Goal: Task Accomplishment & Management: Use online tool/utility

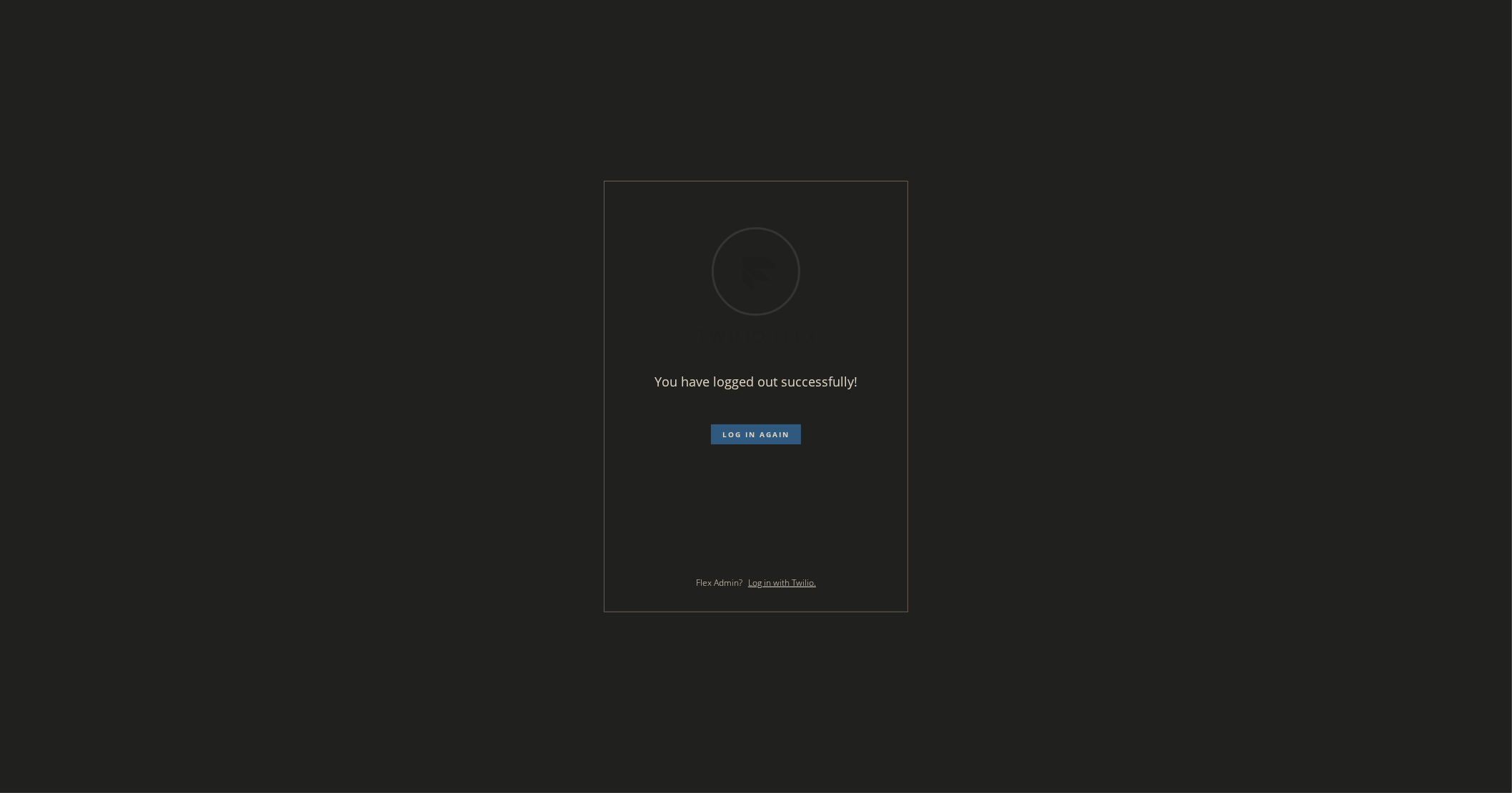
drag, startPoint x: 1181, startPoint y: 451, endPoint x: 1148, endPoint y: 454, distance: 33.1
click at [1181, 451] on div "You have logged out successfully! Log in again Flex Admin? Log in with Twilio." at bounding box center [756, 396] width 1512 height 793
click at [768, 431] on span "Log in again" at bounding box center [755, 434] width 67 height 10
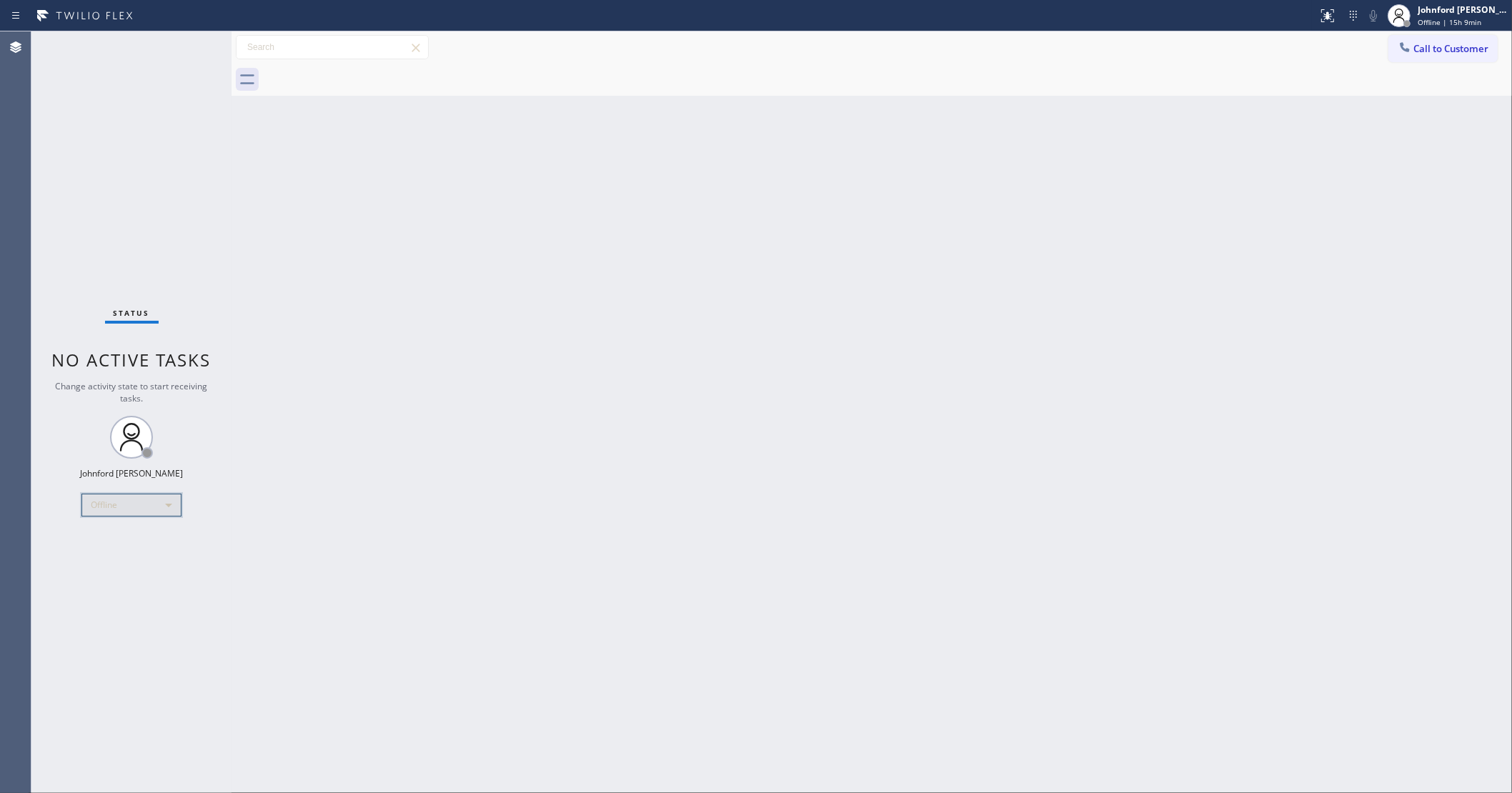
click at [133, 511] on div "Offline" at bounding box center [132, 505] width 100 height 23
click at [127, 553] on li "Unavailable" at bounding box center [131, 560] width 97 height 17
click at [474, 501] on div "Back to Dashboard Change Sender ID Customers Technicians Select a contact Outbo…" at bounding box center [871, 412] width 1280 height 762
click at [1136, 466] on div "Back to Dashboard Change Sender ID Customers Technicians Select a contact Outbo…" at bounding box center [871, 412] width 1280 height 762
click at [142, 215] on div "Status No active tasks Change activity state to start receiving tasks. [PERSON_…" at bounding box center [131, 412] width 200 height 762
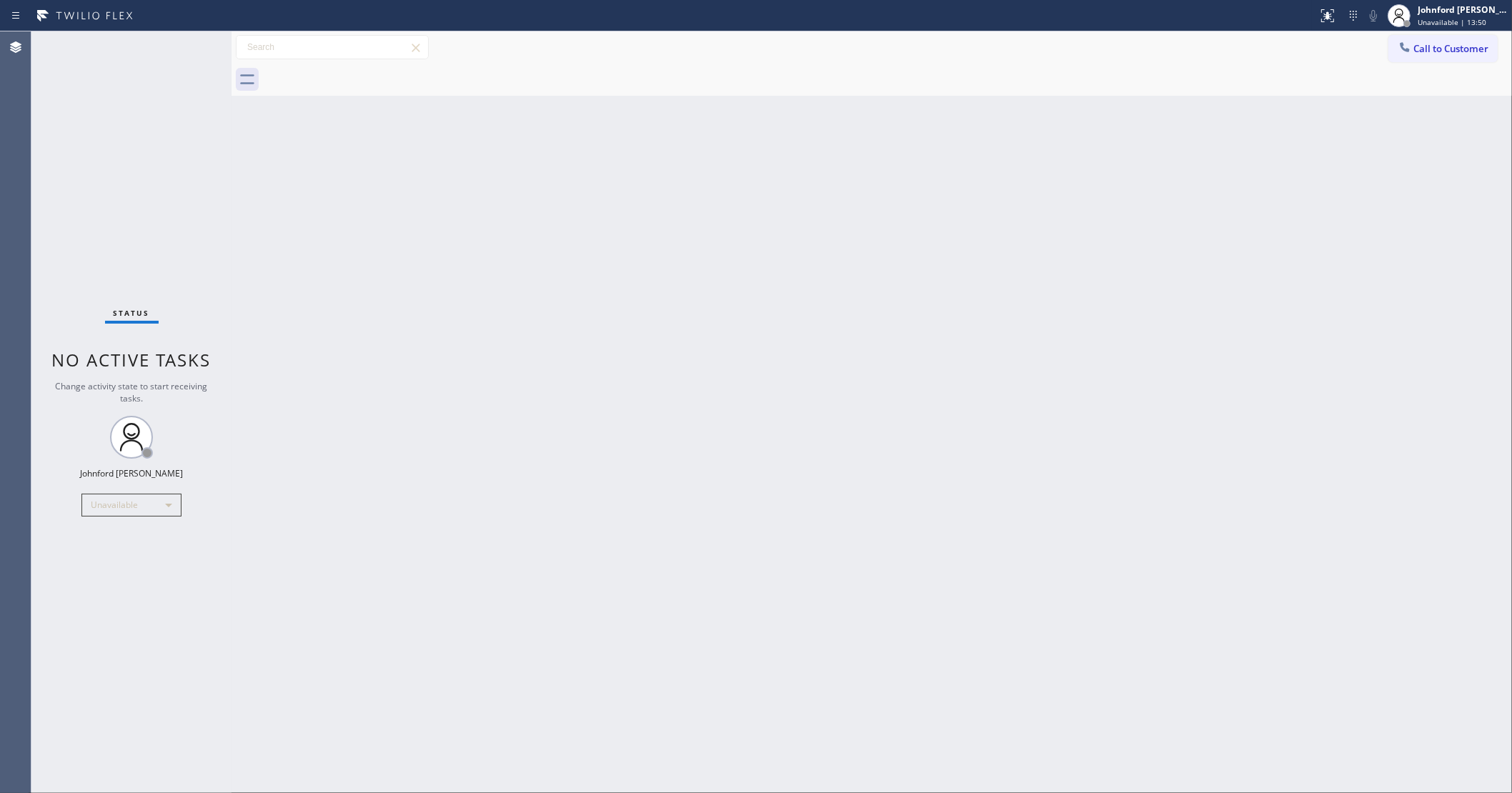
click at [121, 123] on div "Status No active tasks Change activity state to start receiving tasks. [PERSON_…" at bounding box center [131, 412] width 200 height 762
click at [1184, 378] on div "Back to Dashboard Change Sender ID Customers Technicians Select a contact Outbo…" at bounding box center [871, 412] width 1280 height 762
click at [1125, 356] on div "Back to Dashboard Change Sender ID Customers Technicians Select a contact Outbo…" at bounding box center [871, 412] width 1280 height 762
click at [1244, 310] on div "Back to Dashboard Change Sender ID Customers Technicians Select a contact Outbo…" at bounding box center [871, 412] width 1280 height 762
click at [1419, 55] on button "Call to Customer" at bounding box center [1443, 48] width 110 height 27
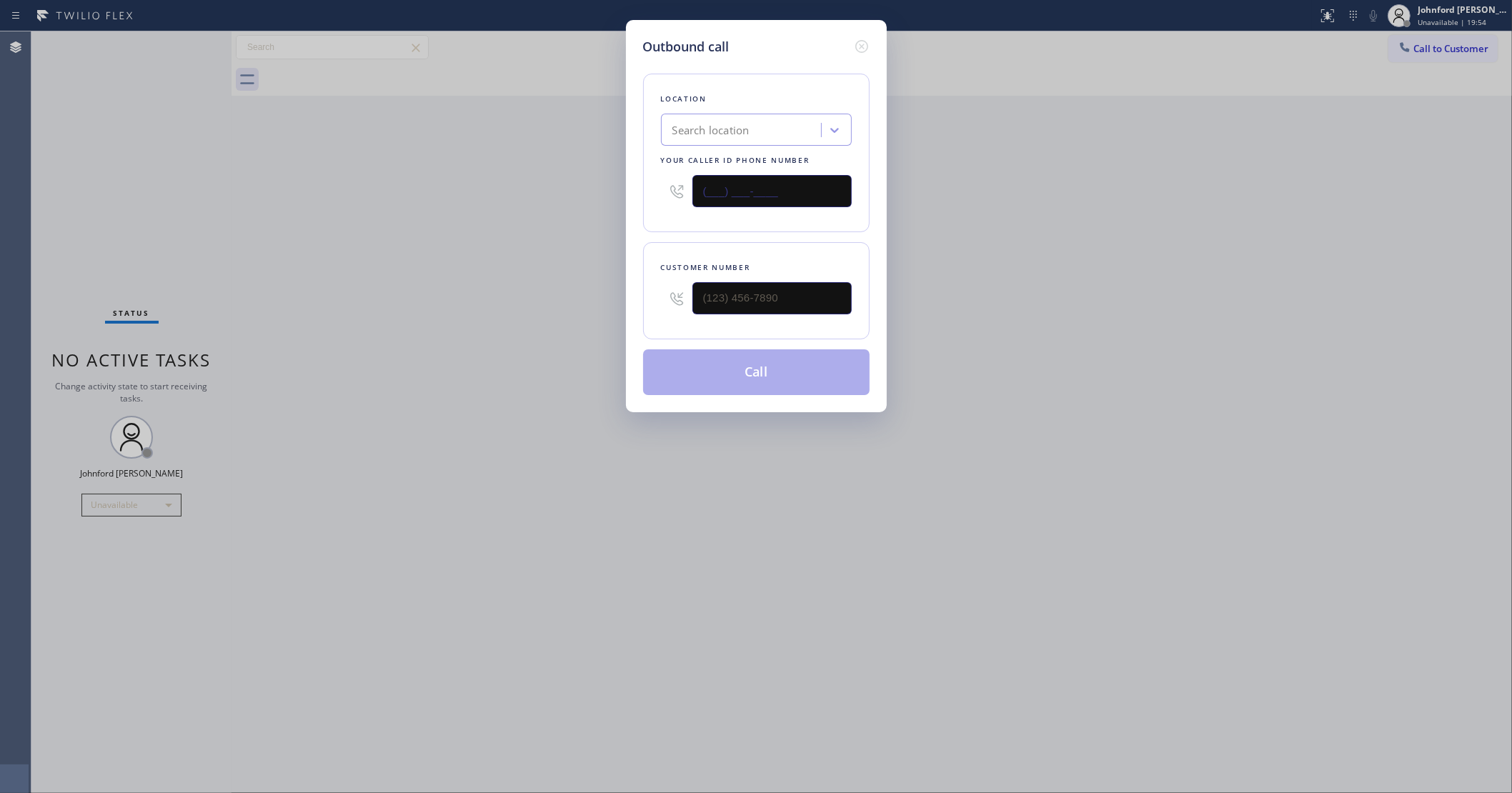
drag, startPoint x: 795, startPoint y: 193, endPoint x: 611, endPoint y: 193, distance: 184.0
click at [632, 193] on div "Outbound call Location Search location Your caller id phone number (___) ___-__…" at bounding box center [756, 216] width 261 height 393
paste input "949) 570-4767"
type input "[PHONE_NUMBER]"
click at [806, 286] on input "(___) ___-____" at bounding box center [772, 298] width 159 height 32
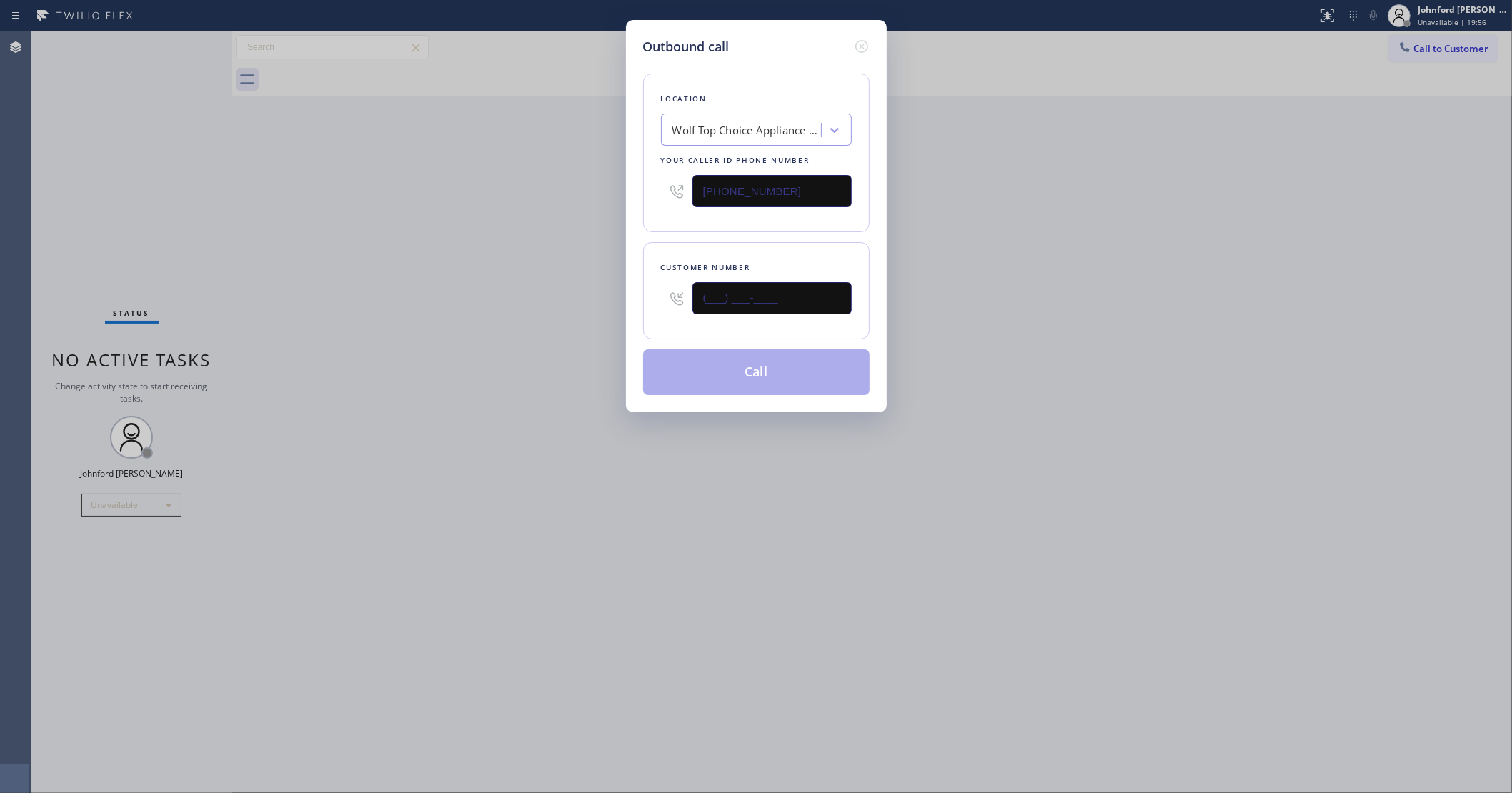
paste input "949) 201-2998"
type input "[PHONE_NUMBER]"
click at [489, 323] on div "Outbound call Location Wolf Top Choice Appliance Repair [GEOGRAPHIC_DATA] Your …" at bounding box center [756, 396] width 1512 height 793
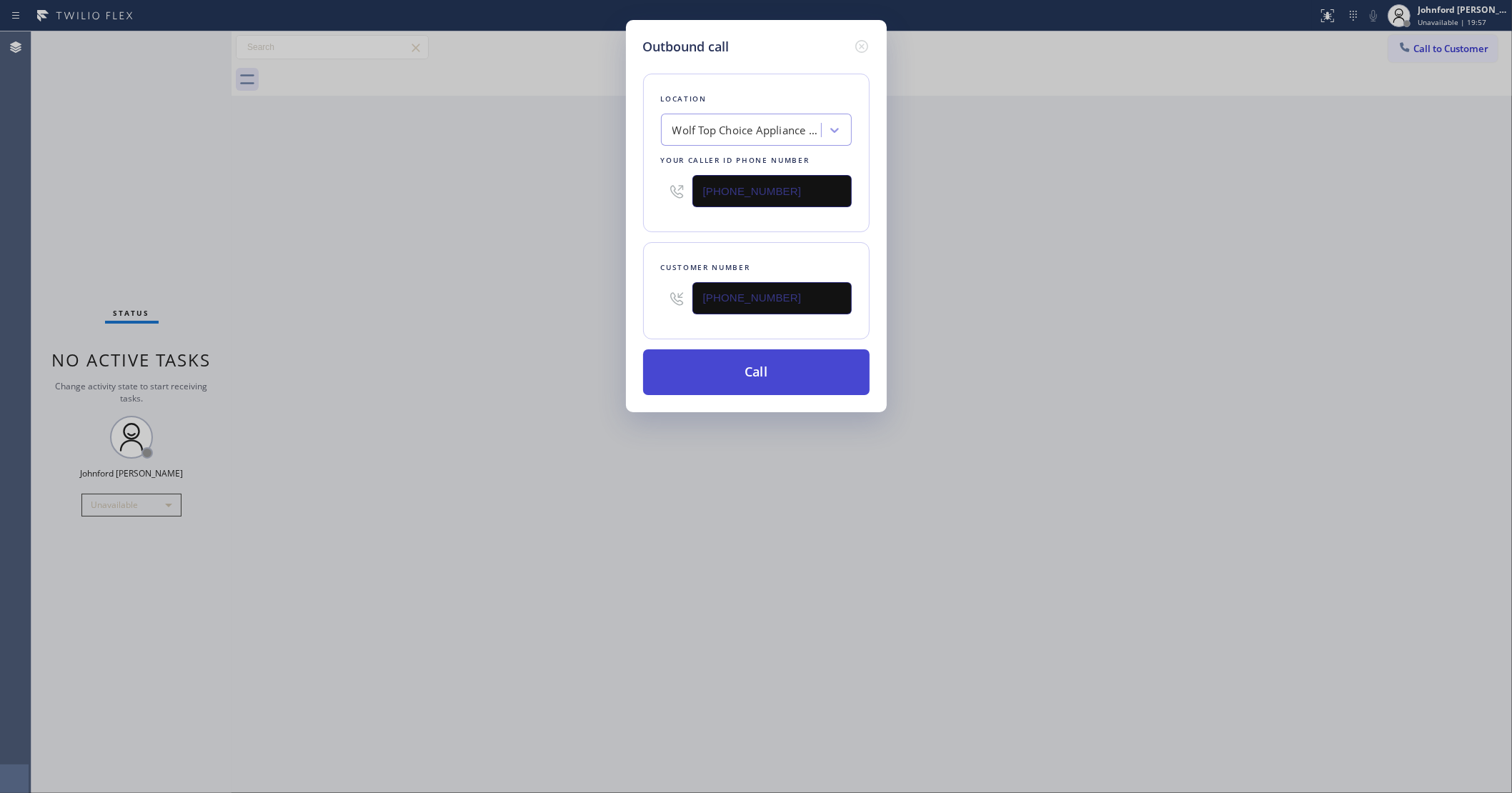
click at [710, 380] on button "Call" at bounding box center [756, 372] width 226 height 45
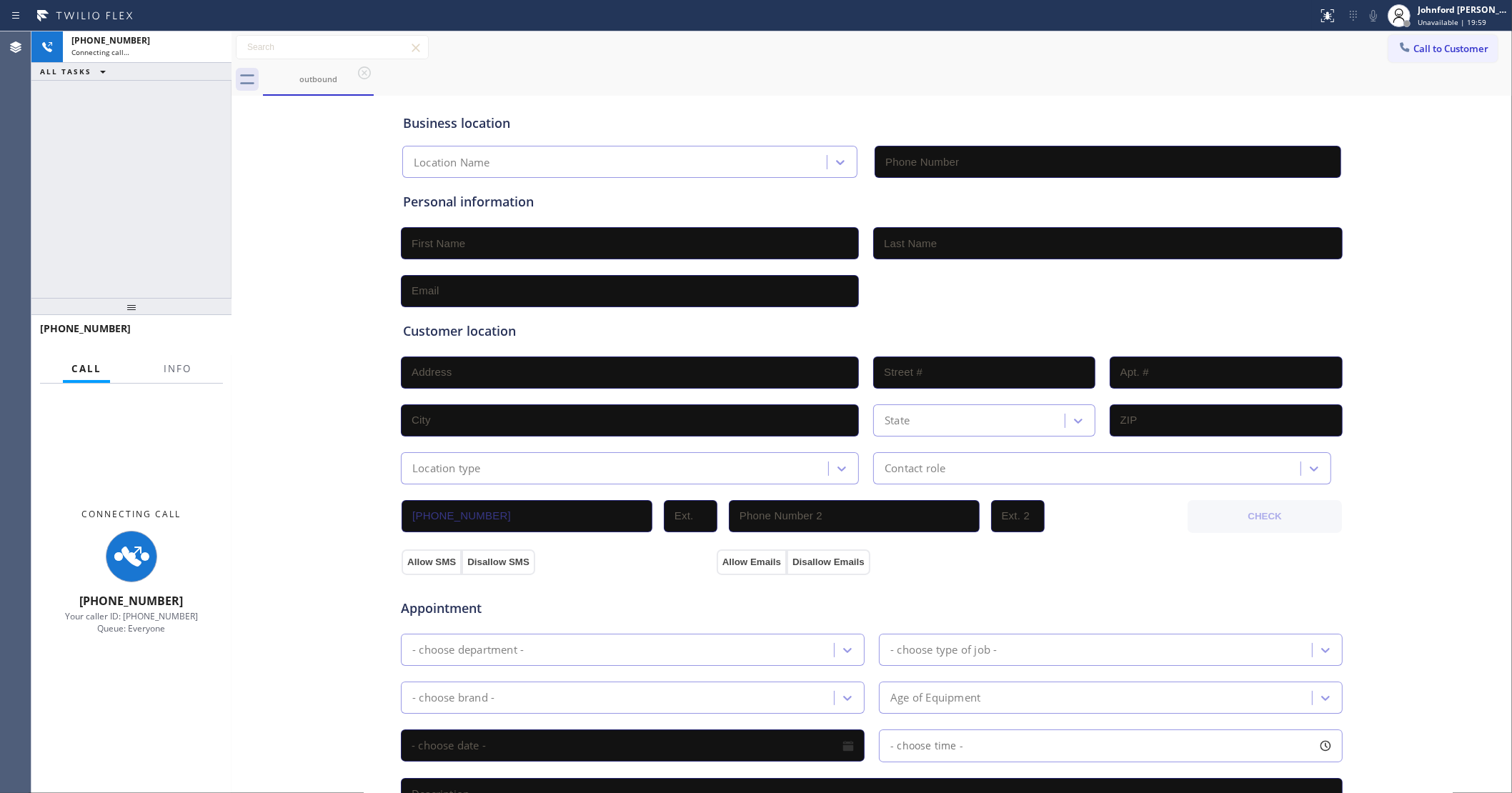
type input "[PHONE_NUMBER]"
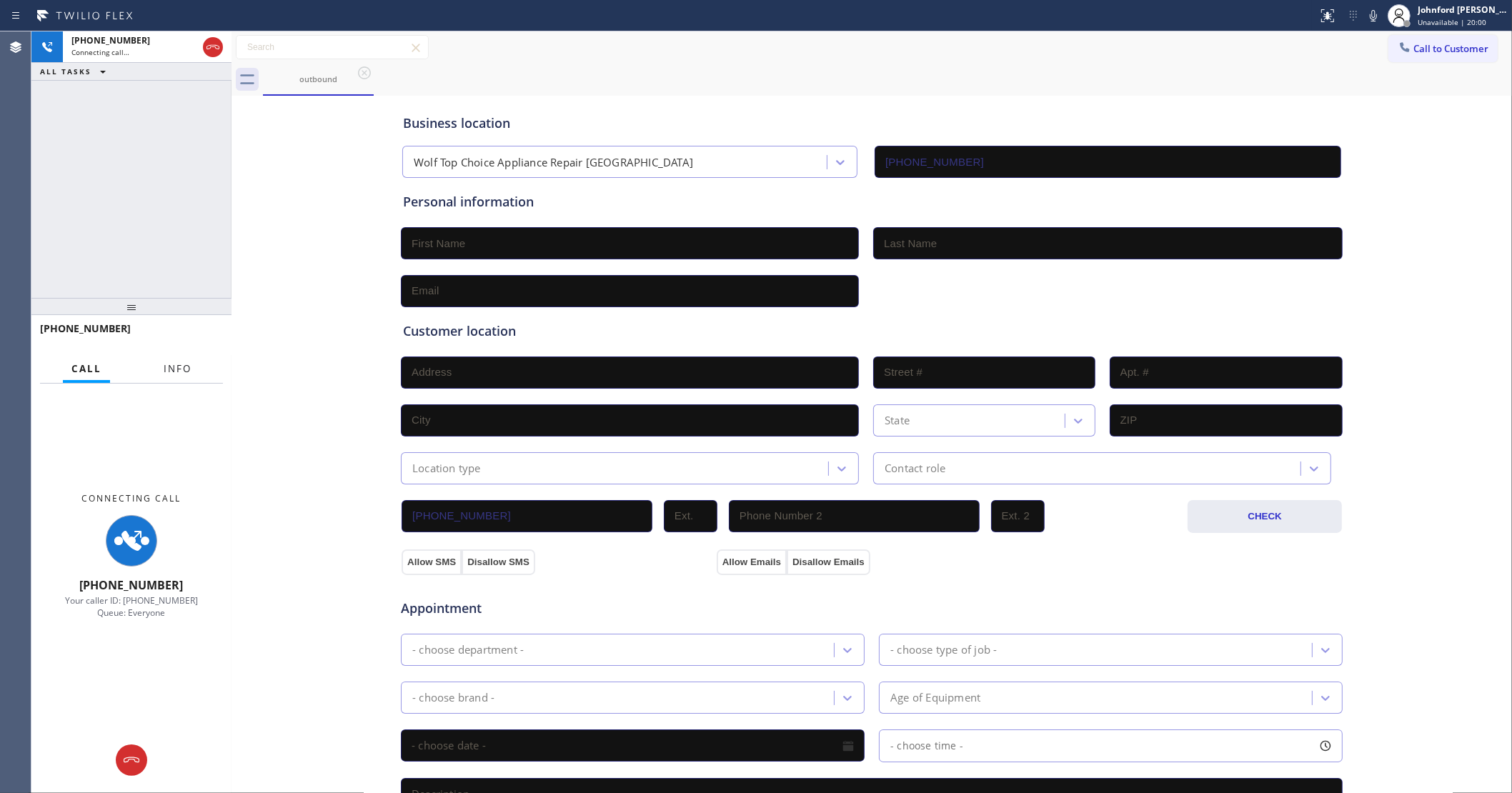
click at [175, 360] on button "Info" at bounding box center [178, 368] width 45 height 27
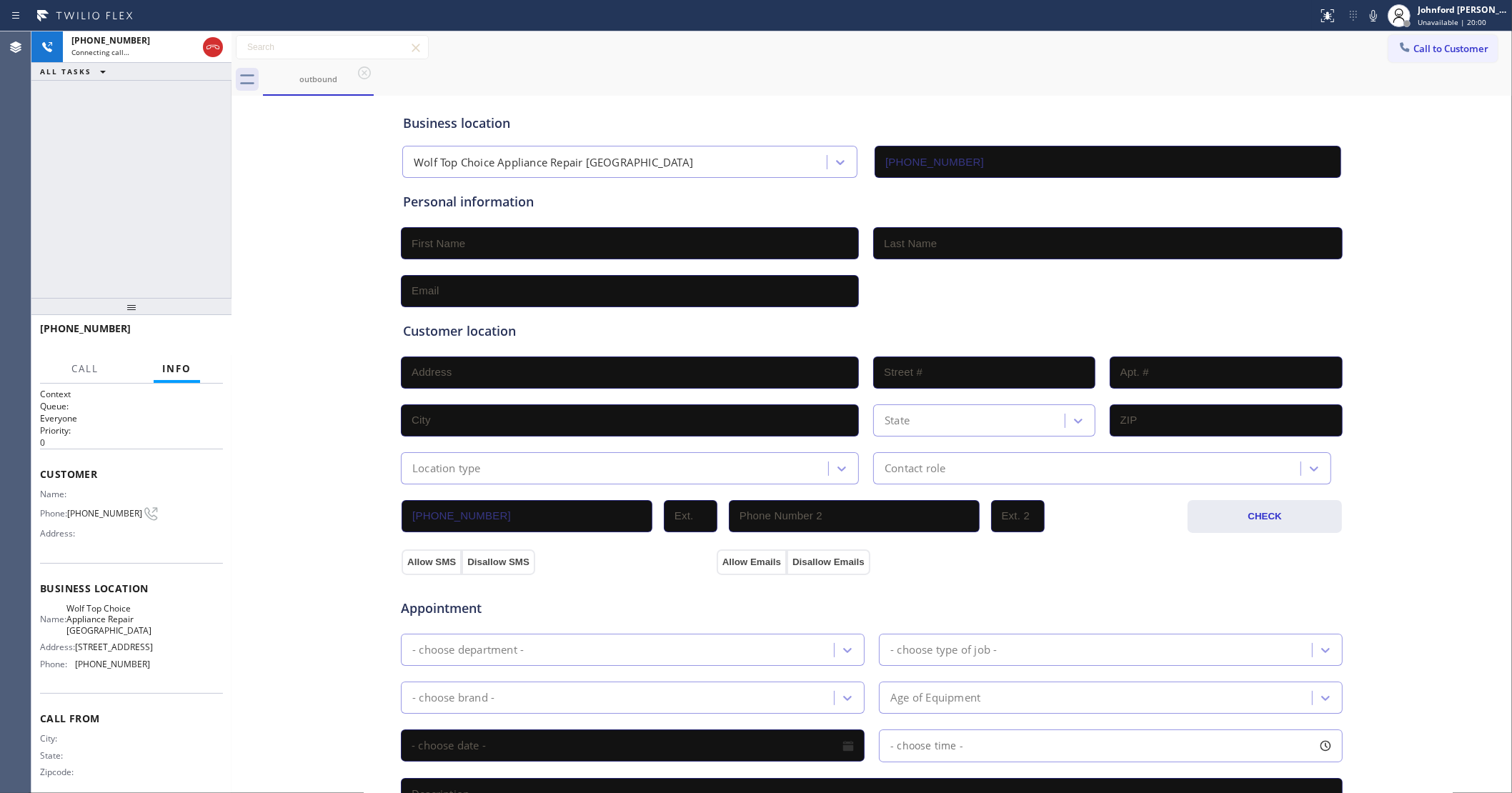
drag, startPoint x: 165, startPoint y: 100, endPoint x: 163, endPoint y: 83, distance: 17.1
click at [163, 83] on div "[PHONE_NUMBER] Connecting call… ALL TASKS ALL TASKS ACTIVE TASKS TASKS IN WRAP …" at bounding box center [131, 412] width 200 height 762
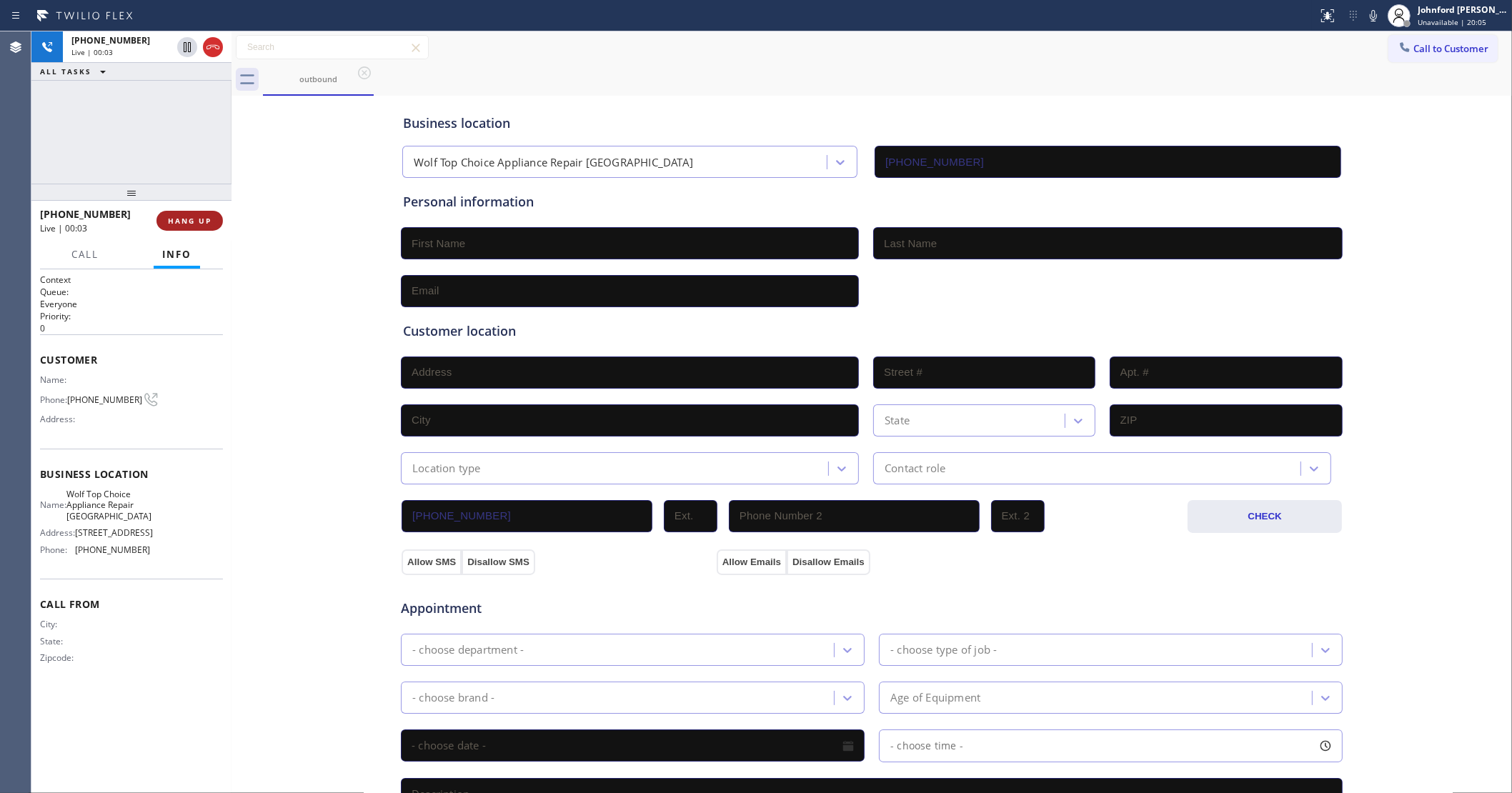
click at [202, 218] on span "HANG UP" at bounding box center [189, 220] width 44 height 10
click at [169, 223] on span "COMPLETE" at bounding box center [186, 220] width 49 height 10
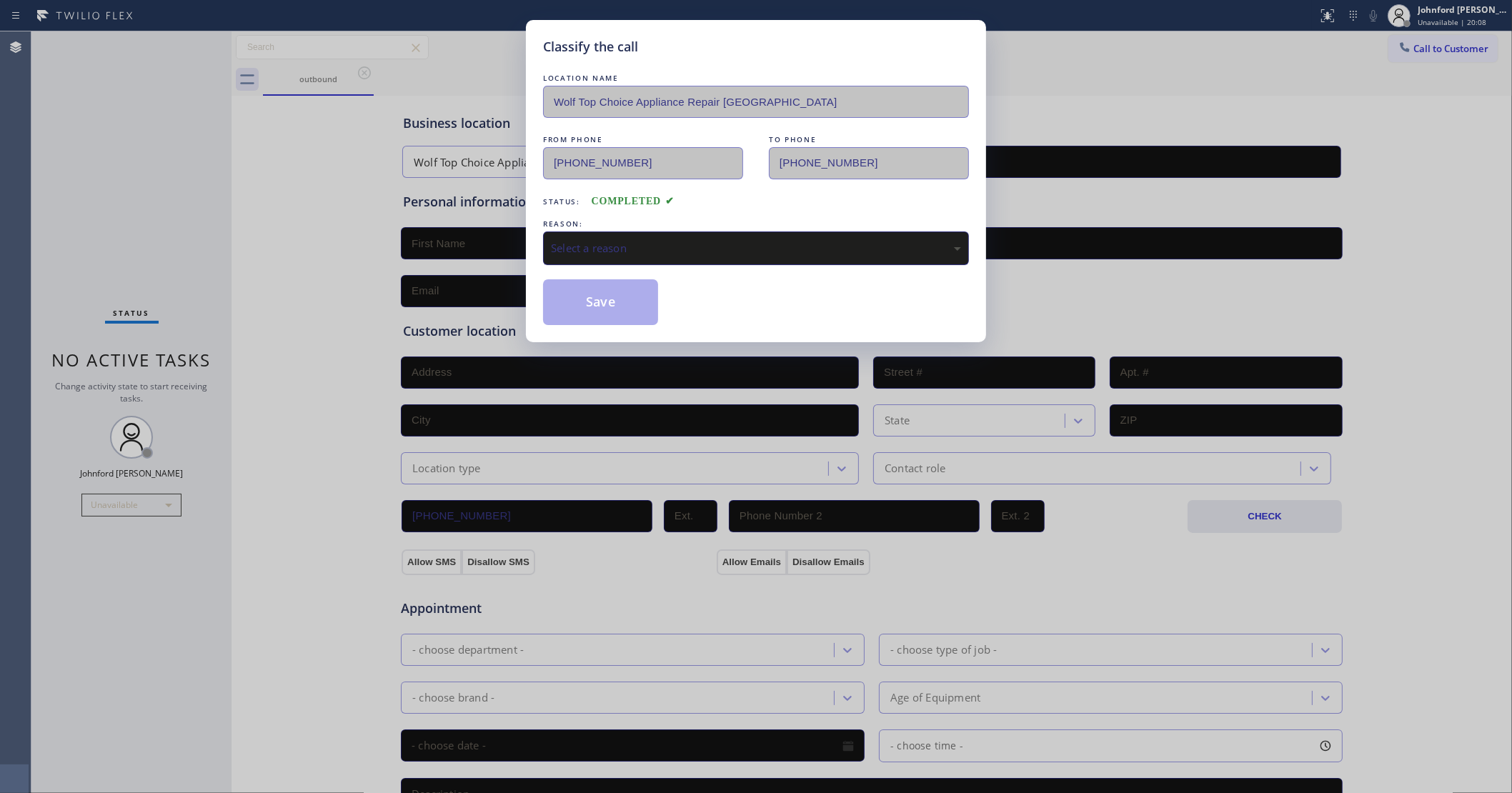
click at [658, 245] on div "Select a reason" at bounding box center [755, 248] width 410 height 16
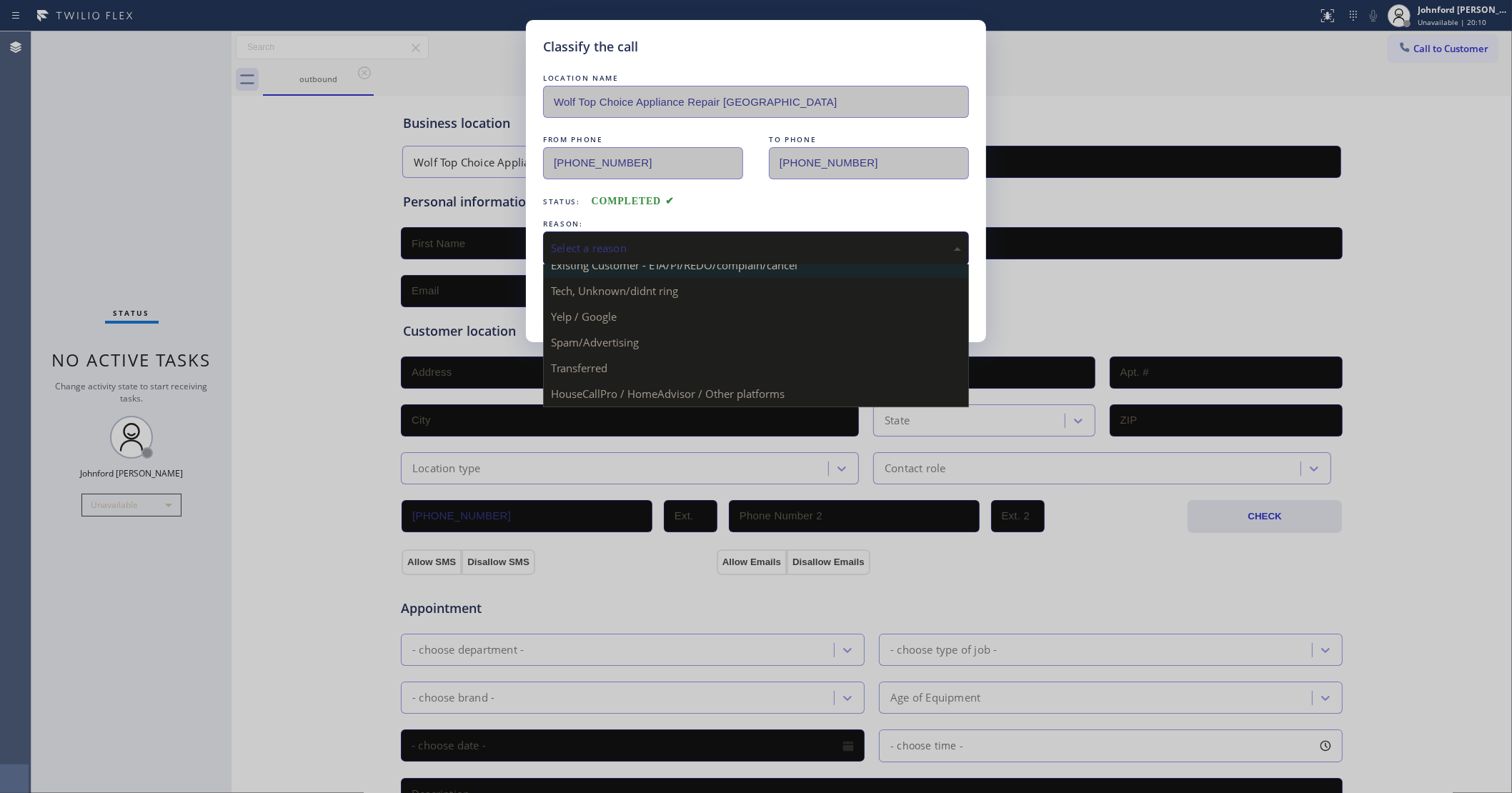
scroll to position [97, 0]
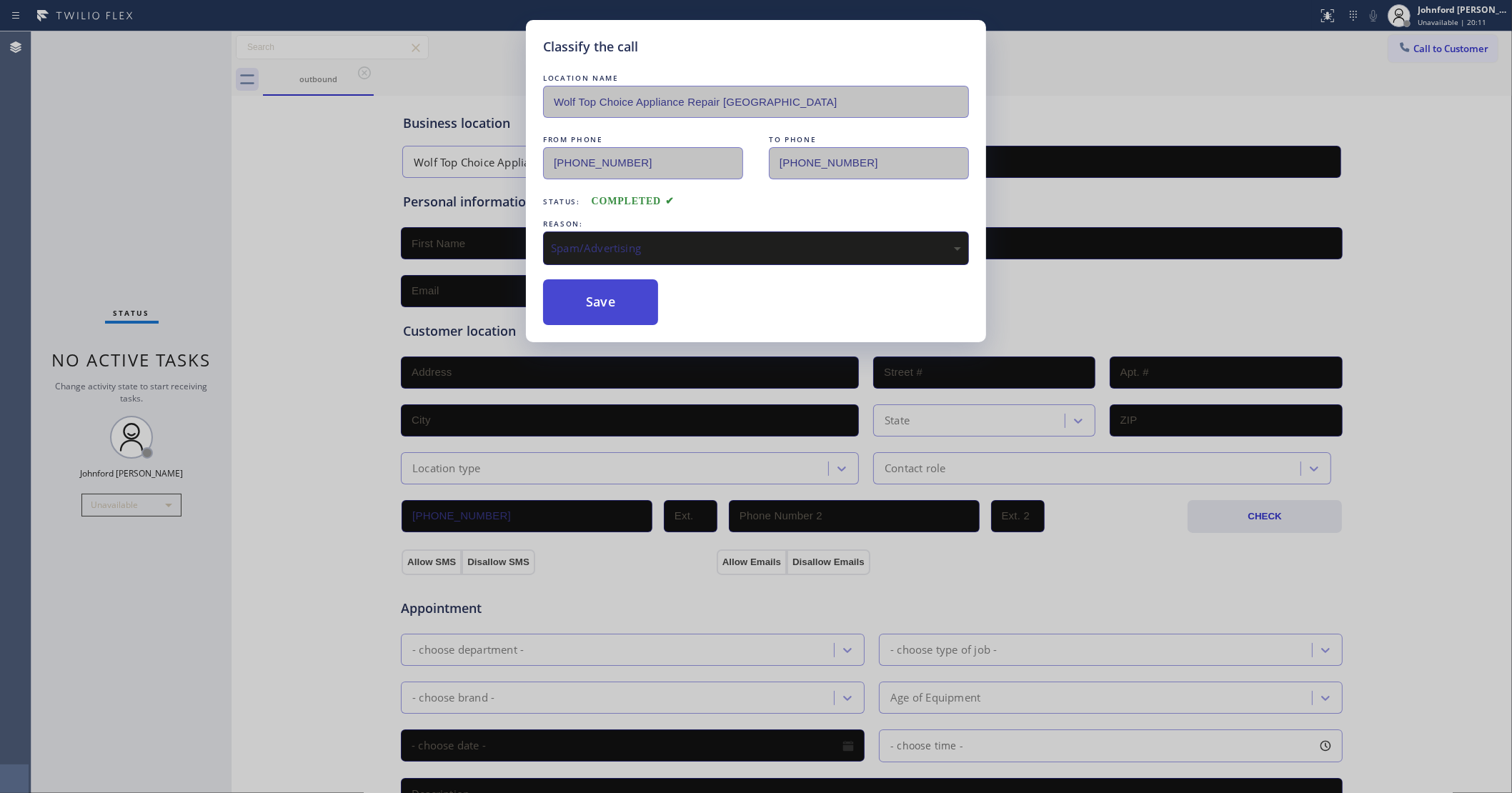
click at [602, 295] on button "Save" at bounding box center [601, 302] width 115 height 45
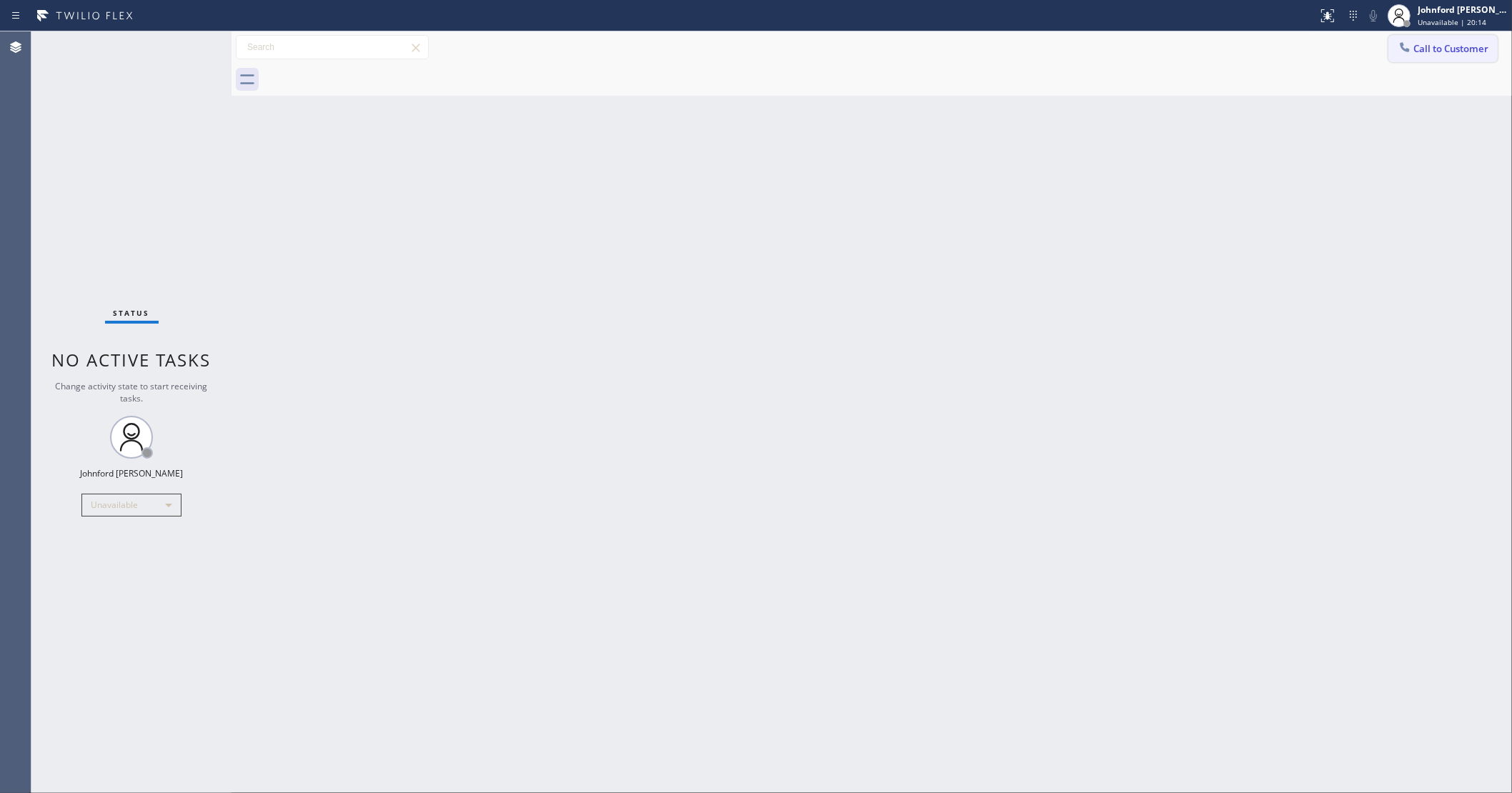
click at [1394, 44] on button "Call to Customer" at bounding box center [1443, 48] width 110 height 27
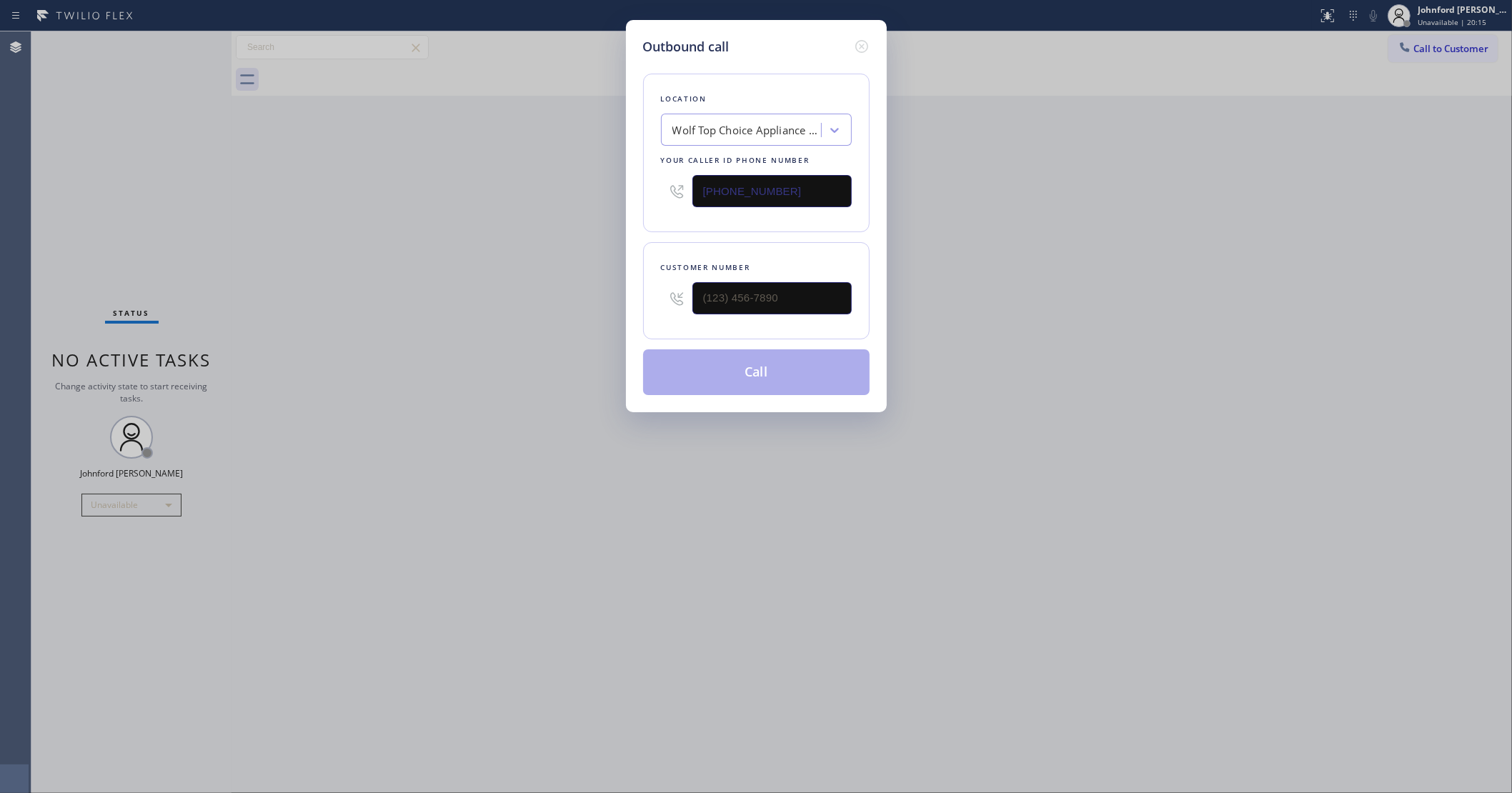
drag, startPoint x: 754, startPoint y: 194, endPoint x: 509, endPoint y: 227, distance: 247.2
click at [554, 220] on div "Outbound call Location Wolf Top Choice Appliance Repair [GEOGRAPHIC_DATA] Your …" at bounding box center [756, 396] width 1512 height 793
paste input "862) 292-4351"
type input "[PHONE_NUMBER]"
click at [777, 288] on input "text" at bounding box center [772, 298] width 159 height 32
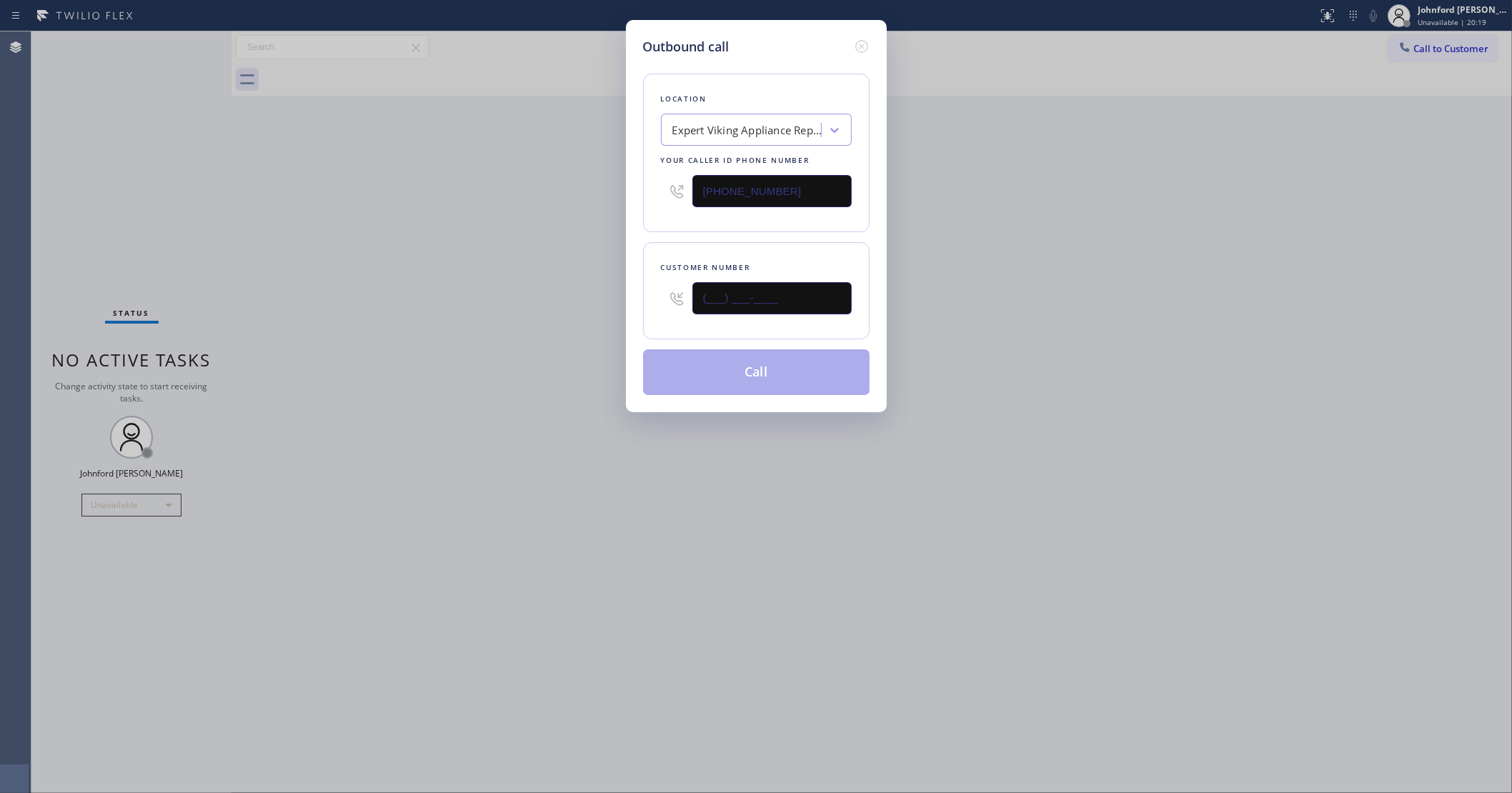
paste input "862) 314-4648"
type input "[PHONE_NUMBER]"
click at [587, 291] on div "Outbound call Location Expert Viking Appliance Repair [GEOGRAPHIC_DATA] Your ca…" at bounding box center [756, 396] width 1512 height 793
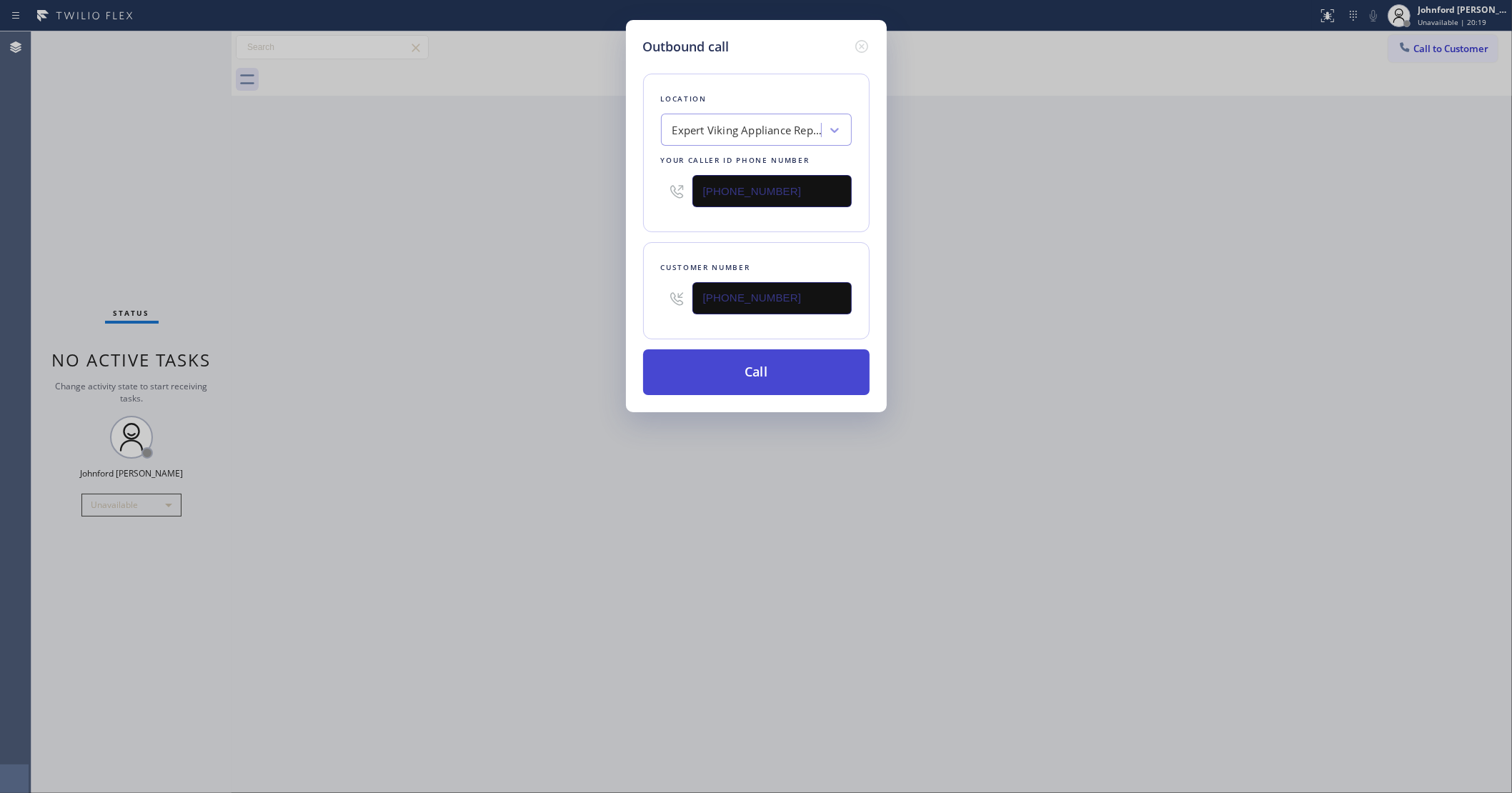
click at [748, 383] on button "Call" at bounding box center [756, 372] width 226 height 45
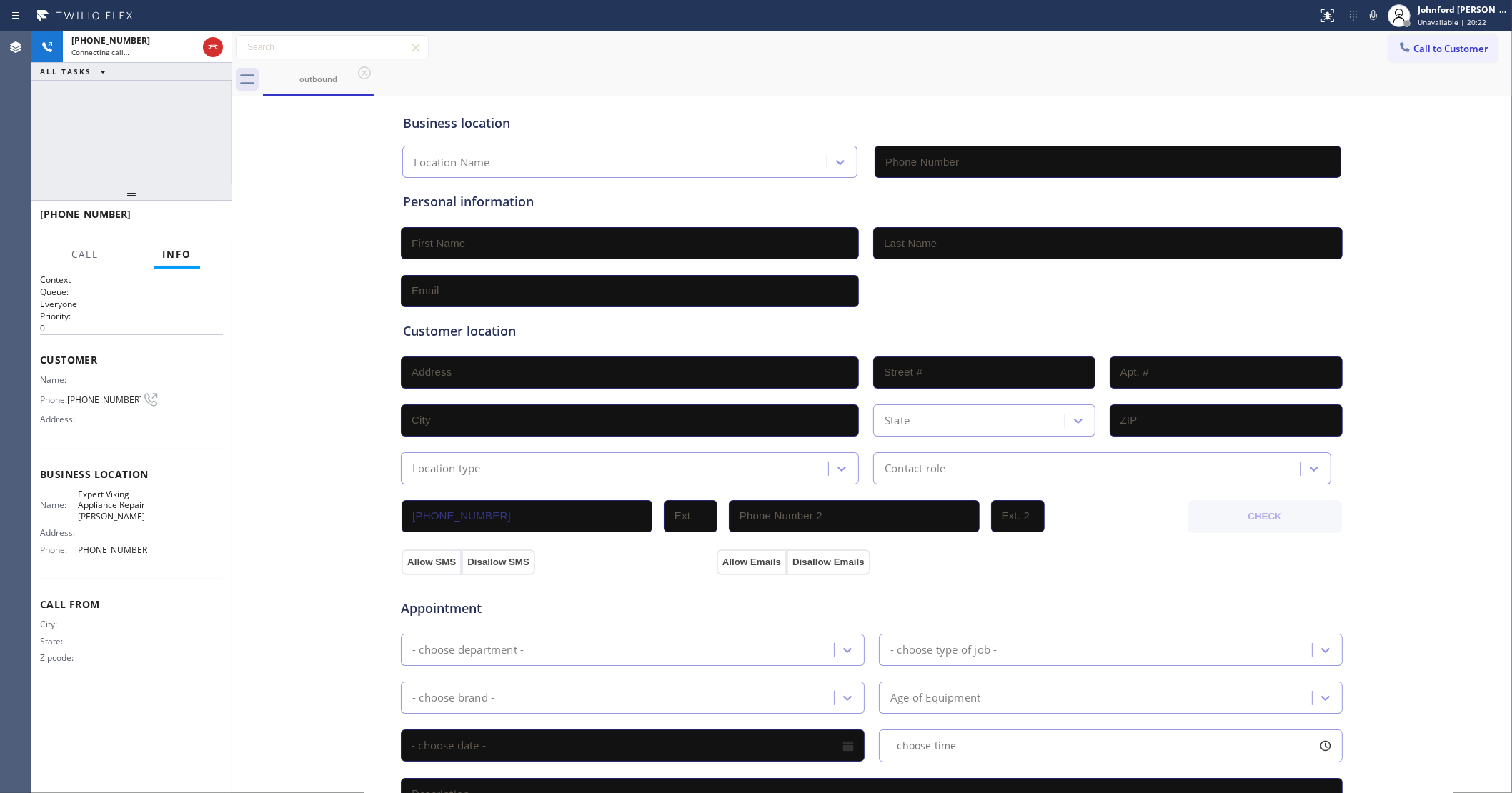
type input "[PHONE_NUMBER]"
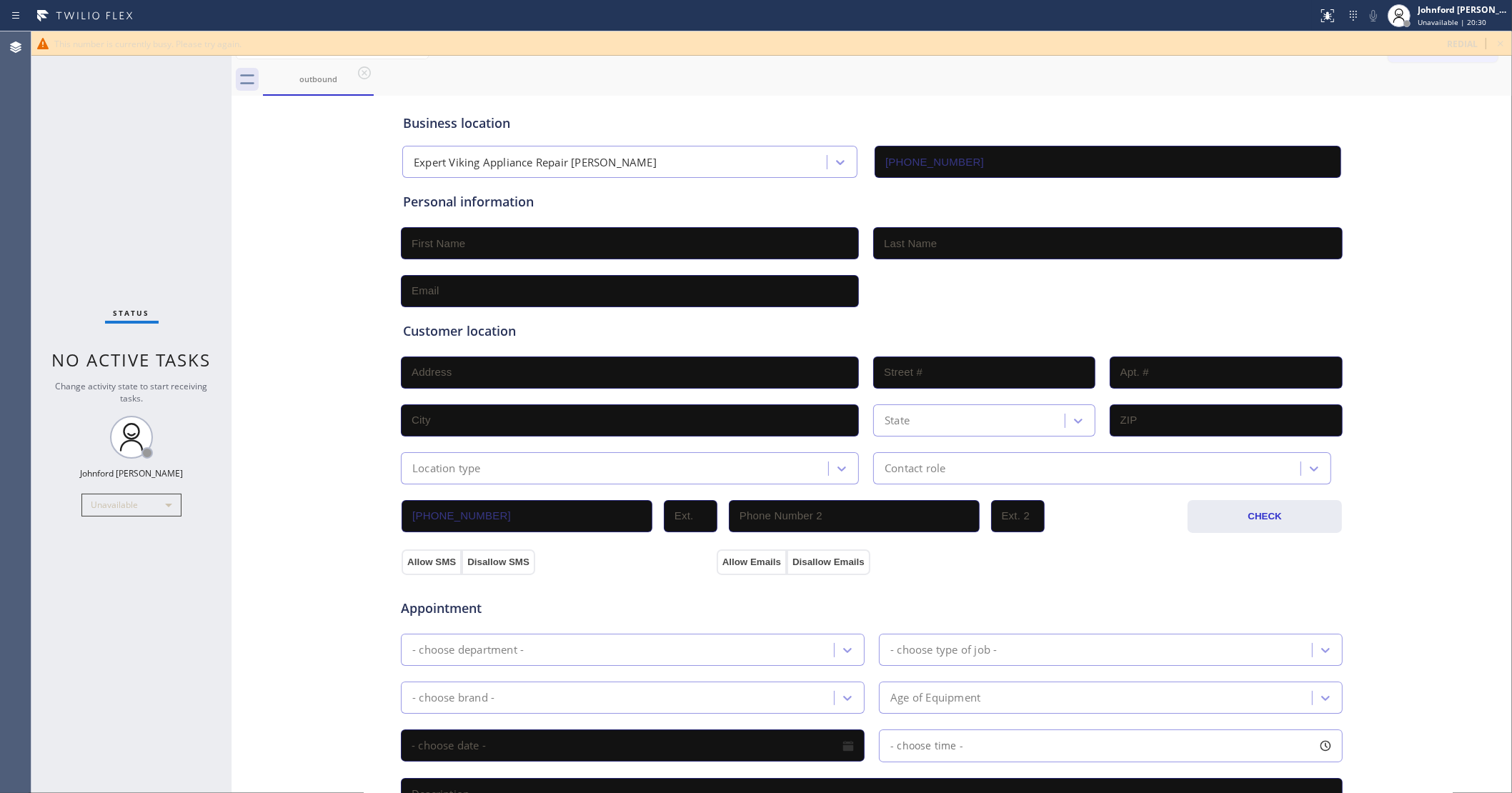
click at [751, 86] on div "outbound" at bounding box center [888, 79] width 1249 height 32
drag, startPoint x: 1501, startPoint y: 46, endPoint x: 1493, endPoint y: 46, distance: 8.0
click at [1501, 46] on icon at bounding box center [1501, 44] width 17 height 17
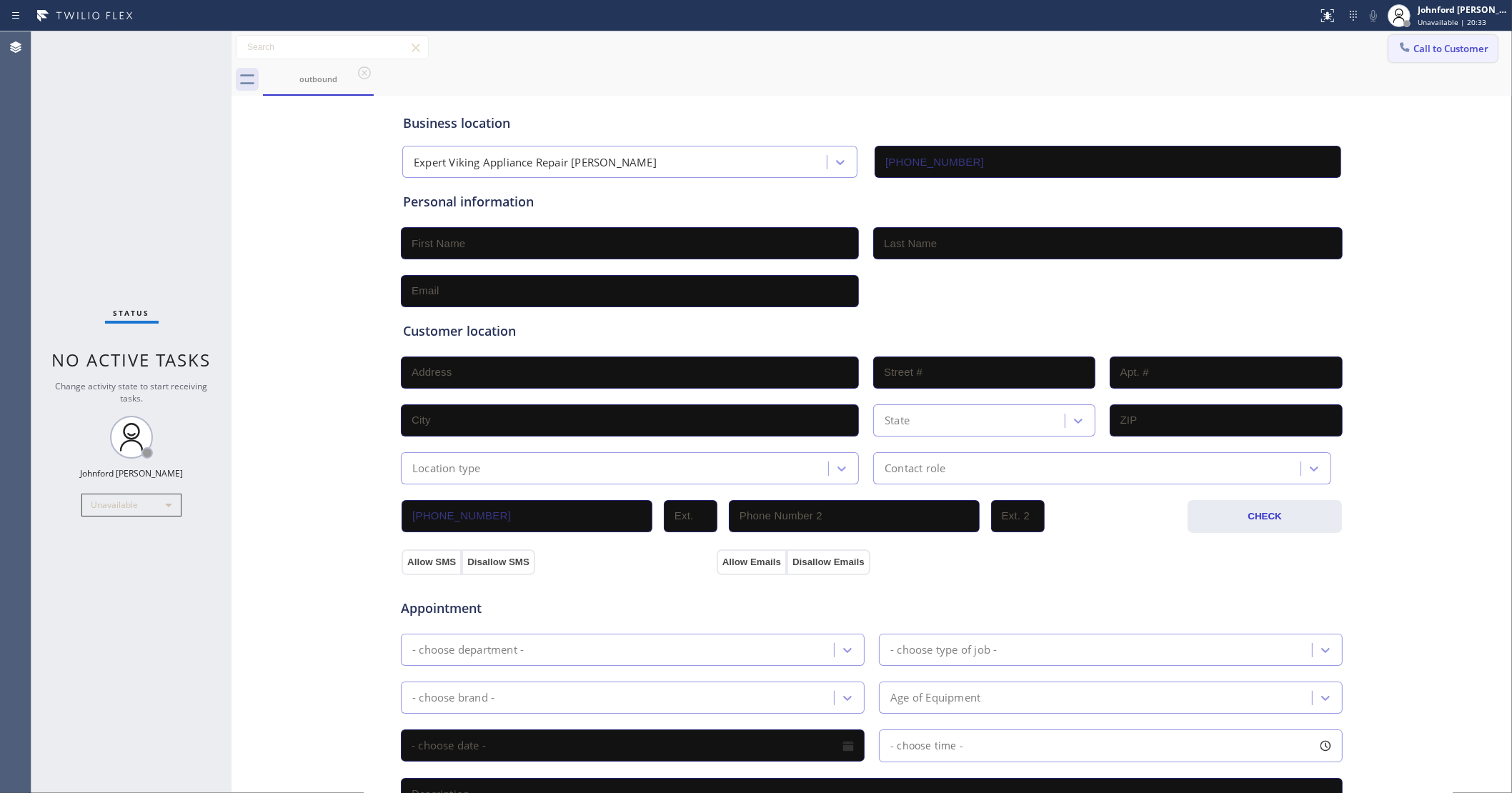
click at [1460, 55] on button "Call to Customer" at bounding box center [1443, 48] width 110 height 27
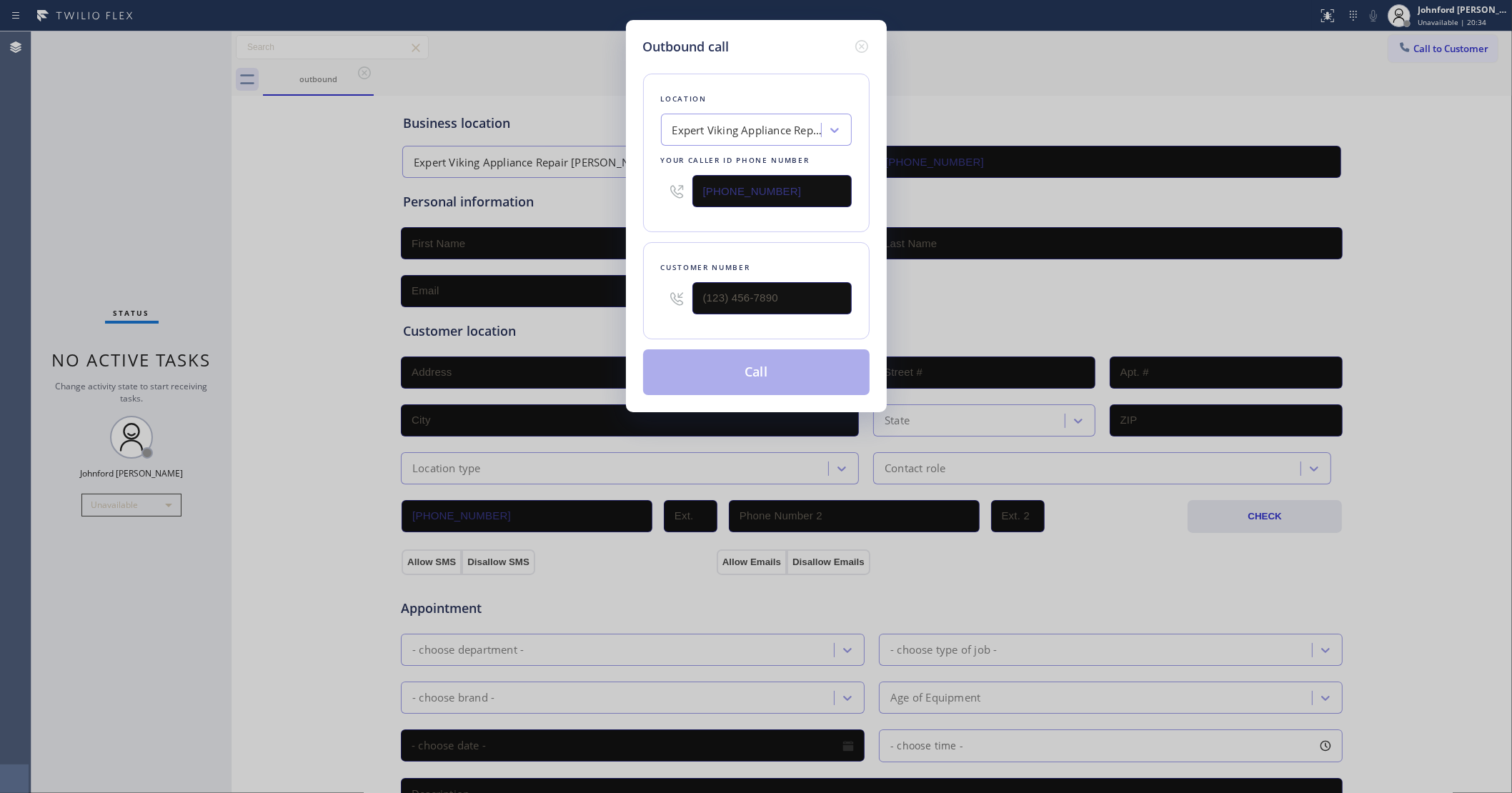
drag, startPoint x: 808, startPoint y: 179, endPoint x: 383, endPoint y: 204, distance: 425.7
click at [503, 204] on div "Outbound call Location Expert Viking Appliance Repair [GEOGRAPHIC_DATA] Your ca…" at bounding box center [756, 396] width 1512 height 793
paste input "551) 373-3929"
type input "[PHONE_NUMBER]"
click at [812, 276] on div at bounding box center [772, 298] width 159 height 46
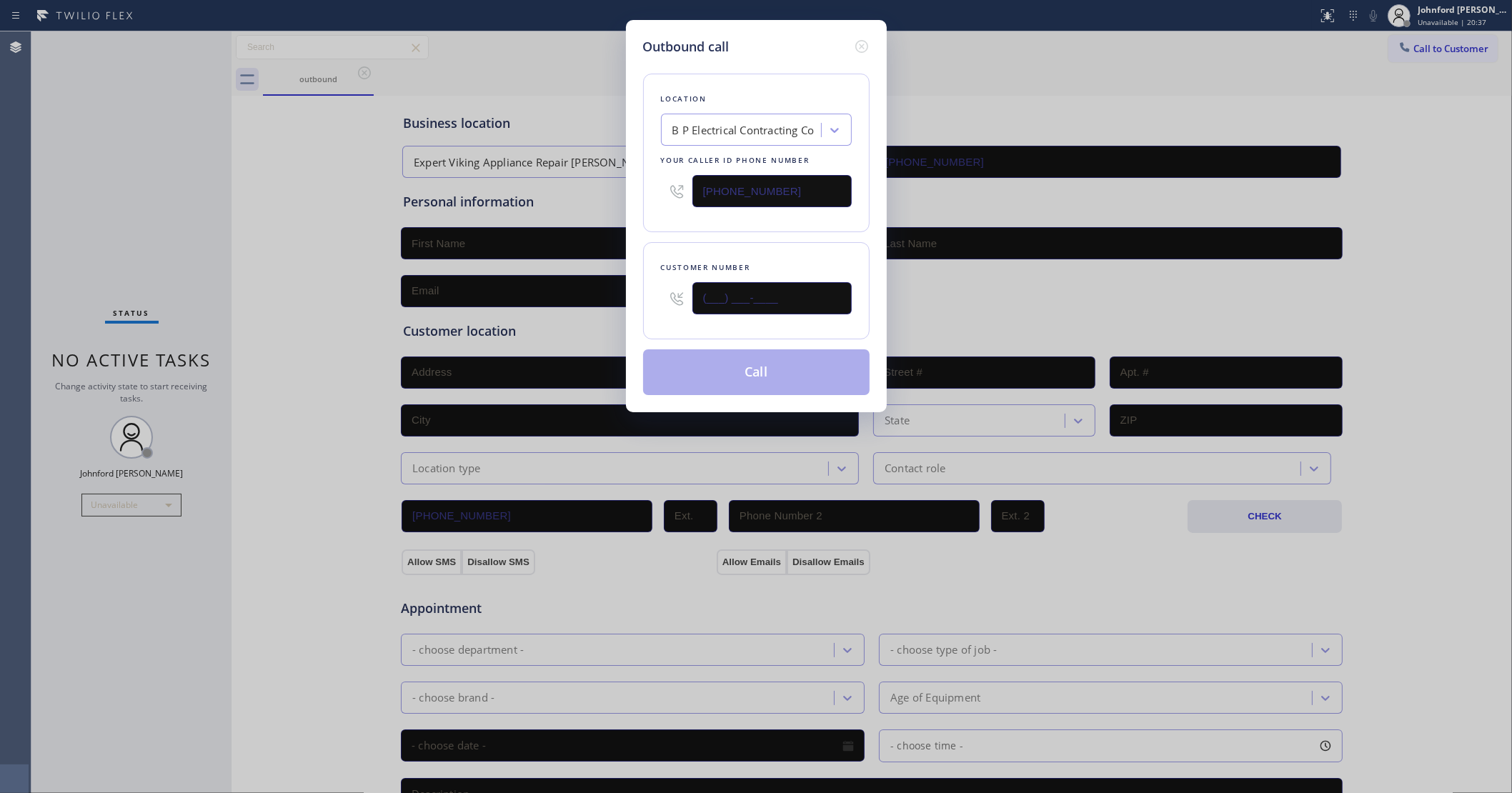
click at [798, 282] on input "(___) ___-____" at bounding box center [772, 298] width 159 height 32
paste input "201) 927-6109"
type input "[PHONE_NUMBER]"
click at [769, 250] on div "Customer number [PHONE_NUMBER]" at bounding box center [756, 291] width 226 height 97
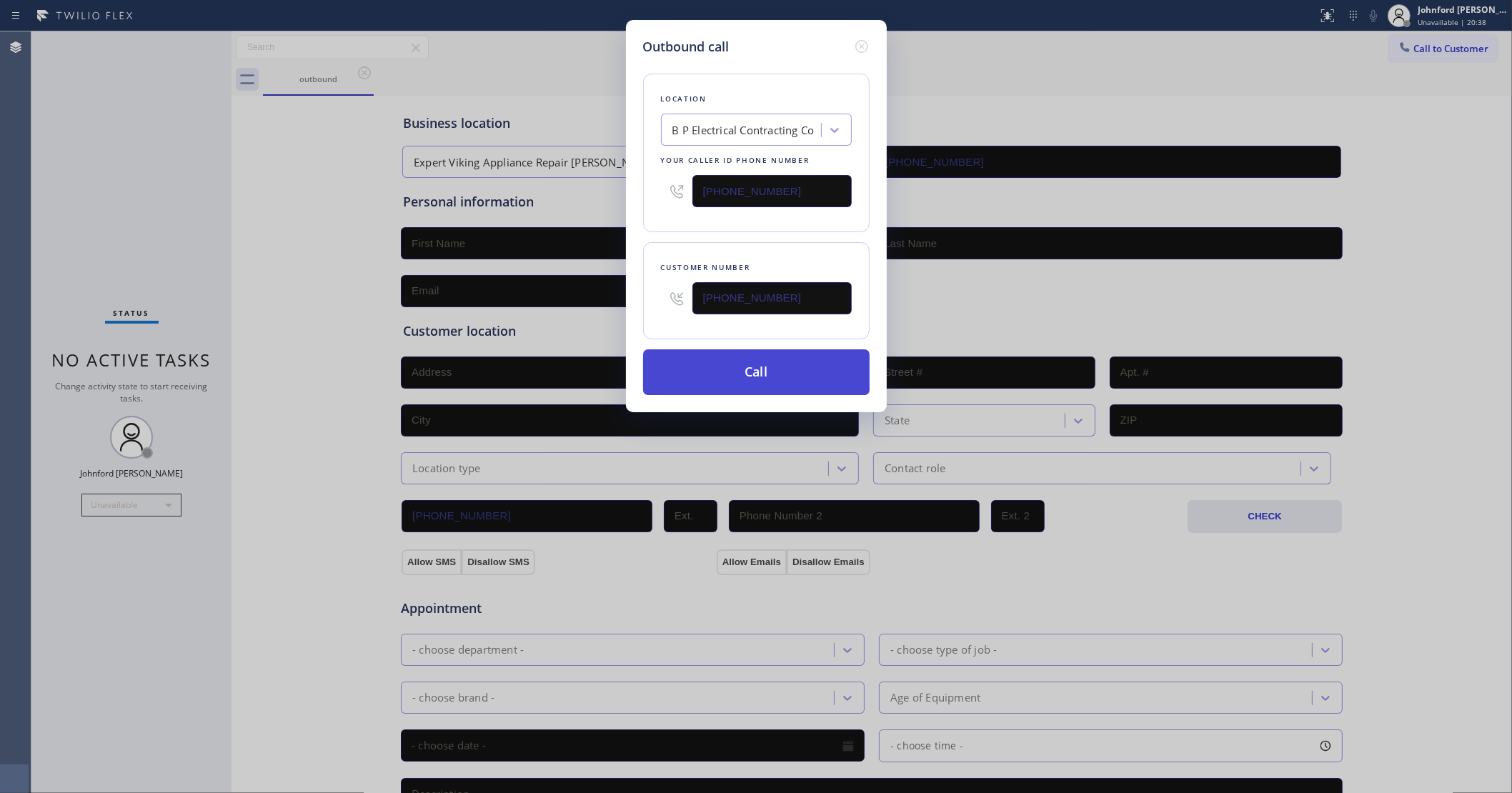
click at [771, 368] on button "Call" at bounding box center [756, 372] width 226 height 45
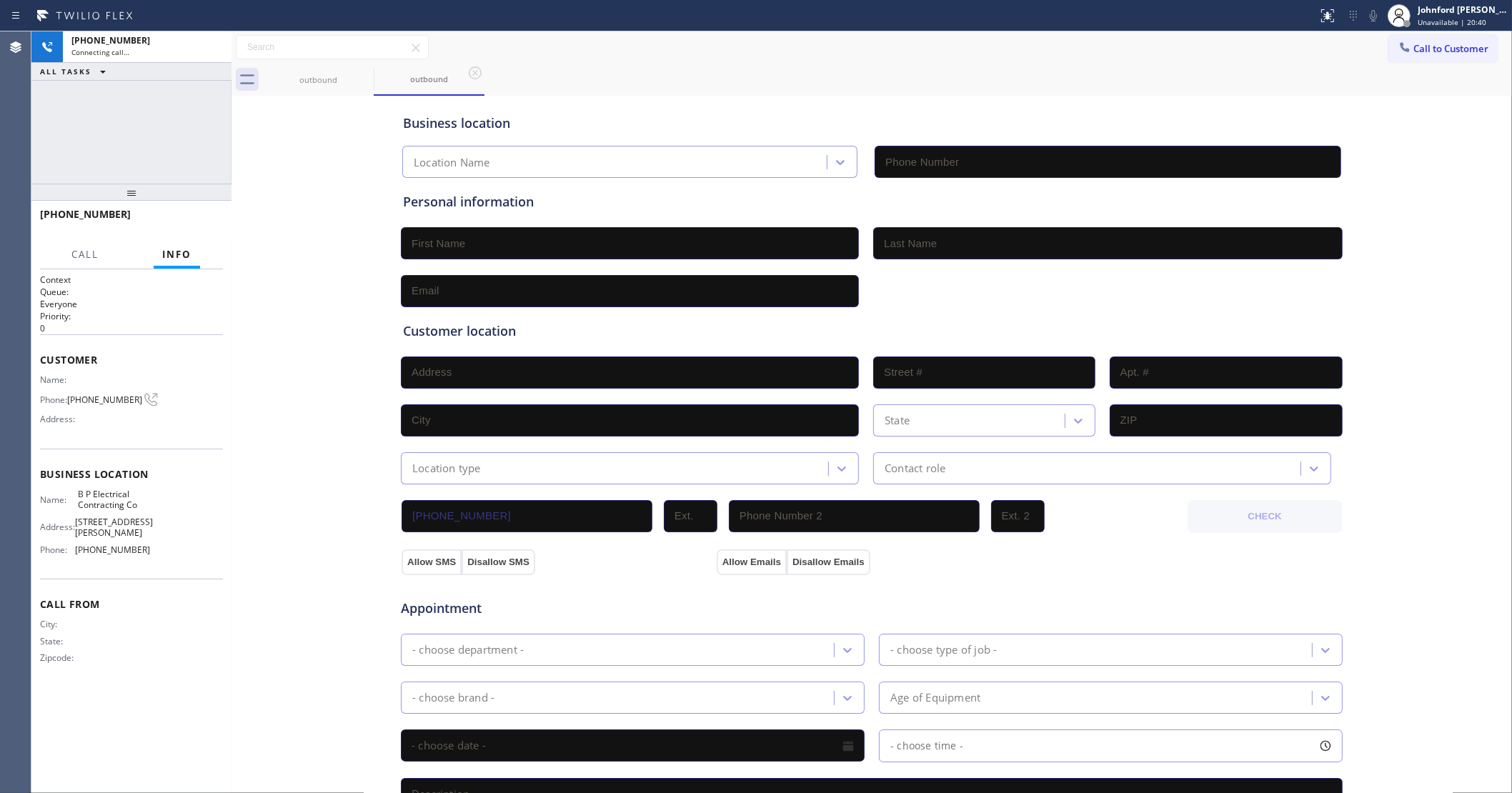
type input "[PHONE_NUMBER]"
click at [111, 98] on div "[PHONE_NUMBER] Live | 00:02 ALL TASKS ALL TASKS ACTIVE TASKS TASKS IN WRAP UP" at bounding box center [131, 107] width 200 height 152
click at [184, 226] on button "HANG UP" at bounding box center [189, 220] width 66 height 20
click at [184, 226] on button "COMPLETE" at bounding box center [186, 220] width 72 height 20
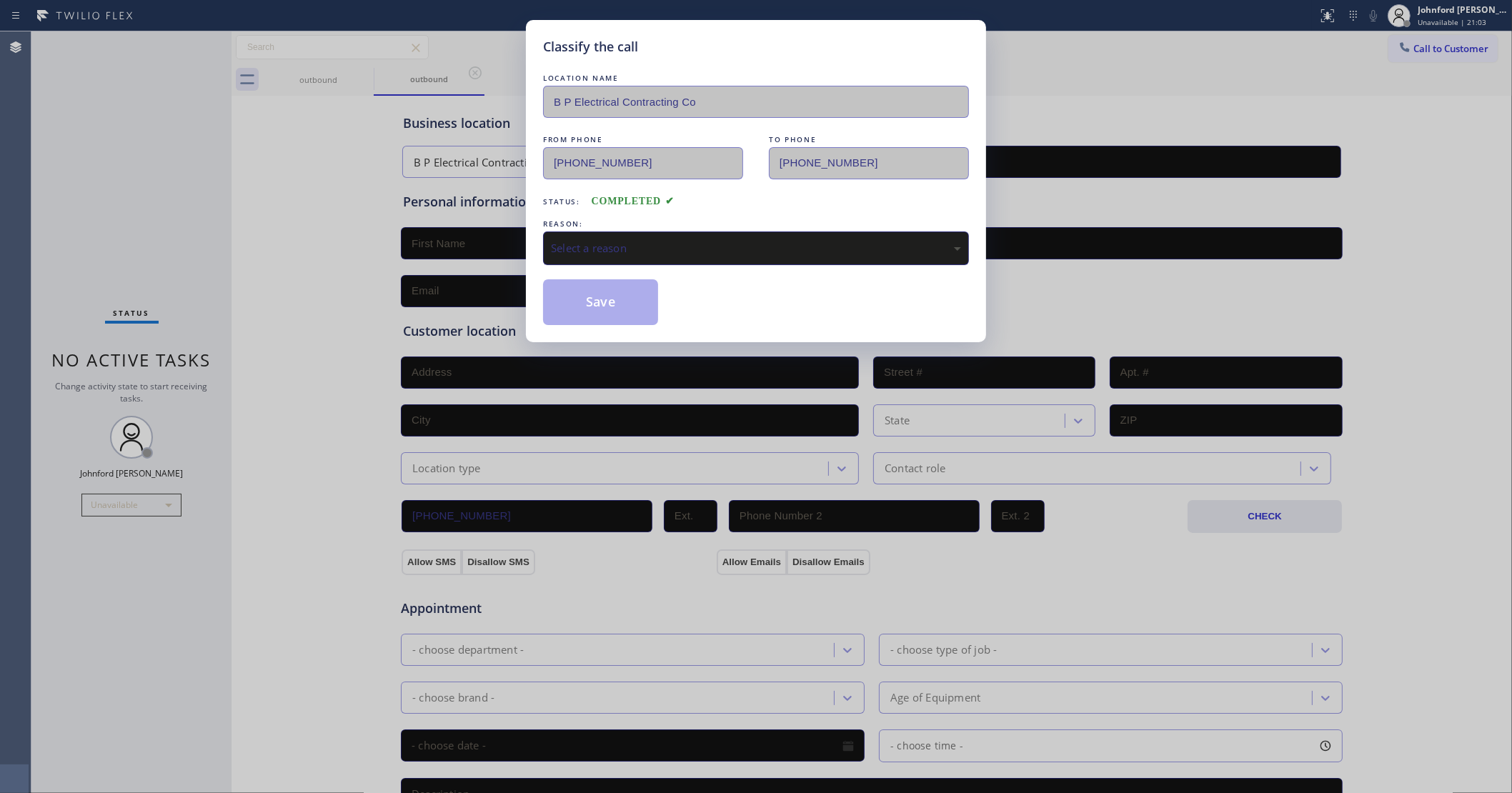
drag, startPoint x: 616, startPoint y: 240, endPoint x: 643, endPoint y: 254, distance: 30.4
click at [623, 240] on div "Select a reason" at bounding box center [755, 248] width 410 height 16
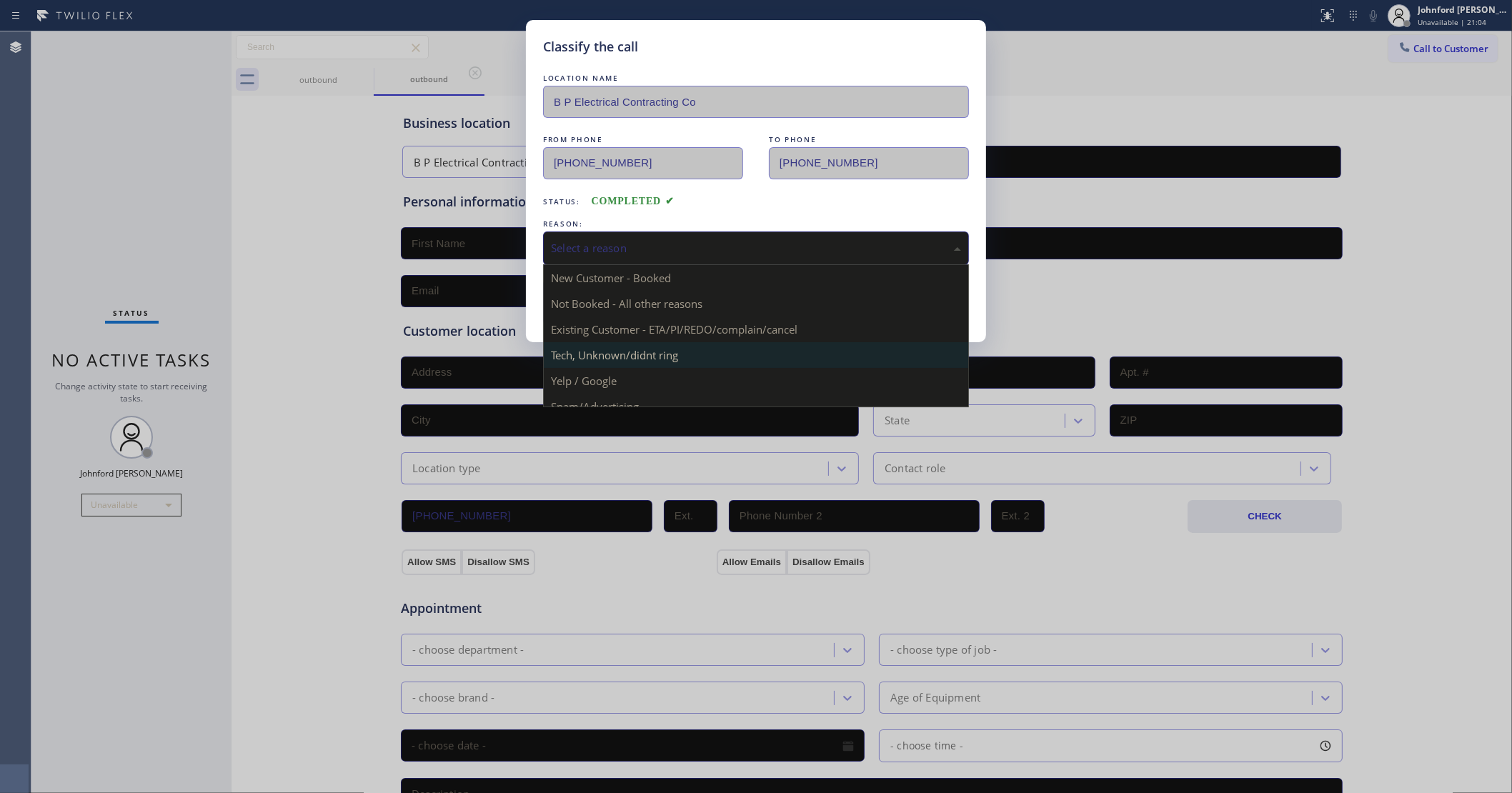
scroll to position [97, 0]
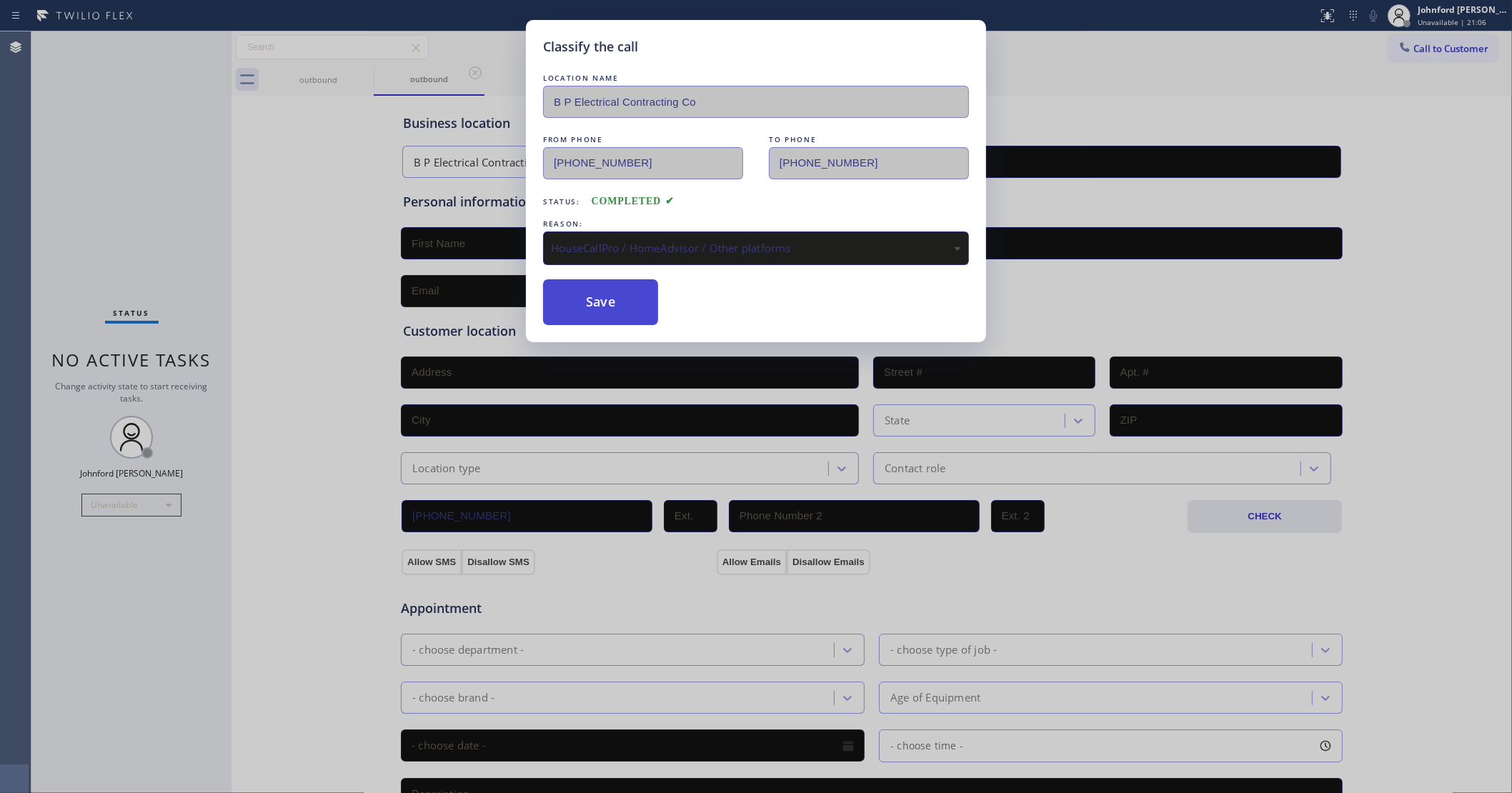
click at [603, 302] on button "Save" at bounding box center [601, 302] width 115 height 45
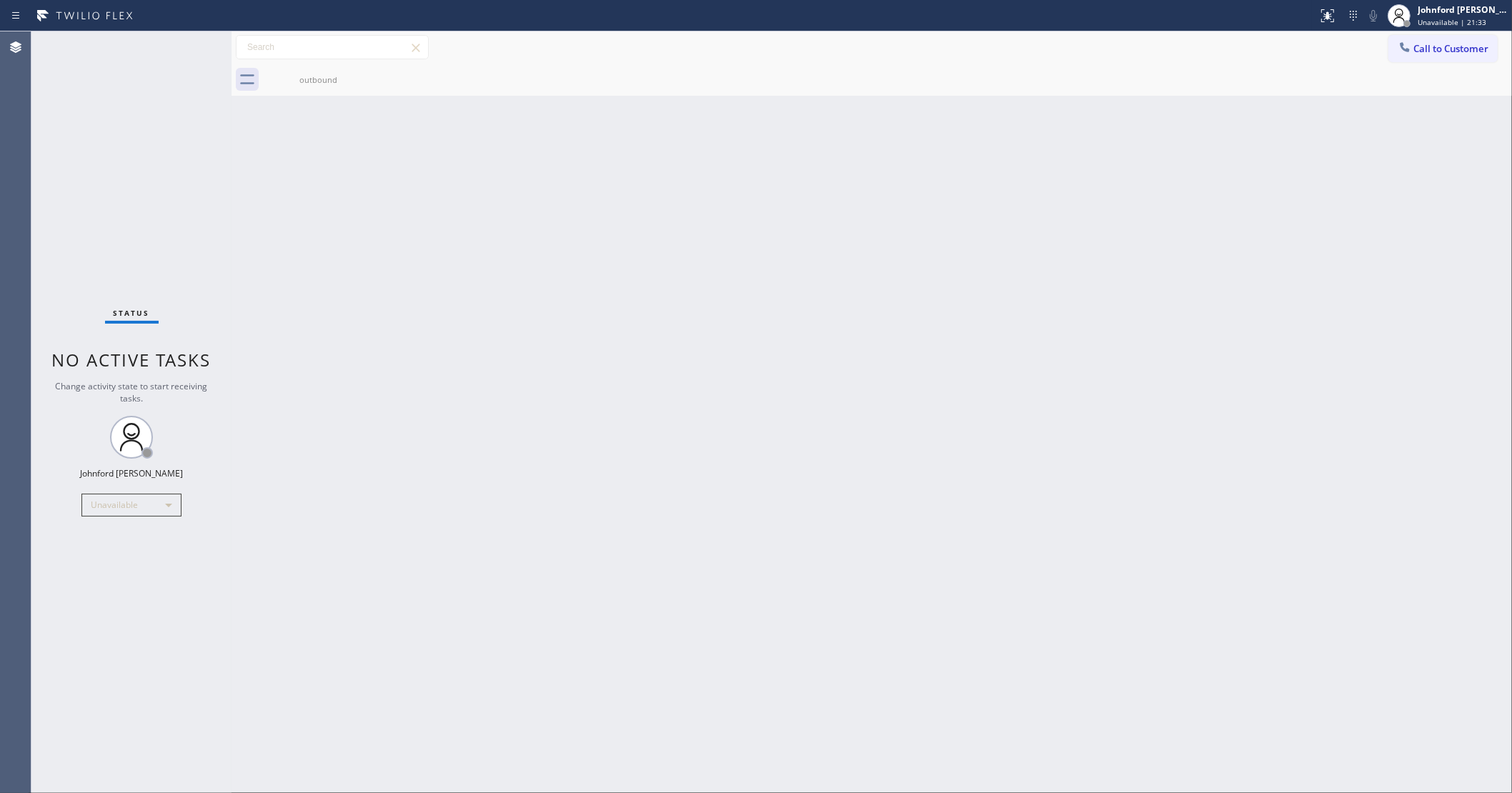
click at [1199, 159] on div "Back to Dashboard Change Sender ID Customers Technicians Select a contact Outbo…" at bounding box center [871, 412] width 1280 height 762
click at [1436, 65] on div "outbound" at bounding box center [888, 79] width 1249 height 32
click at [1448, 63] on div "outbound" at bounding box center [888, 79] width 1249 height 32
drag, startPoint x: 1412, startPoint y: 44, endPoint x: 1401, endPoint y: 44, distance: 11.0
click at [1413, 44] on div at bounding box center [1404, 48] width 17 height 17
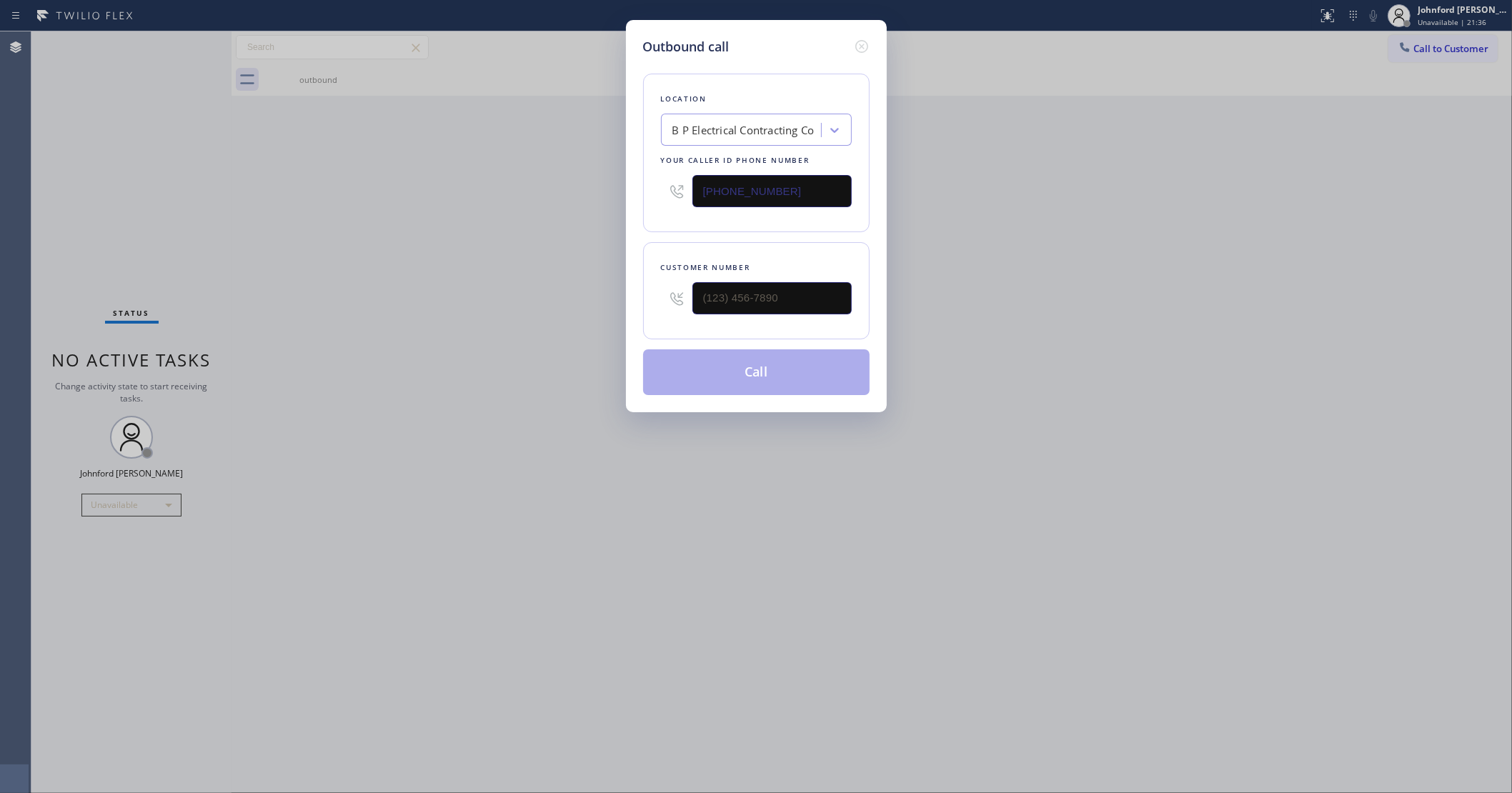
drag, startPoint x: 722, startPoint y: 190, endPoint x: 547, endPoint y: 212, distance: 176.4
click at [555, 211] on div "Outbound call Location B P Electrical Contracting Co Your caller id phone numbe…" at bounding box center [756, 396] width 1512 height 793
paste input "657) 255-7511"
type input "[PHONE_NUMBER]"
drag, startPoint x: 1342, startPoint y: 270, endPoint x: 1244, endPoint y: 273, distance: 98.0
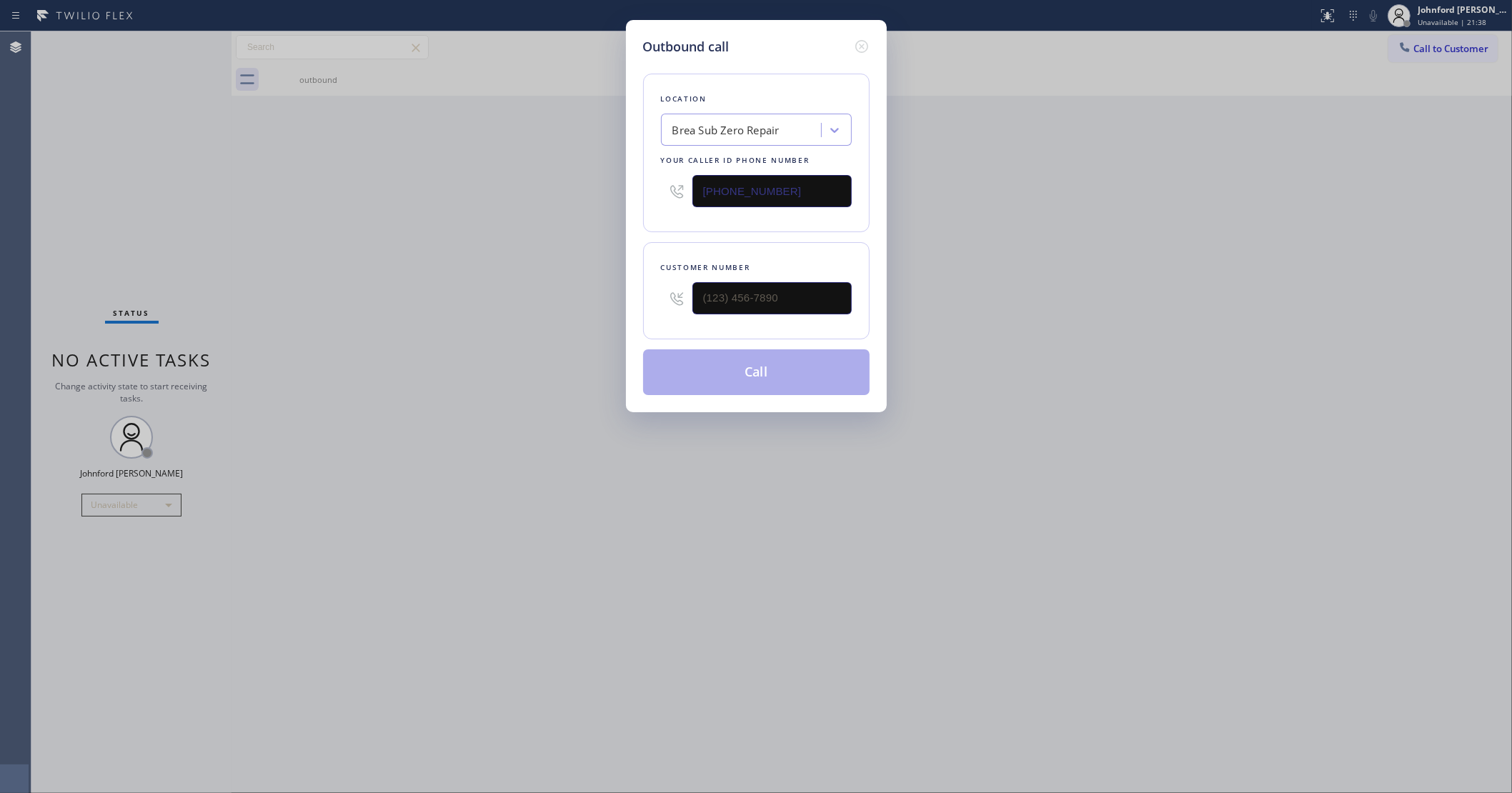
click at [1341, 270] on div "Outbound call Location Brea Sub Zero Repair Your caller id phone number [PHONE_…" at bounding box center [756, 396] width 1512 height 793
drag, startPoint x: 789, startPoint y: 305, endPoint x: 780, endPoint y: 304, distance: 9.1
click at [780, 304] on input "(___) ___-____" at bounding box center [772, 298] width 159 height 32
drag, startPoint x: 780, startPoint y: 304, endPoint x: 535, endPoint y: 305, distance: 245.0
click at [535, 305] on div "Outbound call Location Brea Sub Zero Repair Your caller id phone number [PHONE_…" at bounding box center [756, 396] width 1512 height 793
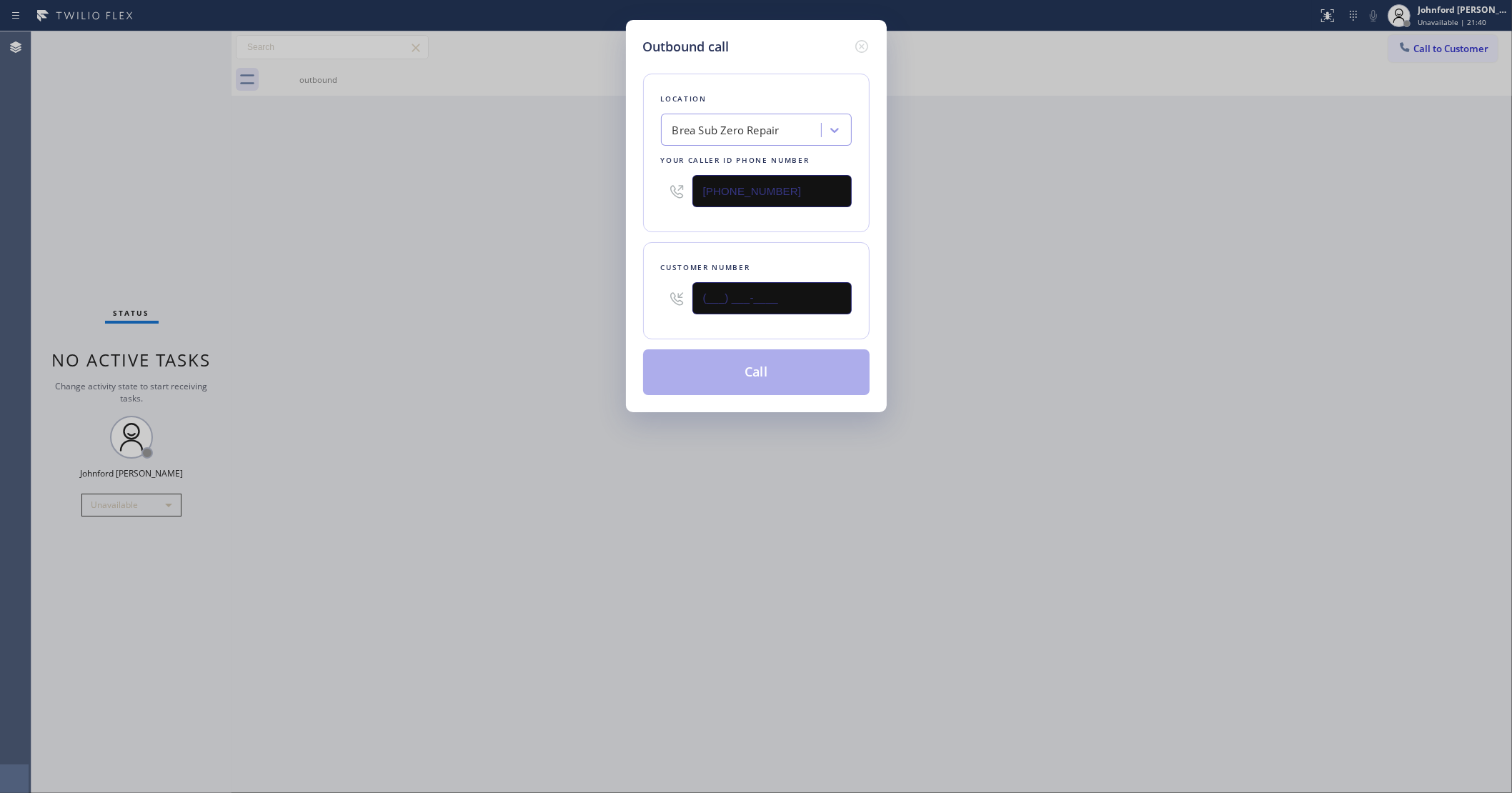
paste input "641) 888-5118"
type input "[PHONE_NUMBER]"
drag, startPoint x: 519, startPoint y: 311, endPoint x: 768, endPoint y: 362, distance: 254.2
click at [523, 315] on div "Outbound call Location Brea Sub Zero Repair Your caller id phone number [PHONE_…" at bounding box center [756, 396] width 1512 height 793
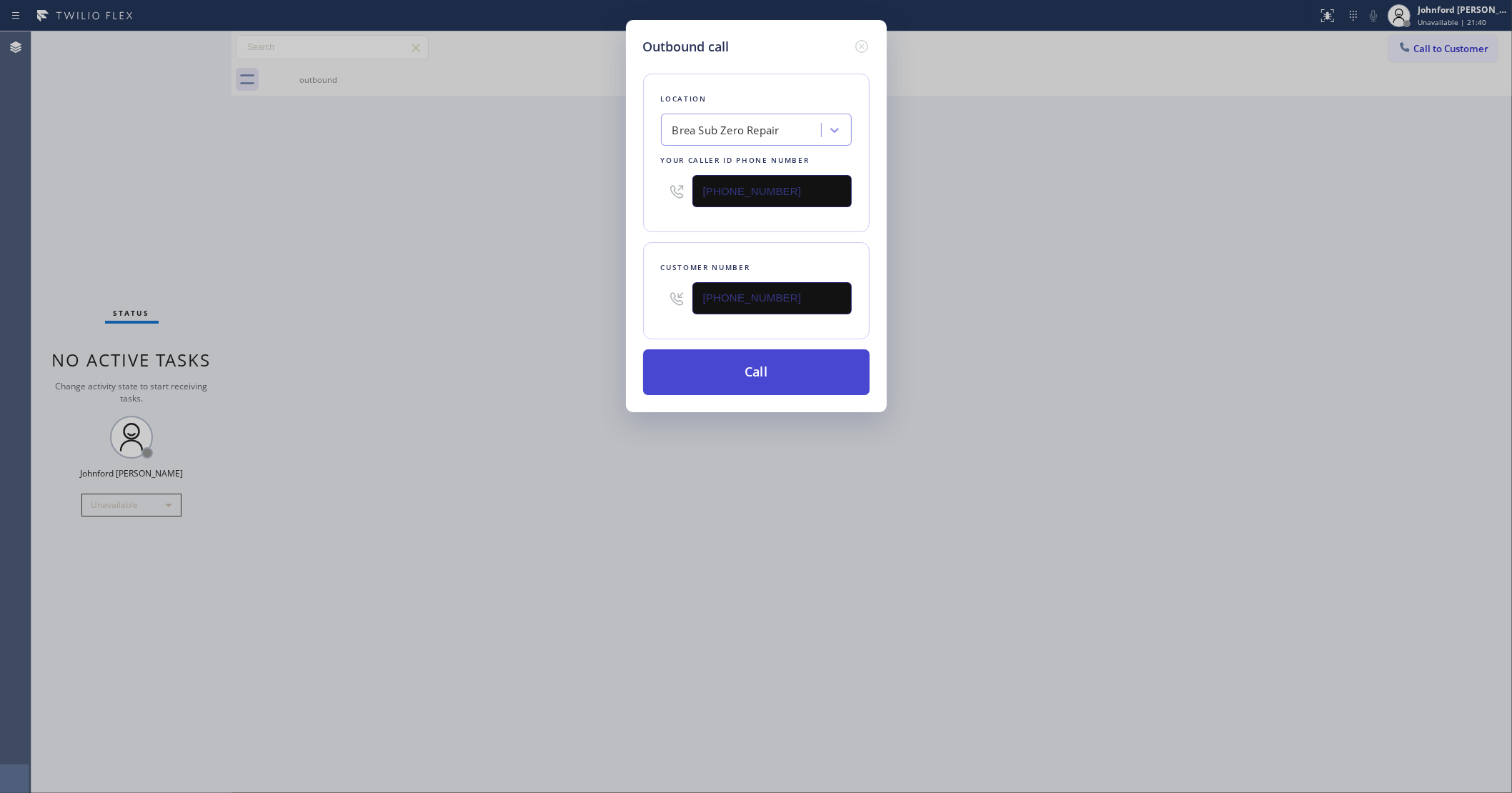
click at [777, 369] on button "Call" at bounding box center [756, 372] width 226 height 45
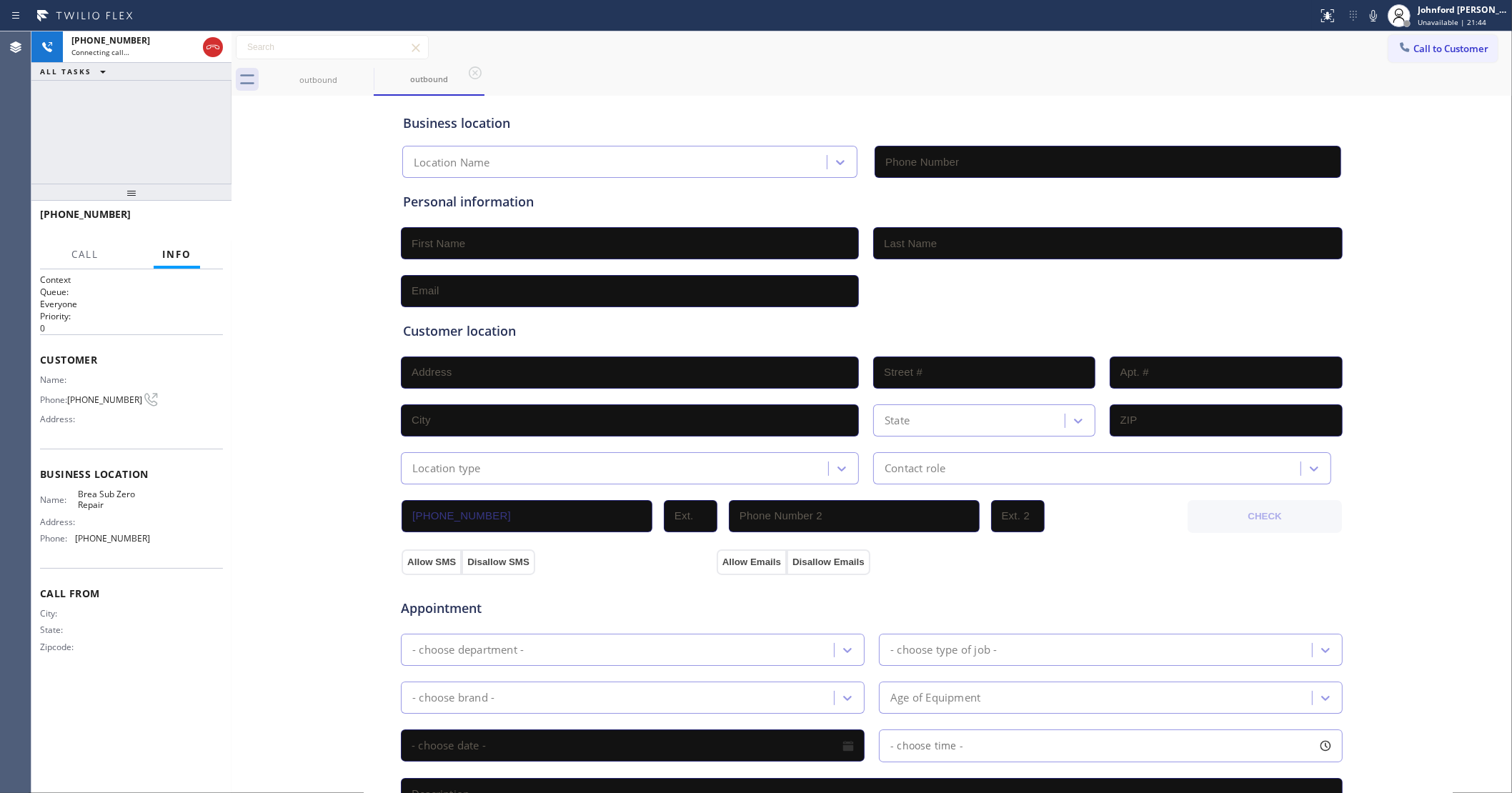
type input "[PHONE_NUMBER]"
click at [180, 218] on span "HANG UP" at bounding box center [189, 220] width 44 height 10
click at [181, 221] on span "COMPLETE" at bounding box center [186, 220] width 49 height 10
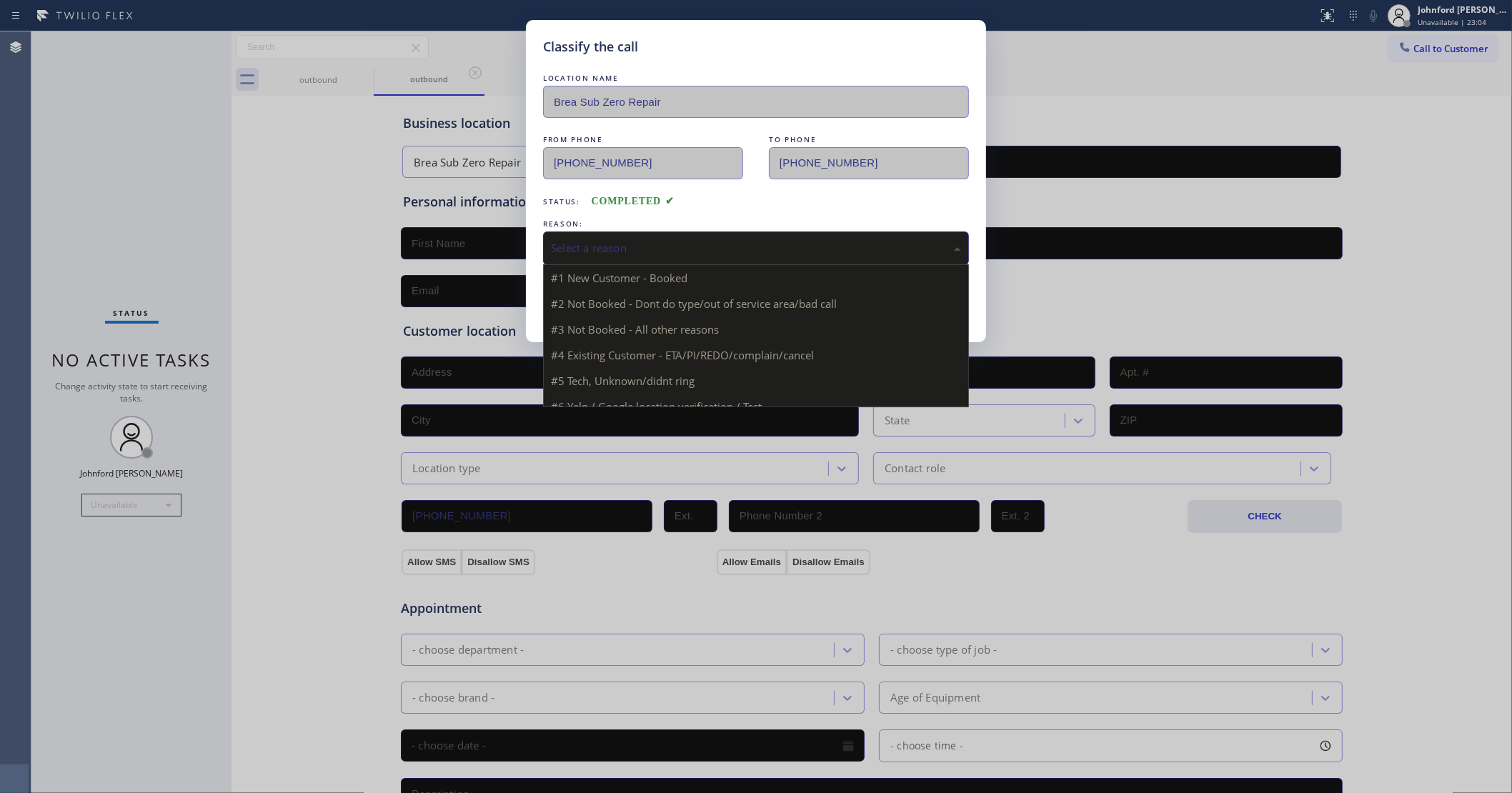
click at [566, 247] on div "Select a reason" at bounding box center [755, 248] width 410 height 16
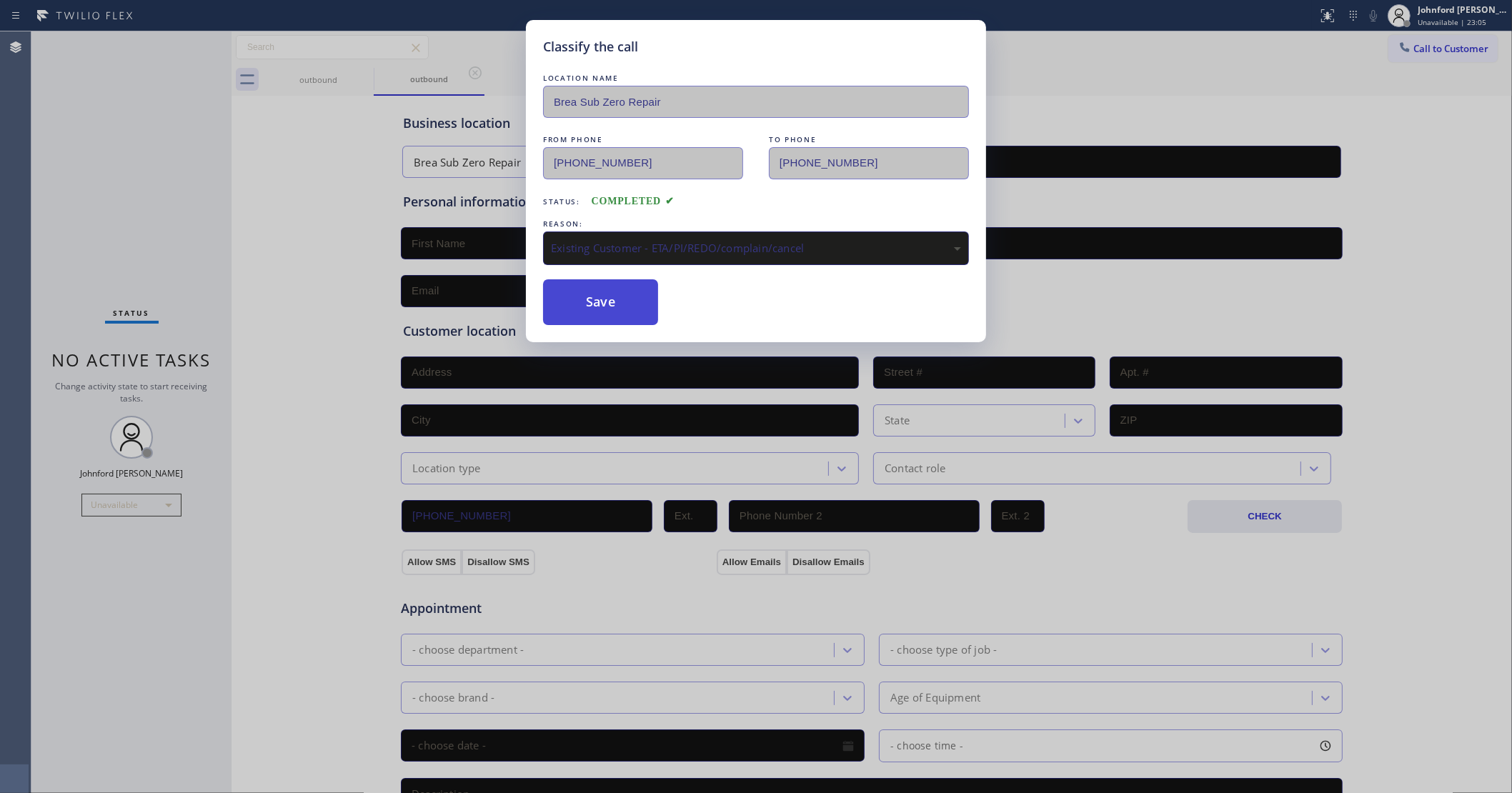
drag, startPoint x: 602, startPoint y: 308, endPoint x: 720, endPoint y: 237, distance: 137.7
click at [602, 305] on button "Save" at bounding box center [601, 302] width 115 height 45
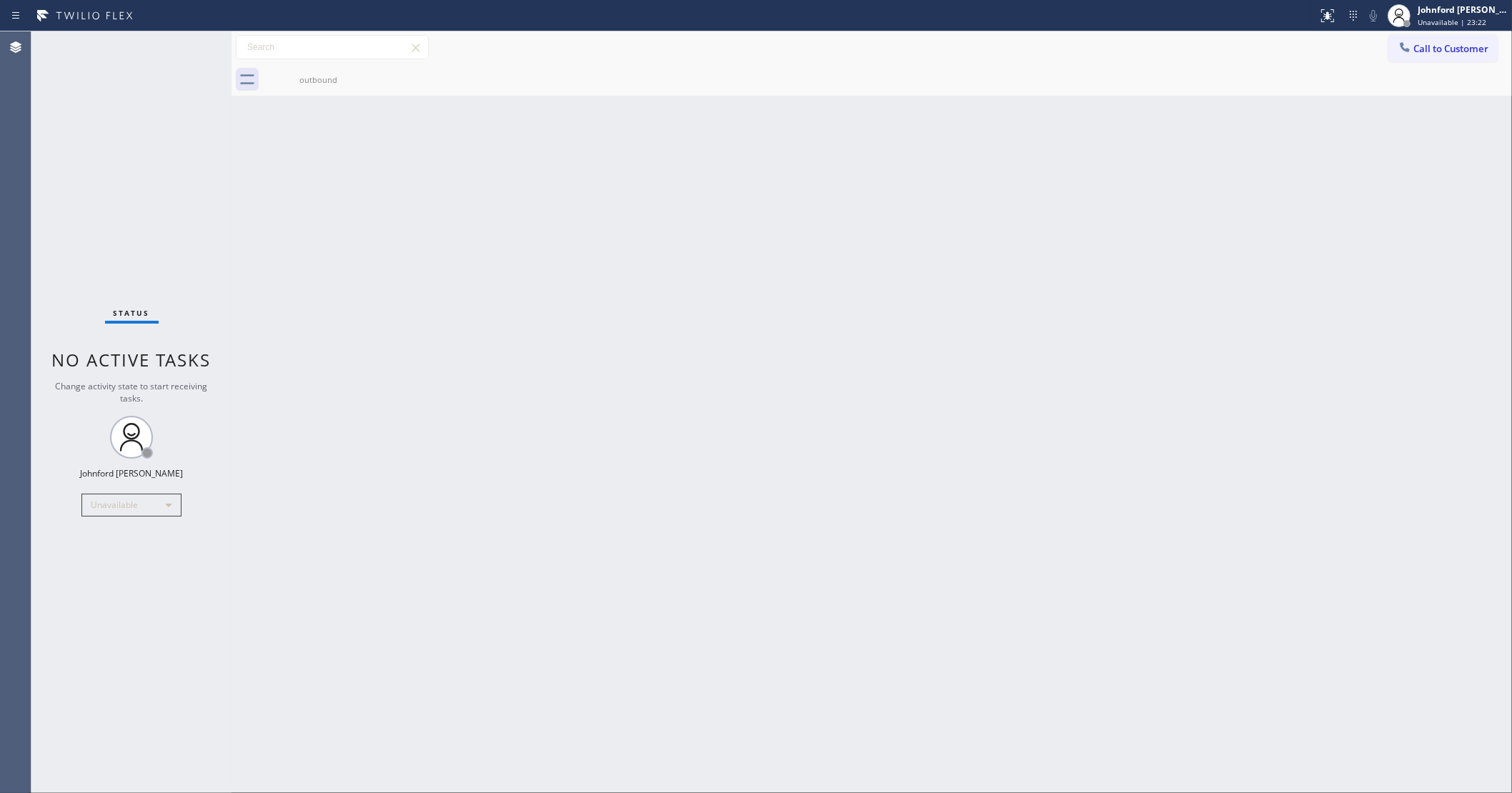
click at [1445, 62] on div "Call to Customer Outbound call Location Brea Sub Zero Repair Your caller id pho…" at bounding box center [871, 47] width 1280 height 32
click at [1428, 56] on button "Call to Customer" at bounding box center [1443, 48] width 110 height 27
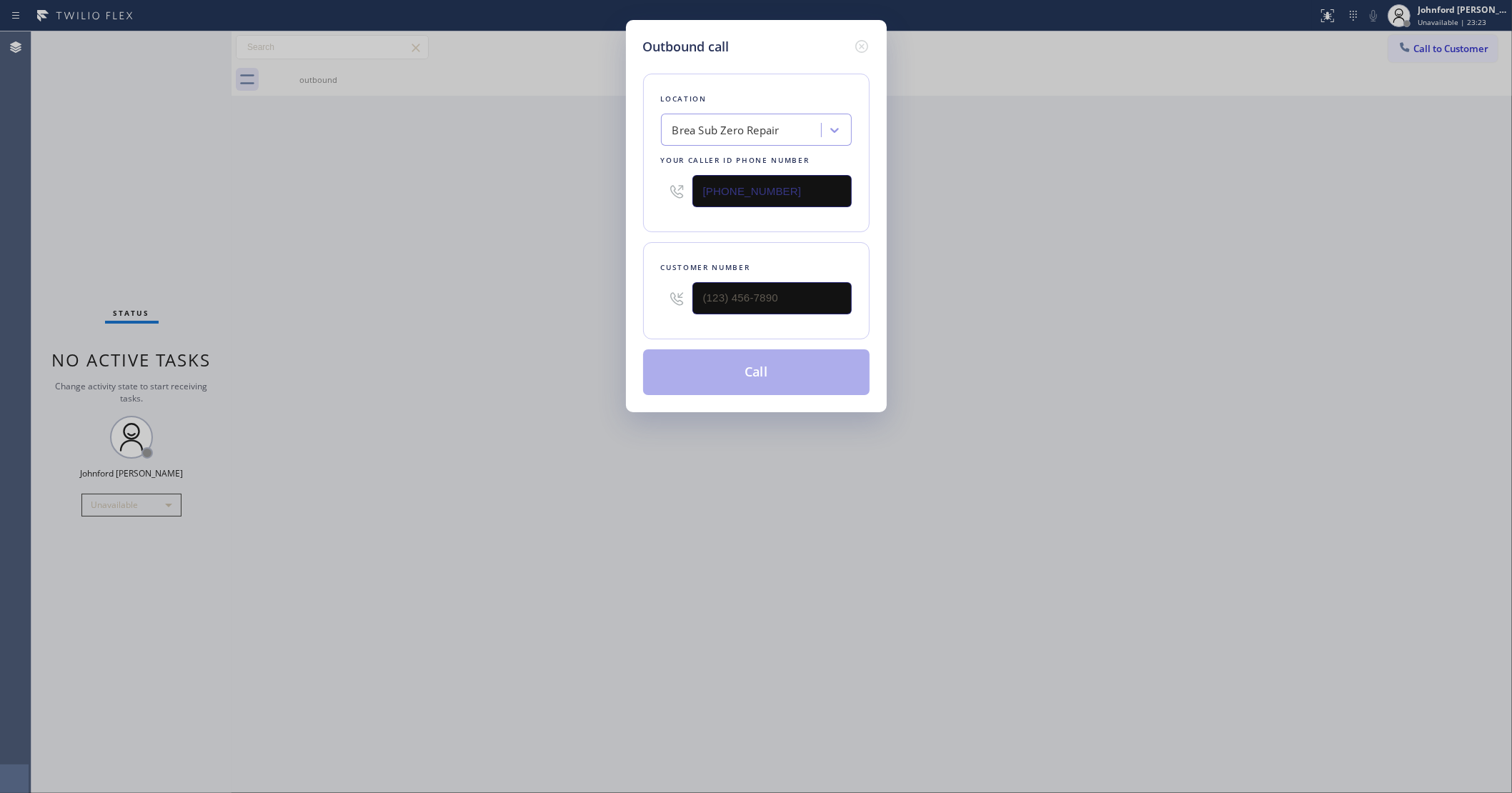
drag, startPoint x: 701, startPoint y: 181, endPoint x: 644, endPoint y: 181, distance: 57.0
click at [644, 181] on div "Location Brea Sub Zero Repair Your caller id phone number [PHONE_NUMBER]" at bounding box center [756, 153] width 226 height 159
paste input "949) 334-2797"
type input "[PHONE_NUMBER]"
click at [1077, 336] on div "Outbound call Location Electrical Land [GEOGRAPHIC_DATA] Your caller id phone n…" at bounding box center [756, 396] width 1512 height 793
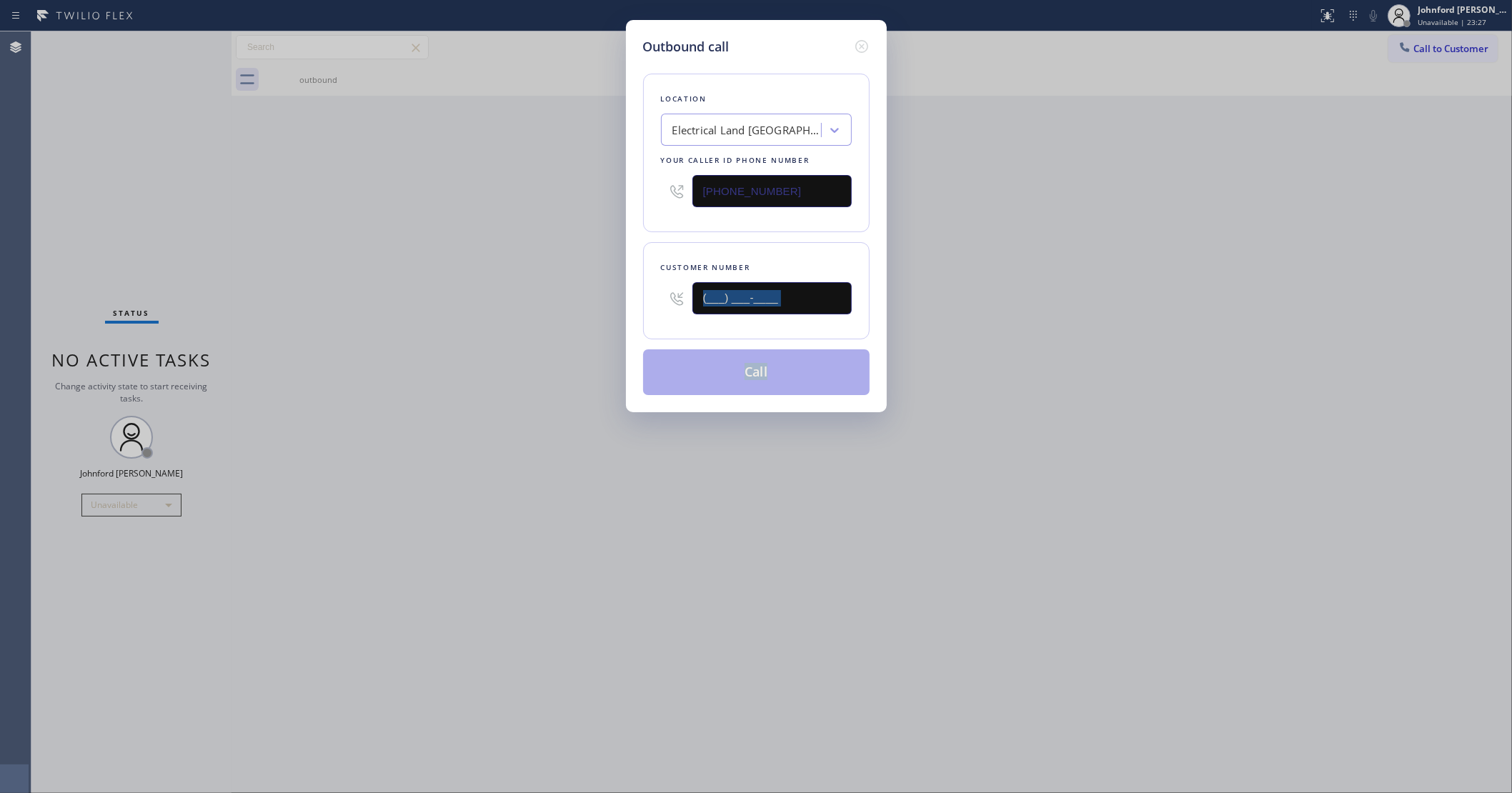
click at [718, 287] on input "(___) ___-____" at bounding box center [772, 298] width 159 height 32
paste input "316) 667-6562"
type input "[PHONE_NUMBER]"
click at [501, 326] on div "Outbound call Location Electrical Land [GEOGRAPHIC_DATA] Your caller id phone n…" at bounding box center [756, 396] width 1512 height 793
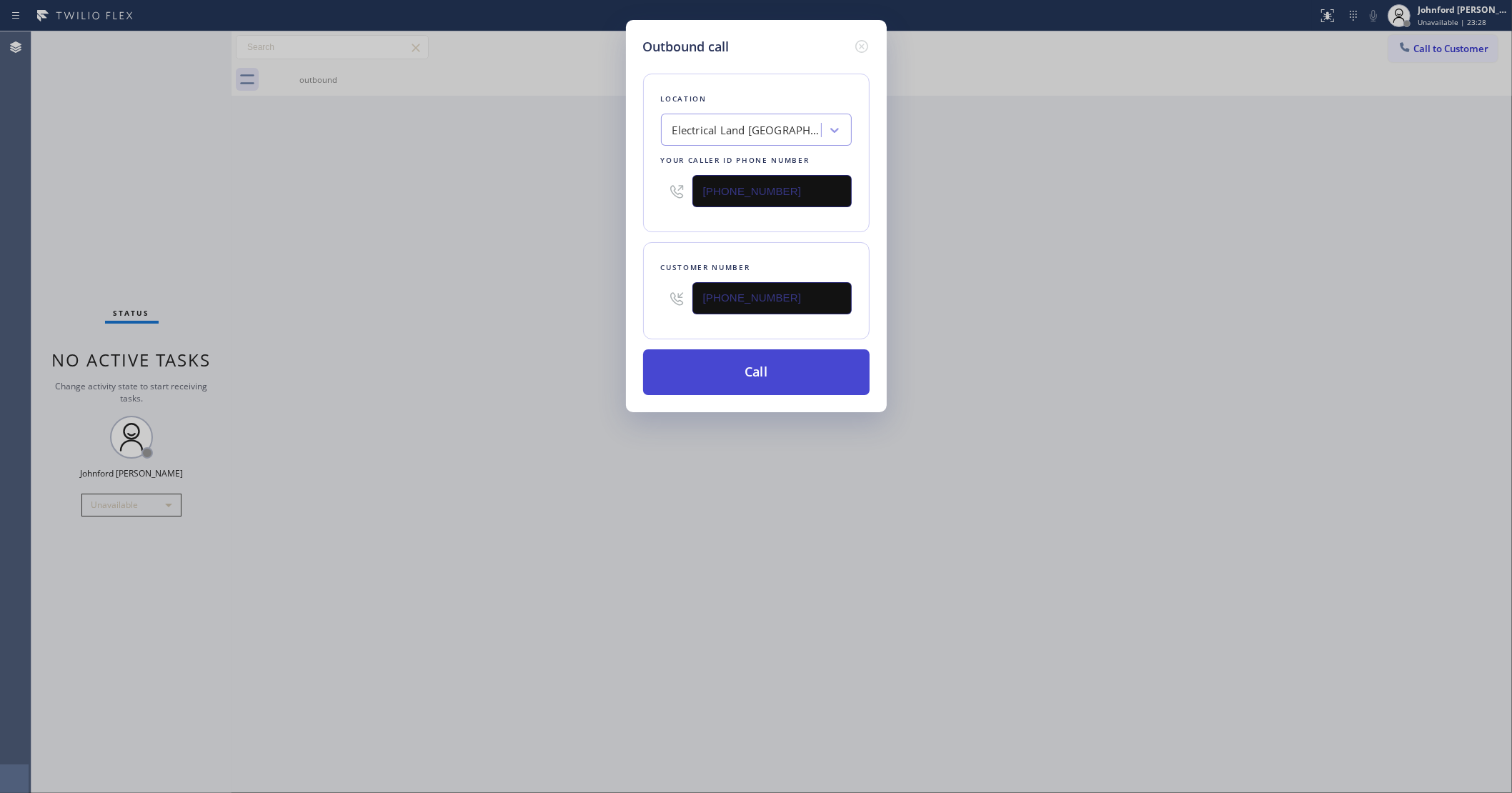
click at [784, 373] on button "Call" at bounding box center [756, 372] width 226 height 45
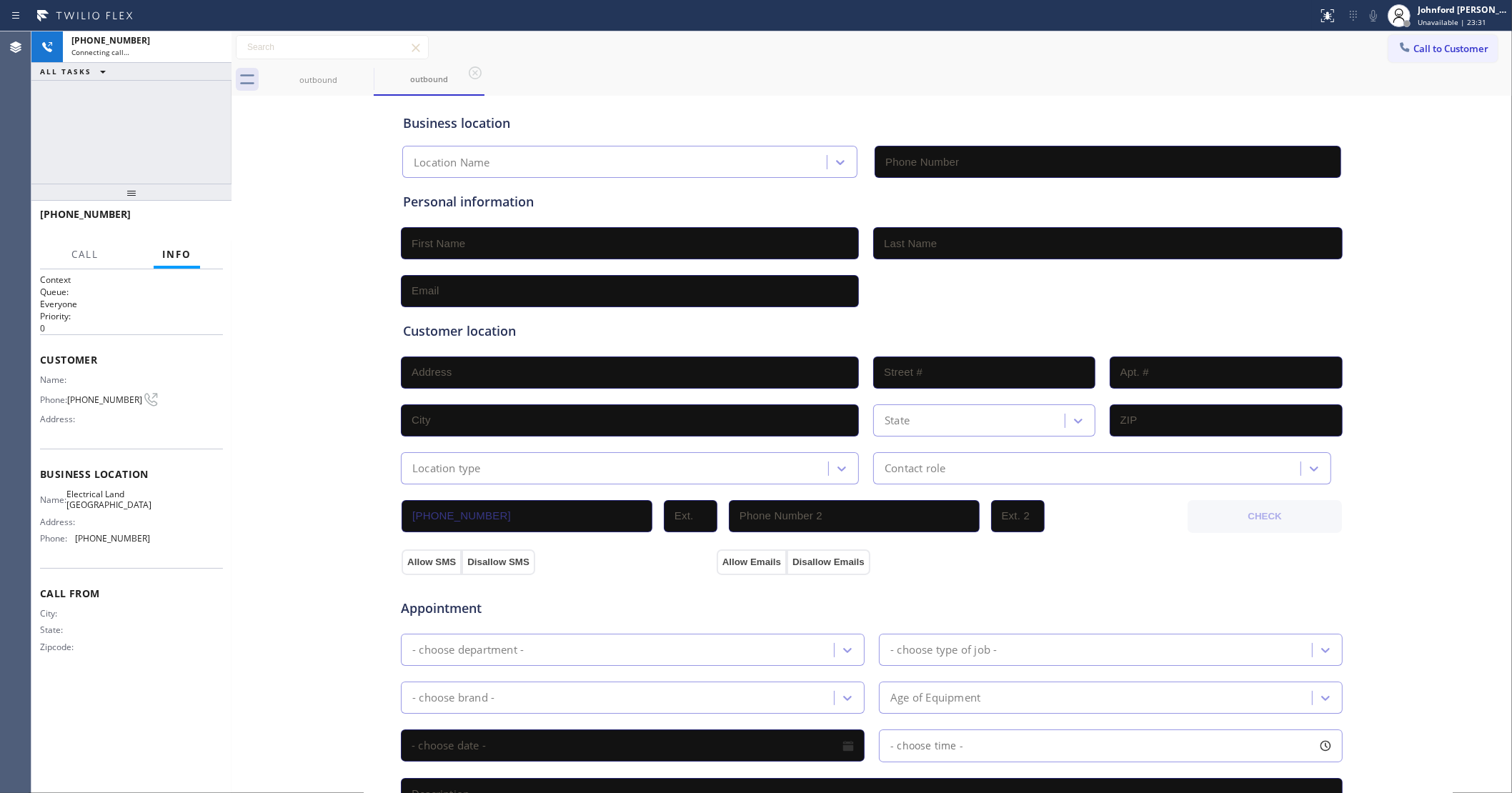
type input "[PHONE_NUMBER]"
drag, startPoint x: 348, startPoint y: 191, endPoint x: 355, endPoint y: 158, distance: 33.7
click at [347, 193] on div "Business location Electrical Land [GEOGRAPHIC_DATA] [PHONE_NUMBER] Personal inf…" at bounding box center [871, 587] width 1274 height 976
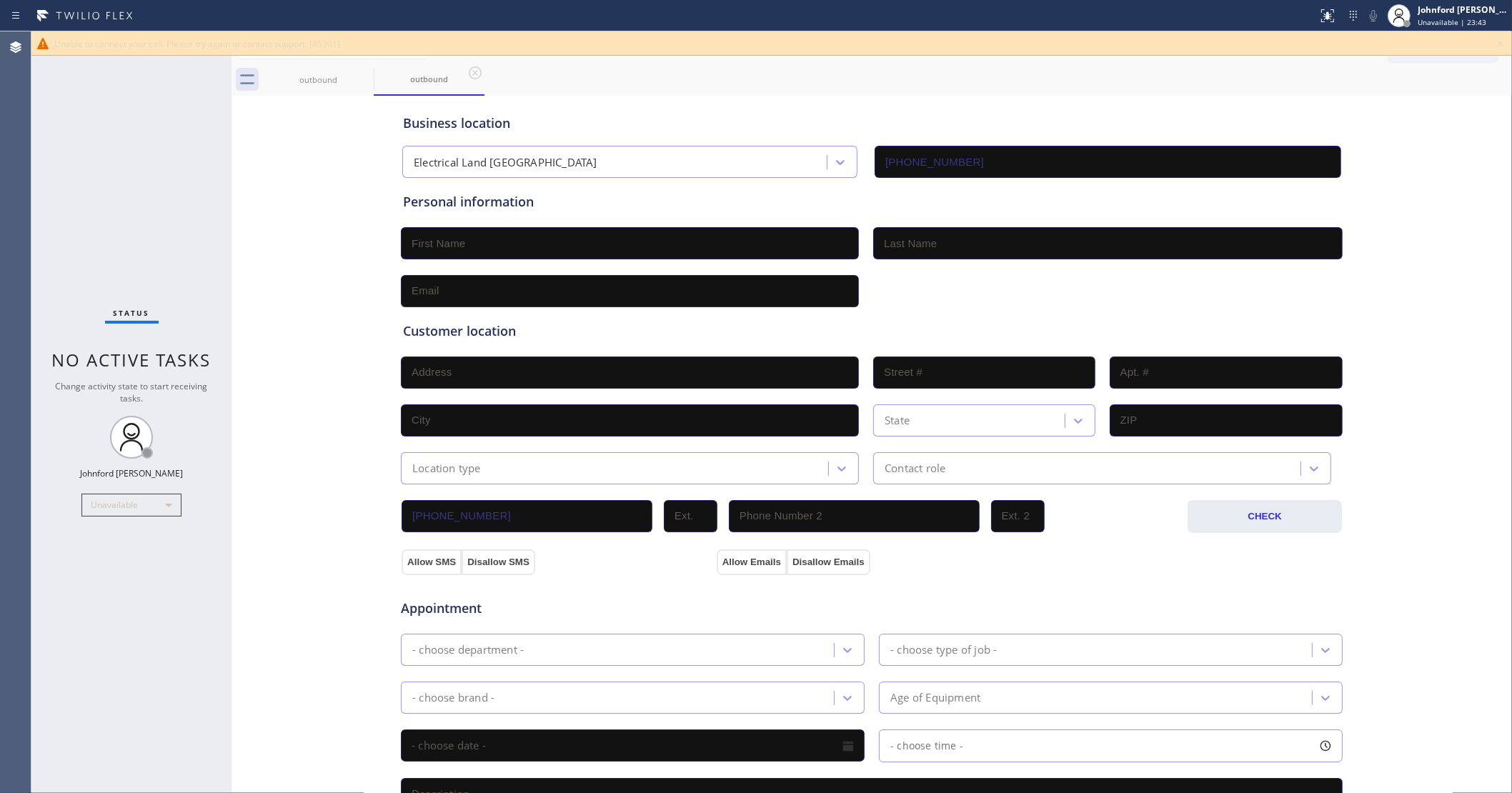
click at [105, 151] on div "Status No active tasks Change activity state to start receiving tasks. [PERSON_…" at bounding box center [131, 412] width 200 height 762
click at [1502, 43] on icon at bounding box center [1501, 44] width 17 height 17
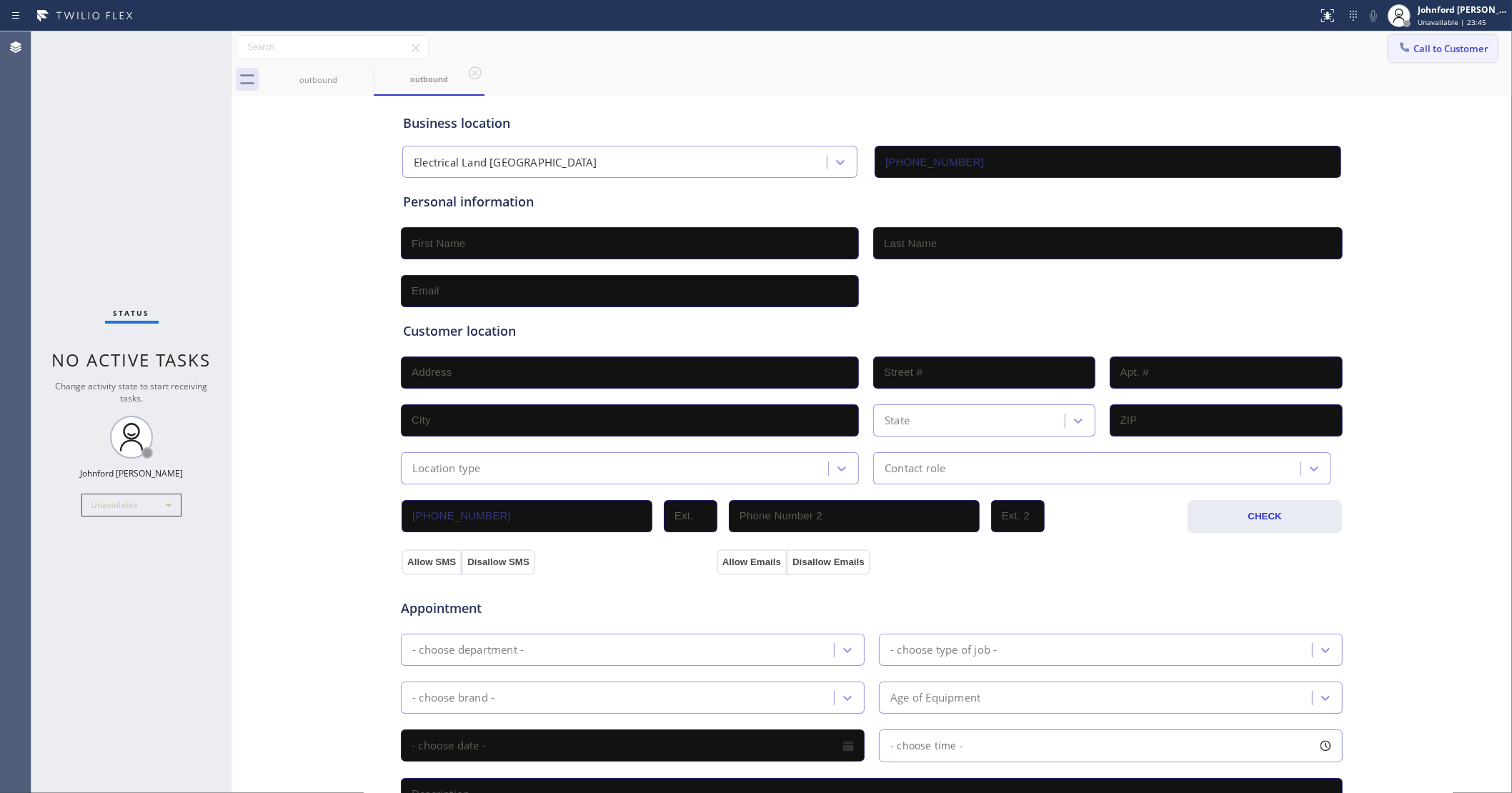
click at [1463, 45] on button "Call to Customer" at bounding box center [1443, 48] width 110 height 27
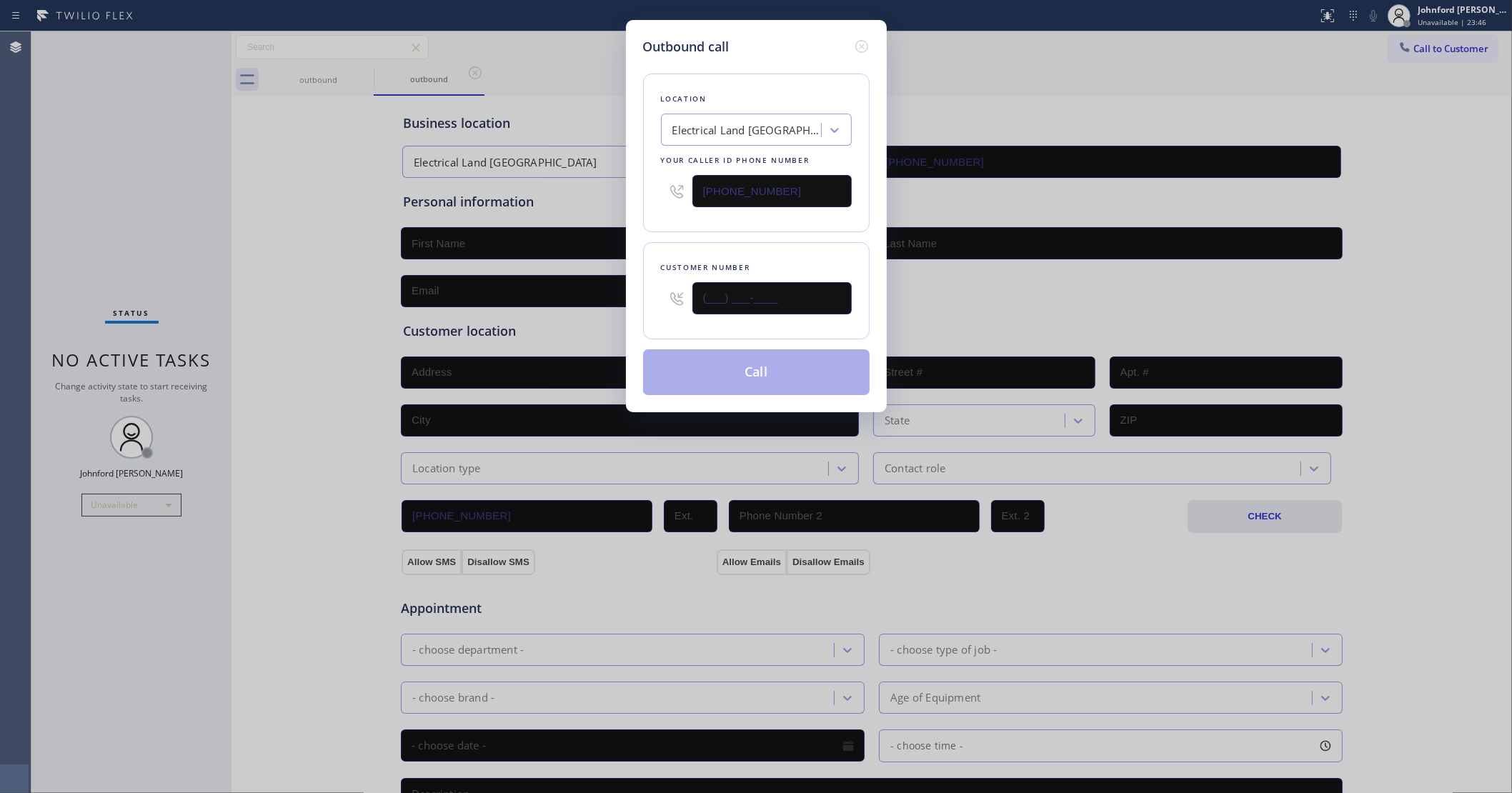
drag, startPoint x: 794, startPoint y: 293, endPoint x: 593, endPoint y: 293, distance: 201.0
click at [593, 293] on div "Outbound call Location Electrical Land [GEOGRAPHIC_DATA] Your caller id phone n…" at bounding box center [756, 396] width 1512 height 793
paste input "316) 667-6562"
type input "[PHONE_NUMBER]"
click at [758, 248] on div "Customer number [PHONE_NUMBER]" at bounding box center [756, 291] width 226 height 97
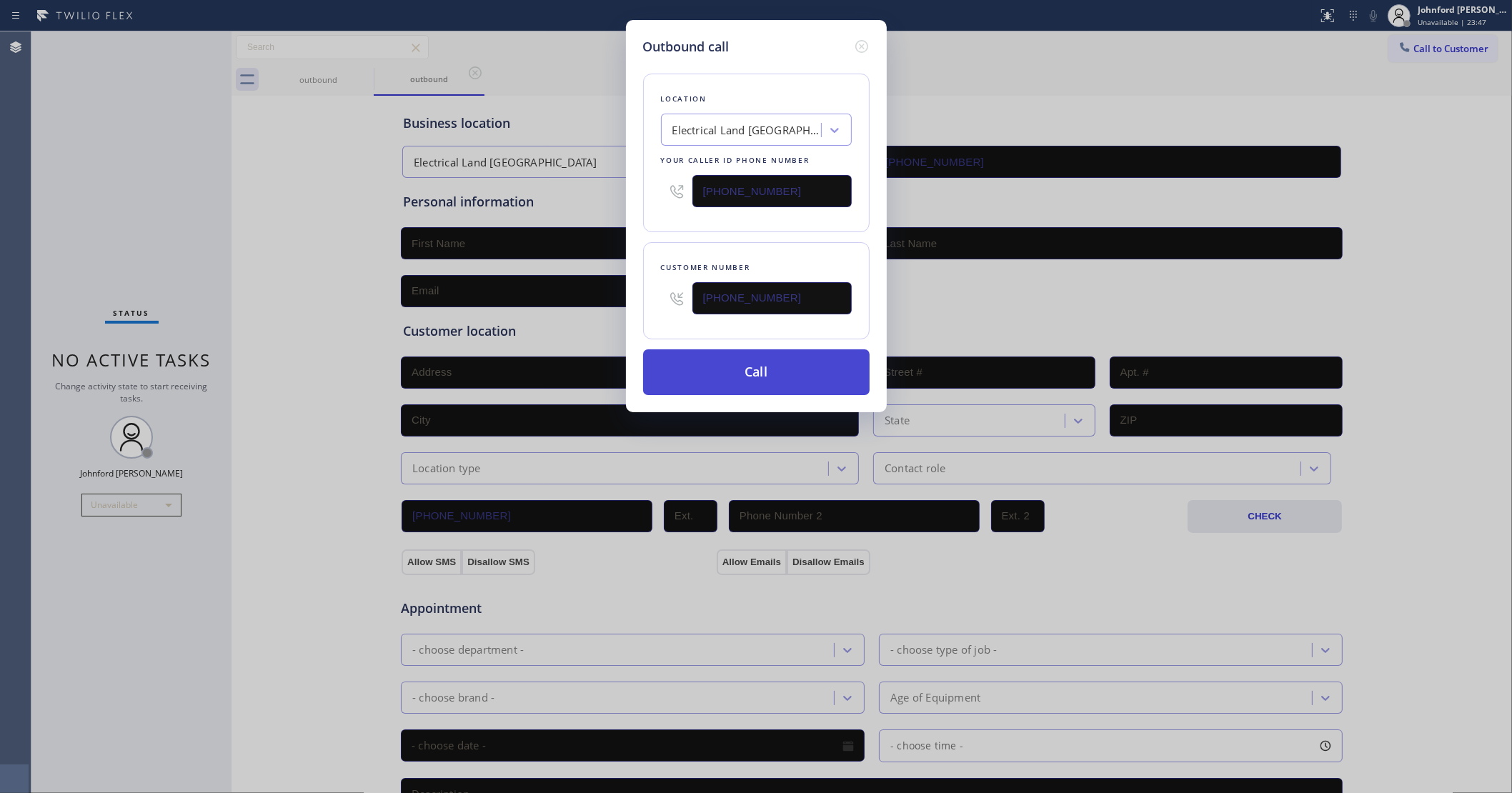
click at [760, 374] on button "Call" at bounding box center [756, 372] width 226 height 45
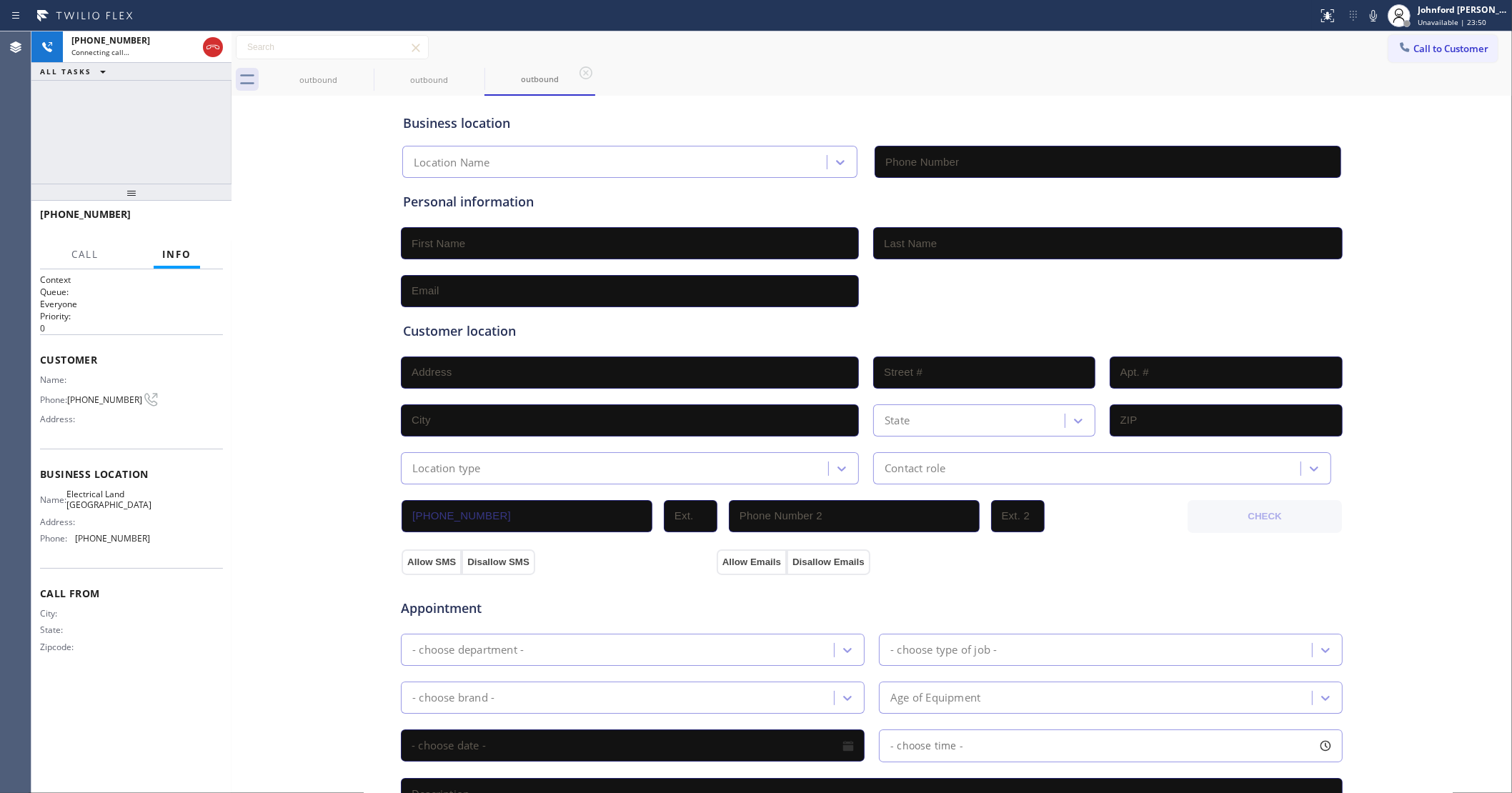
type input "[PHONE_NUMBER]"
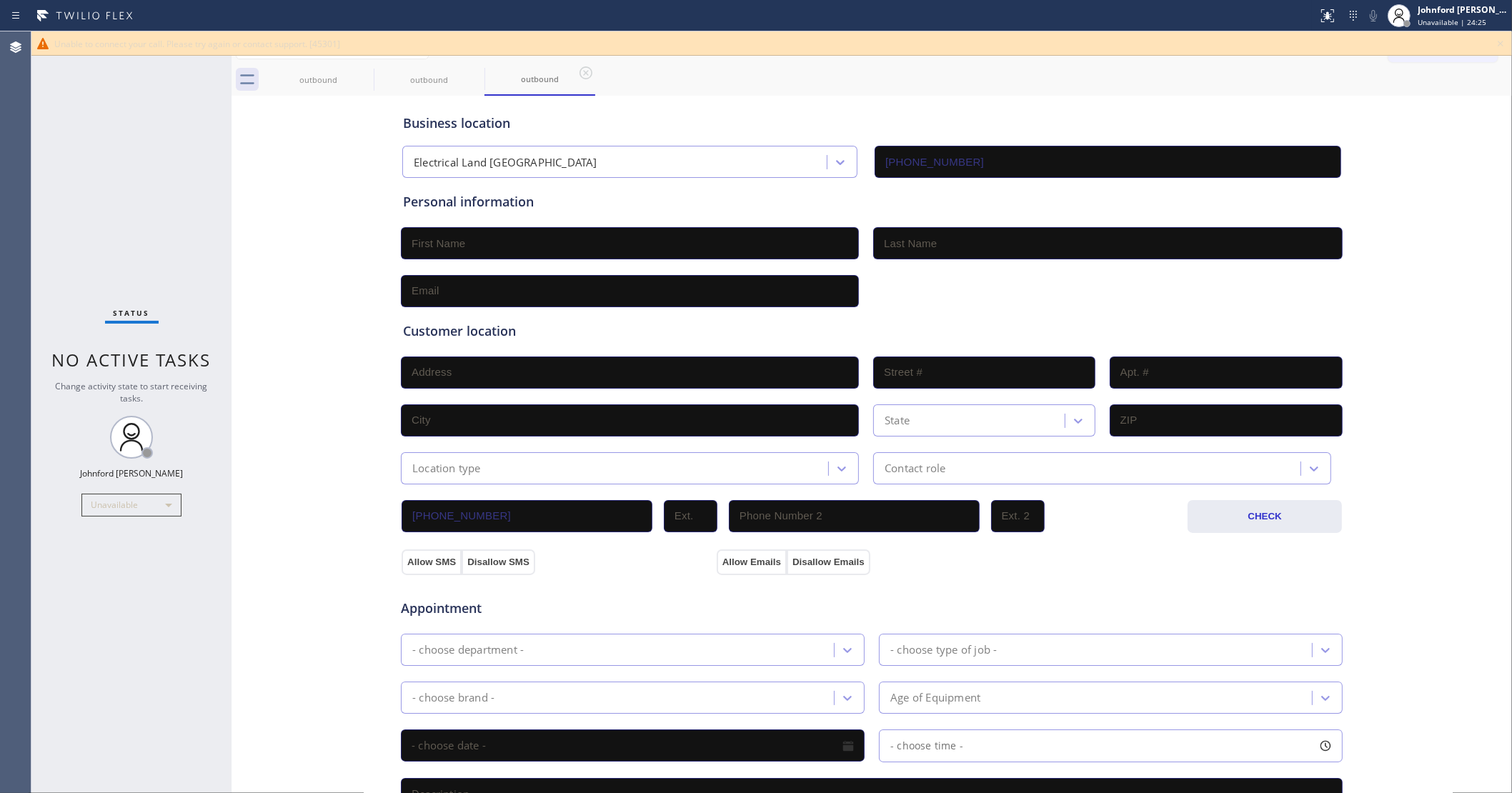
click at [126, 244] on div "Status No active tasks Change activity state to start receiving tasks. [PERSON_…" at bounding box center [131, 412] width 200 height 762
click at [1497, 44] on icon at bounding box center [1501, 44] width 17 height 17
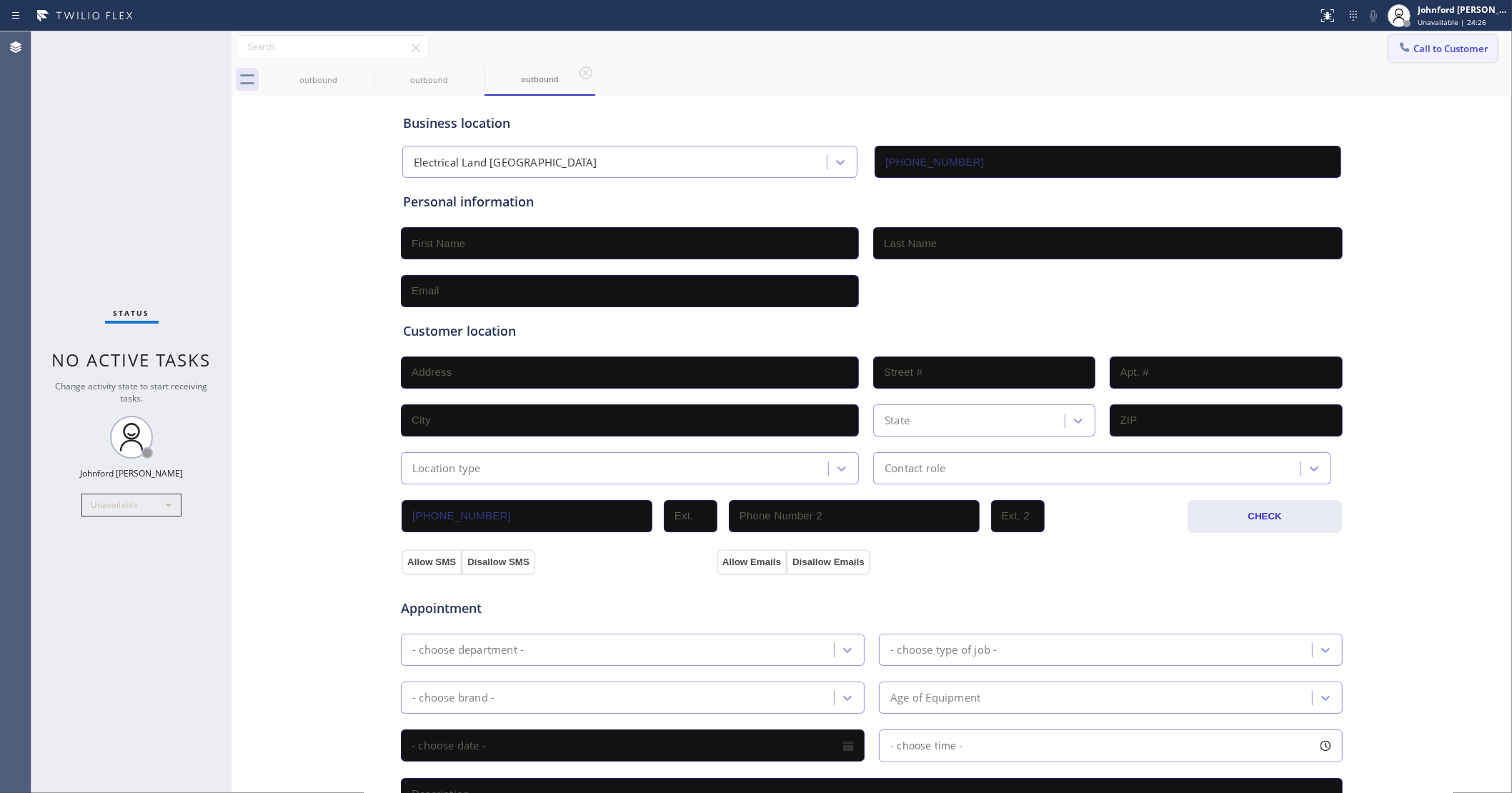
click at [1479, 43] on button "Call to Customer" at bounding box center [1443, 48] width 110 height 27
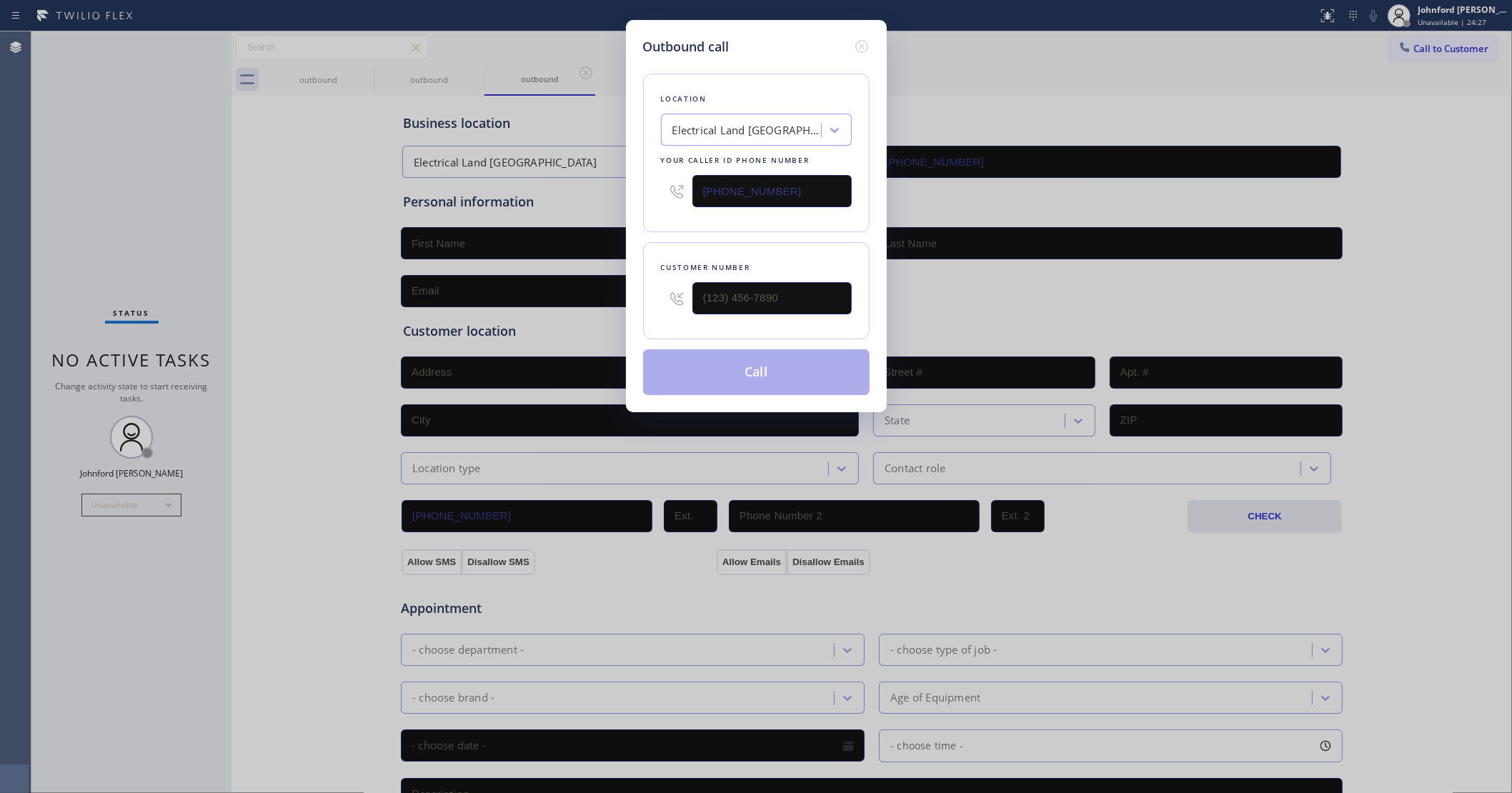
drag, startPoint x: 795, startPoint y: 197, endPoint x: 591, endPoint y: 197, distance: 204.0
click at [594, 197] on div "Outbound call Location Electrical Land [GEOGRAPHIC_DATA] Your caller id phone n…" at bounding box center [756, 396] width 1512 height 793
paste input "720) 807-6796"
type input "[PHONE_NUMBER]"
drag, startPoint x: 1193, startPoint y: 97, endPoint x: 930, endPoint y: 221, distance: 290.8
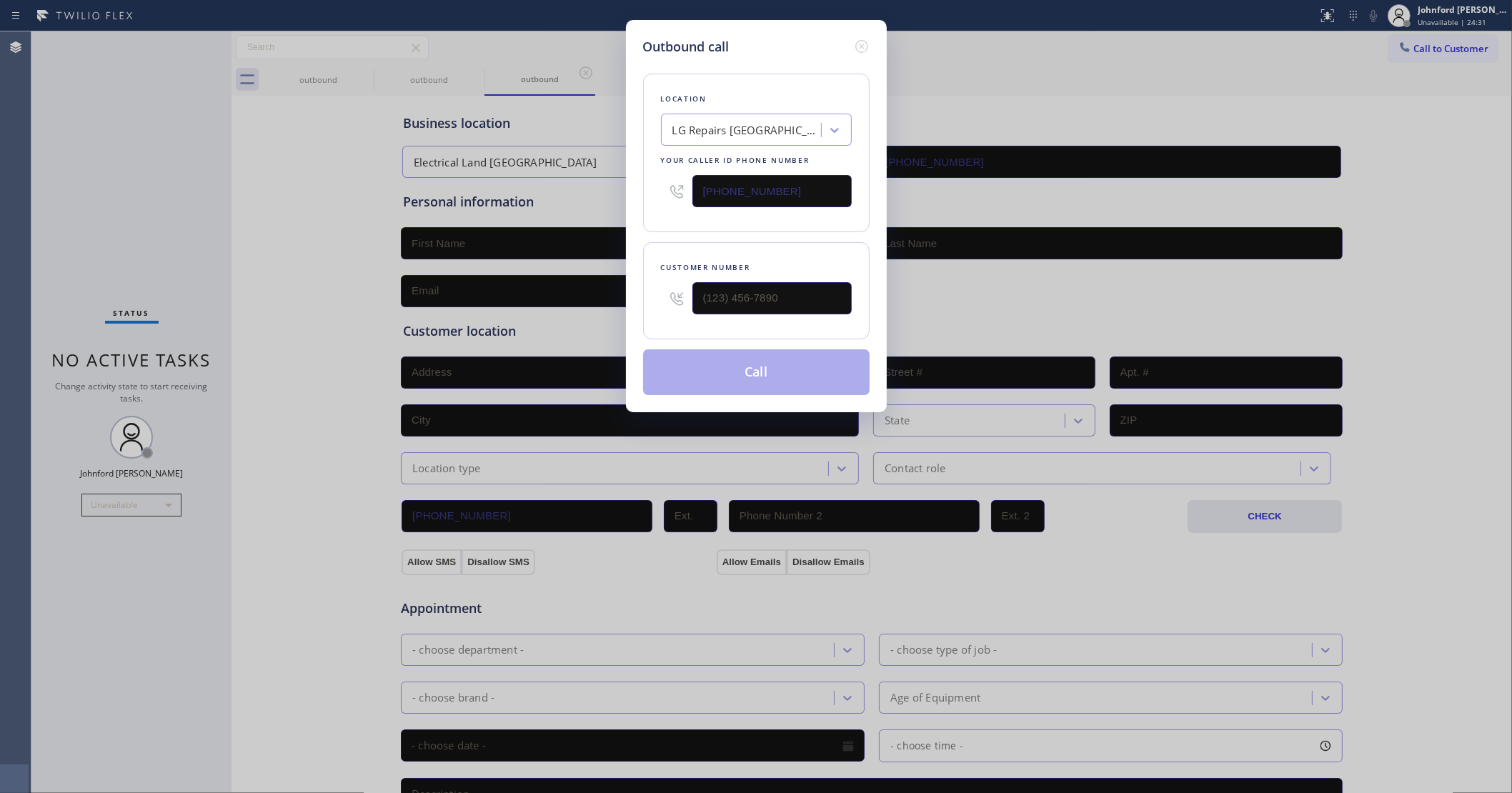
click at [1191, 97] on div "Outbound call Location LG Repairs [GEOGRAPHIC_DATA] Your caller id phone number…" at bounding box center [756, 396] width 1512 height 793
click at [795, 291] on input "(___) ___-____" at bounding box center [772, 298] width 159 height 32
paste input "614) 826-9453"
type input "[PHONE_NUMBER]"
click at [763, 242] on div "Customer number [PHONE_NUMBER]" at bounding box center [756, 291] width 226 height 97
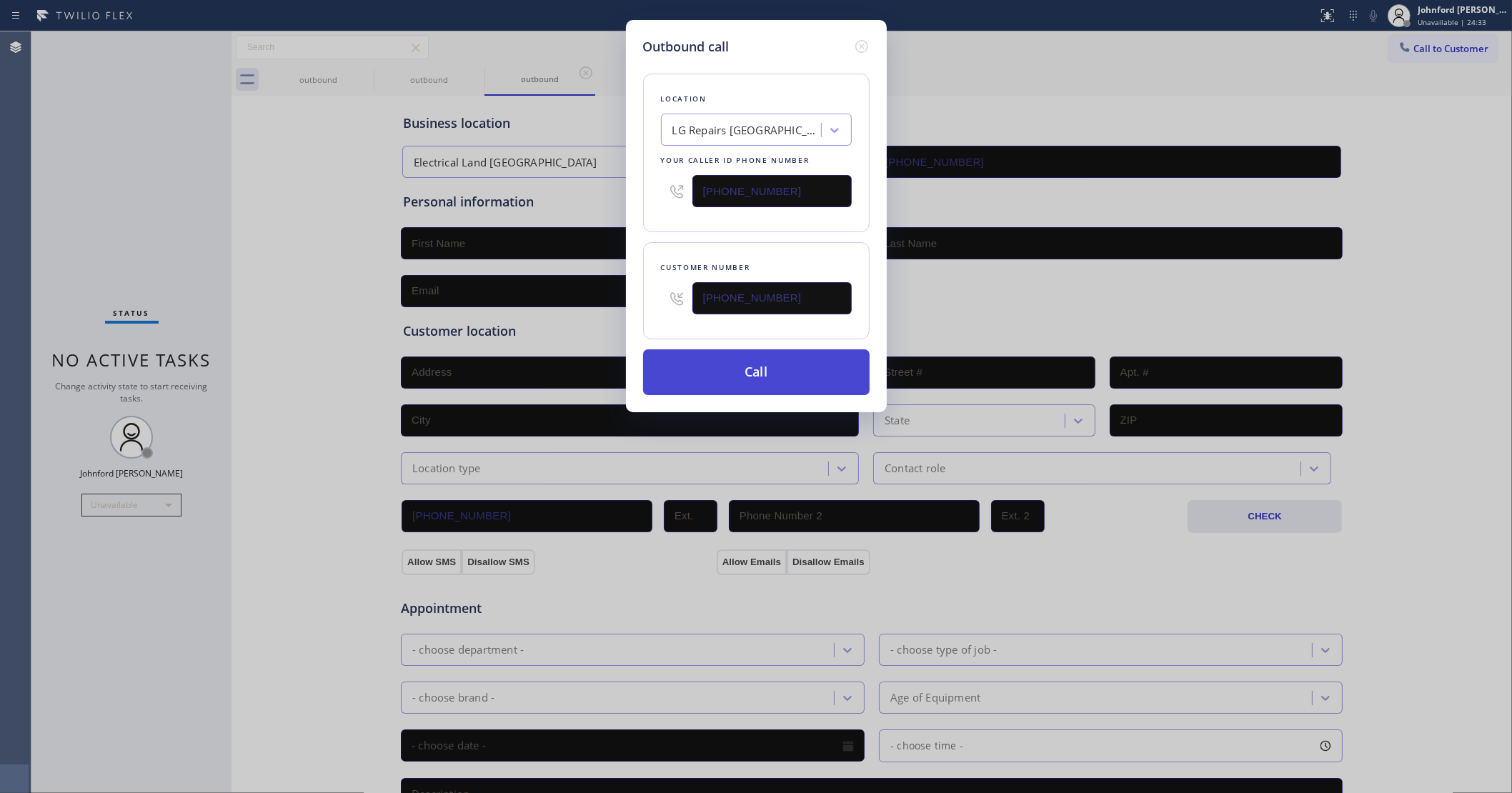
click at [765, 362] on button "Call" at bounding box center [756, 372] width 226 height 45
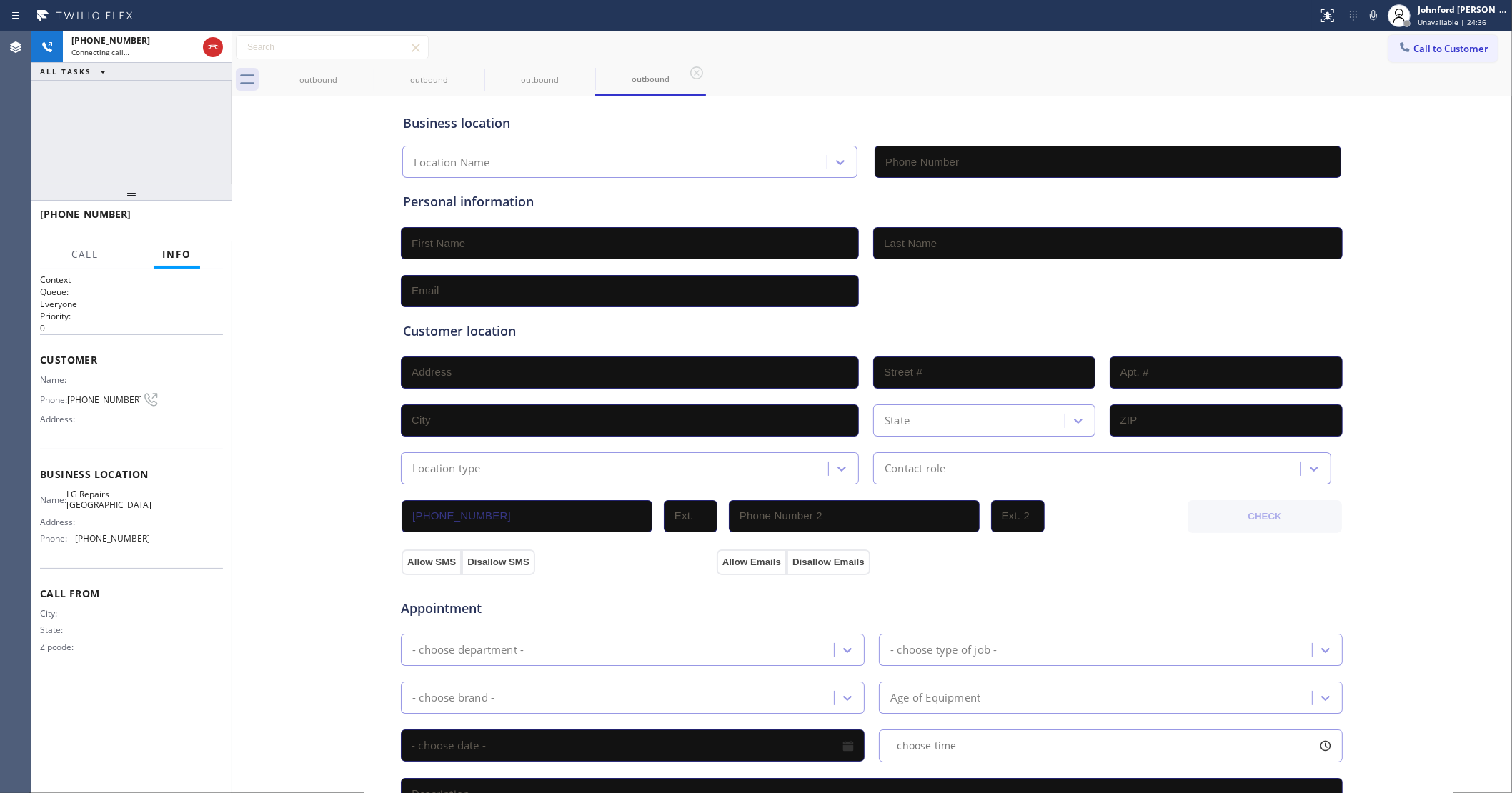
type input "[PHONE_NUMBER]"
click at [363, 74] on icon at bounding box center [364, 73] width 13 height 13
click at [0, 0] on icon at bounding box center [0, 0] width 0 height 0
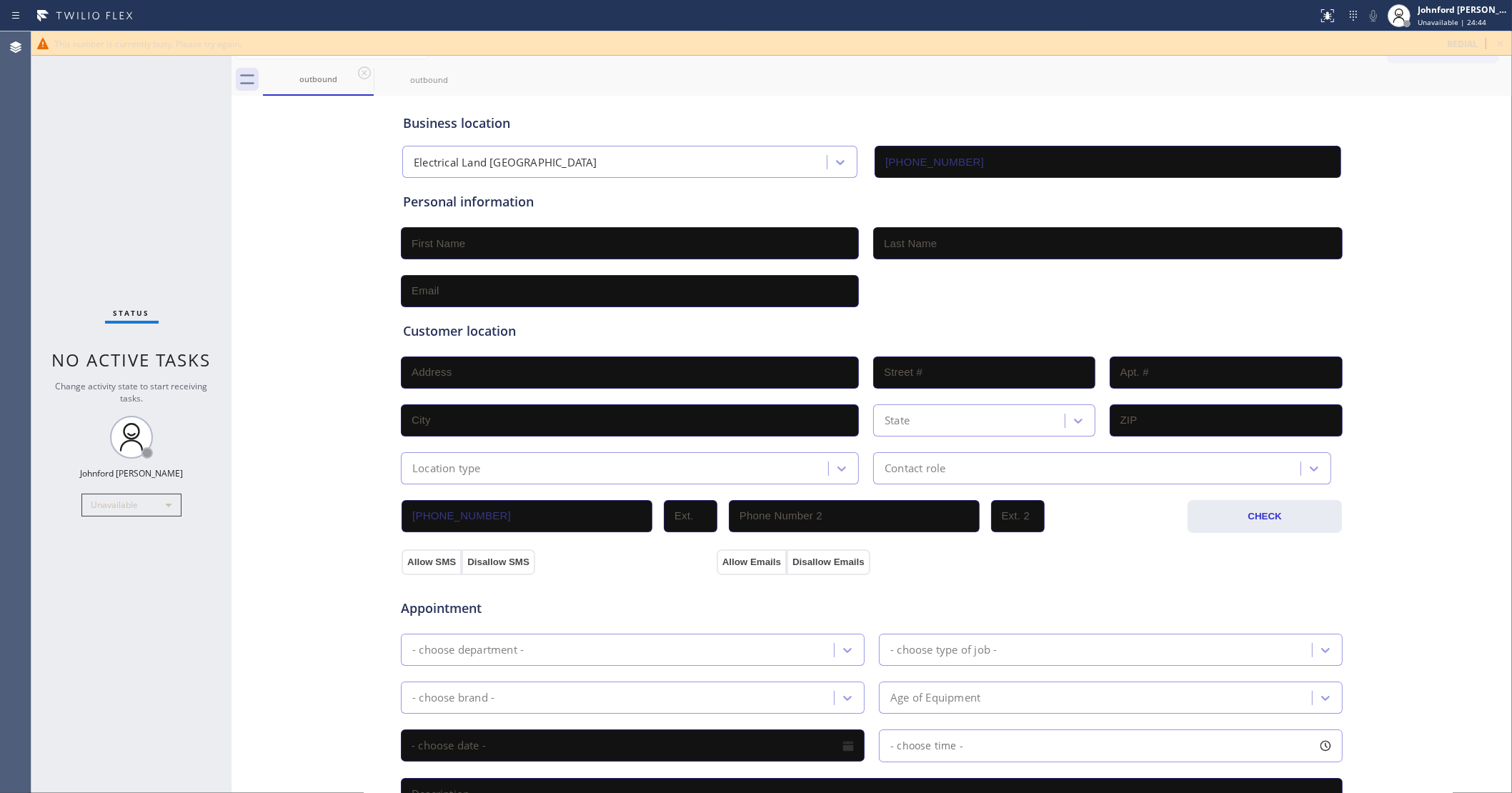
click at [1318, 70] on div "outbound outbound" at bounding box center [888, 79] width 1249 height 32
click at [1473, 47] on span "redial" at bounding box center [1462, 44] width 30 height 12
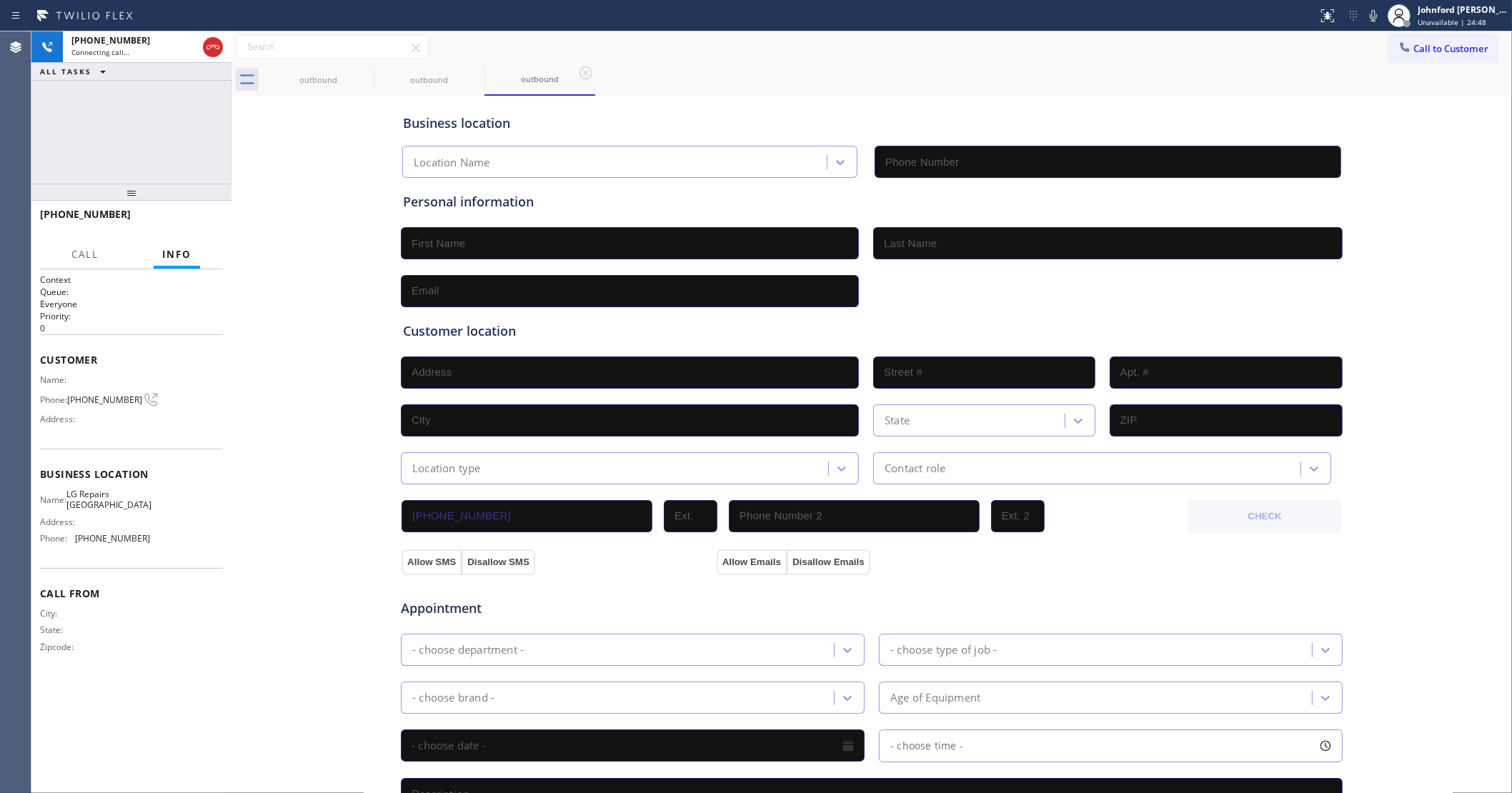
type input "[PHONE_NUMBER]"
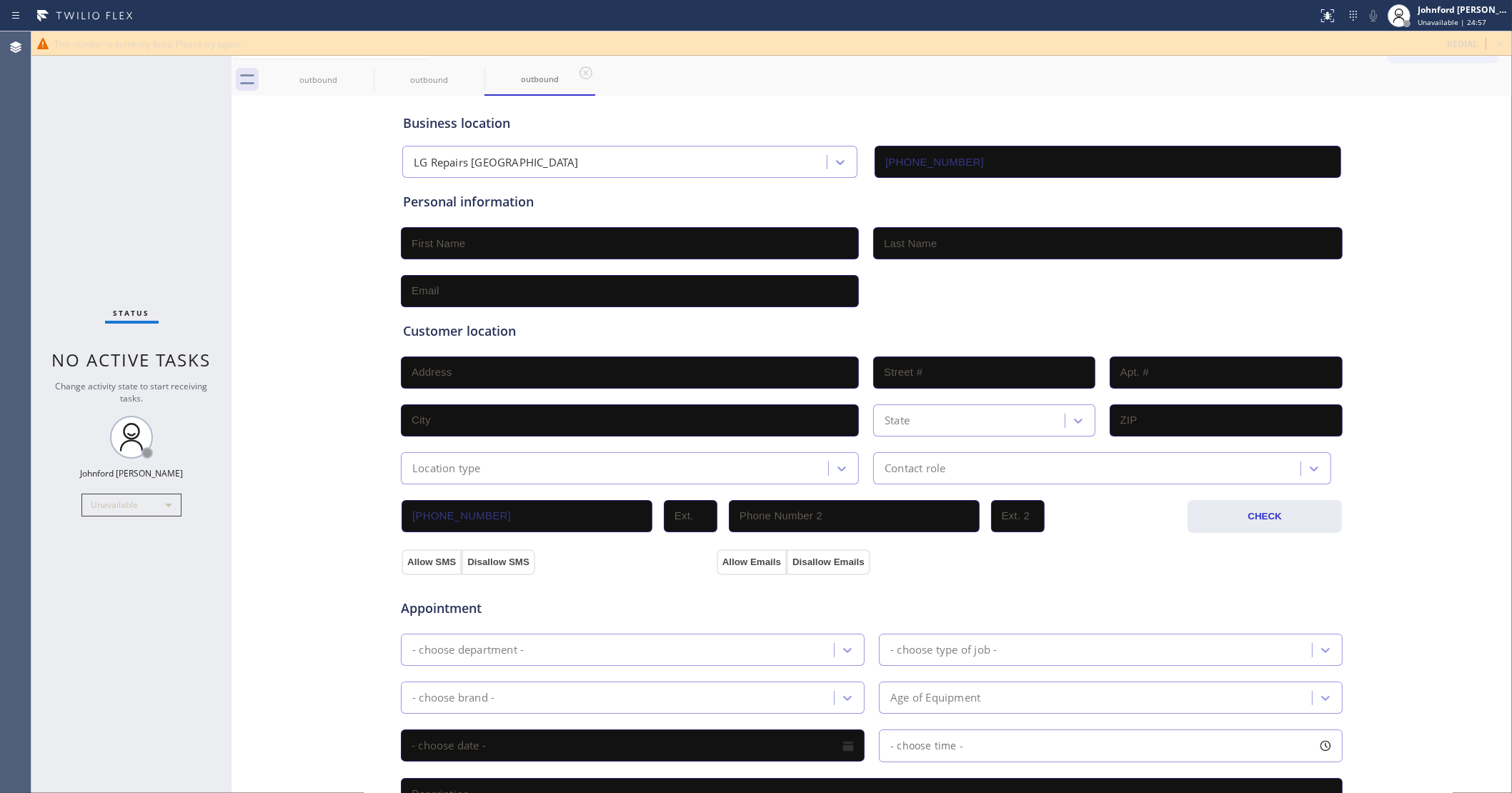
click at [130, 276] on div "Status No active tasks Change activity state to start receiving tasks. [PERSON_…" at bounding box center [131, 412] width 200 height 762
click at [362, 75] on icon at bounding box center [364, 73] width 13 height 13
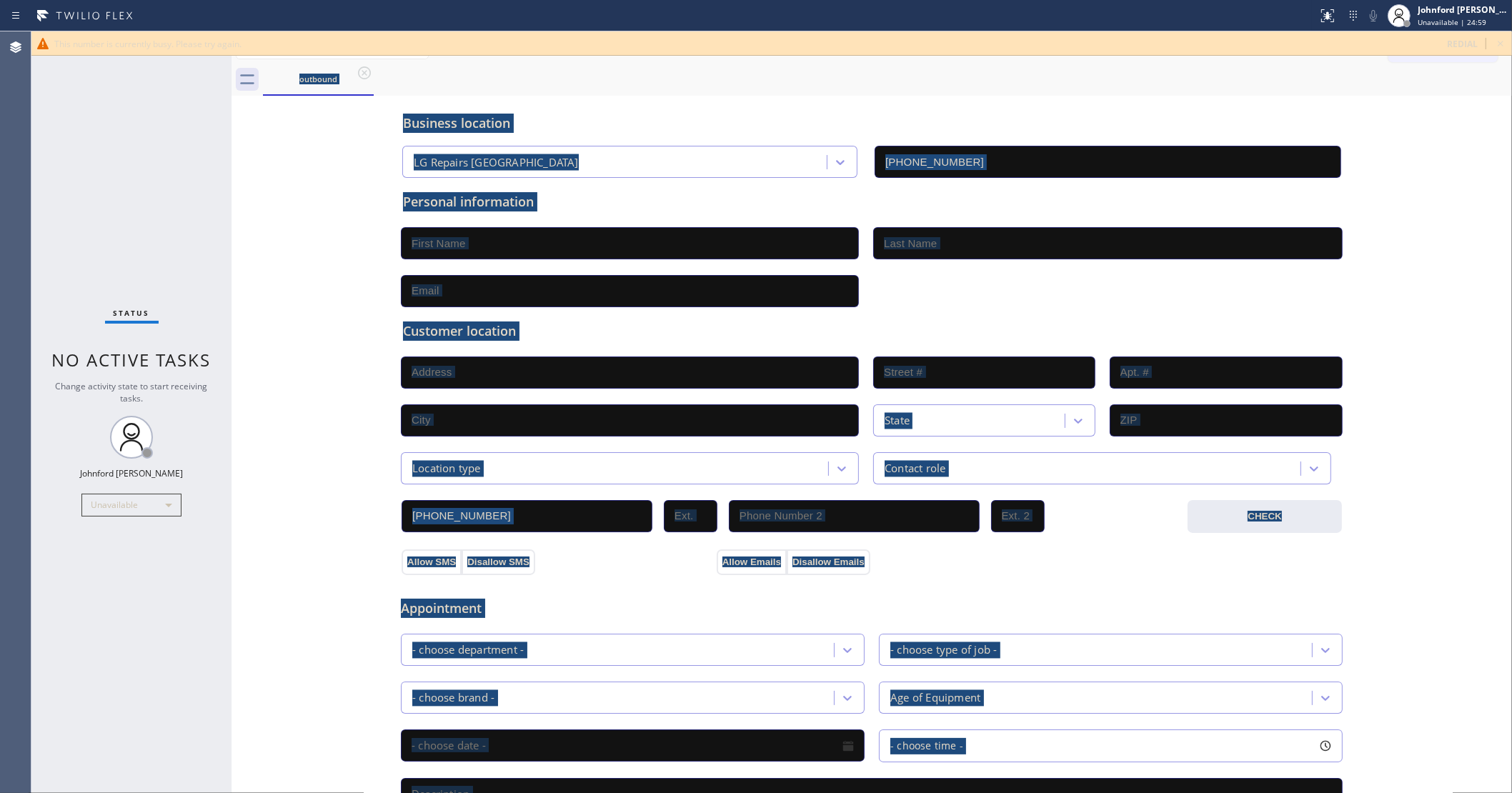
click at [362, 75] on div "outbound" at bounding box center [888, 79] width 1249 height 32
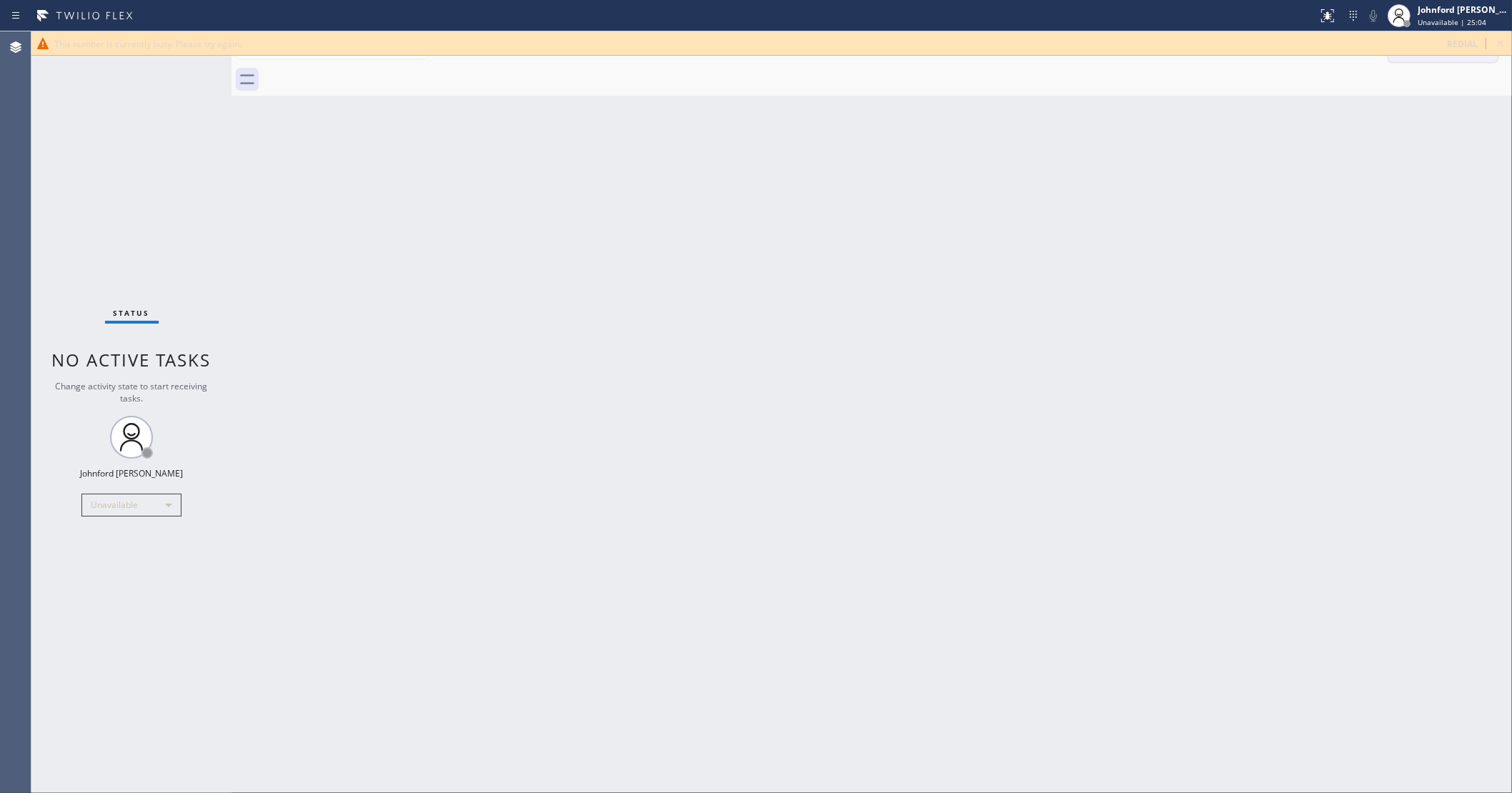
click at [1495, 36] on icon at bounding box center [1501, 44] width 17 height 17
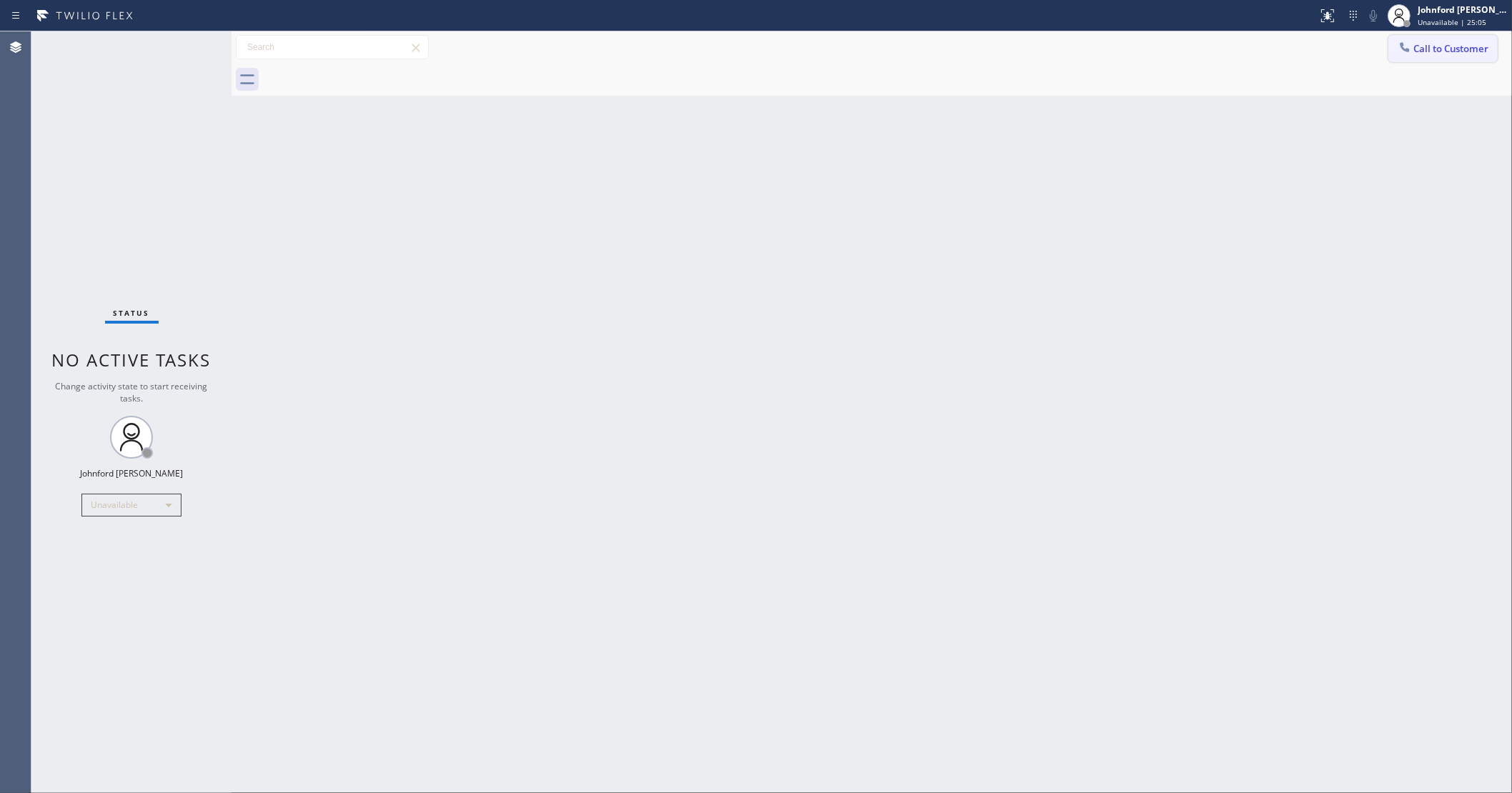
drag, startPoint x: 1461, startPoint y: 44, endPoint x: 1151, endPoint y: 136, distance: 323.4
click at [1457, 44] on span "Call to Customer" at bounding box center [1450, 49] width 75 height 13
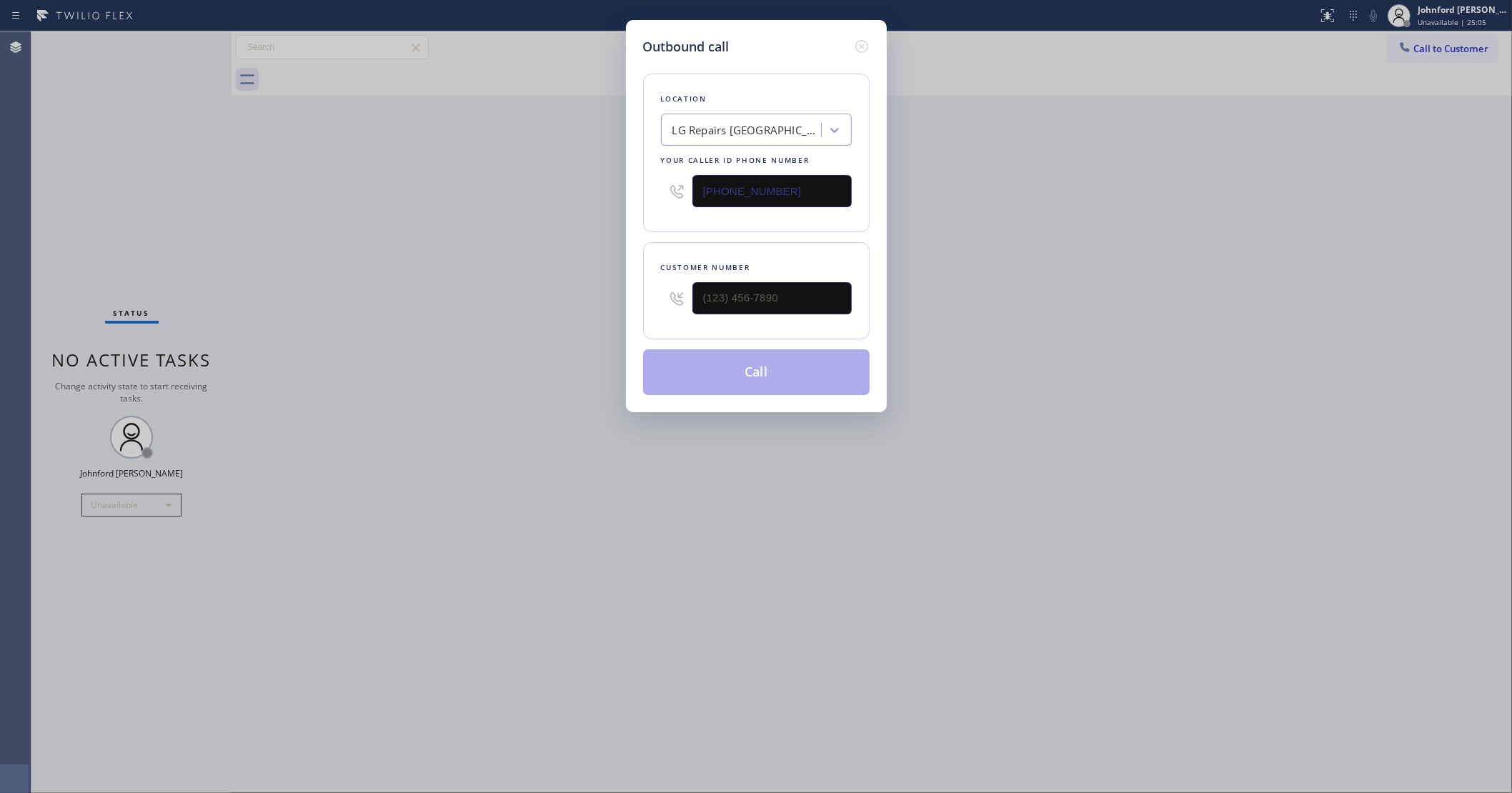
drag, startPoint x: 804, startPoint y: 180, endPoint x: 599, endPoint y: 180, distance: 205.0
click at [599, 180] on div "Outbound call Location LG Repairs [GEOGRAPHIC_DATA] Your caller id phone number…" at bounding box center [756, 396] width 1512 height 793
paste input "361) 202-998"
type input "[PHONE_NUMBER]"
drag, startPoint x: 1151, startPoint y: 304, endPoint x: 997, endPoint y: 346, distance: 159.6
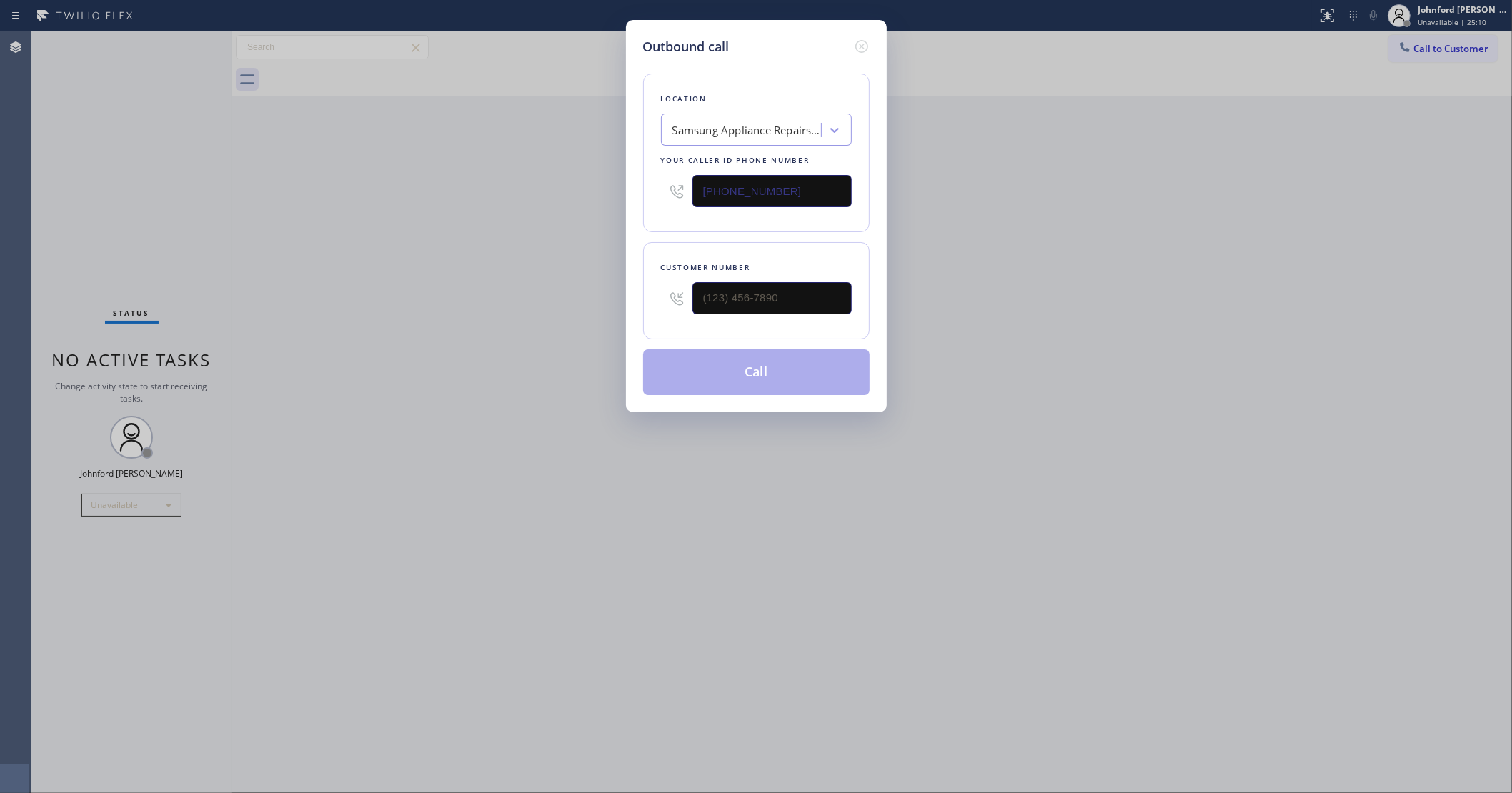
click at [1159, 301] on div "Outbound call Location Samsung Appliance Repairs [GEOGRAPHIC_DATA] Your caller …" at bounding box center [756, 396] width 1512 height 793
drag, startPoint x: 808, startPoint y: 308, endPoint x: 485, endPoint y: 308, distance: 323.0
click at [554, 308] on div "Outbound call Location Samsung Appliance Repairs [GEOGRAPHIC_DATA] Your caller …" at bounding box center [756, 396] width 1512 height 793
paste input "863) 256-0317"
type input "[PHONE_NUMBER]"
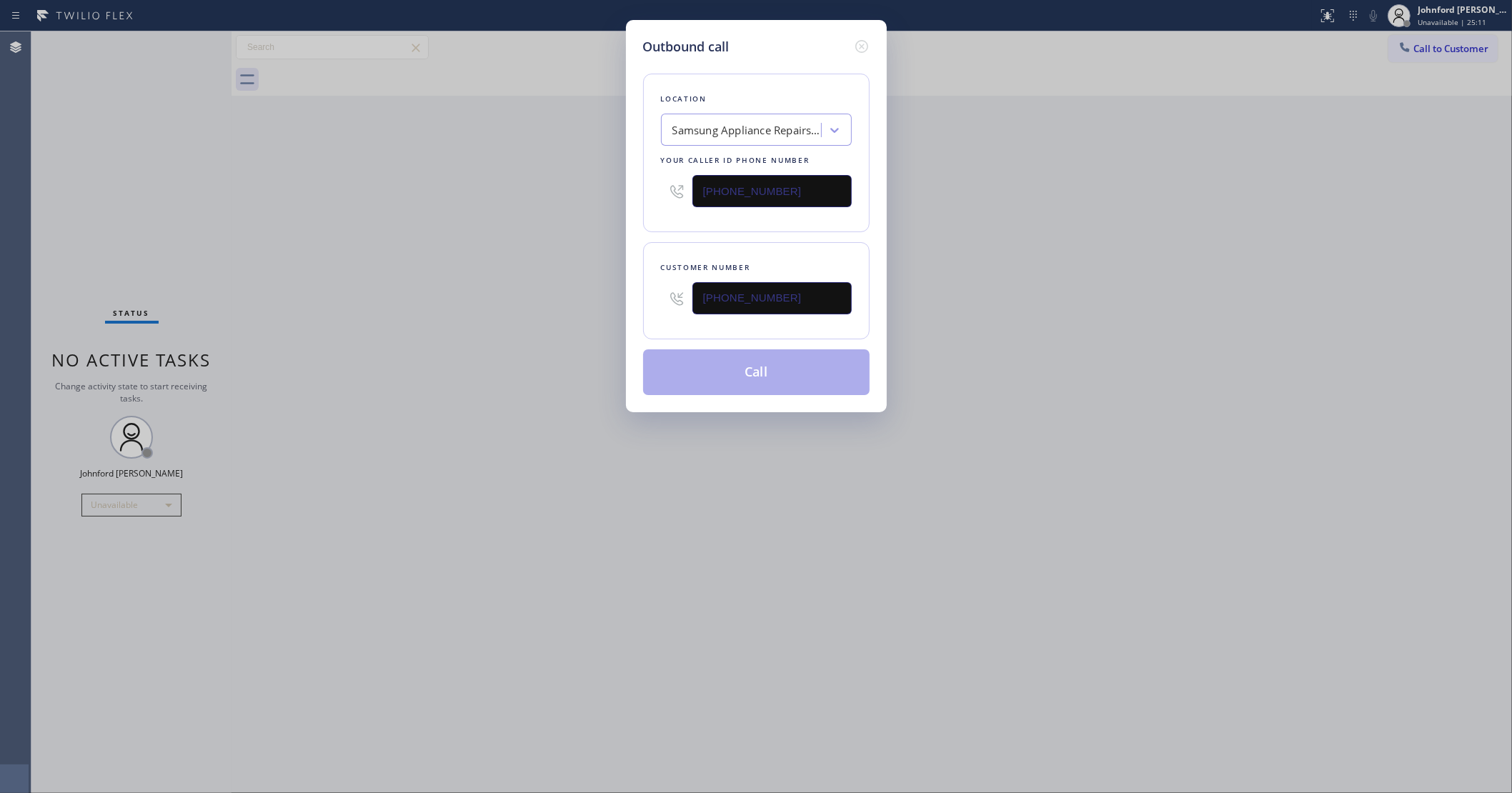
click at [468, 306] on div "Outbound call Location Samsung Appliance Repairs [GEOGRAPHIC_DATA] Your caller …" at bounding box center [756, 396] width 1512 height 793
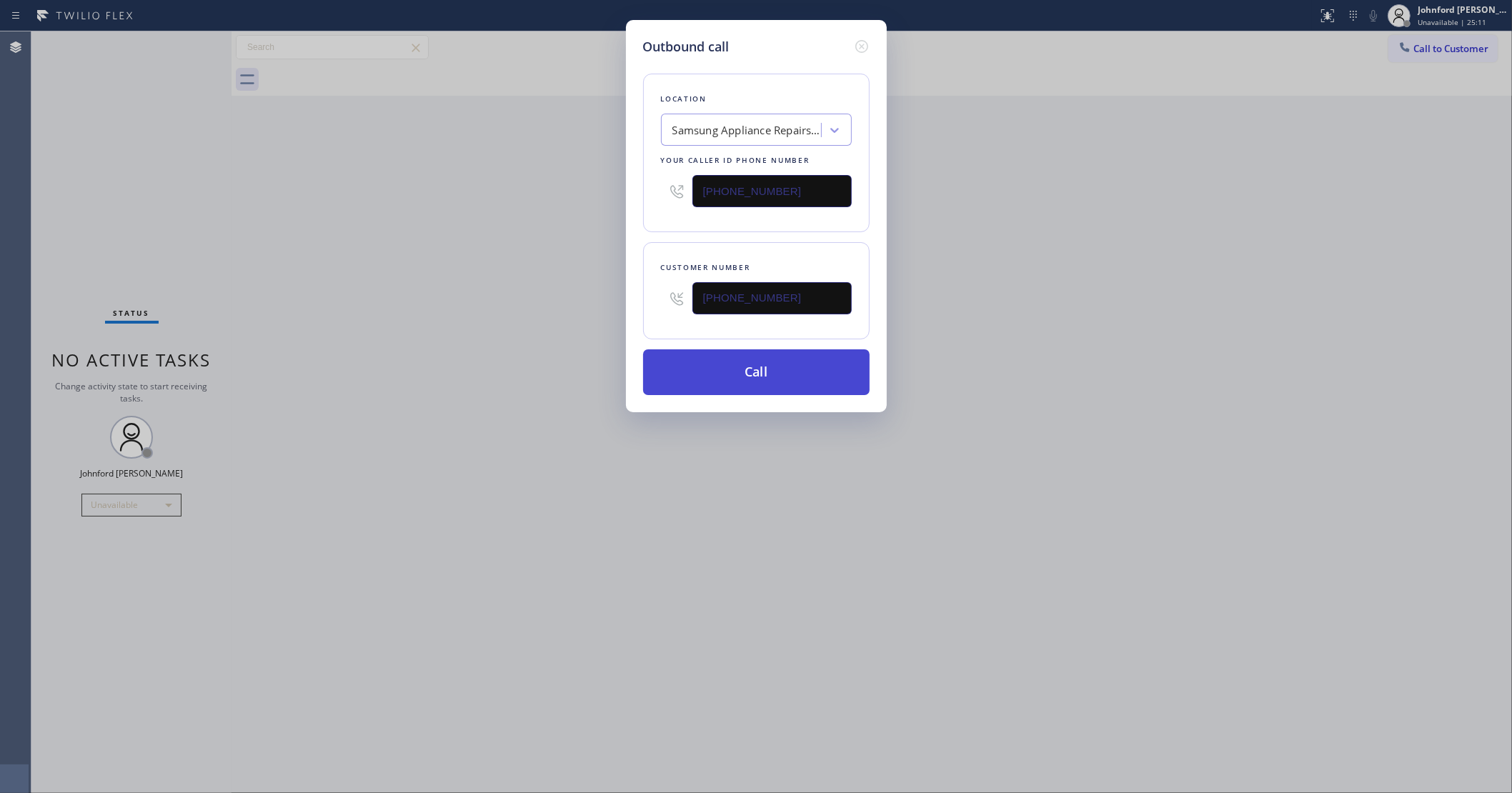
click at [693, 364] on button "Call" at bounding box center [756, 372] width 226 height 45
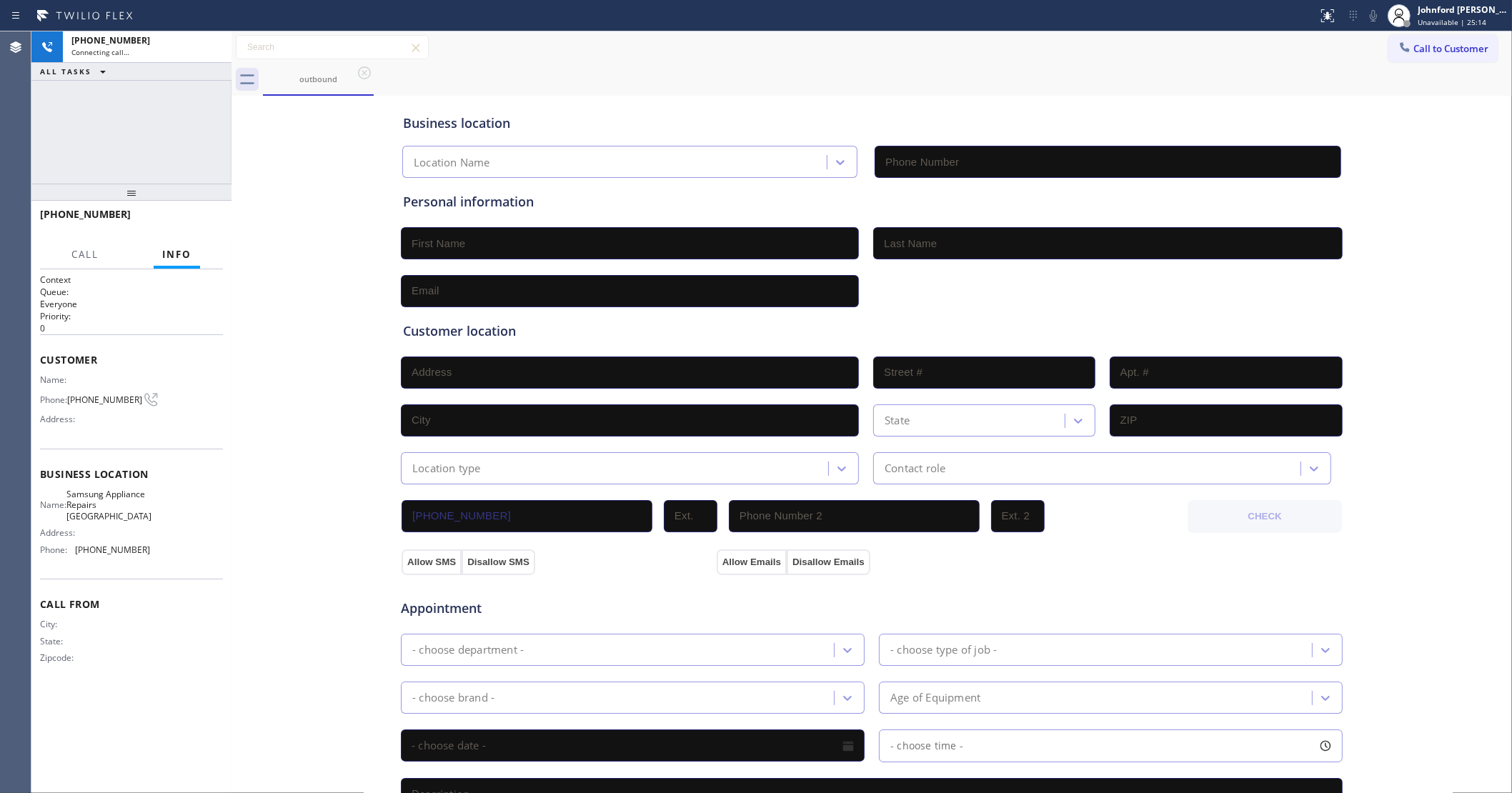
type input "[PHONE_NUMBER]"
drag, startPoint x: 148, startPoint y: 150, endPoint x: 162, endPoint y: 185, distance: 37.7
click at [148, 150] on div "[PHONE_NUMBER] Live | 00:02 ALL TASKS ALL TASKS ACTIVE TASKS TASKS IN WRAP UP" at bounding box center [131, 107] width 200 height 152
click at [180, 218] on span "HANG UP" at bounding box center [189, 220] width 44 height 10
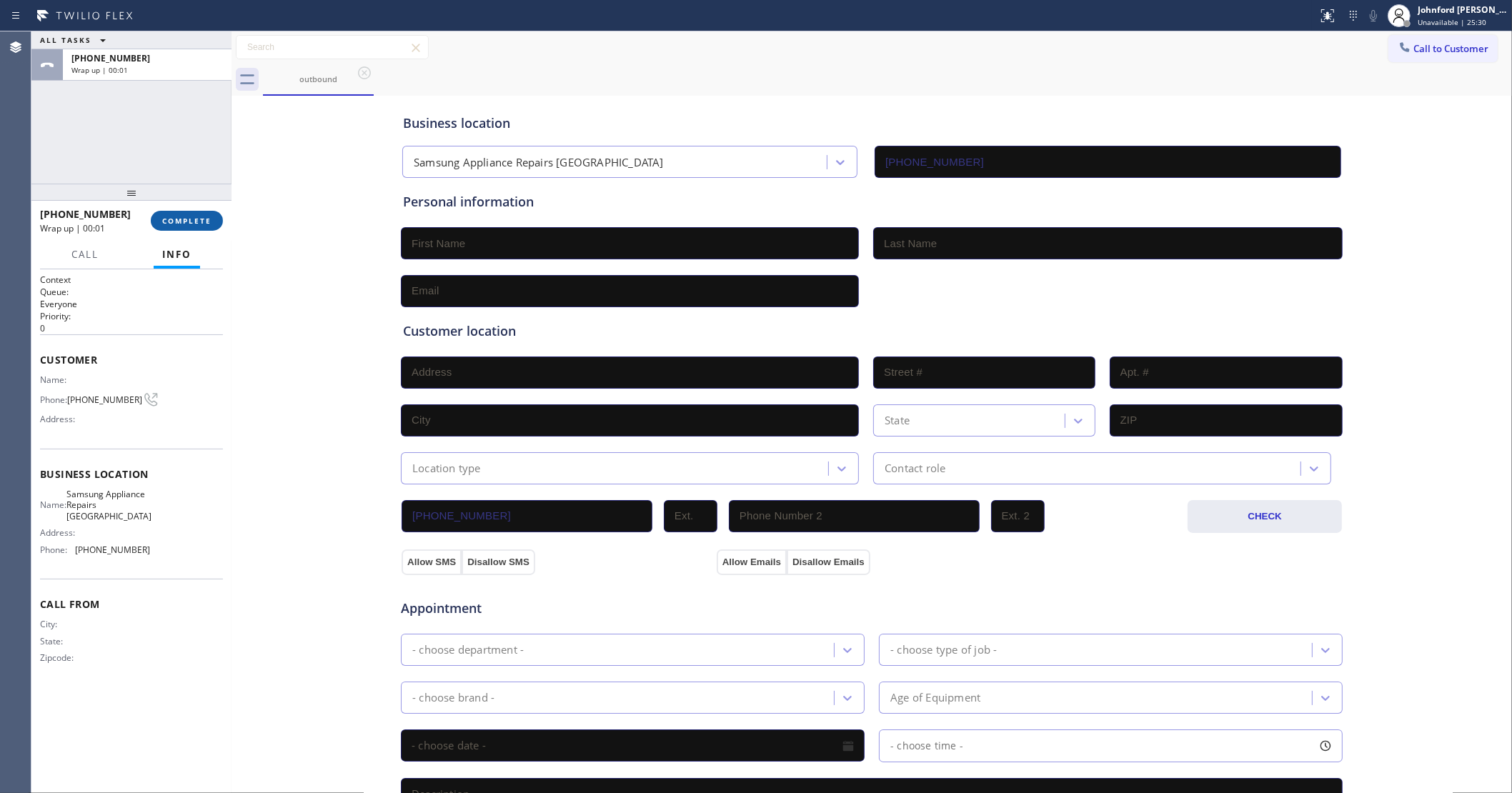
click at [193, 227] on button "COMPLETE" at bounding box center [186, 220] width 72 height 20
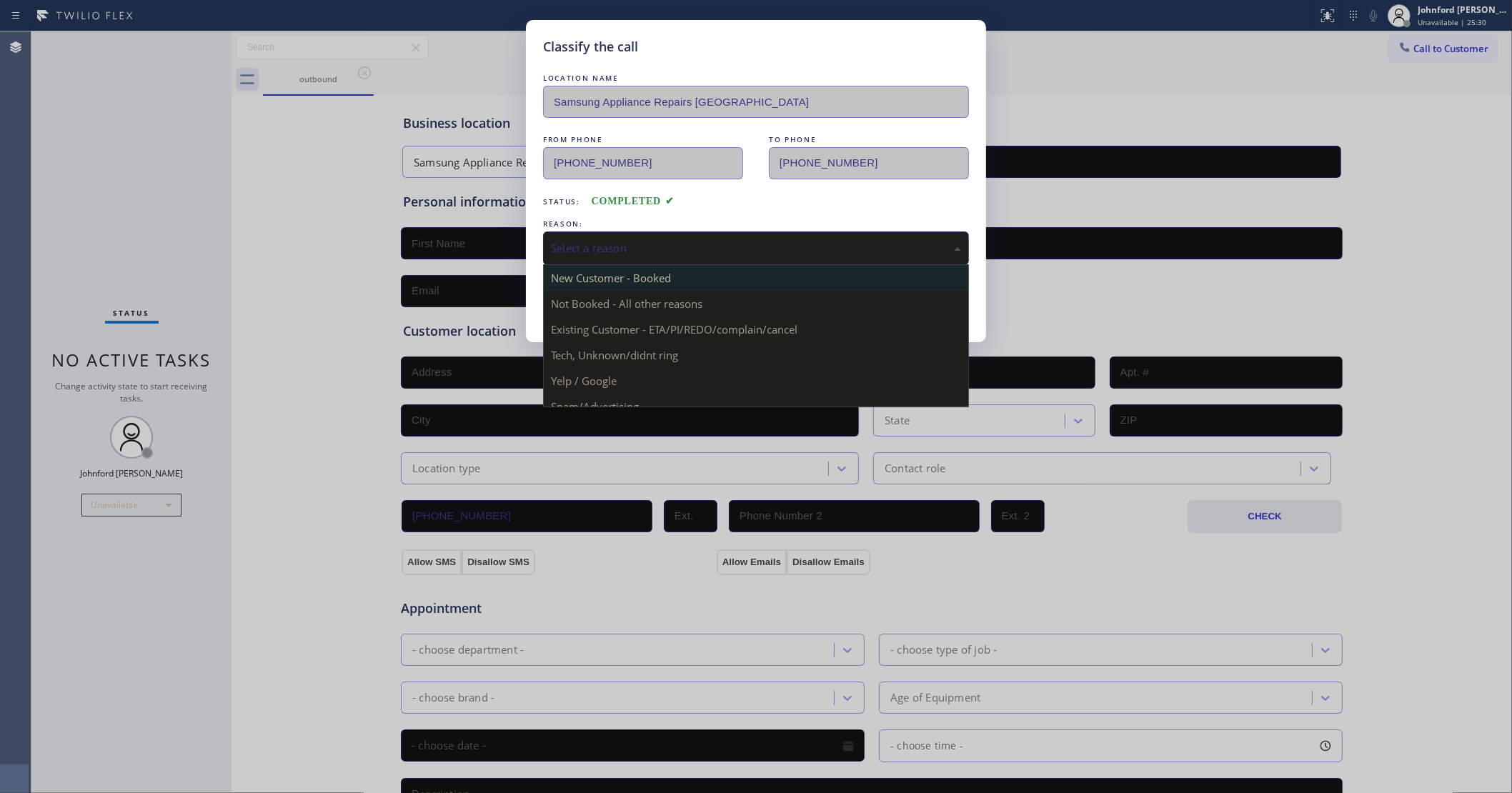
drag, startPoint x: 664, startPoint y: 230, endPoint x: 748, endPoint y: 284, distance: 99.9
click at [679, 232] on div "Select a reason" at bounding box center [756, 248] width 426 height 33
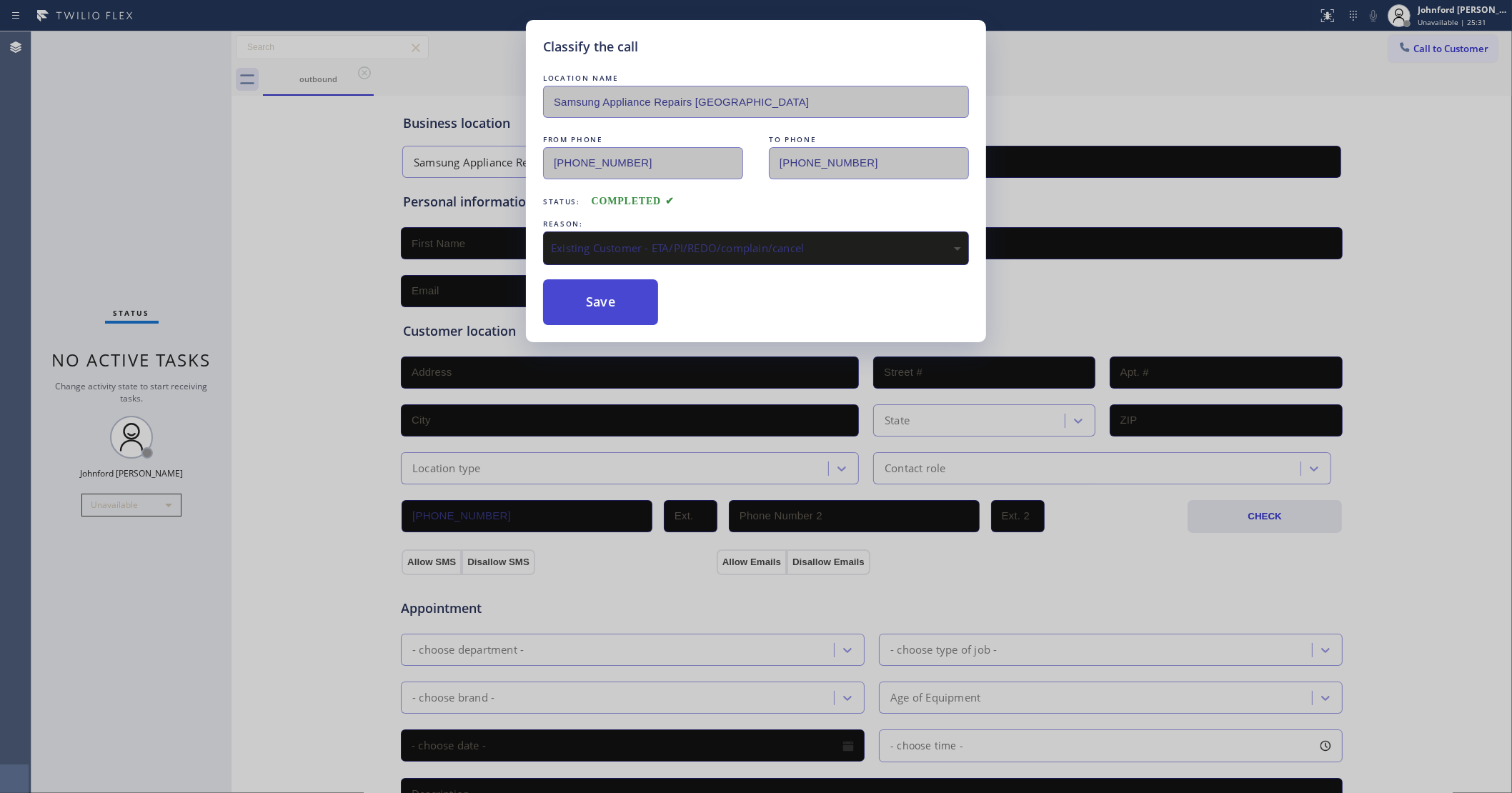
click at [608, 313] on button "Save" at bounding box center [601, 302] width 115 height 45
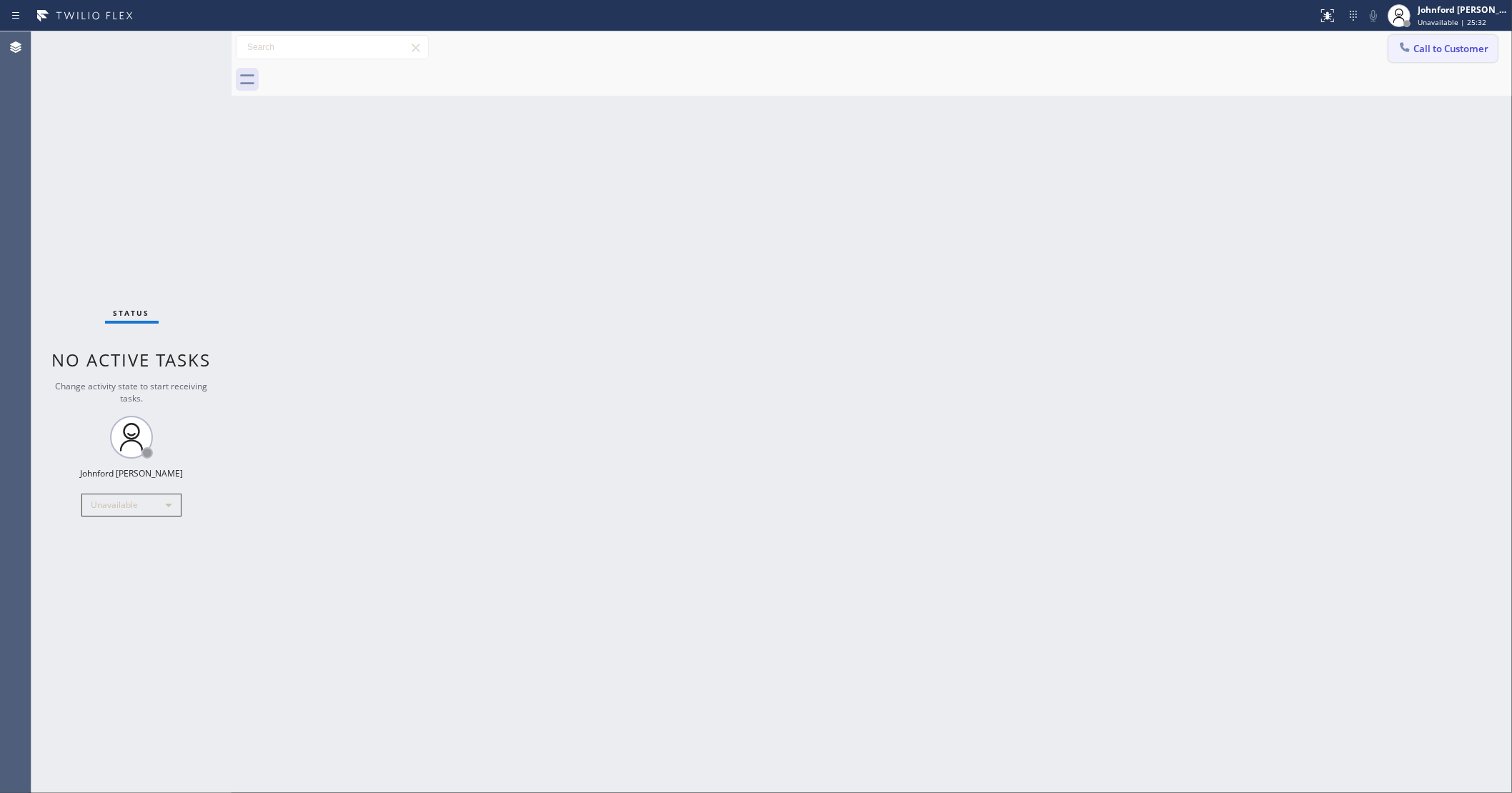
click at [1455, 47] on span "Call to Customer" at bounding box center [1450, 49] width 75 height 13
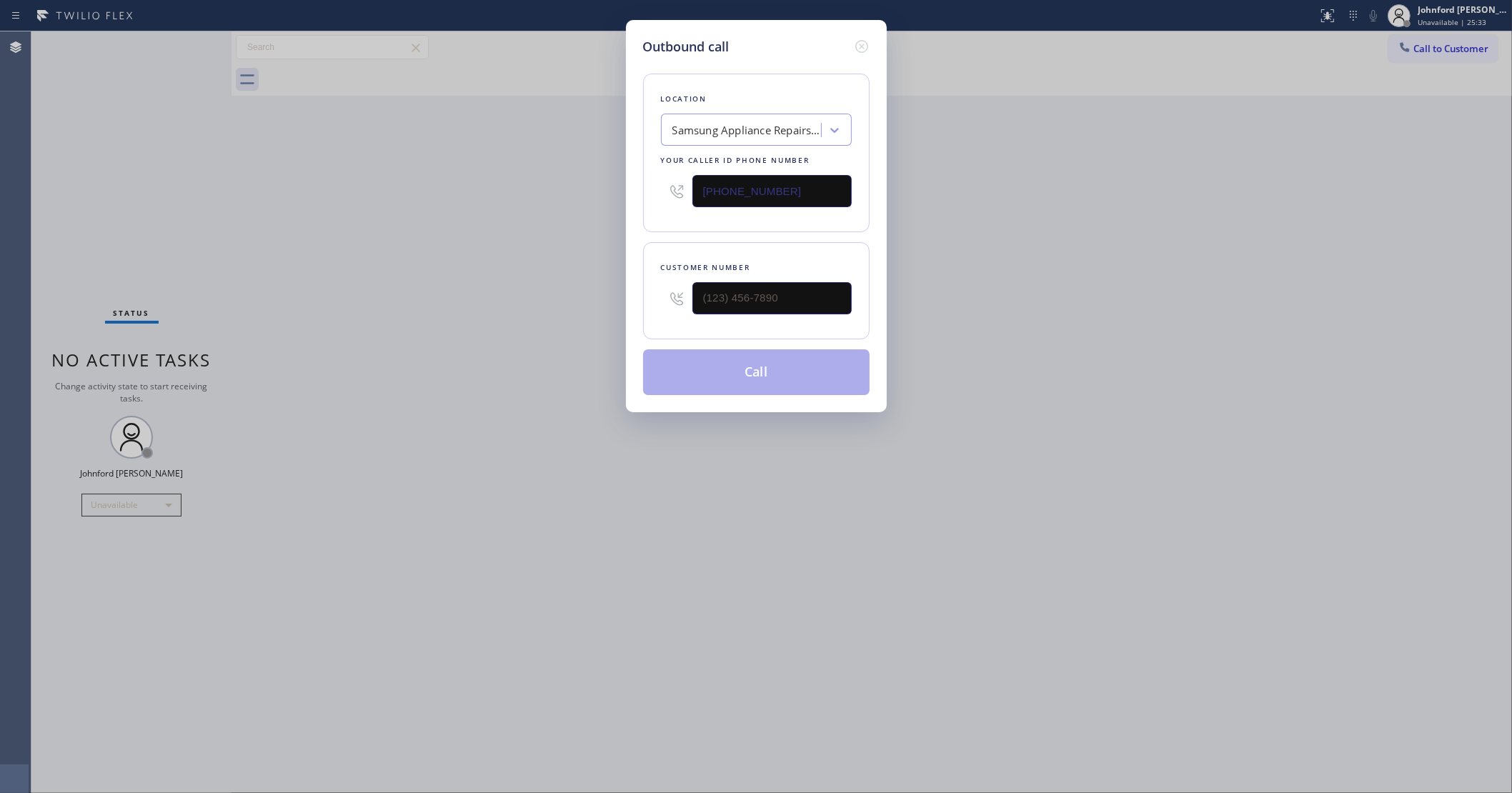
drag, startPoint x: 798, startPoint y: 276, endPoint x: 553, endPoint y: 295, distance: 245.7
click at [558, 294] on div "Outbound call Location Samsung Appliance Repairs [GEOGRAPHIC_DATA] Your caller …" at bounding box center [756, 396] width 1512 height 793
click at [775, 288] on input "(___) ___-____" at bounding box center [772, 298] width 159 height 32
paste input "863) 256-0317"
type input "[PHONE_NUMBER]"
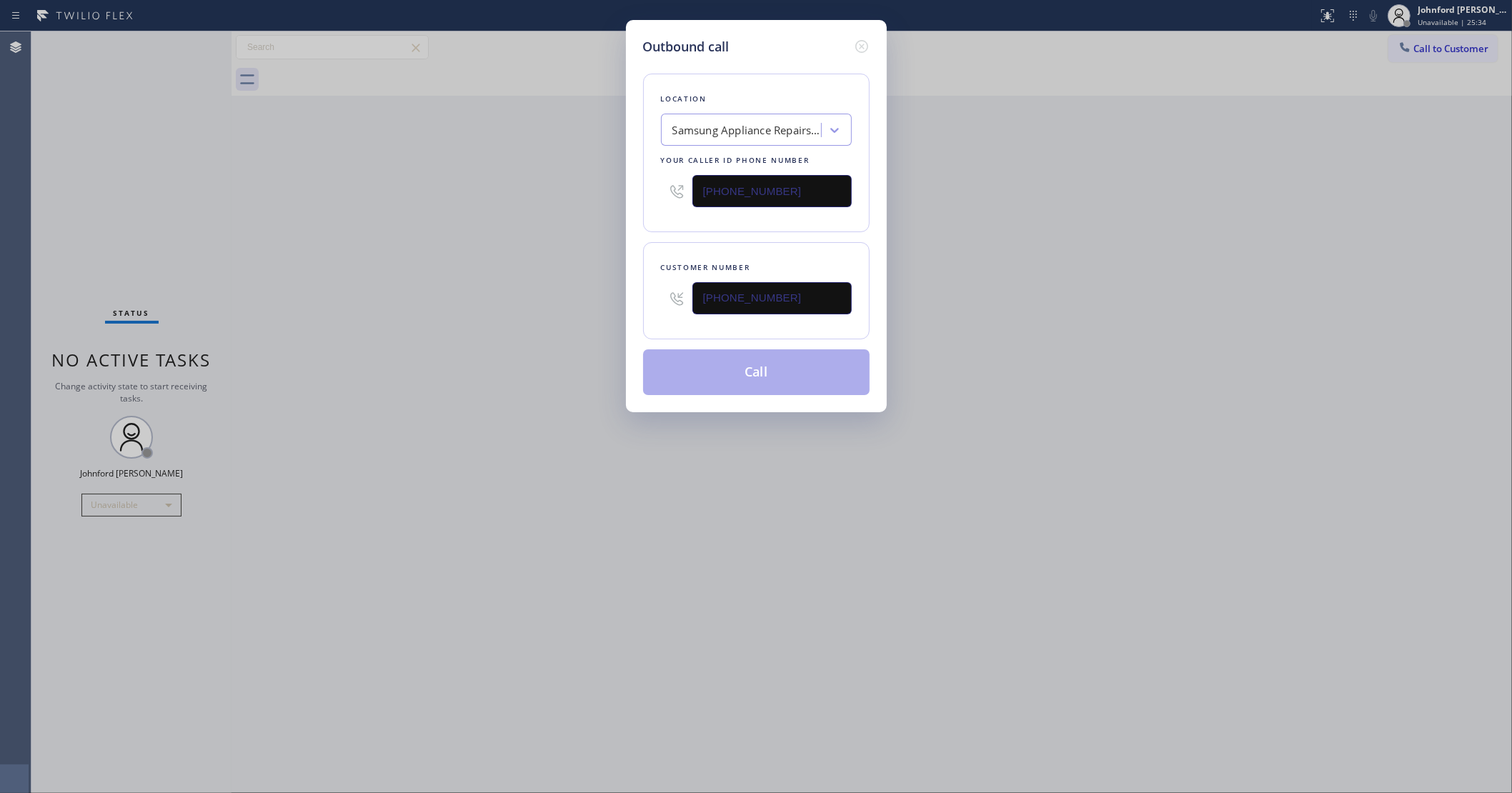
drag, startPoint x: 358, startPoint y: 326, endPoint x: 658, endPoint y: 354, distance: 301.3
click at [366, 326] on div "Outbound call Location Samsung Appliance Repairs [GEOGRAPHIC_DATA] Your caller …" at bounding box center [756, 396] width 1512 height 793
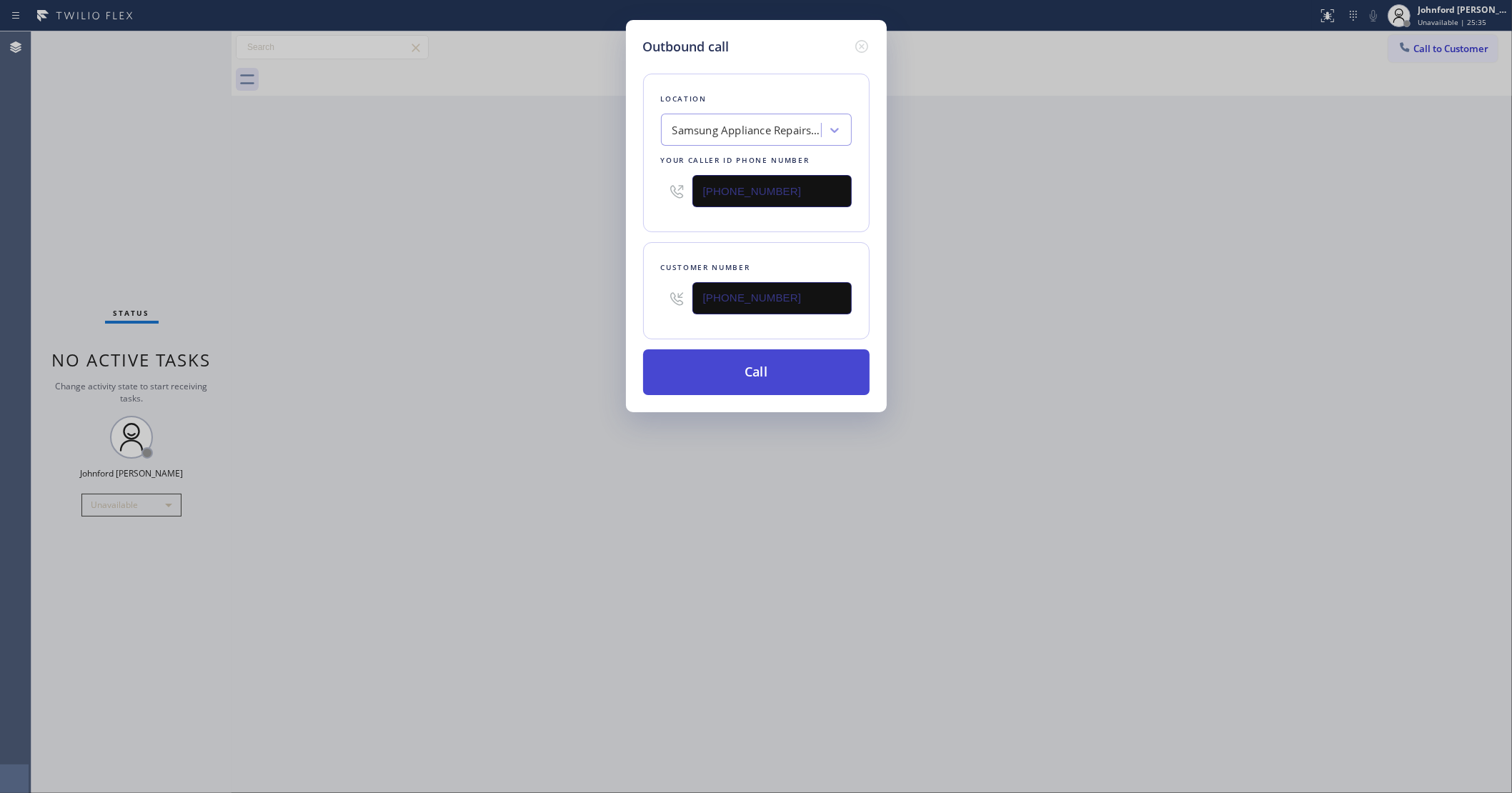
click at [751, 361] on button "Call" at bounding box center [756, 372] width 226 height 45
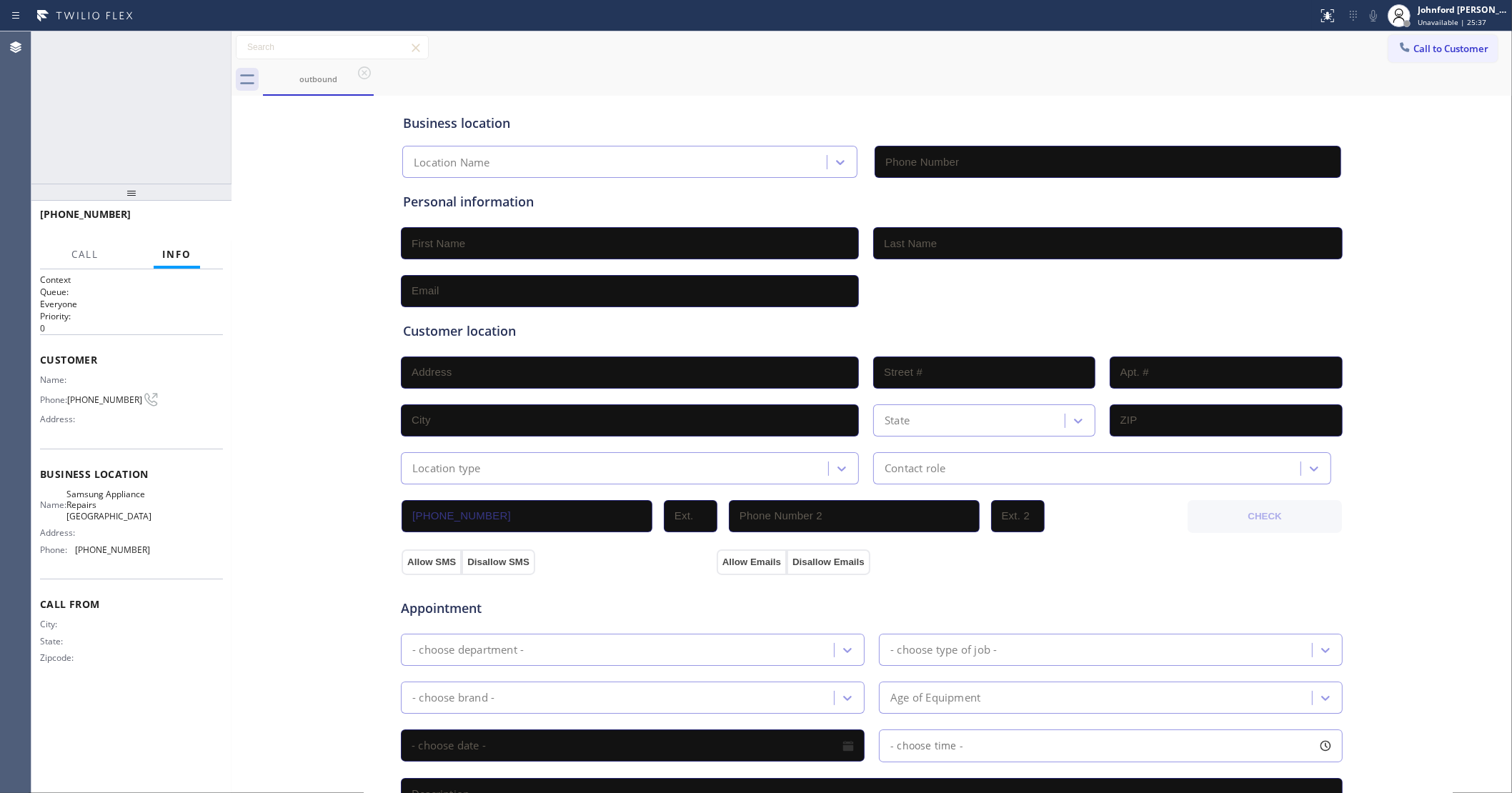
type input "[PHONE_NUMBER]"
click at [176, 219] on span "HANG UP" at bounding box center [189, 220] width 44 height 10
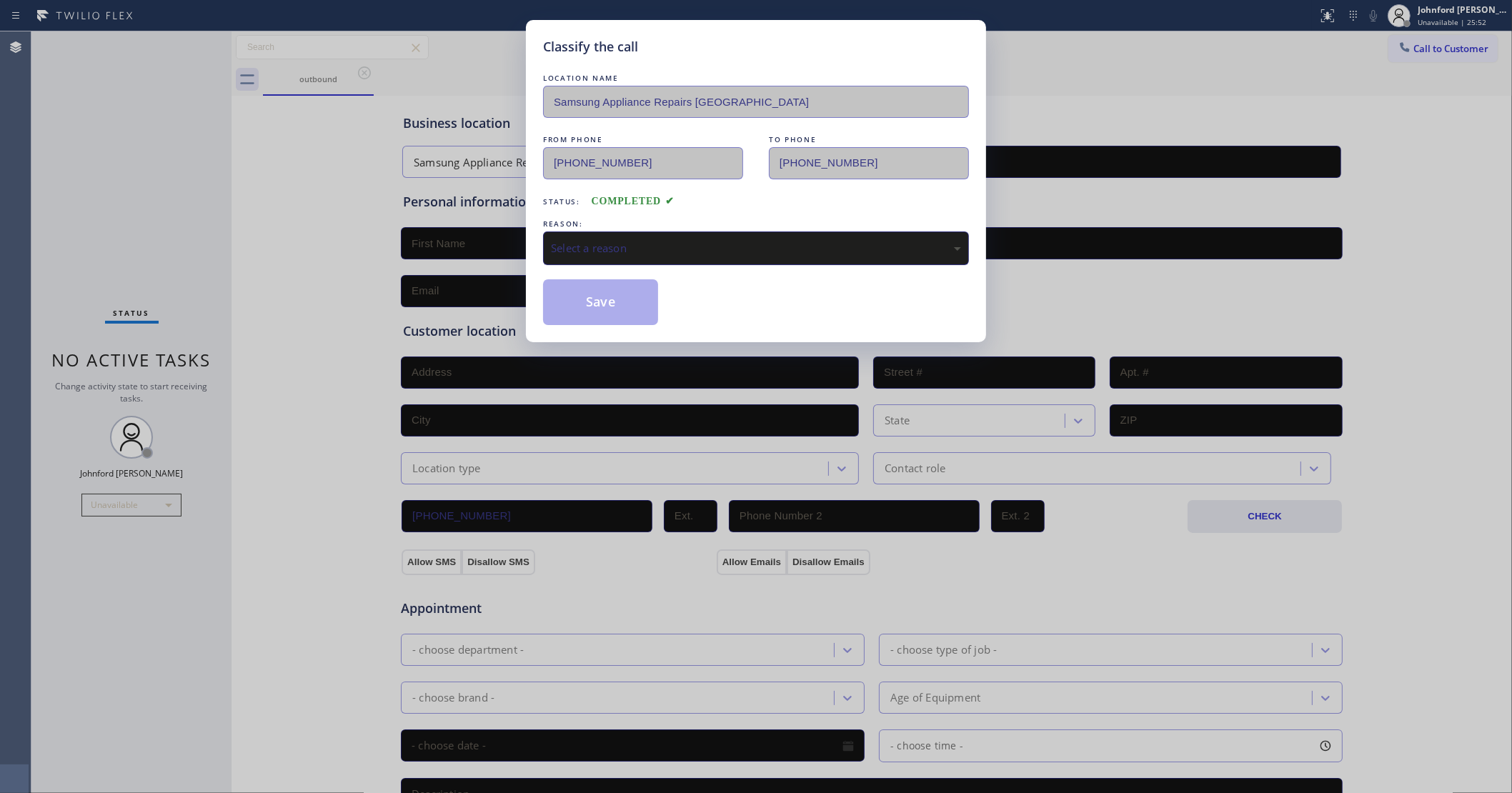
drag, startPoint x: 573, startPoint y: 244, endPoint x: 598, endPoint y: 243, distance: 25.0
click at [576, 243] on div "Select a reason" at bounding box center [755, 248] width 410 height 16
click at [626, 311] on button "Save" at bounding box center [601, 302] width 115 height 45
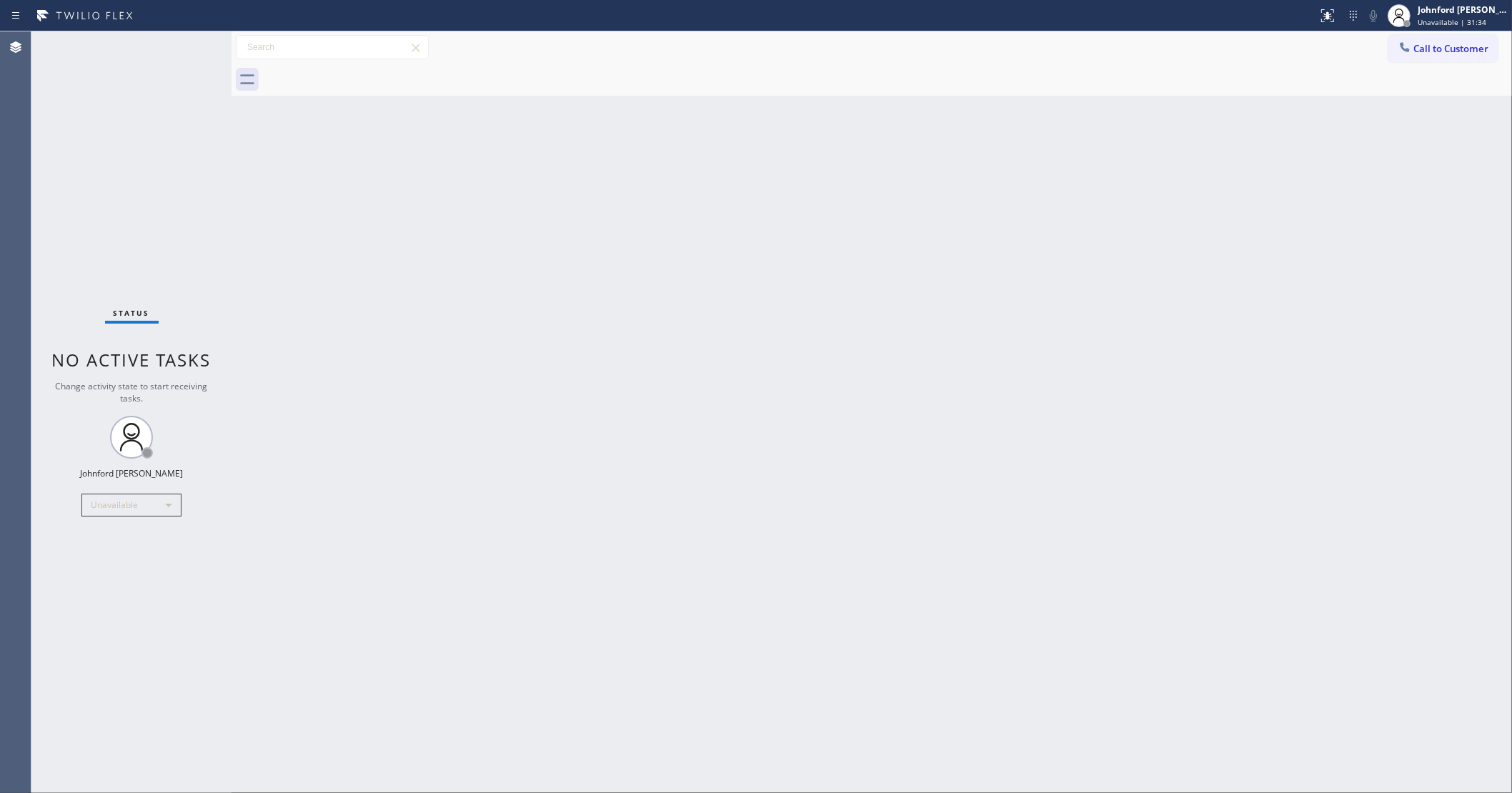
click at [54, 690] on div "Status No active tasks Change activity state to start receiving tasks. [PERSON_…" at bounding box center [131, 412] width 200 height 762
click at [15, 113] on div "Agent Desktop" at bounding box center [15, 412] width 30 height 762
click at [1434, 51] on span "Call to Customer" at bounding box center [1450, 49] width 75 height 13
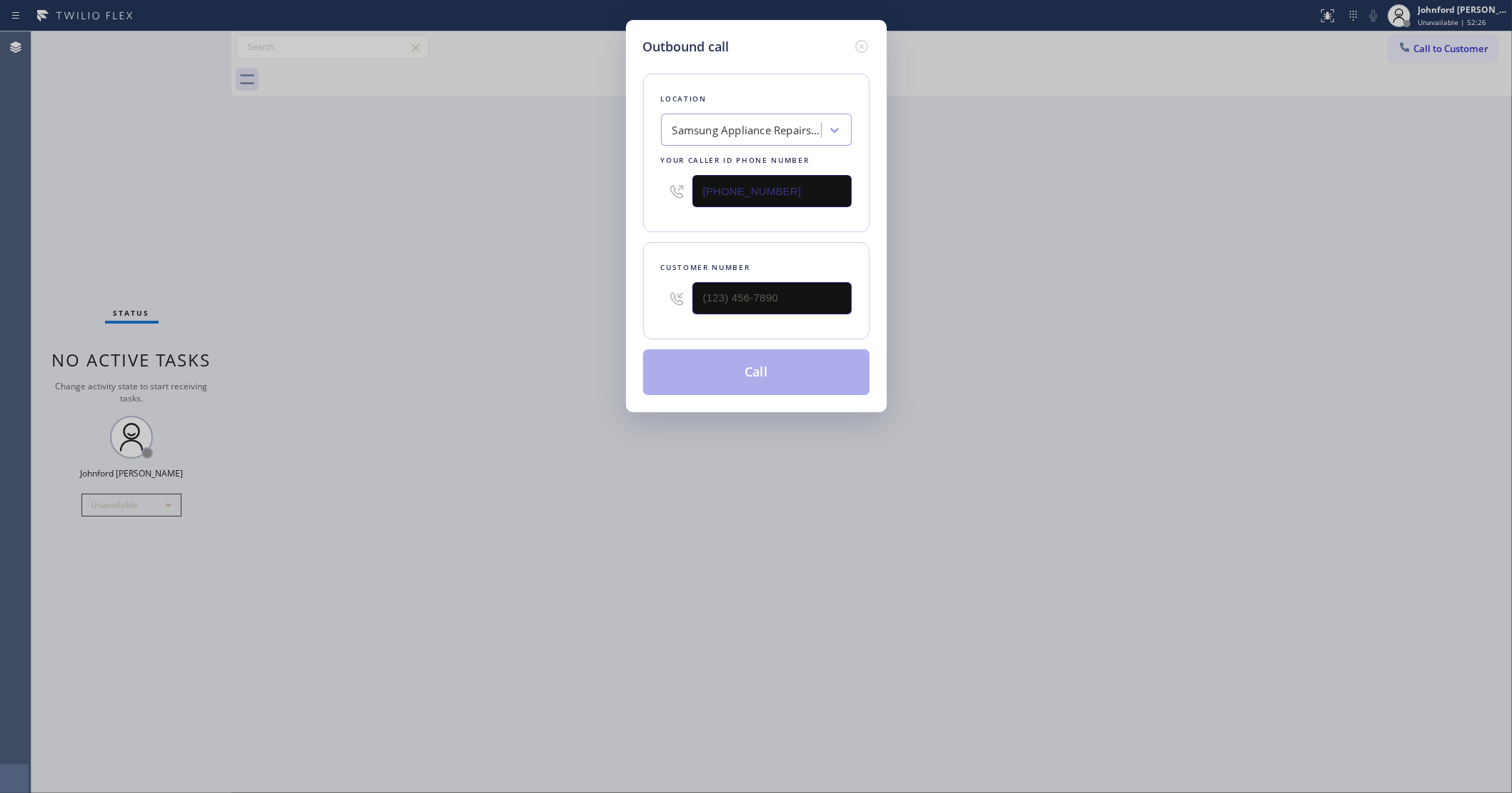
drag, startPoint x: 821, startPoint y: 203, endPoint x: 568, endPoint y: 186, distance: 253.6
click at [568, 186] on div "Outbound call Location Samsung Appliance Repairs [GEOGRAPHIC_DATA] Your caller …" at bounding box center [756, 396] width 1512 height 793
click at [783, 186] on input "[PHONE_NUMBER]" at bounding box center [772, 191] width 159 height 32
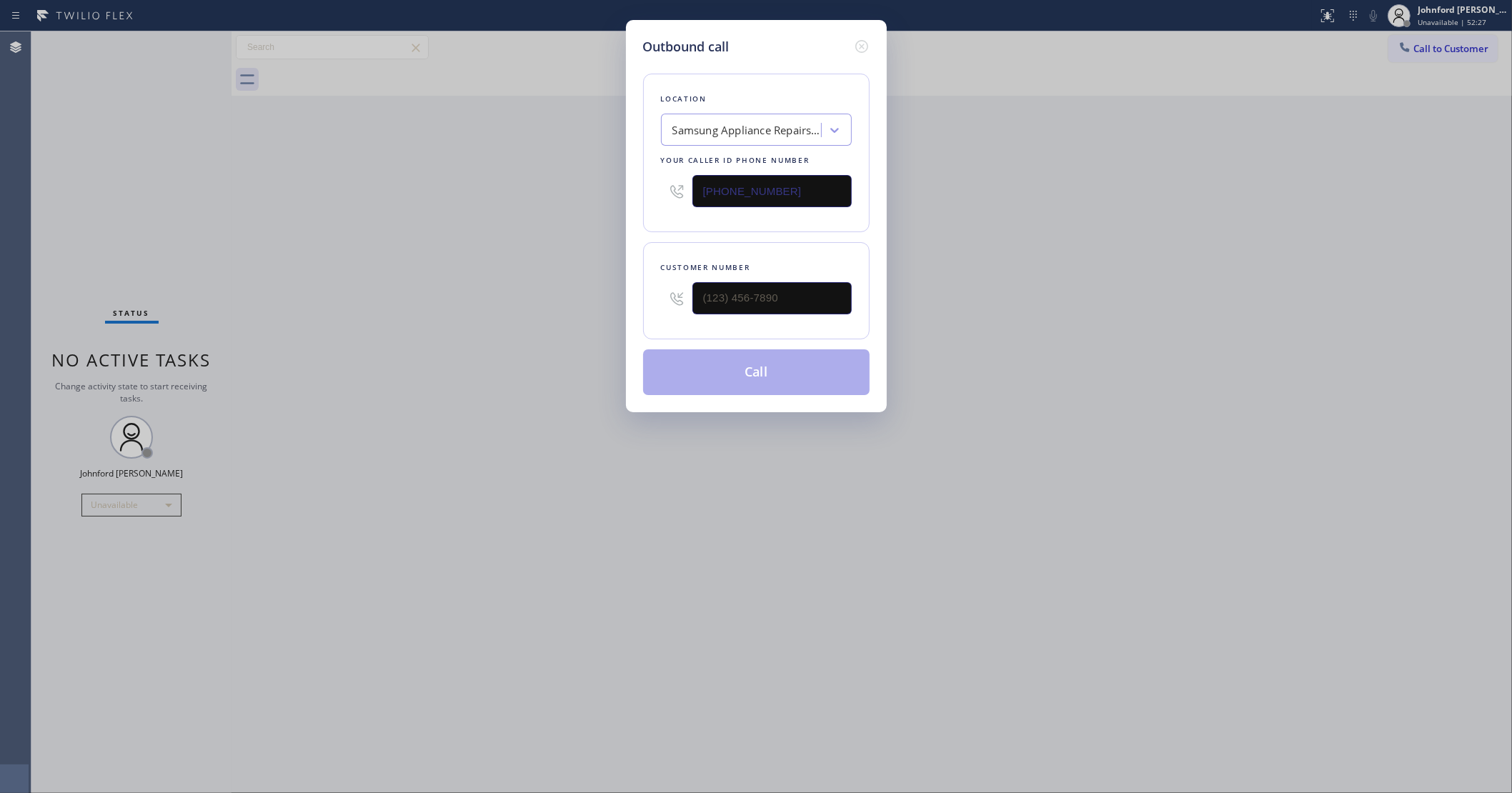
paste input "41) 888-690"
type input "[PHONE_NUMBER]"
click at [738, 295] on input "(___) ___-____" at bounding box center [772, 298] width 159 height 32
paste input "855) 663-9023"
type input "[PHONE_NUMBER]"
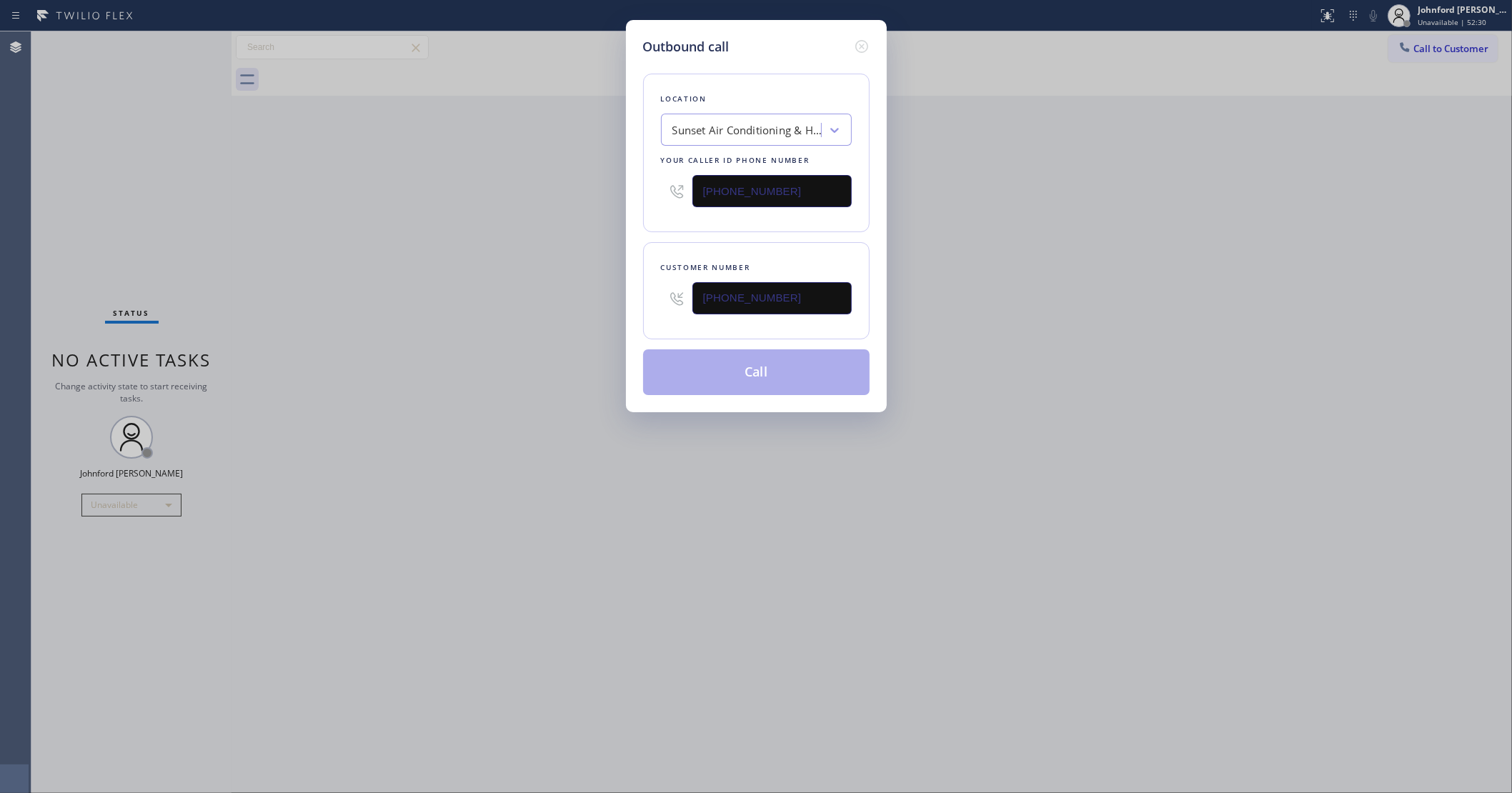
click at [465, 266] on div "Outbound call Location Sunset Air Conditioning & Heating [GEOGRAPHIC_DATA] Your…" at bounding box center [756, 396] width 1512 height 793
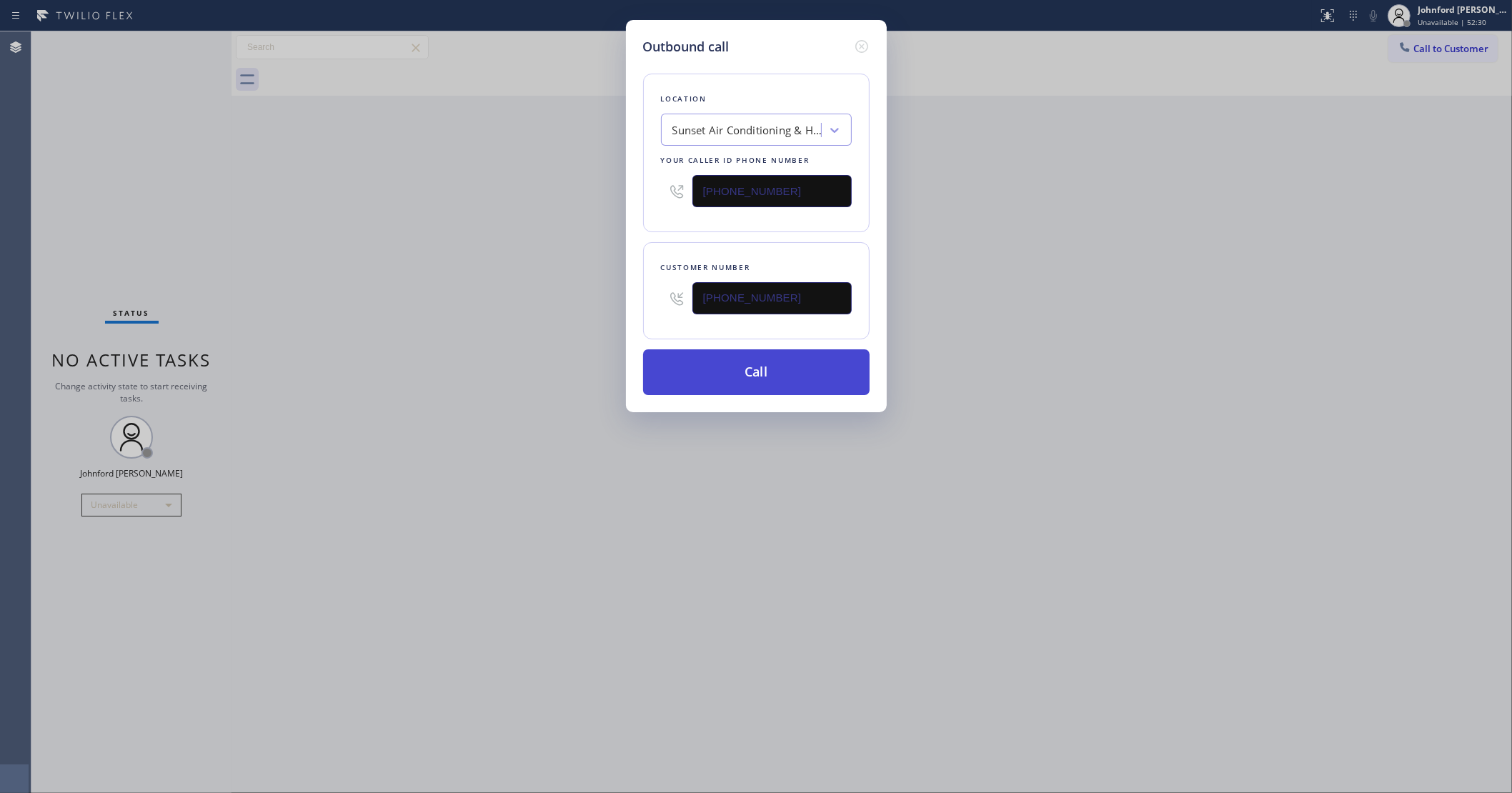
click at [713, 372] on button "Call" at bounding box center [756, 372] width 226 height 45
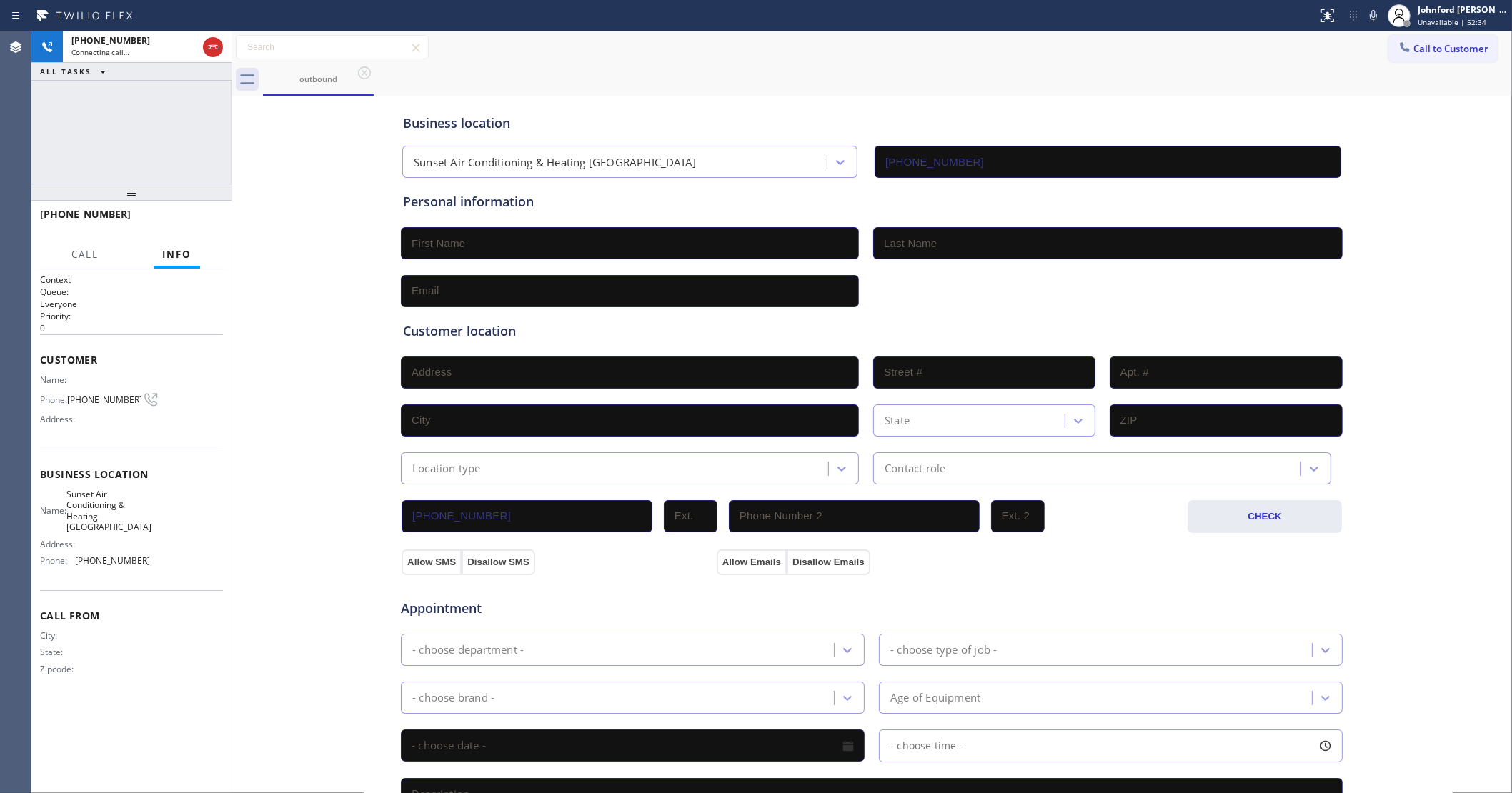
type input "[PHONE_NUMBER]"
drag, startPoint x: 194, startPoint y: 216, endPoint x: 411, endPoint y: 191, distance: 218.4
click at [194, 216] on span "HANG UP" at bounding box center [189, 220] width 44 height 10
click at [1398, 54] on div at bounding box center [1404, 48] width 17 height 17
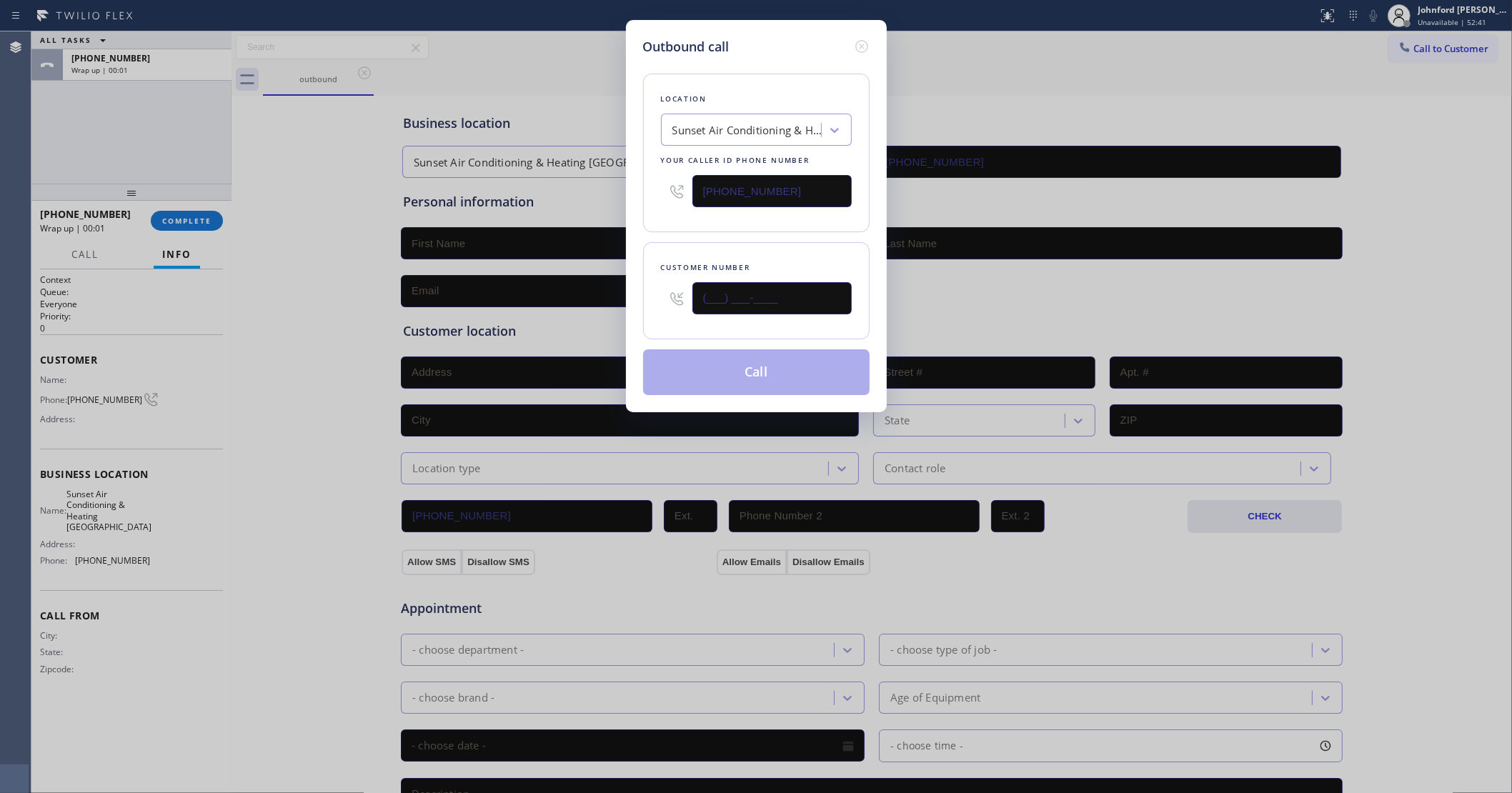
drag, startPoint x: 725, startPoint y: 308, endPoint x: 518, endPoint y: 308, distance: 207.0
click at [518, 308] on div "Outbound call Location Sunset Air Conditioning & Heating [GEOGRAPHIC_DATA] Your…" at bounding box center [756, 396] width 1512 height 793
paste input "855) 663-9023"
type input "[PHONE_NUMBER]"
click at [746, 233] on div "Location Sunset Air Conditioning & Heating [GEOGRAPHIC_DATA] Your caller id pho…" at bounding box center [756, 226] width 226 height 339
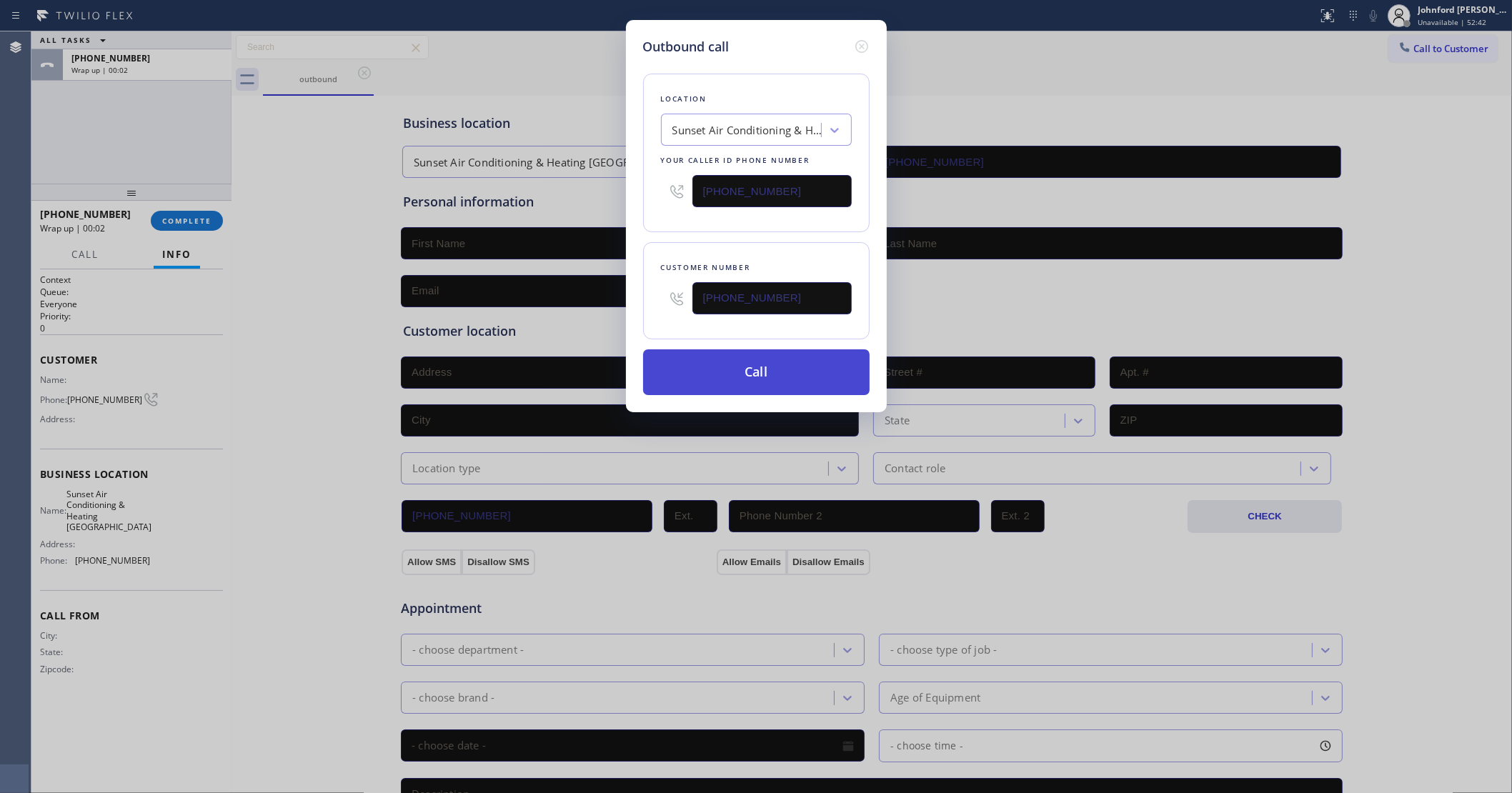
click at [759, 362] on button "Call" at bounding box center [756, 372] width 226 height 45
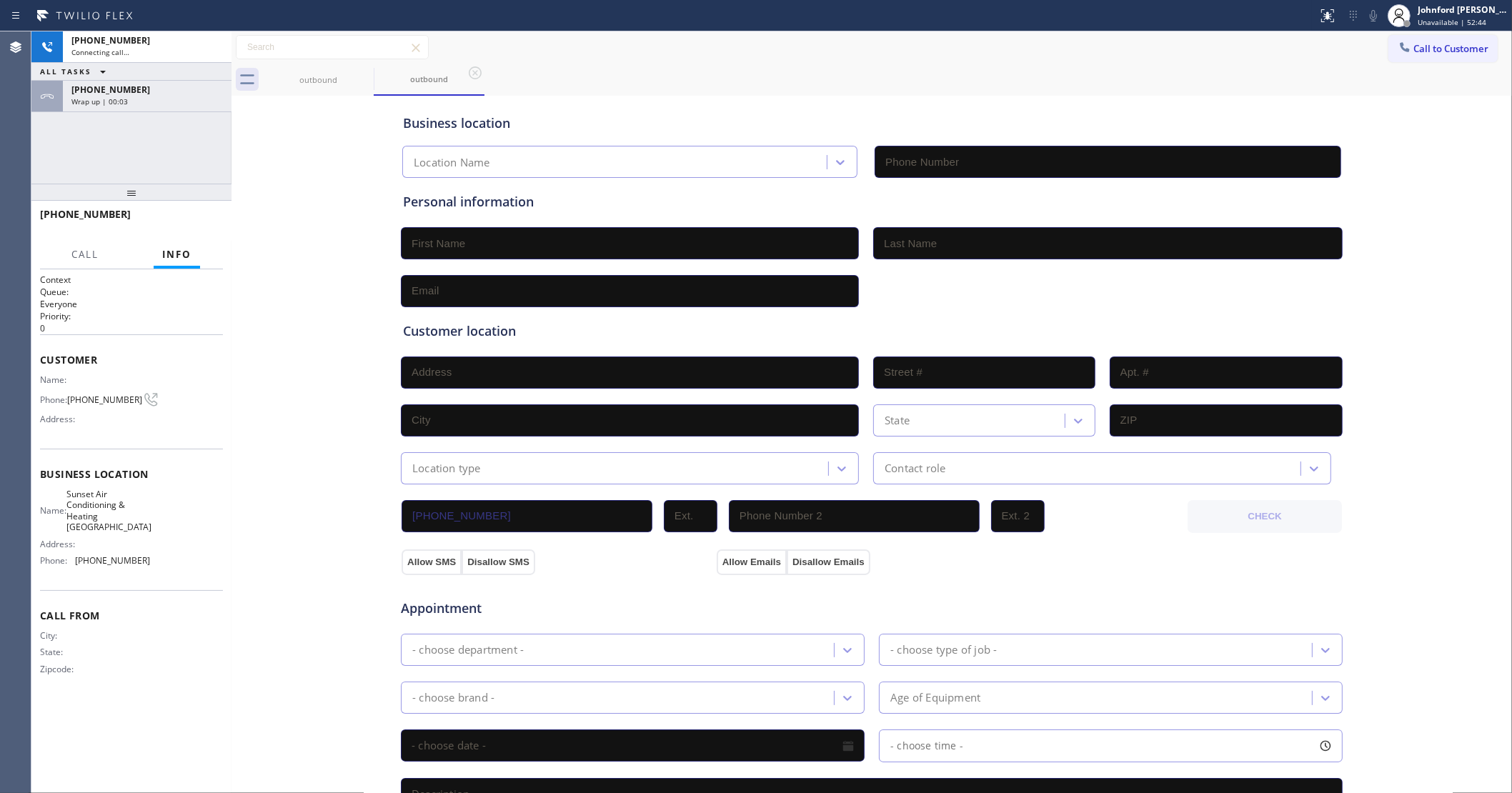
type input "[PHONE_NUMBER]"
drag, startPoint x: 141, startPoint y: 54, endPoint x: 148, endPoint y: 48, distance: 9.2
click at [141, 51] on div "Live | 00:02" at bounding box center [122, 52] width 100 height 10
click at [205, 45] on icon at bounding box center [213, 47] width 17 height 17
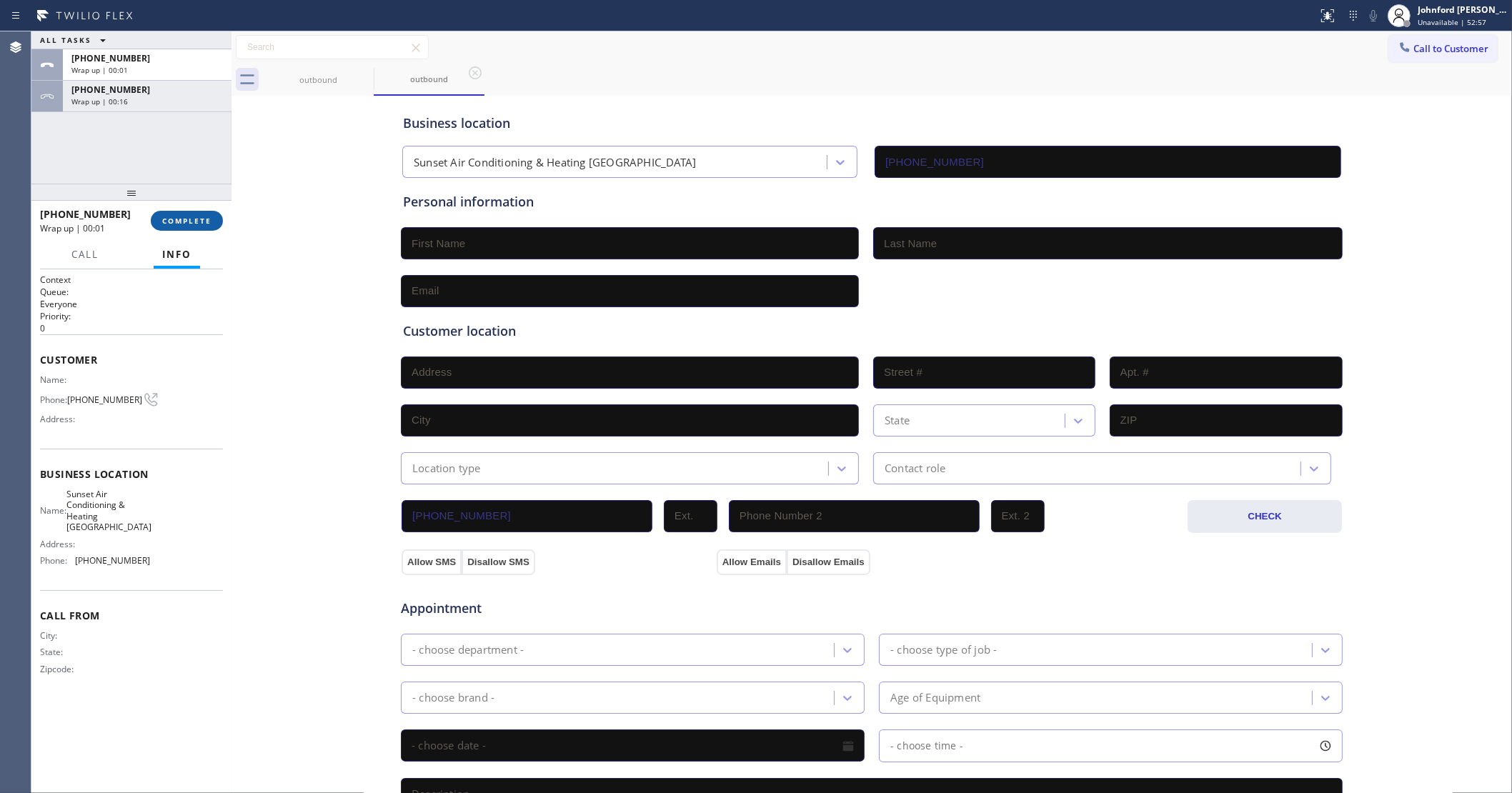
click at [202, 223] on span "COMPLETE" at bounding box center [186, 220] width 49 height 10
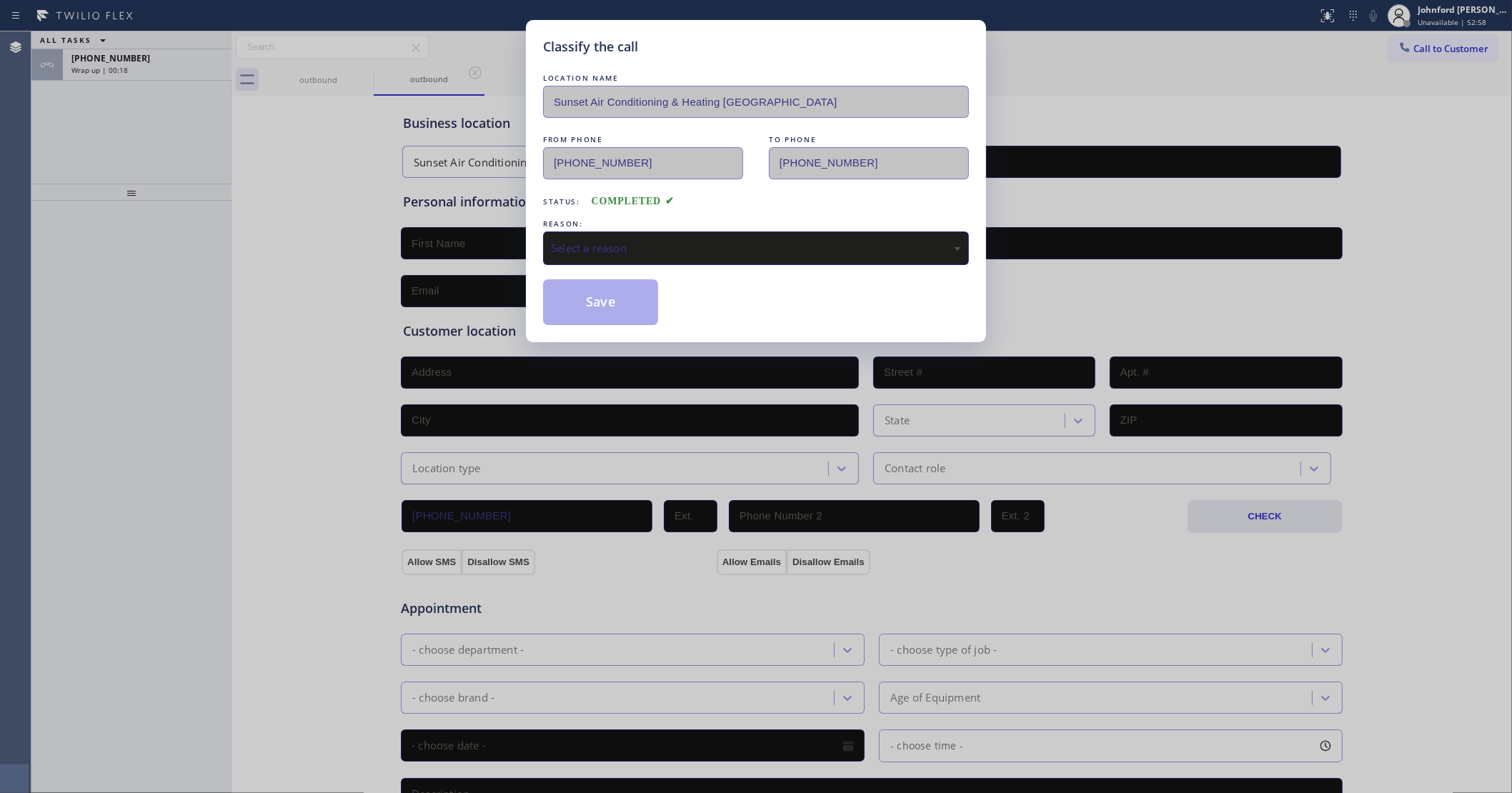
click at [427, 313] on div "Classify the call LOCATION NAME Sunset Air Conditioning & Heating [GEOGRAPHIC_D…" at bounding box center [756, 396] width 1512 height 793
click at [378, 406] on div "Classify the call LOCATION NAME Sunset Air Conditioning & Heating [GEOGRAPHIC_D…" at bounding box center [756, 396] width 1512 height 793
click at [618, 236] on div "Select a reason" at bounding box center [756, 248] width 426 height 33
click at [604, 291] on button "Save" at bounding box center [601, 302] width 115 height 45
click at [179, 59] on div "Classify the call LOCATION NAME Sunset Air Conditioning & Heating [GEOGRAPHIC_D…" at bounding box center [756, 396] width 1512 height 793
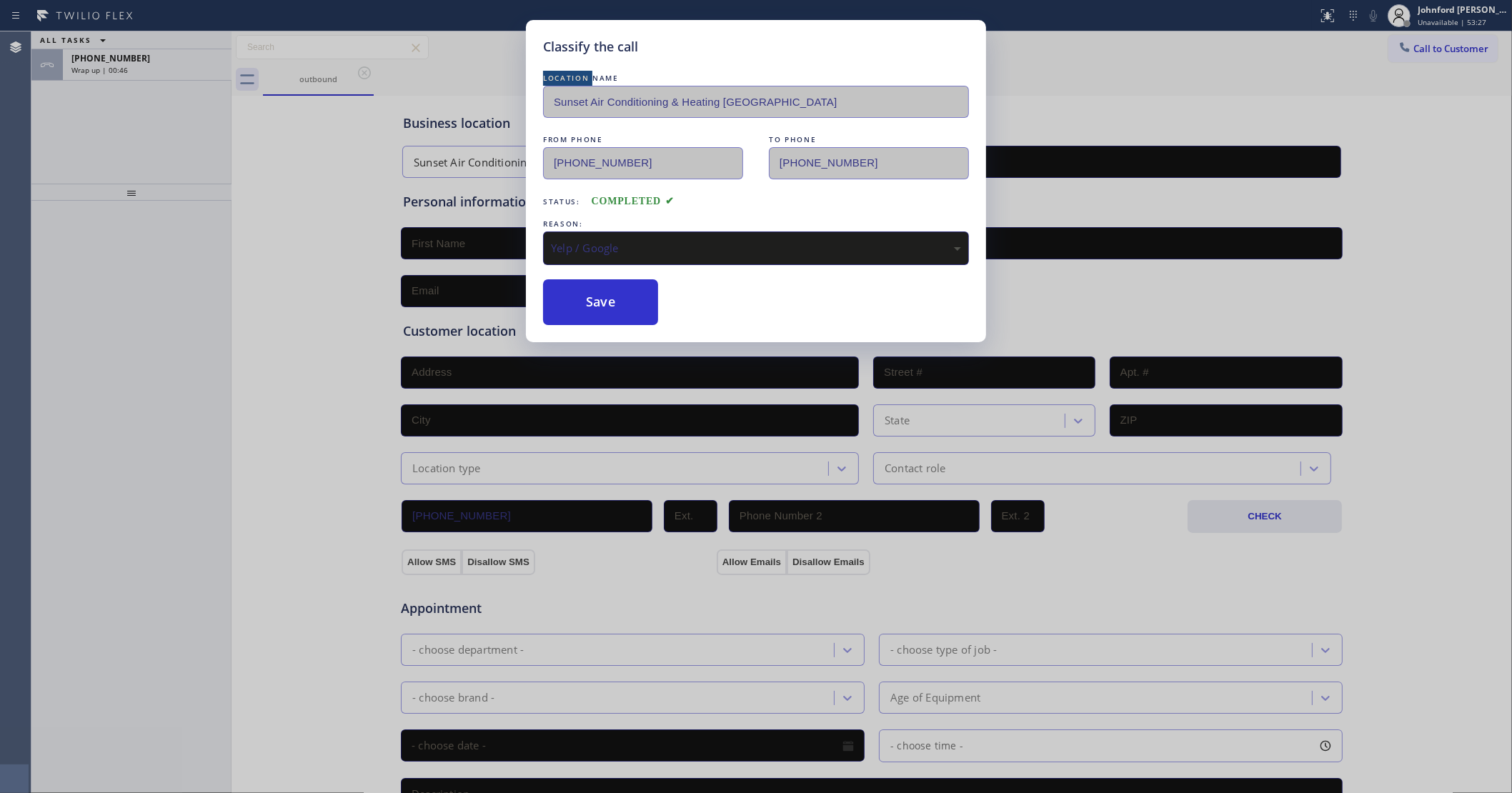
click at [179, 59] on div "Classify the call LOCATION NAME Sunset Air Conditioning & Heating [GEOGRAPHIC_D…" at bounding box center [756, 396] width 1512 height 793
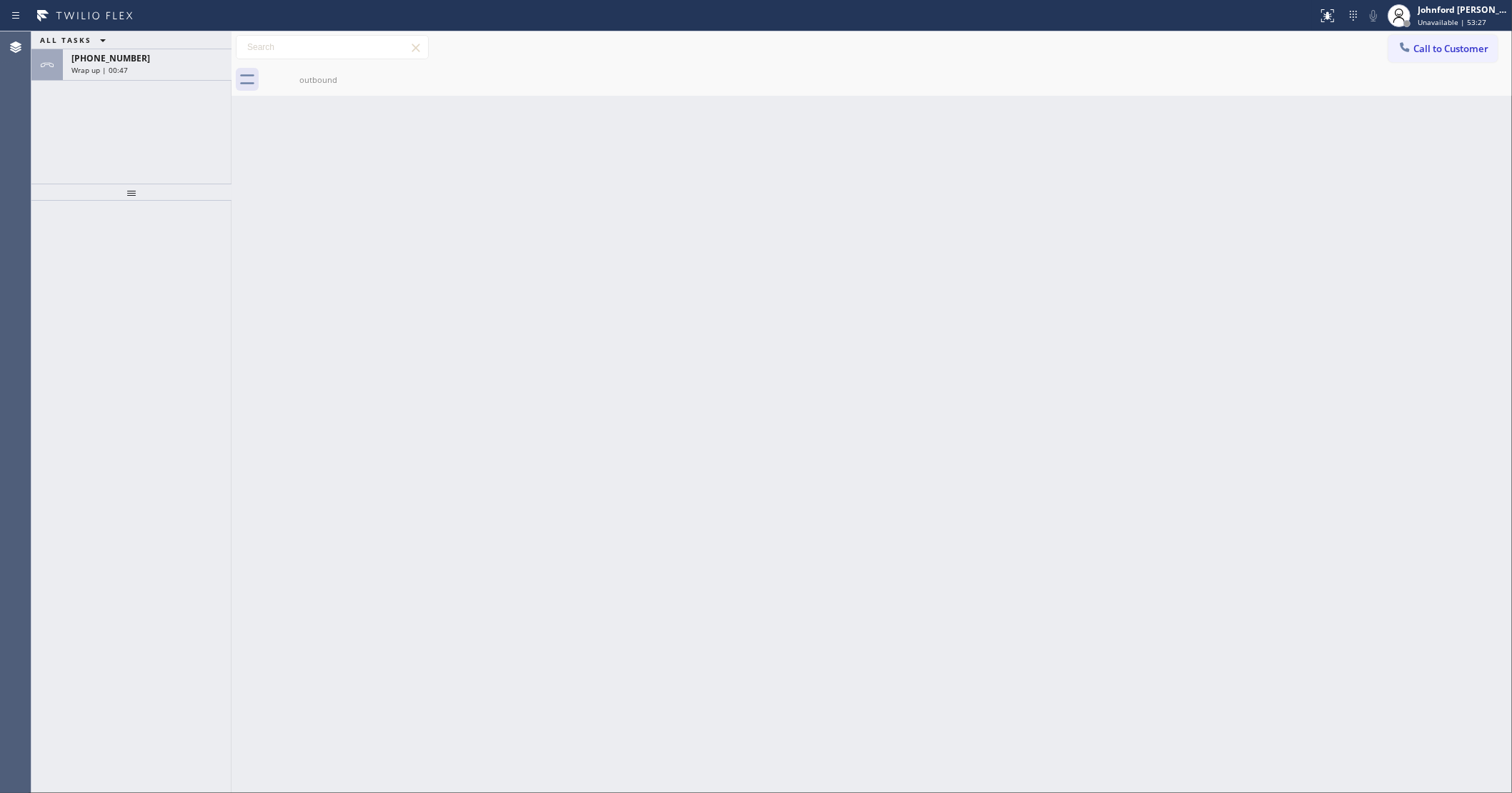
click at [179, 59] on div "[PHONE_NUMBER]" at bounding box center [148, 58] width 151 height 12
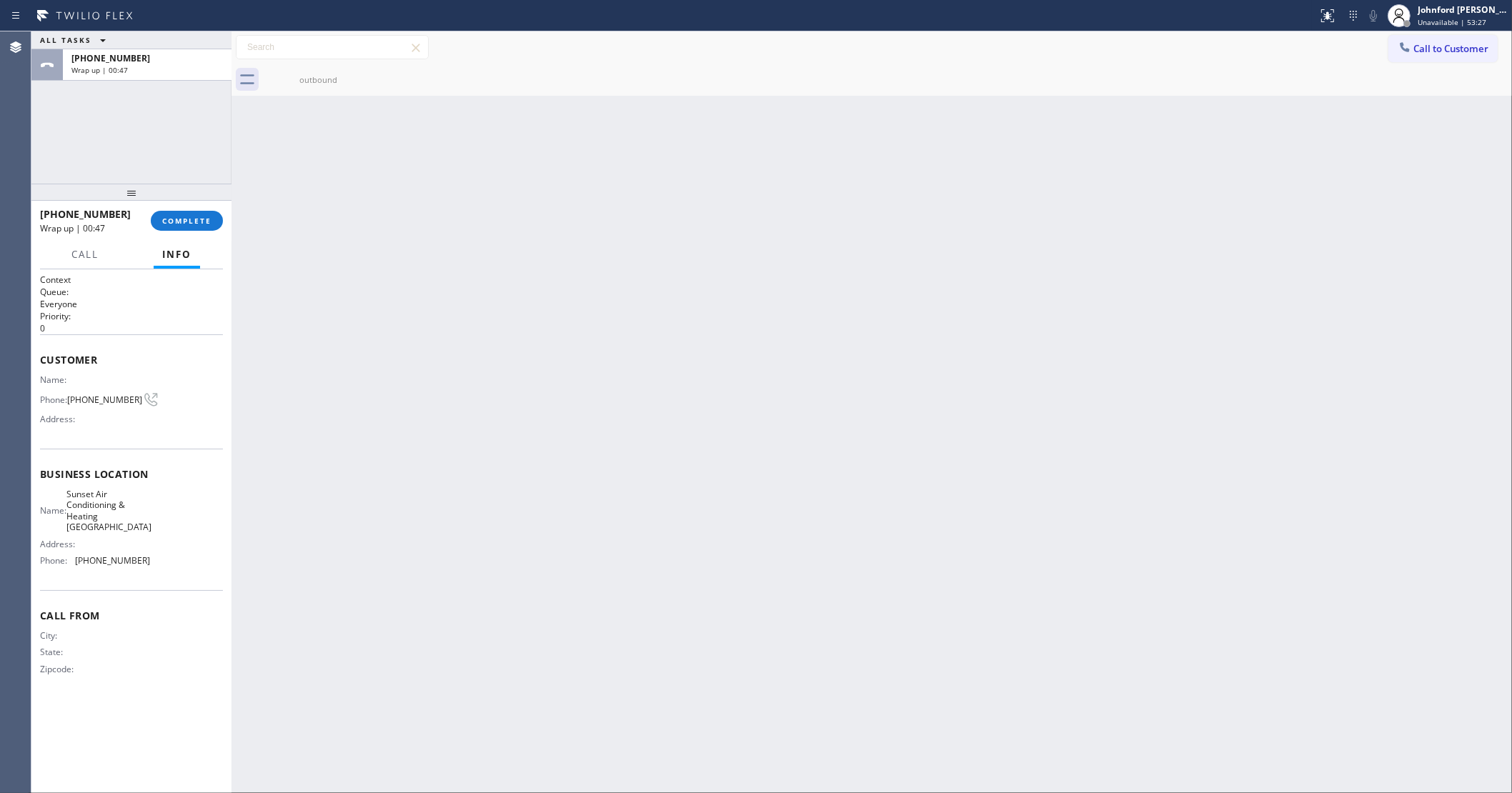
click at [179, 59] on div "[PHONE_NUMBER]" at bounding box center [148, 58] width 151 height 12
click at [199, 229] on button "COMPLETE" at bounding box center [186, 220] width 72 height 20
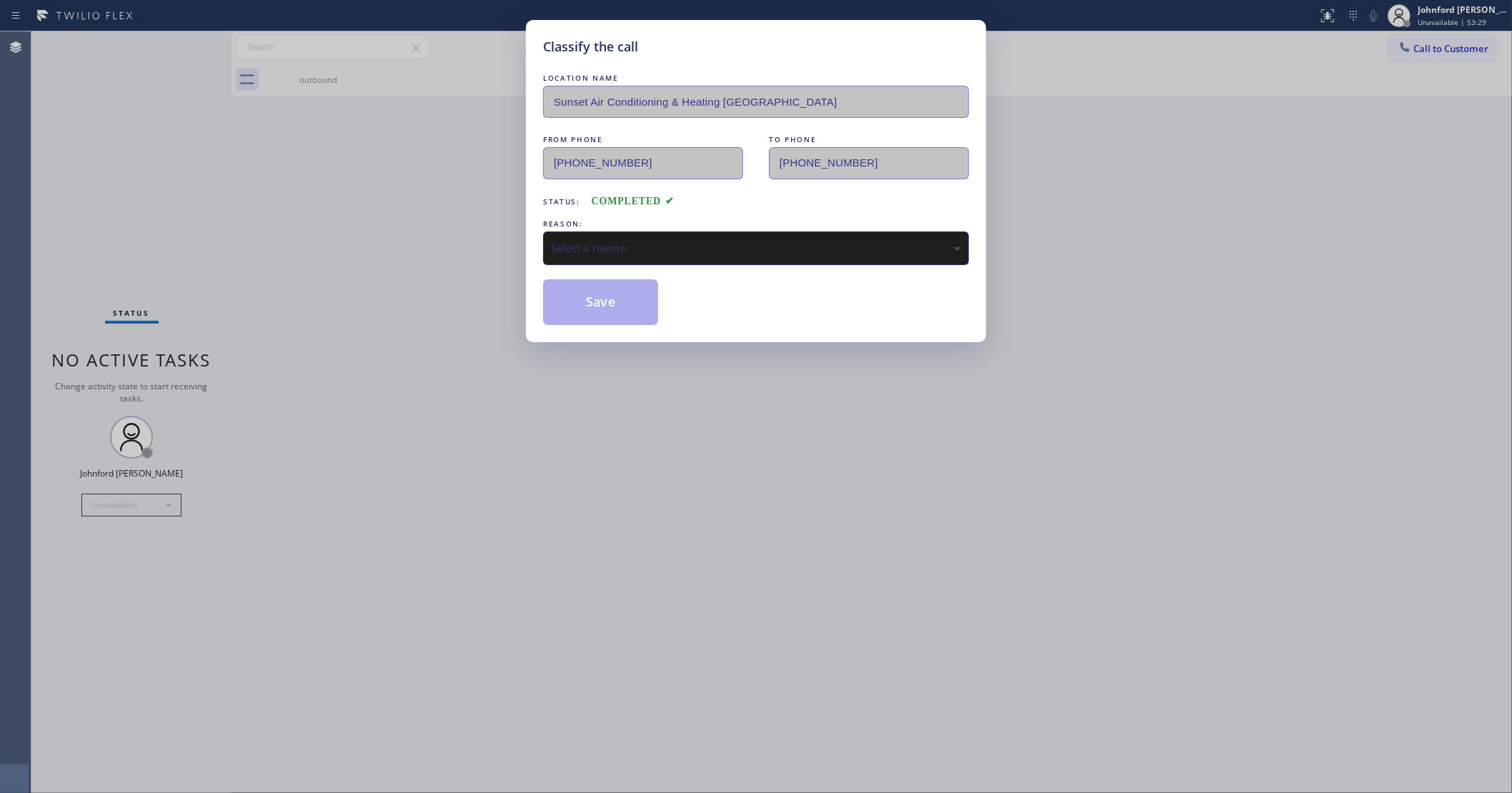
click at [640, 244] on div "Select a reason" at bounding box center [755, 248] width 410 height 16
click at [579, 279] on button "Save" at bounding box center [601, 302] width 115 height 45
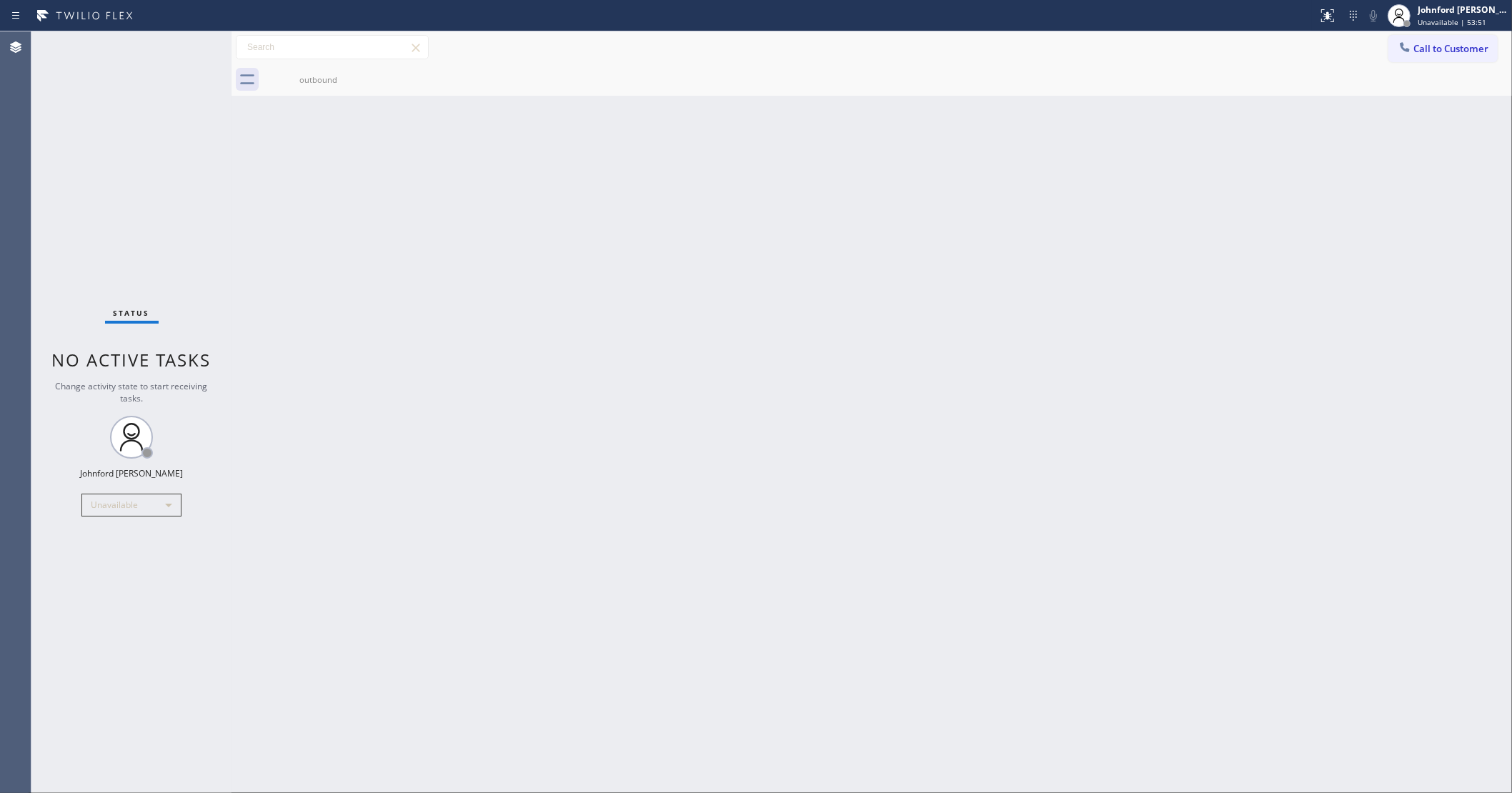
click at [383, 383] on div "Back to Dashboard Change Sender ID Customers Technicians Select a contact Outbo…" at bounding box center [871, 412] width 1280 height 762
click at [1426, 66] on div "outbound" at bounding box center [888, 79] width 1249 height 32
click at [1426, 61] on button "Call to Customer" at bounding box center [1443, 48] width 110 height 27
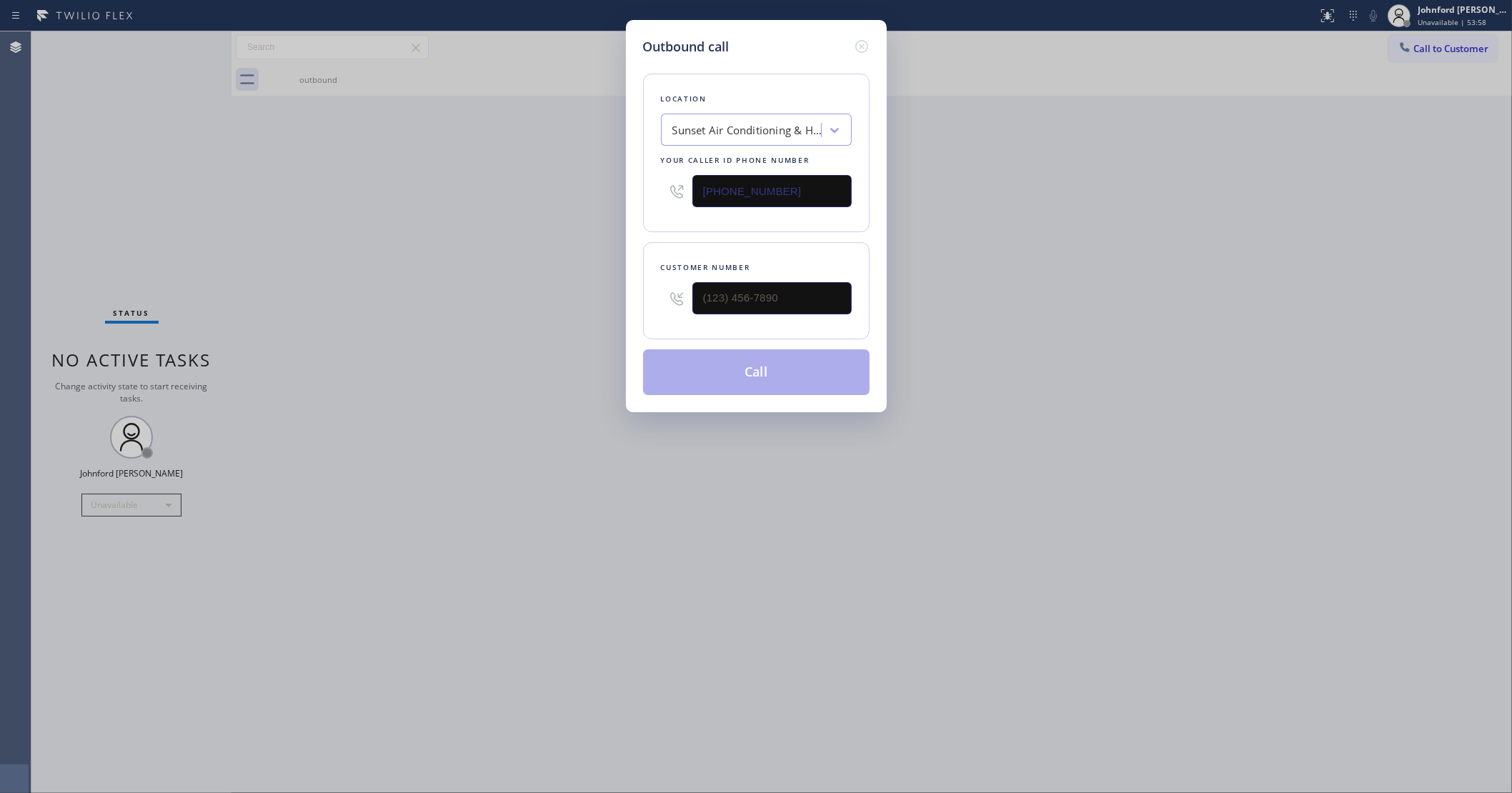
click at [765, 190] on input "[PHONE_NUMBER]" at bounding box center [772, 191] width 159 height 32
paste input "732) 800-9088"
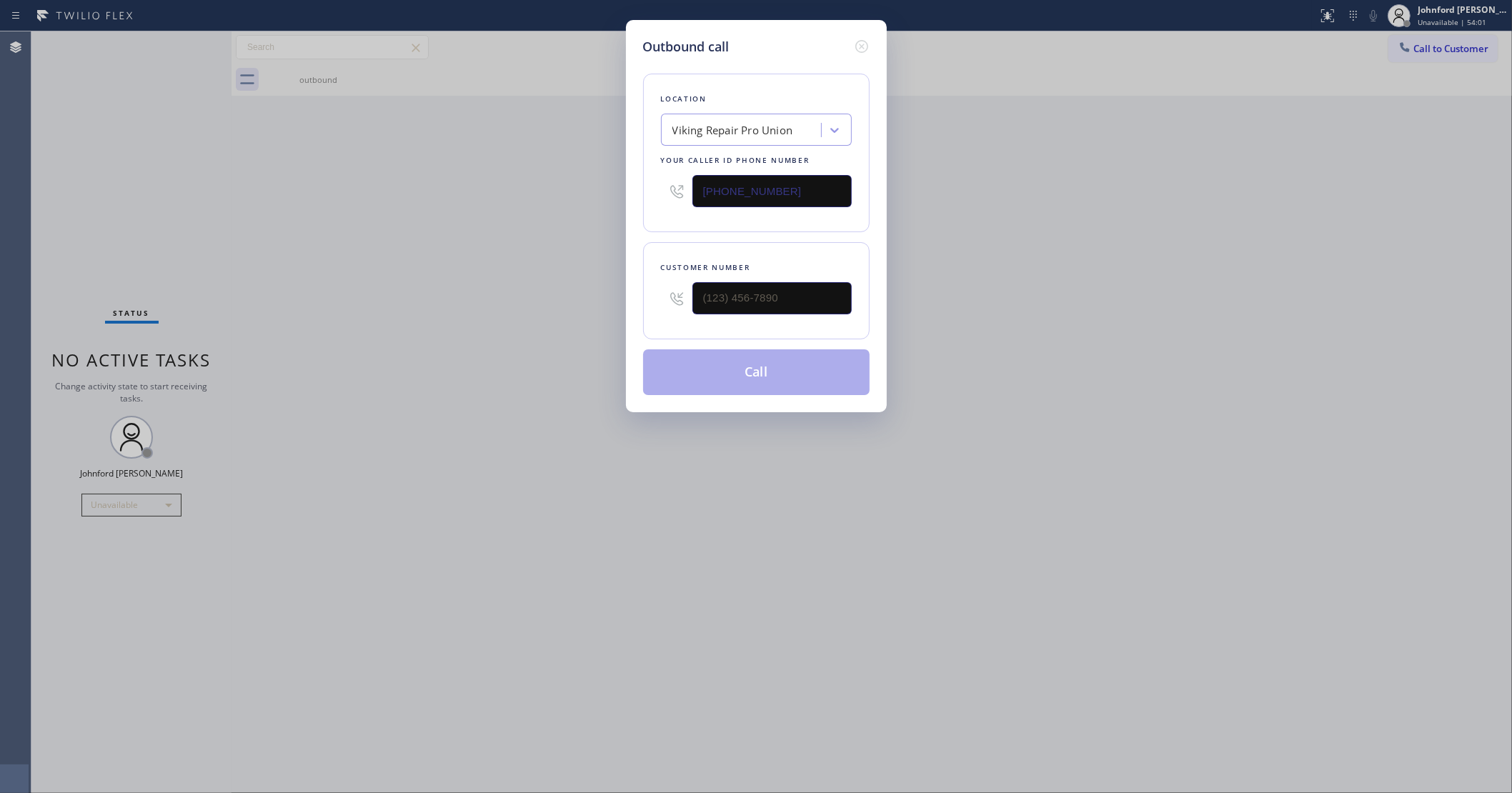
type input "[PHONE_NUMBER]"
click at [741, 302] on input "(___) ___-____" at bounding box center [772, 298] width 159 height 32
paste input "732) 209-7488"
type input "[PHONE_NUMBER]"
click at [511, 268] on div "Outbound call Location Viking Repair Pro Union Your caller id phone number [PHO…" at bounding box center [756, 396] width 1512 height 793
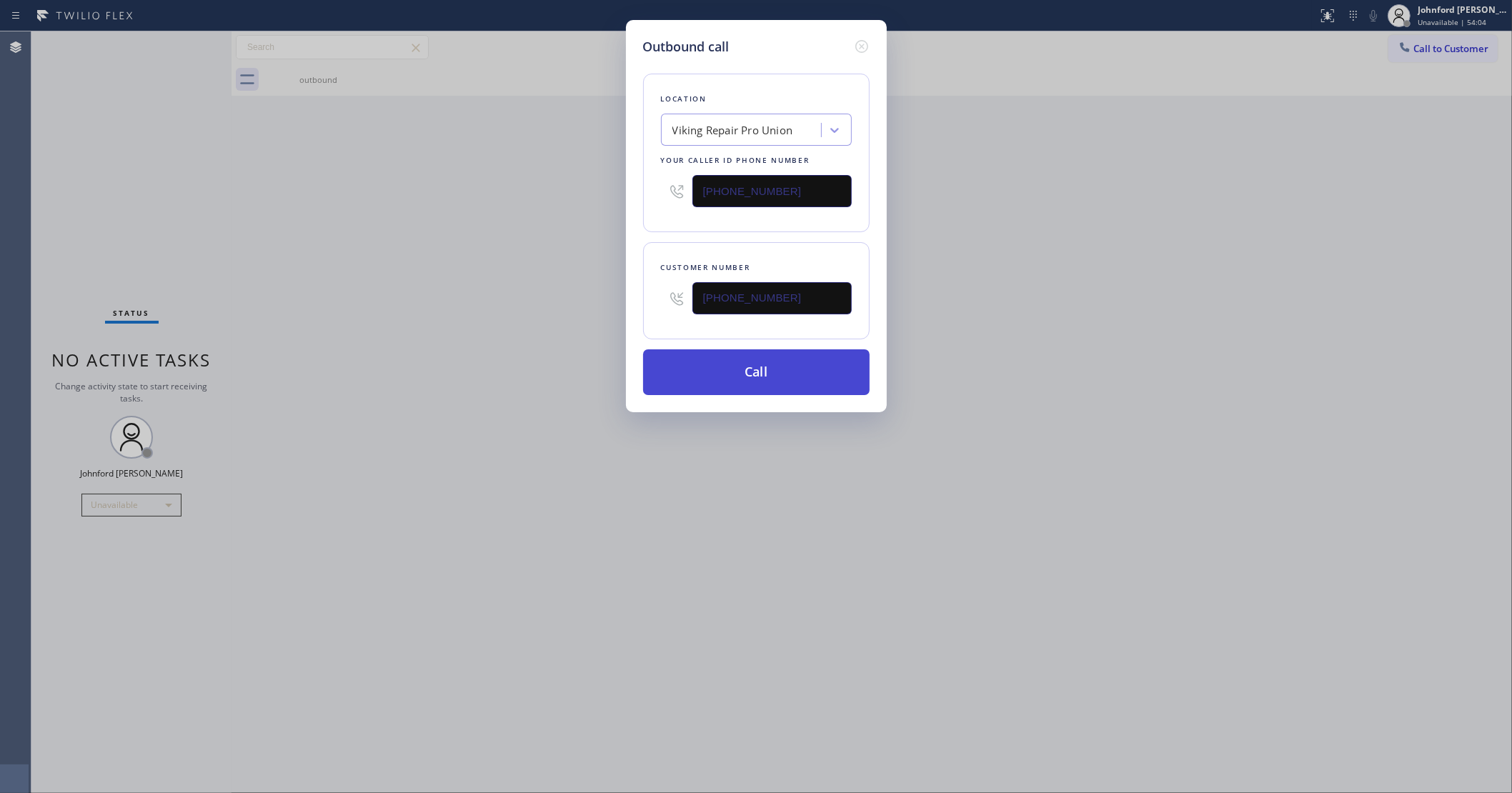
click at [747, 366] on button "Call" at bounding box center [756, 372] width 226 height 45
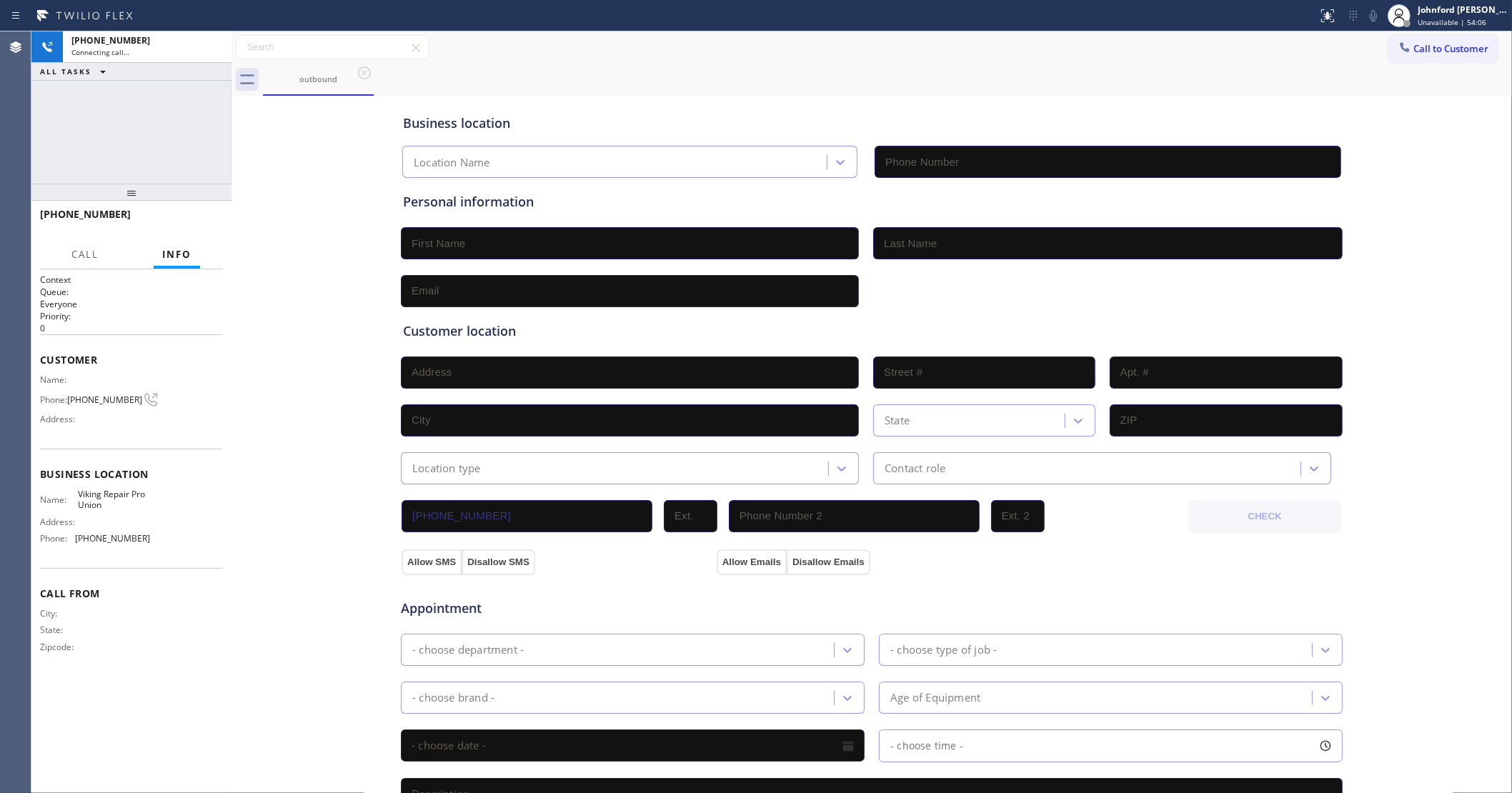
type input "[PHONE_NUMBER]"
drag, startPoint x: 127, startPoint y: 48, endPoint x: 148, endPoint y: 48, distance: 21.0
click at [127, 48] on div "Live | 00:04" at bounding box center [122, 52] width 100 height 10
click at [216, 45] on icon at bounding box center [213, 47] width 13 height 5
click at [1422, 60] on button "Call to Customer" at bounding box center [1443, 48] width 110 height 27
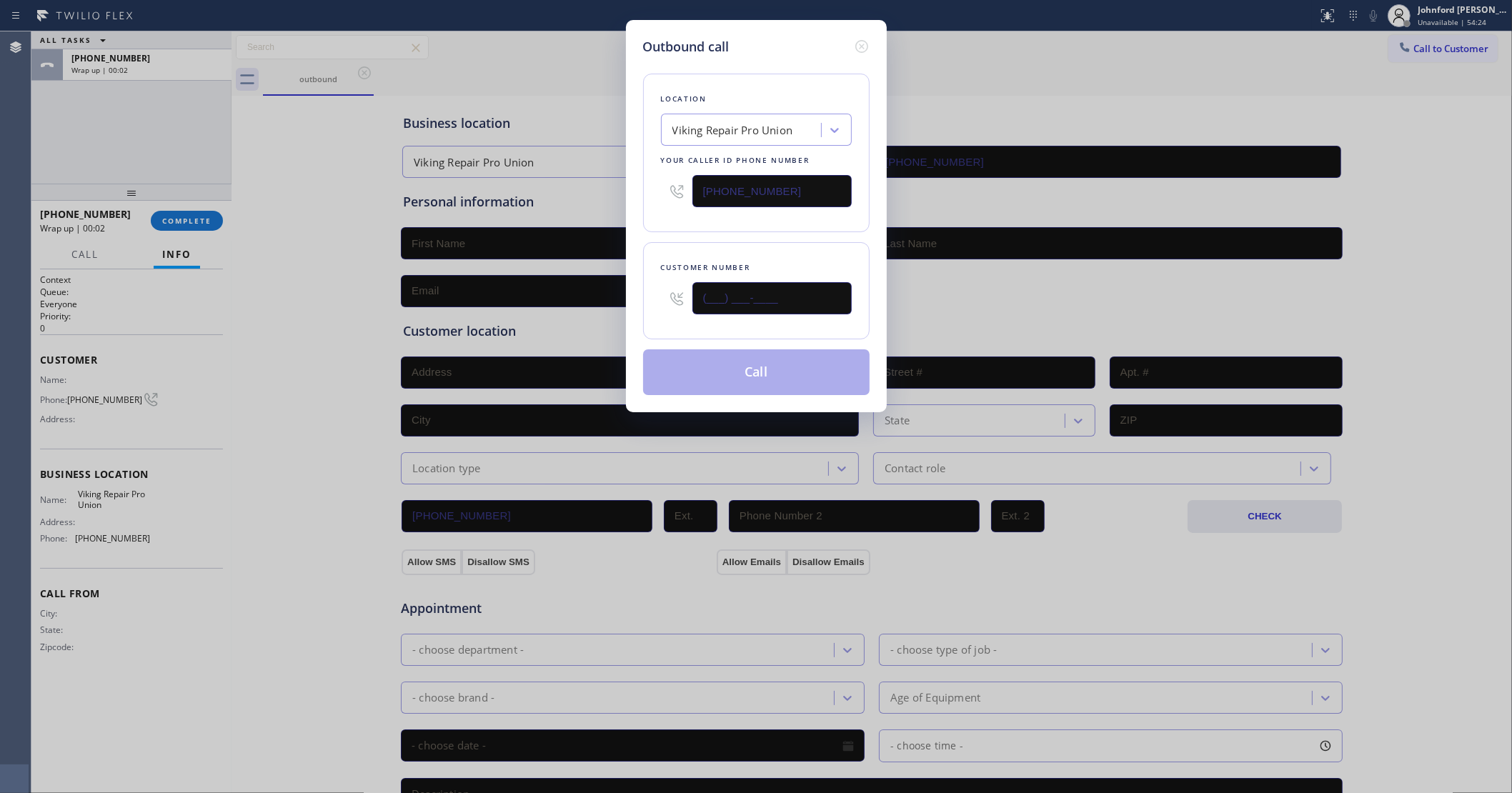
click at [762, 294] on input "(___) ___-____" at bounding box center [772, 298] width 159 height 32
paste input "732) 209-7488"
type input "[PHONE_NUMBER]"
click at [762, 260] on div "Customer number" at bounding box center [756, 268] width 191 height 15
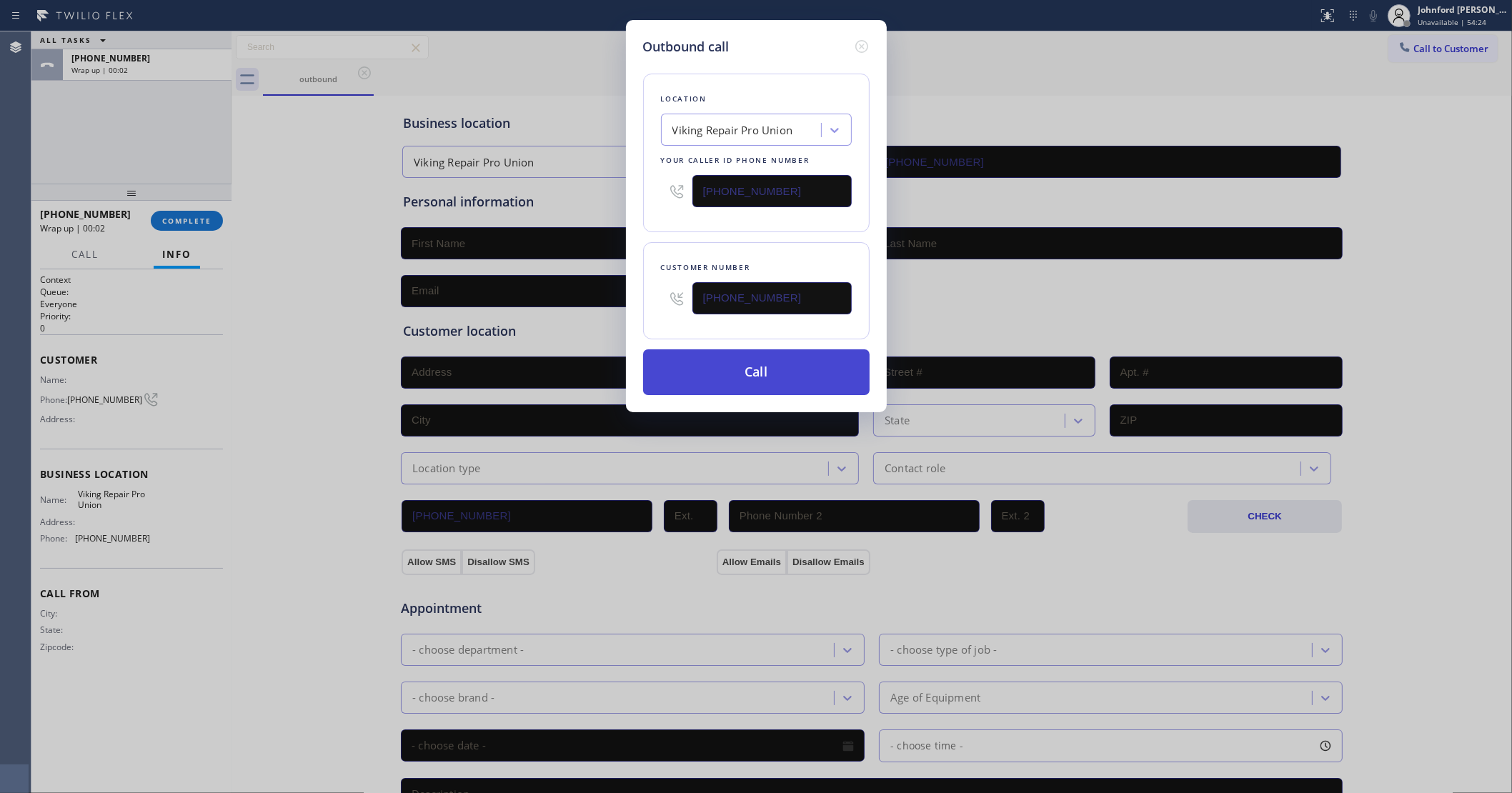
click at [754, 377] on button "Call" at bounding box center [756, 372] width 226 height 45
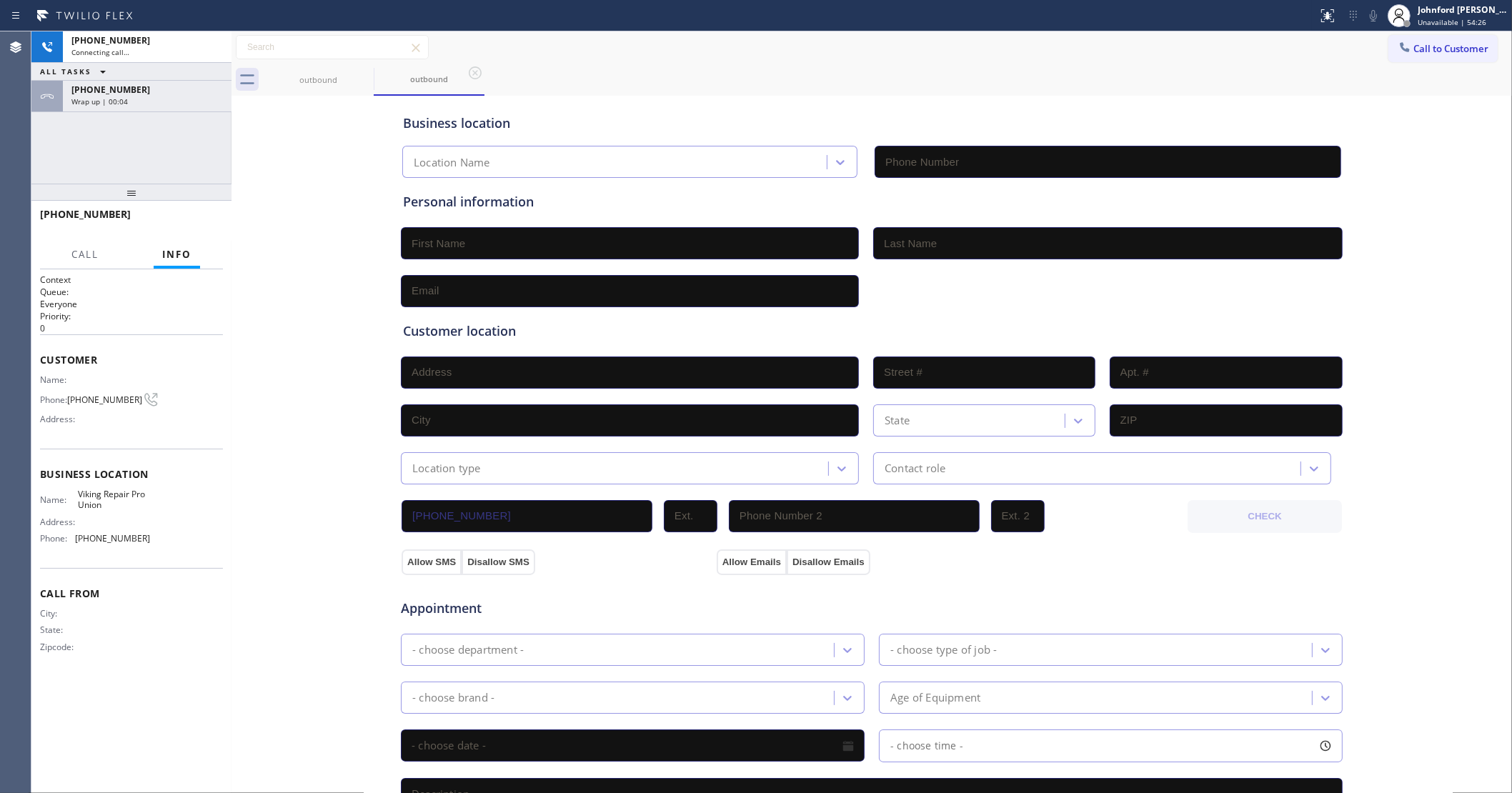
type input "[PHONE_NUMBER]"
click at [108, 109] on div "[PHONE_NUMBER] Wrap up | 00:06" at bounding box center [144, 96] width 163 height 31
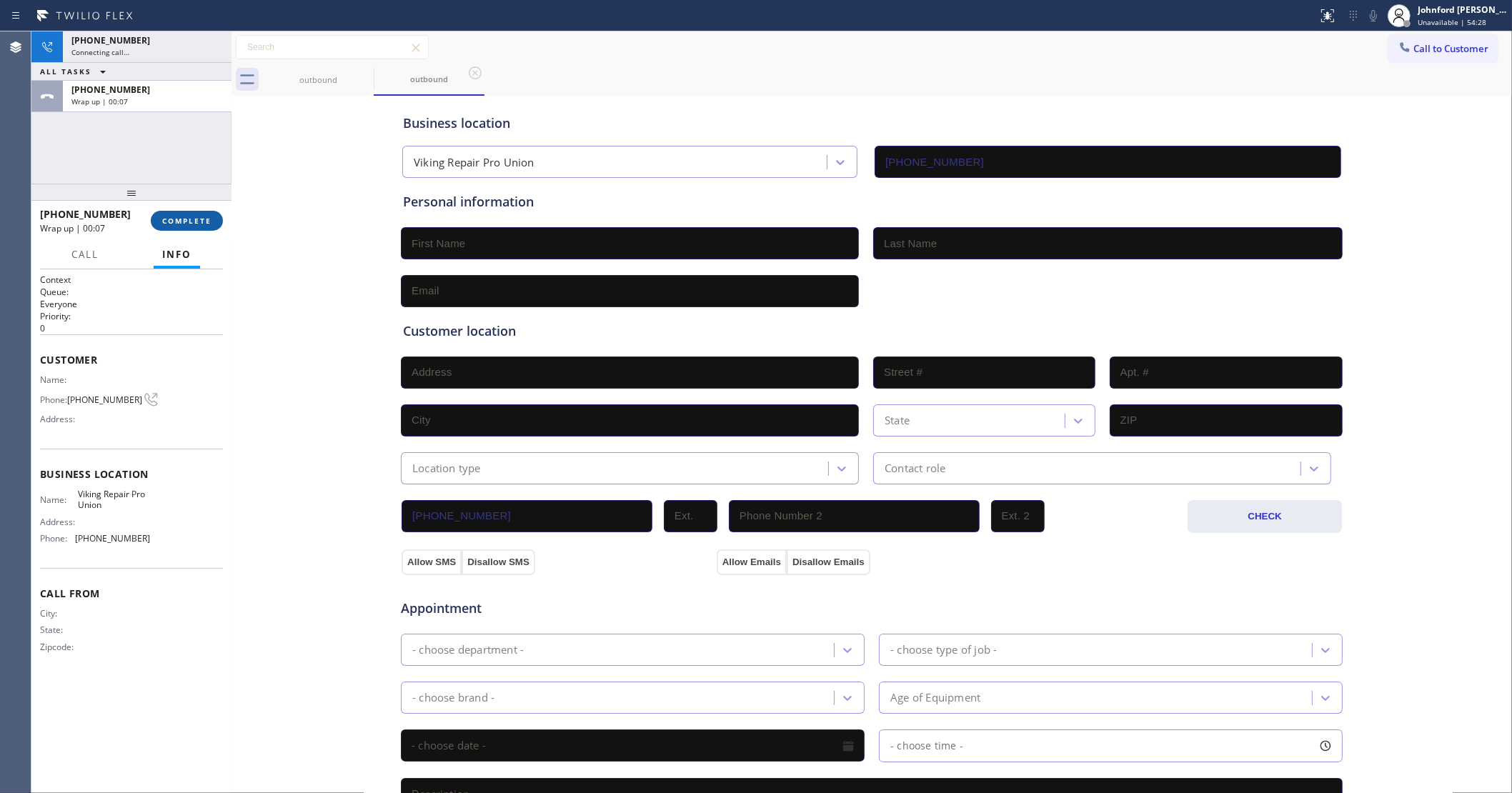
click at [172, 216] on span "COMPLETE" at bounding box center [186, 220] width 49 height 10
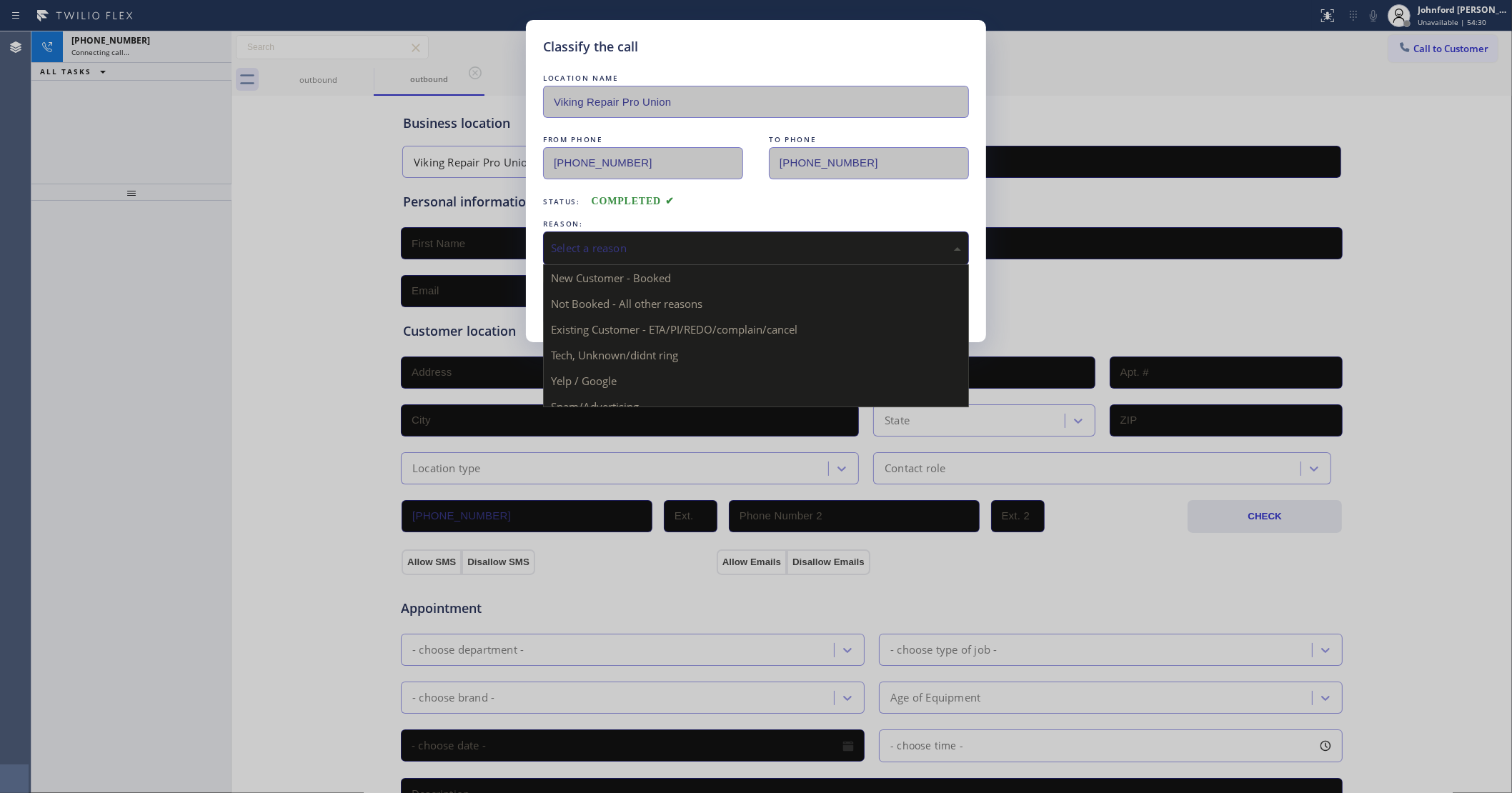
click at [698, 232] on div "Select a reason" at bounding box center [756, 248] width 426 height 33
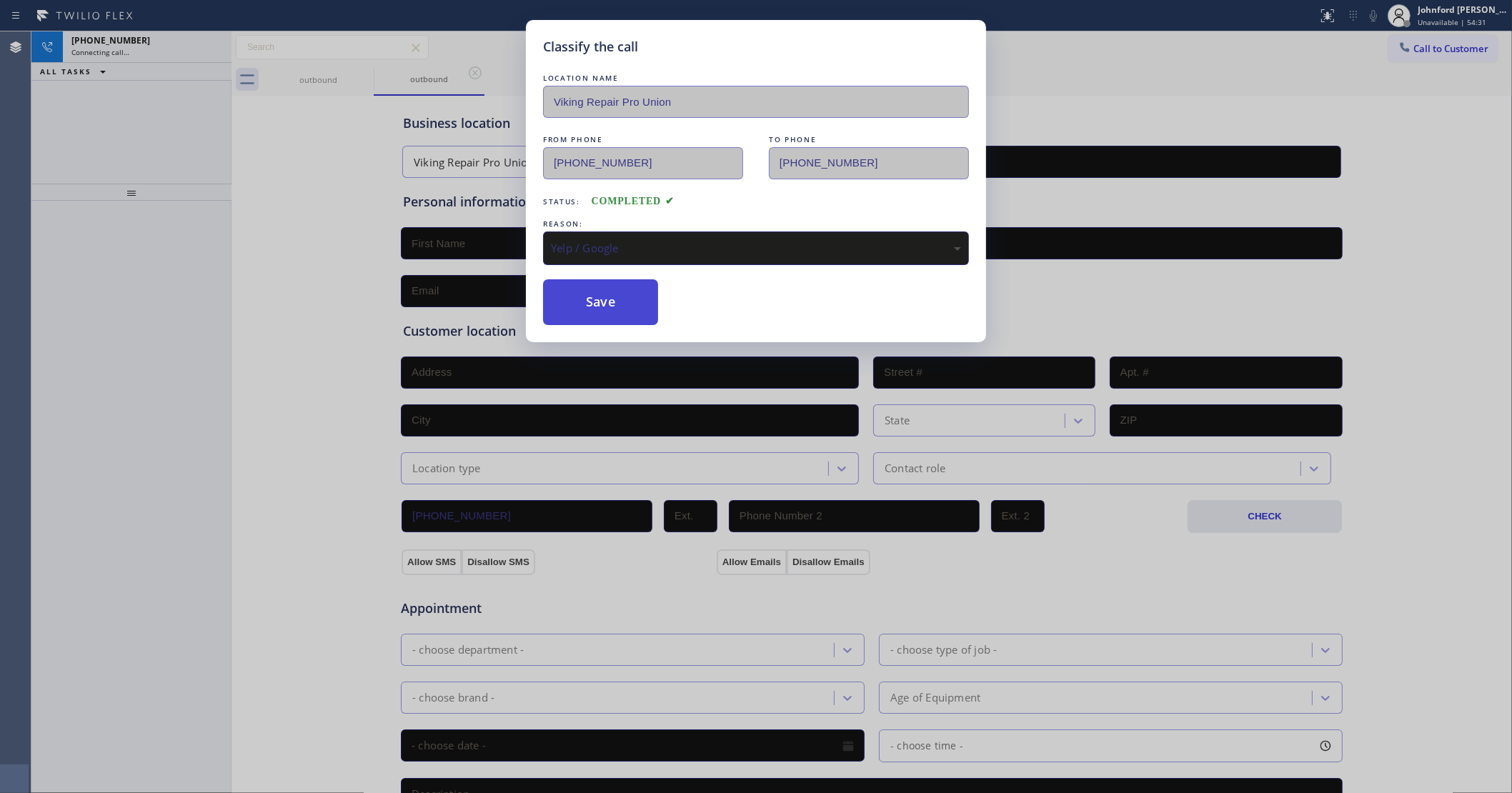
click at [589, 296] on button "Save" at bounding box center [601, 302] width 115 height 45
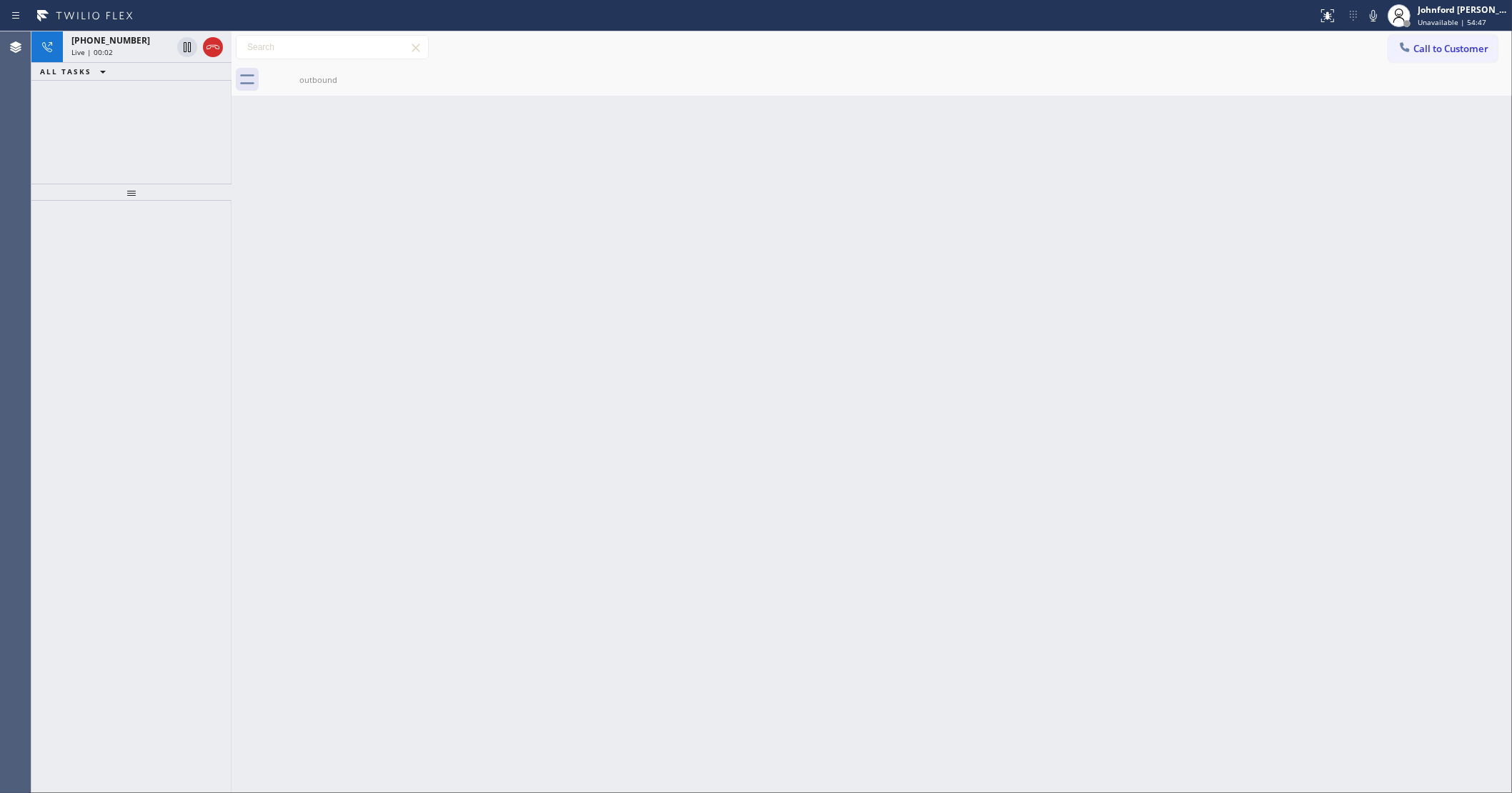
click at [684, 33] on div "Call to Customer Outbound call Location Viking Repair Pro Union Your caller id …" at bounding box center [871, 47] width 1280 height 32
click at [212, 48] on icon at bounding box center [213, 47] width 17 height 17
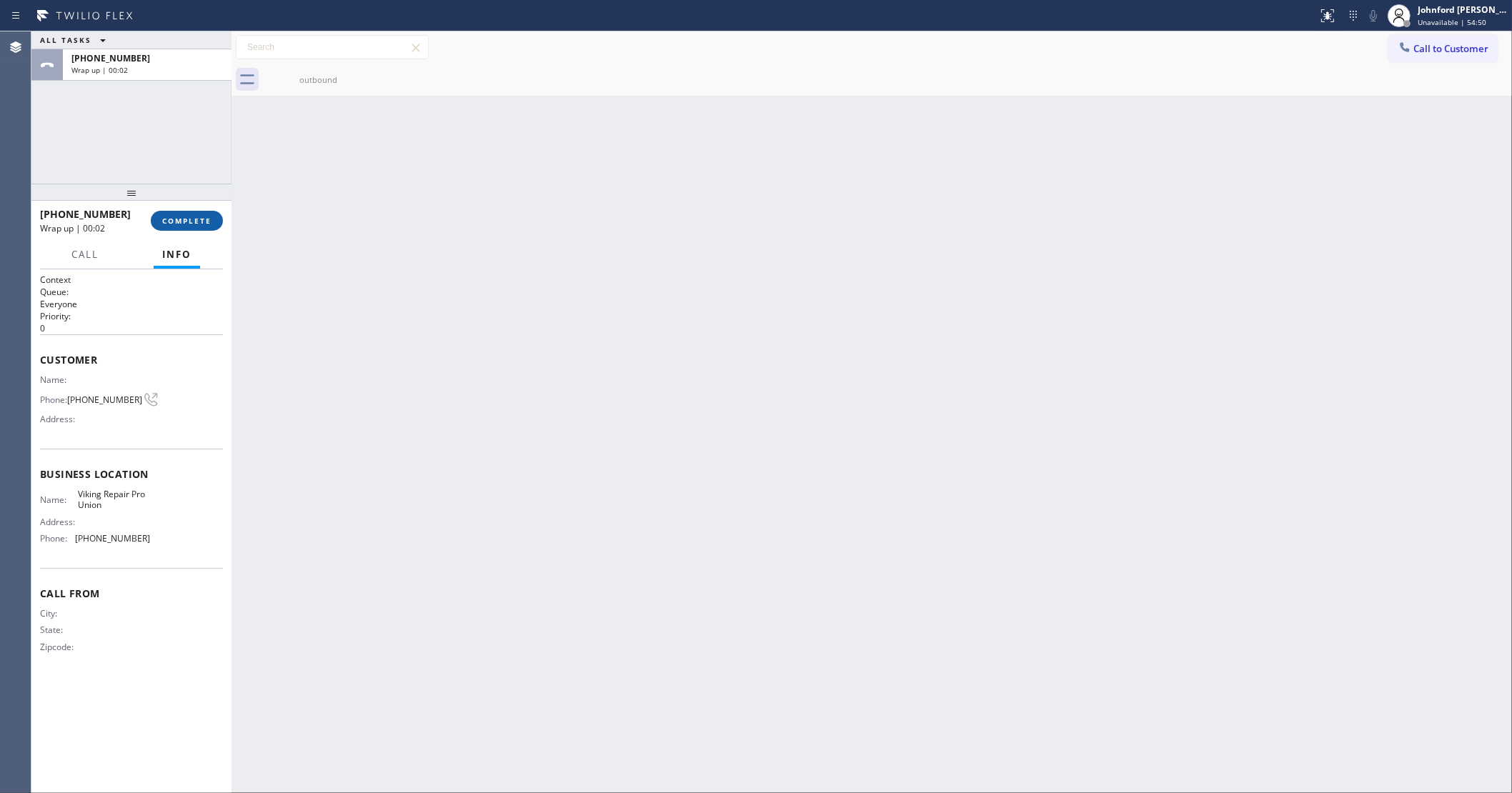
click at [202, 223] on span "COMPLETE" at bounding box center [186, 220] width 49 height 10
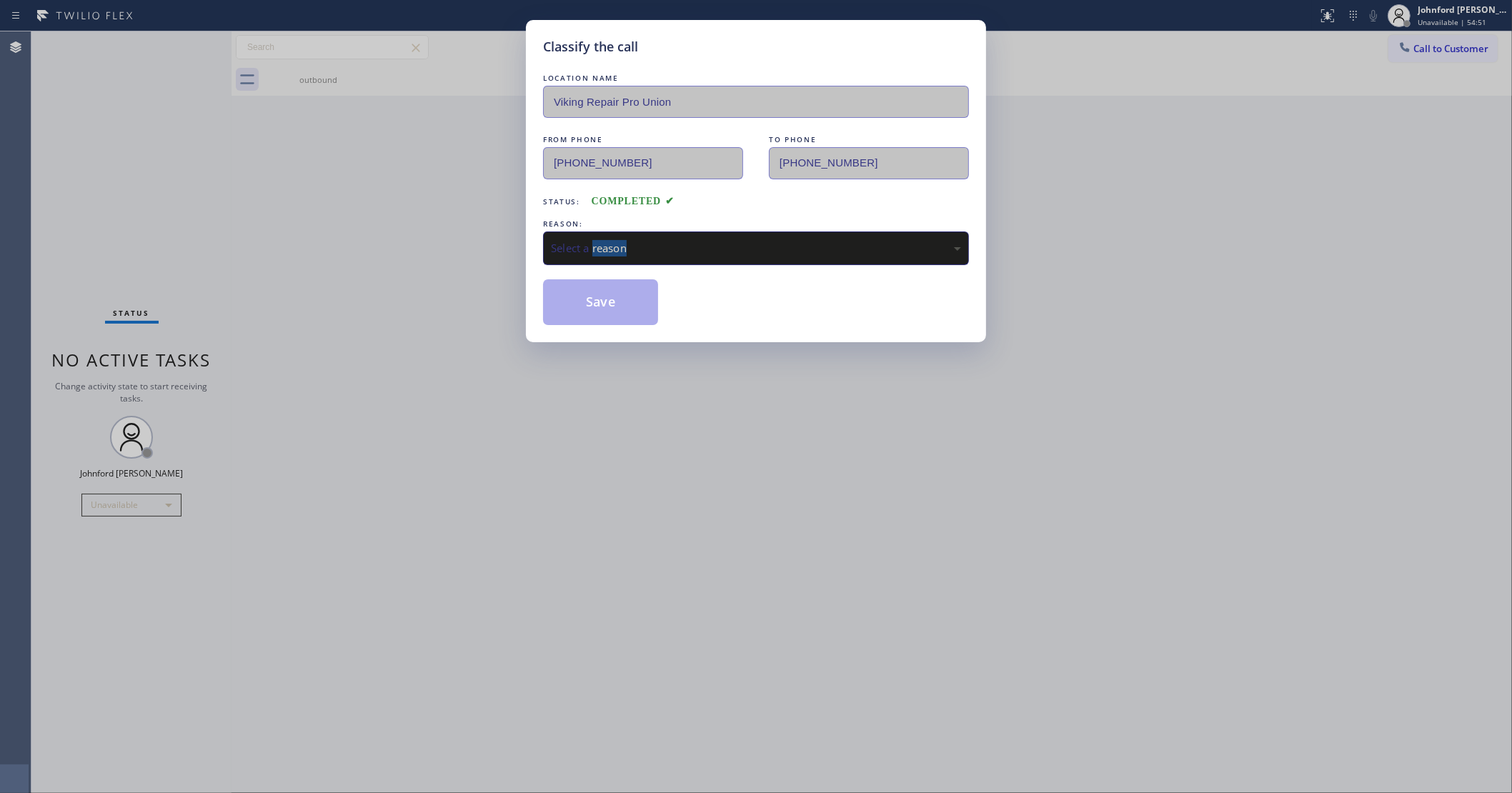
click at [594, 261] on div "LOCATION NAME Viking Repair Pro Union FROM PHONE [PHONE_NUMBER] TO PHONE [PHONE…" at bounding box center [756, 198] width 426 height 255
click at [608, 241] on div "Select a reason" at bounding box center [755, 248] width 410 height 16
click at [590, 297] on button "Save" at bounding box center [601, 302] width 115 height 45
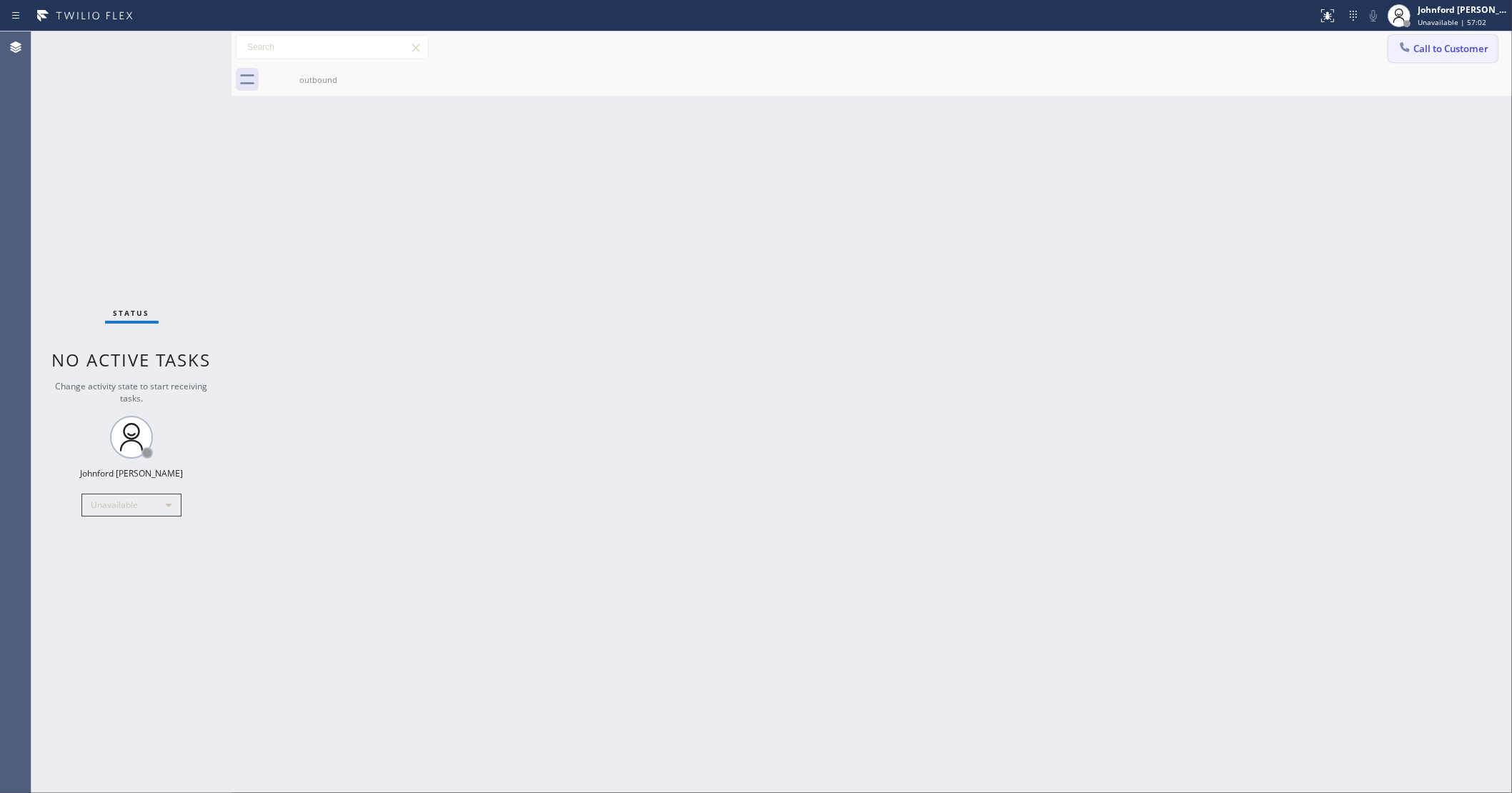
click at [1413, 50] on span "Call to Customer" at bounding box center [1450, 49] width 75 height 13
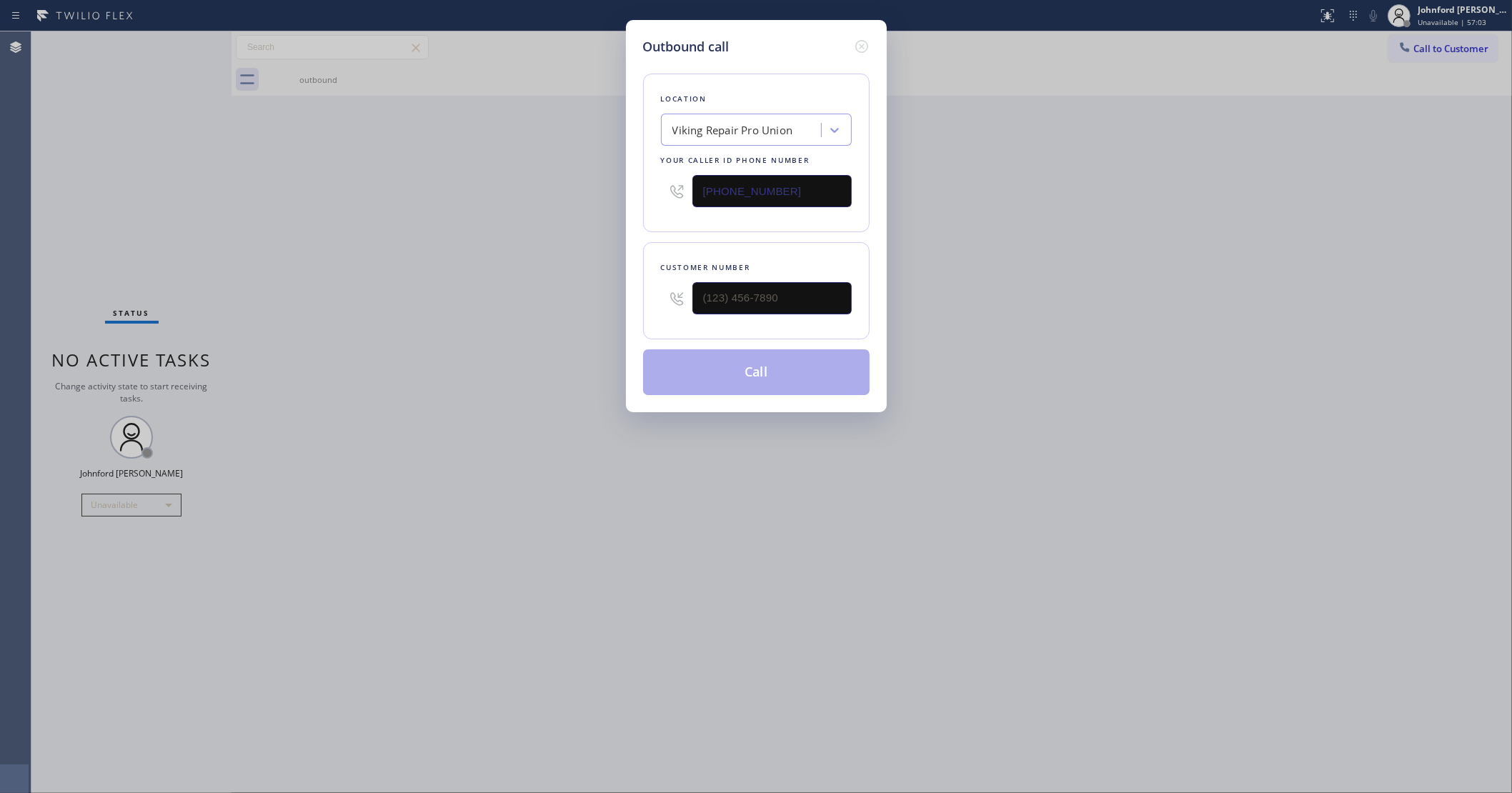
click at [812, 185] on input "[PHONE_NUMBER]" at bounding box center [772, 191] width 159 height 32
paste input "929) 322-2849"
type input "[PHONE_NUMBER]"
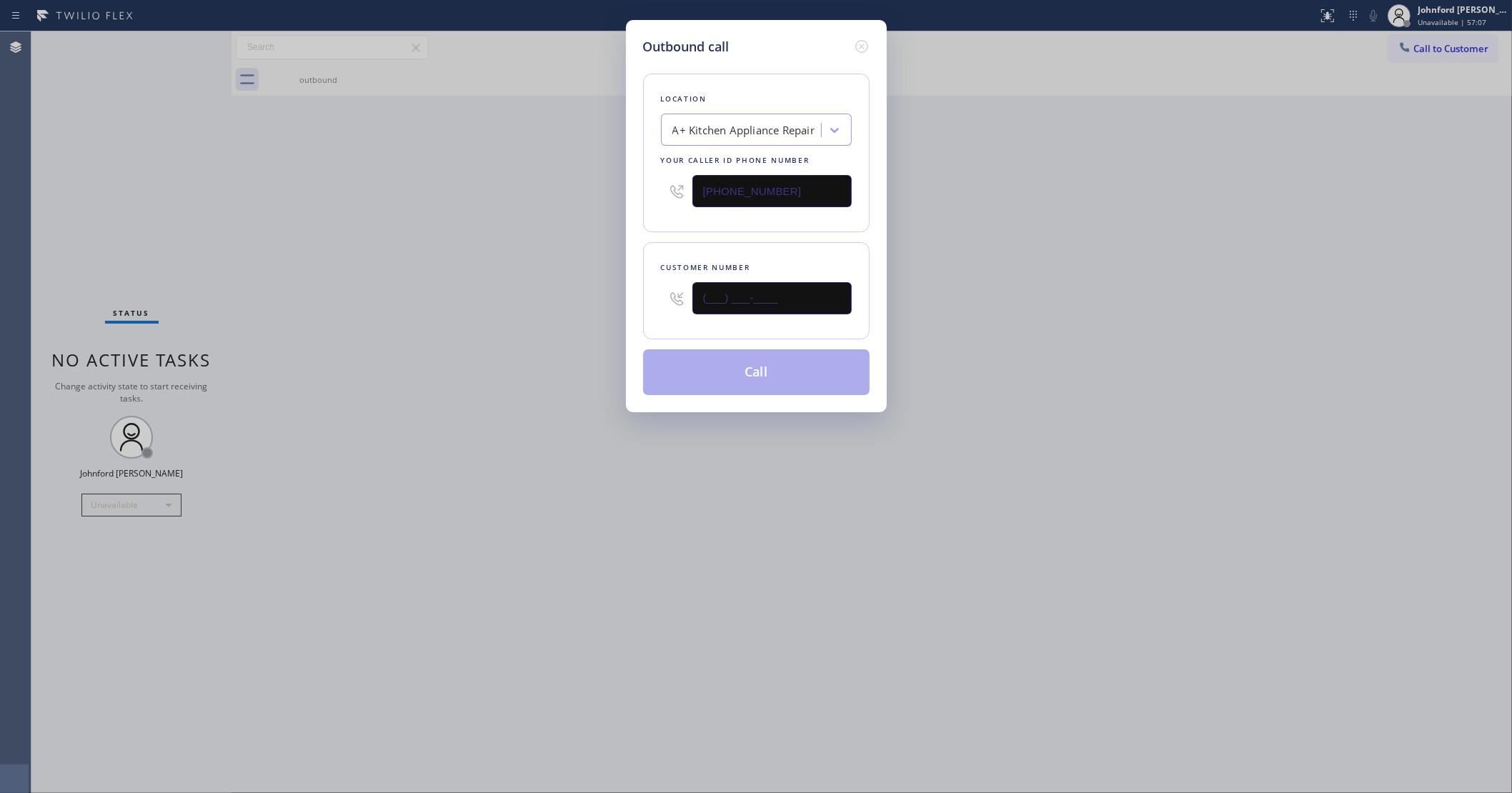
click at [774, 297] on input "(___) ___-____" at bounding box center [772, 298] width 159 height 32
paste input "516) 989-1894"
type input "[PHONE_NUMBER]"
click at [555, 308] on div "Outbound call Location A+ Kitchen Appliance Repair Your caller id phone number …" at bounding box center [756, 396] width 1512 height 793
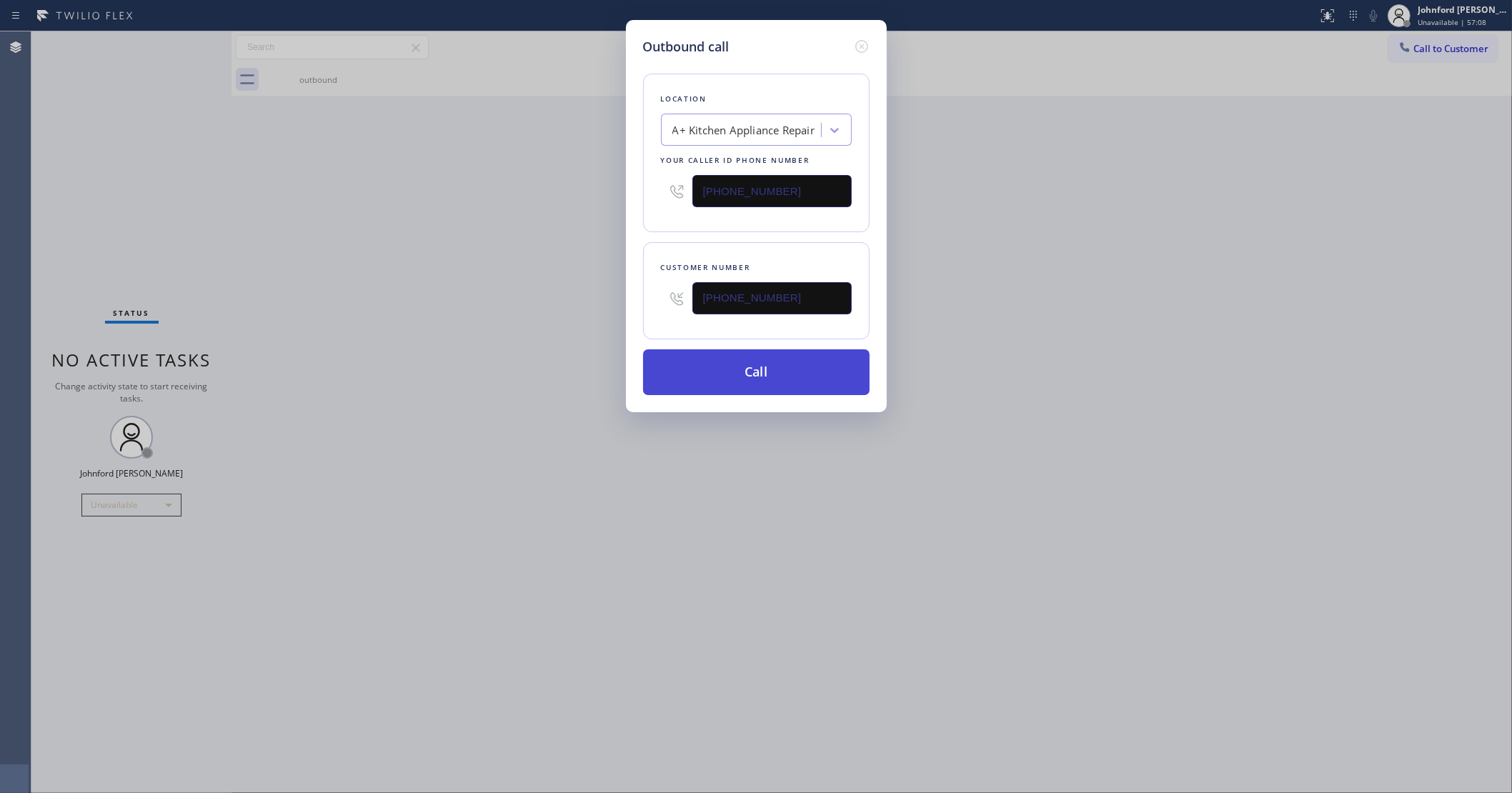
click at [710, 376] on button "Call" at bounding box center [756, 372] width 226 height 45
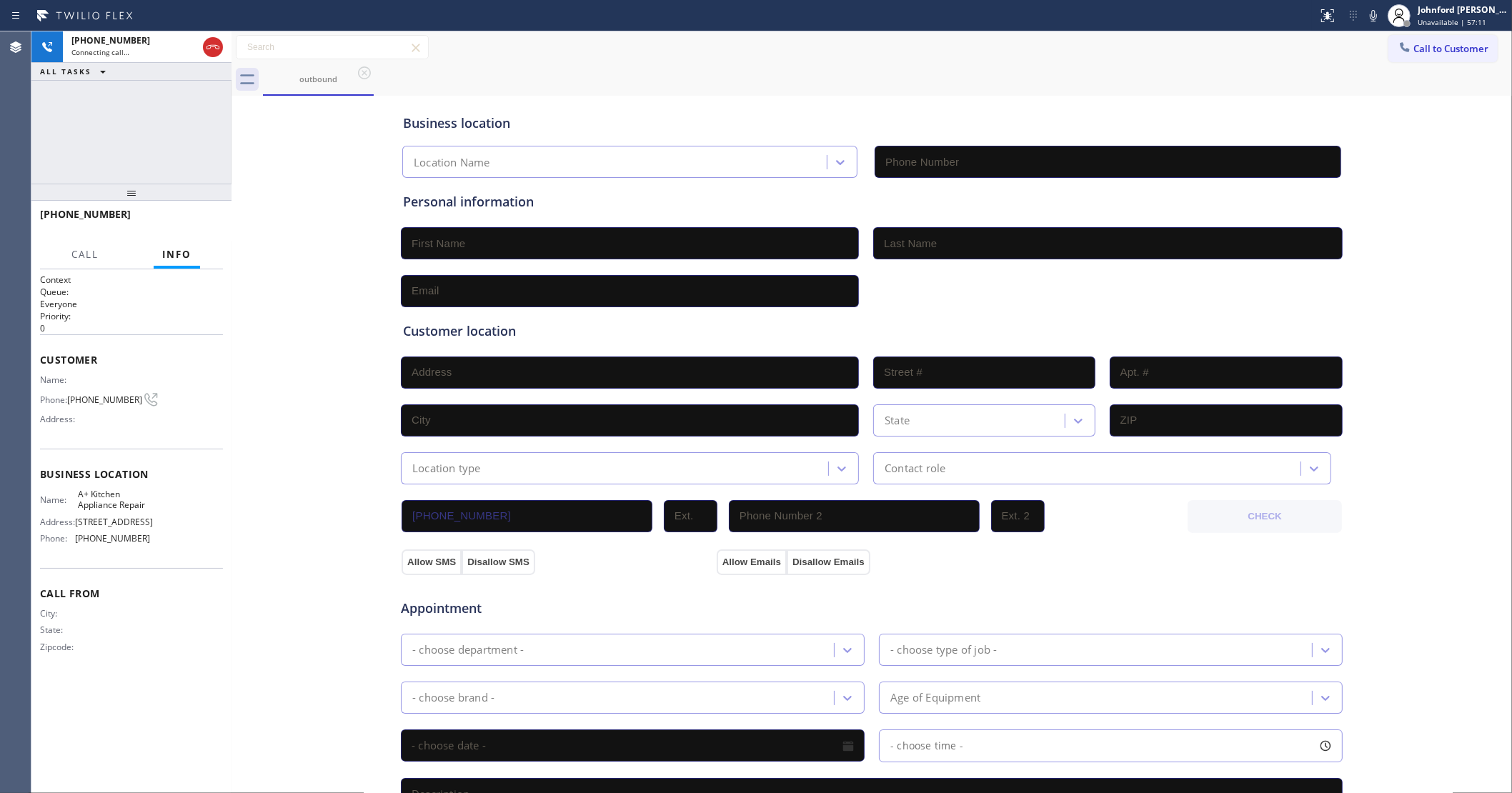
type input "[PHONE_NUMBER]"
click at [184, 223] on span "HANG UP" at bounding box center [189, 220] width 44 height 10
click at [185, 223] on span "HANG UP" at bounding box center [189, 220] width 44 height 10
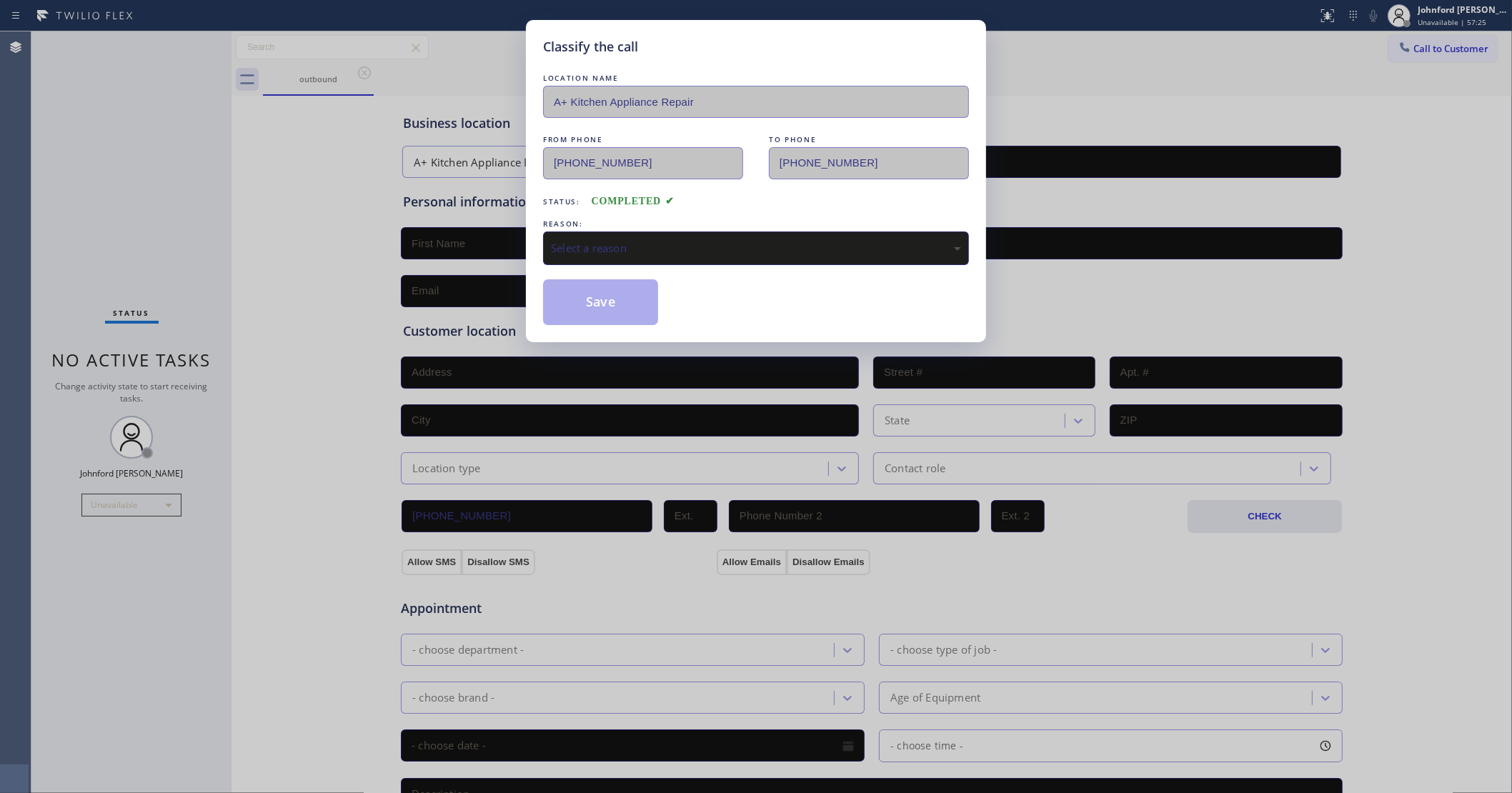
click at [491, 295] on div "Classify the call LOCATION NAME A+ Kitchen Appliance Repair FROM PHONE [PHONE_N…" at bounding box center [756, 396] width 1512 height 793
click at [624, 246] on div "Select a reason" at bounding box center [755, 248] width 410 height 16
click at [618, 308] on button "Save" at bounding box center [601, 302] width 115 height 45
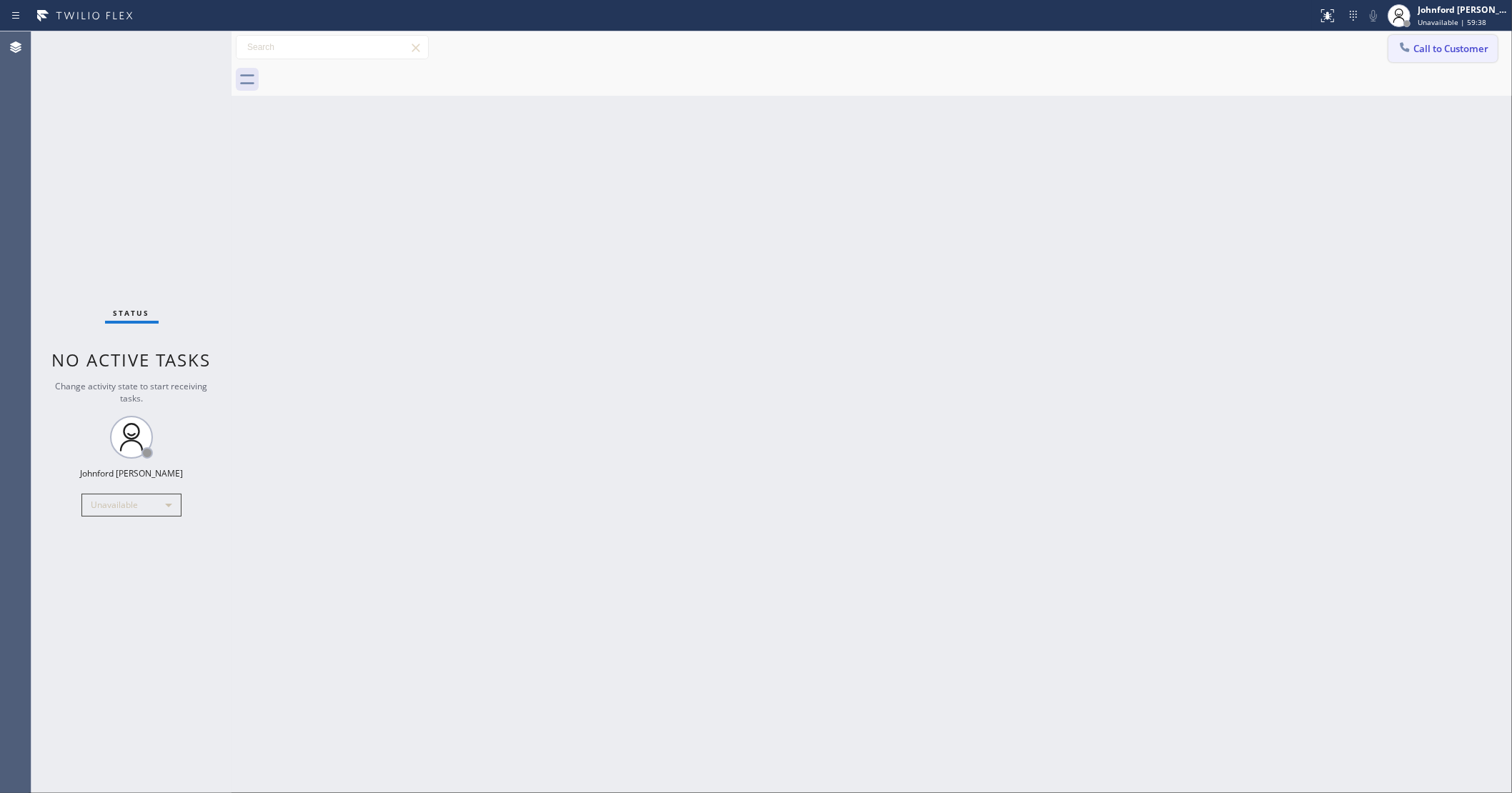
click at [1440, 45] on span "Call to Customer" at bounding box center [1450, 49] width 75 height 13
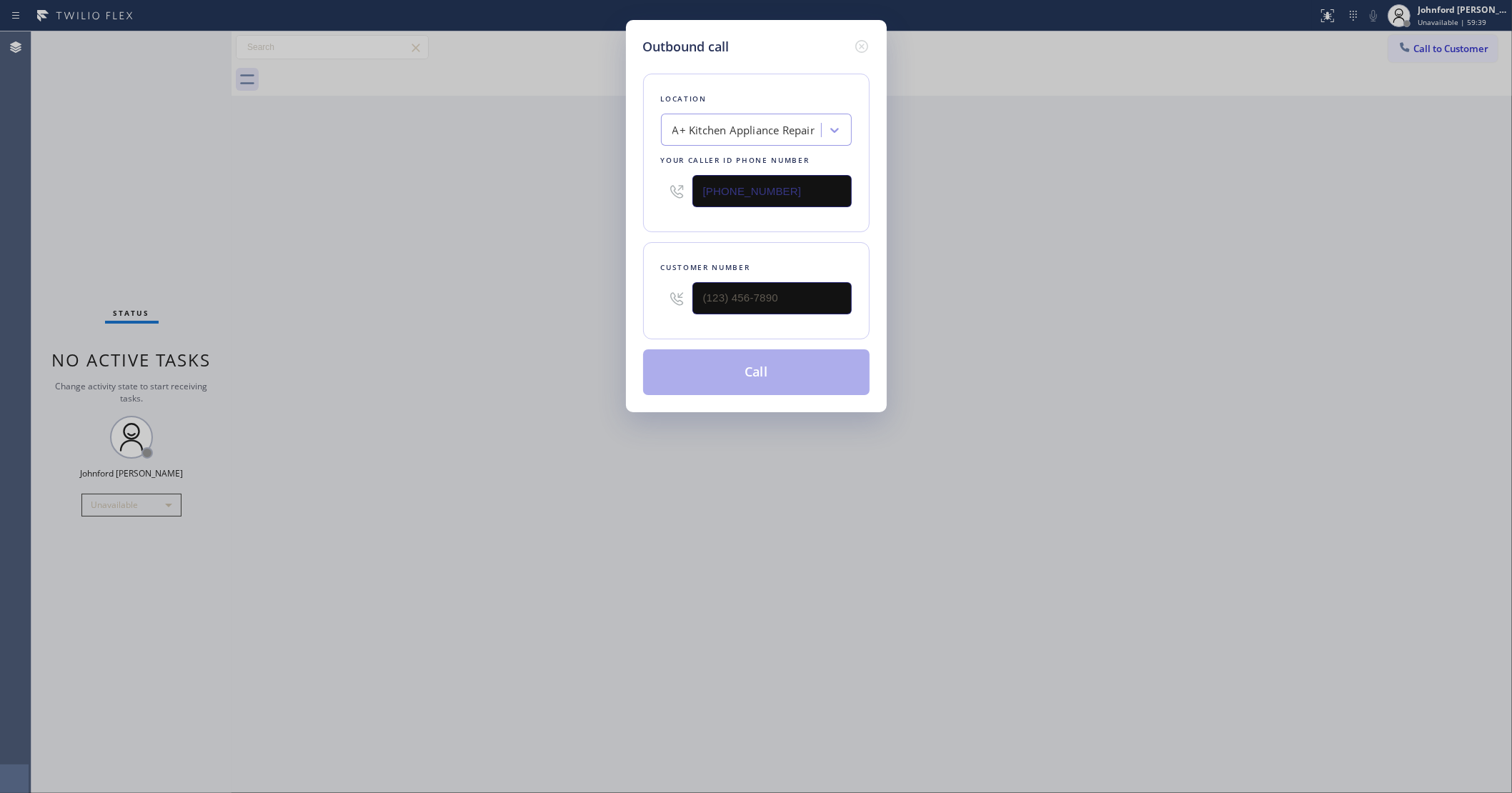
drag, startPoint x: 844, startPoint y: 194, endPoint x: 547, endPoint y: 198, distance: 297.0
click at [582, 194] on div "Outbound call Location A+ Kitchen Appliance Repair Your caller id phone number …" at bounding box center [756, 396] width 1512 height 793
paste input "602) 638-351"
type input "[PHONE_NUMBER]"
click at [780, 287] on input "text" at bounding box center [772, 298] width 159 height 32
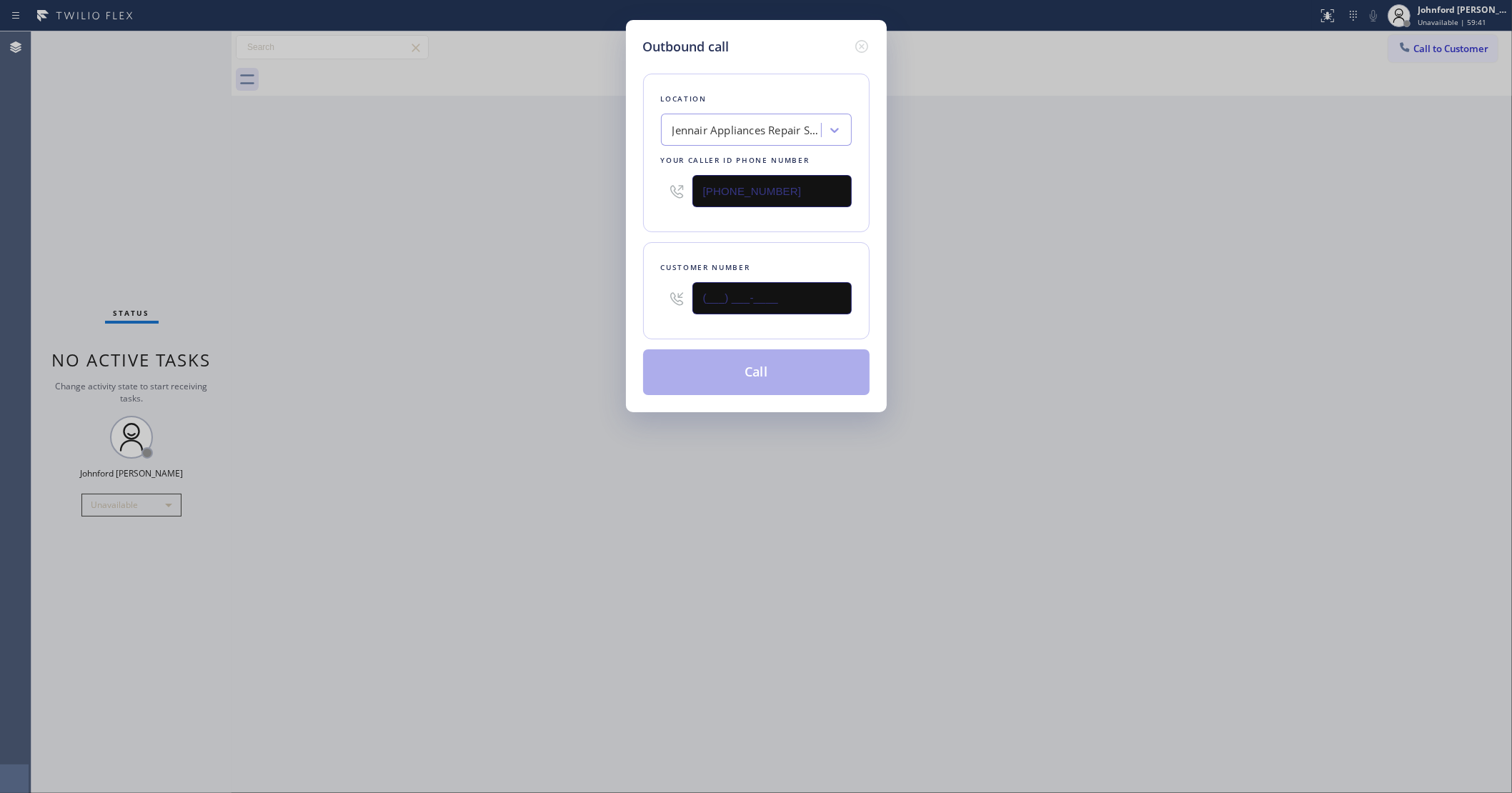
paste input "817) 761-1210"
type input "[PHONE_NUMBER]"
click at [547, 305] on div "Outbound call Location Jennair Appliances Repair Services Your caller id phone …" at bounding box center [756, 396] width 1512 height 793
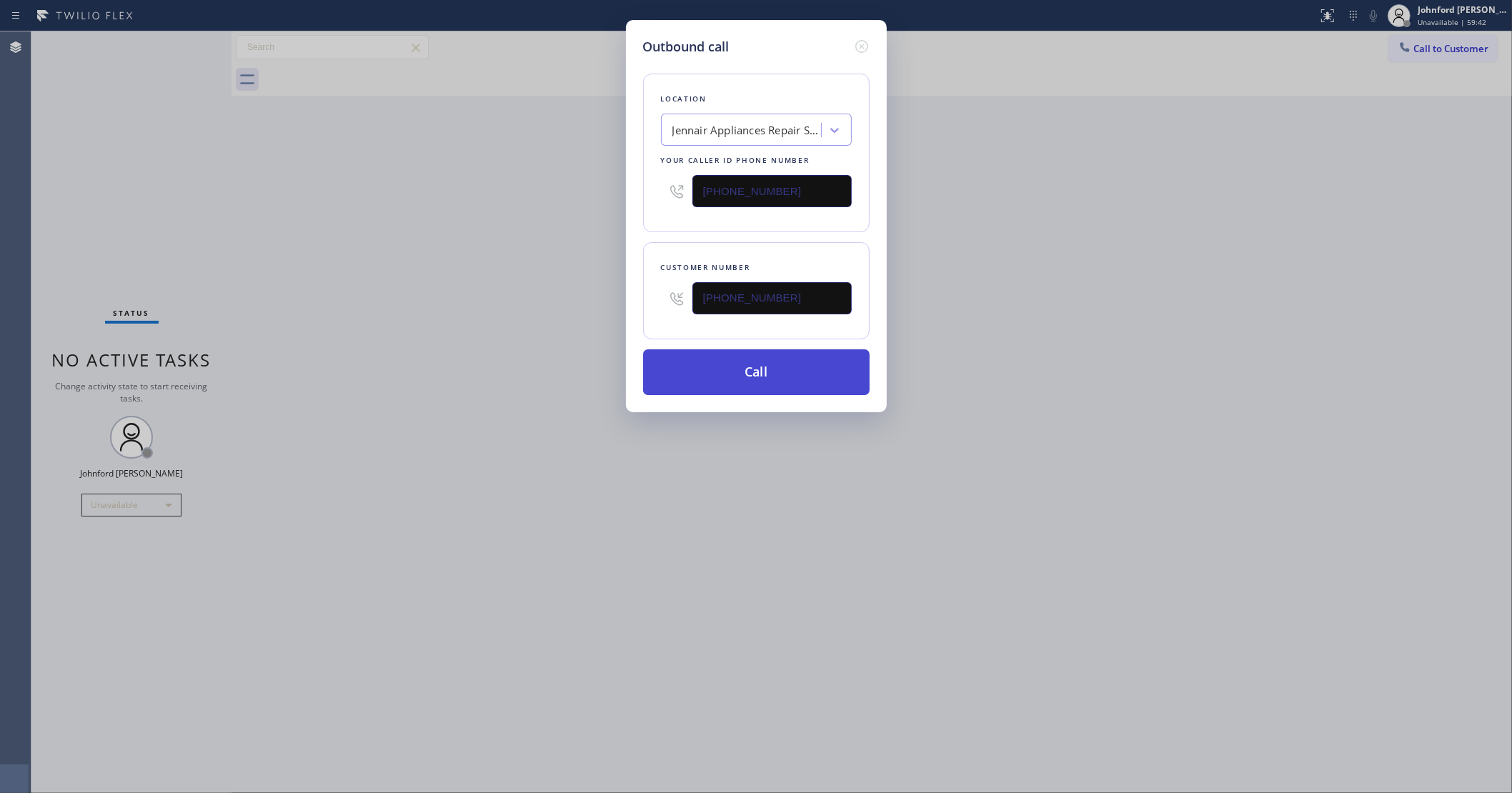
click at [748, 377] on button "Call" at bounding box center [756, 372] width 226 height 45
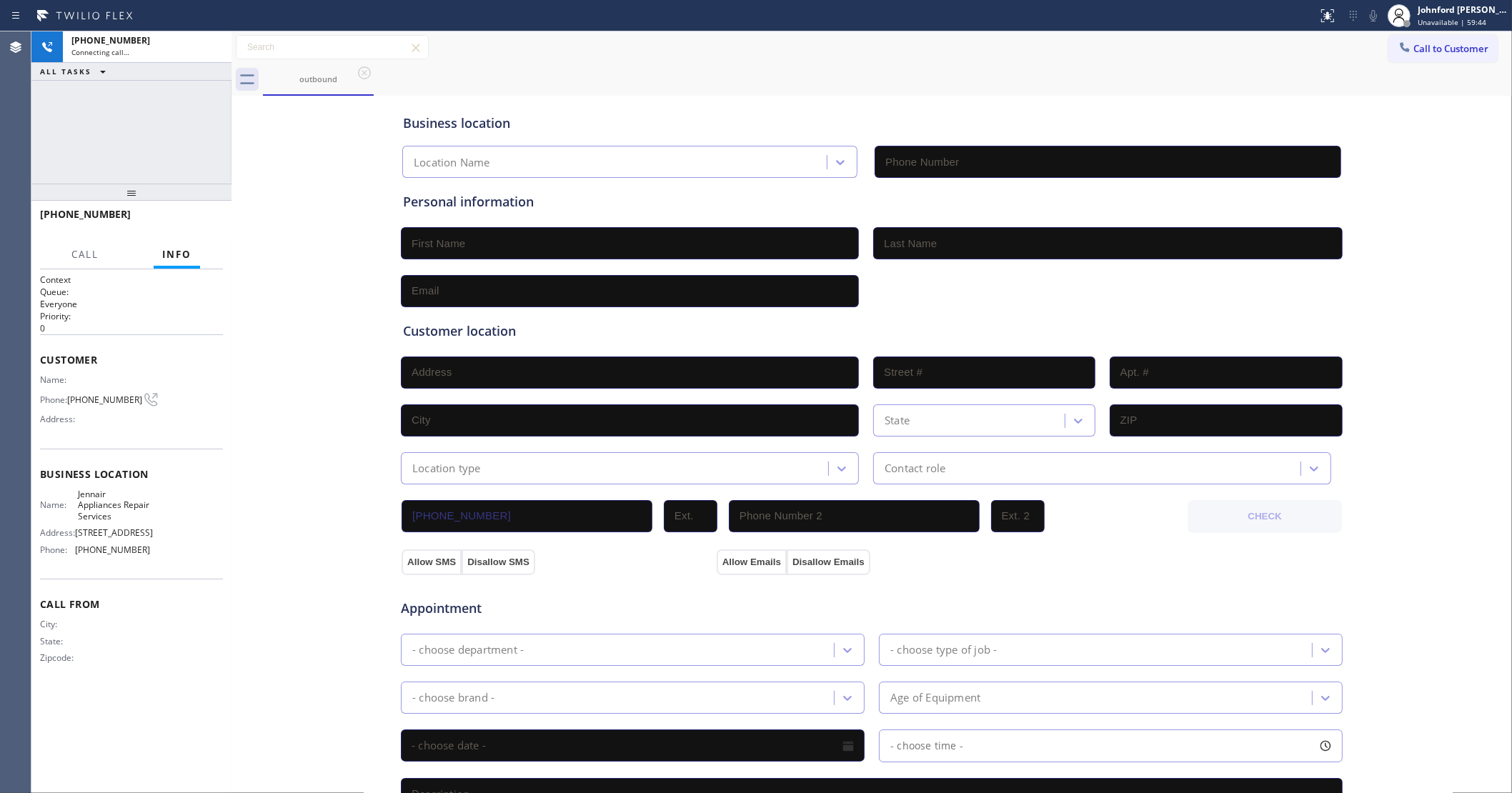
type input "[PHONE_NUMBER]"
drag, startPoint x: 186, startPoint y: 225, endPoint x: 423, endPoint y: 195, distance: 238.9
click at [186, 225] on span "HANG UP" at bounding box center [189, 220] width 44 height 10
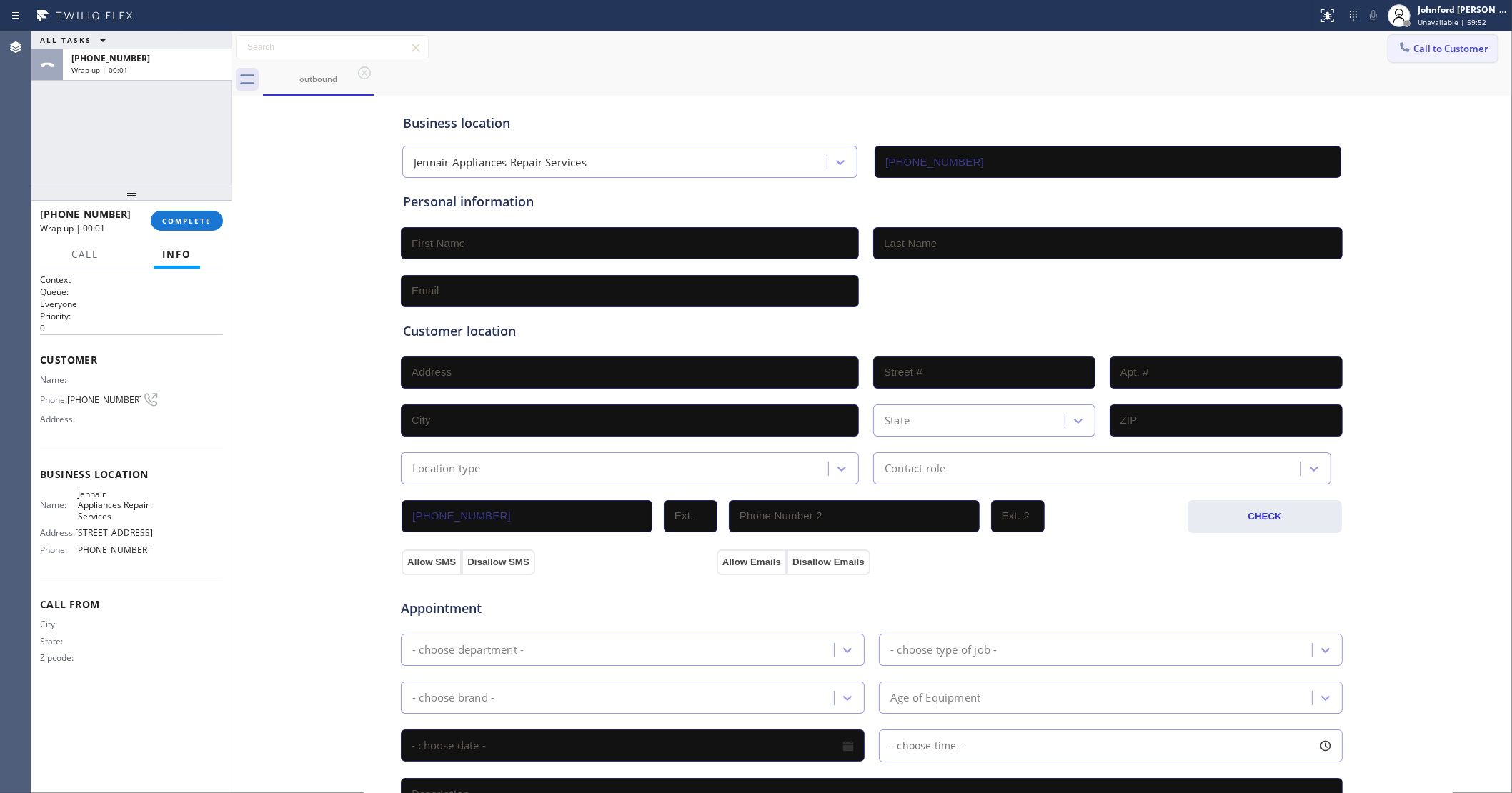
click at [1410, 42] on button "Call to Customer" at bounding box center [1443, 48] width 110 height 27
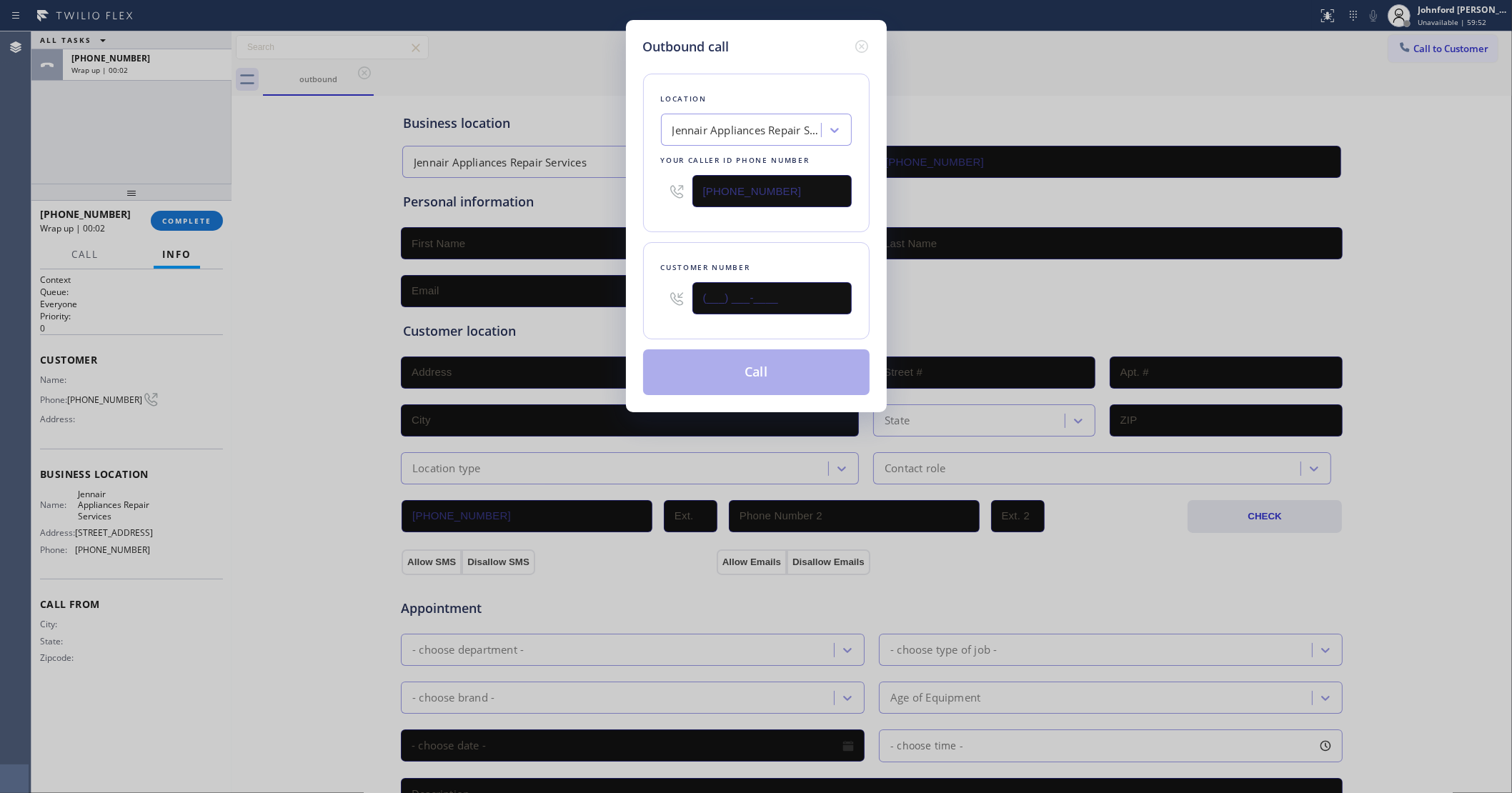
drag, startPoint x: 698, startPoint y: 315, endPoint x: 676, endPoint y: 318, distance: 22.2
click at [676, 318] on div "Customer number (___) ___-____" at bounding box center [756, 291] width 226 height 97
paste input "817) 761-1210"
type input "[PHONE_NUMBER]"
click at [742, 235] on div "Location Jennair Appliances Repair Services Your caller id phone number [PHONE_…" at bounding box center [756, 226] width 226 height 339
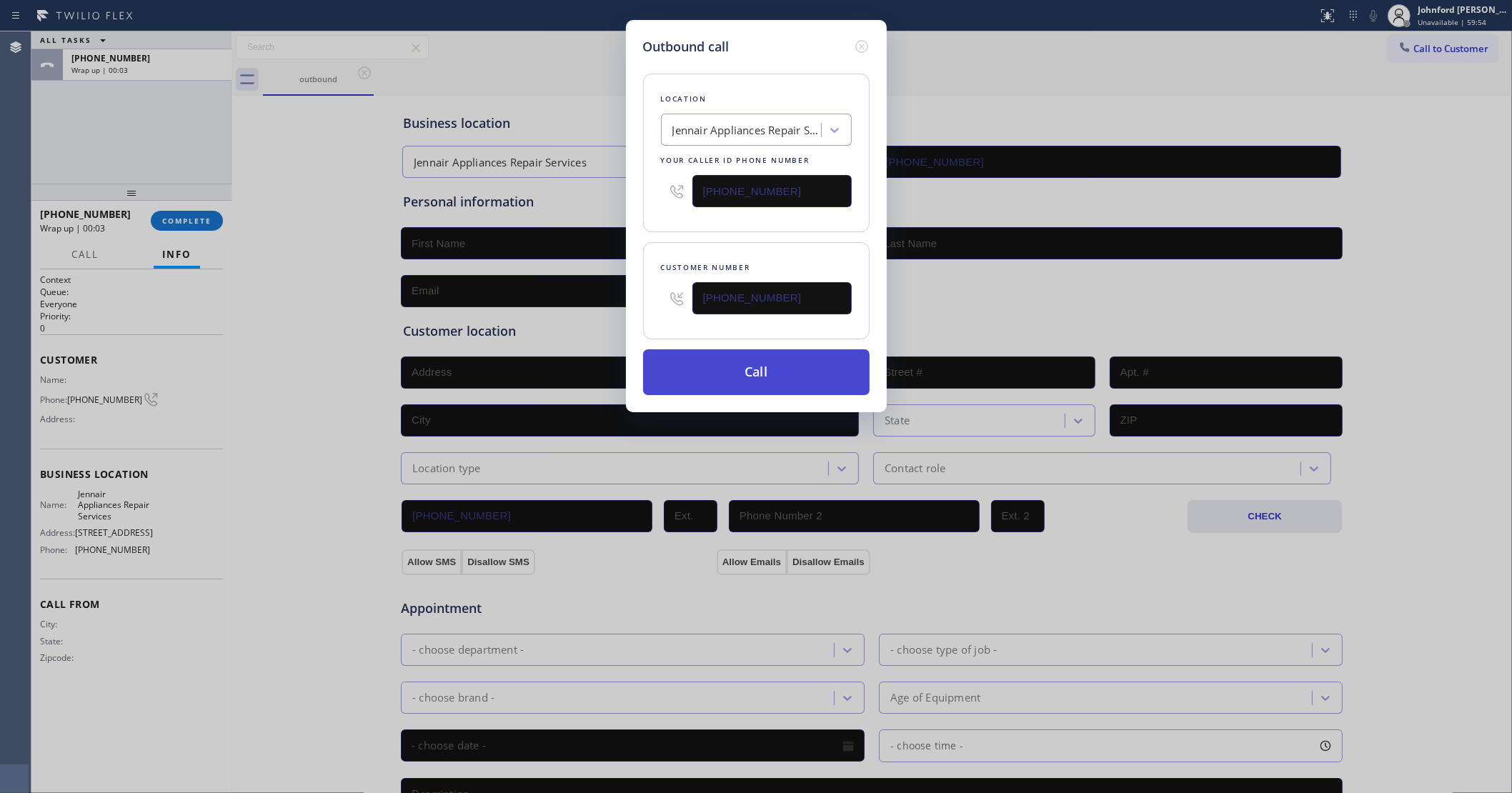
click at [766, 366] on button "Call" at bounding box center [756, 372] width 226 height 45
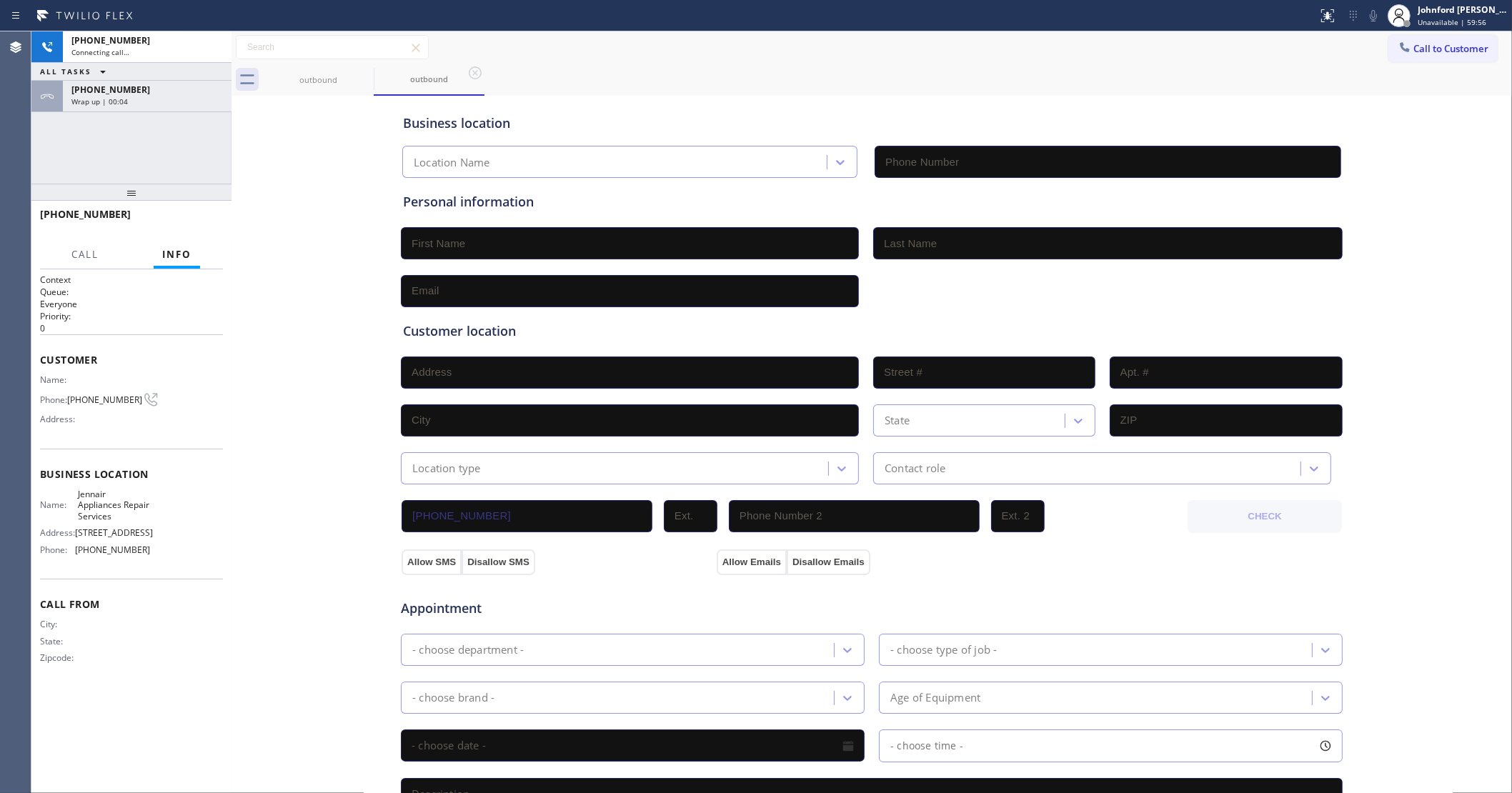
type input "[PHONE_NUMBER]"
click at [130, 79] on div "ALL TASKS ALL TASKS ACTIVE TASKS TASKS IN WRAP UP" at bounding box center [131, 71] width 200 height 18
click at [136, 86] on div "[PHONE_NUMBER]" at bounding box center [148, 89] width 151 height 12
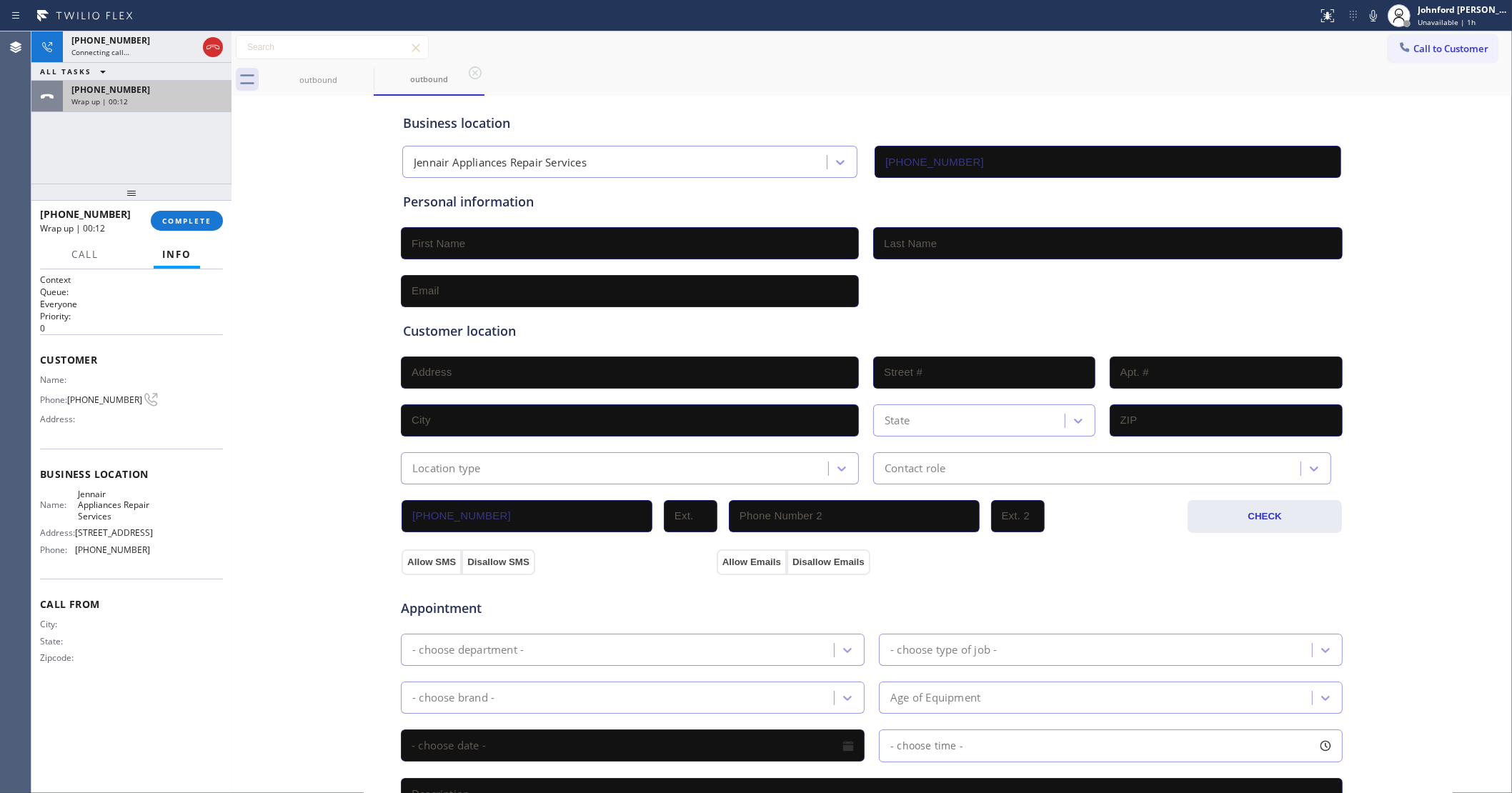
click at [153, 111] on div "[PHONE_NUMBER] Wrap up | 00:12" at bounding box center [144, 96] width 163 height 31
click at [189, 217] on span "COMPLETE" at bounding box center [186, 220] width 49 height 10
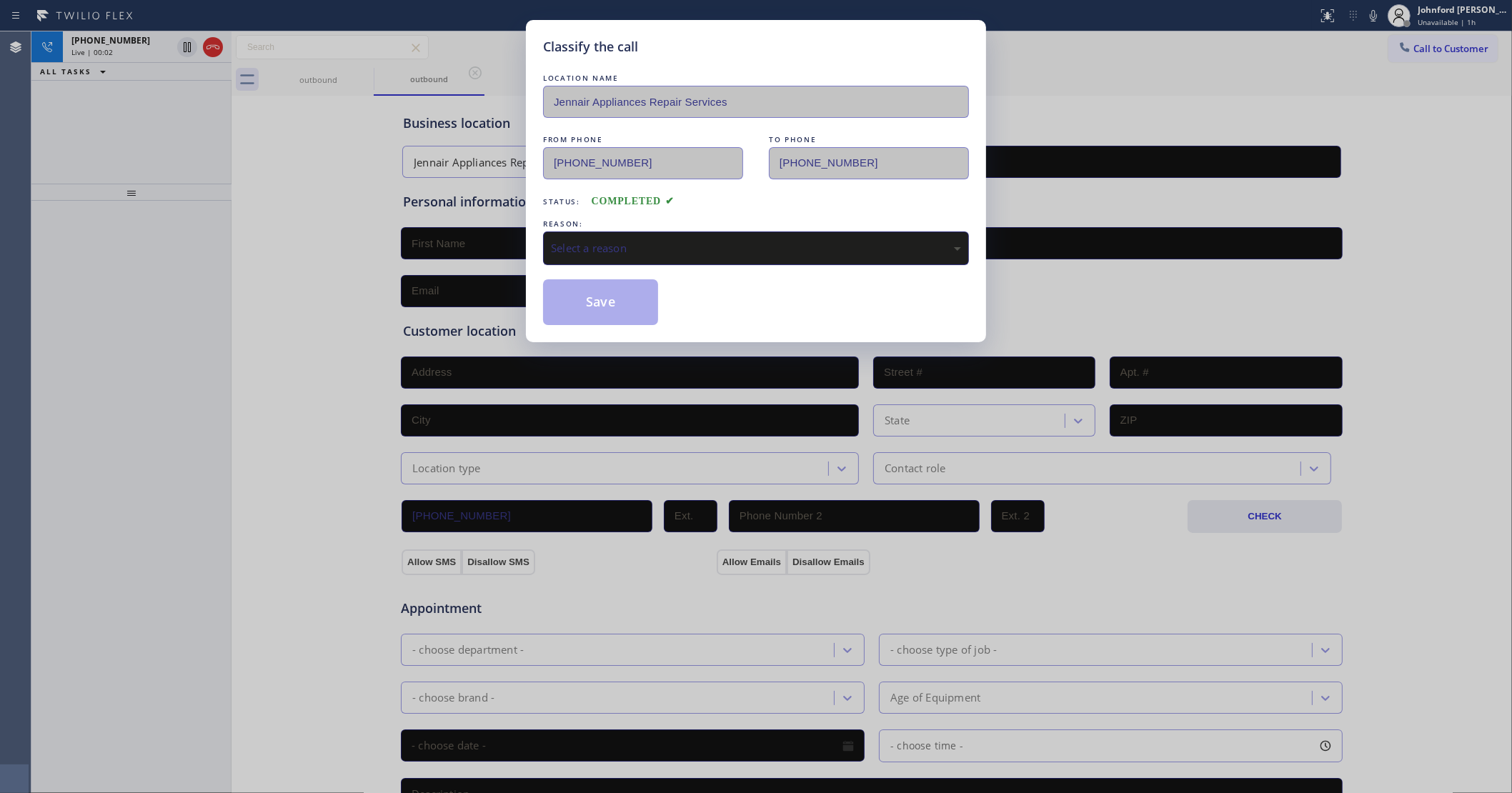
click at [705, 256] on div "Select a reason" at bounding box center [756, 248] width 426 height 33
click at [575, 311] on button "Save" at bounding box center [601, 302] width 115 height 45
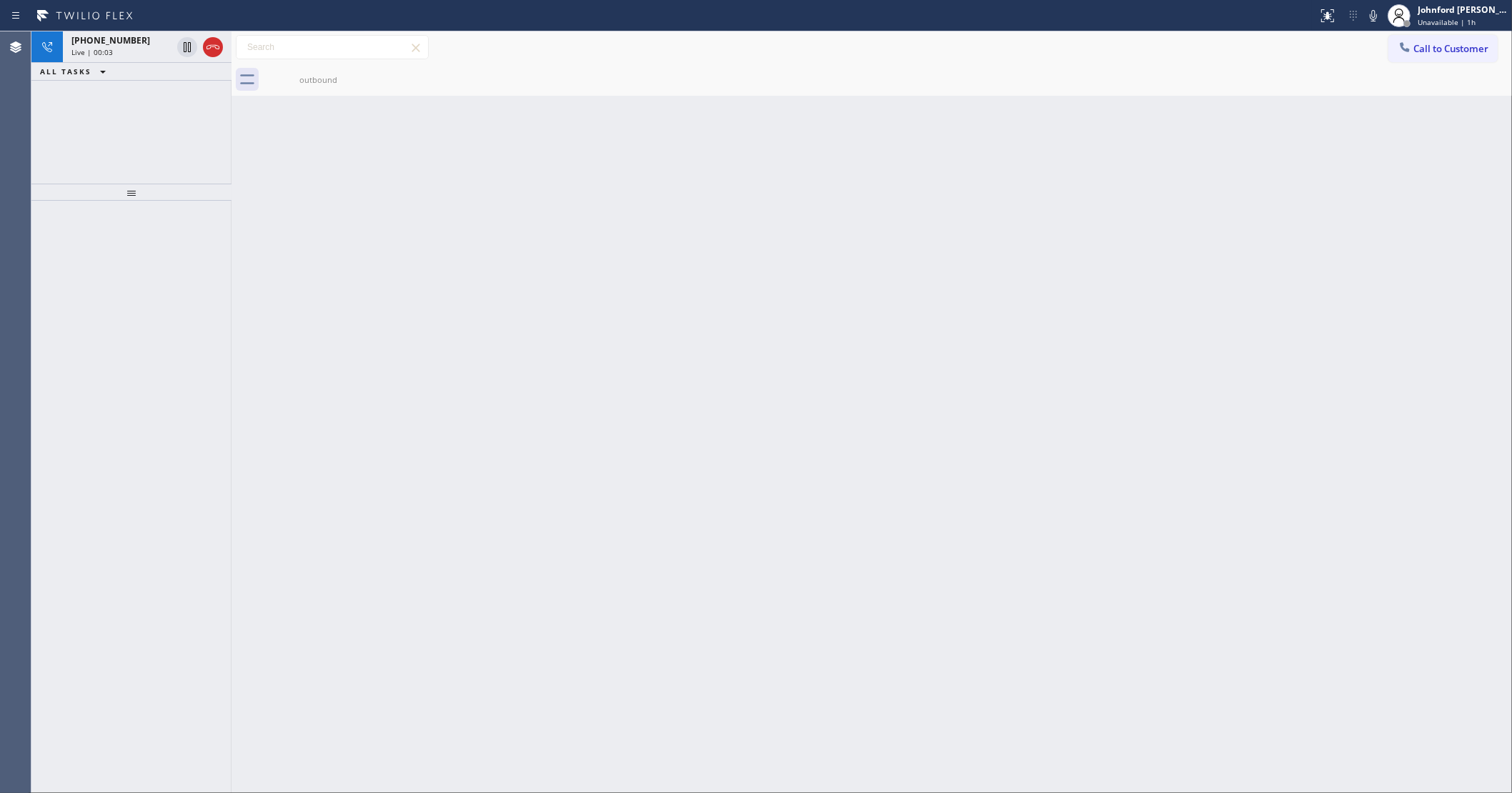
click at [216, 41] on icon at bounding box center [213, 47] width 17 height 17
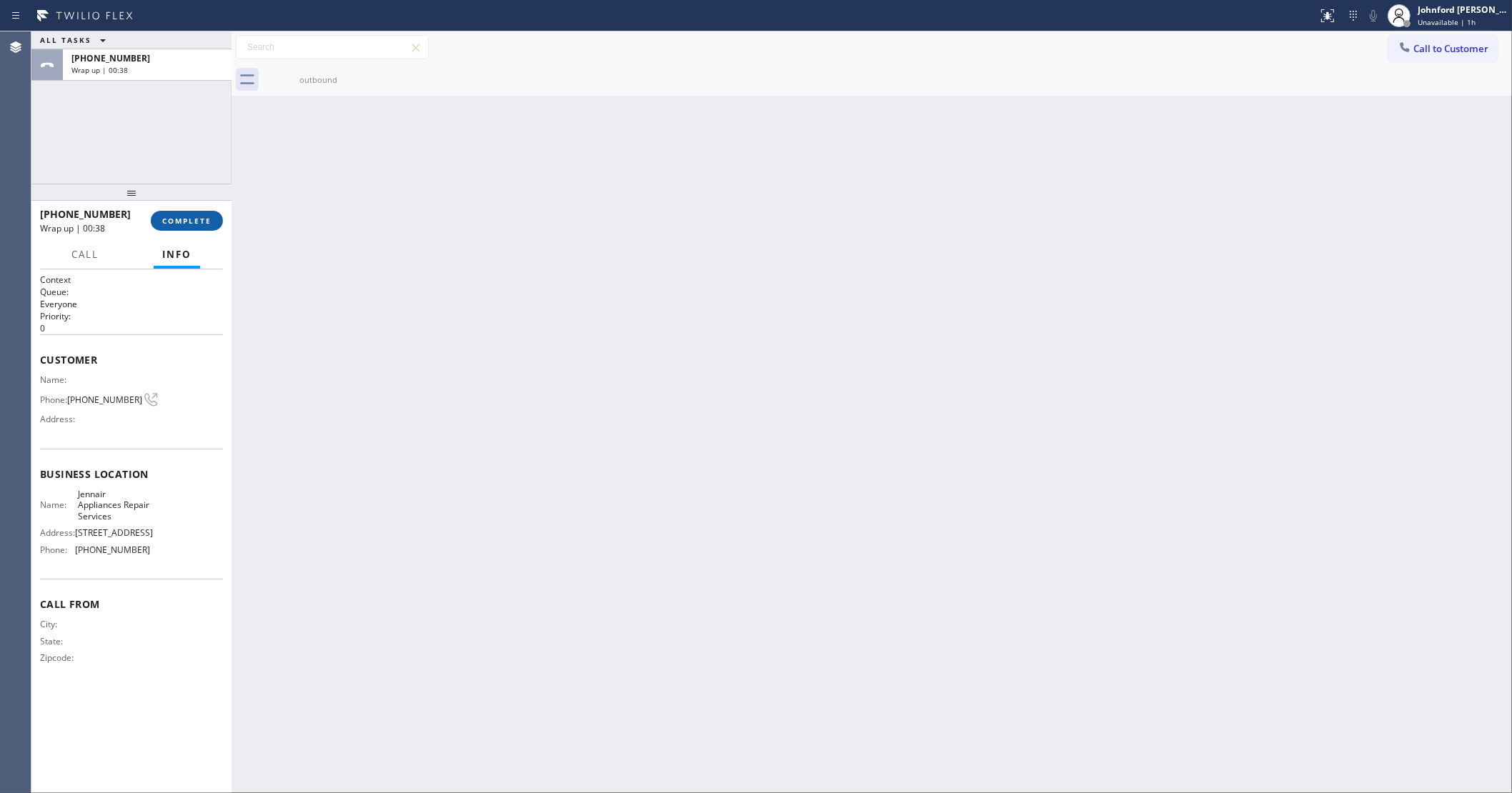
click at [205, 221] on span "COMPLETE" at bounding box center [186, 220] width 49 height 10
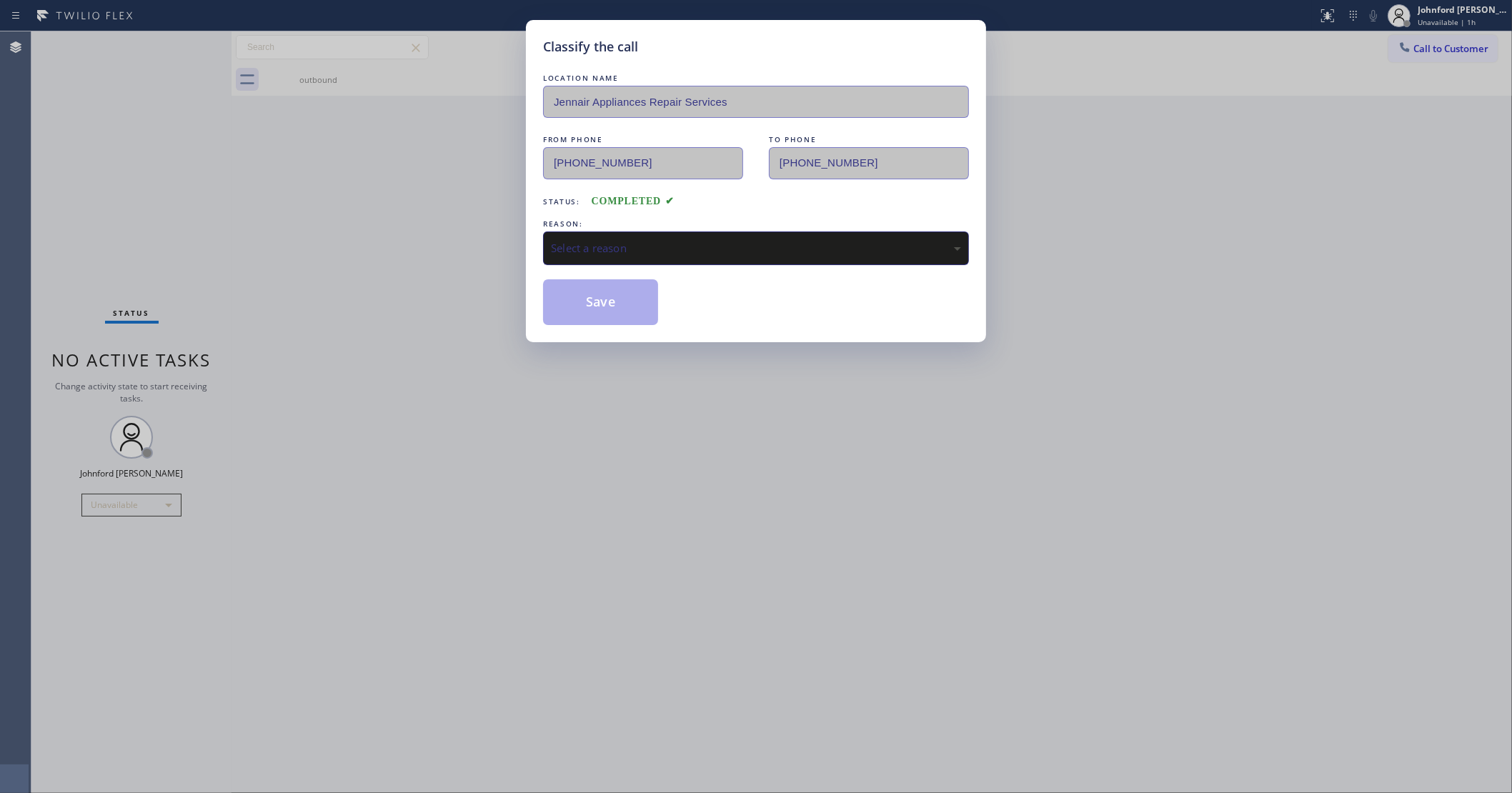
click at [630, 261] on div "LOCATION NAME [PERSON_NAME] Repair Services FROM PHONE [PHONE_NUMBER] TO PHONE …" at bounding box center [756, 198] width 426 height 255
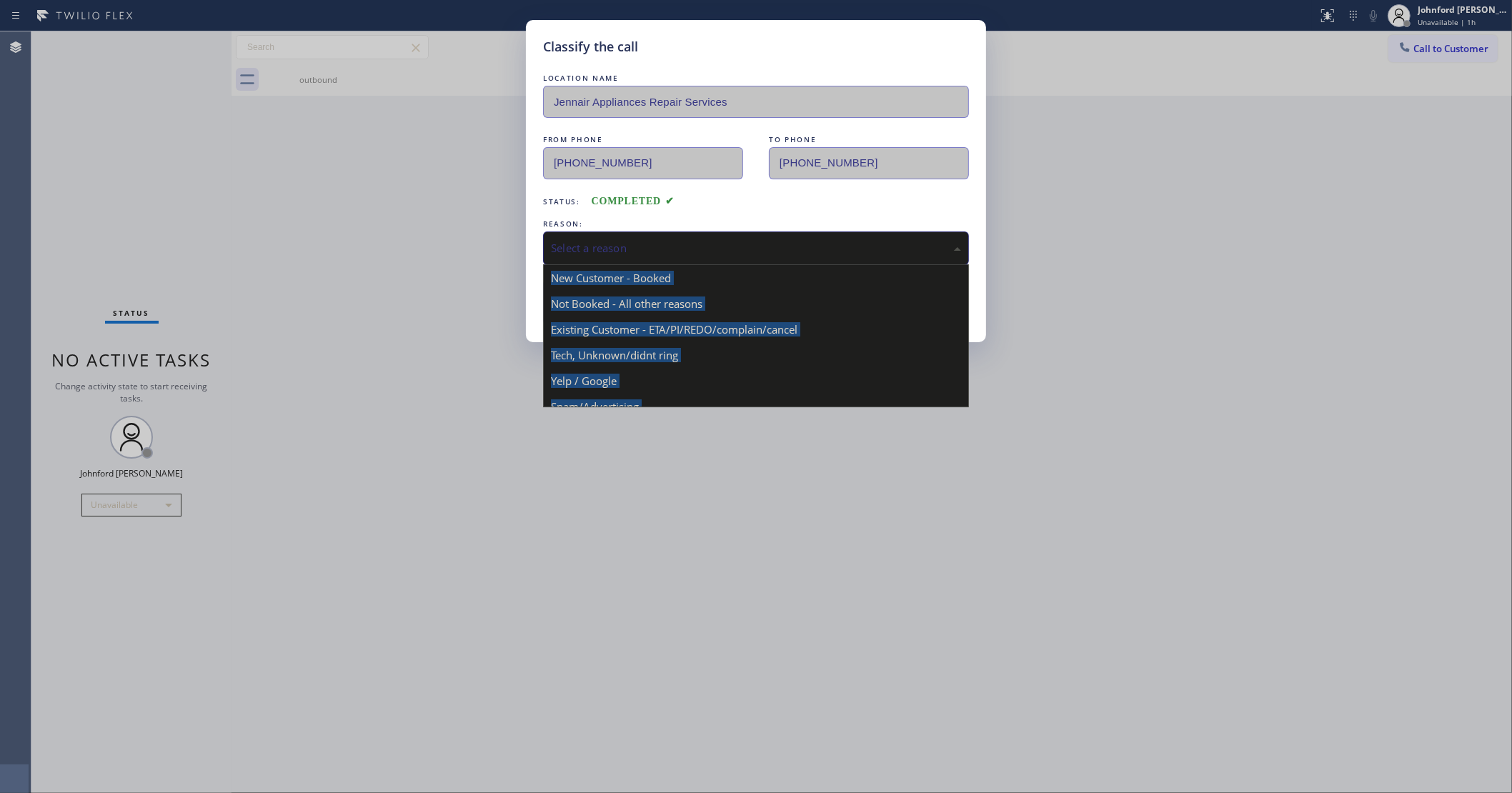
drag, startPoint x: 690, startPoint y: 245, endPoint x: 698, endPoint y: 285, distance: 40.8
click at [692, 244] on div "Select a reason" at bounding box center [755, 248] width 410 height 16
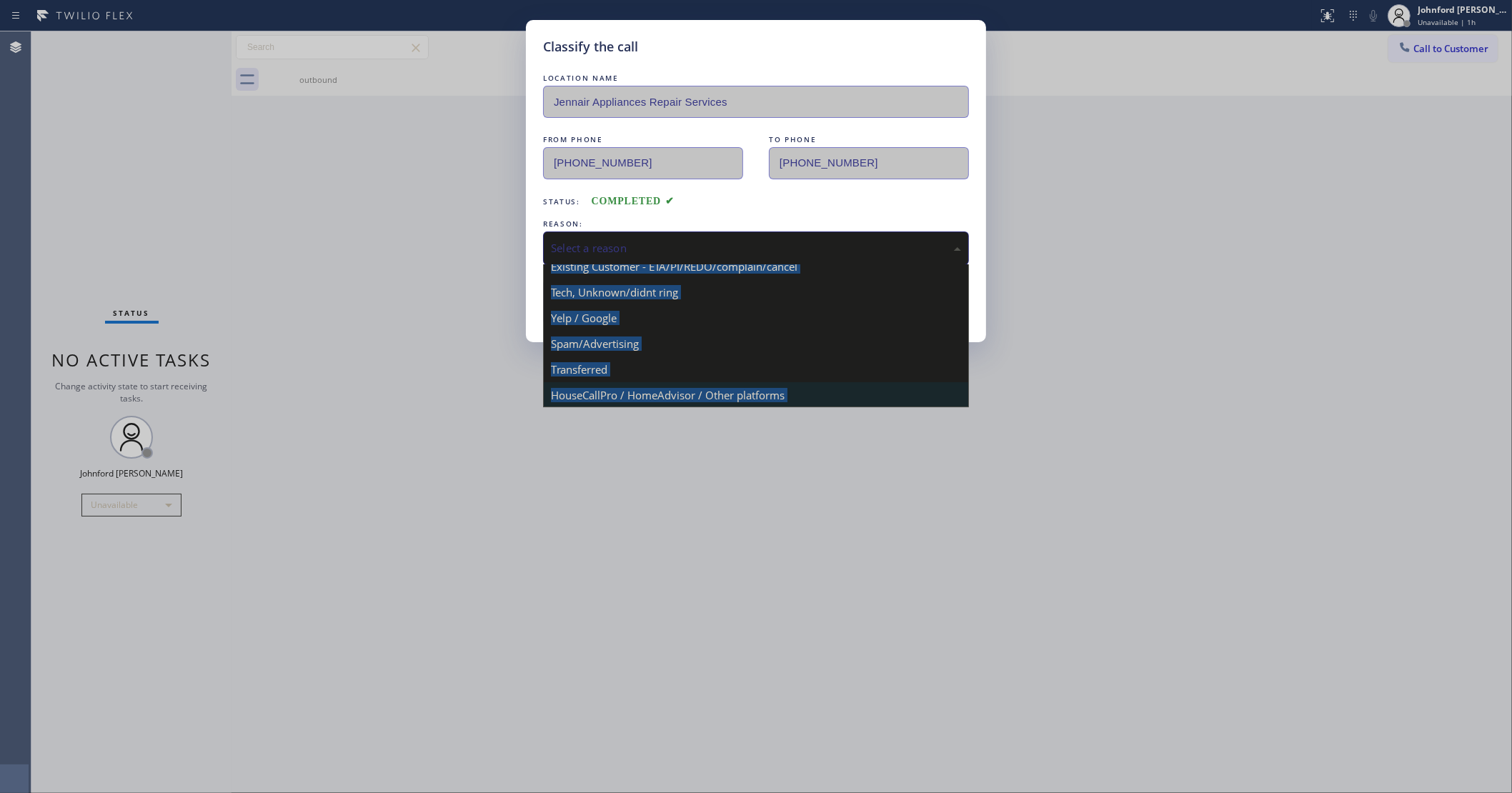
scroll to position [97, 0]
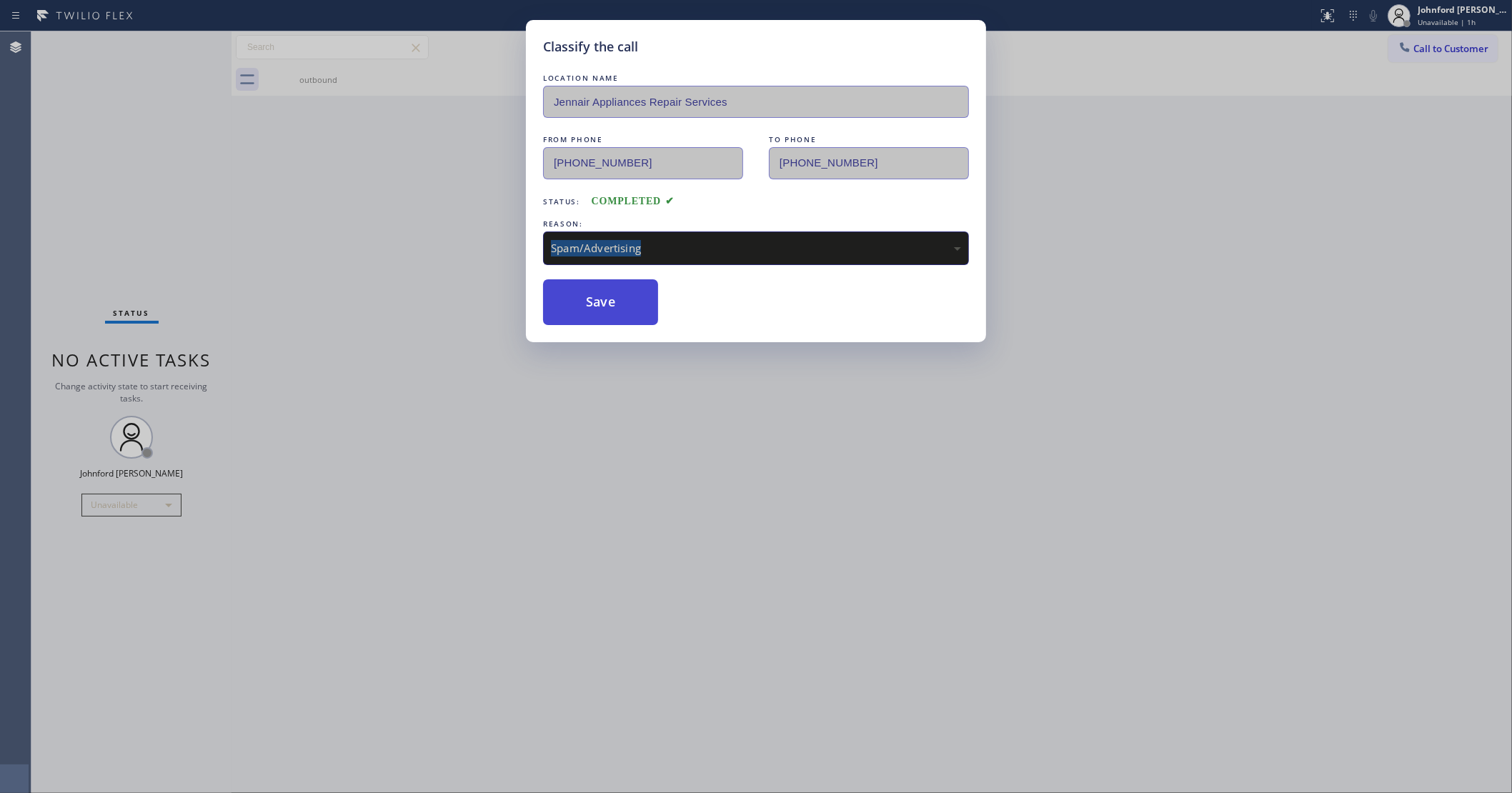
click at [579, 293] on button "Save" at bounding box center [601, 302] width 115 height 45
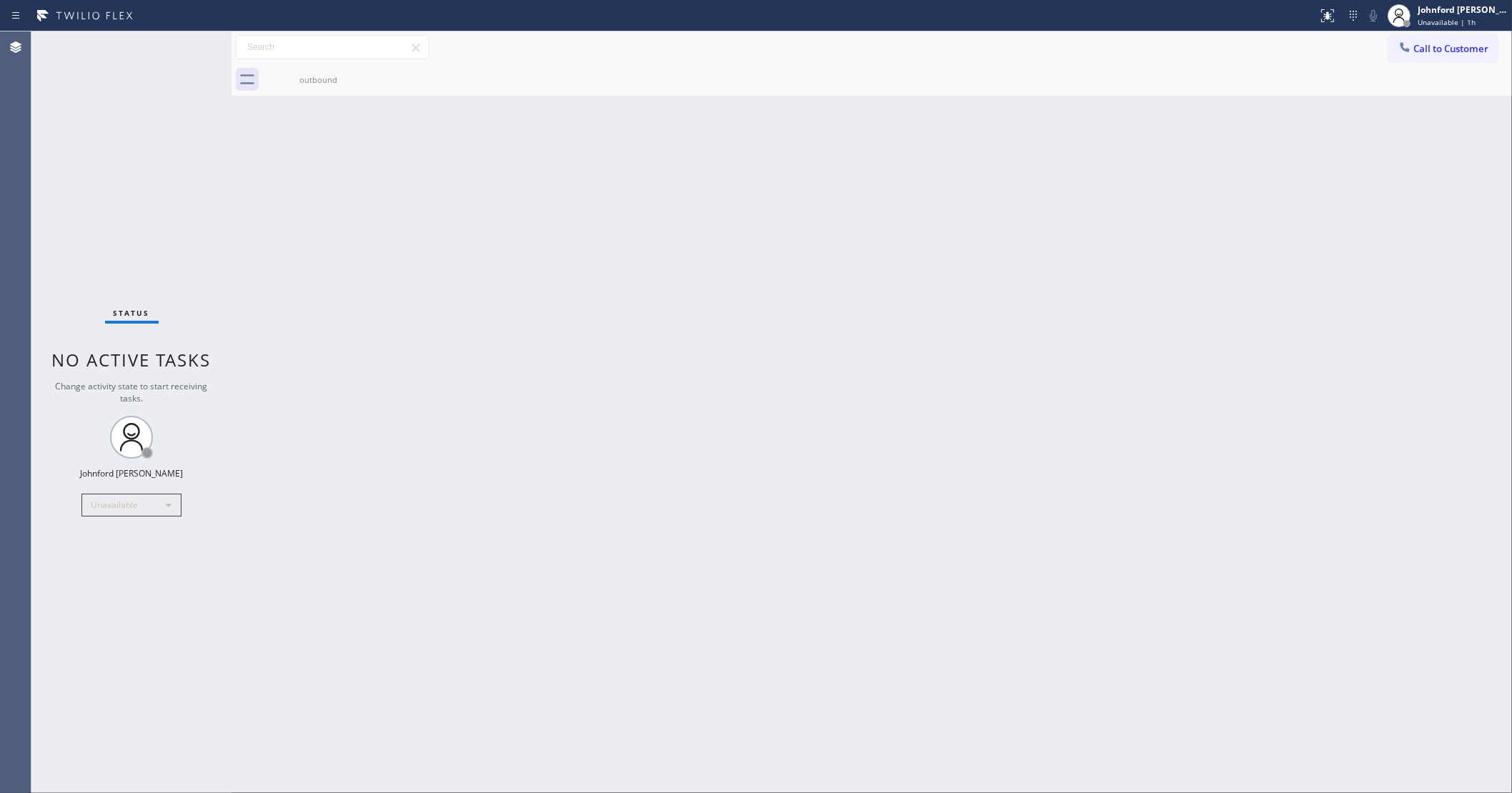
click at [712, 318] on div "Back to Dashboard Change Sender ID Customers Technicians Select a contact Outbo…" at bounding box center [871, 412] width 1280 height 762
drag, startPoint x: 555, startPoint y: 273, endPoint x: 698, endPoint y: 213, distance: 155.1
click at [588, 256] on div "Back to Dashboard Change Sender ID Customers Technicians Select a contact Outbo…" at bounding box center [871, 412] width 1280 height 762
click at [1422, 54] on button "Call to Customer" at bounding box center [1443, 48] width 110 height 27
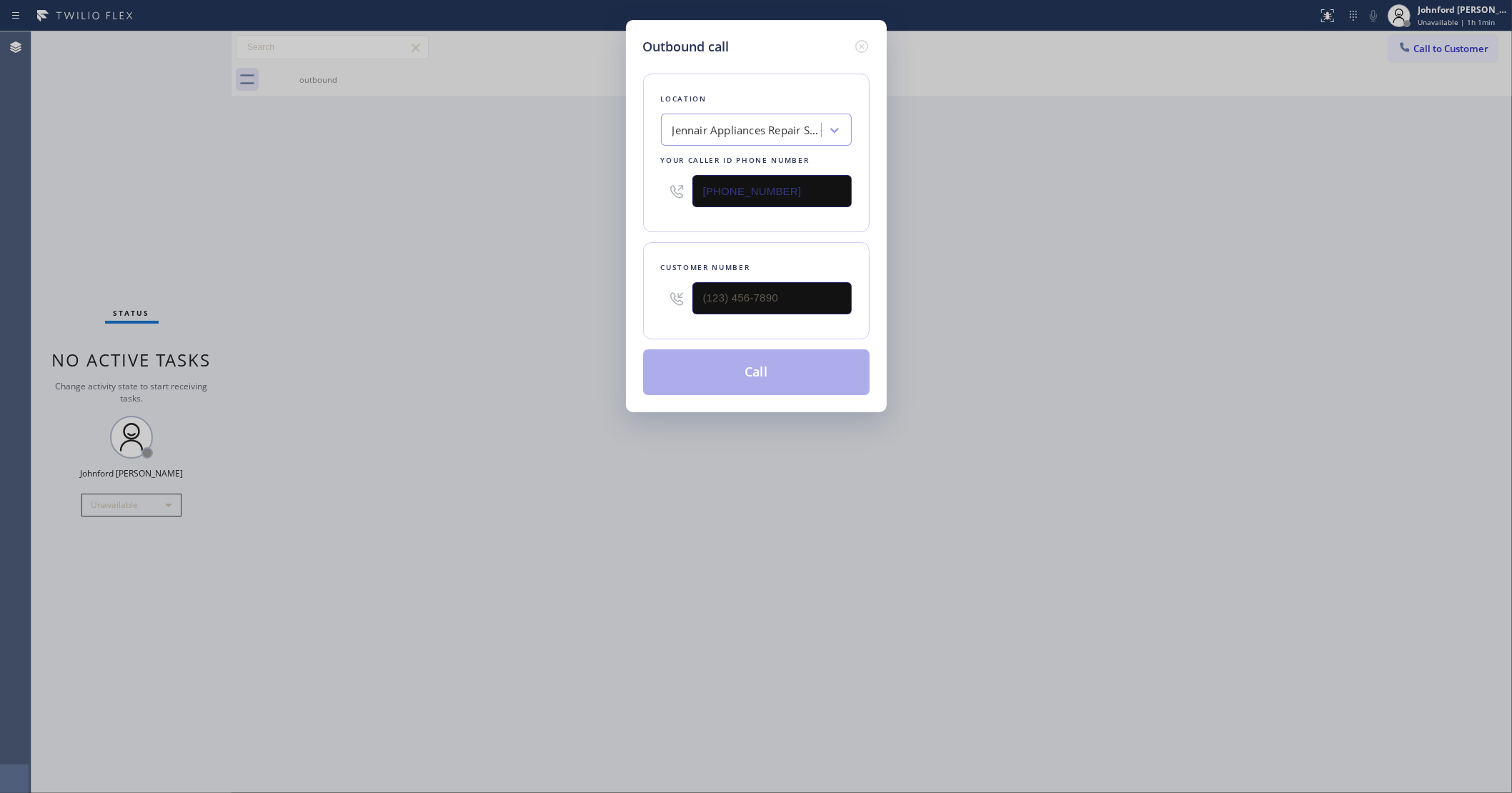
drag, startPoint x: 765, startPoint y: 194, endPoint x: 567, endPoint y: 203, distance: 198.2
click at [604, 194] on div "Outbound call Location Jennair Appliances Repair Services Your caller id phone …" at bounding box center [756, 396] width 1512 height 793
paste input "562) 646-3536"
type input "[PHONE_NUMBER]"
drag, startPoint x: 770, startPoint y: 291, endPoint x: 755, endPoint y: 296, distance: 15.8
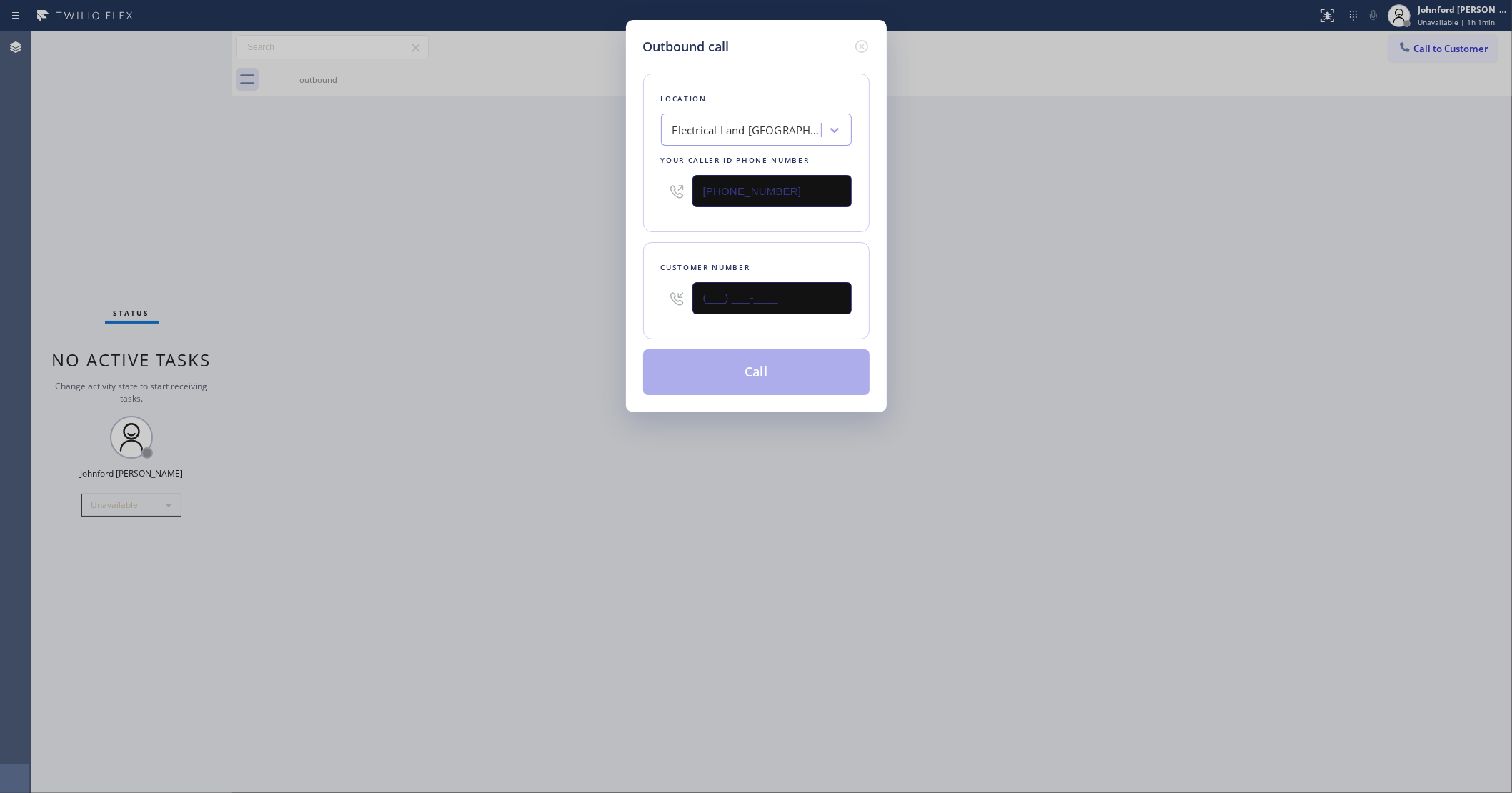
click at [766, 293] on input "(___) ___-____" at bounding box center [772, 298] width 159 height 32
paste input "308) 223-5334"
type input "[PHONE_NUMBER]"
click at [568, 309] on div "Outbound call Location Electrical Land [GEOGRAPHIC_DATA] Your caller id phone n…" at bounding box center [756, 396] width 1512 height 793
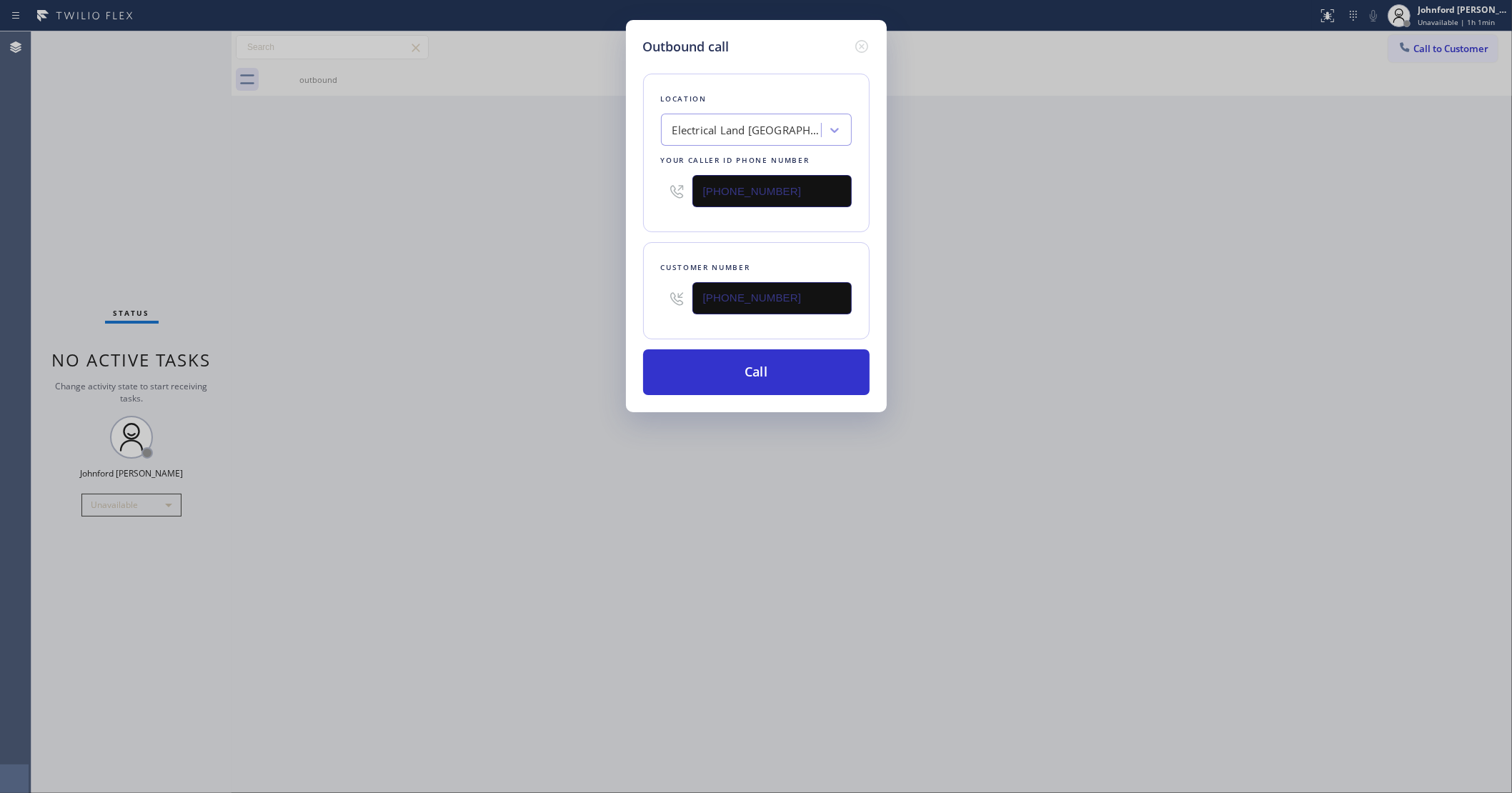
click at [638, 361] on div "Outbound call Location Electrical Land [GEOGRAPHIC_DATA] Your caller id phone n…" at bounding box center [756, 216] width 261 height 393
click at [769, 366] on button "Call" at bounding box center [756, 372] width 226 height 45
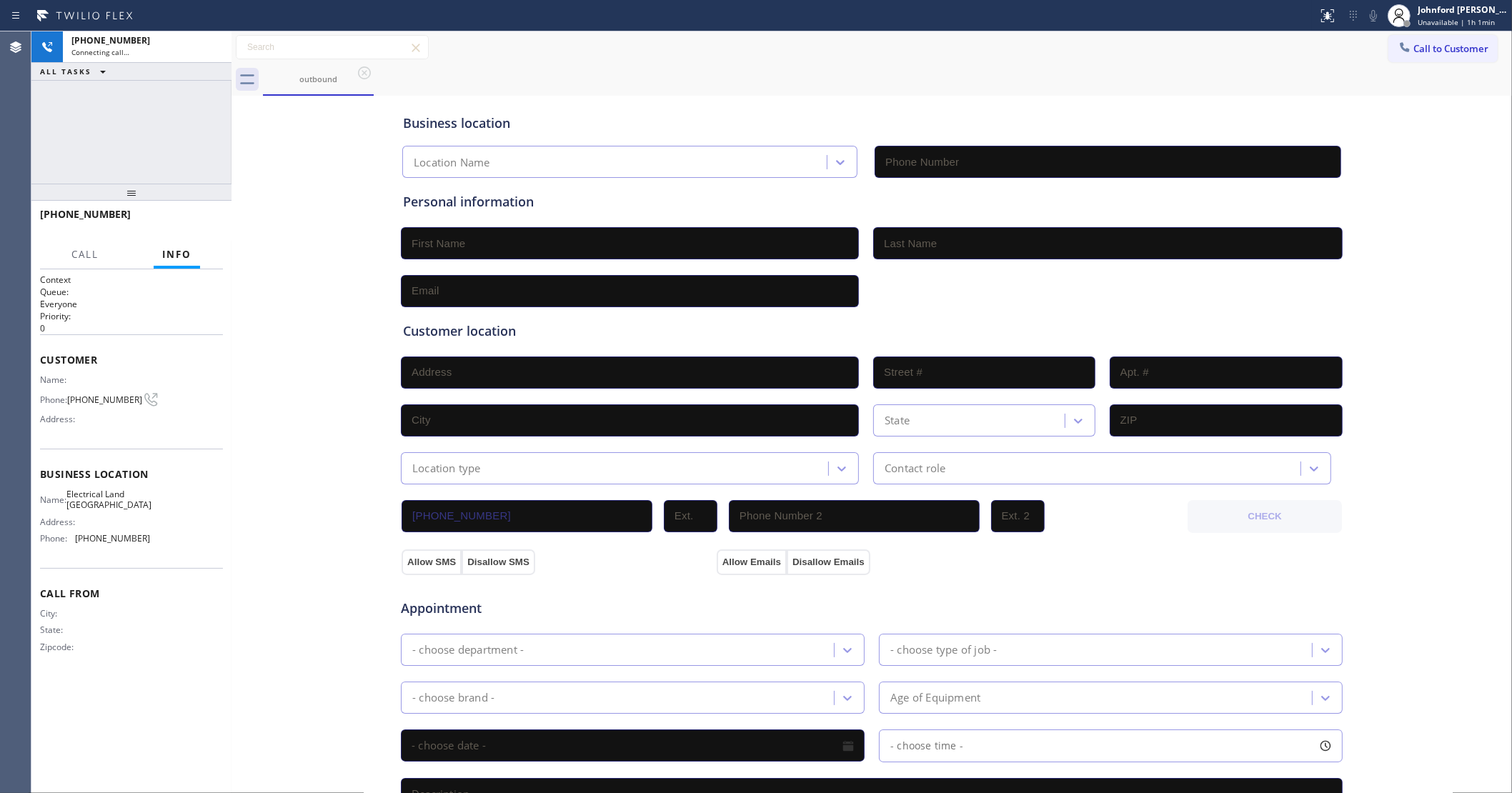
type input "[PHONE_NUMBER]"
click at [113, 395] on span "[PHONE_NUMBER]" at bounding box center [104, 399] width 75 height 10
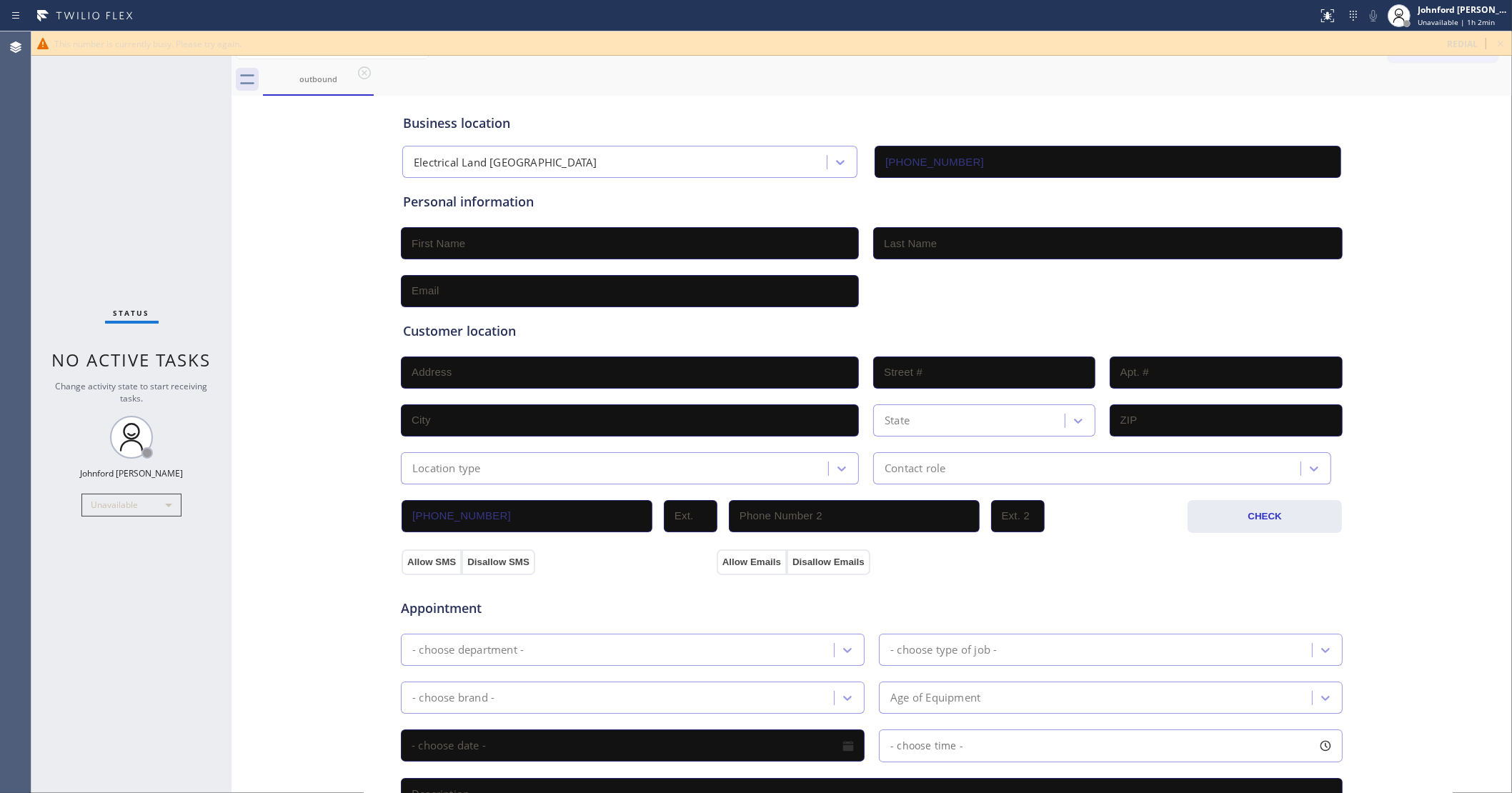
click at [1492, 44] on icon at bounding box center [1501, 44] width 17 height 17
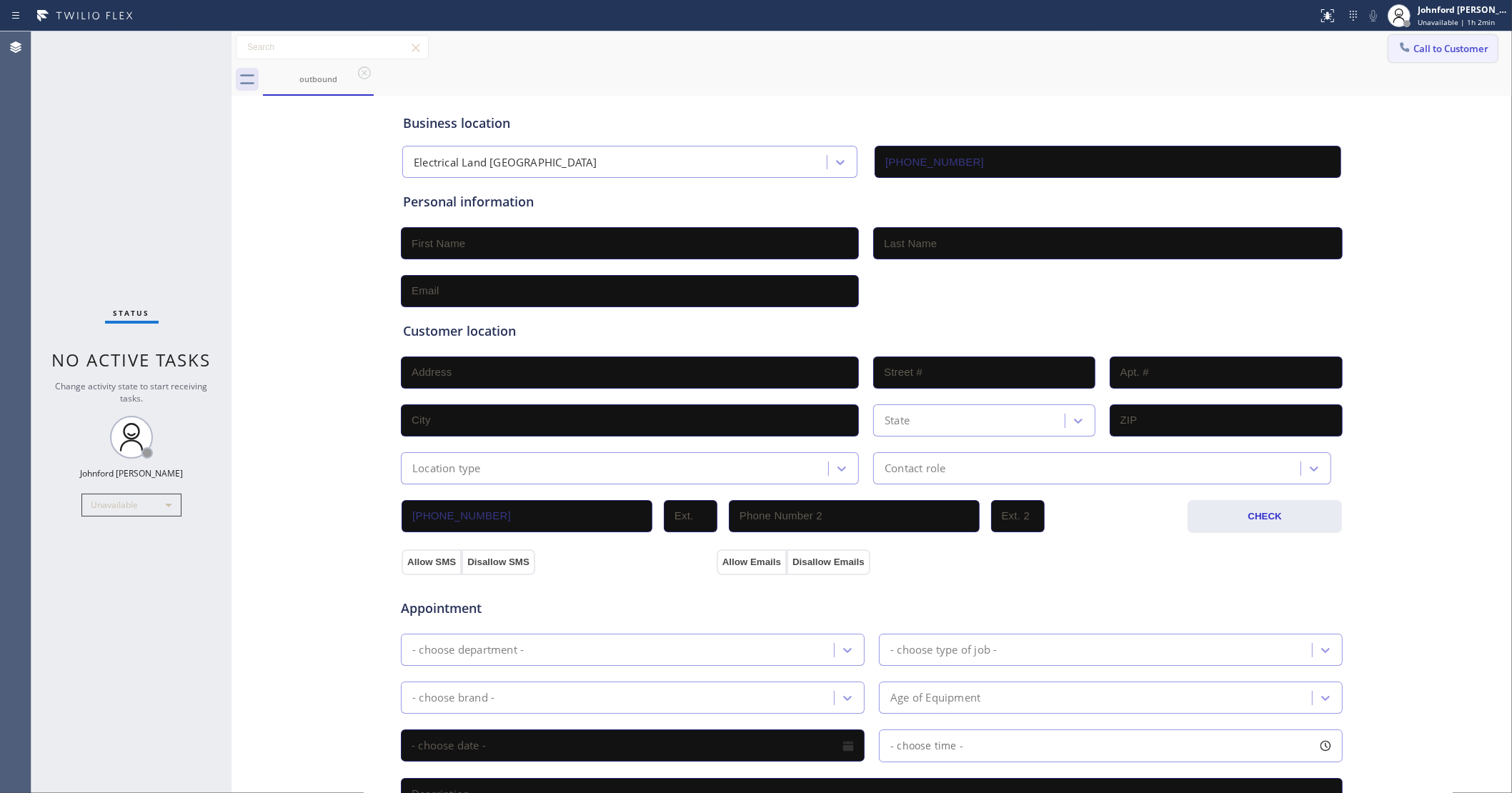
click at [1455, 45] on button "Call to Customer" at bounding box center [1443, 48] width 110 height 27
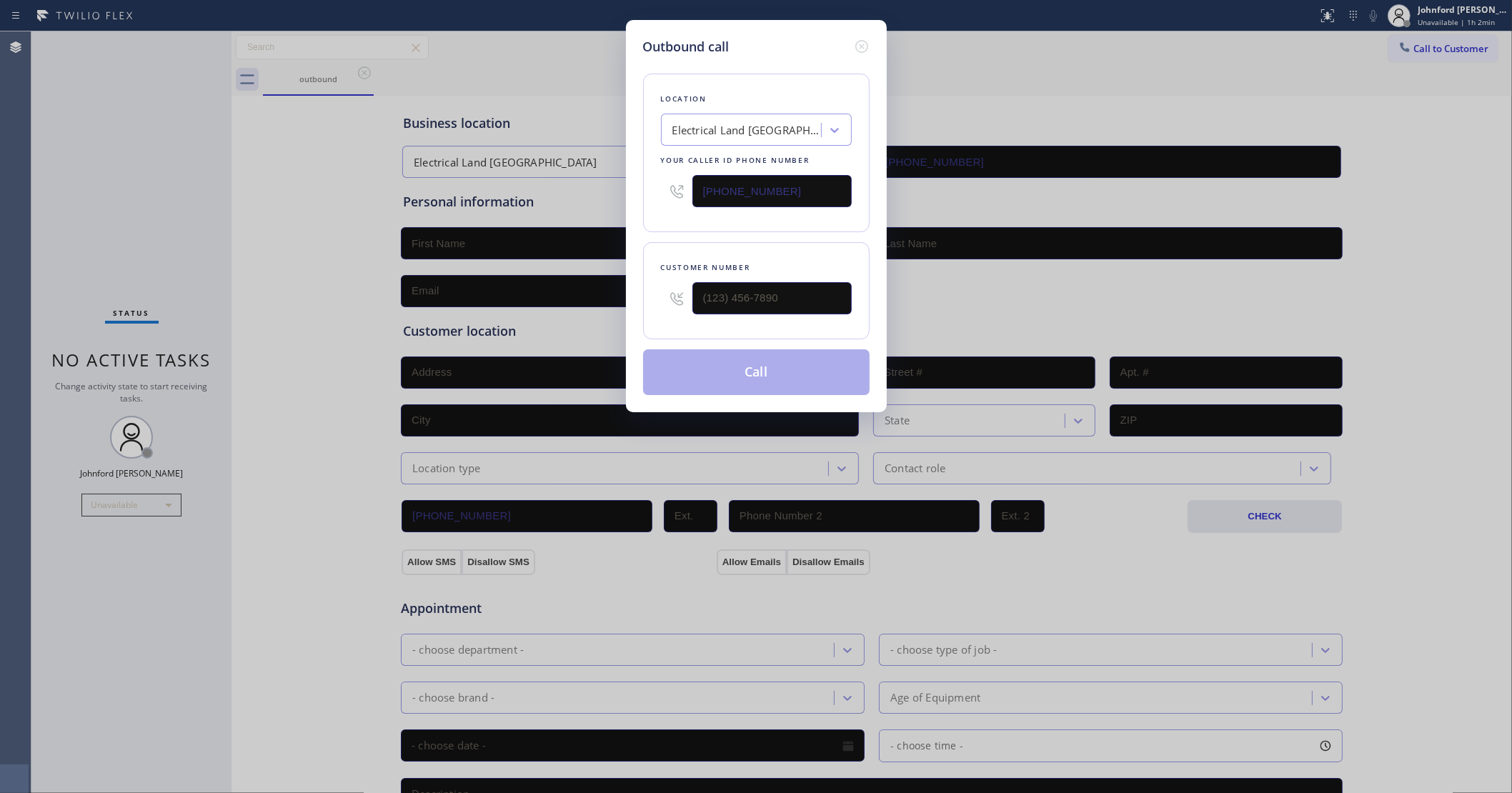
drag, startPoint x: 800, startPoint y: 183, endPoint x: 600, endPoint y: 205, distance: 201.2
click at [626, 194] on div "Outbound call Location Electrical Land [GEOGRAPHIC_DATA] Your caller id phone n…" at bounding box center [756, 216] width 261 height 393
paste input "455-4739"
type input "[PHONE_NUMBER]"
click at [783, 298] on input "(___) ___-____" at bounding box center [772, 298] width 159 height 32
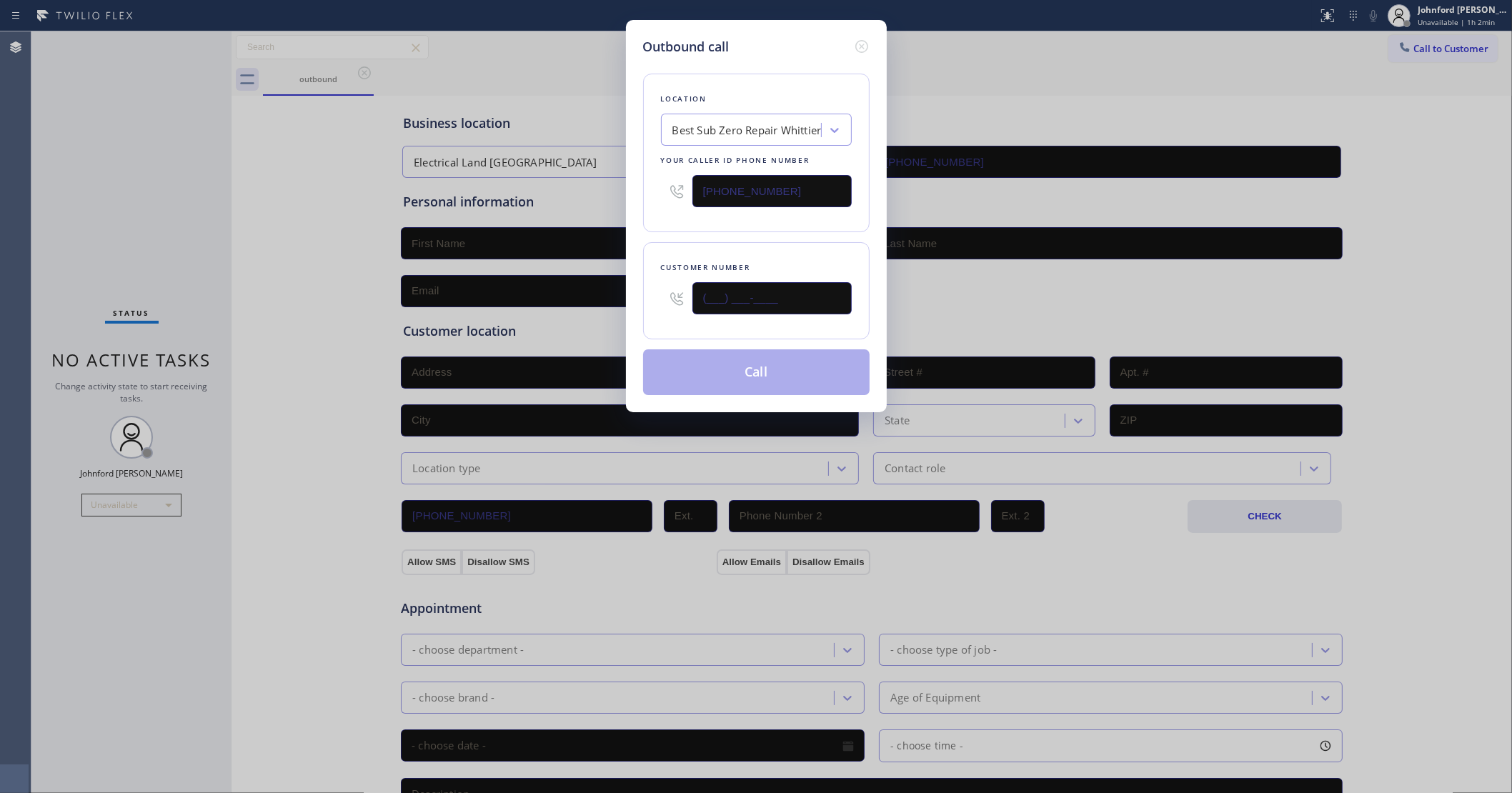
paste input "323) 393-2108"
click at [783, 298] on input "[PHONE_NUMBER]" at bounding box center [772, 298] width 159 height 32
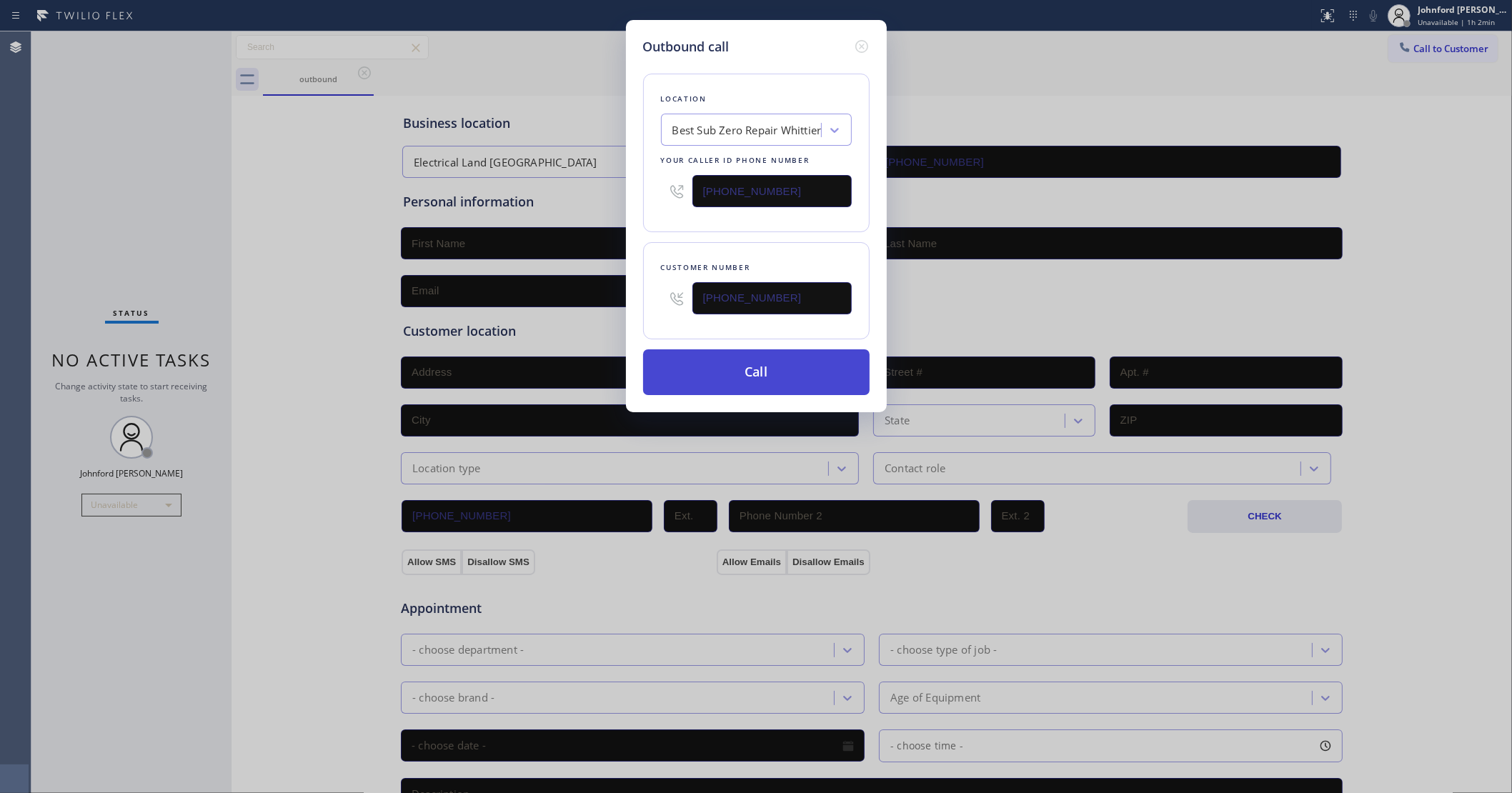
type input "[PHONE_NUMBER]"
click at [776, 361] on button "Call" at bounding box center [756, 372] width 226 height 45
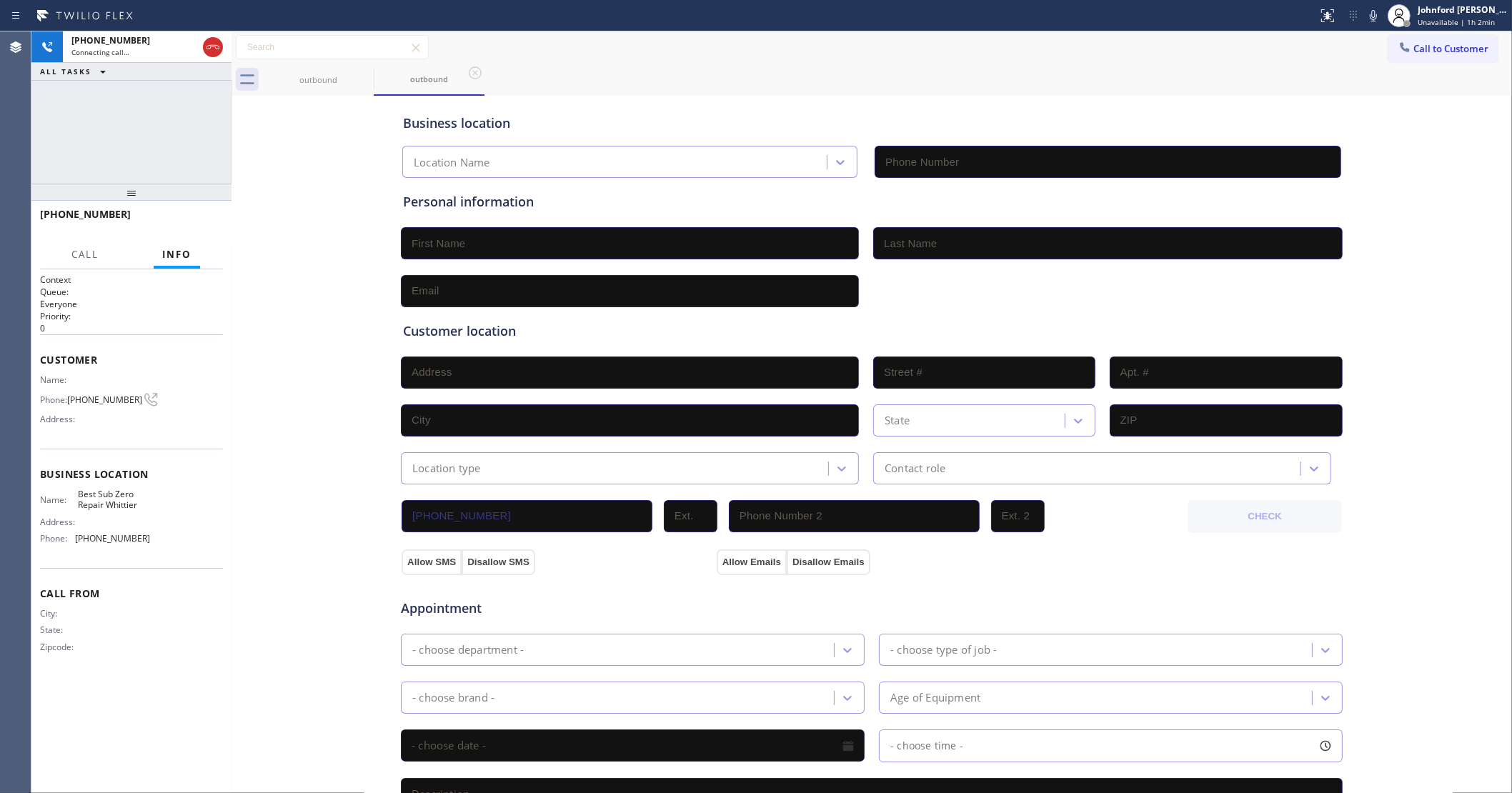
type input "[PHONE_NUMBER]"
click at [158, 162] on div "[PHONE_NUMBER] Live | 00:01 ALL TASKS ALL TASKS ACTIVE TASKS TASKS IN WRAP UP" at bounding box center [131, 107] width 200 height 152
click at [181, 223] on span "HANG UP" at bounding box center [189, 220] width 44 height 10
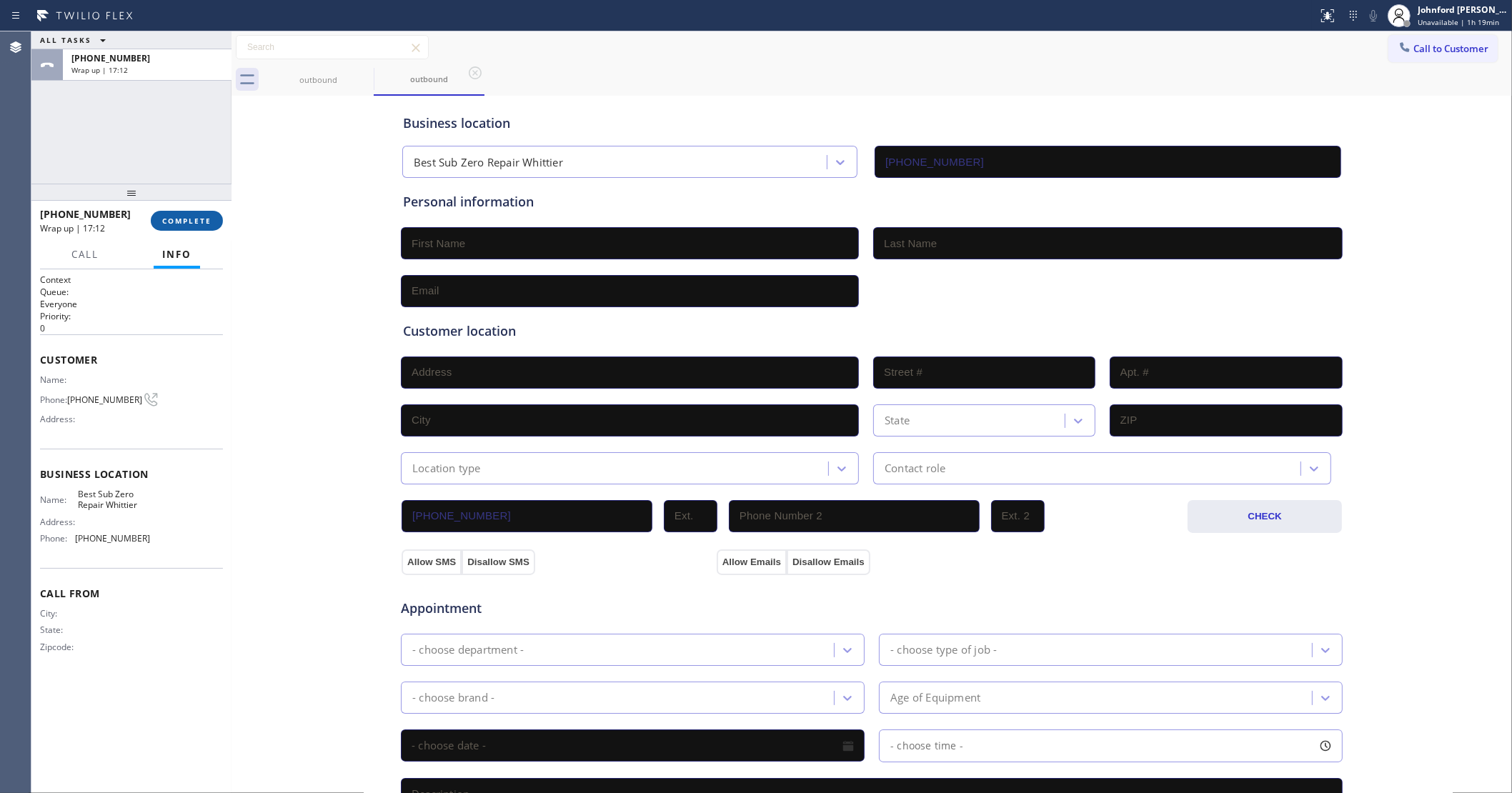
click at [173, 226] on button "COMPLETE" at bounding box center [186, 220] width 72 height 20
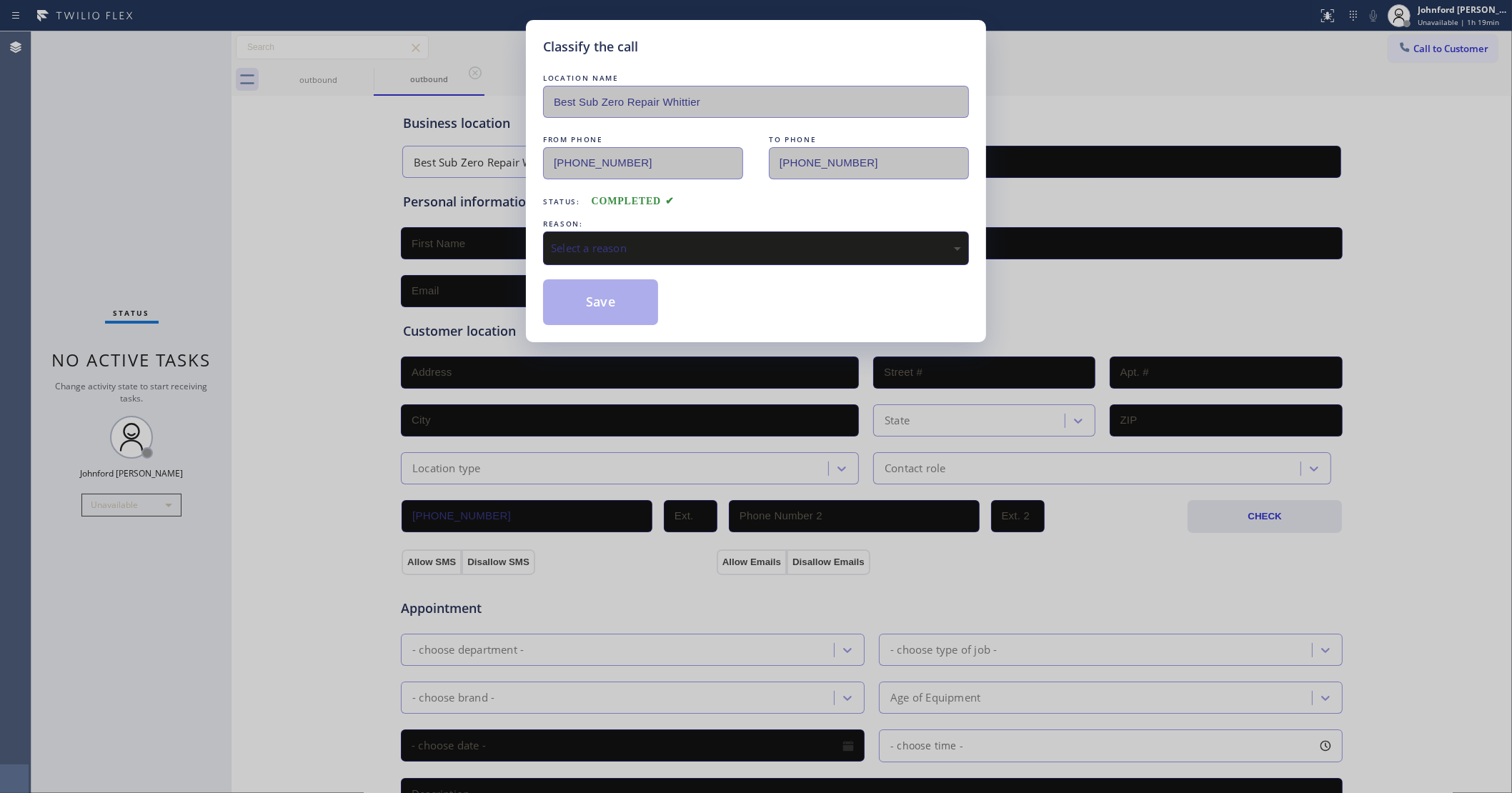
drag, startPoint x: 586, startPoint y: 239, endPoint x: 641, endPoint y: 243, distance: 55.1
click at [596, 240] on div "Select a reason" at bounding box center [755, 248] width 410 height 16
drag, startPoint x: 673, startPoint y: 326, endPoint x: 649, endPoint y: 308, distance: 30.0
click at [647, 308] on button "Save" at bounding box center [601, 302] width 115 height 45
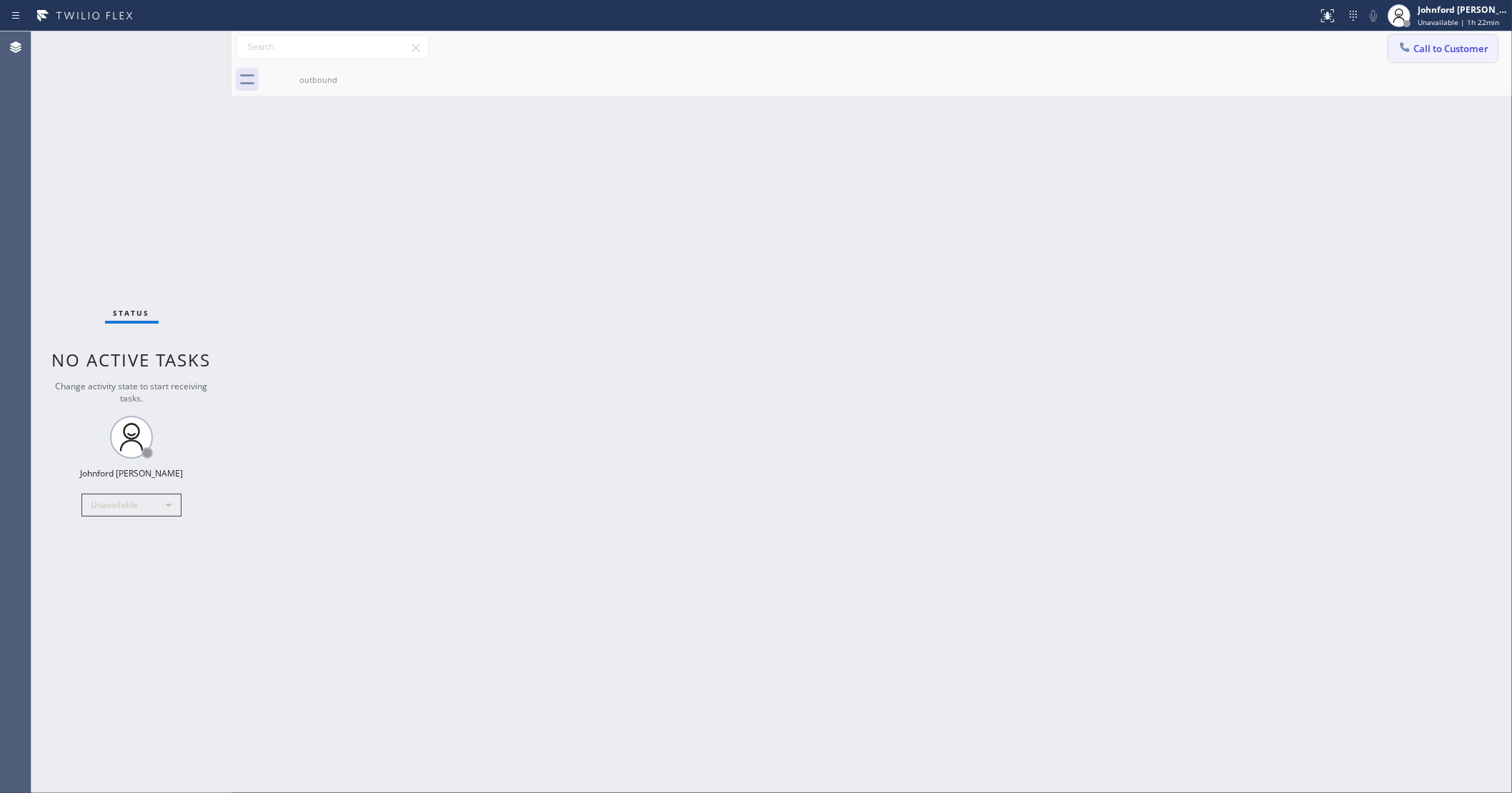
drag, startPoint x: 1416, startPoint y: 55, endPoint x: 1229, endPoint y: 62, distance: 187.1
click at [1416, 55] on button "Call to Customer" at bounding box center [1443, 48] width 110 height 27
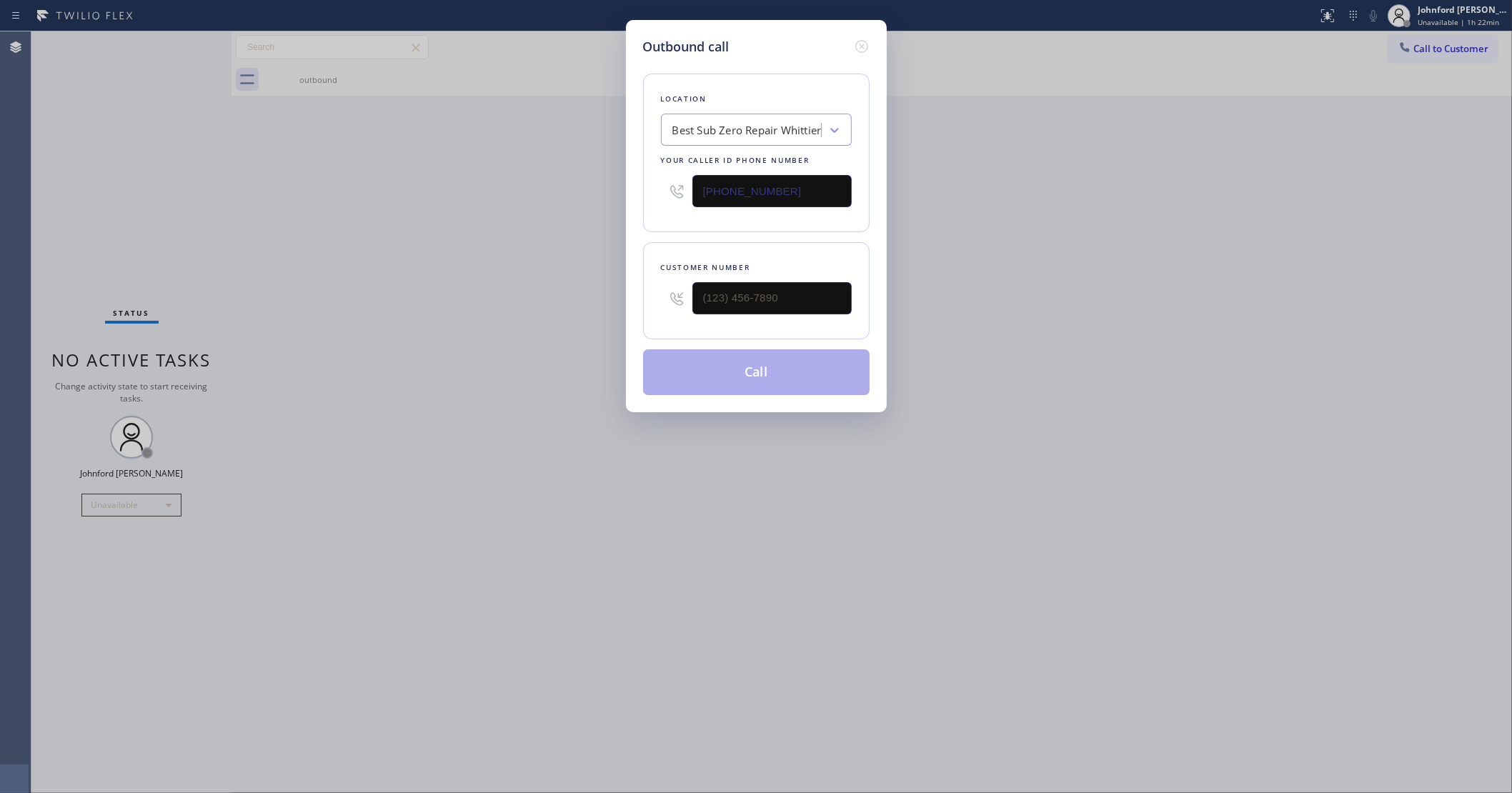
drag, startPoint x: 800, startPoint y: 195, endPoint x: 603, endPoint y: 198, distance: 197.0
click at [607, 197] on div "Outbound call Location Best Sub Zero Repair [GEOGRAPHIC_DATA] Your caller id ph…" at bounding box center [756, 396] width 1512 height 793
paste input "03) 744-5363"
type input "[PHONE_NUMBER]"
drag, startPoint x: 680, startPoint y: 293, endPoint x: 536, endPoint y: 295, distance: 144.0
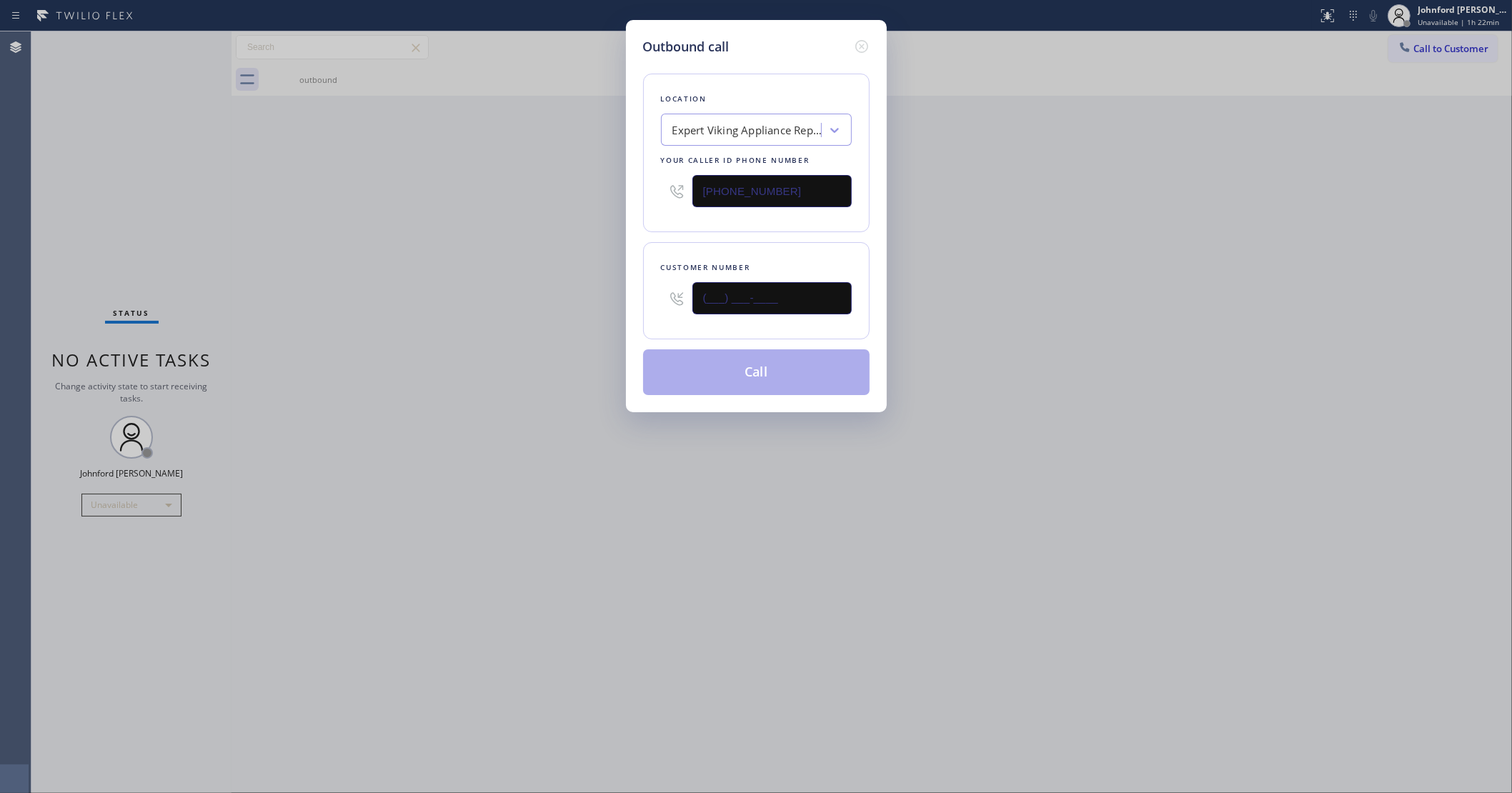
click at [547, 293] on div "Outbound call Location Expert Viking Appliance Repair Centennial Your caller id…" at bounding box center [756, 396] width 1512 height 793
paste input "971) 350-1698"
type input "[PHONE_NUMBER]"
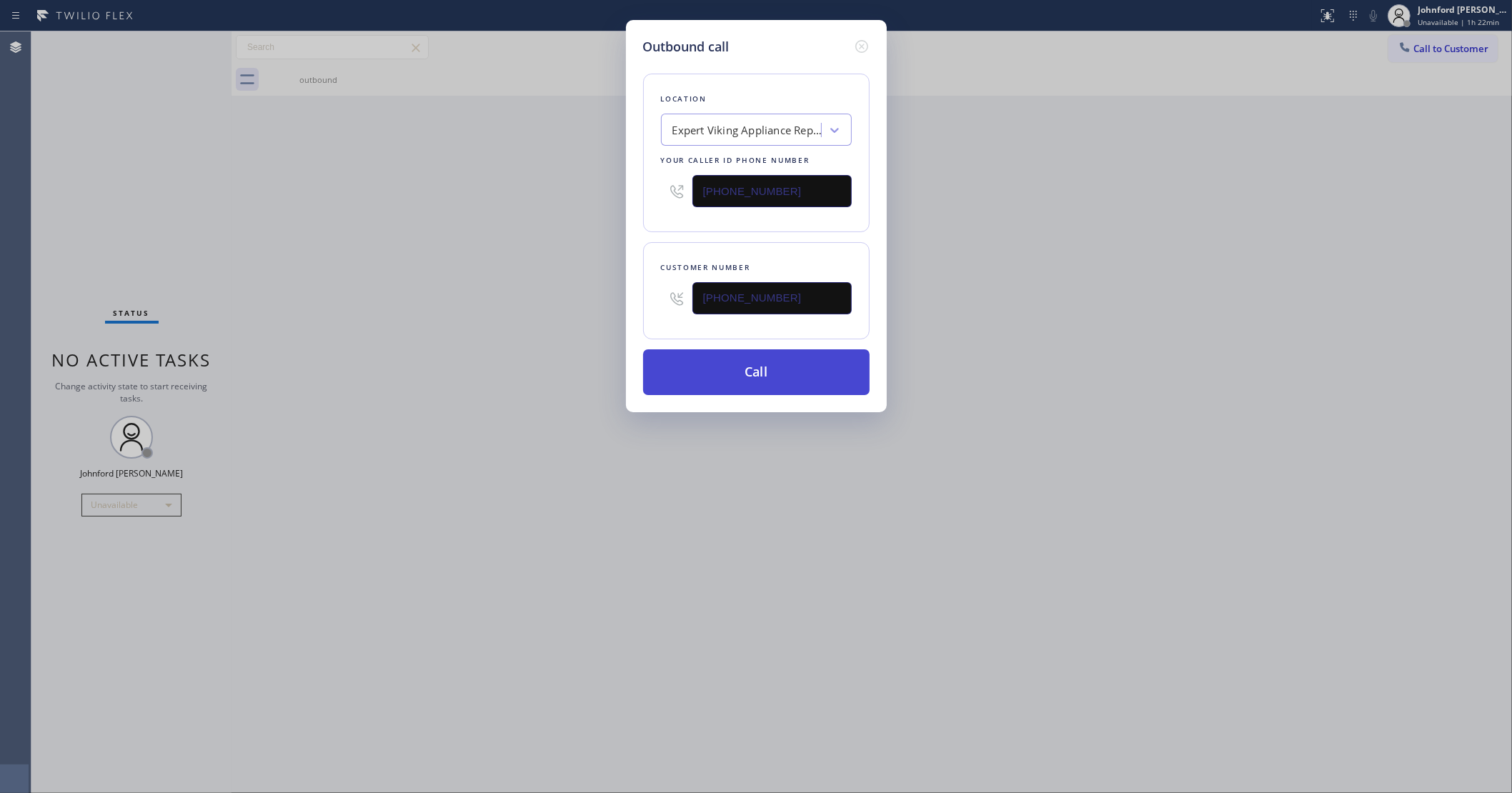
click at [770, 366] on button "Call" at bounding box center [756, 372] width 226 height 45
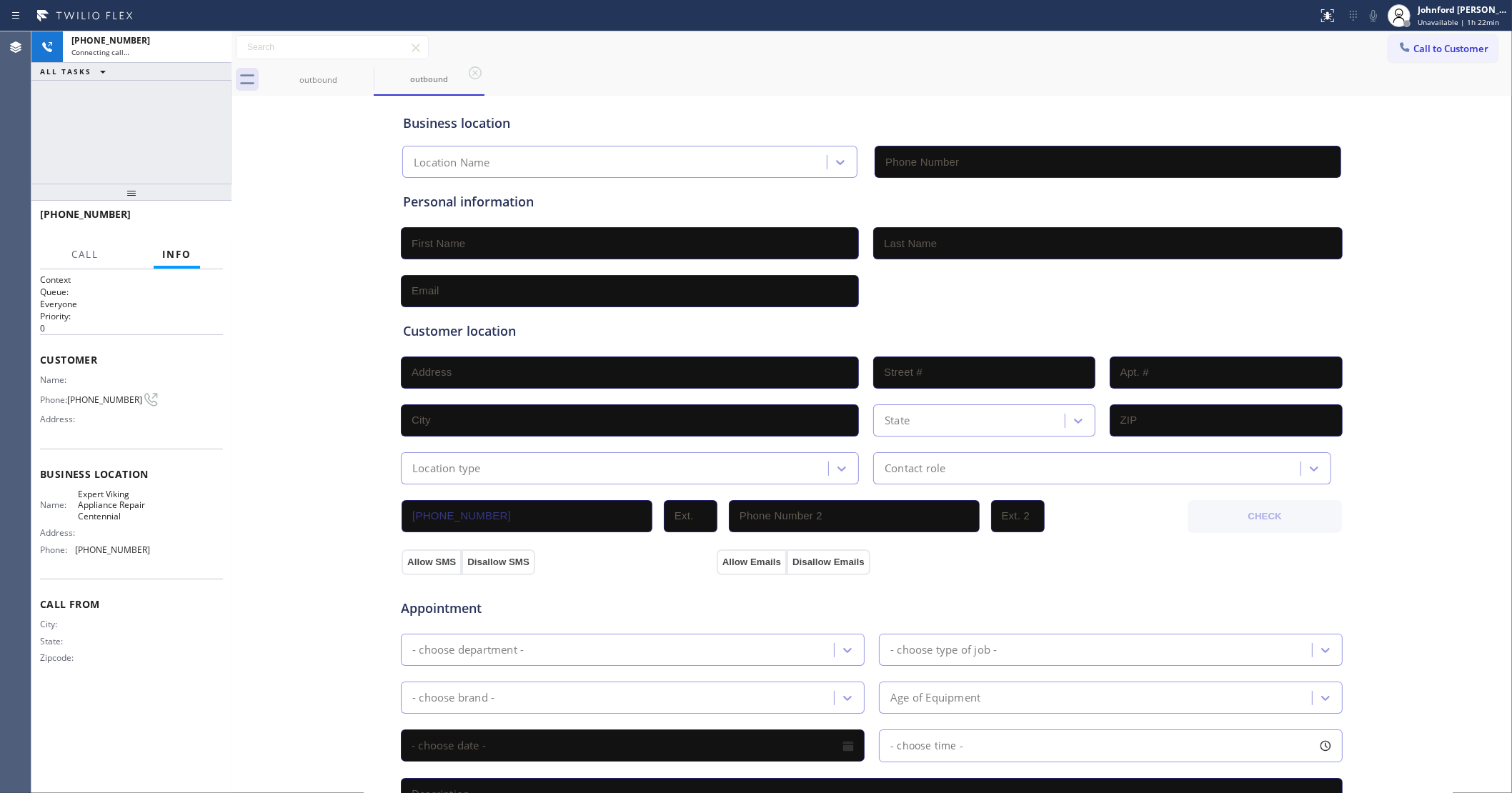
type input "[PHONE_NUMBER]"
click at [133, 139] on div "[PHONE_NUMBER] Live | 00:01 ALL TASKS ALL TASKS ACTIVE TASKS TASKS IN WRAP UP" at bounding box center [131, 107] width 200 height 152
click at [208, 207] on div "[PHONE_NUMBER] Live | 00:01 HANG UP" at bounding box center [131, 220] width 183 height 37
click at [204, 226] on button "HANG UP" at bounding box center [189, 220] width 66 height 20
click at [1408, 42] on button "Call to Customer" at bounding box center [1443, 48] width 110 height 27
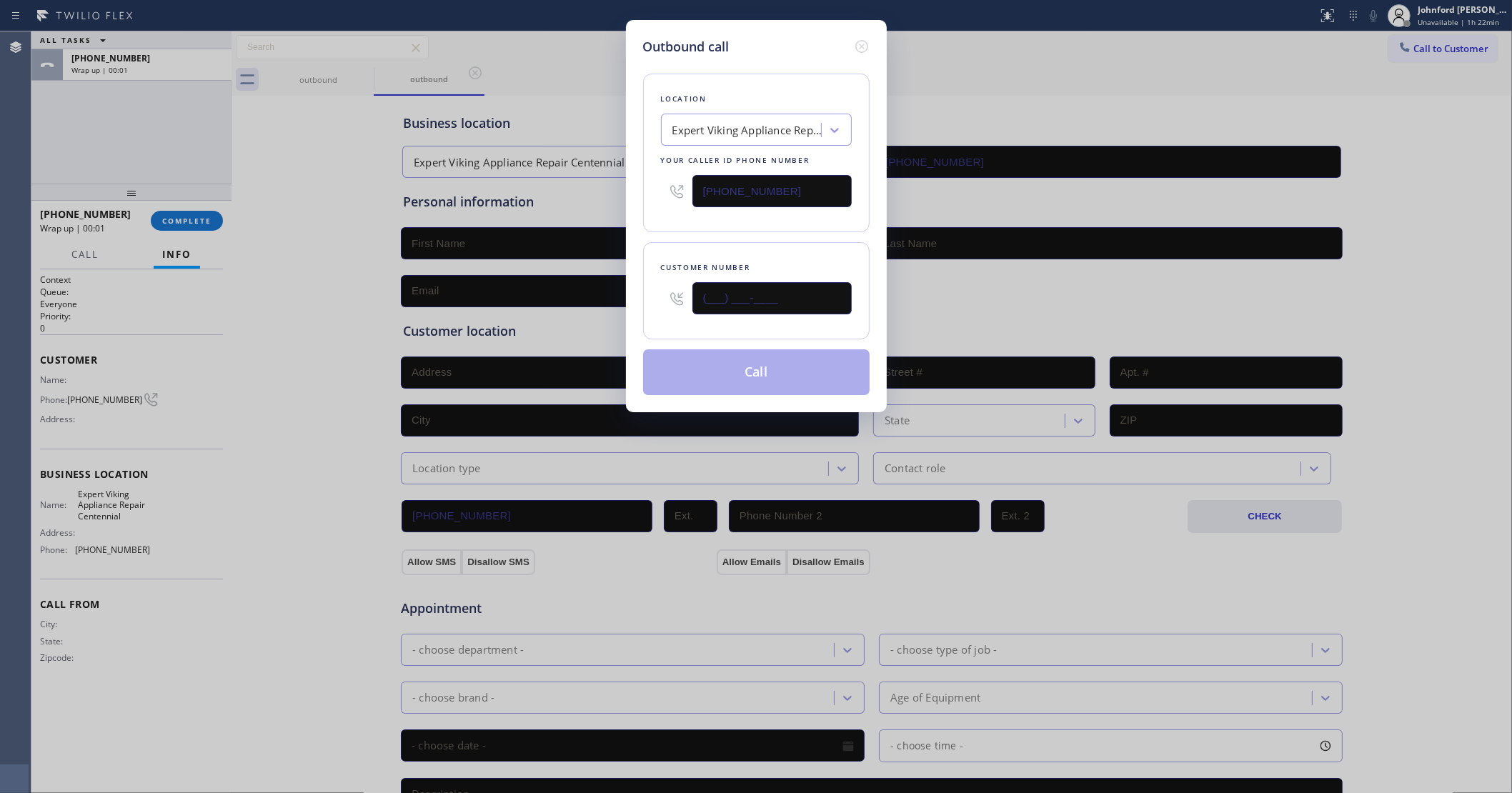
drag, startPoint x: 761, startPoint y: 284, endPoint x: 643, endPoint y: 288, distance: 118.1
click at [645, 288] on div "Customer number (___) ___-____" at bounding box center [756, 291] width 226 height 97
paste input "971) 350-1698"
type input "[PHONE_NUMBER]"
click at [732, 245] on div "Customer number [PHONE_NUMBER]" at bounding box center [756, 291] width 226 height 97
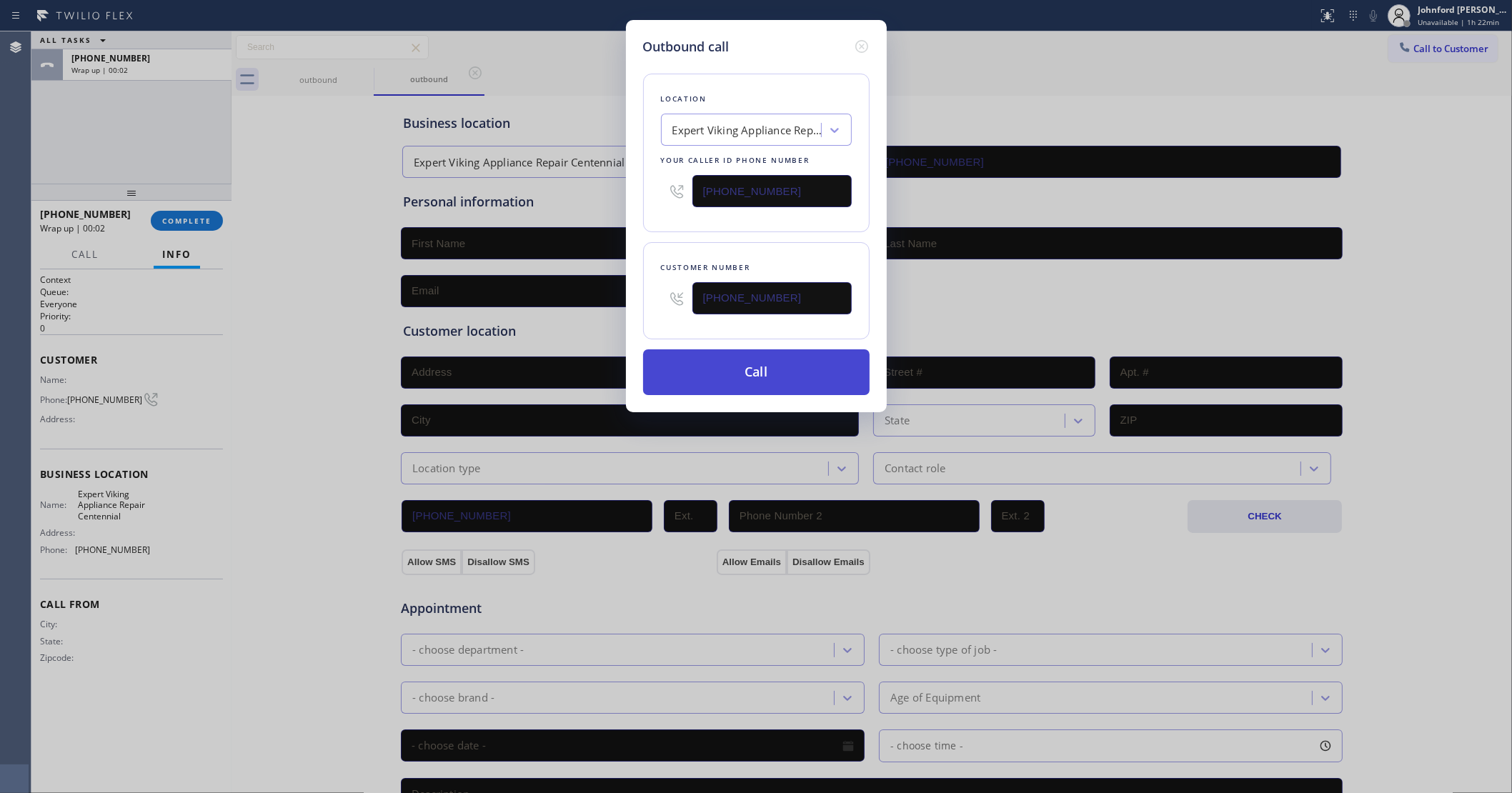
click at [783, 369] on button "Call" at bounding box center [756, 372] width 226 height 45
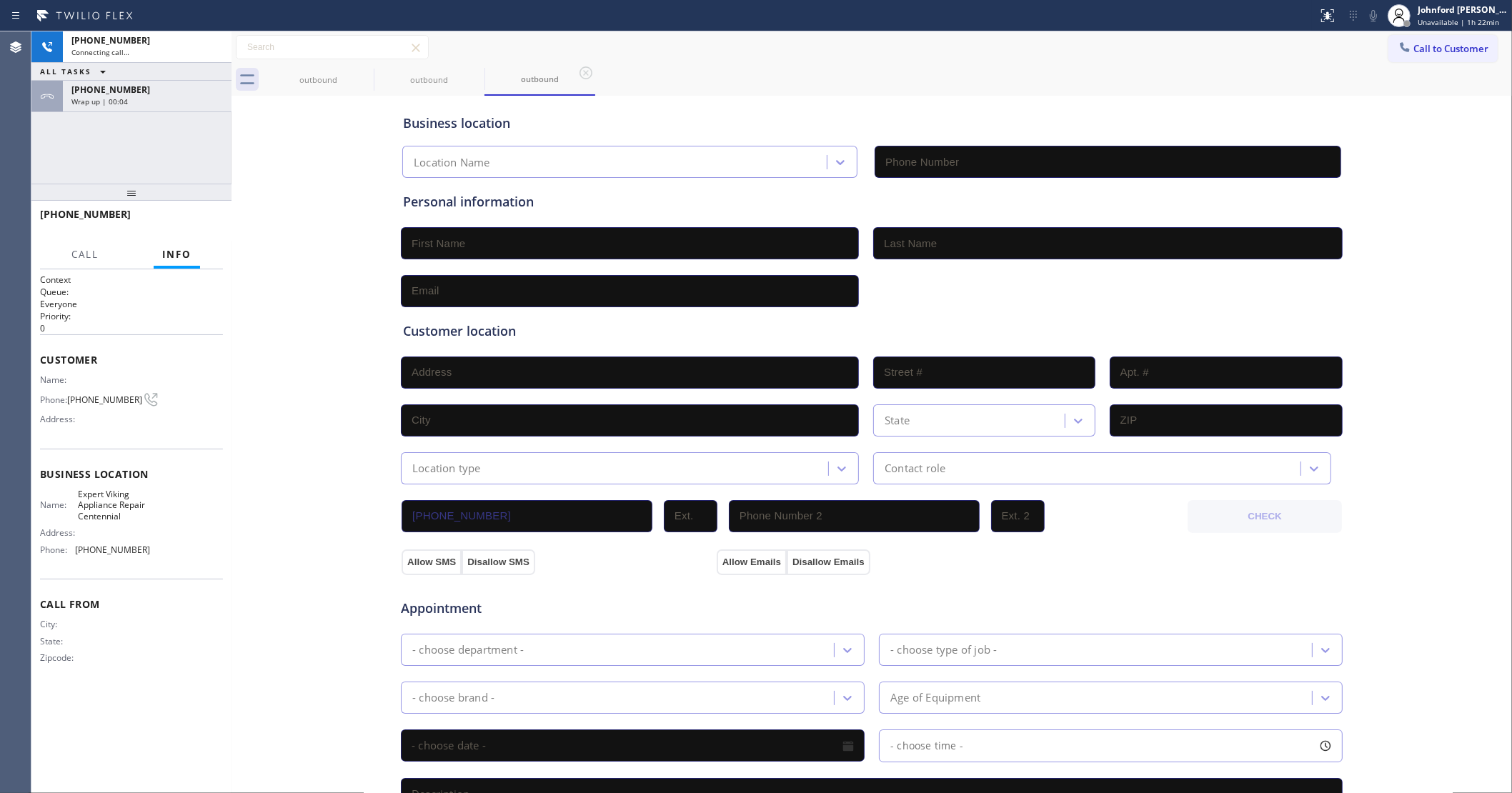
type input "[PHONE_NUMBER]"
click at [173, 97] on div "Wrap up | 00:06" at bounding box center [148, 101] width 151 height 10
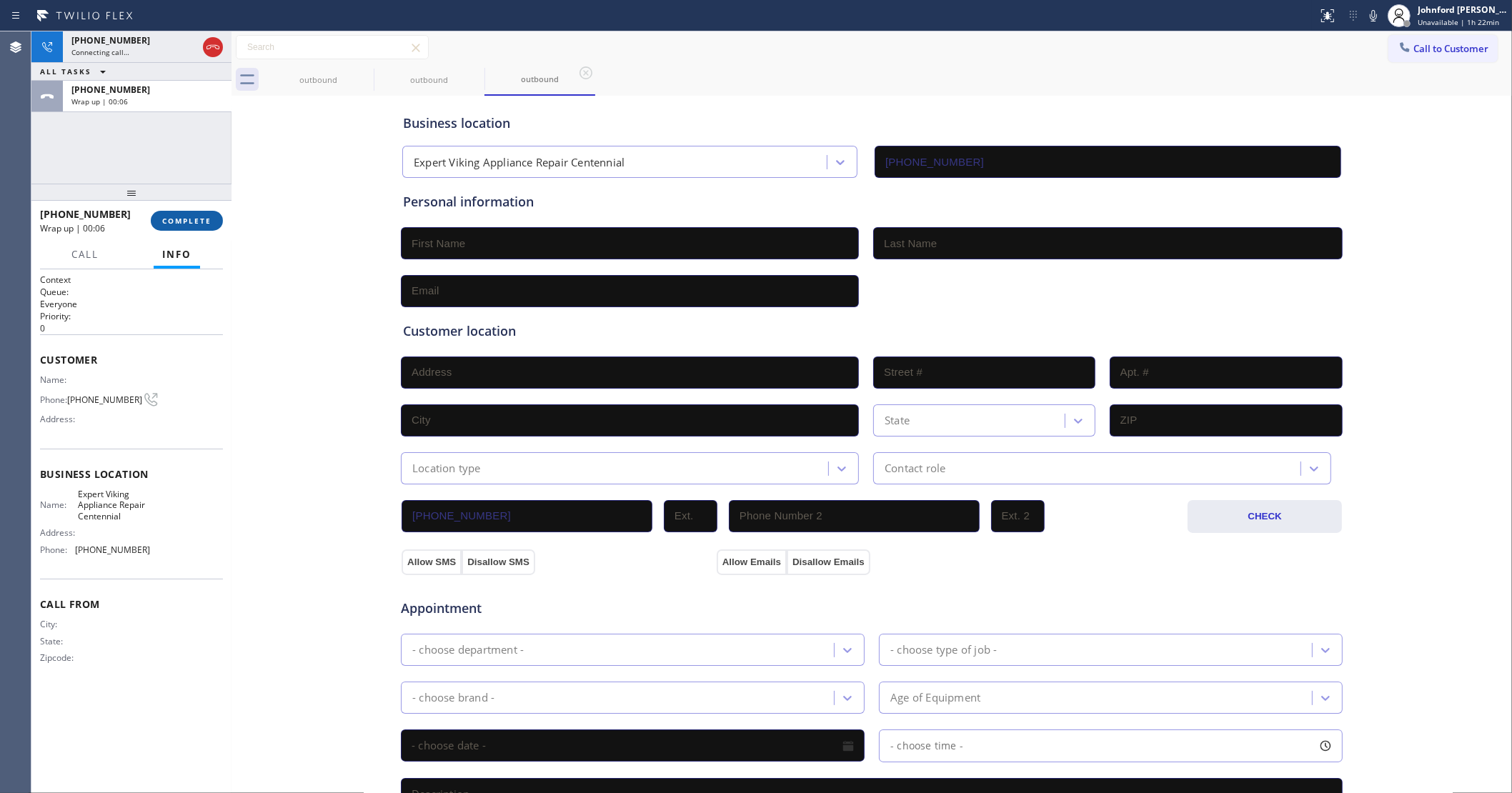
click at [197, 223] on span "COMPLETE" at bounding box center [186, 220] width 49 height 10
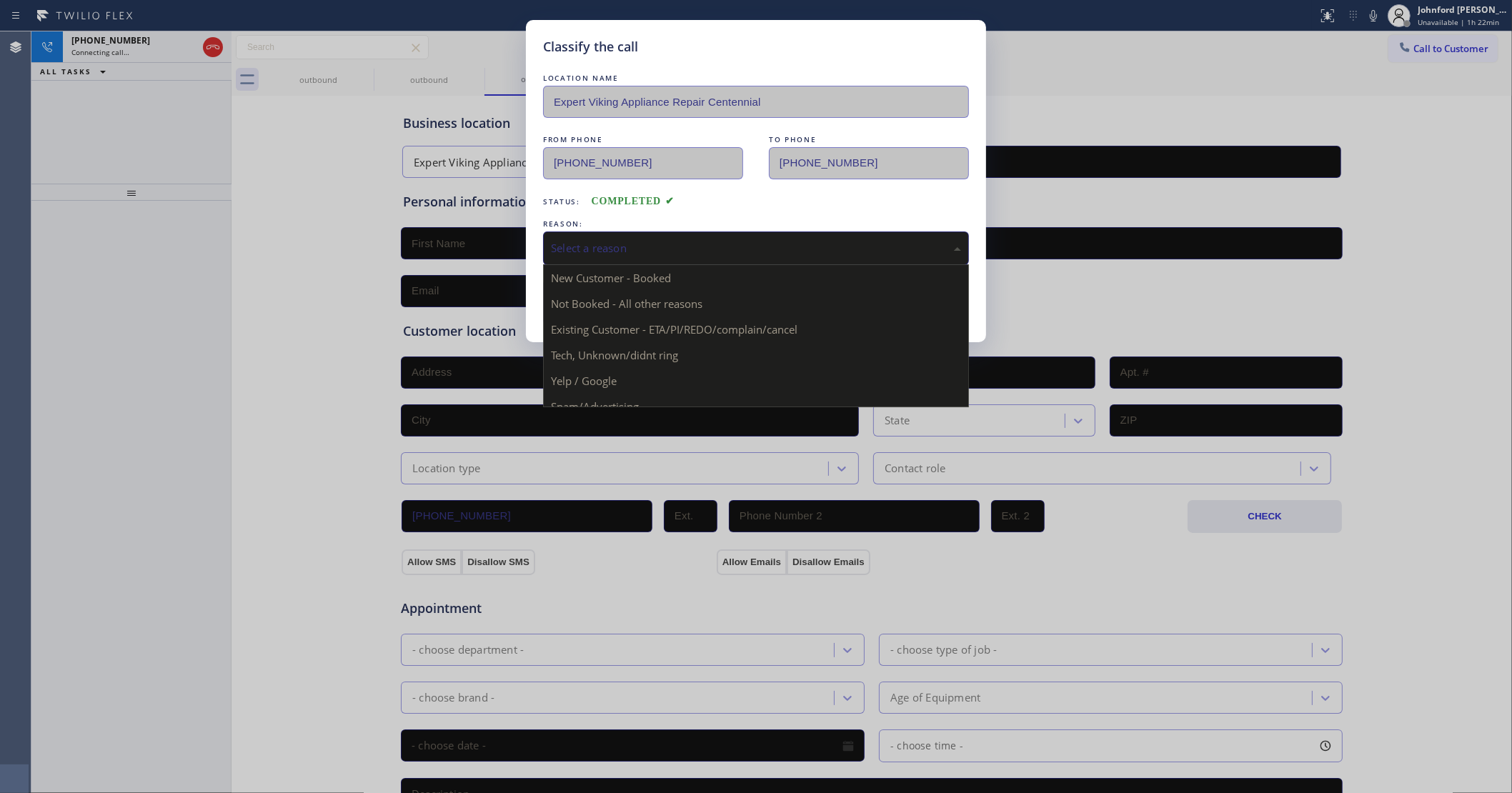
click at [611, 246] on div "Select a reason" at bounding box center [755, 248] width 410 height 16
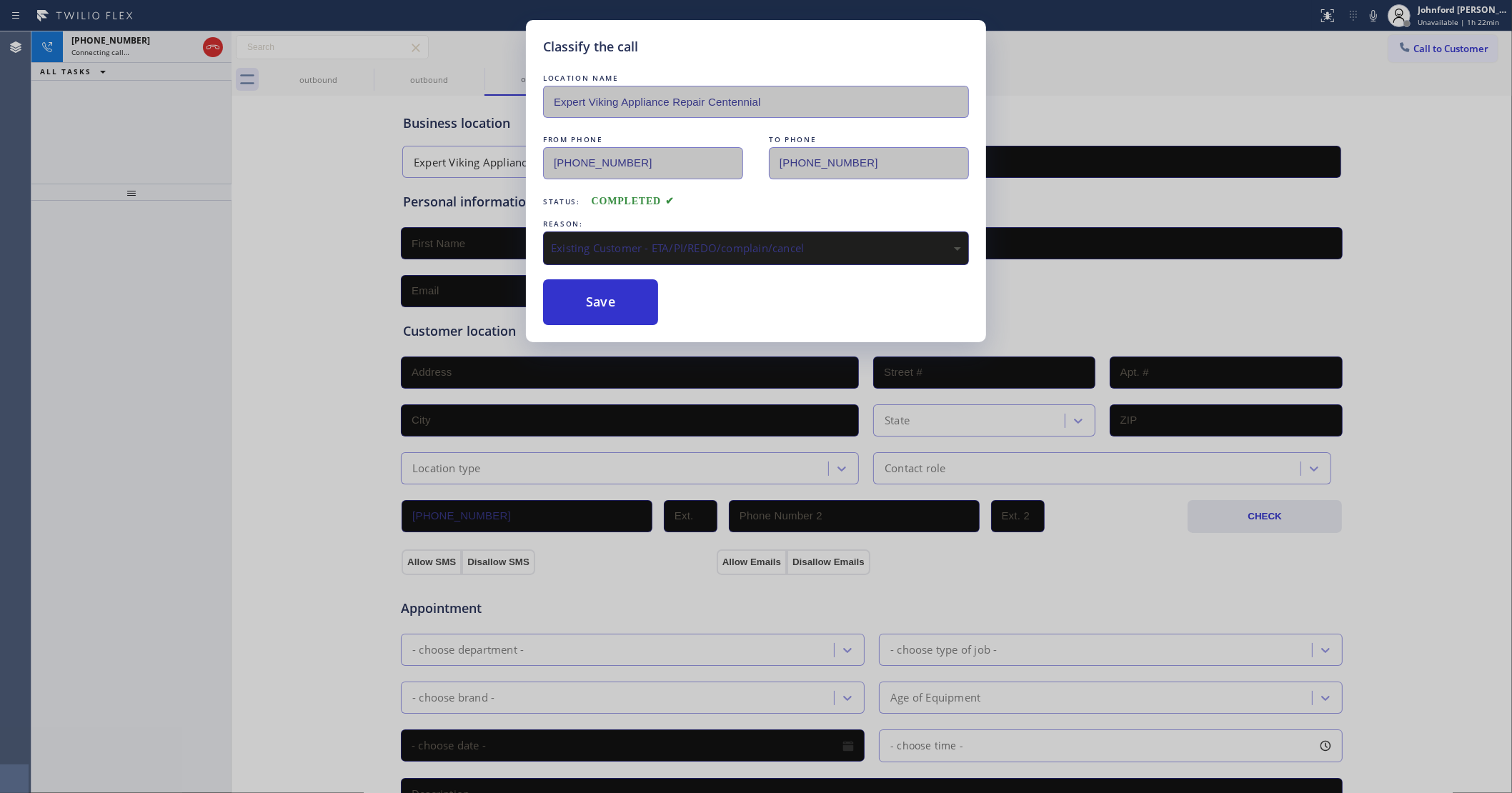
click at [582, 267] on div "LOCATION NAME Expert Viking Appliance Repair Centennial FROM PHONE [PHONE_NUMBE…" at bounding box center [756, 198] width 426 height 255
click at [579, 299] on button "Save" at bounding box center [601, 302] width 115 height 45
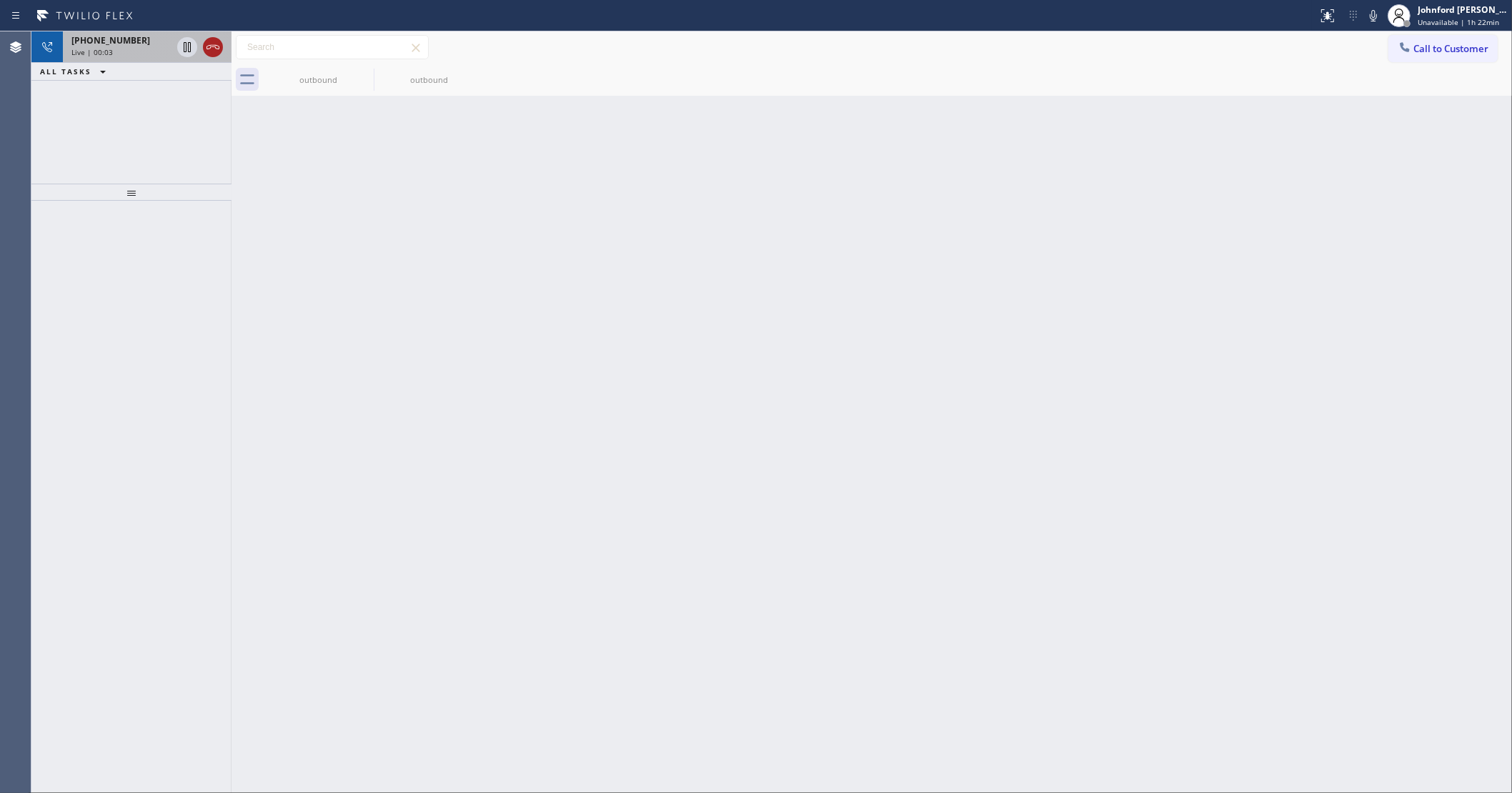
click at [217, 50] on icon at bounding box center [213, 47] width 17 height 17
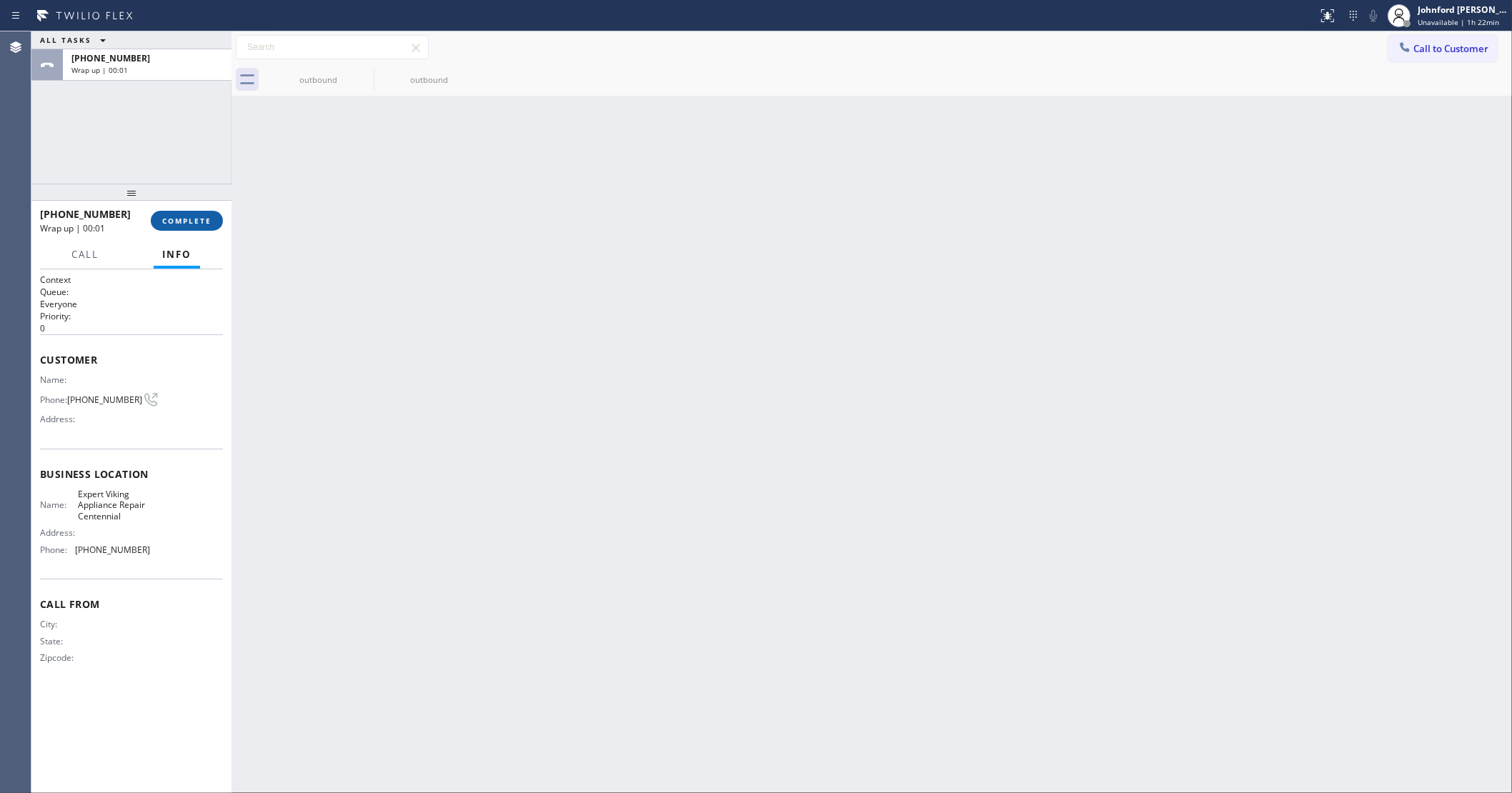
click at [197, 221] on span "COMPLETE" at bounding box center [186, 220] width 49 height 10
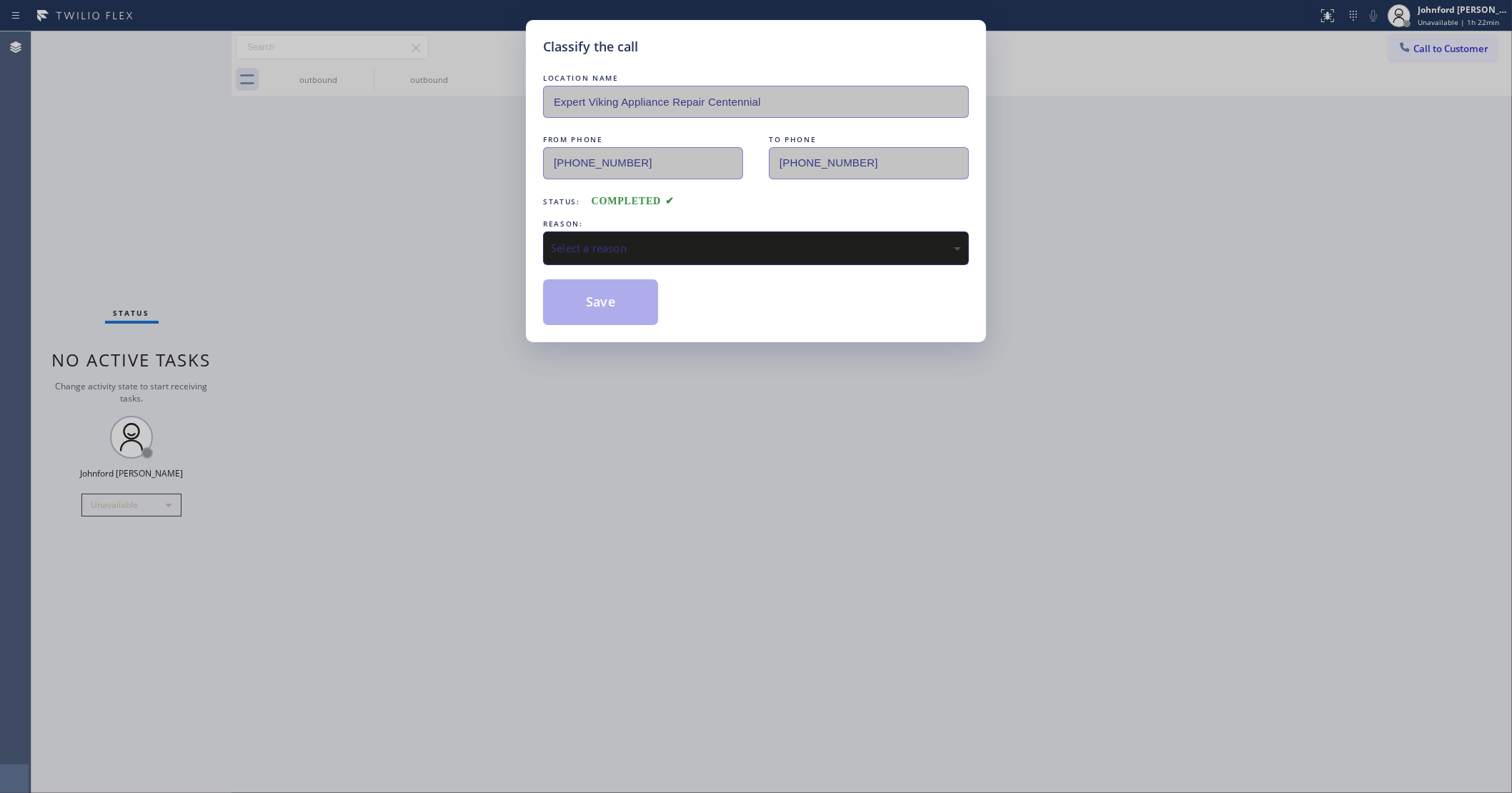
click at [666, 243] on div "Select a reason" at bounding box center [755, 248] width 410 height 16
click at [597, 293] on button "Save" at bounding box center [601, 302] width 115 height 45
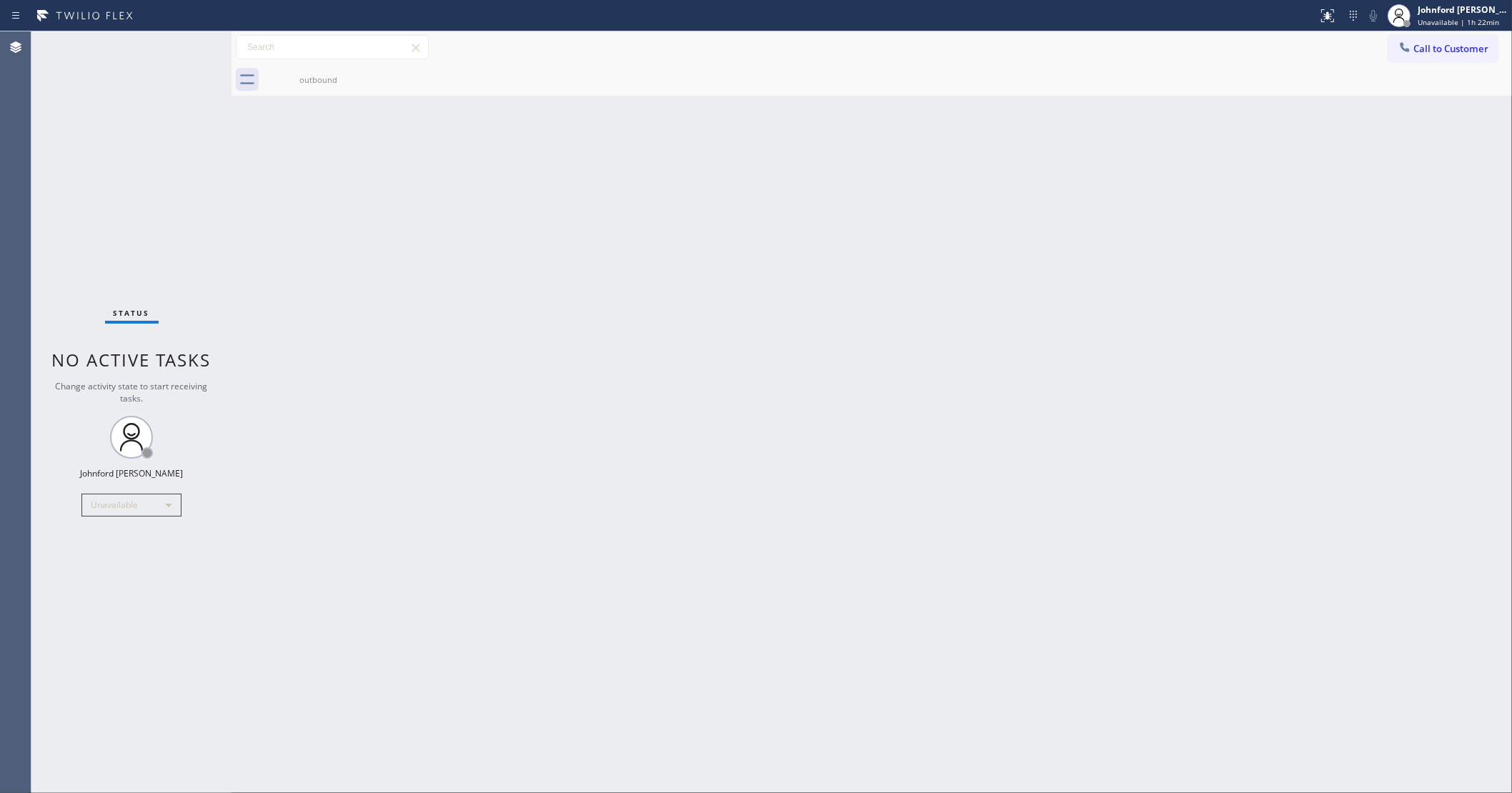
click at [1416, 35] on button "Call to Customer" at bounding box center [1443, 48] width 110 height 27
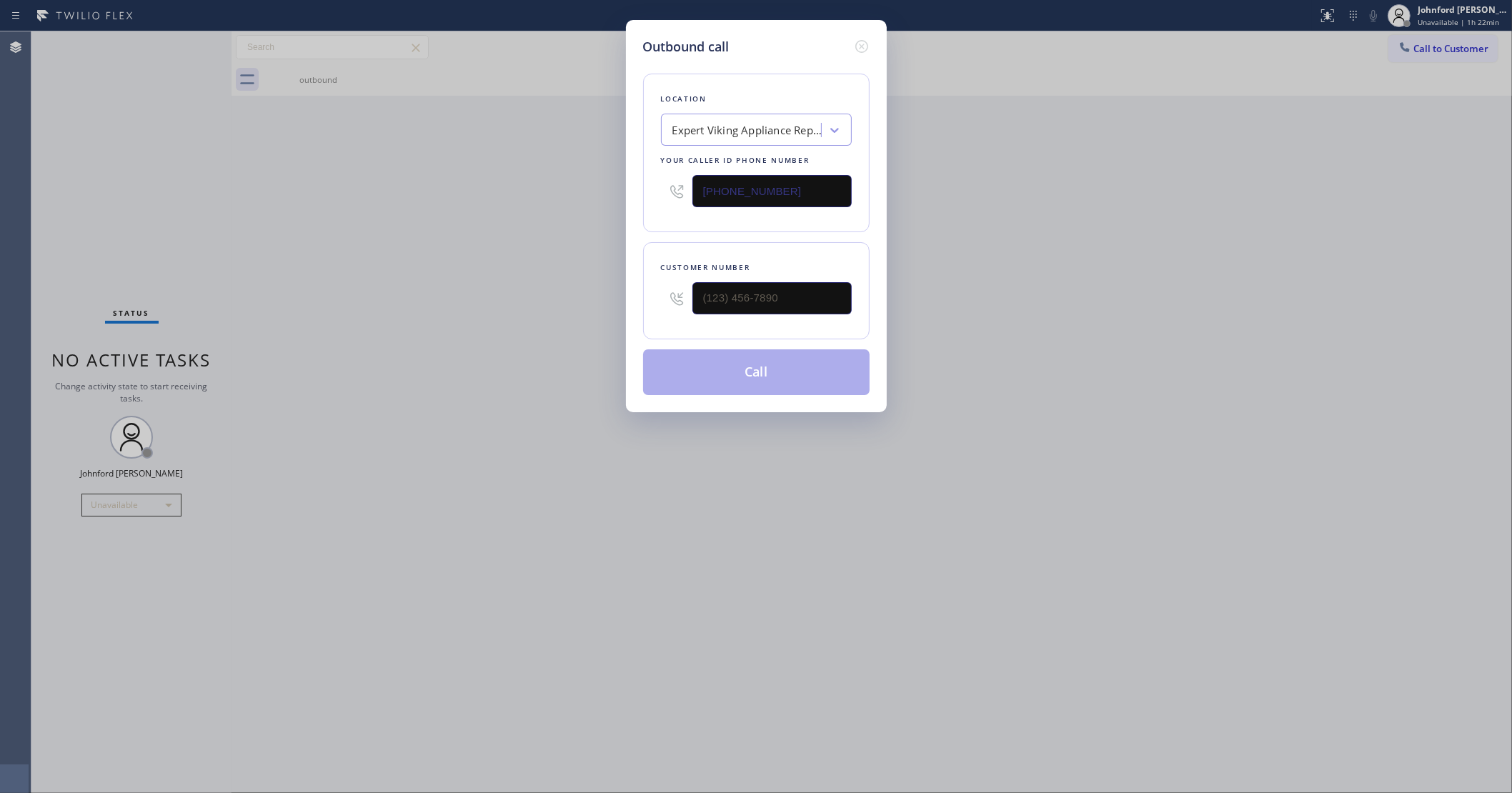
drag, startPoint x: 812, startPoint y: 180, endPoint x: 583, endPoint y: 180, distance: 229.0
click at [583, 180] on div "Outbound call Location Expert Viking Appliance Repair Centennial Your caller id…" at bounding box center [756, 396] width 1512 height 793
paste input "973) 318-3994"
type input "[PHONE_NUMBER]"
drag, startPoint x: 736, startPoint y: 302, endPoint x: 536, endPoint y: 308, distance: 200.1
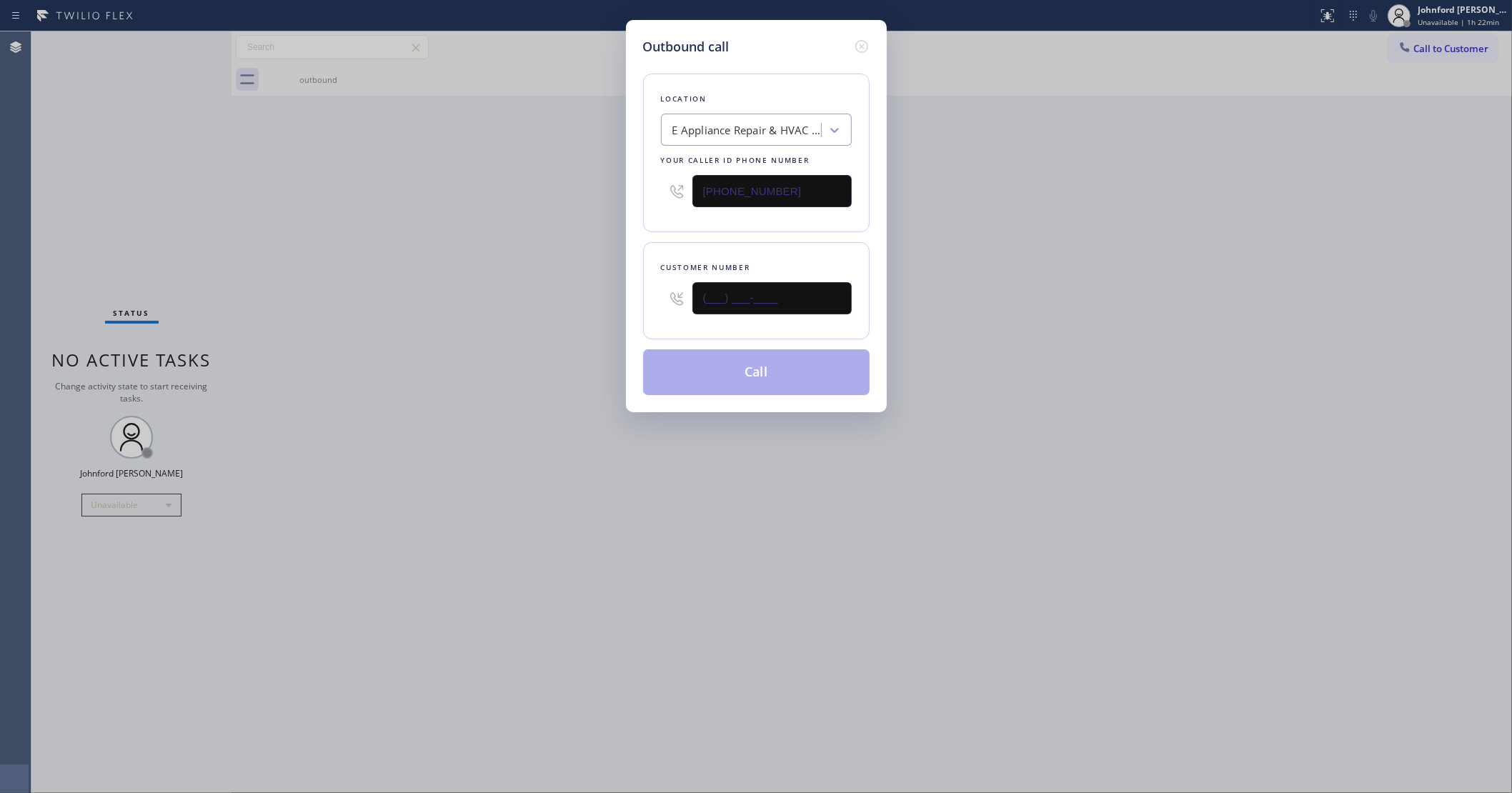
click at [559, 308] on div "Outbound call Location E Appliance Repair & HVAC Secaucus Your caller id phone …" at bounding box center [756, 396] width 1512 height 793
paste input "973) 763-4062"
type input "[PHONE_NUMBER]"
click at [469, 315] on div "Outbound call Location E Appliance Repair & HVAC Secaucus Your caller id phone …" at bounding box center [756, 396] width 1512 height 793
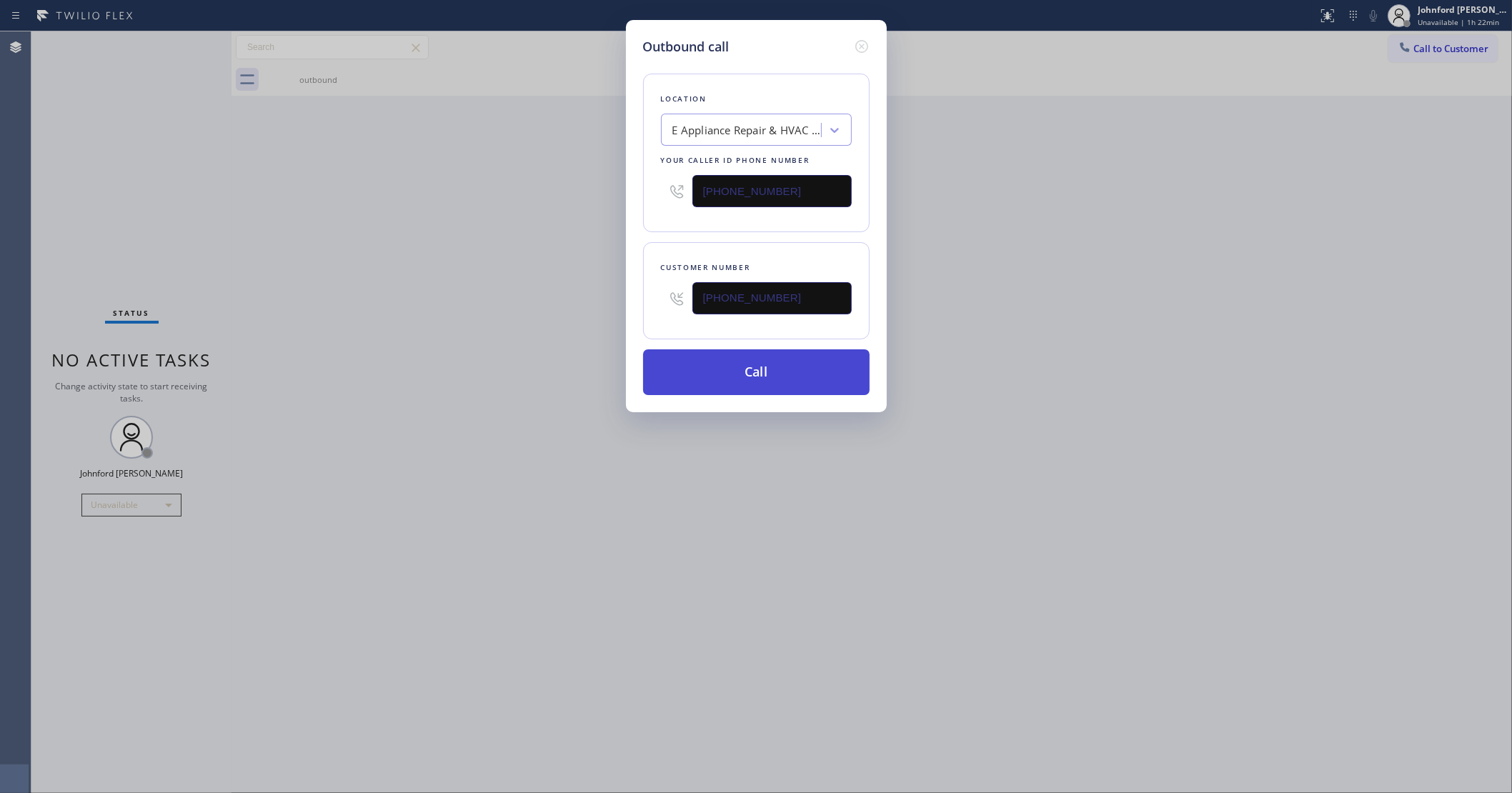
click at [747, 363] on button "Call" at bounding box center [756, 372] width 226 height 45
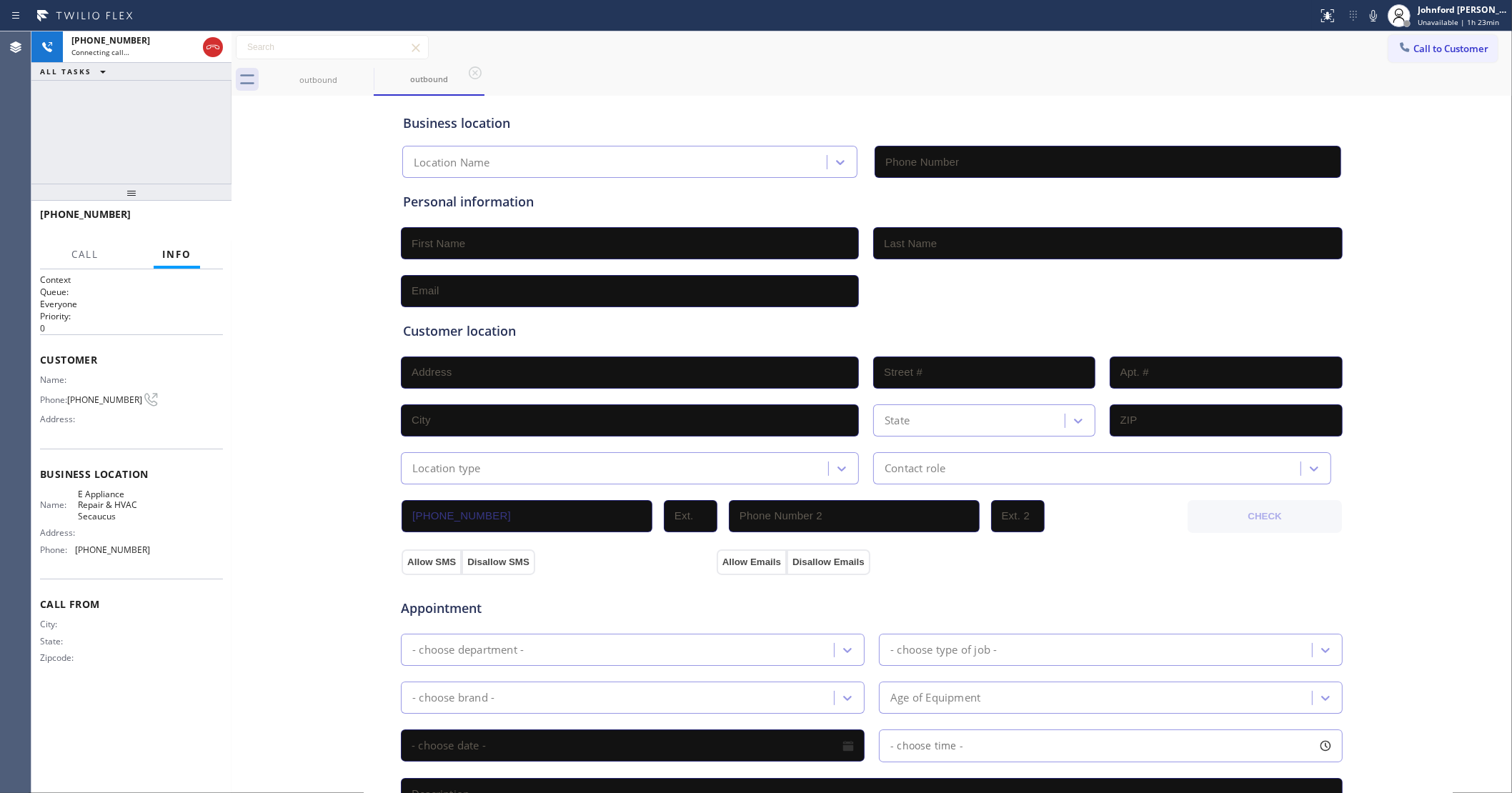
type input "[PHONE_NUMBER]"
click at [208, 47] on icon at bounding box center [213, 47] width 17 height 17
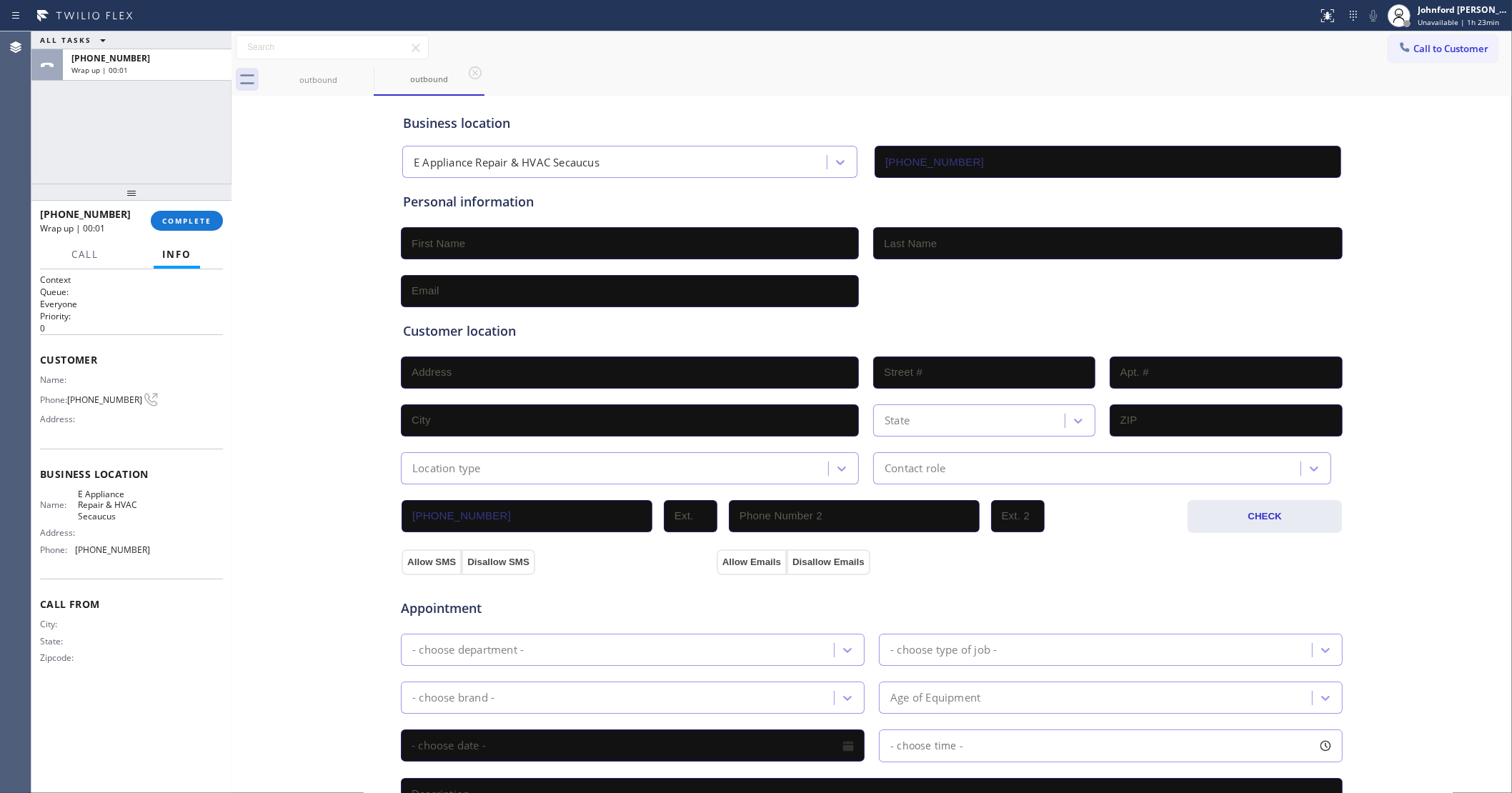
click at [191, 236] on div "[PHONE_NUMBER] Wrap up | 00:01 COMPLETE" at bounding box center [131, 220] width 183 height 37
click at [191, 225] on span "COMPLETE" at bounding box center [186, 220] width 49 height 10
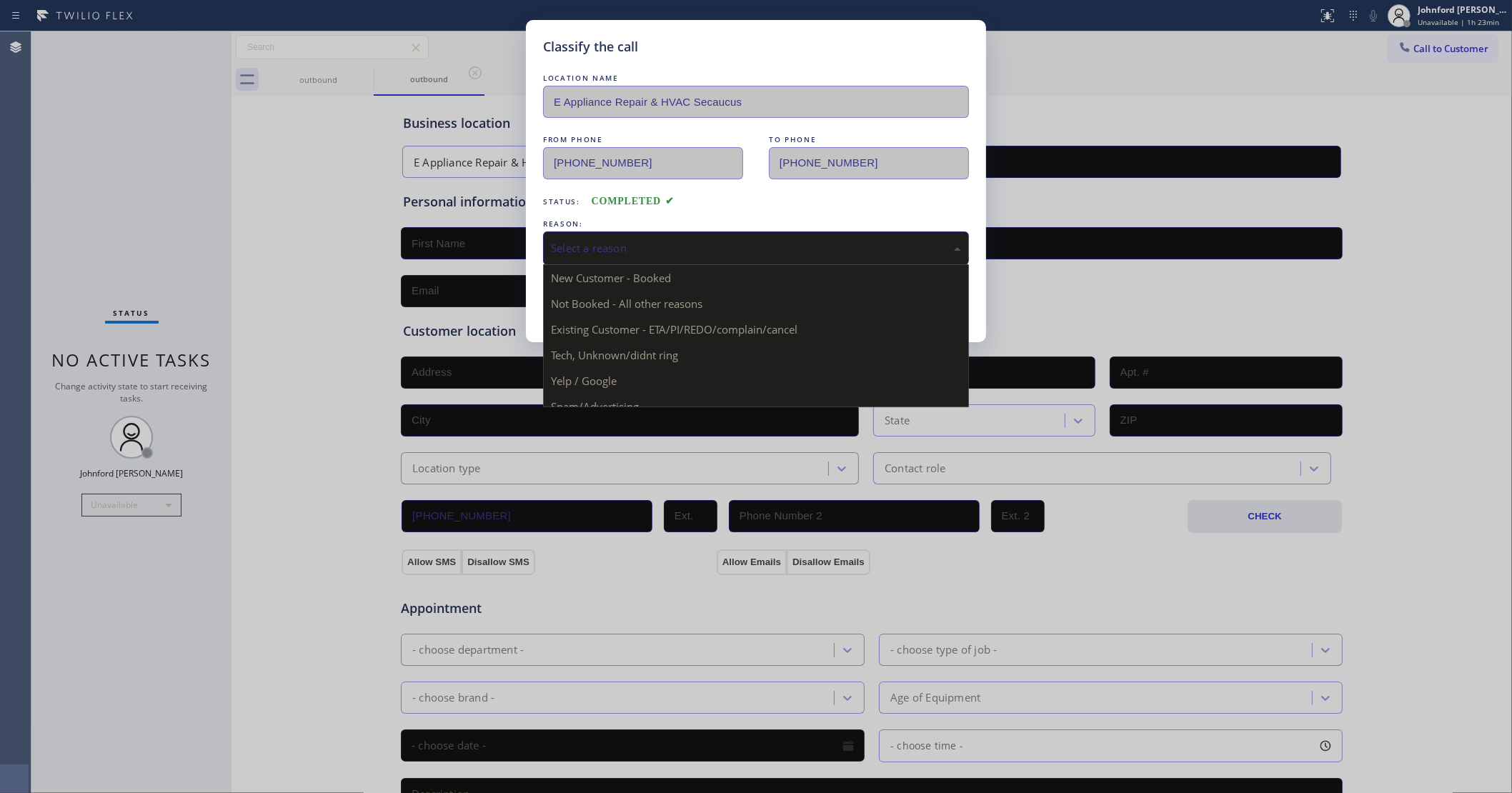
click at [683, 254] on div "Select a reason" at bounding box center [756, 248] width 426 height 33
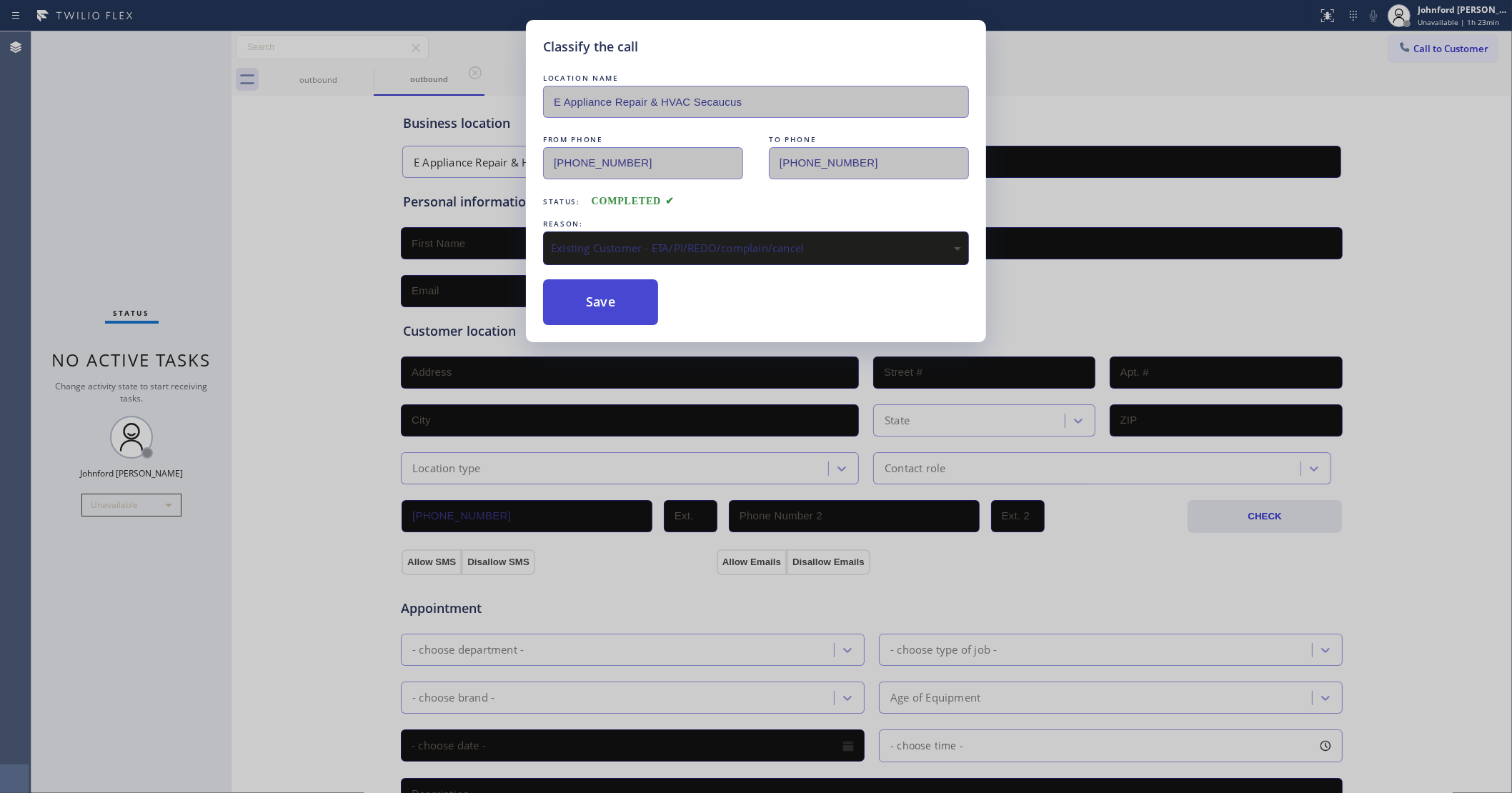
click at [598, 306] on button "Save" at bounding box center [601, 302] width 115 height 45
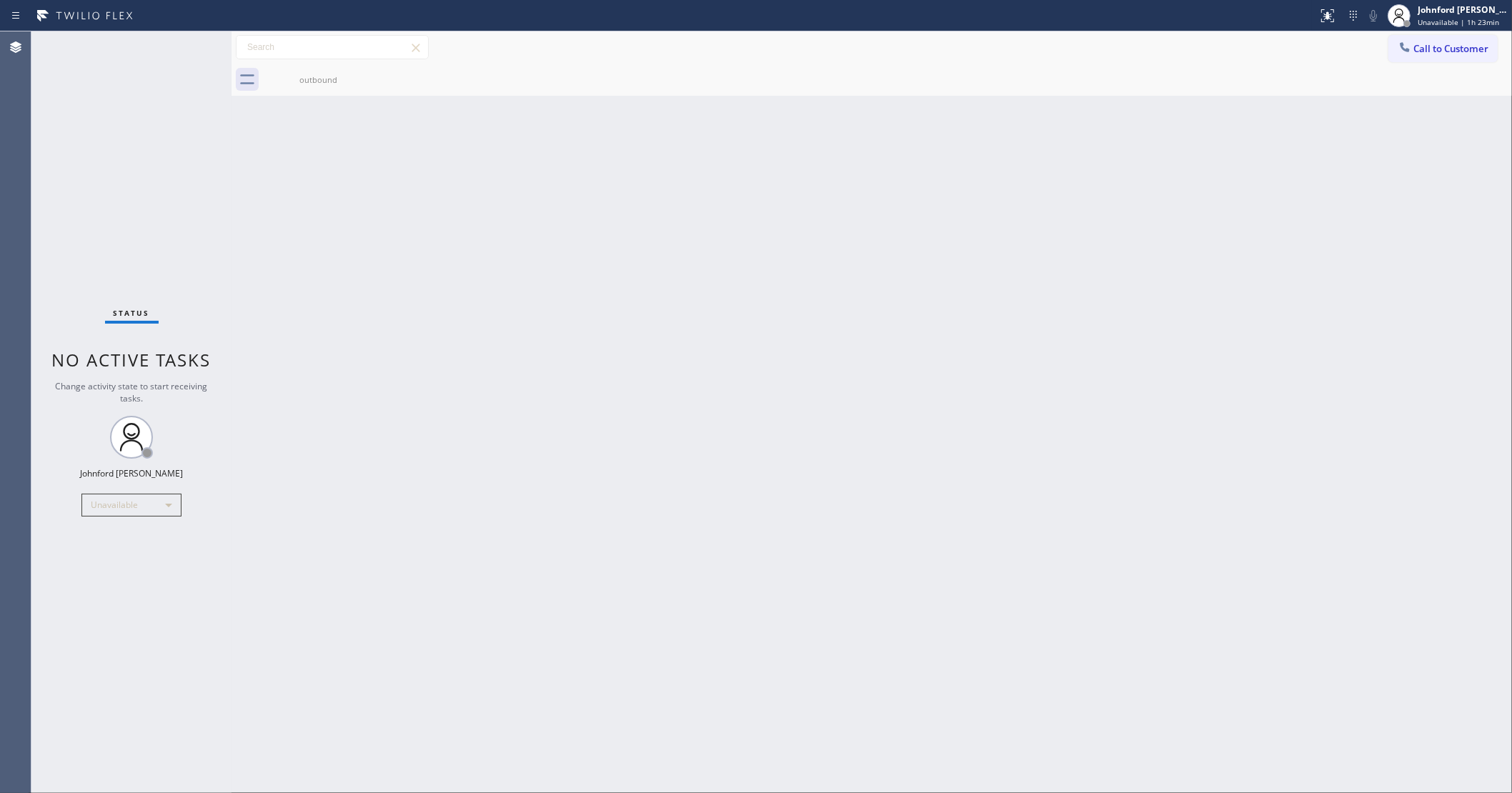
click at [759, 265] on div "Back to Dashboard Change Sender ID Customers Technicians Select a contact Outbo…" at bounding box center [871, 412] width 1280 height 762
drag, startPoint x: 1458, startPoint y: 51, endPoint x: 1191, endPoint y: 97, distance: 270.9
click at [1454, 51] on span "Call to Customer" at bounding box center [1450, 49] width 75 height 13
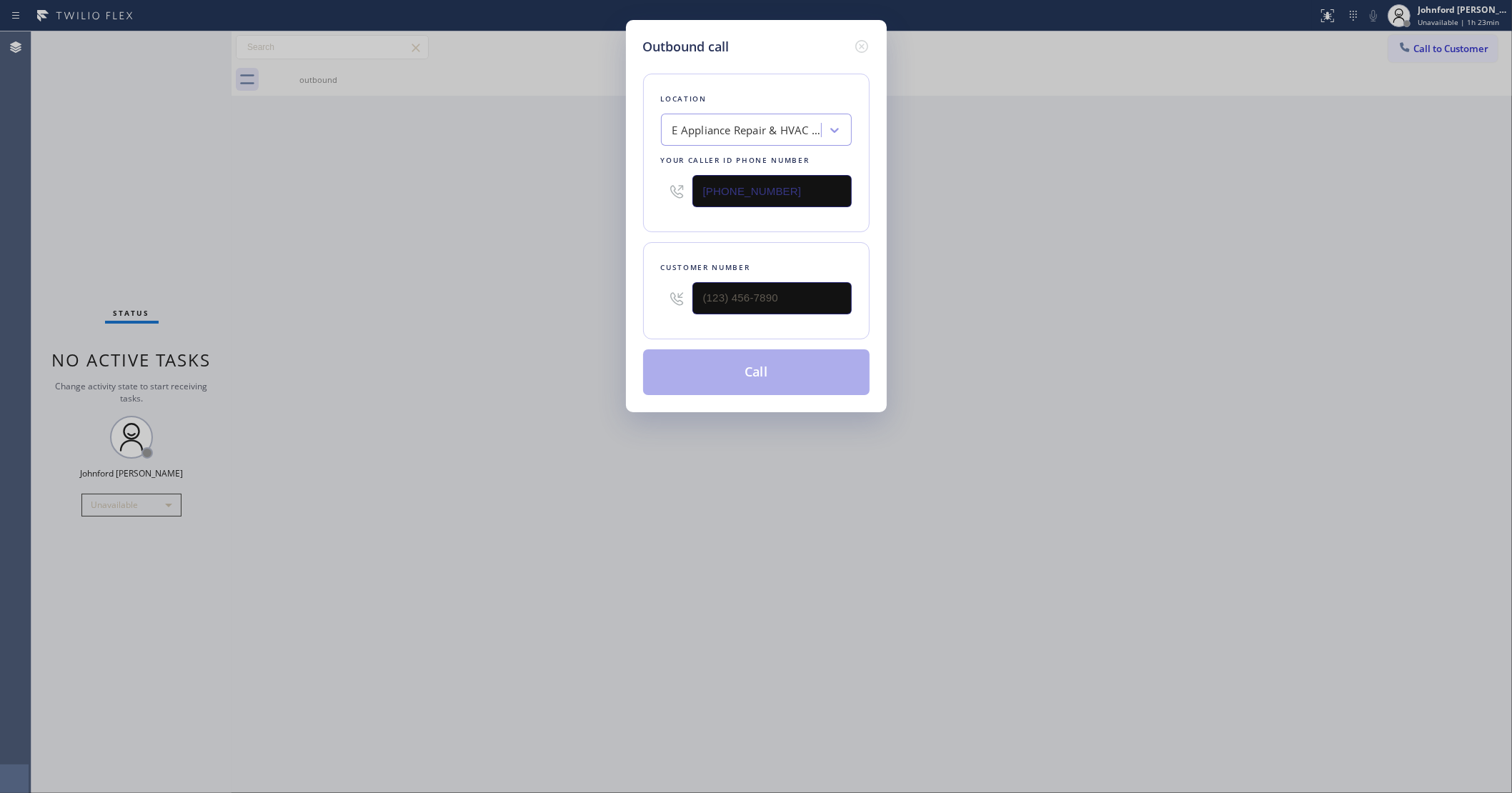
click at [818, 199] on input "[PHONE_NUMBER]" at bounding box center [772, 191] width 159 height 32
click at [812, 197] on input "[PHONE_NUMBER]" at bounding box center [772, 191] width 159 height 32
paste input "361) 203-2759"
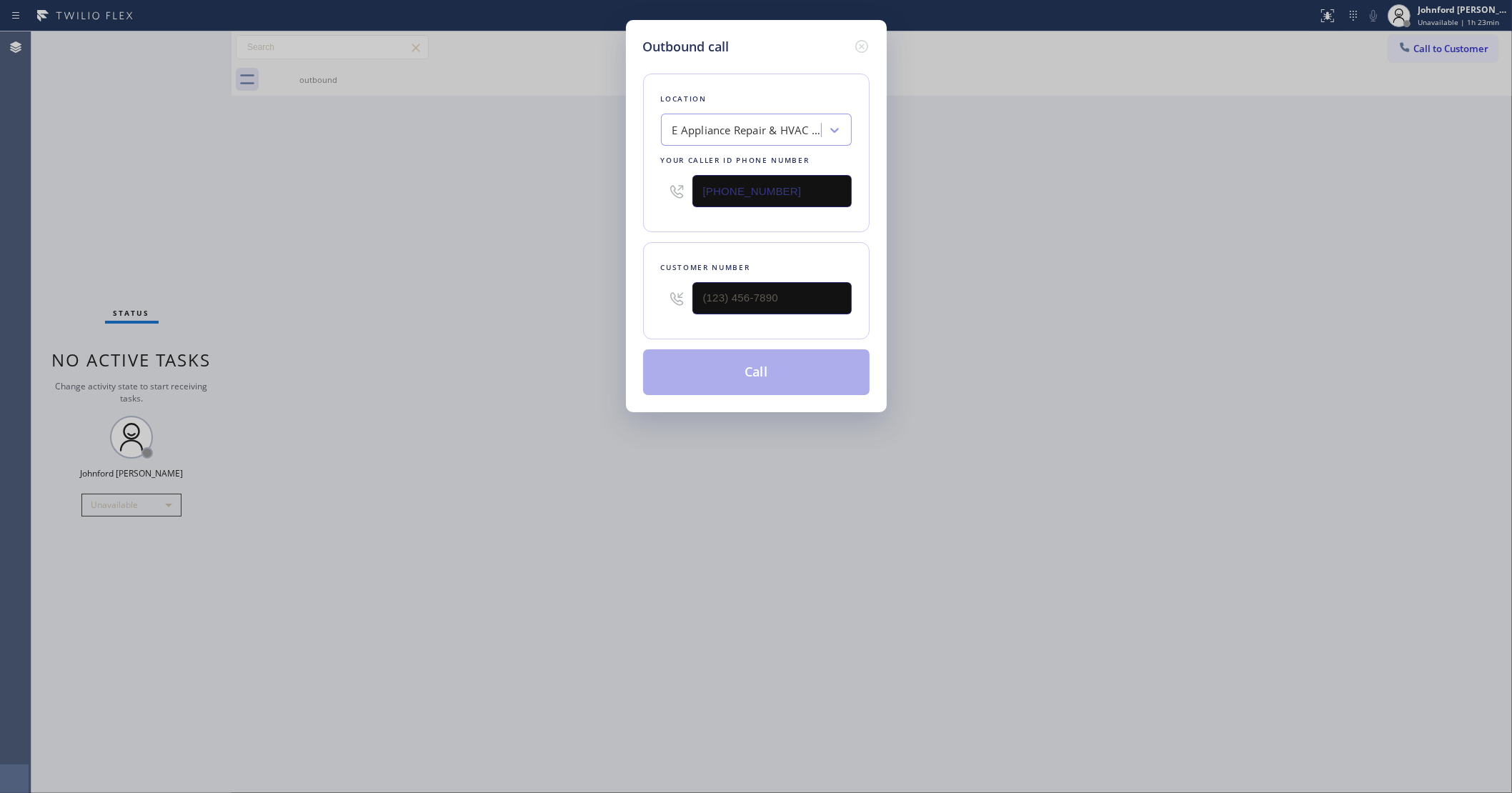
type input "[PHONE_NUMBER]"
click at [786, 282] on input "text" at bounding box center [772, 298] width 159 height 32
paste input "361) 494-4907"
type input "[PHONE_NUMBER]"
click at [551, 298] on div "Outbound call Location [GEOGRAPHIC_DATA] Appliance Repair [GEOGRAPHIC_DATA] You…" at bounding box center [756, 396] width 1512 height 793
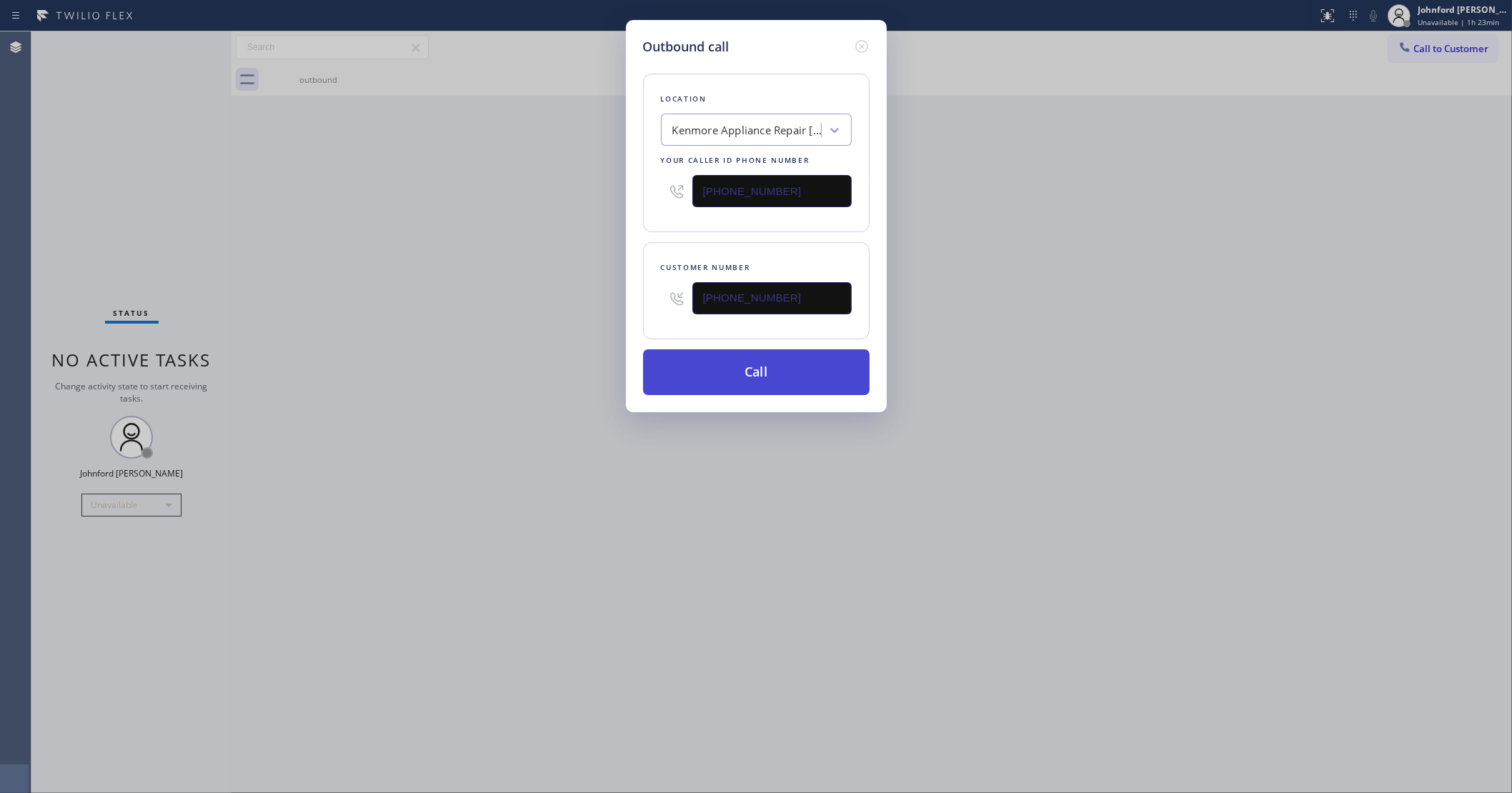
click at [724, 377] on button "Call" at bounding box center [756, 372] width 226 height 45
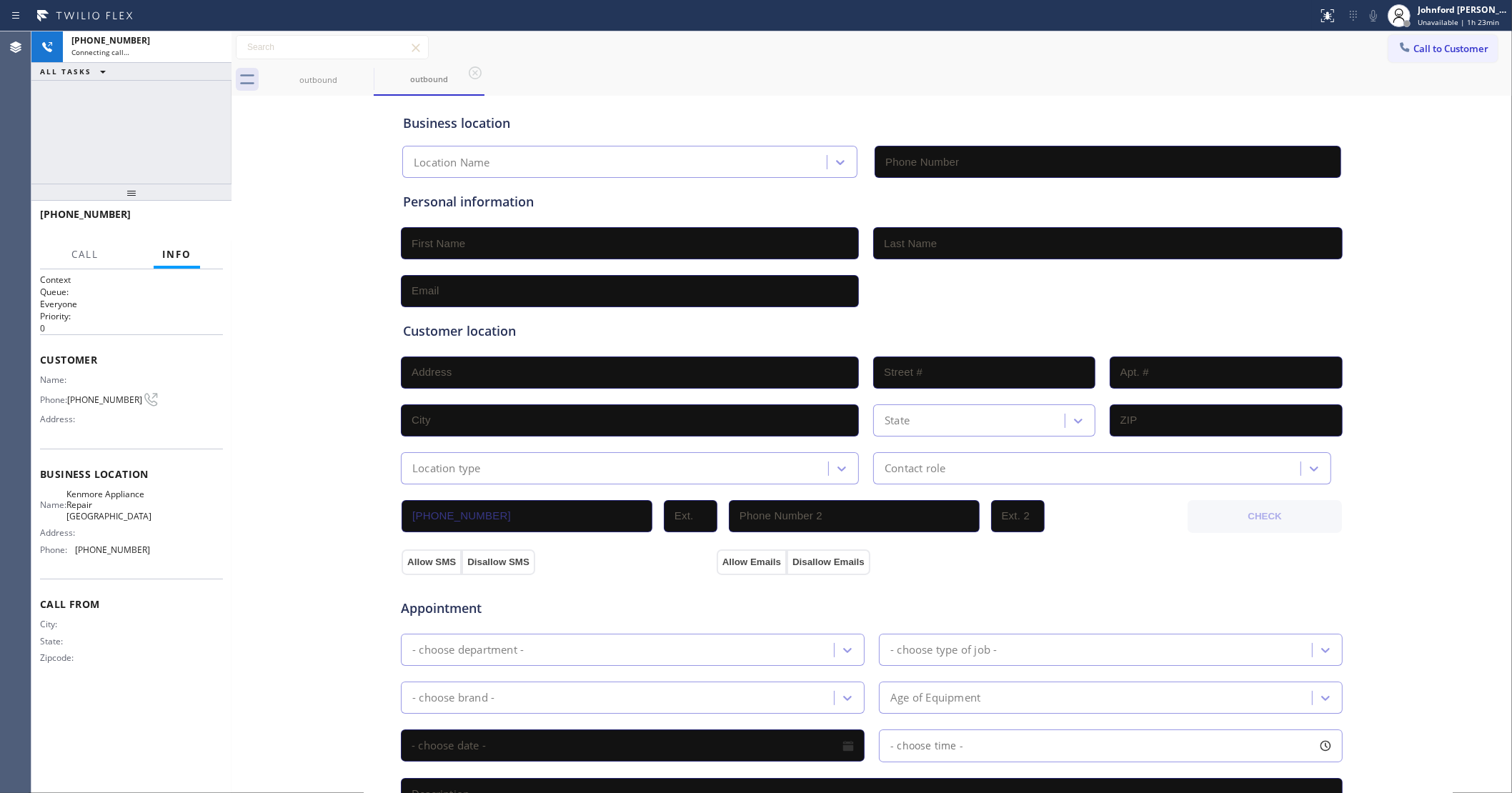
type input "[PHONE_NUMBER]"
click at [89, 150] on div "[PHONE_NUMBER] Live | 00:05 ALL TASKS ALL TASKS ACTIVE TASKS TASKS IN WRAP UP" at bounding box center [131, 107] width 200 height 152
click at [184, 220] on span "HANG UP" at bounding box center [189, 220] width 44 height 10
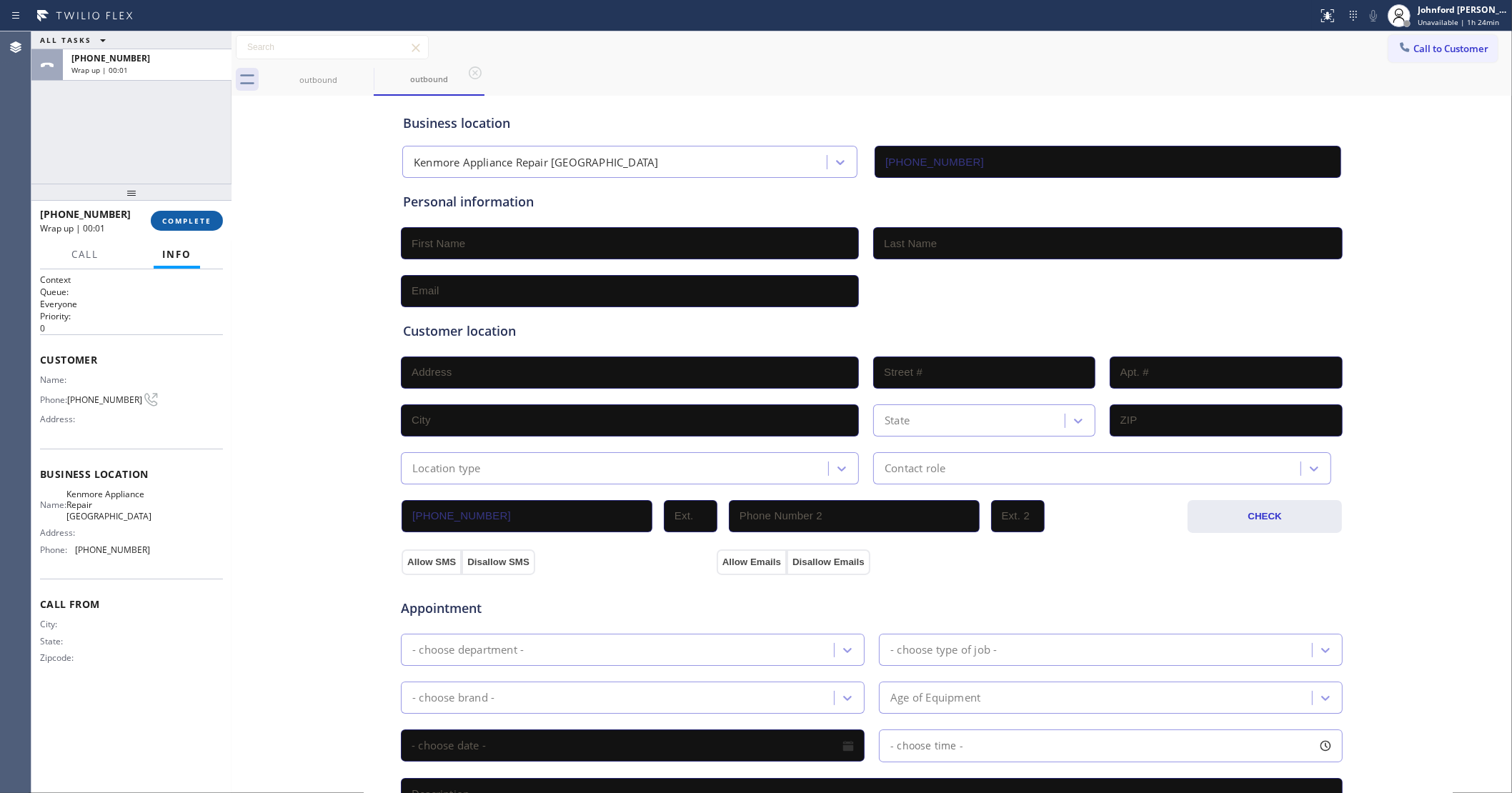
click at [184, 220] on span "COMPLETE" at bounding box center [186, 220] width 49 height 10
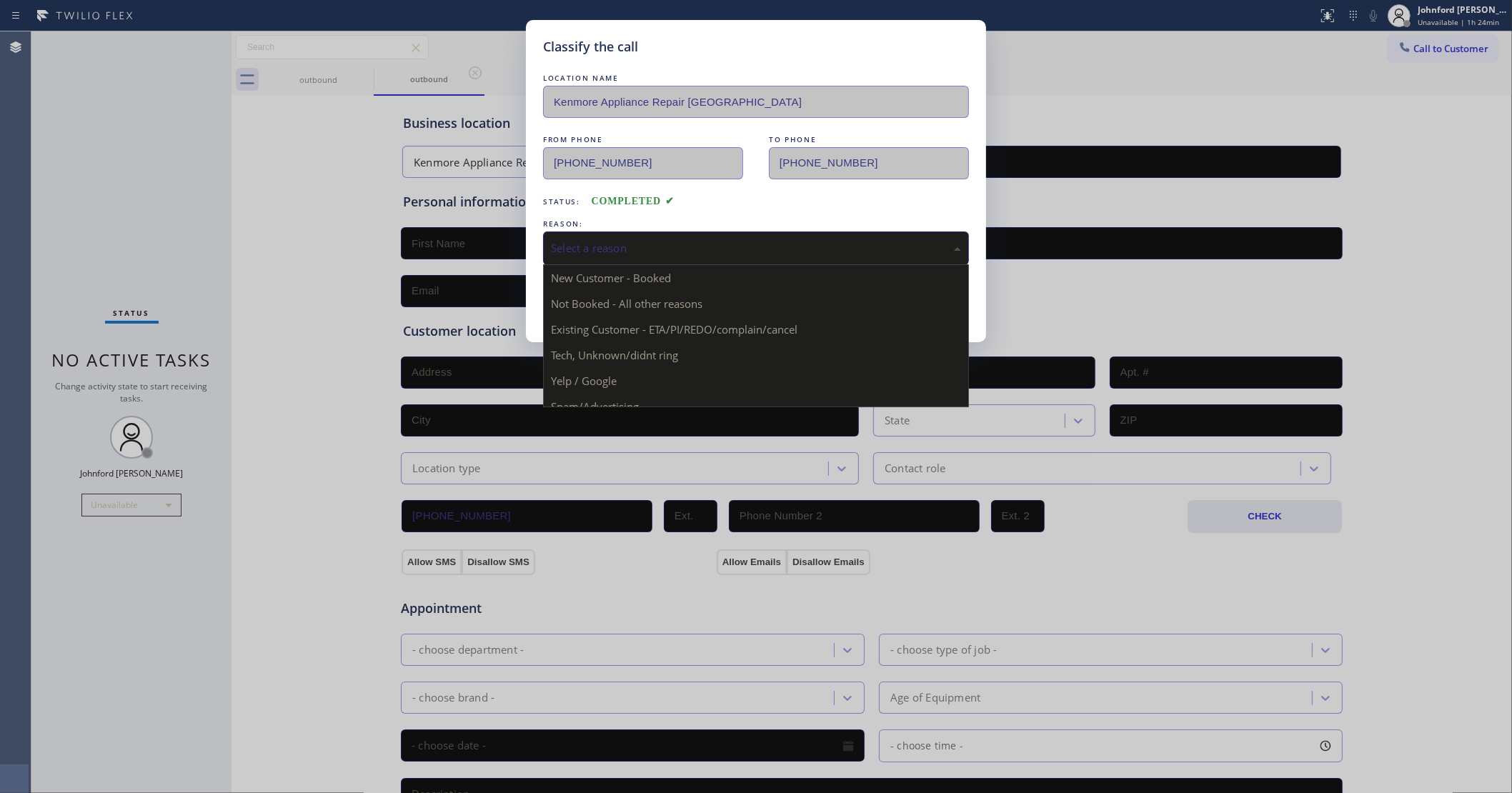
click at [598, 251] on div "Select a reason" at bounding box center [755, 248] width 410 height 16
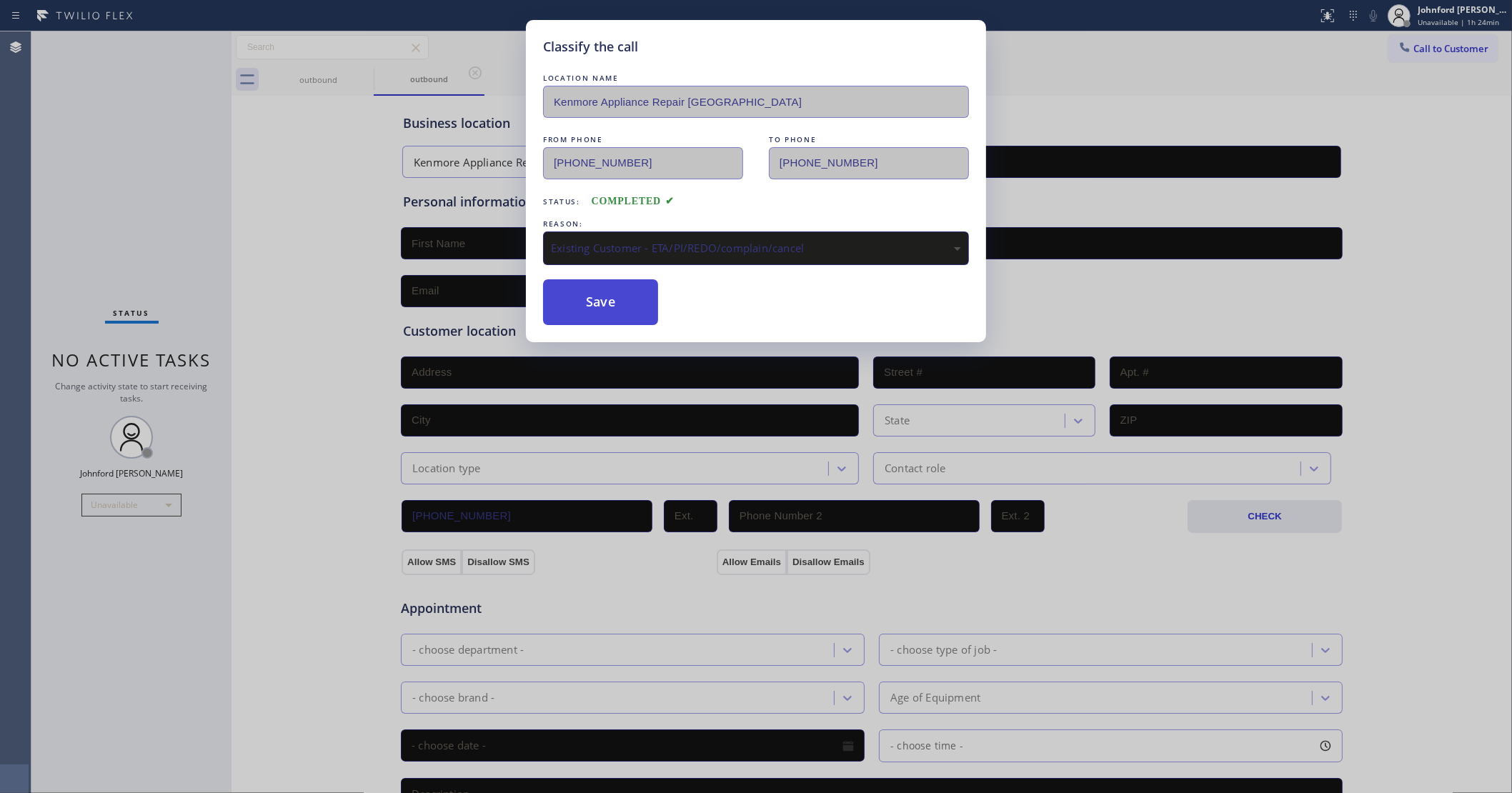
click at [607, 308] on button "Save" at bounding box center [601, 302] width 115 height 45
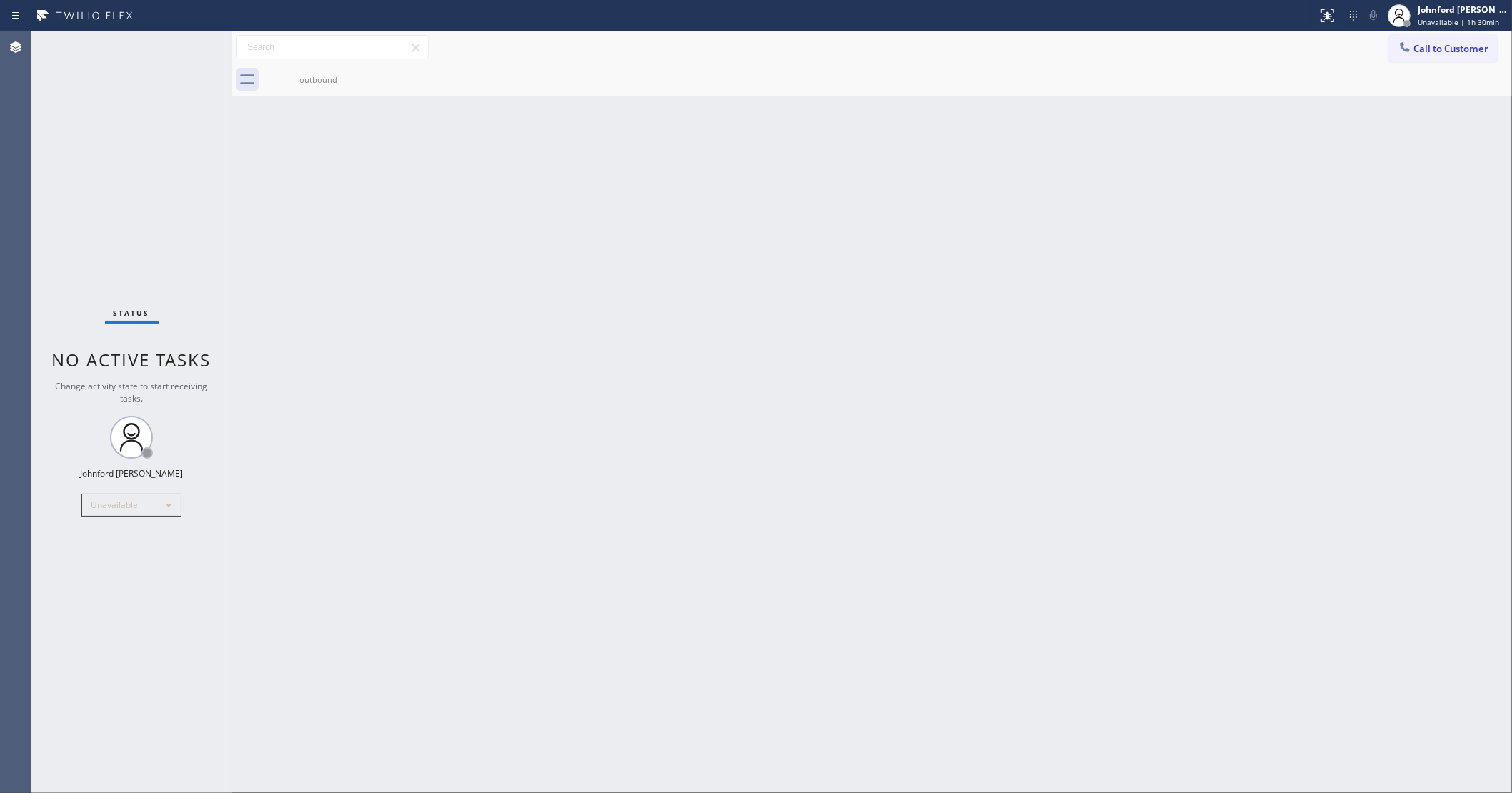
click at [1194, 203] on div "Back to Dashboard Change Sender ID Customers Technicians Select a contact Outbo…" at bounding box center [871, 412] width 1280 height 762
drag, startPoint x: 1306, startPoint y: 177, endPoint x: 1221, endPoint y: 115, distance: 105.2
click at [1306, 177] on div "Back to Dashboard Change Sender ID Customers Technicians Select a contact Outbo…" at bounding box center [871, 412] width 1280 height 762
drag, startPoint x: 1436, startPoint y: 33, endPoint x: 1346, endPoint y: 82, distance: 102.5
click at [1436, 36] on div "Call to Customer Outbound call Location [GEOGRAPHIC_DATA] Appliance Repair [GEO…" at bounding box center [871, 47] width 1280 height 32
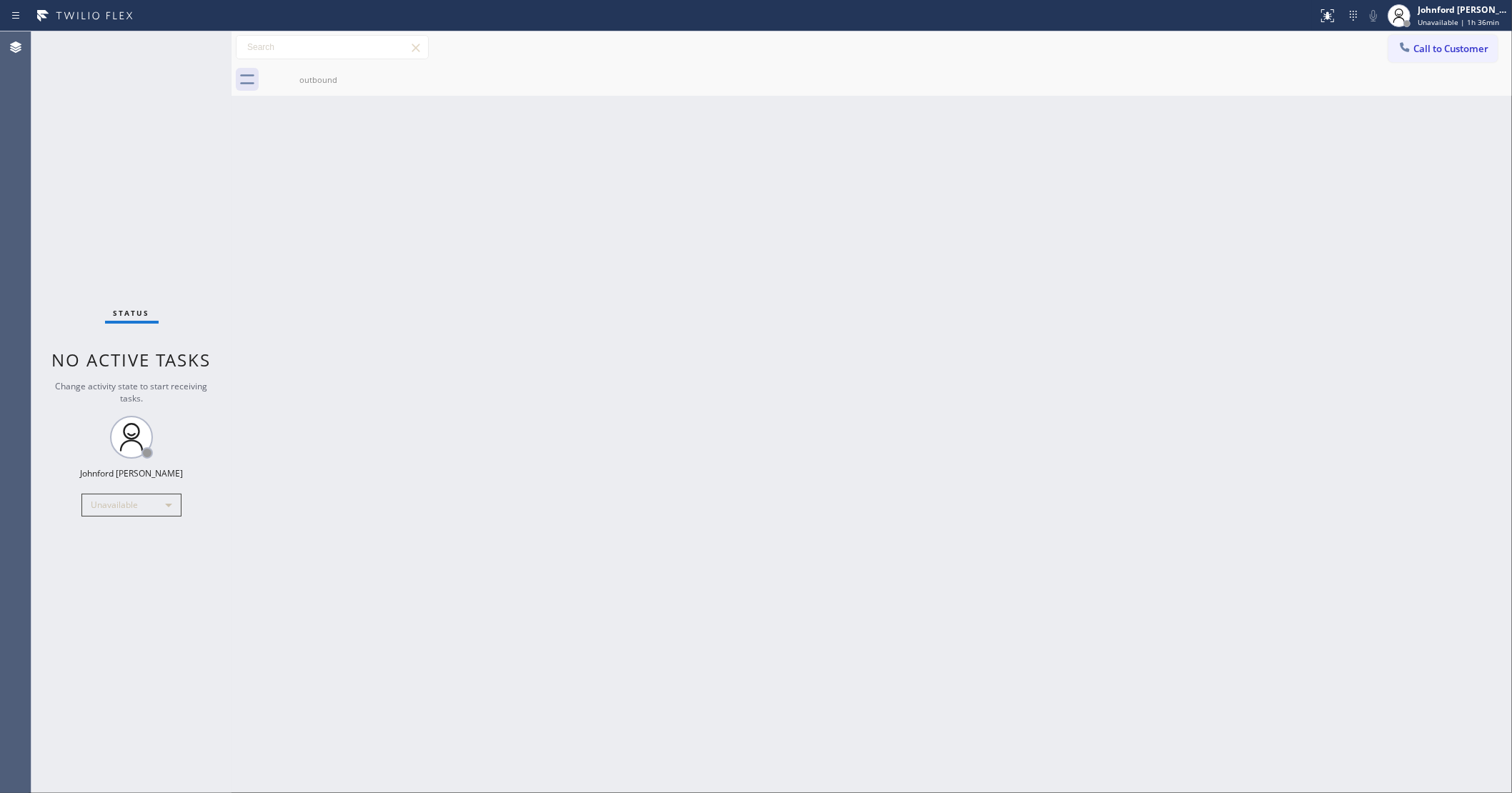
click at [1431, 51] on span "Call to Customer" at bounding box center [1450, 49] width 75 height 13
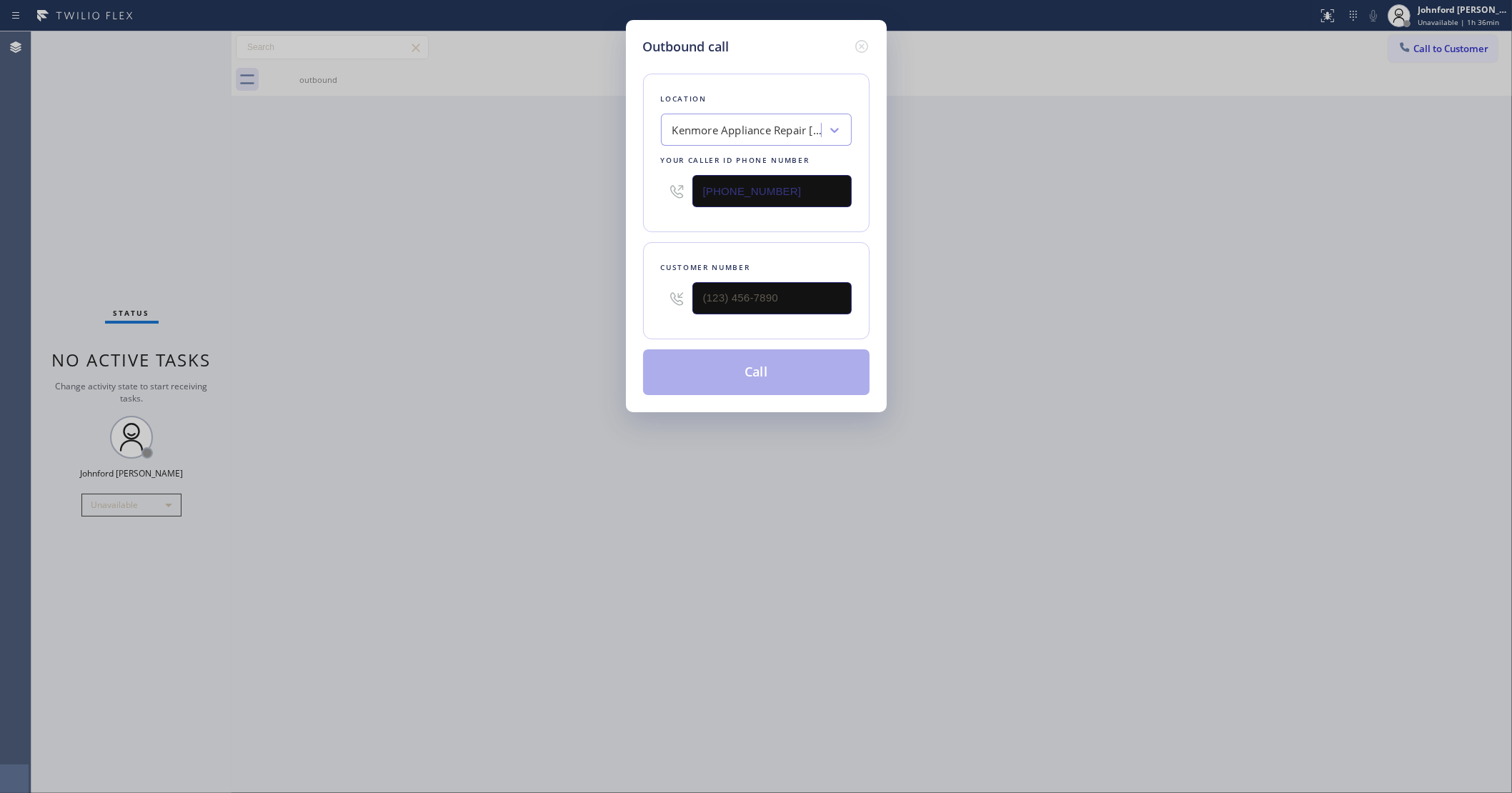
drag, startPoint x: 788, startPoint y: 167, endPoint x: 583, endPoint y: 191, distance: 206.4
click at [550, 186] on div "Outbound call Location [GEOGRAPHIC_DATA] Appliance Repair [GEOGRAPHIC_DATA] You…" at bounding box center [756, 396] width 1512 height 793
drag, startPoint x: 799, startPoint y: 193, endPoint x: 512, endPoint y: 193, distance: 287.0
click at [512, 193] on div "Outbound call Location [GEOGRAPHIC_DATA] Appliance Repair [GEOGRAPHIC_DATA] You…" at bounding box center [756, 396] width 1512 height 793
paste input "800) 686-5038"
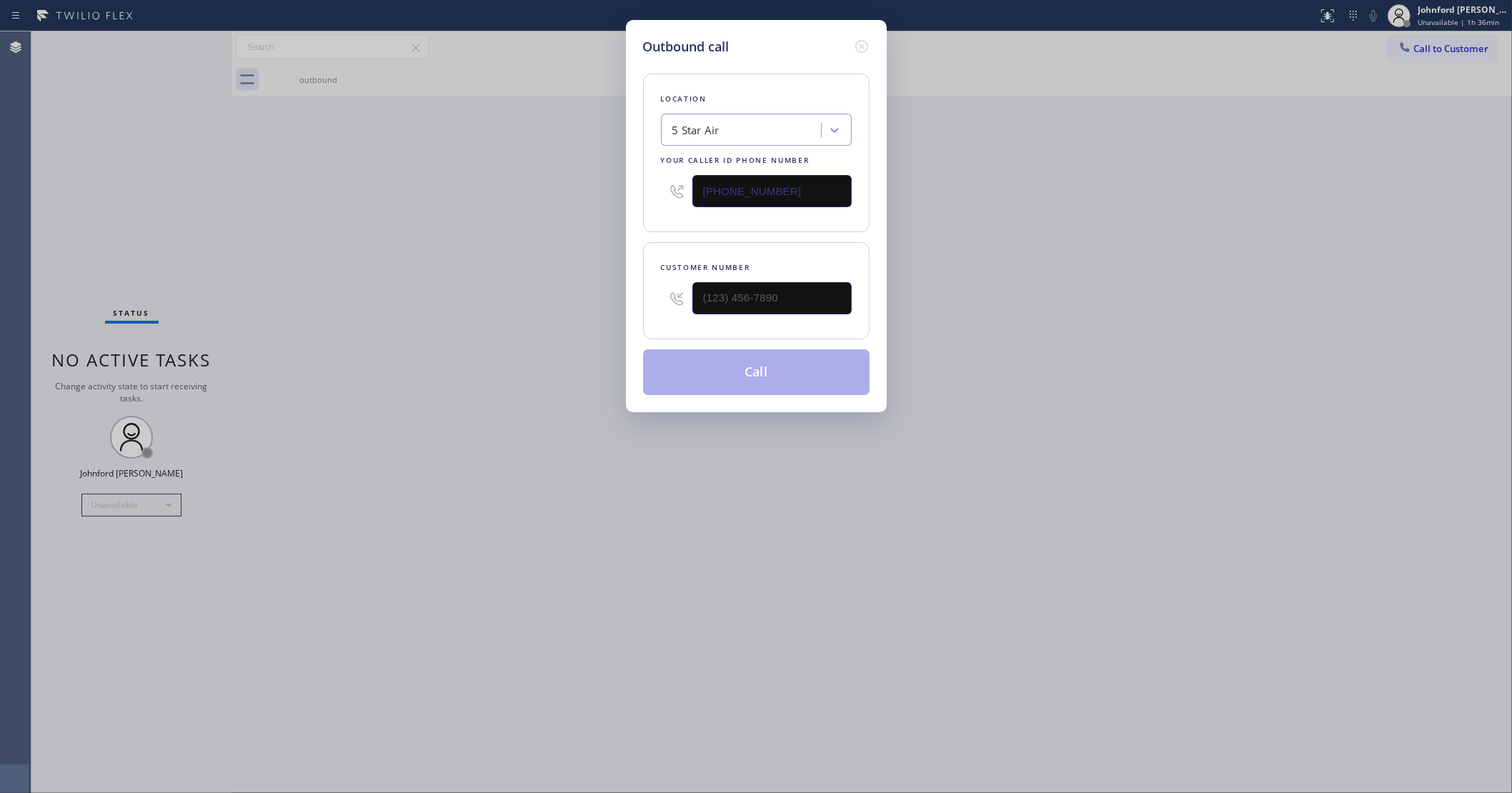
type input "[PHONE_NUMBER]"
drag, startPoint x: 757, startPoint y: 296, endPoint x: 538, endPoint y: 300, distance: 219.0
click at [549, 300] on div "Outbound call Location 5 Star Air Your caller id phone number [PHONE_NUMBER] Cu…" at bounding box center [756, 396] width 1512 height 793
paste input "805) 705-1376"
type input "[PHONE_NUMBER]"
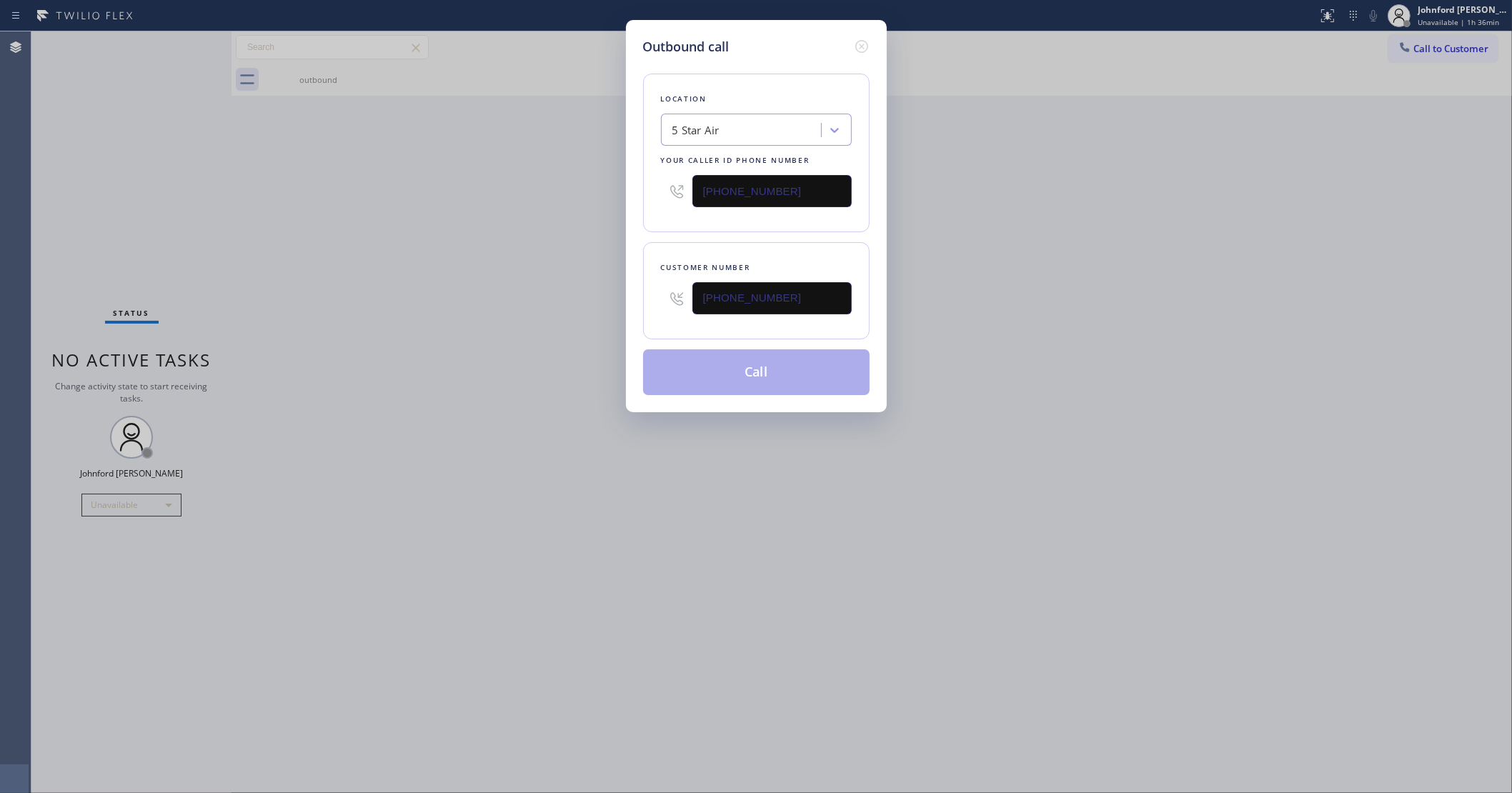
click at [519, 305] on div "Outbound call Location 5 Star Air Your caller id phone number [PHONE_NUMBER] Cu…" at bounding box center [756, 396] width 1512 height 793
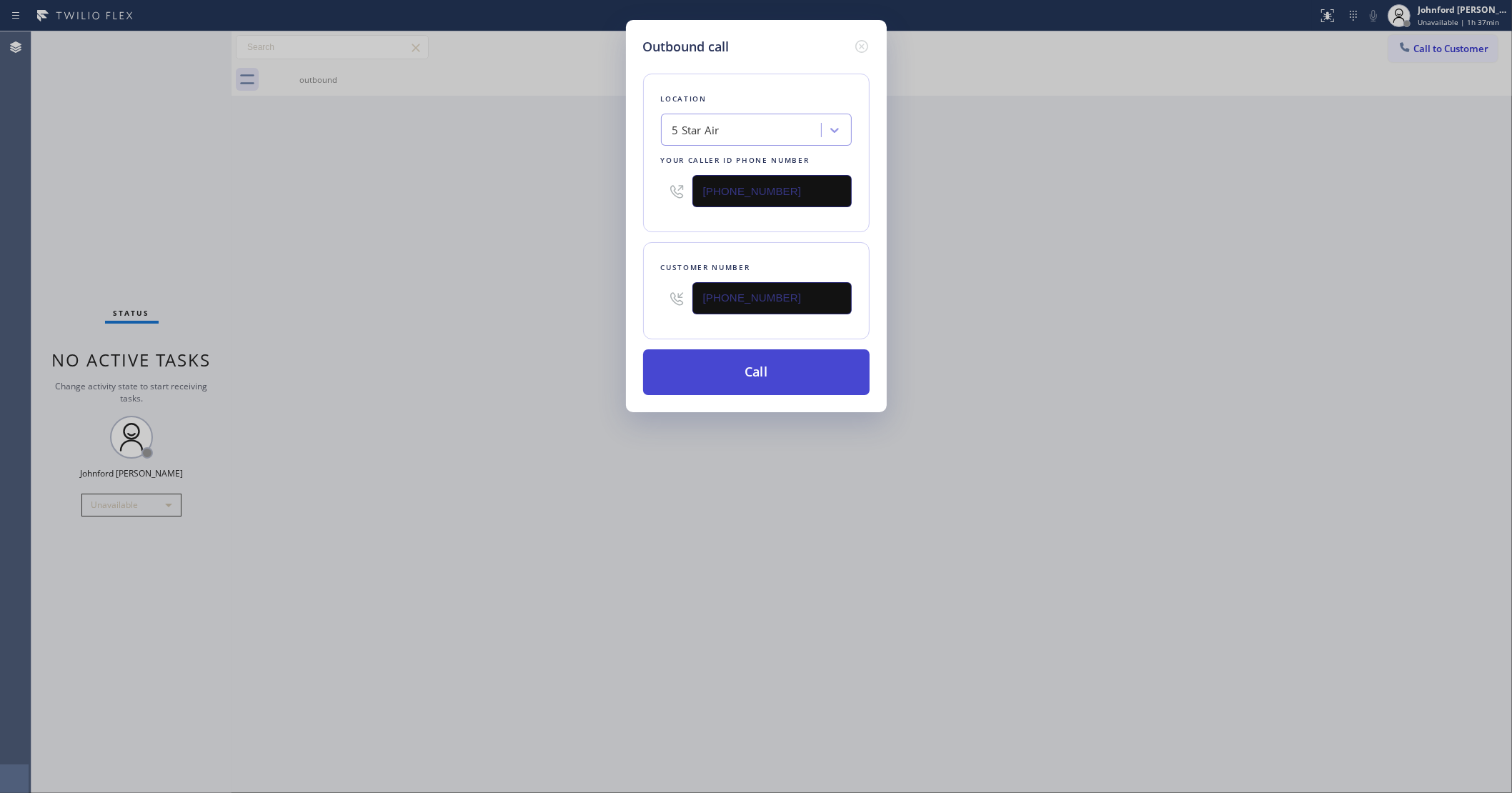
click at [734, 380] on button "Call" at bounding box center [756, 372] width 226 height 45
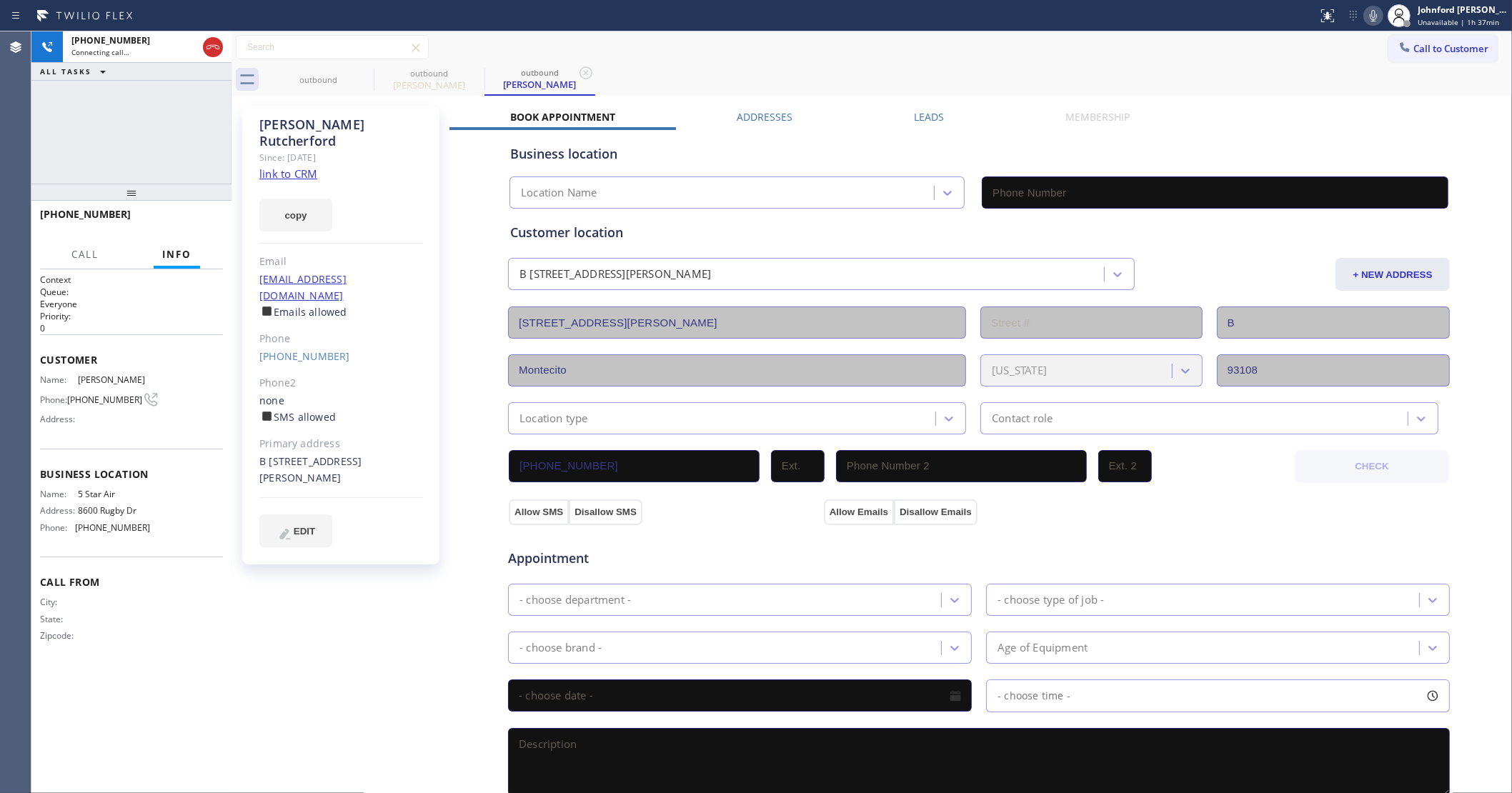
type input "[PHONE_NUMBER]"
click at [875, 87] on div "outbound outbound [PERSON_NAME] outbound [PERSON_NAME]" at bounding box center [888, 79] width 1249 height 32
click at [1374, 16] on icon at bounding box center [1373, 16] width 8 height 11
click at [365, 77] on icon at bounding box center [364, 73] width 17 height 17
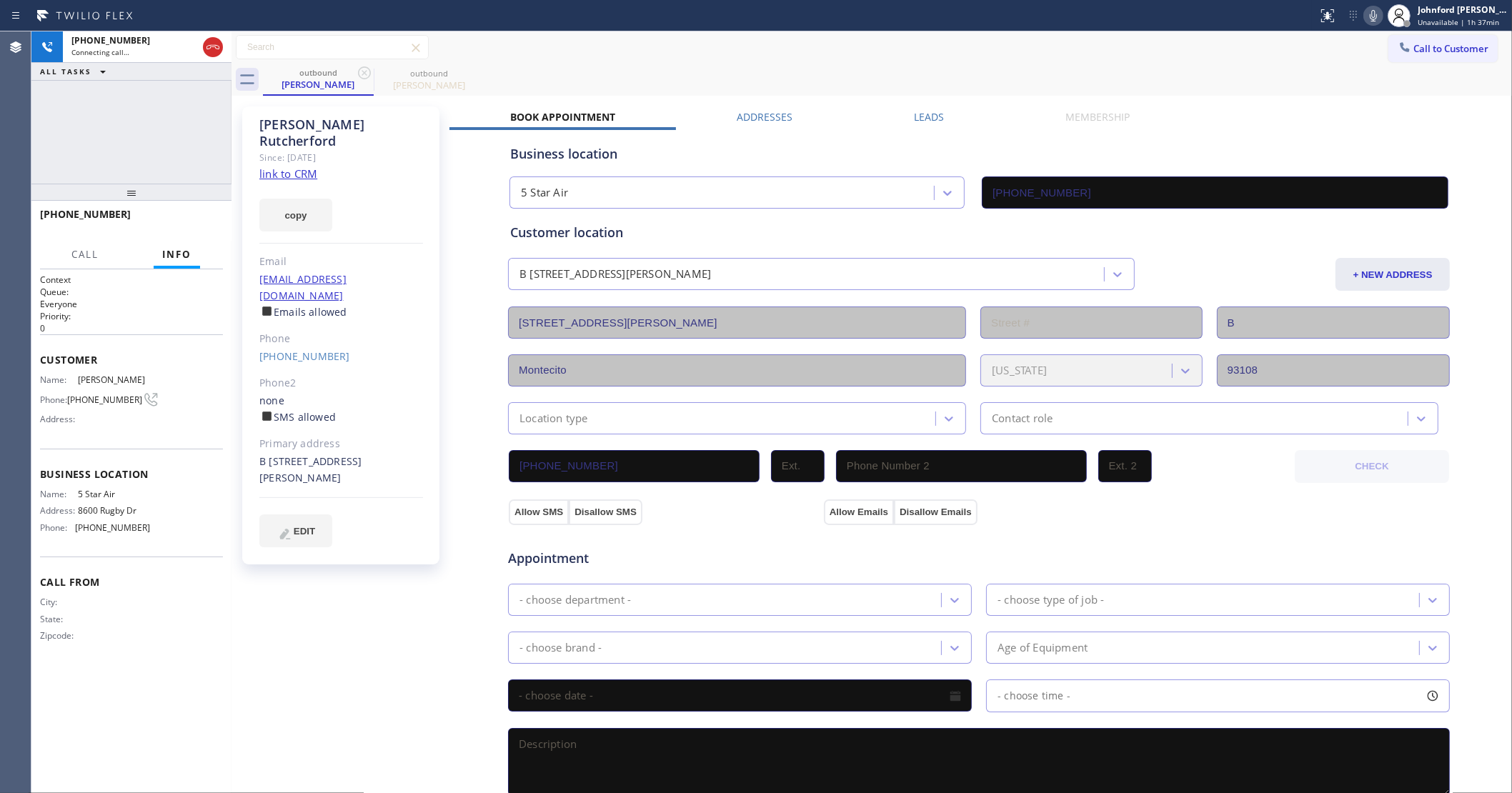
click at [692, 52] on div "Call to Customer Outbound call Location 5 Star Air Your caller id phone number …" at bounding box center [871, 47] width 1280 height 25
click at [175, 122] on div "[PHONE_NUMBER] Live | 00:14 ALL TASKS ALL TASKS ACTIVE TASKS TASKS IN WRAP UP" at bounding box center [131, 107] width 200 height 152
drag, startPoint x: 124, startPoint y: 195, endPoint x: 136, endPoint y: 127, distance: 69.1
click at [136, 127] on div "[PHONE_NUMBER] Live | 00:17 ALL TASKS ALL TASKS ACTIVE TASKS TASKS IN WRAP UP […" at bounding box center [131, 412] width 200 height 762
click at [664, 54] on div "Call to Customer Outbound call Location 5 Star Air Your caller id phone number …" at bounding box center [871, 47] width 1280 height 25
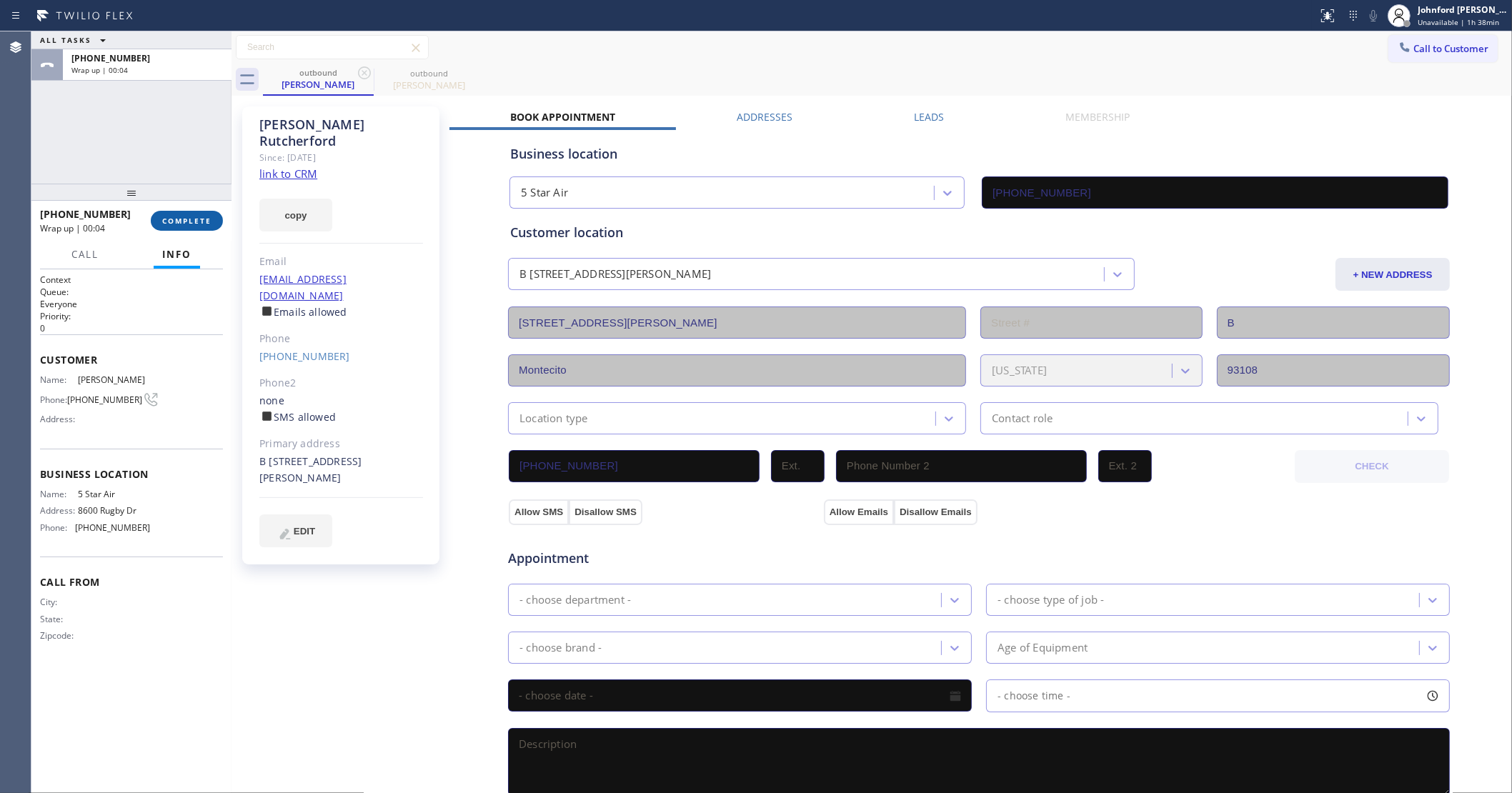
click at [193, 225] on span "COMPLETE" at bounding box center [186, 220] width 49 height 10
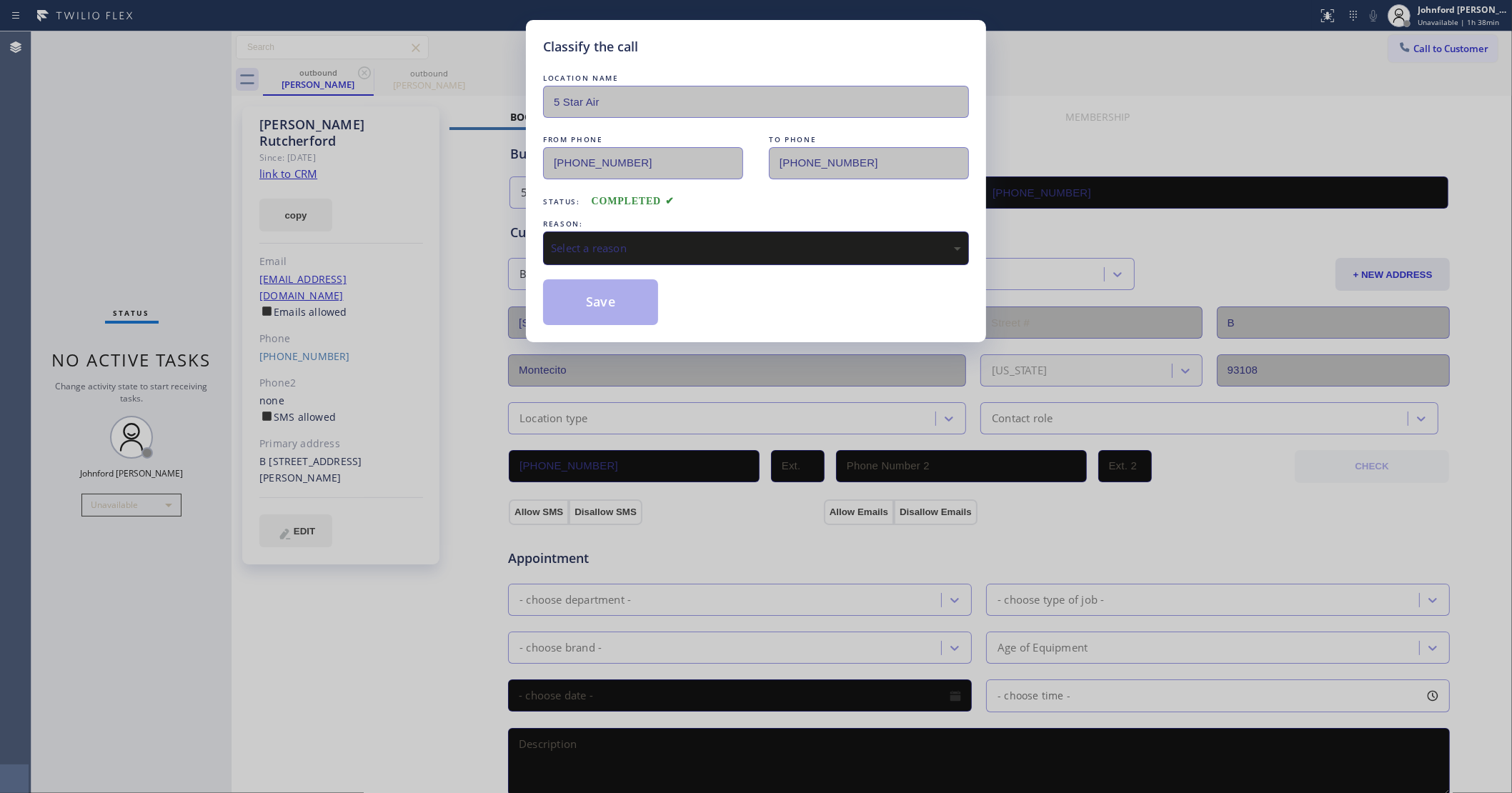
click at [616, 232] on div "Select a reason" at bounding box center [756, 248] width 426 height 33
click at [585, 284] on button "Save" at bounding box center [601, 302] width 115 height 45
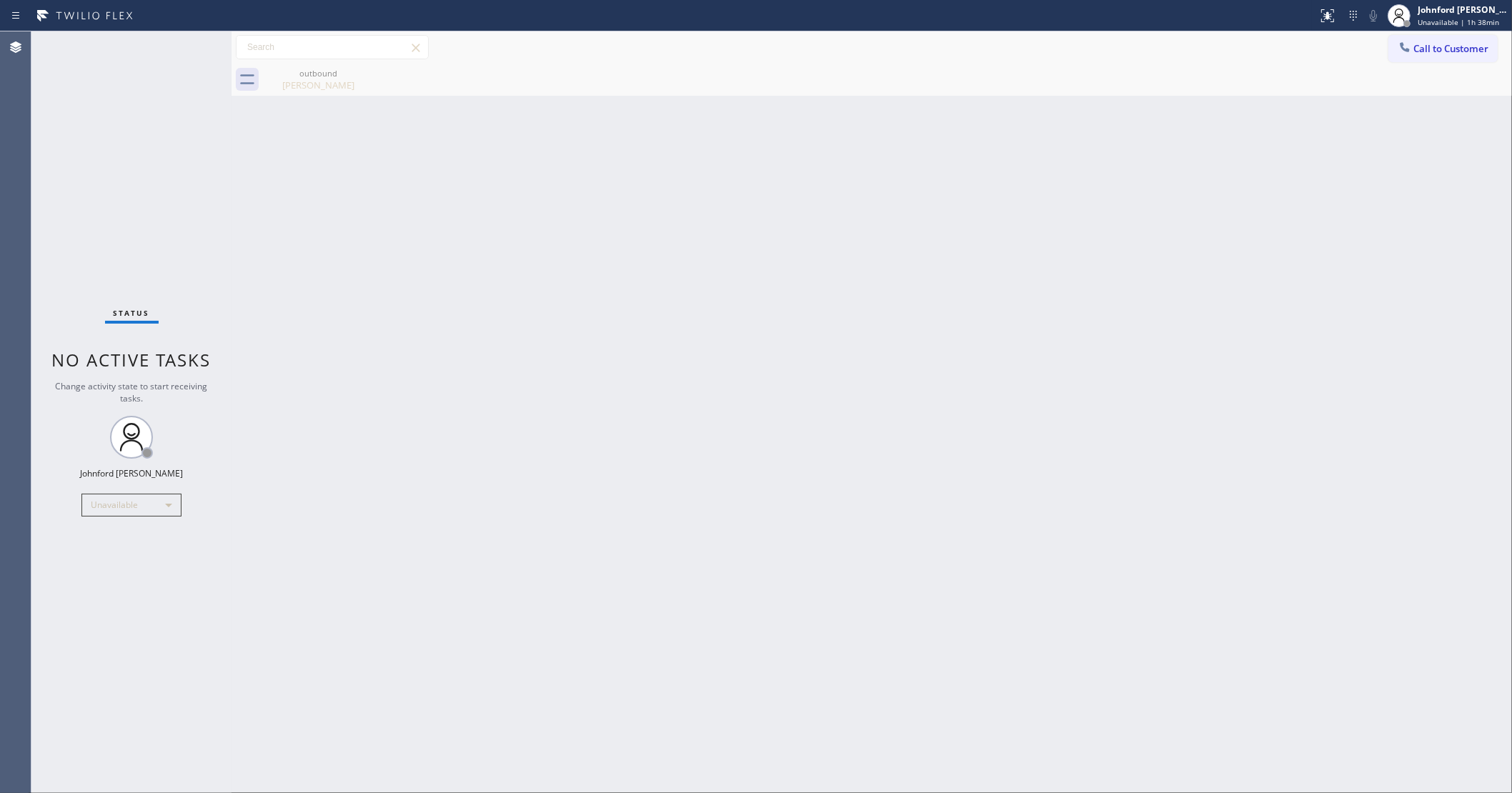
click at [118, 185] on div "Status No active tasks Change activity state to start receiving tasks. [PERSON_…" at bounding box center [131, 412] width 200 height 762
drag, startPoint x: 1057, startPoint y: 220, endPoint x: 1058, endPoint y: 207, distance: 13.0
click at [1057, 220] on div "Back to Dashboard Change Sender ID Customers Technicians Select a contact Outbo…" at bounding box center [871, 412] width 1280 height 762
click at [1398, 45] on icon at bounding box center [1404, 46] width 14 height 14
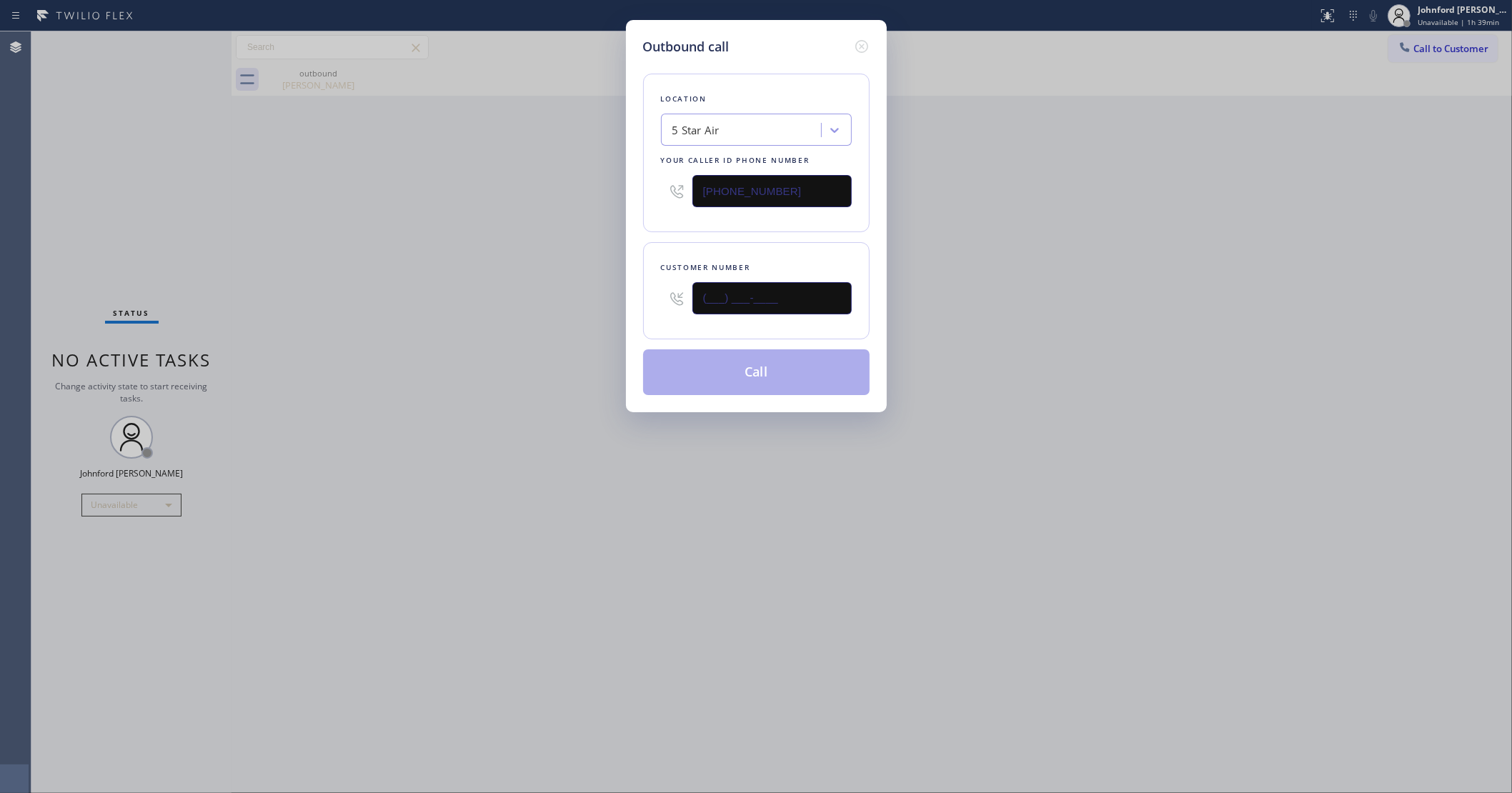
drag, startPoint x: 777, startPoint y: 296, endPoint x: 571, endPoint y: 300, distance: 206.0
click at [577, 297] on div "Outbound call Location 5 Star Air Your caller id phone number [PHONE_NUMBER] Cu…" at bounding box center [756, 396] width 1512 height 793
paste input "213) 284-1025"
click at [548, 301] on div "Outbound call Location 5 Star Air Your caller id phone number [PHONE_NUMBER] Cu…" at bounding box center [756, 396] width 1512 height 793
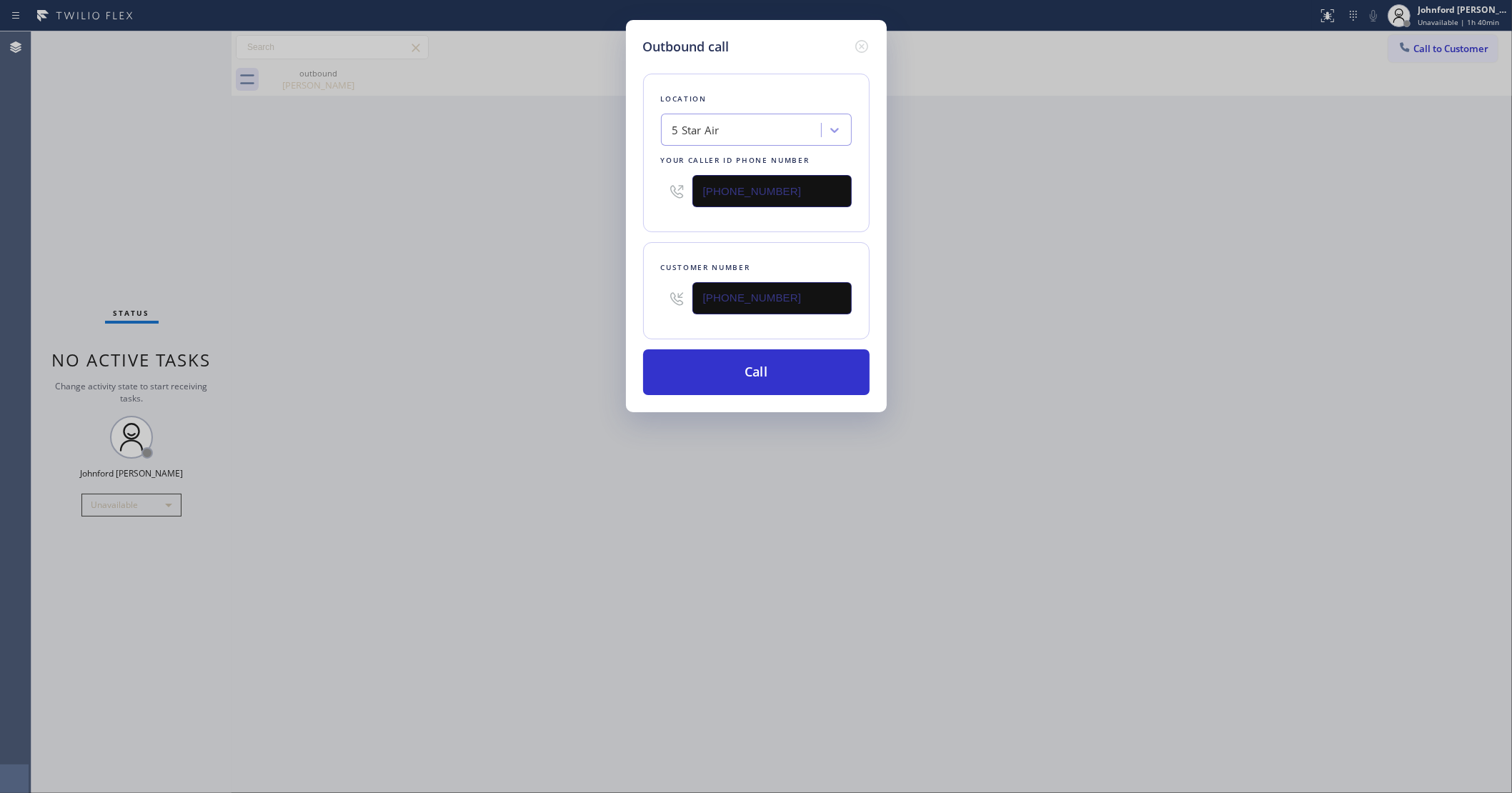
drag, startPoint x: 804, startPoint y: 282, endPoint x: 638, endPoint y: 309, distance: 168.2
click at [638, 309] on div "Outbound call Location 5 Star Air Your caller id phone number [PHONE_NUMBER] Cu…" at bounding box center [756, 216] width 261 height 393
paste input "text"
type input "[PHONE_NUMBER]"
click at [540, 315] on div "Outbound call Location 5 Star Air Your caller id phone number [PHONE_NUMBER] Cu…" at bounding box center [756, 396] width 1512 height 793
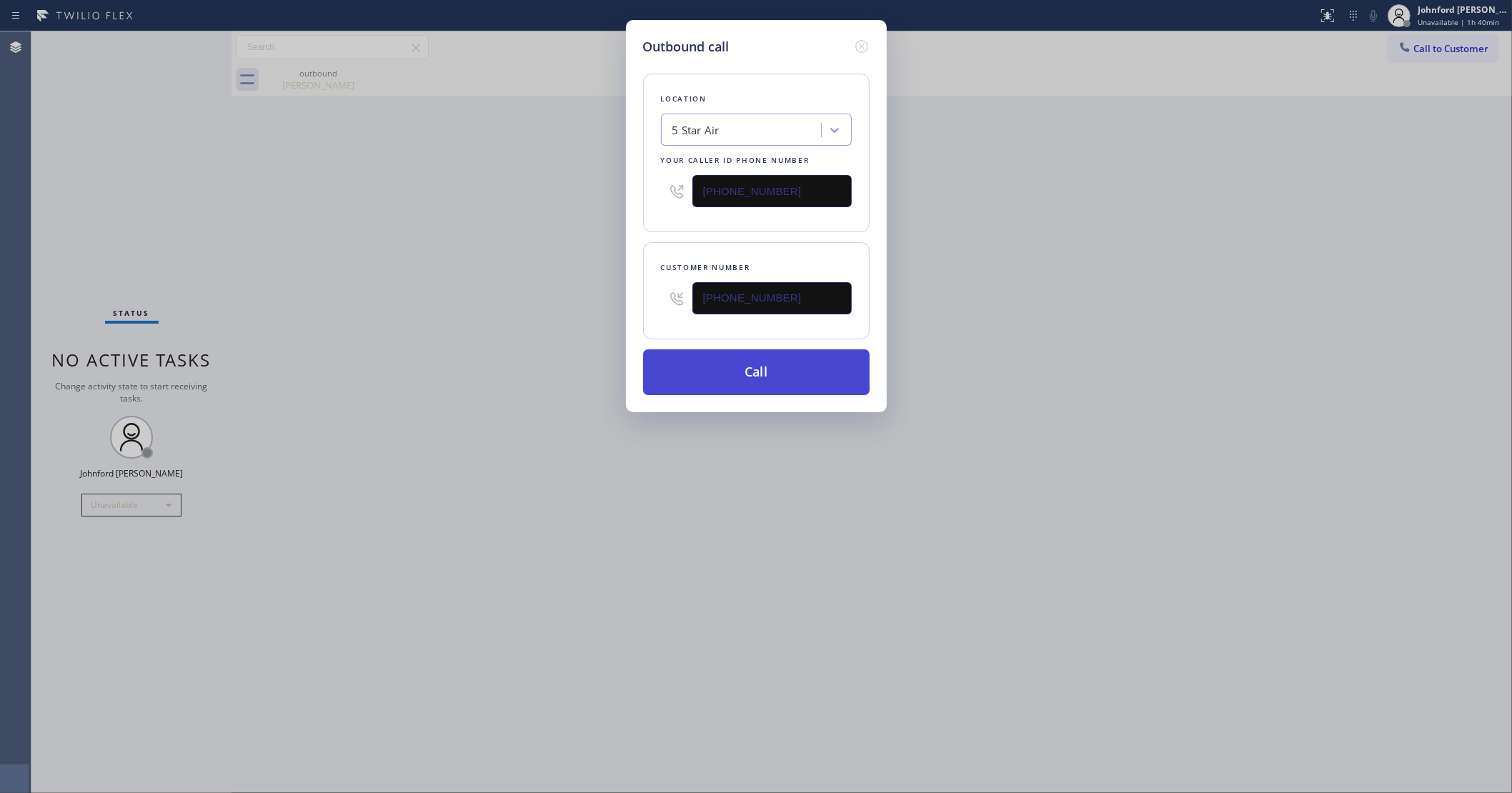
click at [698, 386] on button "Call" at bounding box center [756, 372] width 226 height 45
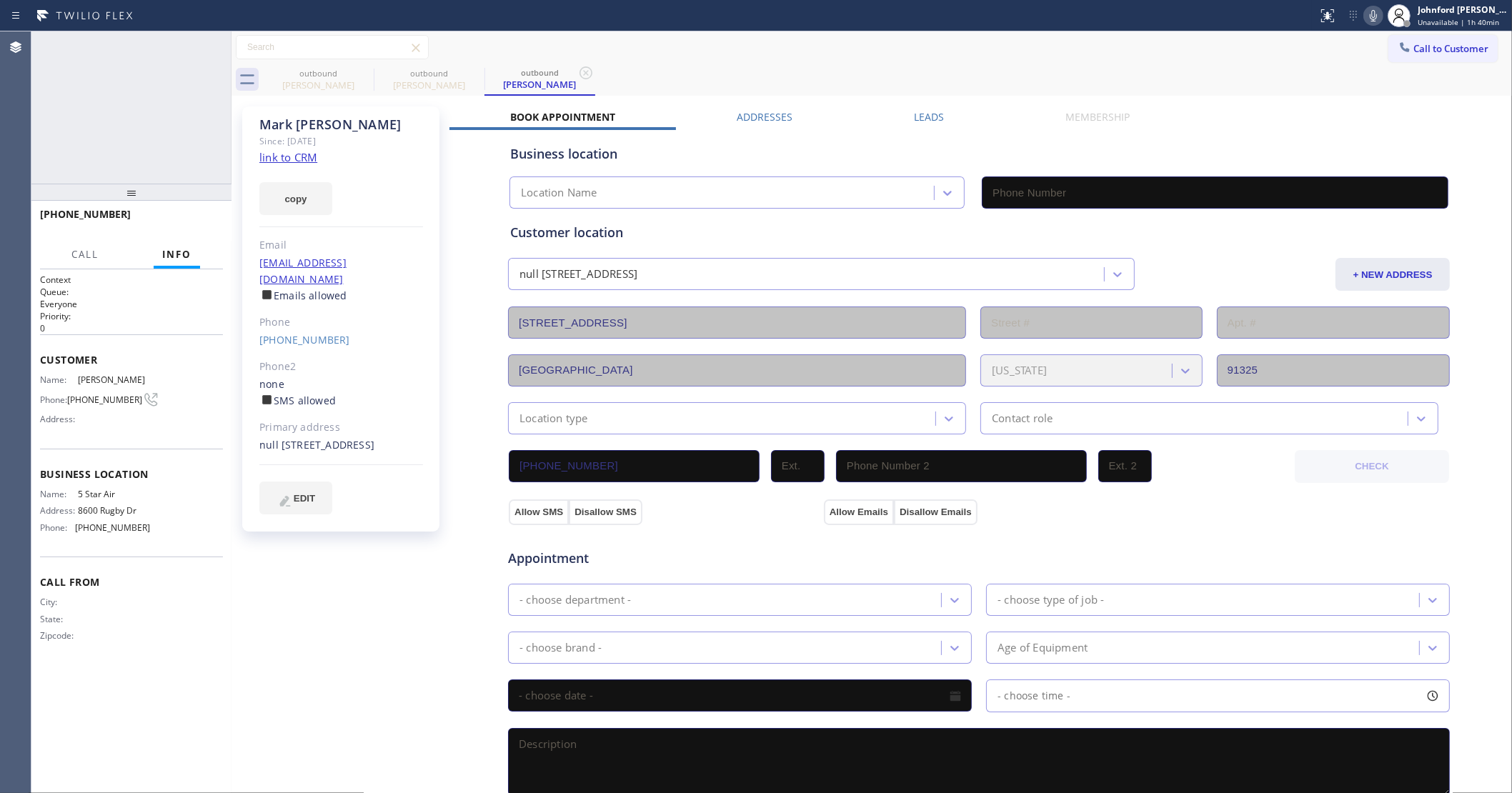
type input "[PHONE_NUMBER]"
click at [219, 47] on icon at bounding box center [213, 47] width 13 height 5
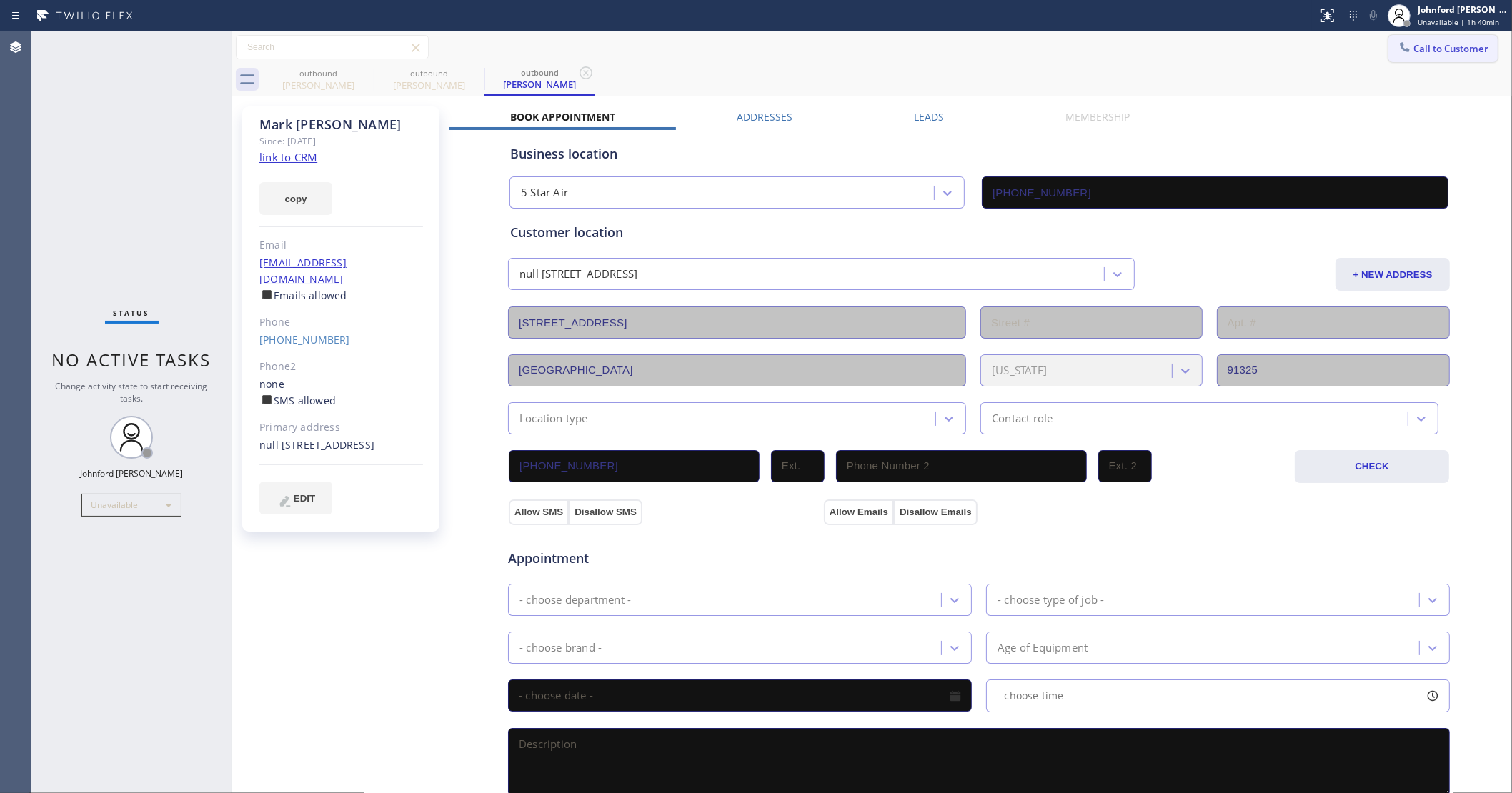
click at [1413, 45] on span "Call to Customer" at bounding box center [1450, 49] width 75 height 13
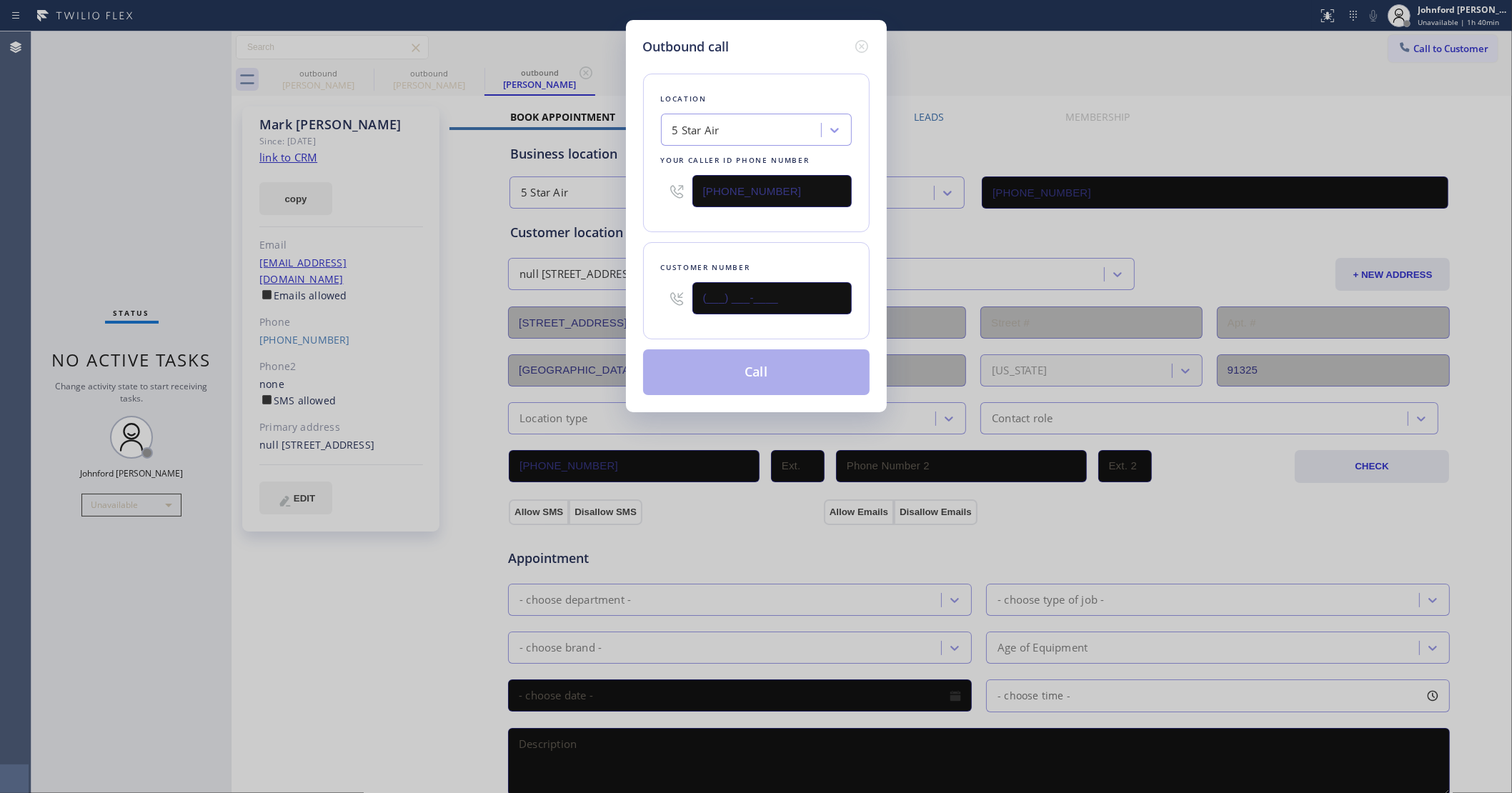
drag, startPoint x: 645, startPoint y: 322, endPoint x: 594, endPoint y: 322, distance: 51.0
click at [594, 322] on div "Outbound call Location 5 Star Air Your caller id phone number [PHONE_NUMBER] Cu…" at bounding box center [756, 396] width 1512 height 793
paste input "949) 433-6474"
type input "[PHONE_NUMBER]"
click at [650, 236] on div "Location 5 Star Air Your caller id phone number [PHONE_NUMBER] Customer number …" at bounding box center [756, 226] width 226 height 339
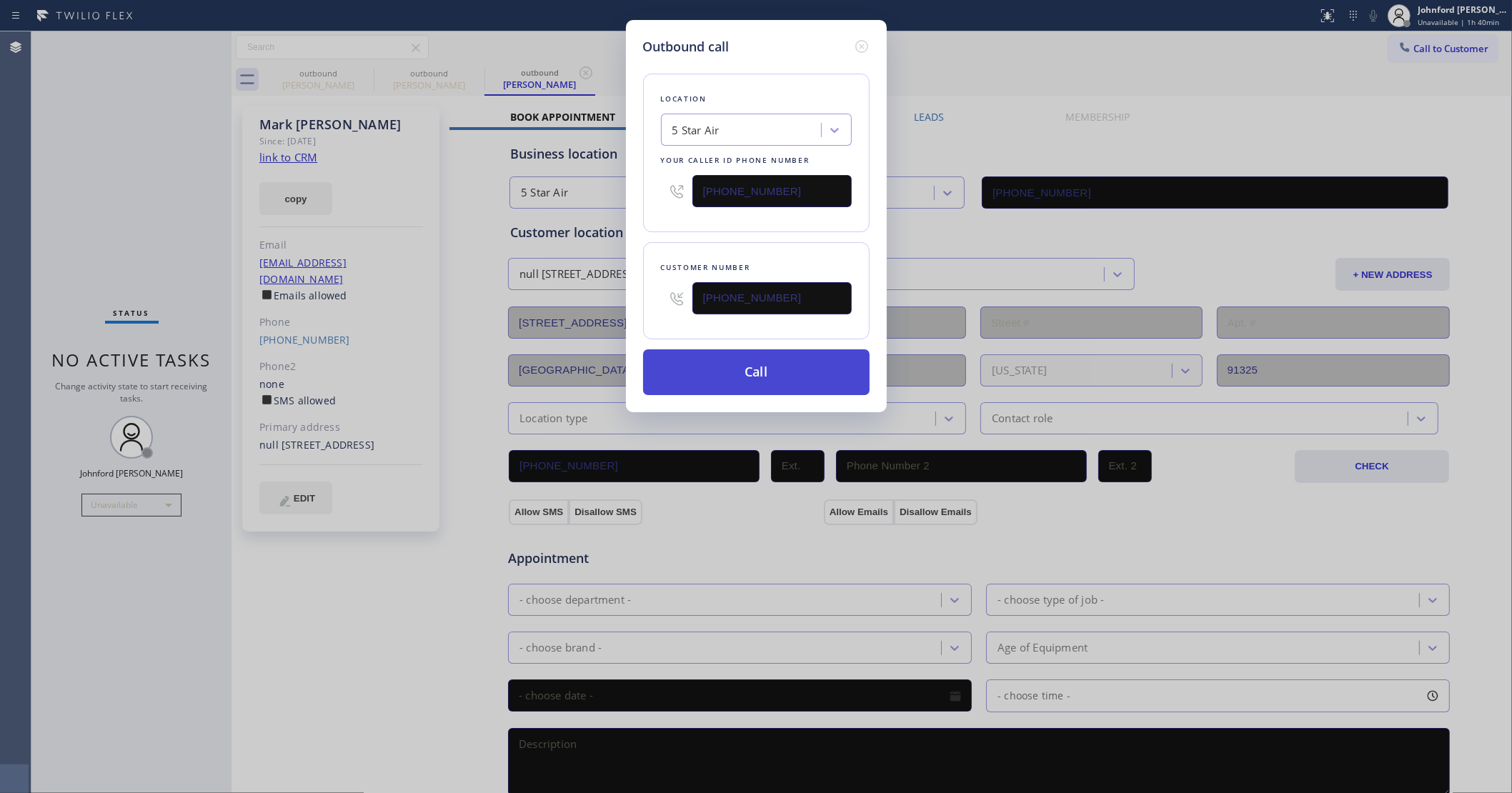
click at [713, 375] on button "Call" at bounding box center [756, 372] width 226 height 45
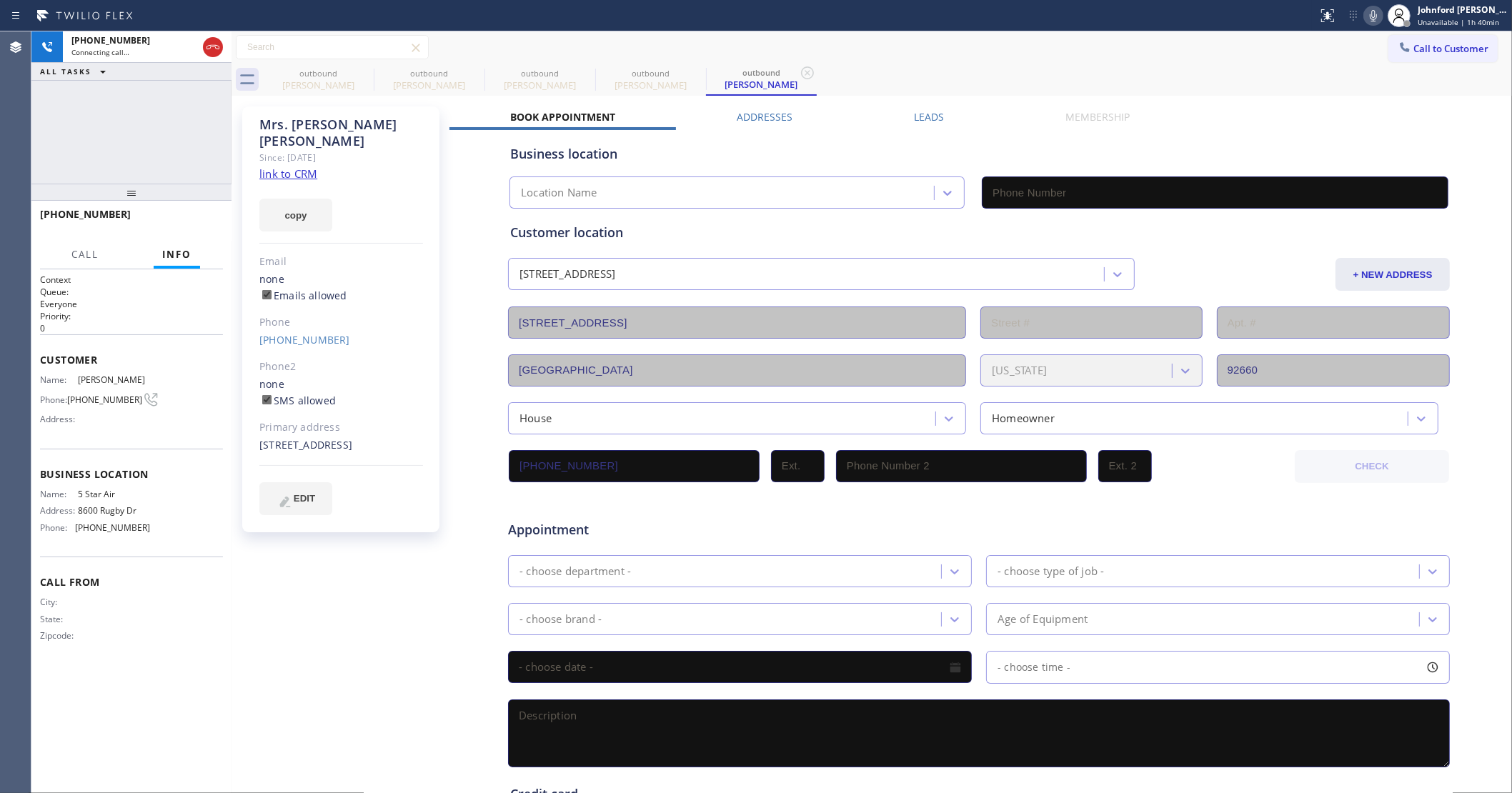
type input "[PHONE_NUMBER]"
click at [360, 69] on icon at bounding box center [364, 73] width 17 height 17
click at [0, 0] on icon at bounding box center [0, 0] width 0 height 0
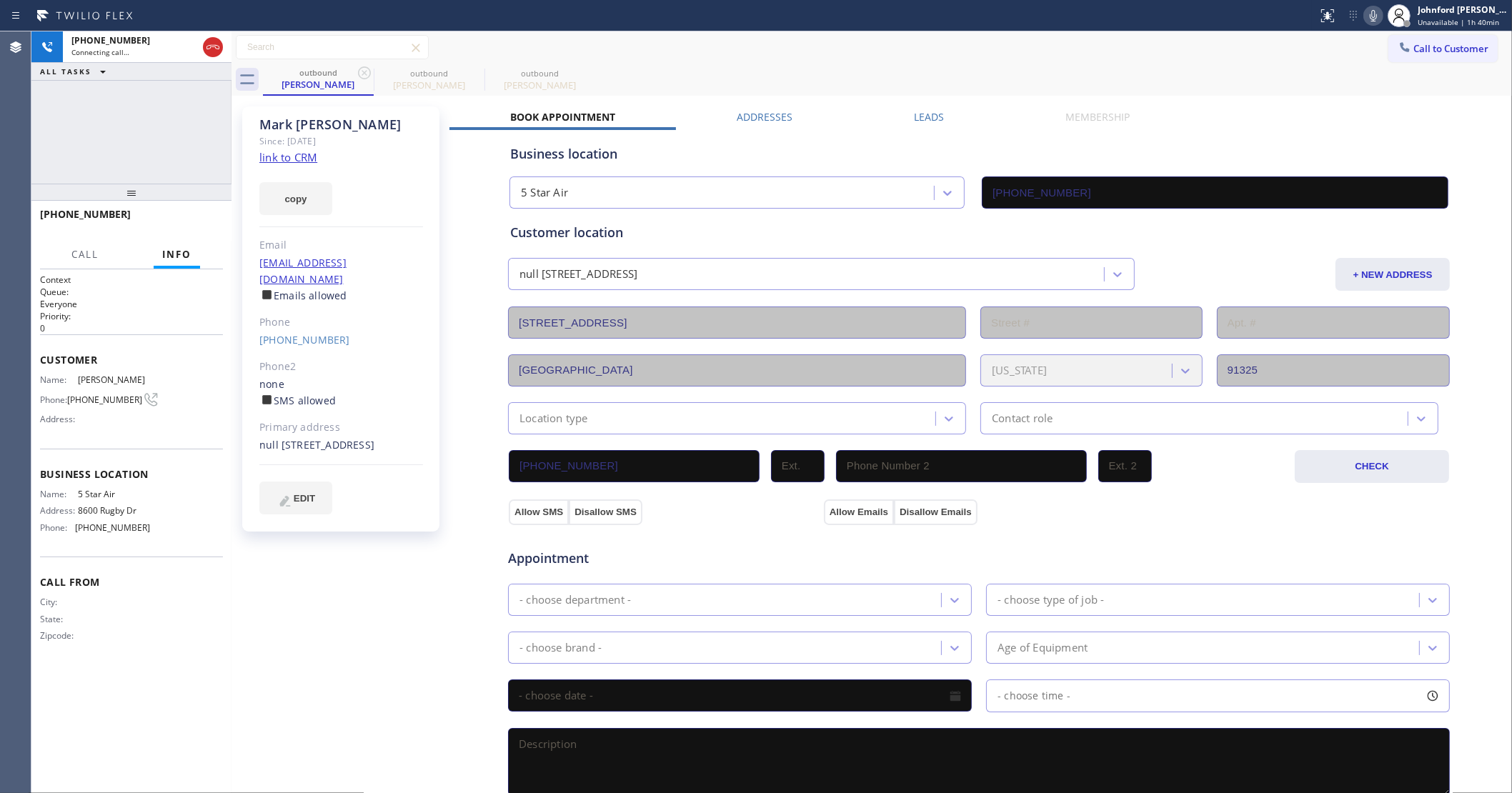
click at [360, 69] on icon at bounding box center [364, 73] width 17 height 17
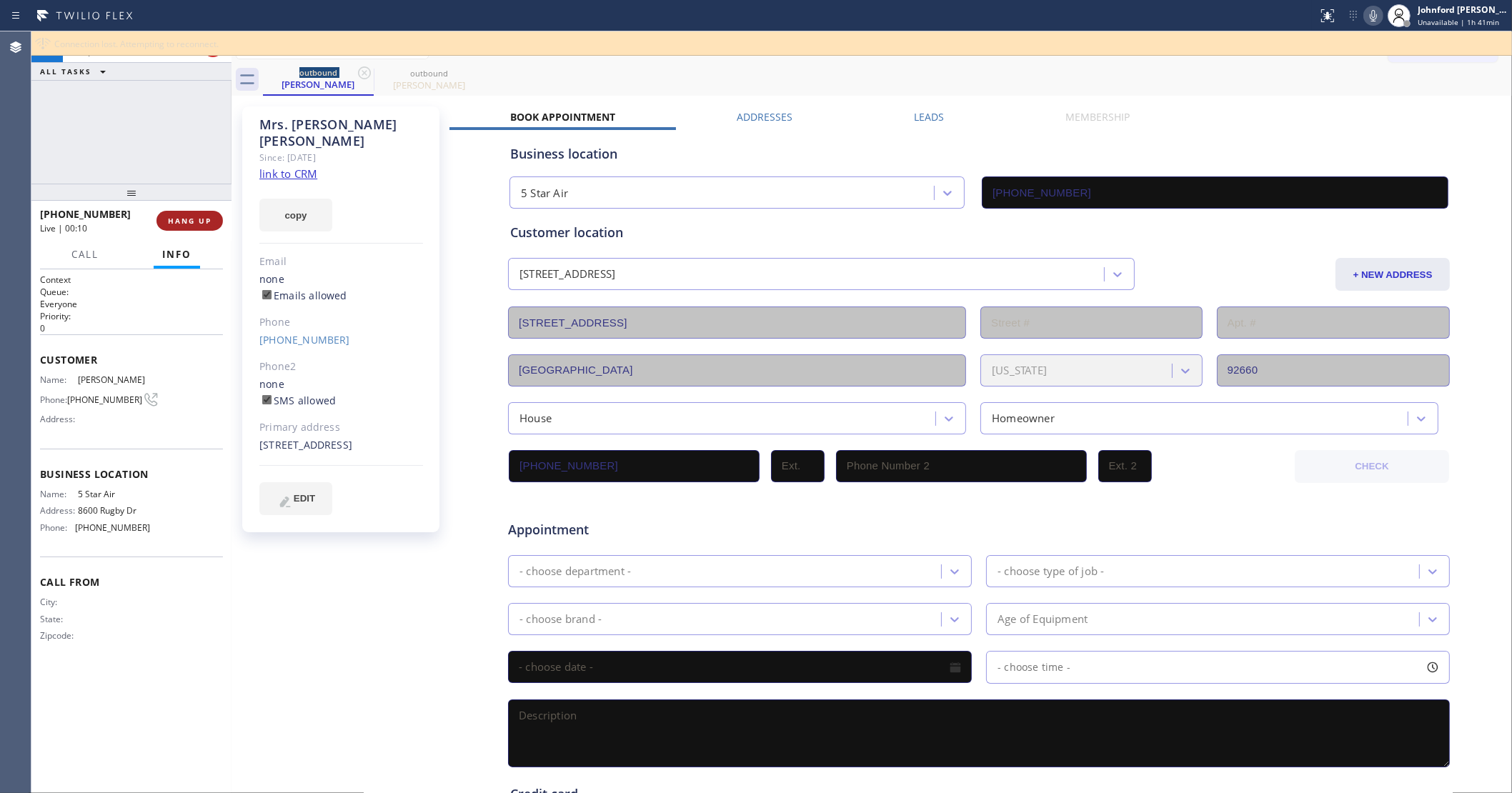
click at [185, 220] on span "HANG UP" at bounding box center [189, 220] width 44 height 10
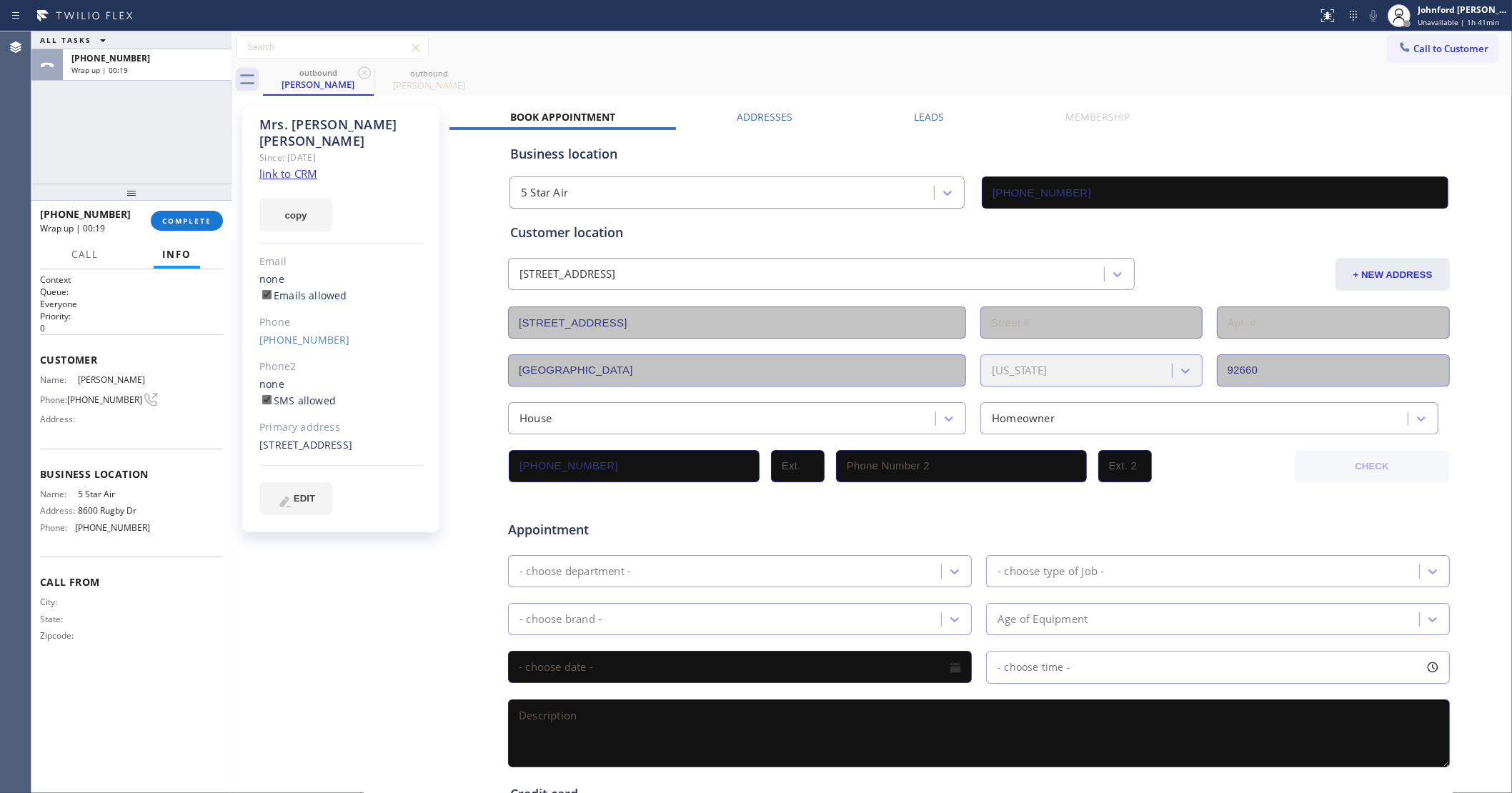
click at [150, 229] on div "[PHONE_NUMBER] Wrap up | 00:19" at bounding box center [95, 220] width 111 height 37
click at [169, 226] on button "COMPLETE" at bounding box center [186, 220] width 72 height 20
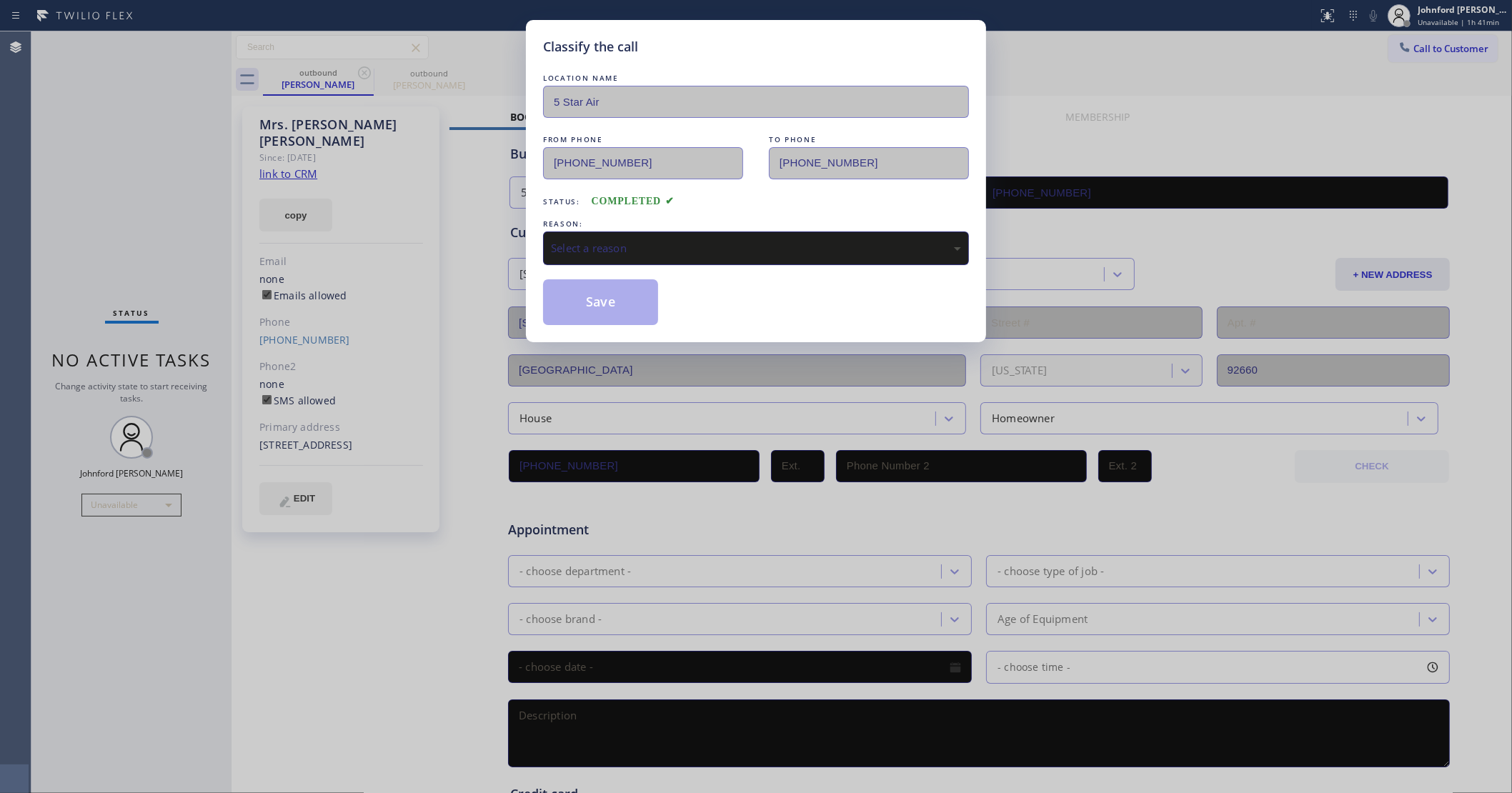
click at [676, 247] on div "Select a reason" at bounding box center [755, 248] width 410 height 16
click at [622, 327] on div "Classify the call LOCATION NAME 5 Star Air FROM PHONE [PHONE_NUMBER] TO PHONE […" at bounding box center [756, 181] width 460 height 323
click at [625, 298] on button "Save" at bounding box center [601, 302] width 115 height 45
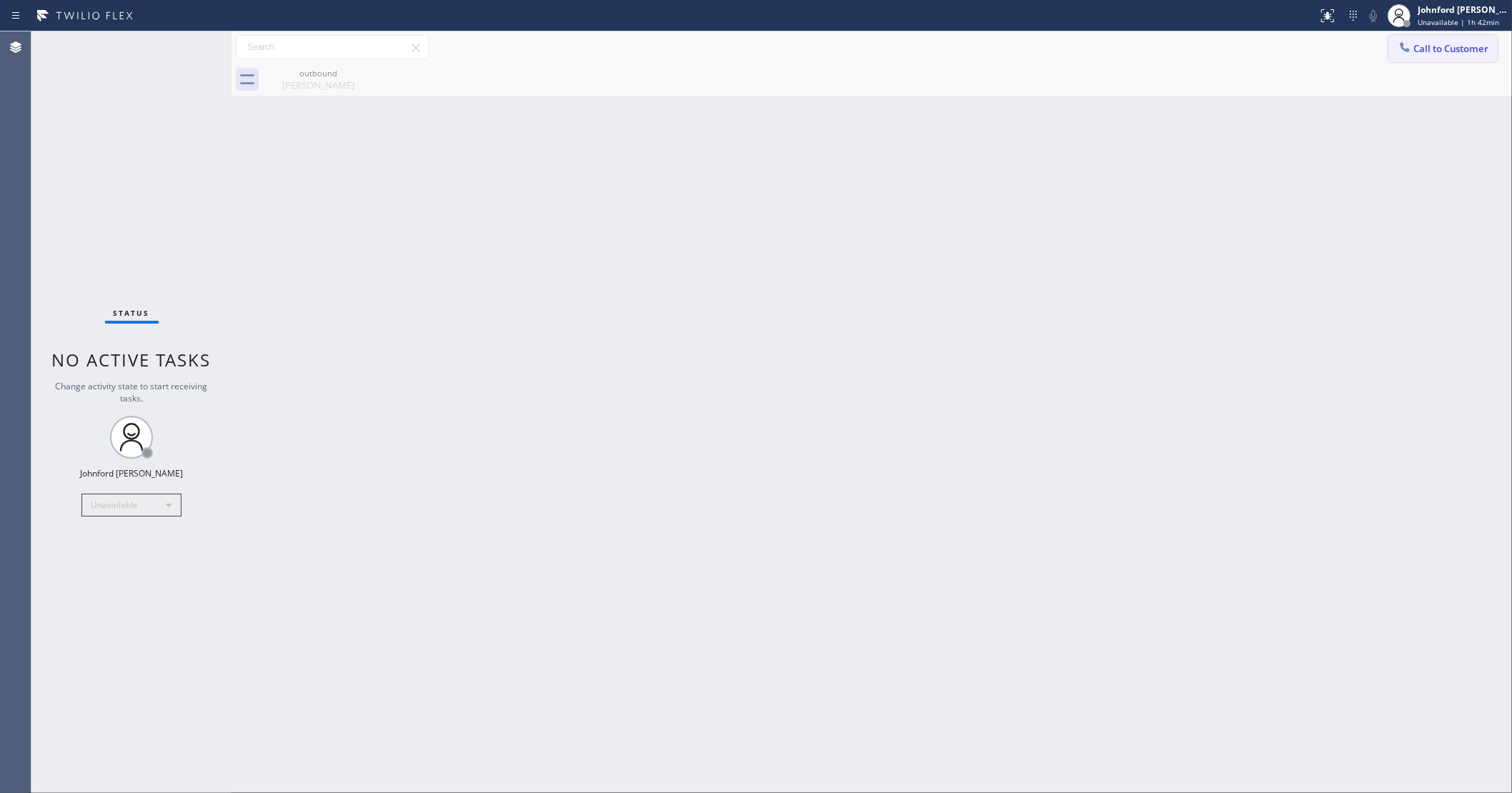
click at [1418, 44] on span "Call to Customer" at bounding box center [1450, 49] width 75 height 13
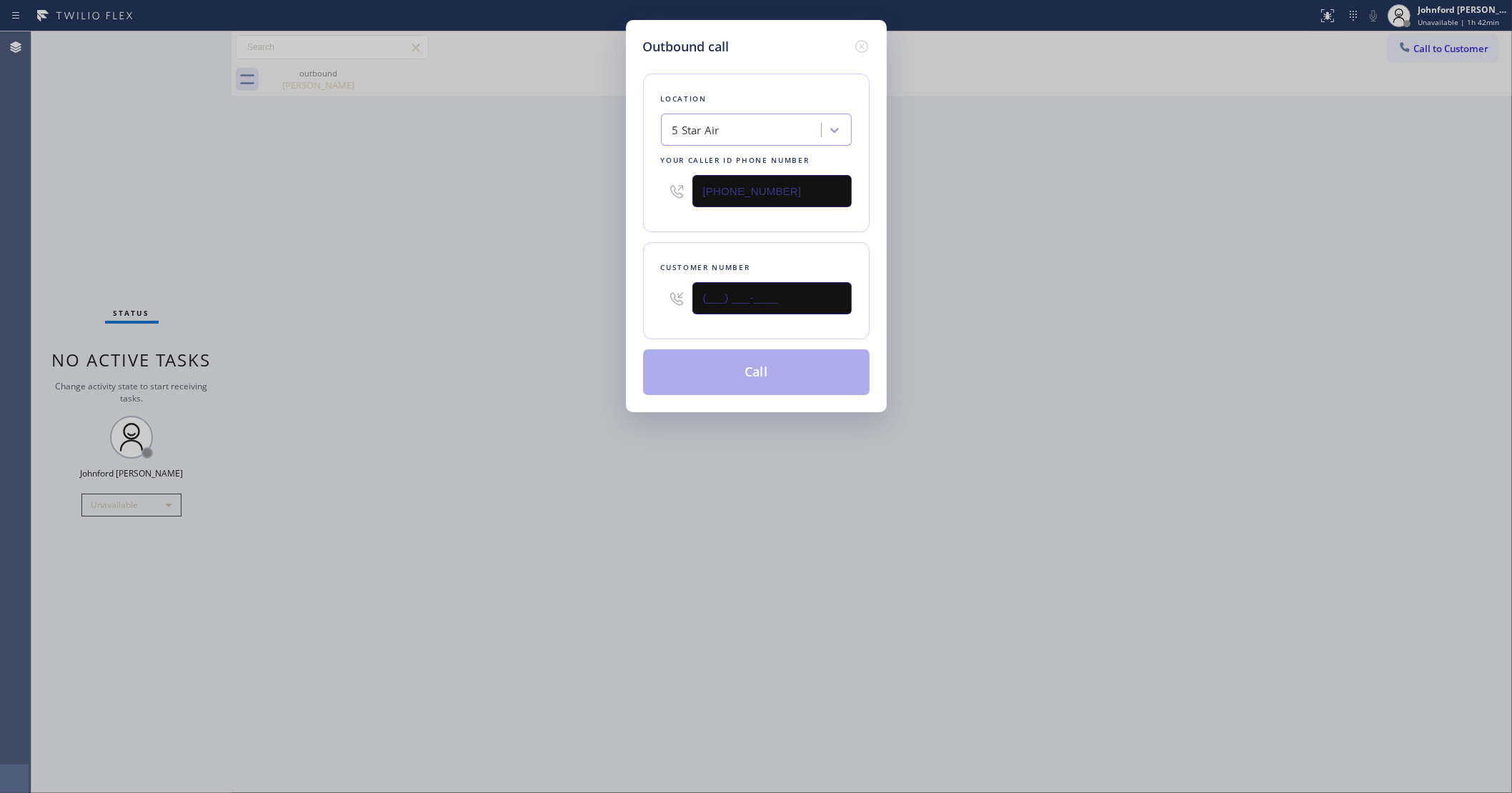
drag, startPoint x: 786, startPoint y: 287, endPoint x: 628, endPoint y: 293, distance: 158.1
click at [641, 293] on div "Outbound call Location 5 Star Air Your caller id phone number [PHONE_NUMBER] Cu…" at bounding box center [756, 216] width 261 height 393
paste input "310) 804-7873"
click at [597, 293] on div "Outbound call Location 5 Star Air Your caller id phone number [PHONE_NUMBER] Cu…" at bounding box center [756, 396] width 1512 height 793
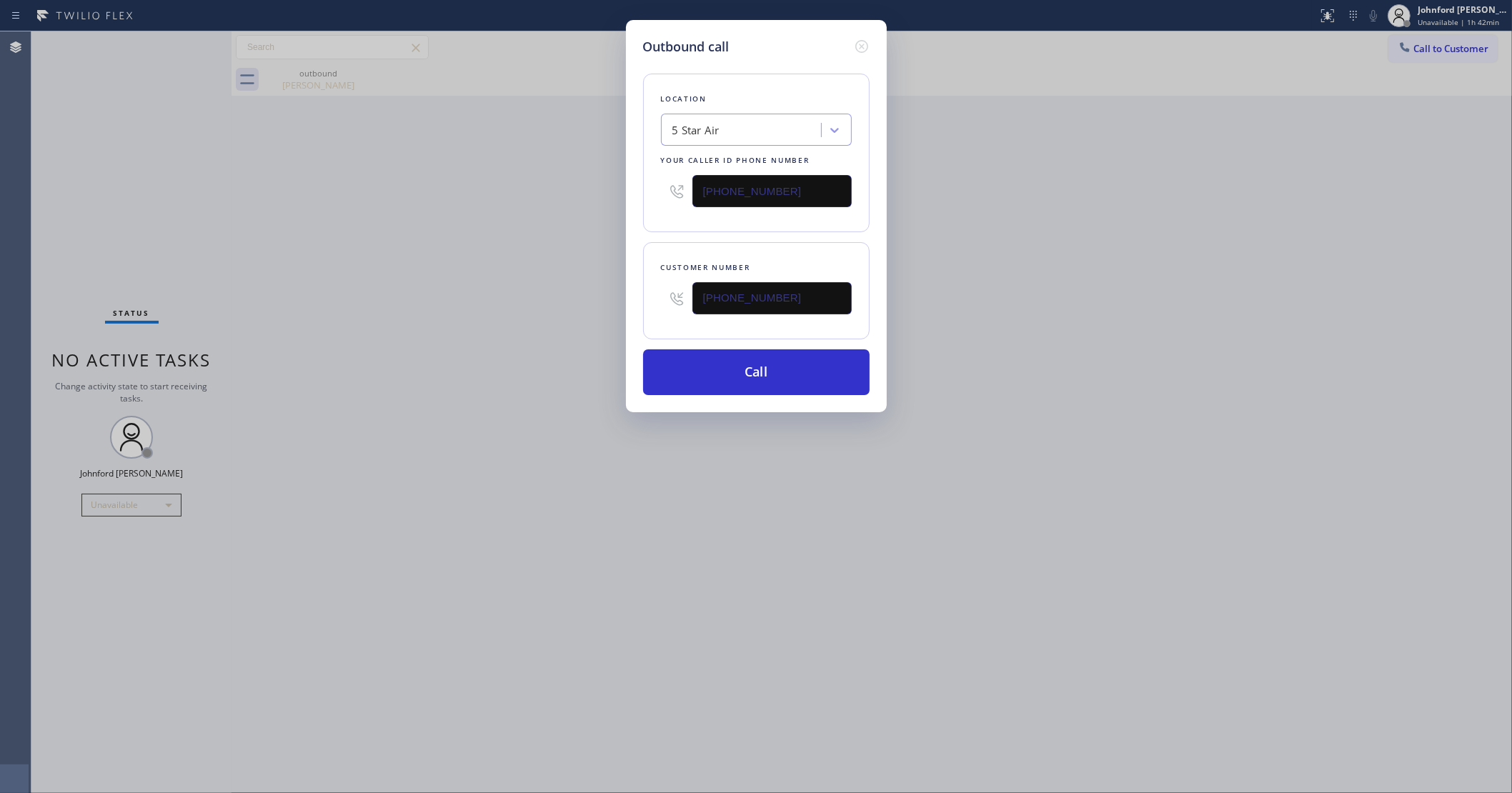
click at [1162, 270] on div "Outbound call Location 5 Star Air Your caller id phone number [PHONE_NUMBER] Cu…" at bounding box center [756, 396] width 1512 height 793
drag, startPoint x: 746, startPoint y: 291, endPoint x: 586, endPoint y: 316, distance: 161.9
click at [593, 316] on div "Outbound call Location 5 Star Air Your caller id phone number [PHONE_NUMBER] Cu…" at bounding box center [756, 396] width 1512 height 793
paste input "917) 439-8348"
type input "[PHONE_NUMBER]"
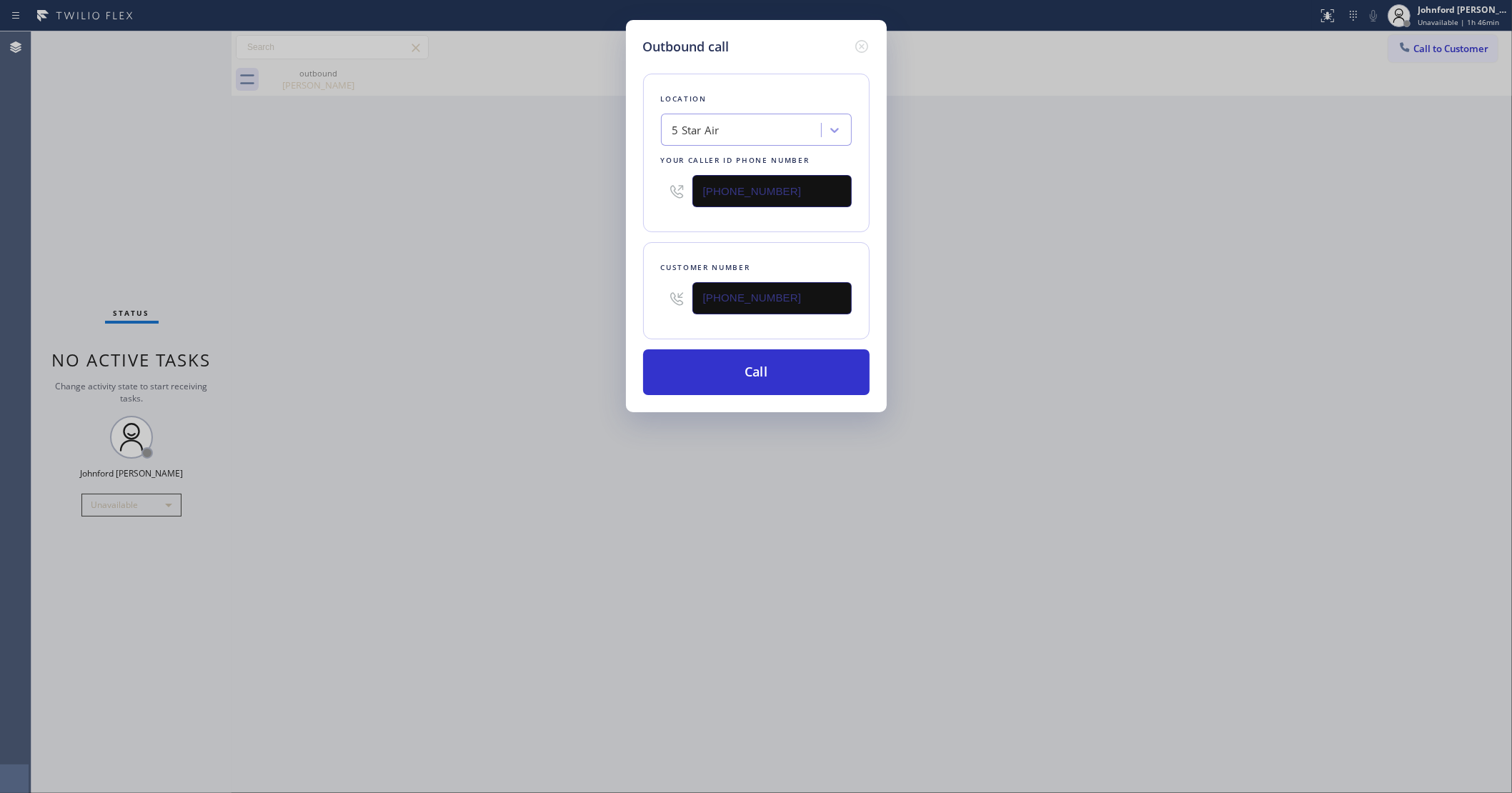
click at [552, 318] on div "Outbound call Location 5 Star Air Your caller id phone number [PHONE_NUMBER] Cu…" at bounding box center [756, 396] width 1512 height 793
click at [829, 372] on button "Call" at bounding box center [756, 372] width 226 height 45
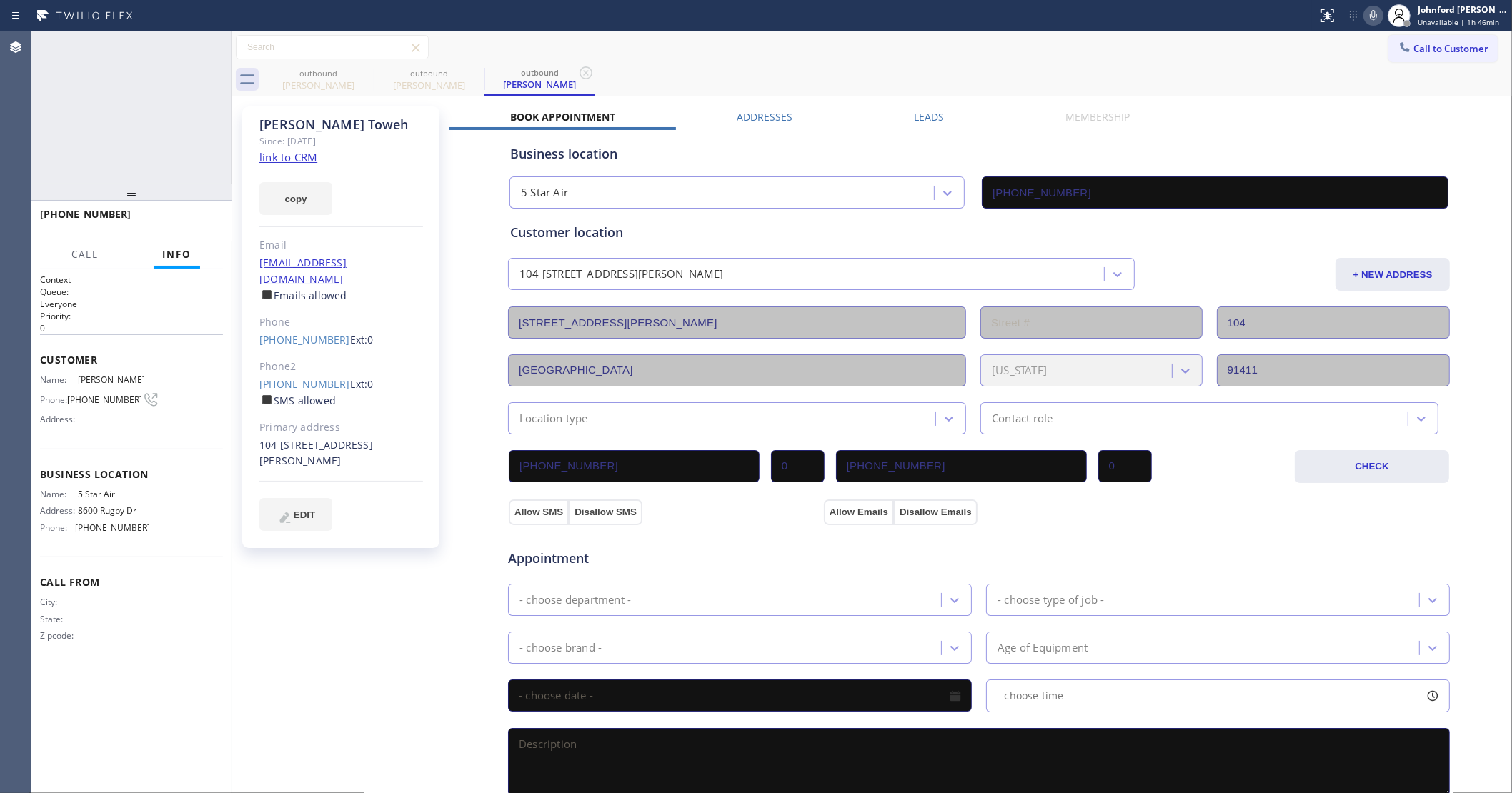
type input "[PHONE_NUMBER]"
click at [1377, 19] on icon at bounding box center [1373, 16] width 17 height 17
click at [180, 221] on span "COMPLETE" at bounding box center [186, 220] width 49 height 10
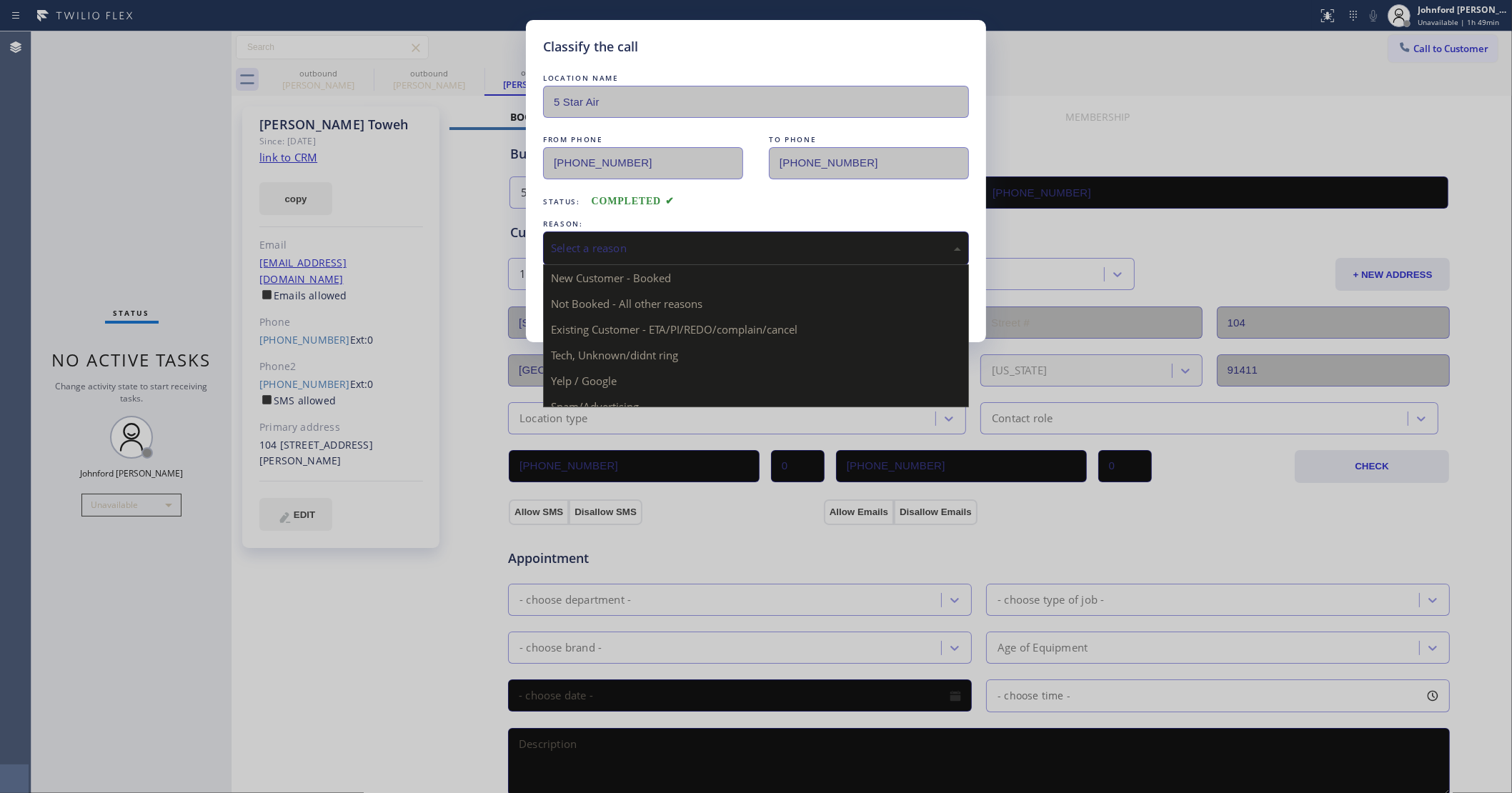
click at [723, 249] on div "Select a reason" at bounding box center [755, 248] width 410 height 16
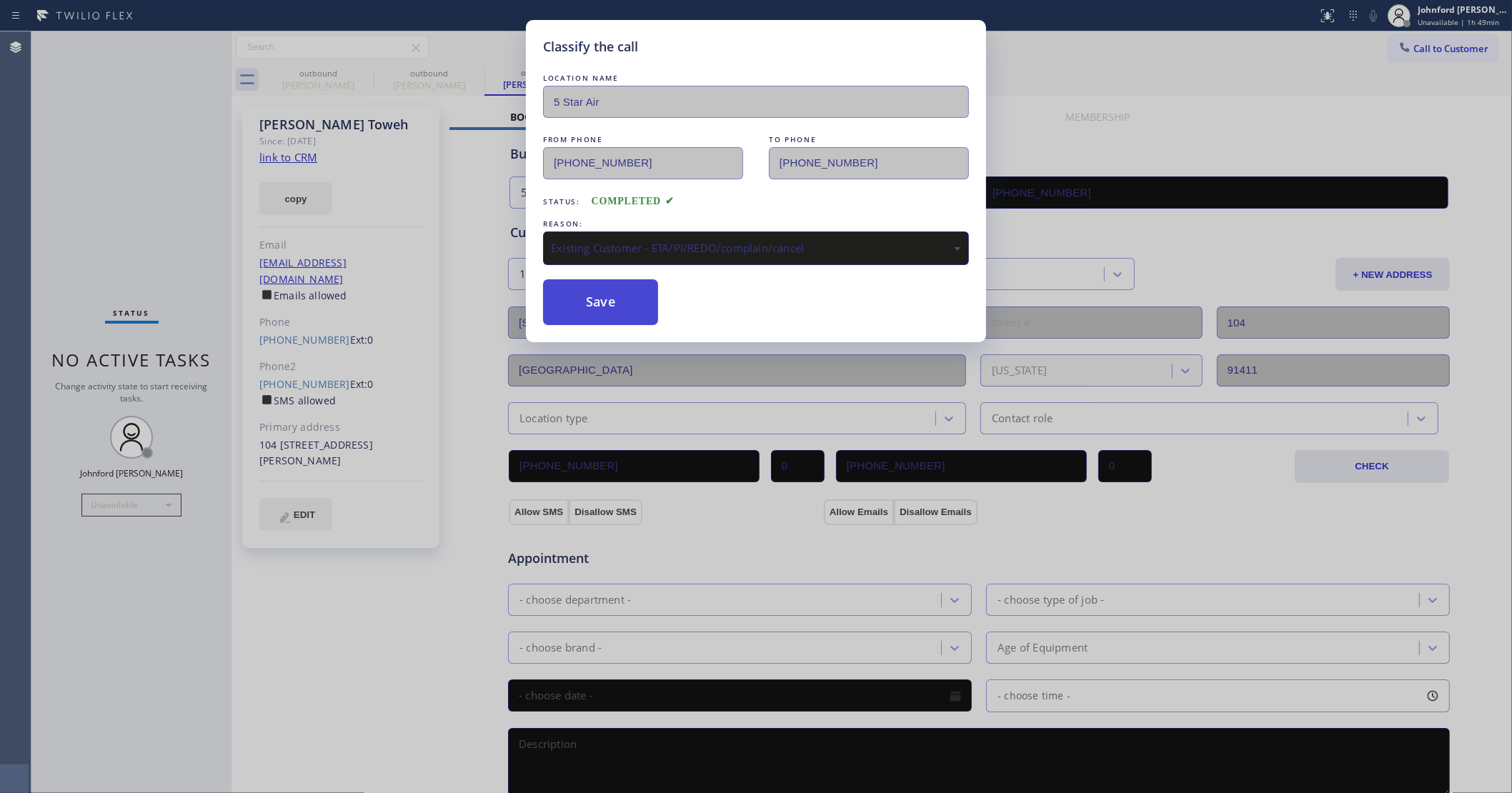
click at [620, 293] on button "Save" at bounding box center [601, 302] width 115 height 45
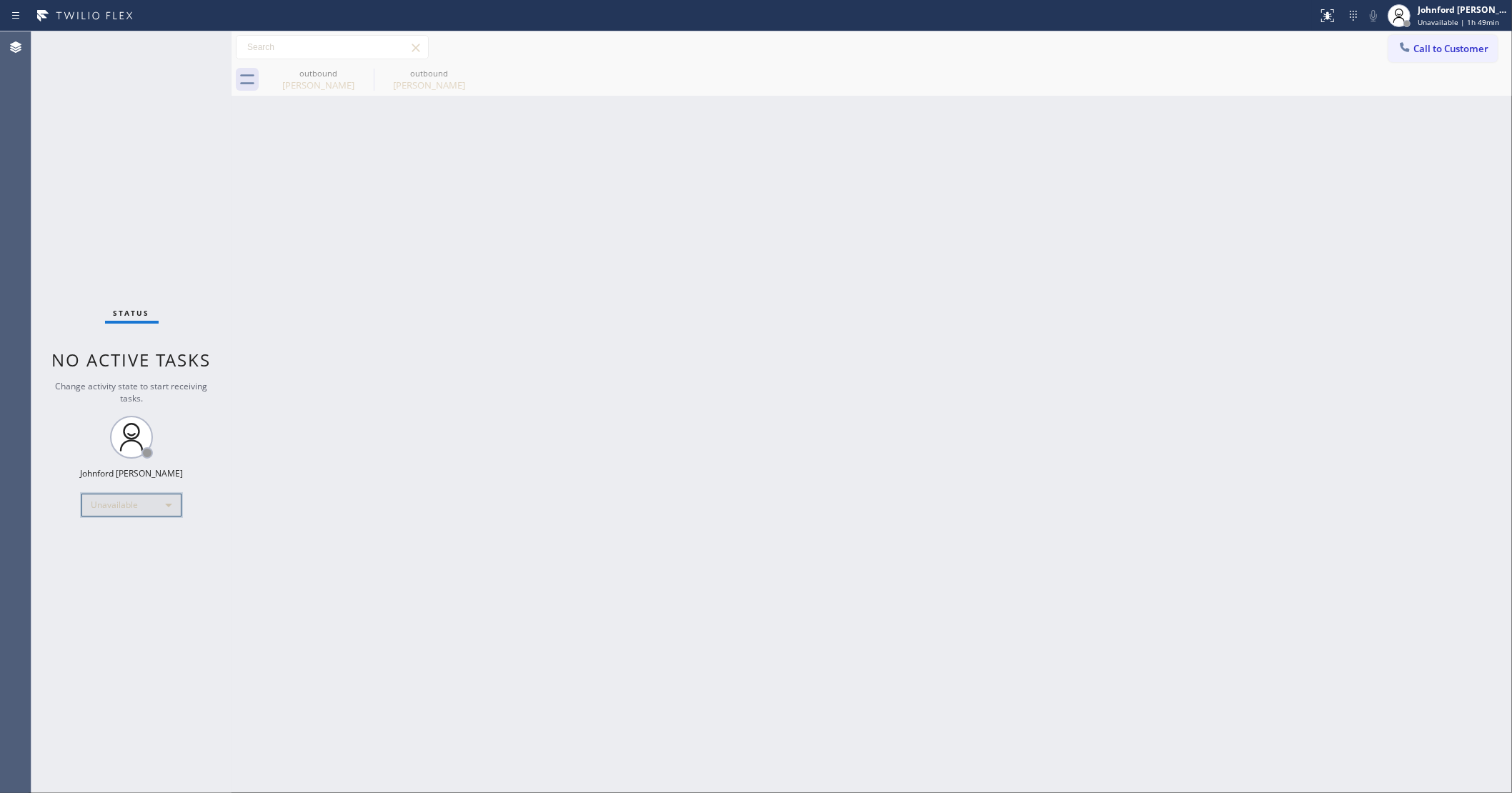
click at [173, 494] on div "Unavailable" at bounding box center [132, 505] width 100 height 23
click at [115, 577] on li "Break" at bounding box center [131, 578] width 97 height 17
click at [1154, 207] on div "Back to Dashboard Change Sender ID Customers Technicians Select a contact Outbo…" at bounding box center [871, 412] width 1280 height 762
drag, startPoint x: 133, startPoint y: 513, endPoint x: 139, endPoint y: 508, distance: 7.8
click at [139, 508] on div "Break" at bounding box center [132, 505] width 100 height 23
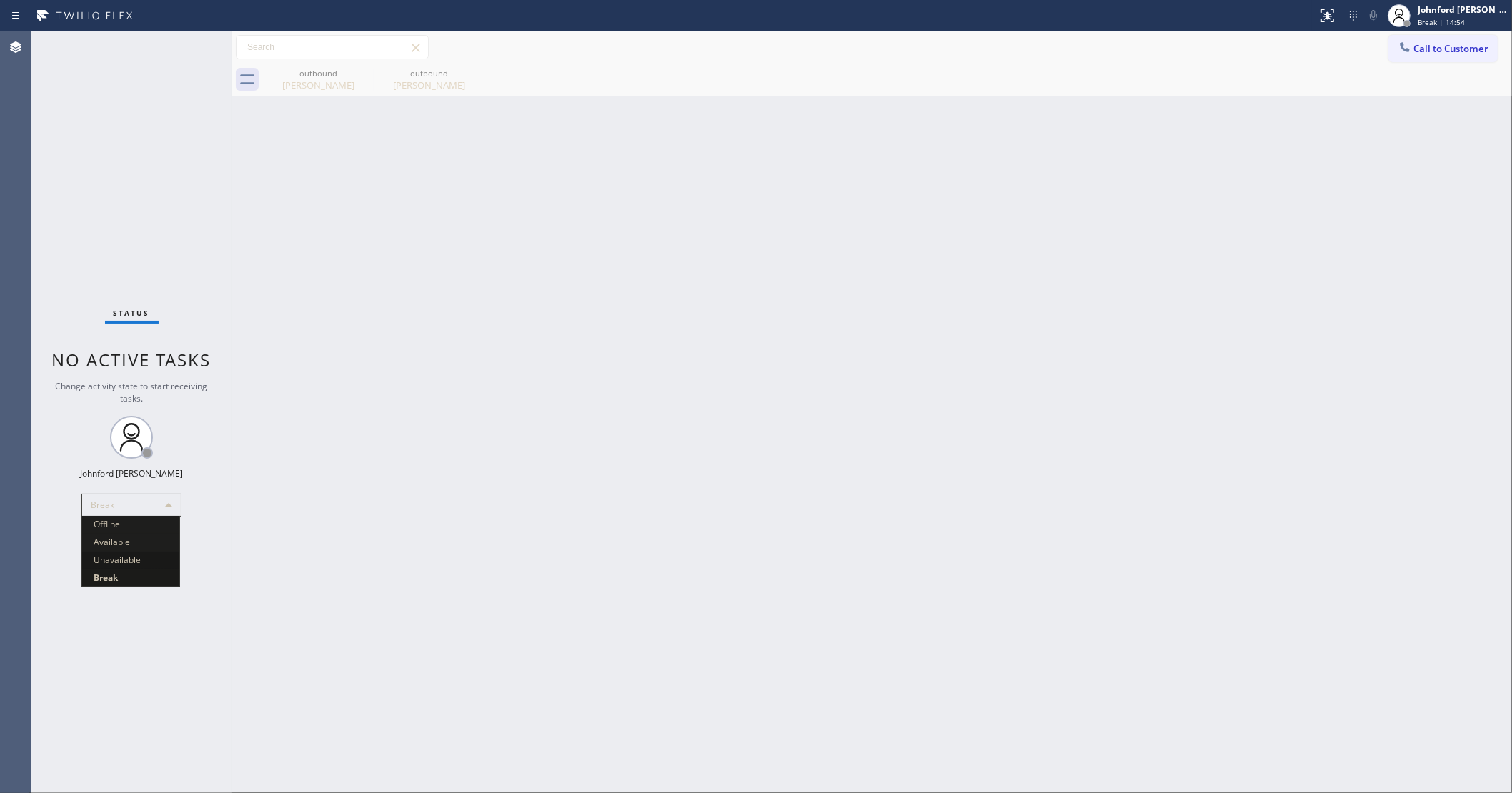
click at [135, 559] on li "Unavailable" at bounding box center [131, 560] width 97 height 17
drag, startPoint x: 150, startPoint y: 203, endPoint x: 151, endPoint y: 185, distance: 18.0
click at [140, 201] on div "Status No active tasks Change activity state to start receiving tasks. [PERSON_…" at bounding box center [131, 412] width 200 height 762
click at [1410, 40] on icon at bounding box center [1404, 46] width 14 height 14
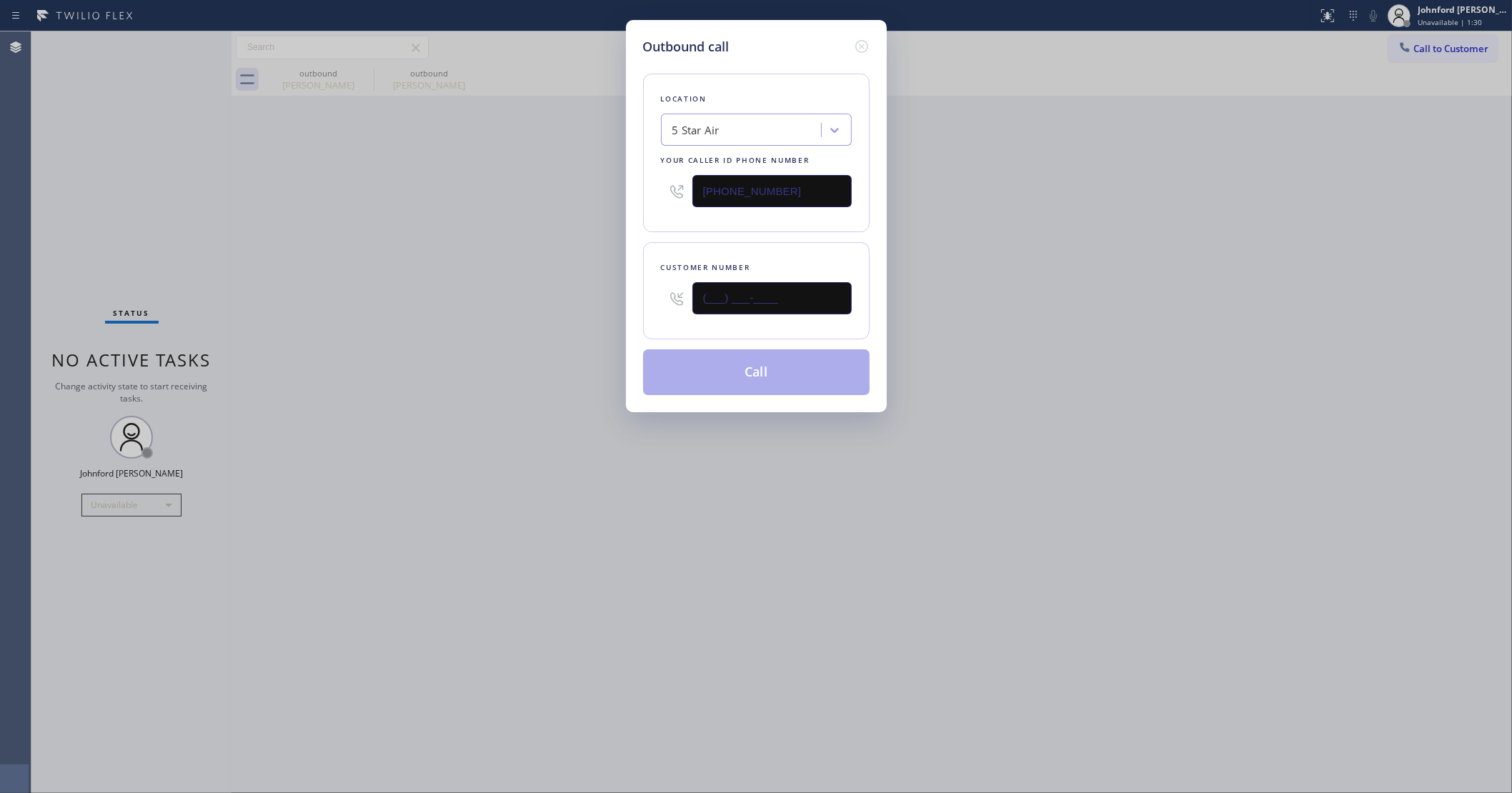
drag, startPoint x: 803, startPoint y: 287, endPoint x: 612, endPoint y: 291, distance: 191.0
click at [673, 291] on div "(___) ___-____" at bounding box center [756, 298] width 191 height 46
paste input "805) 377-1676"
type input "[PHONE_NUMBER]"
click at [509, 290] on div "Outbound call Location 5 Star Air Your caller id phone number [PHONE_NUMBER] Cu…" at bounding box center [756, 396] width 1512 height 793
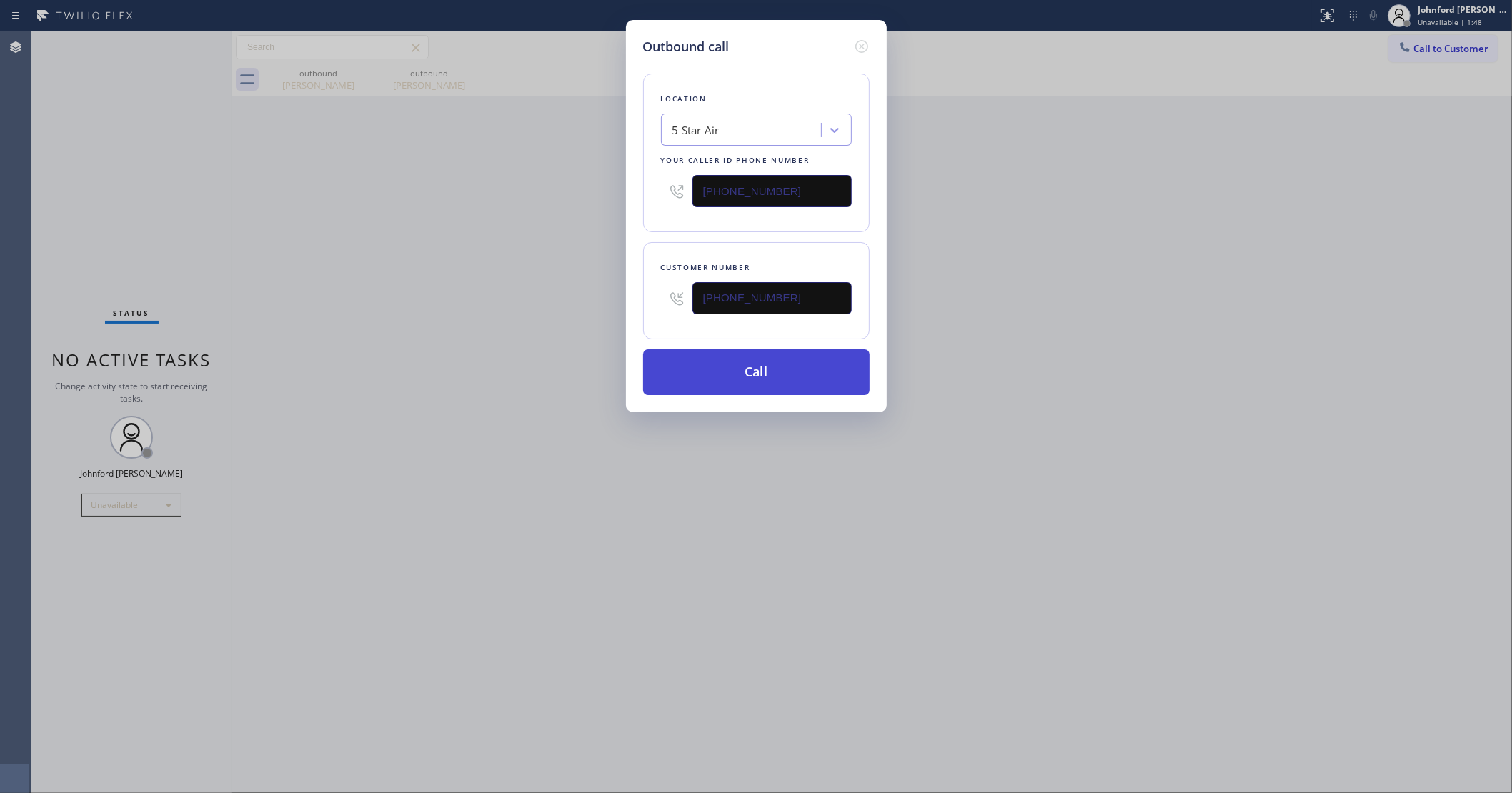
click at [745, 362] on button "Call" at bounding box center [756, 372] width 226 height 45
click at [941, 222] on div "Outbound call Location 5 Star Air Your caller id phone number [PHONE_NUMBER] Cu…" at bounding box center [756, 396] width 1512 height 793
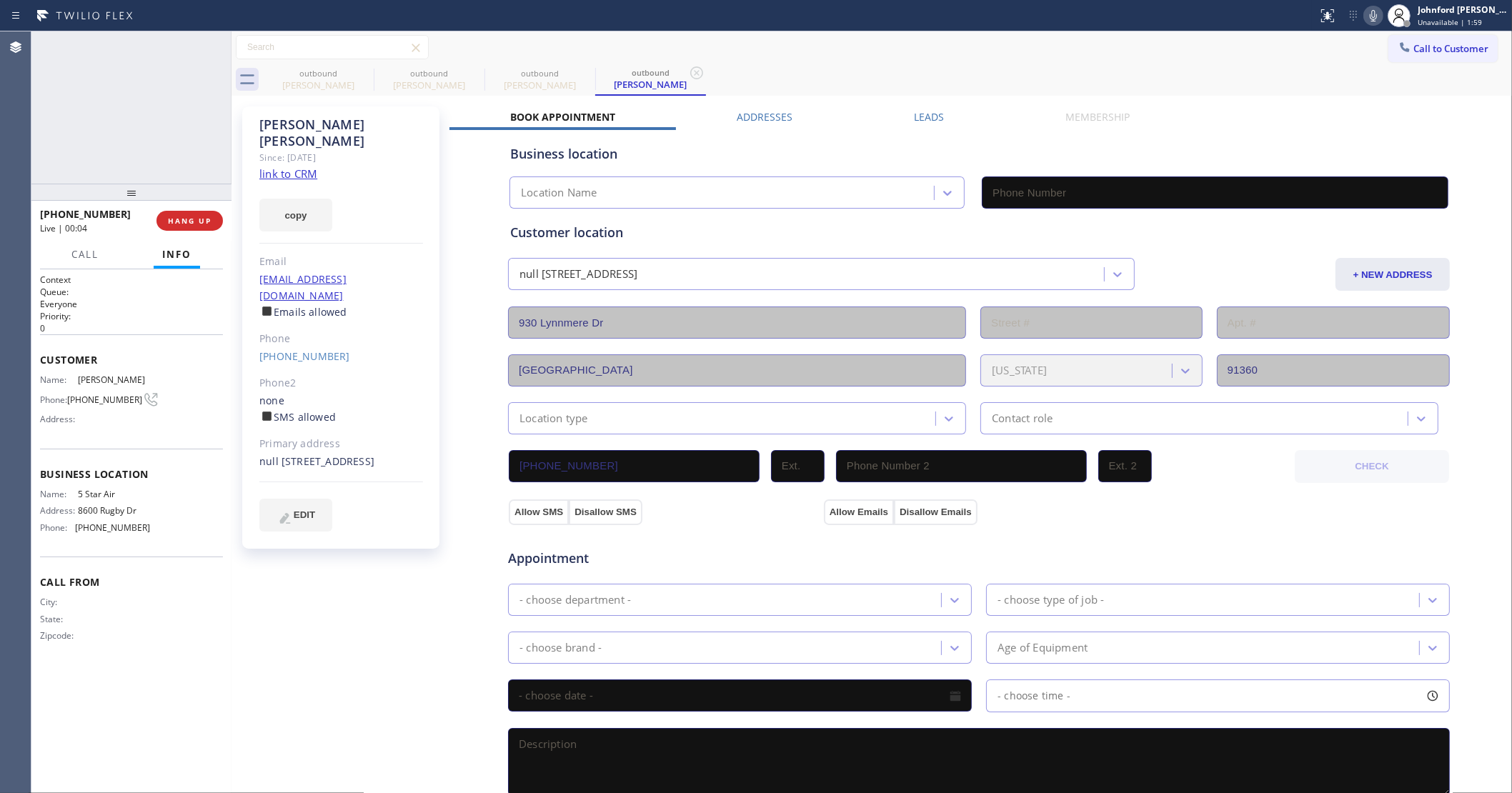
type input "[PHONE_NUMBER]"
click at [204, 223] on span "HANG UP" at bounding box center [189, 220] width 44 height 10
click at [300, 334] on div "[PERSON_NAME] Since: [DATE] link to CRM copy Email [EMAIL_ADDRESS][DOMAIN_NAME]…" at bounding box center [341, 327] width 197 height 442
click at [308, 349] on link "[PHONE_NUMBER]" at bounding box center [305, 356] width 91 height 13
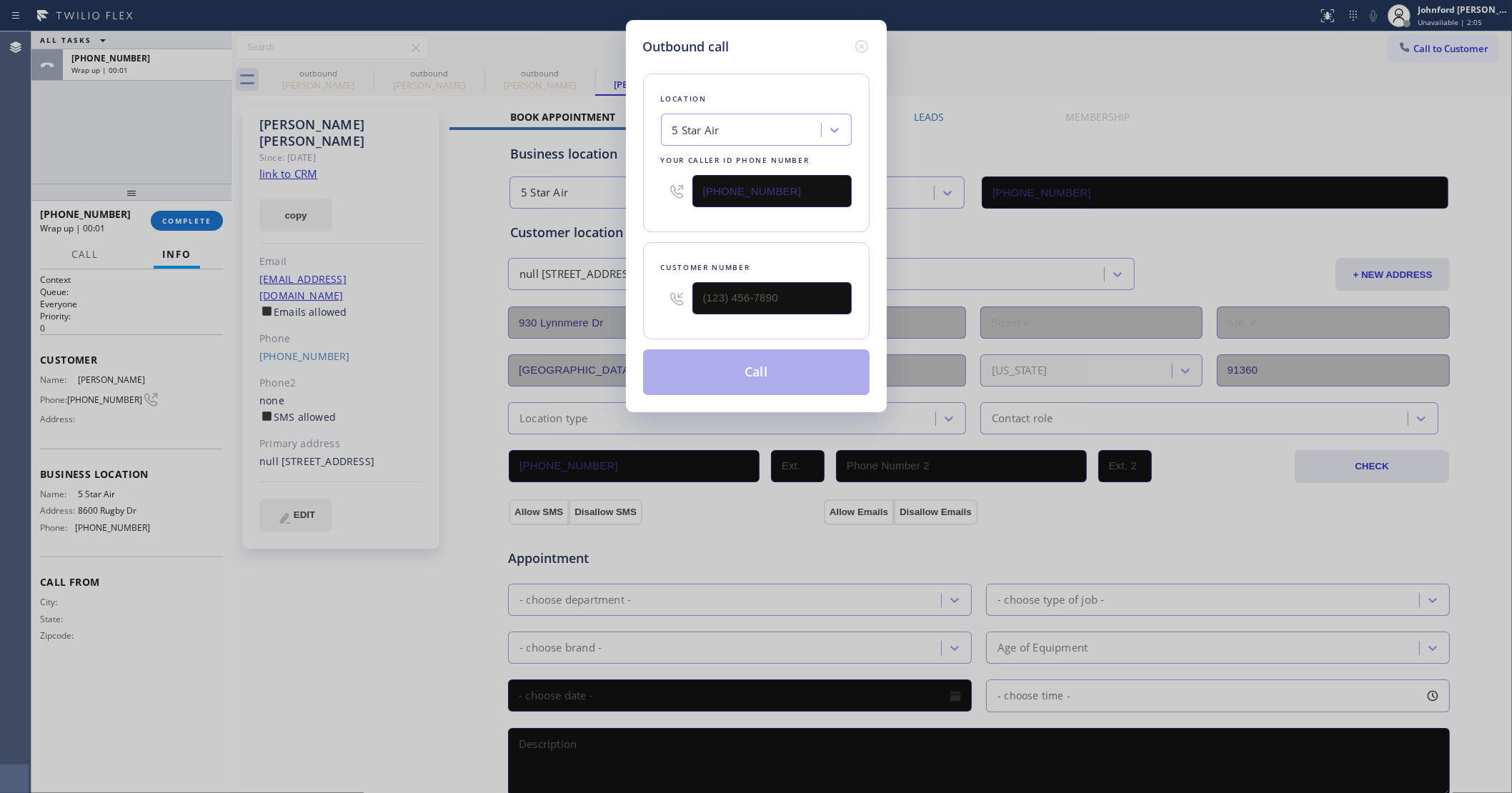
type input "[PHONE_NUMBER]"
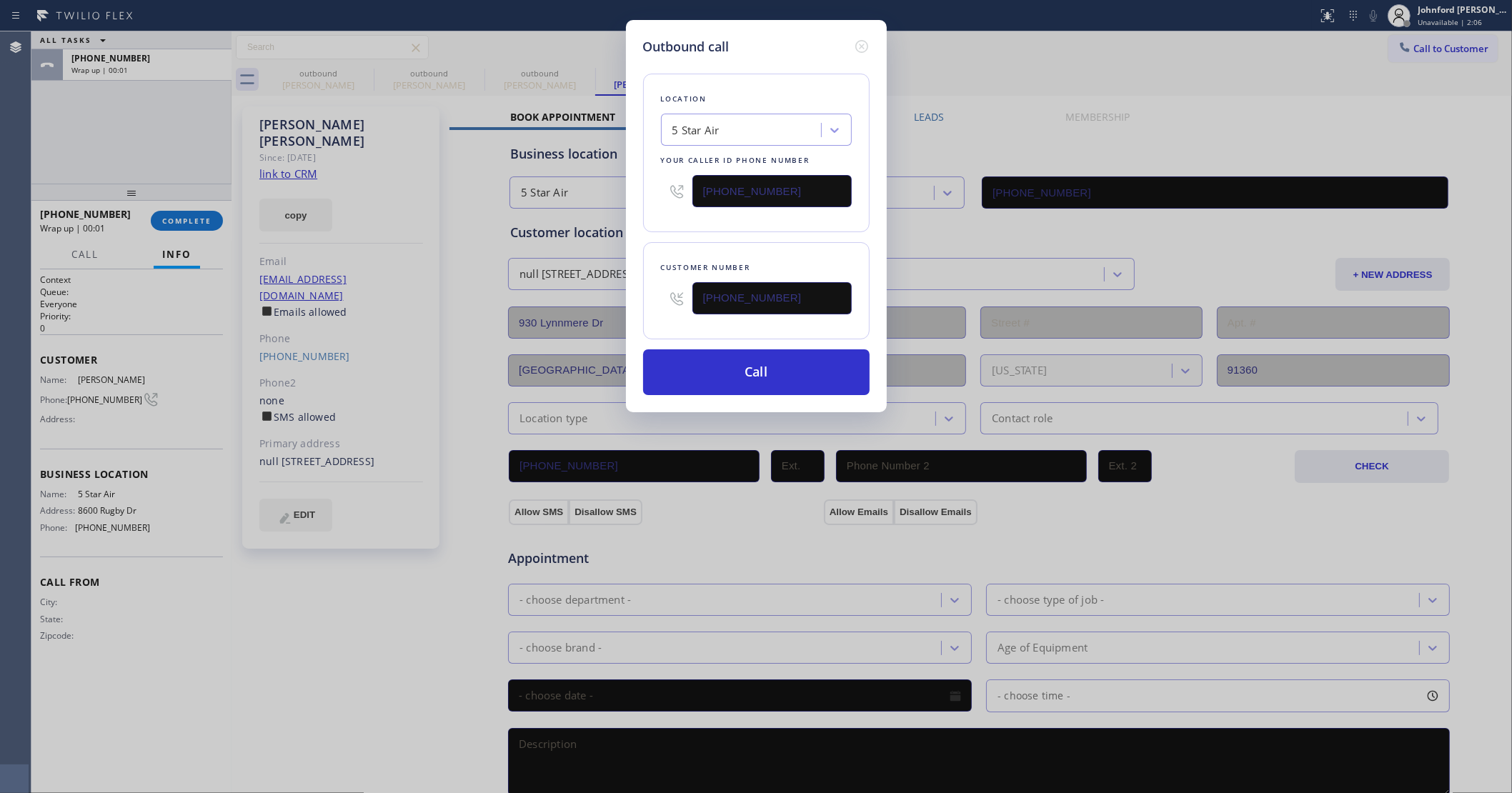
click at [759, 176] on input "[PHONE_NUMBER]" at bounding box center [772, 191] width 159 height 32
paste input "5) 719-7379"
click at [692, 232] on div "Location 5 Star Air Your caller id phone number [PHONE_NUMBER] Customer number …" at bounding box center [756, 226] width 226 height 339
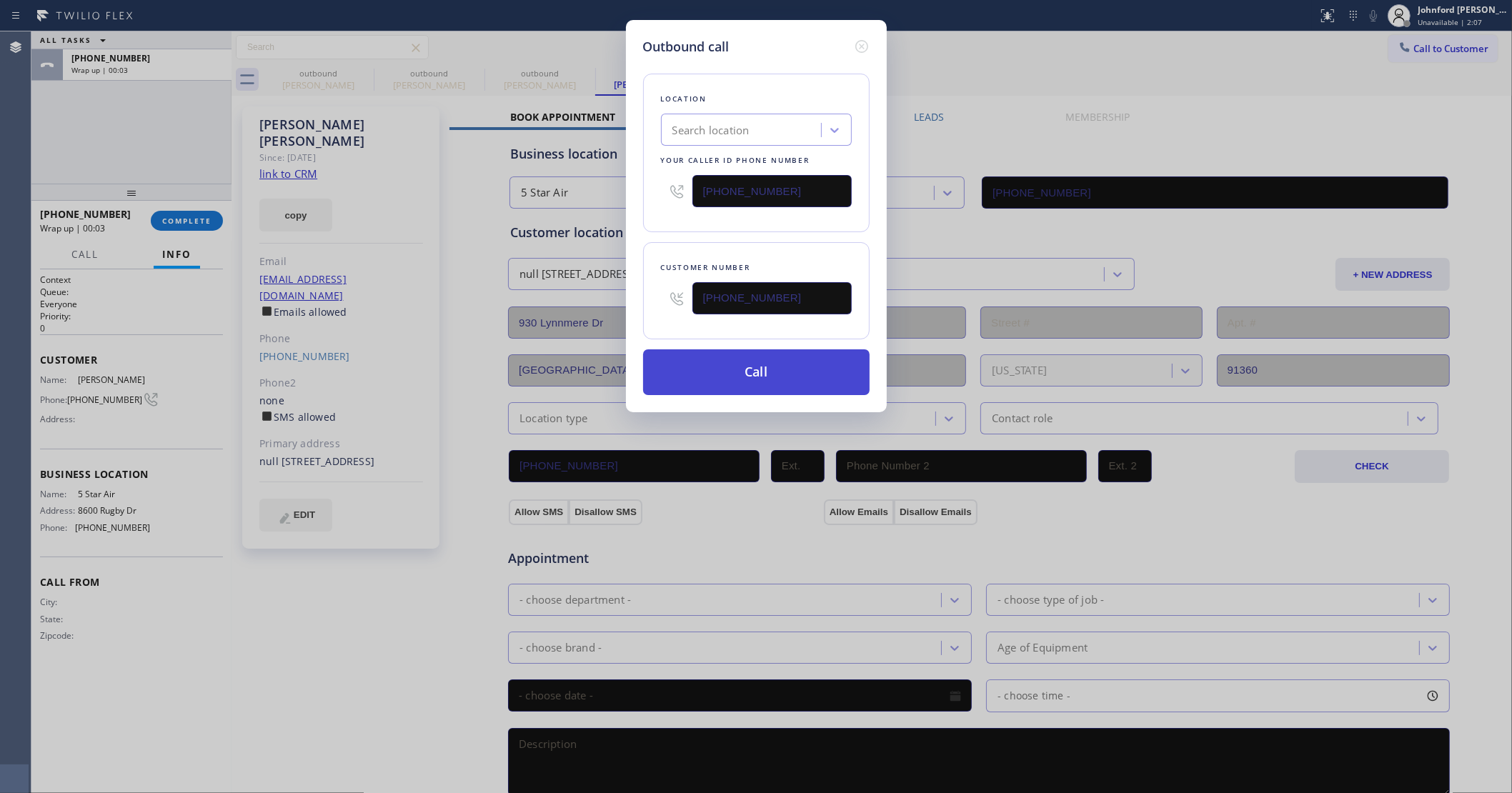
click at [747, 375] on button "Call" at bounding box center [756, 372] width 226 height 45
type input "[PHONE_NUMBER]"
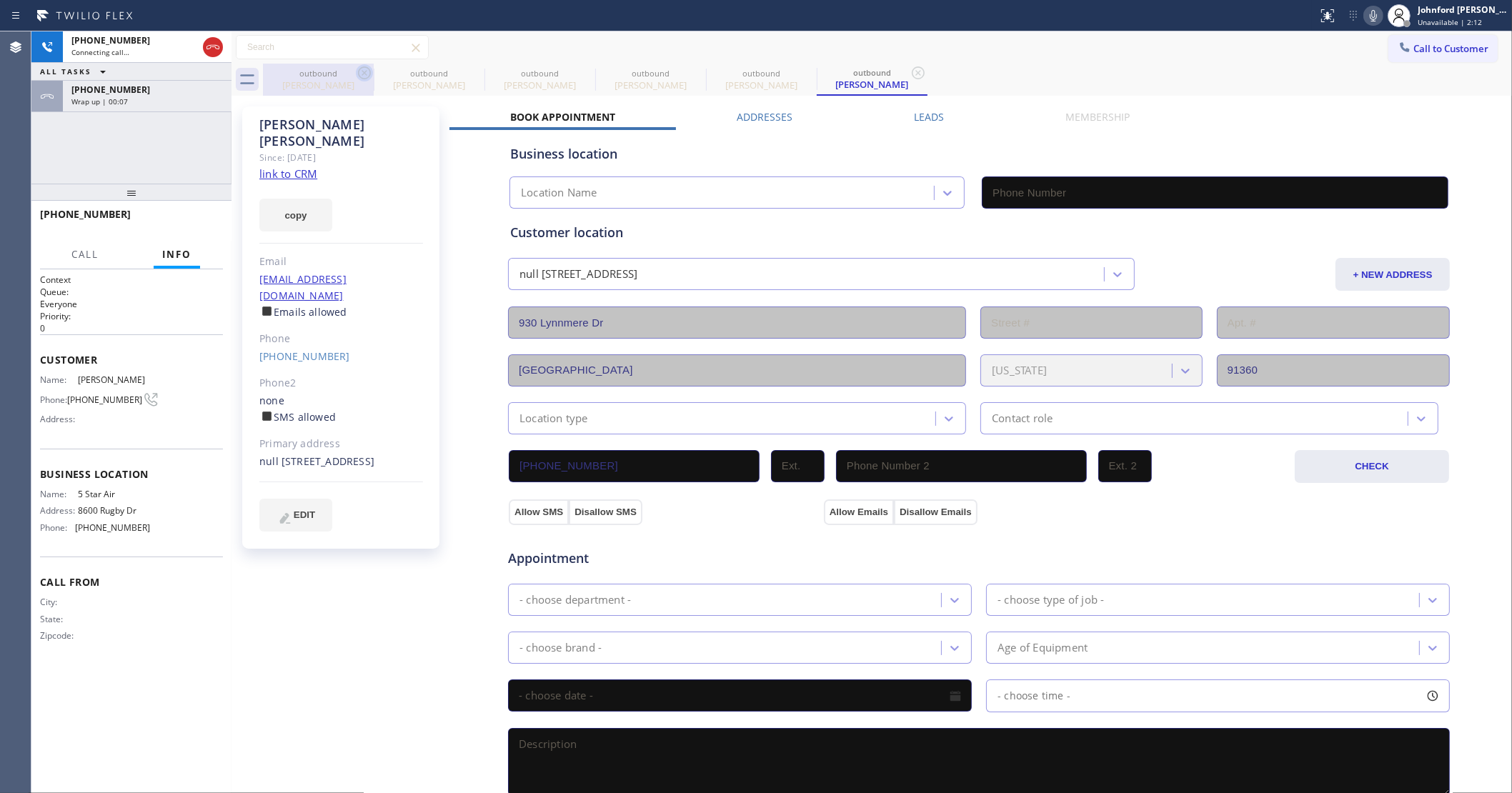
click at [372, 80] on icon at bounding box center [364, 73] width 17 height 17
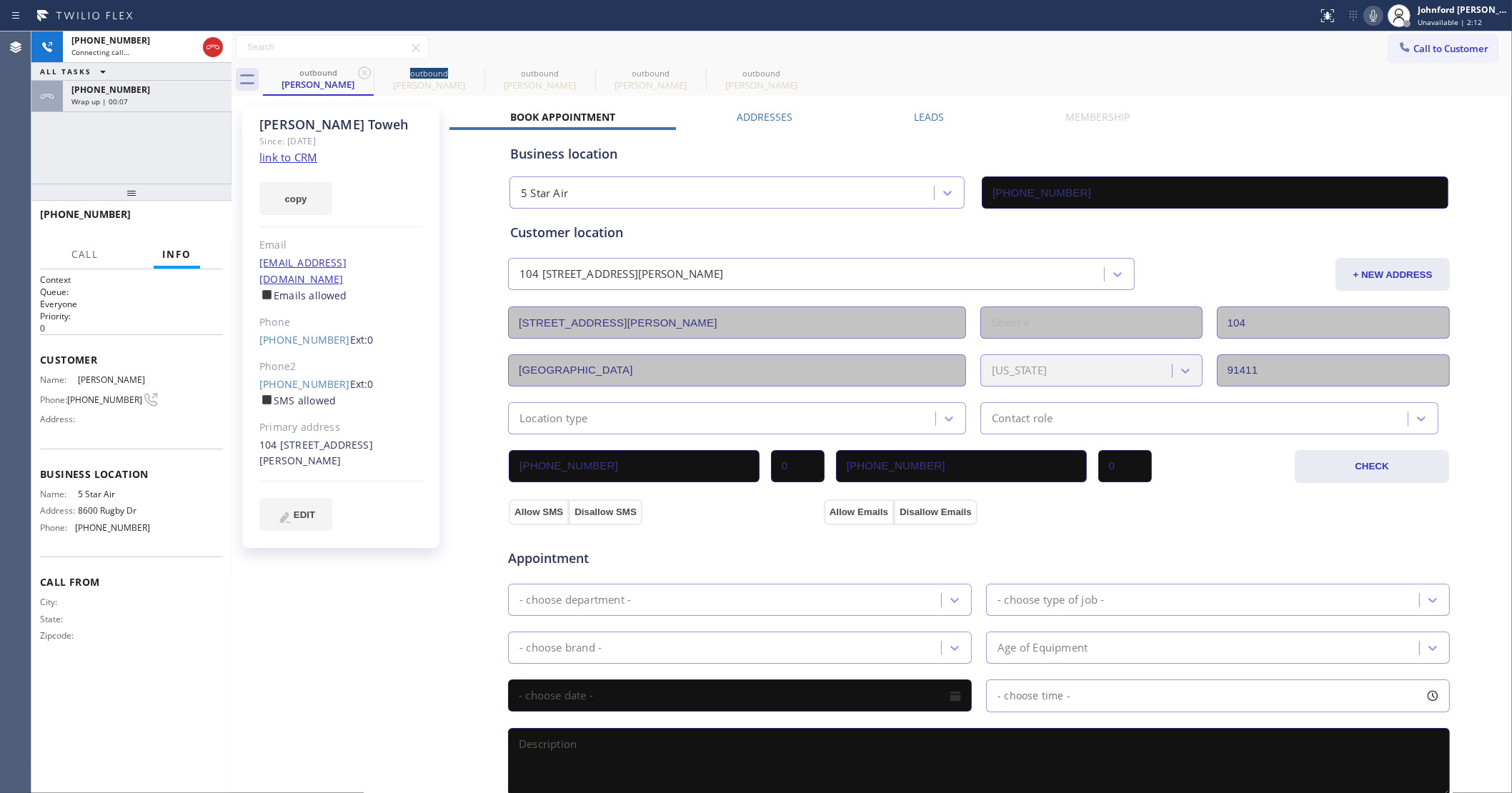
click at [372, 80] on icon at bounding box center [364, 73] width 17 height 17
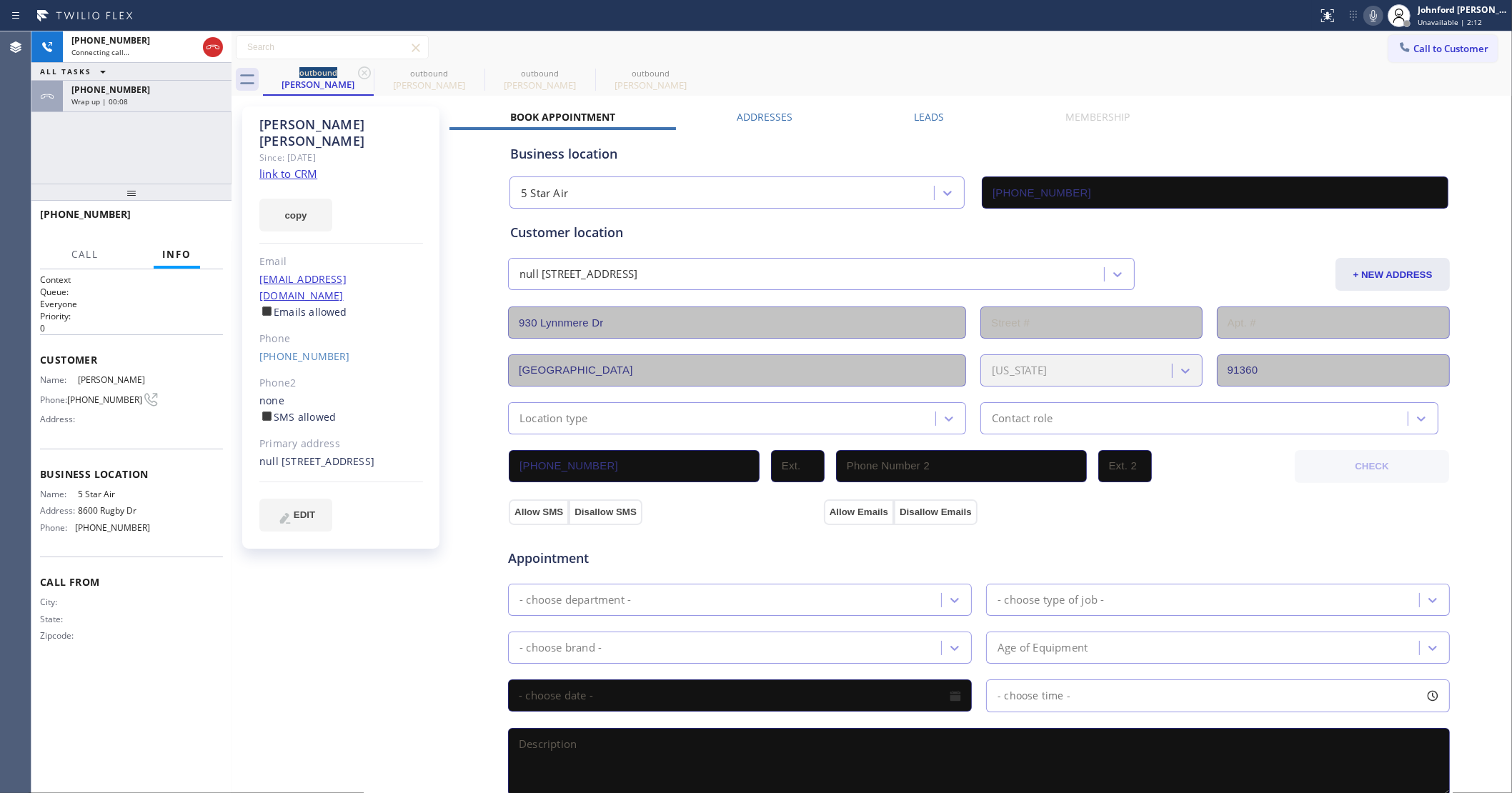
click at [372, 80] on icon at bounding box center [364, 73] width 17 height 17
type input "[PHONE_NUMBER]"
click at [0, 0] on icon at bounding box center [0, 0] width 0 height 0
click at [368, 74] on icon at bounding box center [364, 73] width 17 height 17
click at [1372, 11] on icon at bounding box center [1373, 16] width 17 height 17
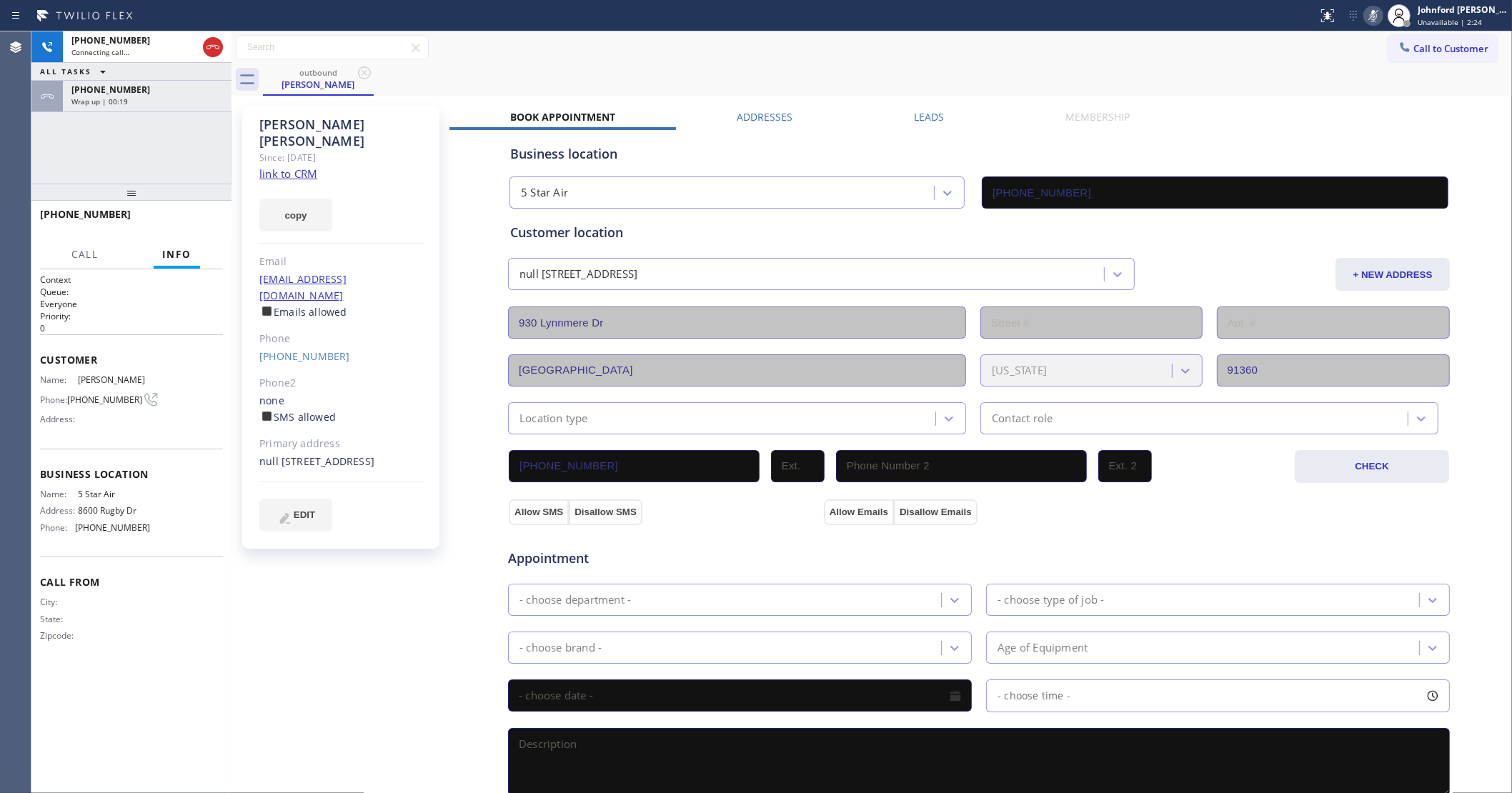
click at [163, 78] on div "ALL TASKS ALL TASKS ACTIVE TASKS TASKS IN WRAP UP" at bounding box center [131, 71] width 200 height 18
click at [162, 93] on div "[PHONE_NUMBER]" at bounding box center [148, 89] width 151 height 12
click at [179, 211] on button "COMPLETE" at bounding box center [186, 220] width 72 height 20
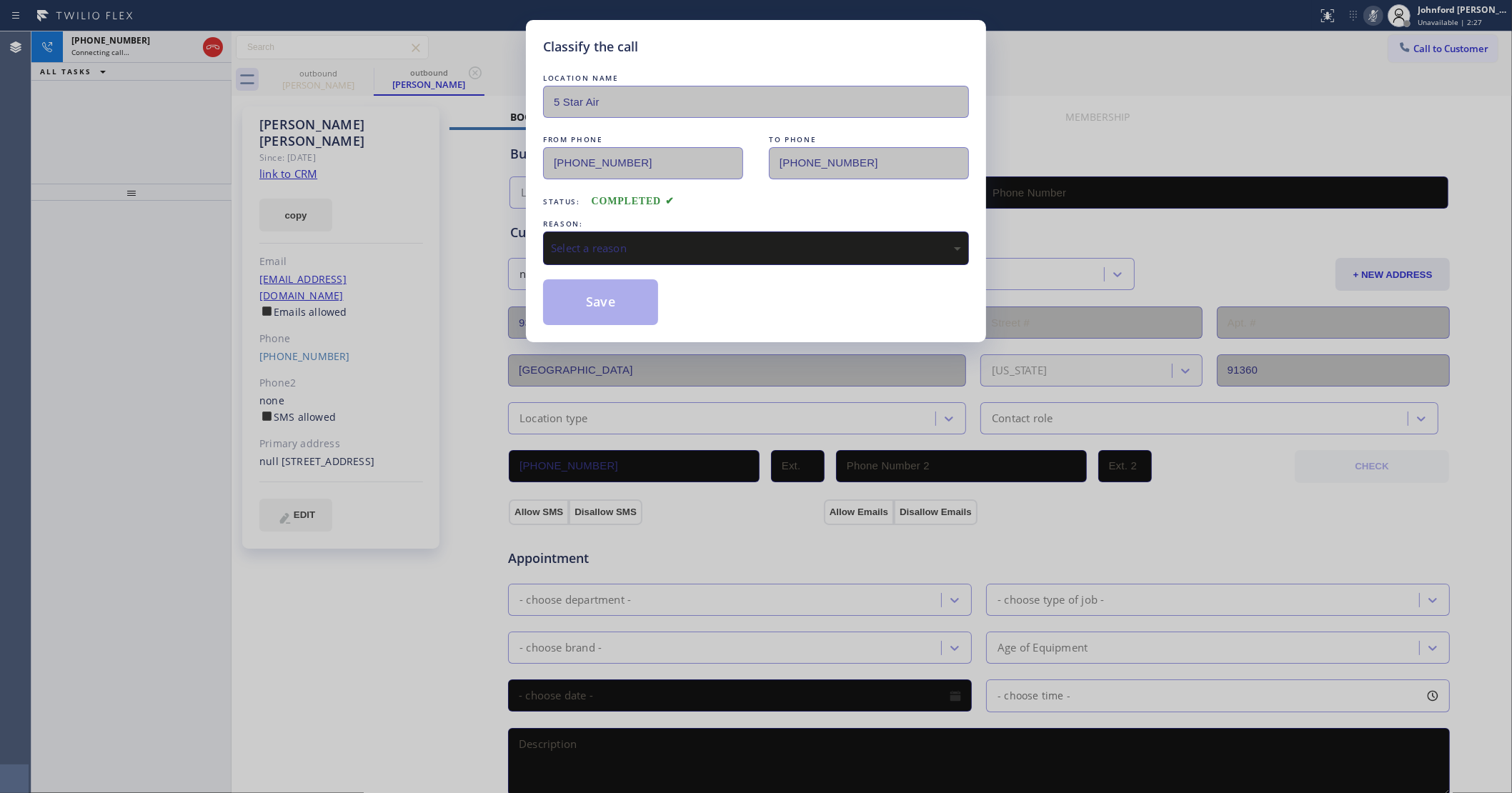
type input "[PHONE_NUMBER]"
click at [677, 221] on div "REASON:" at bounding box center [756, 224] width 426 height 15
click at [680, 232] on div "Select a reason" at bounding box center [756, 248] width 426 height 33
click at [607, 294] on button "Save" at bounding box center [601, 302] width 115 height 45
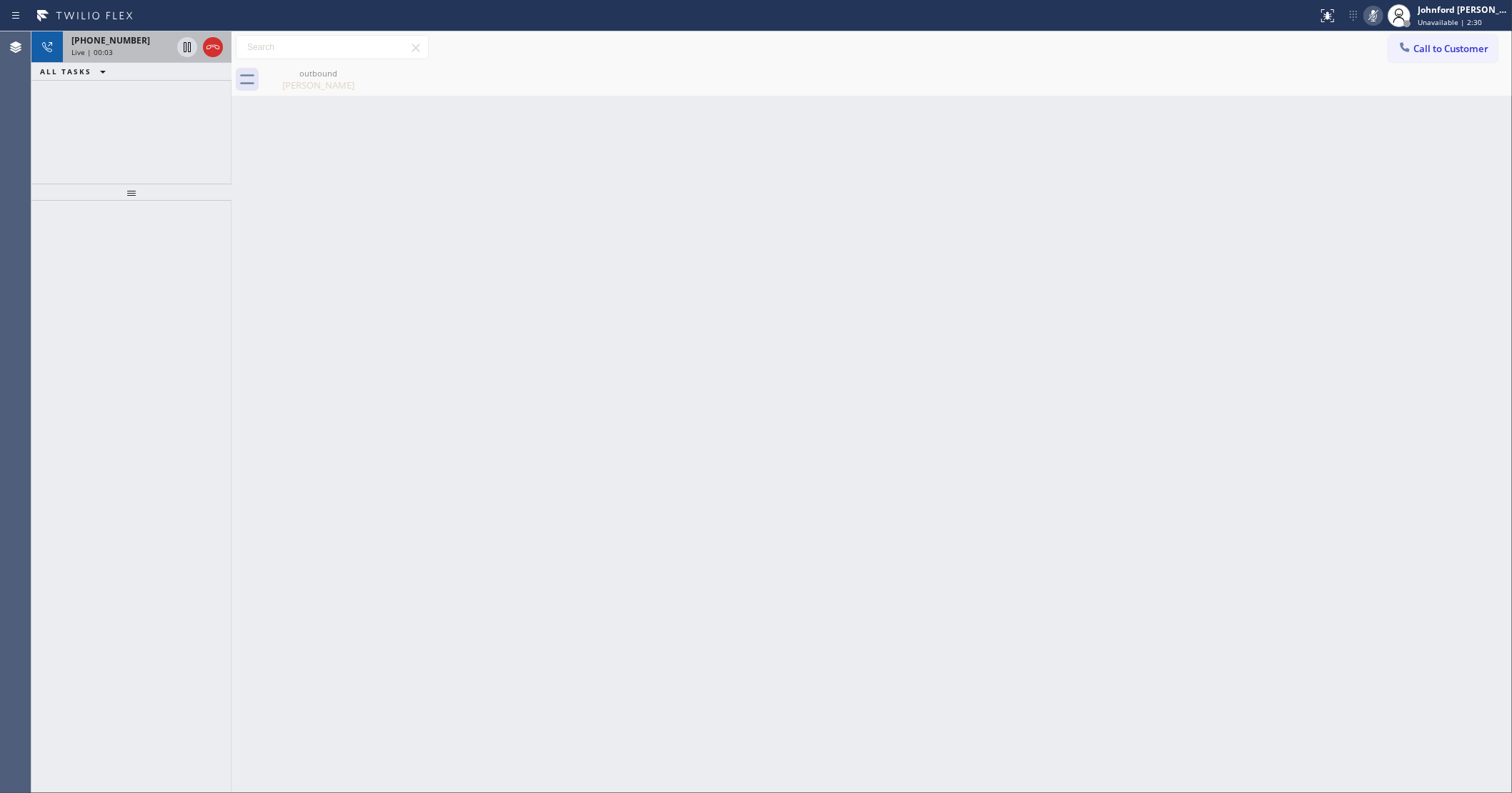
click at [152, 58] on div "[PHONE_NUMBER] Live | 00:03" at bounding box center [118, 46] width 112 height 31
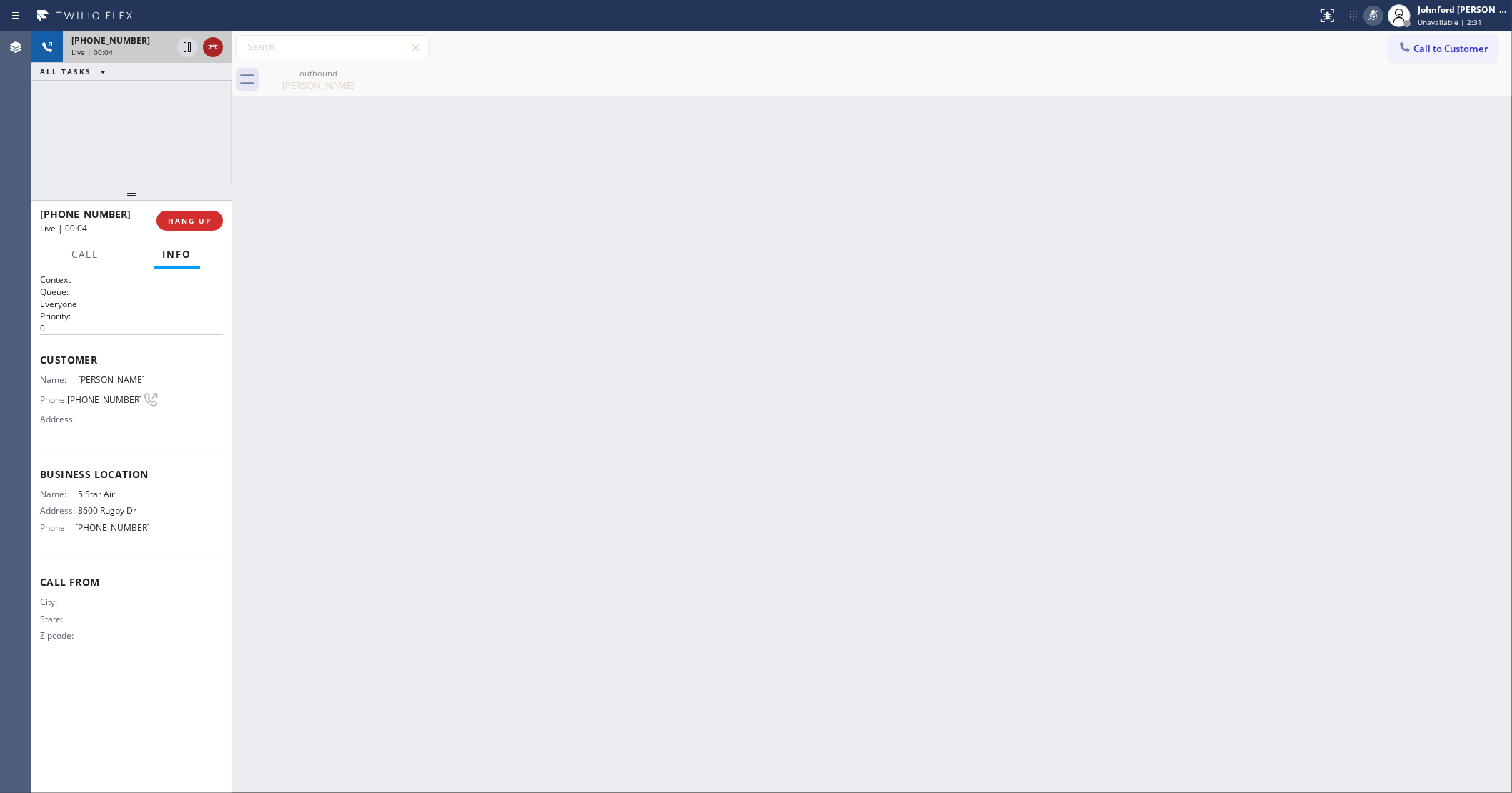
click at [204, 48] on icon at bounding box center [213, 47] width 17 height 17
click at [188, 211] on button "COMPLETE" at bounding box center [186, 220] width 72 height 20
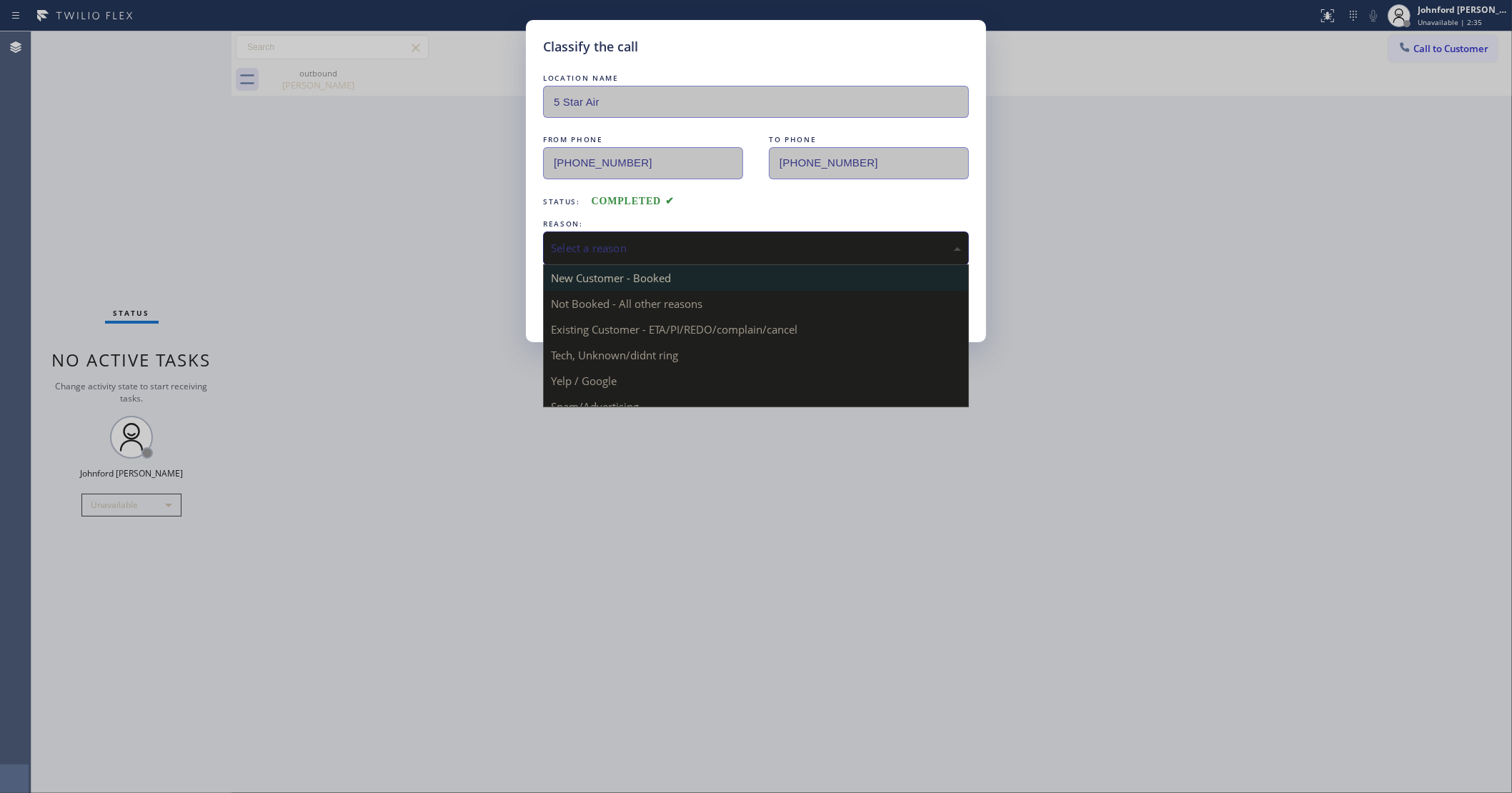
drag, startPoint x: 665, startPoint y: 234, endPoint x: 690, endPoint y: 285, distance: 56.8
click at [672, 233] on div "Select a reason" at bounding box center [756, 248] width 426 height 33
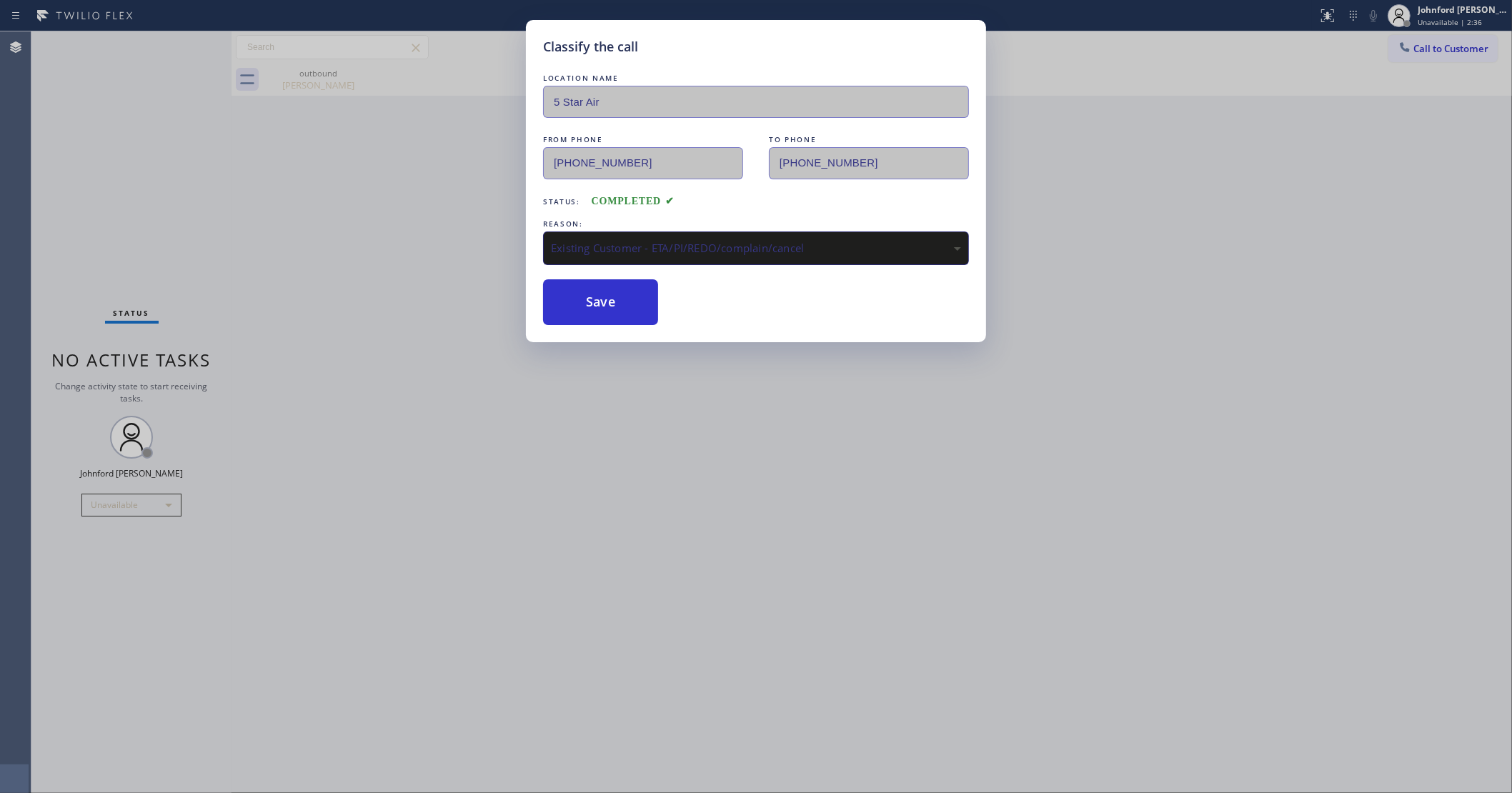
click at [602, 328] on div "Classify the call LOCATION NAME 5 Star Air FROM PHONE [PHONE_NUMBER] TO PHONE […" at bounding box center [756, 181] width 460 height 323
click at [596, 313] on button "Save" at bounding box center [601, 302] width 115 height 45
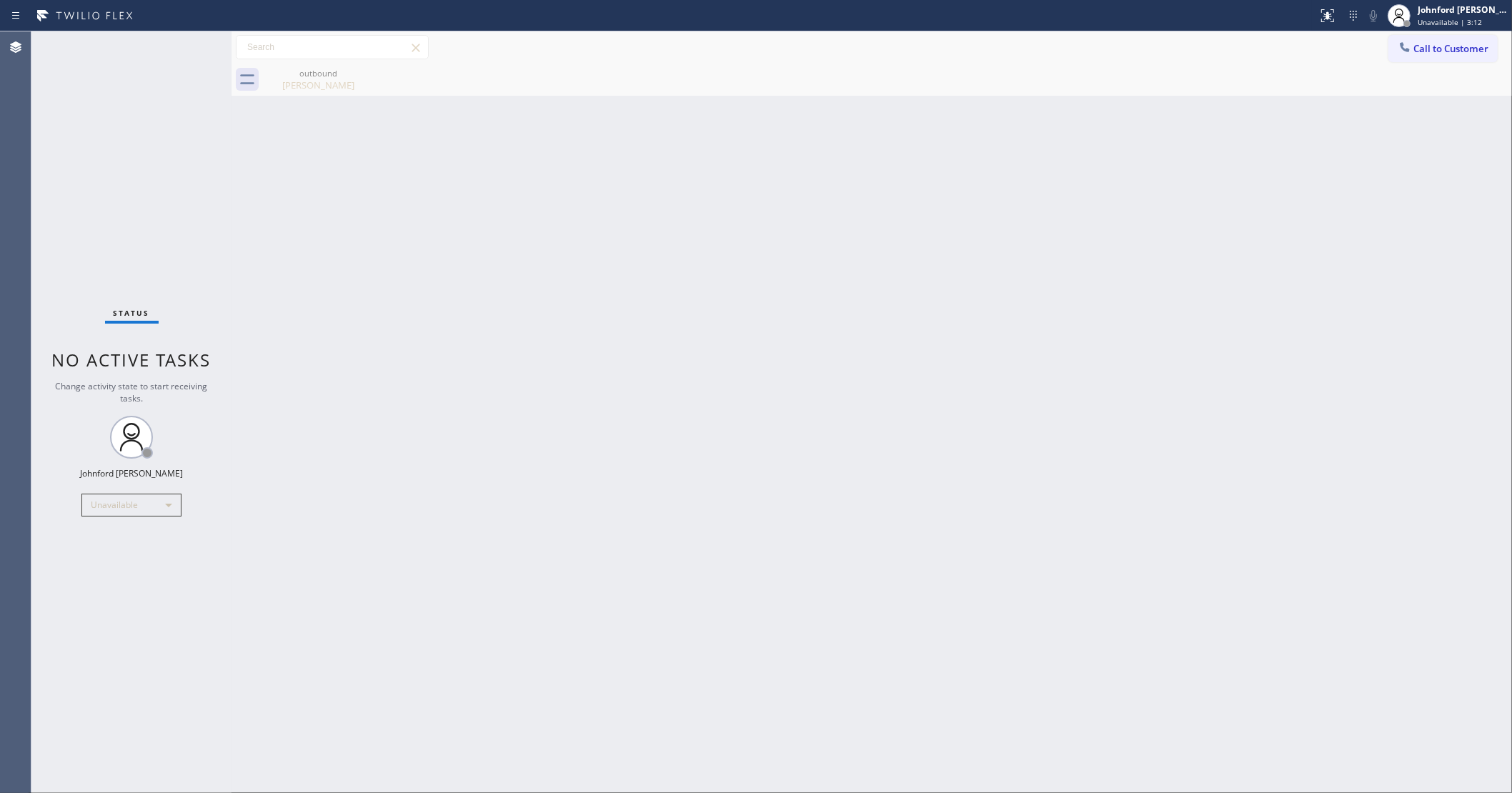
drag, startPoint x: 1199, startPoint y: 104, endPoint x: 1081, endPoint y: 10, distance: 150.9
click at [1176, 106] on div "Back to Dashboard Change Sender ID Customers Technicians Select a contact Outbo…" at bounding box center [871, 412] width 1280 height 762
click at [1415, 55] on button "Call to Customer" at bounding box center [1443, 48] width 110 height 27
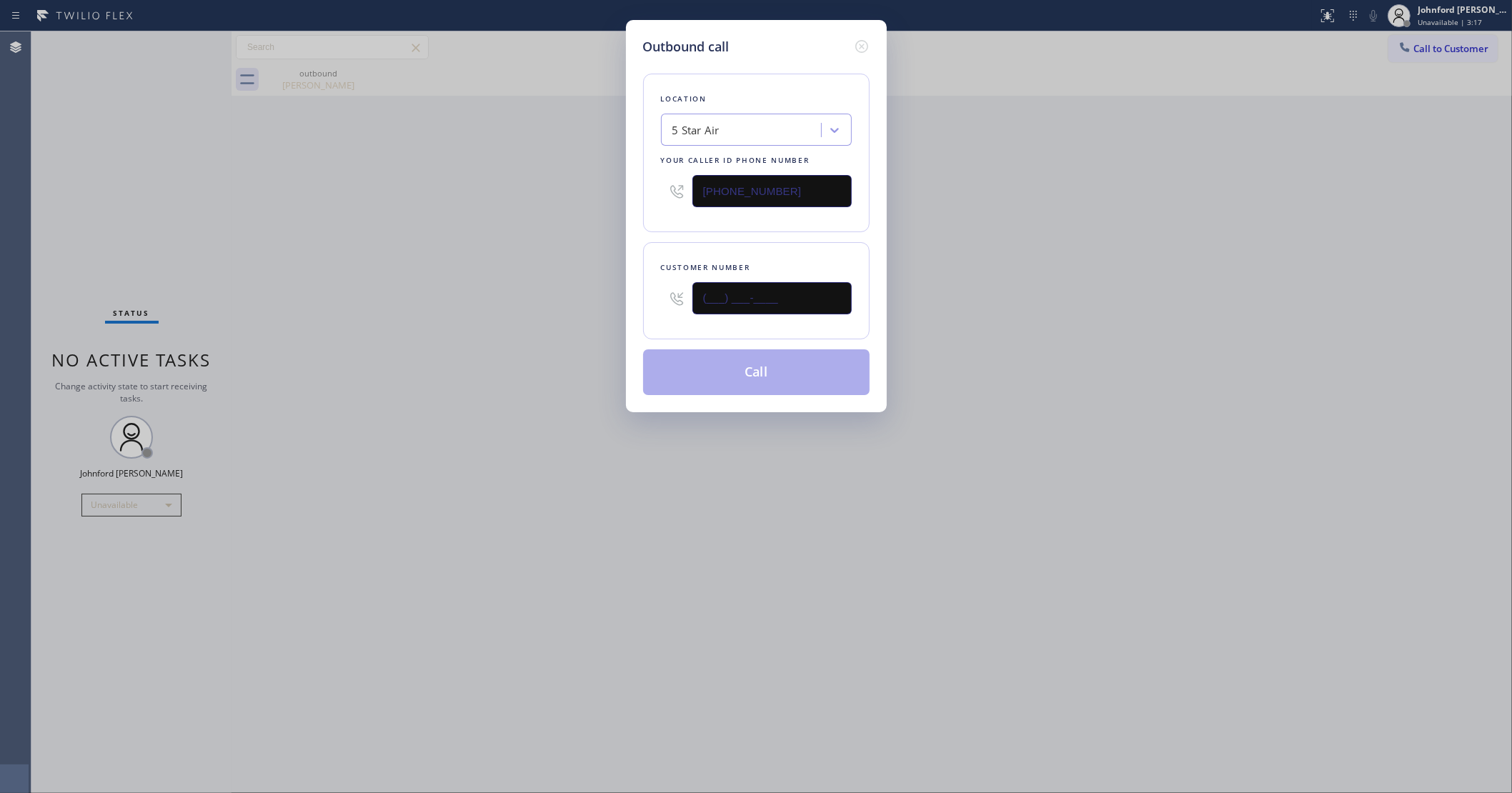
drag, startPoint x: 803, startPoint y: 298, endPoint x: 604, endPoint y: 297, distance: 199.0
click at [604, 297] on div "Outbound call Location 5 Star Air Your caller id phone number [PHONE_NUMBER] Cu…" at bounding box center [756, 396] width 1512 height 793
paste input "818) 269-6029"
type input "[PHONE_NUMBER]"
click at [512, 296] on div "Outbound call Location 5 Star Air Your caller id phone number [PHONE_NUMBER] Cu…" at bounding box center [756, 396] width 1512 height 793
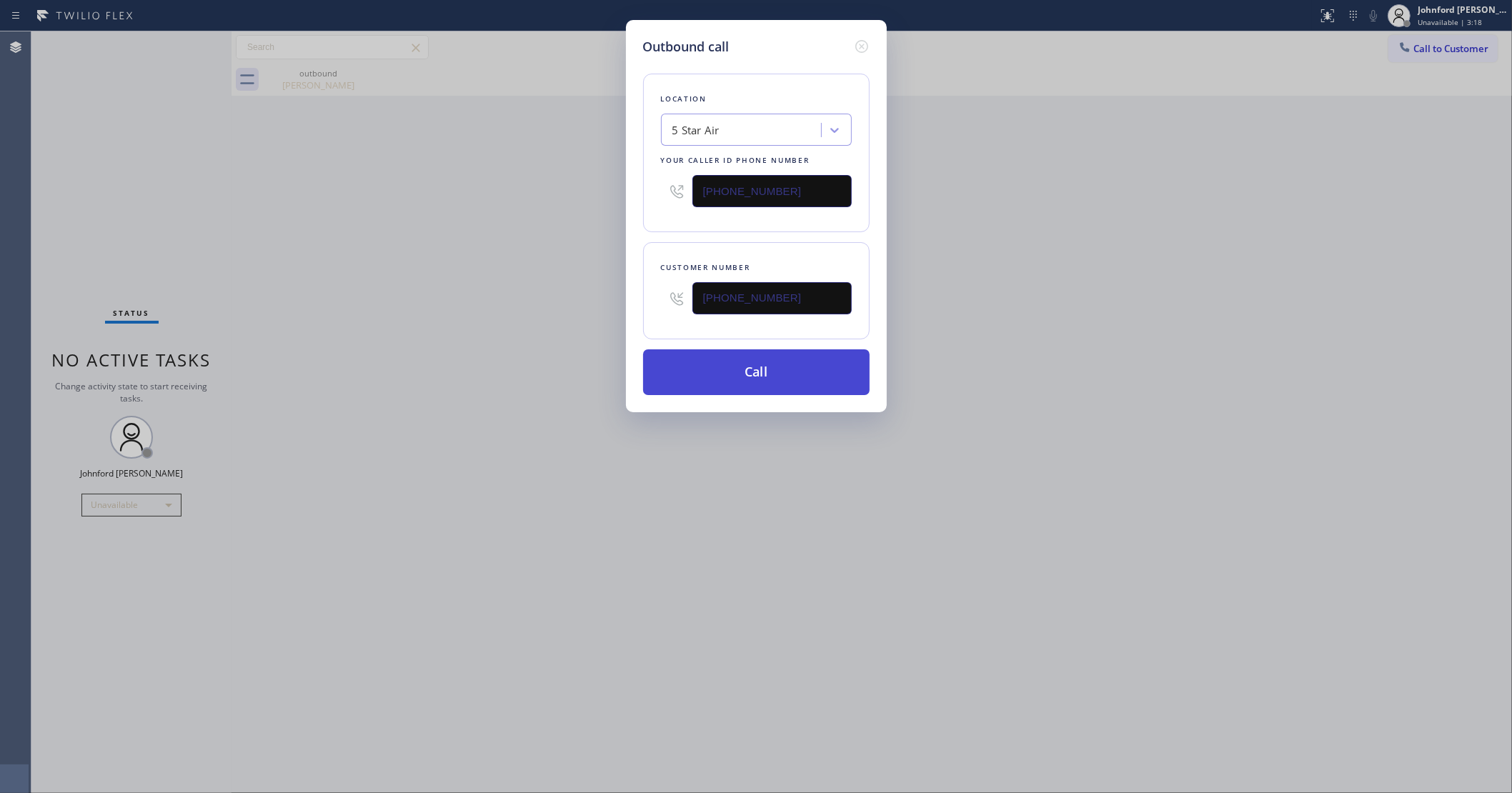
click at [742, 359] on button "Call" at bounding box center [756, 372] width 226 height 45
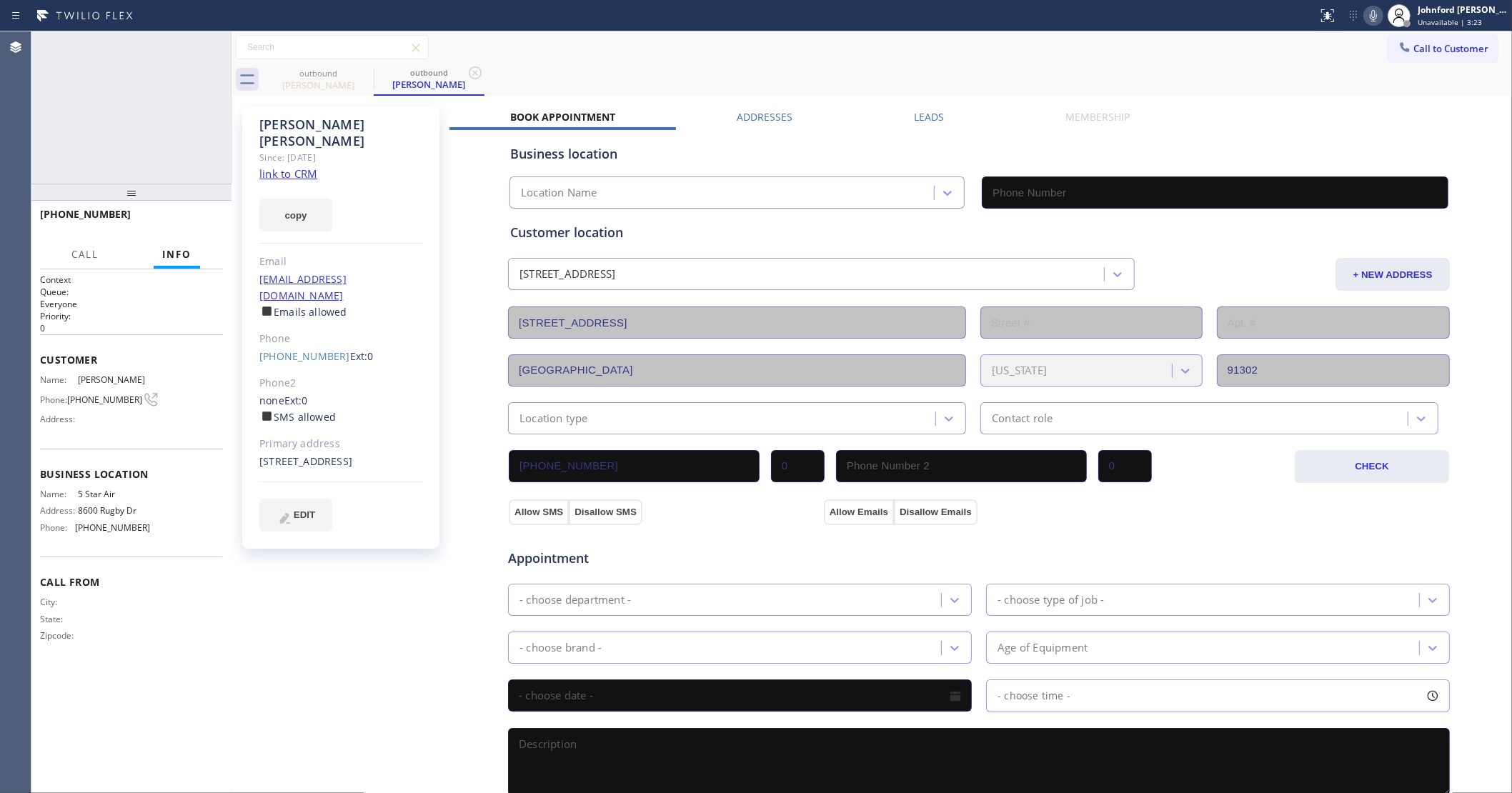
type input "[PHONE_NUMBER]"
click at [219, 217] on button "HANG UP" at bounding box center [189, 220] width 66 height 20
click at [285, 349] on link "[PHONE_NUMBER]" at bounding box center [305, 356] width 91 height 13
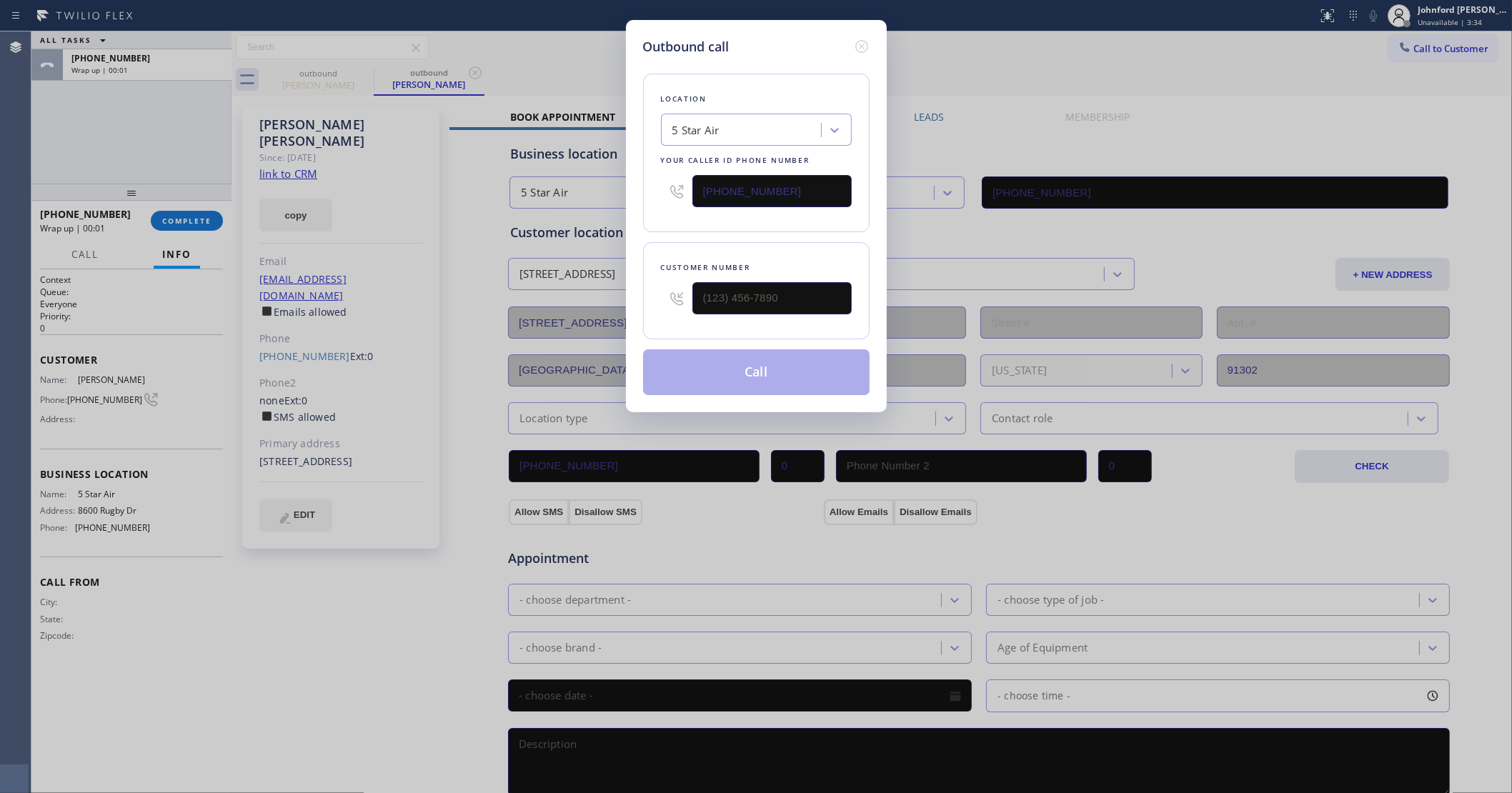
type input "[PHONE_NUMBER]"
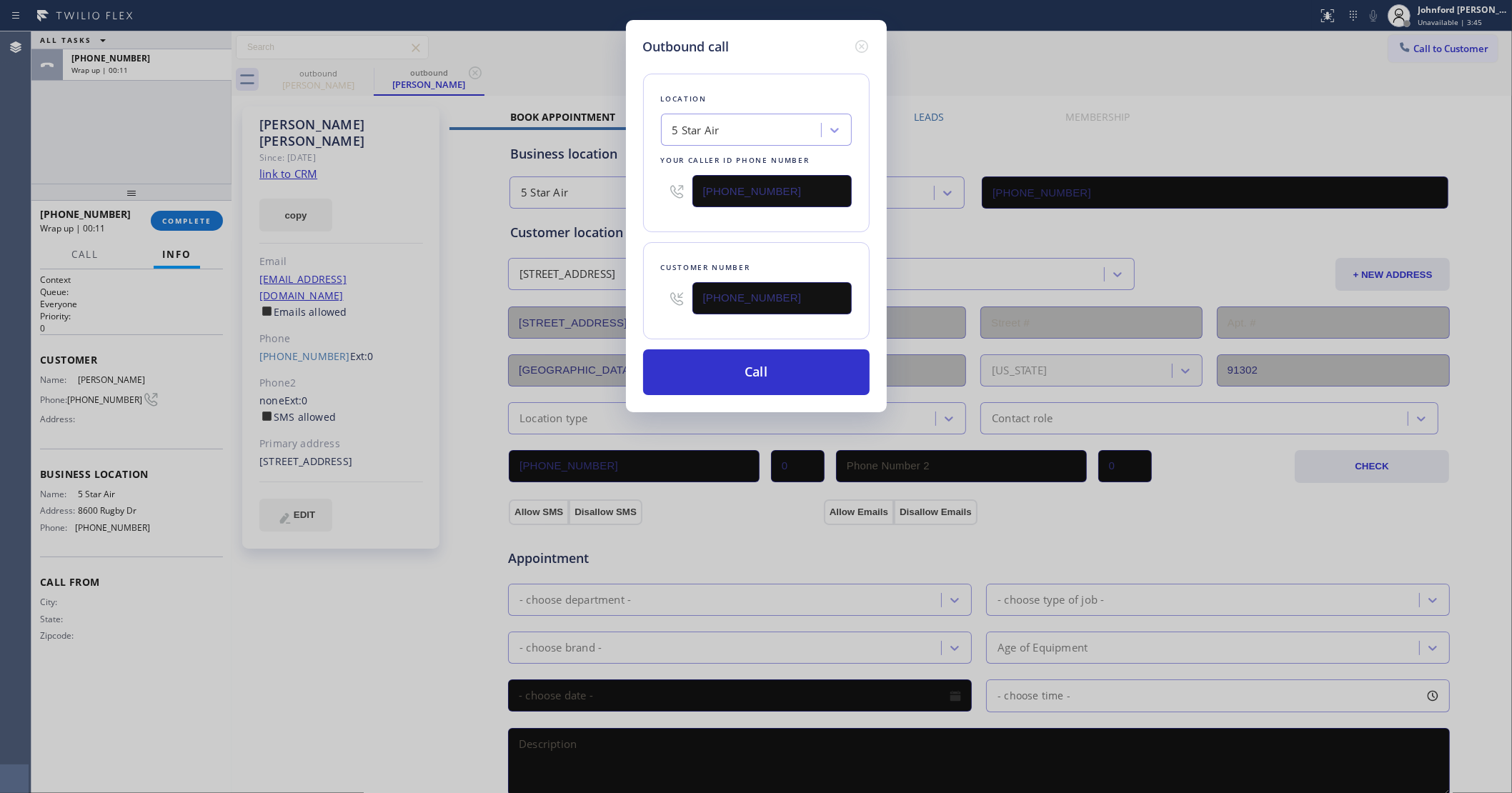
drag, startPoint x: 787, startPoint y: 193, endPoint x: 638, endPoint y: 207, distance: 149.7
click at [652, 207] on div "Location 5 Star Air Your caller id phone number [PHONE_NUMBER]" at bounding box center [756, 153] width 226 height 159
paste input "55) 900-0094"
type input "[PHONE_NUMBER]"
click at [623, 213] on div "Outbound call Location 5 Star Air Your caller id phone number [PHONE_NUMBER] Cu…" at bounding box center [756, 396] width 1512 height 793
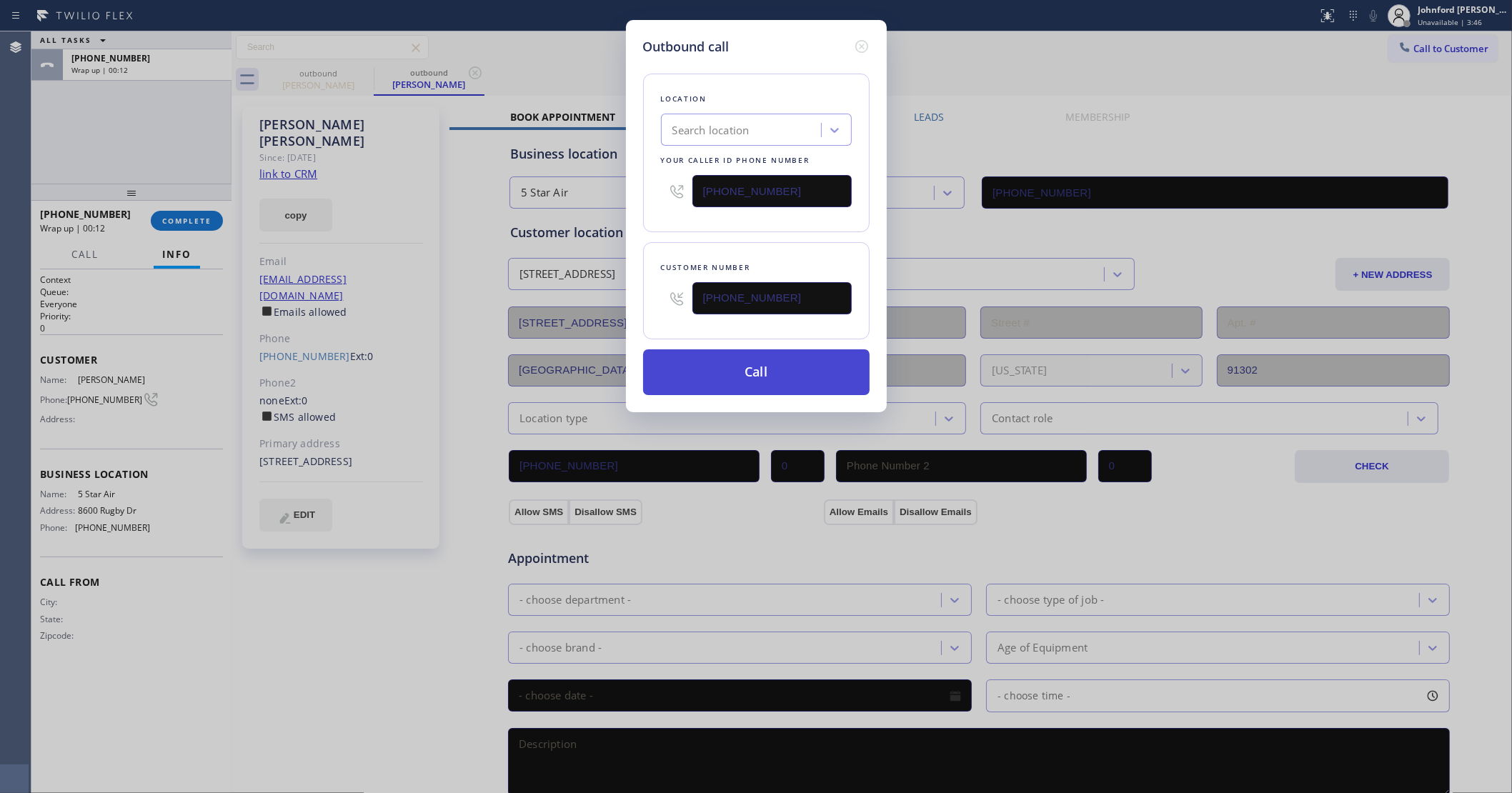
click at [729, 368] on button "Call" at bounding box center [756, 372] width 226 height 45
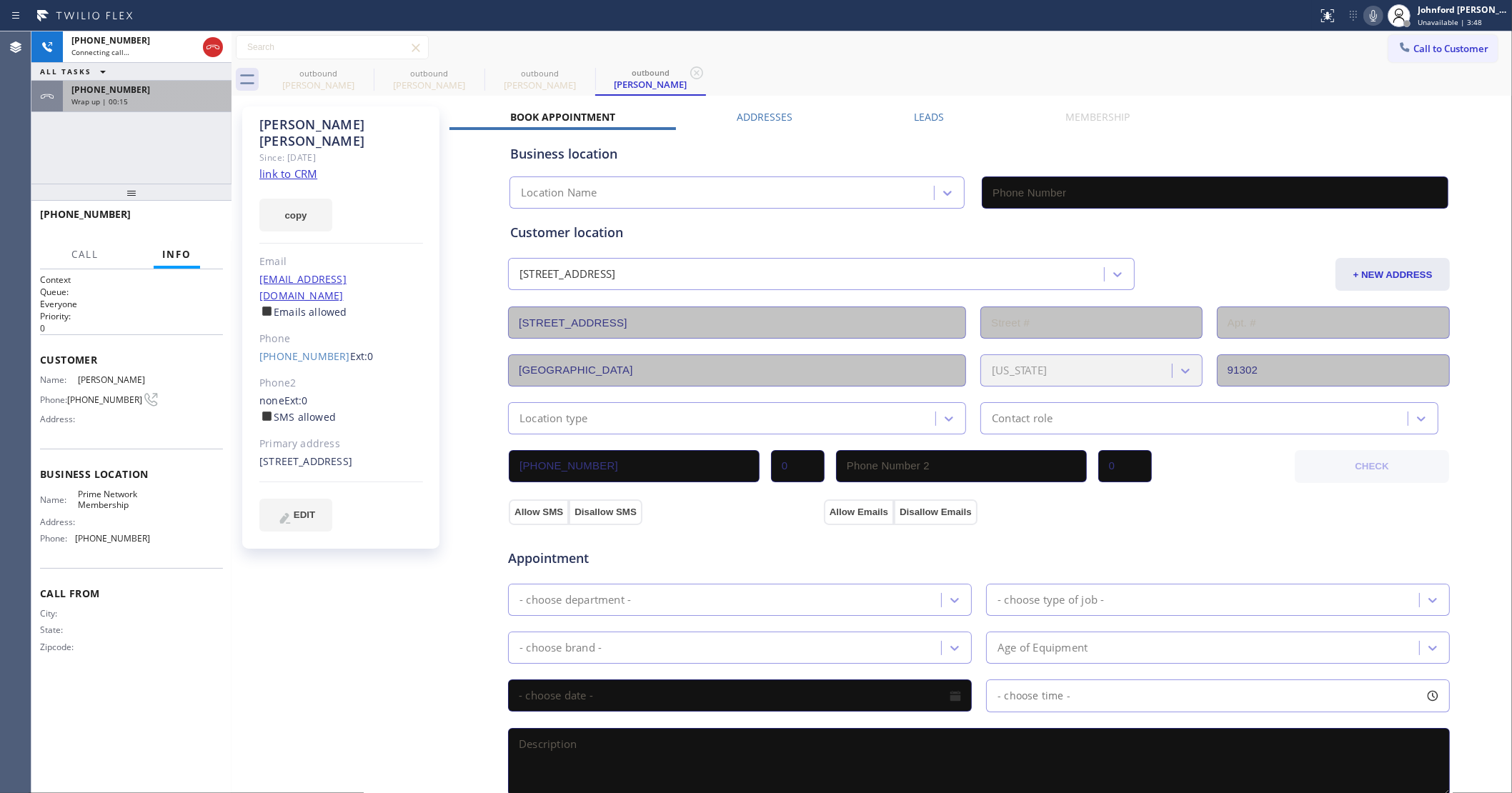
click at [159, 93] on div "[PHONE_NUMBER]" at bounding box center [148, 89] width 151 height 12
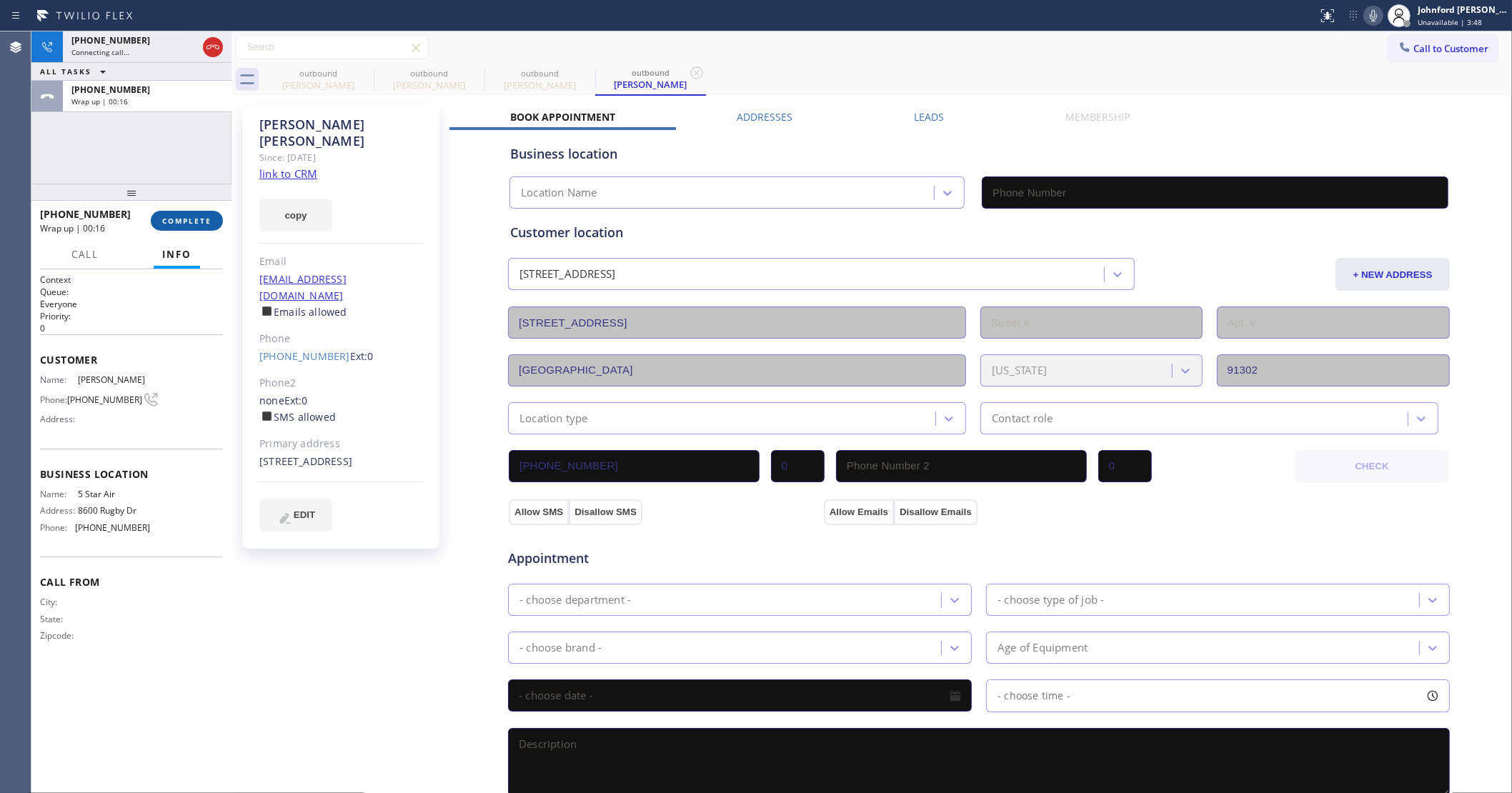
click at [186, 217] on span "COMPLETE" at bounding box center [186, 220] width 49 height 10
type input "[PHONE_NUMBER]"
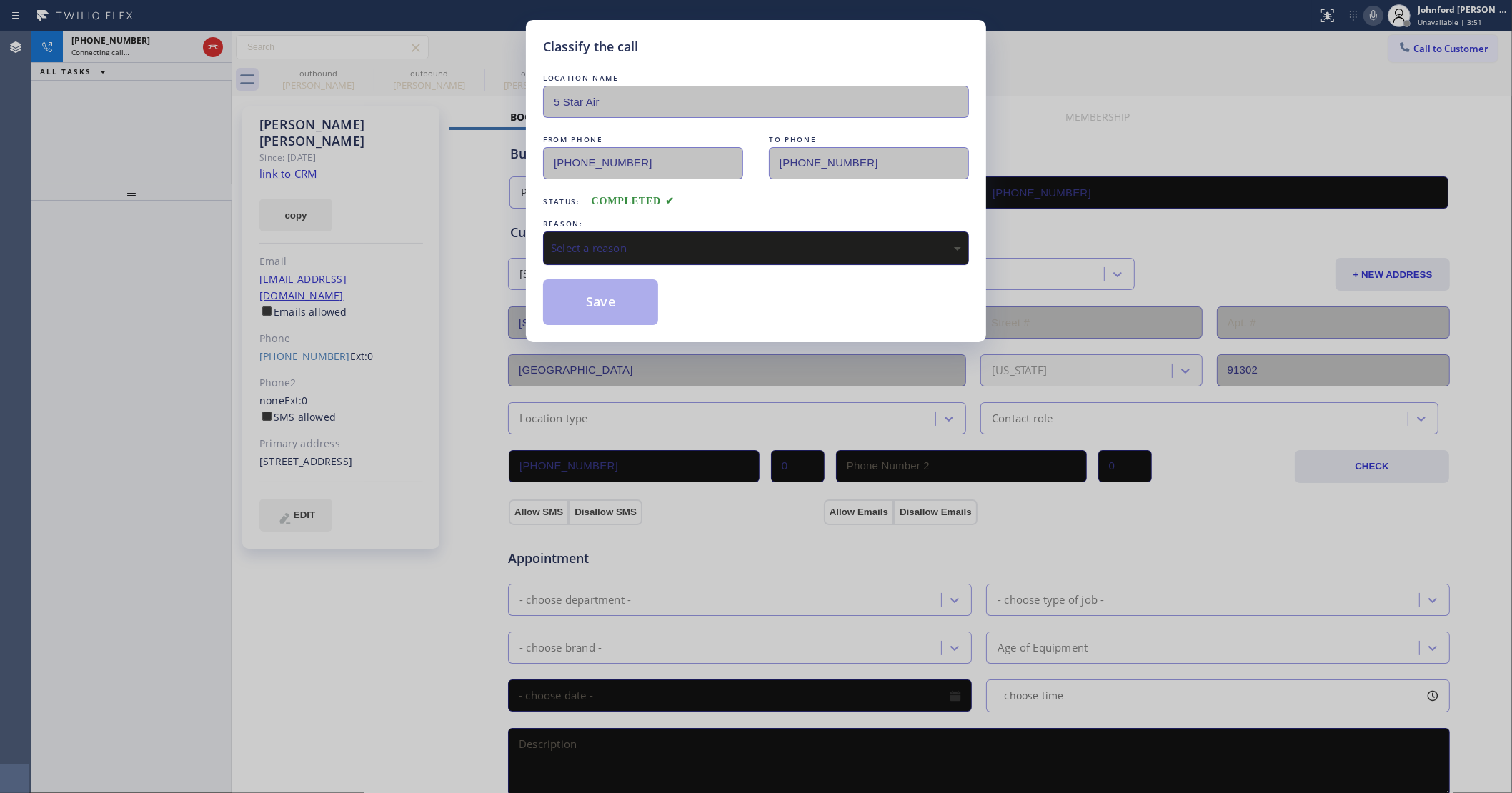
click at [670, 240] on div "Select a reason" at bounding box center [755, 248] width 410 height 16
click at [608, 293] on button "Save" at bounding box center [601, 302] width 115 height 45
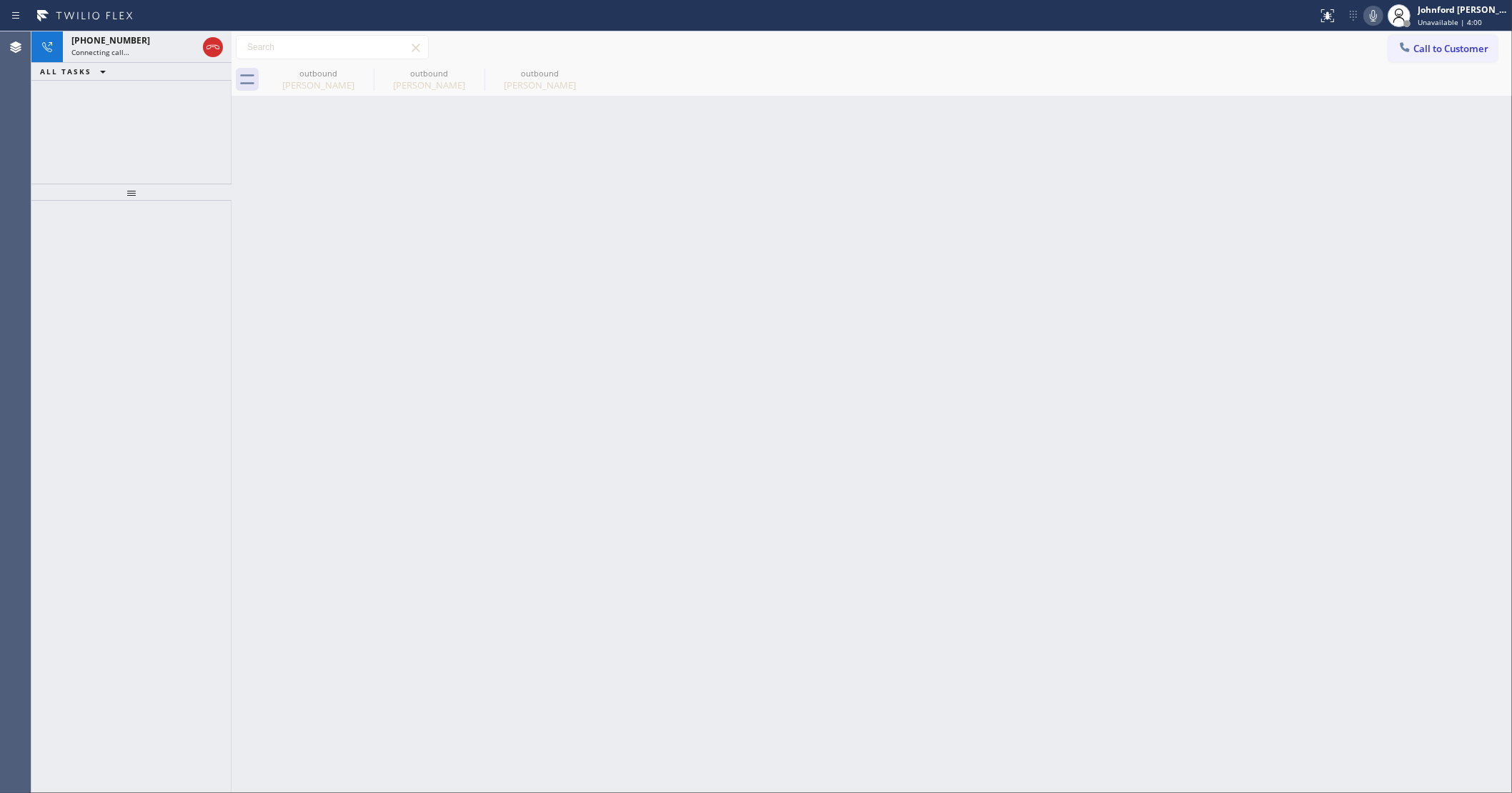
click at [1373, 20] on icon at bounding box center [1373, 16] width 8 height 11
click at [362, 79] on icon at bounding box center [364, 73] width 13 height 13
type input "[PHONE_NUMBER]"
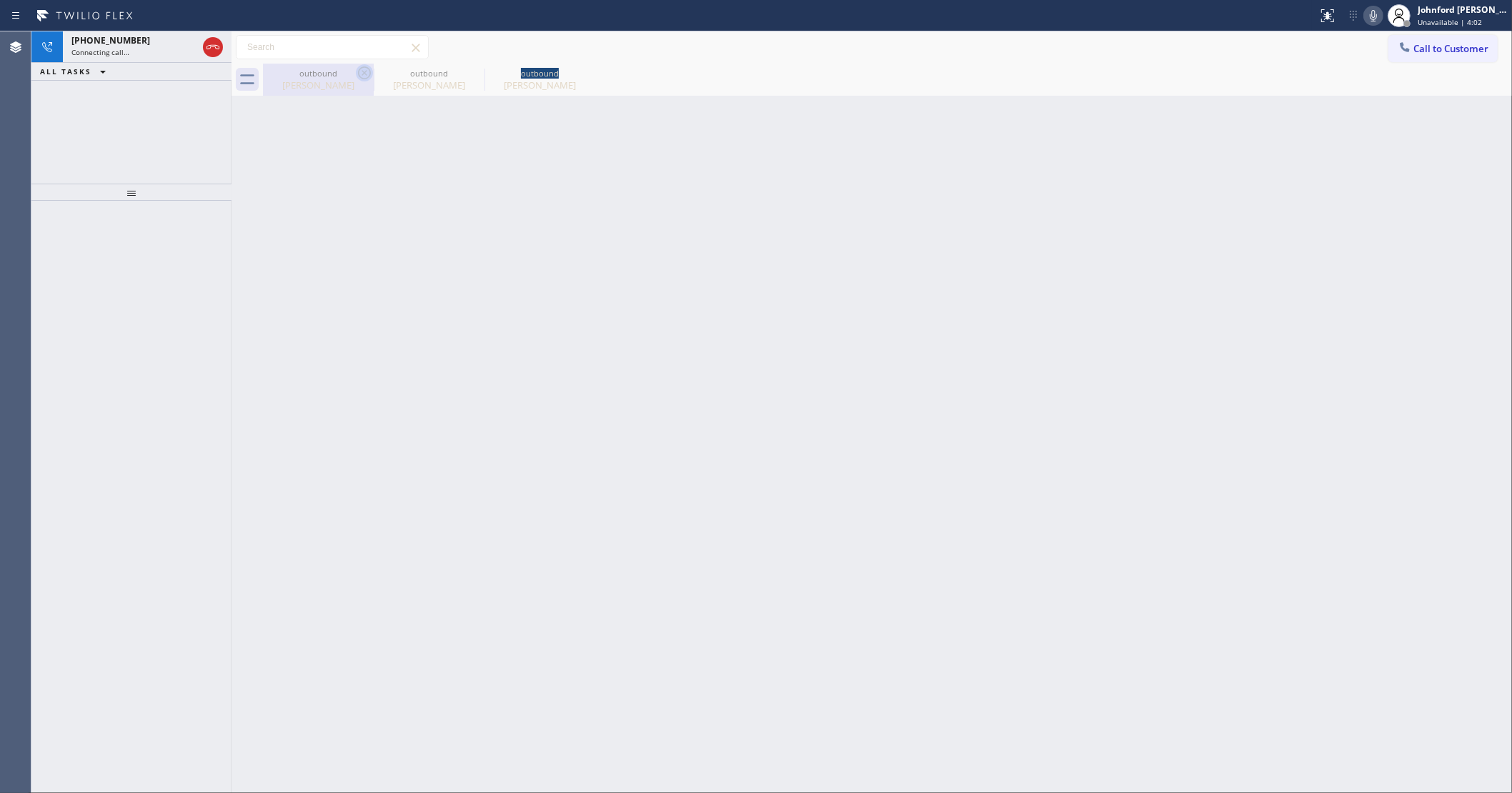
click at [0, 0] on icon at bounding box center [0, 0] width 0 height 0
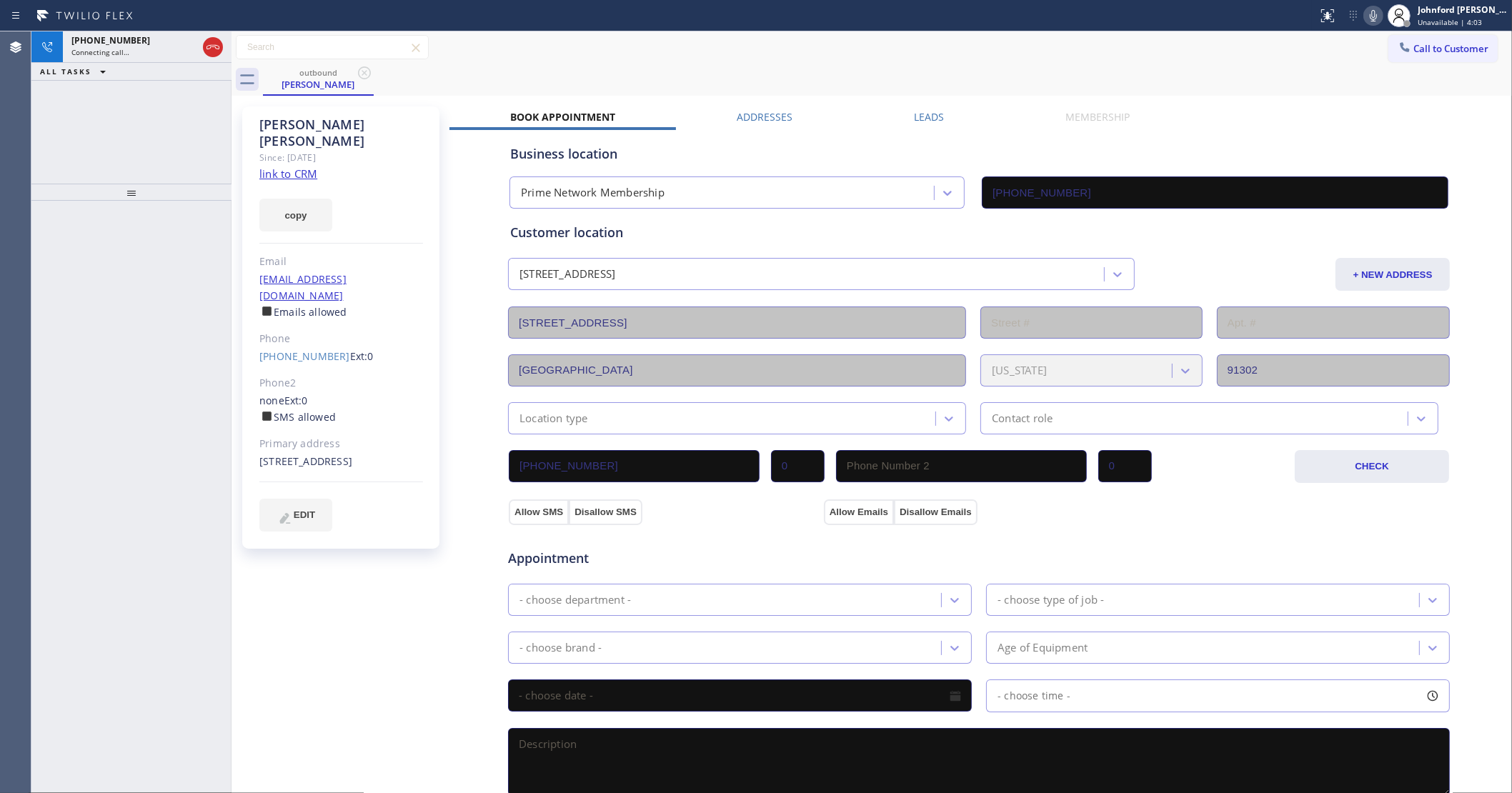
click at [186, 62] on div "ALL TASKS ALL TASKS ACTIVE TASKS TASKS IN WRAP UP" at bounding box center [131, 71] width 200 height 18
click at [154, 50] on div "Connecting call…" at bounding box center [134, 52] width 126 height 10
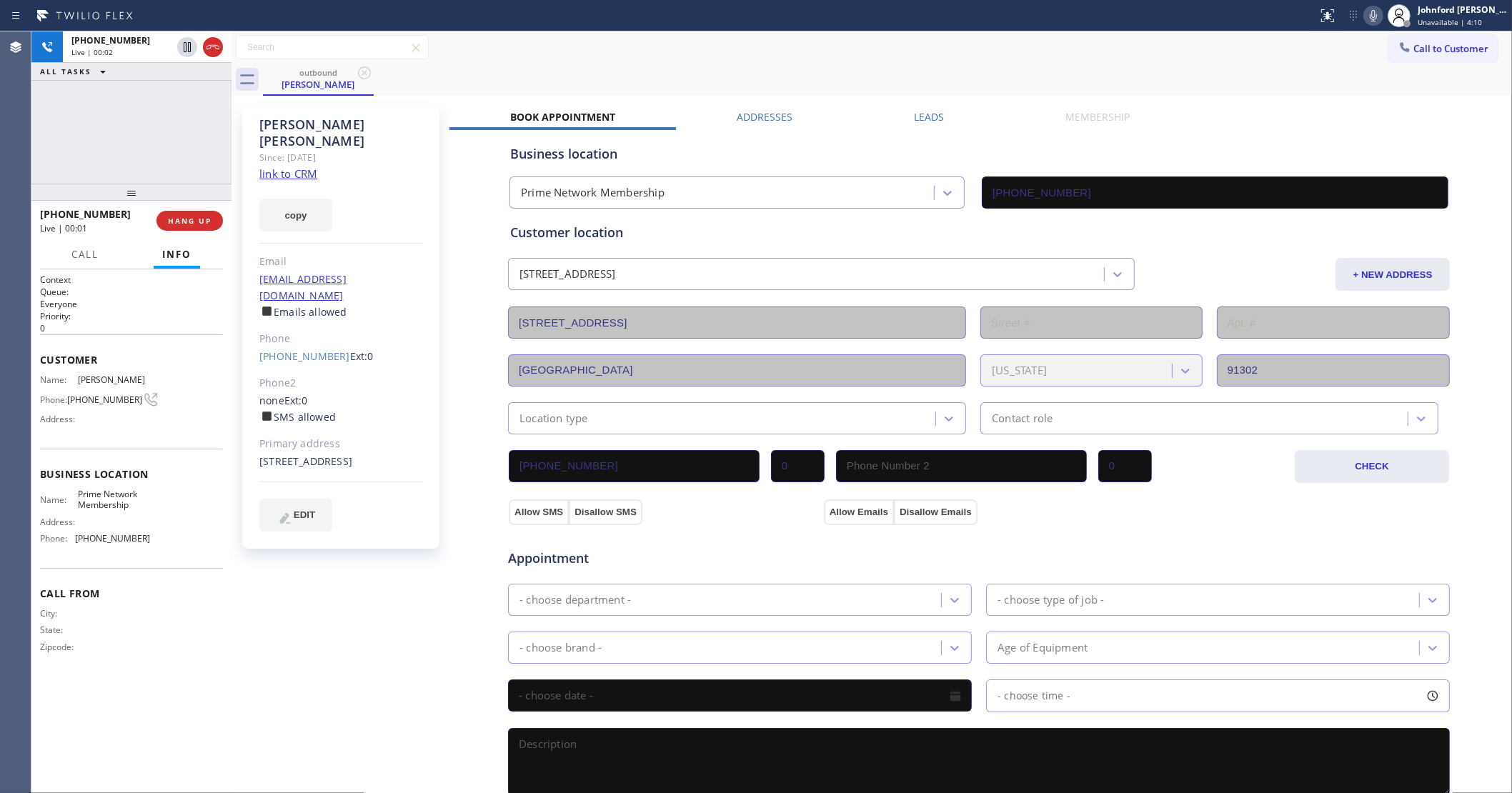
click at [102, 151] on div "[PHONE_NUMBER] Live | 00:02 ALL TASKS ALL TASKS ACTIVE TASKS TASKS IN WRAP UP" at bounding box center [131, 107] width 200 height 152
click at [180, 221] on span "HANG UP" at bounding box center [189, 220] width 44 height 10
click at [1410, 41] on button "Call to Customer" at bounding box center [1443, 48] width 110 height 27
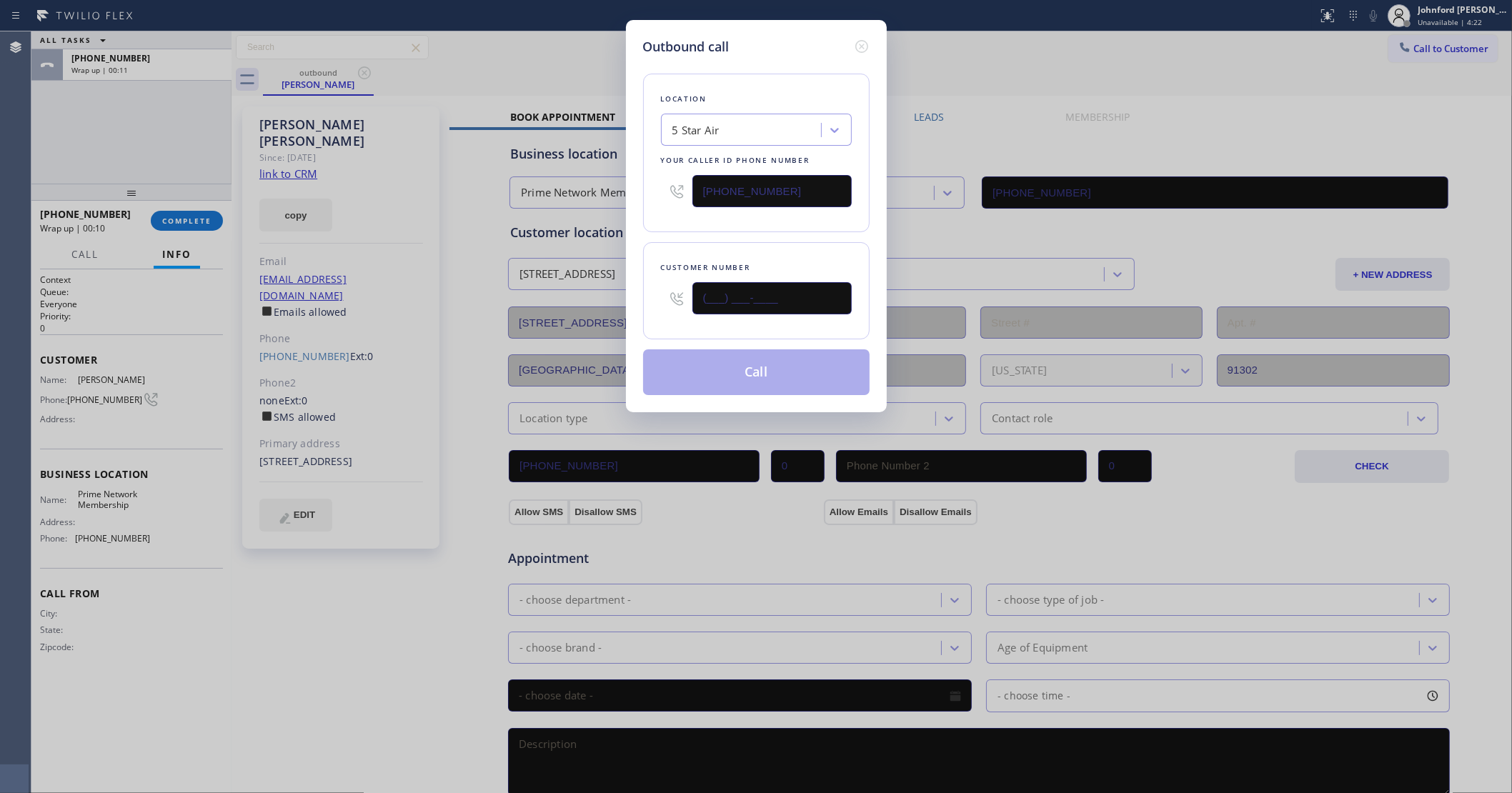
drag, startPoint x: 812, startPoint y: 290, endPoint x: 634, endPoint y: 295, distance: 178.1
click at [636, 295] on div "Outbound call Location 5 Star Air Your caller id phone number [PHONE_NUMBER] Cu…" at bounding box center [756, 216] width 261 height 393
paste input "925) 457-3000"
type input "[PHONE_NUMBER]"
drag, startPoint x: 676, startPoint y: 219, endPoint x: 713, endPoint y: 310, distance: 98.2
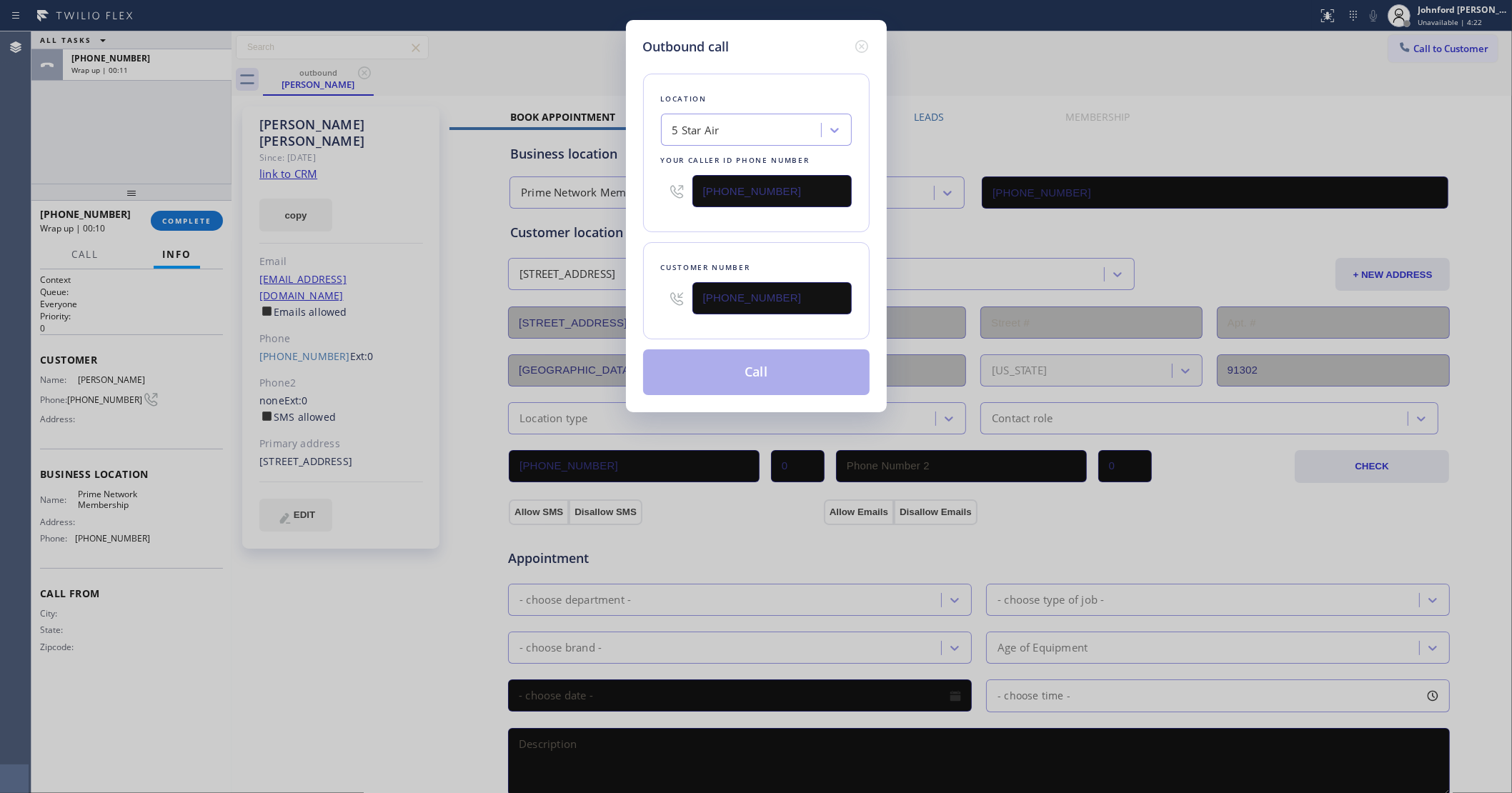
click at [680, 226] on div "Location 5 Star Air Your caller id phone number [PHONE_NUMBER]" at bounding box center [756, 153] width 226 height 159
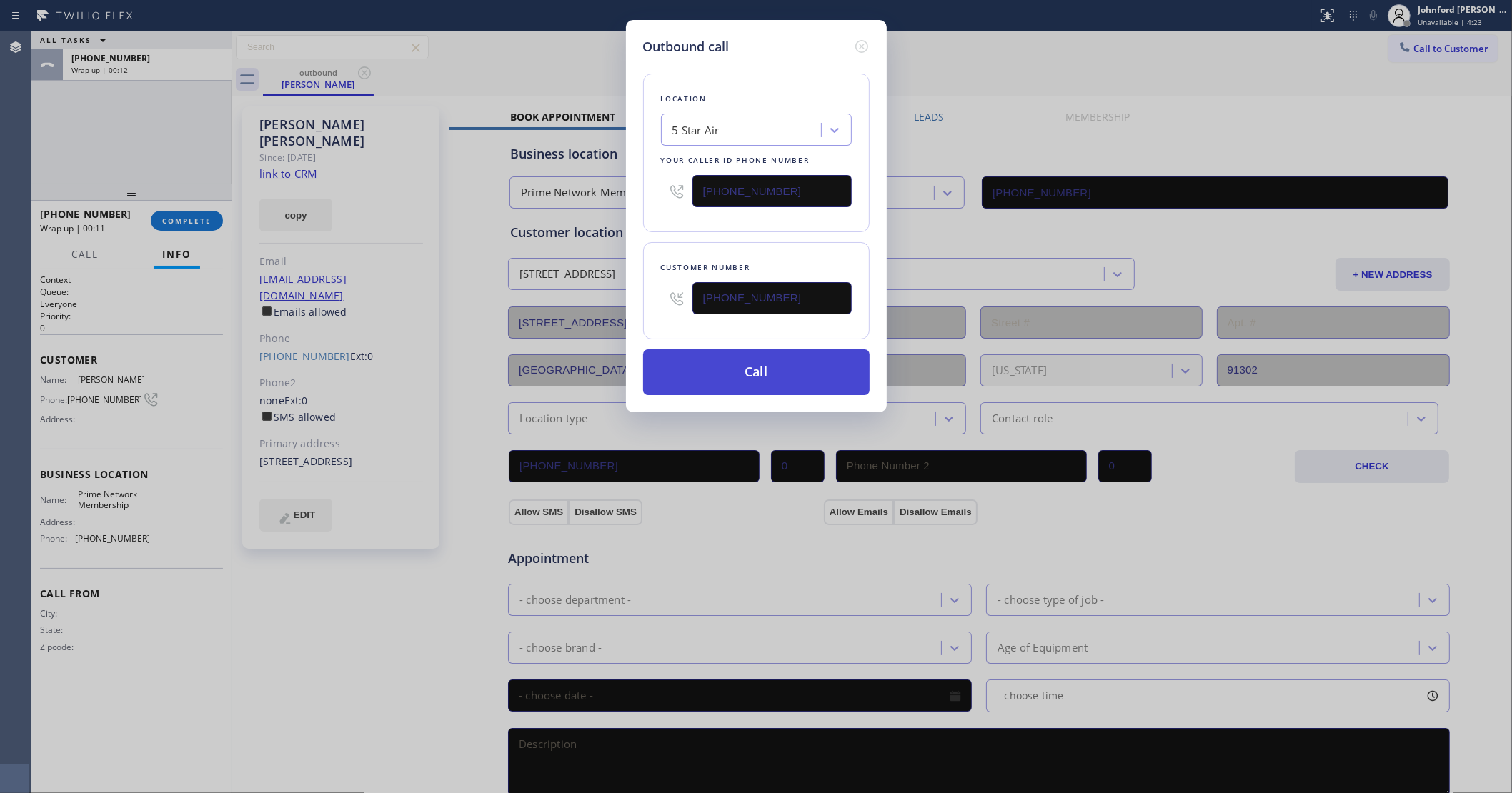
click at [756, 361] on button "Call" at bounding box center [756, 372] width 226 height 45
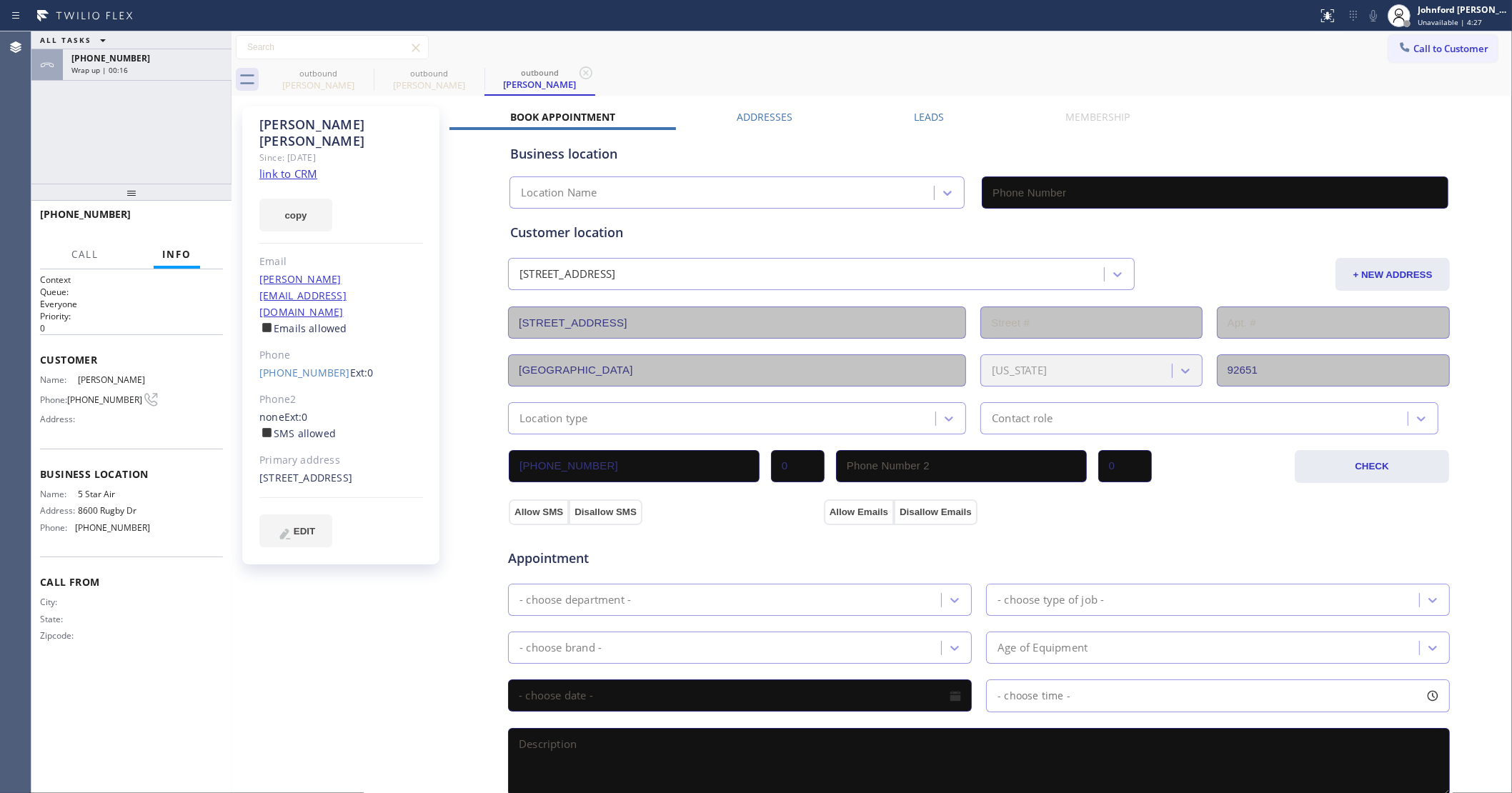
type input "[PHONE_NUMBER]"
click at [167, 86] on div "[PHONE_NUMBER]" at bounding box center [148, 89] width 151 height 12
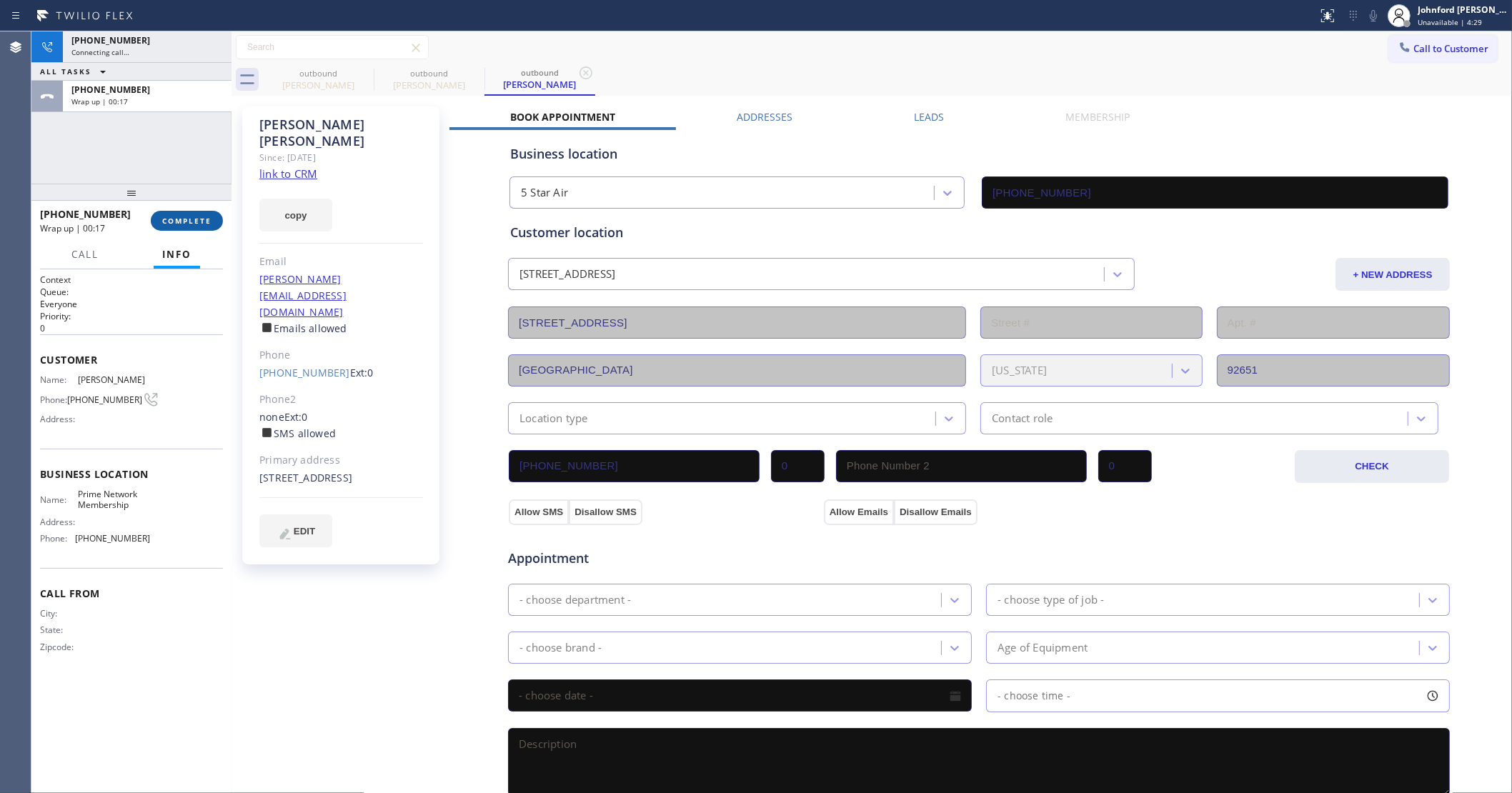
drag, startPoint x: 217, startPoint y: 205, endPoint x: 203, endPoint y: 218, distance: 19.1
click at [216, 208] on div "[PHONE_NUMBER] Wrap up | 00:17 COMPLETE" at bounding box center [131, 220] width 183 height 37
click at [203, 218] on span "COMPLETE" at bounding box center [186, 220] width 49 height 10
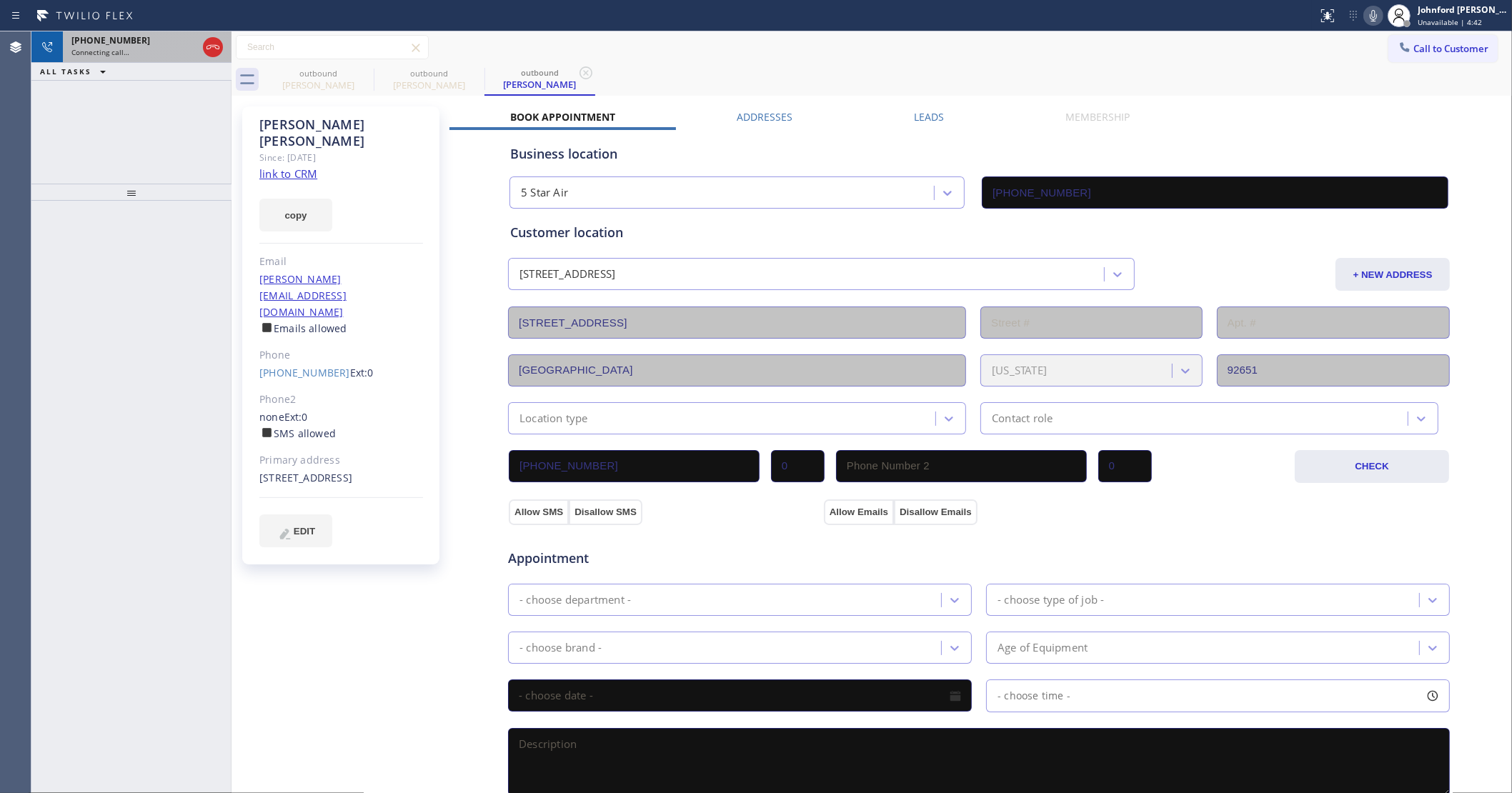
click at [153, 43] on div "[PHONE_NUMBER]" at bounding box center [134, 40] width 126 height 12
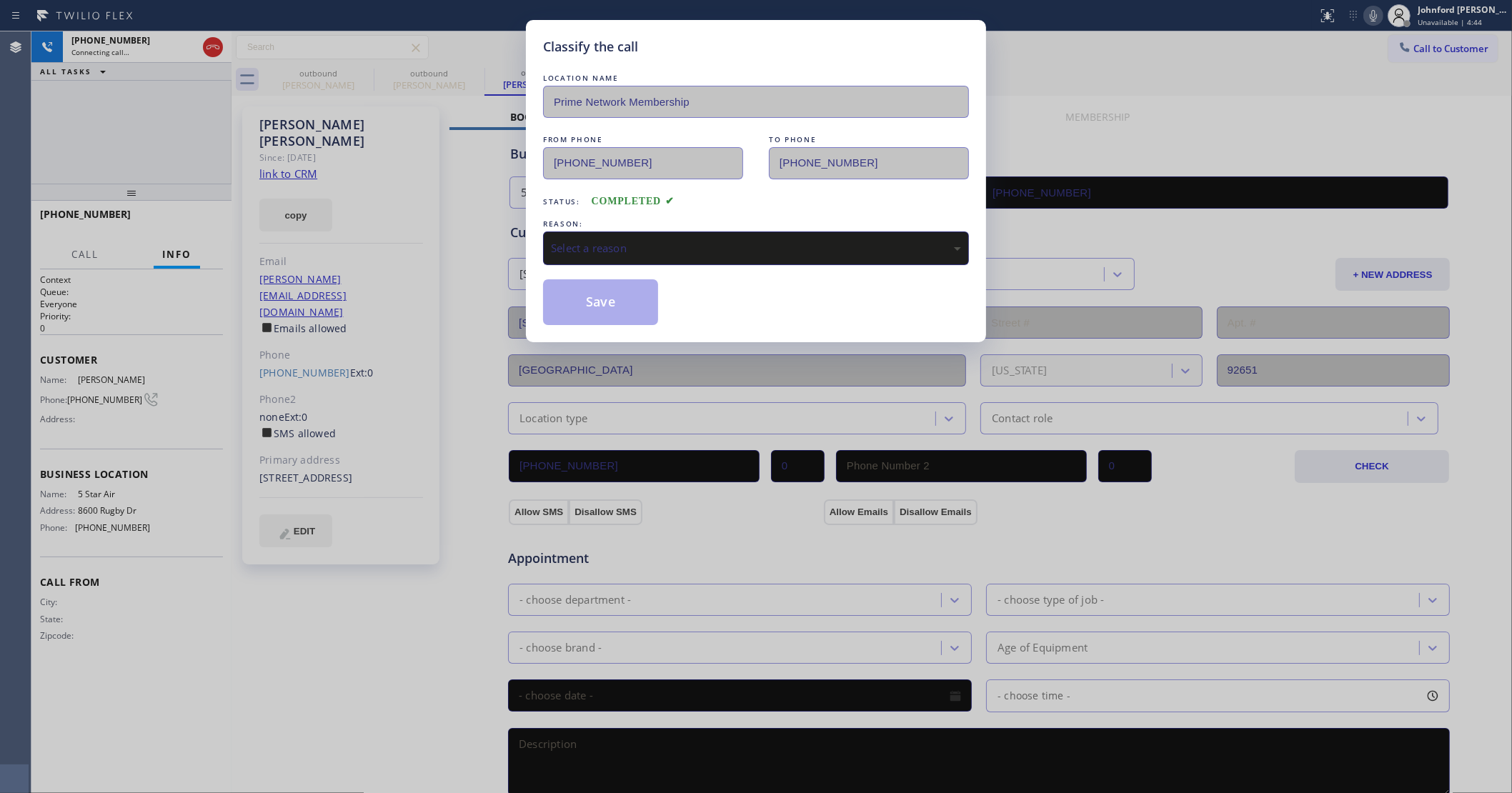
click at [673, 251] on div "Select a reason" at bounding box center [755, 248] width 410 height 16
drag, startPoint x: 617, startPoint y: 296, endPoint x: 519, endPoint y: 230, distance: 118.2
click at [616, 295] on button "Save" at bounding box center [601, 302] width 115 height 45
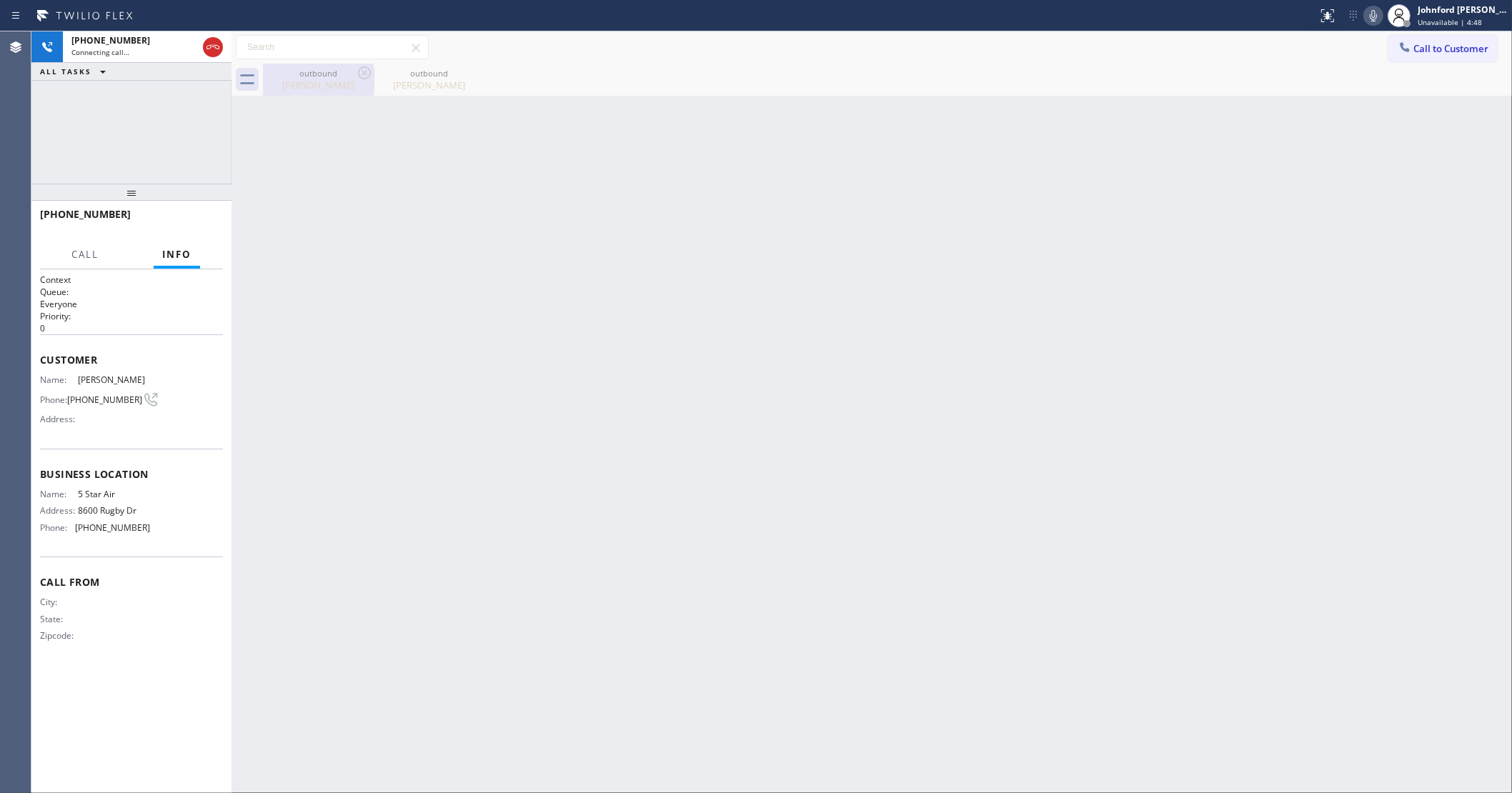
click at [331, 82] on div "[PERSON_NAME]" at bounding box center [318, 85] width 108 height 13
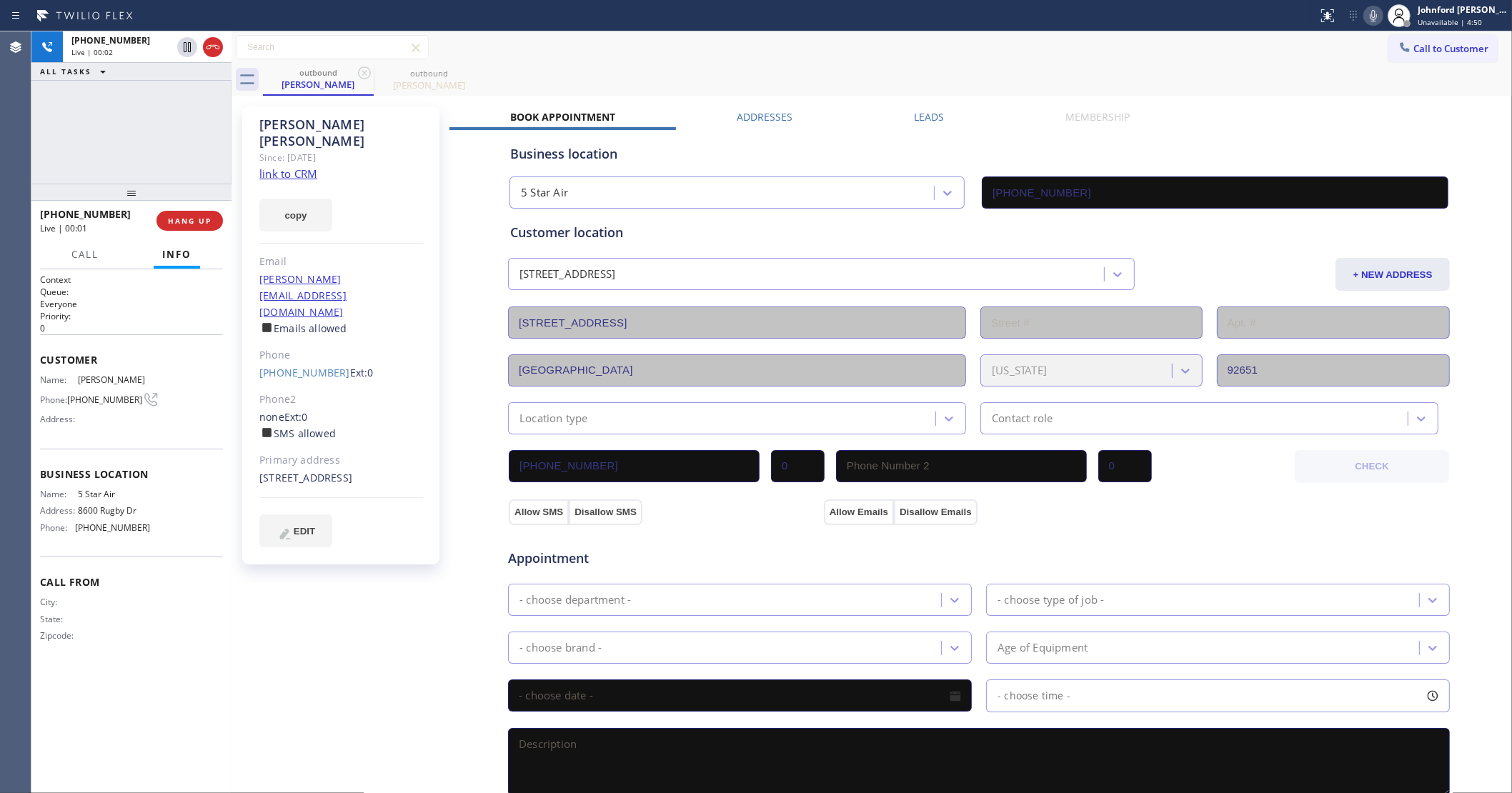
click at [1069, 54] on div "Call to Customer Outbound call Location 5 Star Air Your caller id phone number …" at bounding box center [871, 47] width 1280 height 25
click at [175, 229] on button "HANG UP" at bounding box center [189, 220] width 66 height 20
drag, startPoint x: 1436, startPoint y: 43, endPoint x: 1309, endPoint y: 60, distance: 128.1
click at [1422, 43] on button "Call to Customer" at bounding box center [1443, 48] width 110 height 27
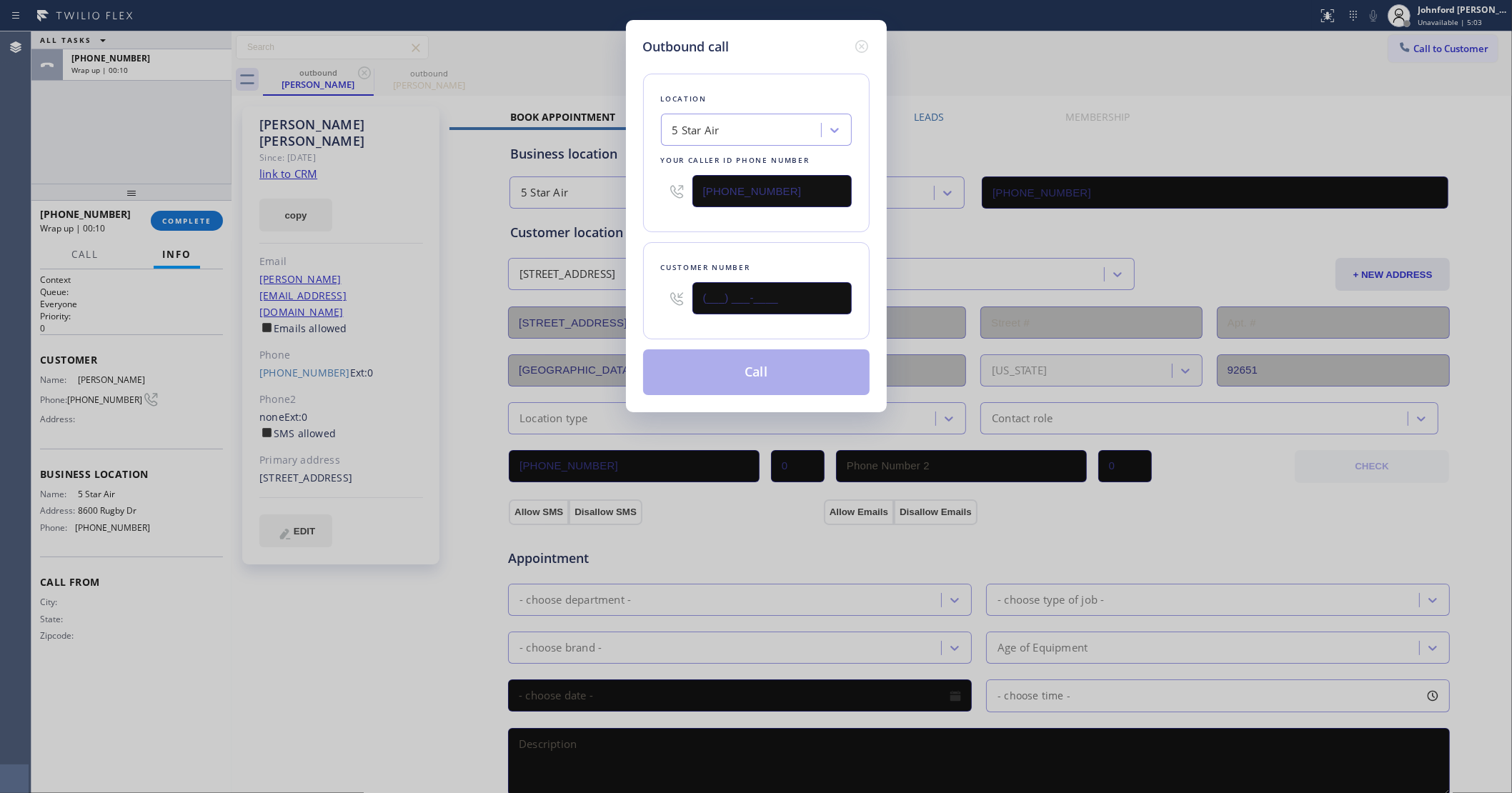
drag, startPoint x: 758, startPoint y: 296, endPoint x: 644, endPoint y: 299, distance: 114.0
click at [660, 299] on div "(___) ___-____" at bounding box center [756, 298] width 191 height 46
paste input "310) 780-3053"
type input "[PHONE_NUMBER]"
click at [737, 207] on div "[PHONE_NUMBER]" at bounding box center [756, 190] width 191 height 46
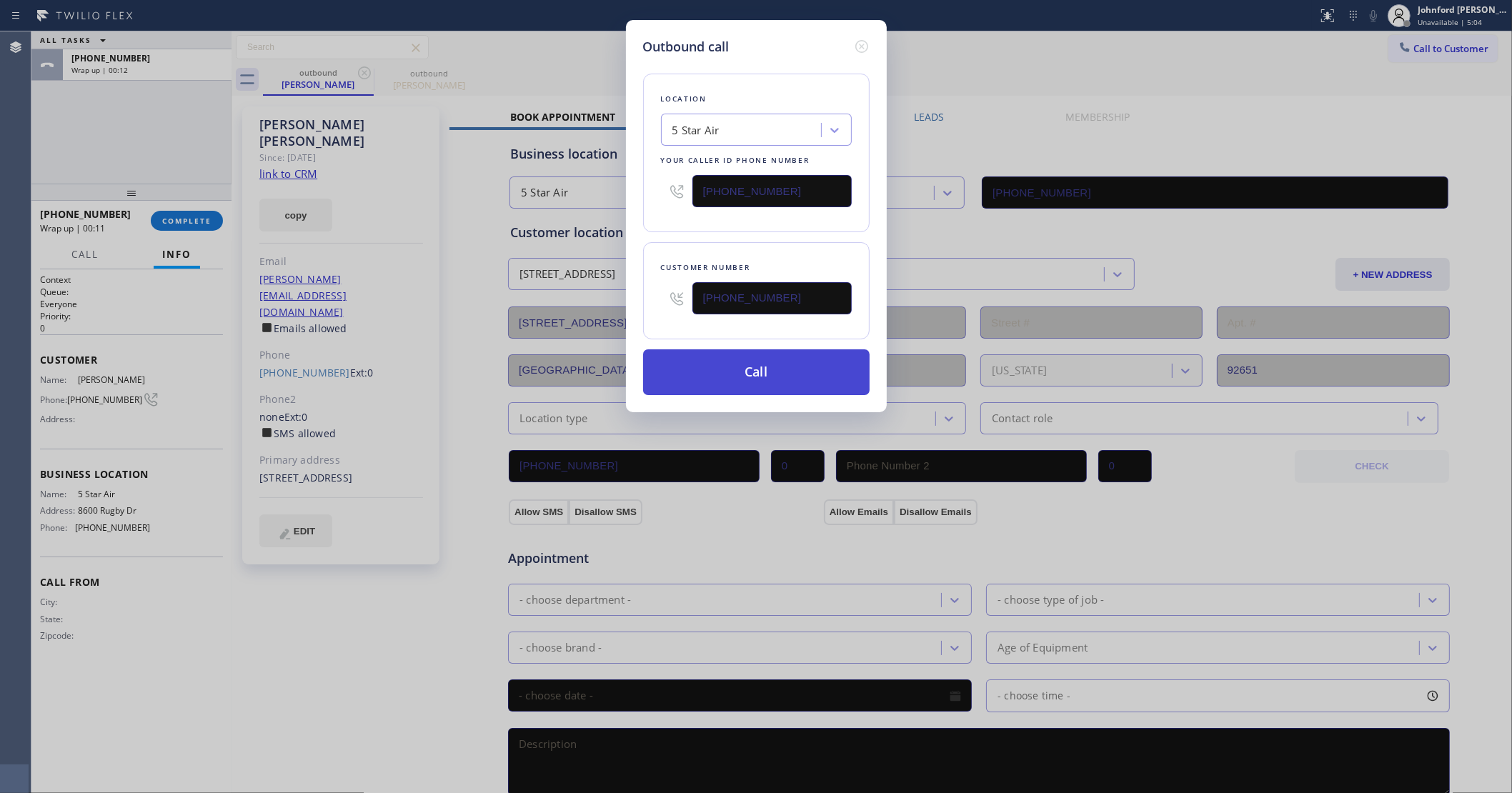
click at [745, 368] on button "Call" at bounding box center [756, 372] width 226 height 45
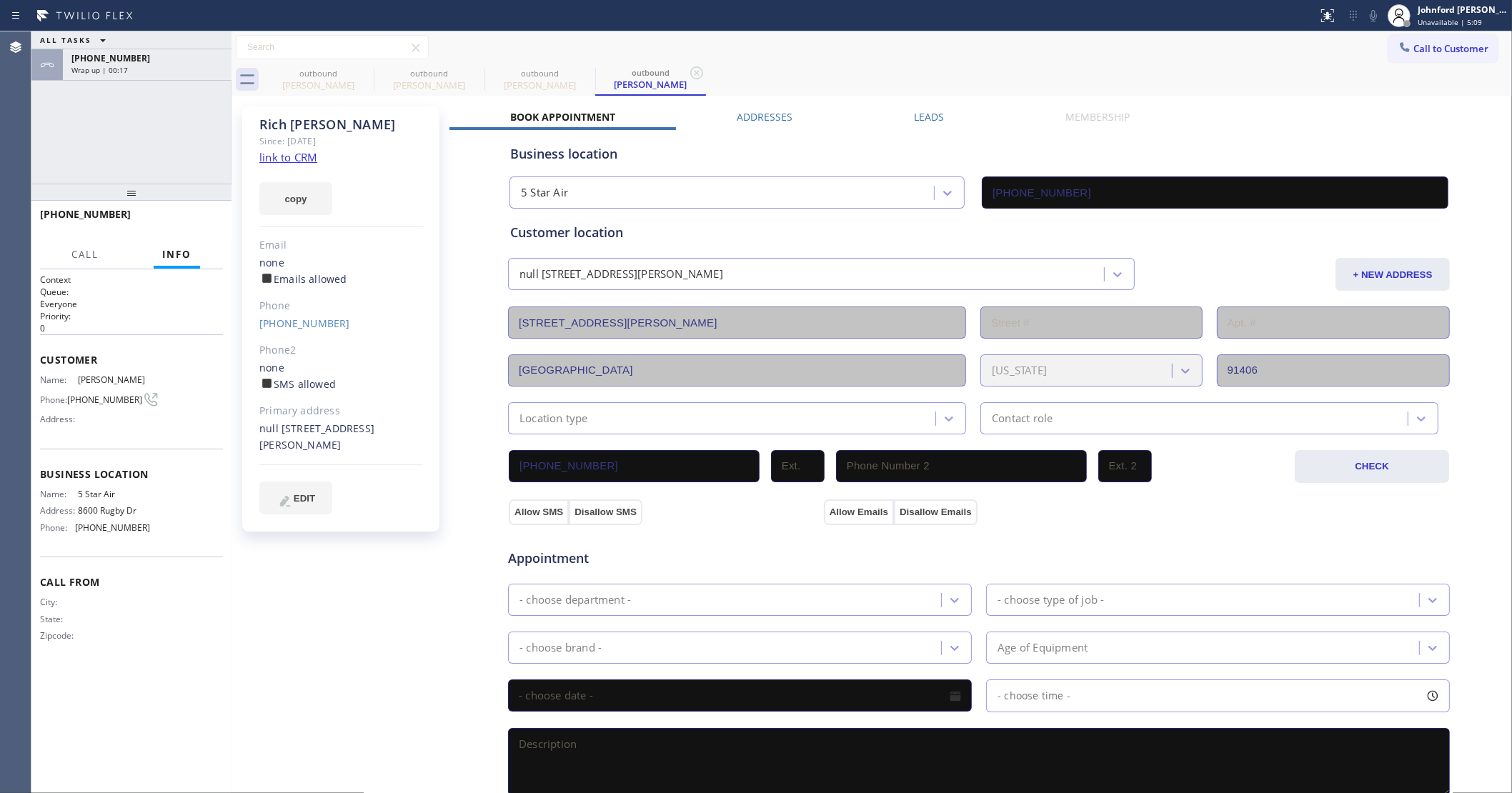
type input "[PHONE_NUMBER]"
click at [209, 59] on div at bounding box center [212, 46] width 26 height 31
click at [209, 54] on icon at bounding box center [213, 47] width 17 height 17
click at [190, 100] on div "Wrap up | 00:37" at bounding box center [148, 101] width 151 height 10
click at [197, 222] on span "COMPLETE" at bounding box center [186, 220] width 49 height 10
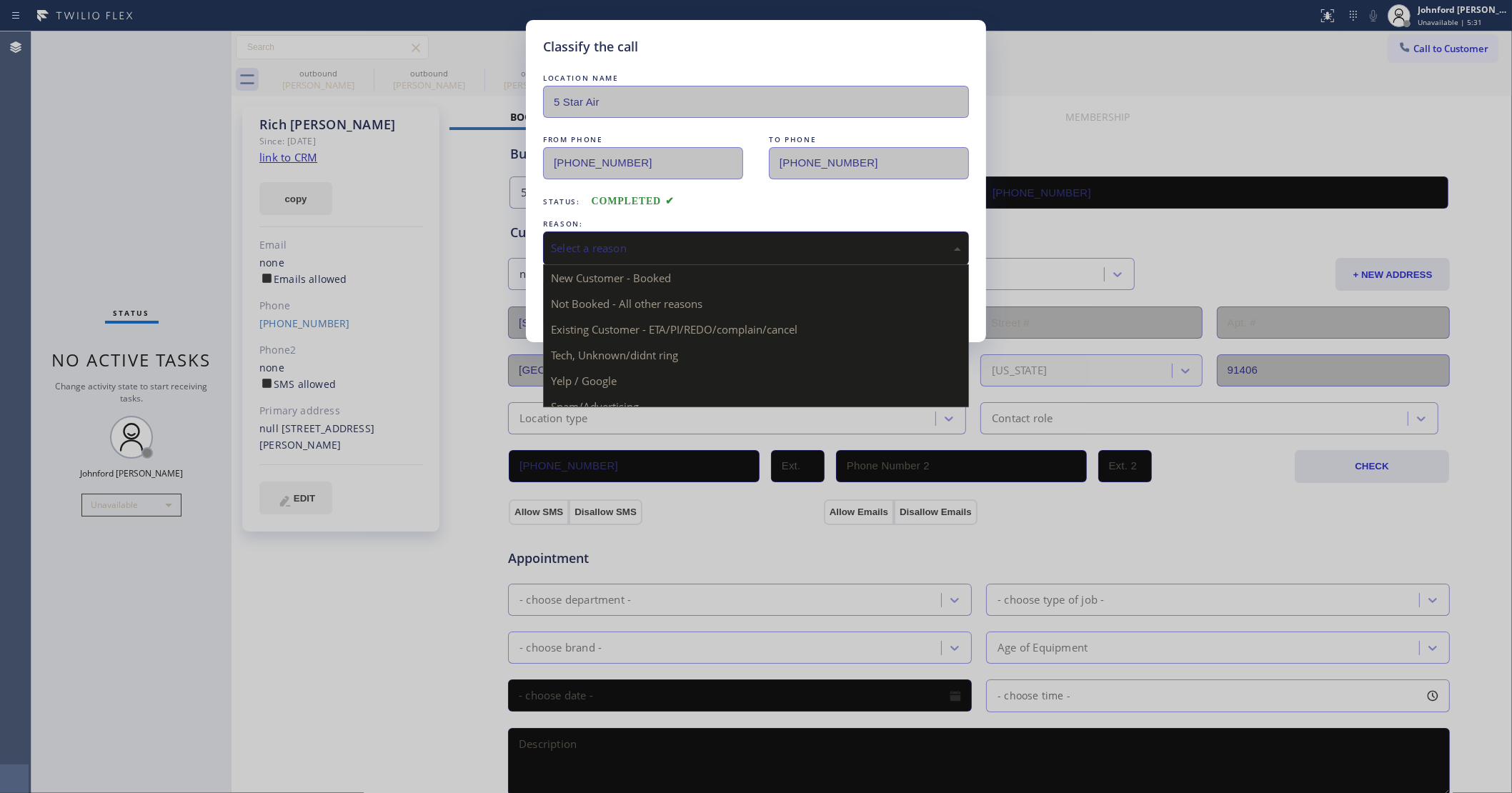
click at [614, 244] on div "Select a reason" at bounding box center [755, 248] width 410 height 16
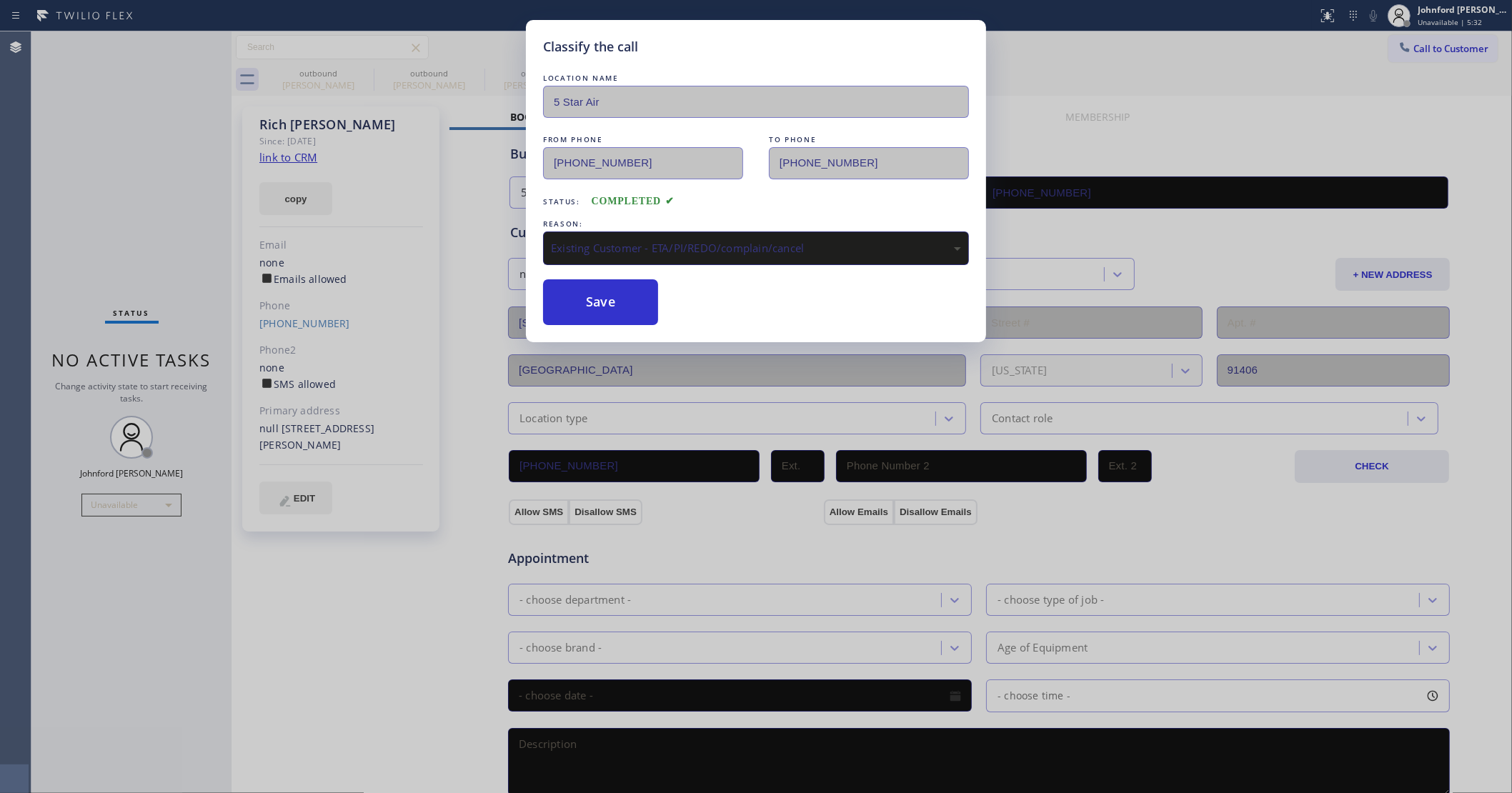
drag, startPoint x: 593, startPoint y: 296, endPoint x: 954, endPoint y: 83, distance: 419.2
click at [593, 295] on button "Save" at bounding box center [601, 302] width 115 height 45
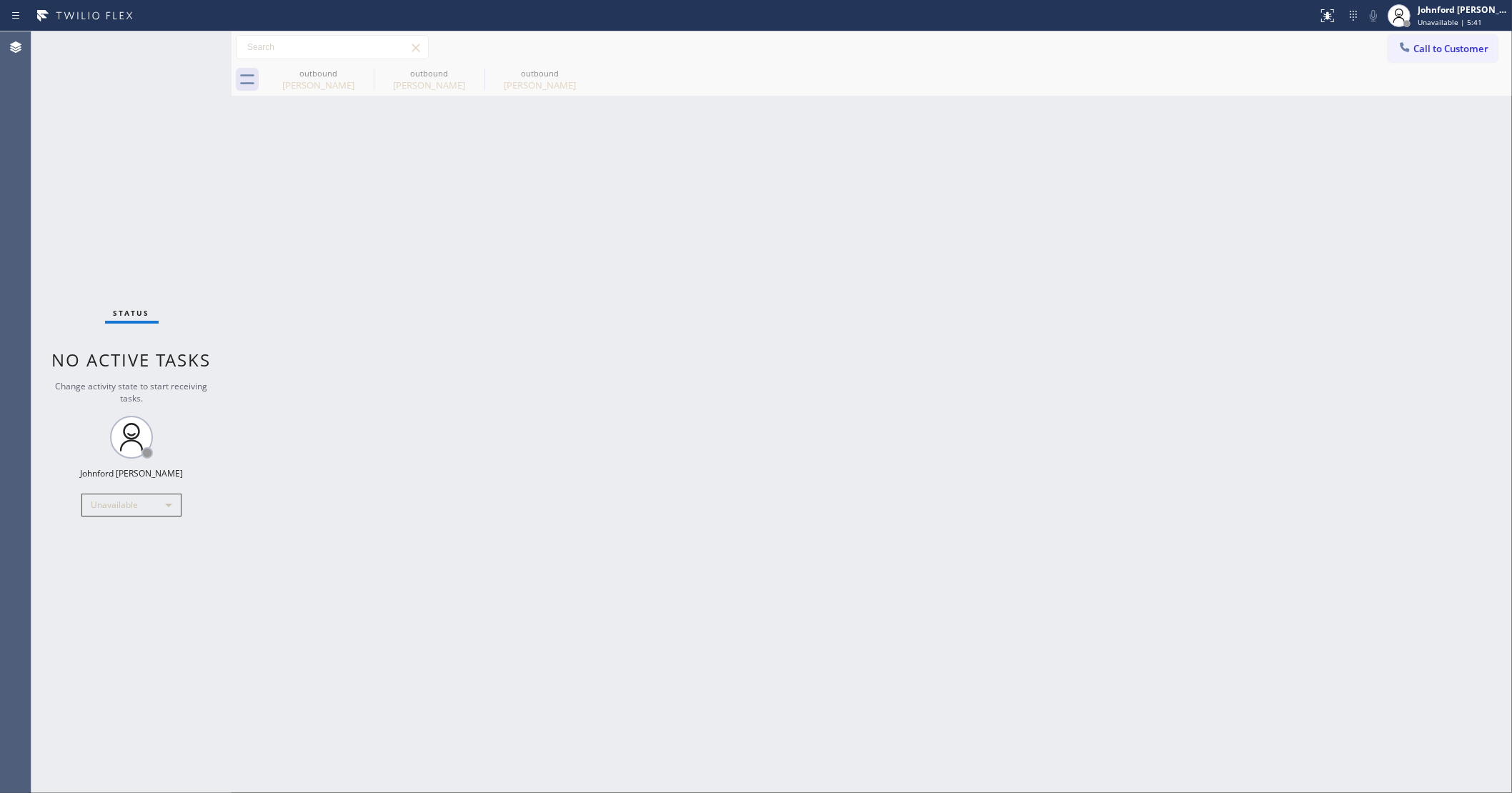
click at [898, 273] on div "Back to Dashboard Change Sender ID Customers Technicians Select a contact Outbo…" at bounding box center [871, 412] width 1280 height 762
click at [1445, 41] on button "Call to Customer" at bounding box center [1443, 48] width 110 height 27
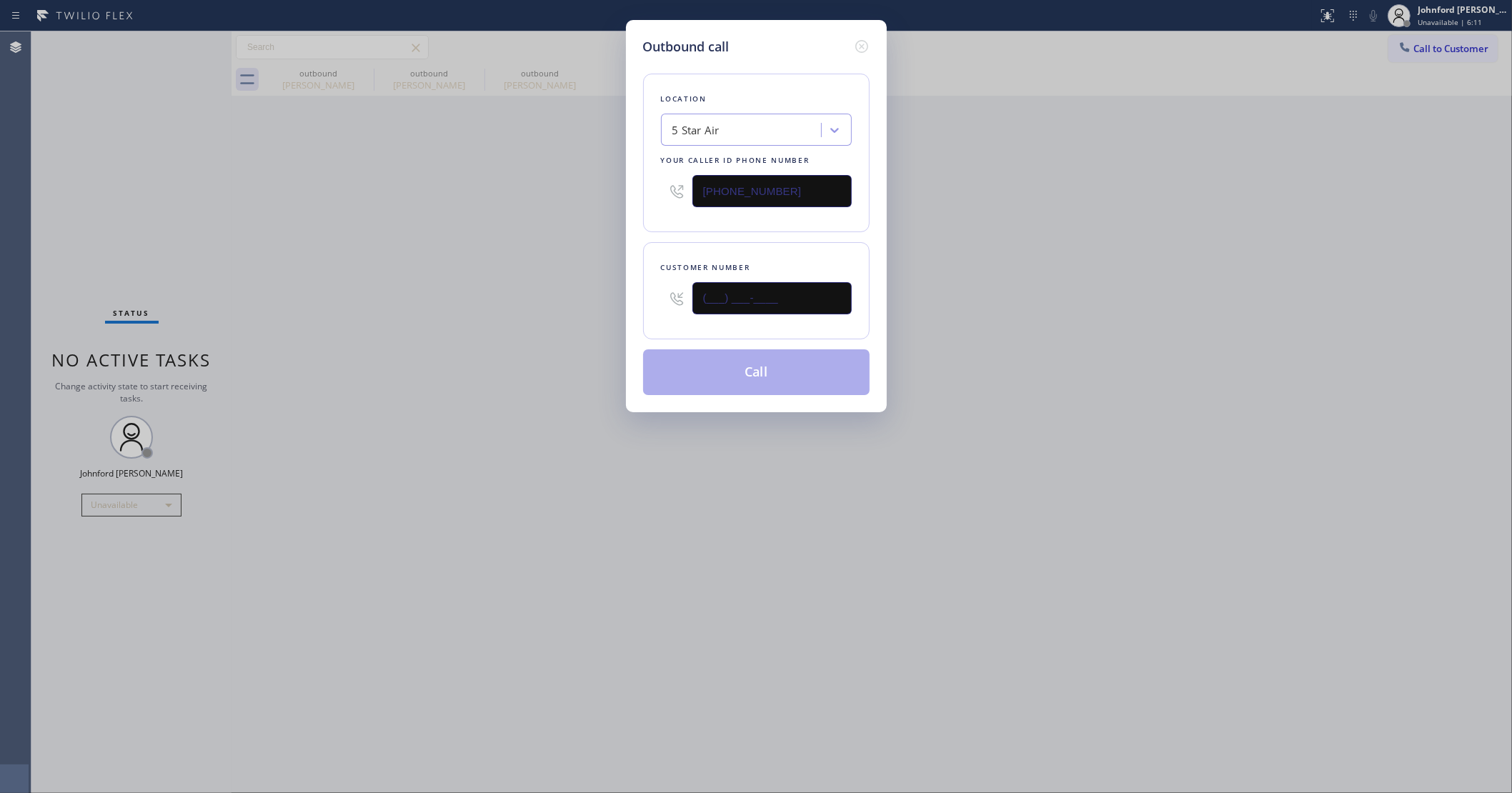
drag, startPoint x: 793, startPoint y: 302, endPoint x: 611, endPoint y: 300, distance: 182.0
click at [632, 300] on div "Outbound call Location 5 Star Air Your caller id phone number [PHONE_NUMBER] Cu…" at bounding box center [756, 216] width 261 height 393
paste input "818) 661-8798"
type input "[PHONE_NUMBER]"
click at [526, 308] on div "Outbound call Location 5 Star Air Your caller id phone number [PHONE_NUMBER] Cu…" at bounding box center [756, 396] width 1512 height 793
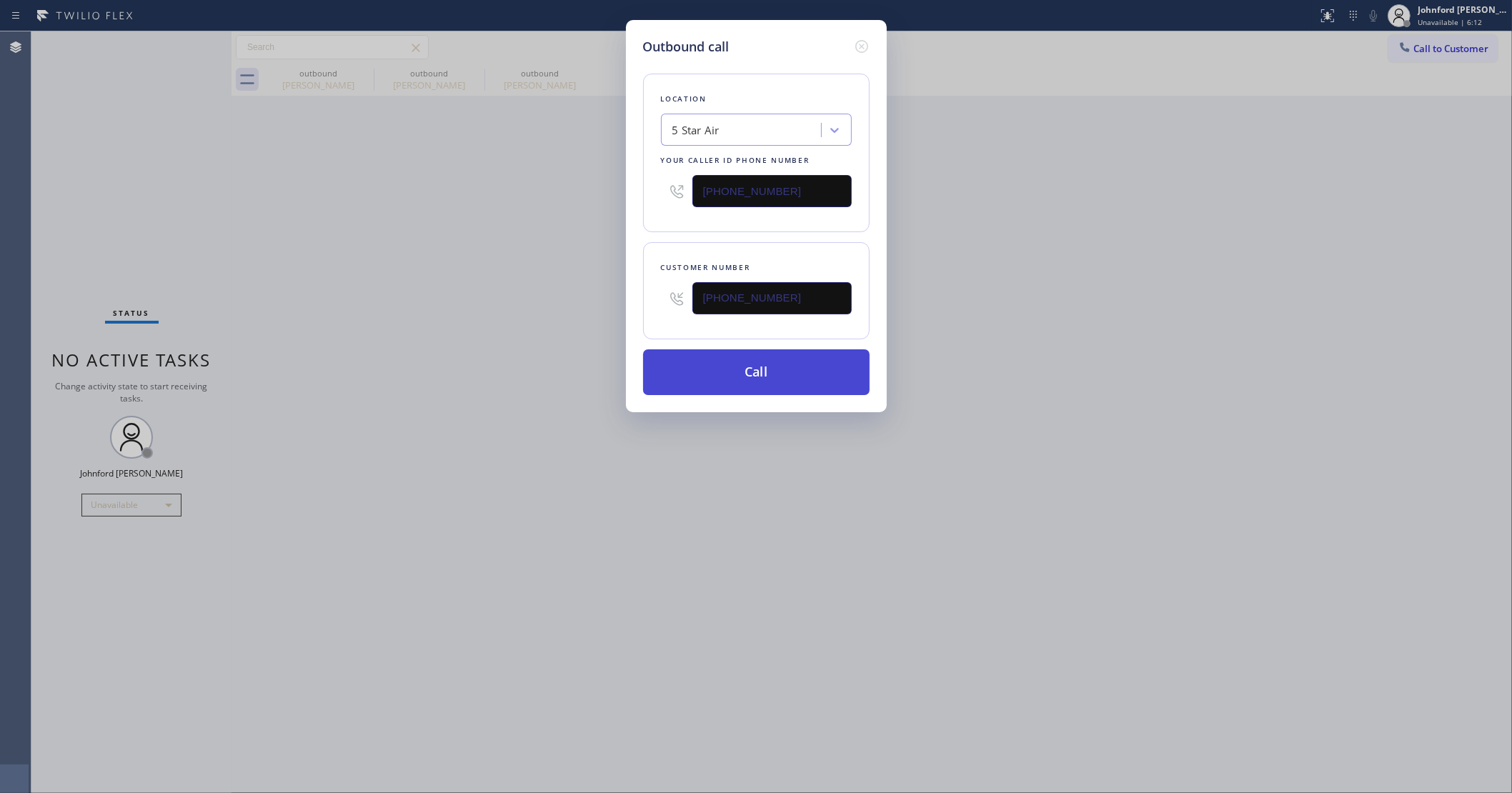
click at [739, 376] on button "Call" at bounding box center [756, 372] width 226 height 45
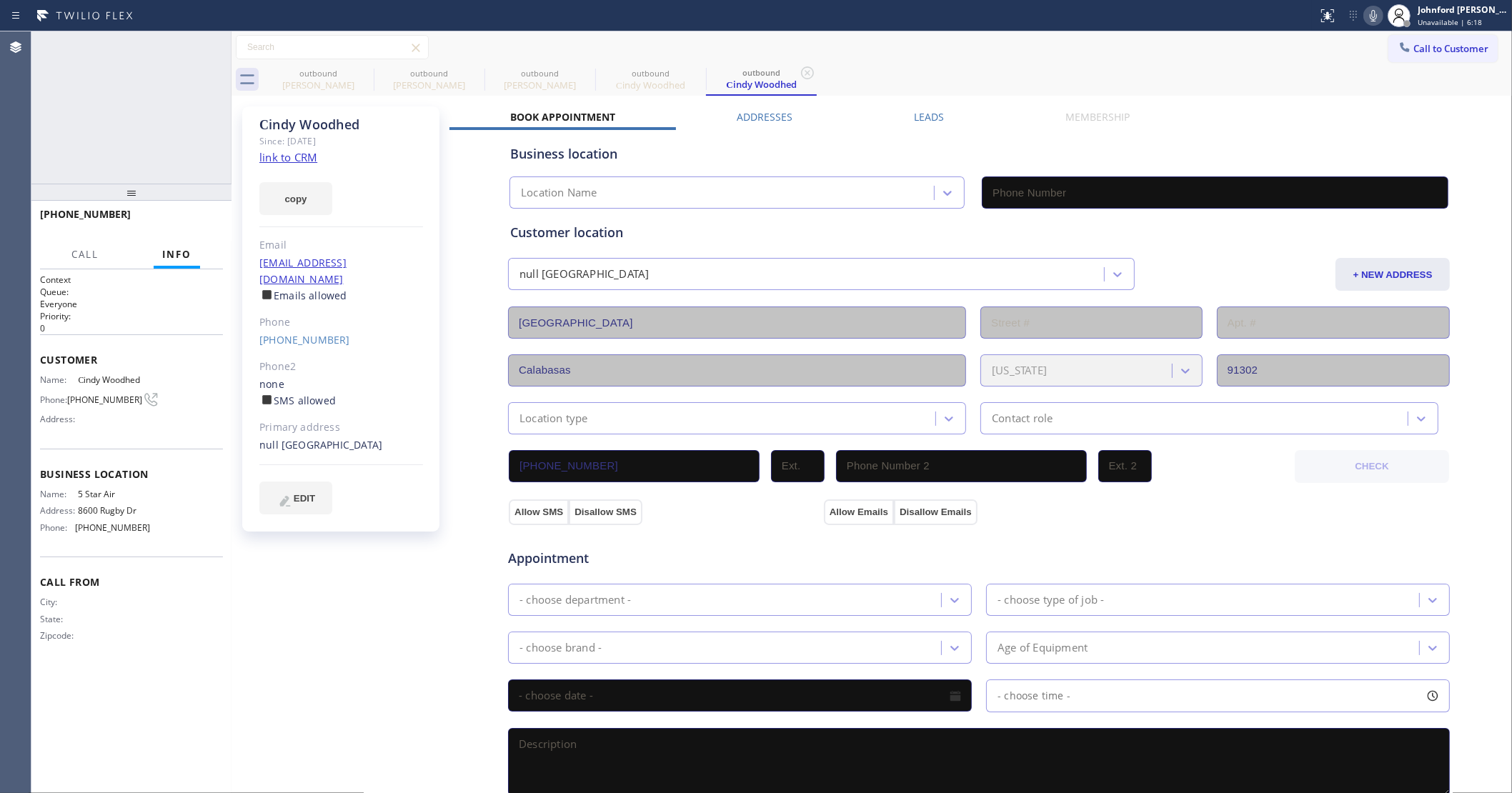
type input "[PHONE_NUMBER]"
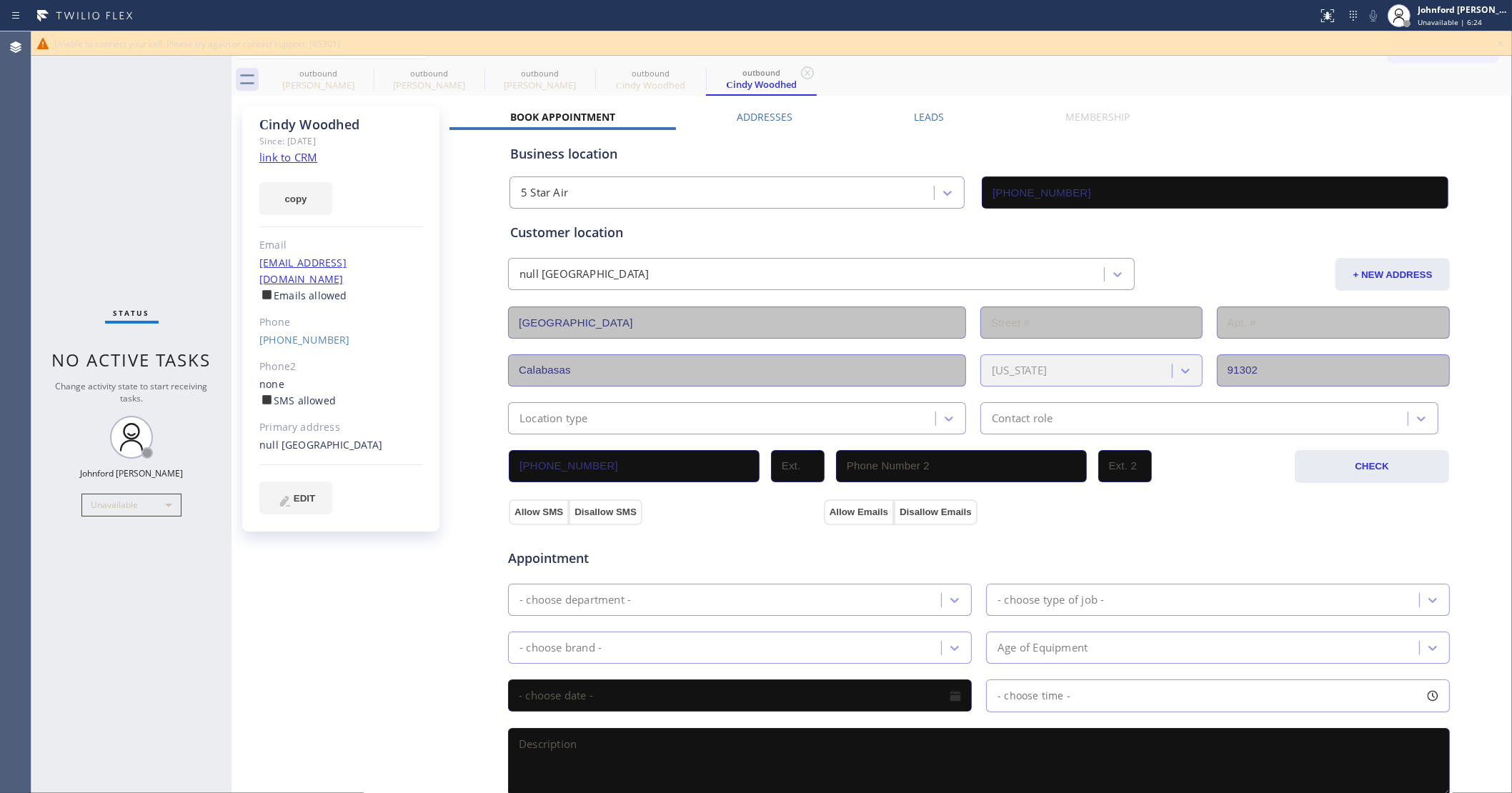
click at [1498, 41] on icon at bounding box center [1501, 44] width 6 height 6
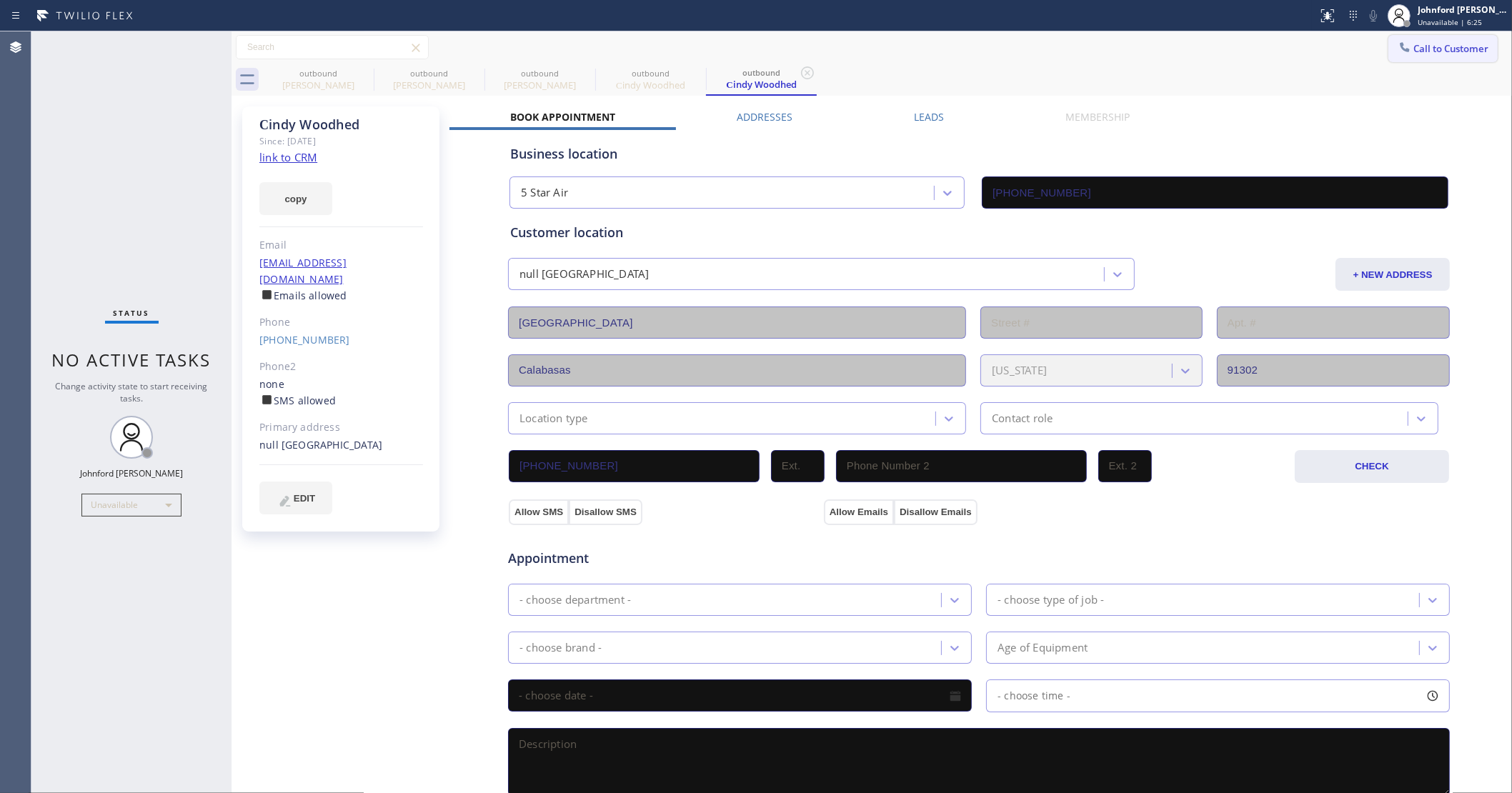
click at [1451, 41] on button "Call to Customer" at bounding box center [1443, 48] width 110 height 27
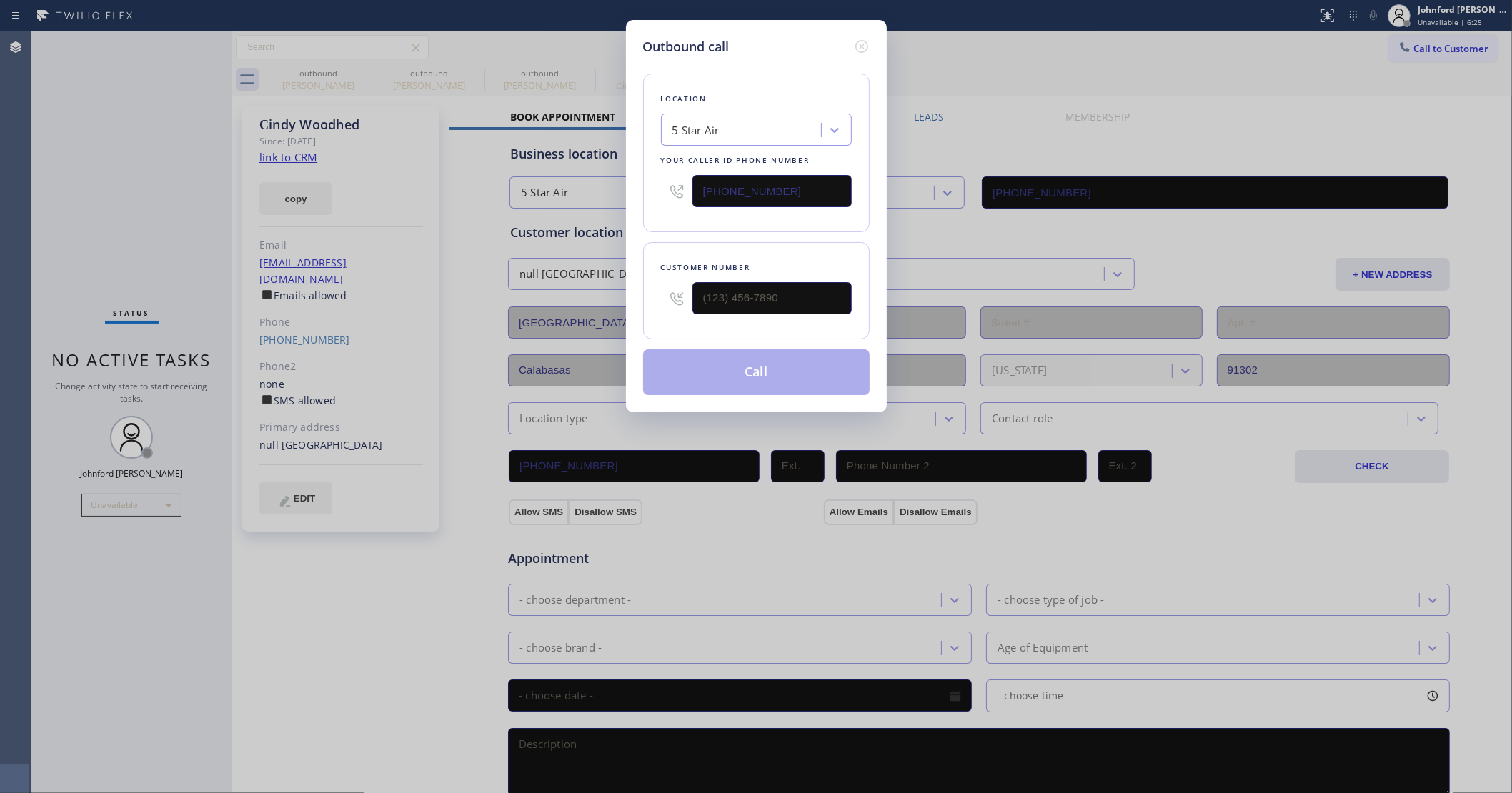
drag, startPoint x: 799, startPoint y: 195, endPoint x: 680, endPoint y: 194, distance: 119.0
click at [680, 194] on div "[PHONE_NUMBER]" at bounding box center [756, 190] width 191 height 46
paste input "18) 805-0180"
type input "[PHONE_NUMBER]"
click at [740, 226] on div "Location [GEOGRAPHIC_DATA] Pro Air Duct Cleaning Your caller id phone number [P…" at bounding box center [756, 153] width 226 height 159
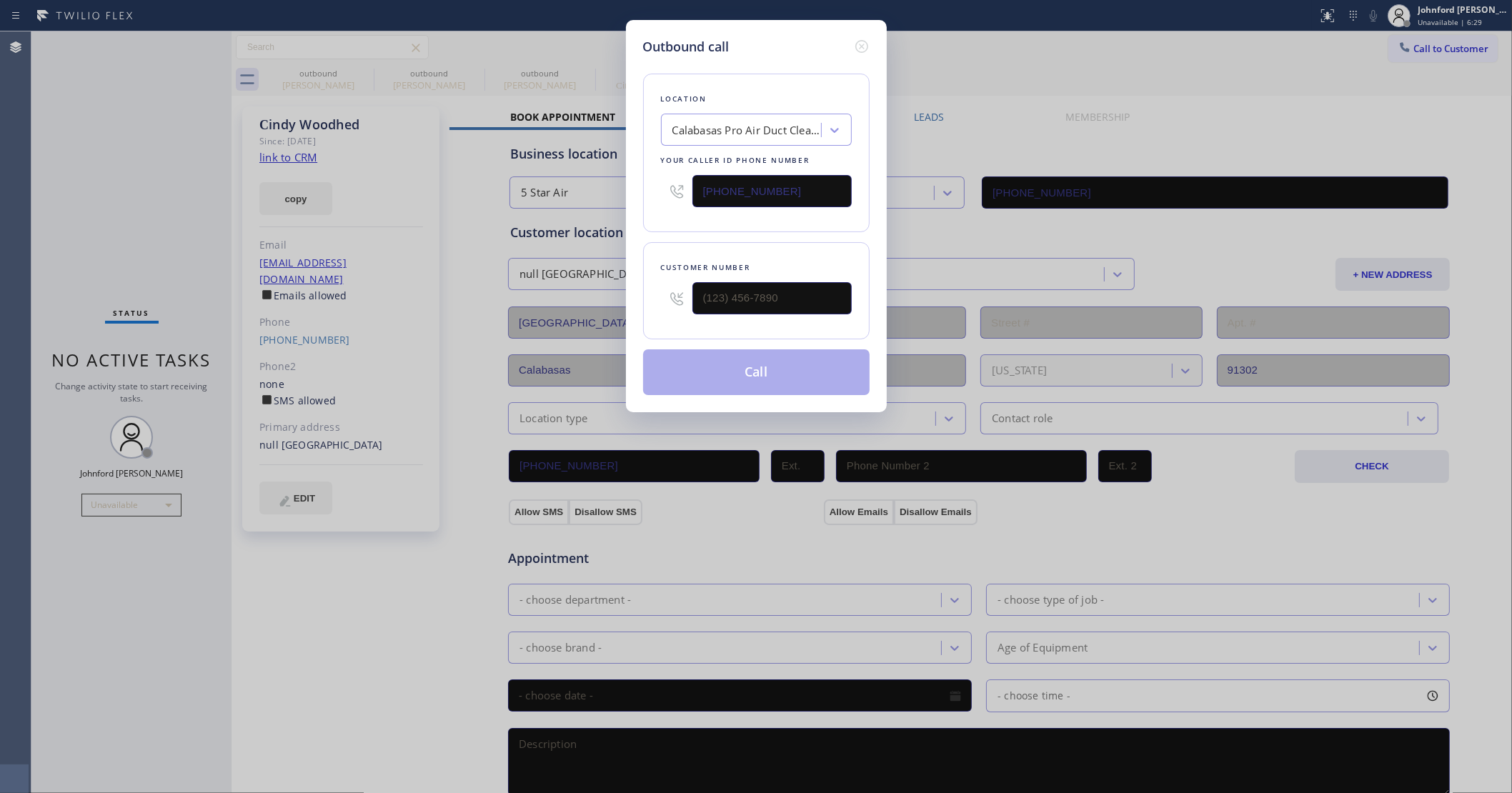
click at [872, 44] on div "Outbound call Location [GEOGRAPHIC_DATA] Pro Air Duct Cleaning Your caller id p…" at bounding box center [756, 216] width 261 height 393
click at [865, 40] on icon at bounding box center [862, 46] width 17 height 17
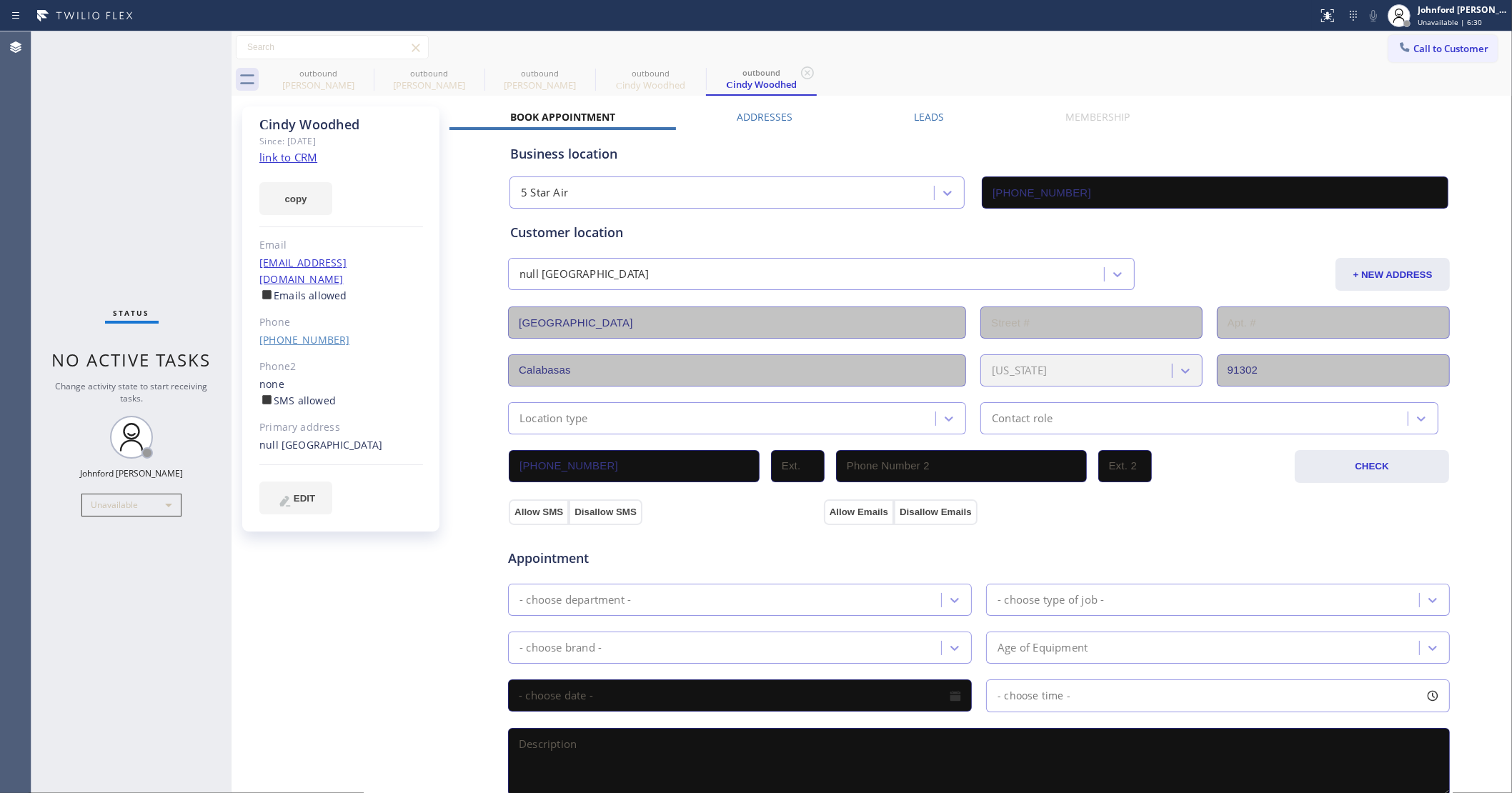
click at [304, 333] on link "[PHONE_NUMBER]" at bounding box center [305, 340] width 91 height 13
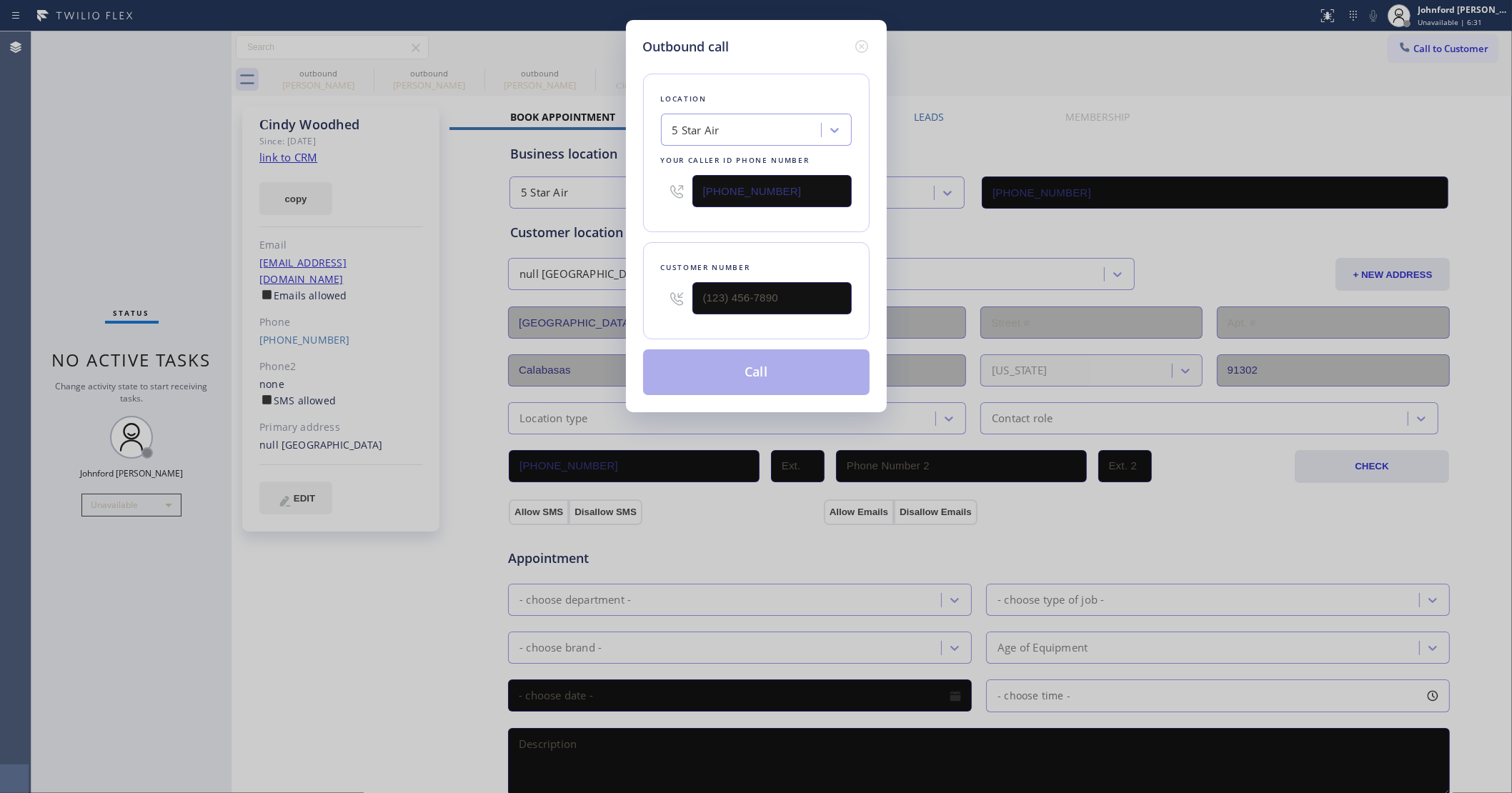
type input "[PHONE_NUMBER]"
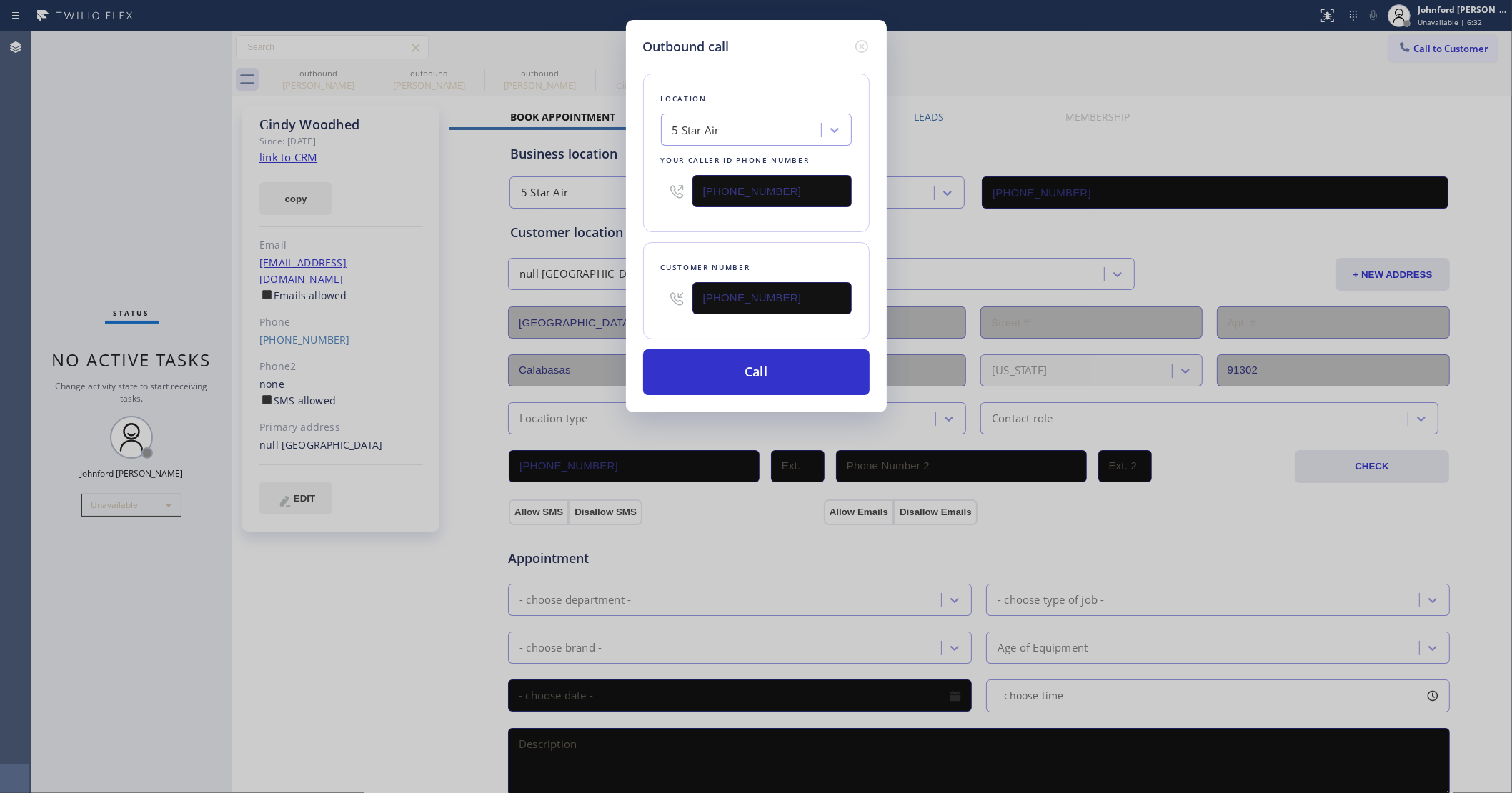
drag, startPoint x: 795, startPoint y: 184, endPoint x: 641, endPoint y: 184, distance: 154.0
click at [641, 184] on div "Outbound call Location 5 Star Air Your caller id phone number [PHONE_NUMBER] Cu…" at bounding box center [756, 216] width 261 height 393
paste input "18) 805-0180"
type input "[PHONE_NUMBER]"
click at [743, 355] on button "Call" at bounding box center [756, 372] width 226 height 45
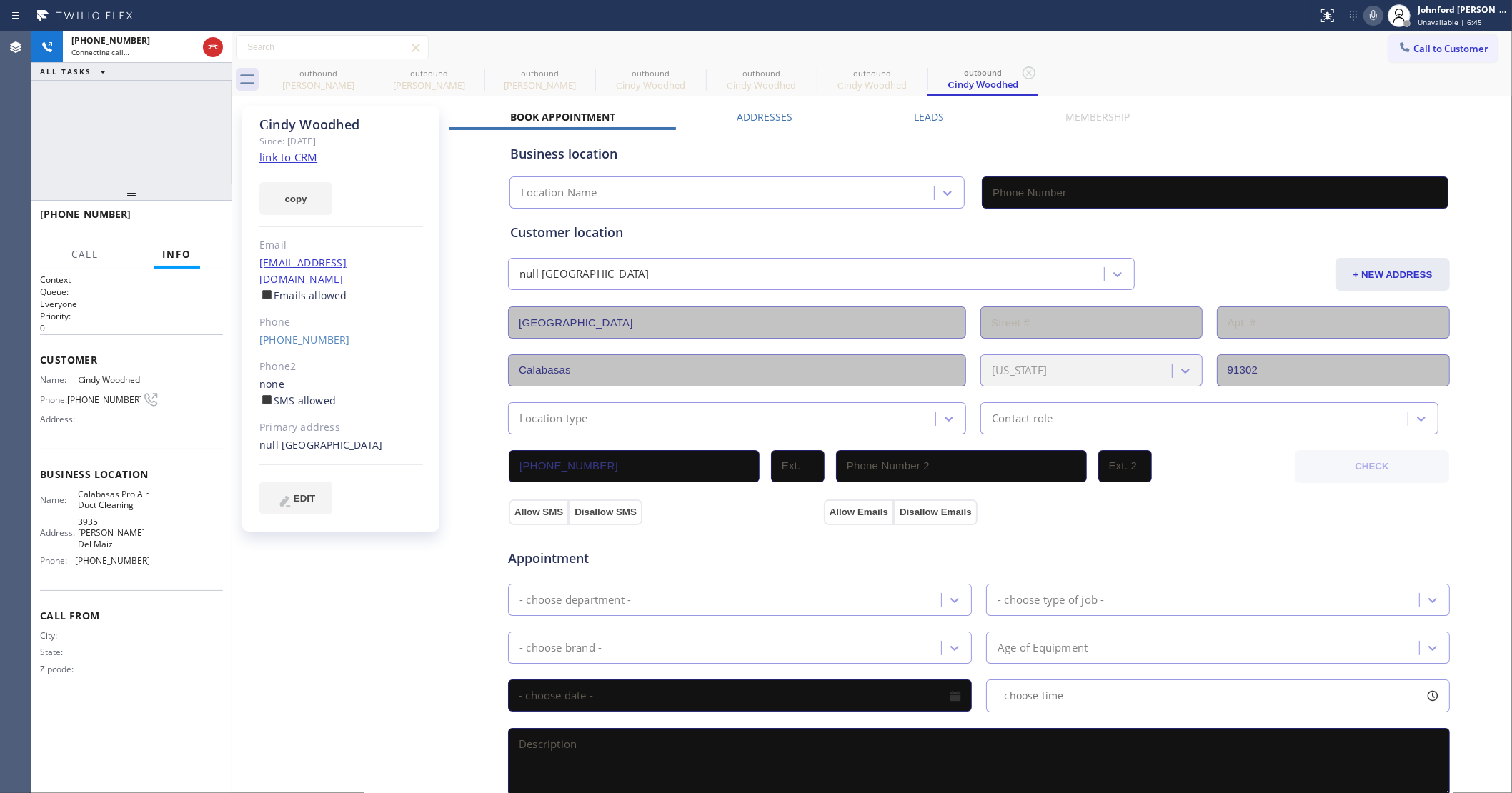
type input "[PHONE_NUMBER]"
click at [358, 61] on div "Call to Customer Outbound call Location [GEOGRAPHIC_DATA] Pro Air Duct Cleaning…" at bounding box center [871, 47] width 1280 height 32
click at [359, 79] on icon at bounding box center [364, 73] width 17 height 17
click at [0, 0] on icon at bounding box center [0, 0] width 0 height 0
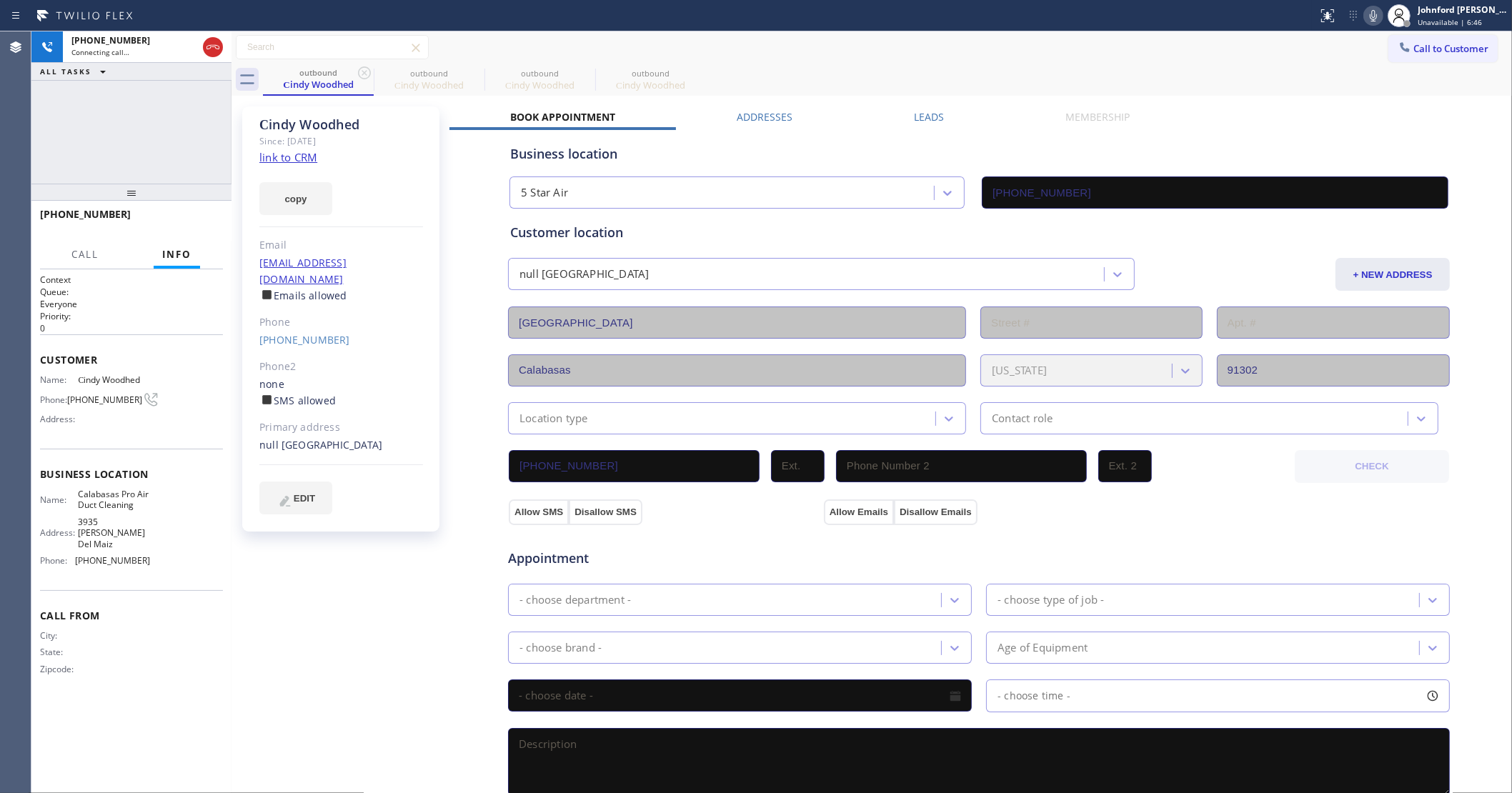
click at [359, 79] on icon at bounding box center [364, 73] width 17 height 17
type input "[PHONE_NUMBER]"
drag, startPoint x: 1008, startPoint y: 80, endPoint x: 1048, endPoint y: 5, distance: 85.0
click at [1012, 79] on div "outbound Сindy Woodhed outbound Сindy Woodhed" at bounding box center [888, 79] width 1249 height 32
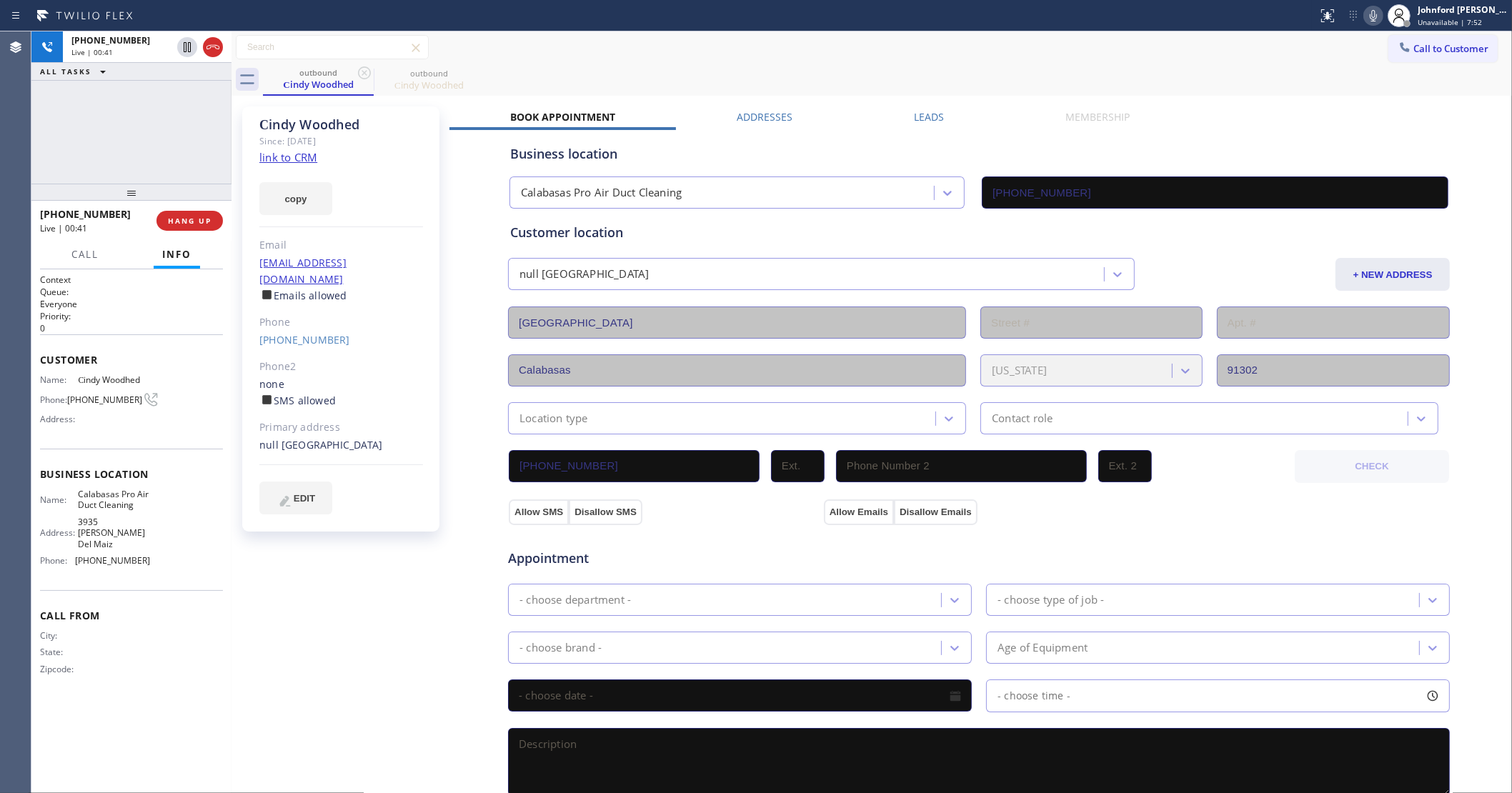
click at [1376, 14] on icon at bounding box center [1373, 16] width 8 height 11
drag, startPoint x: 130, startPoint y: 200, endPoint x: 145, endPoint y: 149, distance: 53.2
click at [145, 149] on div "[PHONE_NUMBER] Live | 00:49 ALL TASKS ALL TASKS ACTIVE TASKS TASKS IN WRAP UP […" at bounding box center [131, 412] width 200 height 762
click at [199, 216] on span "HANG UP" at bounding box center [189, 220] width 44 height 10
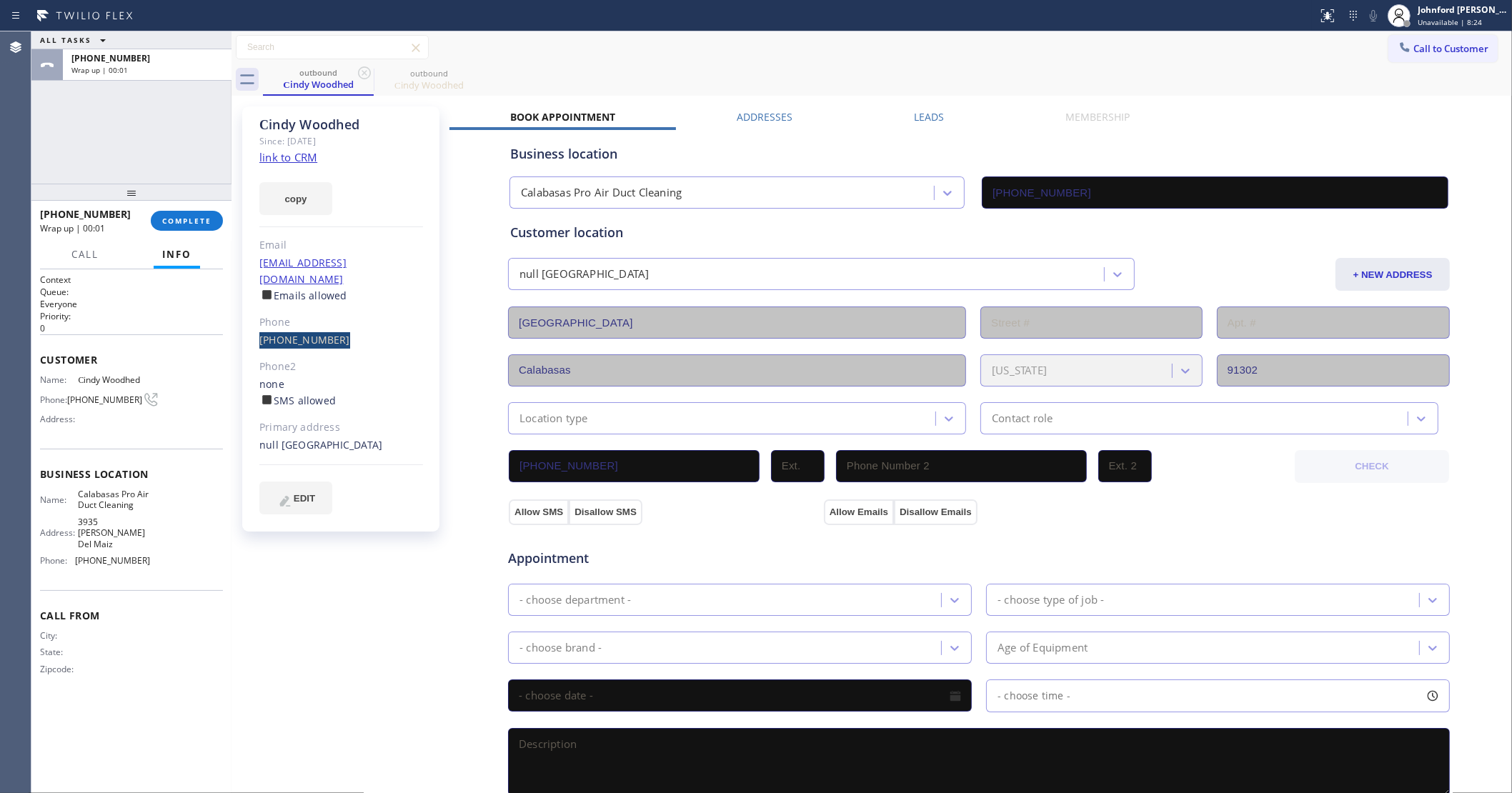
drag, startPoint x: 346, startPoint y: 319, endPoint x: 249, endPoint y: 318, distance: 97.0
click at [249, 318] on div "Сindy Woodhed Since: [DATE] link to CRM copy Email [EMAIL_ADDRESS][DOMAIN_NAME]…" at bounding box center [341, 319] width 197 height 425
copy link "[PHONE_NUMBER]"
click at [1416, 32] on div "Call to Customer Outbound call Location [GEOGRAPHIC_DATA] Pro Air Duct Cleaning…" at bounding box center [871, 47] width 1280 height 32
click at [1416, 47] on span "Call to Customer" at bounding box center [1450, 49] width 75 height 13
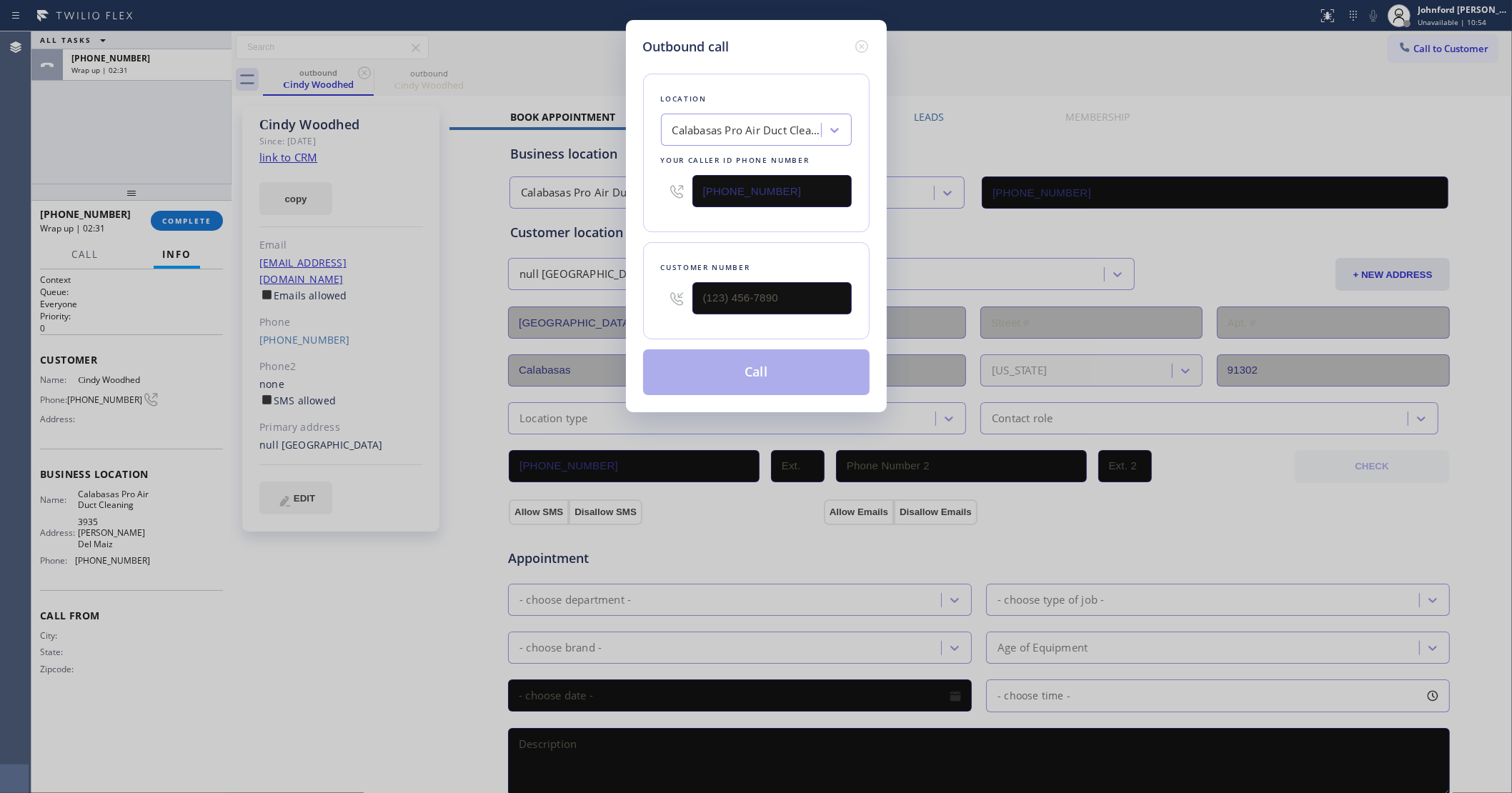
drag, startPoint x: 812, startPoint y: 287, endPoint x: 660, endPoint y: 302, distance: 152.7
click at [663, 302] on div at bounding box center [756, 298] width 191 height 46
click at [781, 282] on input "(___) ___-____" at bounding box center [772, 298] width 159 height 32
paste input "949) 491-3510"
type input "[PHONE_NUMBER]"
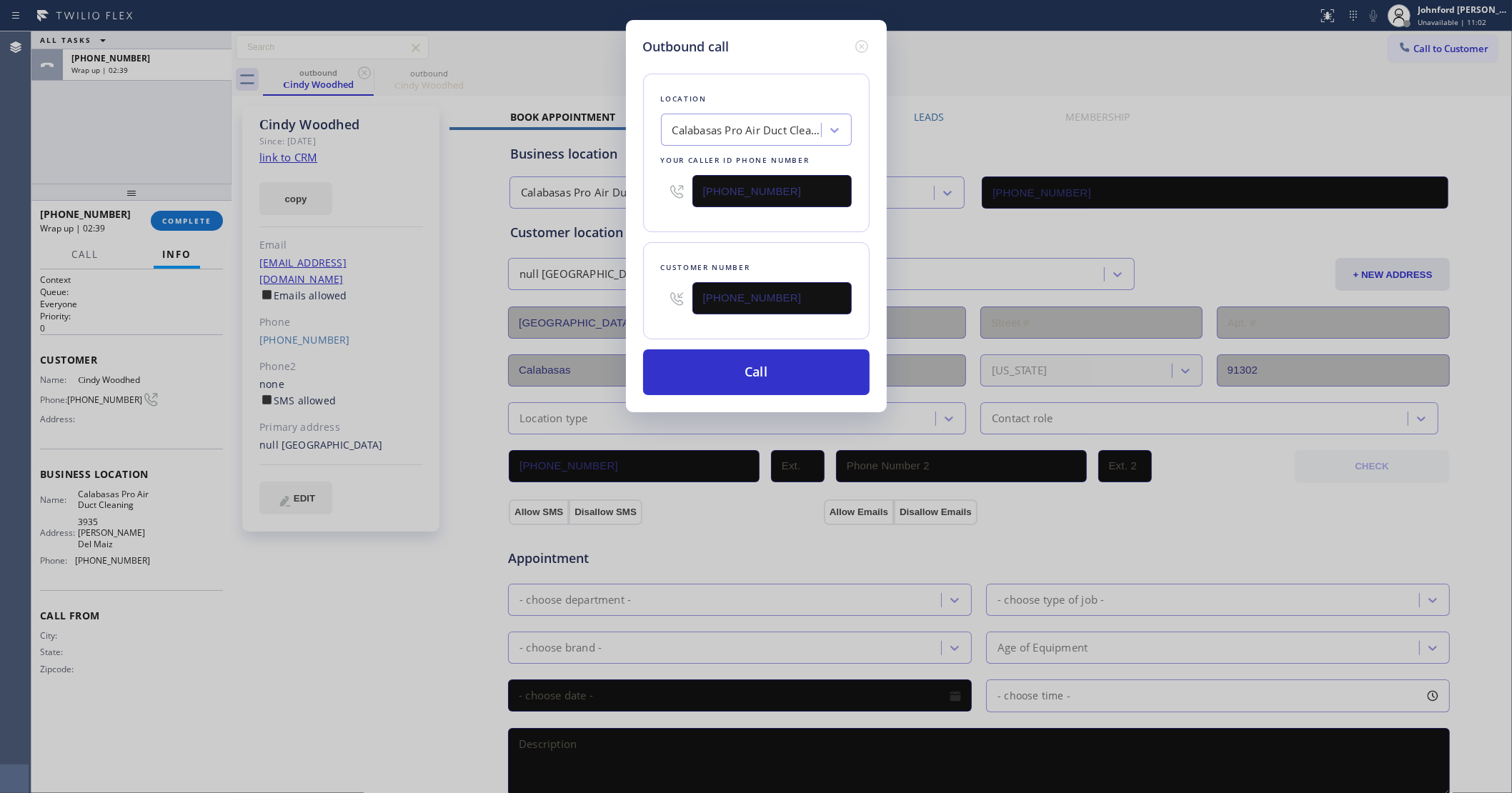
drag, startPoint x: 794, startPoint y: 199, endPoint x: 687, endPoint y: 199, distance: 107.0
click at [690, 199] on div "[PHONE_NUMBER]" at bounding box center [756, 190] width 191 height 46
paste input "00) 686-5038"
type input "[PHONE_NUMBER]"
click at [659, 223] on div "Location [GEOGRAPHIC_DATA] Pro Air Duct Cleaning Your caller id phone number [P…" at bounding box center [756, 153] width 226 height 159
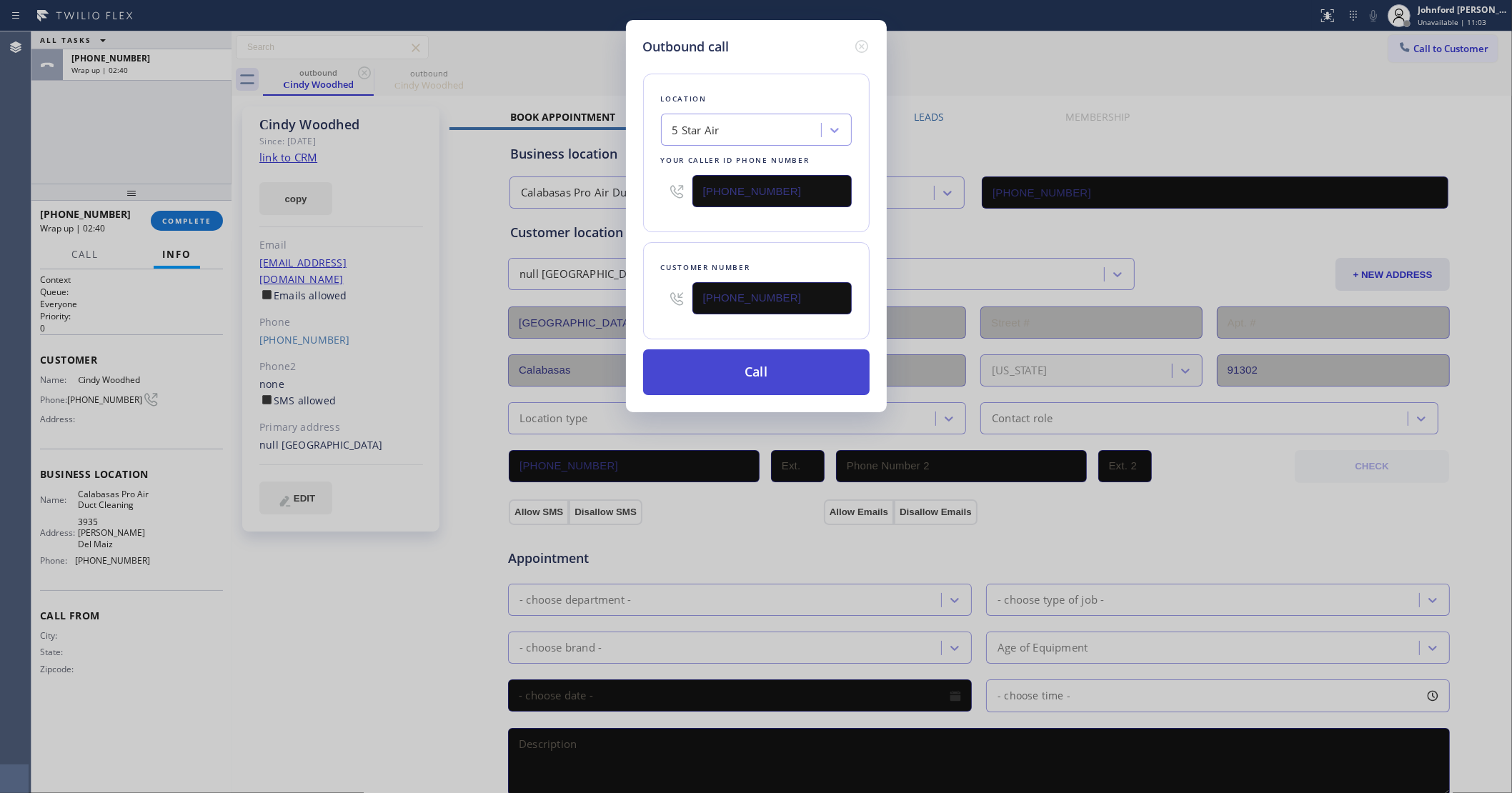
click at [738, 386] on button "Call" at bounding box center [756, 372] width 226 height 45
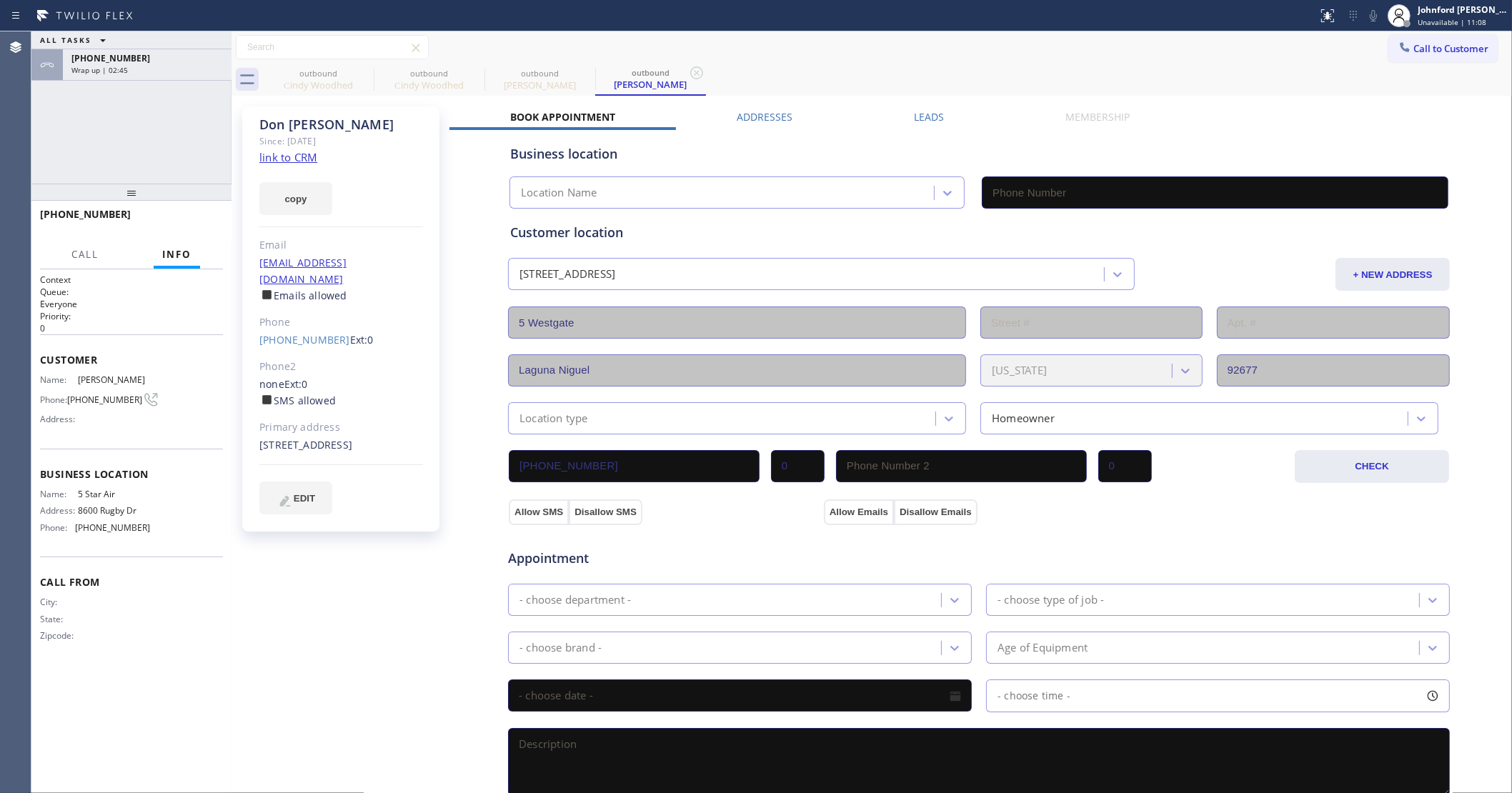
type input "[PHONE_NUMBER]"
drag, startPoint x: 220, startPoint y: 50, endPoint x: 209, endPoint y: 62, distance: 16.3
click at [216, 50] on icon at bounding box center [213, 47] width 17 height 17
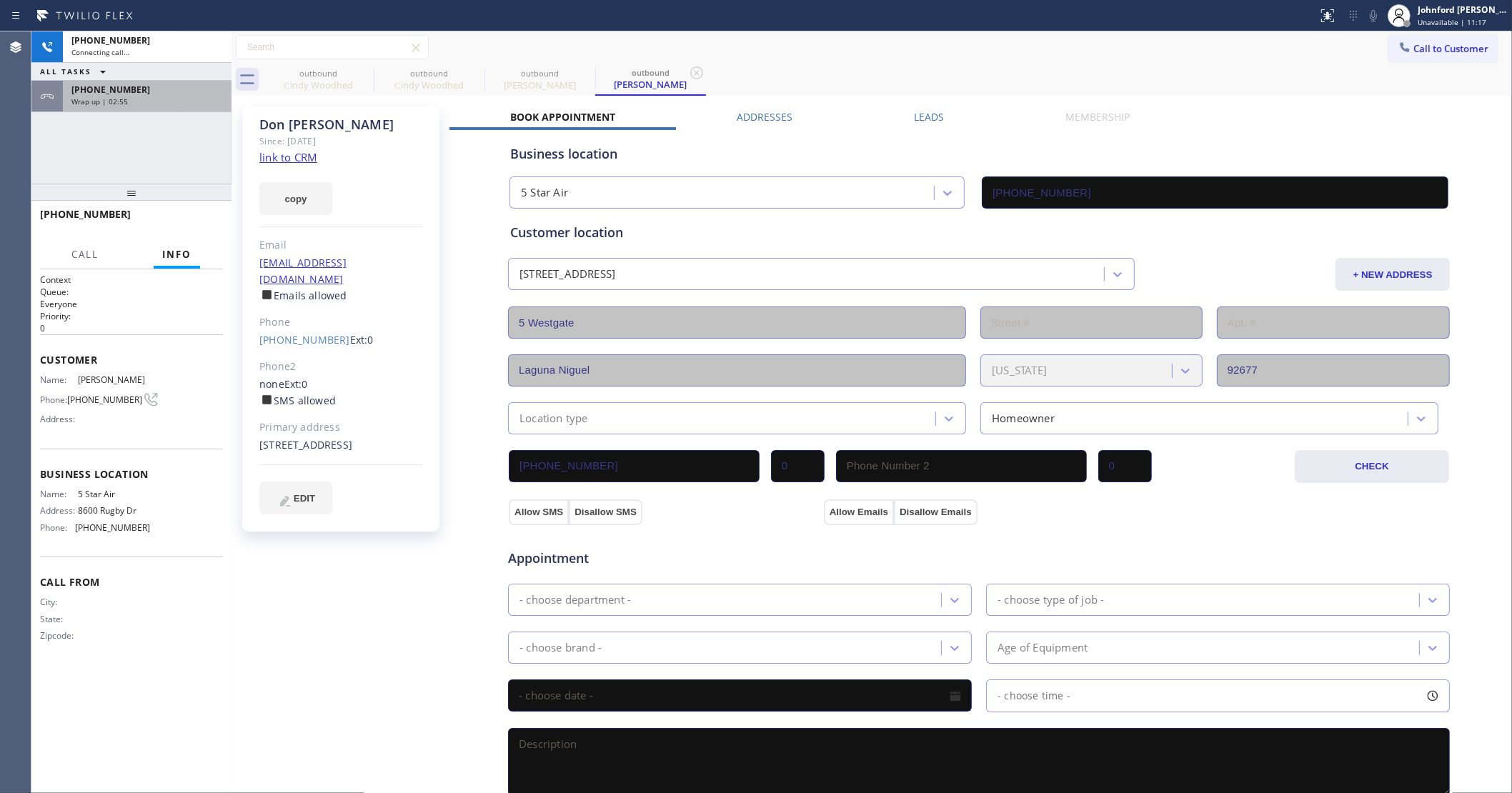
click at [202, 106] on div "[PHONE_NUMBER] Wrap up | 02:55" at bounding box center [144, 96] width 163 height 31
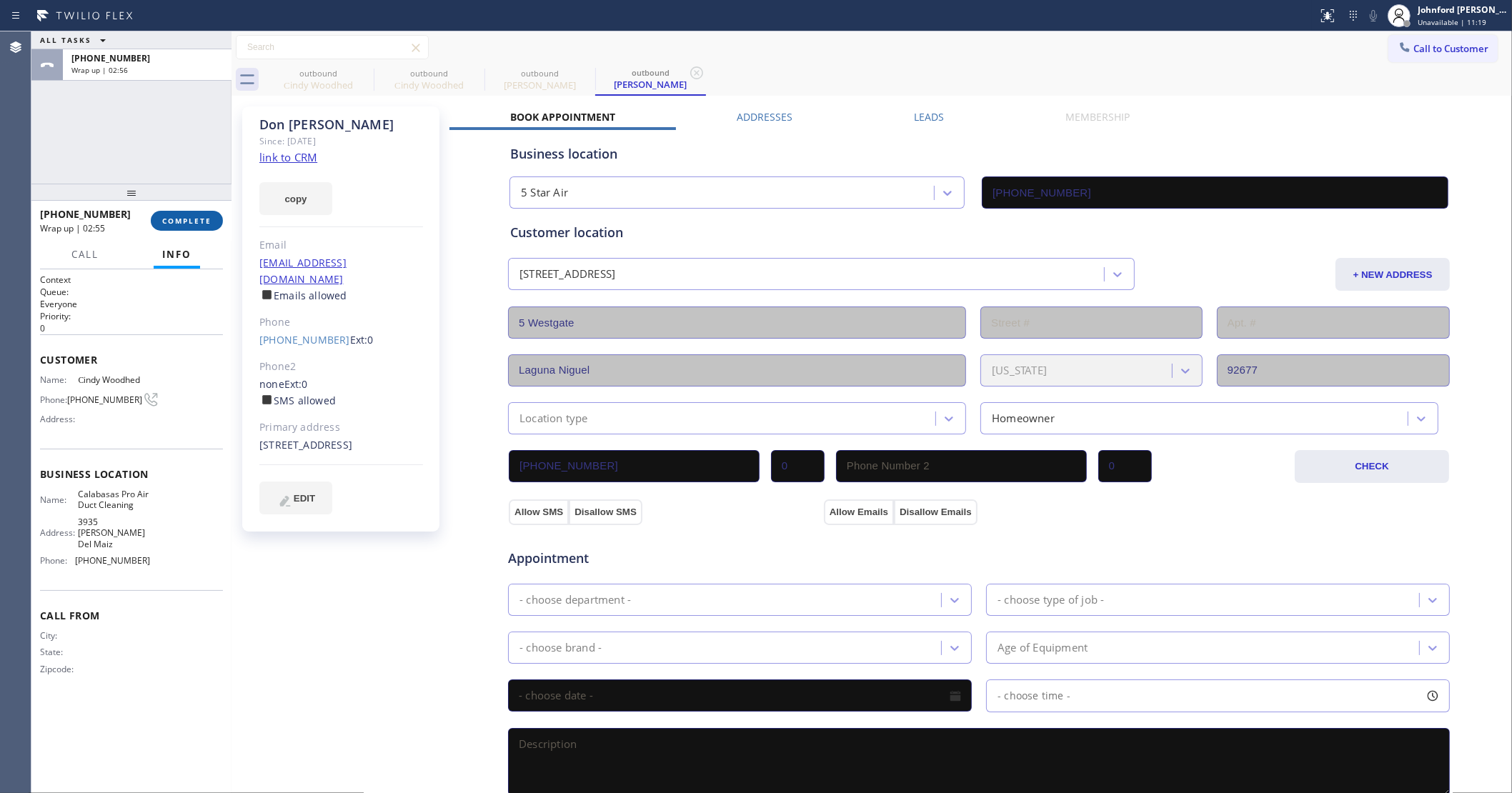
click at [190, 213] on button "COMPLETE" at bounding box center [186, 220] width 72 height 20
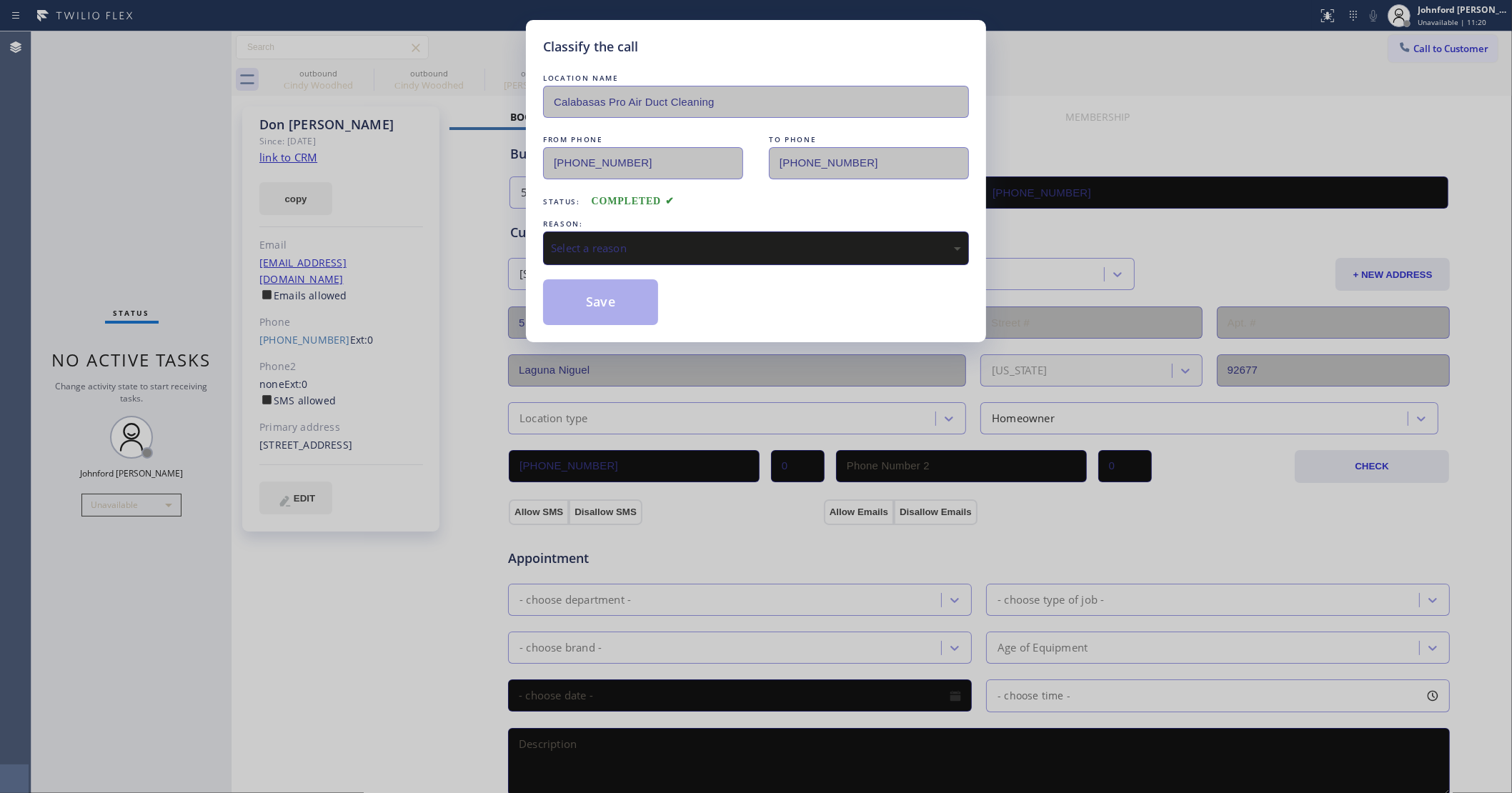
click at [587, 256] on div "Select a reason" at bounding box center [756, 248] width 426 height 33
click at [626, 302] on button "Save" at bounding box center [601, 302] width 115 height 45
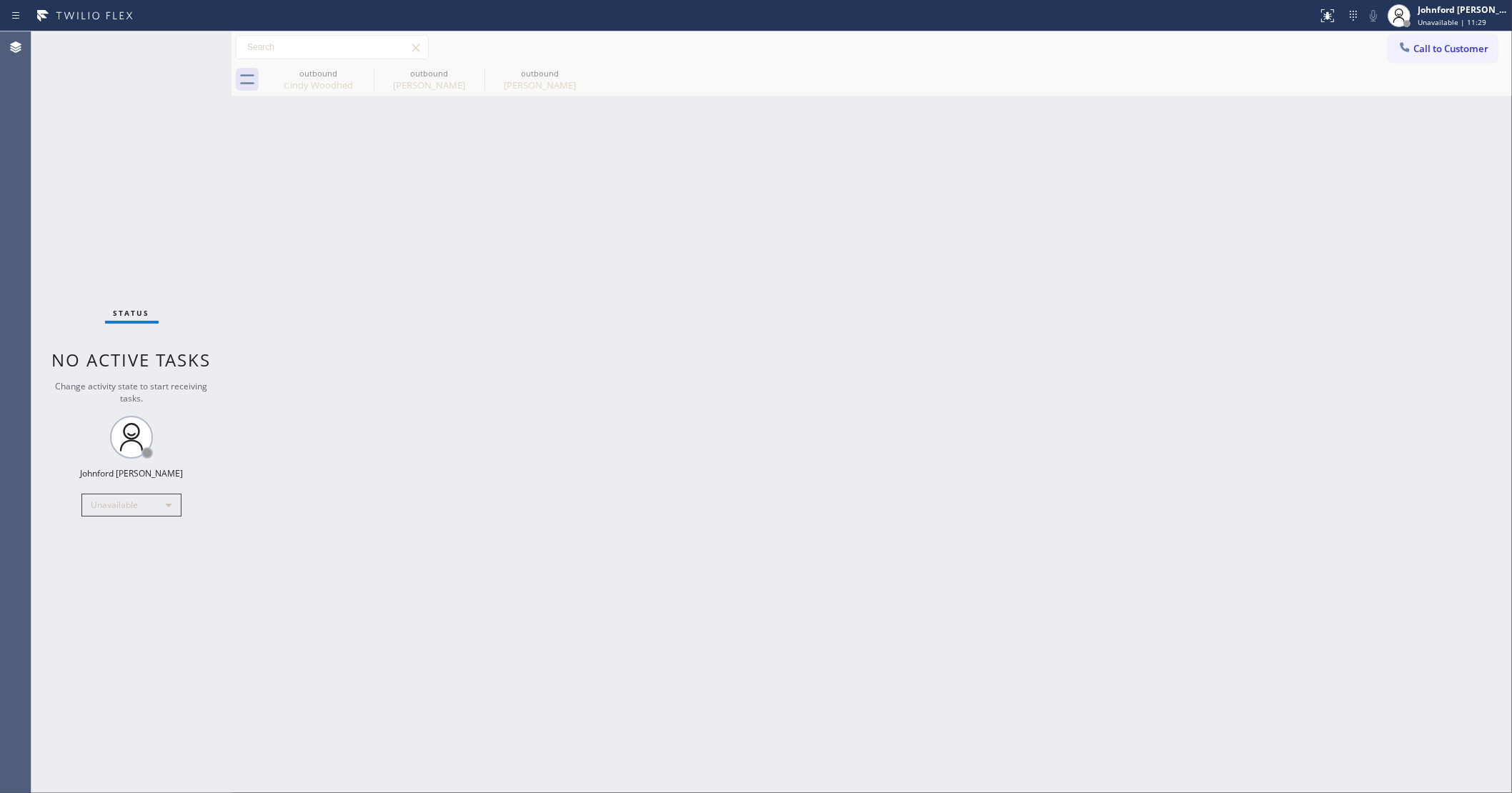
click at [1442, 57] on button "Call to Customer" at bounding box center [1443, 48] width 110 height 27
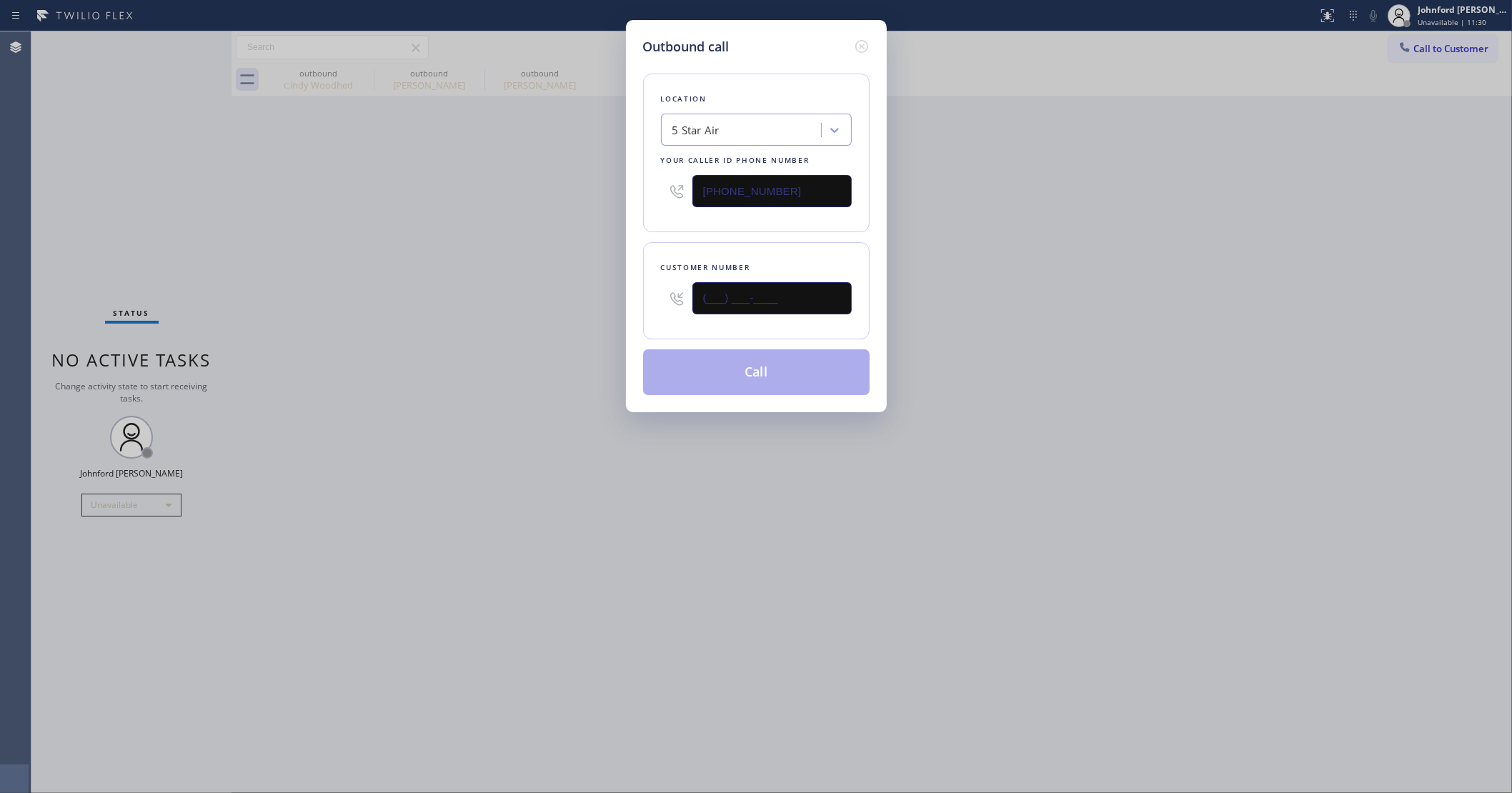
drag, startPoint x: 794, startPoint y: 301, endPoint x: 652, endPoint y: 300, distance: 142.0
click at [666, 300] on div "(___) ___-____" at bounding box center [756, 298] width 191 height 46
paste input "714) 336-6945"
type input "[PHONE_NUMBER]"
click at [581, 302] on div "Outbound call Location 5 Star Air Your caller id phone number [PHONE_NUMBER] Cu…" at bounding box center [756, 396] width 1512 height 793
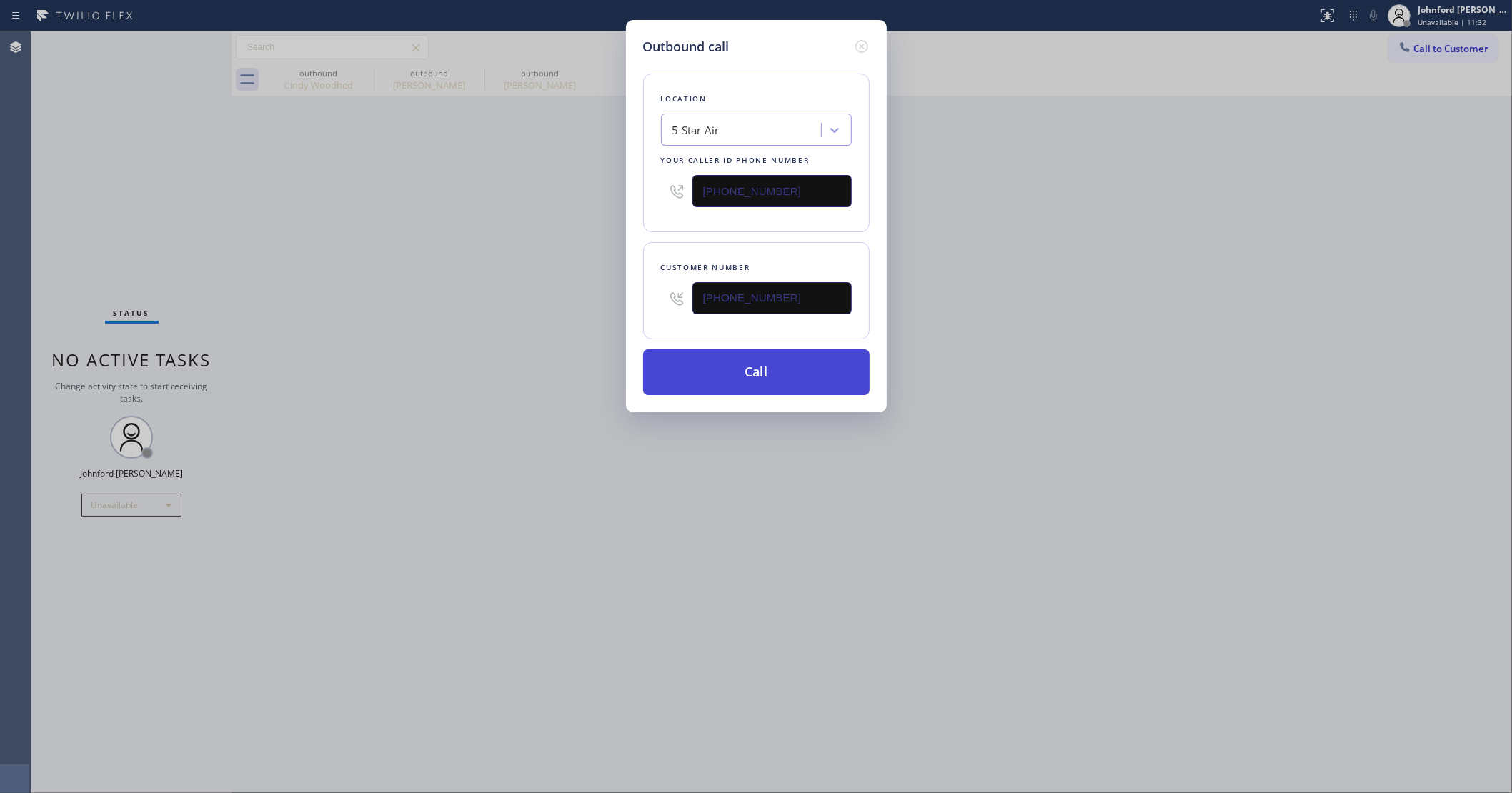
click at [765, 373] on button "Call" at bounding box center [756, 372] width 226 height 45
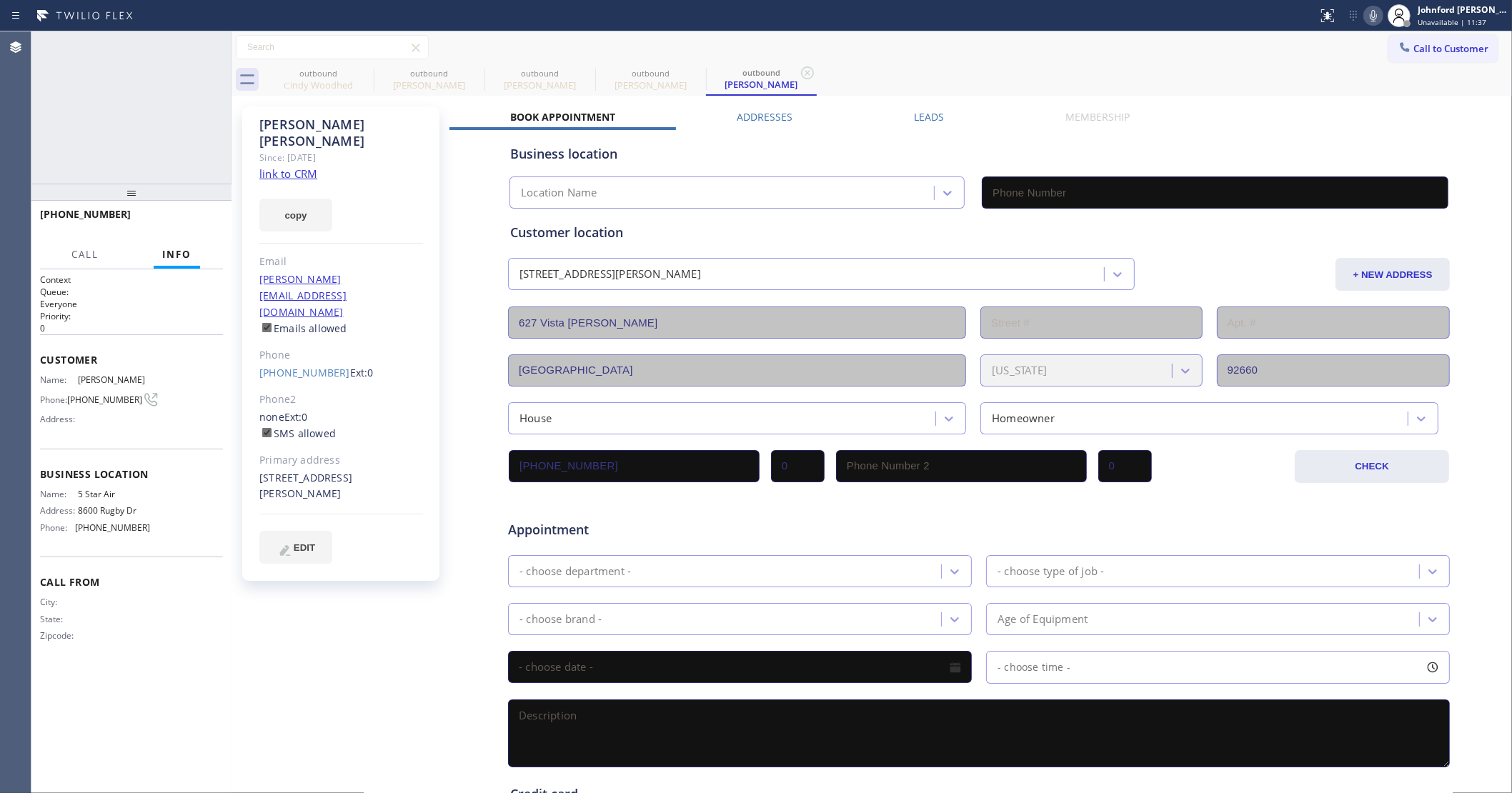
type input "[PHONE_NUMBER]"
click at [1375, 18] on icon at bounding box center [1373, 16] width 17 height 17
click at [364, 78] on icon at bounding box center [364, 73] width 17 height 17
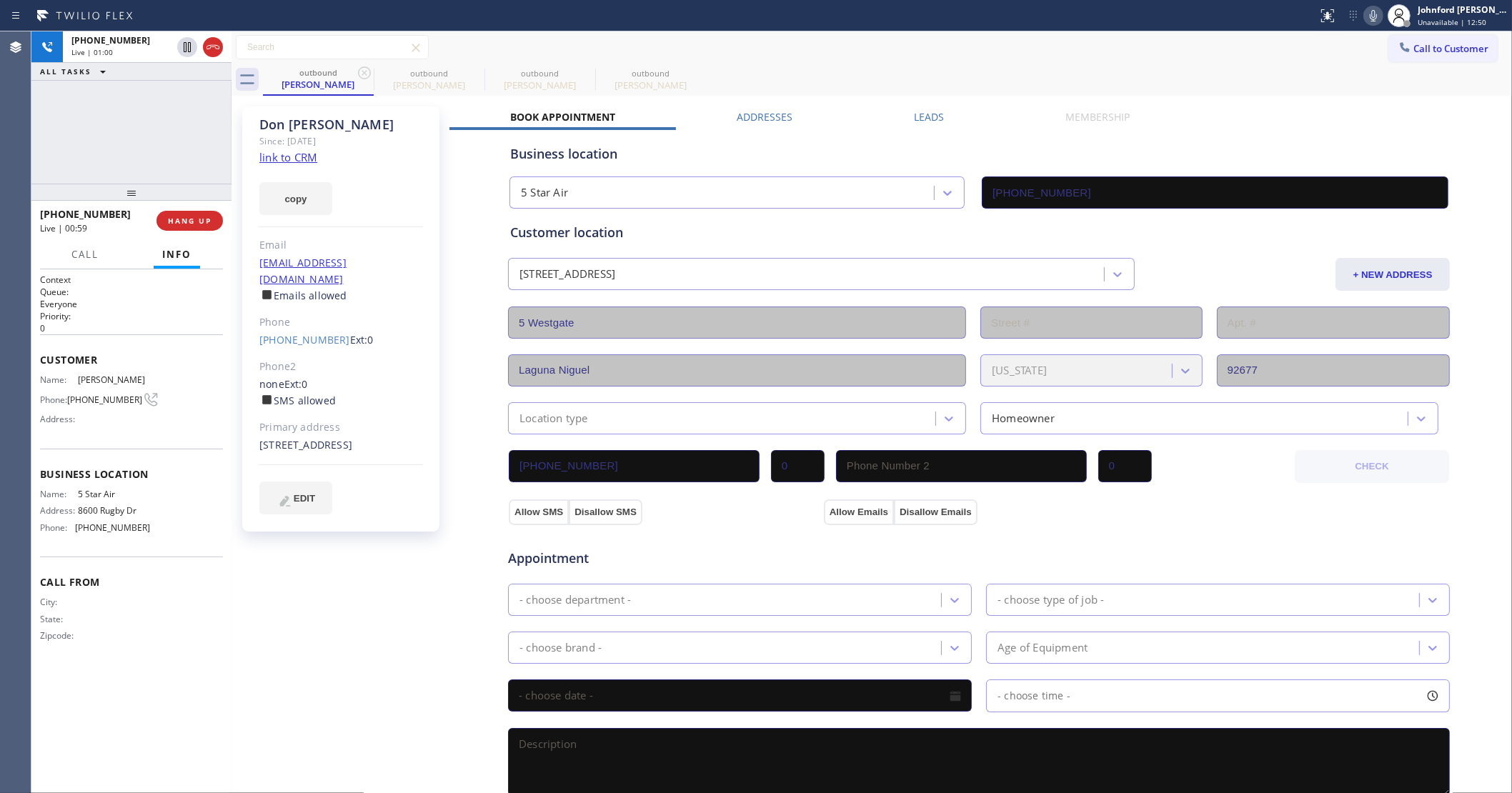
click at [364, 78] on icon at bounding box center [364, 73] width 17 height 17
click at [363, 74] on icon at bounding box center [364, 73] width 13 height 13
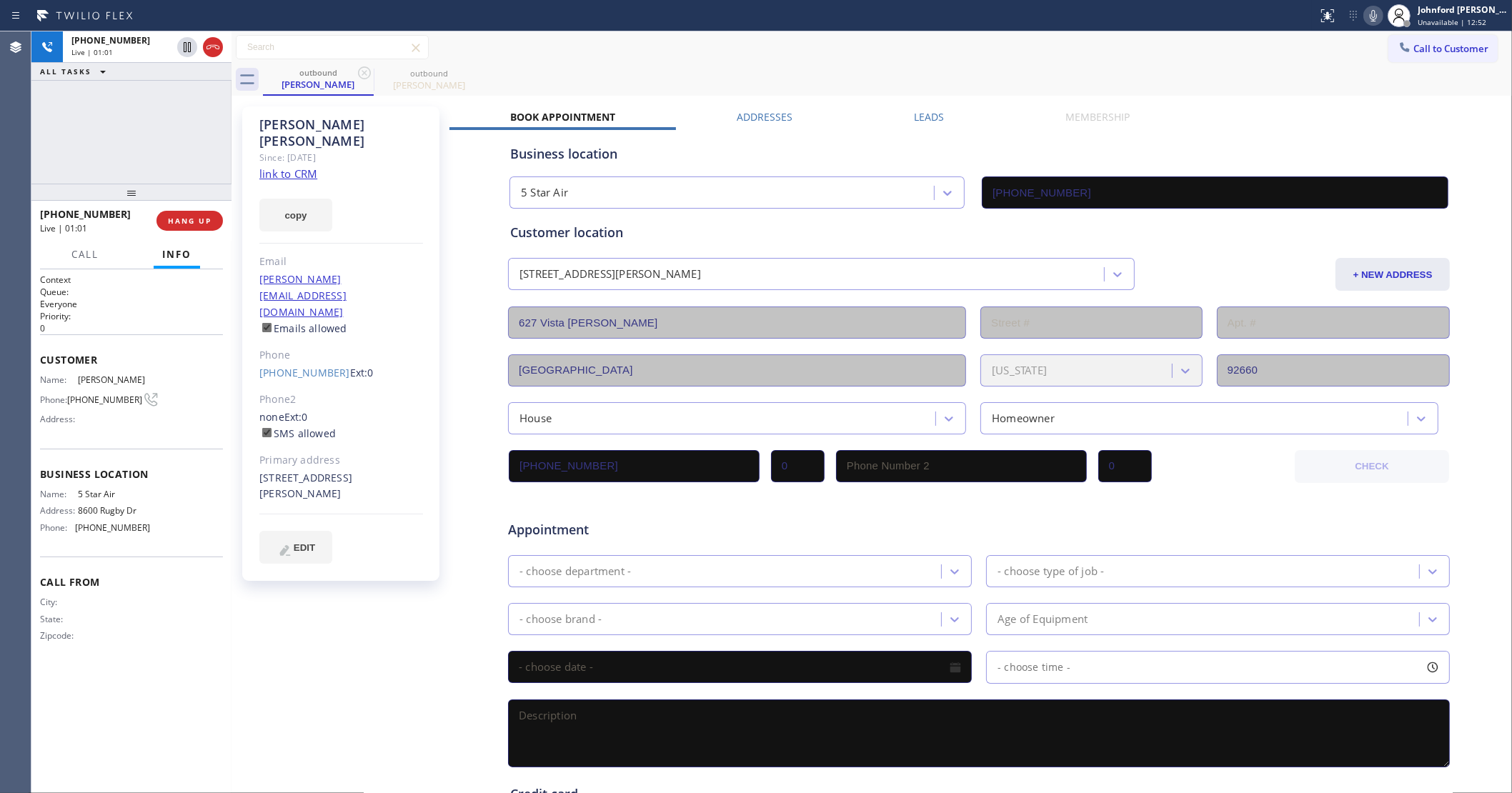
click at [615, 52] on div "Call to Customer Outbound call Location 5 Star Air Your caller id phone number …" at bounding box center [871, 47] width 1280 height 25
click at [1378, 14] on icon at bounding box center [1373, 16] width 17 height 17
click at [1369, 14] on icon at bounding box center [1373, 16] width 17 height 17
click at [165, 151] on div "[PHONE_NUMBER] Live | 01:22 ALL TASKS ALL TASKS ACTIVE TASKS TASKS IN WRAP UP" at bounding box center [131, 107] width 200 height 152
drag, startPoint x: 248, startPoint y: 323, endPoint x: 323, endPoint y: 324, distance: 75.0
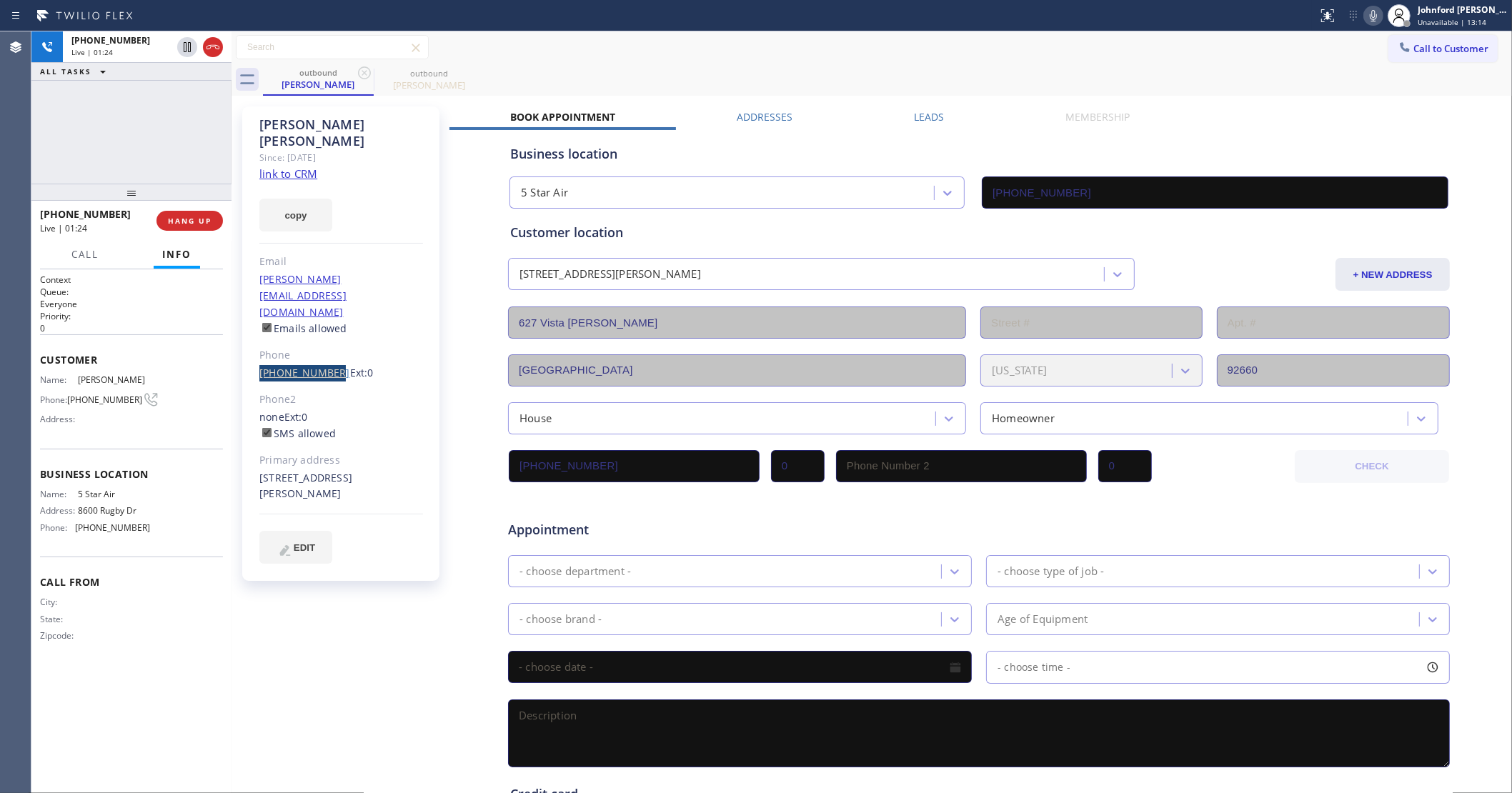
click at [323, 324] on div "[PERSON_NAME] Since: [DATE] link to CRM copy Email [PERSON_NAME][EMAIL_ADDRESS]…" at bounding box center [341, 344] width 197 height 474
click at [133, 142] on div "[PHONE_NUMBER] Live | 01:25 ALL TASKS ALL TASKS ACTIVE TASKS TASKS IN WRAP UP" at bounding box center [131, 107] width 200 height 152
click at [141, 120] on div "[PHONE_NUMBER] Live | 01:26 ALL TASKS ALL TASKS ACTIVE TASKS TASKS IN WRAP UP" at bounding box center [131, 107] width 200 height 152
click at [144, 186] on div at bounding box center [131, 192] width 200 height 17
drag, startPoint x: 134, startPoint y: 197, endPoint x: 137, endPoint y: 165, distance: 32.1
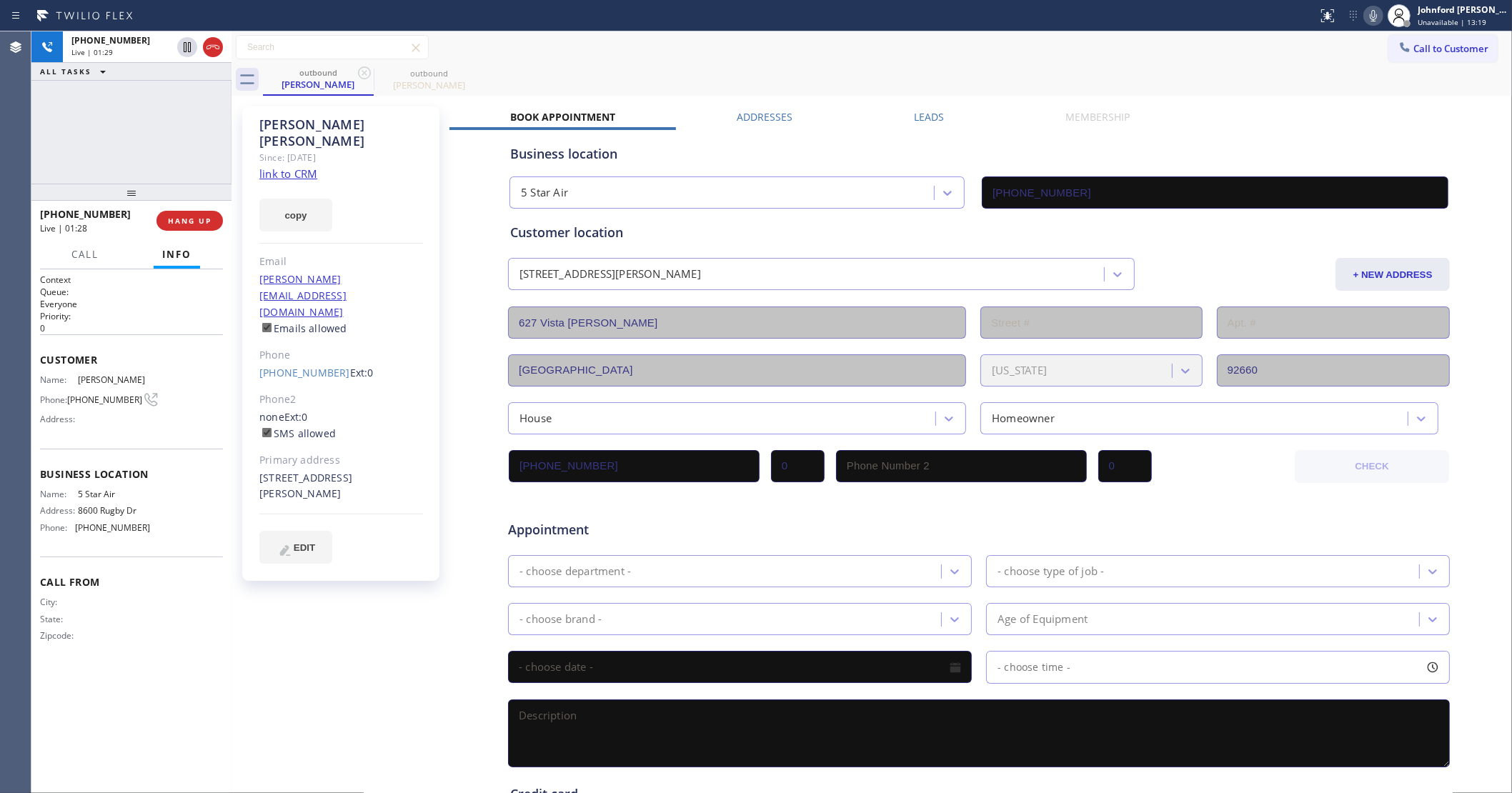
click at [137, 165] on div "[PHONE_NUMBER] Live | 01:29 ALL TASKS ALL TASKS ACTIVE TASKS TASKS IN WRAP UP […" at bounding box center [131, 412] width 200 height 762
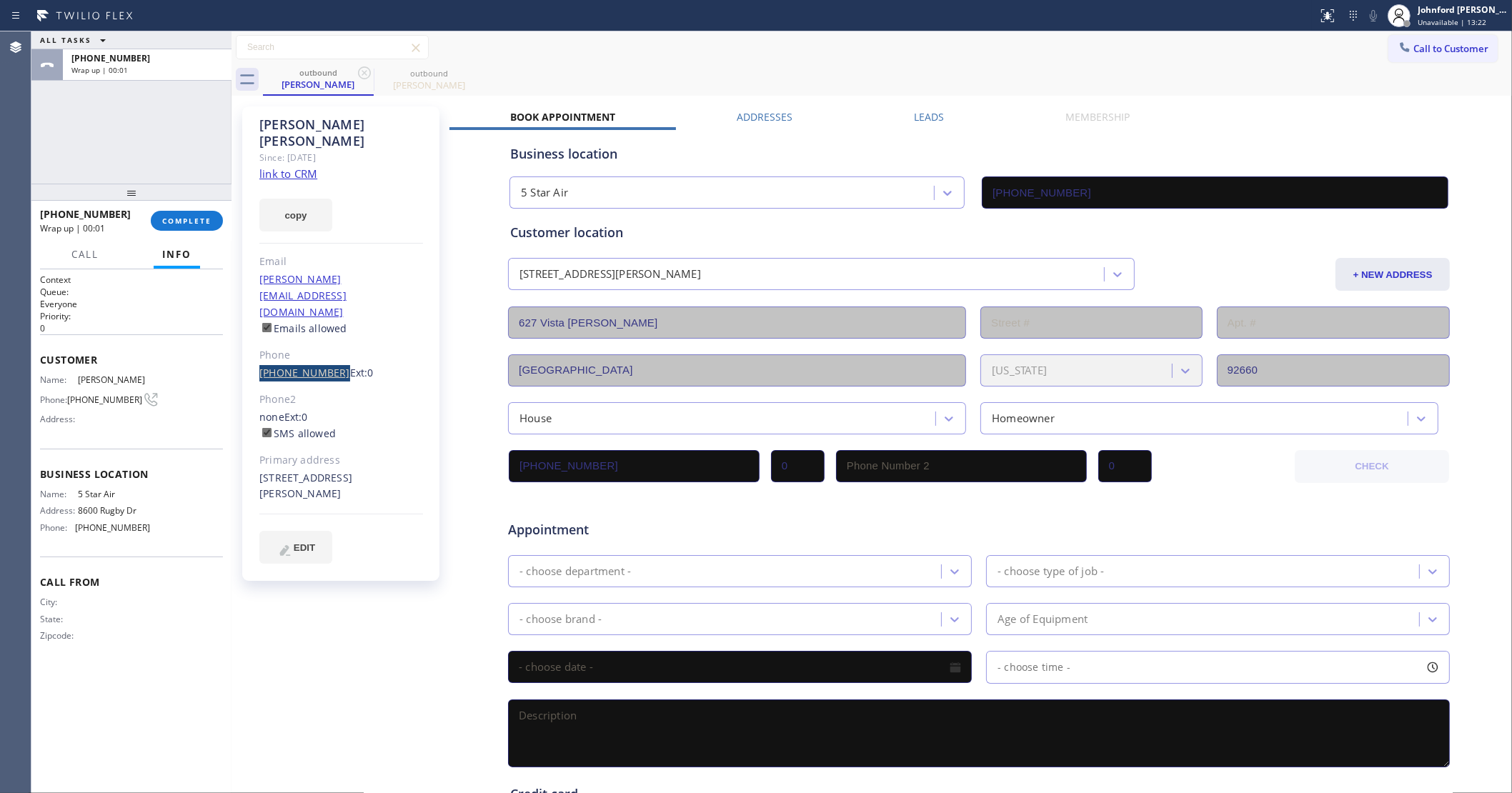
drag, startPoint x: 255, startPoint y: 322, endPoint x: 327, endPoint y: 326, distance: 72.1
click at [327, 326] on div "[PERSON_NAME] Since: [DATE] link to CRM copy Email [PERSON_NAME][EMAIL_ADDRESS]…" at bounding box center [341, 344] width 197 height 474
copy link "[PHONE_NUMBER]"
click at [176, 209] on div "[PHONE_NUMBER] Wrap up | 00:02 COMPLETE" at bounding box center [131, 220] width 183 height 37
click at [183, 218] on span "COMPLETE" at bounding box center [186, 220] width 49 height 10
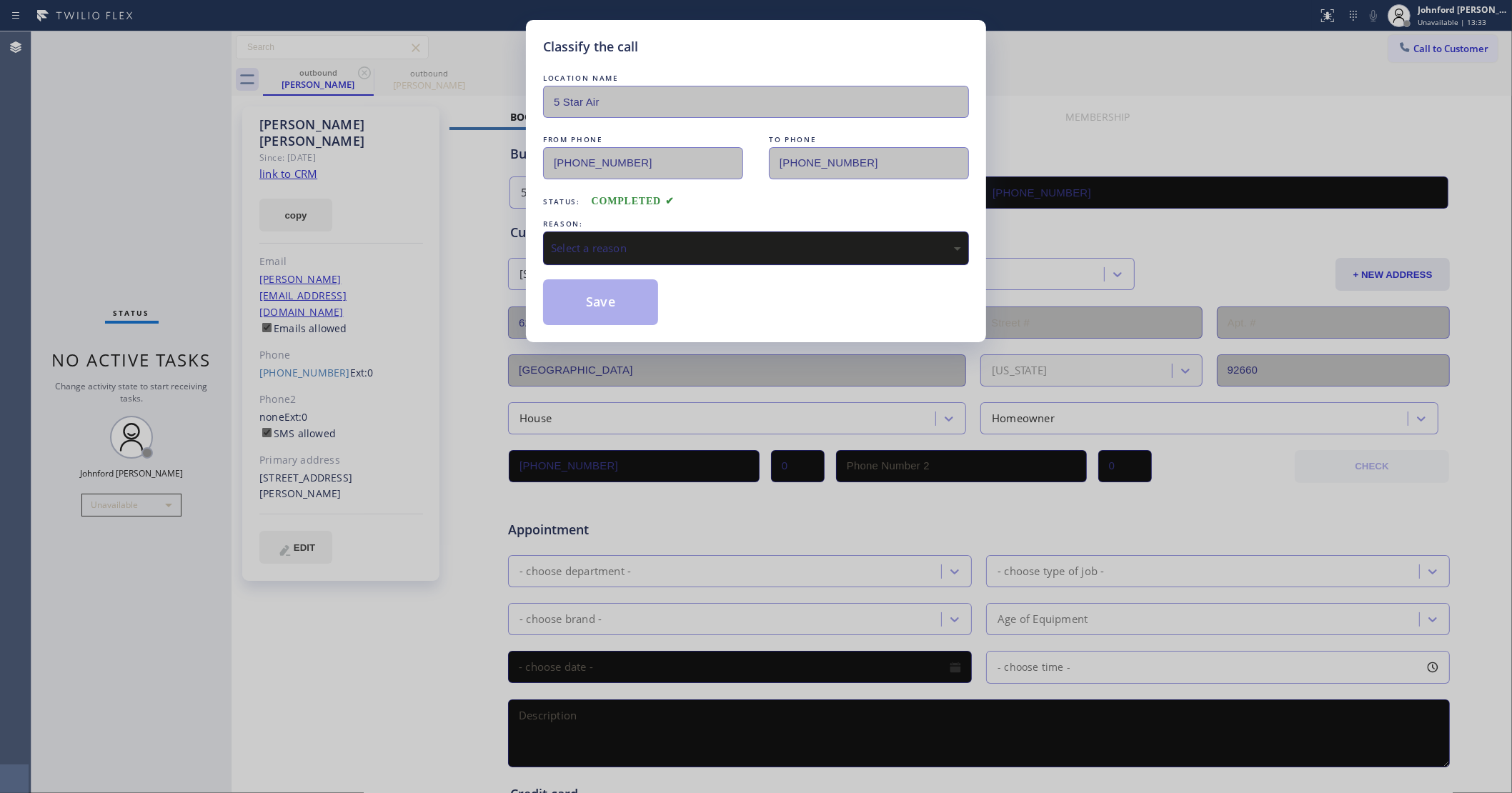
click at [577, 246] on div "Select a reason" at bounding box center [755, 248] width 410 height 16
click at [589, 300] on button "Save" at bounding box center [601, 302] width 115 height 45
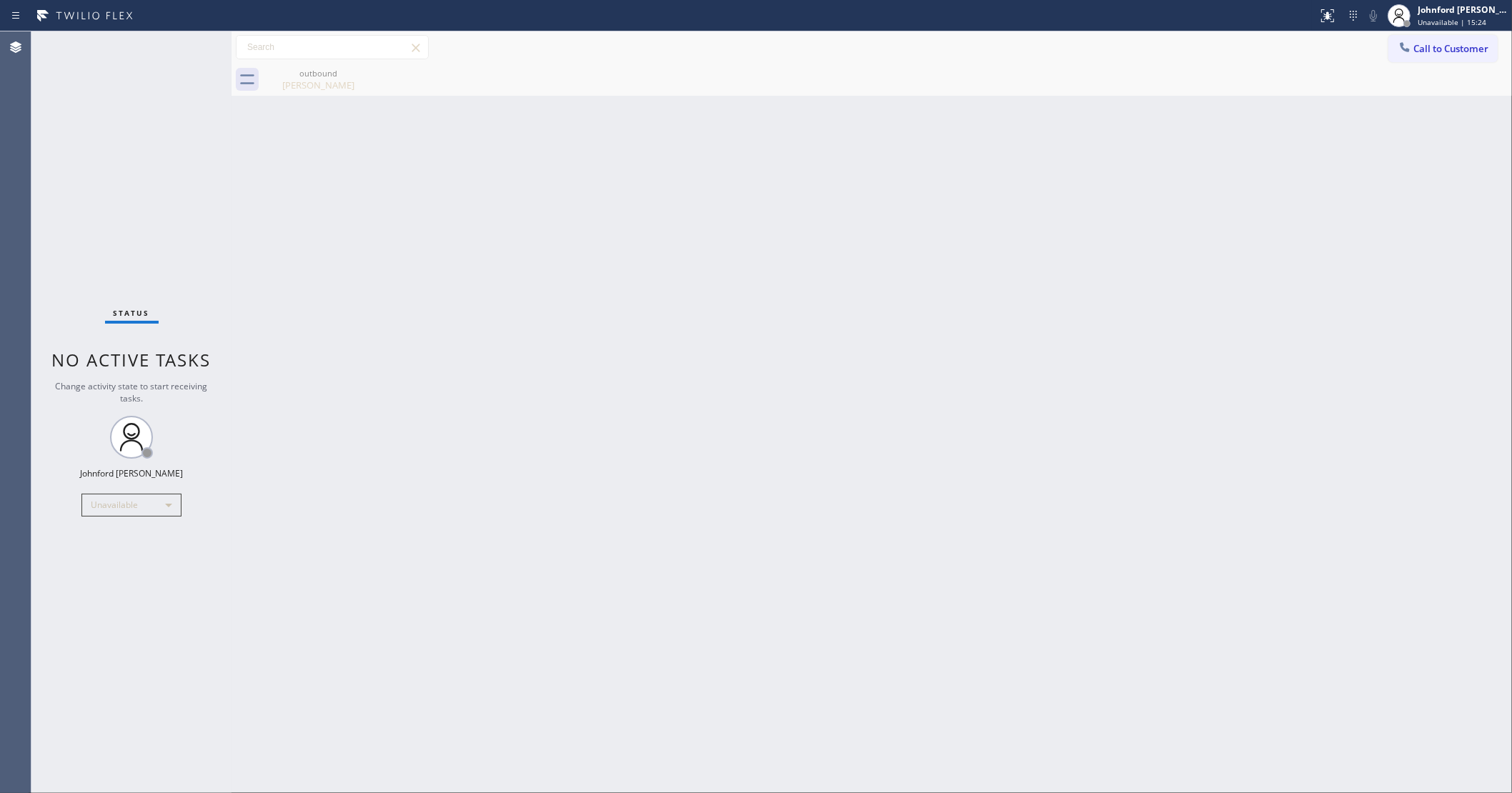
drag, startPoint x: 1226, startPoint y: 313, endPoint x: 1169, endPoint y: 152, distance: 170.8
click at [1234, 291] on div "Back to Dashboard Change Sender ID Customers Technicians Select a contact Outbo…" at bounding box center [871, 412] width 1280 height 762
click at [316, 92] on div "outbound [PERSON_NAME]" at bounding box center [318, 79] width 108 height 32
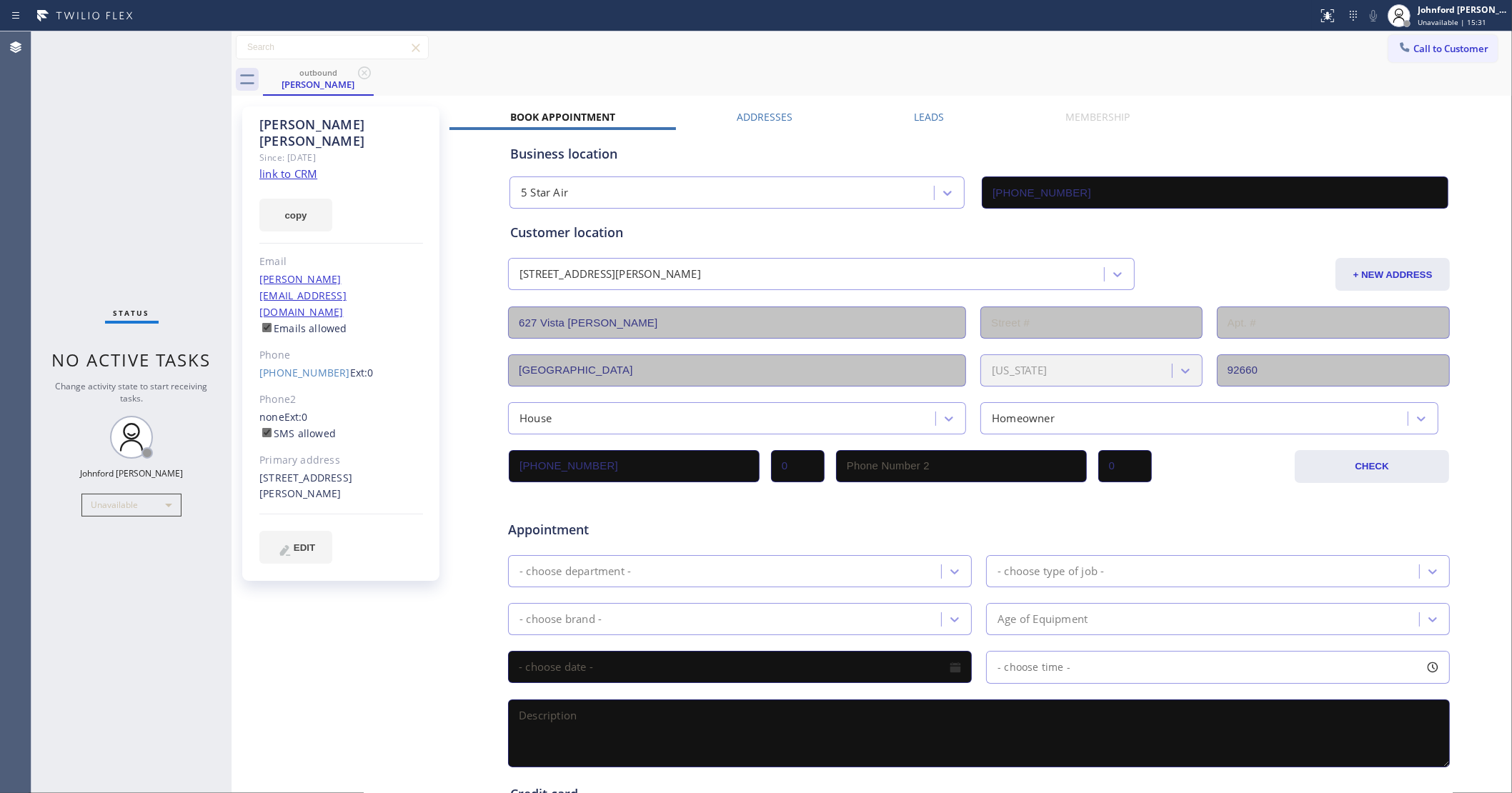
click at [929, 120] on label "Leads" at bounding box center [929, 116] width 30 height 13
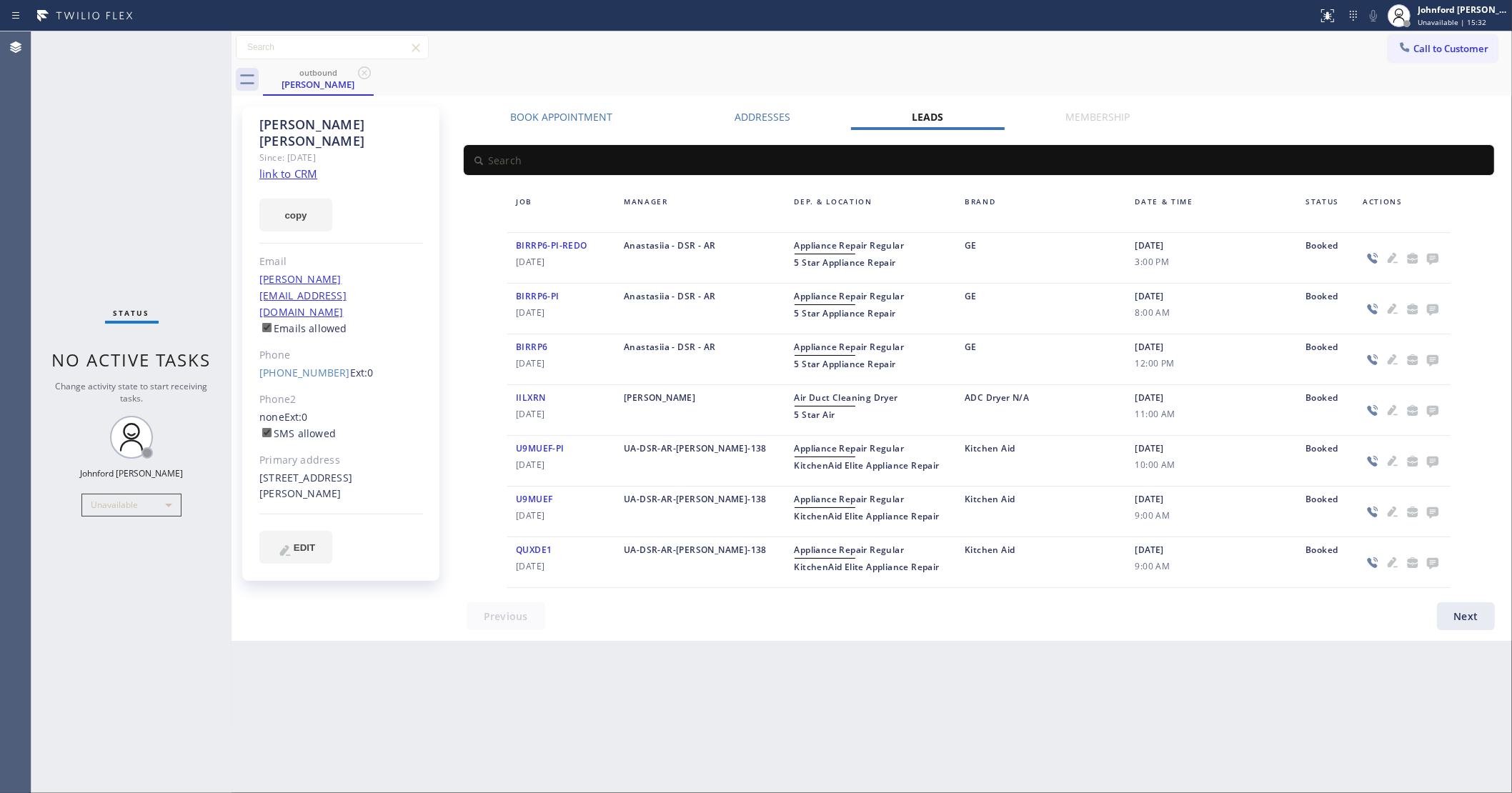
click at [1436, 257] on icon at bounding box center [1433, 259] width 11 height 11
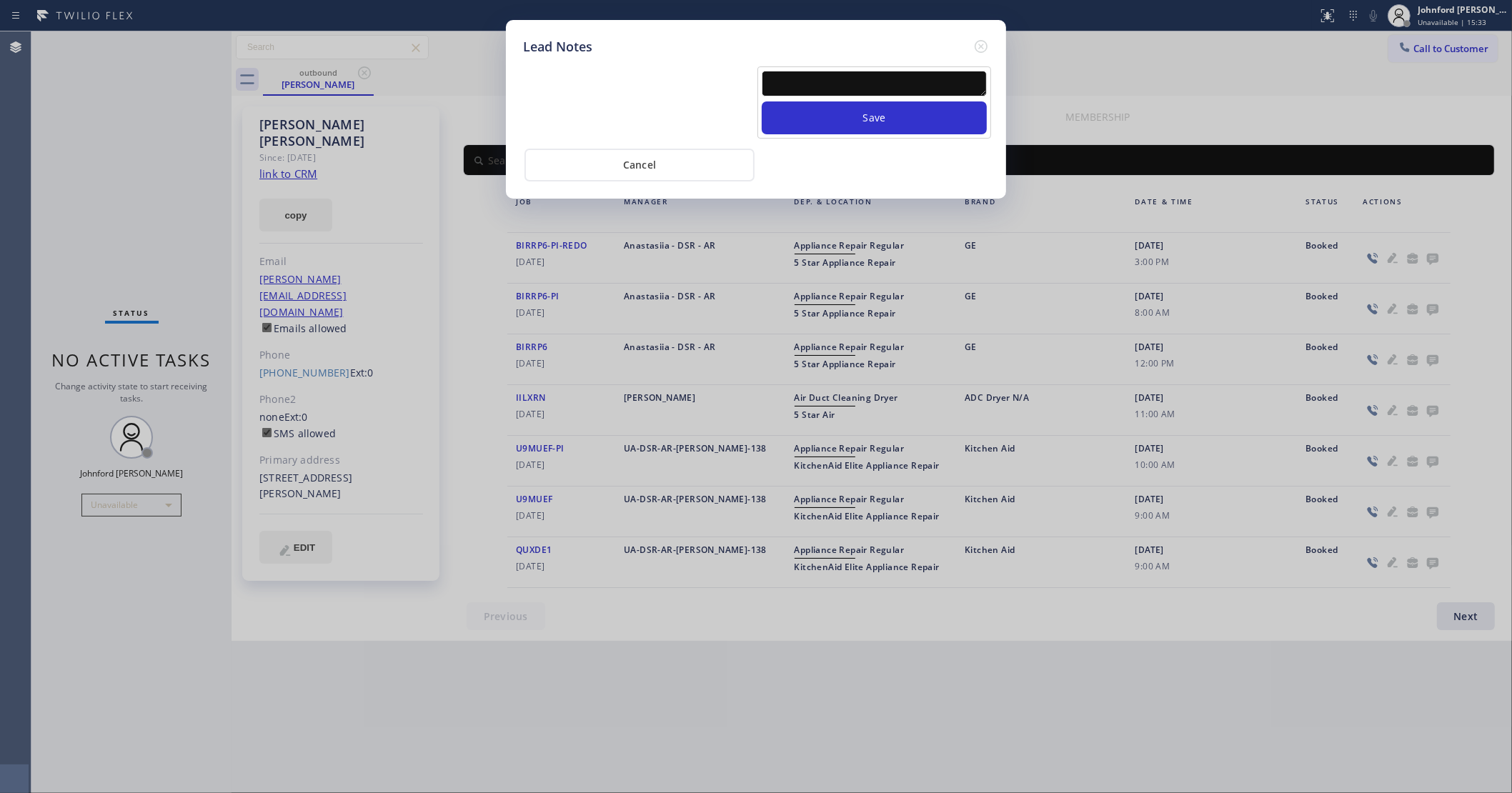
click at [851, 71] on textarea at bounding box center [874, 83] width 225 height 26
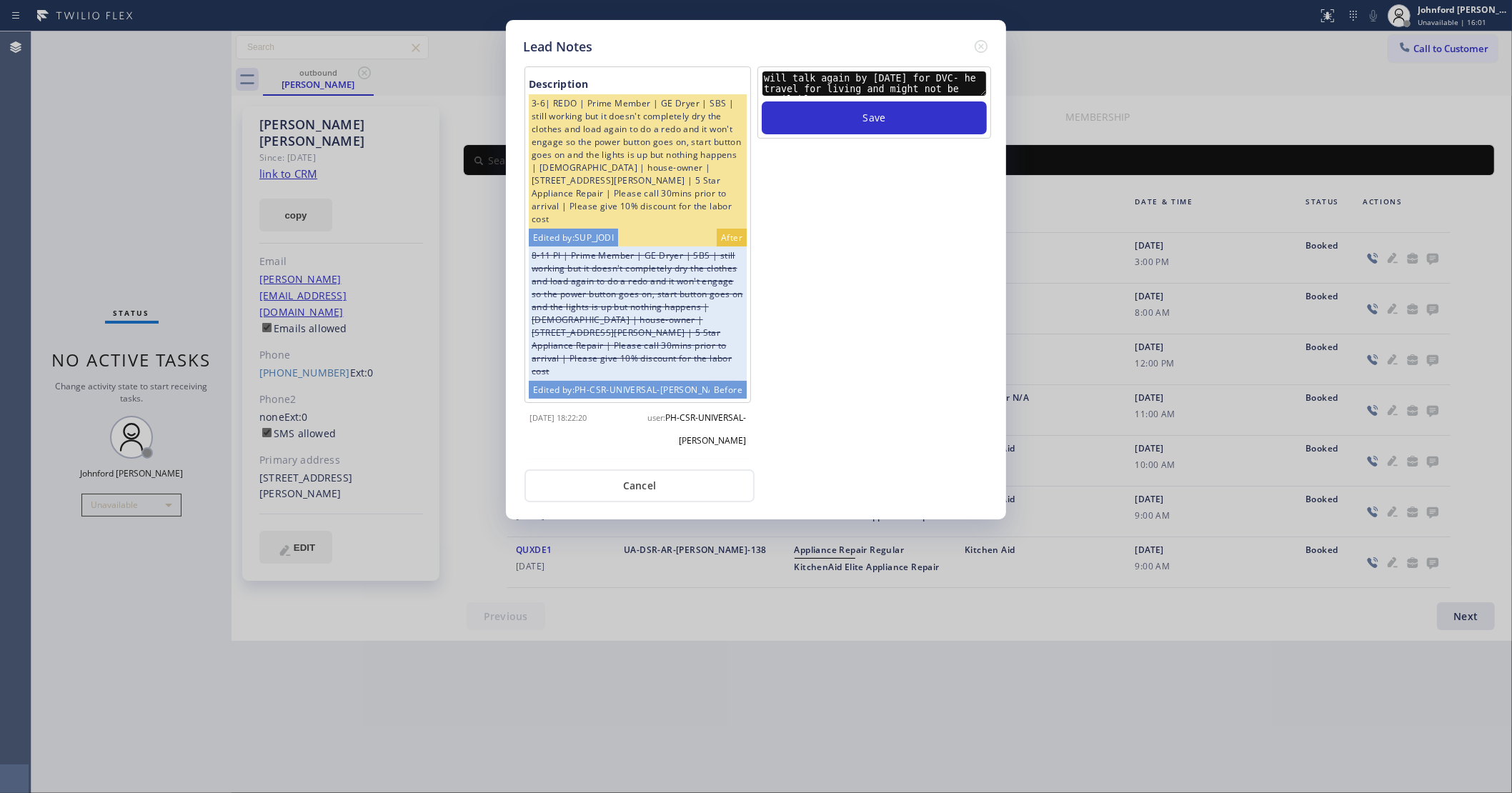
type textarea "will talk again by [DATE] for DVC- he travel for living and might not be availa…"
click at [851, 101] on button "Save" at bounding box center [874, 117] width 225 height 33
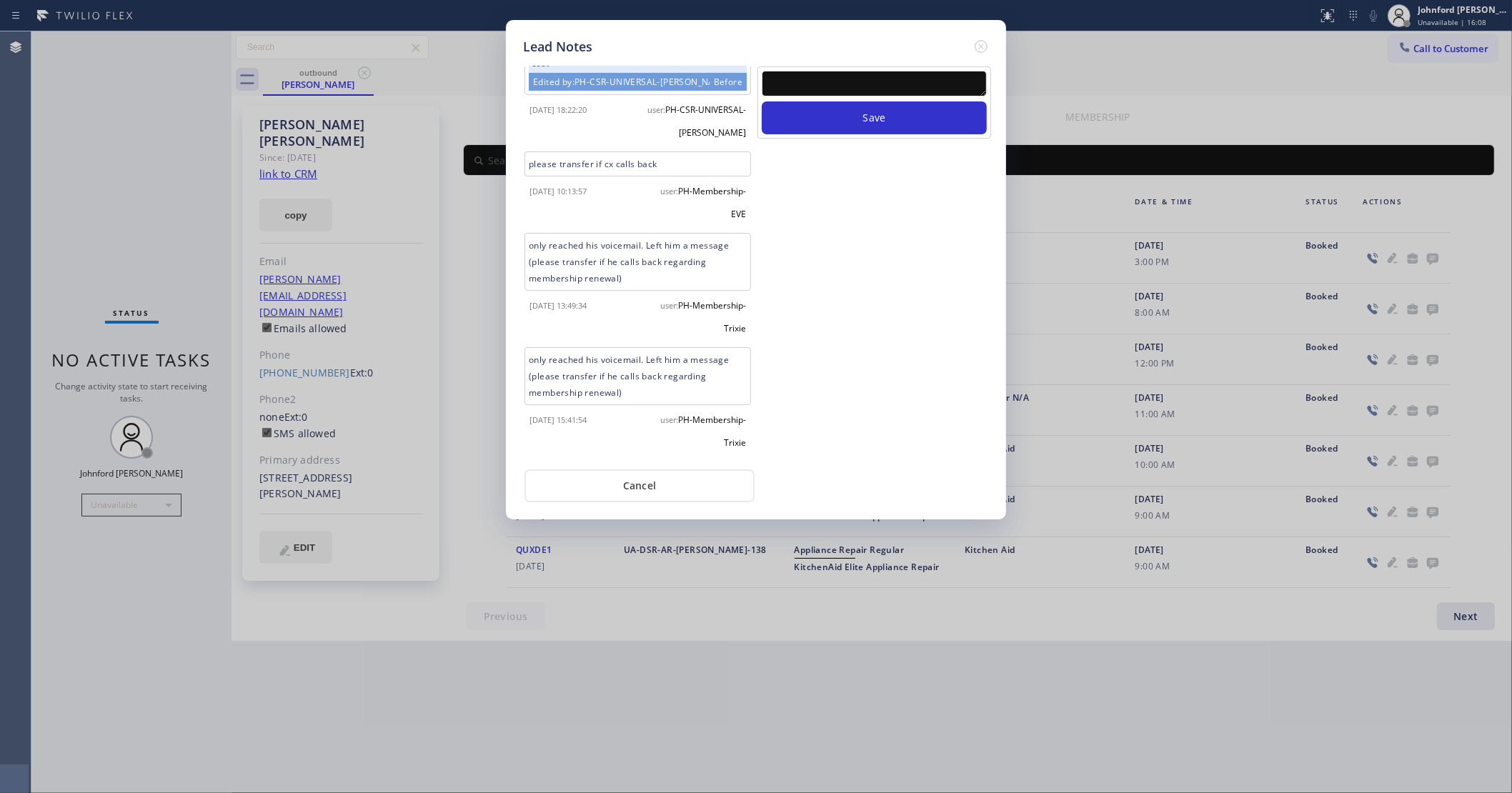
scroll to position [485, 0]
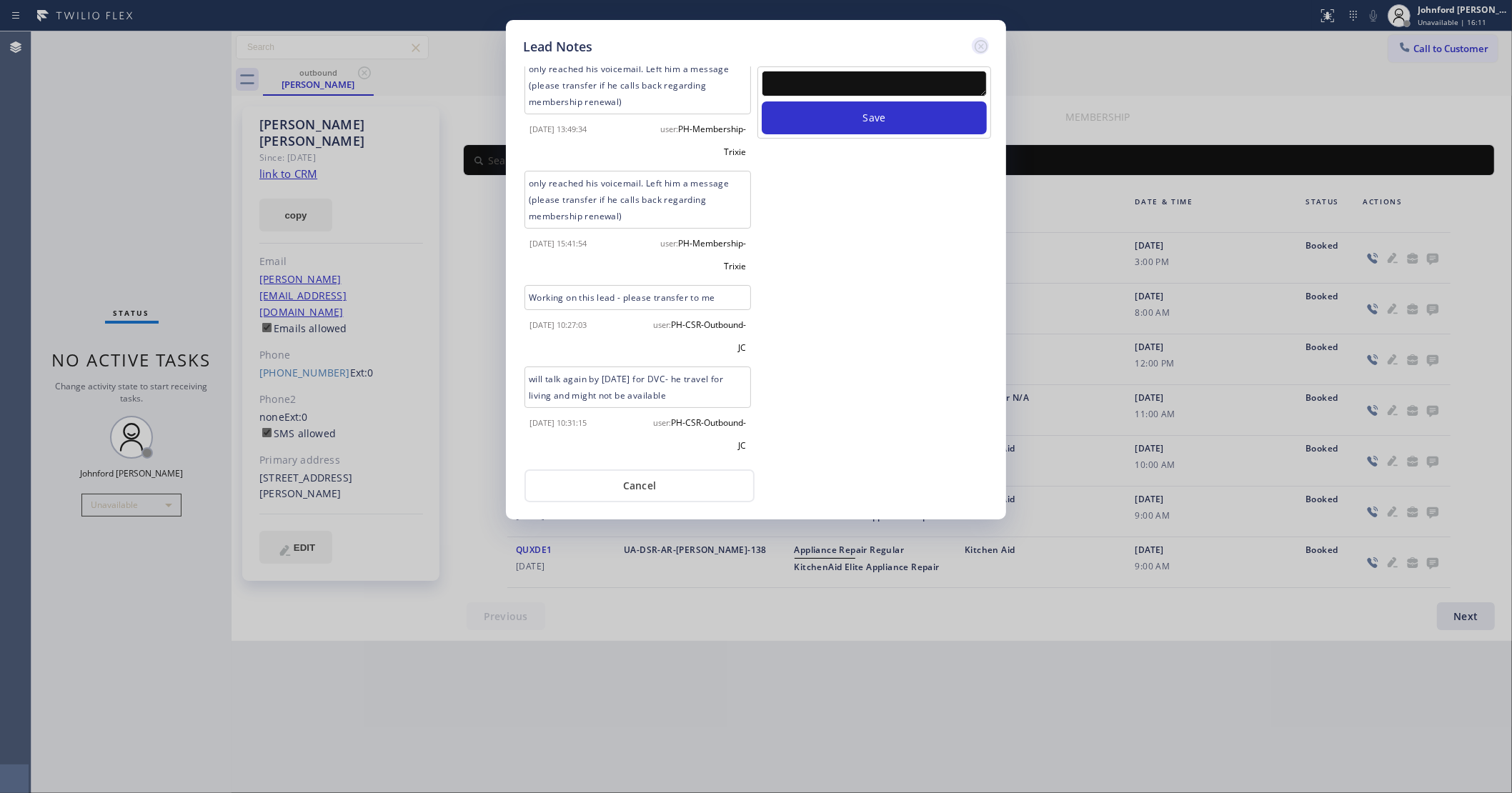
click at [977, 38] on icon at bounding box center [981, 46] width 17 height 17
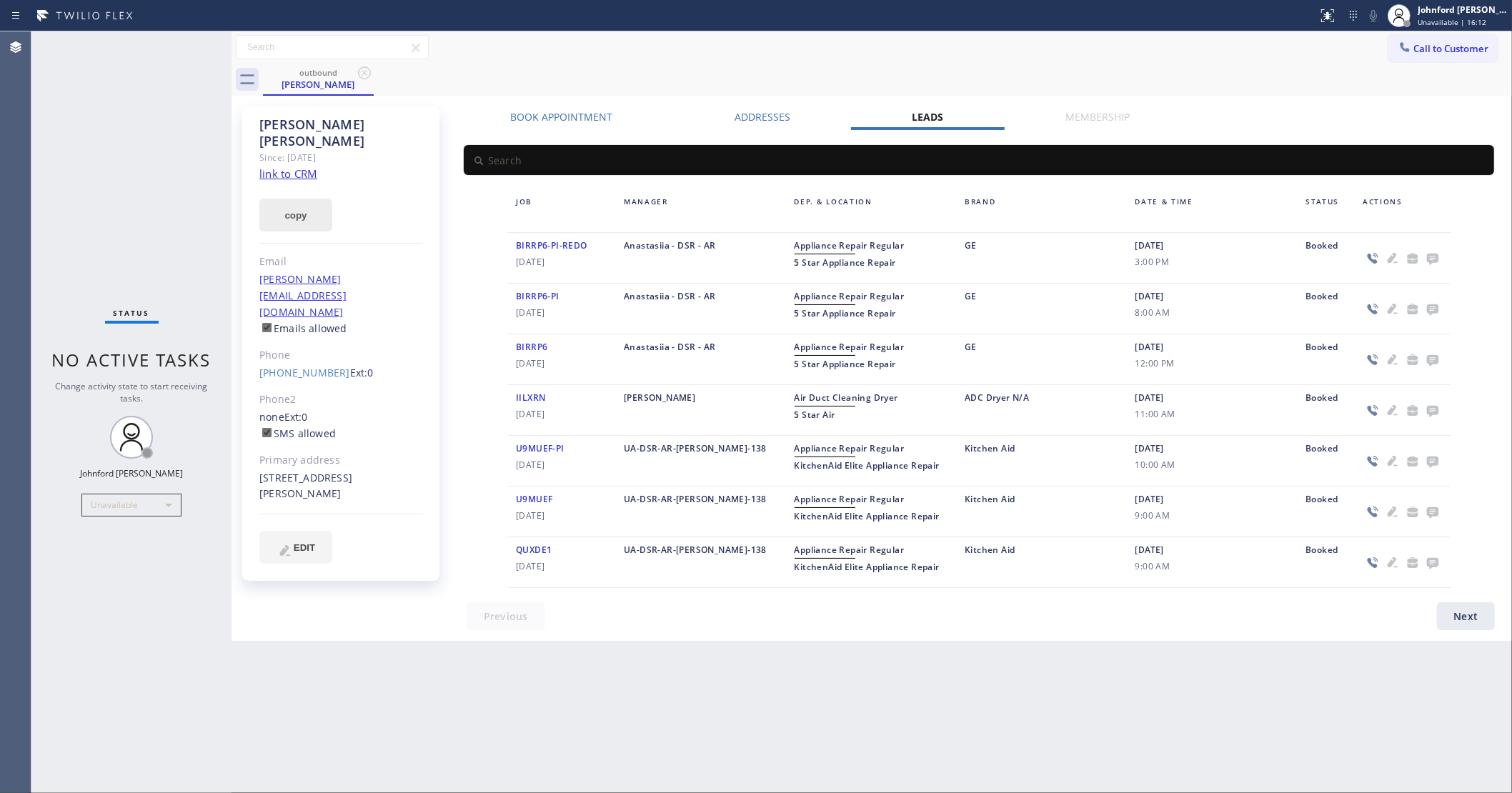
click at [288, 199] on button "copy" at bounding box center [295, 215] width 73 height 33
drag, startPoint x: 1070, startPoint y: 54, endPoint x: 1070, endPoint y: 46, distance: 8.0
click at [1070, 54] on div "Call to Customer Outbound call Location 5 Star Air Your caller id phone number …" at bounding box center [871, 47] width 1280 height 25
click at [1404, 36] on button "Call to Customer" at bounding box center [1443, 48] width 110 height 27
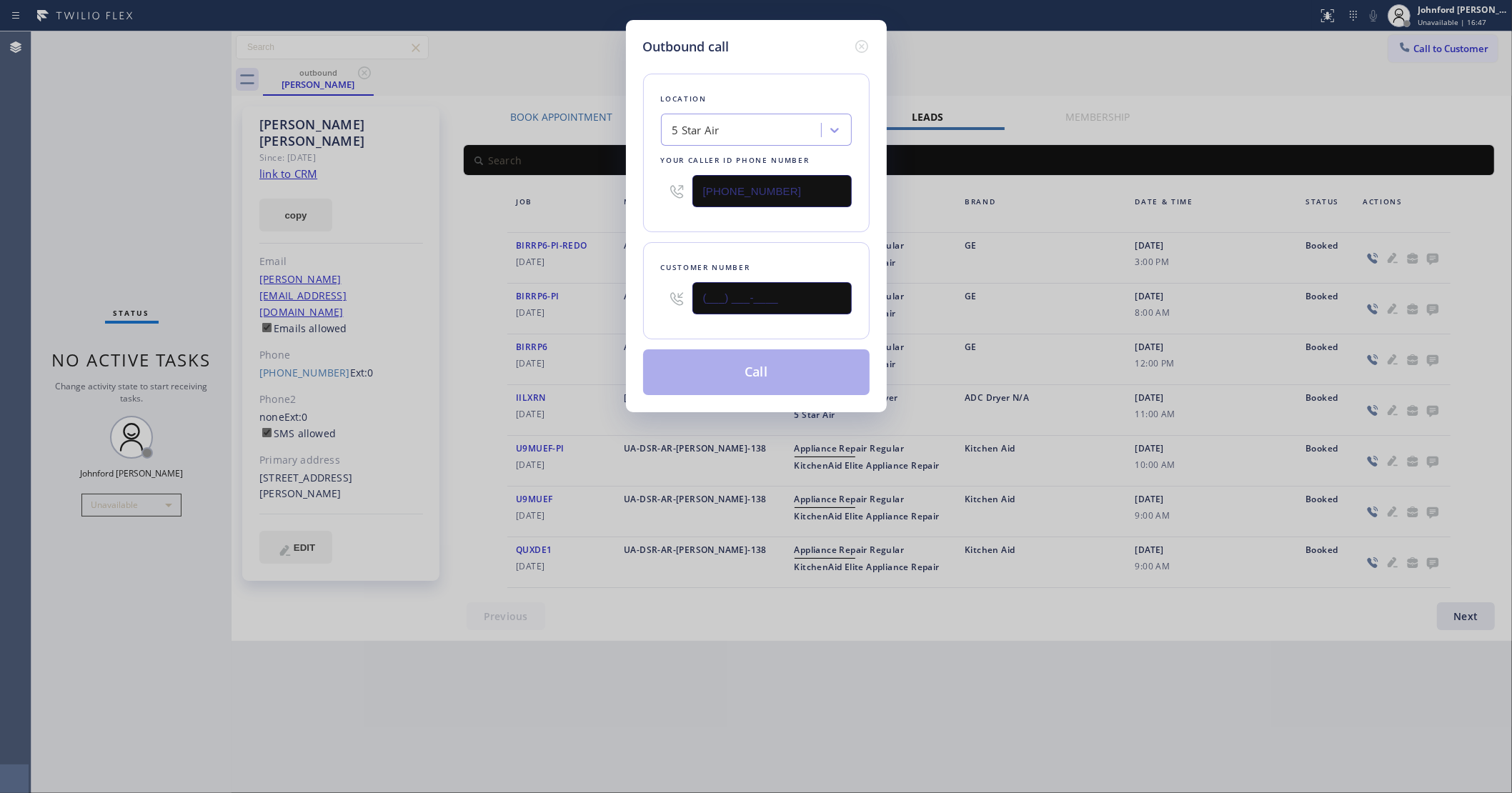
drag, startPoint x: 780, startPoint y: 293, endPoint x: 623, endPoint y: 294, distance: 157.0
click at [623, 294] on div "Outbound call Location 5 Star Air Your caller id phone number [PHONE_NUMBER] Cu…" at bounding box center [756, 396] width 1512 height 793
paste input "713) 502-0077"
type input "[PHONE_NUMBER]"
click at [720, 211] on div "Location 5 Star Air Your caller id phone number [PHONE_NUMBER]" at bounding box center [756, 153] width 226 height 159
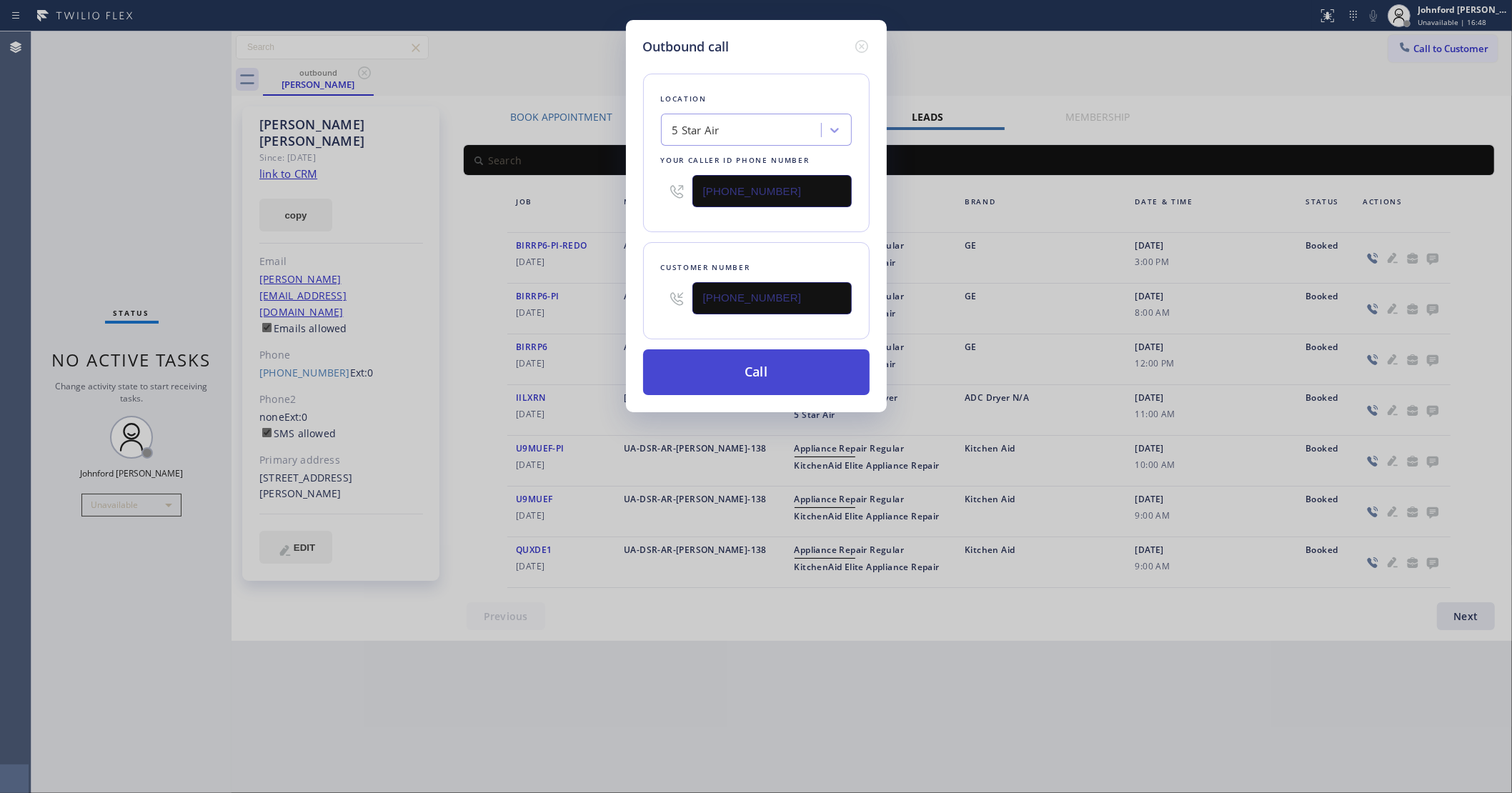
click at [743, 364] on button "Call" at bounding box center [756, 372] width 226 height 45
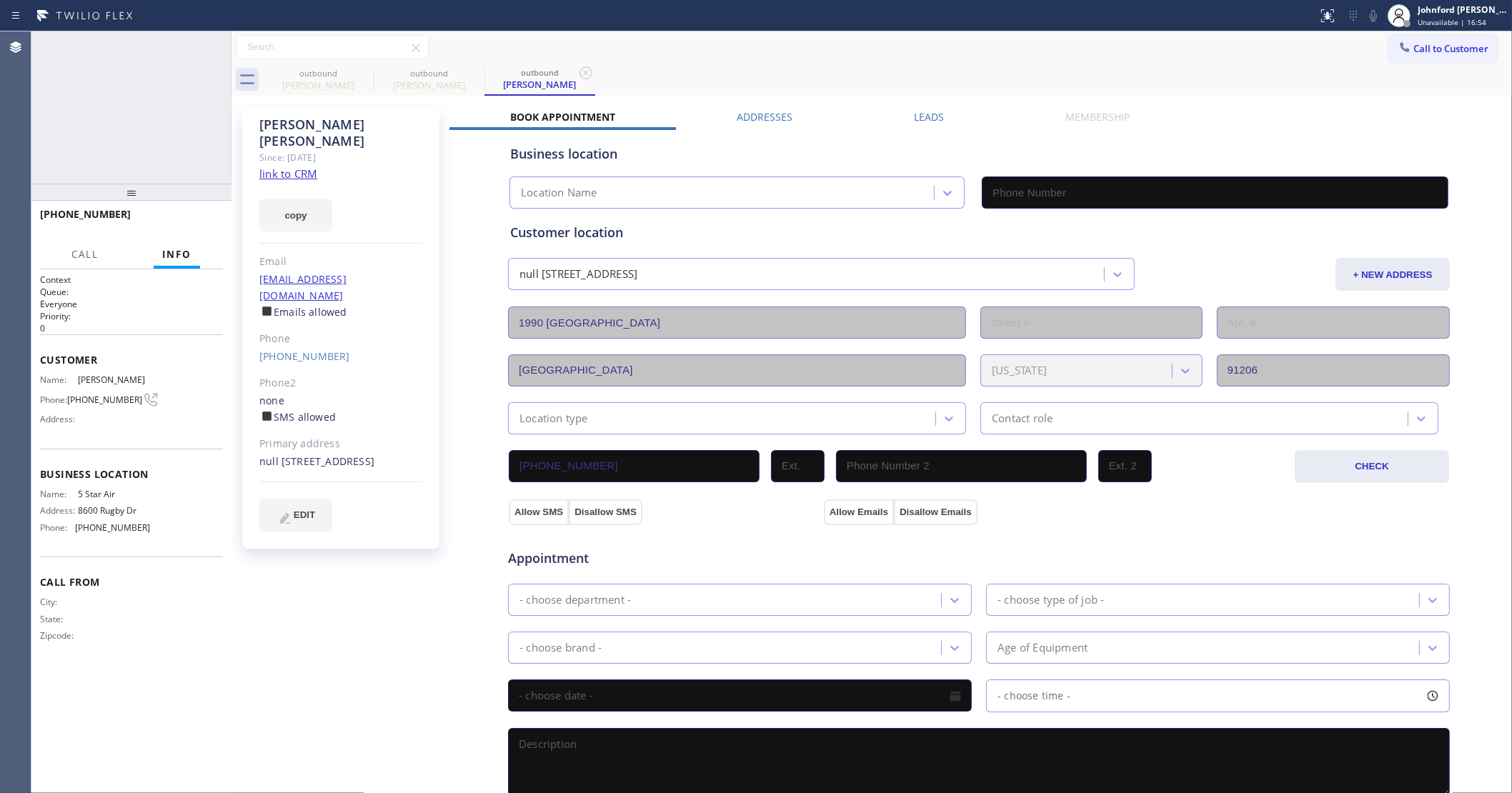
type input "[PHONE_NUMBER]"
click at [202, 216] on span "HANG UP" at bounding box center [189, 220] width 44 height 10
click at [309, 349] on link "[PHONE_NUMBER]" at bounding box center [305, 356] width 91 height 13
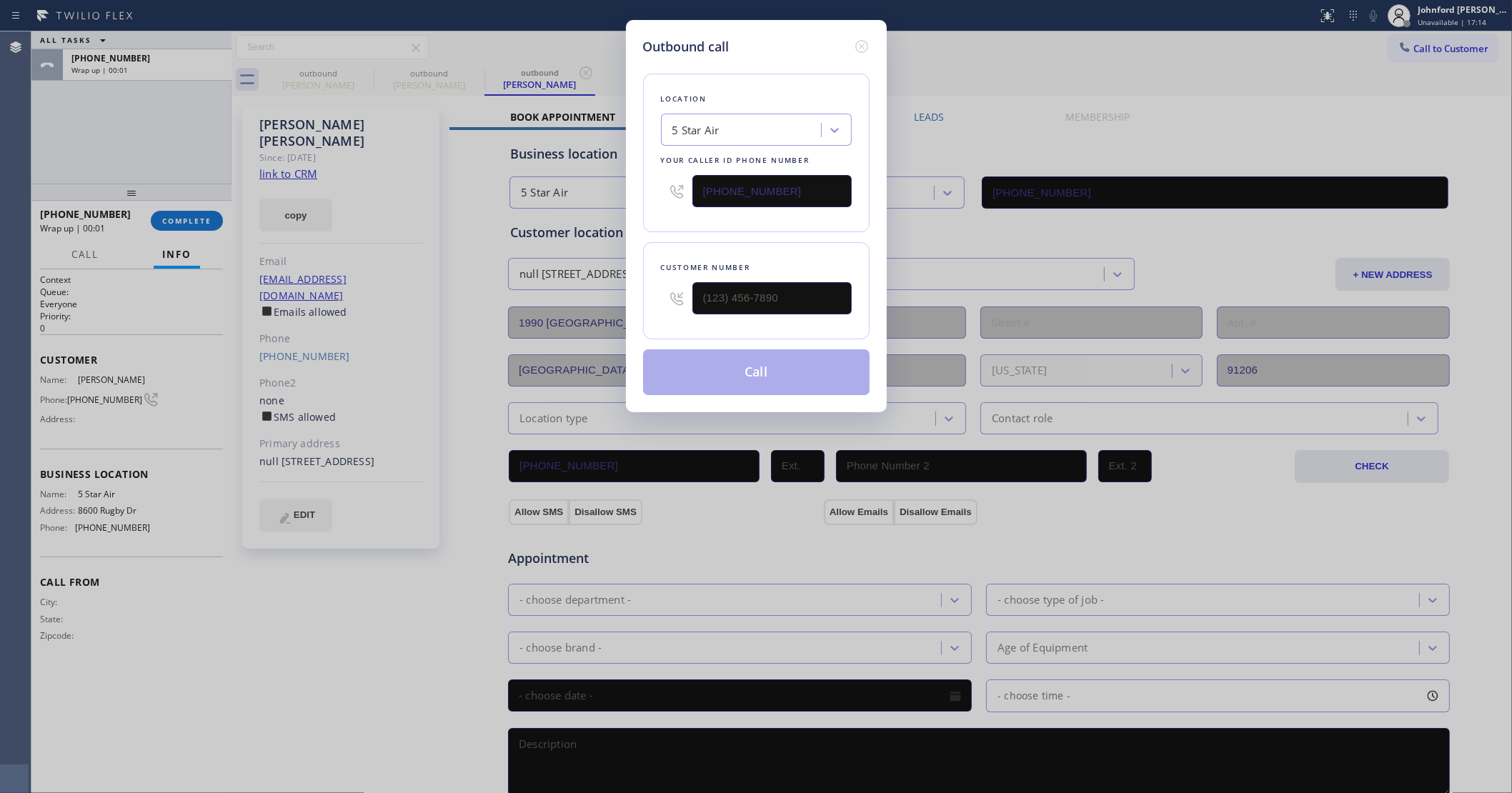
click at [744, 184] on input "[PHONE_NUMBER]" at bounding box center [772, 191] width 159 height 32
type input "[PHONE_NUMBER]"
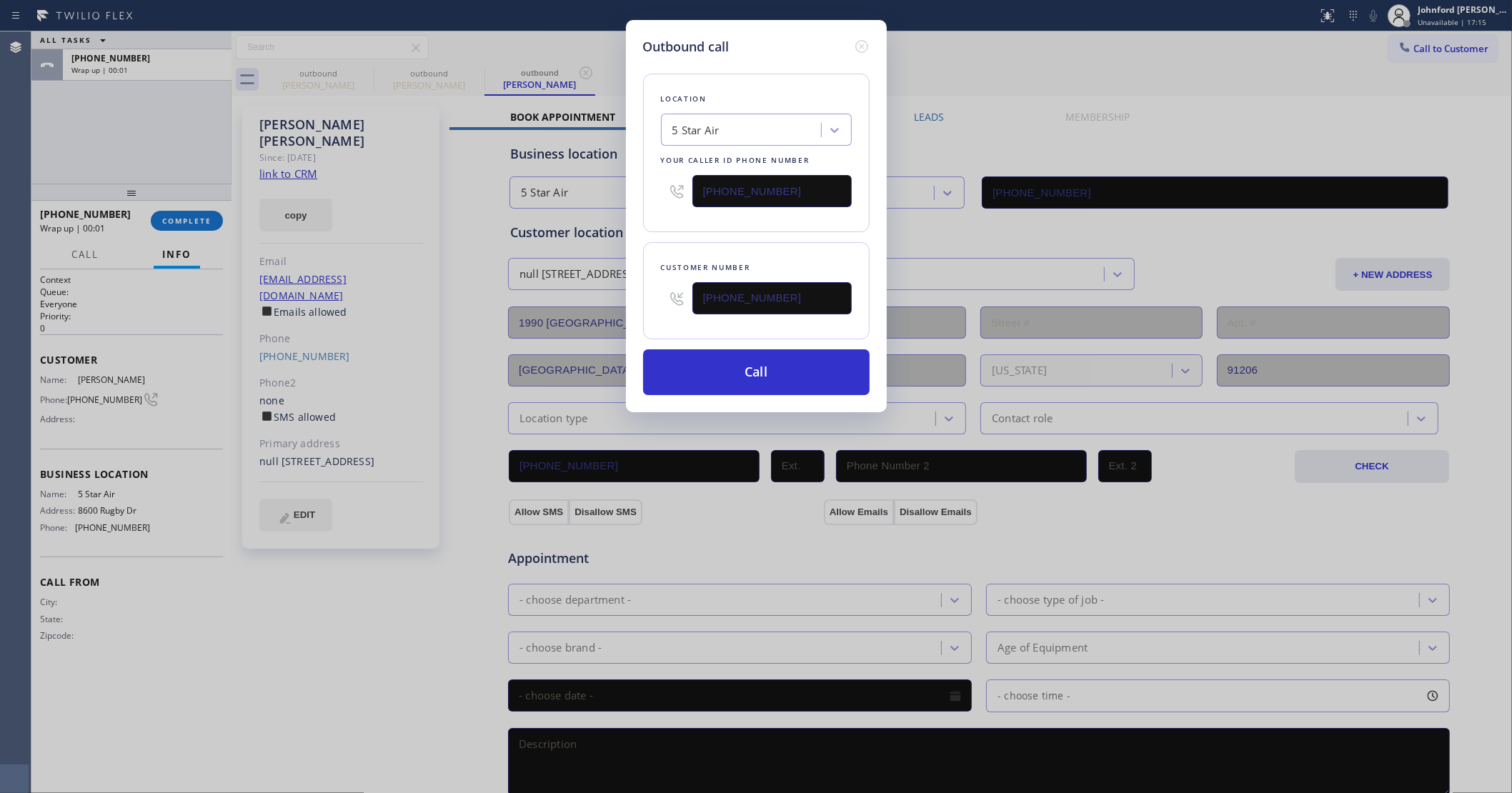
click at [744, 184] on input "[PHONE_NUMBER]" at bounding box center [772, 191] width 159 height 32
paste input "323) 508-2455"
type input "[PHONE_NUMBER]"
click at [744, 377] on button "Call" at bounding box center [756, 372] width 226 height 45
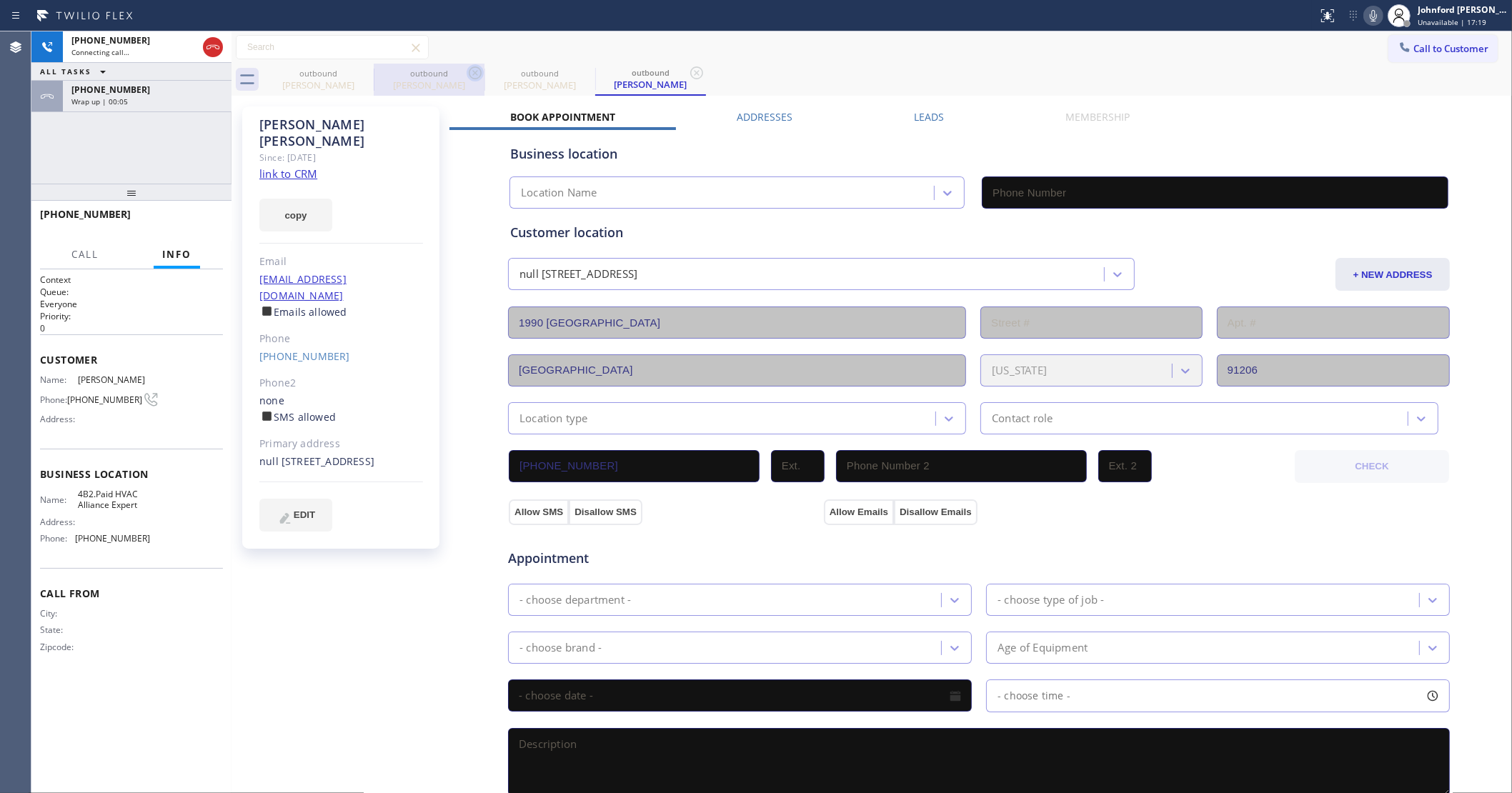
click at [0, 0] on icon at bounding box center [0, 0] width 0 height 0
click at [369, 69] on icon at bounding box center [364, 73] width 13 height 13
type input "[PHONE_NUMBER]"
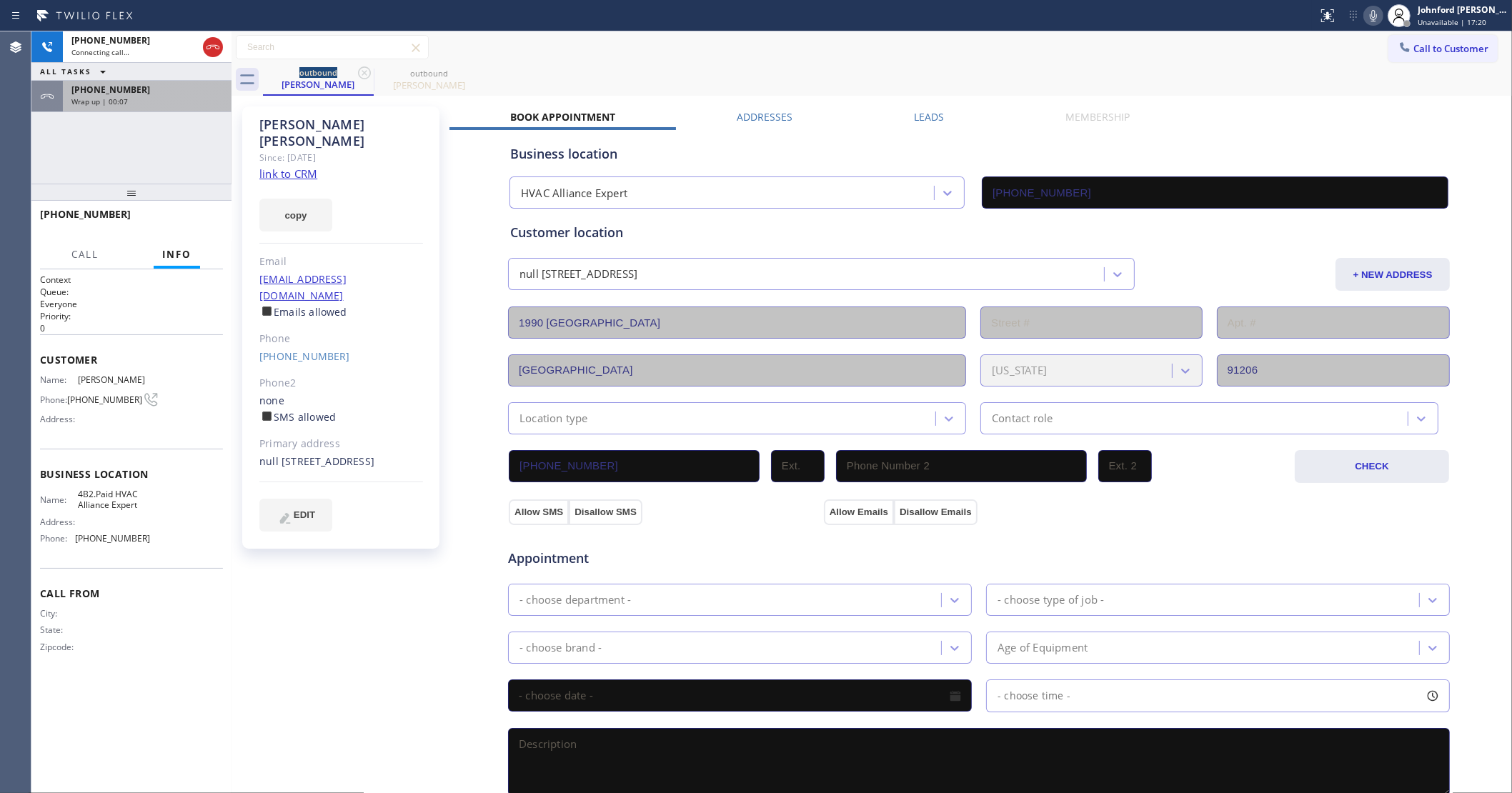
click at [194, 98] on div "Wrap up | 00:07" at bounding box center [148, 101] width 151 height 10
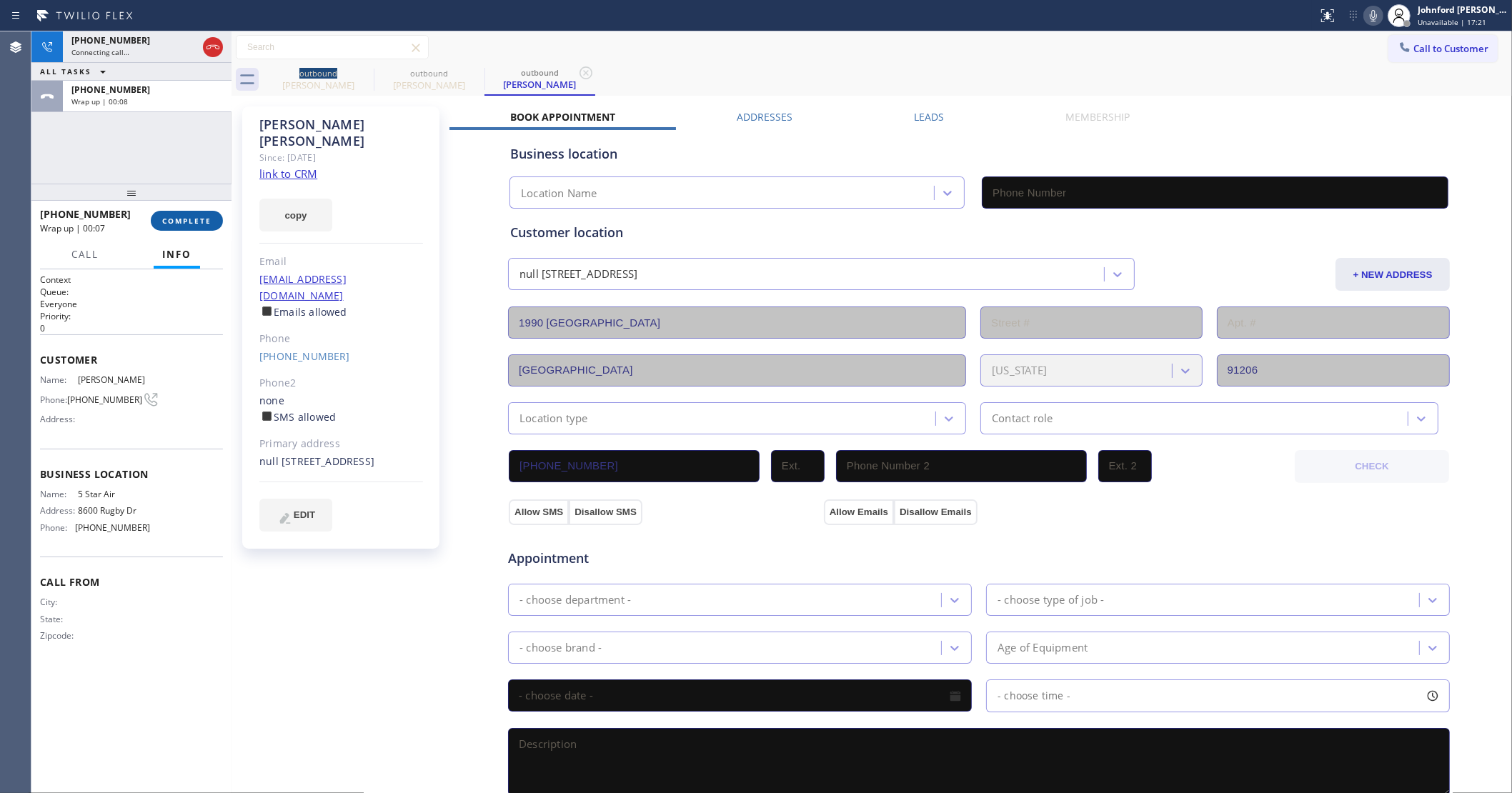
click at [185, 216] on span "COMPLETE" at bounding box center [186, 220] width 49 height 10
type input "[PHONE_NUMBER]"
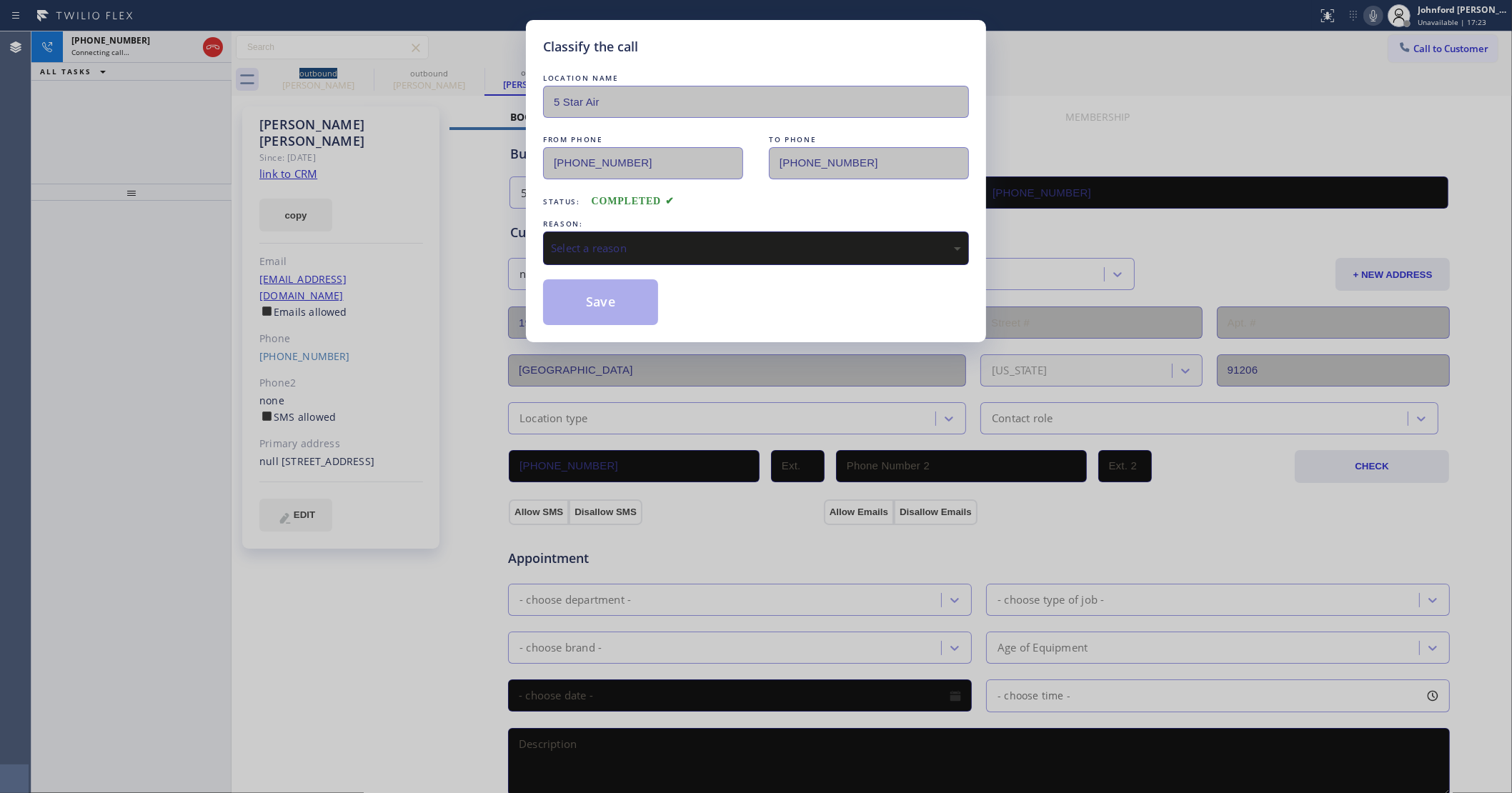
click at [665, 261] on div "Select a reason" at bounding box center [756, 248] width 426 height 33
click at [633, 314] on button "Save" at bounding box center [601, 302] width 115 height 45
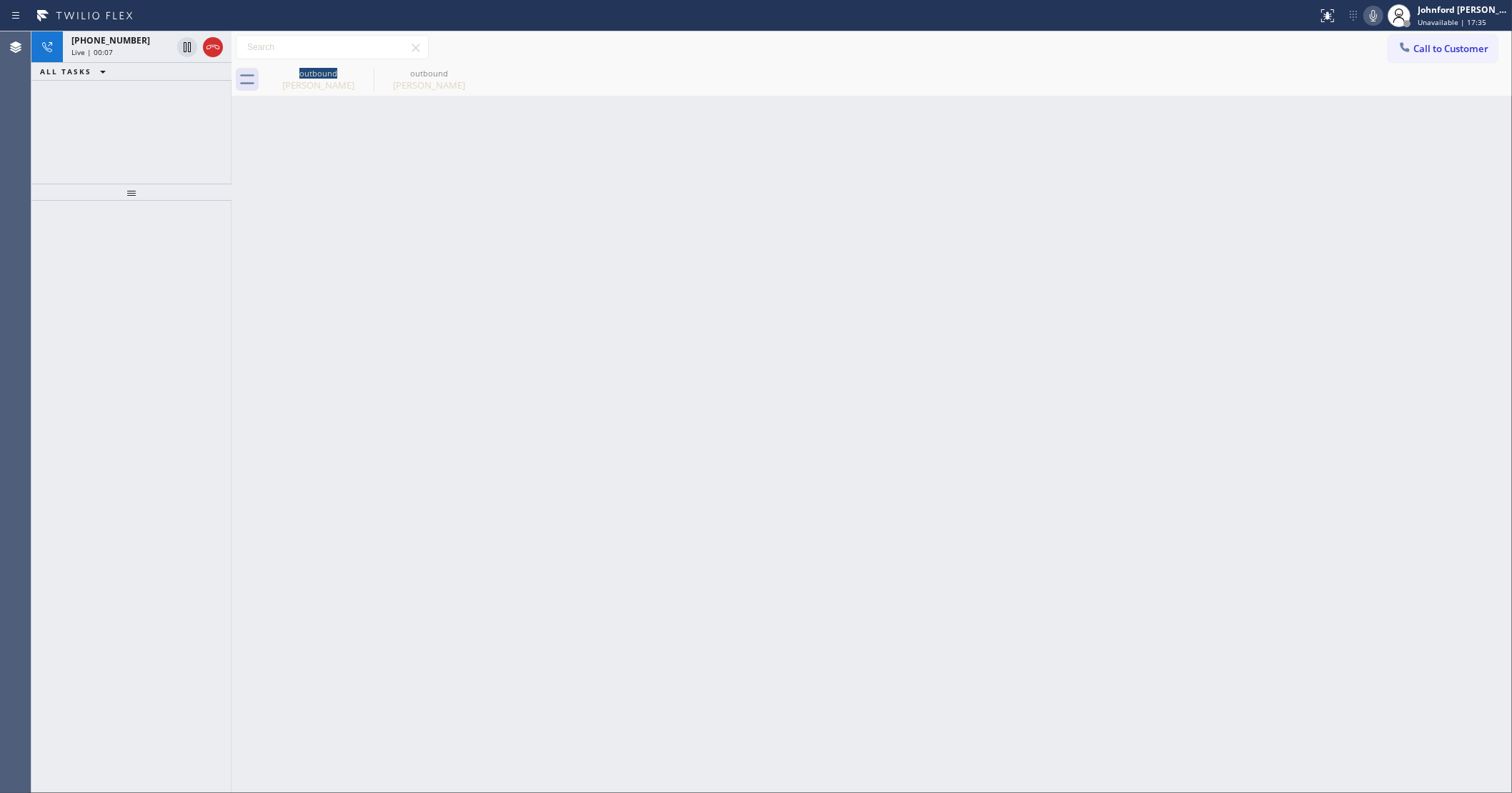
click at [147, 122] on div "[PHONE_NUMBER] Live | 00:07 ALL TASKS ALL TASKS ACTIVE TASKS TASKS IN WRAP UP" at bounding box center [131, 107] width 200 height 152
click at [209, 51] on icon at bounding box center [213, 47] width 17 height 17
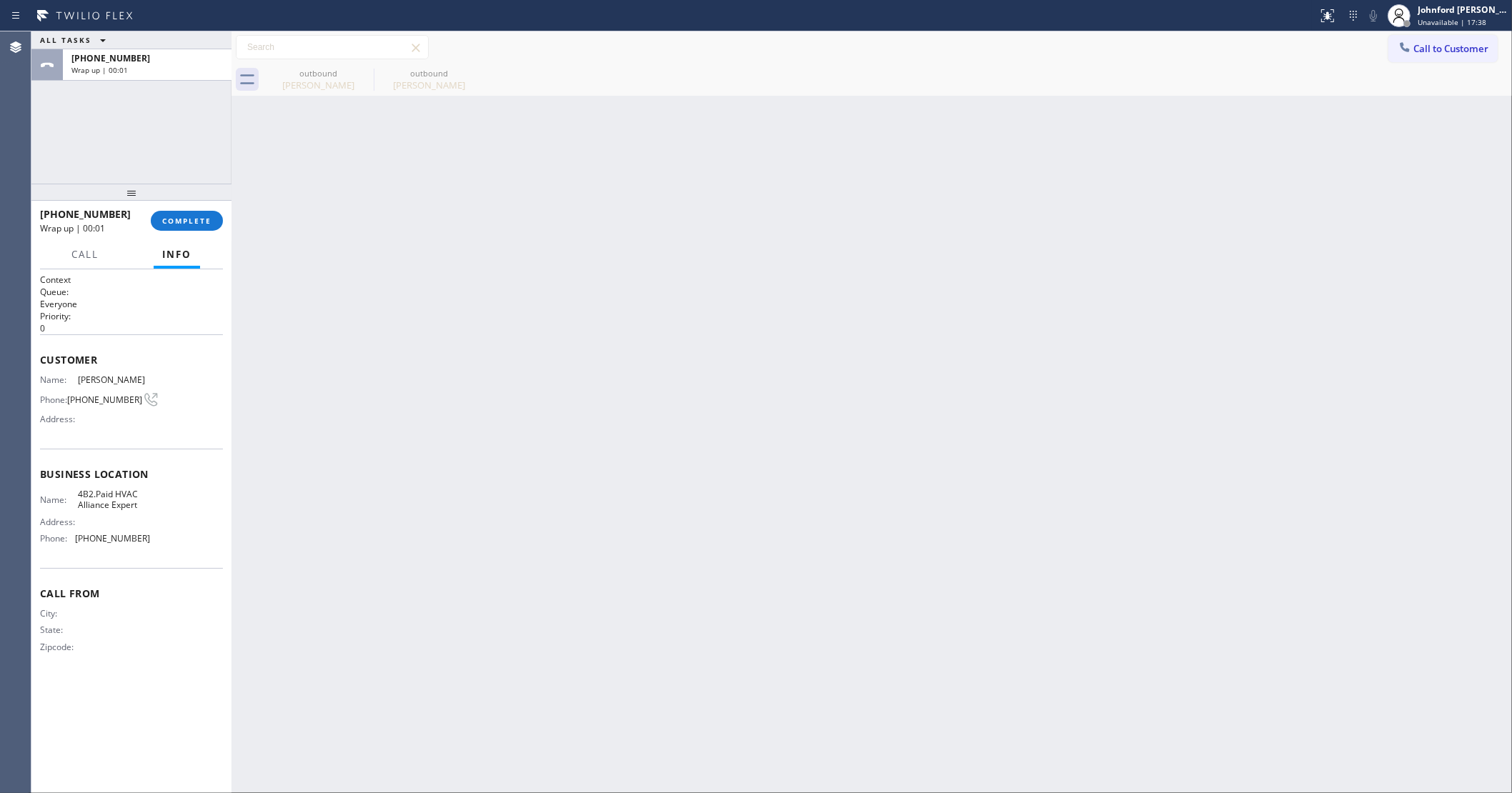
click at [217, 208] on div "[PHONE_NUMBER] Wrap up | 00:01 COMPLETE" at bounding box center [131, 220] width 183 height 37
click at [208, 218] on span "COMPLETE" at bounding box center [186, 220] width 49 height 10
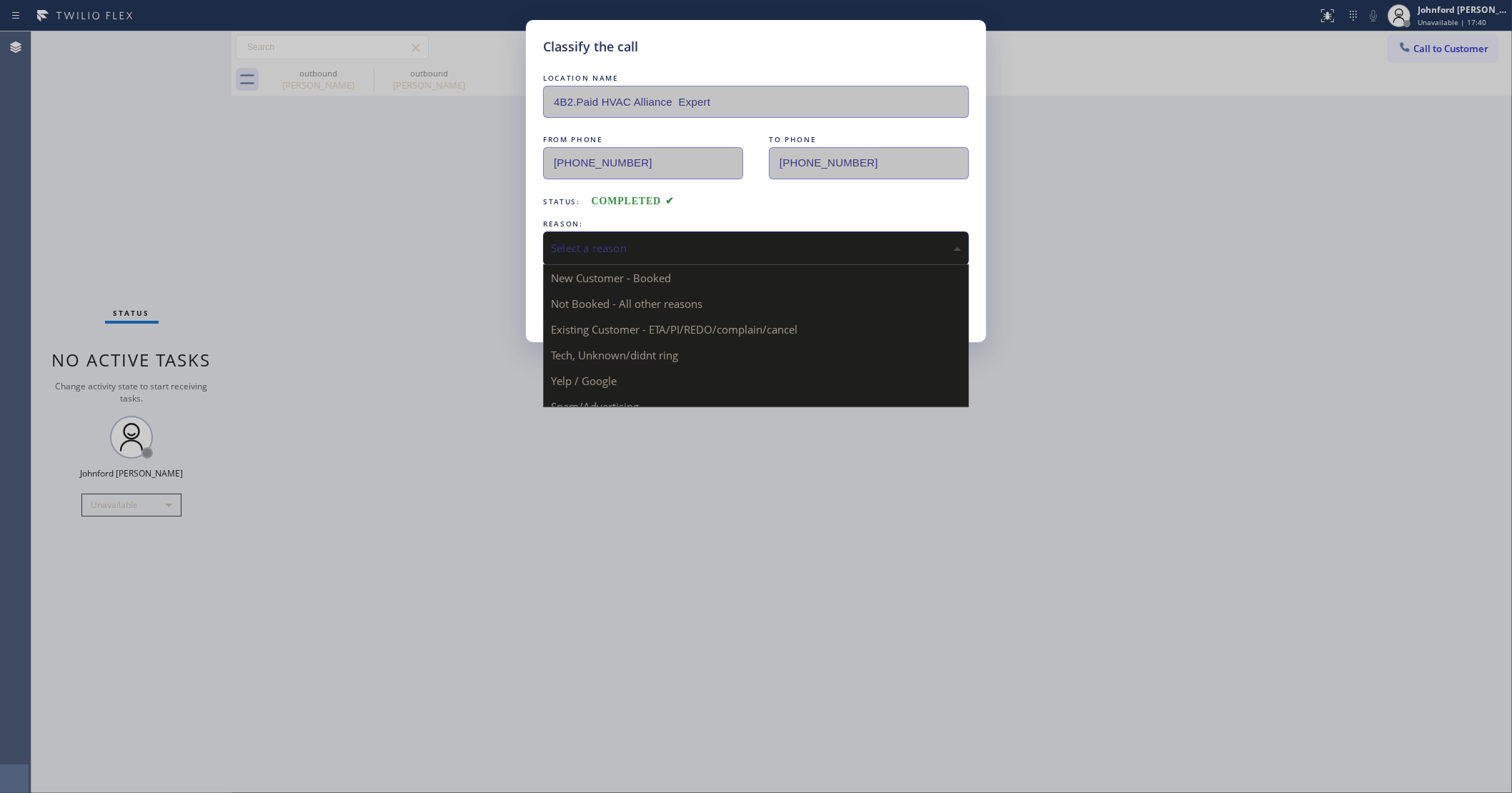
click at [673, 249] on div "Select a reason" at bounding box center [755, 248] width 410 height 16
click at [646, 244] on div "Existing Customer - ETA/PI/REDO/complain/cancel" at bounding box center [755, 248] width 410 height 16
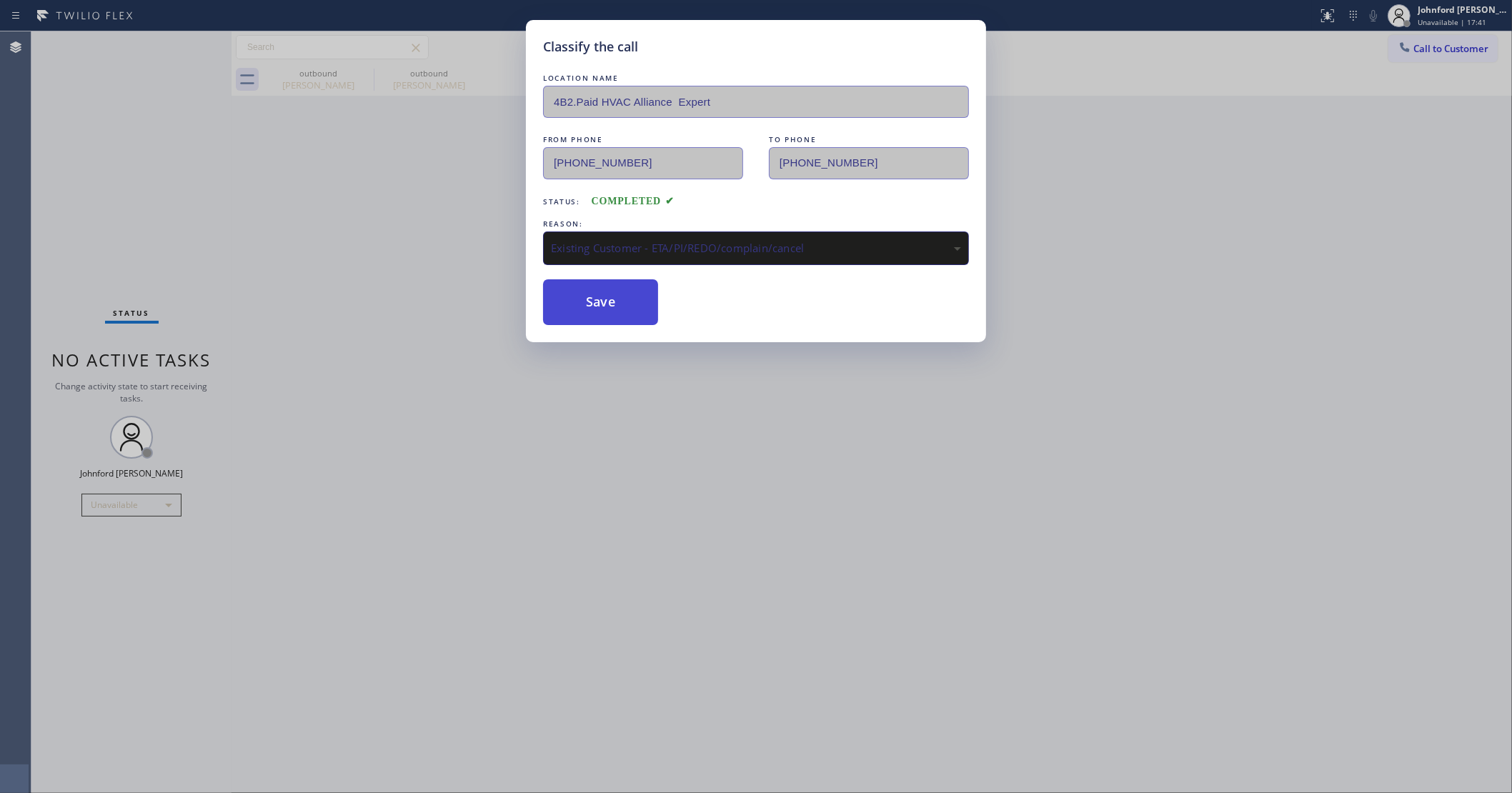
click at [624, 320] on button "Save" at bounding box center [601, 302] width 115 height 45
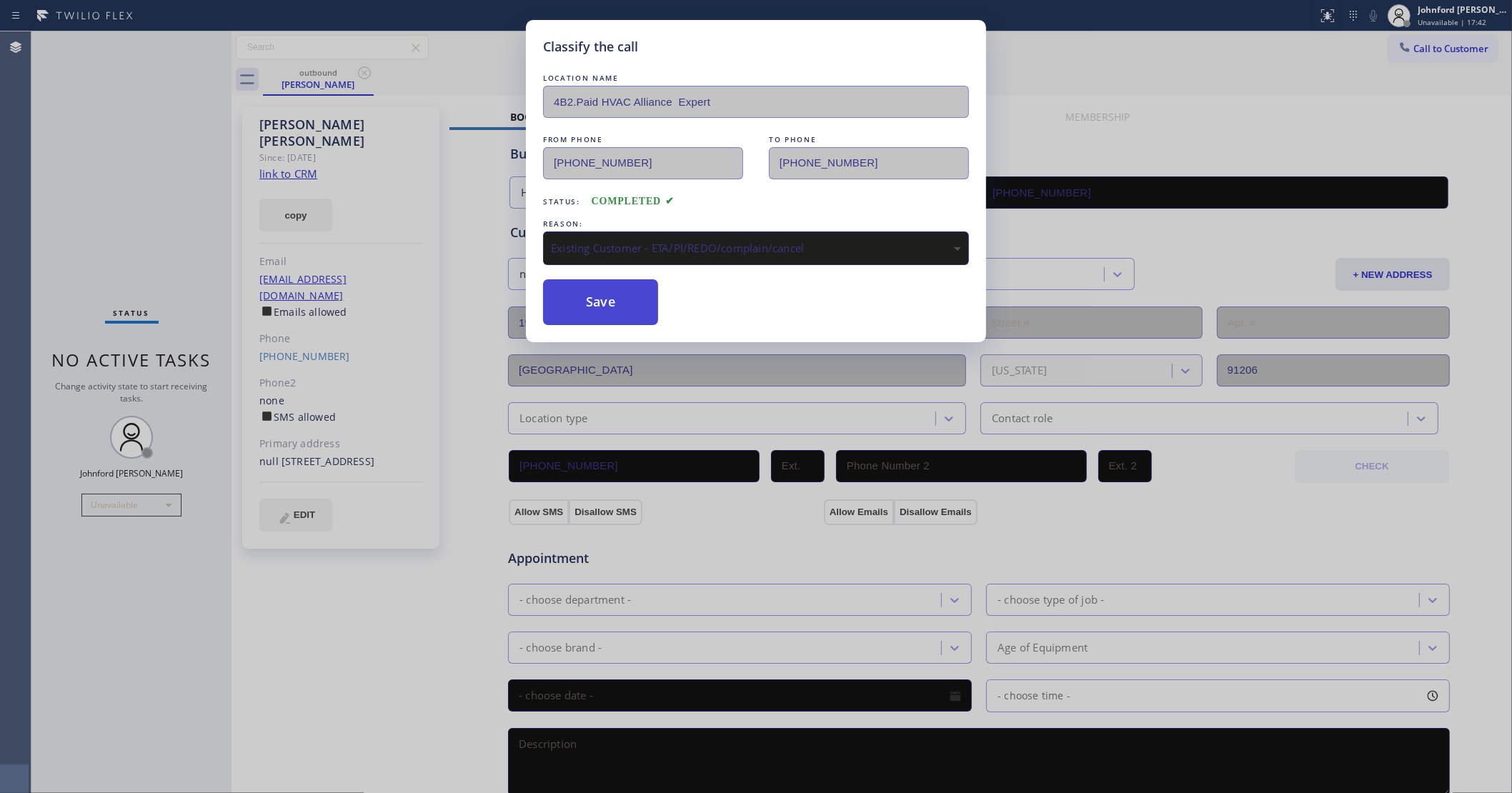
click at [579, 288] on button "Save" at bounding box center [601, 302] width 115 height 45
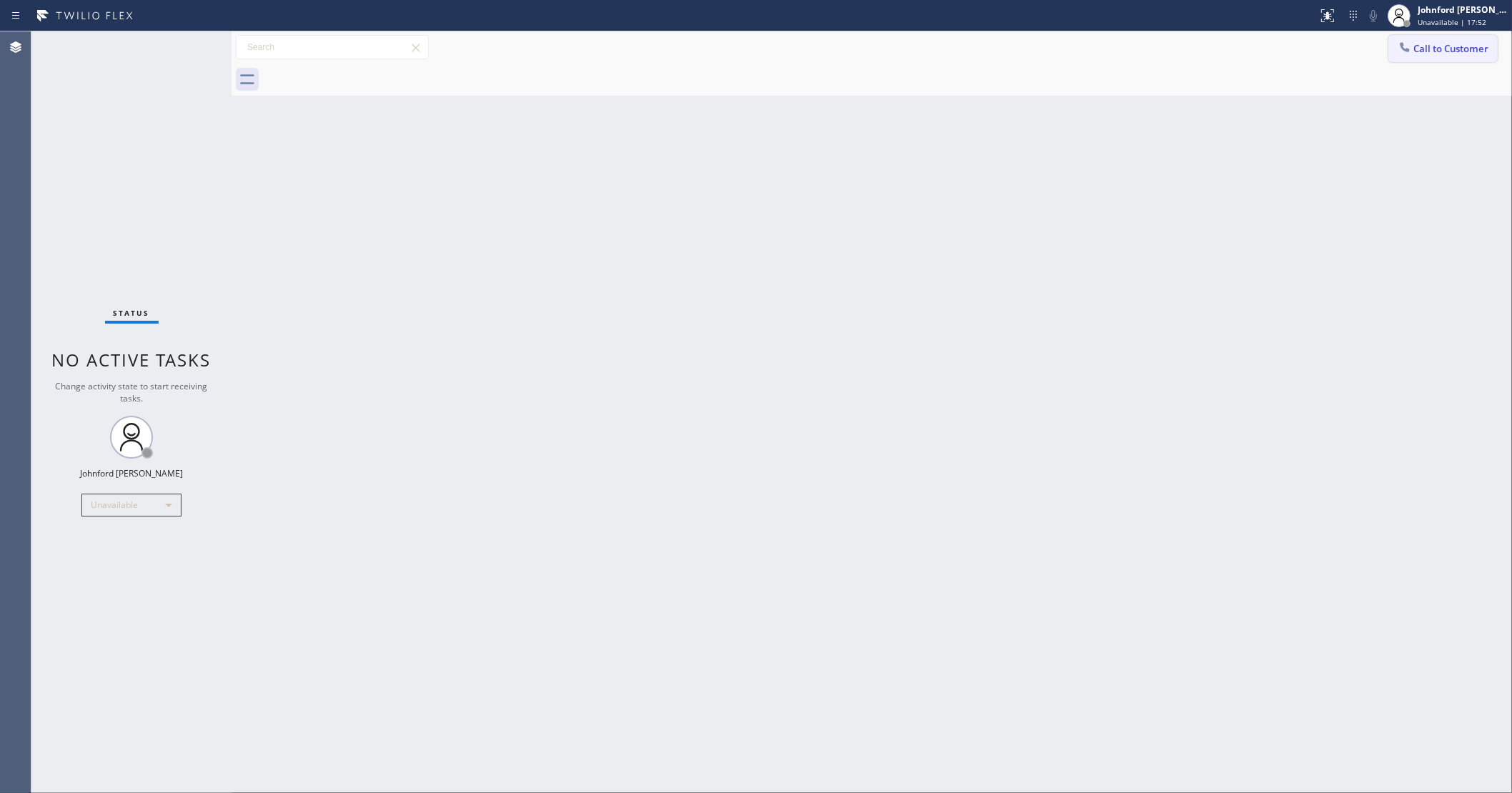
click at [1416, 61] on button "Call to Customer" at bounding box center [1443, 48] width 110 height 27
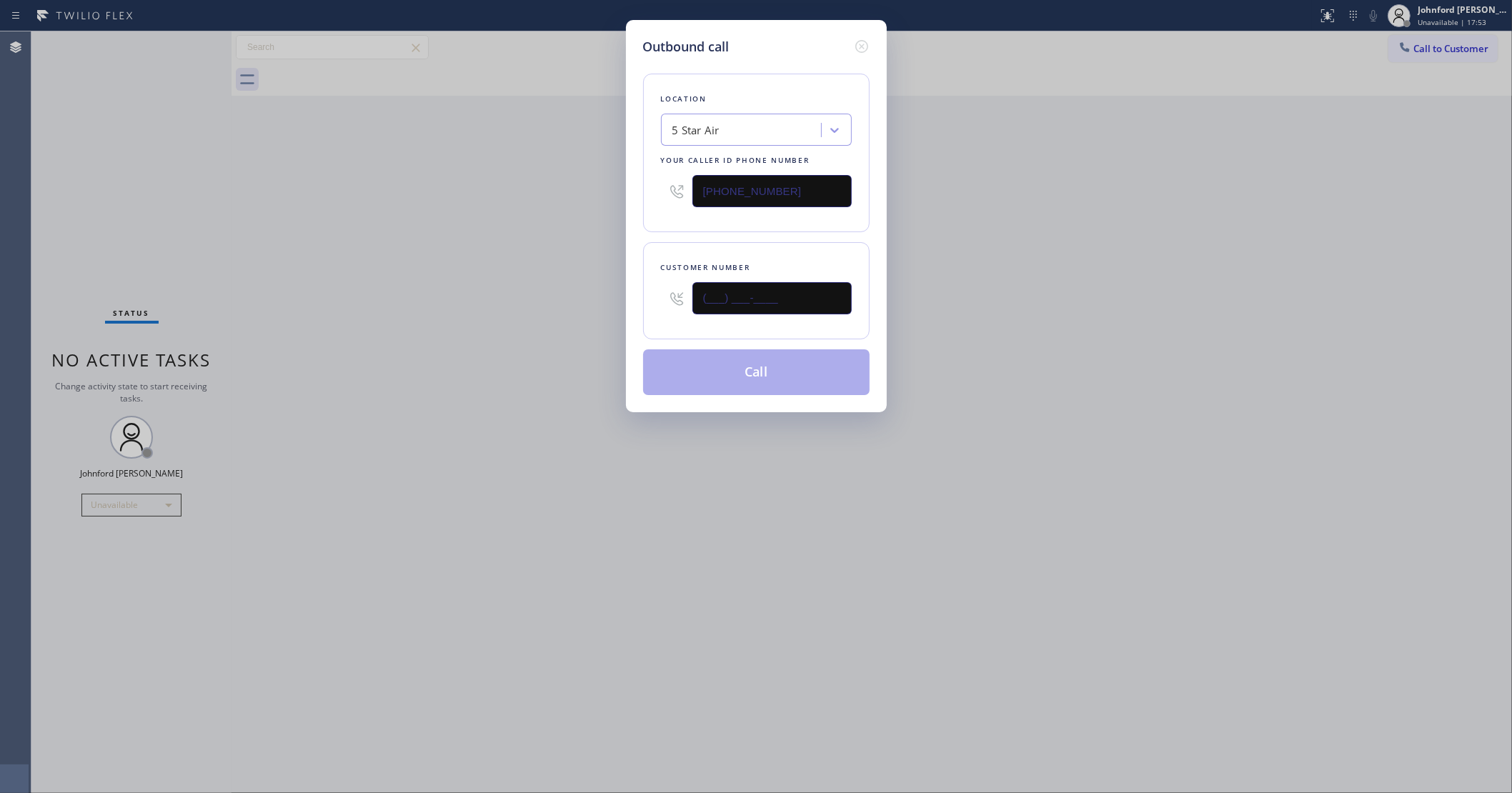
drag, startPoint x: 756, startPoint y: 299, endPoint x: 469, endPoint y: 299, distance: 287.0
click at [503, 299] on div "Outbound call Location 5 Star Air Your caller id phone number [PHONE_NUMBER] Cu…" at bounding box center [756, 396] width 1512 height 793
paste input "310) 962-1188"
type input "[PHONE_NUMBER]"
click at [469, 299] on div "Outbound call Location 5 Star Air Your caller id phone number [PHONE_NUMBER] Cu…" at bounding box center [756, 396] width 1512 height 793
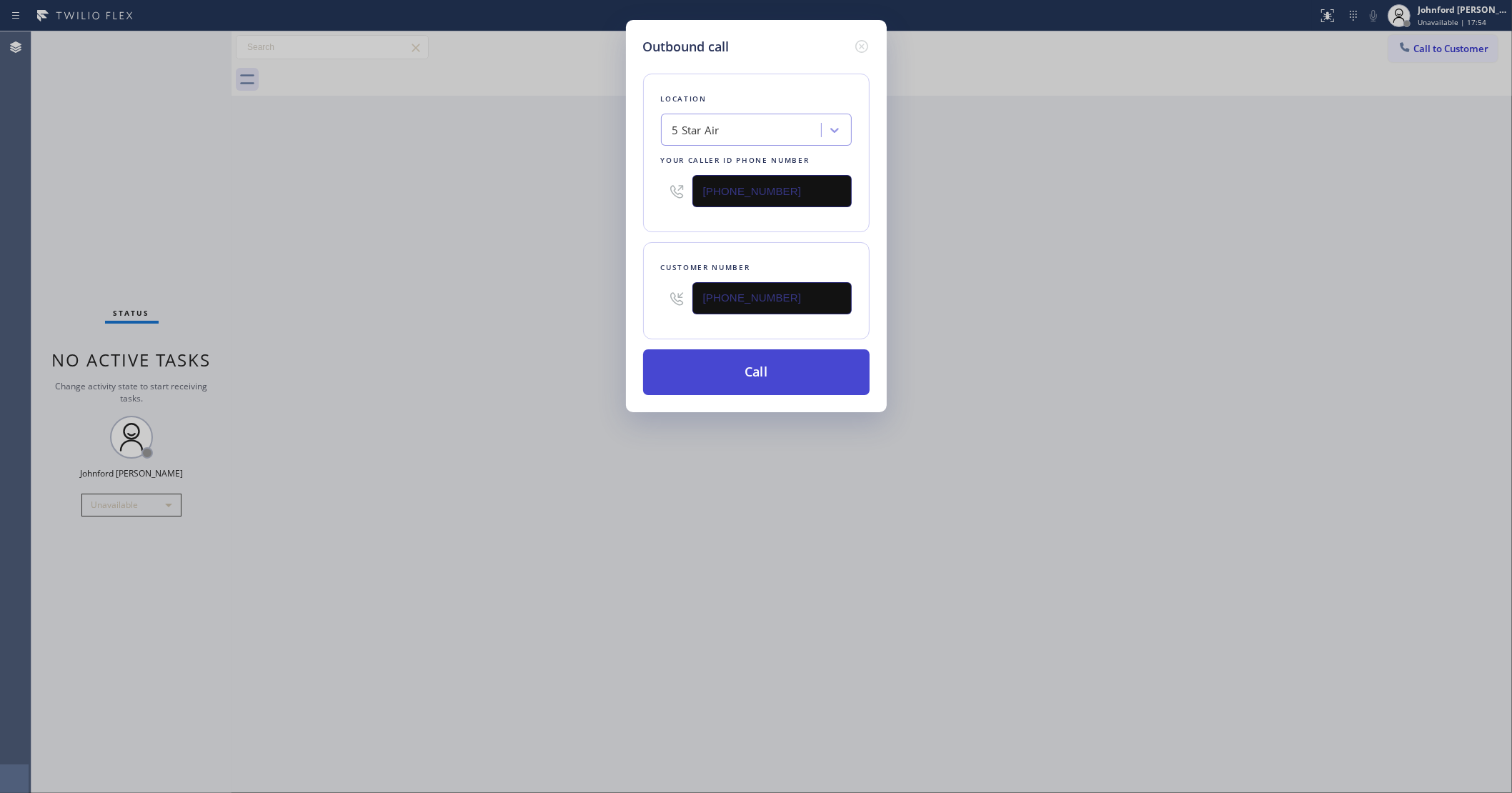
click at [763, 368] on button "Call" at bounding box center [756, 372] width 226 height 45
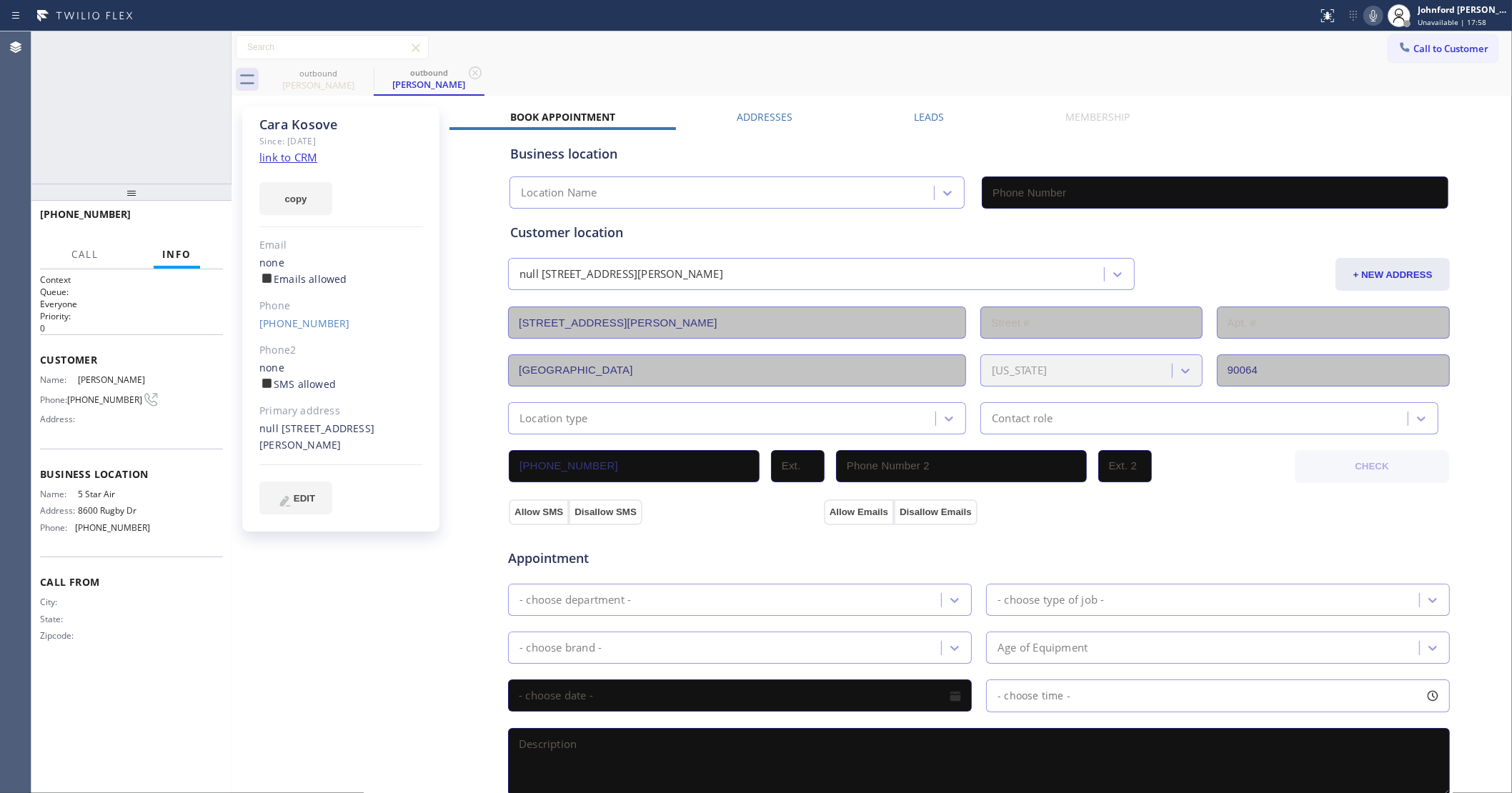
type input "[PHONE_NUMBER]"
click at [197, 229] on button "HANG UP" at bounding box center [189, 220] width 66 height 20
click at [288, 326] on link "[PHONE_NUMBER]" at bounding box center [305, 323] width 91 height 13
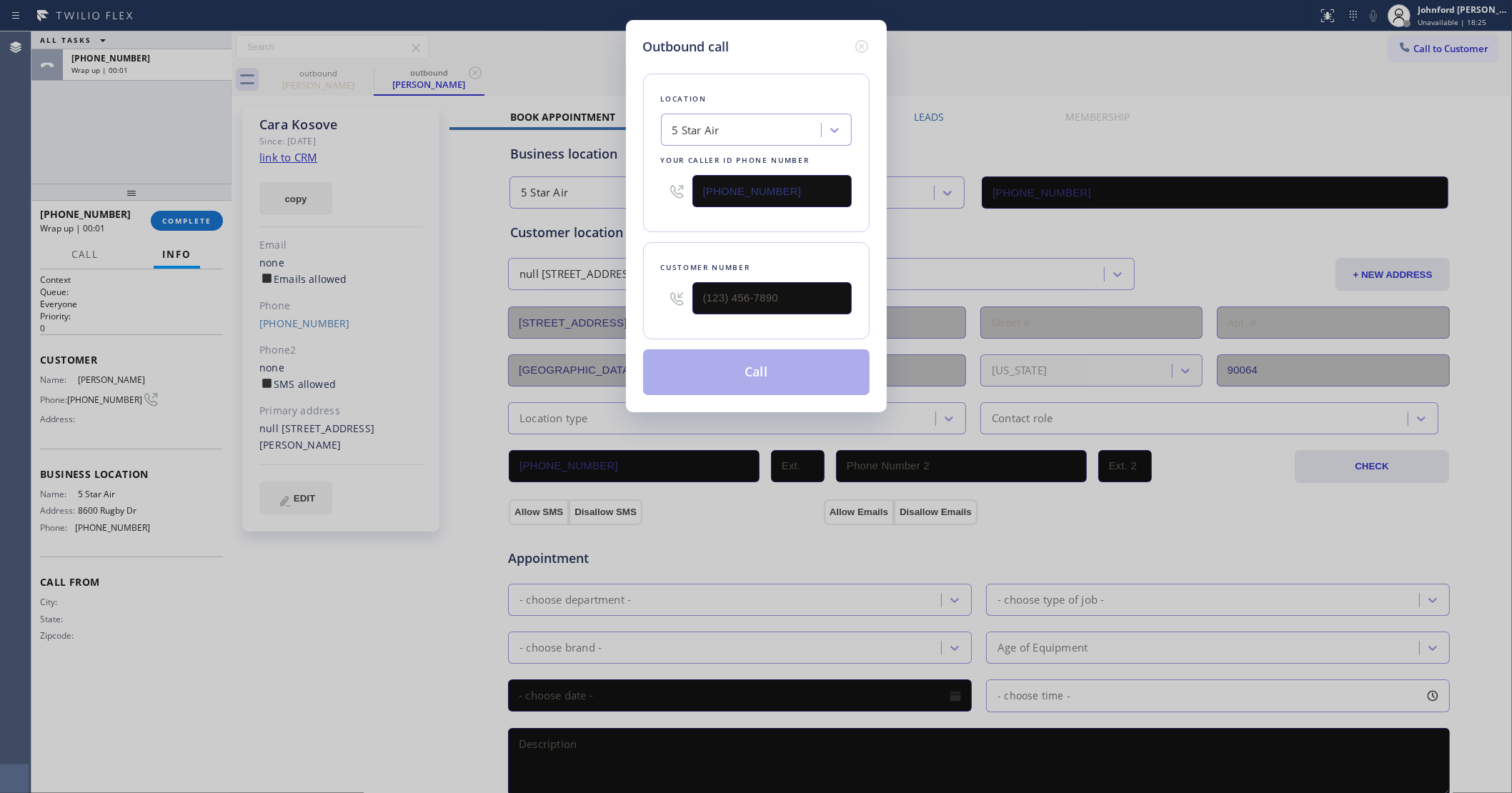
click at [791, 187] on input "[PHONE_NUMBER]" at bounding box center [772, 191] width 159 height 32
type input "[PHONE_NUMBER]"
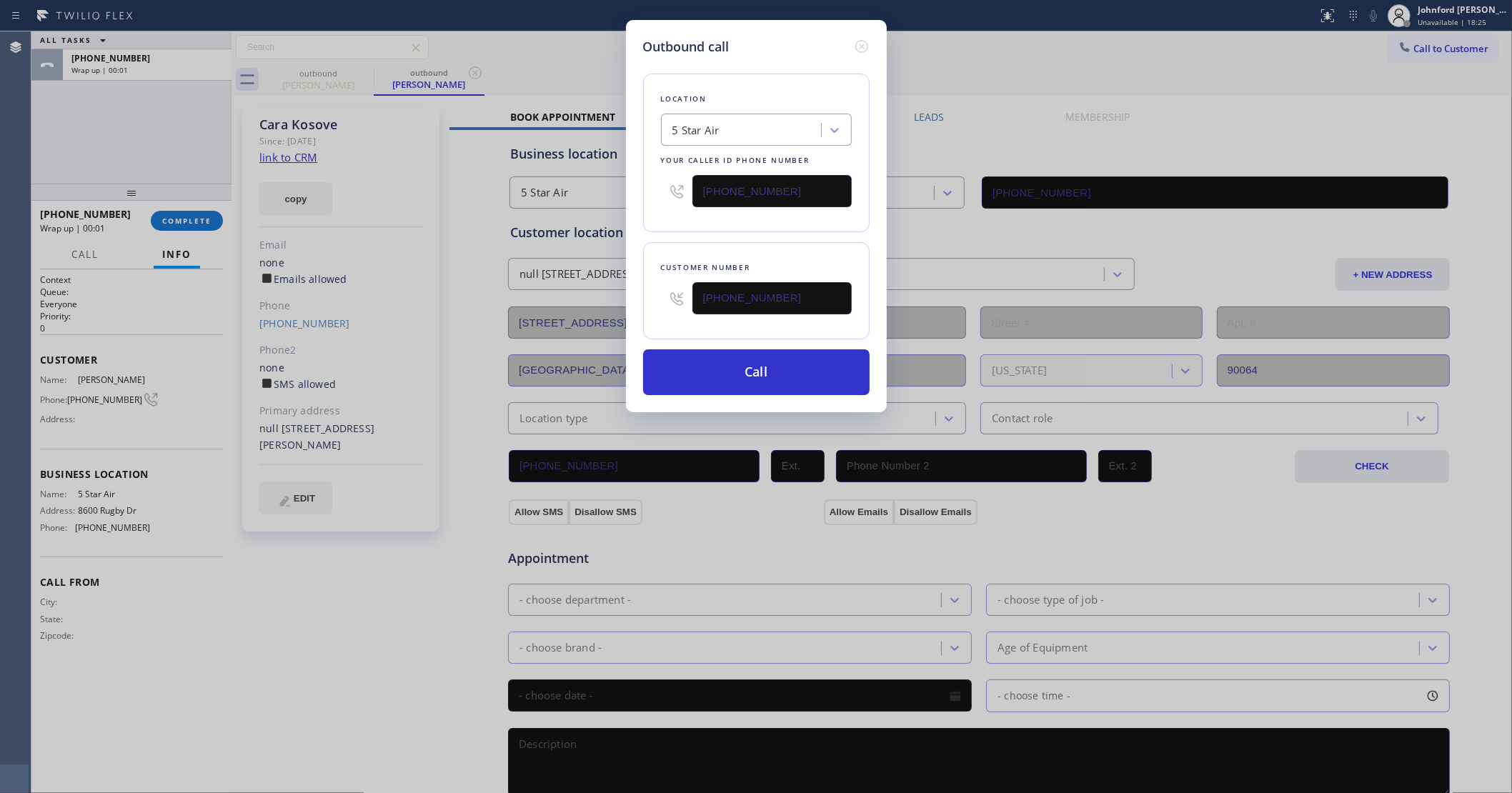
click at [791, 187] on input "[PHONE_NUMBER]" at bounding box center [772, 191] width 159 height 32
paste input "55) 900-0015"
type input "[PHONE_NUMBER]"
click at [739, 370] on button "Call" at bounding box center [756, 372] width 226 height 45
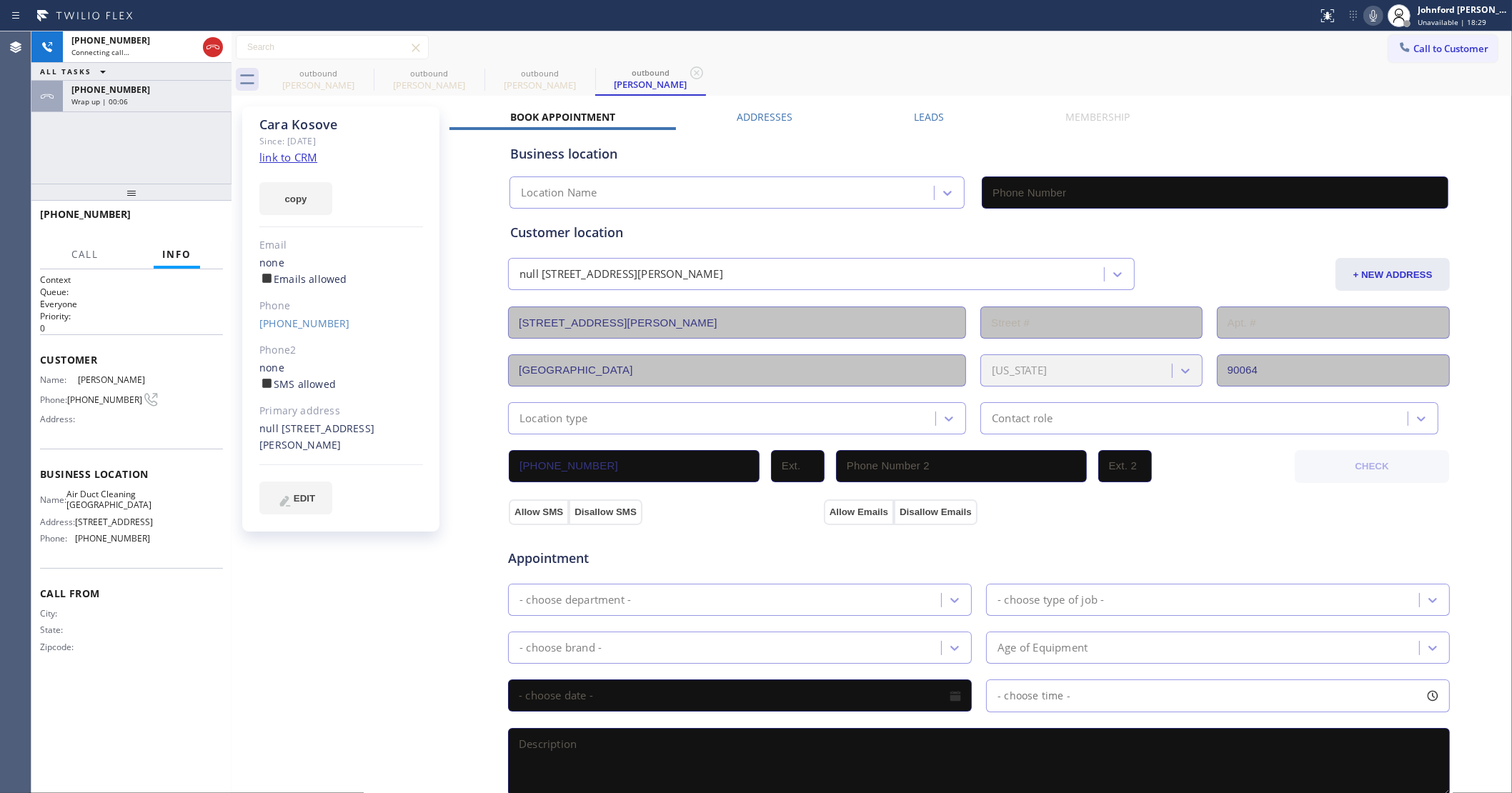
click at [148, 97] on div "Wrap up | 00:06" at bounding box center [148, 101] width 151 height 10
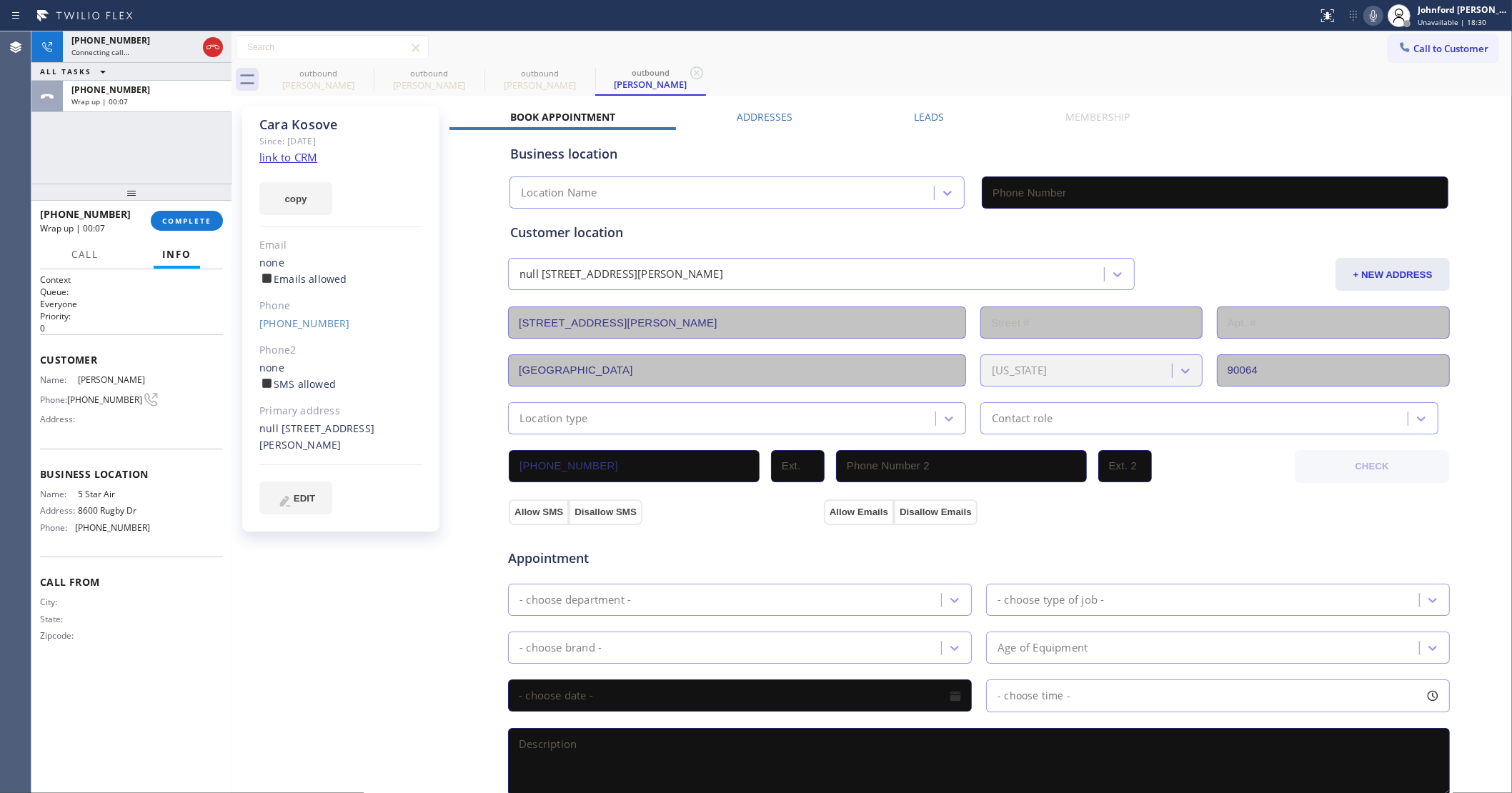
type input "[PHONE_NUMBER]"
click at [181, 230] on button "COMPLETE" at bounding box center [186, 220] width 72 height 20
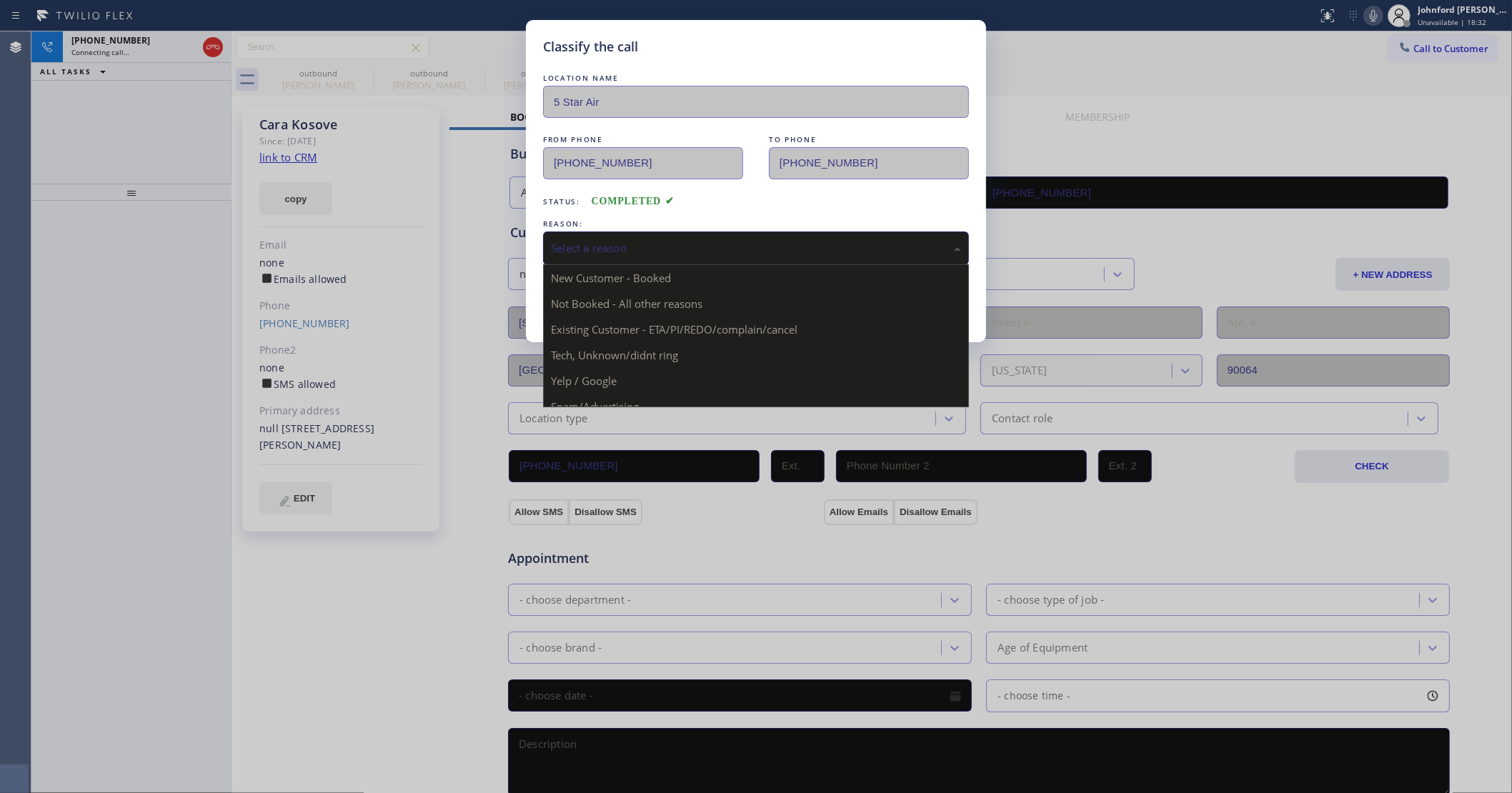
drag, startPoint x: 643, startPoint y: 244, endPoint x: 713, endPoint y: 313, distance: 98.3
click at [643, 244] on div "Select a reason" at bounding box center [755, 248] width 410 height 16
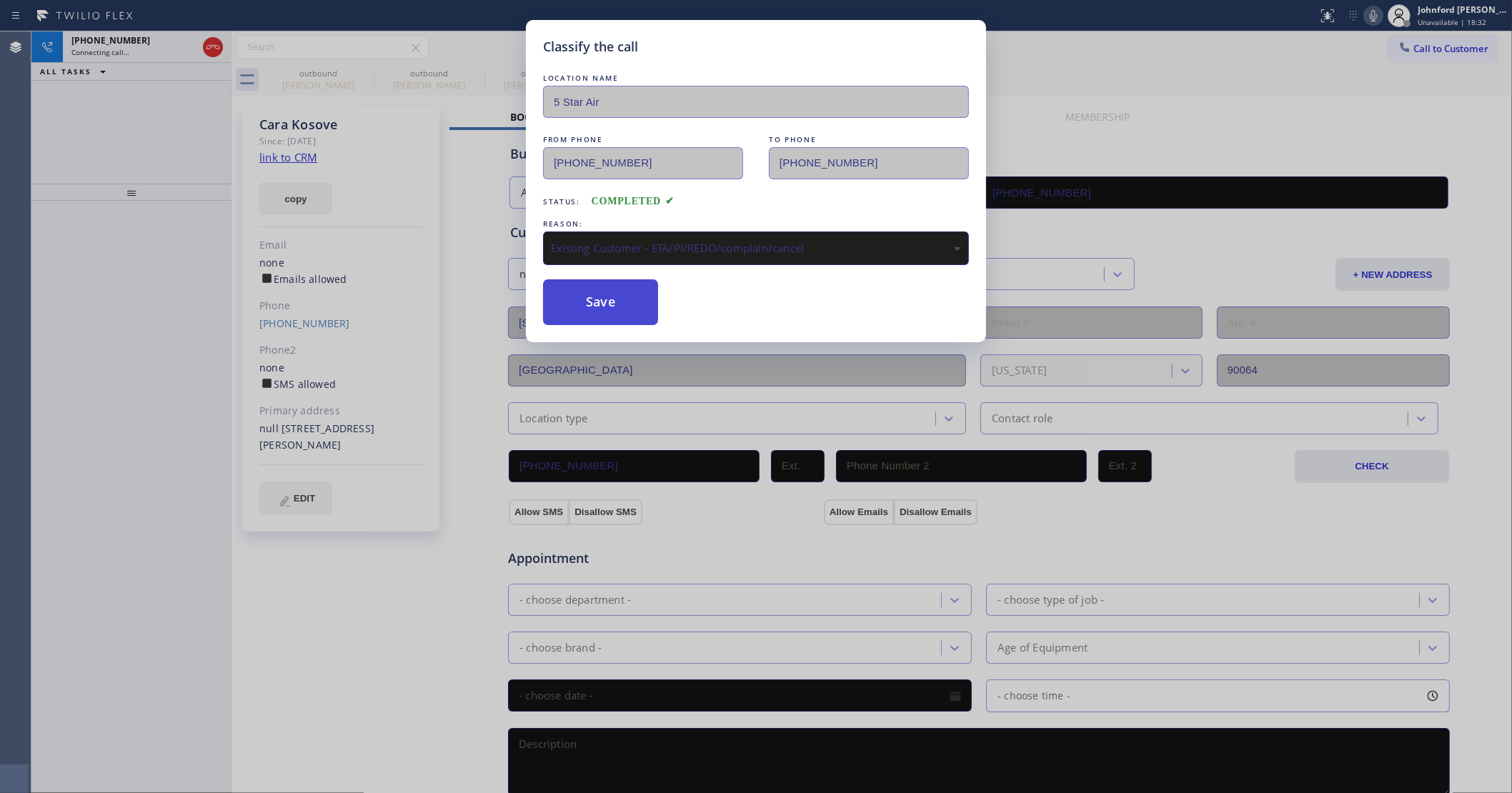
drag, startPoint x: 658, startPoint y: 305, endPoint x: 1000, endPoint y: 28, distance: 440.1
click at [656, 299] on button "Save" at bounding box center [601, 302] width 115 height 45
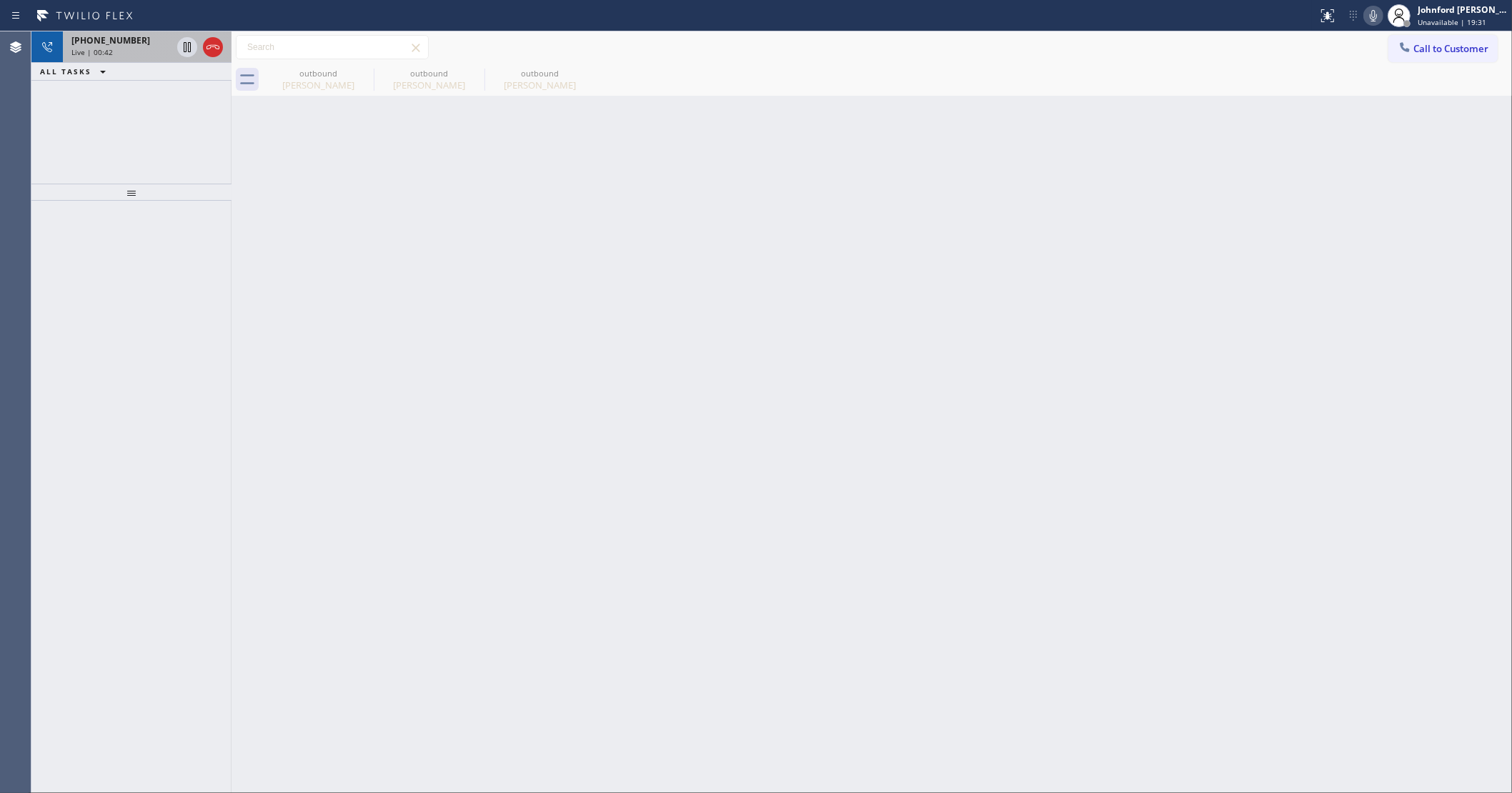
click at [141, 44] on div "[PHONE_NUMBER]" at bounding box center [122, 40] width 100 height 12
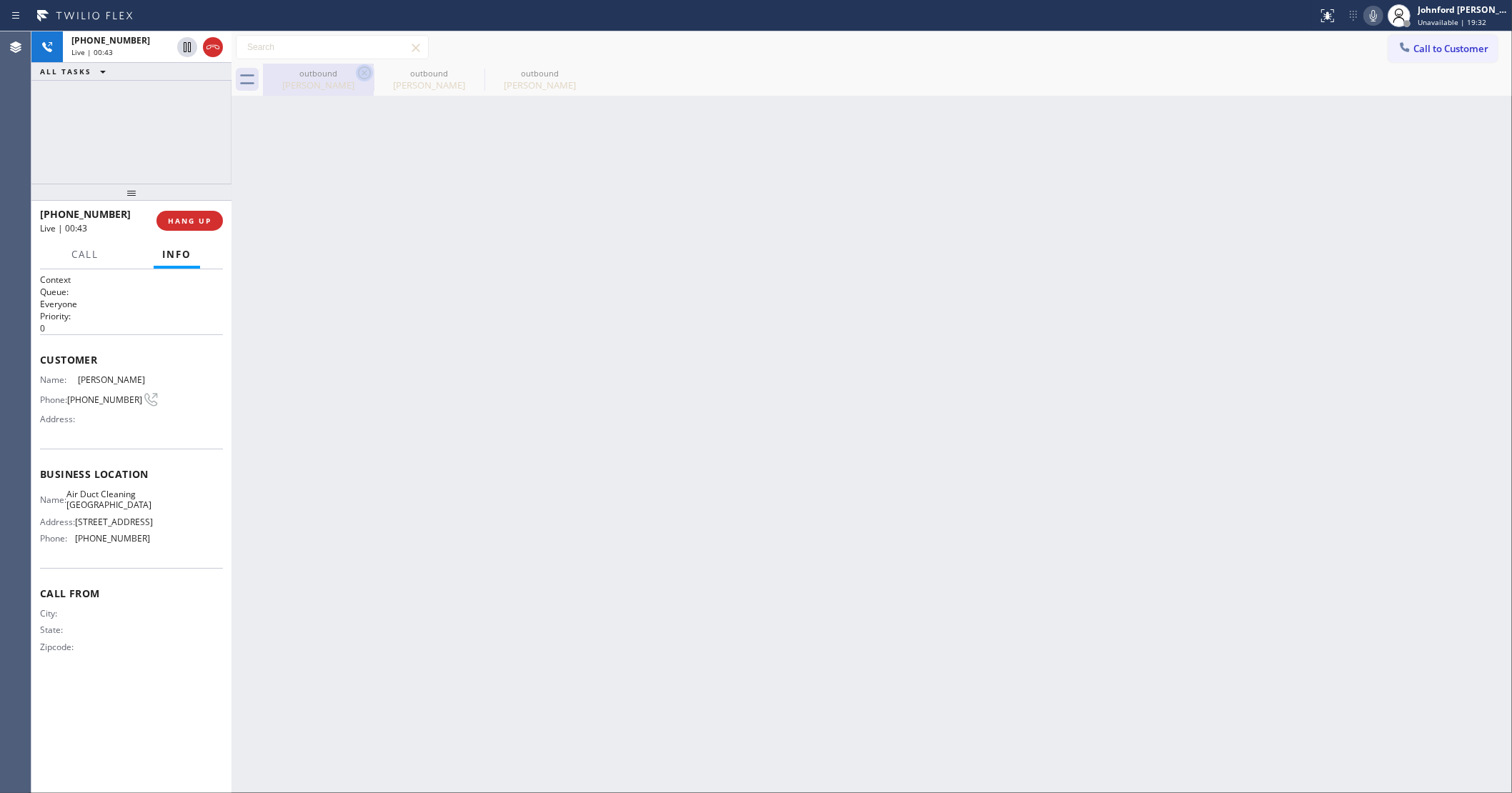
click at [360, 72] on icon at bounding box center [364, 73] width 17 height 17
type input "[PHONE_NUMBER]"
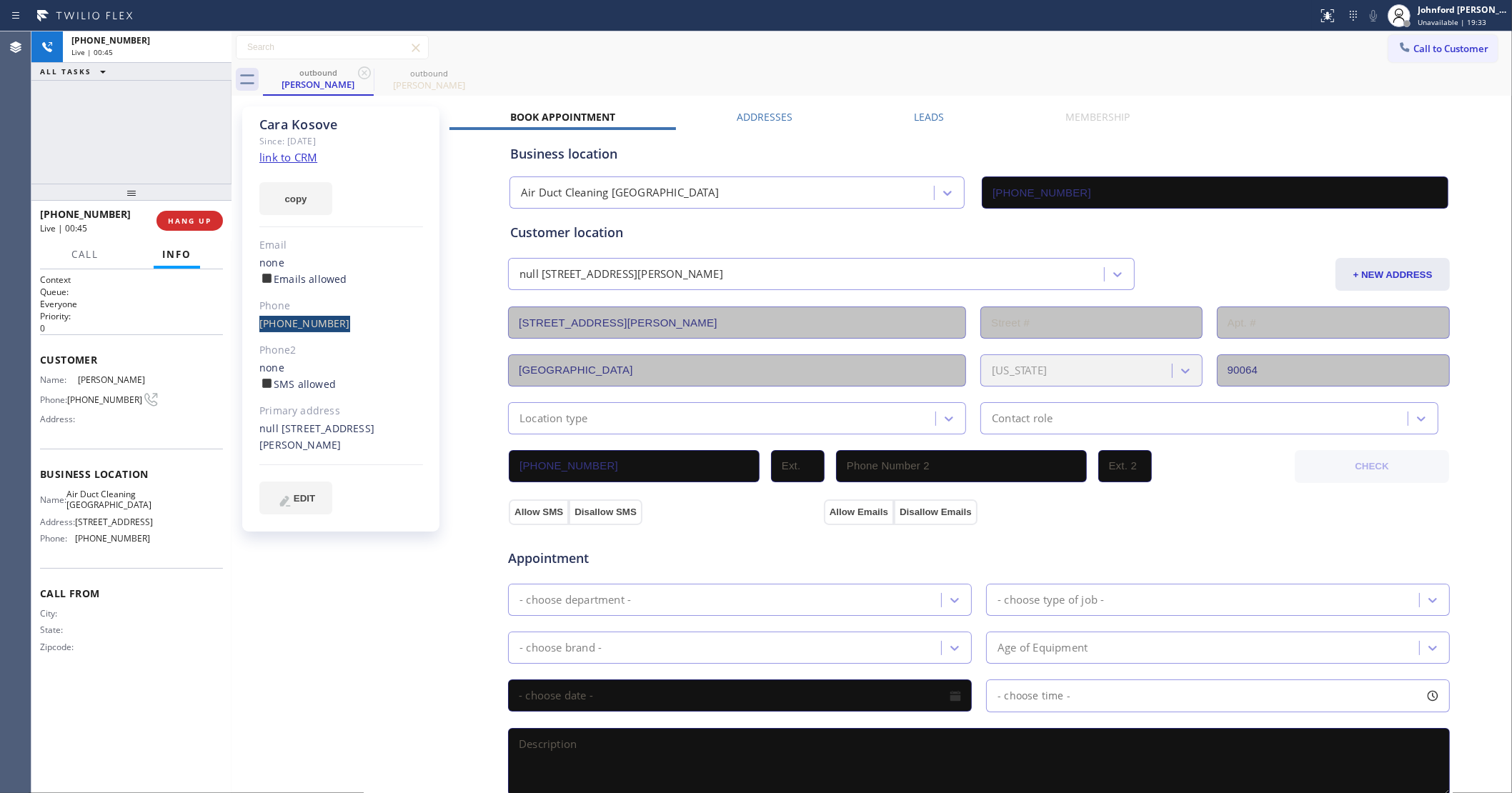
drag, startPoint x: 258, startPoint y: 326, endPoint x: 366, endPoint y: 326, distance: 108.0
click at [366, 326] on div "[PHONE_NUMBER]" at bounding box center [341, 324] width 164 height 16
copy link "[PHONE_NUMBER]"
click at [194, 218] on span "COMPLETE" at bounding box center [186, 220] width 49 height 10
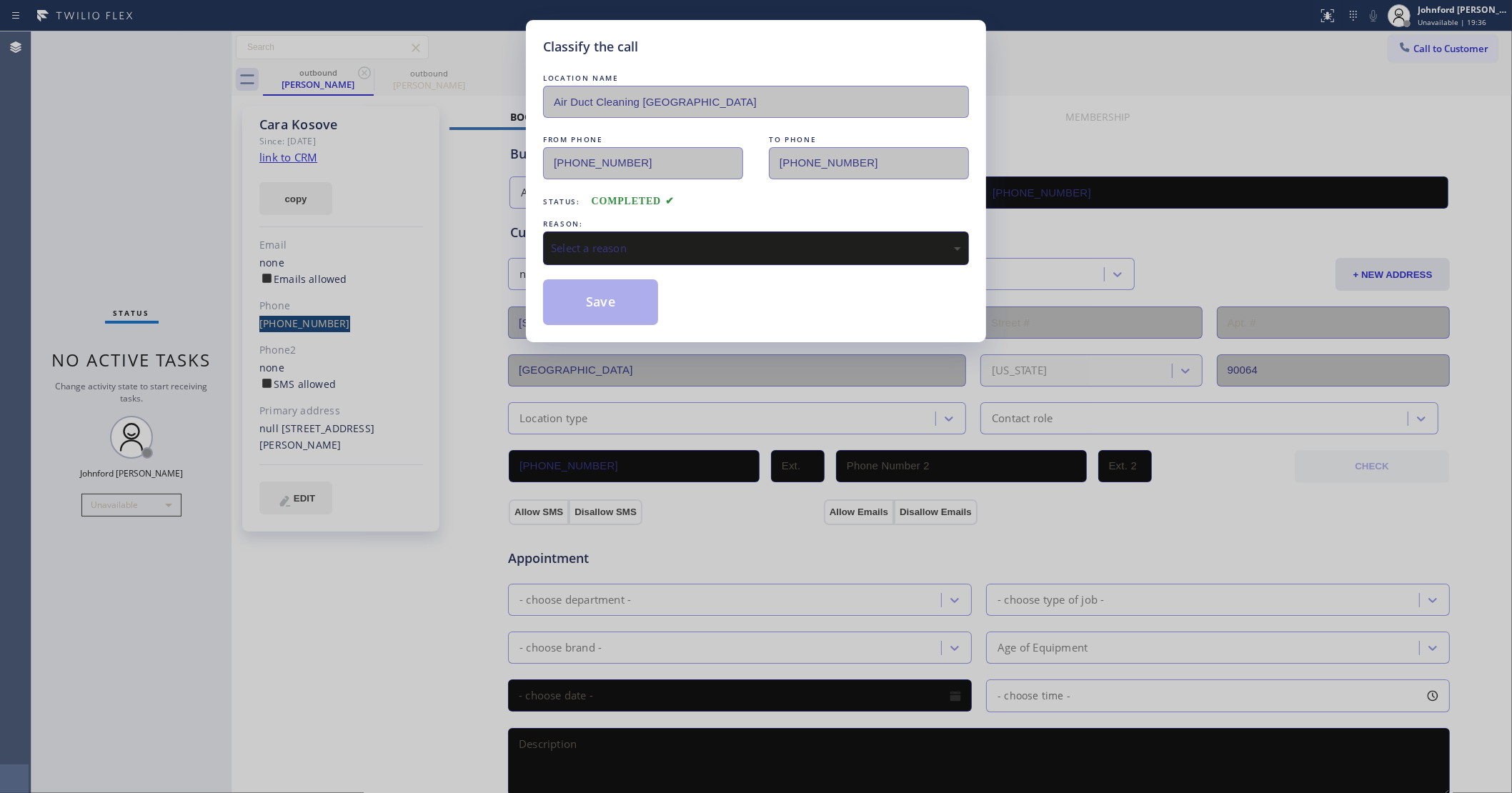
click at [632, 258] on div "Select a reason" at bounding box center [756, 248] width 426 height 33
click at [593, 295] on button "Save" at bounding box center [601, 302] width 115 height 45
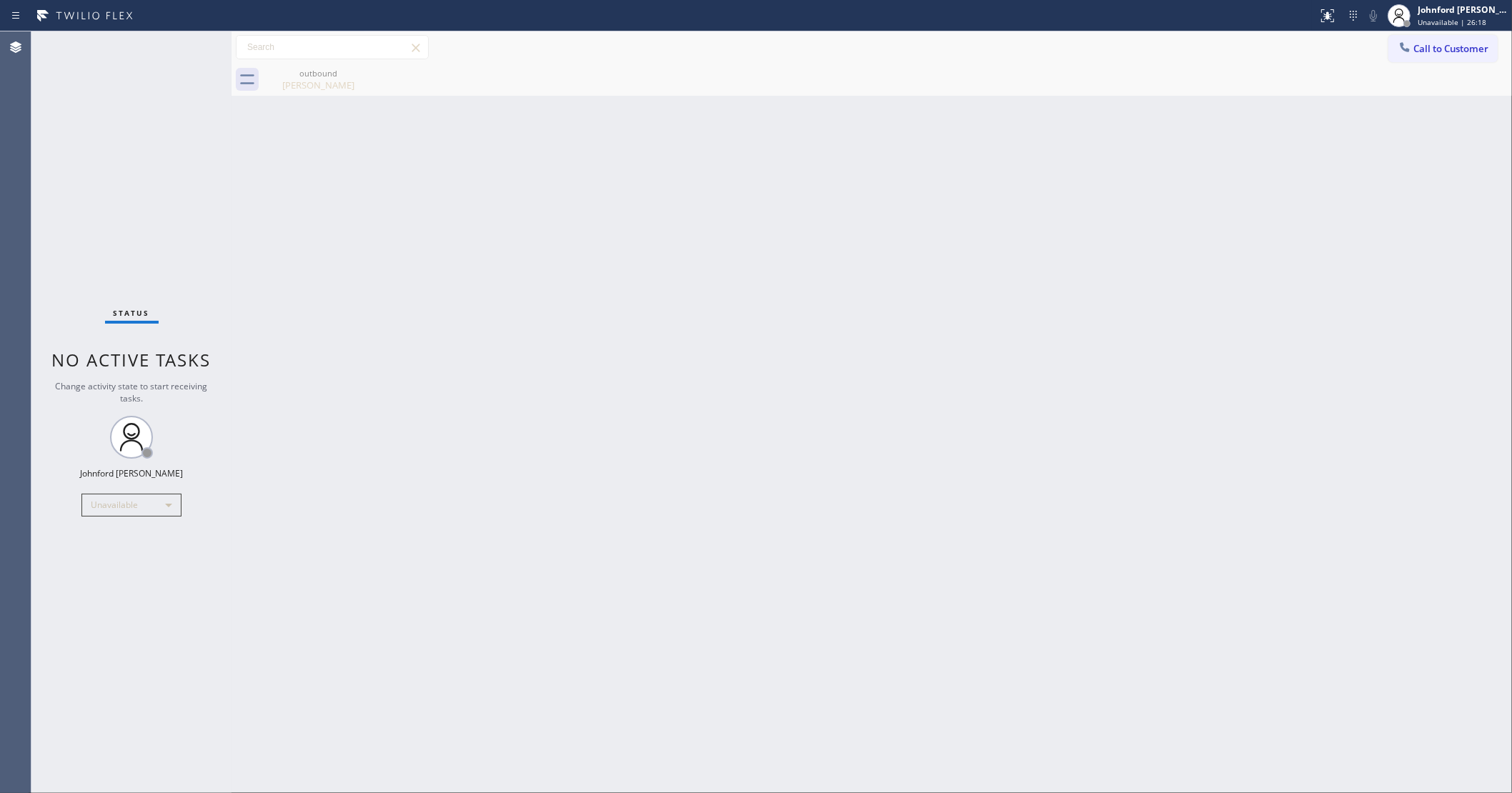
drag, startPoint x: 1420, startPoint y: 41, endPoint x: 1025, endPoint y: 183, distance: 419.7
click at [1422, 42] on button "Call to Customer" at bounding box center [1443, 48] width 110 height 27
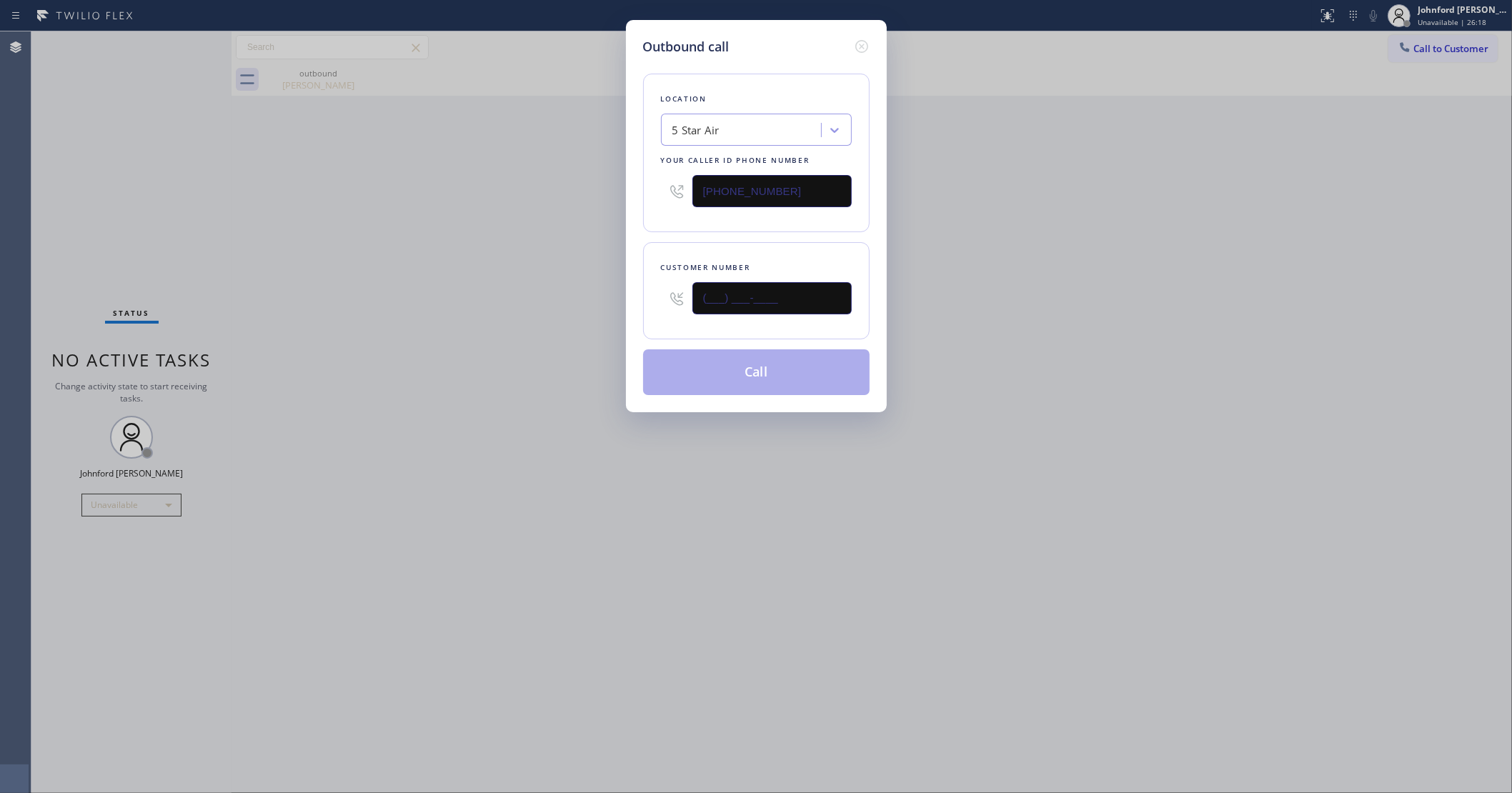
drag, startPoint x: 816, startPoint y: 300, endPoint x: 570, endPoint y: 299, distance: 246.0
click at [570, 299] on div "Outbound call Location 5 Star Air Your caller id phone number [PHONE_NUMBER] Cu…" at bounding box center [756, 396] width 1512 height 793
paste input "323) 316-3820"
type input "[PHONE_NUMBER]"
click at [541, 302] on div "Outbound call Location 5 Star Air Your caller id phone number [PHONE_NUMBER] Cu…" at bounding box center [756, 396] width 1512 height 793
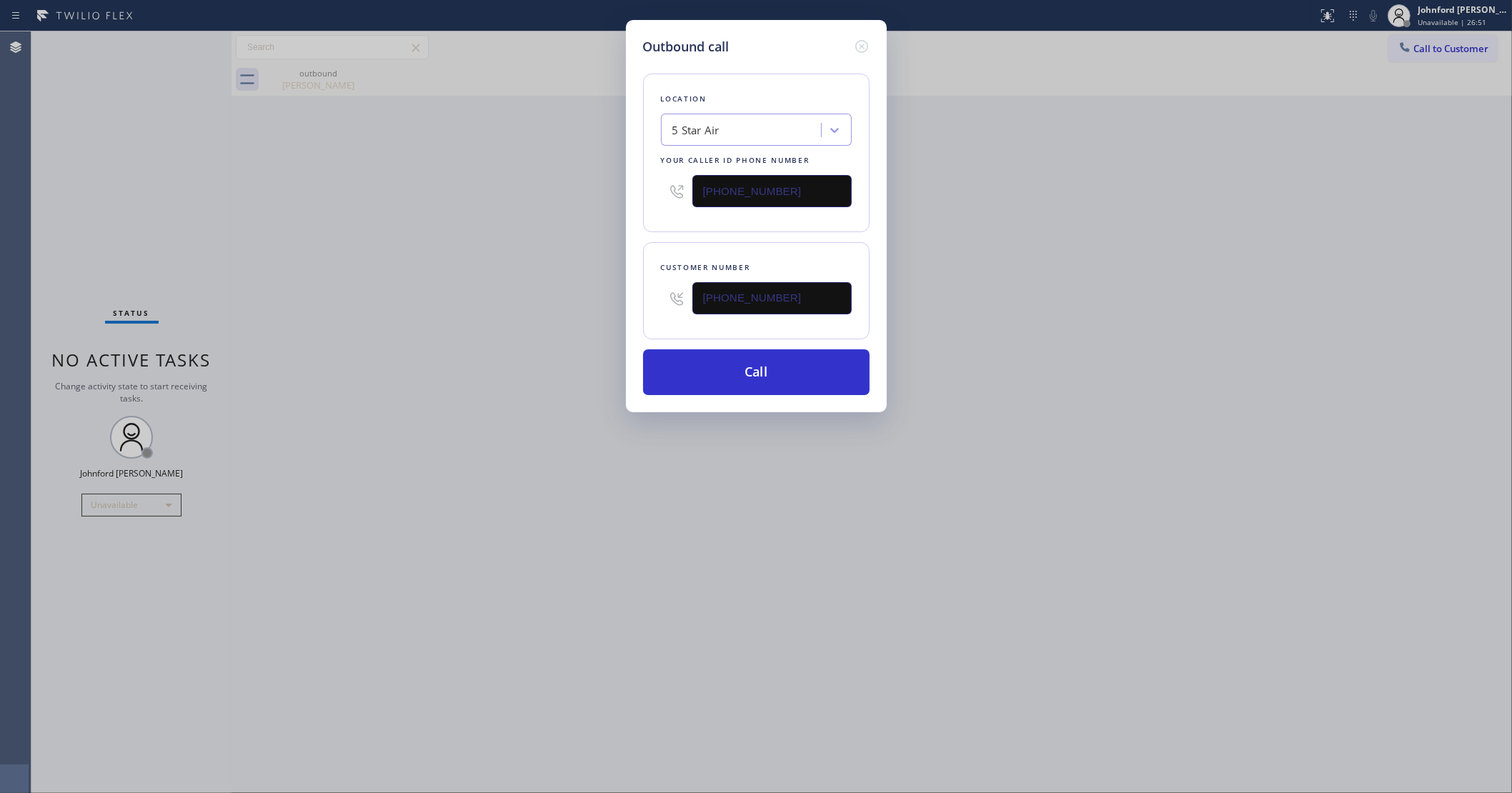
drag, startPoint x: 819, startPoint y: 176, endPoint x: 589, endPoint y: 197, distance: 231.0
click at [590, 198] on div "Outbound call Location 5 Star Air Your caller id phone number [PHONE_NUMBER] Cu…" at bounding box center [756, 396] width 1512 height 793
paste input "747) 999-8470"
type input "[PHONE_NUMBER]"
click at [494, 199] on div "Outbound call Location 5 Star Air Your caller id phone number [PHONE_NUMBER] Cu…" at bounding box center [756, 396] width 1512 height 793
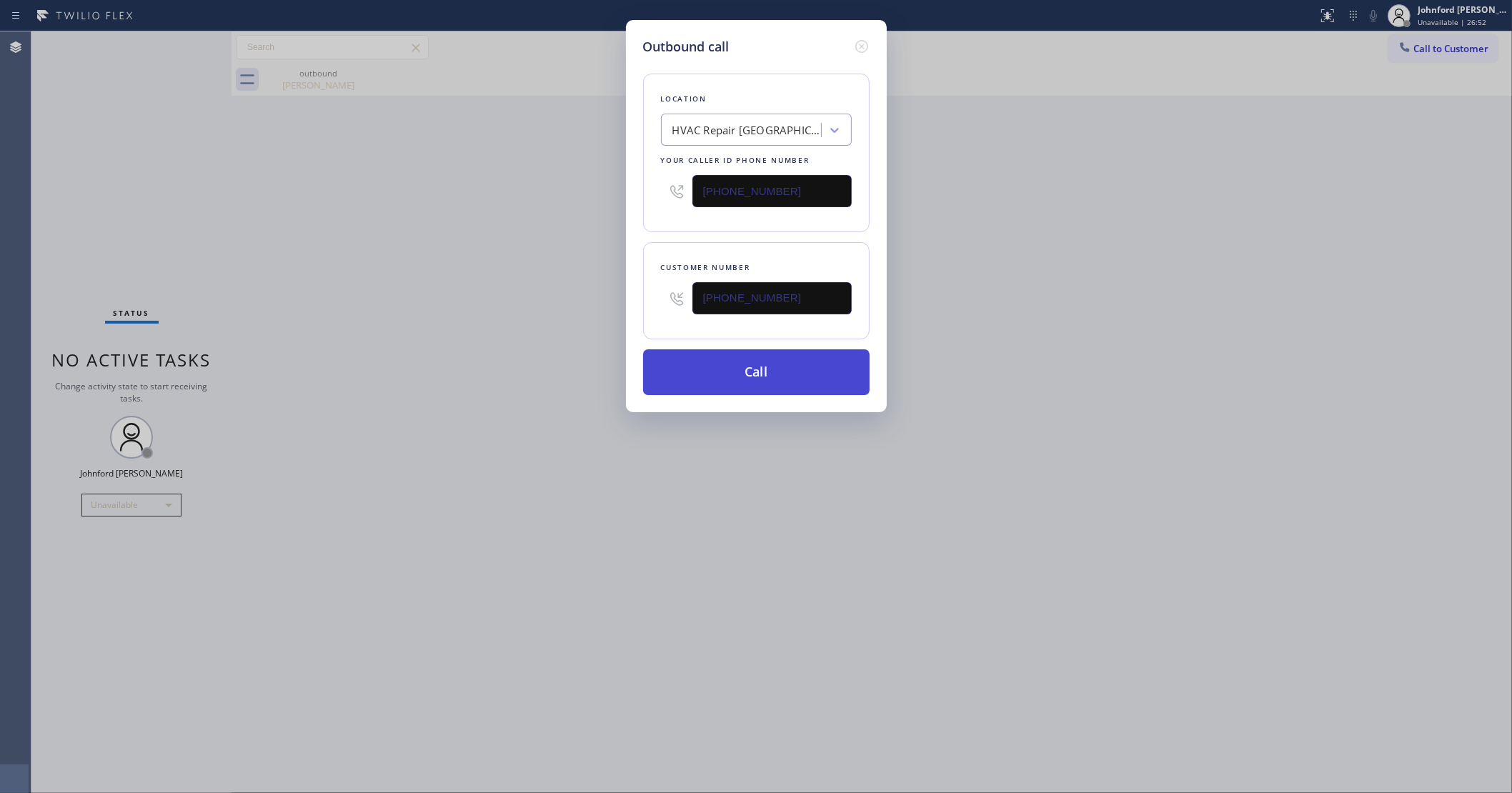
click at [712, 373] on button "Call" at bounding box center [756, 372] width 226 height 45
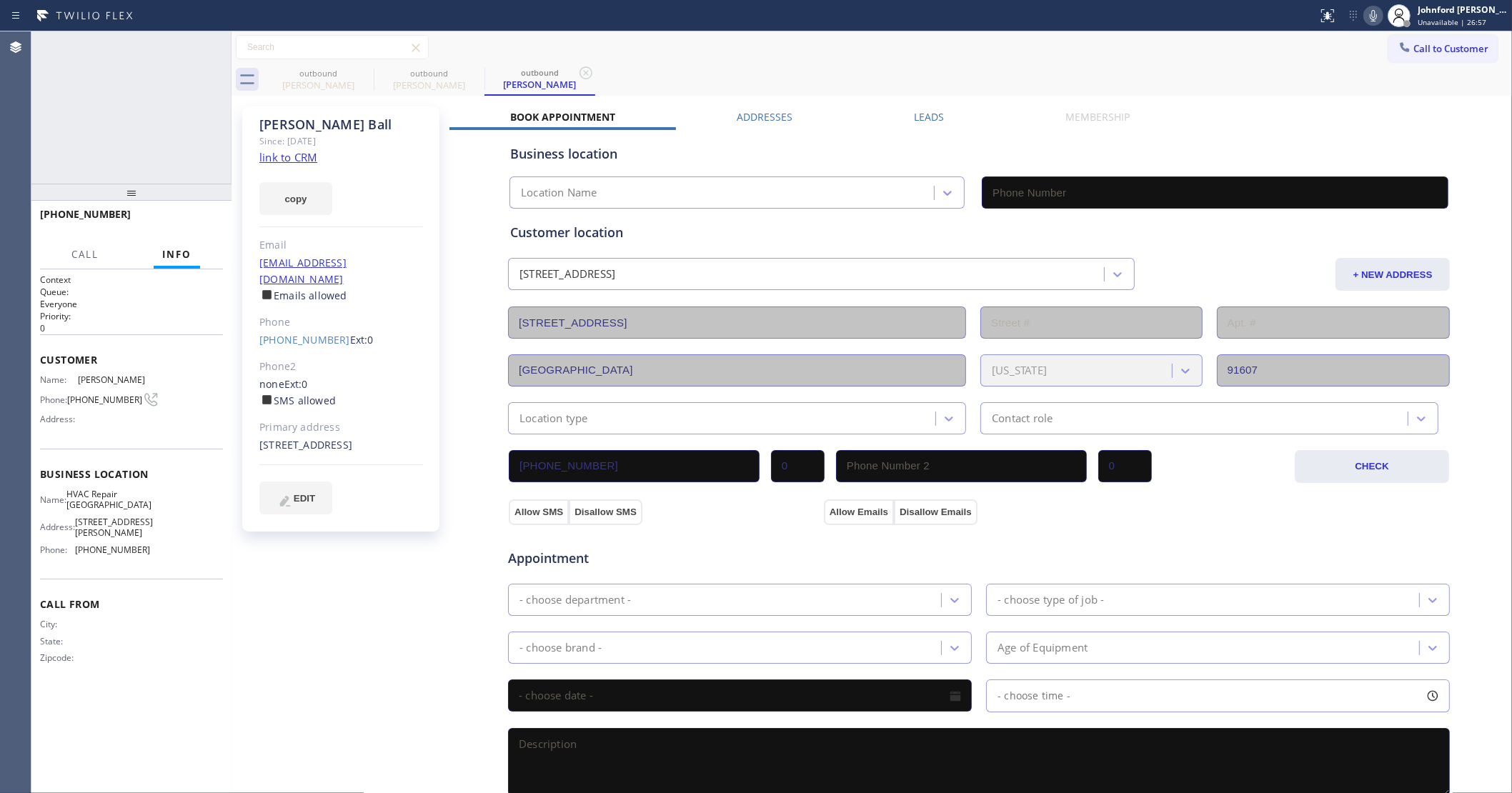
type input "[PHONE_NUMBER]"
click at [363, 74] on icon at bounding box center [364, 73] width 13 height 13
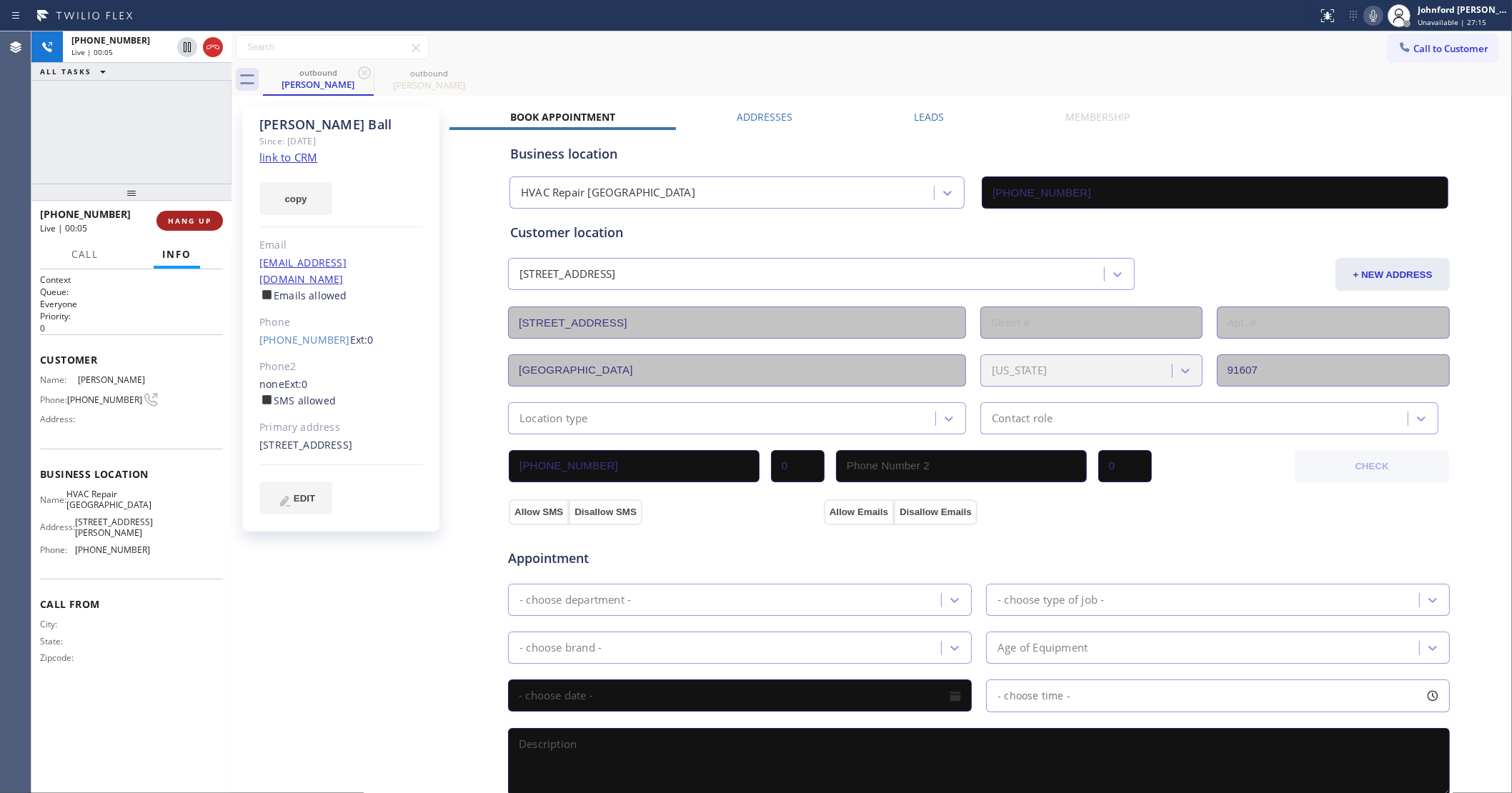
click at [183, 225] on span "HANG UP" at bounding box center [189, 220] width 44 height 10
click at [296, 332] on div "[PHONE_NUMBER] Ext: 0" at bounding box center [341, 340] width 164 height 16
click at [305, 333] on link "[PHONE_NUMBER]" at bounding box center [305, 340] width 91 height 13
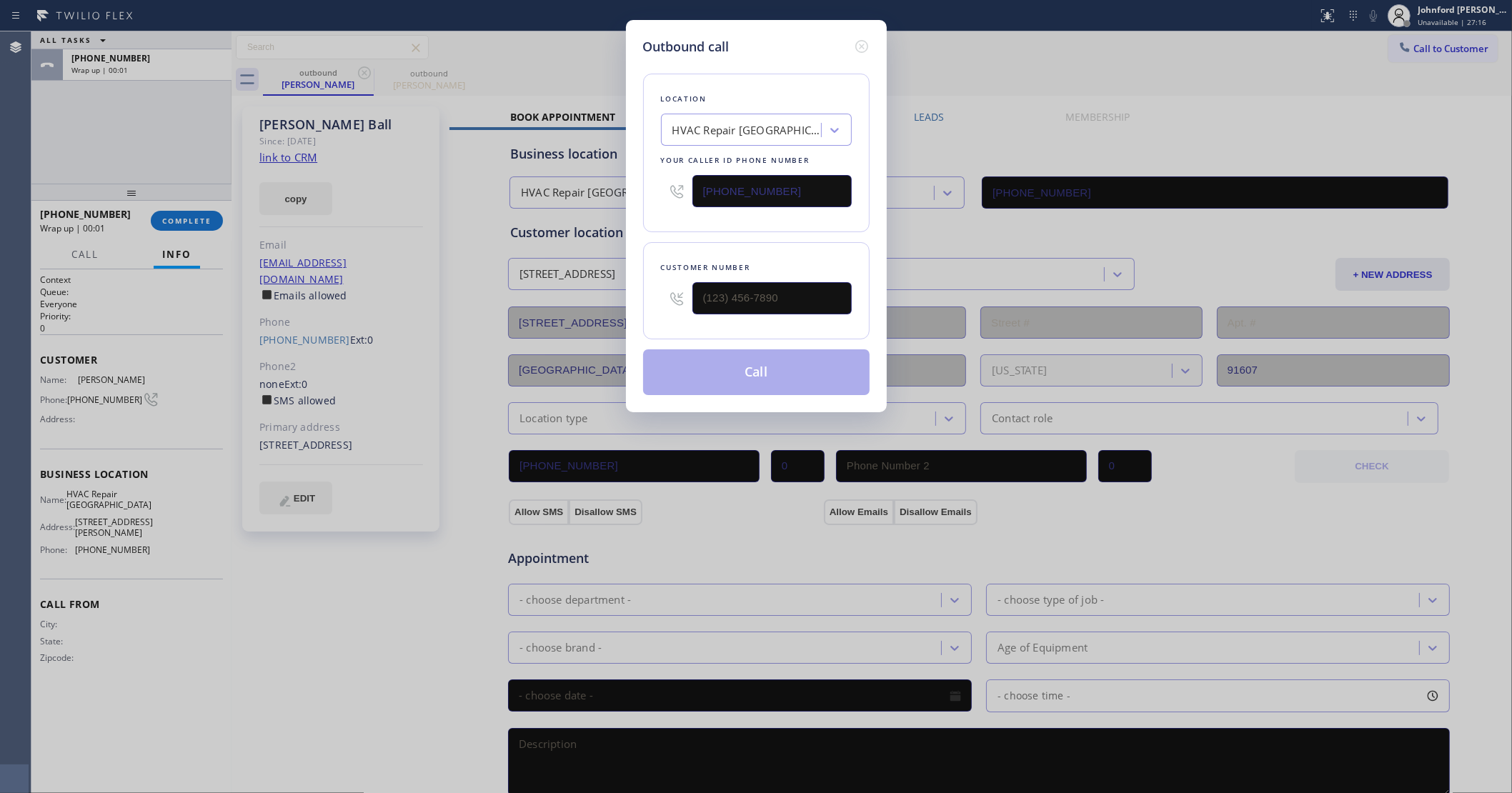
type input "[PHONE_NUMBER]"
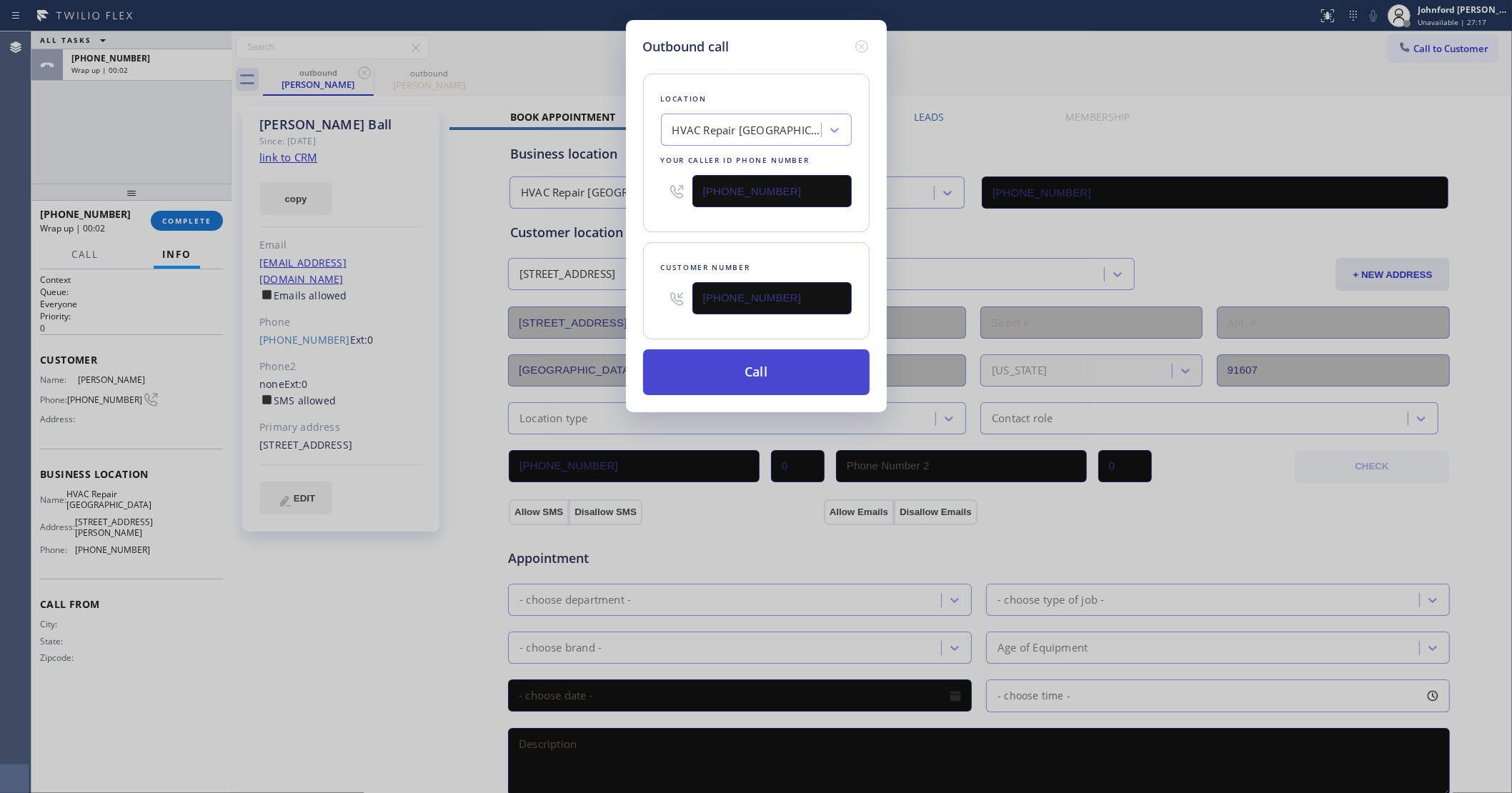
click at [783, 365] on button "Call" at bounding box center [756, 372] width 226 height 45
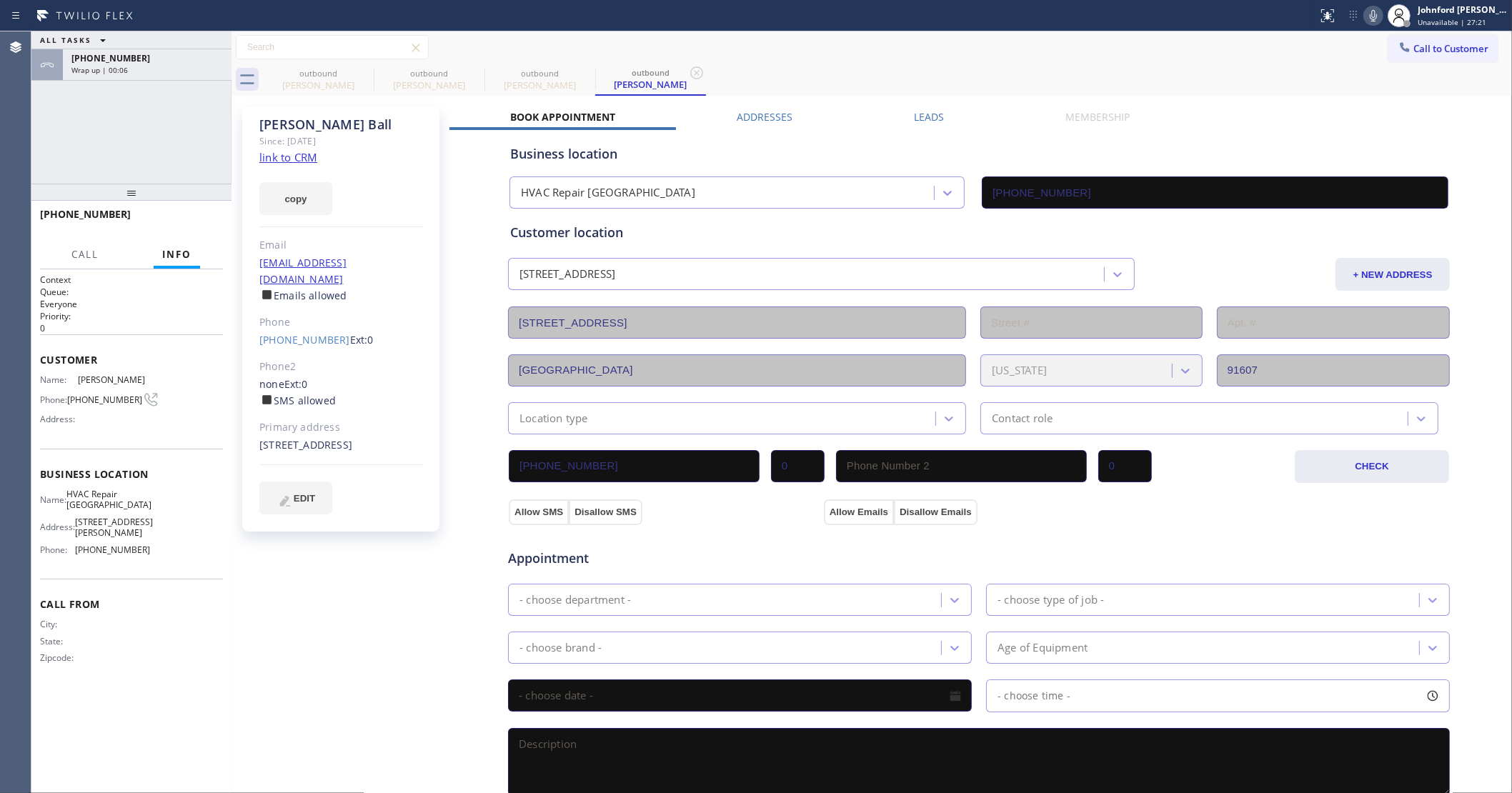
type input "[PHONE_NUMBER]"
click at [188, 106] on div "[PHONE_NUMBER] Wrap up | 00:19" at bounding box center [144, 96] width 163 height 31
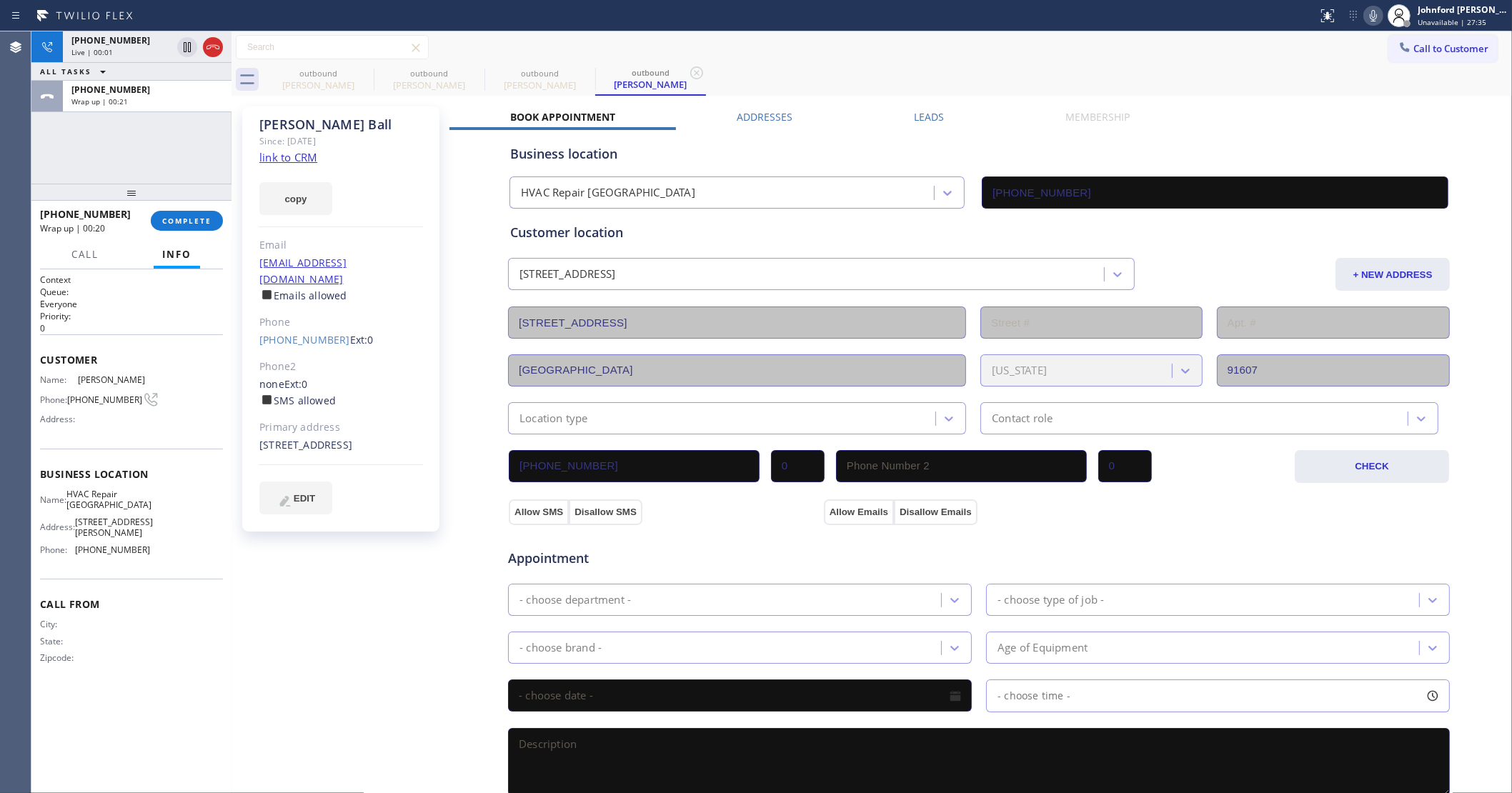
drag, startPoint x: 211, startPoint y: 40, endPoint x: 202, endPoint y: 130, distance: 90.4
click at [211, 41] on icon at bounding box center [213, 47] width 17 height 17
drag, startPoint x: 181, startPoint y: 195, endPoint x: 179, endPoint y: 217, distance: 22.1
click at [179, 201] on div at bounding box center [131, 192] width 200 height 17
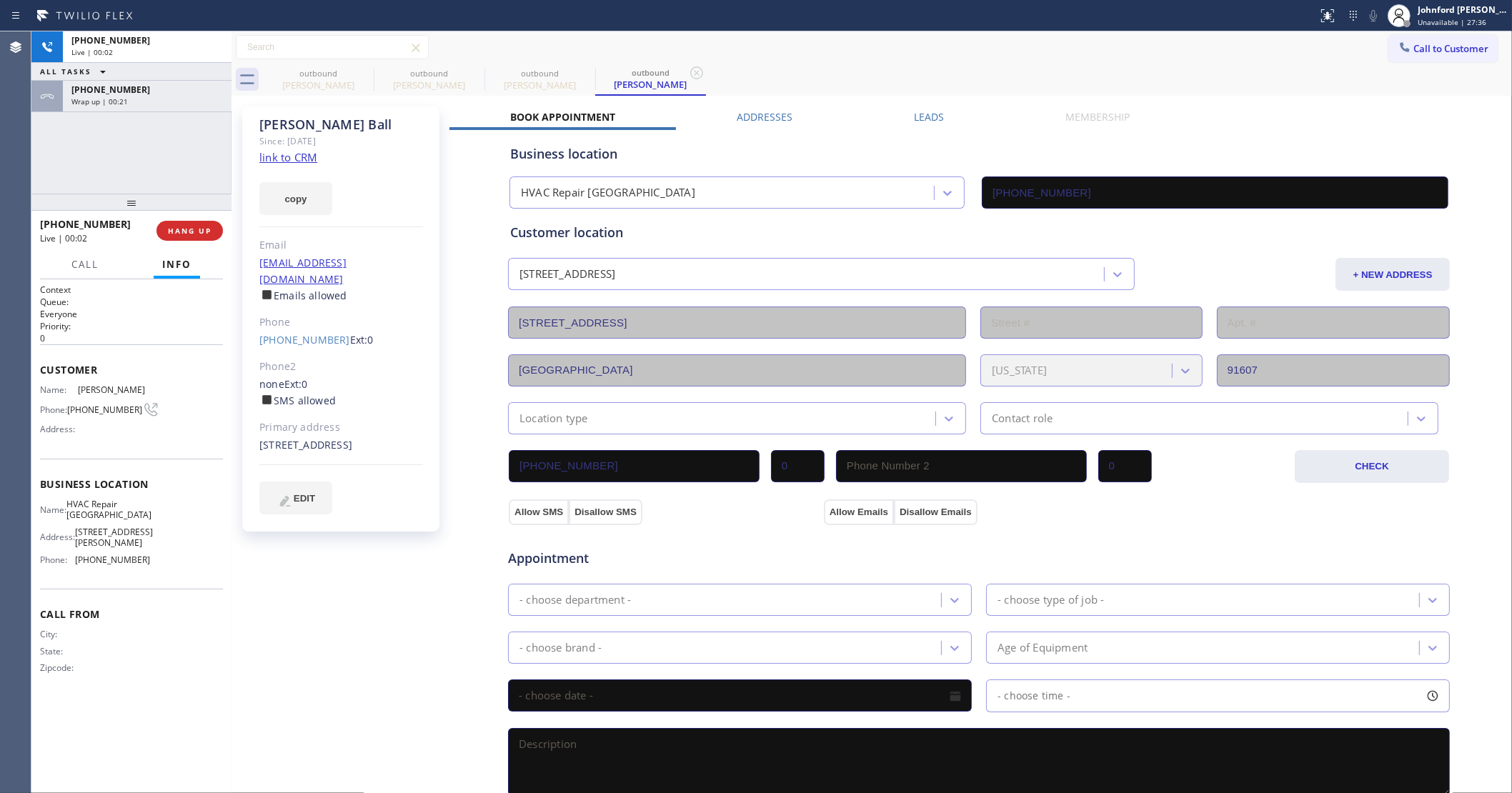
click at [179, 217] on div "[PHONE_NUMBER] Live | 00:02 HANG UP" at bounding box center [131, 230] width 183 height 37
click at [179, 217] on div "[PHONE_NUMBER] Wrap up | 00:01 COMPLETE" at bounding box center [131, 230] width 183 height 37
click at [191, 226] on span "COMPLETE" at bounding box center [186, 231] width 49 height 10
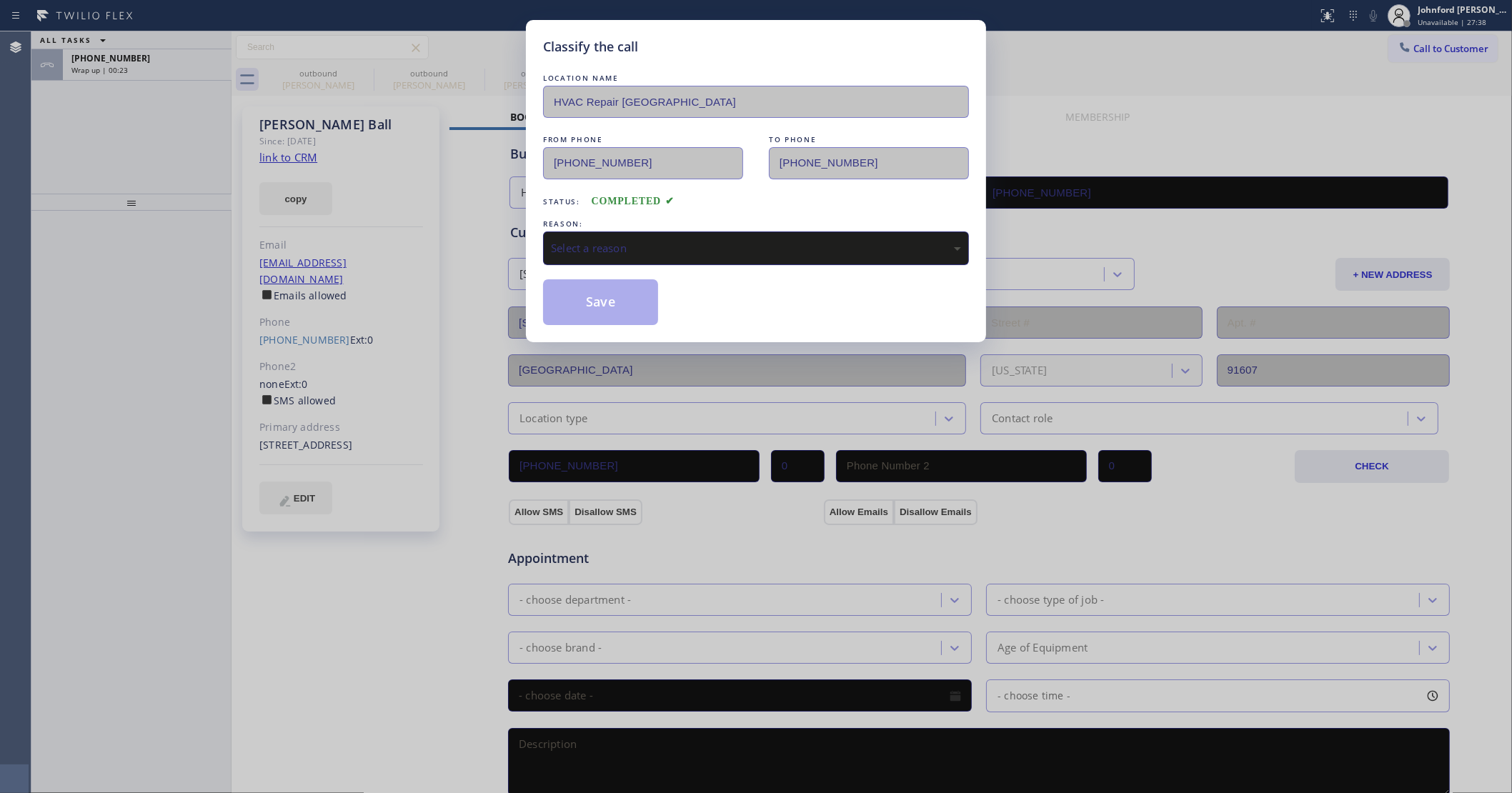
click at [733, 240] on div "Select a reason" at bounding box center [755, 248] width 410 height 16
click at [590, 310] on button "Save" at bounding box center [601, 302] width 115 height 45
click at [155, 77] on div "Classify the call LOCATION NAME HVAC Repair SF Valley FROM PHONE [PHONE_NUMBER]…" at bounding box center [756, 396] width 1512 height 793
click at [155, 77] on div "[PHONE_NUMBER] Wrap up | 00:24" at bounding box center [144, 64] width 163 height 31
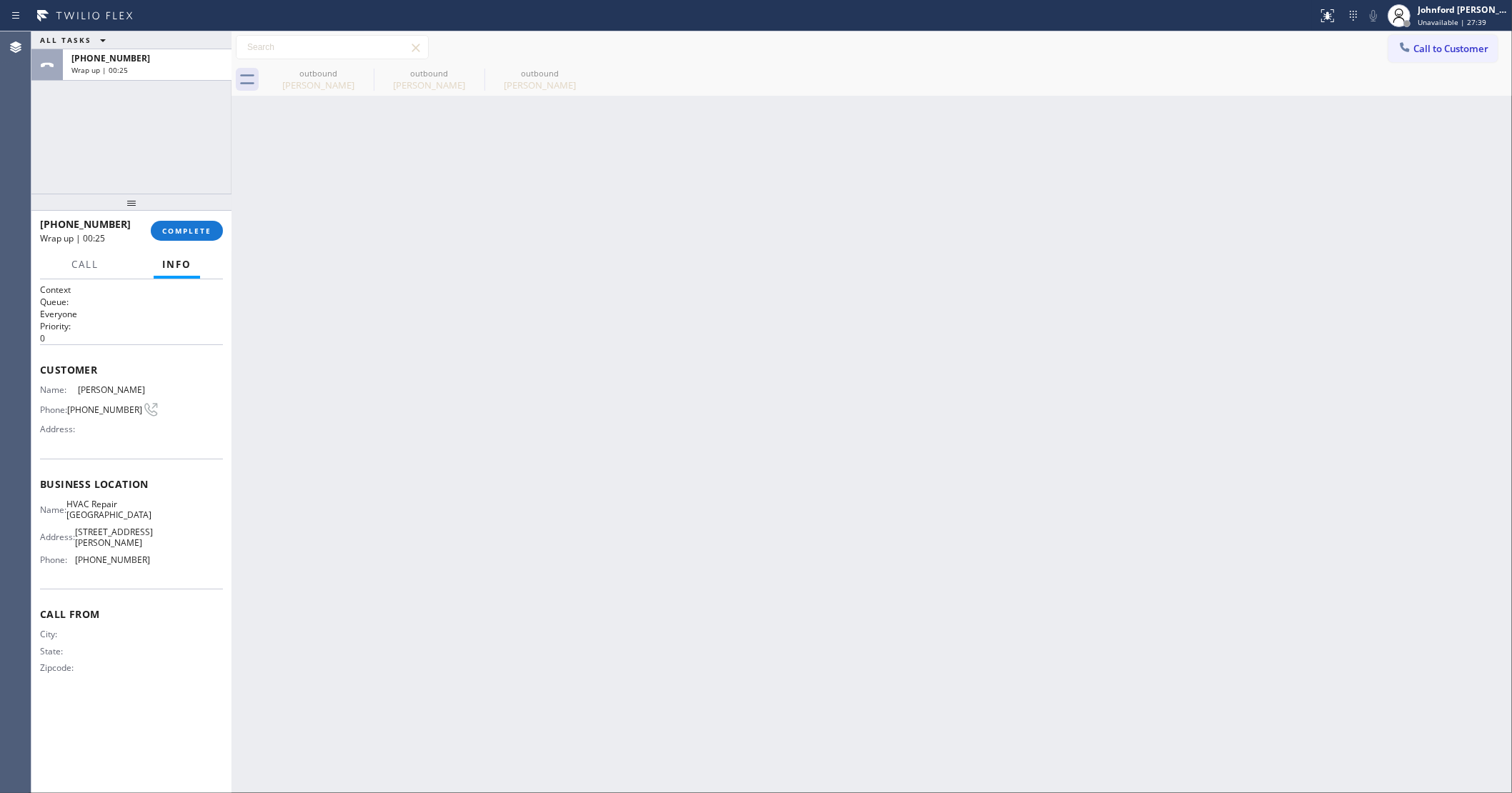
click at [155, 77] on div "[PHONE_NUMBER] Wrap up | 00:25" at bounding box center [144, 64] width 163 height 31
click at [208, 227] on span "COMPLETE" at bounding box center [186, 231] width 49 height 10
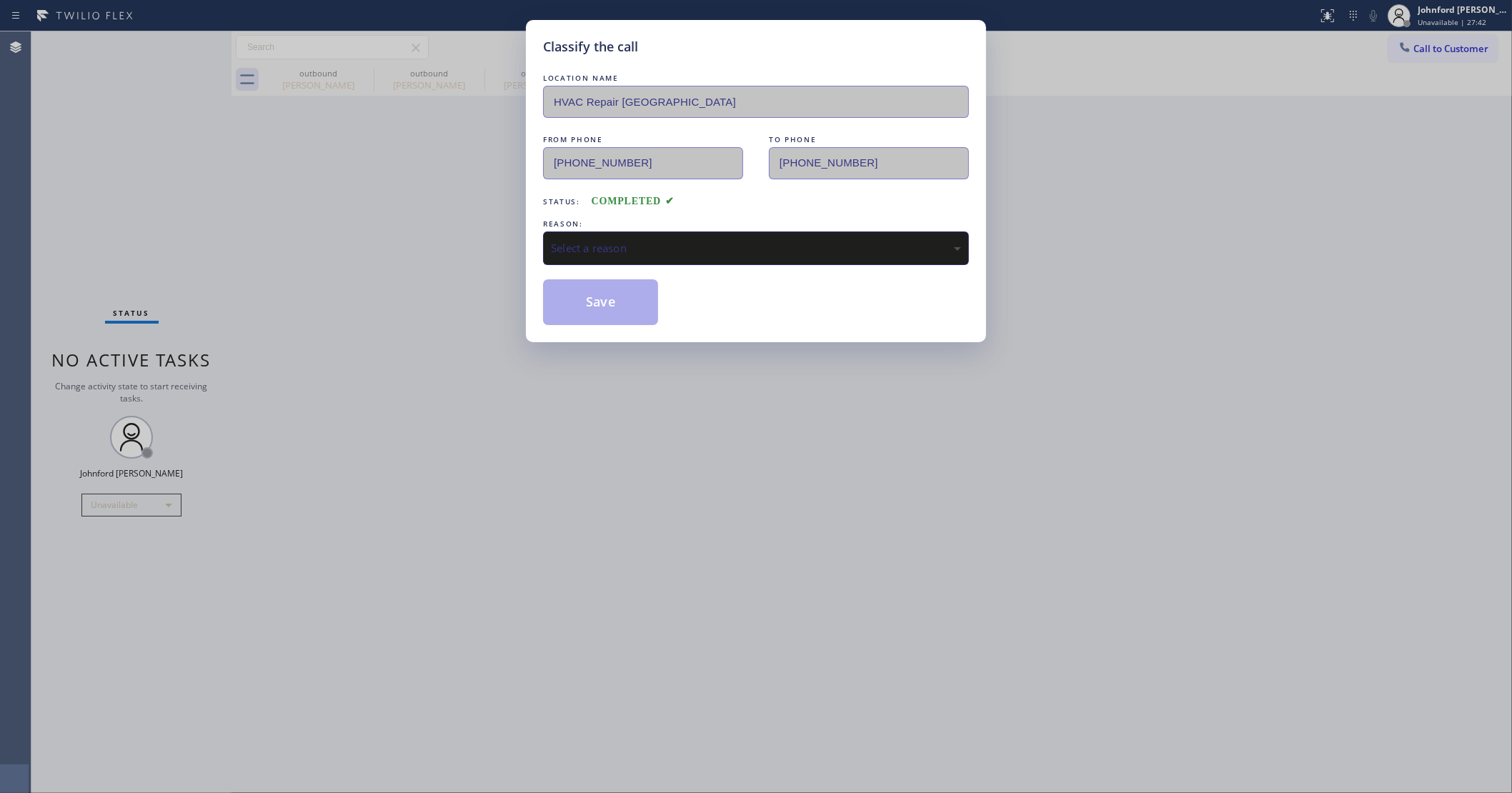
click at [719, 250] on div "Select a reason" at bounding box center [755, 248] width 410 height 16
click at [658, 316] on button "Save" at bounding box center [601, 302] width 115 height 45
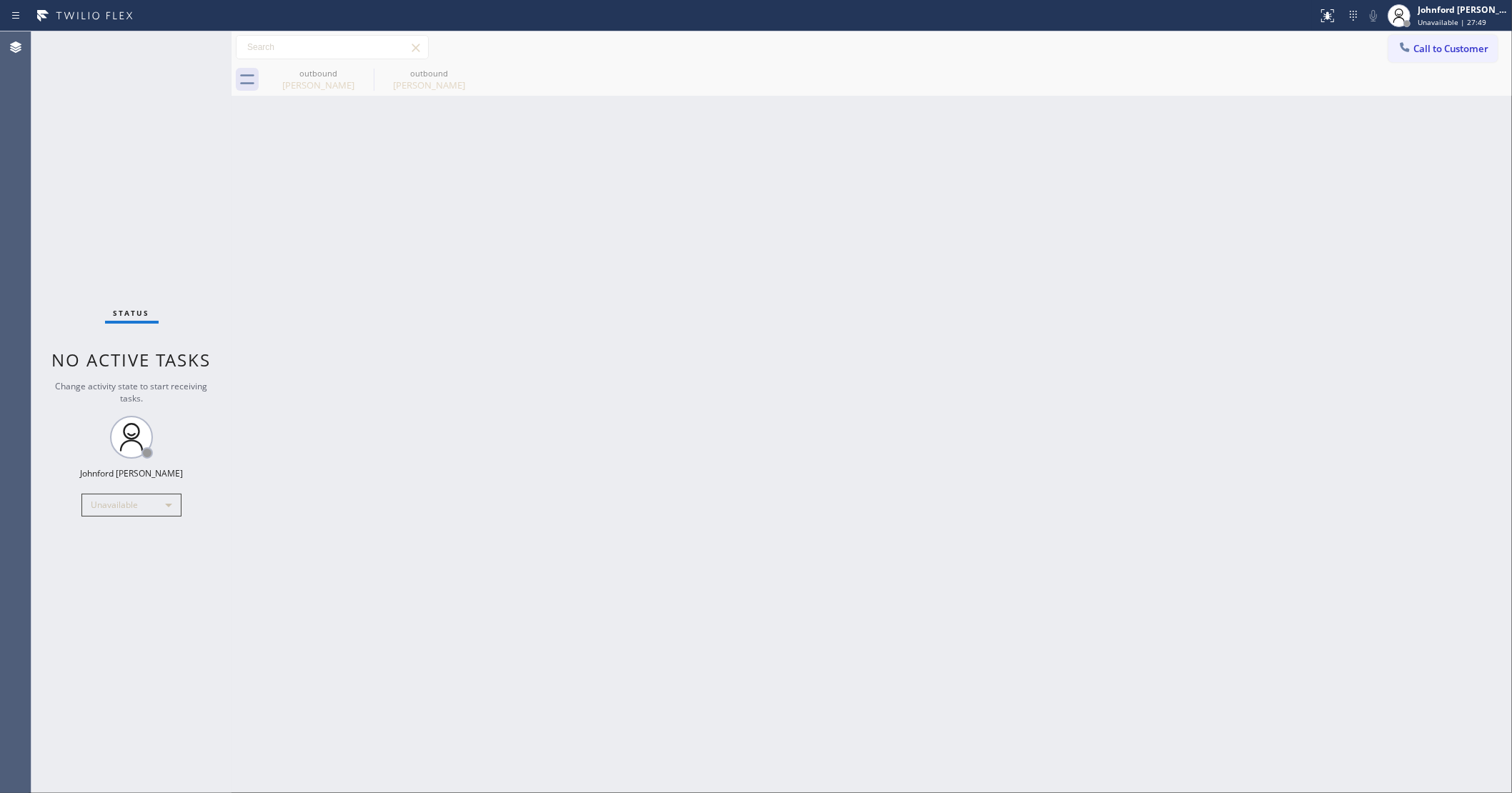
click at [1433, 44] on span "Call to Customer" at bounding box center [1450, 49] width 75 height 13
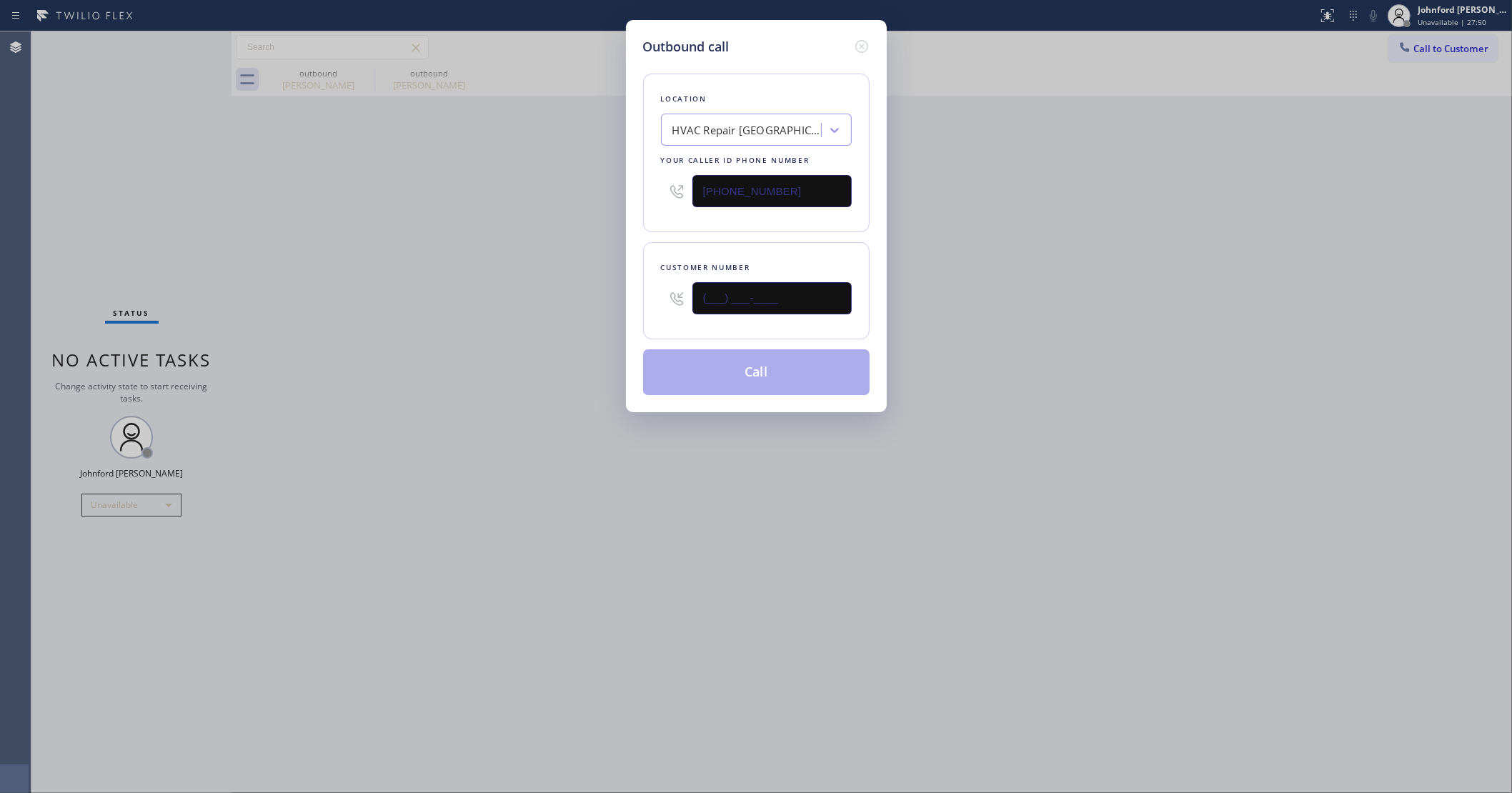
drag, startPoint x: 676, startPoint y: 301, endPoint x: 570, endPoint y: 297, distance: 106.1
click at [573, 298] on div "Outbound call Location HVAC Repair [GEOGRAPHIC_DATA] Your caller id phone numbe…" at bounding box center [756, 396] width 1512 height 793
paste input "415) 342-1240"
type input "[PHONE_NUMBER]"
click at [470, 297] on div "Outbound call Location HVAC Repair [GEOGRAPHIC_DATA] Your caller id phone numbe…" at bounding box center [756, 396] width 1512 height 793
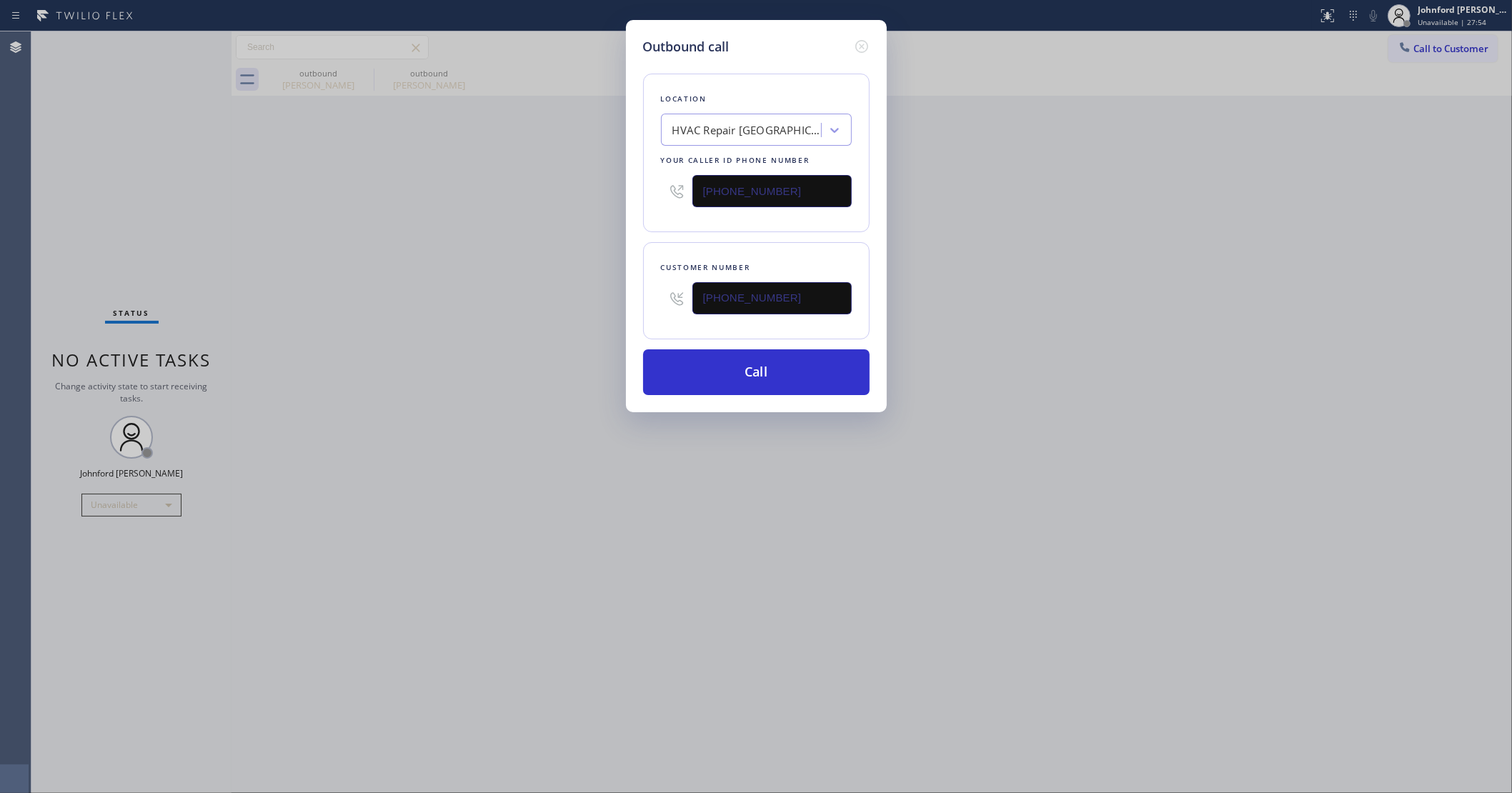
drag, startPoint x: 839, startPoint y: 184, endPoint x: 501, endPoint y: 201, distance: 338.4
click at [515, 201] on div "Outbound call Location HVAC Repair [GEOGRAPHIC_DATA] Your caller id phone numbe…" at bounding box center [756, 396] width 1512 height 793
paste input "800) 686-5038"
type input "[PHONE_NUMBER]"
click at [431, 226] on div "Outbound call Location HVAC Repair [GEOGRAPHIC_DATA] Your caller id phone numbe…" at bounding box center [756, 396] width 1512 height 793
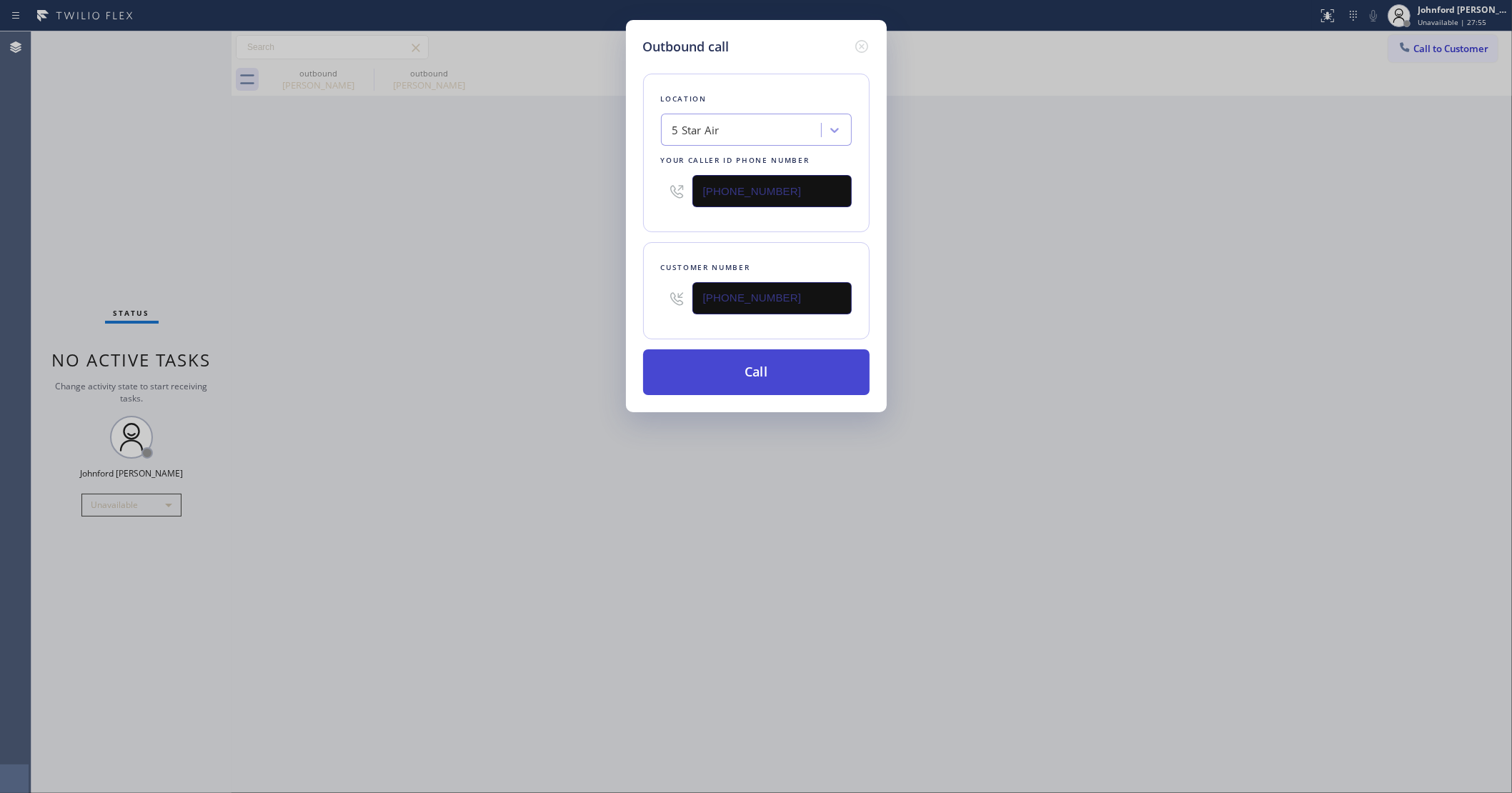
click at [694, 382] on button "Call" at bounding box center [756, 372] width 226 height 45
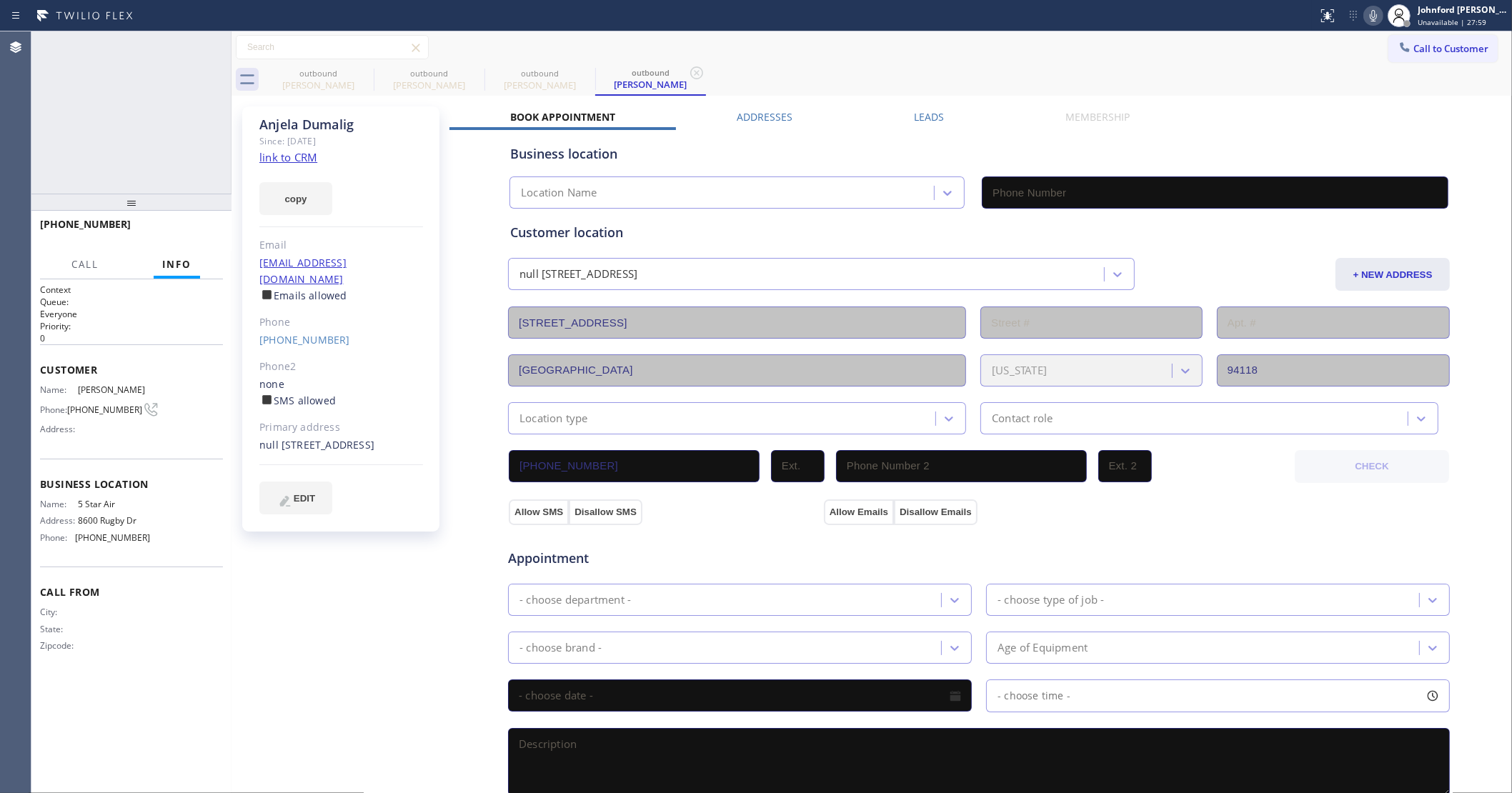
type input "[PHONE_NUMBER]"
click at [1373, 20] on icon at bounding box center [1373, 16] width 8 height 11
click at [362, 79] on icon at bounding box center [364, 73] width 13 height 13
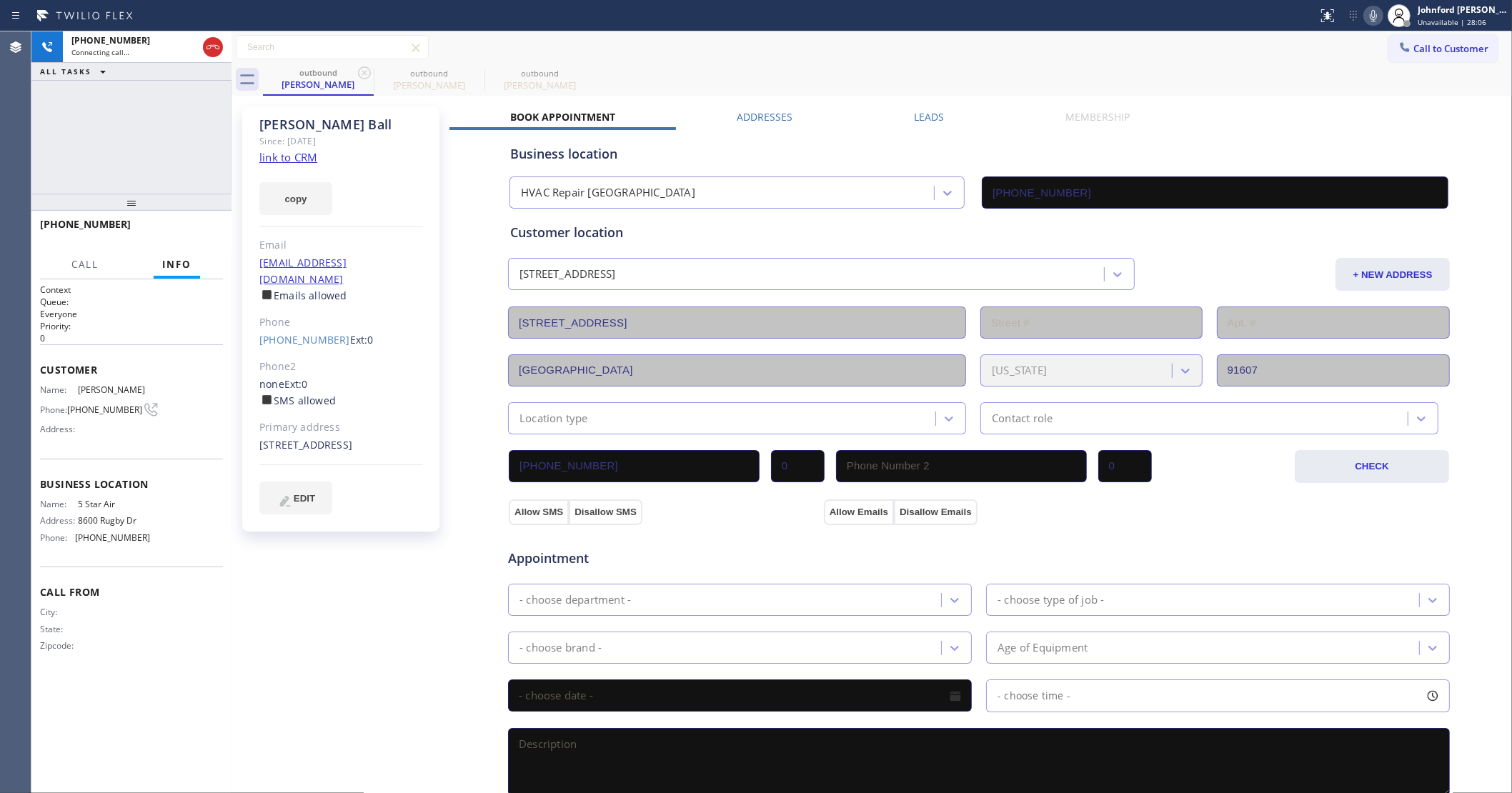
click at [362, 79] on icon at bounding box center [364, 73] width 13 height 13
type input "[PHONE_NUMBER]"
click at [191, 231] on span "HANG UP" at bounding box center [189, 231] width 44 height 10
click at [277, 332] on div "[PHONE_NUMBER]" at bounding box center [341, 340] width 164 height 16
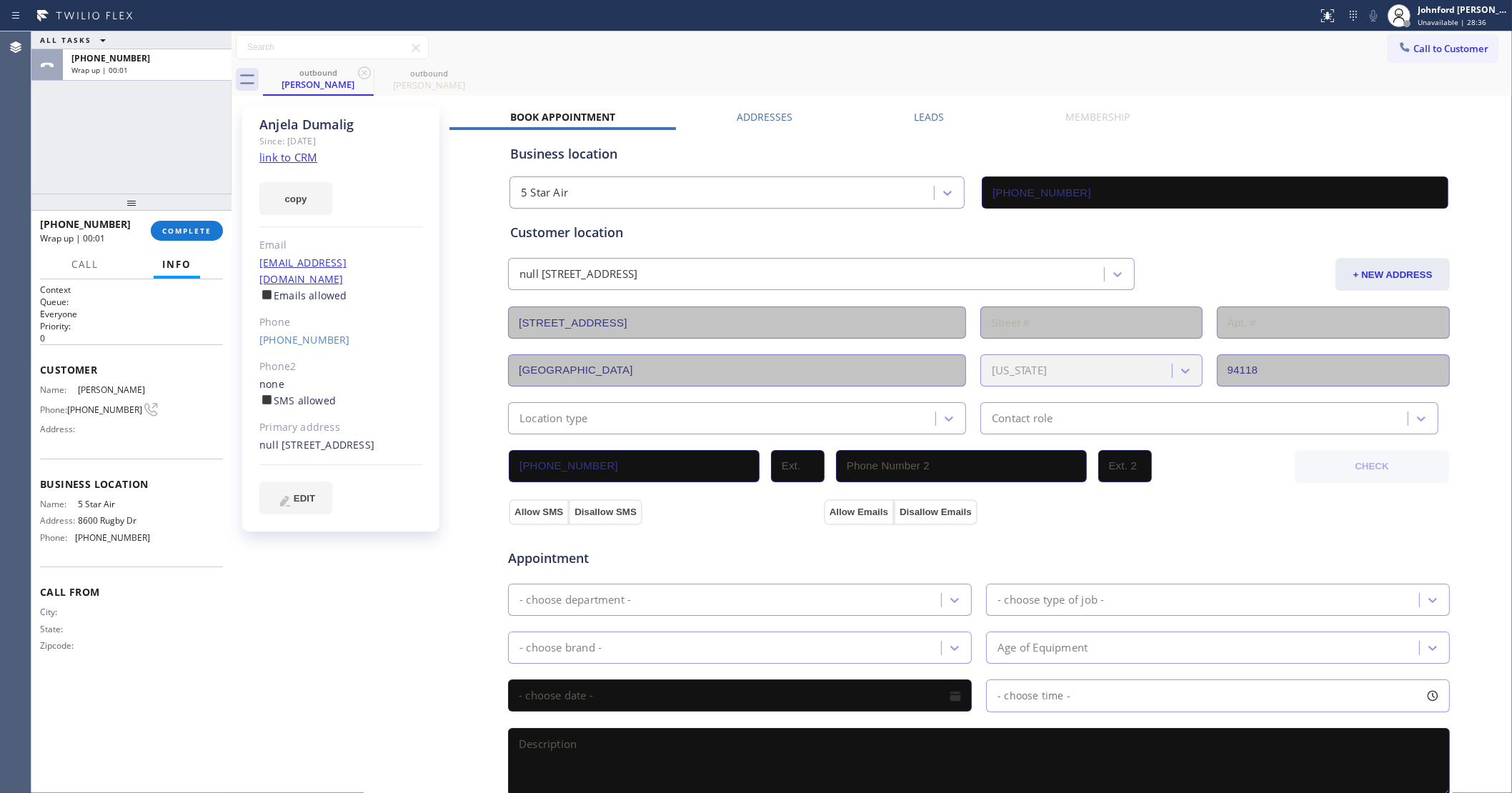
drag, startPoint x: 285, startPoint y: 323, endPoint x: 523, endPoint y: 252, distance: 248.4
click at [285, 333] on link "[PHONE_NUMBER]" at bounding box center [305, 340] width 91 height 13
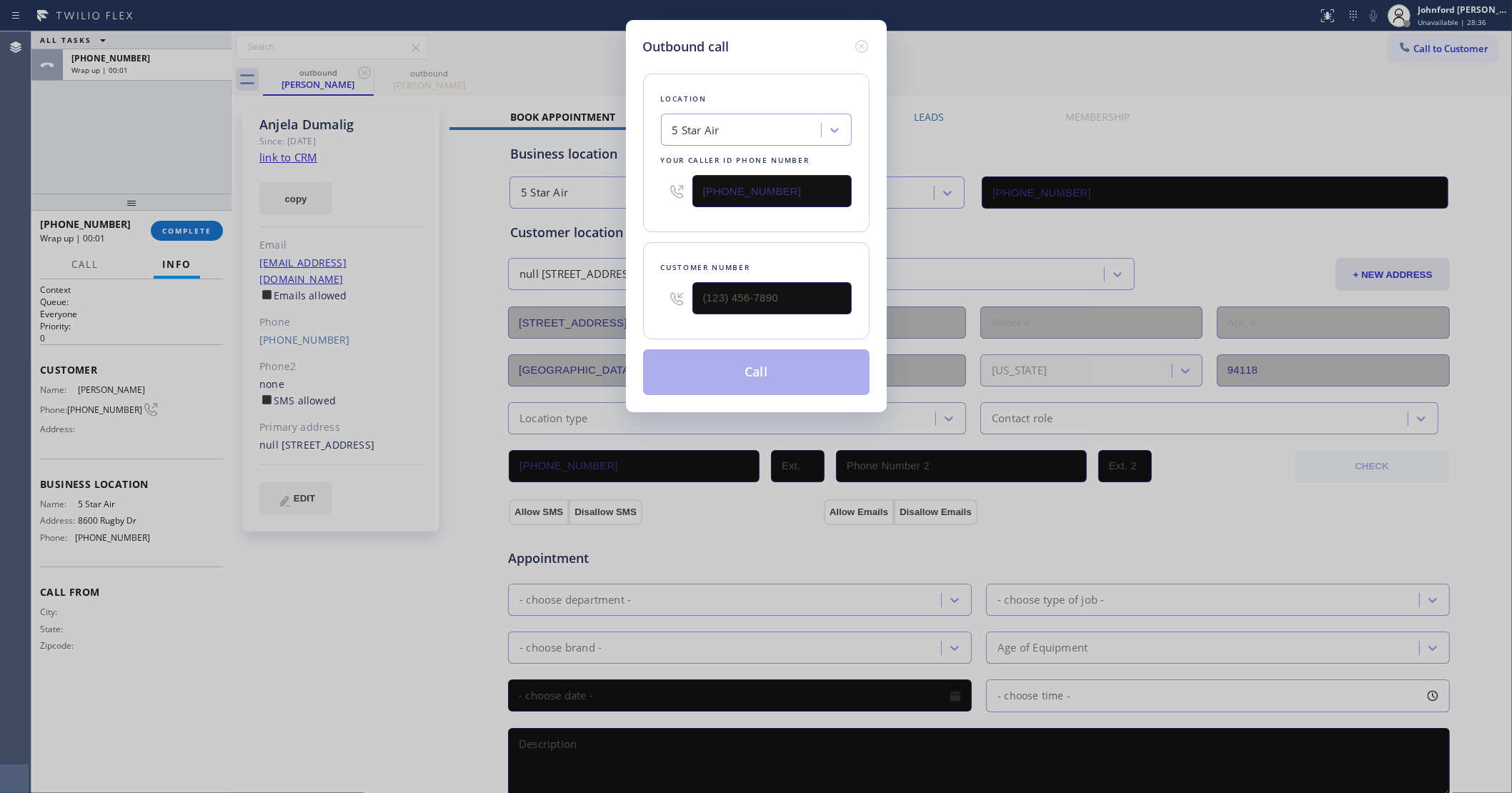
type input "[PHONE_NUMBER]"
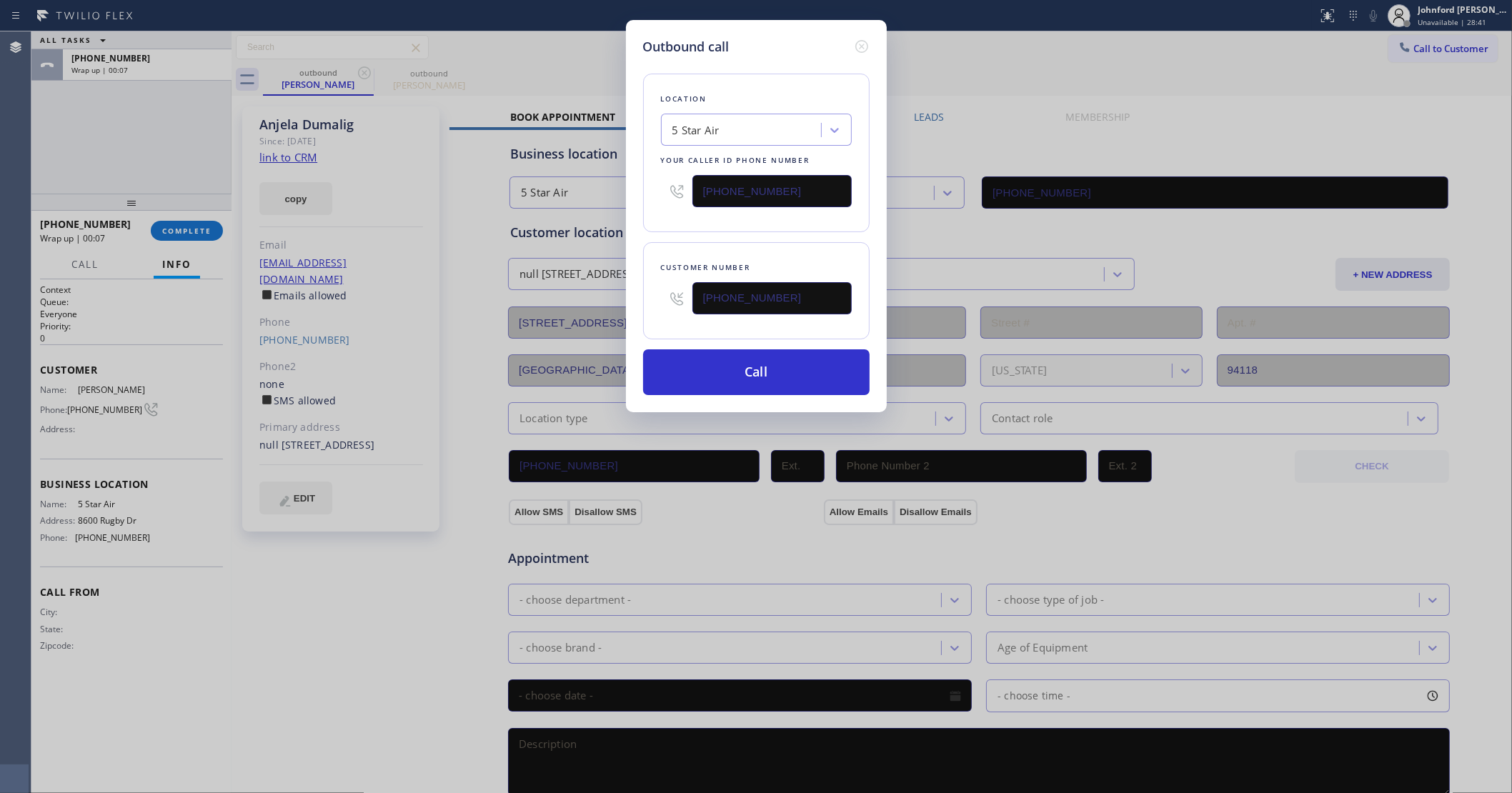
drag, startPoint x: 755, startPoint y: 202, endPoint x: 676, endPoint y: 202, distance: 79.0
click at [681, 202] on div "[PHONE_NUMBER]" at bounding box center [756, 190] width 191 height 46
paste input "415) 364-8160"
type input "[PHONE_NUMBER]"
click at [659, 211] on div "Location 5 Star Air Your caller id phone number [PHONE_NUMBER]" at bounding box center [756, 153] width 226 height 159
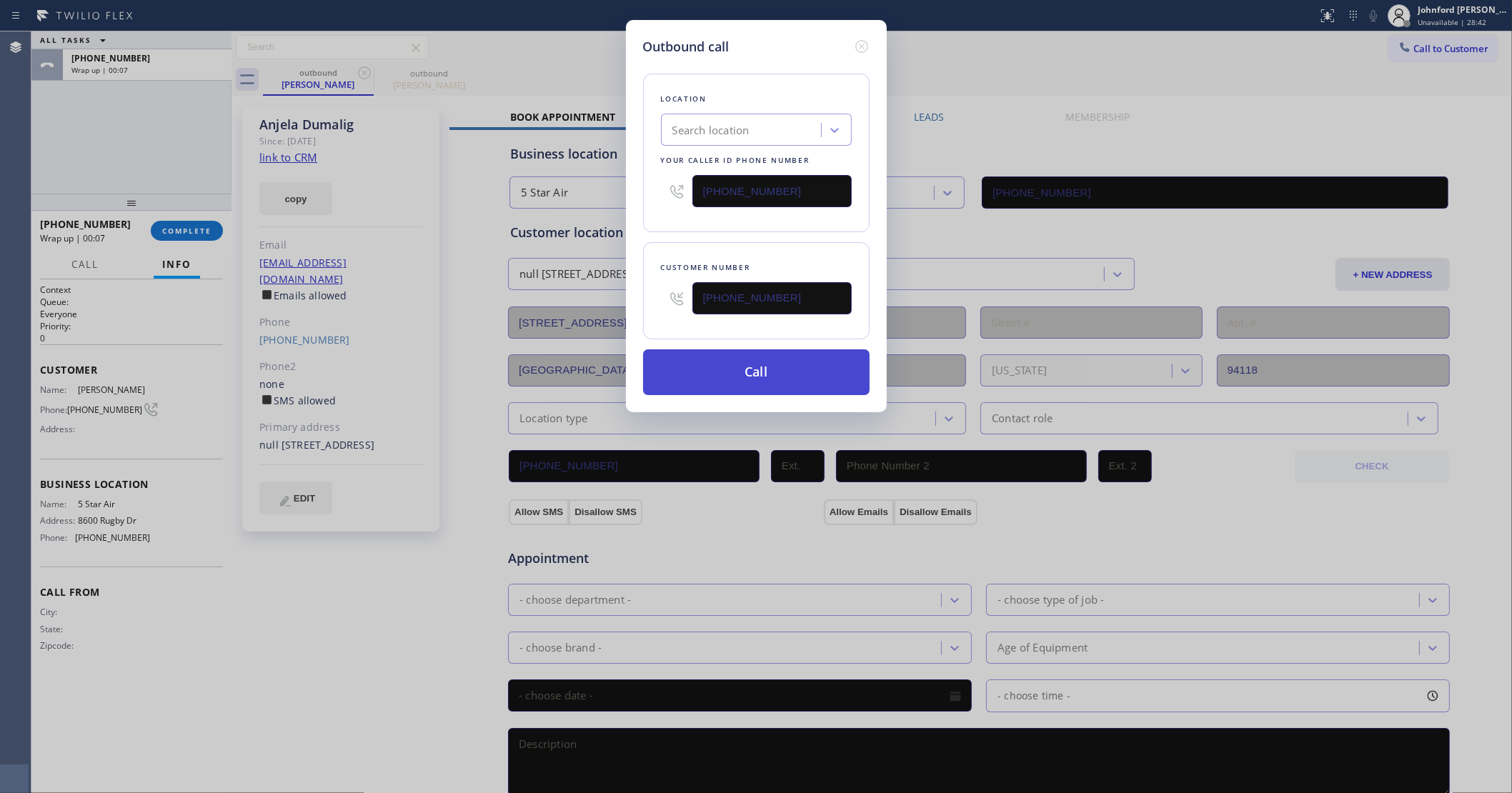
click at [711, 362] on button "Call" at bounding box center [756, 372] width 226 height 45
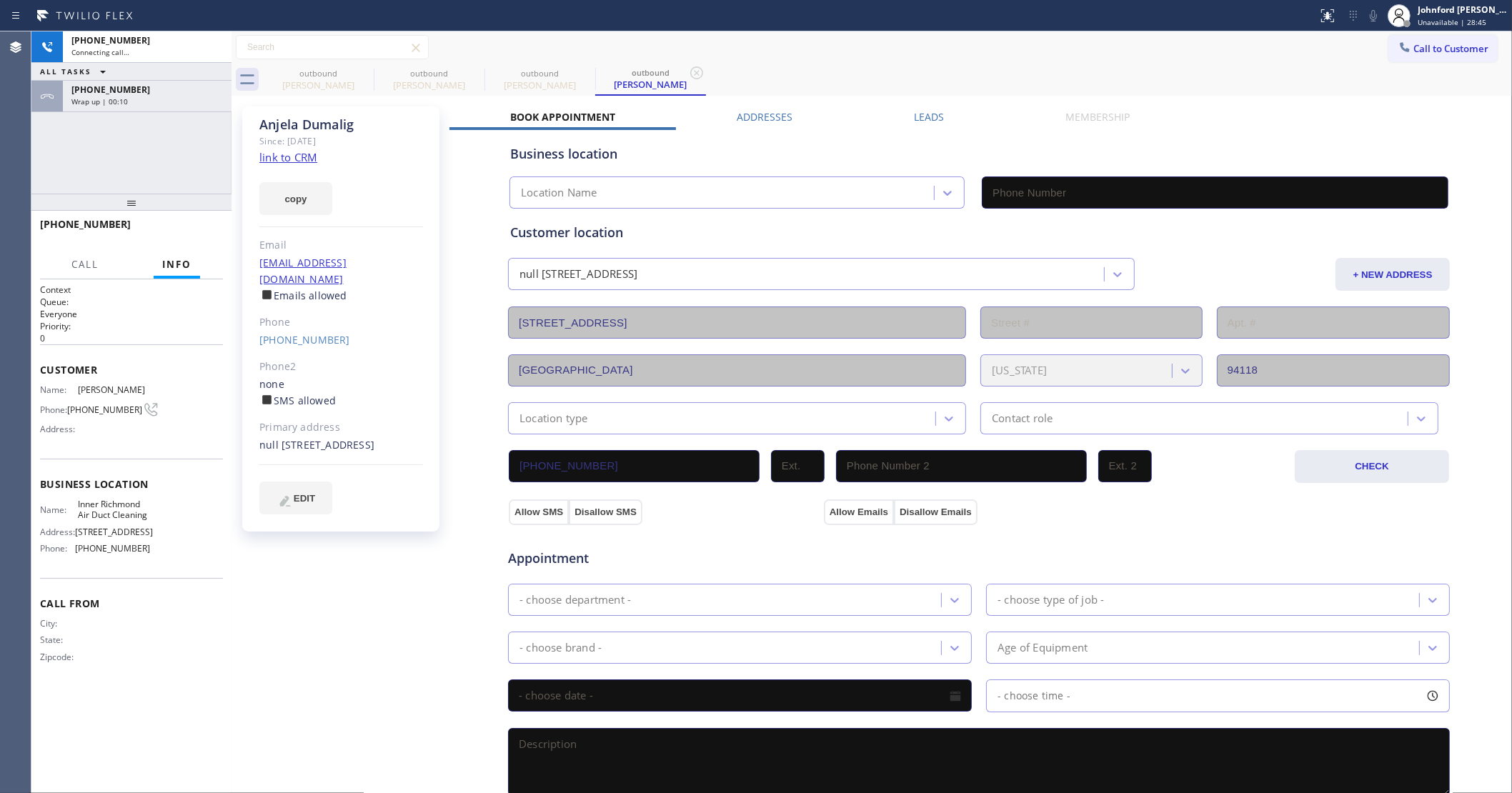
type input "[PHONE_NUMBER]"
click at [140, 150] on div "[PHONE_NUMBER] Connecting call… ALL TASKS ALL TASKS ACTIVE TASKS TASKS IN WRAP …" at bounding box center [131, 112] width 200 height 162
click at [139, 100] on div "Wrap up | 00:11" at bounding box center [148, 101] width 151 height 10
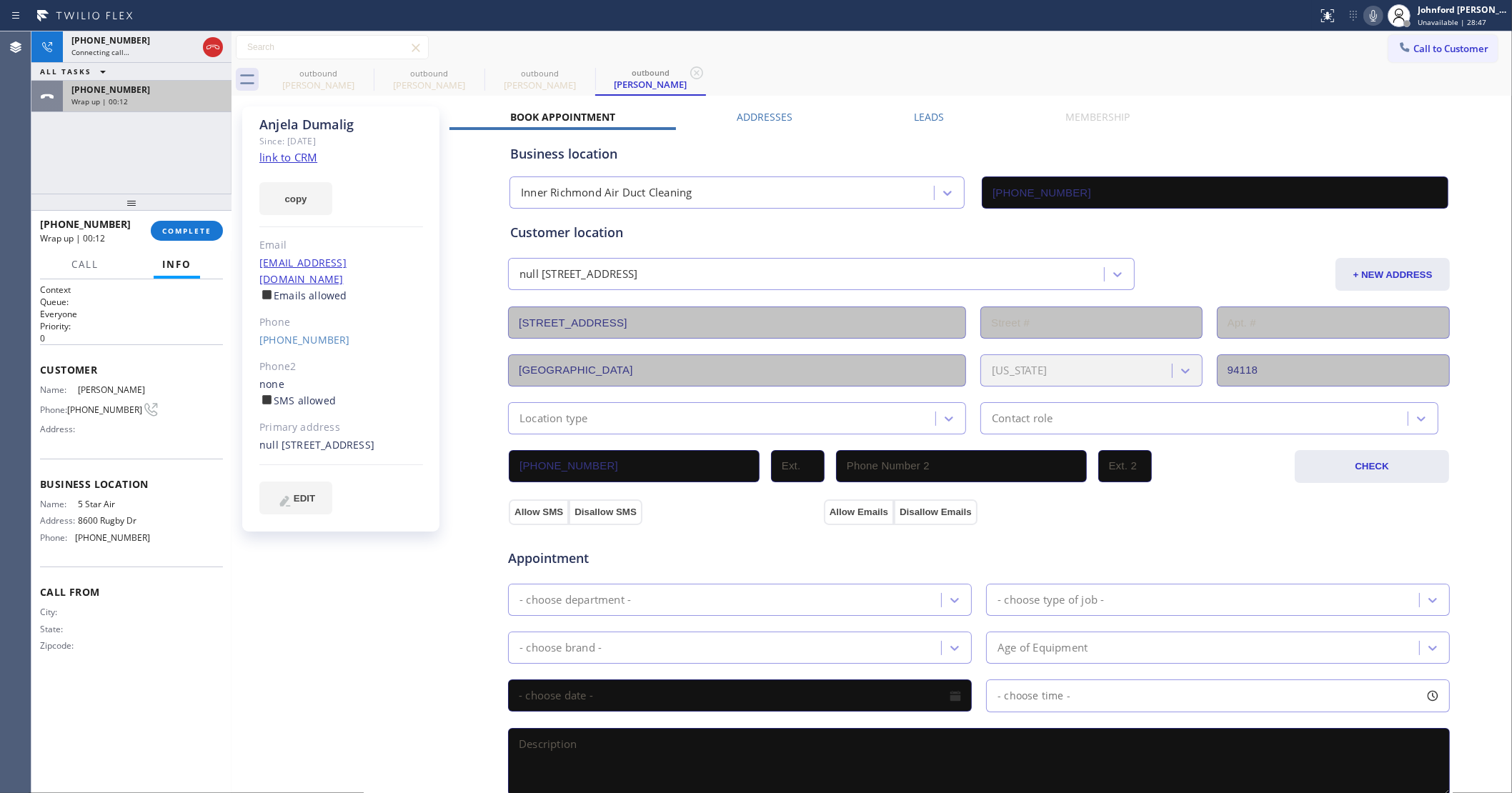
click at [201, 225] on button "COMPLETE" at bounding box center [186, 230] width 72 height 20
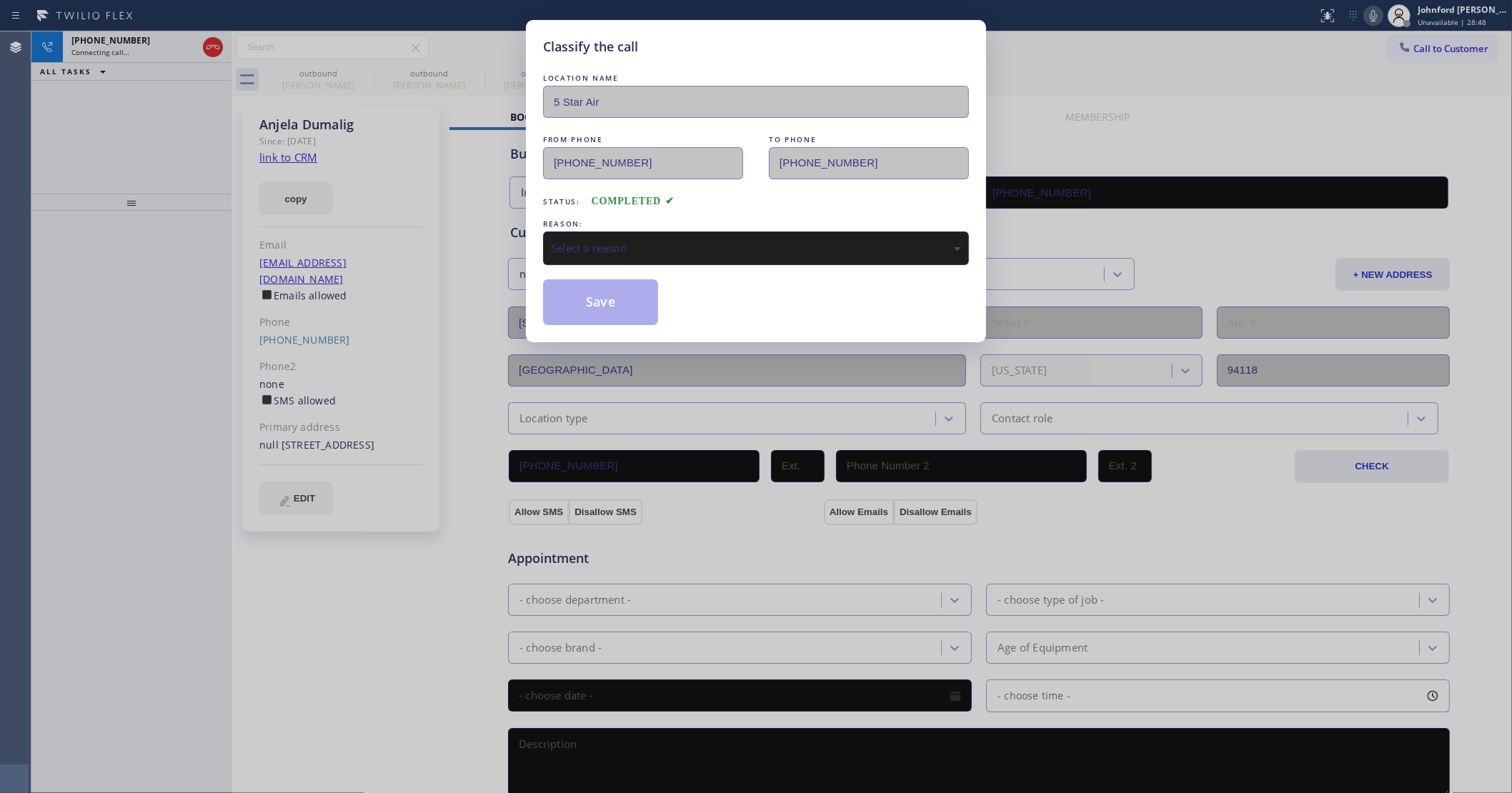
click at [601, 248] on div "Select a reason" at bounding box center [755, 248] width 410 height 16
click at [589, 326] on div "Classify the call LOCATION NAME 5 Star Air FROM PHONE [PHONE_NUMBER] TO PHONE […" at bounding box center [756, 181] width 460 height 323
click at [588, 306] on button "Save" at bounding box center [601, 302] width 115 height 45
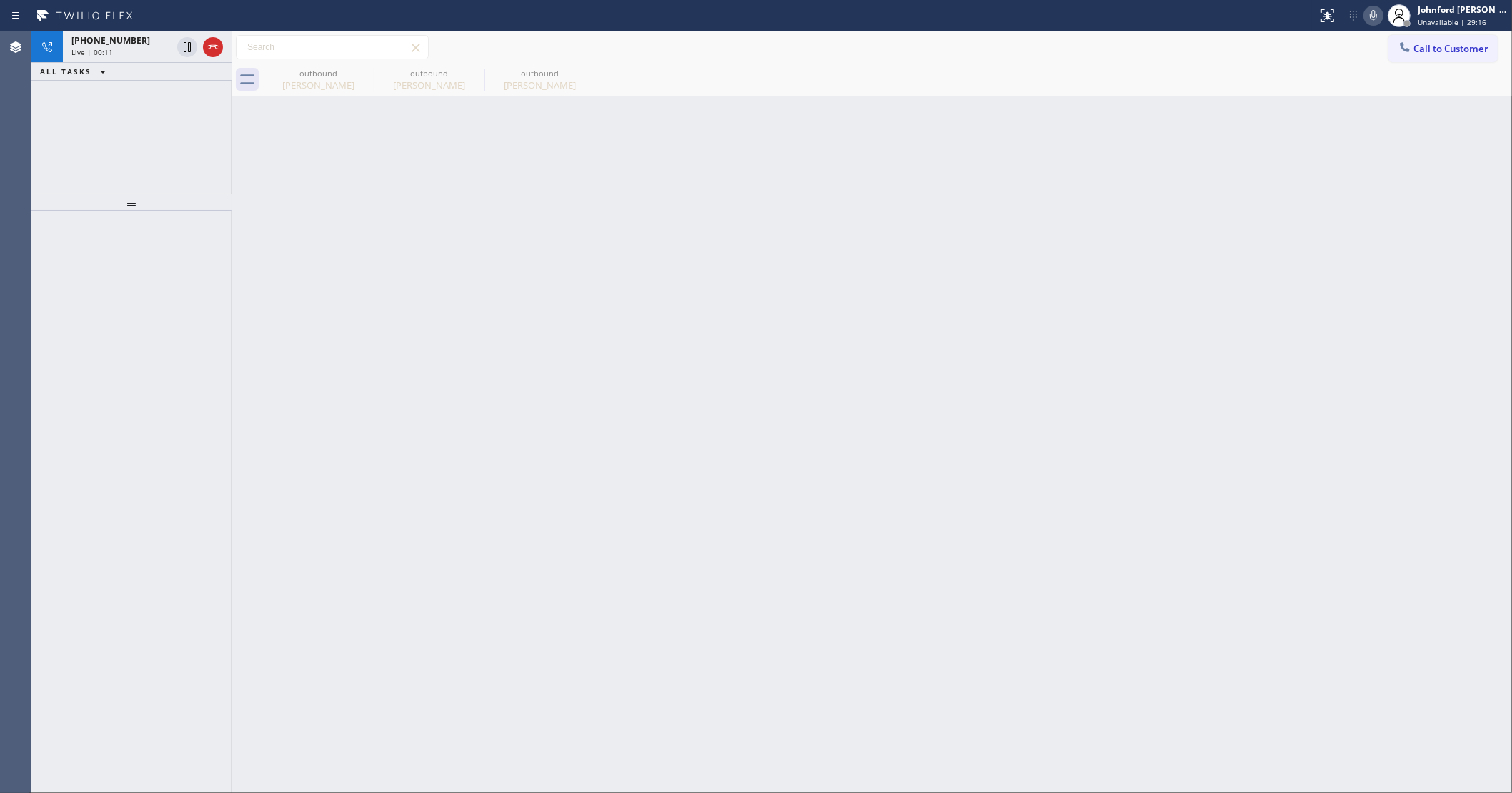
click at [1123, 326] on div "Back to Dashboard Change Sender ID Customers Technicians Select a contact Outbo…" at bounding box center [871, 412] width 1280 height 762
click at [217, 51] on icon at bounding box center [213, 47] width 17 height 17
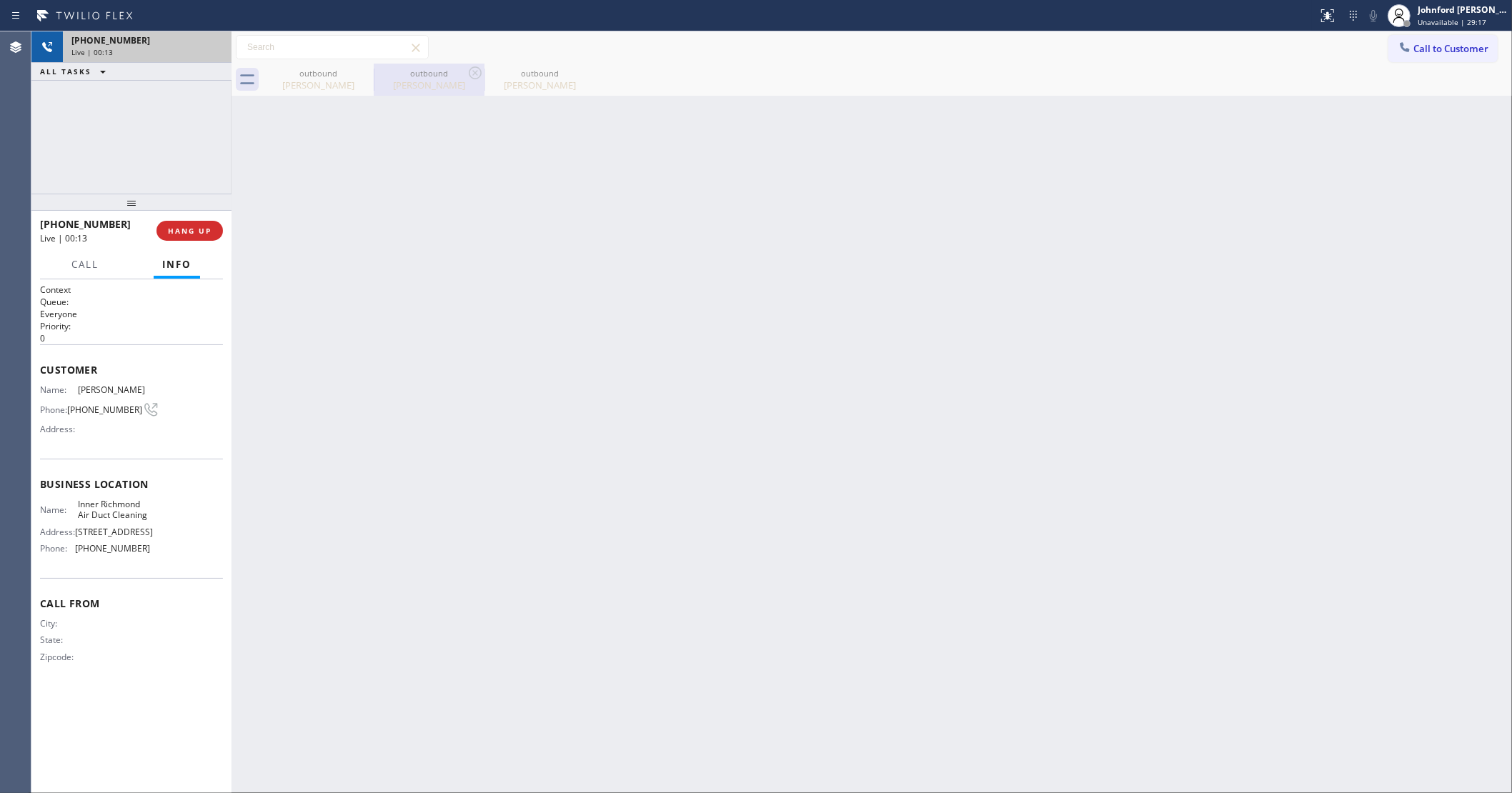
click at [374, 66] on div "outbound [PERSON_NAME]" at bounding box center [429, 79] width 111 height 32
type input "[PHONE_NUMBER]"
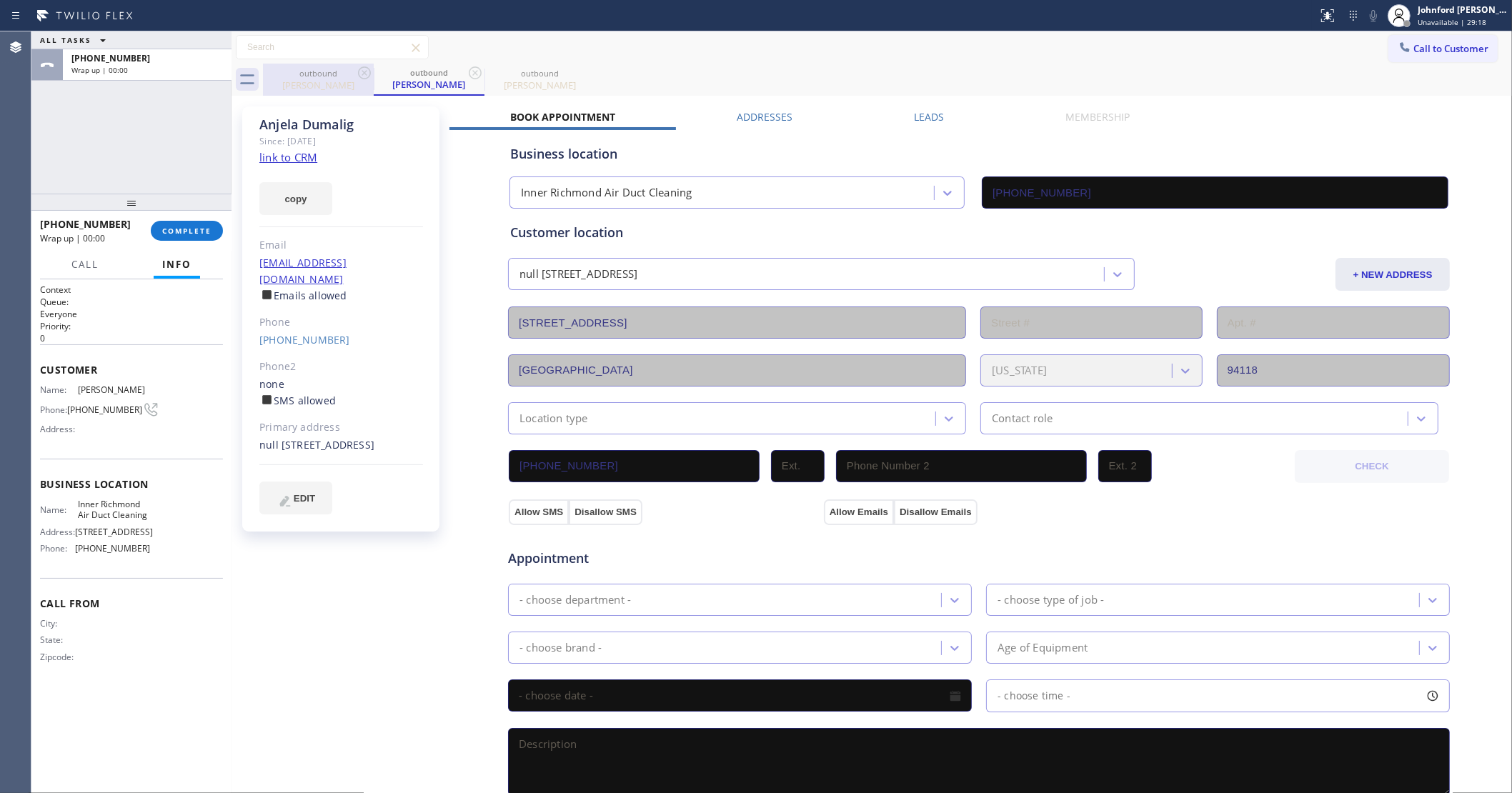
click at [369, 69] on icon at bounding box center [364, 73] width 13 height 13
click at [374, 69] on div "outbound [PERSON_NAME]" at bounding box center [429, 79] width 111 height 32
click at [369, 69] on icon at bounding box center [364, 73] width 13 height 13
click at [208, 226] on span "COMPLETE" at bounding box center [186, 231] width 49 height 10
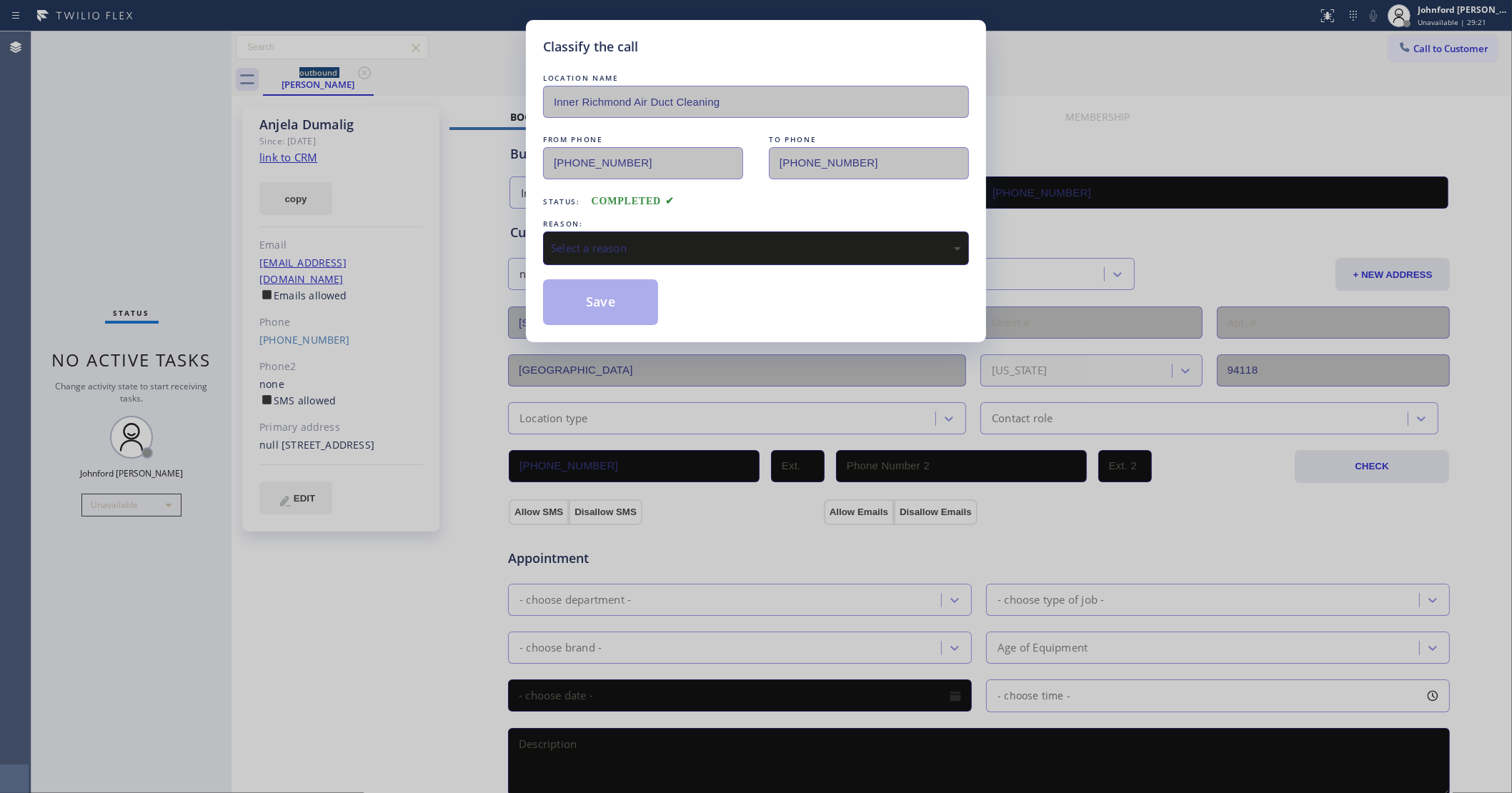
drag, startPoint x: 616, startPoint y: 243, endPoint x: 623, endPoint y: 243, distance: 7.0
click at [618, 243] on div "Select a reason" at bounding box center [755, 248] width 410 height 16
click at [594, 308] on button "Save" at bounding box center [601, 302] width 115 height 45
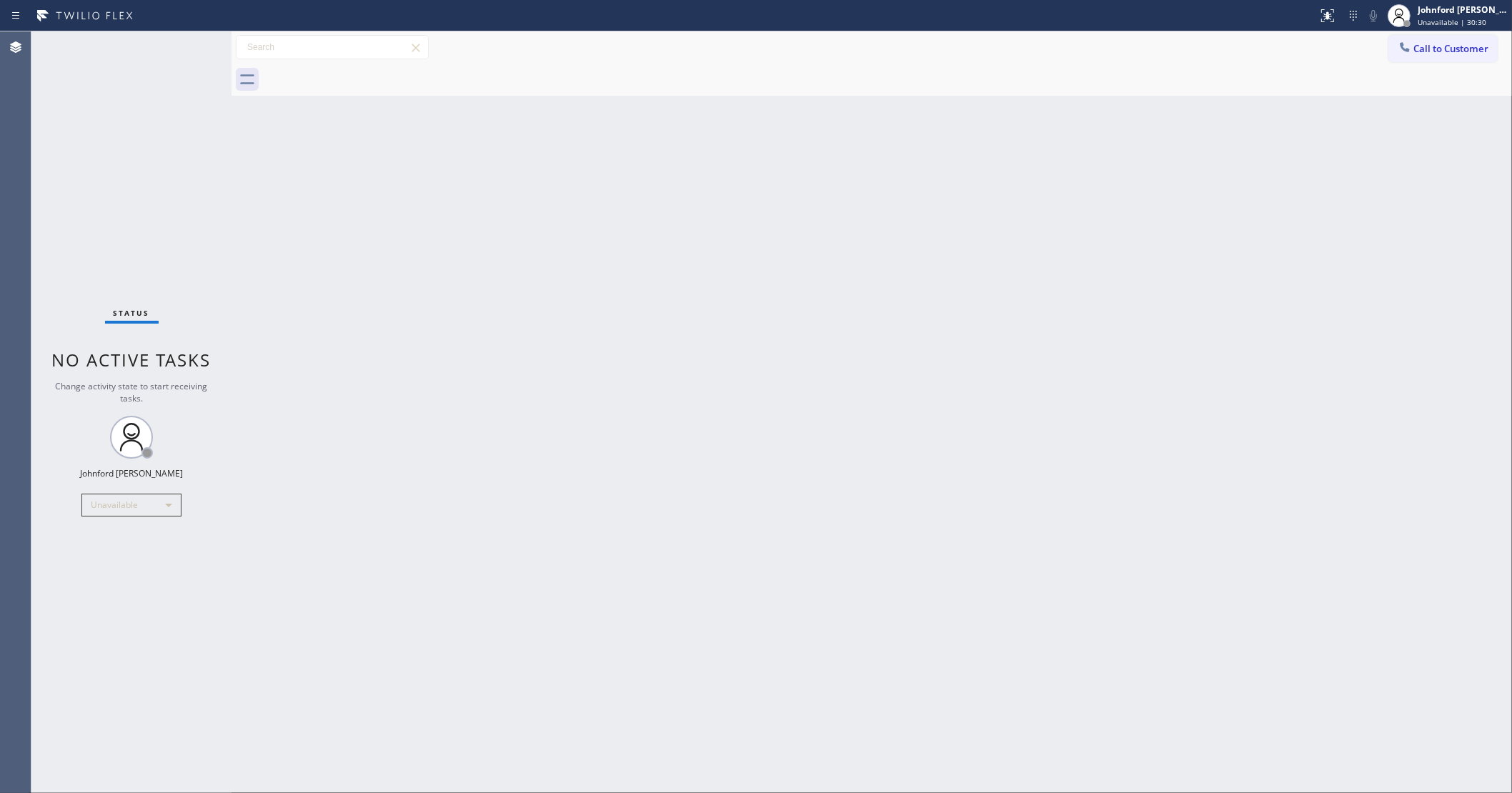
drag, startPoint x: 1095, startPoint y: 266, endPoint x: 1104, endPoint y: 179, distance: 87.5
click at [1095, 266] on div "Back to Dashboard Change Sender ID Customers Technicians Select a contact Outbo…" at bounding box center [871, 412] width 1280 height 762
click at [1431, 51] on span "Call to Customer" at bounding box center [1450, 49] width 75 height 13
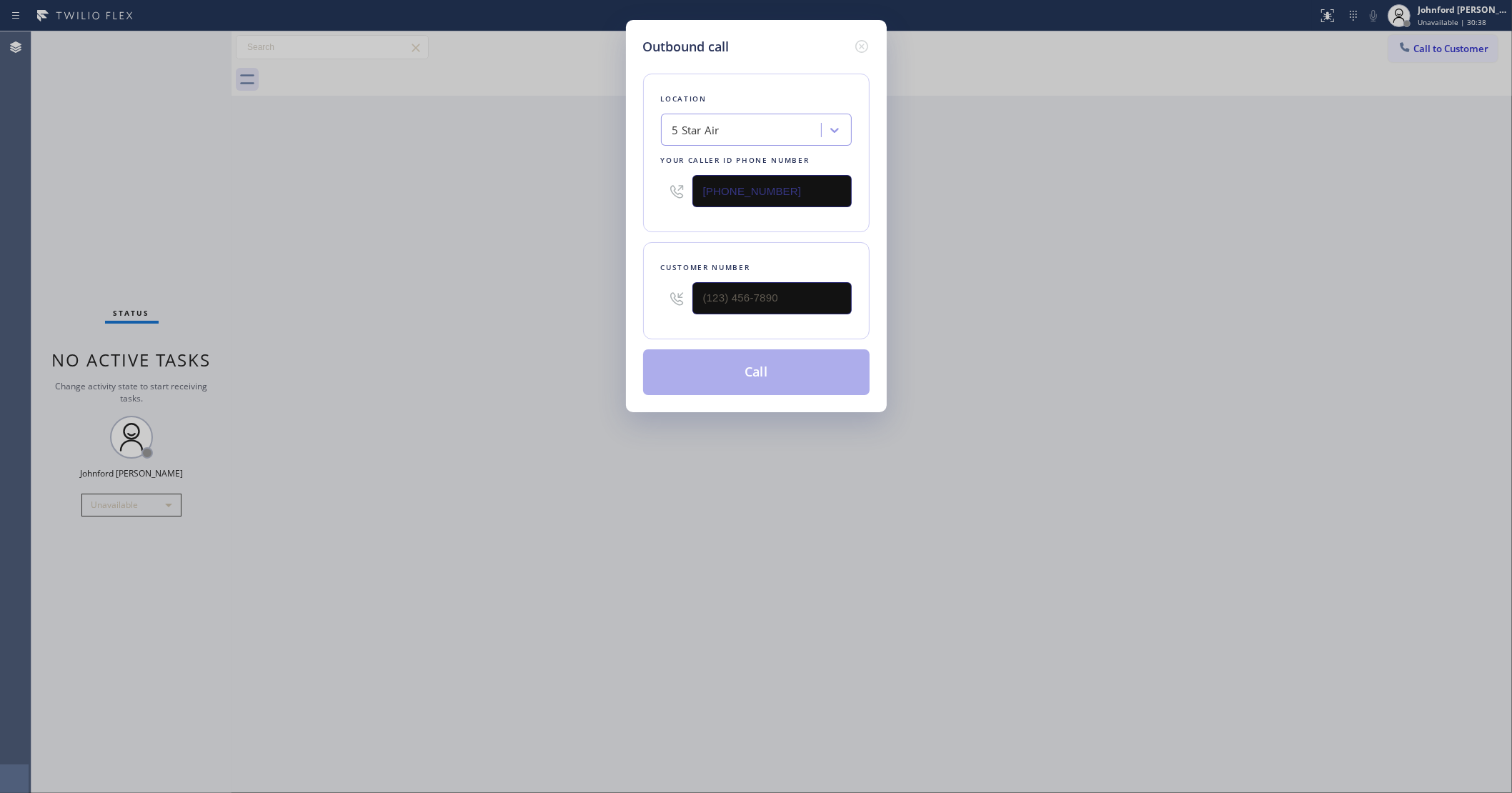
drag, startPoint x: 816, startPoint y: 205, endPoint x: 809, endPoint y: 304, distance: 99.2
click at [811, 205] on div "[PHONE_NUMBER]" at bounding box center [756, 190] width 191 height 46
click at [809, 311] on div at bounding box center [772, 298] width 159 height 46
drag, startPoint x: 809, startPoint y: 299, endPoint x: 666, endPoint y: 316, distance: 144.0
click at [673, 313] on div "(___) ___-____" at bounding box center [756, 298] width 191 height 46
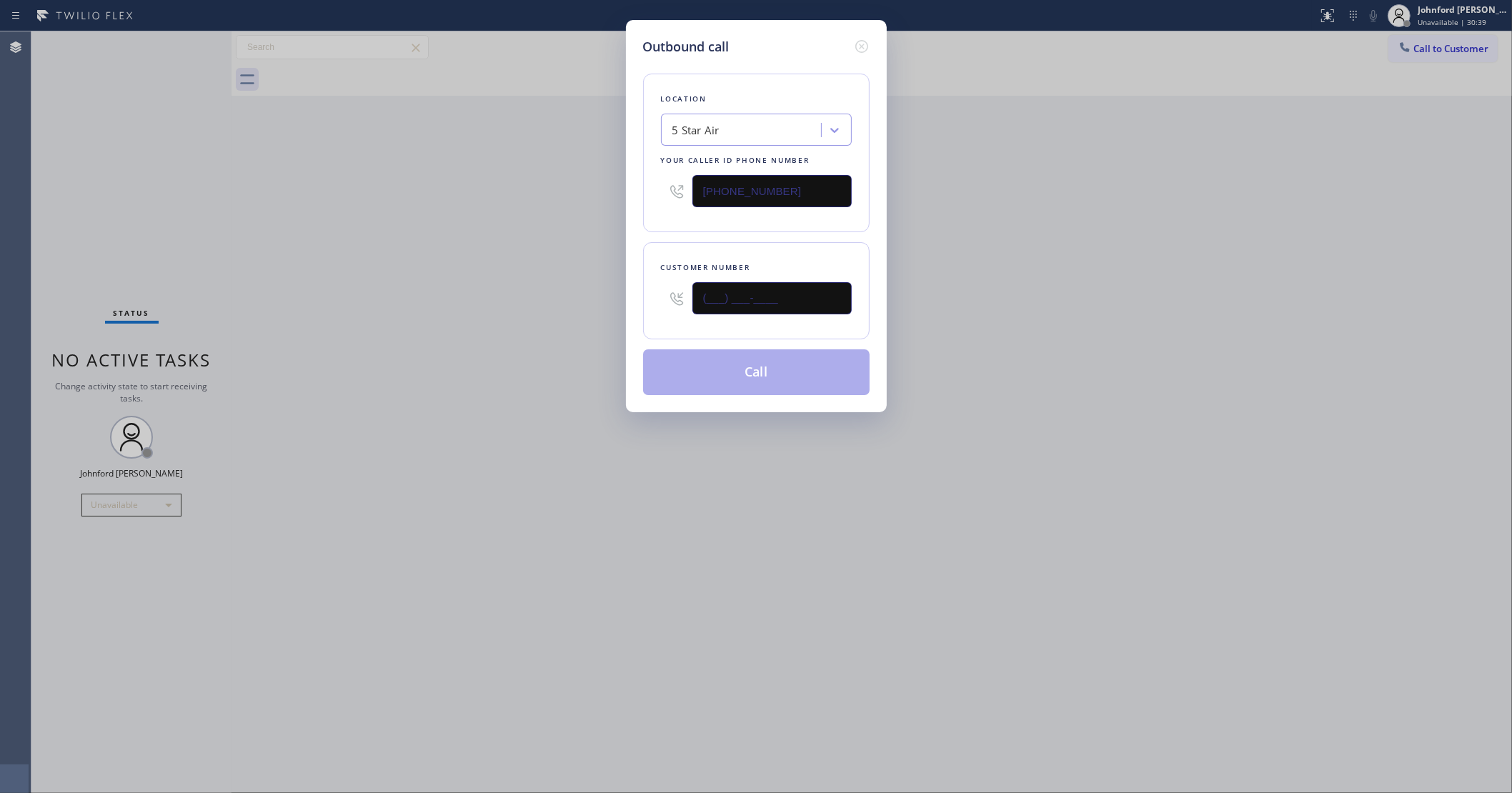
paste input "909) 618-7567"
type input "[PHONE_NUMBER]"
click at [562, 329] on div "Outbound call Location 5 Star Air Your caller id phone number [PHONE_NUMBER] Cu…" at bounding box center [756, 396] width 1512 height 793
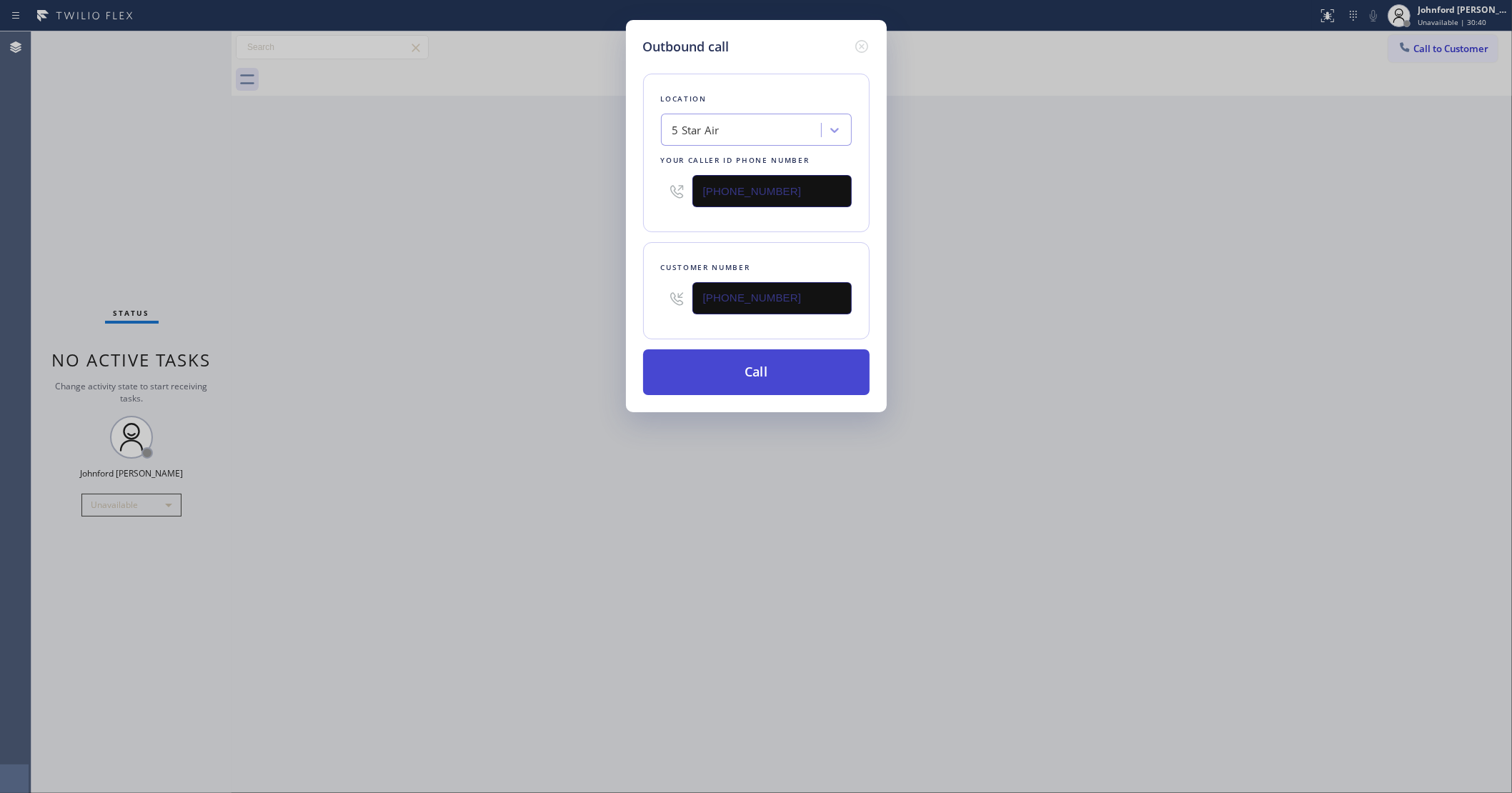
click at [798, 366] on button "Call" at bounding box center [756, 372] width 226 height 45
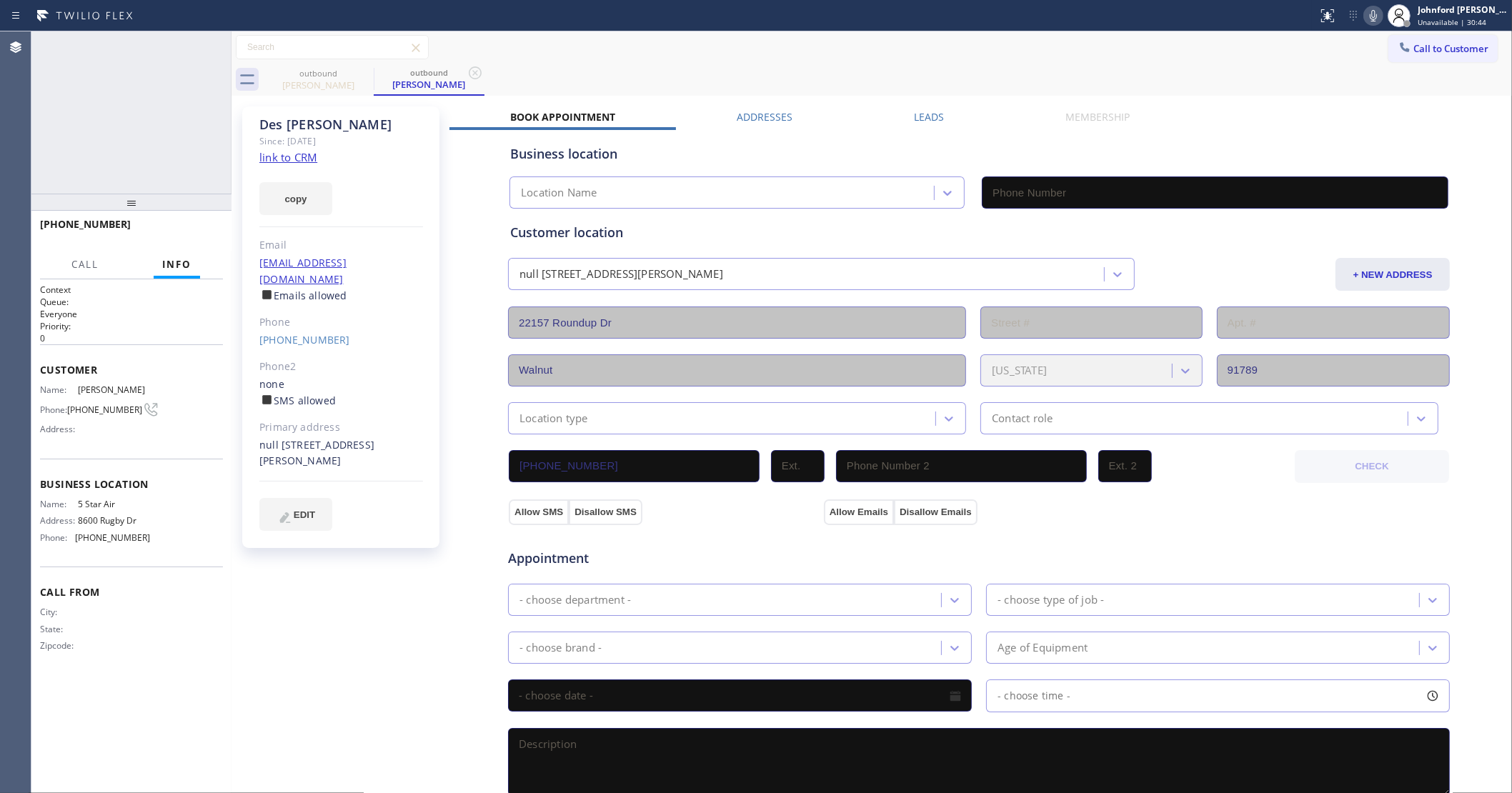
type input "[PHONE_NUMBER]"
click at [1363, 9] on div "Status report No issues detected If you experience an issue, please download th…" at bounding box center [1411, 15] width 200 height 31
click at [1366, 16] on icon at bounding box center [1373, 16] width 17 height 17
click at [184, 232] on span "HANG UP" at bounding box center [189, 231] width 44 height 10
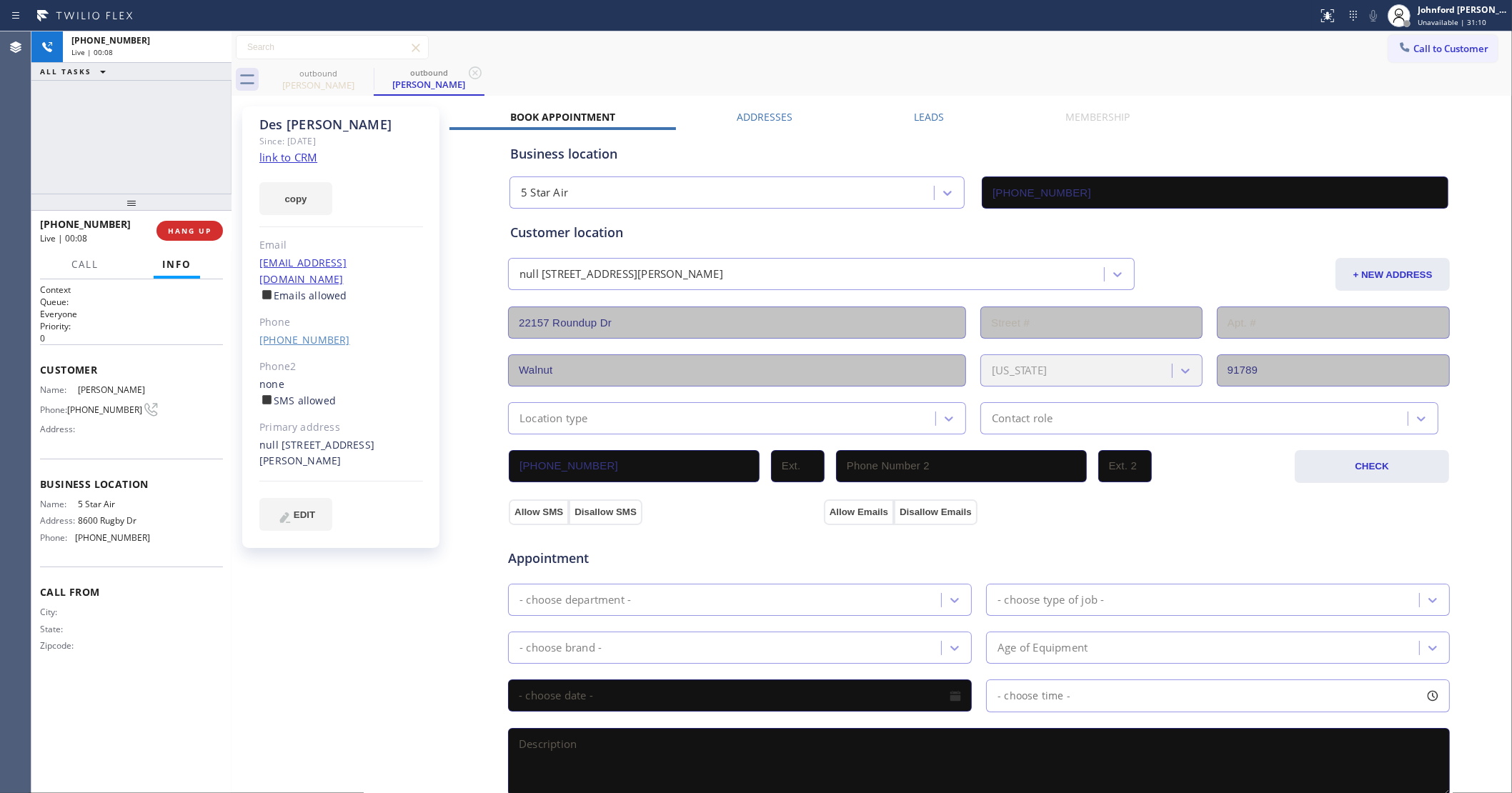
click at [296, 333] on link "[PHONE_NUMBER]" at bounding box center [305, 340] width 91 height 13
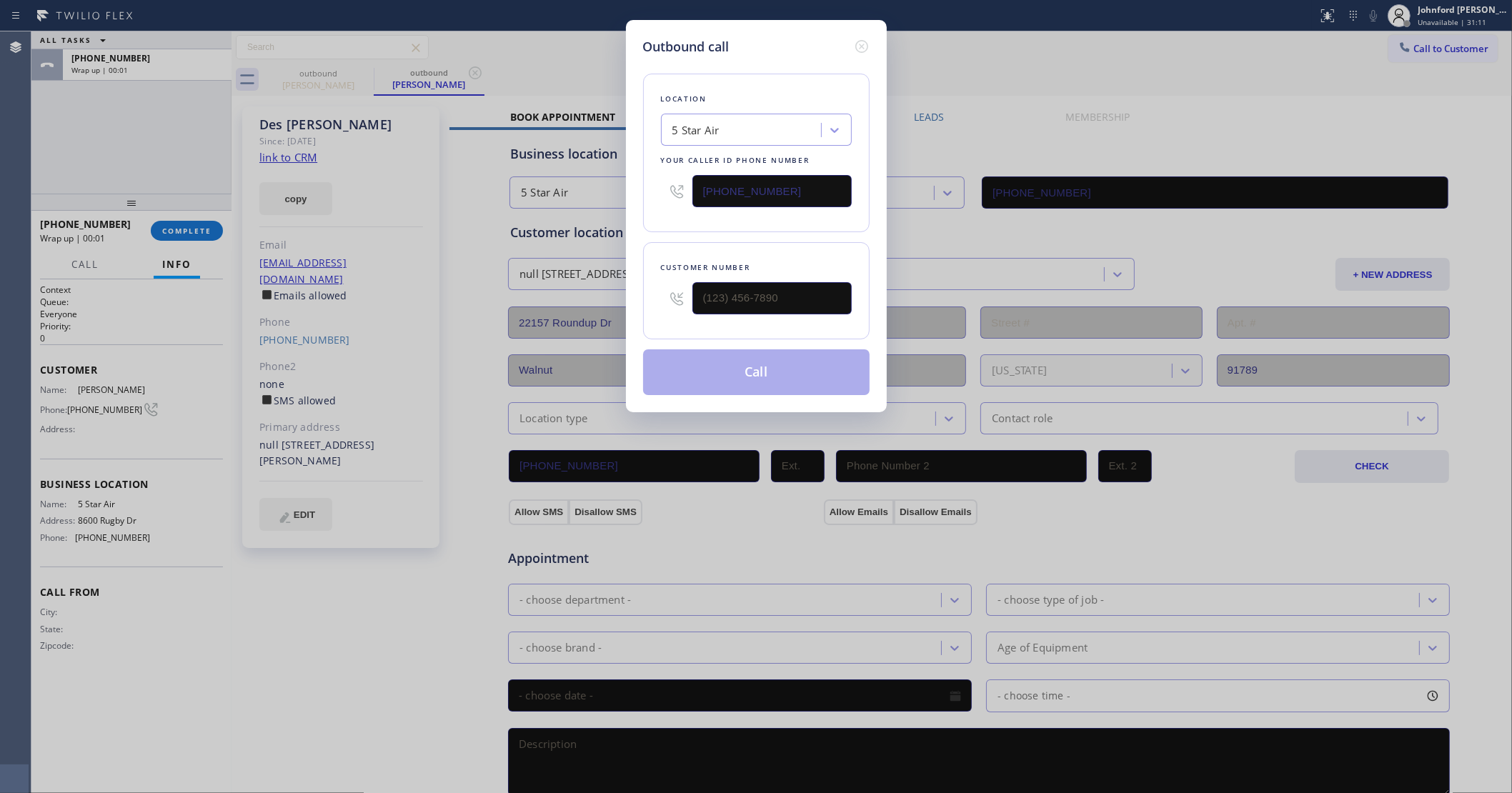
type input "[PHONE_NUMBER]"
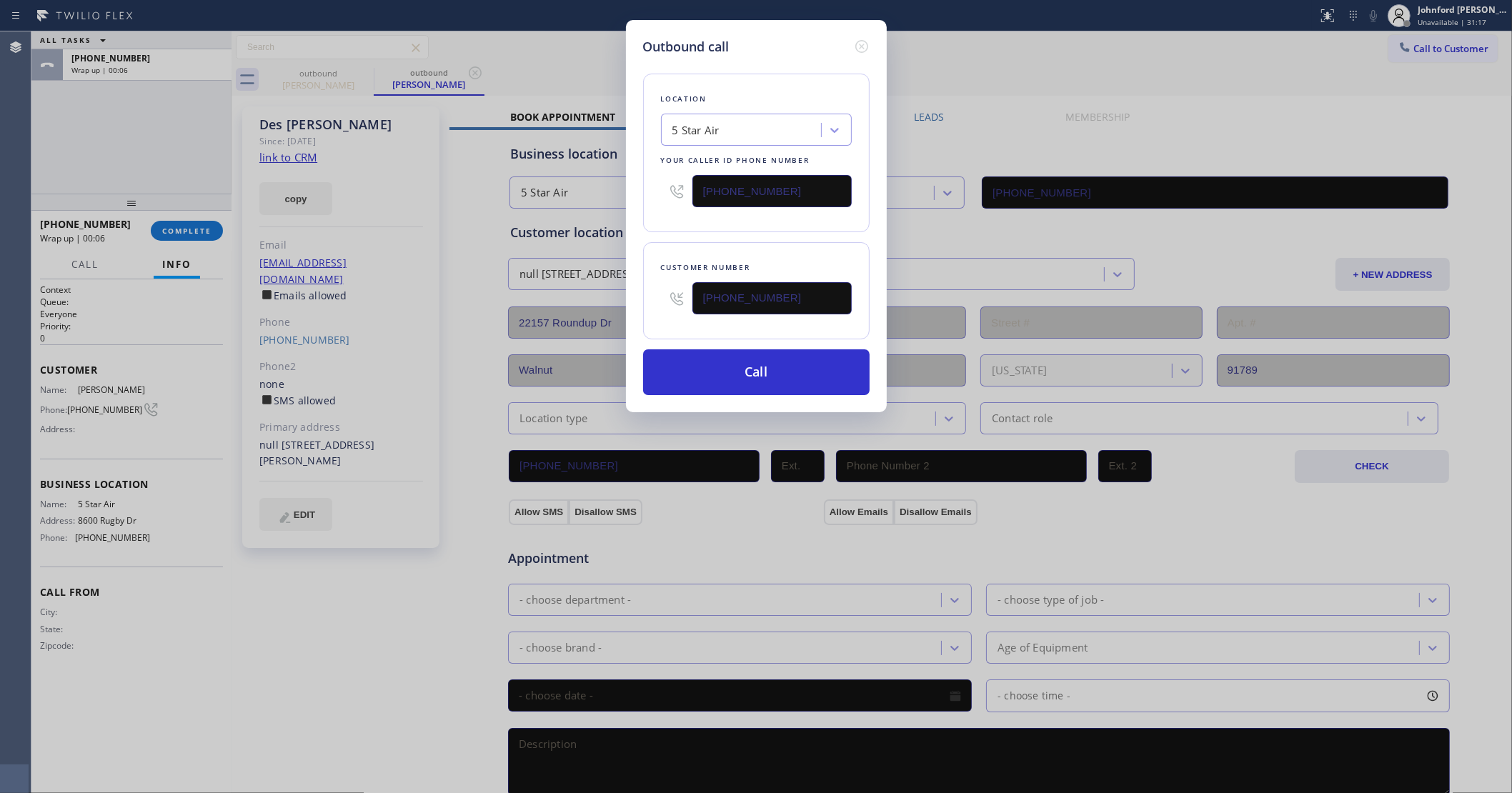
drag, startPoint x: 793, startPoint y: 187, endPoint x: 677, endPoint y: 199, distance: 116.6
click at [677, 199] on div "[PHONE_NUMBER]" at bounding box center [756, 190] width 191 height 46
paste input "909) 480-4981"
type input "[PHONE_NUMBER]"
click at [654, 233] on div "Location 5 Star Air Your caller id phone number [PHONE_NUMBER] Customer number …" at bounding box center [756, 226] width 226 height 339
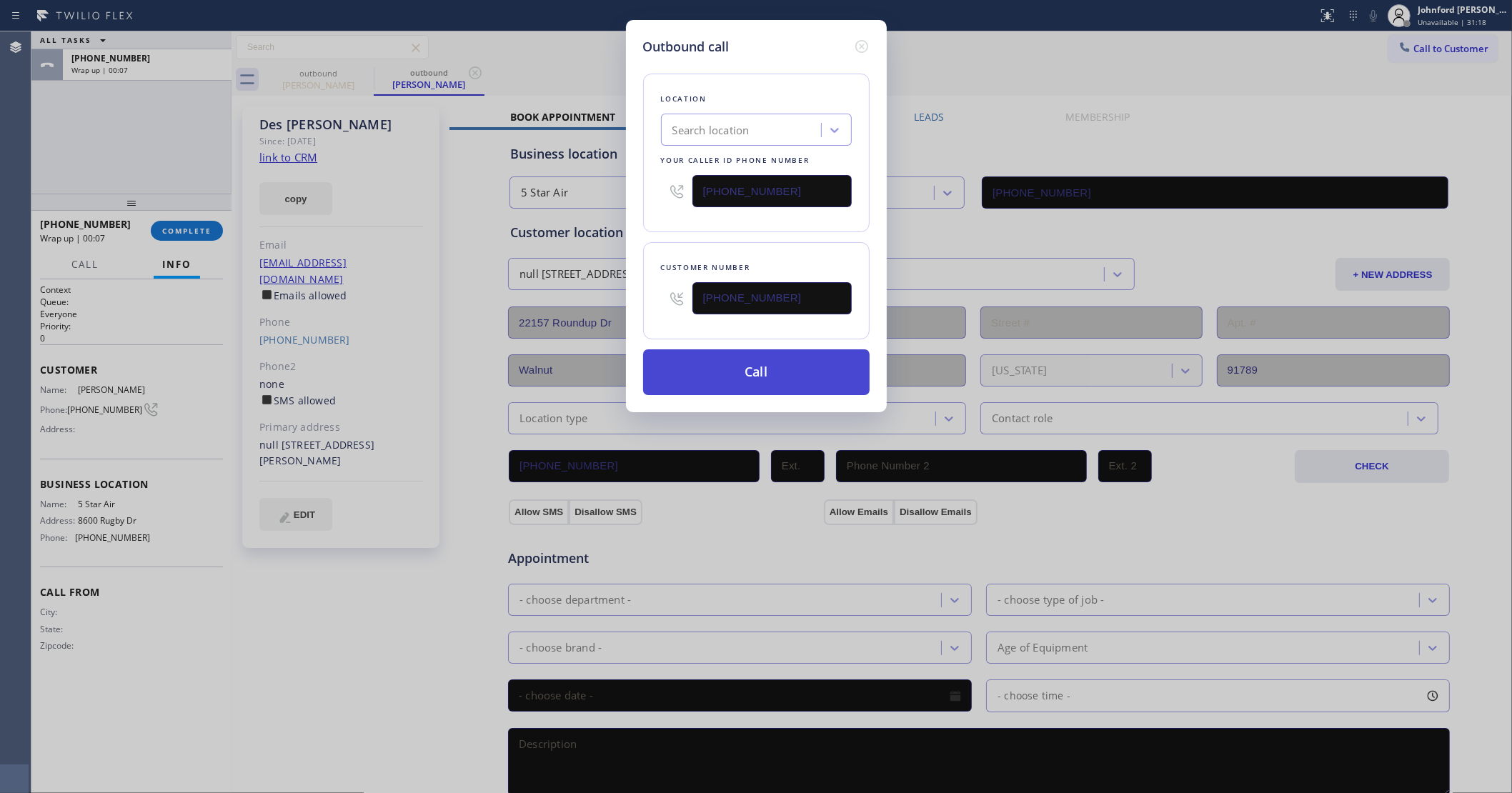
click at [701, 366] on button "Call" at bounding box center [756, 372] width 226 height 45
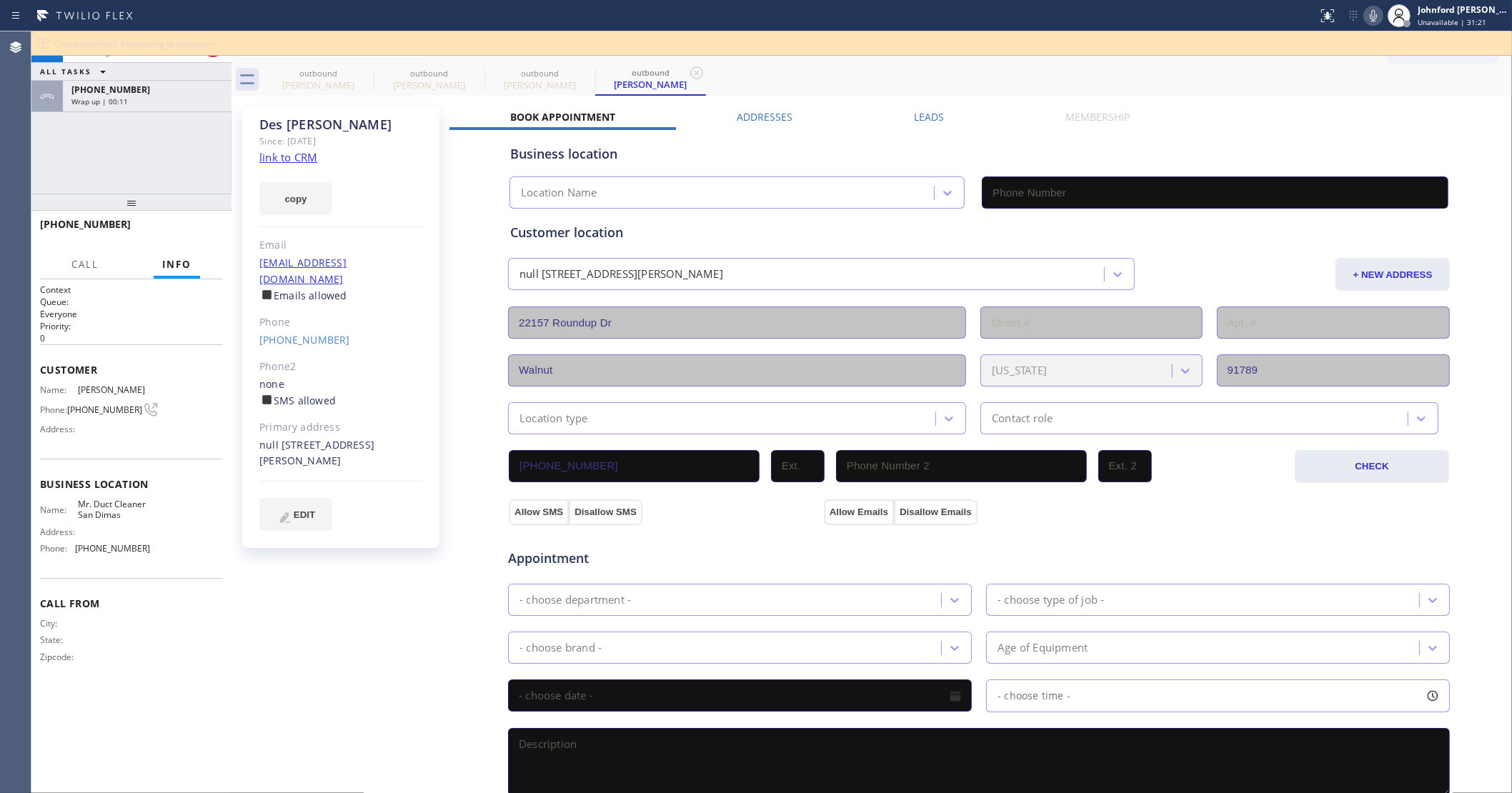
type input "[PHONE_NUMBER]"
click at [148, 87] on div "[PHONE_NUMBER]" at bounding box center [148, 89] width 151 height 12
click at [187, 240] on button "COMPLETE" at bounding box center [186, 230] width 72 height 20
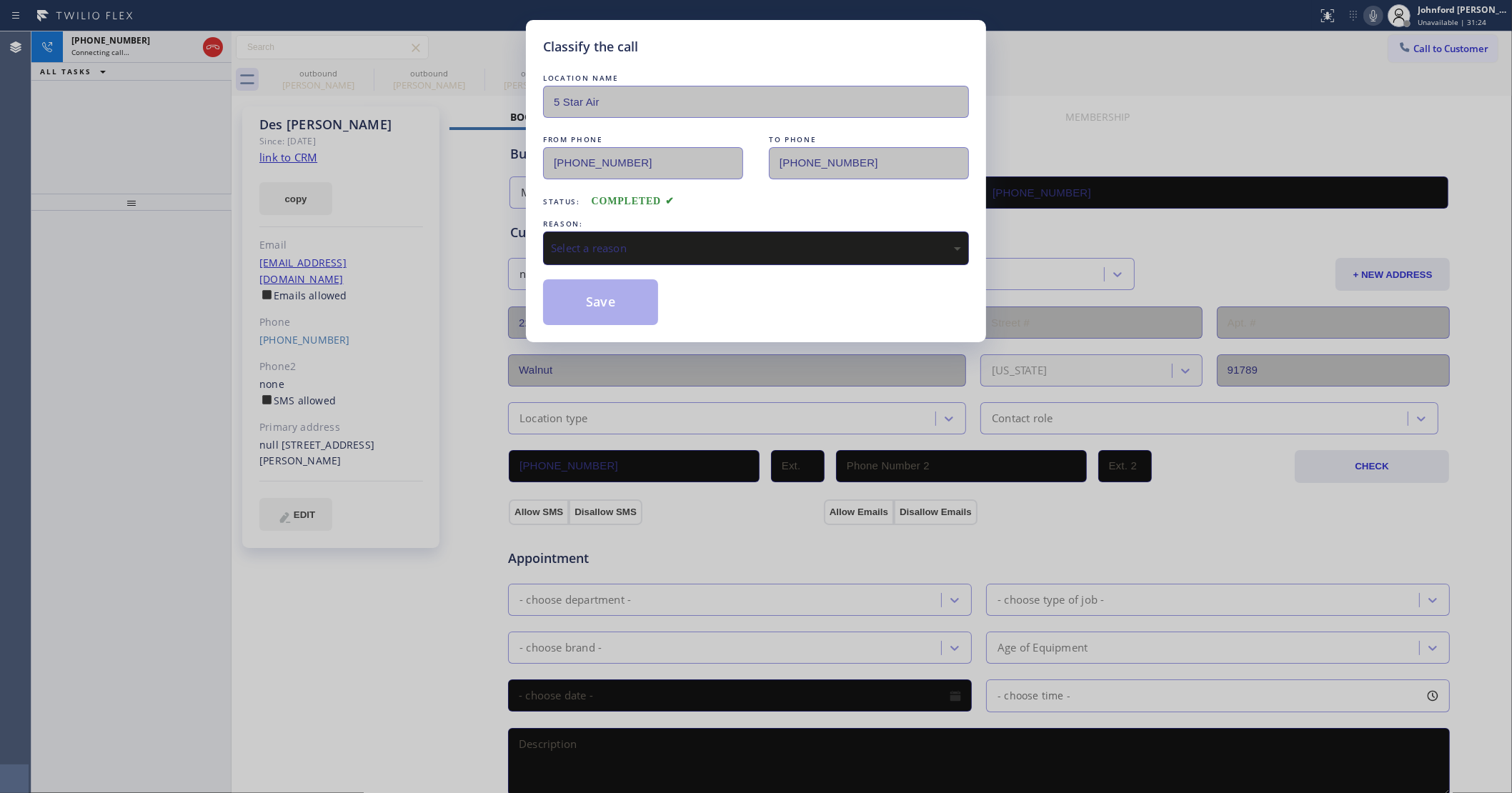
click at [648, 257] on div "Select a reason" at bounding box center [756, 248] width 426 height 33
click at [608, 304] on button "Save" at bounding box center [601, 302] width 115 height 45
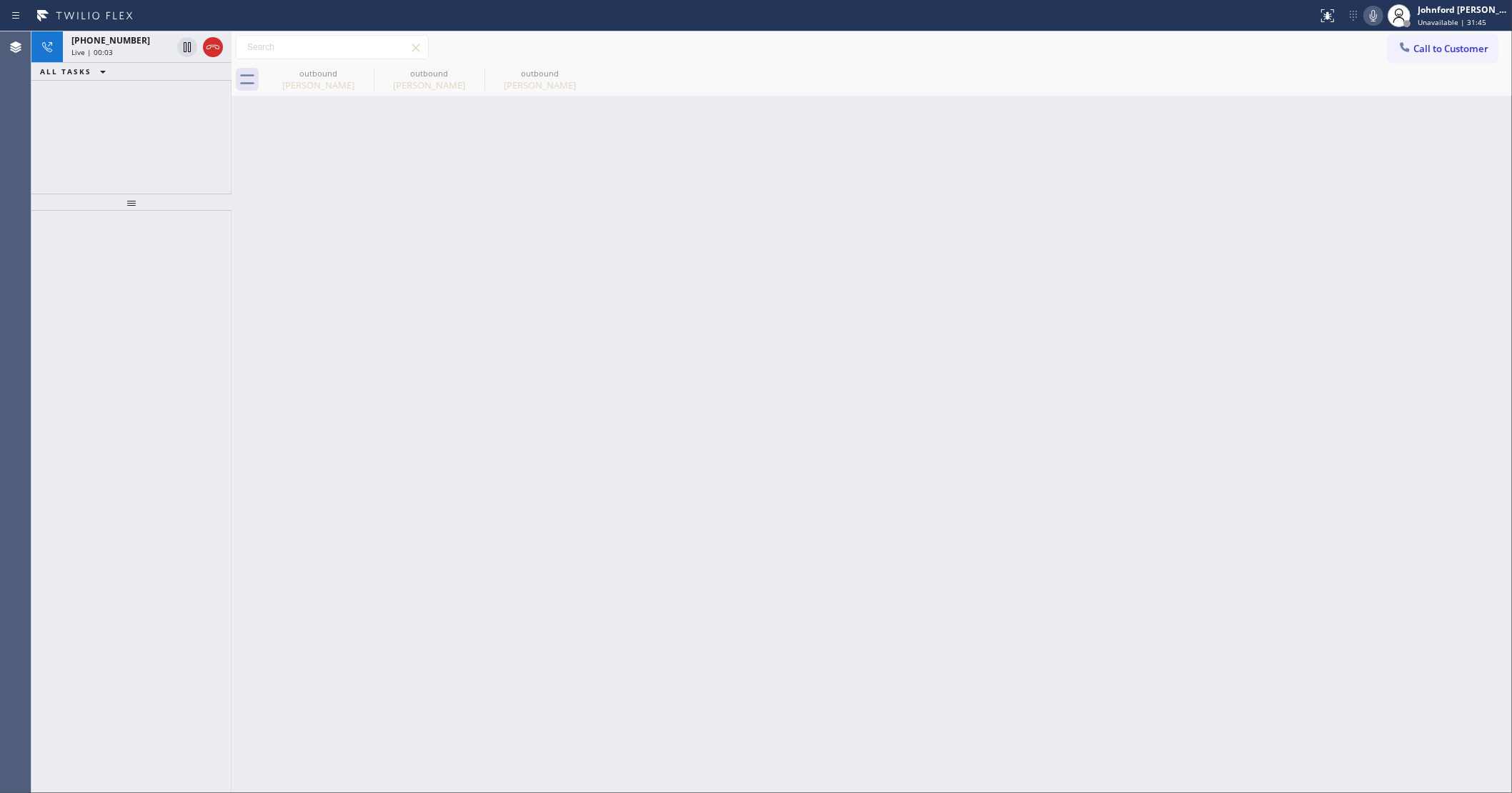
click at [114, 122] on div "[PHONE_NUMBER] Live | 00:03 ALL TASKS ALL TASKS ACTIVE TASKS TASKS IN WRAP UP" at bounding box center [131, 112] width 200 height 162
click at [1375, 20] on icon at bounding box center [1373, 16] width 8 height 11
click at [358, 72] on icon at bounding box center [364, 73] width 17 height 17
type input "[PHONE_NUMBER]"
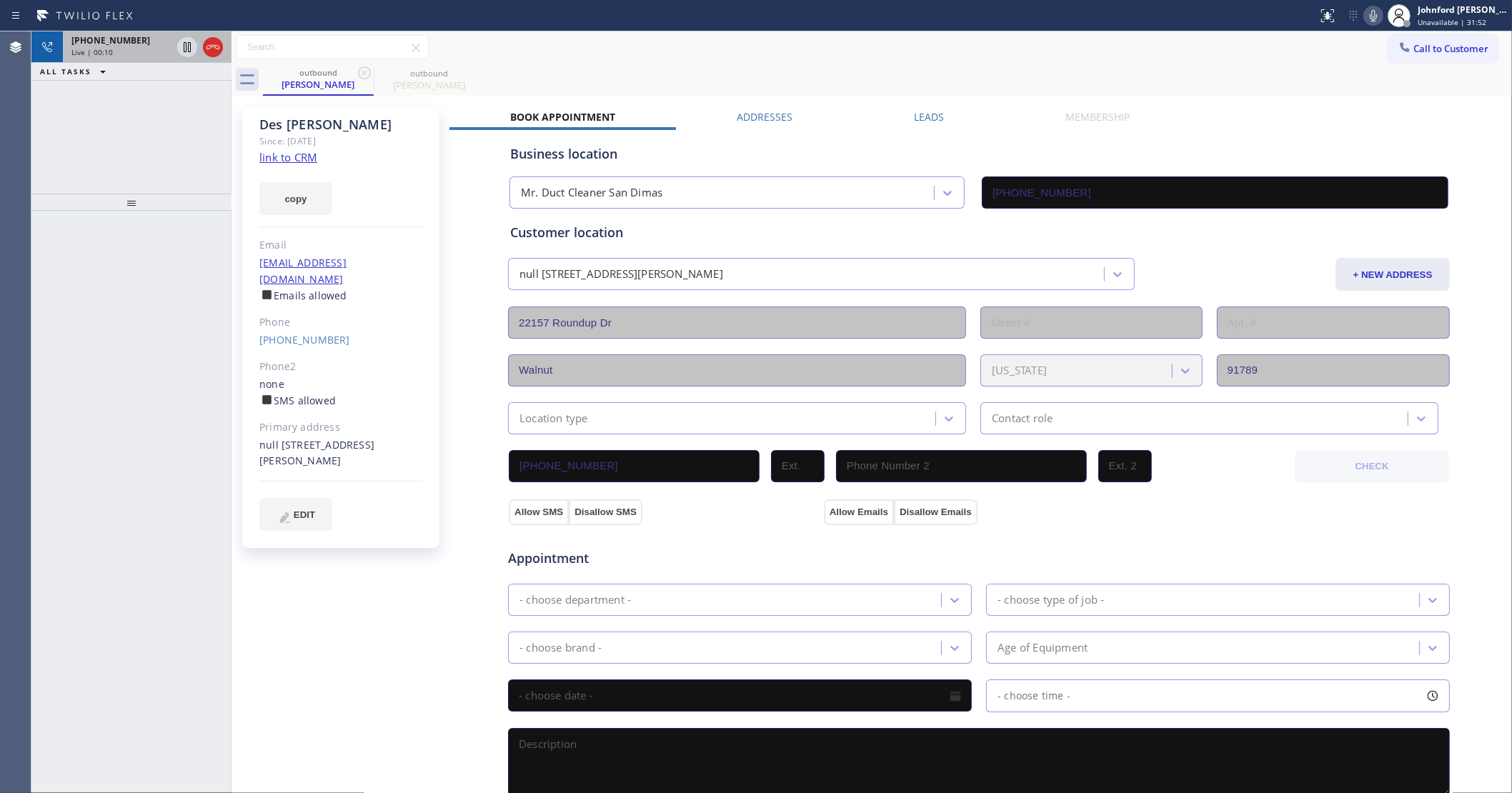
click at [119, 48] on div "Live | 00:10" at bounding box center [122, 52] width 100 height 10
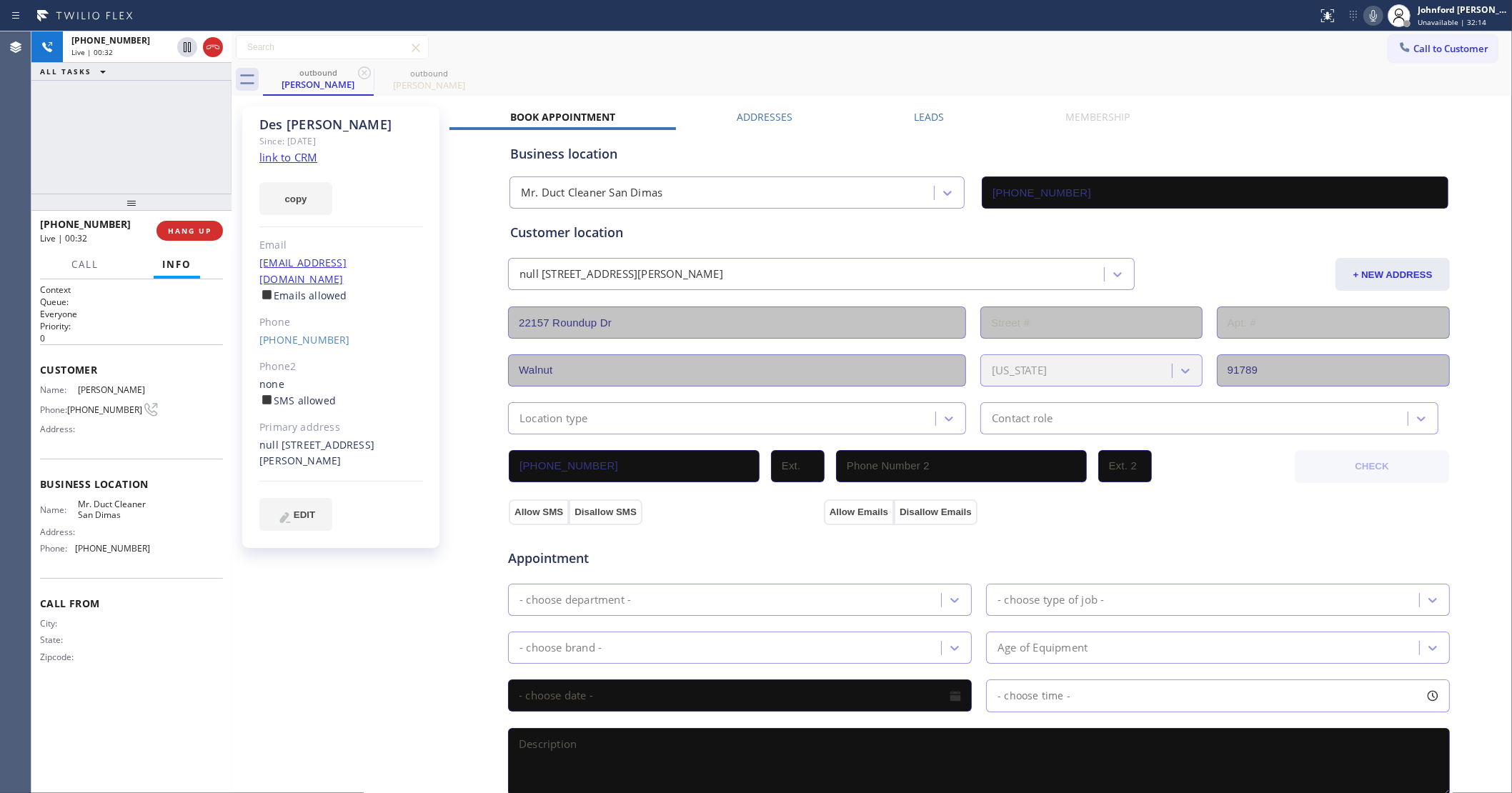
click at [1369, 23] on icon at bounding box center [1373, 16] width 17 height 17
drag, startPoint x: 1369, startPoint y: 23, endPoint x: 1349, endPoint y: 16, distance: 21.2
click at [1369, 22] on icon at bounding box center [1373, 16] width 17 height 17
click at [134, 143] on div "[PHONE_NUMBER] Live | 00:51 ALL TASKS ALL TASKS ACTIVE TASKS TASKS IN WRAP UP" at bounding box center [131, 112] width 200 height 162
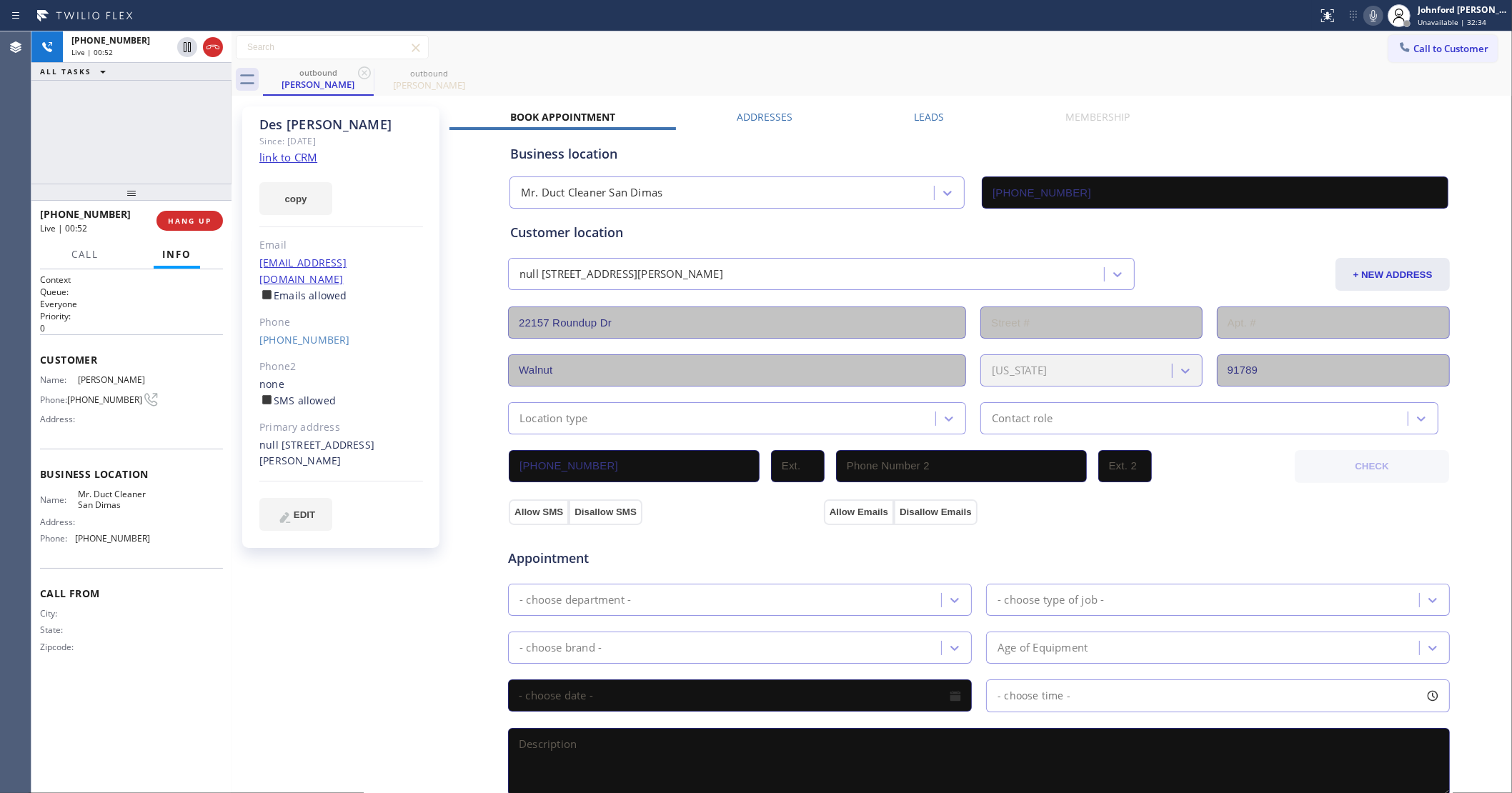
drag, startPoint x: 132, startPoint y: 204, endPoint x: 132, endPoint y: 120, distance: 84.0
click at [132, 120] on div "[PHONE_NUMBER] Live | 00:52 ALL TASKS ALL TASKS ACTIVE TASKS TASKS IN WRAP UP […" at bounding box center [131, 412] width 200 height 762
click at [169, 221] on span "HANG UP" at bounding box center [189, 220] width 44 height 10
click at [927, 123] on label "Leads" at bounding box center [929, 116] width 30 height 13
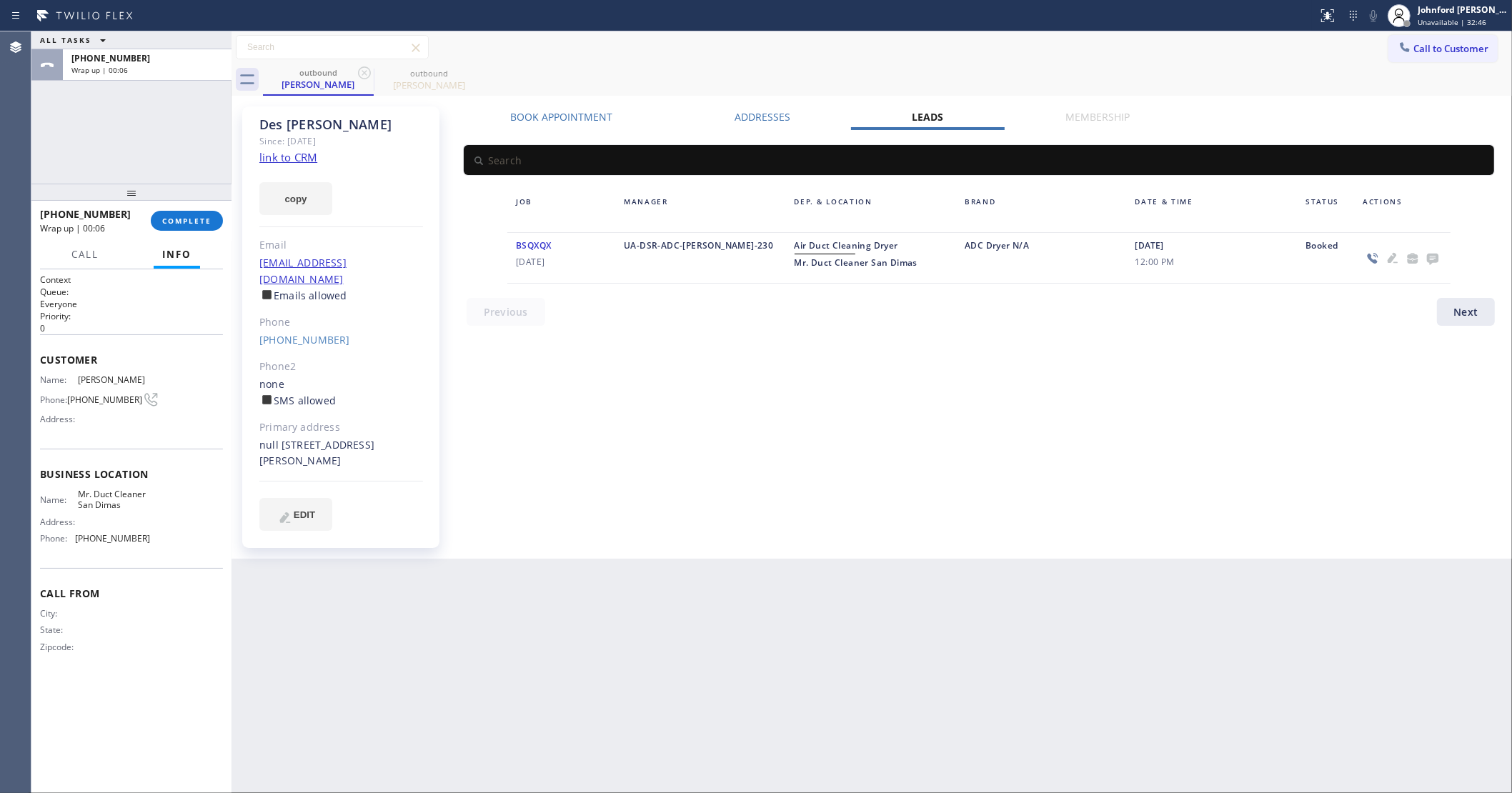
click at [1428, 267] on div at bounding box center [1402, 258] width 97 height 42
click at [1433, 261] on icon at bounding box center [1433, 259] width 11 height 11
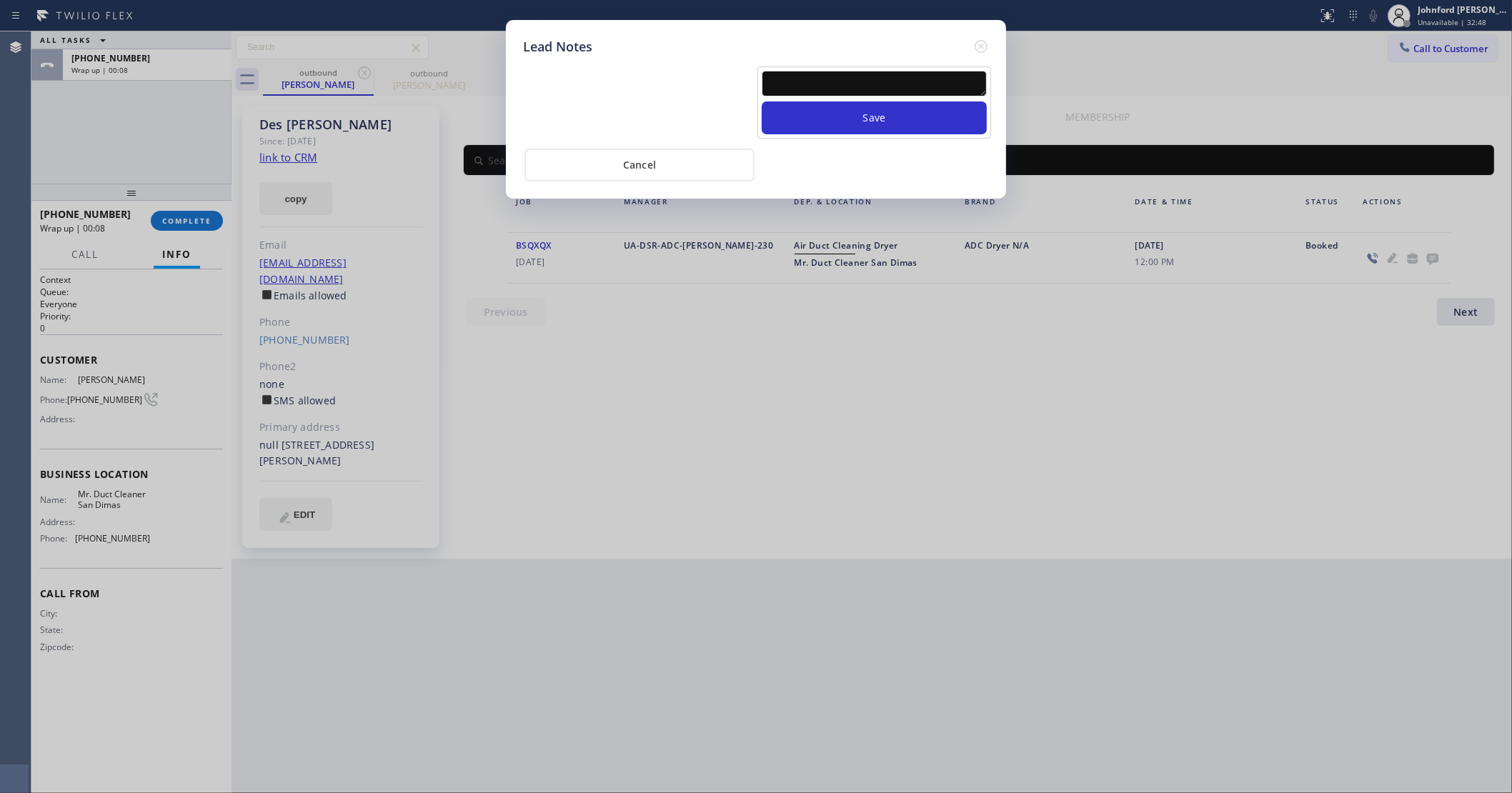
click at [940, 79] on textarea at bounding box center [874, 83] width 225 height 26
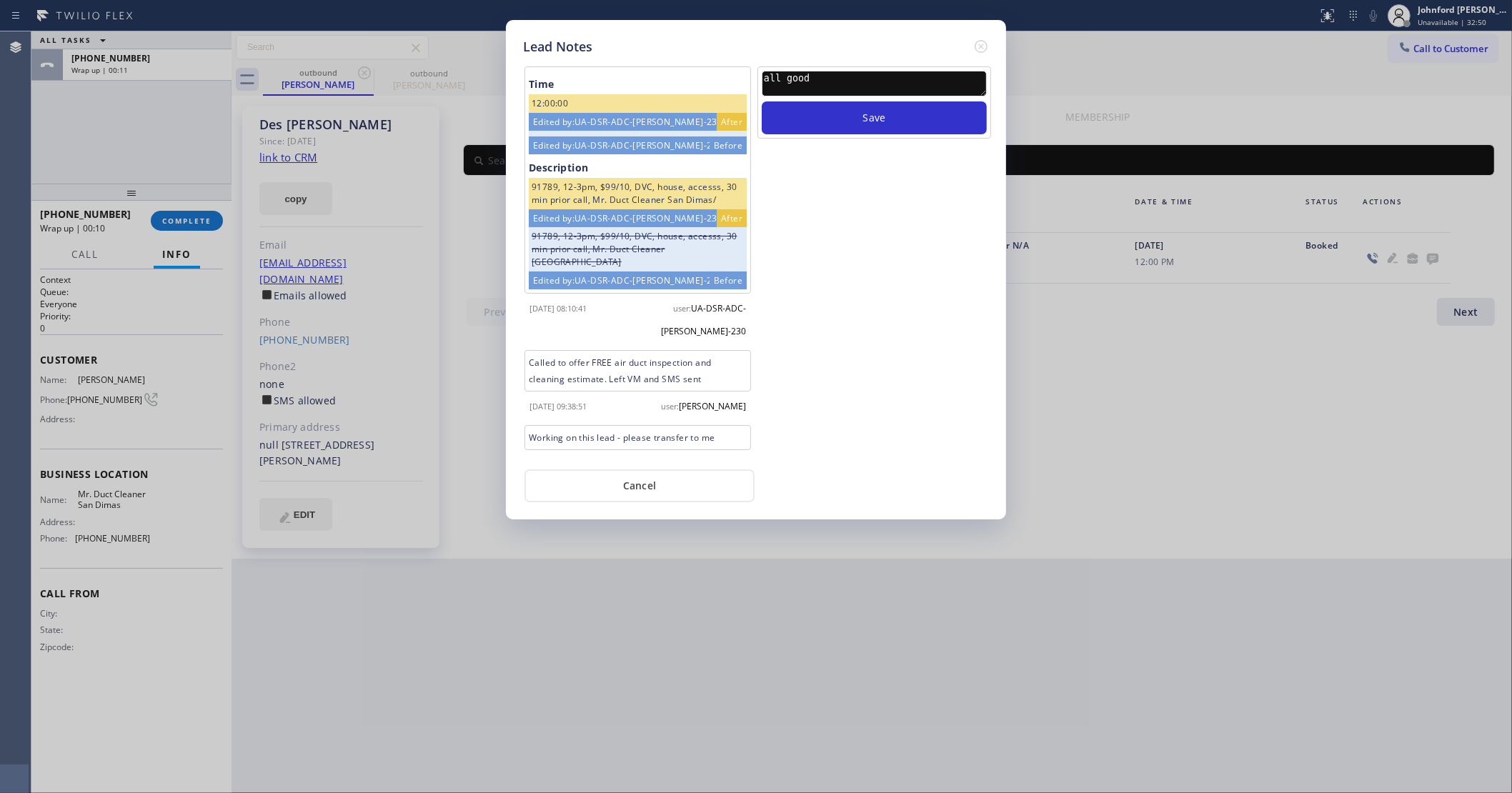
type textarea "all good"
click at [762, 101] on button "Save" at bounding box center [874, 117] width 225 height 33
click at [974, 38] on icon at bounding box center [981, 46] width 17 height 17
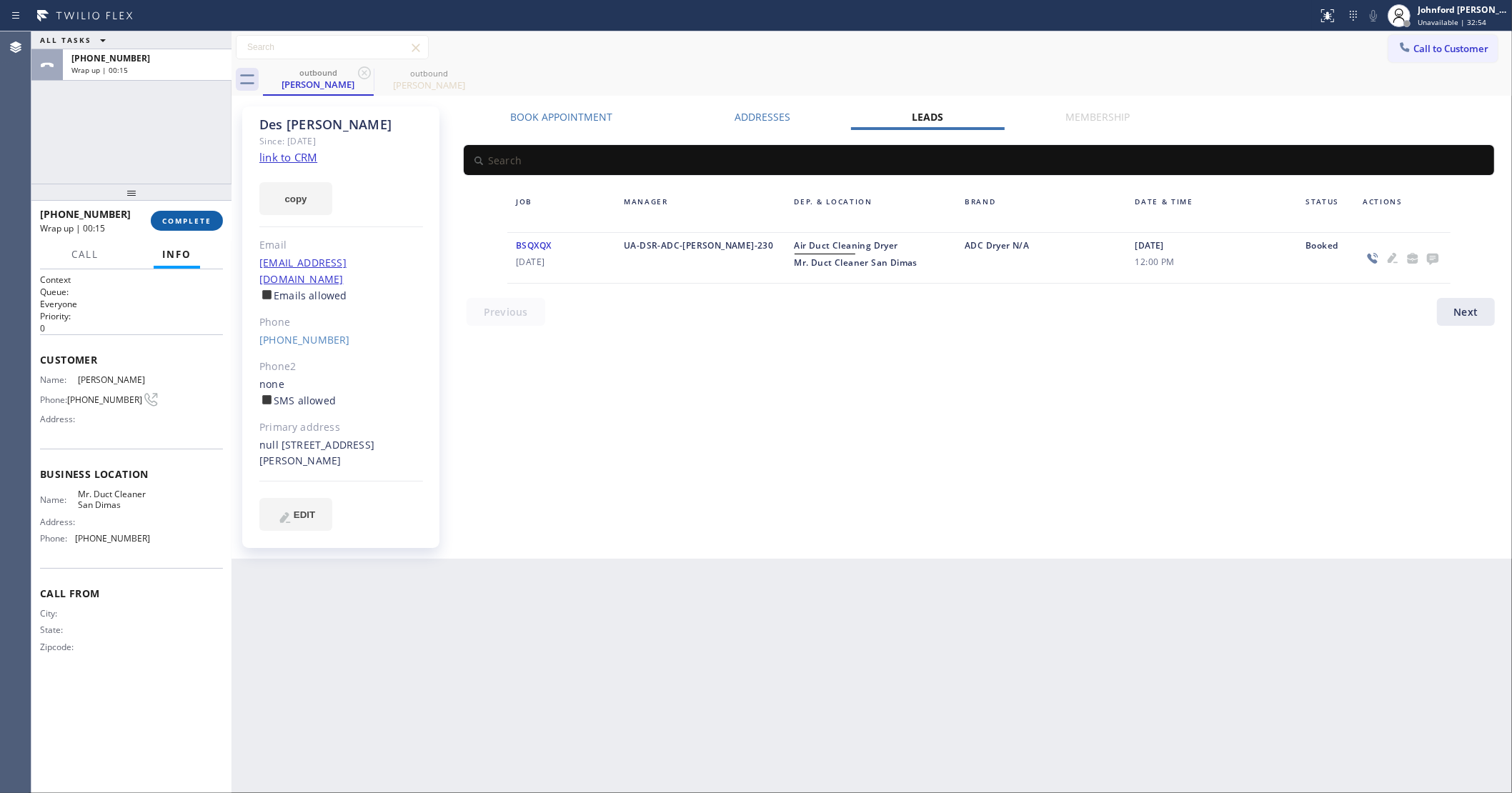
click at [199, 217] on span "COMPLETE" at bounding box center [186, 220] width 49 height 10
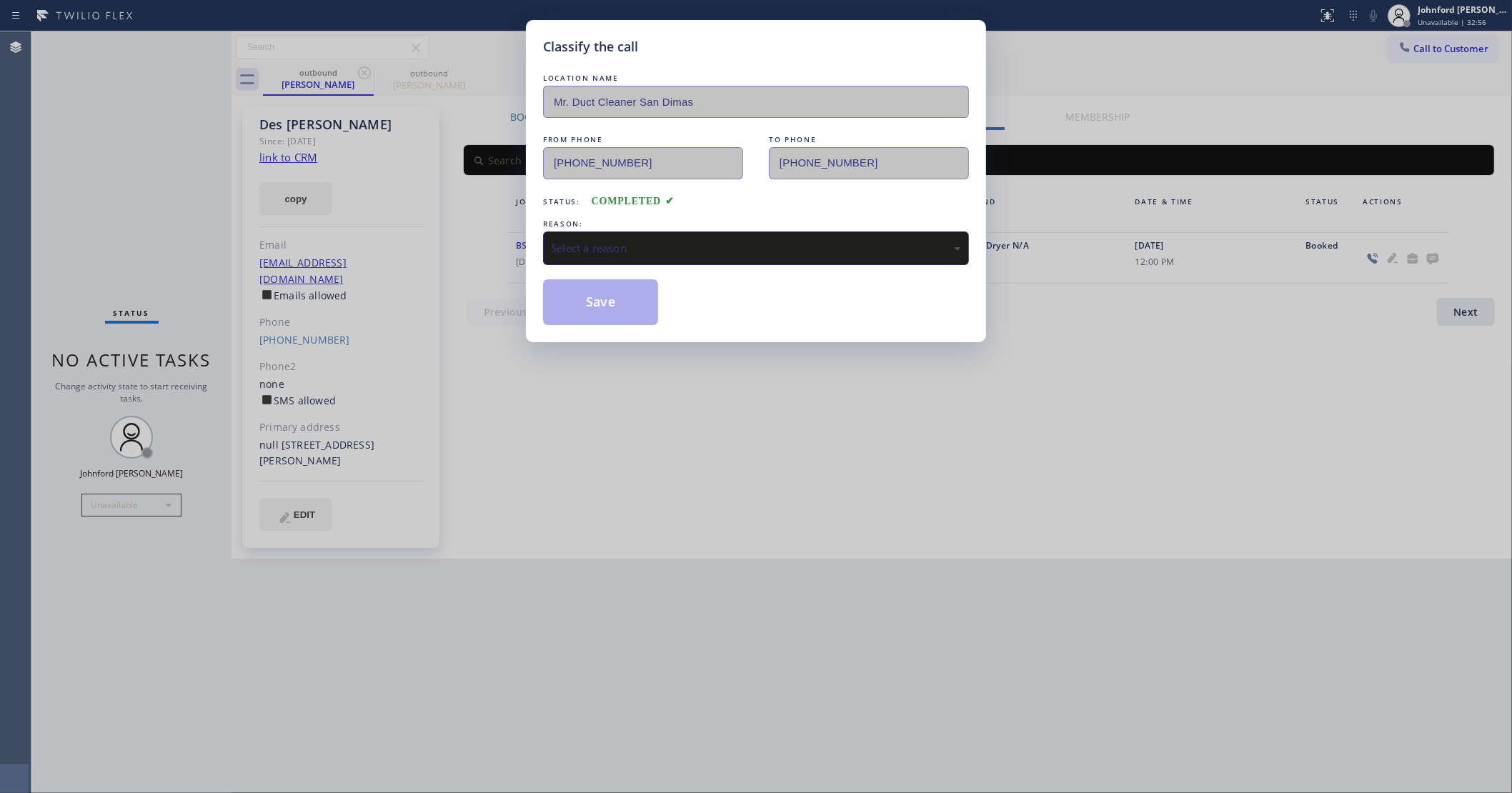
click at [642, 244] on div "Select a reason" at bounding box center [755, 248] width 410 height 16
click at [622, 311] on button "Save" at bounding box center [601, 302] width 115 height 45
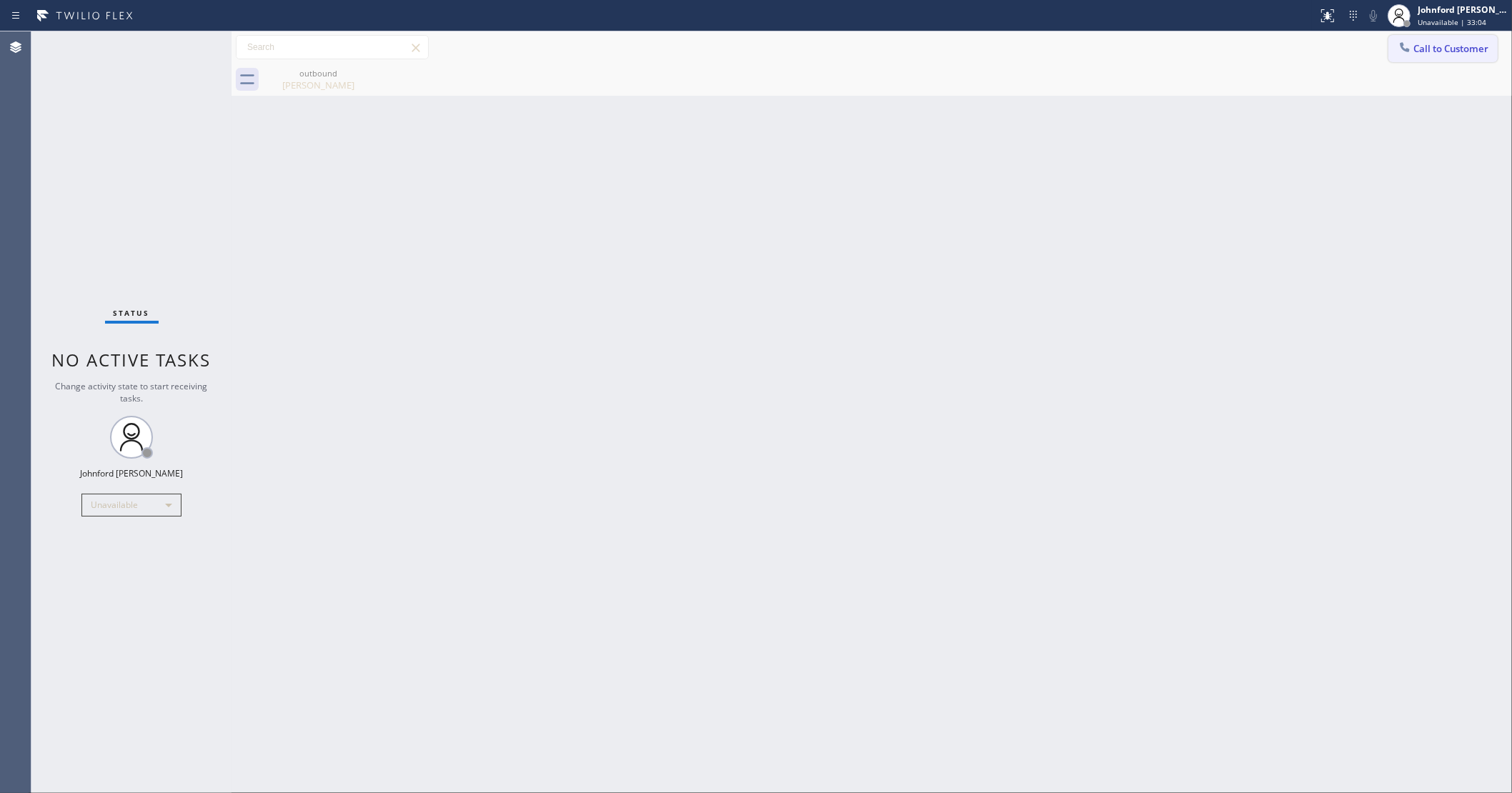
click at [1442, 43] on button "Call to Customer" at bounding box center [1443, 48] width 110 height 27
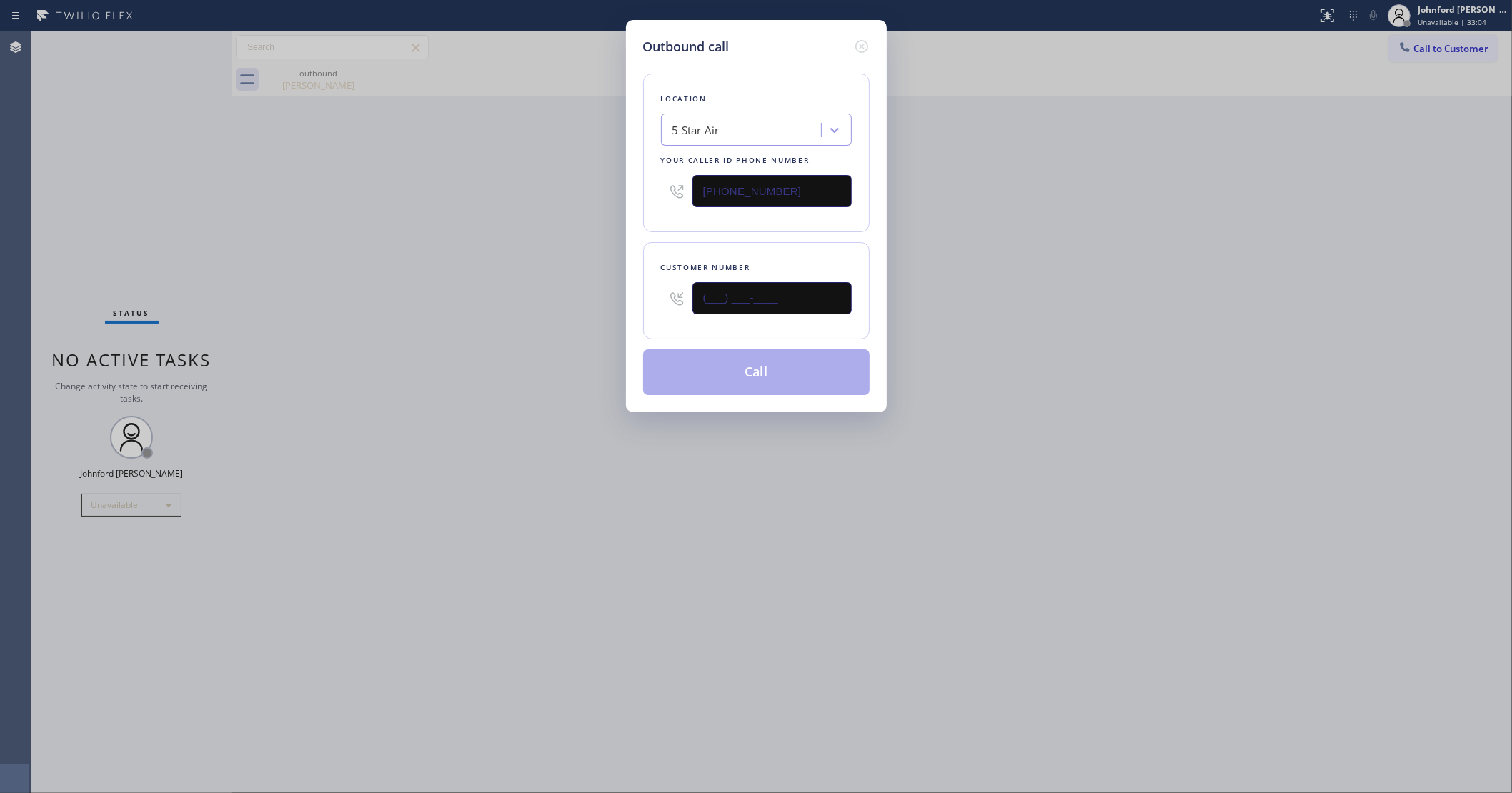
drag, startPoint x: 768, startPoint y: 305, endPoint x: 541, endPoint y: 305, distance: 227.0
click at [557, 305] on div "Outbound call Location 5 Star Air Your caller id phone number [PHONE_NUMBER] Cu…" at bounding box center [756, 396] width 1512 height 793
paste input "310) 346-9581"
type input "[PHONE_NUMBER]"
click at [477, 305] on div "Outbound call Location 5 Star Air Your caller id phone number [PHONE_NUMBER] Cu…" at bounding box center [756, 396] width 1512 height 793
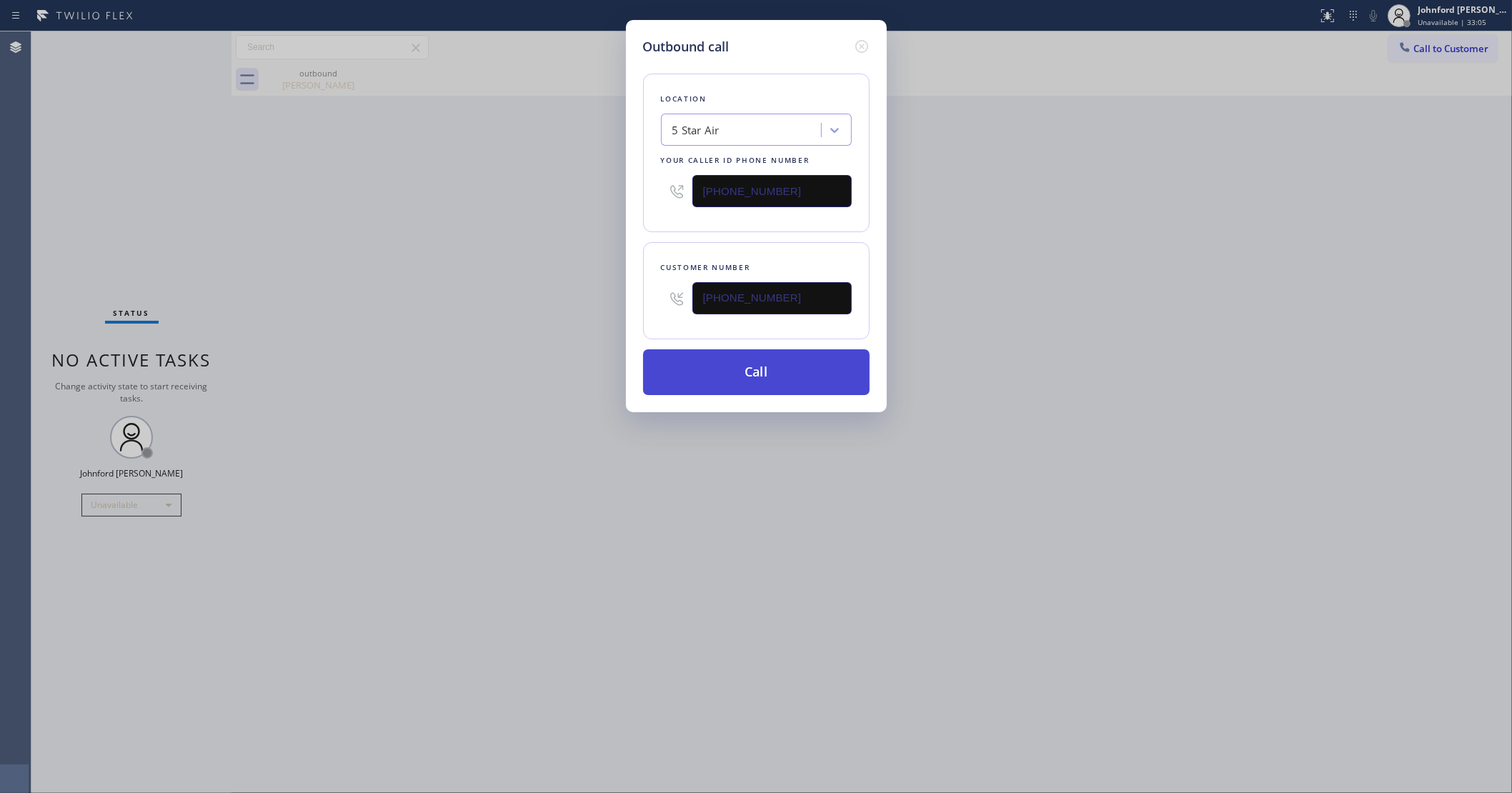
click at [711, 379] on button "Call" at bounding box center [756, 372] width 226 height 45
click at [1099, 245] on div "Outbound call Location 5 Star Air Your caller id phone number [PHONE_NUMBER] Cu…" at bounding box center [756, 396] width 1512 height 793
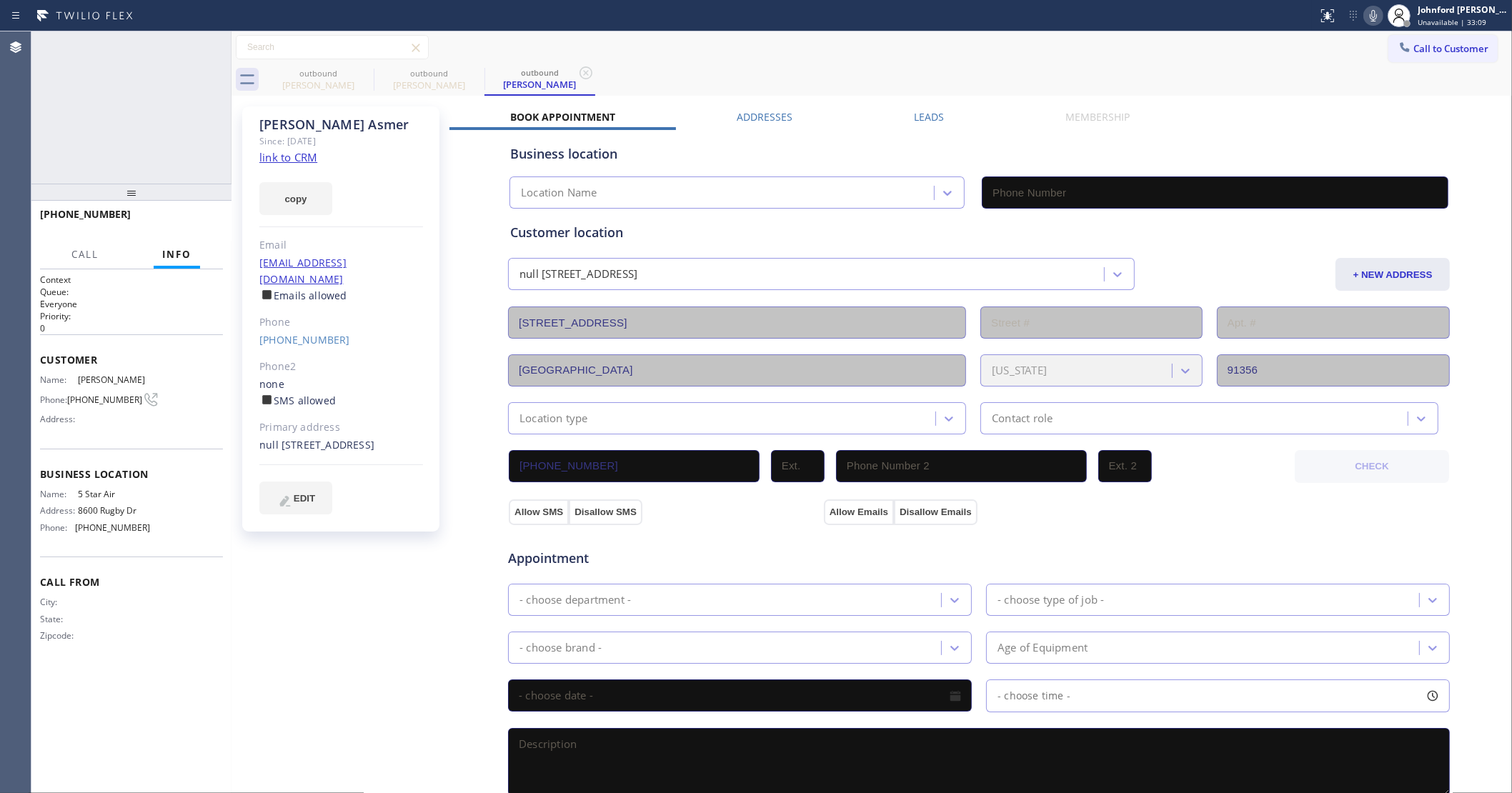
type input "[PHONE_NUMBER]"
click at [200, 223] on span "HANG UP" at bounding box center [189, 220] width 44 height 10
click at [304, 333] on link "[PHONE_NUMBER]" at bounding box center [305, 340] width 91 height 13
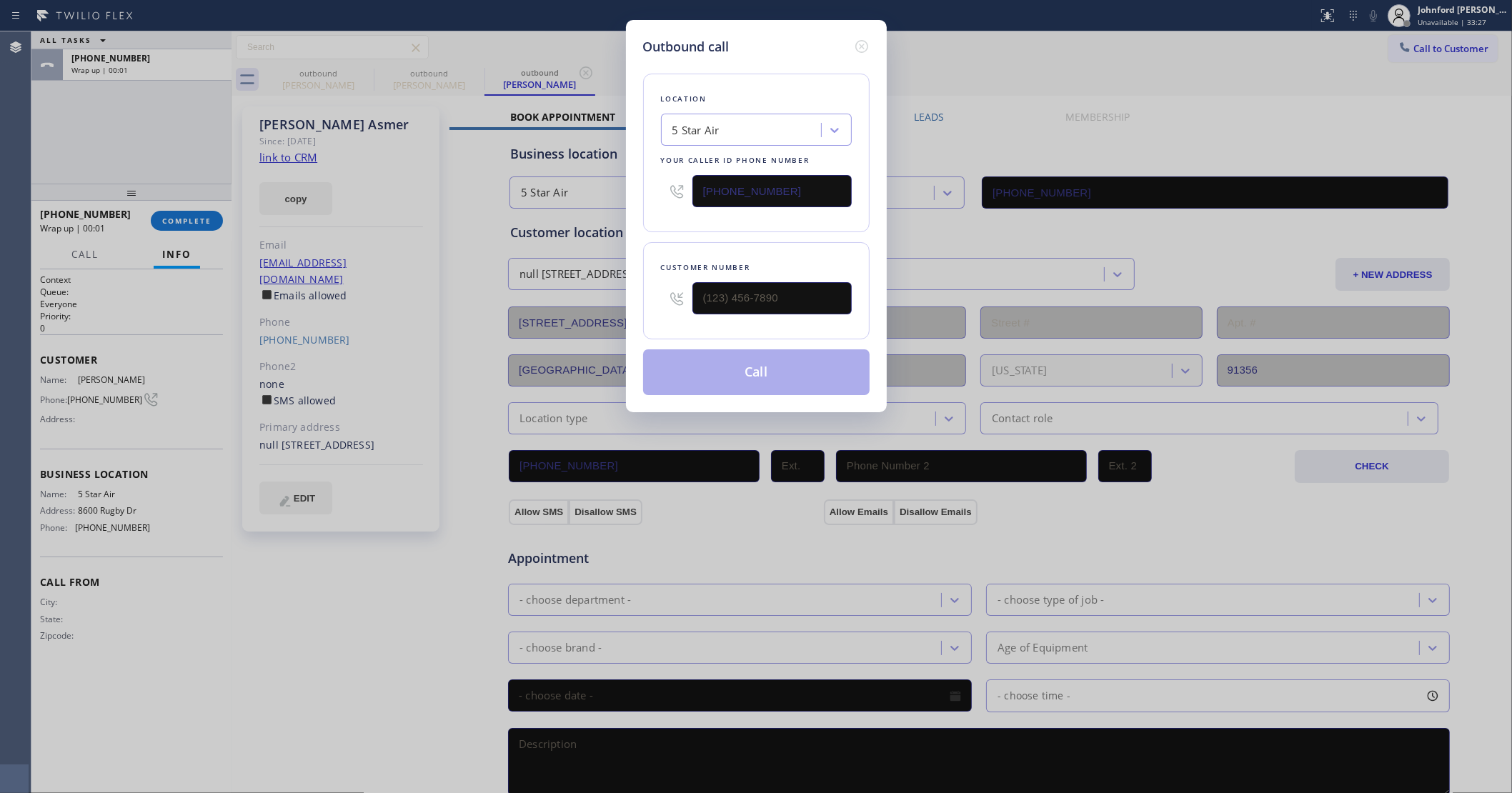
type input "[PHONE_NUMBER]"
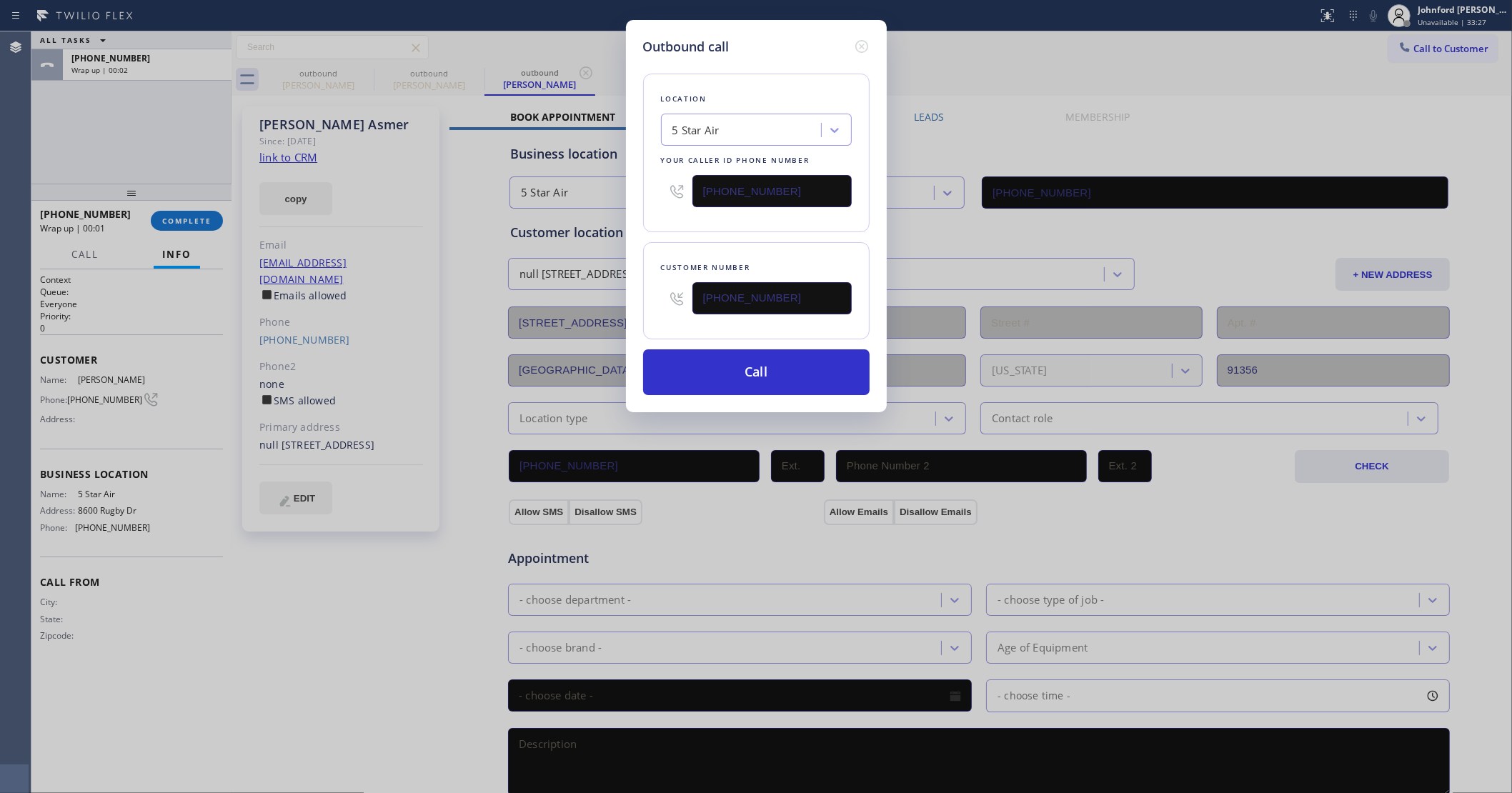
drag, startPoint x: 800, startPoint y: 185, endPoint x: 618, endPoint y: 185, distance: 182.0
click at [618, 185] on div "Outbound call Location 5 Star Air Your caller id phone number [PHONE_NUMBER] Cu…" at bounding box center [756, 396] width 1512 height 793
paste input "18) 495-0651"
type input "[PHONE_NUMBER]"
click at [693, 245] on div "Customer number [PHONE_NUMBER]" at bounding box center [756, 291] width 226 height 97
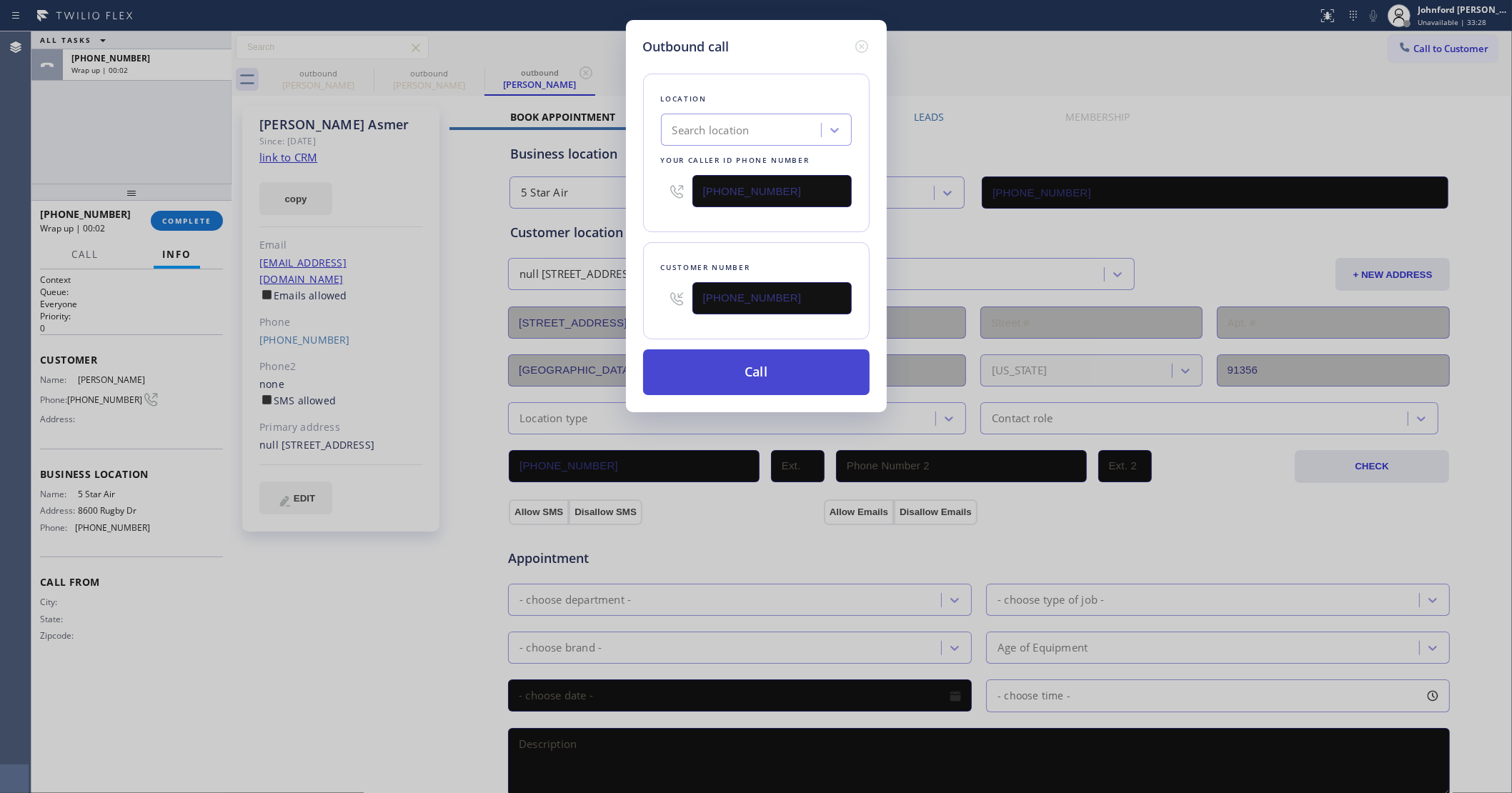
click at [714, 365] on button "Call" at bounding box center [756, 372] width 226 height 45
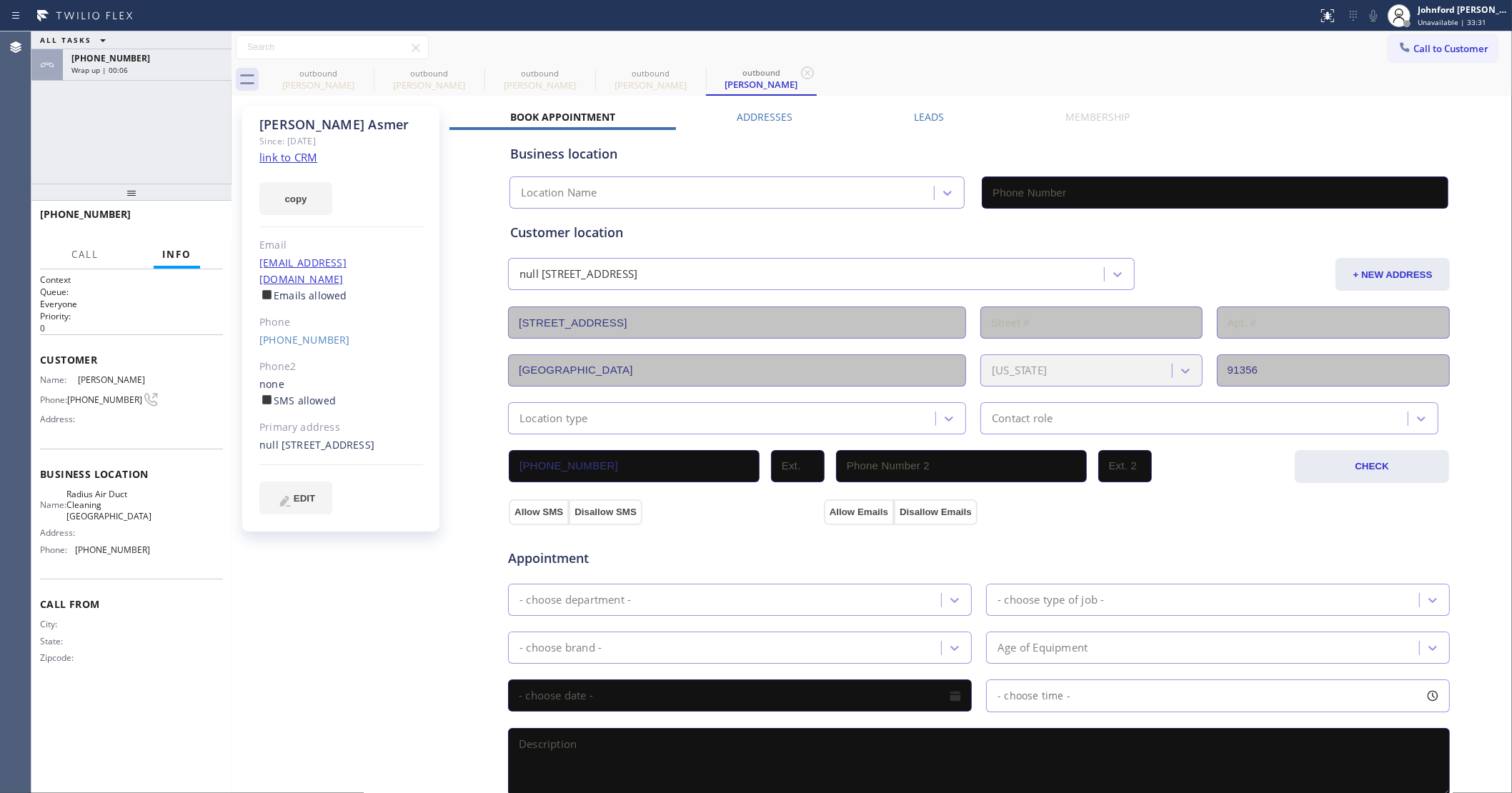
type input "[PHONE_NUMBER]"
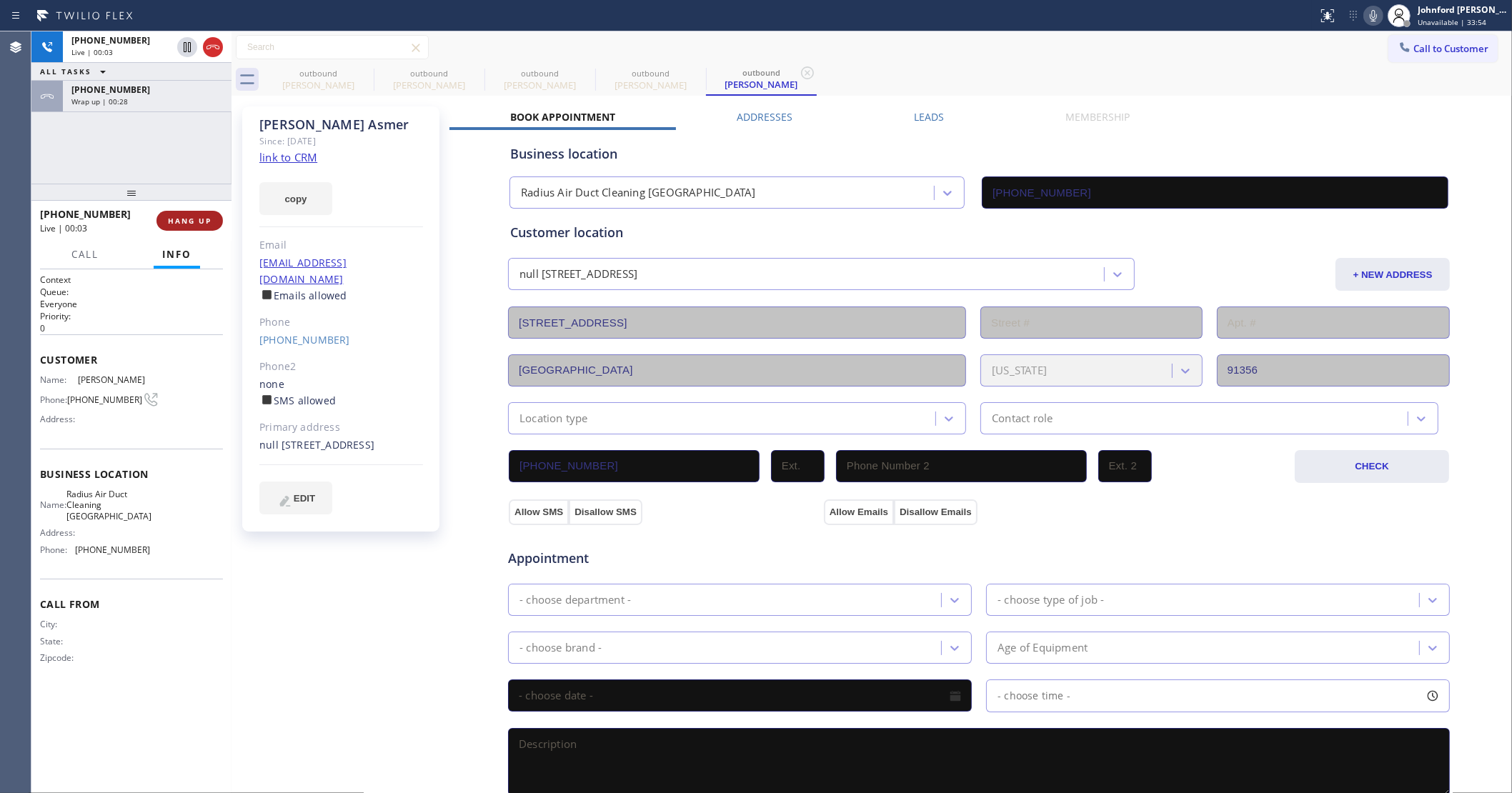
click at [186, 211] on button "HANG UP" at bounding box center [189, 220] width 66 height 20
click at [305, 333] on link "[PHONE_NUMBER]" at bounding box center [305, 340] width 91 height 13
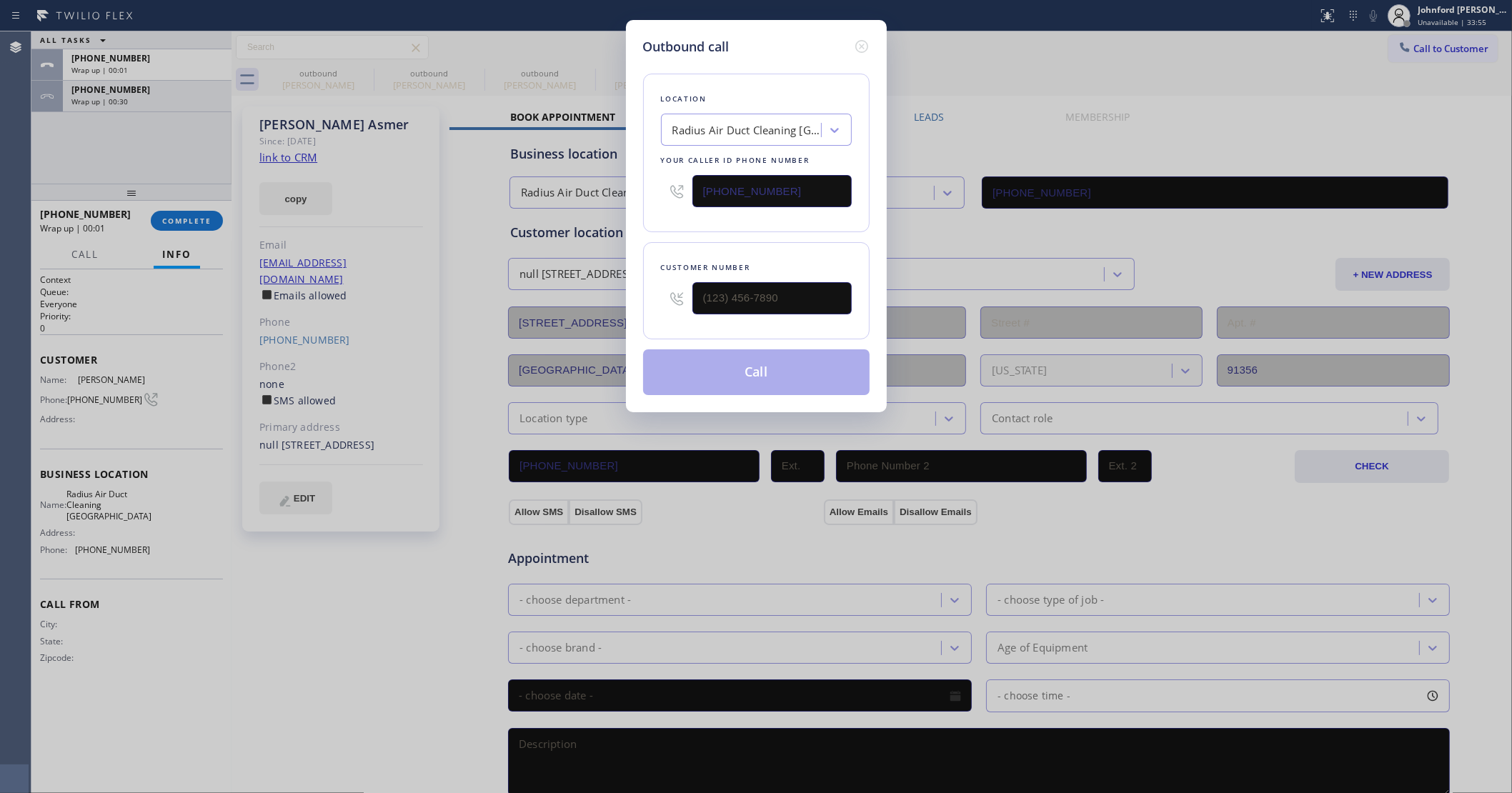
type input "[PHONE_NUMBER]"
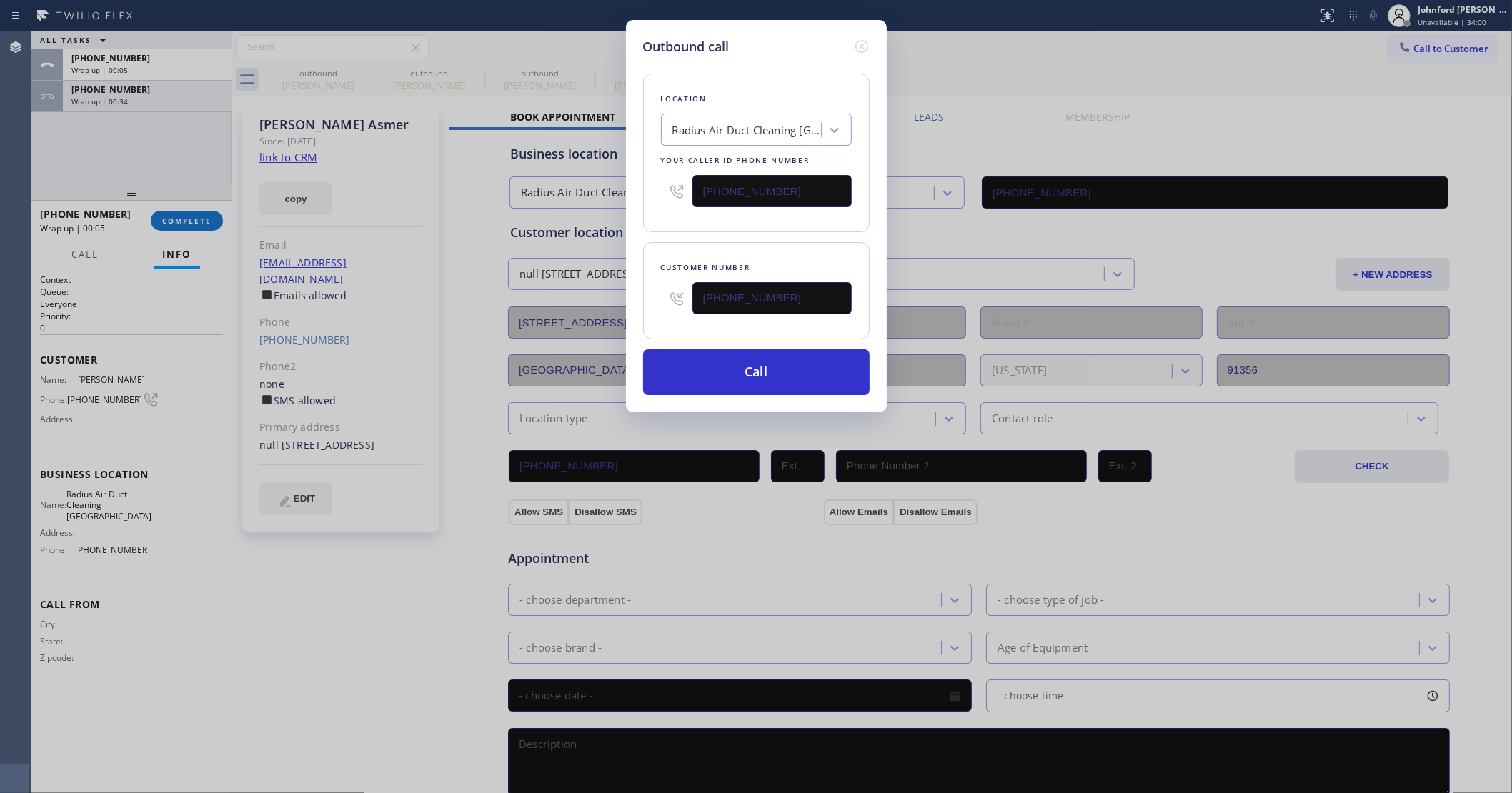
click at [876, 37] on div "Outbound call Location Radius Air Duct Cleaning [GEOGRAPHIC_DATA] Your caller i…" at bounding box center [756, 216] width 261 height 393
click at [879, 43] on div "Outbound call Location Radius Air Duct Cleaning [GEOGRAPHIC_DATA] Your caller i…" at bounding box center [756, 216] width 261 height 393
click at [865, 41] on icon at bounding box center [862, 46] width 17 height 17
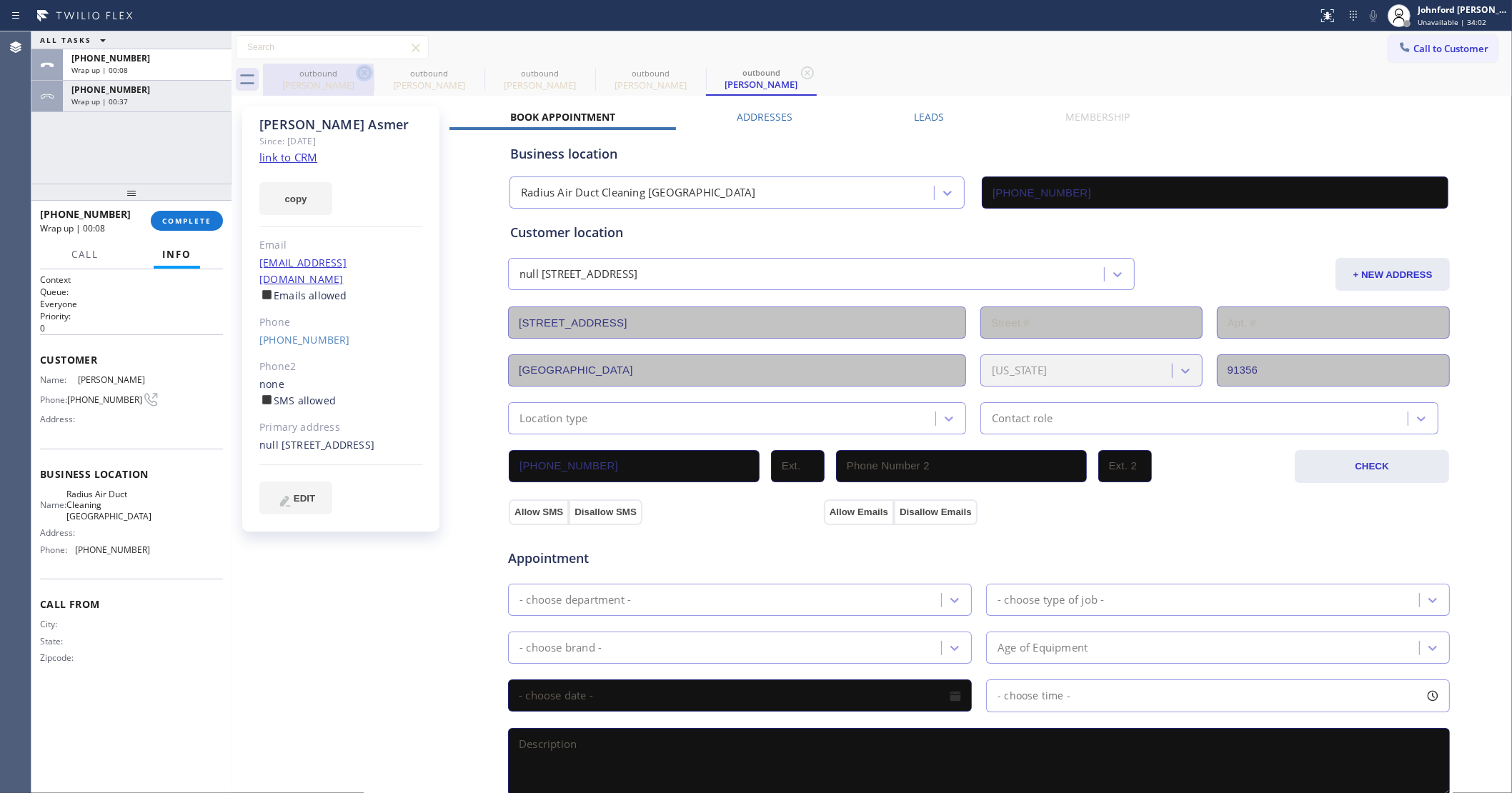
click at [369, 68] on icon at bounding box center [364, 73] width 17 height 17
type input "[PHONE_NUMBER]"
click at [369, 68] on icon at bounding box center [364, 73] width 17 height 17
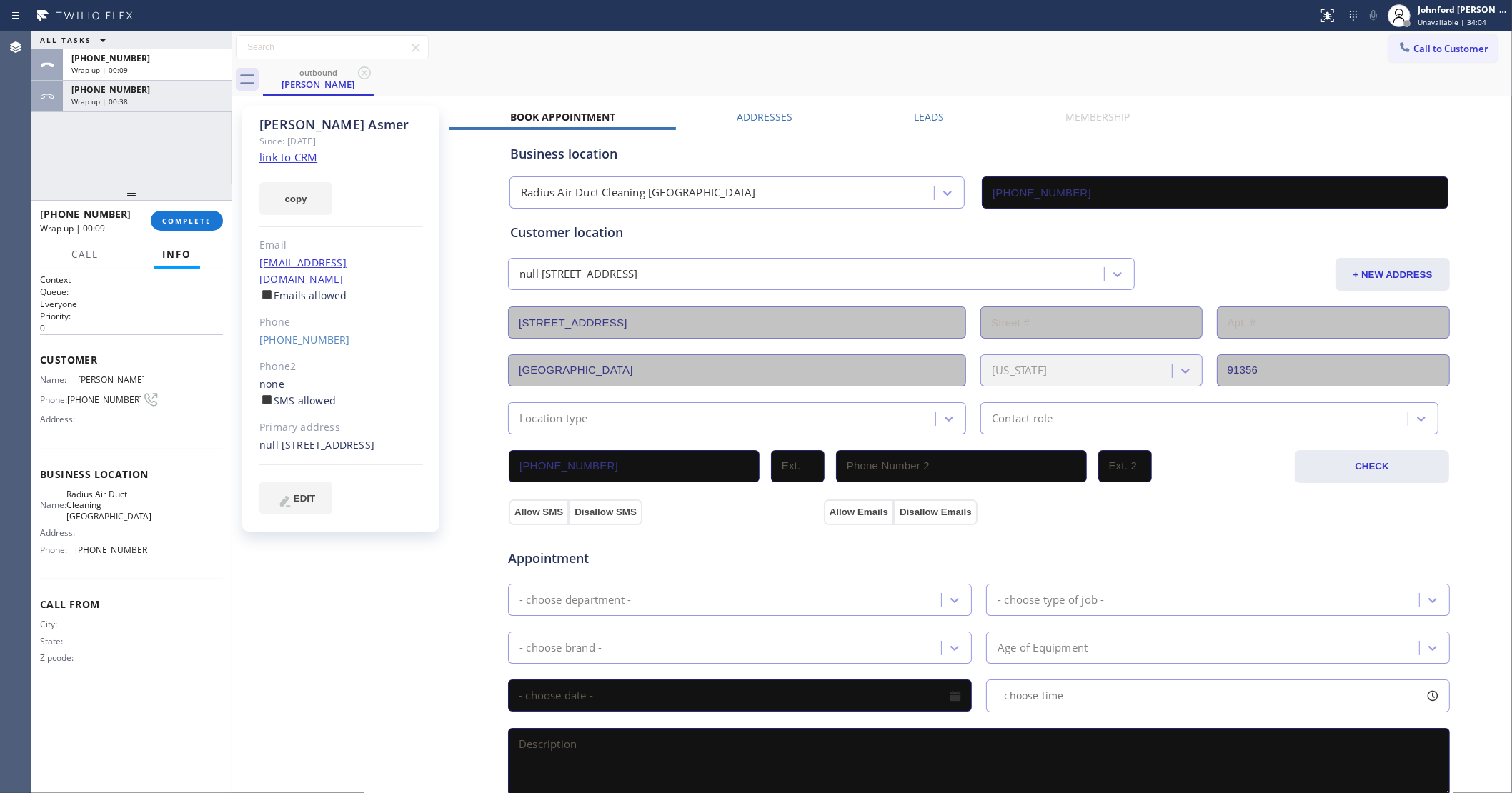
click at [369, 68] on icon at bounding box center [364, 73] width 17 height 17
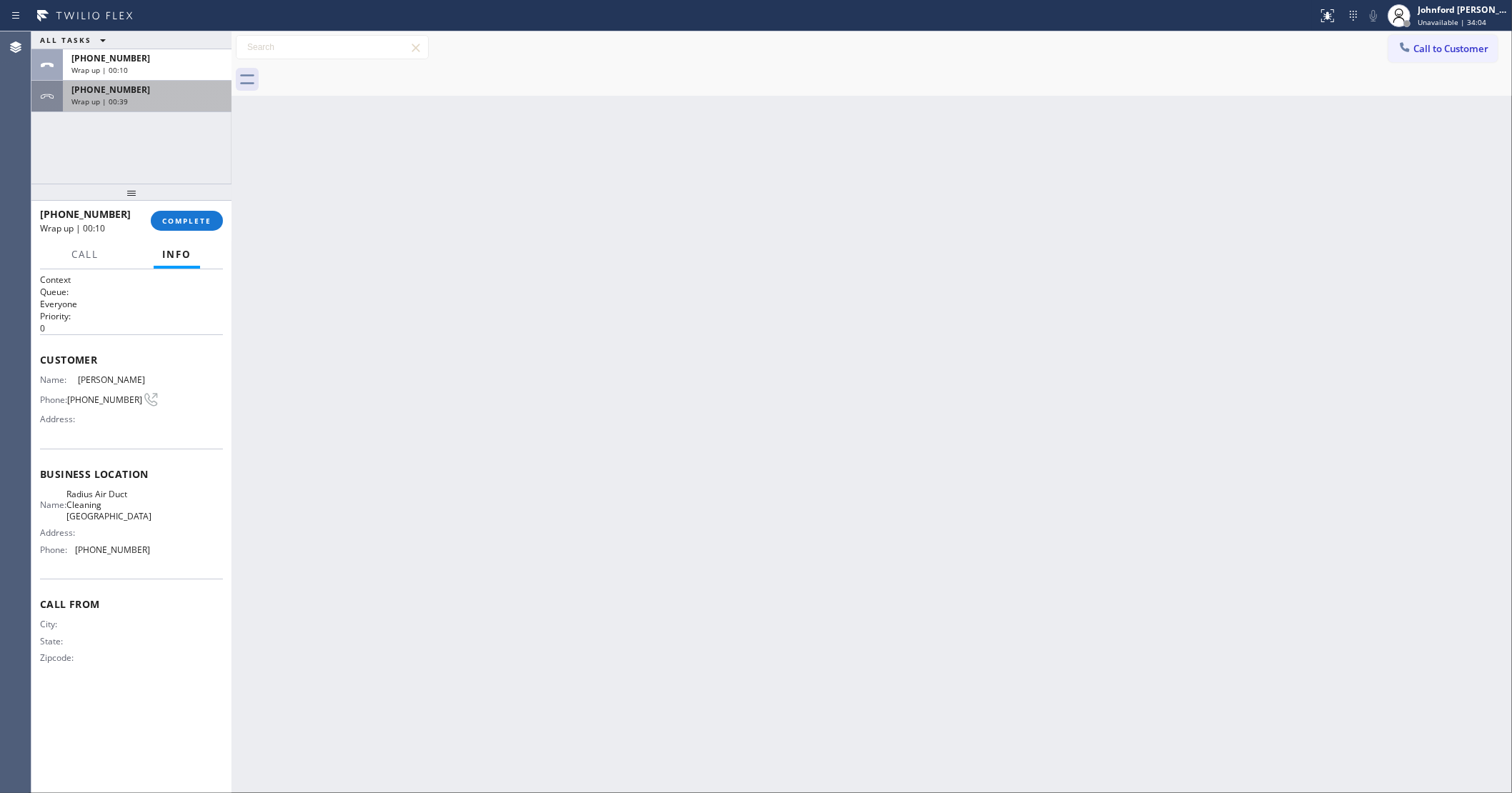
click at [191, 88] on div "[PHONE_NUMBER]" at bounding box center [148, 89] width 151 height 12
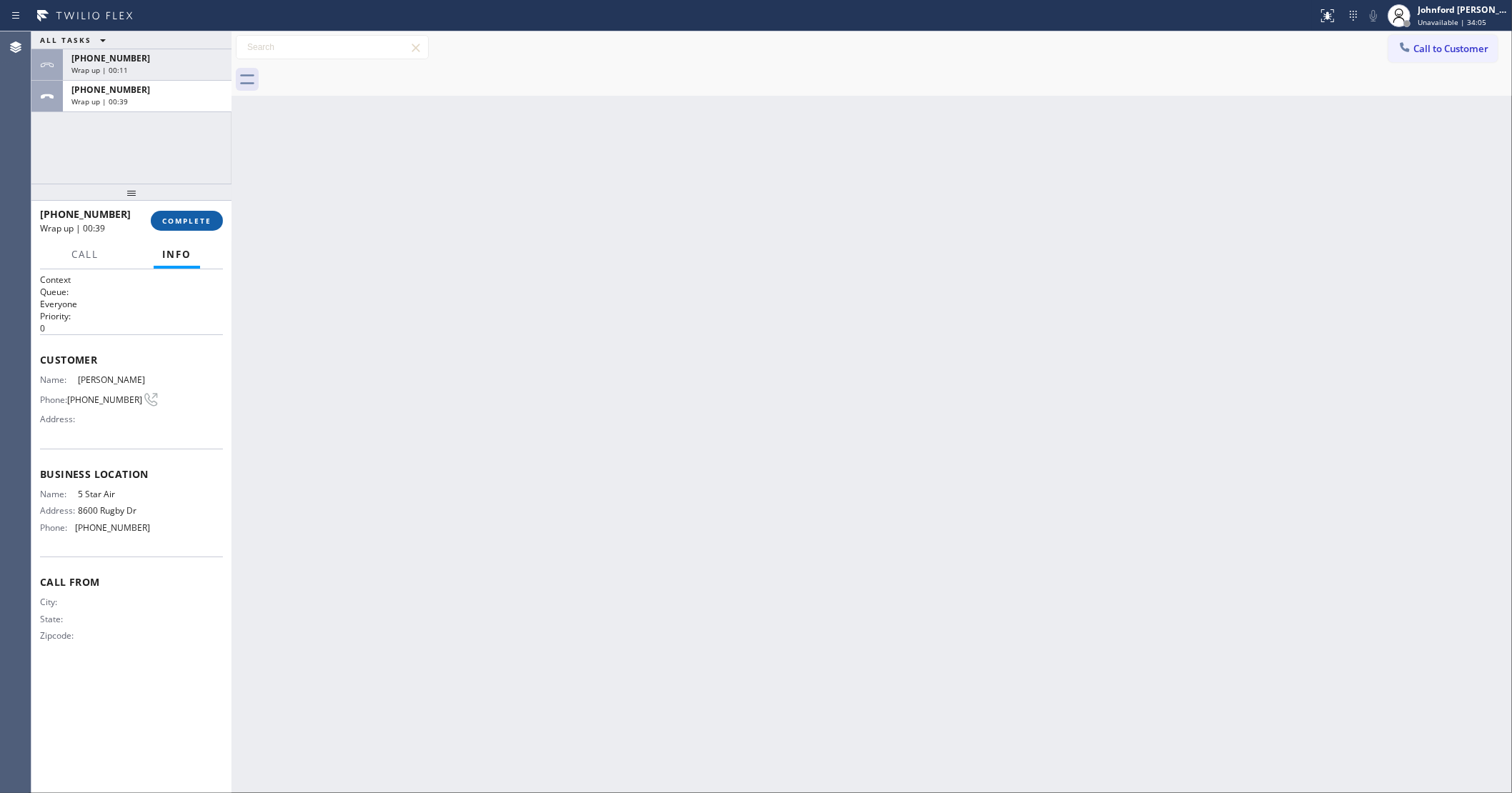
click at [211, 223] on span "COMPLETE" at bounding box center [186, 220] width 49 height 10
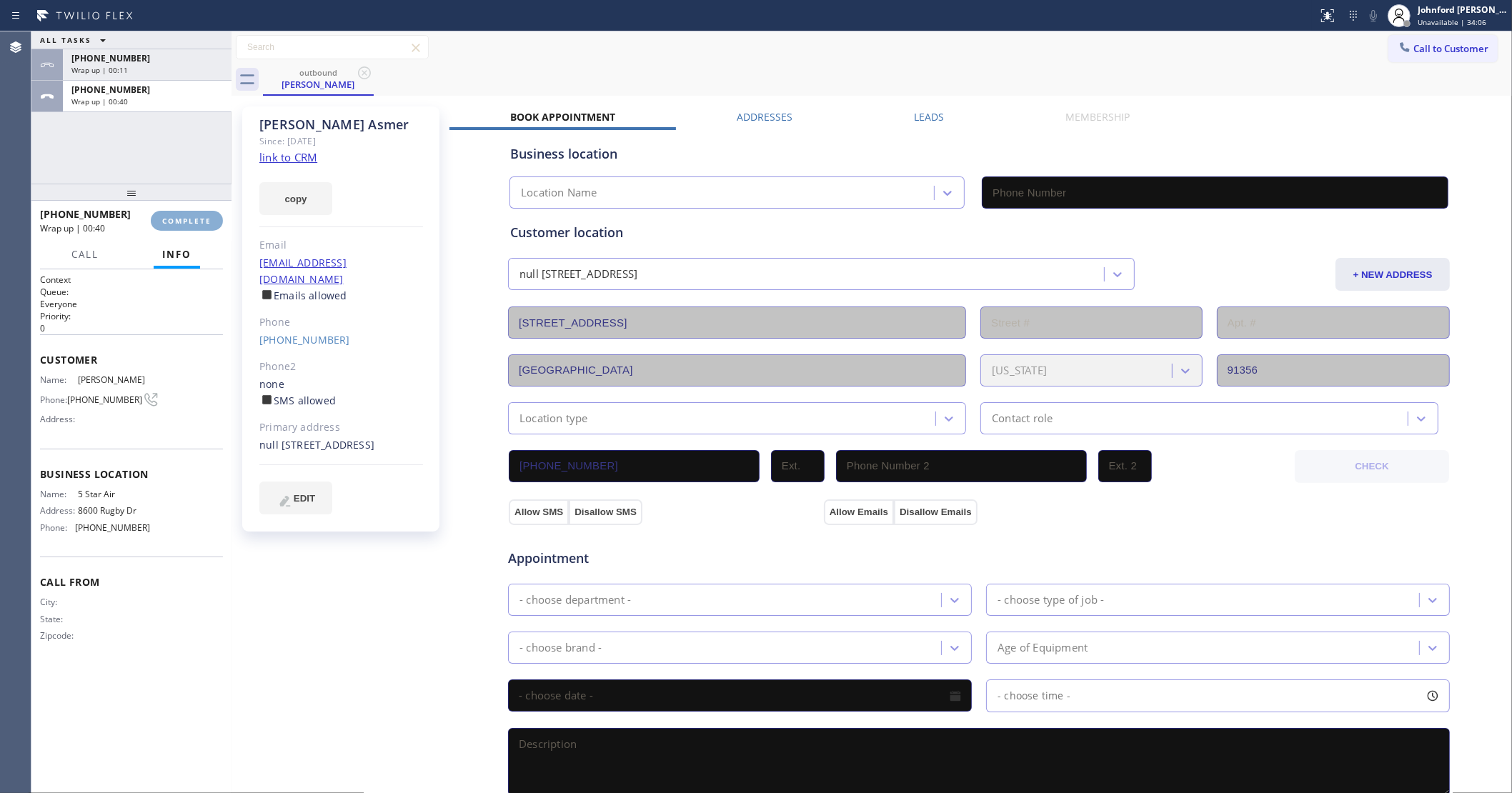
type input "[PHONE_NUMBER]"
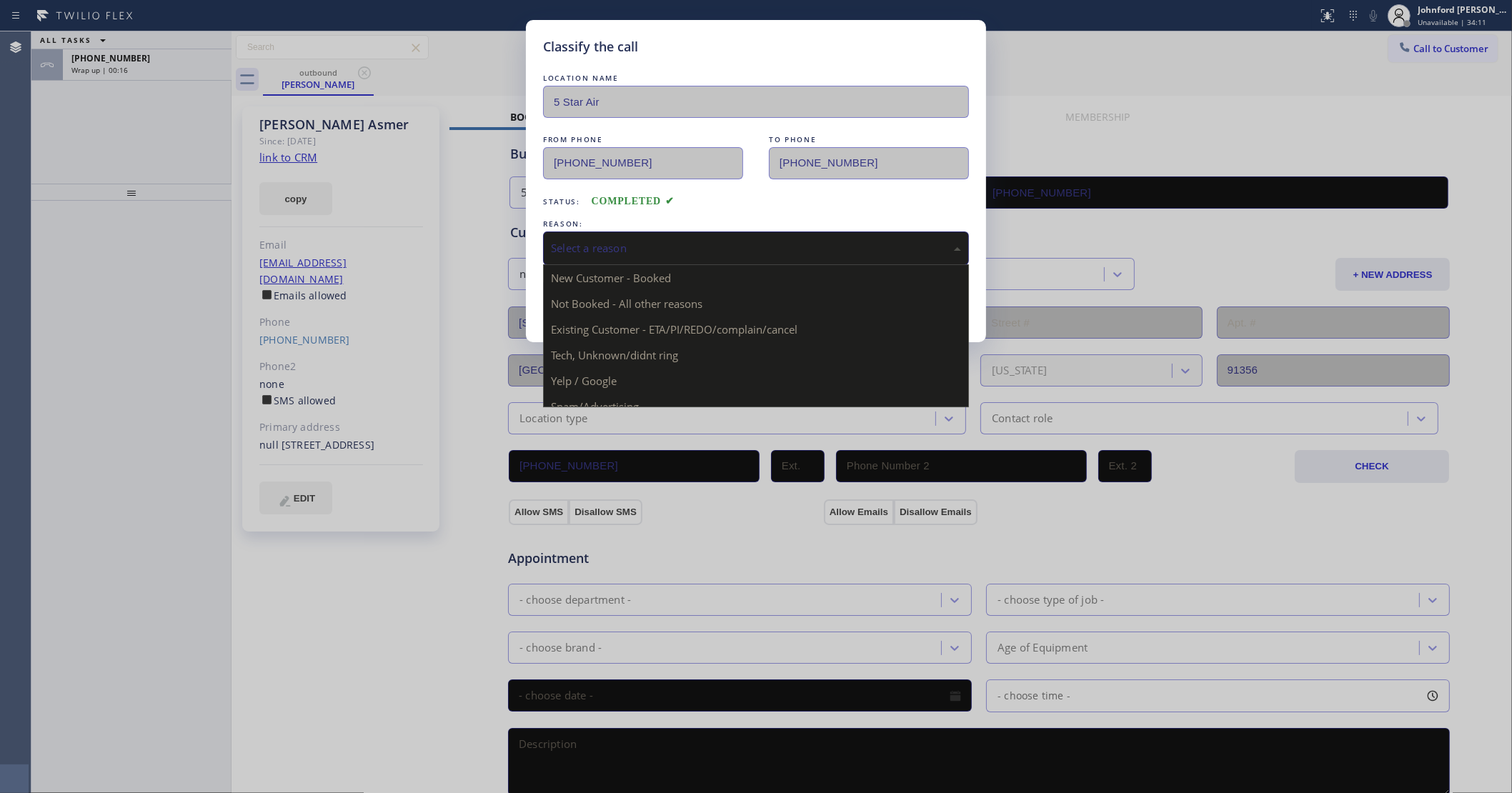
click at [630, 246] on div "Select a reason" at bounding box center [755, 248] width 410 height 16
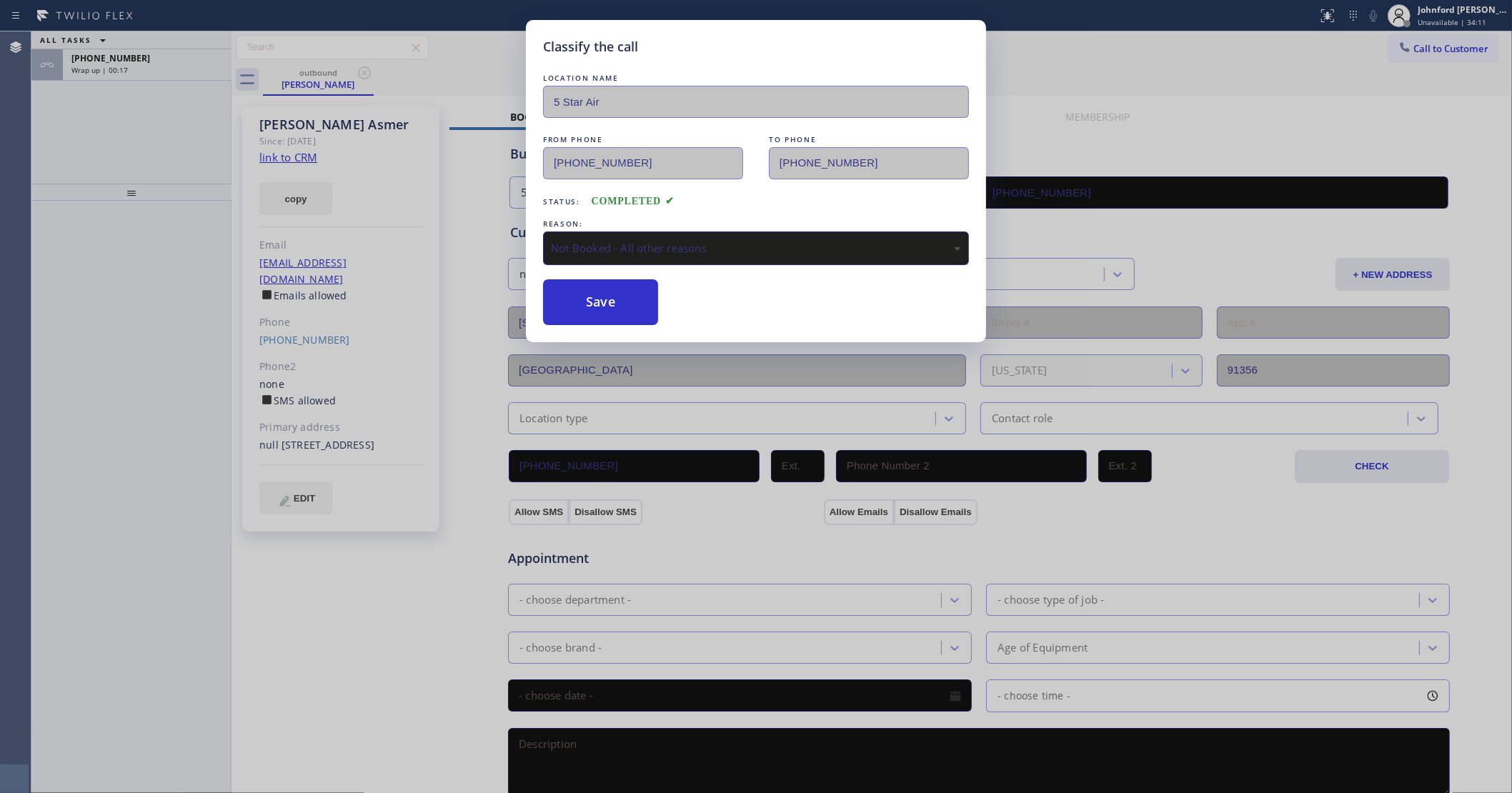
click at [636, 254] on div "Not Booked - All other reasons" at bounding box center [756, 248] width 426 height 33
click at [608, 304] on button "Save" at bounding box center [601, 302] width 115 height 45
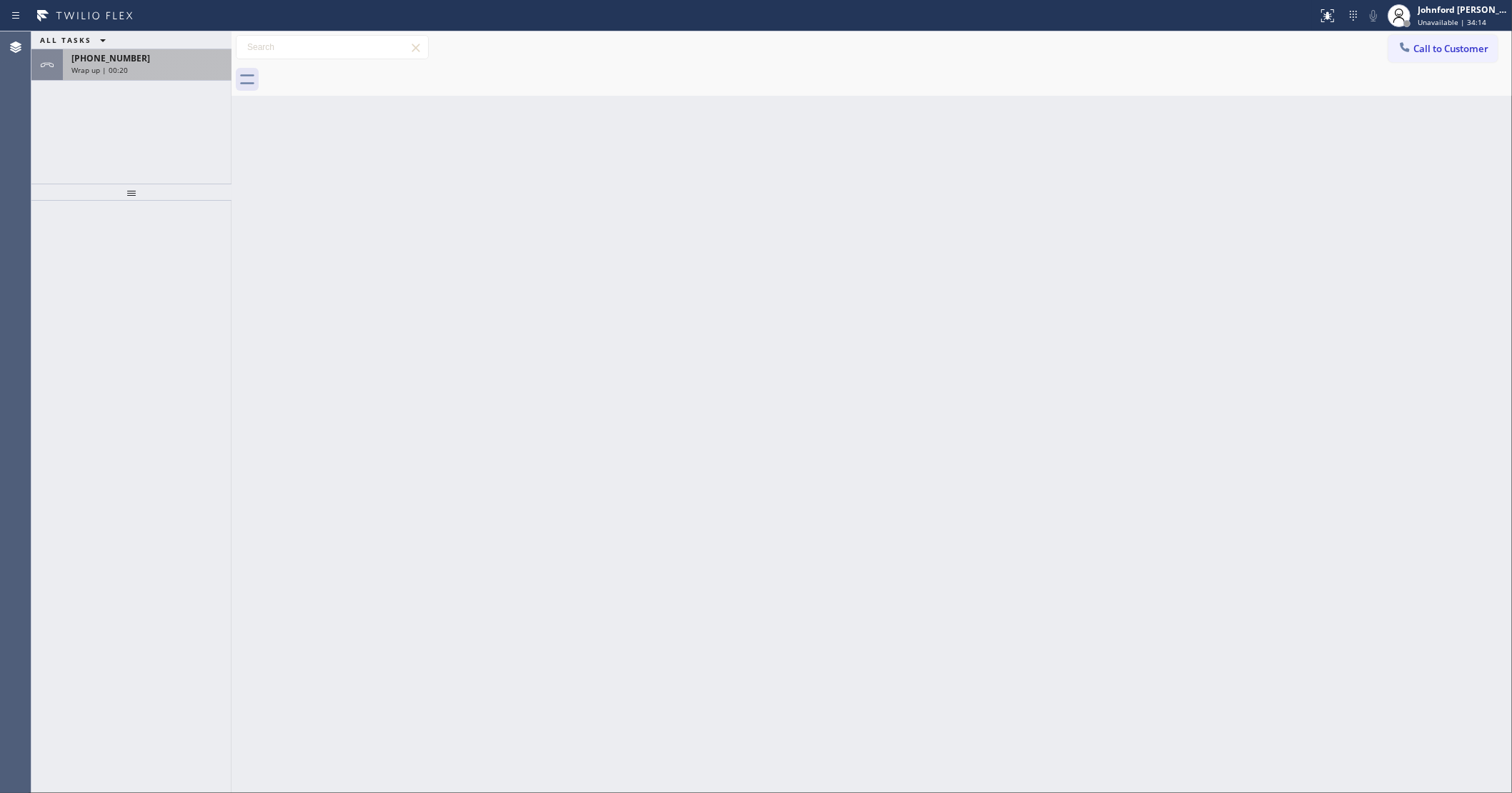
click at [195, 70] on div "Wrap up | 00:20" at bounding box center [148, 70] width 151 height 10
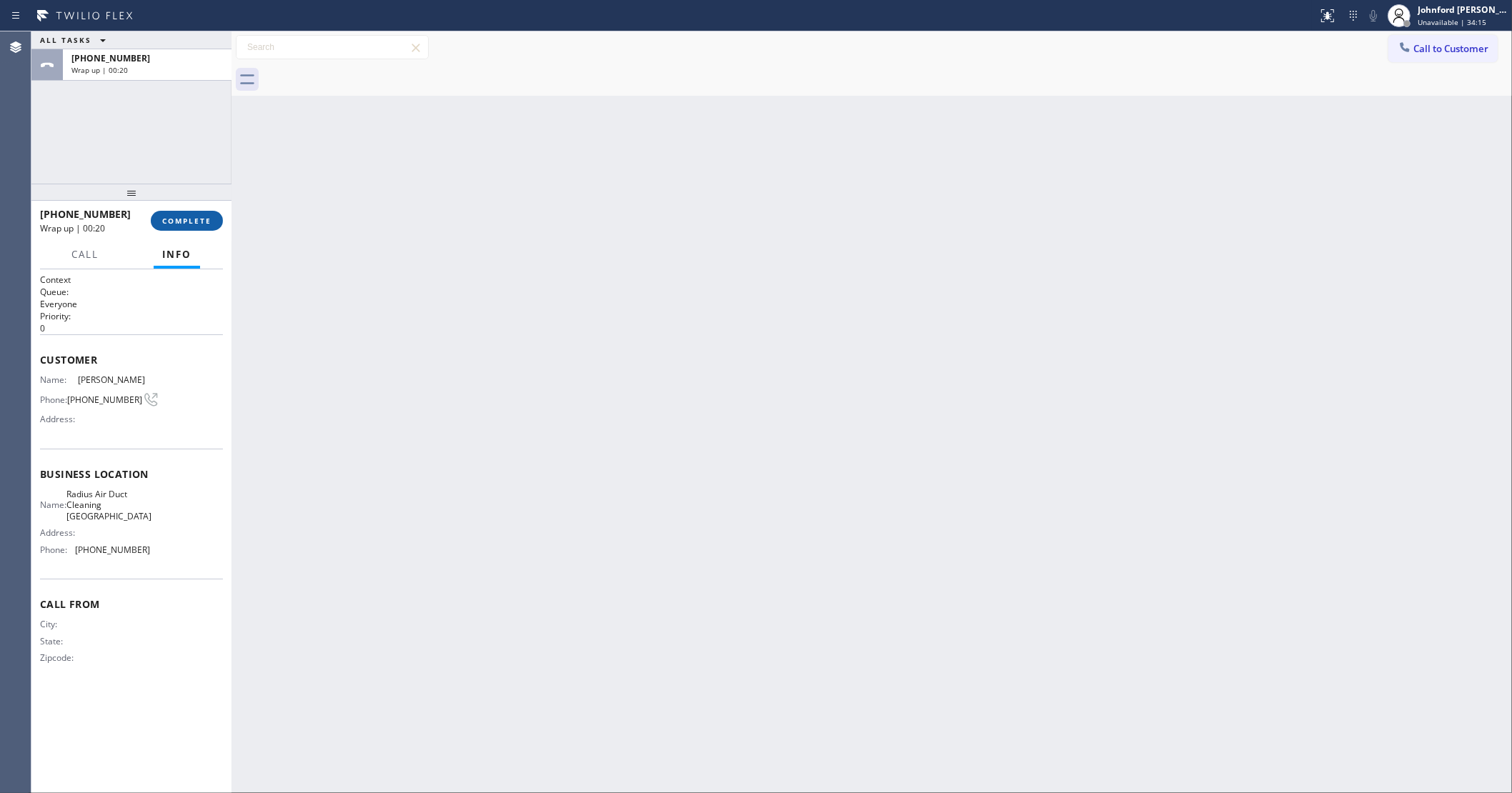
click at [194, 201] on div at bounding box center [131, 192] width 200 height 17
click at [187, 226] on span "COMPLETE" at bounding box center [186, 220] width 49 height 10
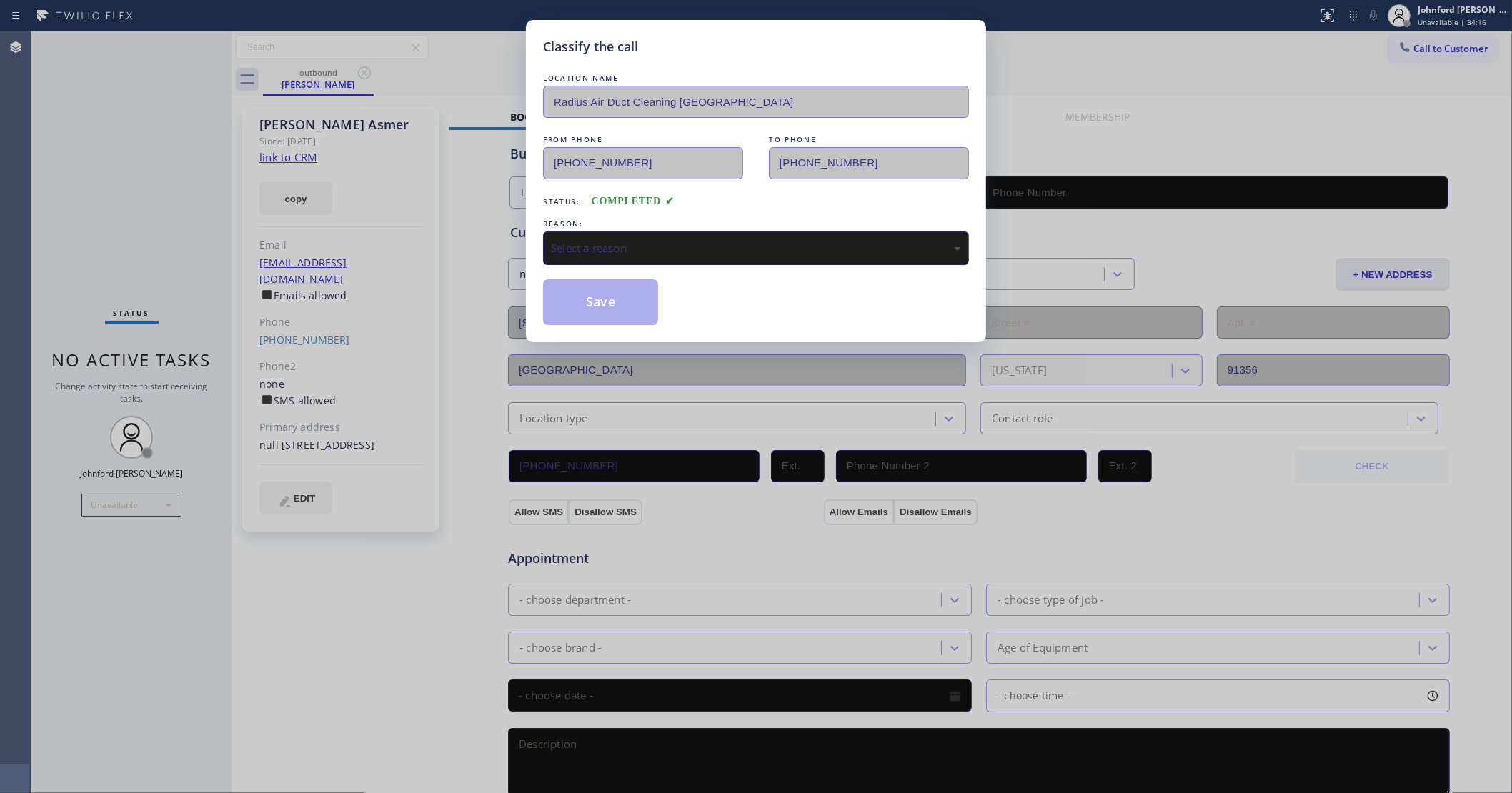
type input "[PHONE_NUMBER]"
drag, startPoint x: 616, startPoint y: 238, endPoint x: 668, endPoint y: 238, distance: 52.0
click at [618, 240] on div "Select a reason" at bounding box center [755, 248] width 410 height 16
click at [617, 308] on button "Save" at bounding box center [601, 302] width 115 height 45
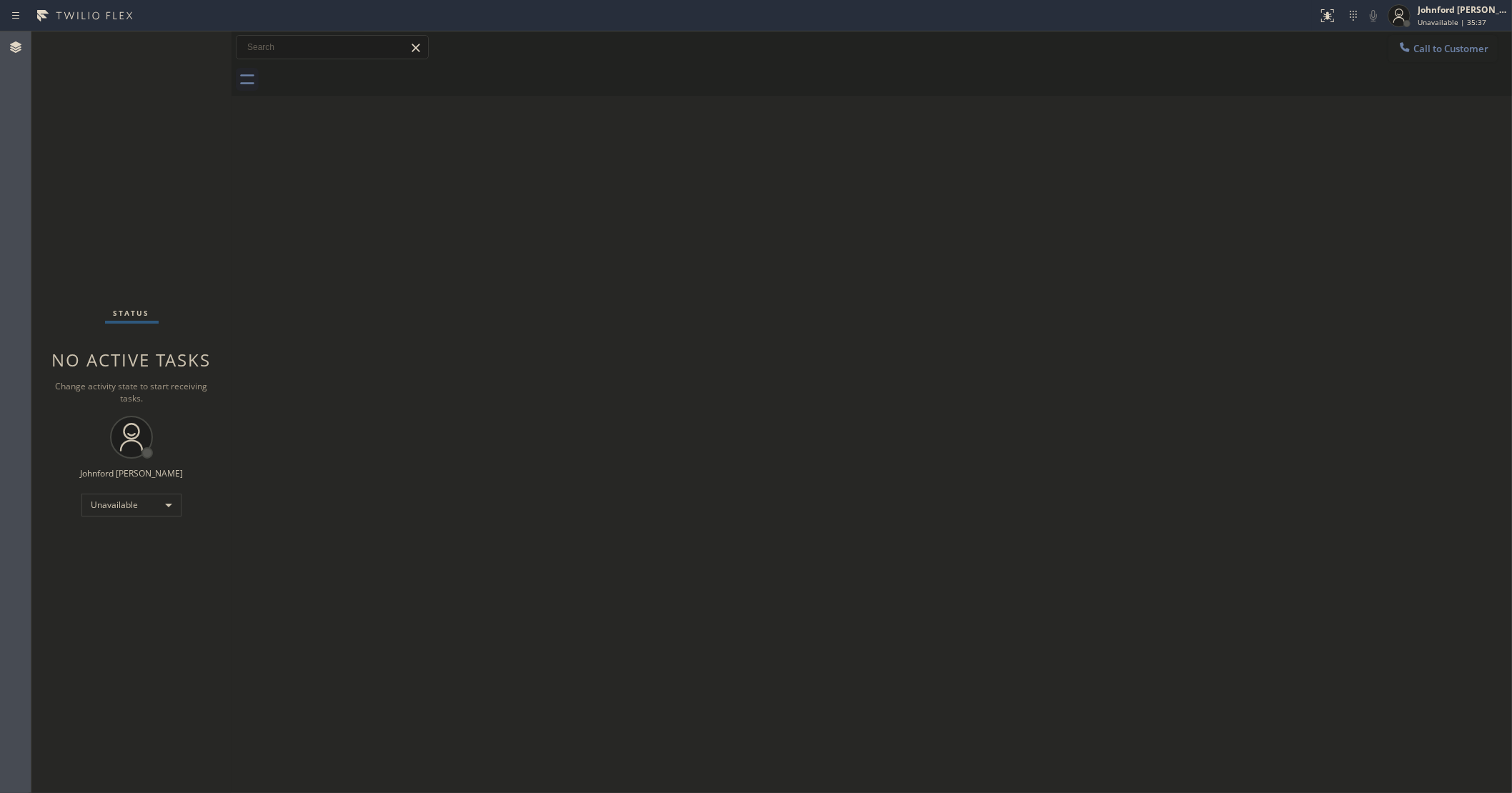
drag, startPoint x: 1418, startPoint y: 42, endPoint x: 1365, endPoint y: 65, distance: 57.8
click at [1413, 46] on button "Call to Customer" at bounding box center [1443, 48] width 110 height 27
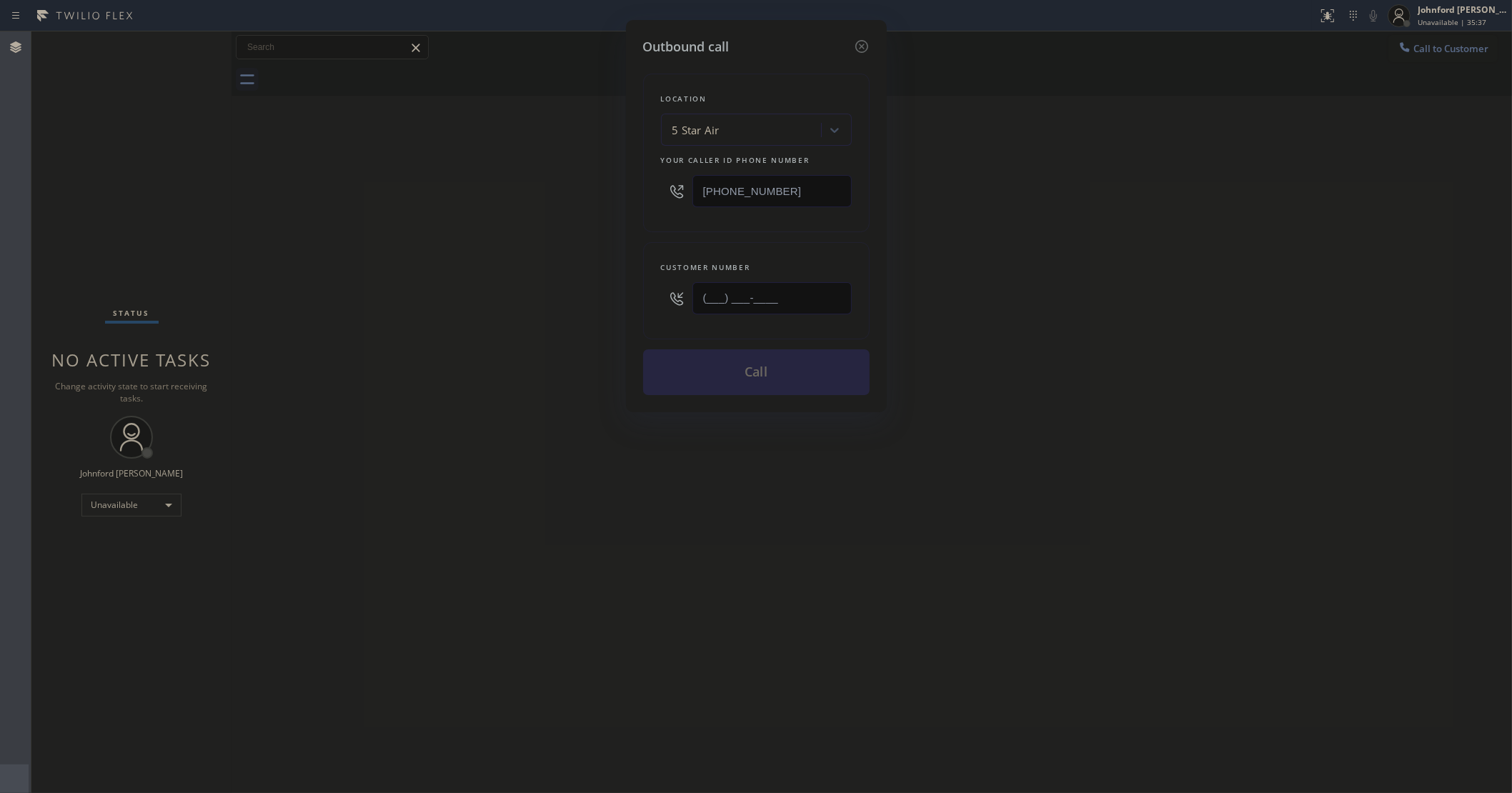
drag, startPoint x: 754, startPoint y: 302, endPoint x: 579, endPoint y: 313, distance: 175.3
click at [607, 313] on div "Outbound call Location 5 Star Air Your caller id phone number [PHONE_NUMBER] Cu…" at bounding box center [756, 396] width 1512 height 793
paste input "303) 842-2734"
type input "(303) 842-2734"
click at [533, 313] on div "Outbound call Location 5 Star Air Your caller id phone number (800) 686-5038 Cu…" at bounding box center [756, 396] width 1512 height 793
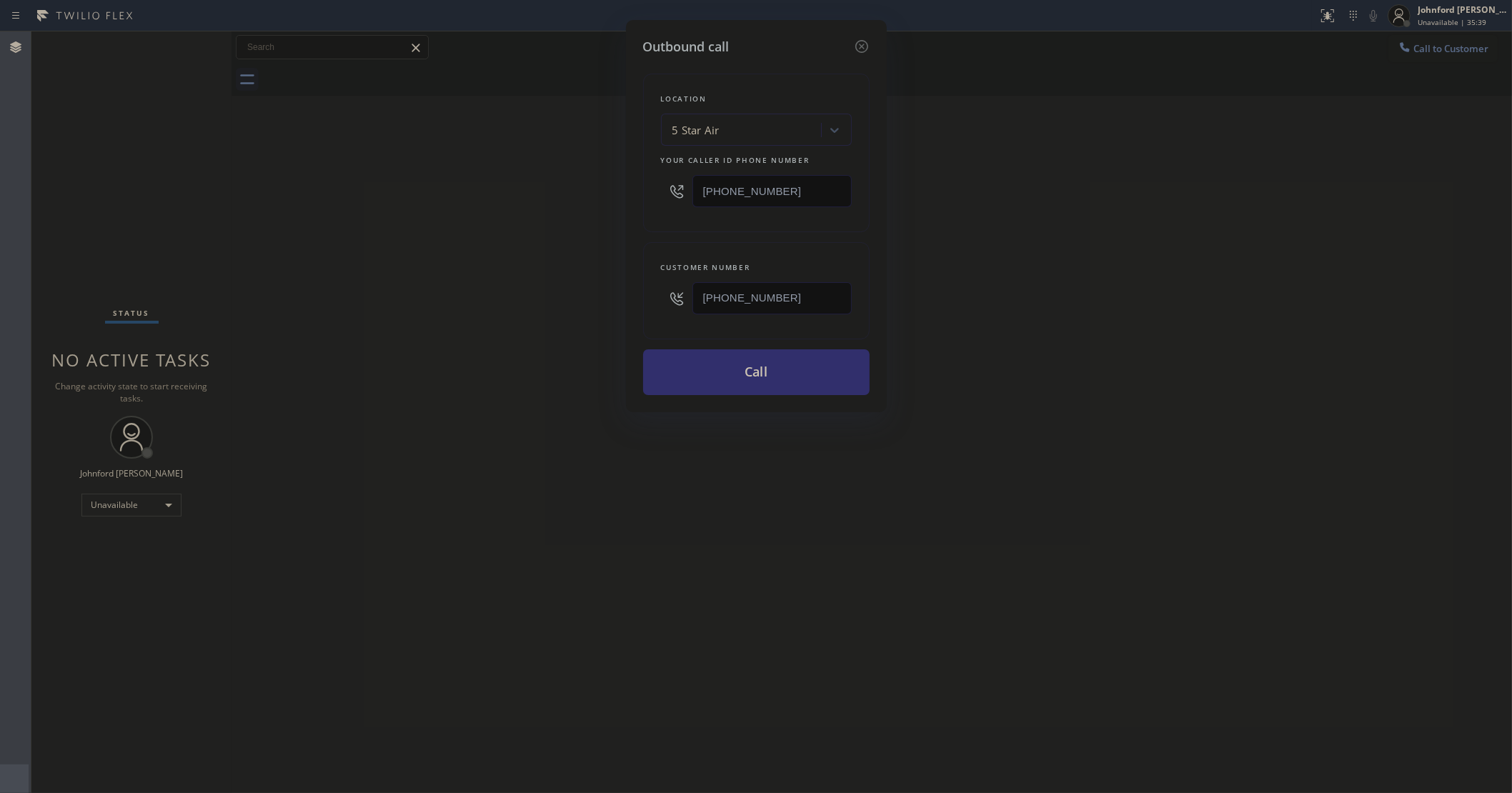
click at [686, 366] on button "Call" at bounding box center [756, 372] width 226 height 45
drag, startPoint x: 1291, startPoint y: 209, endPoint x: 1369, endPoint y: 40, distance: 186.1
click at [1310, 197] on div "Outbound call Location 5 Star Air Your caller id phone number (800) 686-5038 Cu…" at bounding box center [756, 396] width 1512 height 793
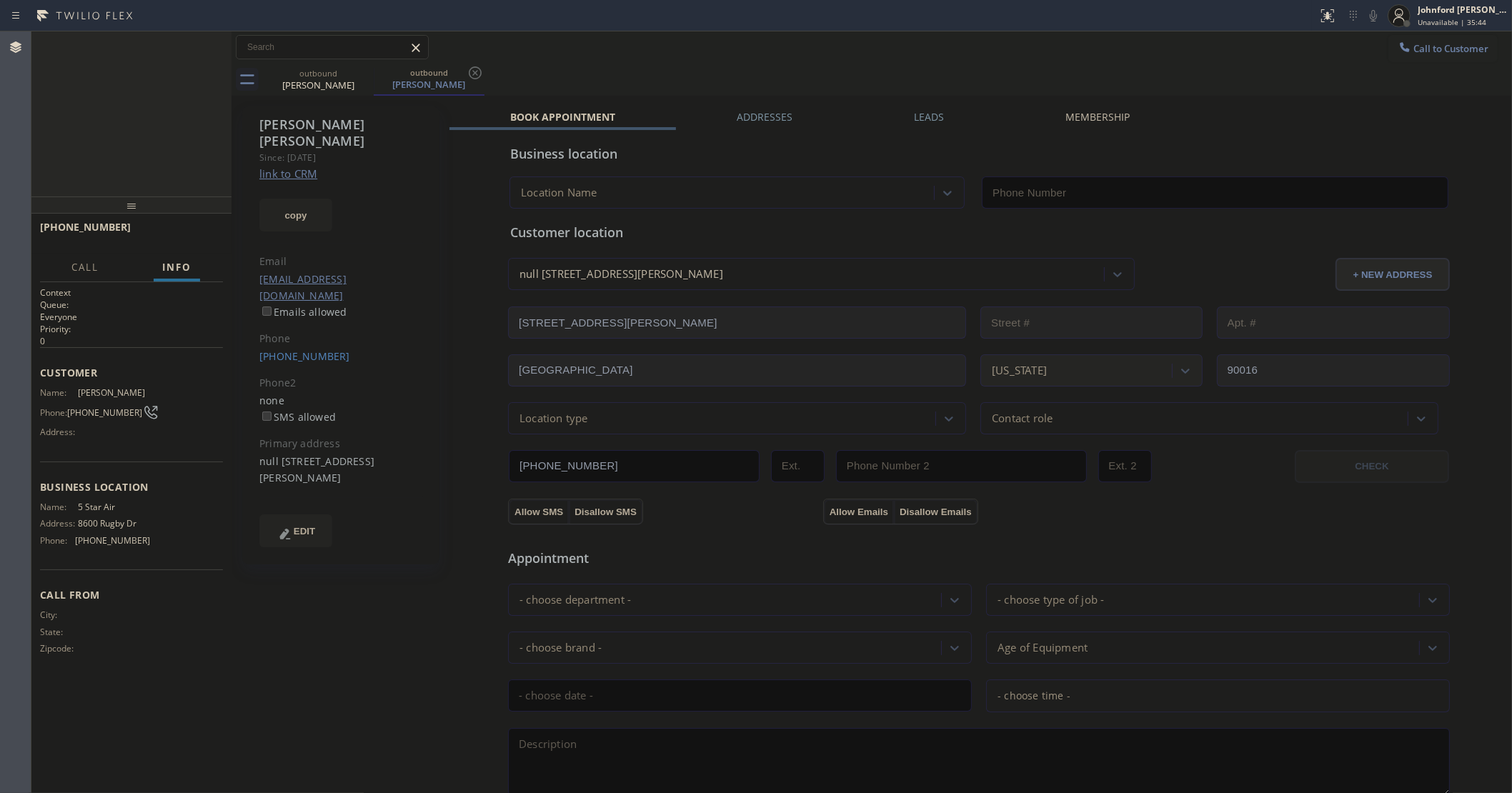
type input "[PHONE_NUMBER]"
click at [185, 223] on button "HANG UP" at bounding box center [189, 233] width 66 height 20
click at [304, 332] on div "Nick Todd Since: 20 may 2020 link to CRM copy Email hello@nicktodd.la Emails al…" at bounding box center [341, 336] width 197 height 458
click at [304, 349] on link "(303) 842-2734" at bounding box center [305, 356] width 91 height 13
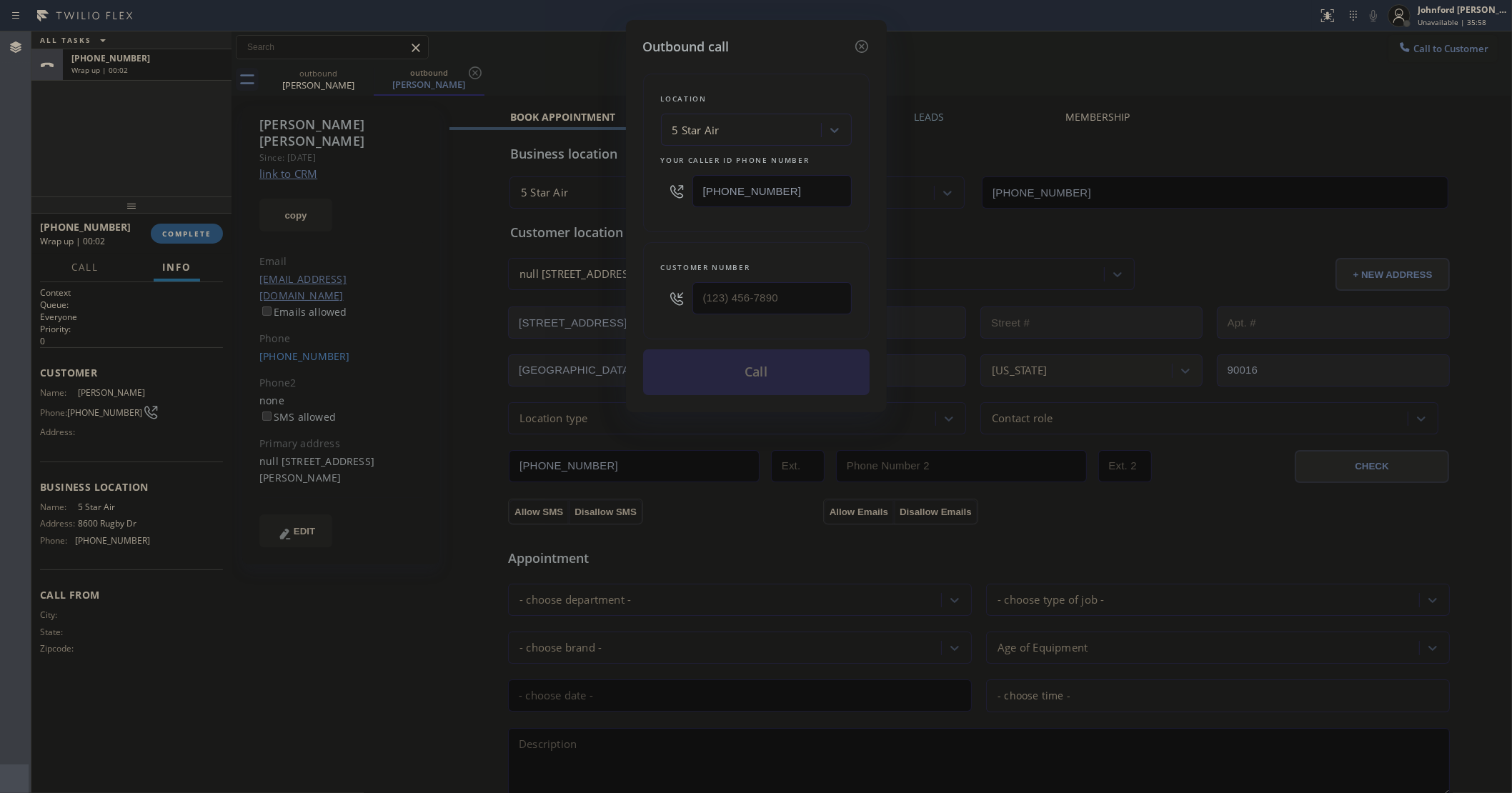
type input "(303) 842-2734"
drag, startPoint x: 801, startPoint y: 189, endPoint x: 641, endPoint y: 189, distance: 160.0
click at [641, 189] on div "Outbound call Location 5 Star Air Your caller id phone number (800) 686-5038 Cu…" at bounding box center [756, 216] width 261 height 393
paste input "310) 340-0447"
type input "(310) 340-0447"
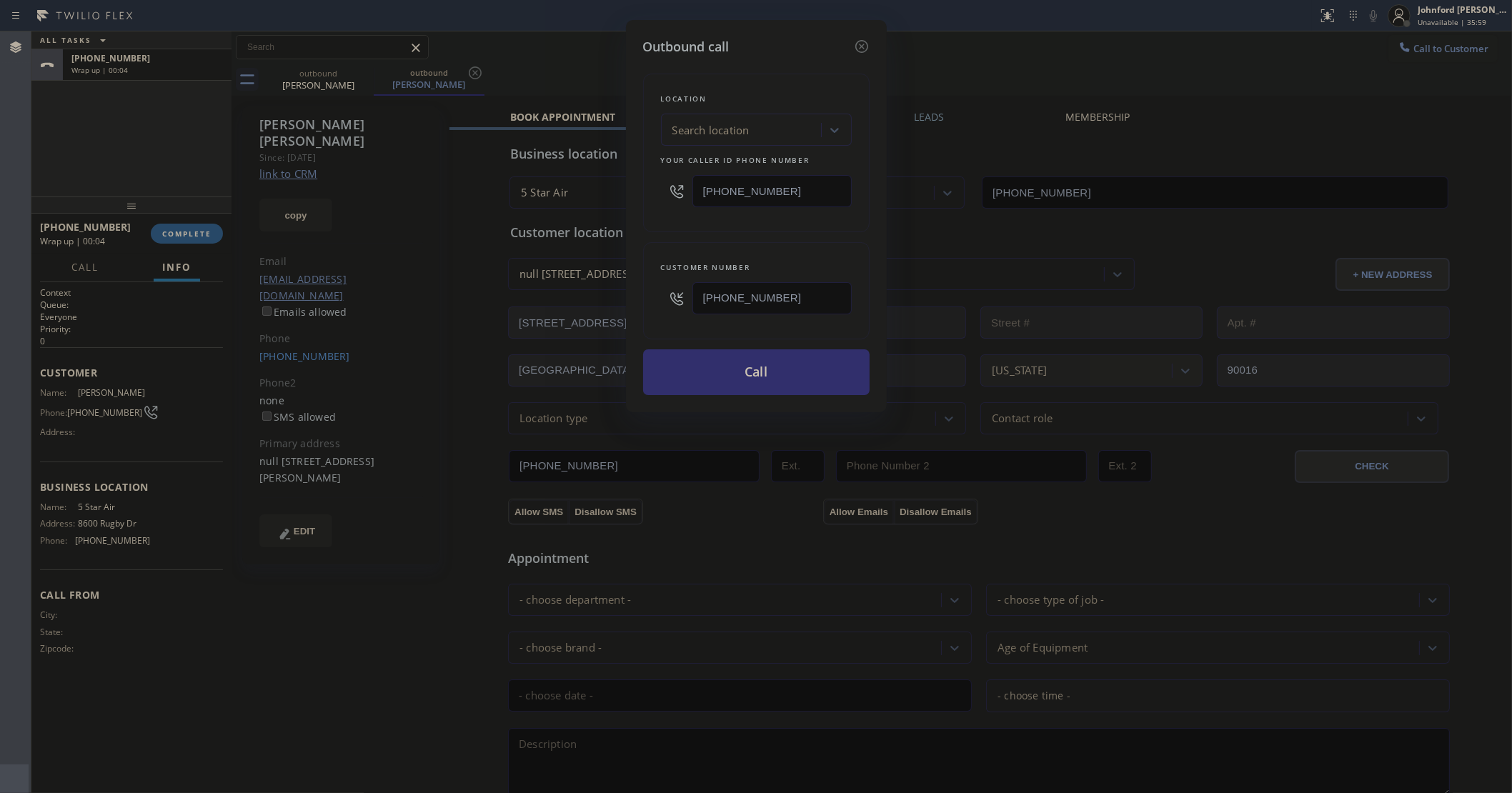
click at [728, 361] on button "Call" at bounding box center [756, 372] width 226 height 45
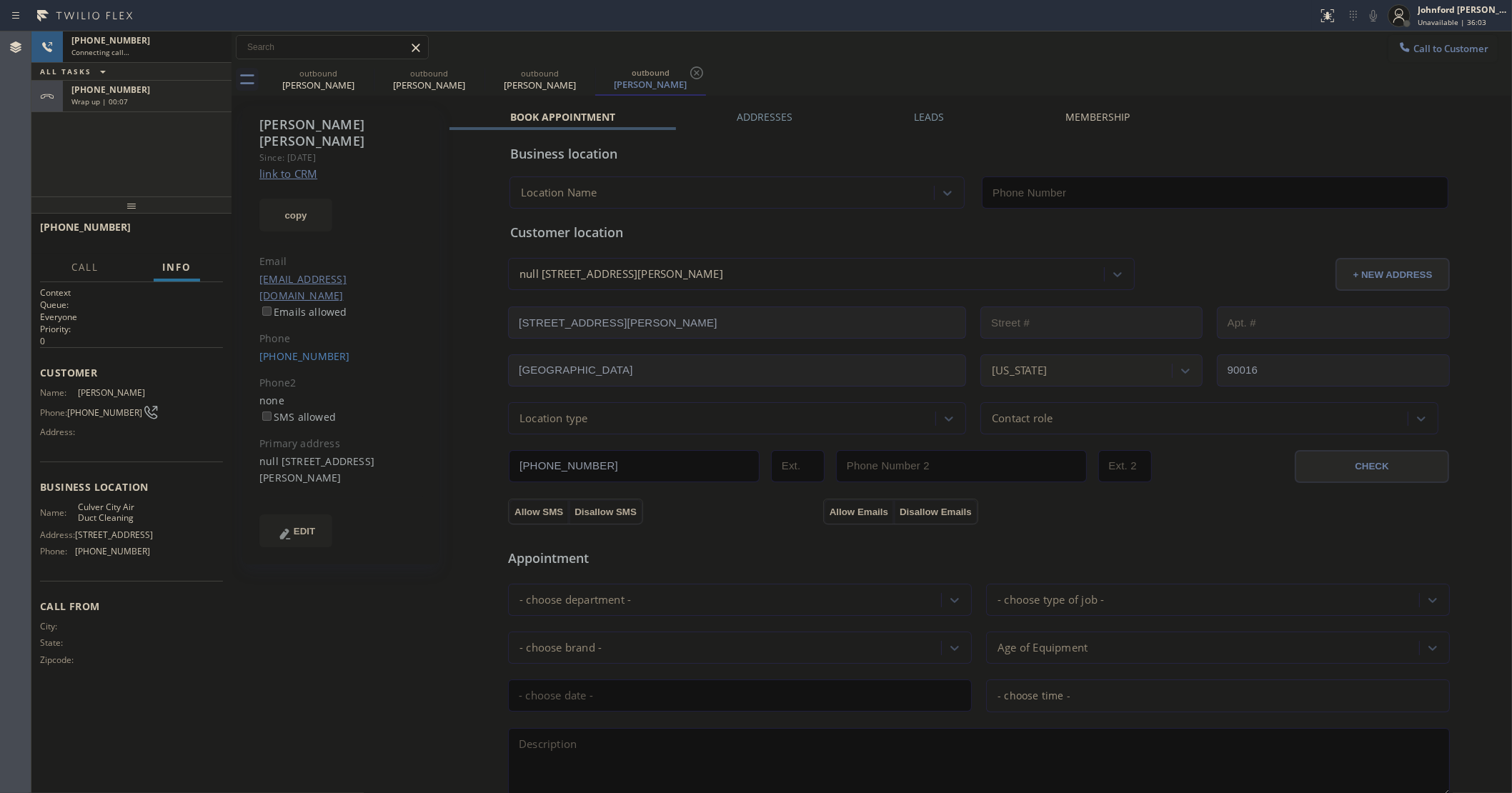
type input "(310) 340-0447"
click at [362, 76] on icon at bounding box center [364, 73] width 17 height 17
type input "(310) 340-0447"
click at [176, 109] on div "+13038422734 Wrap up | 00:10" at bounding box center [144, 96] width 163 height 31
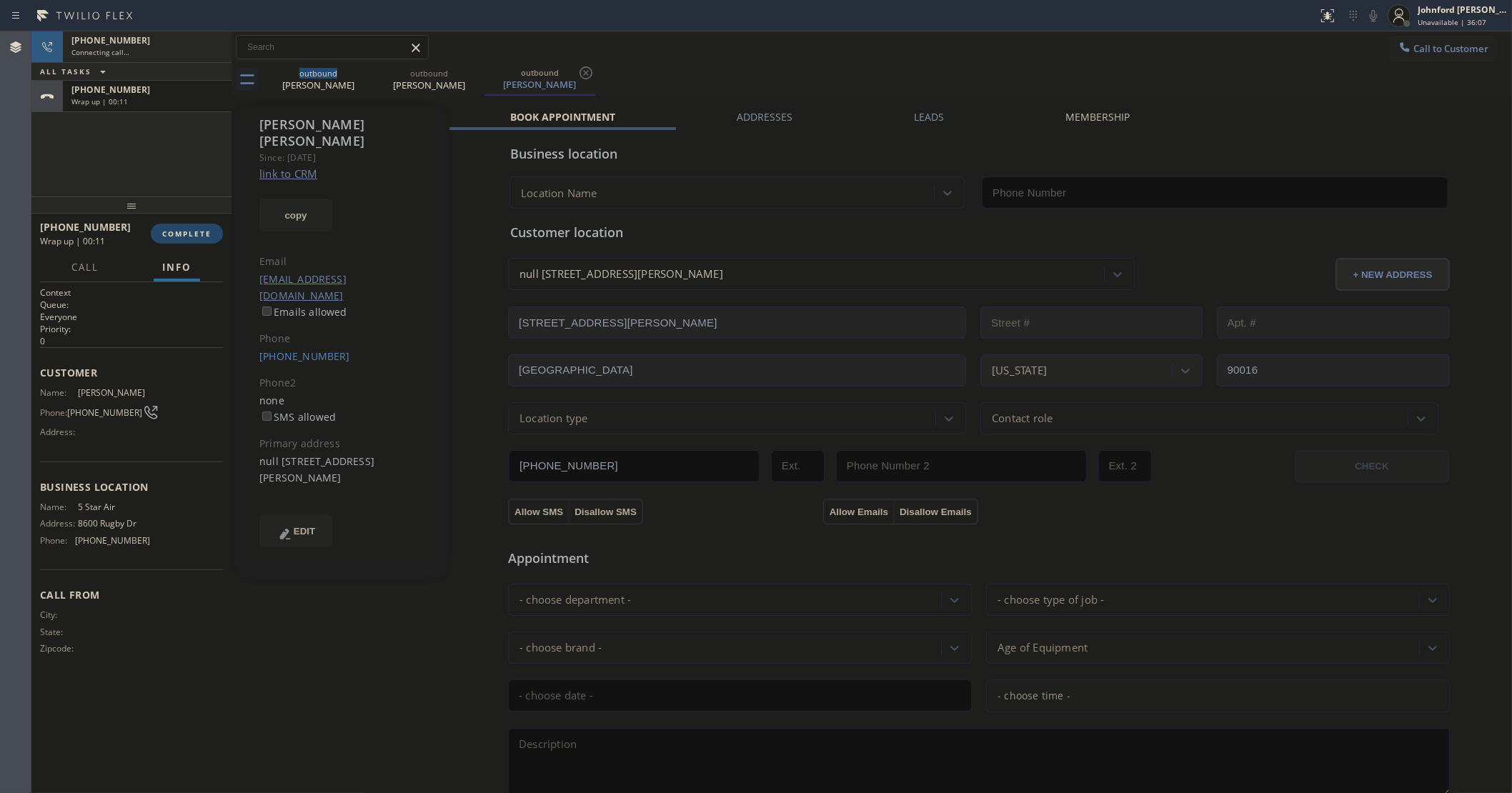
click at [181, 227] on button "COMPLETE" at bounding box center [186, 233] width 72 height 20
type input "[PHONE_NUMBER]"
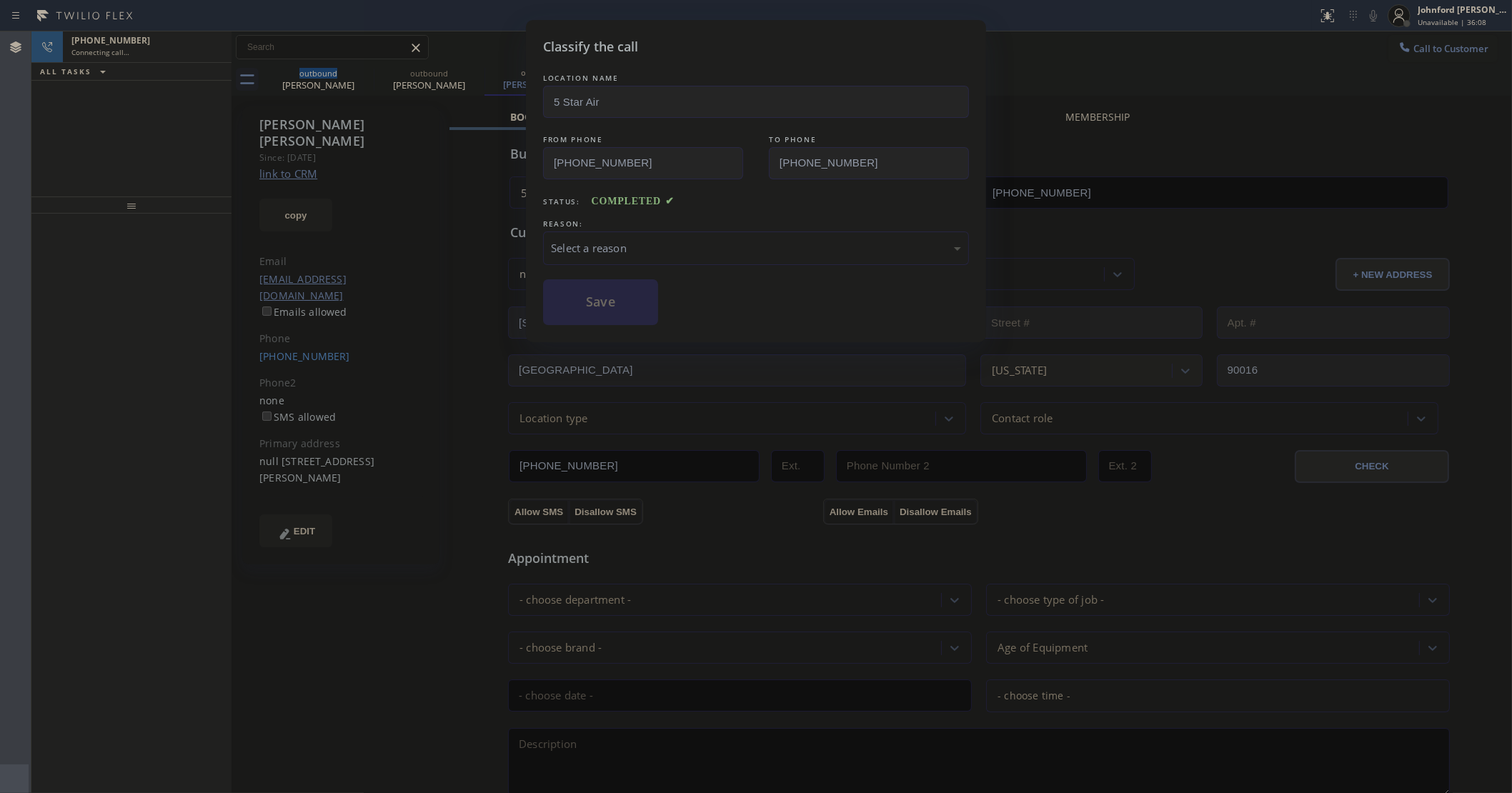
click at [618, 250] on div "Select a reason" at bounding box center [755, 248] width 410 height 16
click at [615, 300] on button "Save" at bounding box center [601, 302] width 115 height 45
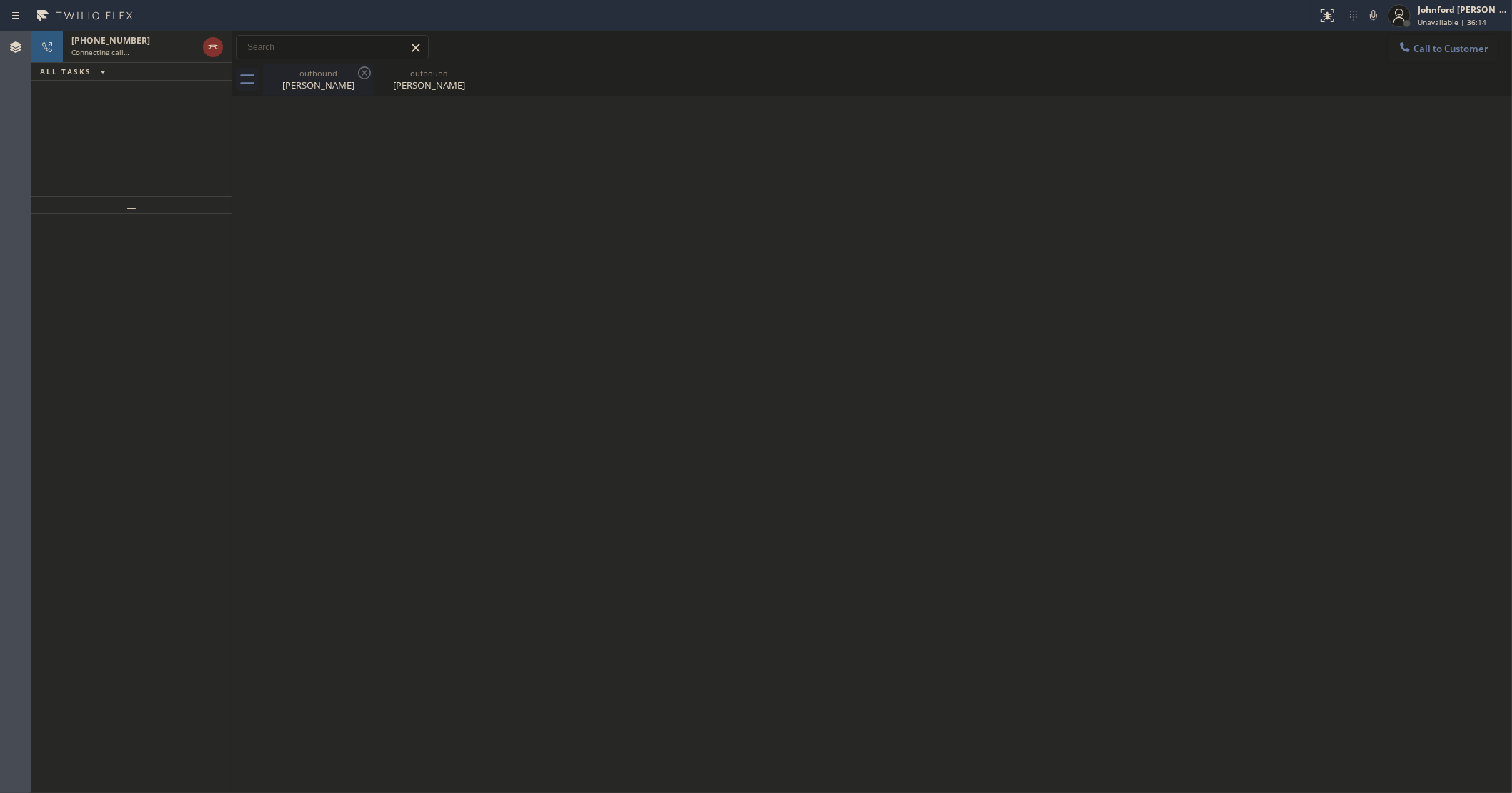
click at [342, 80] on div "Nick Todd" at bounding box center [318, 85] width 108 height 13
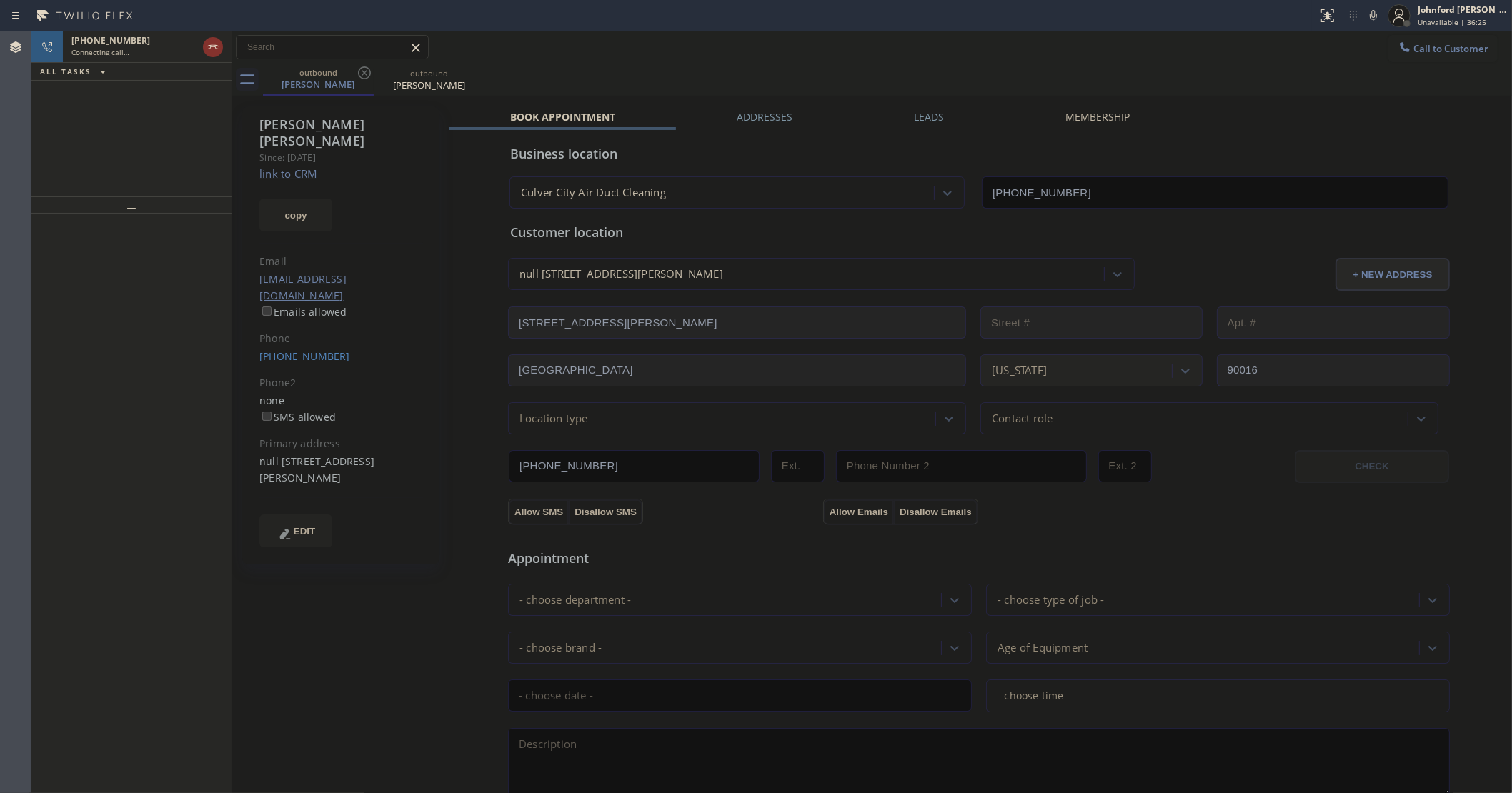
click at [211, 159] on div "+13038422734 Connecting call… ALL TASKS ALL TASKS ACTIVE TASKS TASKS IN WRAP UP" at bounding box center [131, 114] width 200 height 165
click at [151, 34] on div "+13038422734" at bounding box center [134, 40] width 126 height 12
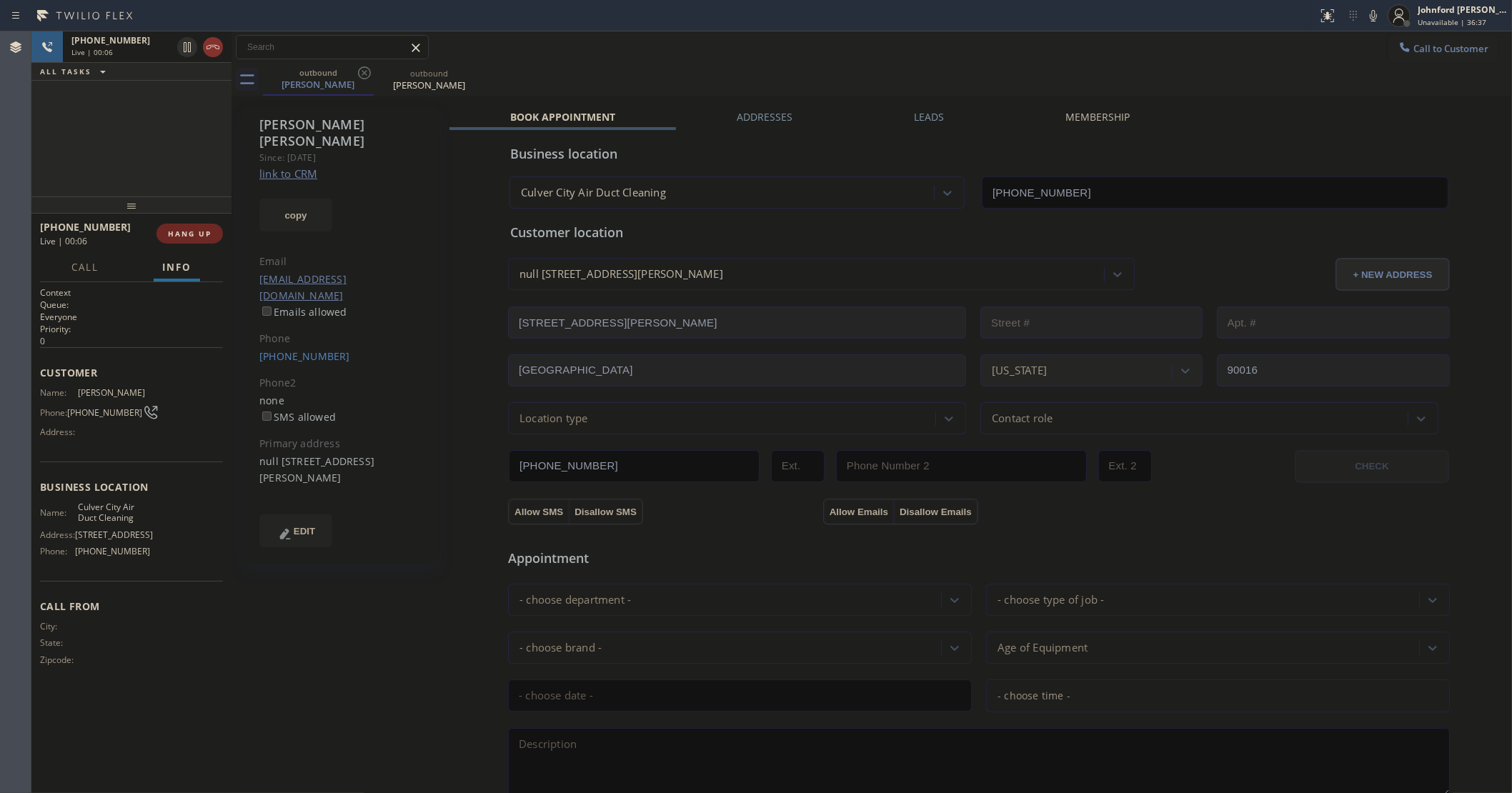
click at [183, 223] on button "HANG UP" at bounding box center [189, 233] width 66 height 20
click at [215, 240] on button "COMPLETE" at bounding box center [186, 233] width 72 height 20
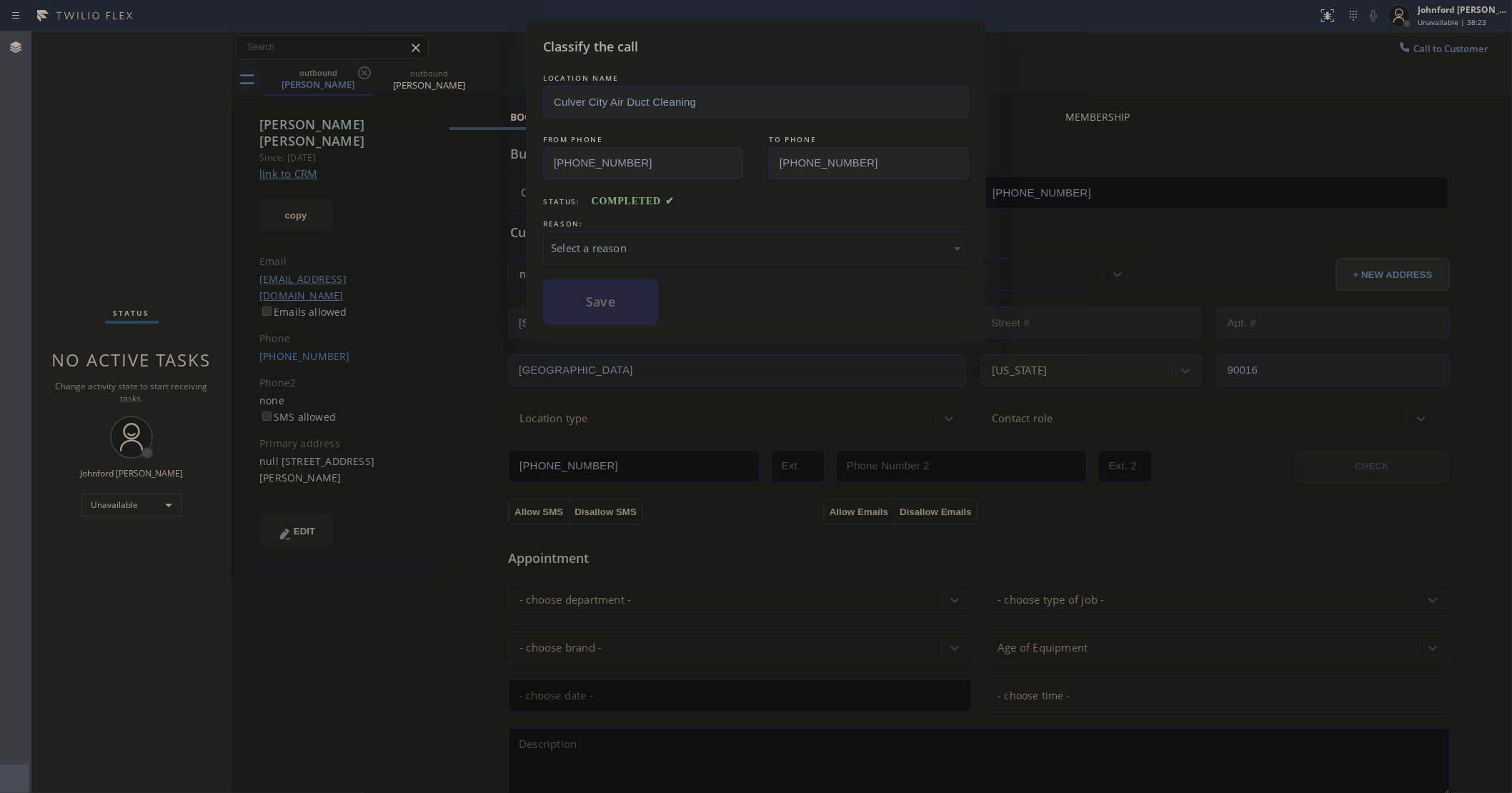
click at [660, 235] on div "Select a reason" at bounding box center [756, 248] width 426 height 33
click at [601, 298] on button "Save" at bounding box center [601, 302] width 115 height 45
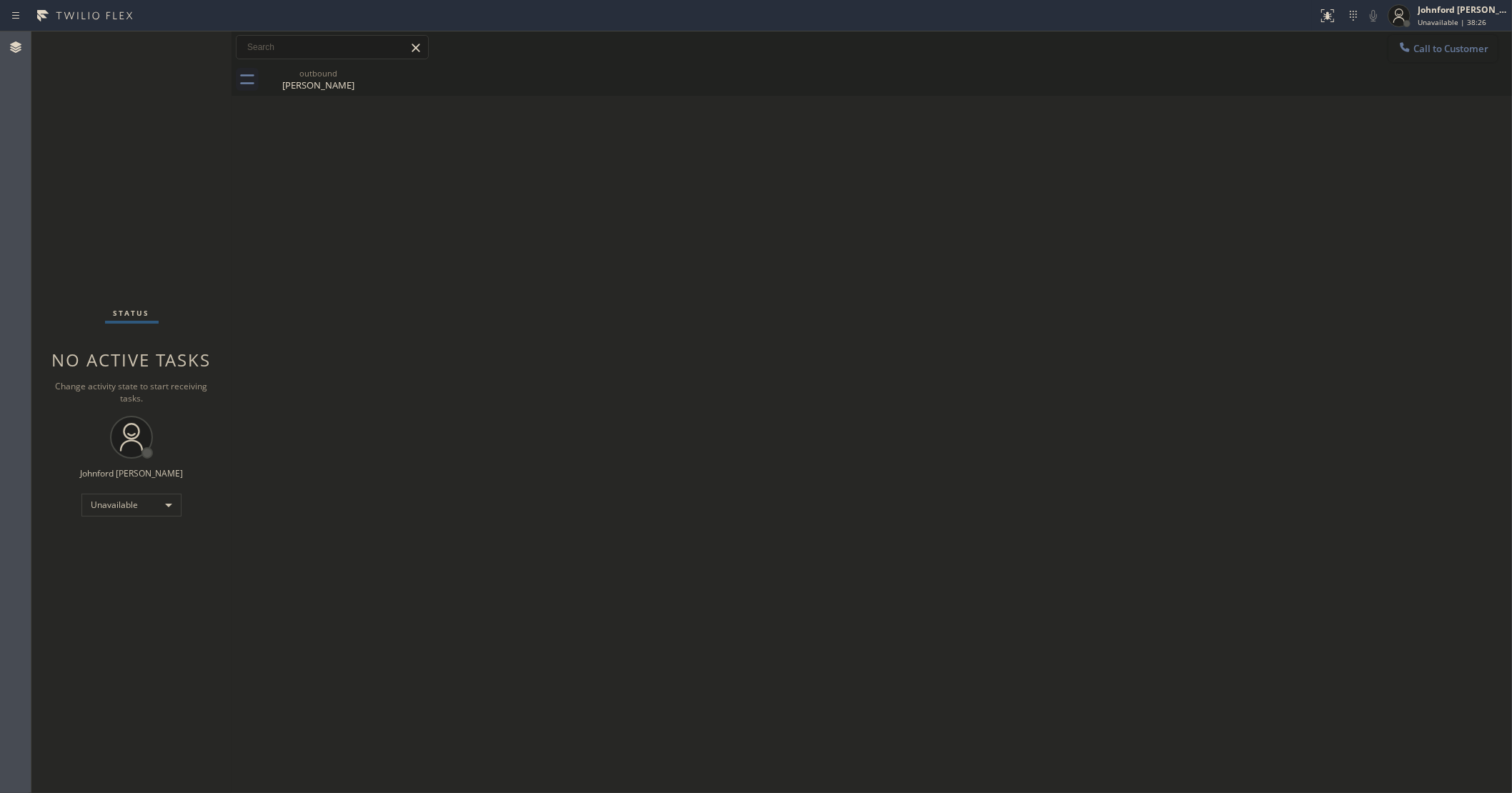
click at [1402, 51] on div at bounding box center [1404, 48] width 17 height 17
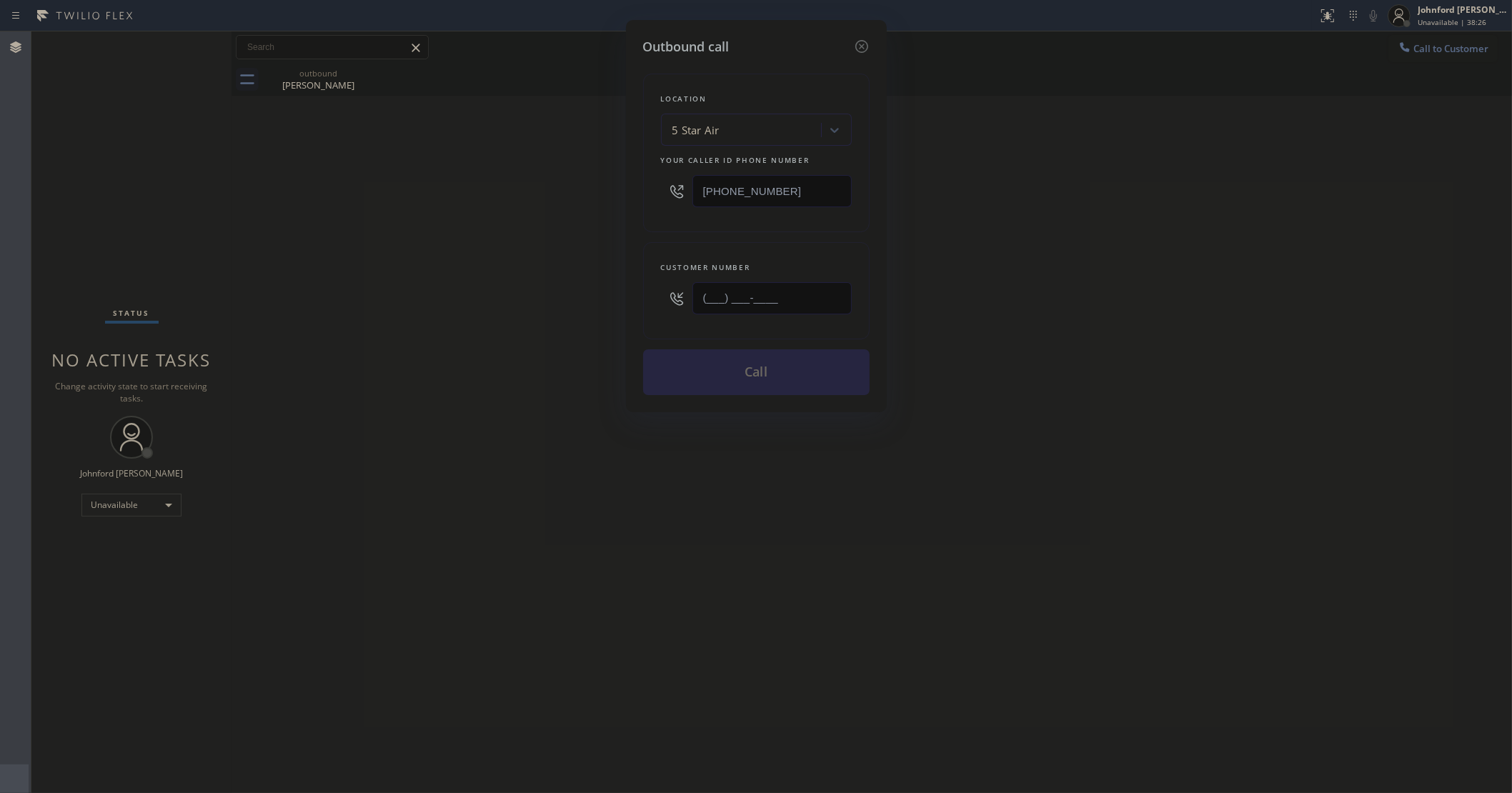
drag, startPoint x: 730, startPoint y: 304, endPoint x: 472, endPoint y: 318, distance: 258.4
click at [497, 315] on div "Outbound call Location 5 Star Air Your caller id phone number [PHONE_NUMBER] Cu…" at bounding box center [756, 396] width 1512 height 793
paste input "949) 899-1572"
type input "(949) 899-1572"
click at [358, 326] on div "Outbound call Location 5 Star Air Your caller id phone number (800) 686-5038 Cu…" at bounding box center [756, 396] width 1512 height 793
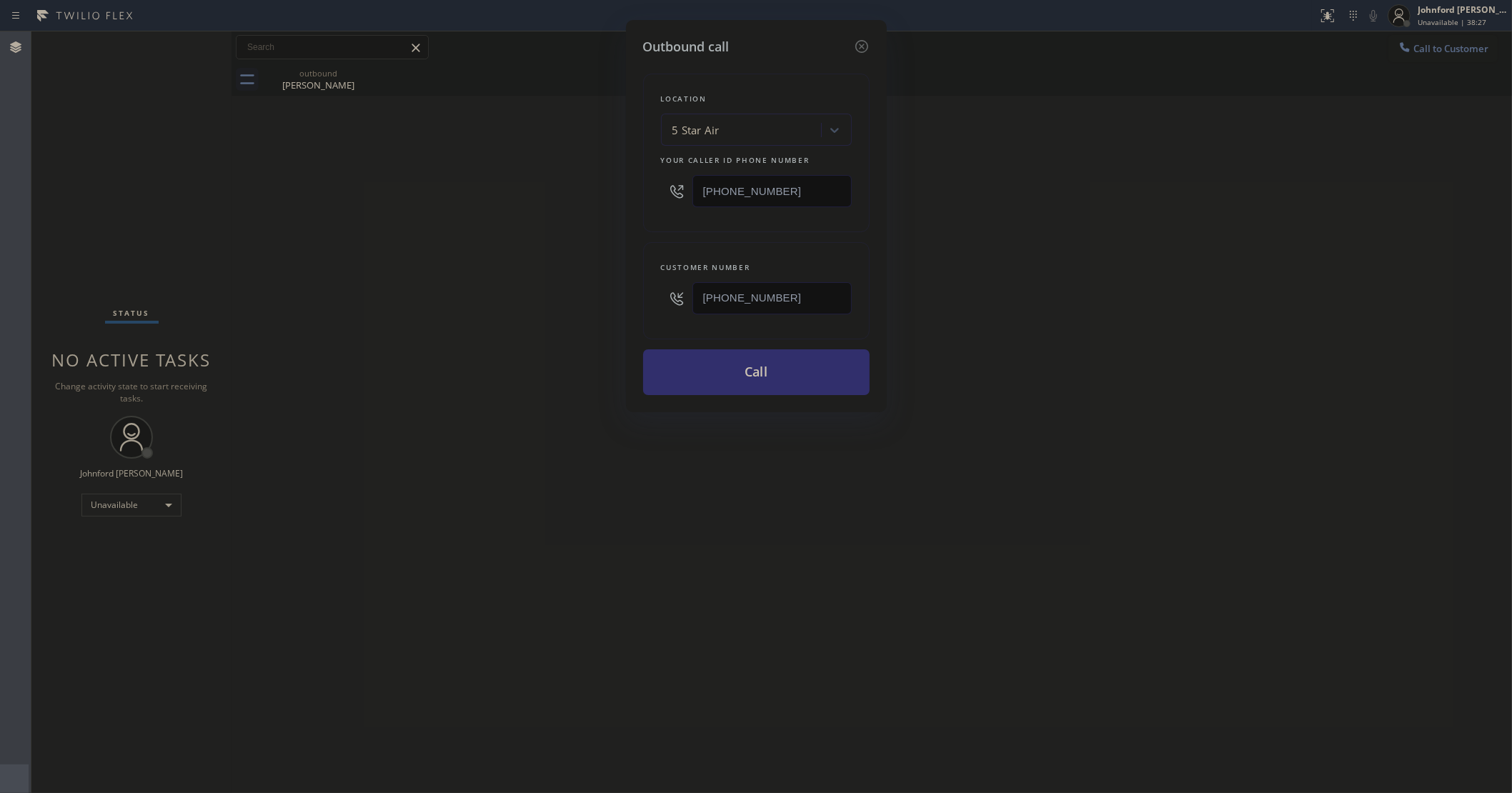
click at [695, 377] on button "Call" at bounding box center [756, 372] width 226 height 45
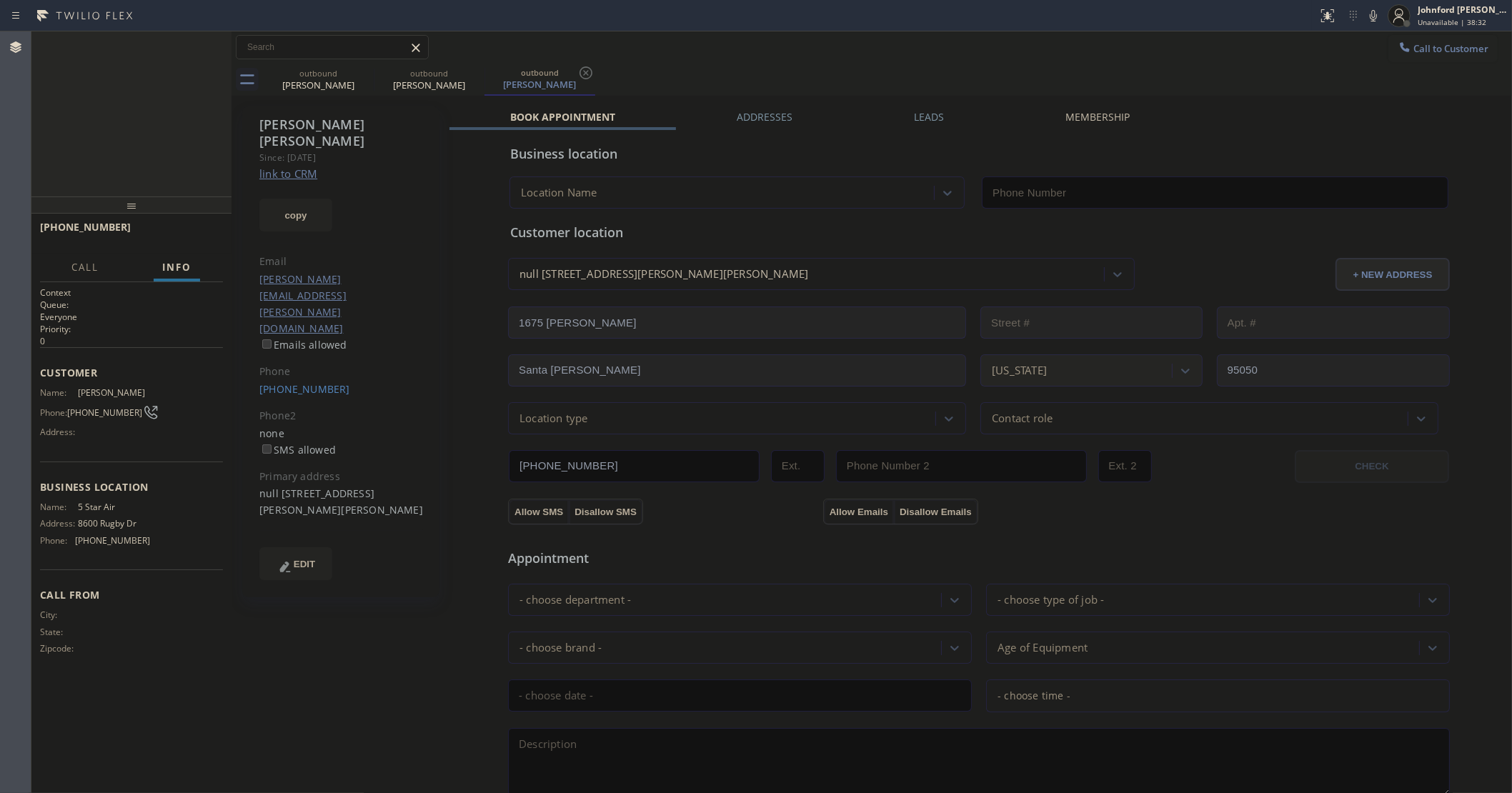
type input "[PHONE_NUMBER]"
click at [209, 52] on icon at bounding box center [213, 47] width 17 height 17
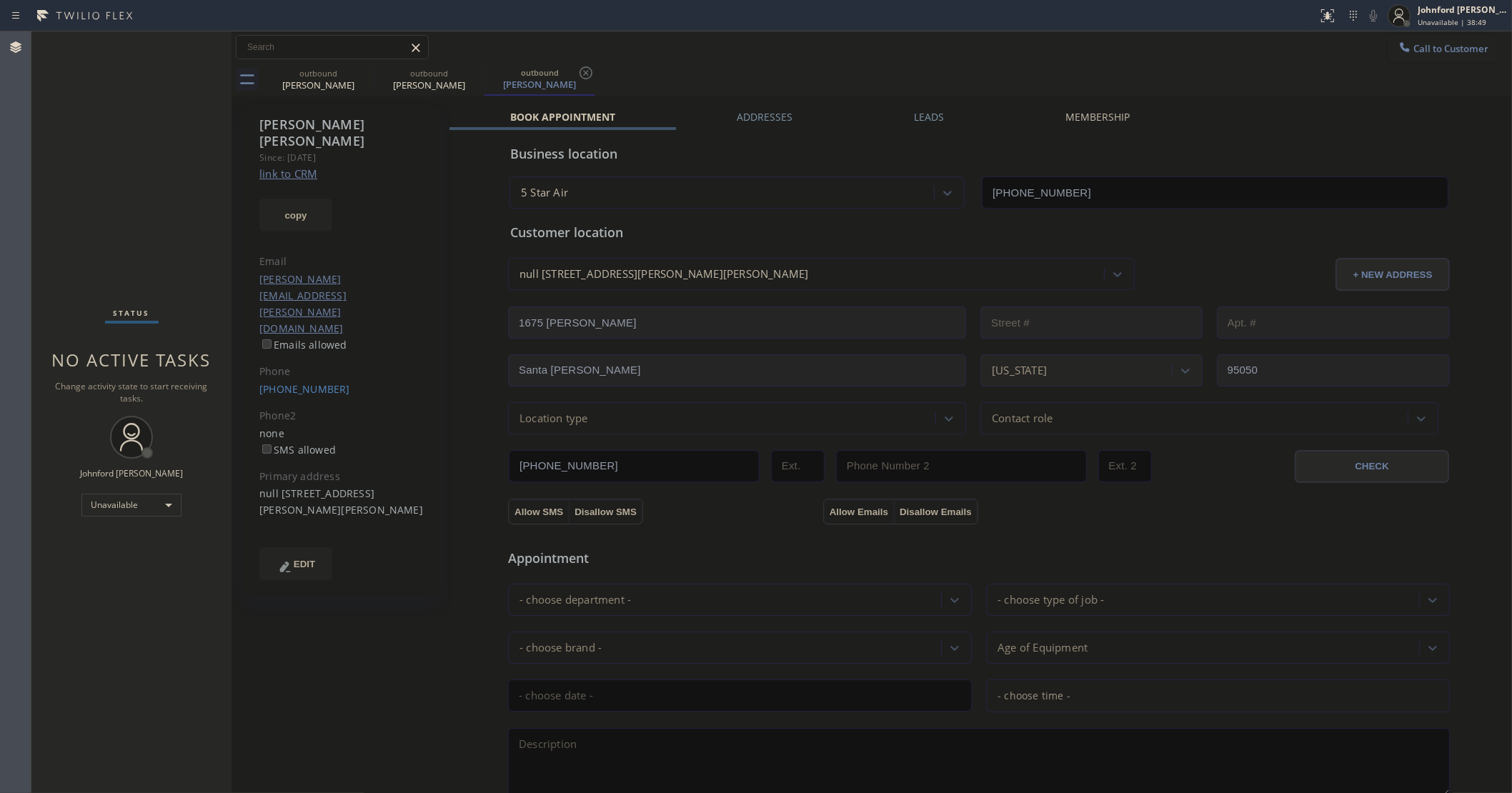
click at [1427, 36] on button "Call to Customer" at bounding box center [1443, 48] width 110 height 27
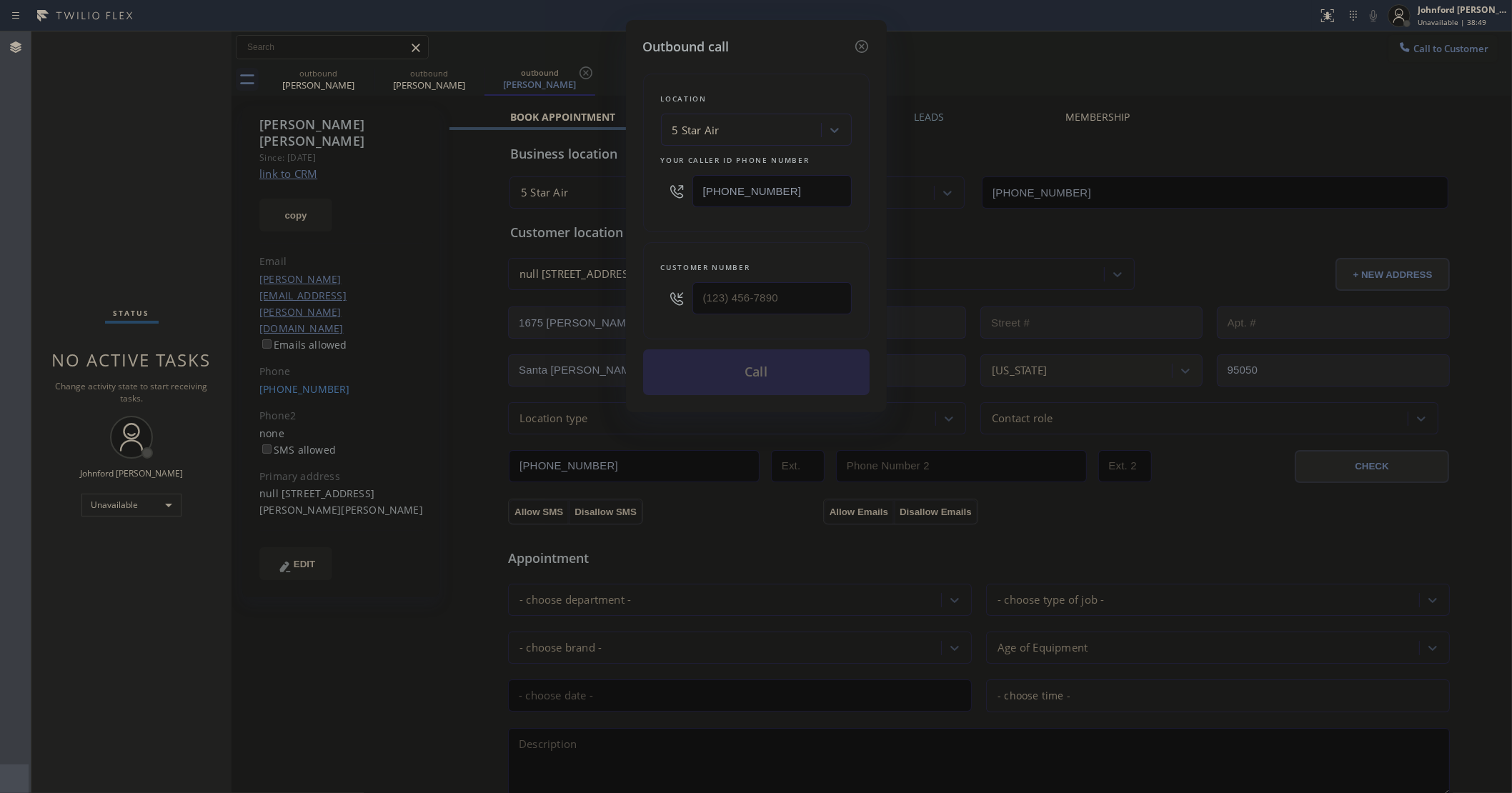
drag, startPoint x: 817, startPoint y: 277, endPoint x: 625, endPoint y: 285, distance: 192.2
click at [636, 285] on div "Outbound call Location 5 Star Air Your caller id phone number (800) 686-5038 Cu…" at bounding box center [756, 216] width 261 height 393
click at [733, 302] on input "(___) ___-____" at bounding box center [772, 298] width 159 height 32
paste input "949) 233-1922"
type input "(949) 233-1922"
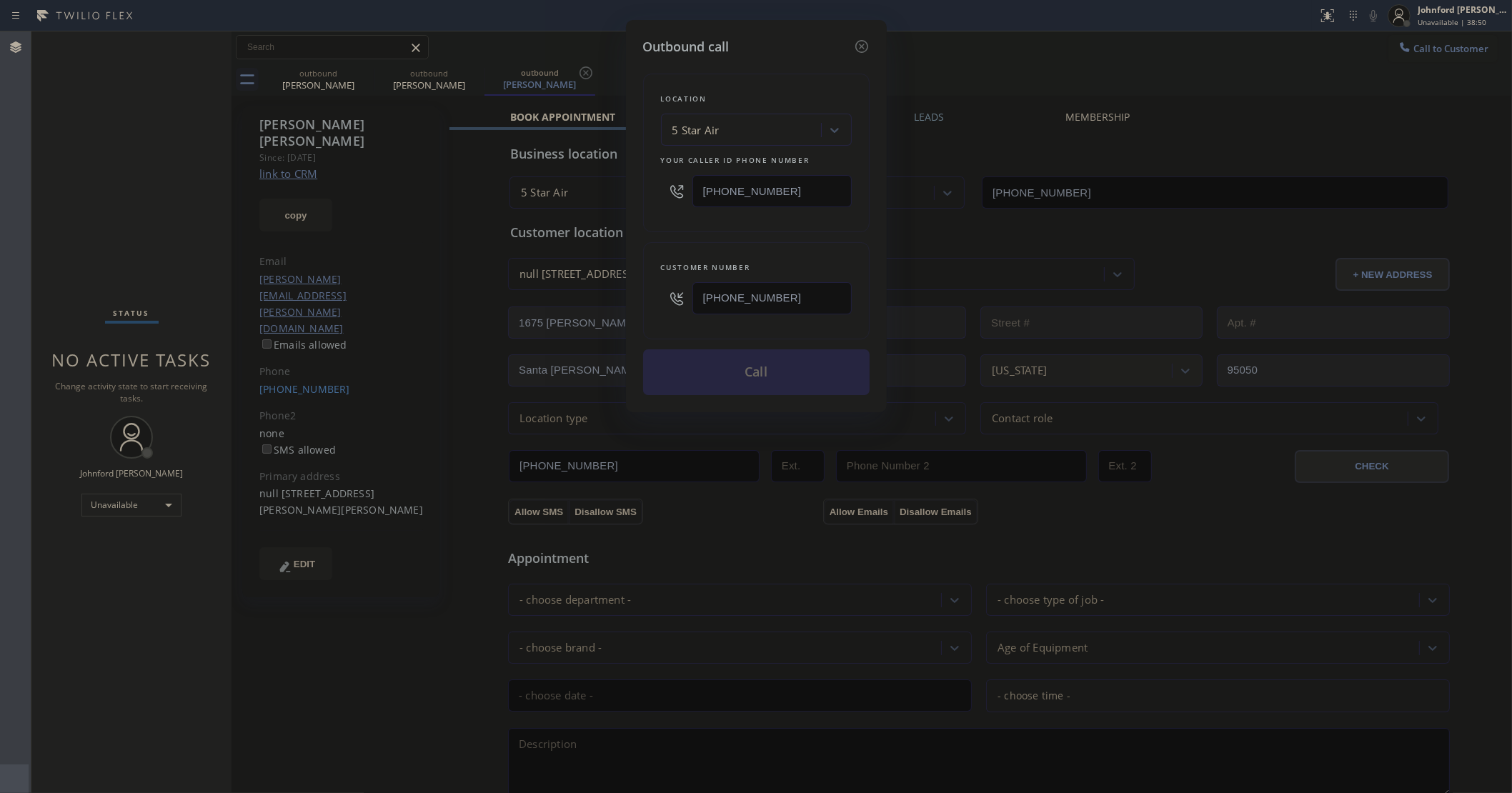
click at [730, 243] on div "Customer number (949) 233-1922" at bounding box center [756, 291] width 226 height 97
click at [747, 364] on button "Call" at bounding box center [756, 372] width 226 height 45
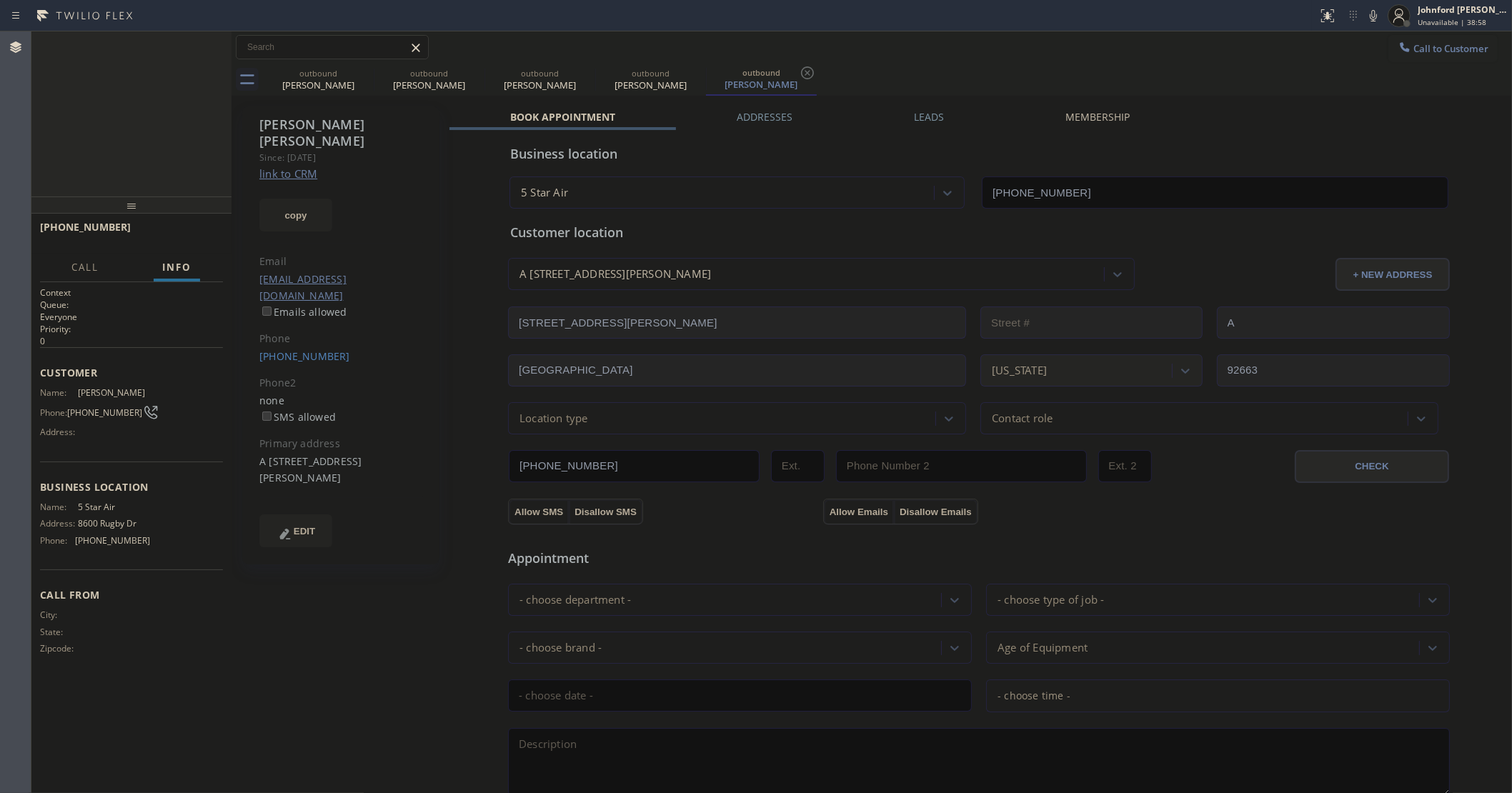
type input "[PHONE_NUMBER]"
drag, startPoint x: 208, startPoint y: 217, endPoint x: 199, endPoint y: 233, distance: 18.4
click at [202, 214] on div at bounding box center [131, 205] width 200 height 17
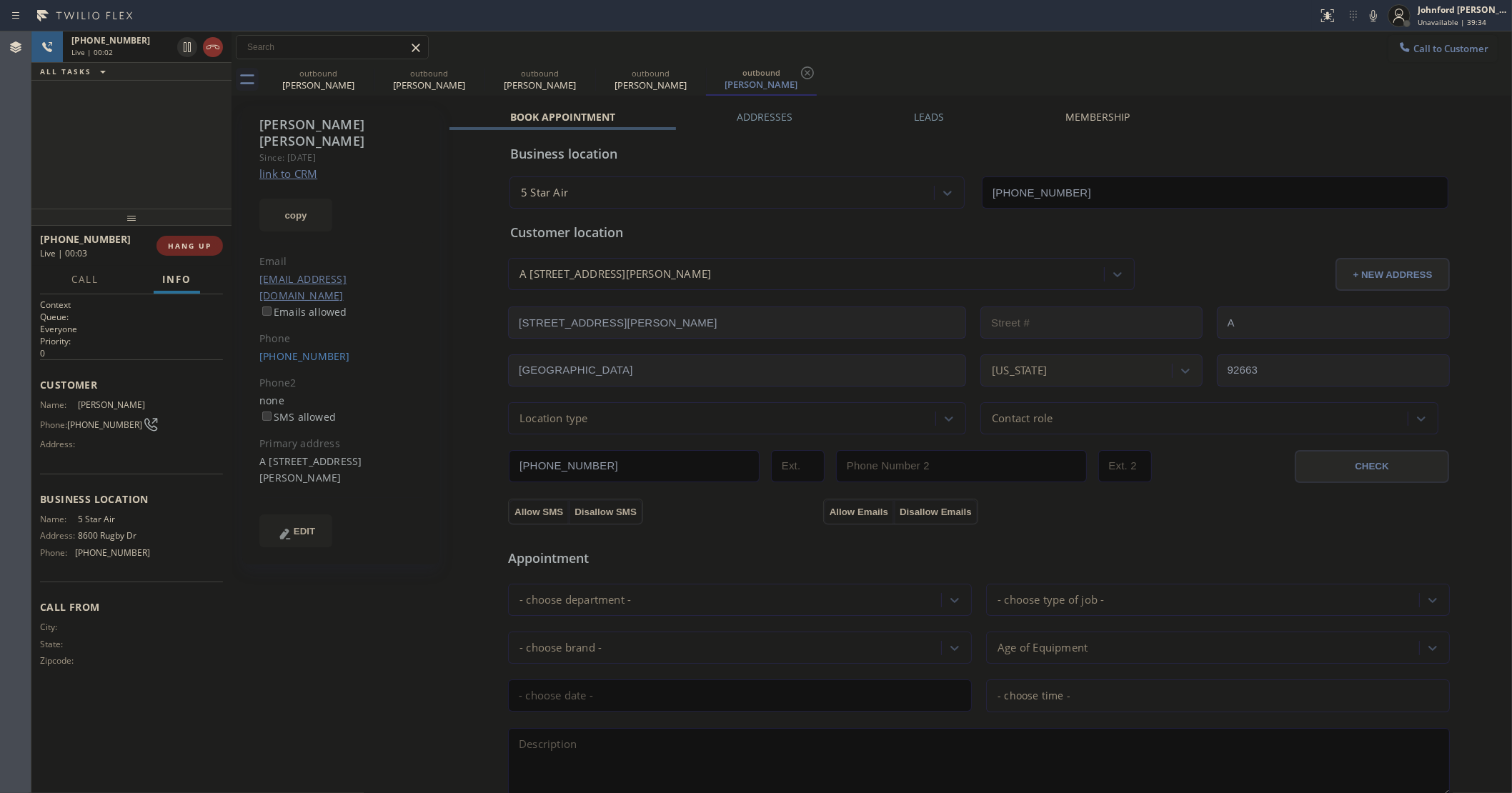
click at [197, 239] on button "HANG UP" at bounding box center [189, 245] width 66 height 20
click at [197, 240] on span "HANG UP" at bounding box center [189, 245] width 44 height 10
click at [183, 246] on span "COMPLETE" at bounding box center [186, 245] width 49 height 10
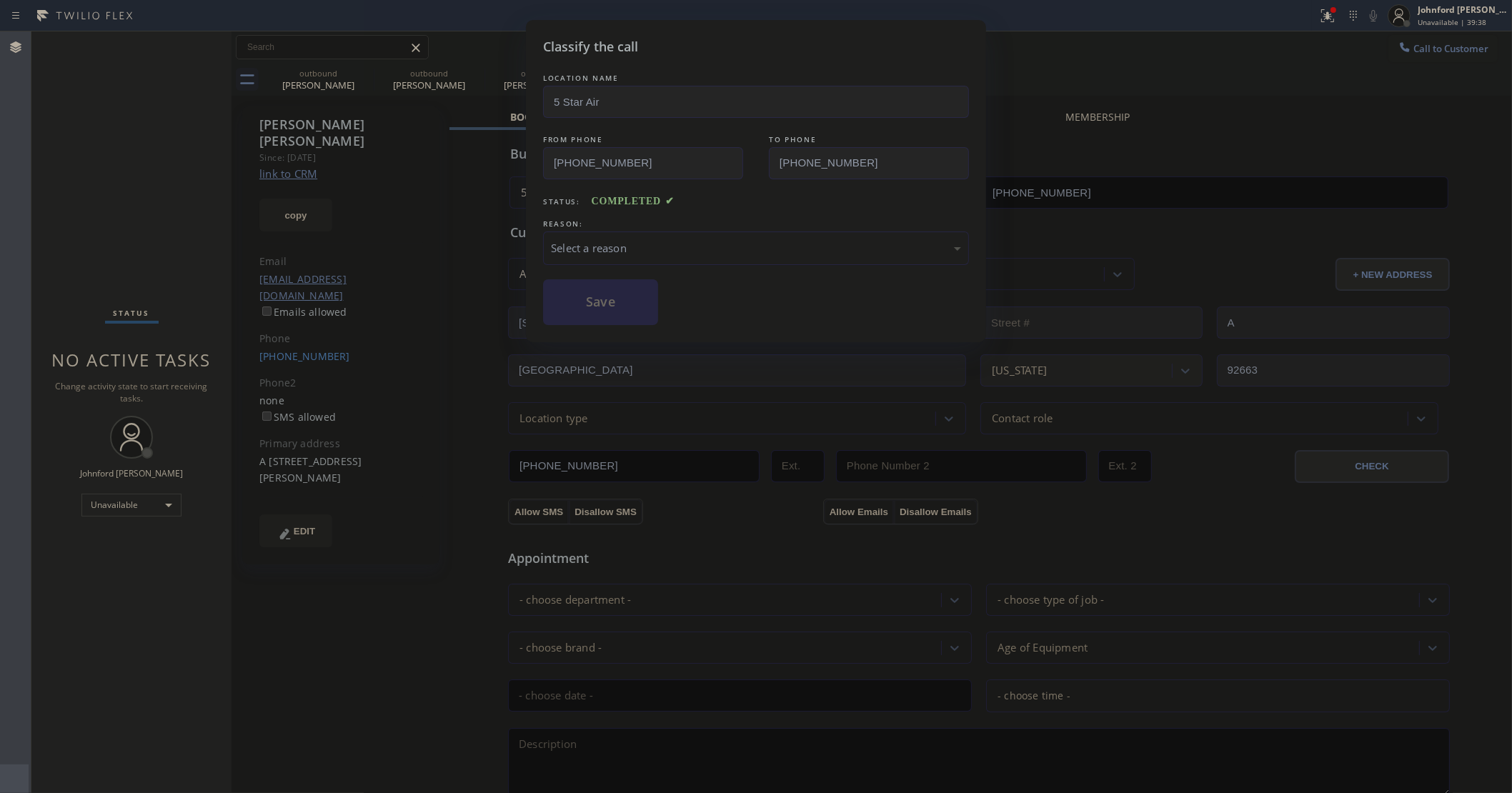
drag, startPoint x: 684, startPoint y: 265, endPoint x: 681, endPoint y: 243, distance: 22.2
click at [686, 259] on div "LOCATION NAME 5 Star Air FROM PHONE (800) 686-5038 TO PHONE (949) 233-1922 Stat…" at bounding box center [756, 198] width 426 height 255
click at [681, 240] on div "Select a reason" at bounding box center [755, 248] width 410 height 16
drag, startPoint x: 579, startPoint y: 293, endPoint x: 923, endPoint y: 83, distance: 403.0
click at [579, 291] on button "Save" at bounding box center [601, 302] width 115 height 45
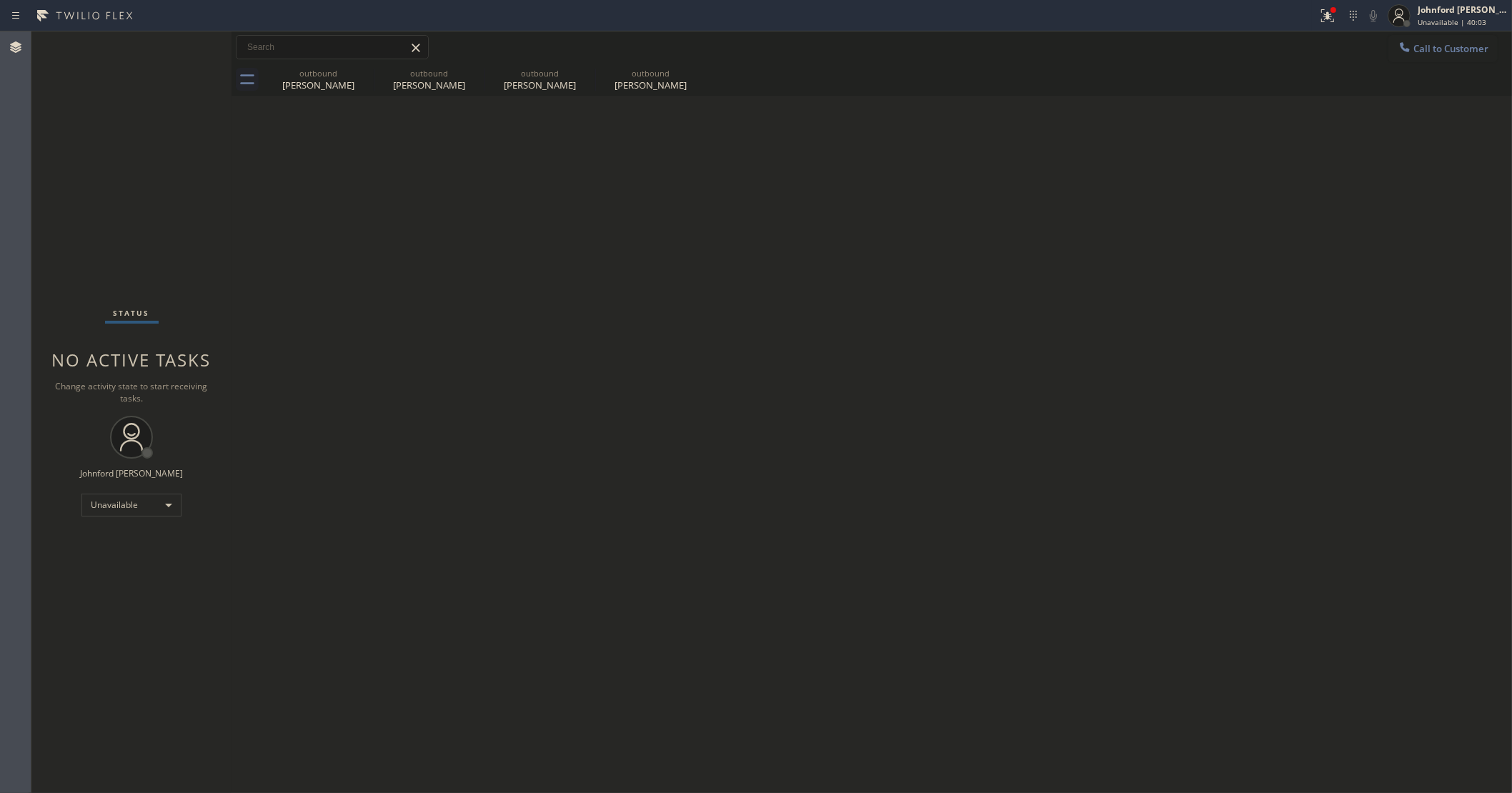
click at [1090, 273] on div "Back to Dashboard Change Sender ID Customers Technicians Select a contact Outbo…" at bounding box center [871, 412] width 1280 height 762
click at [1398, 43] on button "Call to Customer" at bounding box center [1443, 48] width 110 height 27
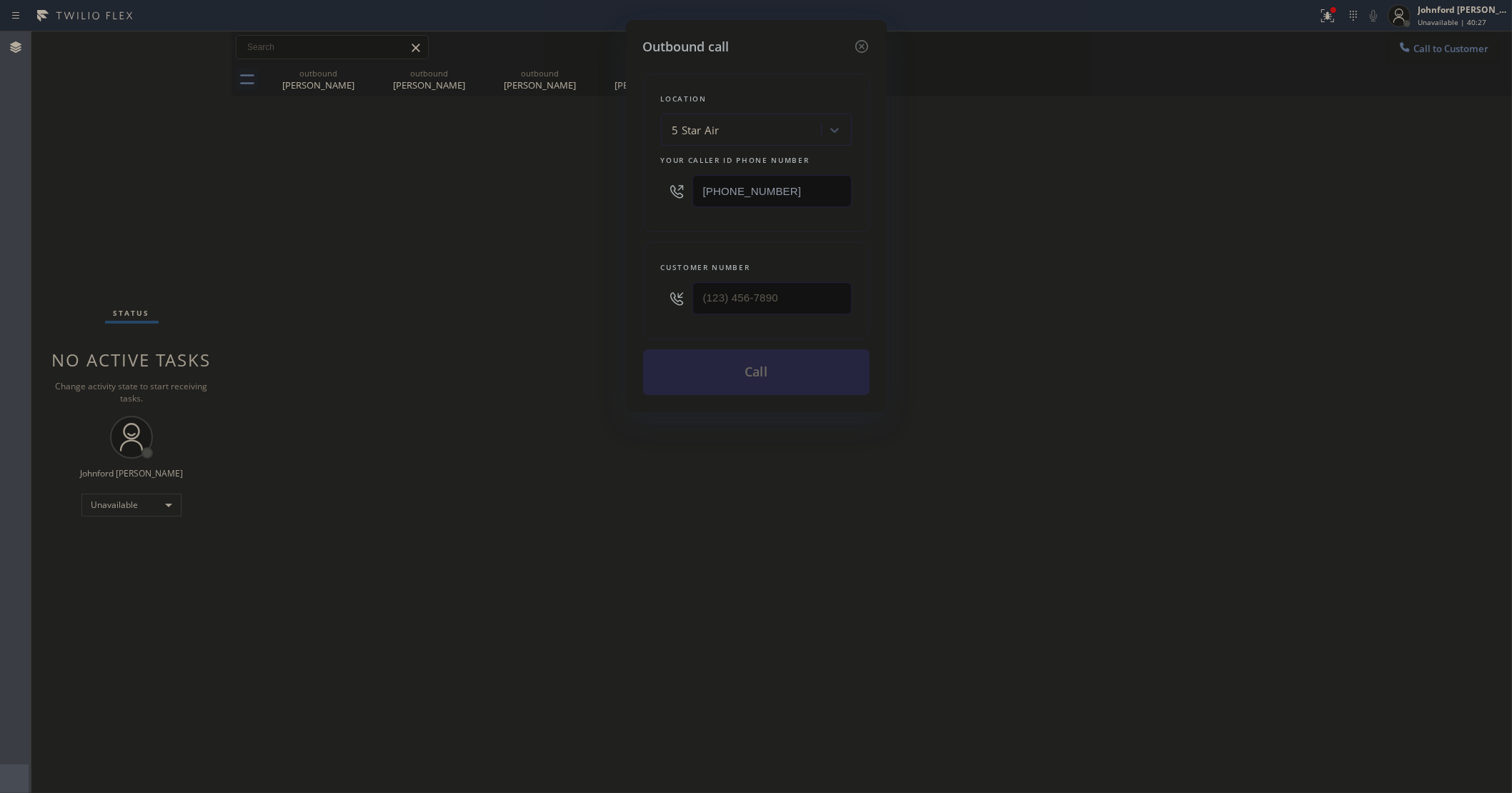
drag, startPoint x: 770, startPoint y: 287, endPoint x: 654, endPoint y: 304, distance: 117.2
click at [654, 304] on div "Customer number" at bounding box center [756, 291] width 226 height 97
click at [800, 304] on input "(___) ___-____" at bounding box center [772, 298] width 159 height 32
paste input "310) 941-9018"
type input "(310) 941-9018"
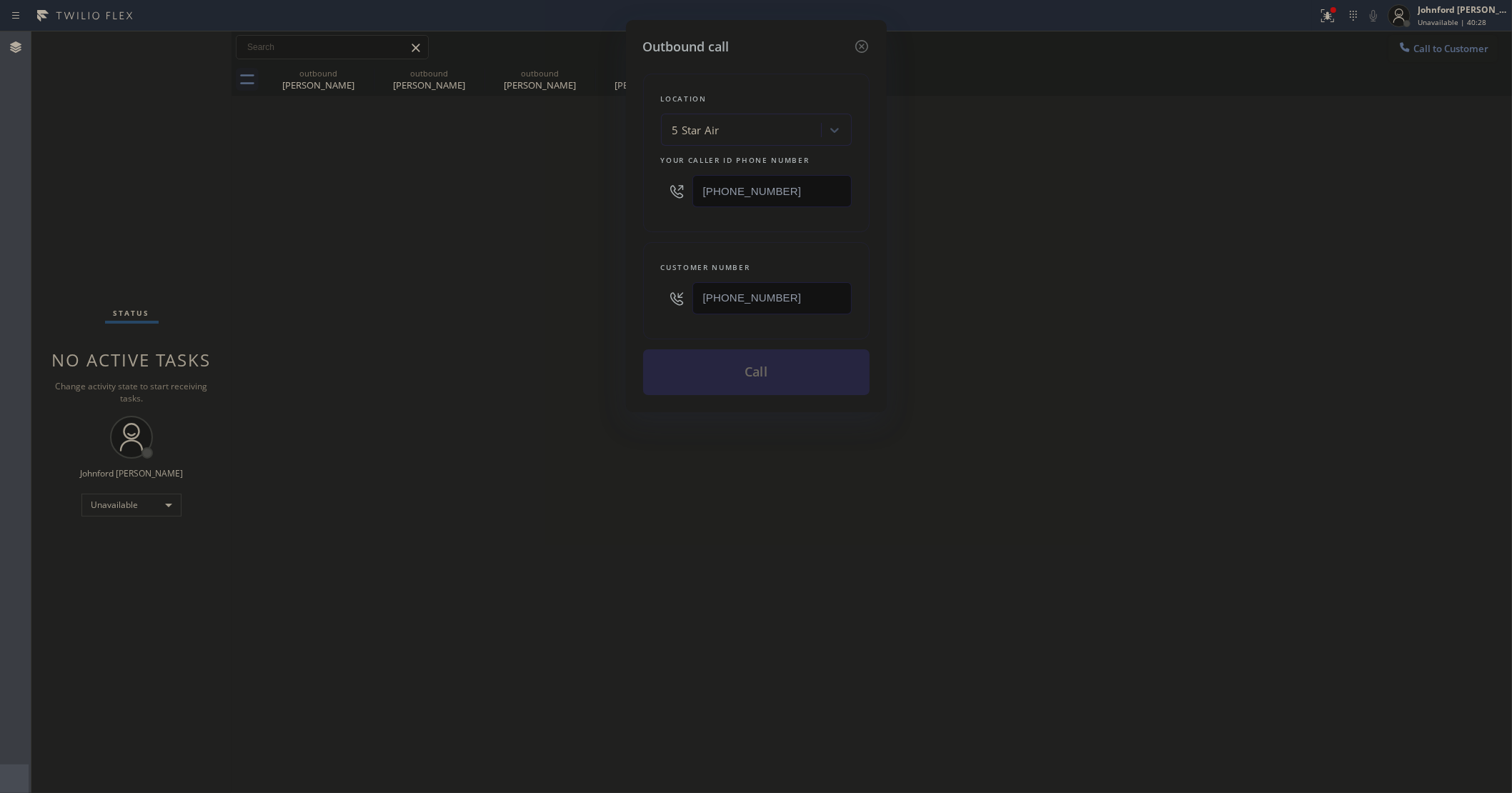
click at [591, 322] on div "Outbound call Location 5 Star Air Your caller id phone number (800) 686-5038 Cu…" at bounding box center [756, 396] width 1512 height 793
click at [762, 369] on button "Call" at bounding box center [756, 372] width 226 height 45
drag, startPoint x: 1133, startPoint y: 323, endPoint x: 1179, endPoint y: 258, distance: 79.6
click at [1148, 308] on div "Outbound call Location 5 Star Air Your caller id phone number (800) 686-5038 Cu…" at bounding box center [756, 396] width 1512 height 793
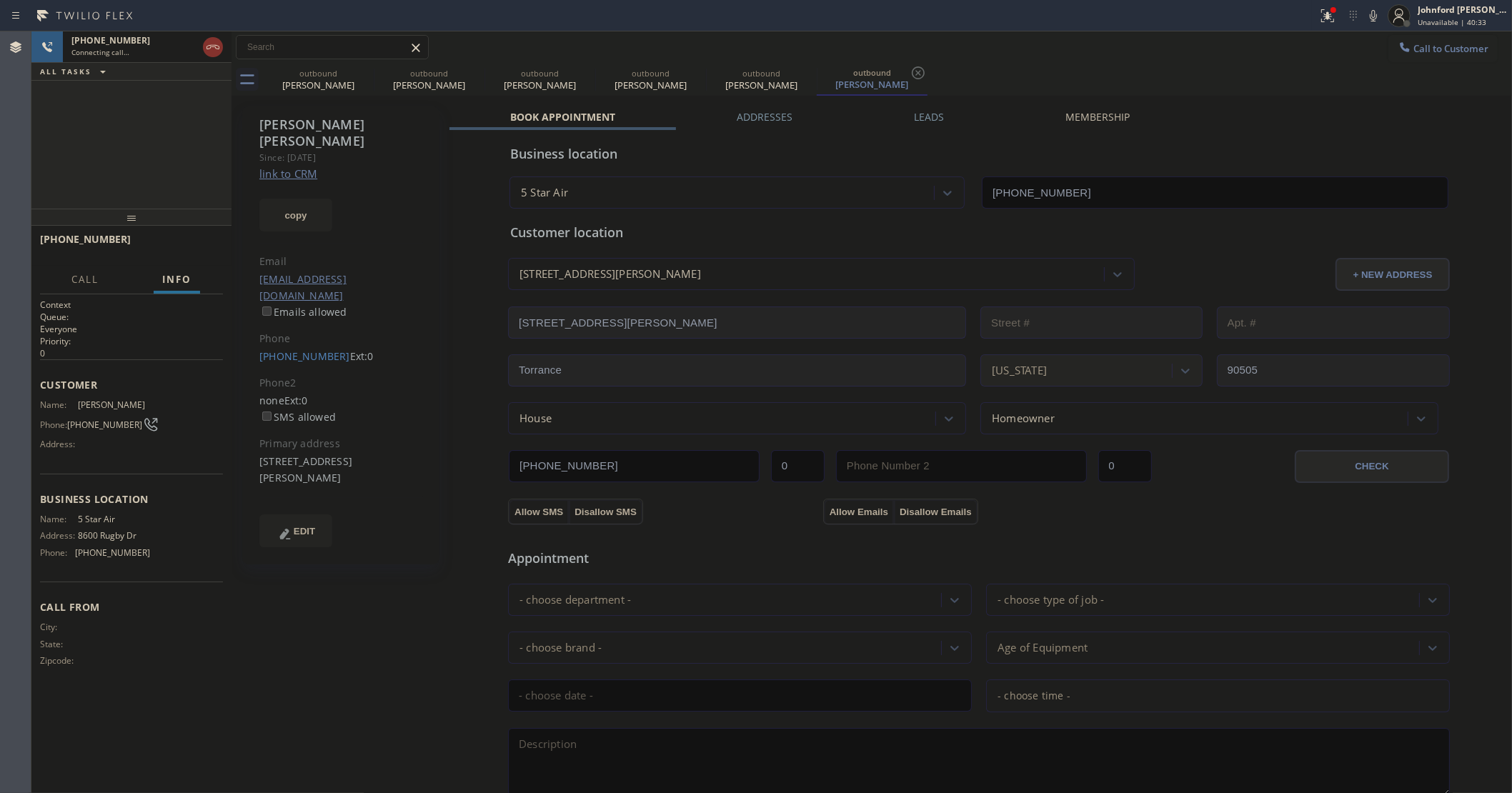
type input "[PHONE_NUMBER]"
click at [1378, 19] on icon at bounding box center [1373, 16] width 17 height 17
click at [1329, 26] on button at bounding box center [1327, 15] width 31 height 31
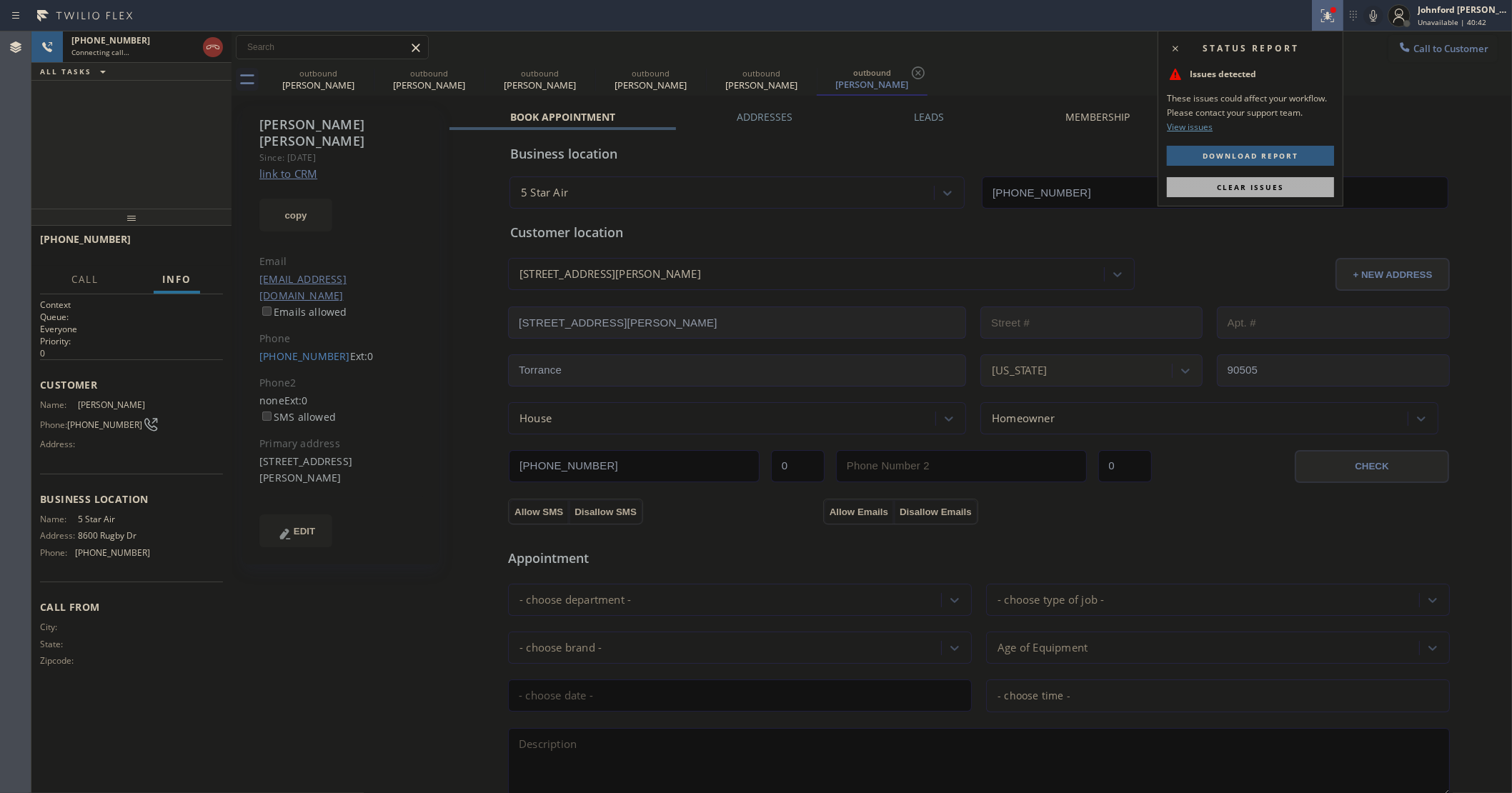
click at [1263, 197] on button "Clear issues" at bounding box center [1250, 186] width 167 height 20
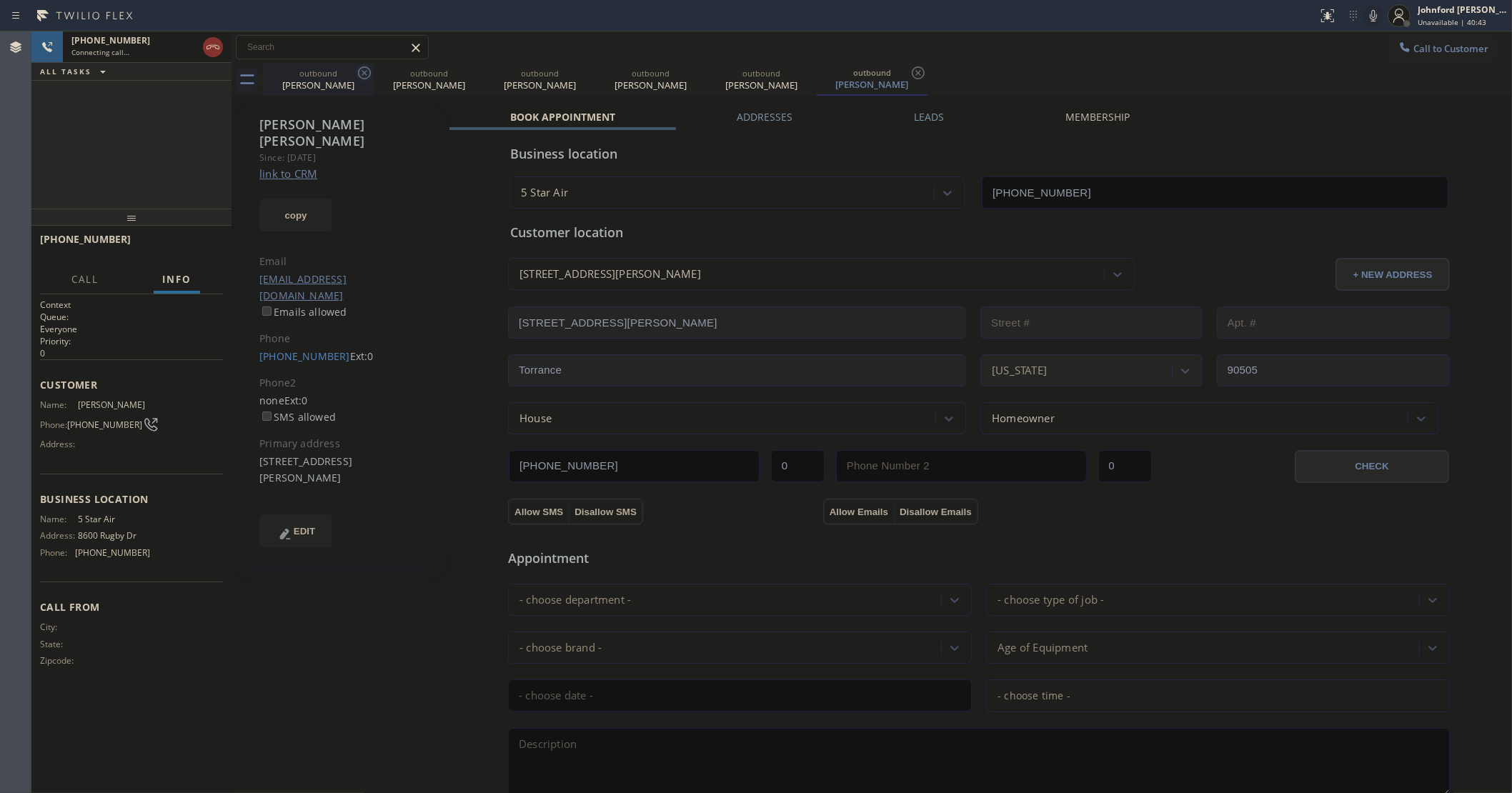
drag, startPoint x: 378, startPoint y: 74, endPoint x: 364, endPoint y: 70, distance: 14.6
click at [372, 72] on div "outbound Nick Todd outbound Saul Perez outbound Saul Perez outbound Dana Mcmaho…" at bounding box center [888, 79] width 1249 height 32
click at [364, 70] on icon at bounding box center [364, 73] width 17 height 17
click at [0, 0] on icon at bounding box center [0, 0] width 0 height 0
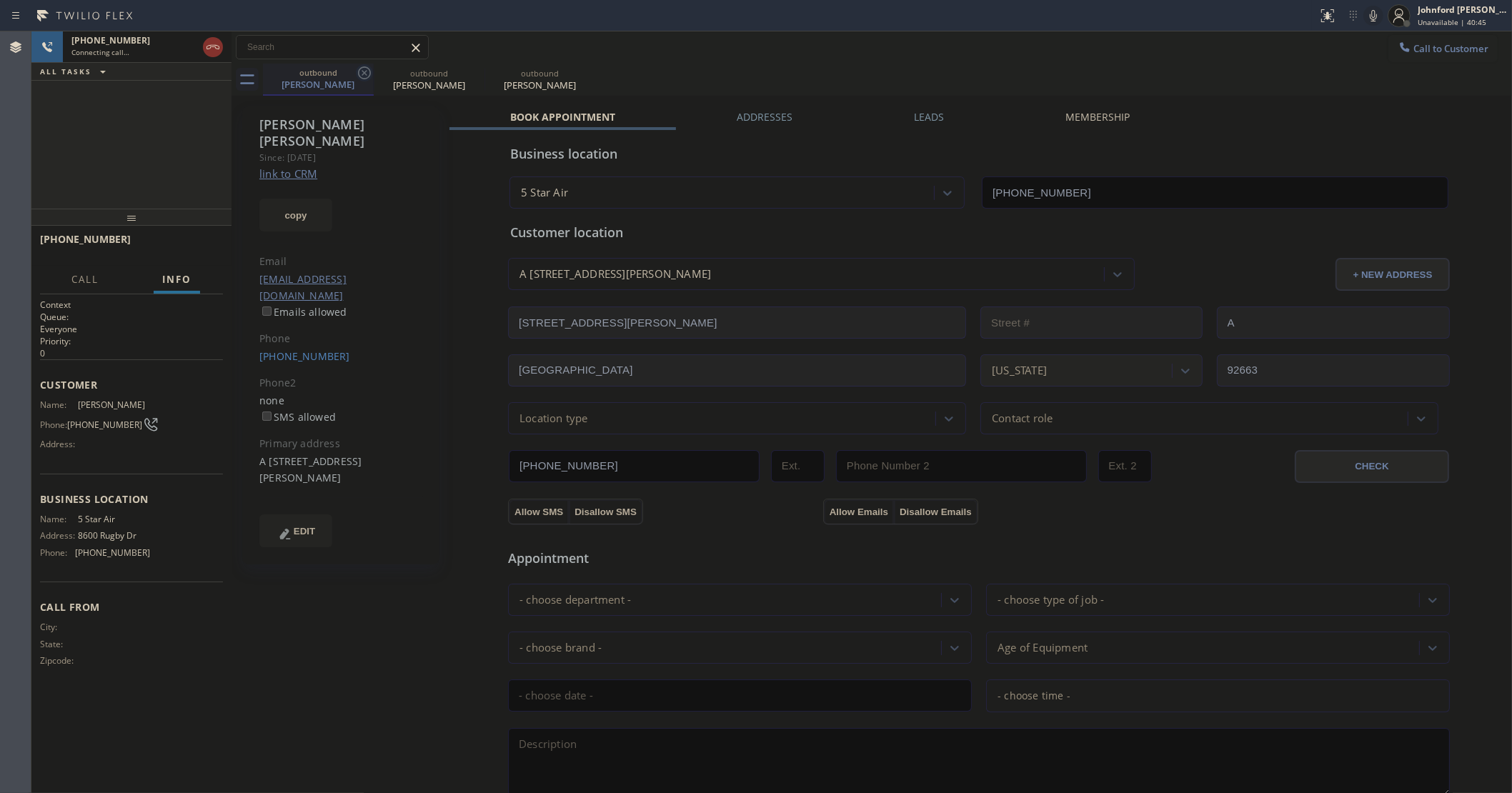
click at [370, 73] on icon at bounding box center [364, 73] width 13 height 13
click at [184, 258] on div "+13109419018 Live | 00:05 HANG UP" at bounding box center [131, 245] width 183 height 37
click at [184, 247] on span "HANG UP" at bounding box center [189, 245] width 44 height 10
click at [285, 349] on link "(310) 941-9018" at bounding box center [305, 356] width 91 height 13
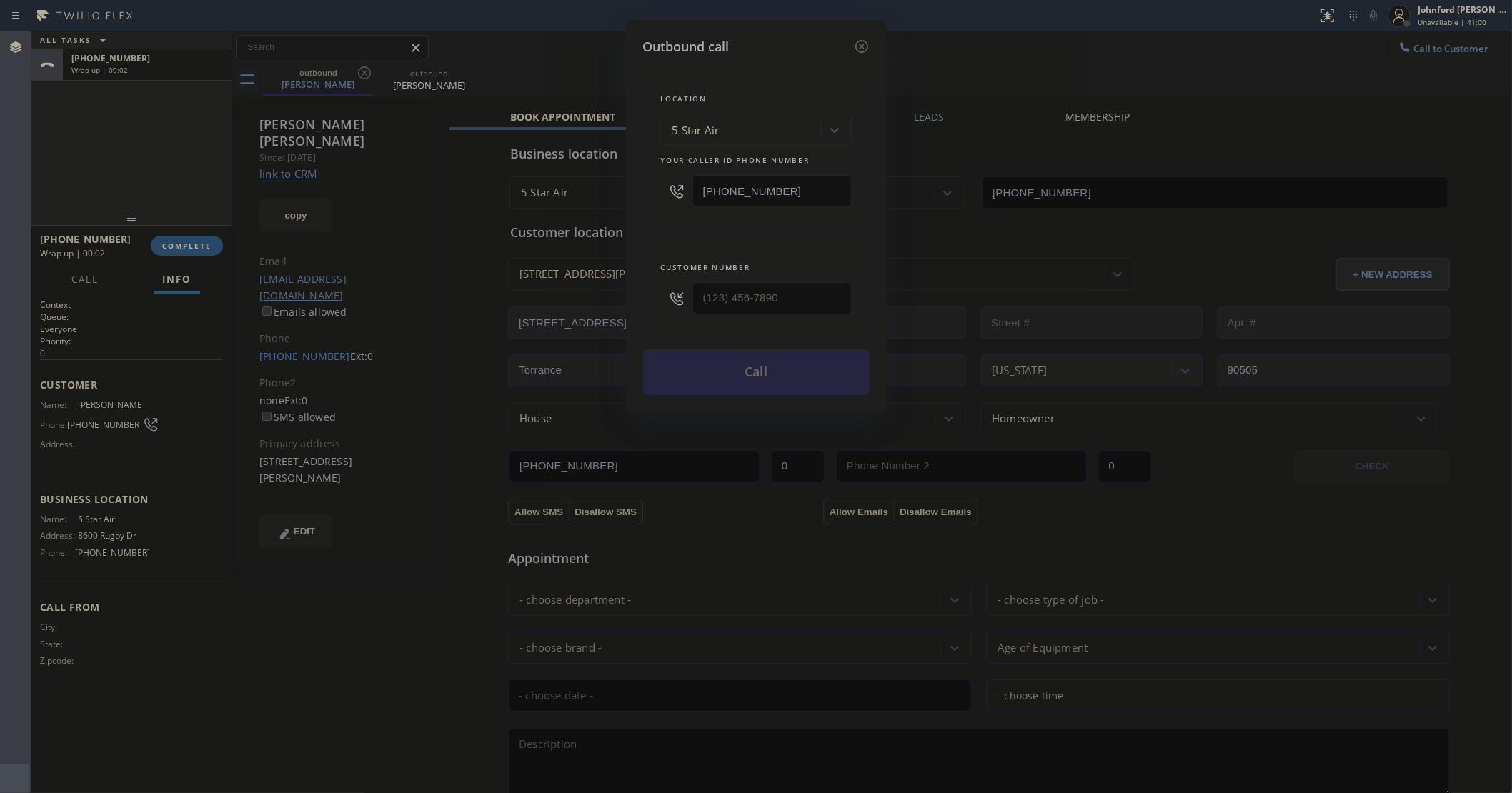
type input "(310) 941-9018"
click at [793, 383] on button "Call" at bounding box center [756, 372] width 226 height 45
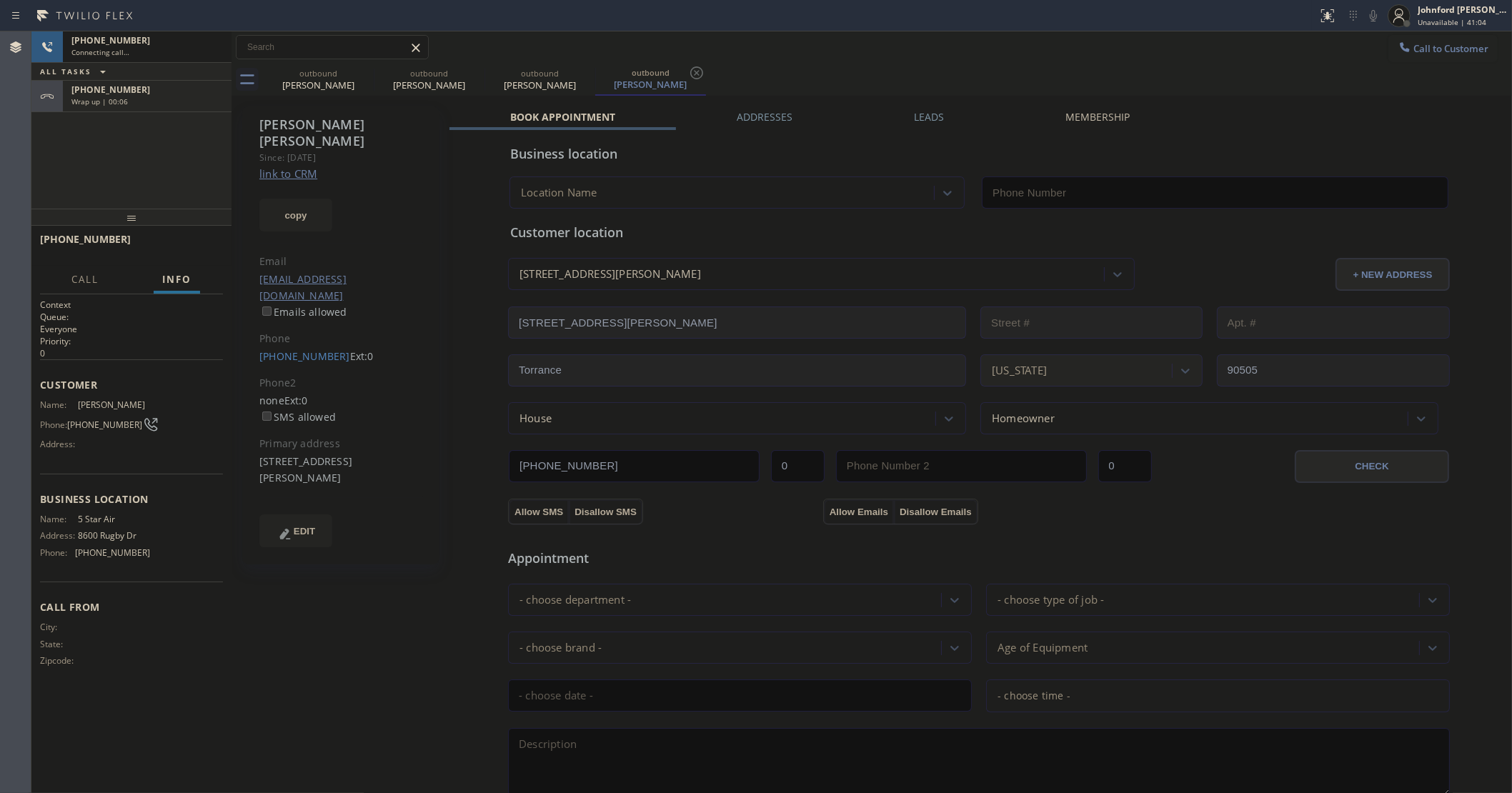
type input "[PHONE_NUMBER]"
click at [215, 243] on button "HANG UP" at bounding box center [189, 245] width 66 height 20
click at [215, 243] on button "COMPLETE" at bounding box center [186, 245] width 72 height 20
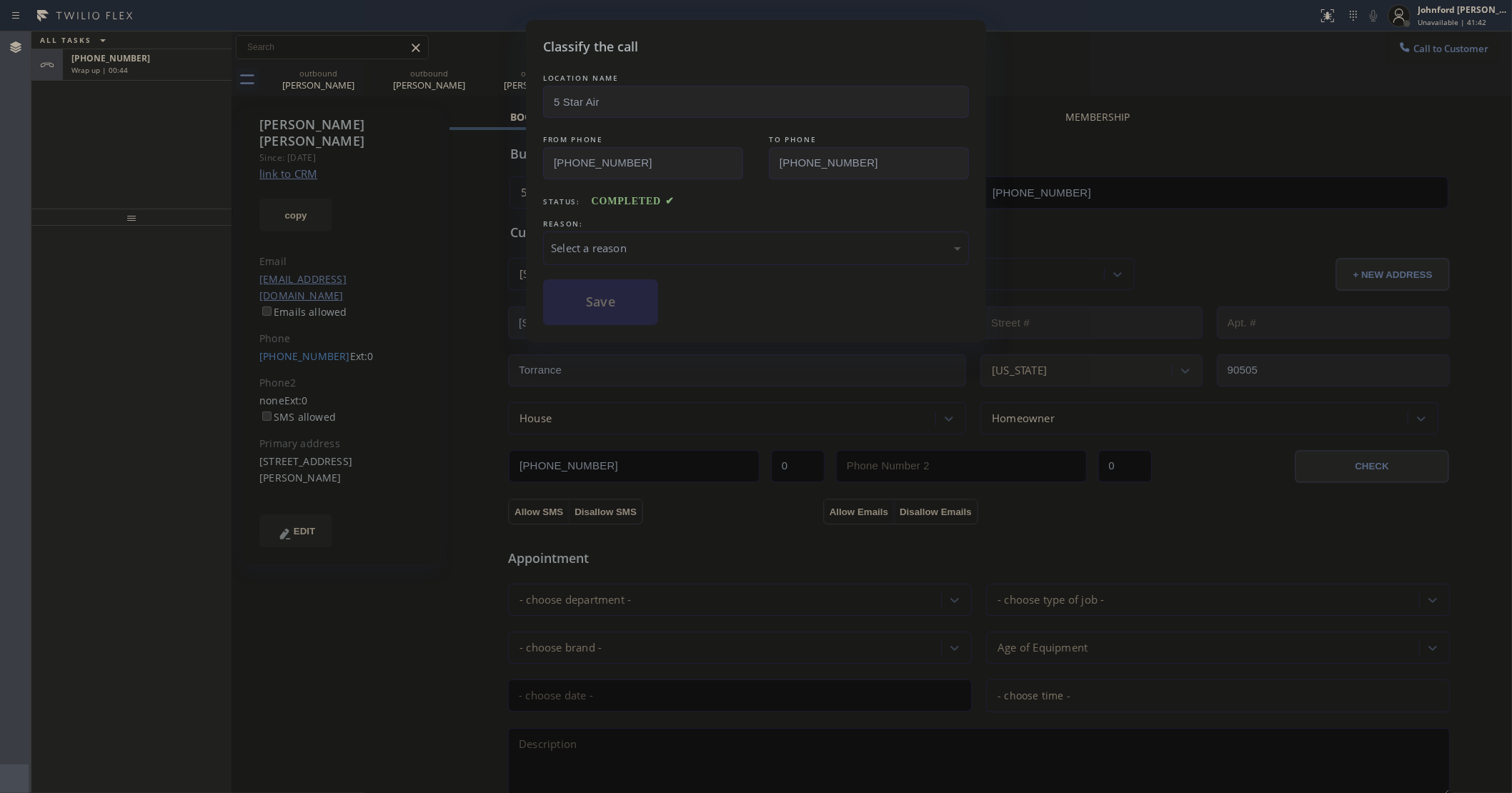
click at [666, 252] on div "Select a reason" at bounding box center [755, 248] width 410 height 16
drag, startPoint x: 650, startPoint y: 326, endPoint x: 623, endPoint y: 314, distance: 29.5
click at [622, 313] on button "Save" at bounding box center [601, 302] width 115 height 45
click at [145, 73] on div "Classify the call LOCATION NAME 5 Star Air FROM PHONE (800) 686-5038 TO PHONE (…" at bounding box center [756, 396] width 1512 height 793
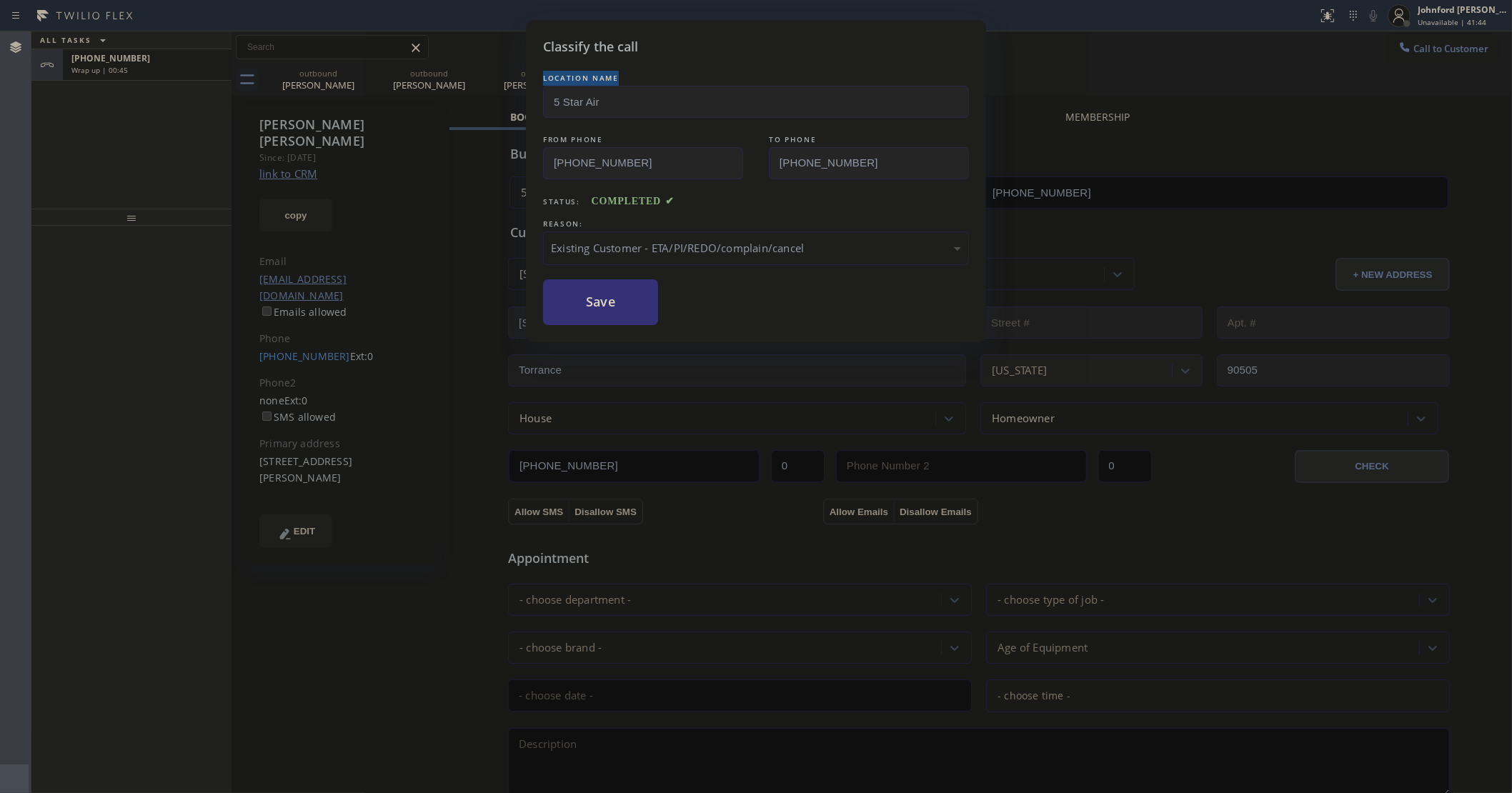
click at [145, 72] on div "Classify the call LOCATION NAME Wolf Top Choice Appliance Repair Laguna Beach F…" at bounding box center [771, 412] width 1480 height 762
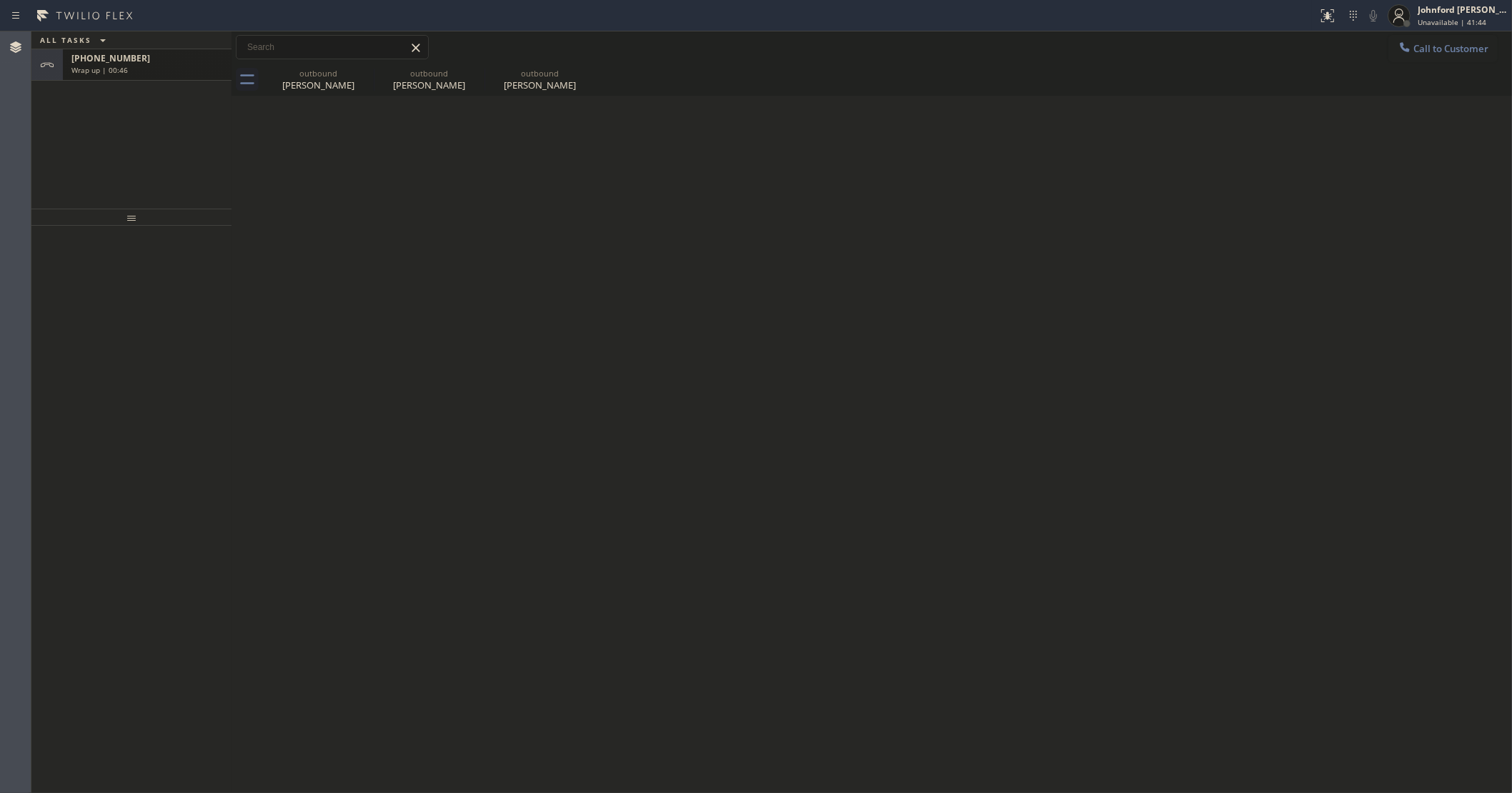
click at [145, 72] on div "Wrap up | 00:46" at bounding box center [148, 70] width 151 height 10
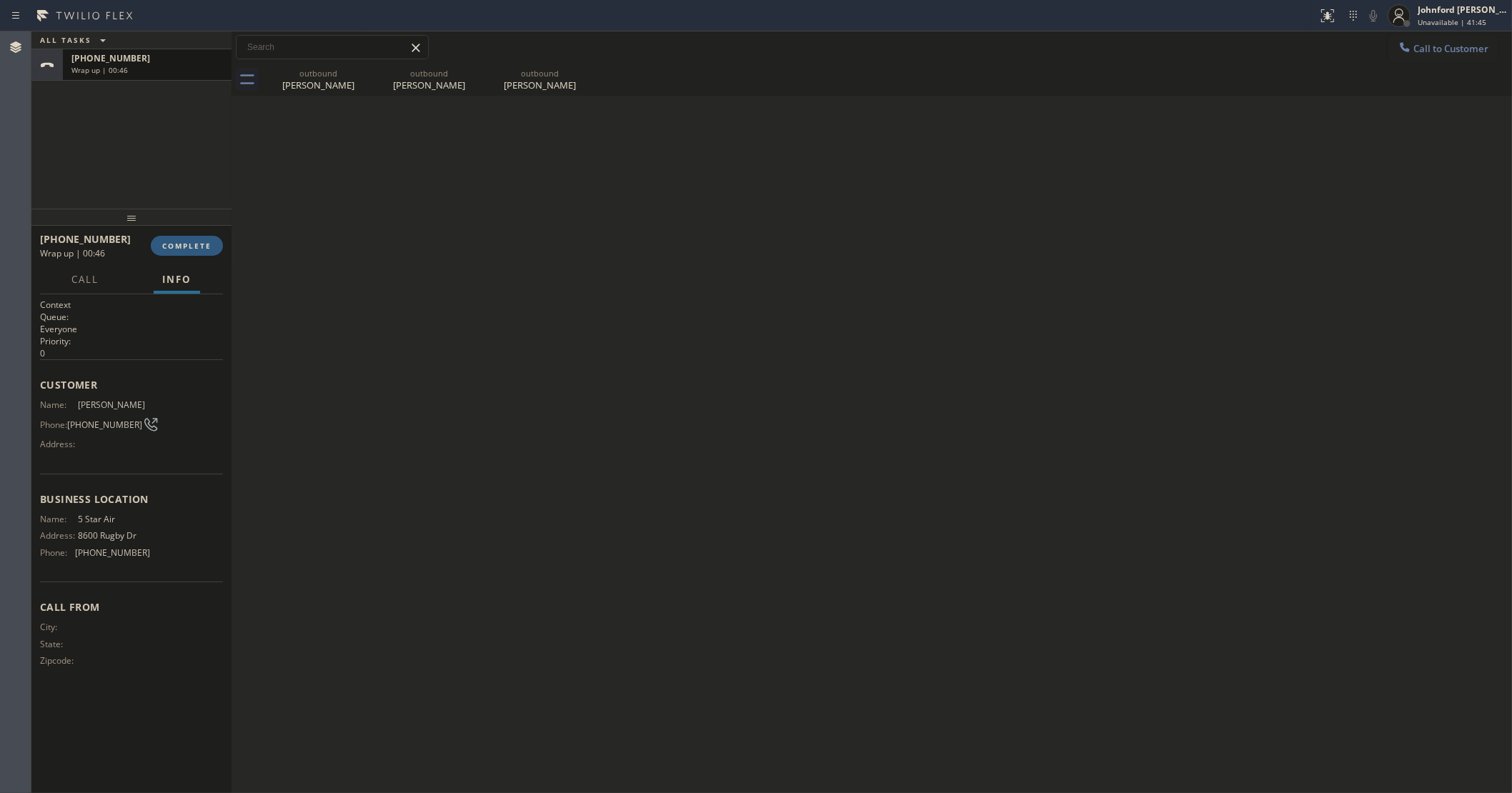
click at [145, 72] on div "Wrap up | 00:46" at bounding box center [148, 70] width 151 height 10
click at [165, 223] on div at bounding box center [131, 217] width 200 height 17
click at [175, 243] on span "COMPLETE" at bounding box center [186, 245] width 49 height 10
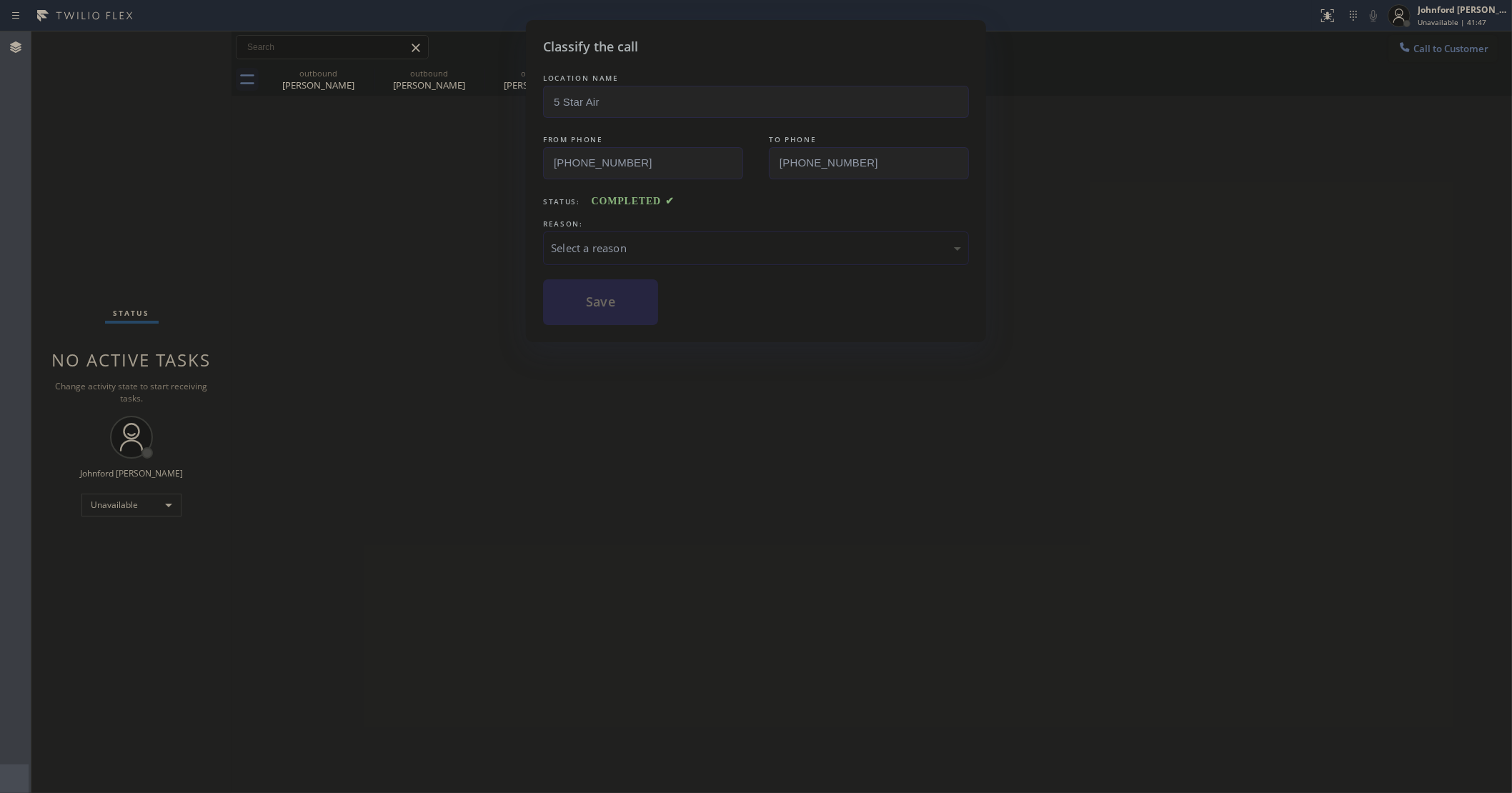
click at [631, 253] on div "Select a reason" at bounding box center [756, 248] width 426 height 33
drag, startPoint x: 617, startPoint y: 330, endPoint x: 588, endPoint y: 299, distance: 42.4
drag, startPoint x: 588, startPoint y: 299, endPoint x: 809, endPoint y: 115, distance: 287.6
click at [588, 295] on button "Save" at bounding box center [601, 302] width 115 height 45
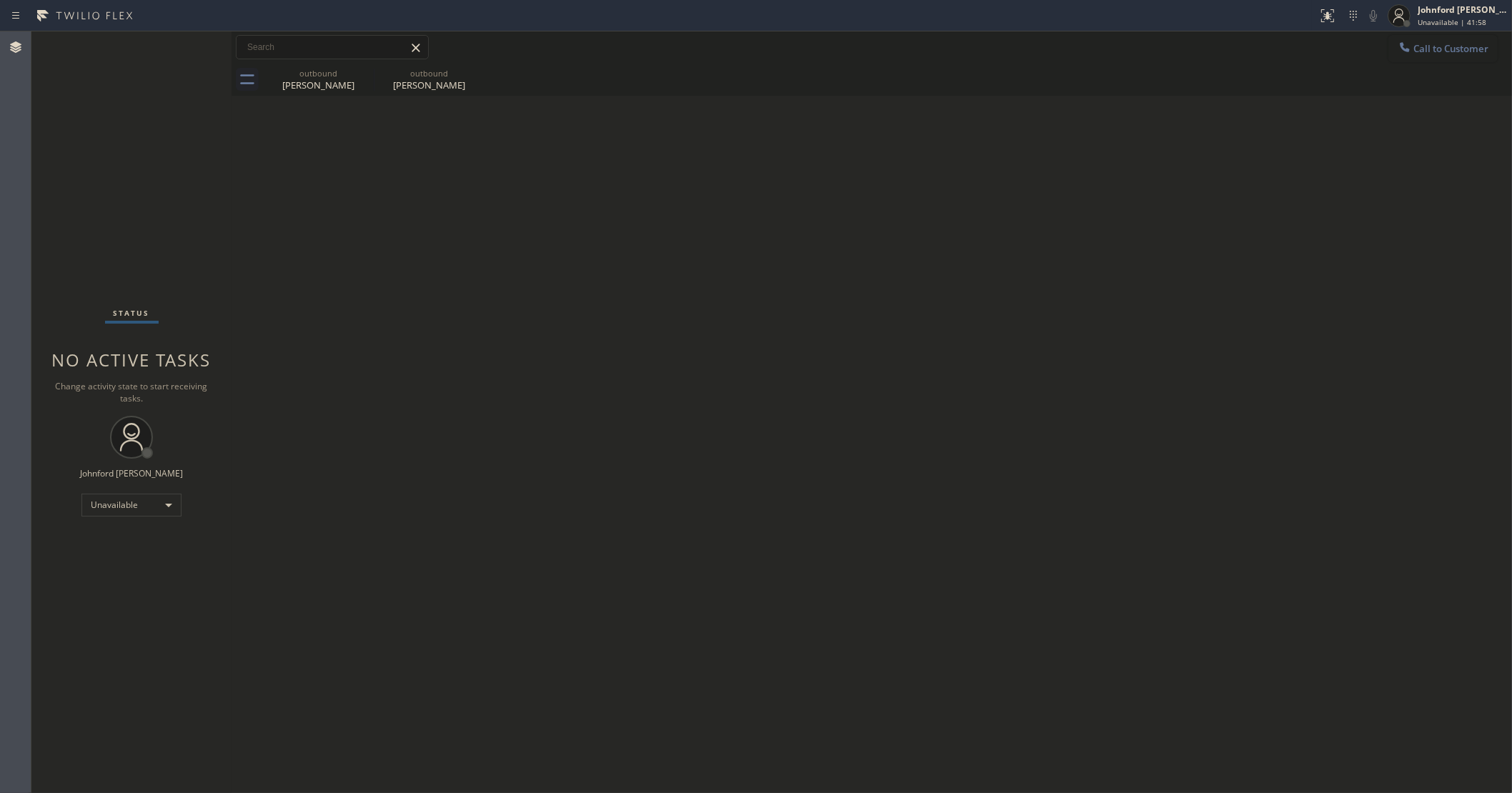
click at [1438, 55] on button "Call to Customer" at bounding box center [1443, 48] width 110 height 27
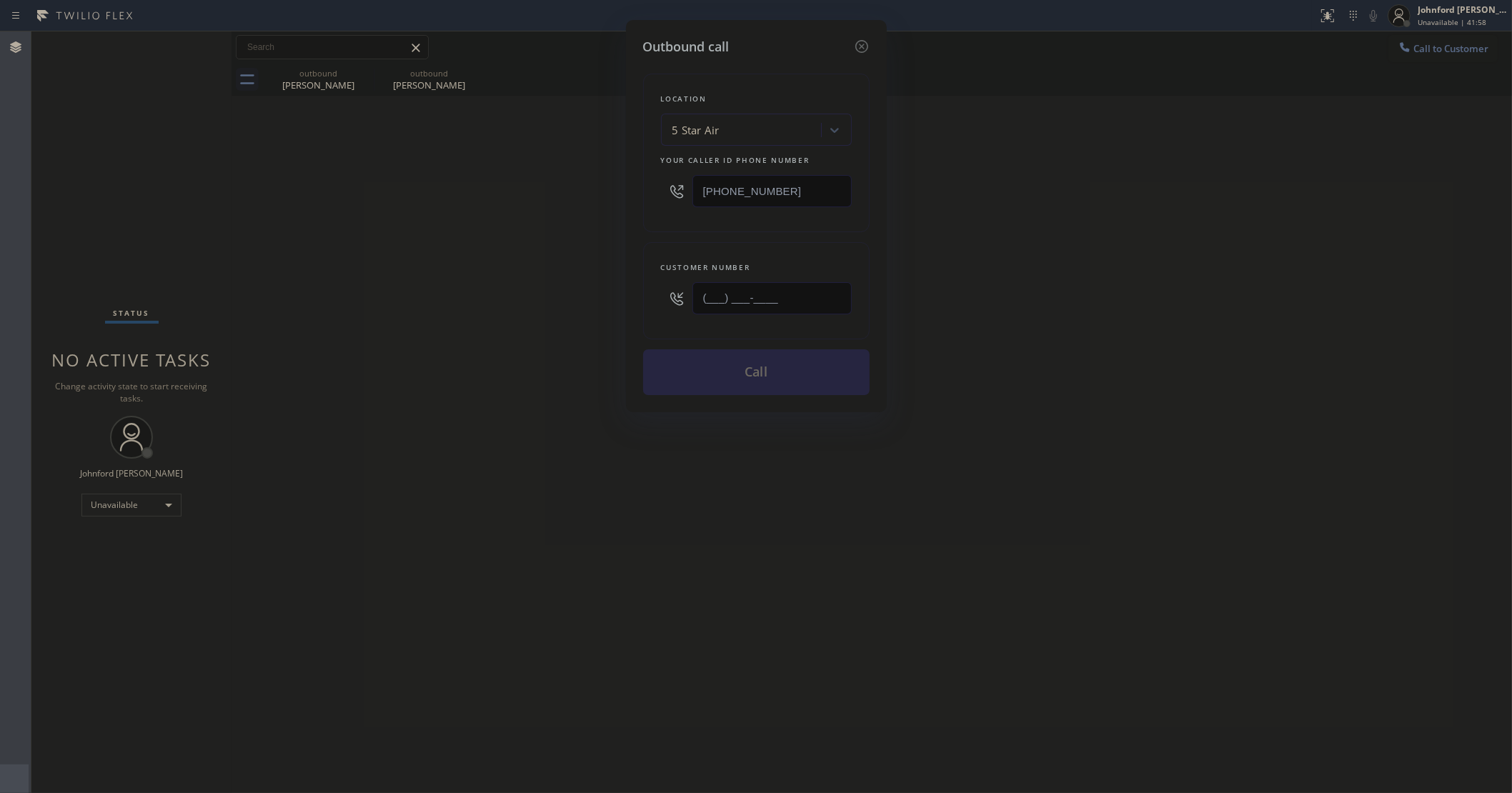
drag, startPoint x: 791, startPoint y: 291, endPoint x: 512, endPoint y: 323, distance: 280.8
click at [596, 302] on div "Outbound call Location 5 Star Air Your caller id phone number [PHONE_NUMBER] Cu…" at bounding box center [756, 396] width 1512 height 793
paste input "805) 210-5905"
type input "(805) 210-5905"
click at [450, 331] on div "Outbound call Location 5 Star Air Your caller id phone number (800) 686-5038 Cu…" at bounding box center [756, 396] width 1512 height 793
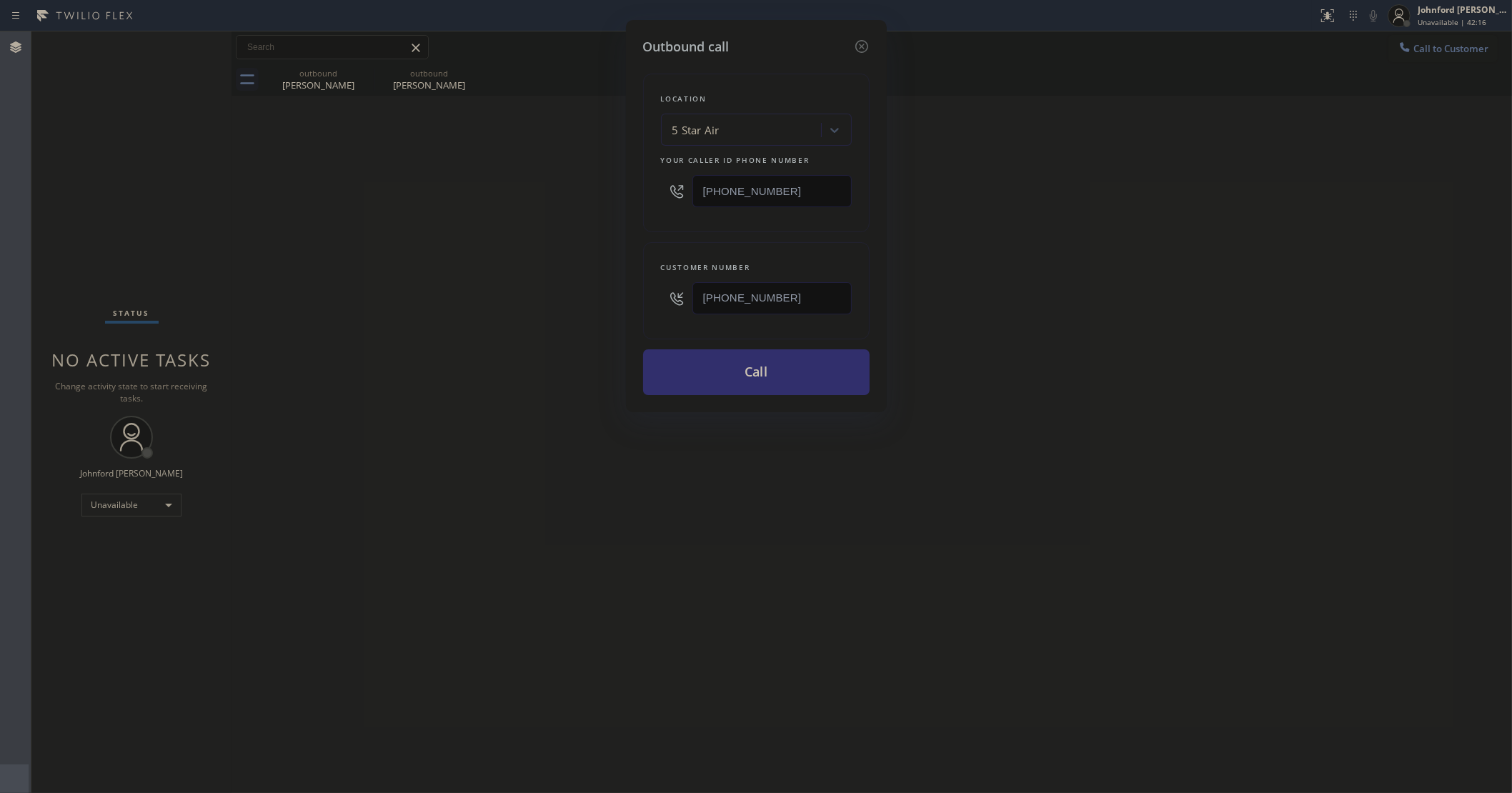
click at [729, 349] on button "Call" at bounding box center [756, 372] width 226 height 45
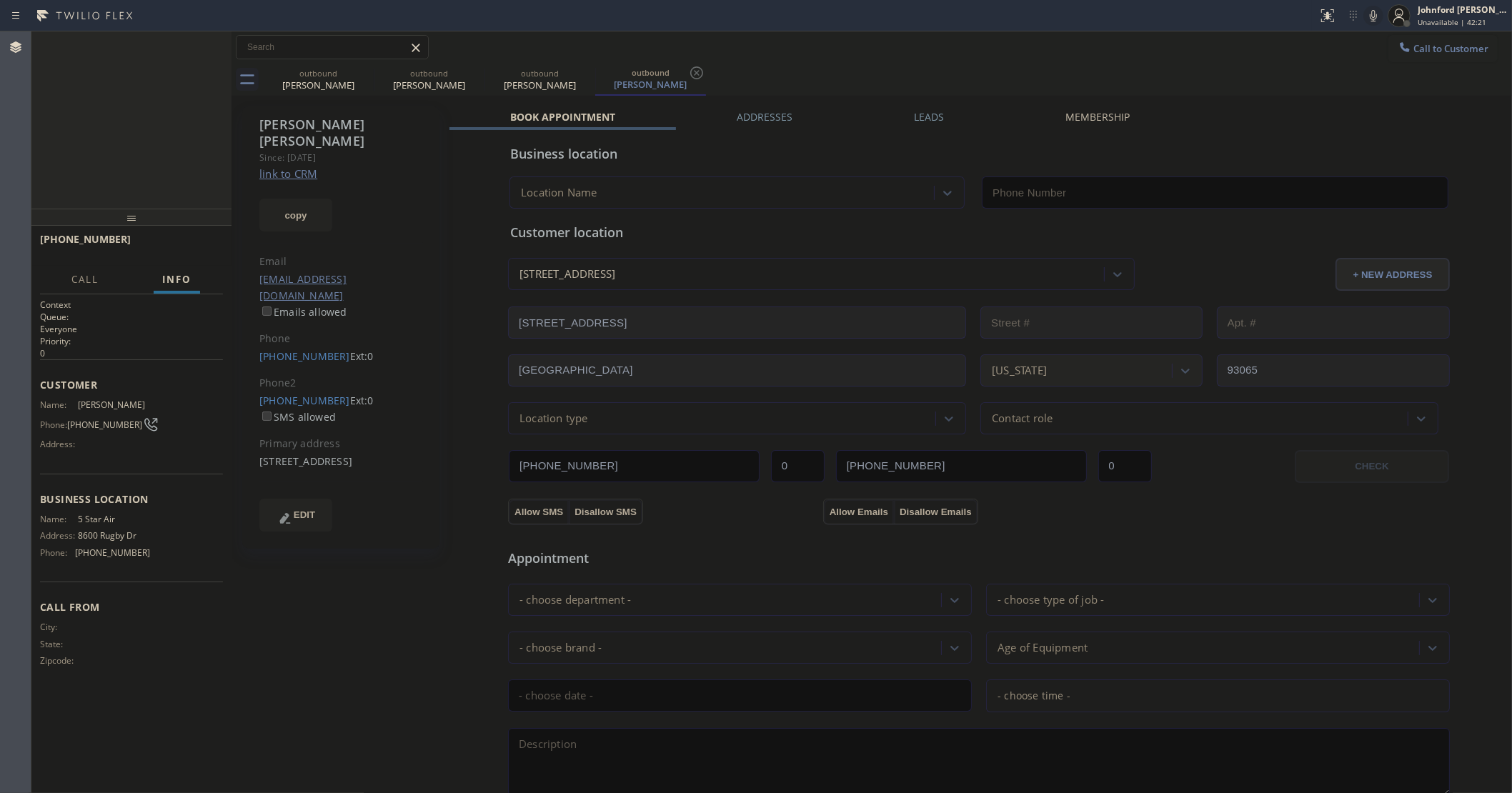
type input "[PHONE_NUMBER]"
click at [364, 74] on icon at bounding box center [364, 73] width 17 height 17
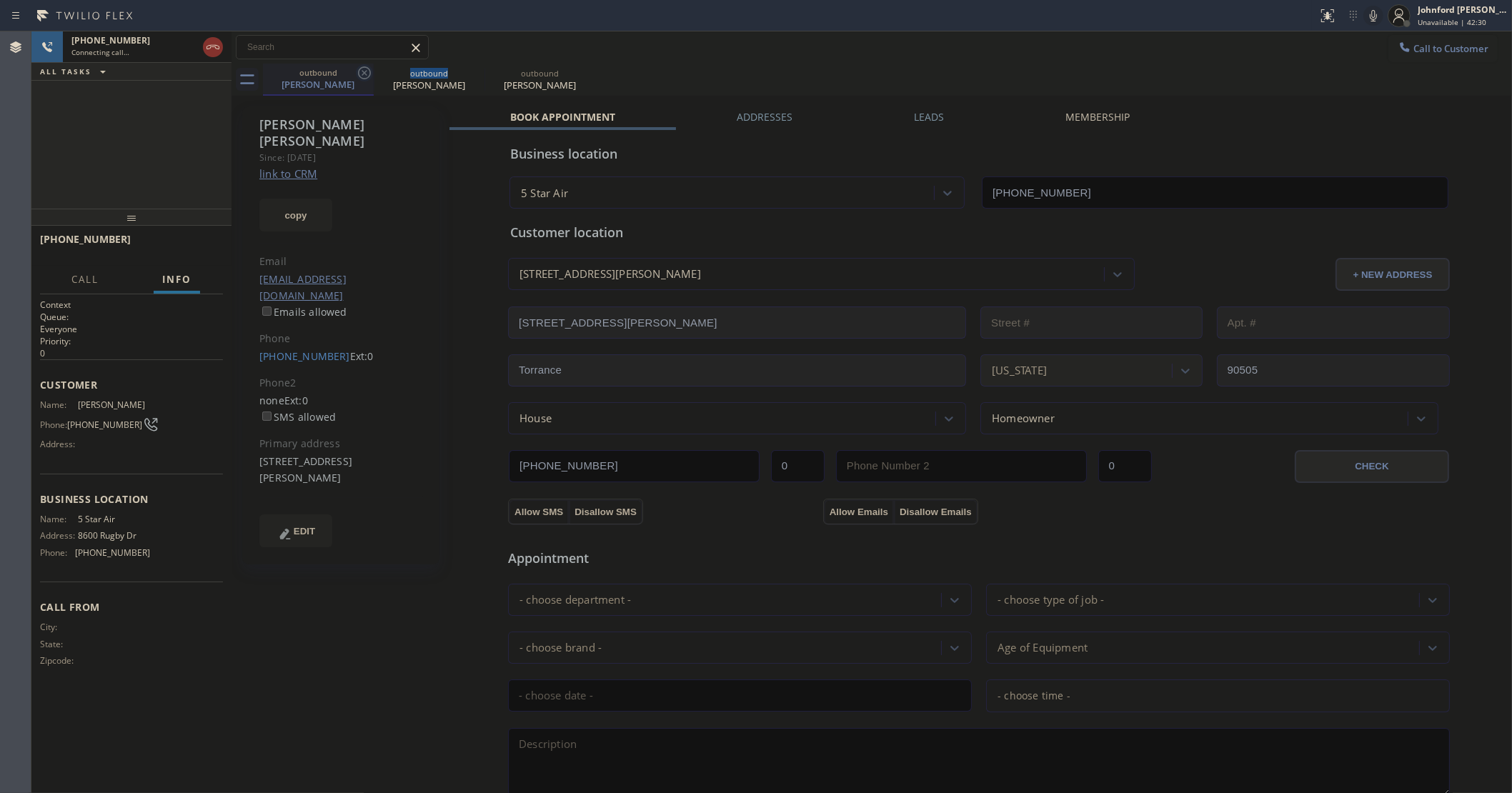
click at [364, 74] on icon at bounding box center [364, 73] width 17 height 17
click at [725, 65] on div "outbound Judy Musgrave outbound Judy Musgrave" at bounding box center [888, 79] width 1249 height 32
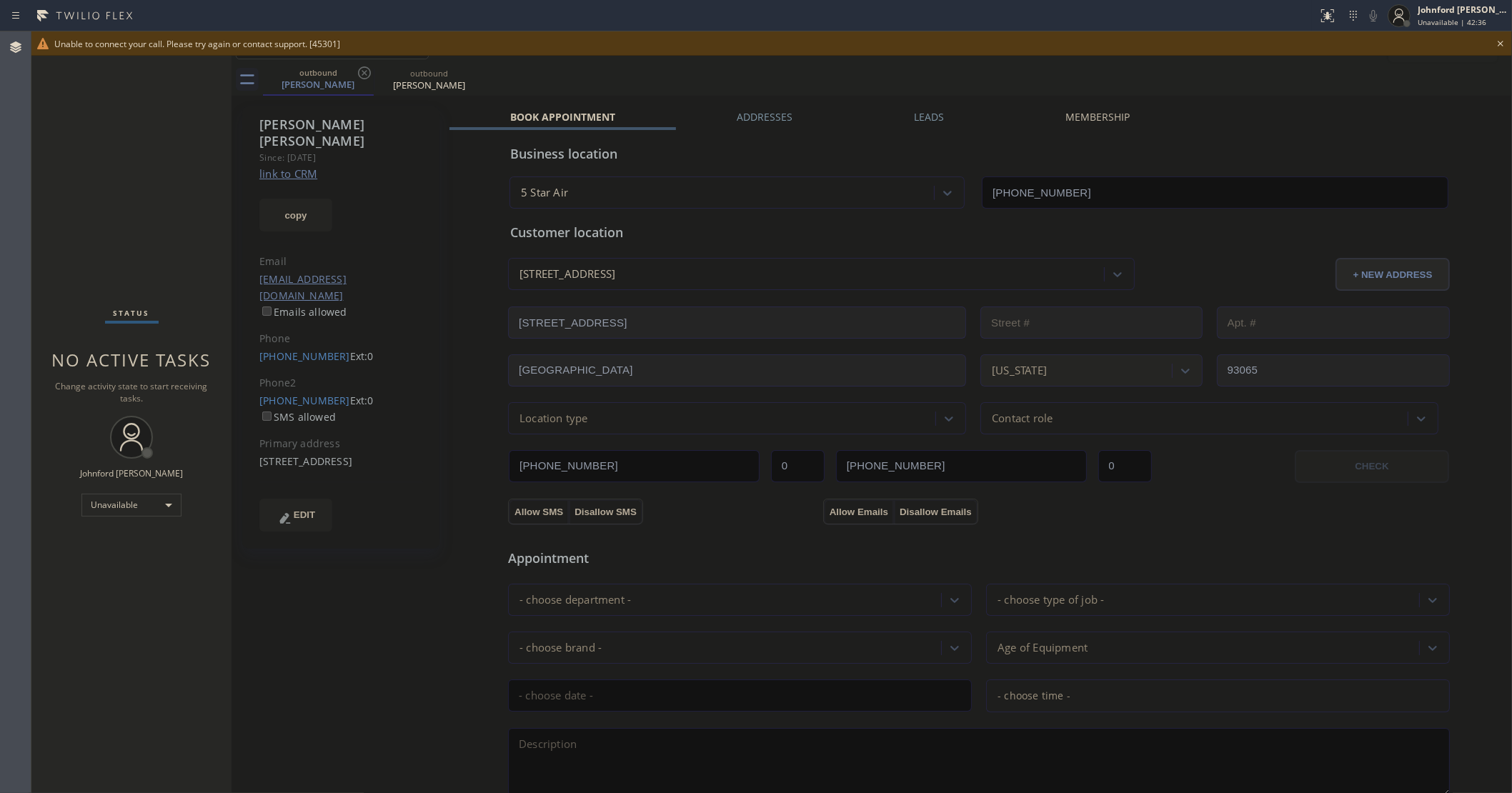
click at [288, 410] on label "SMS allowed" at bounding box center [297, 416] width 77 height 13
click at [290, 394] on link "(805) 210-5905" at bounding box center [305, 400] width 91 height 13
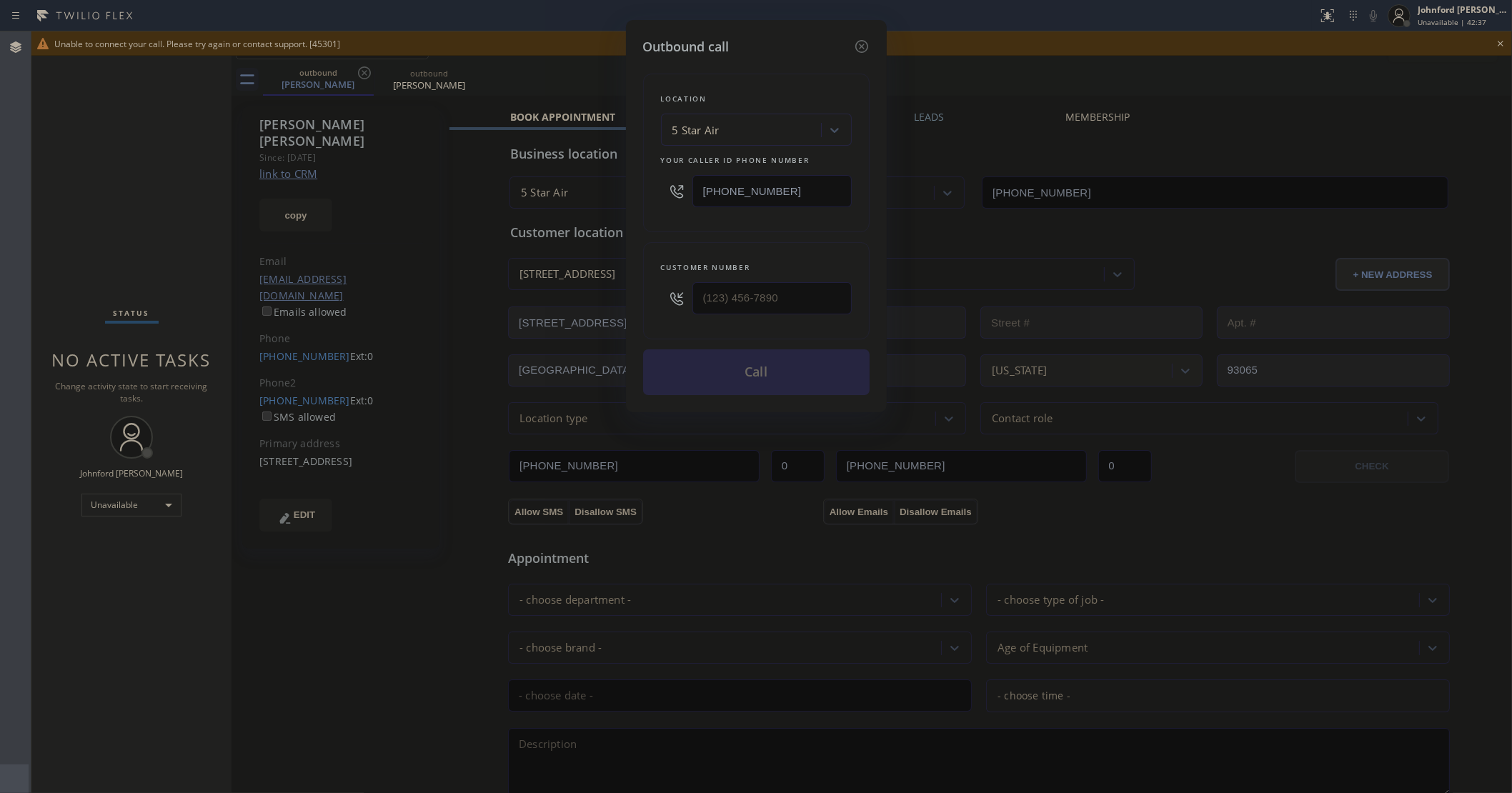
type input "(805) 210-5905"
drag, startPoint x: 807, startPoint y: 173, endPoint x: 620, endPoint y: 205, distance: 189.7
click at [622, 204] on div "Outbound call Location 5 Star Air Your caller id phone number (800) 686-5038 Cu…" at bounding box center [756, 396] width 1512 height 793
paste input "text"
click at [659, 243] on div "Customer number (805) 210-5905" at bounding box center [756, 291] width 226 height 97
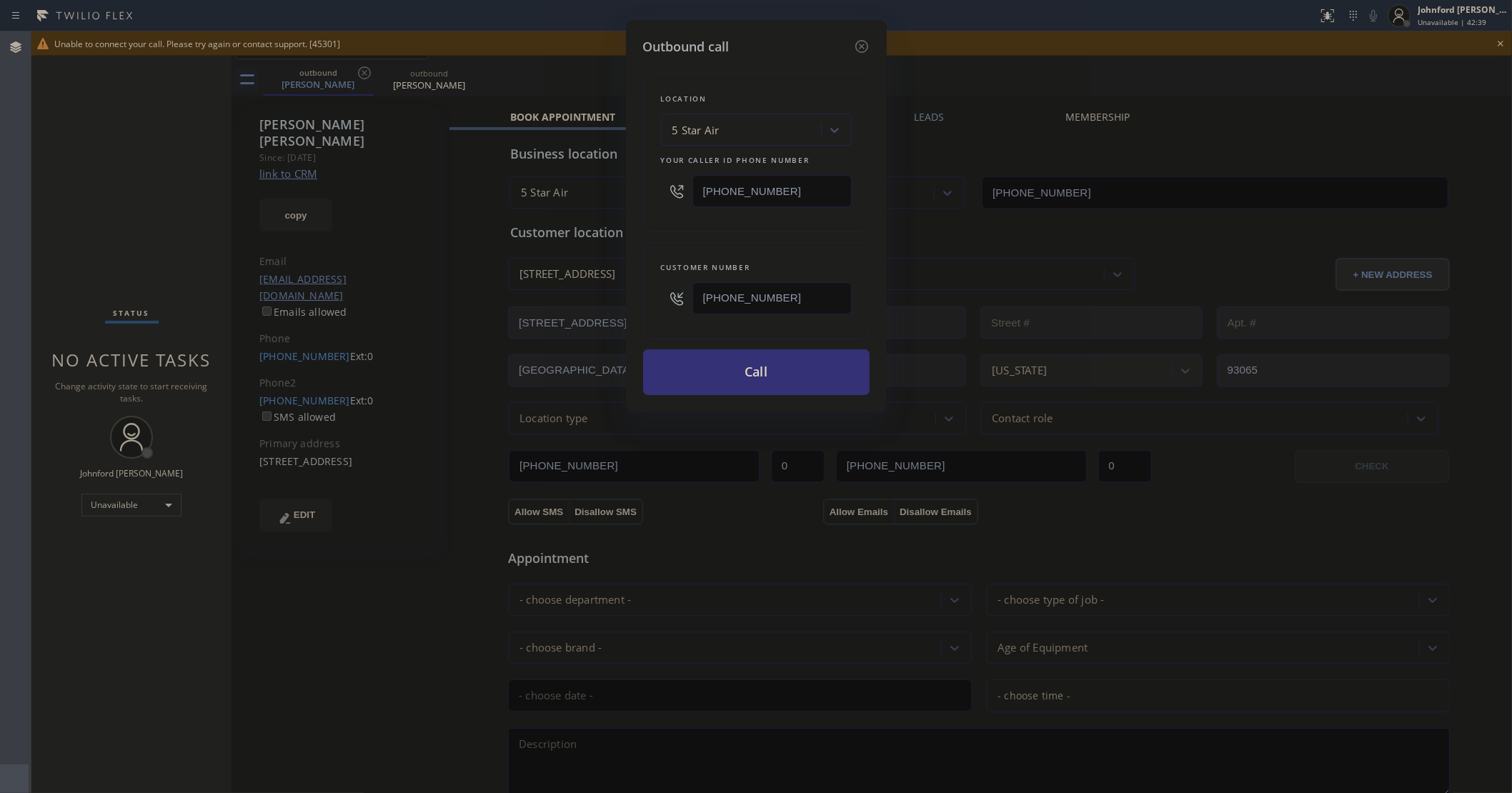
drag, startPoint x: 841, startPoint y: 187, endPoint x: 648, endPoint y: 203, distance: 193.7
click at [652, 203] on div "Location 5 Star Air Your caller id phone number [PHONE_NUMBER]" at bounding box center [756, 153] width 226 height 159
paste input "___) ___-____"
drag, startPoint x: 799, startPoint y: 188, endPoint x: 628, endPoint y: 201, distance: 171.5
click at [650, 194] on div "Location 5 Star Air Your caller id phone number [PHONE_NUMBER]" at bounding box center [756, 153] width 226 height 159
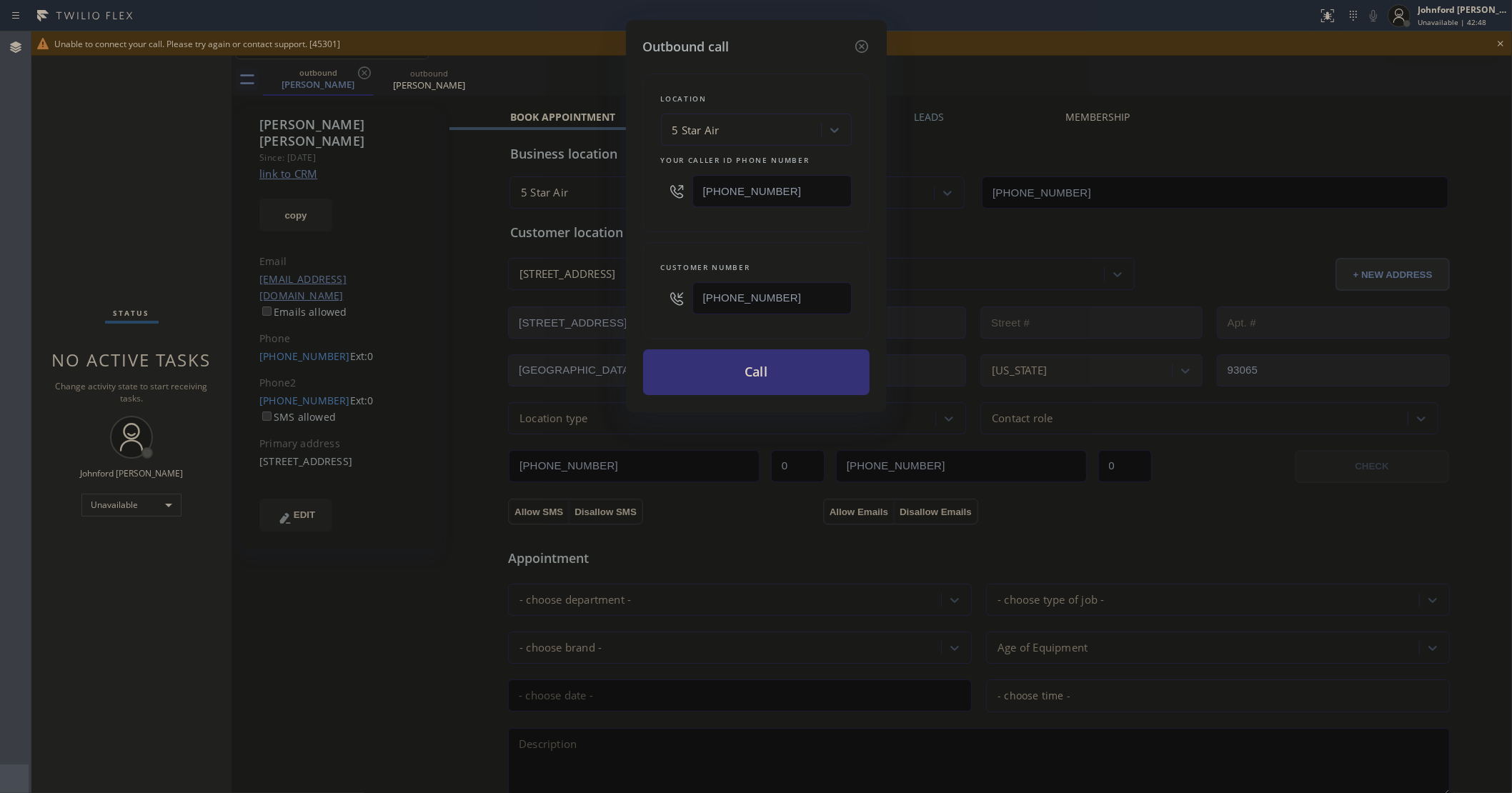
paste input "5) 273-5621"
type input "(805) 273-5621"
click at [741, 372] on button "Call" at bounding box center [756, 372] width 226 height 45
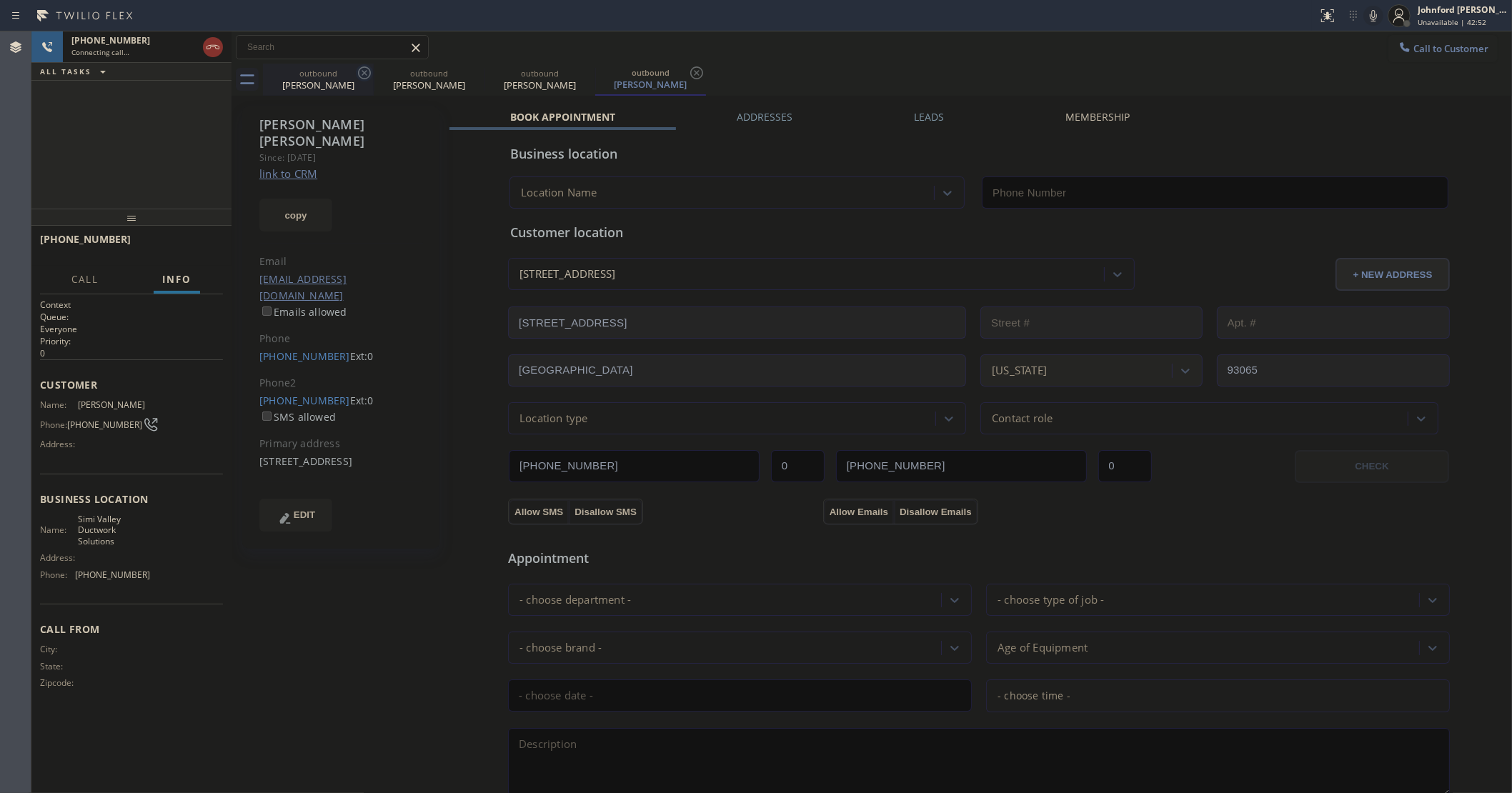
click at [361, 79] on icon at bounding box center [364, 73] width 13 height 13
click at [0, 0] on icon at bounding box center [0, 0] width 0 height 0
type input "(805) 273-5621"
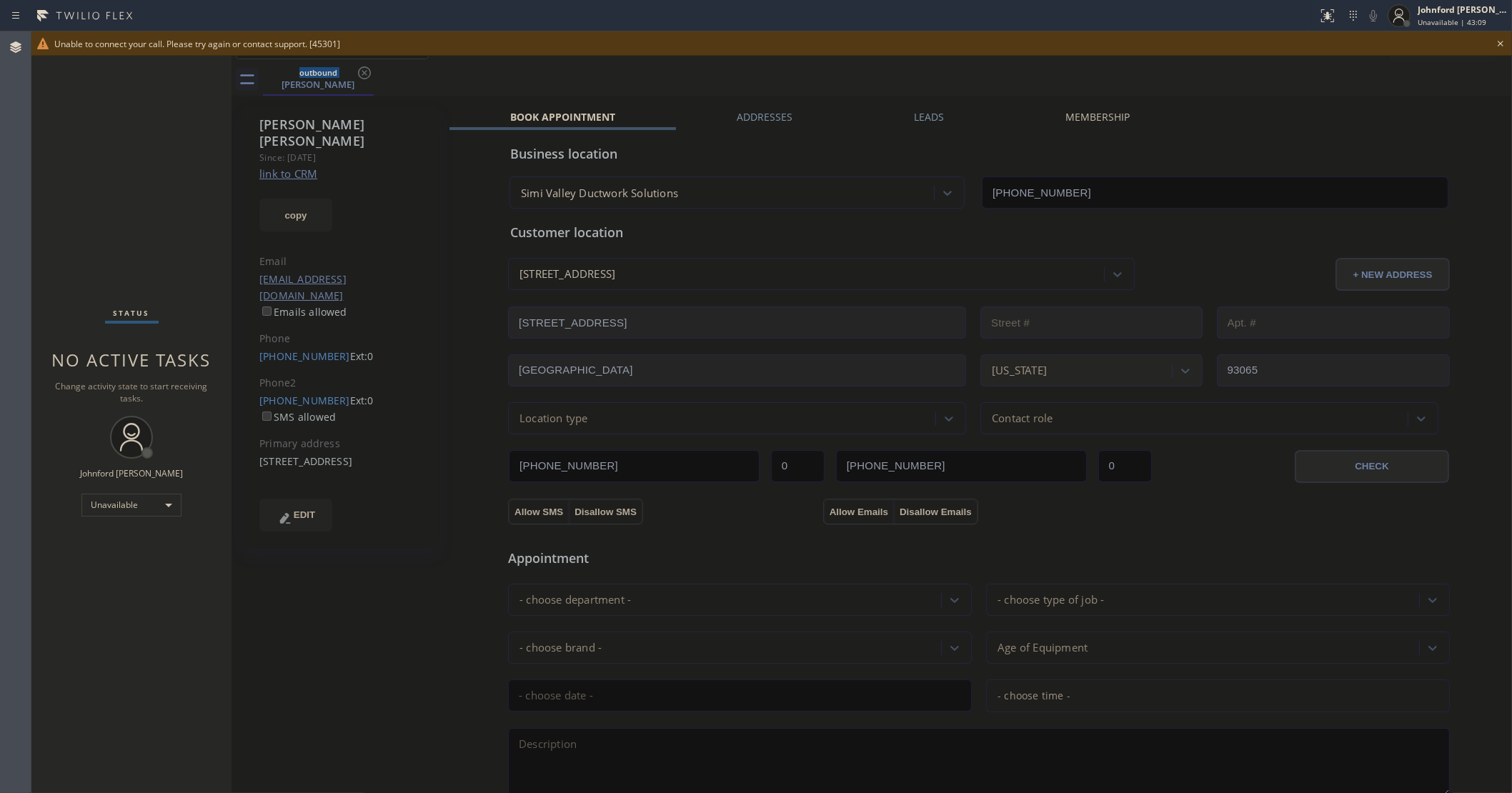
click at [149, 235] on div "Status No active tasks Change activity state to start receiving tasks. [PERSON_…" at bounding box center [131, 412] width 200 height 762
click at [1501, 37] on icon at bounding box center [1501, 44] width 17 height 17
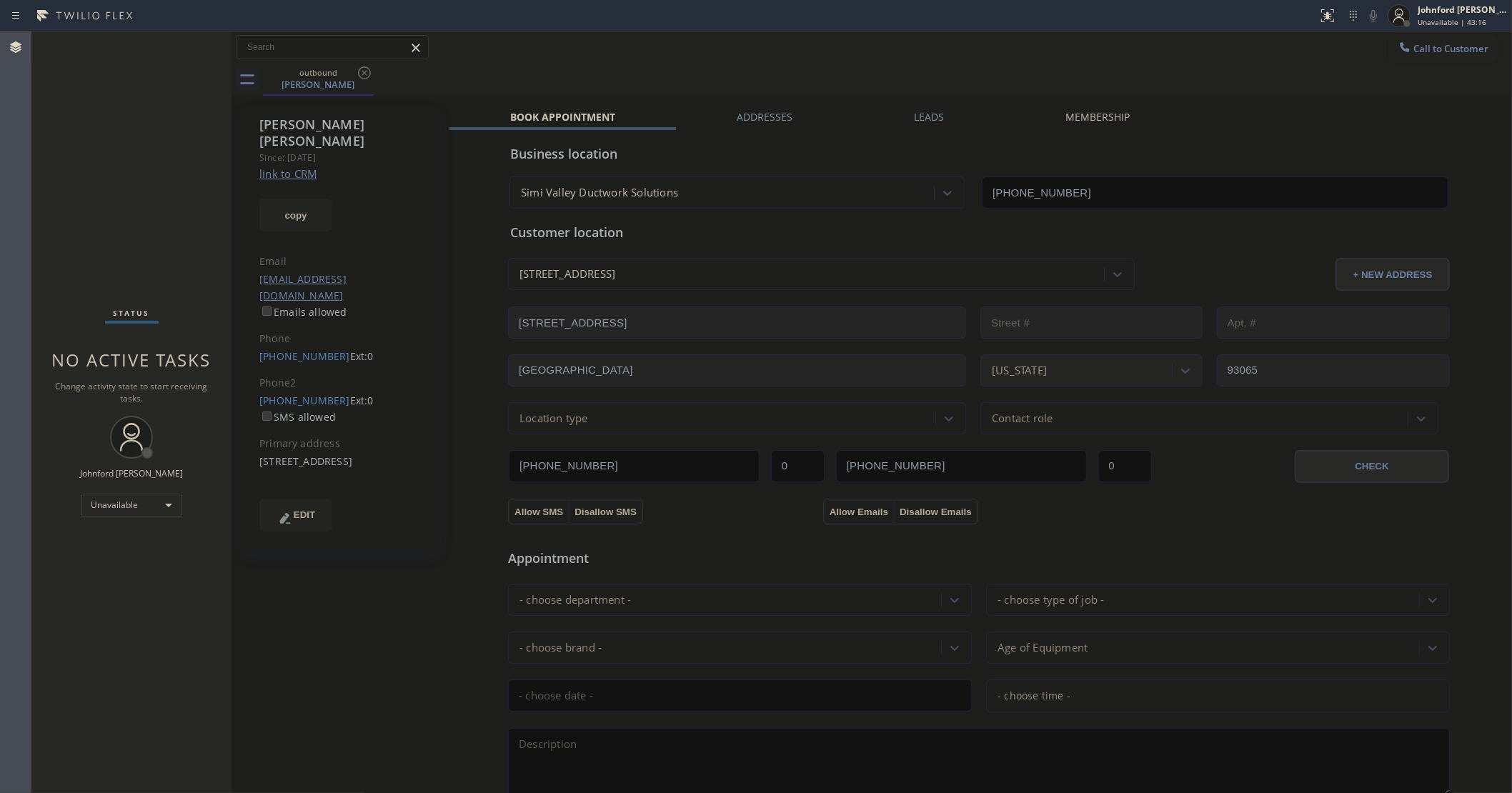
drag, startPoint x: 1436, startPoint y: 48, endPoint x: 1340, endPoint y: 76, distance: 100.0
click at [1434, 48] on span "Call to Customer" at bounding box center [1450, 49] width 75 height 13
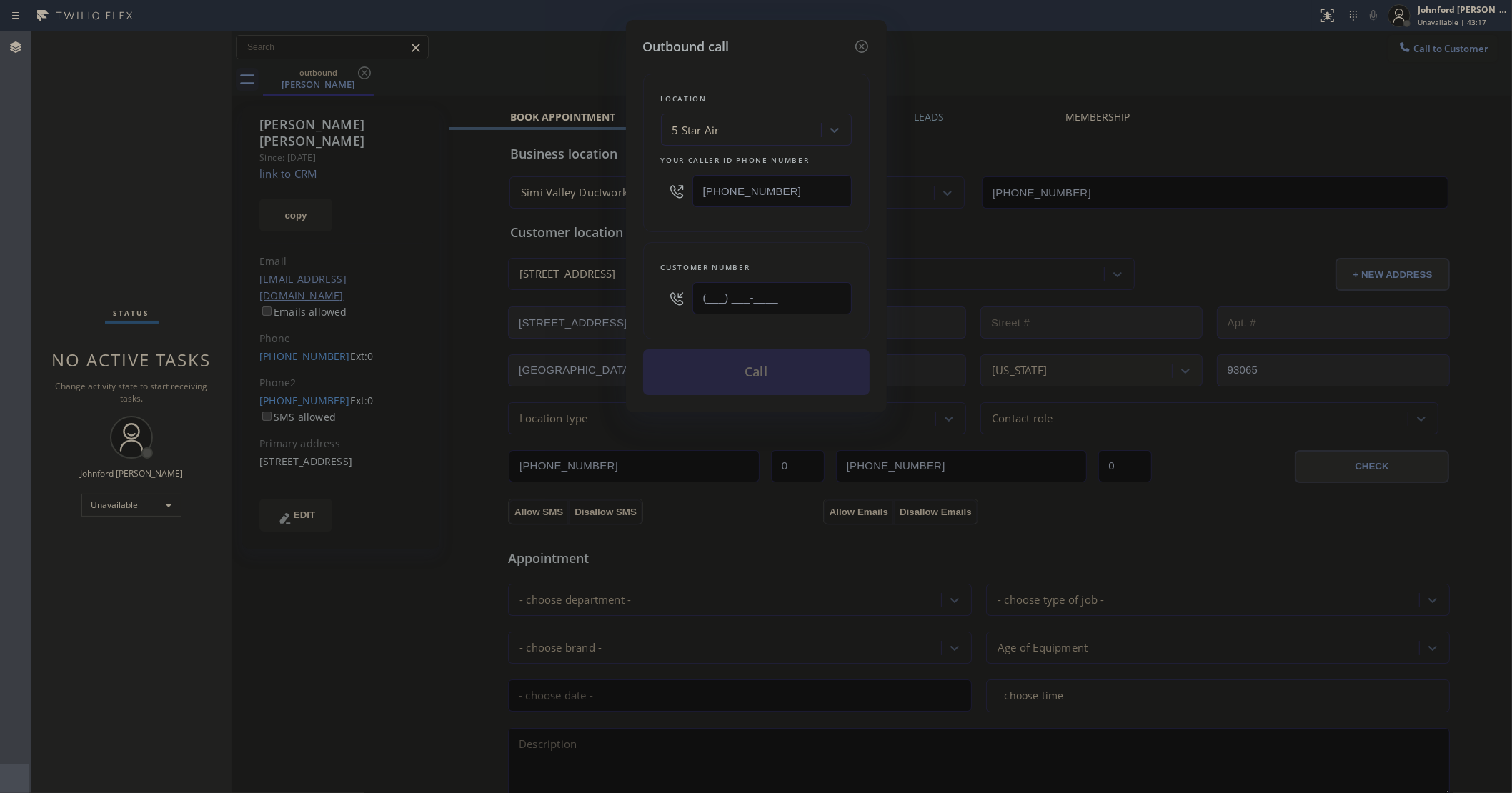
drag, startPoint x: 789, startPoint y: 305, endPoint x: 623, endPoint y: 294, distance: 166.4
click at [623, 294] on div "Outbound call Location 5 Star Air Your caller id phone number [PHONE_NUMBER] Cu…" at bounding box center [756, 396] width 1512 height 793
paste input "323) 807-3197"
type input "(323) 807-3197"
click at [710, 237] on div "Location 5 Star Air Your caller id phone number (800) 686-5038 Customer number …" at bounding box center [756, 226] width 226 height 339
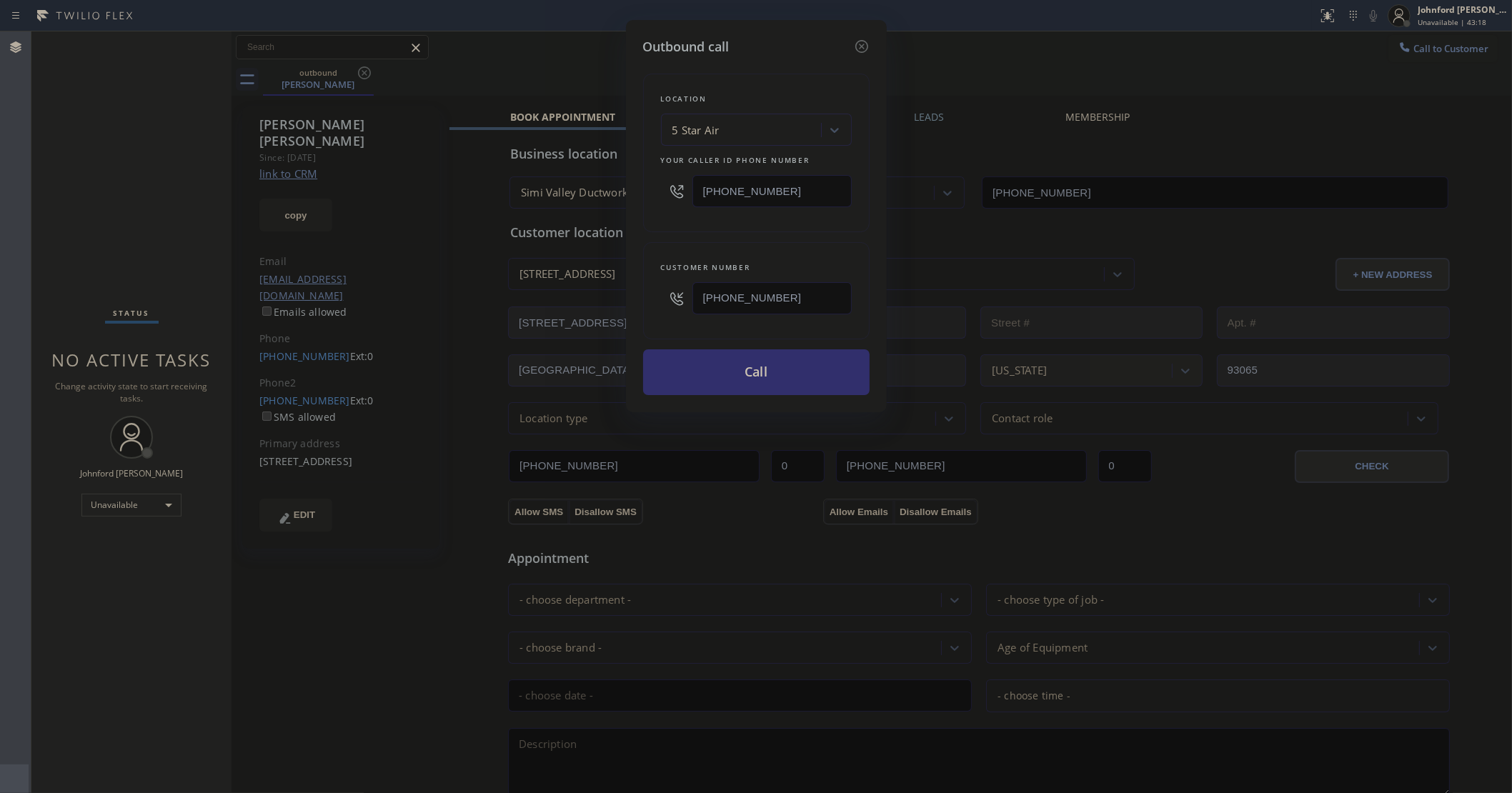
click at [765, 383] on button "Call" at bounding box center [756, 372] width 226 height 45
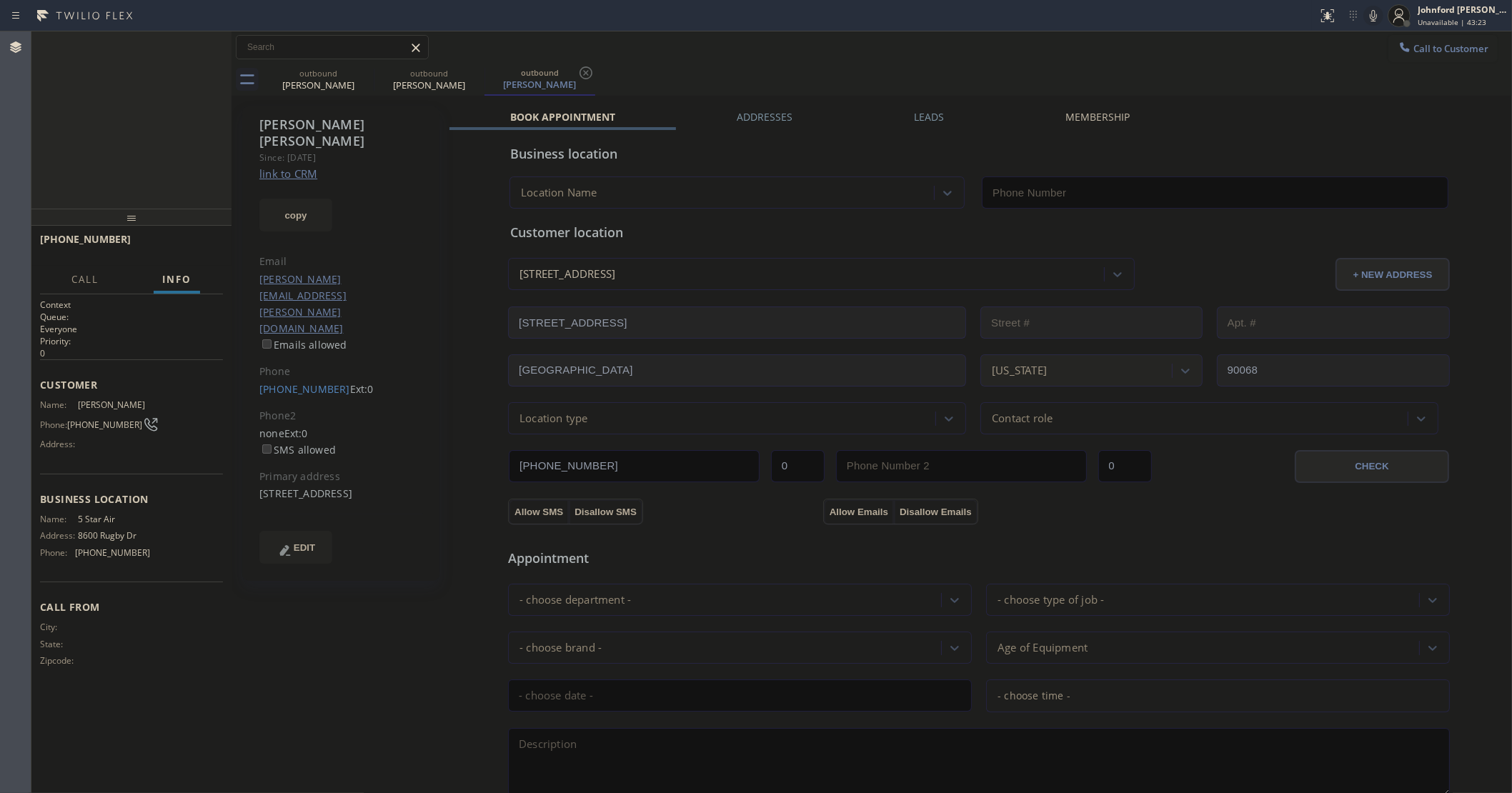
type input "[PHONE_NUMBER]"
click at [1373, 16] on icon at bounding box center [1373, 16] width 17 height 17
click at [207, 240] on span "HANG UP" at bounding box center [189, 245] width 44 height 10
click at [173, 243] on span "COMPLETE" at bounding box center [186, 245] width 49 height 10
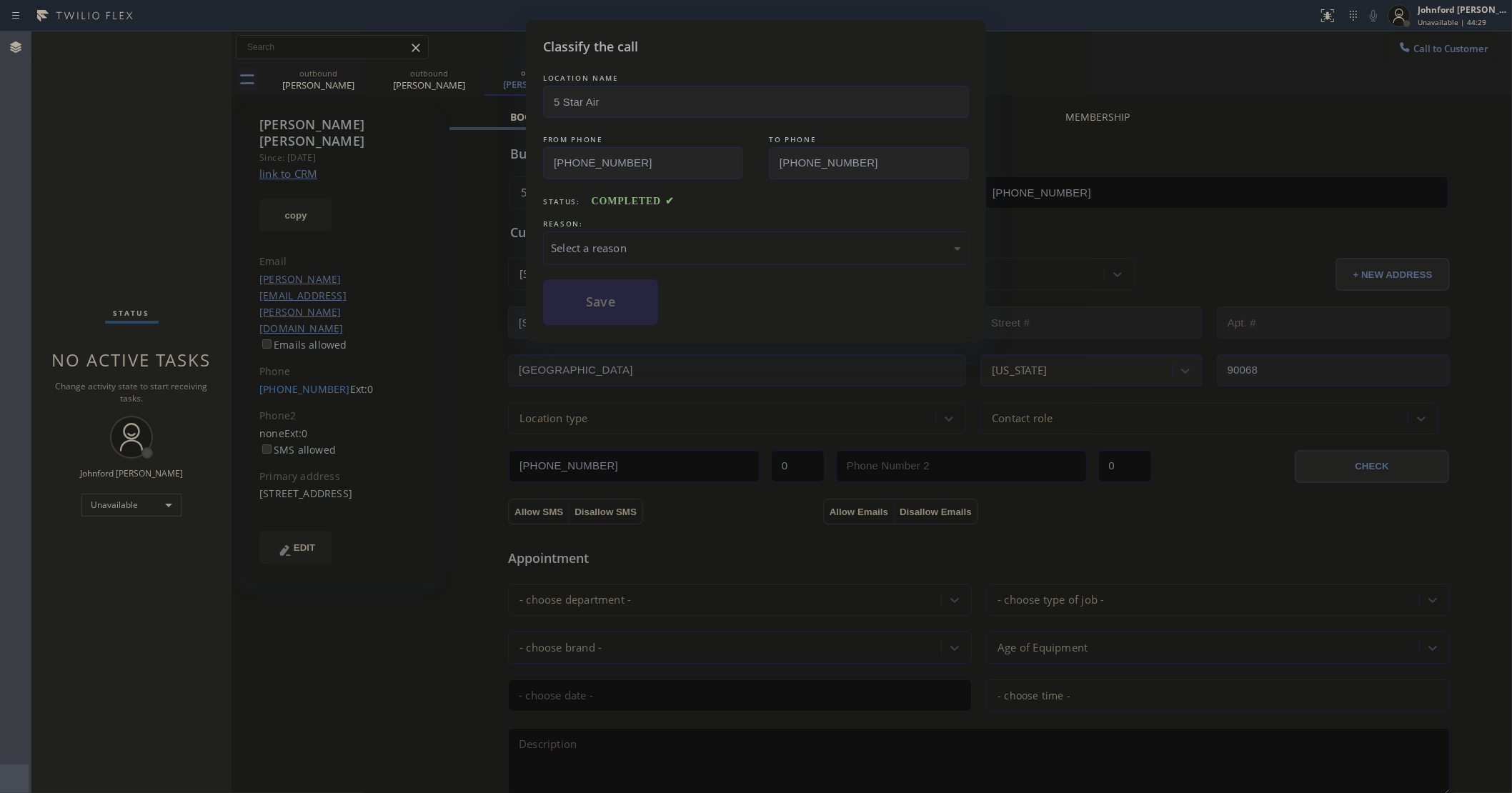
click at [661, 246] on div "Select a reason" at bounding box center [755, 248] width 410 height 16
click at [599, 312] on button "Save" at bounding box center [601, 302] width 115 height 45
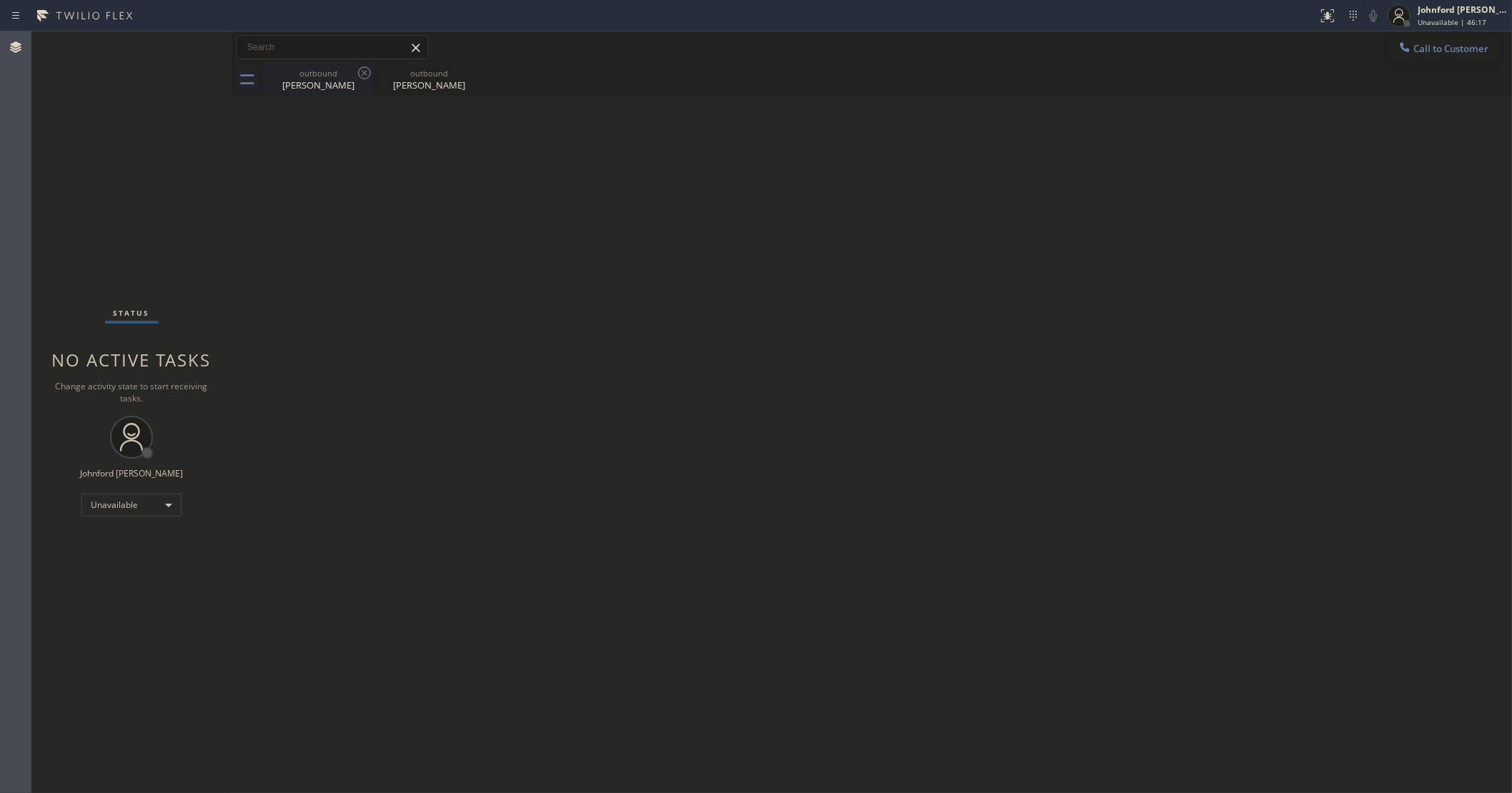
click at [351, 66] on div "outbound Judy Musgrave" at bounding box center [318, 79] width 108 height 32
type input "(805) 273-5621"
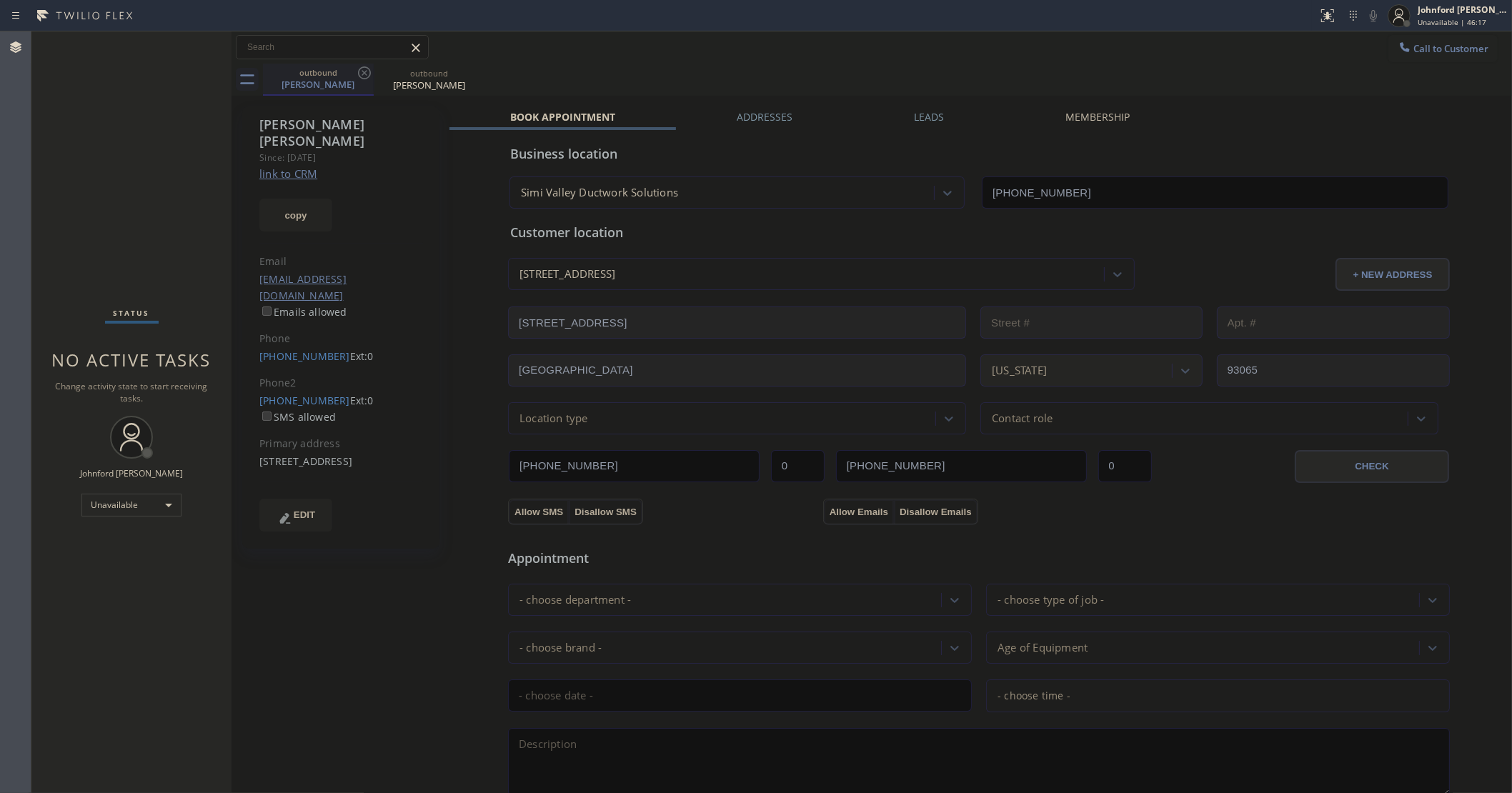
click at [351, 67] on div "outbound" at bounding box center [318, 72] width 108 height 10
click at [364, 75] on icon at bounding box center [364, 73] width 17 height 17
type input "[PHONE_NUMBER]"
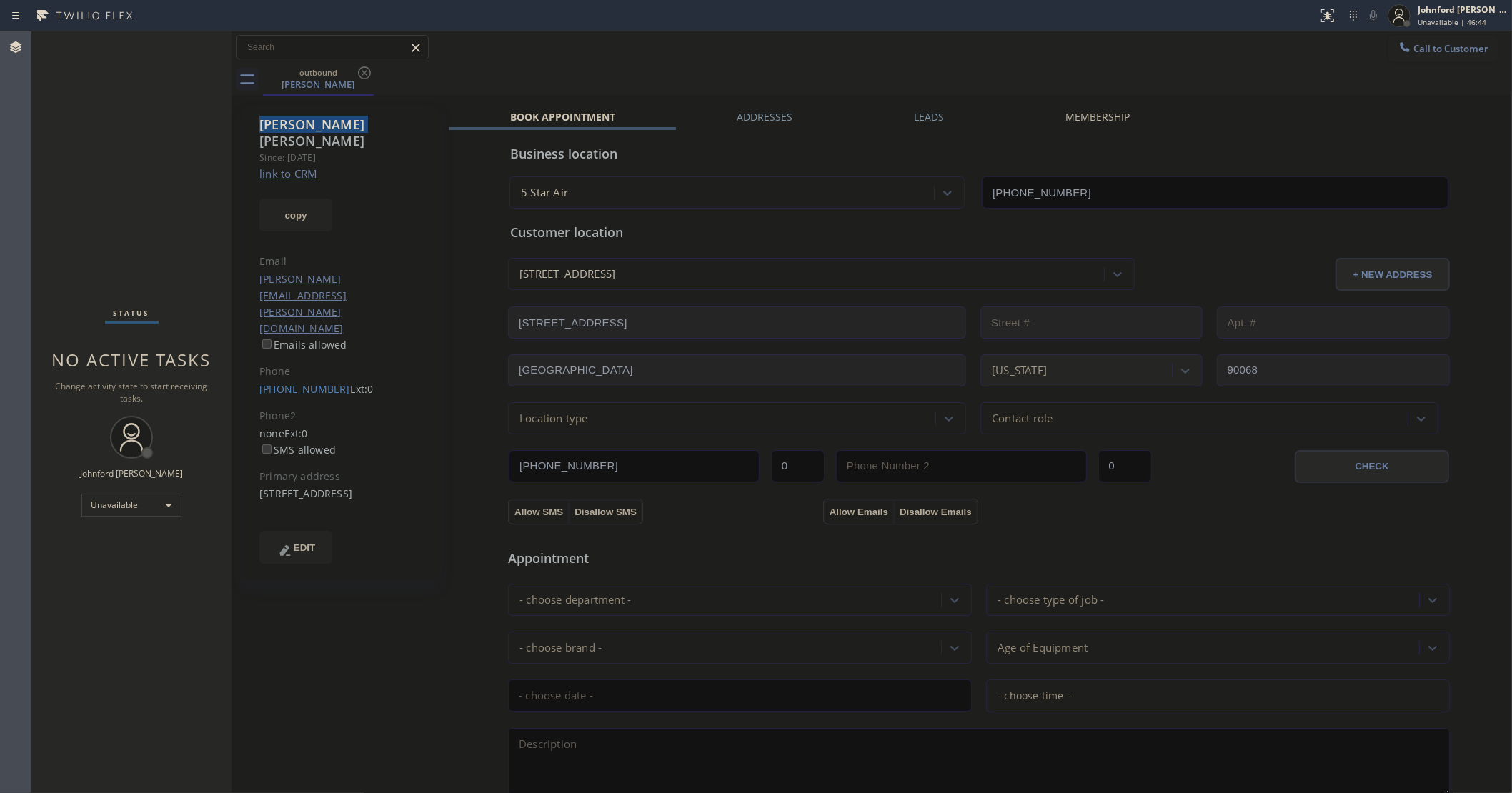
click at [364, 75] on icon at bounding box center [364, 73] width 17 height 17
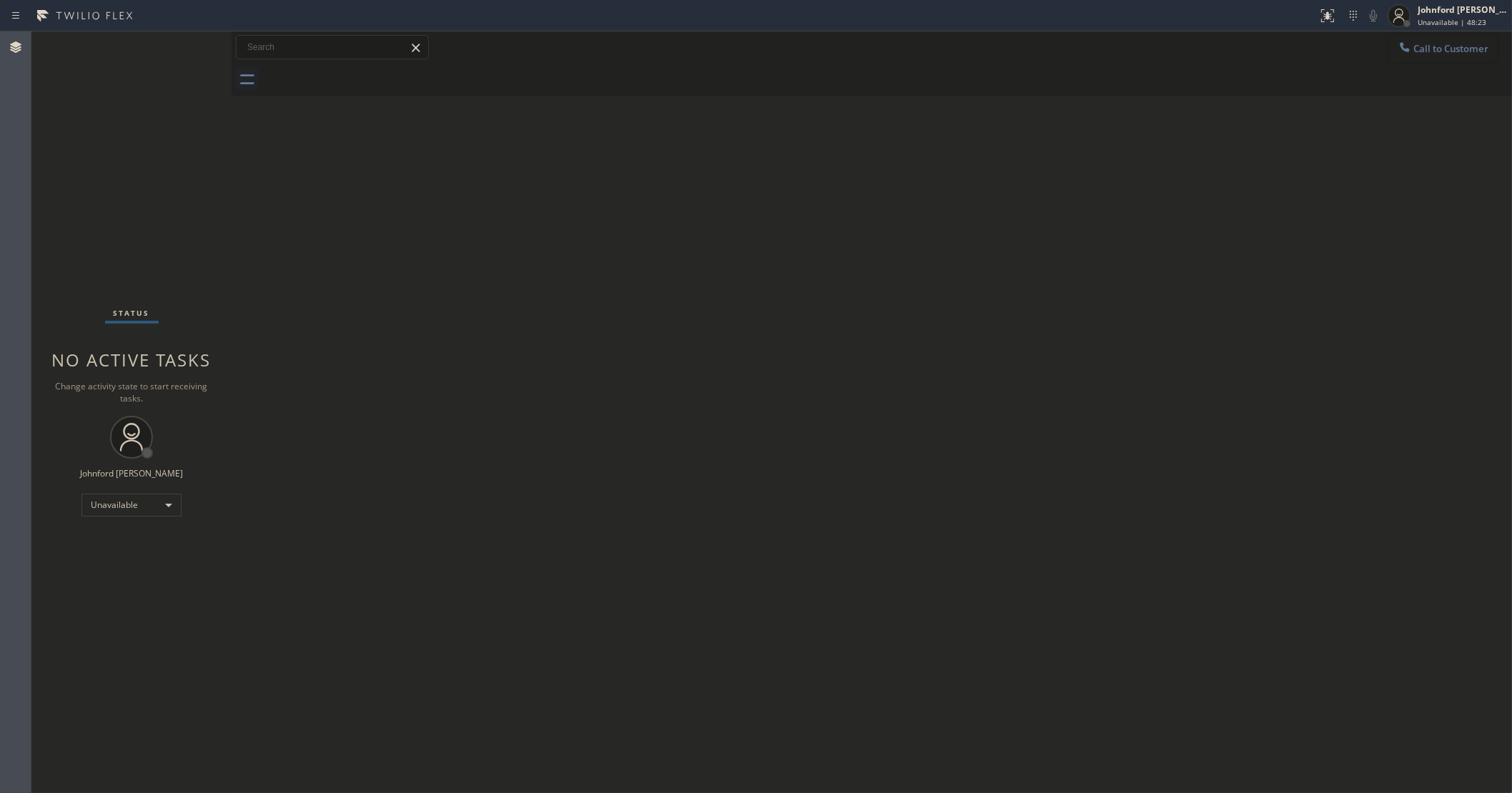
click at [1423, 35] on button "Call to Customer" at bounding box center [1443, 48] width 110 height 27
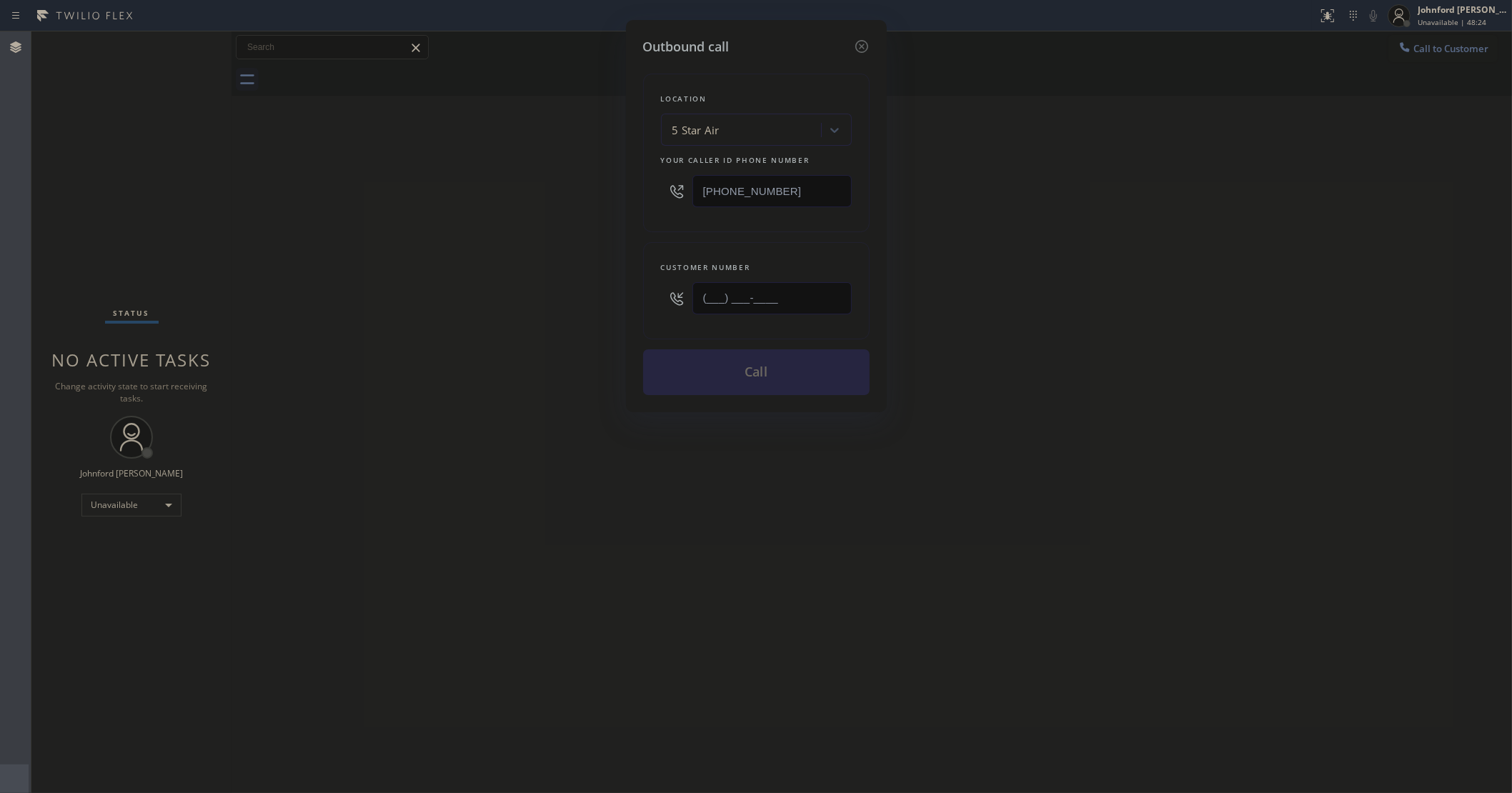
drag, startPoint x: 684, startPoint y: 302, endPoint x: 507, endPoint y: 312, distance: 177.3
click at [564, 312] on div "Outbound call Location 5 Star Air Your caller id phone number [PHONE_NUMBER] Cu…" at bounding box center [756, 396] width 1512 height 793
paste input "323) 807-3197"
type input "(323) 807-3197"
click at [466, 323] on div "Outbound call Location 5 Star Air Your caller id phone number (800) 686-5038 Cu…" at bounding box center [756, 396] width 1512 height 793
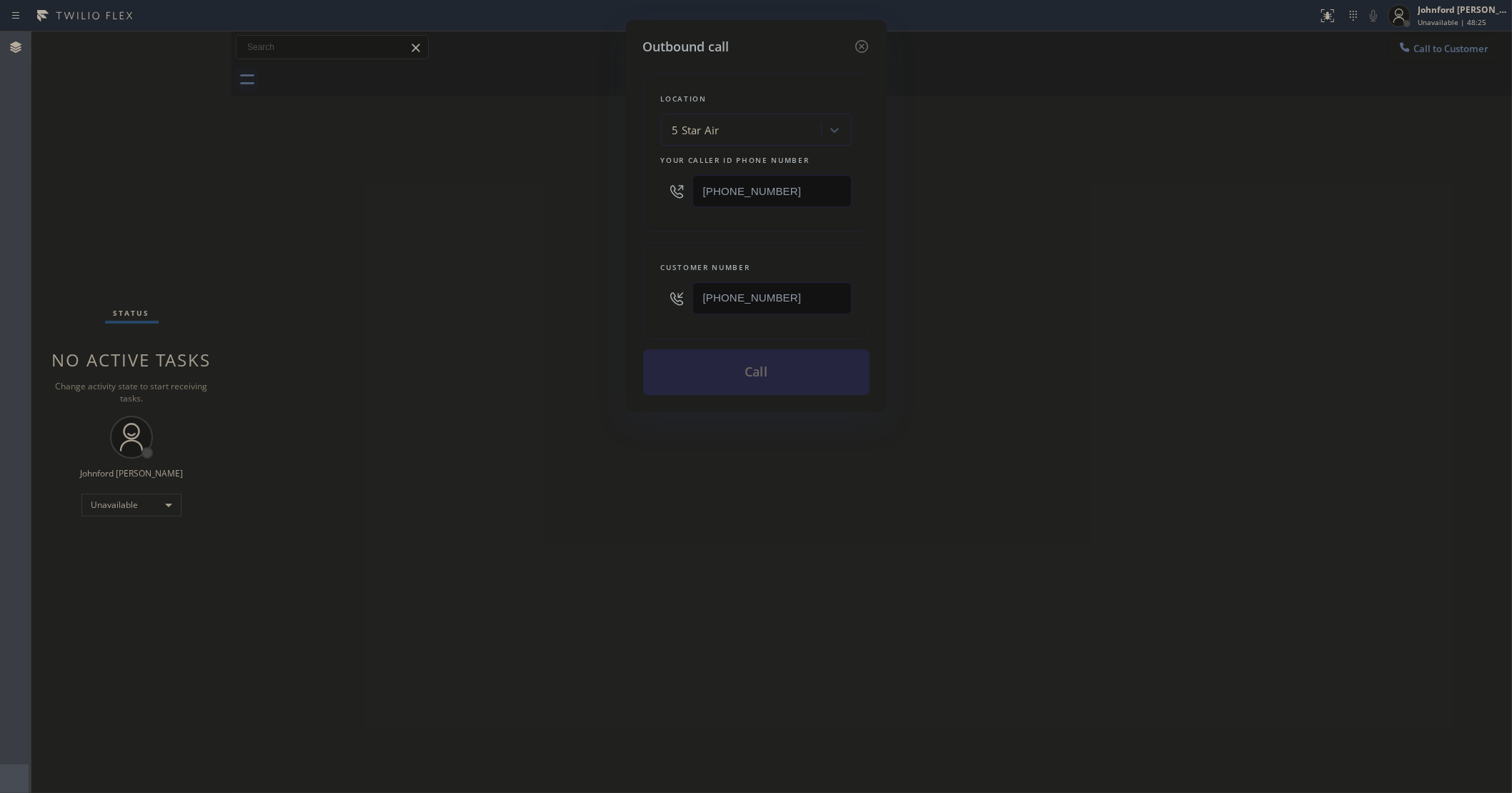
click at [676, 374] on button "Call" at bounding box center [756, 372] width 226 height 45
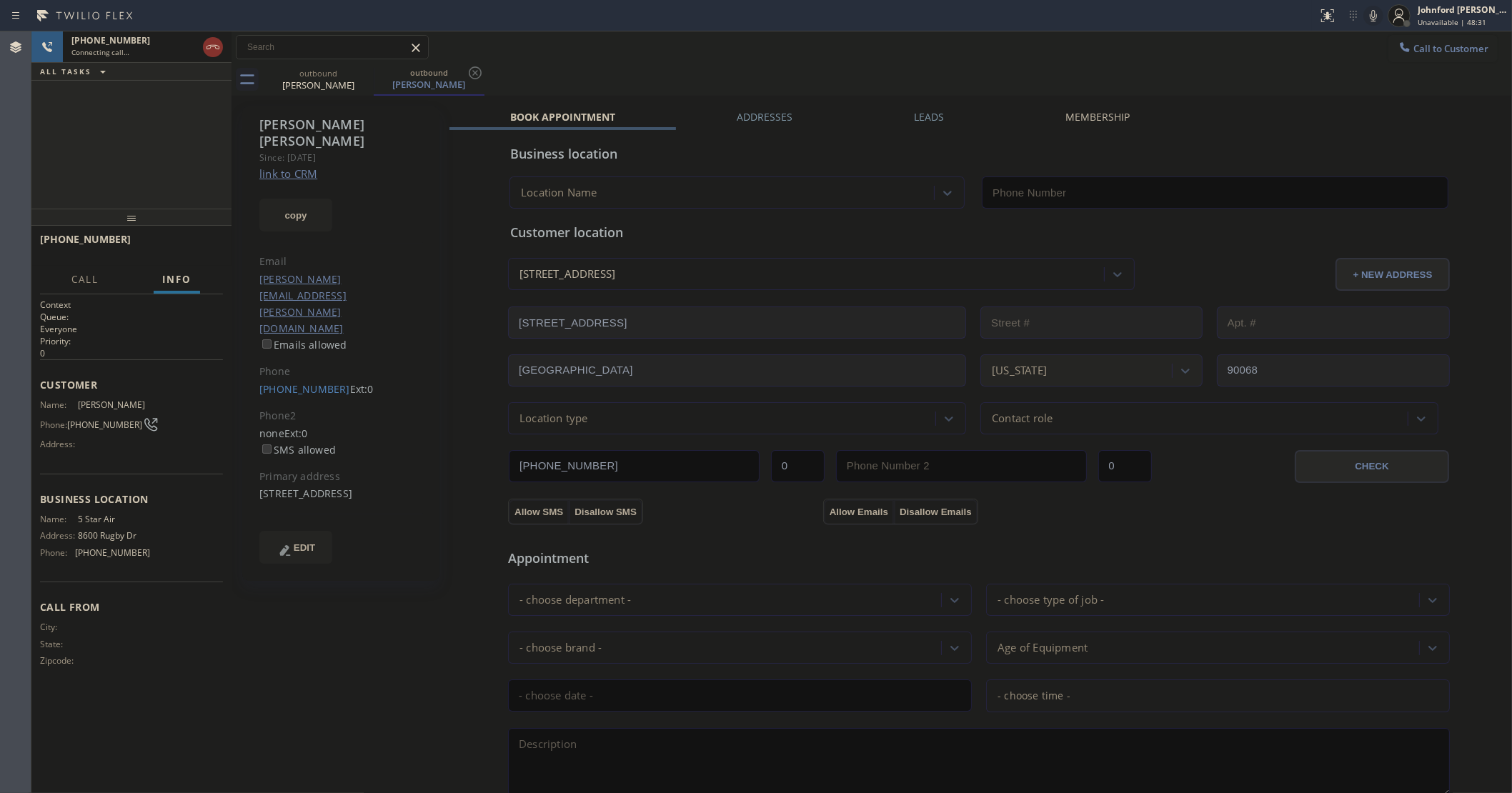
type input "[PHONE_NUMBER]"
drag, startPoint x: 459, startPoint y: 176, endPoint x: 437, endPoint y: 173, distance: 22.2
click at [458, 175] on div "Business location 5 Star Air (800) 686-5038 Personal information Suzanne Ogilvi…" at bounding box center [978, 577] width 1059 height 895
click at [189, 183] on div "+13238073197 Live | 00:09 ALL TASKS ALL TASKS ACTIVE TASKS TASKS IN WRAP UP" at bounding box center [131, 119] width 200 height 177
click at [320, 80] on div "Suzanne Ogilvie" at bounding box center [318, 85] width 108 height 13
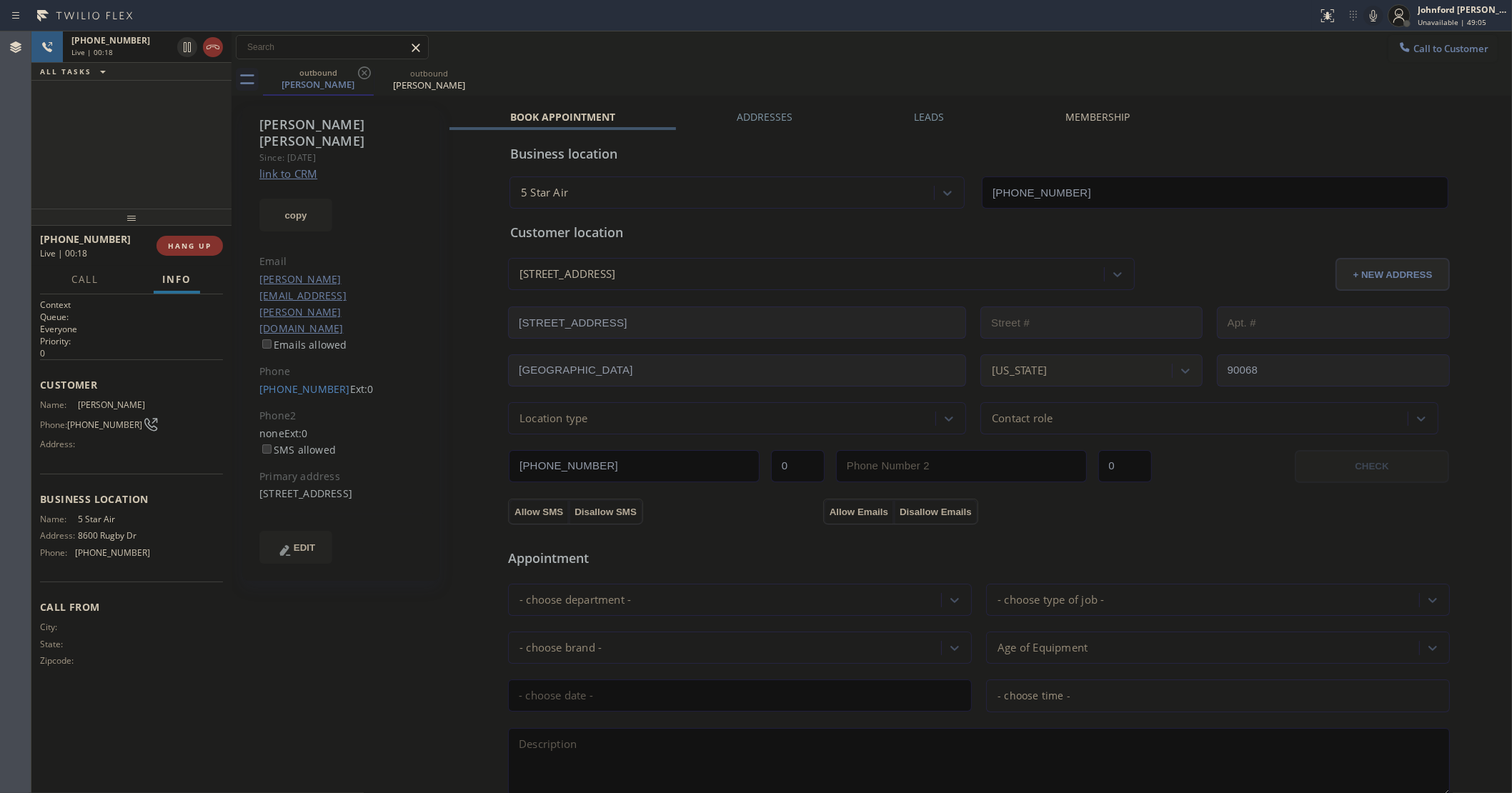
click at [427, 76] on div "outbound" at bounding box center [429, 73] width 108 height 10
click at [821, 70] on div "outbound Suzanne Ogilvie outbound Suzanne Ogilvie" at bounding box center [888, 79] width 1249 height 32
click at [298, 199] on button "copy" at bounding box center [295, 215] width 73 height 33
click at [280, 167] on link "link to CRM" at bounding box center [288, 173] width 58 height 14
click at [195, 243] on span "HANG UP" at bounding box center [189, 245] width 44 height 10
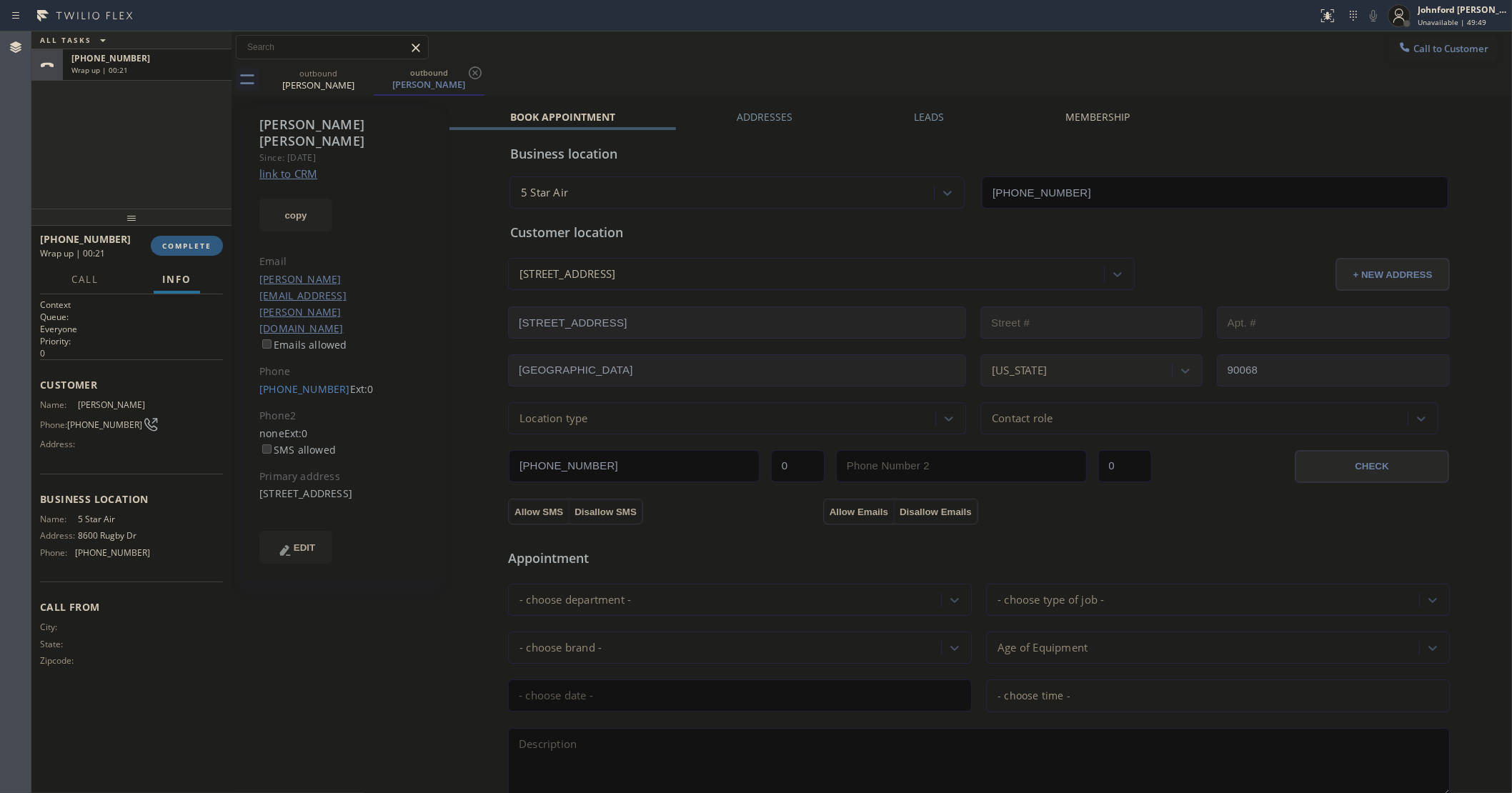
click at [304, 363] on div "Phone" at bounding box center [341, 371] width 164 height 16
click at [305, 363] on div "Phone" at bounding box center [341, 371] width 164 height 16
click at [305, 382] on link "(323) 807-3197" at bounding box center [305, 389] width 91 height 13
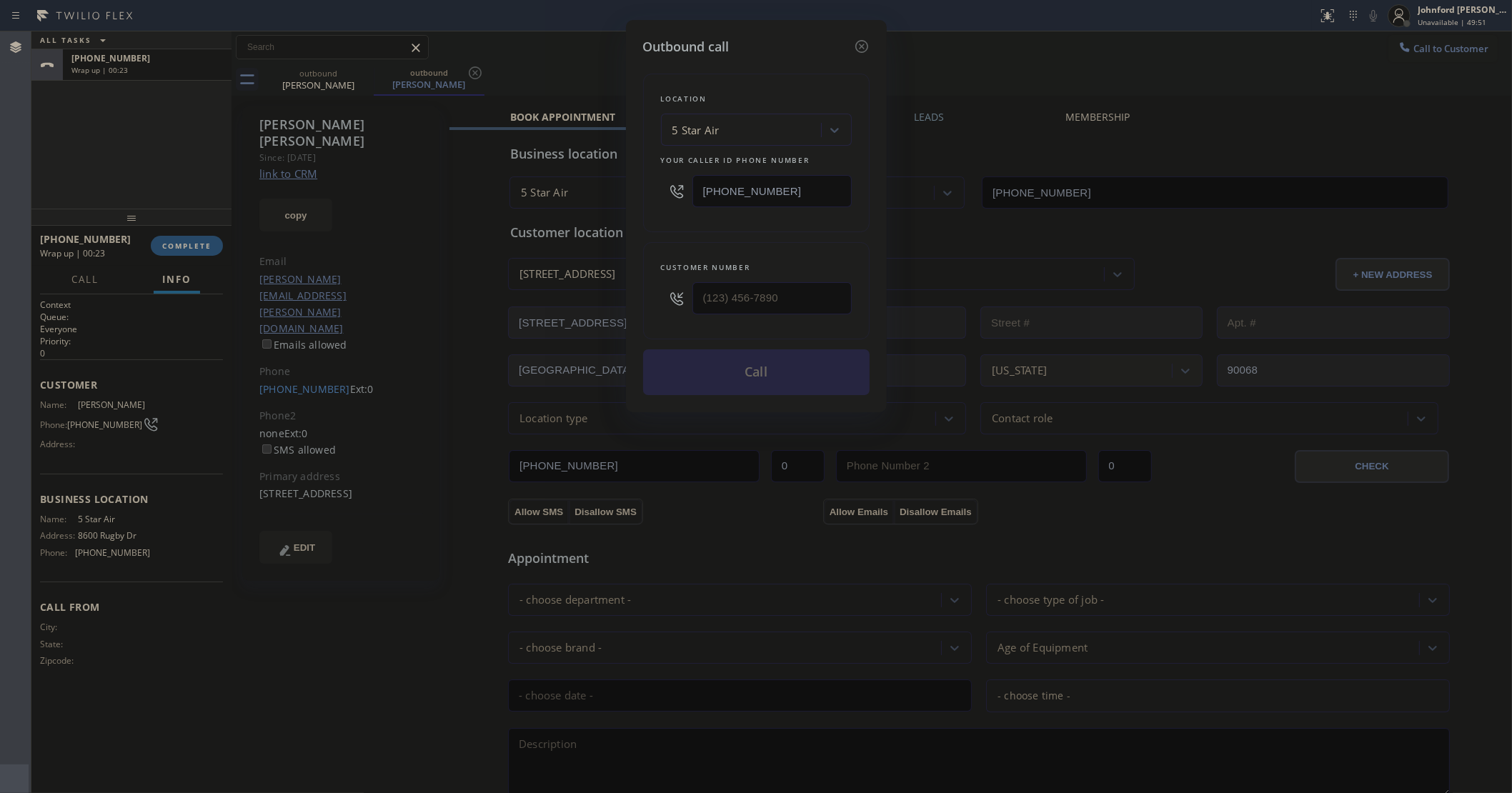
type input "(323) 807-3197"
click at [756, 379] on button "Call" at bounding box center [756, 372] width 226 height 45
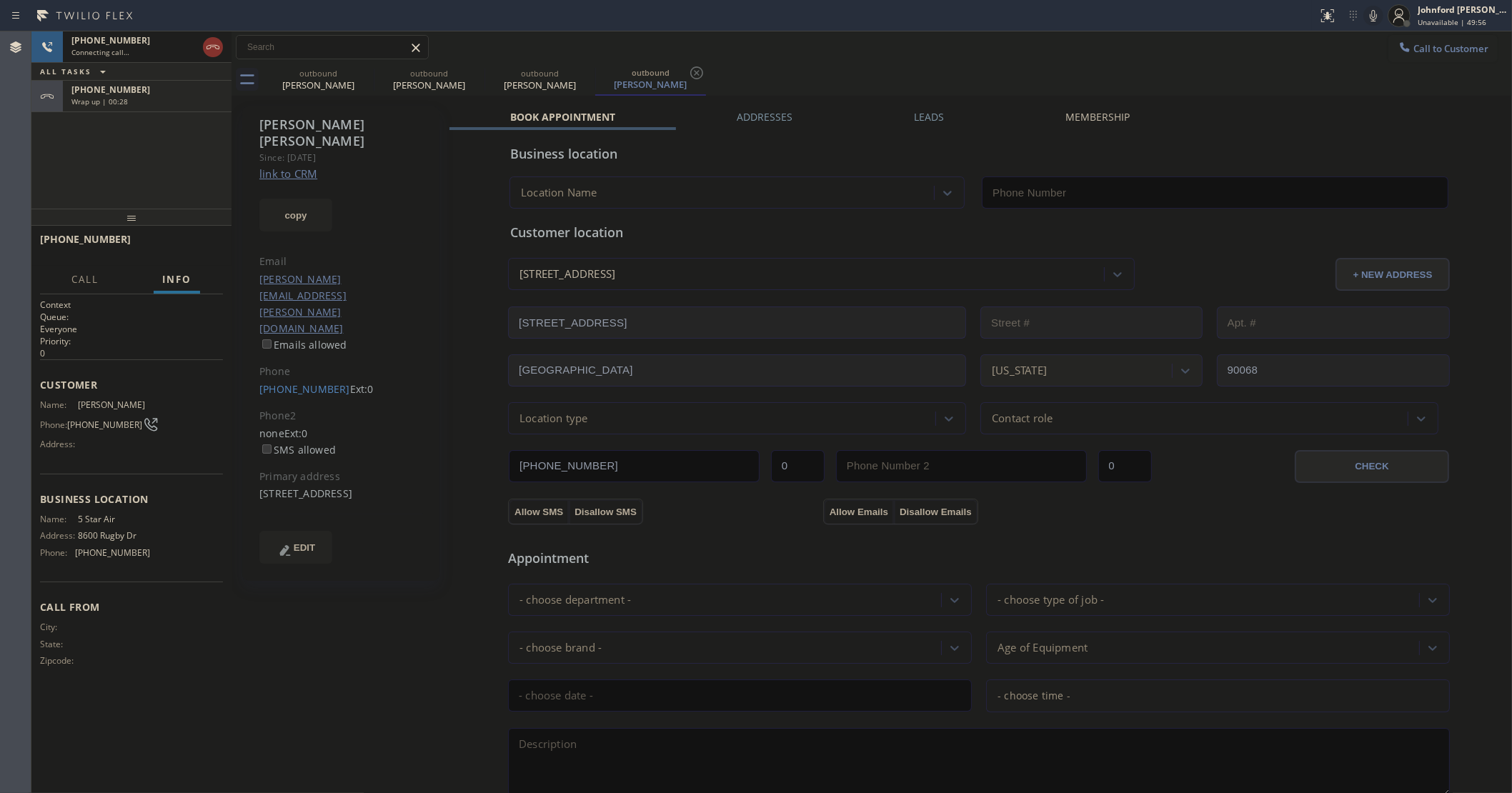
type input "[PHONE_NUMBER]"
click at [823, 93] on div "outbound Suzanne Ogilvie outbound Suzanne Ogilvie outbound Suzanne Ogilvie outb…" at bounding box center [888, 79] width 1249 height 32
click at [369, 78] on icon at bounding box center [364, 73] width 17 height 17
click at [466, 77] on icon at bounding box center [475, 73] width 17 height 17
click at [185, 95] on div "+13238073197" at bounding box center [148, 89] width 151 height 12
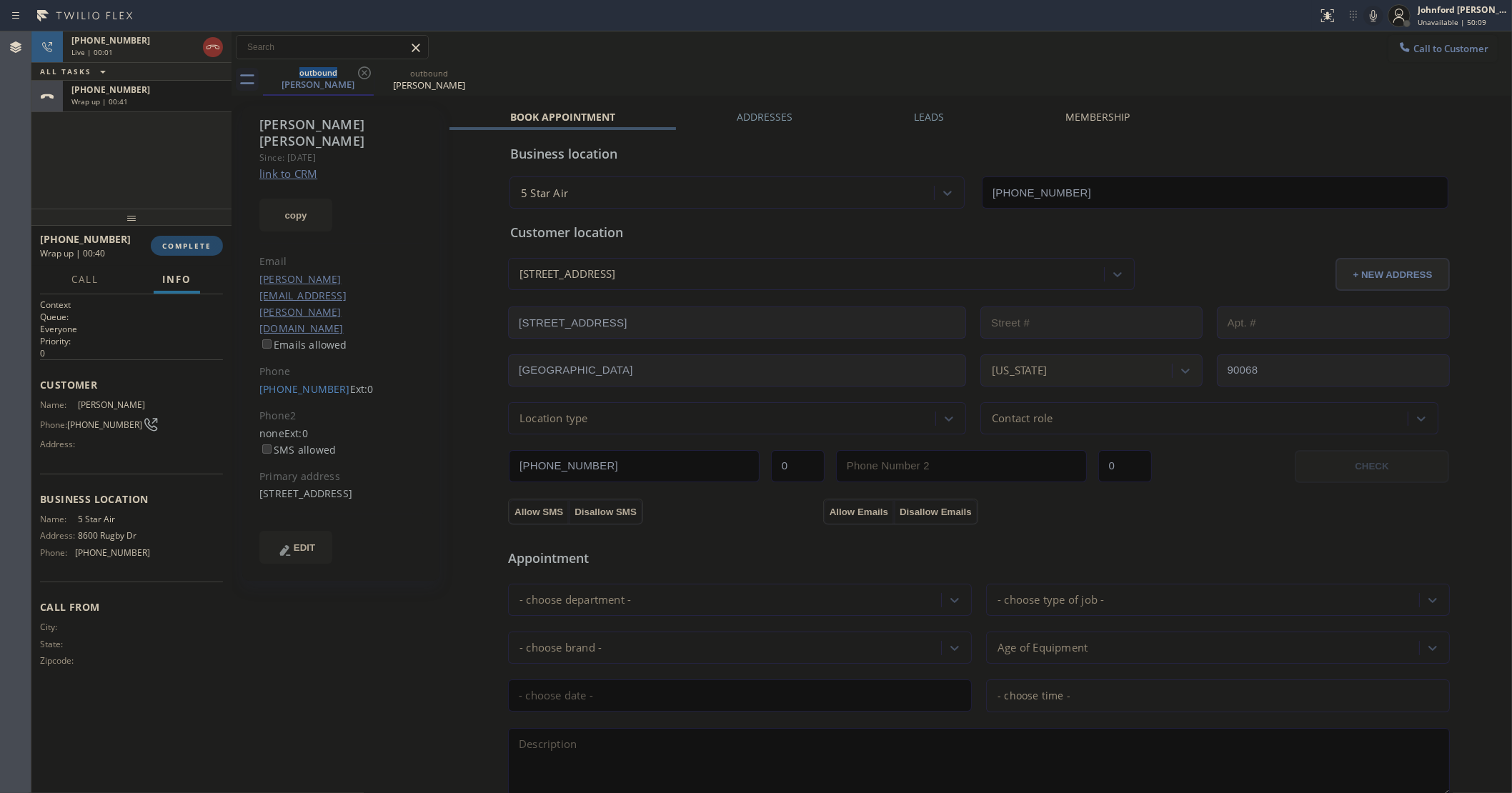
click at [166, 244] on span "COMPLETE" at bounding box center [186, 245] width 49 height 10
type input "[PHONE_NUMBER]"
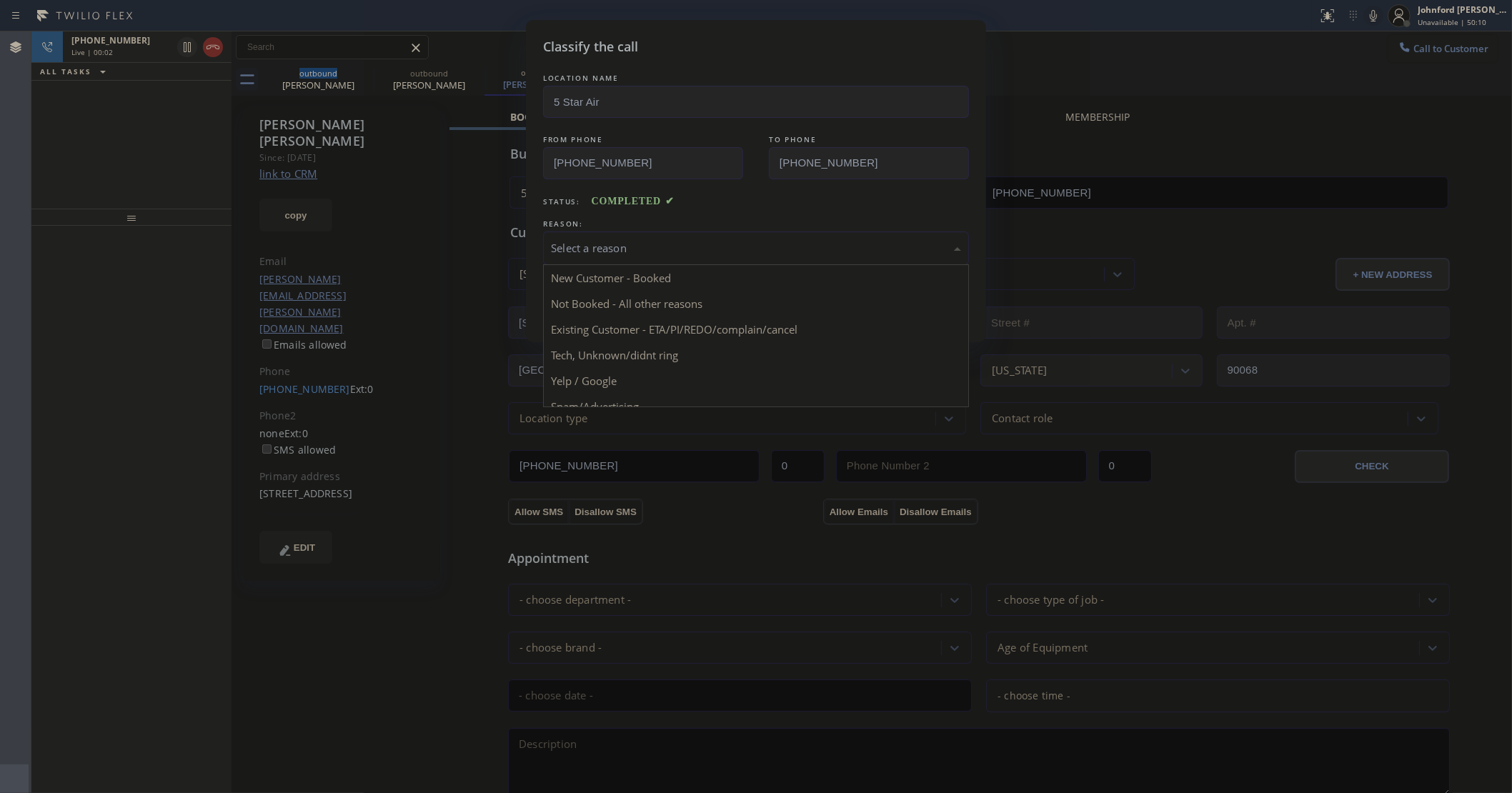
click at [673, 257] on div "Select a reason" at bounding box center [756, 248] width 426 height 33
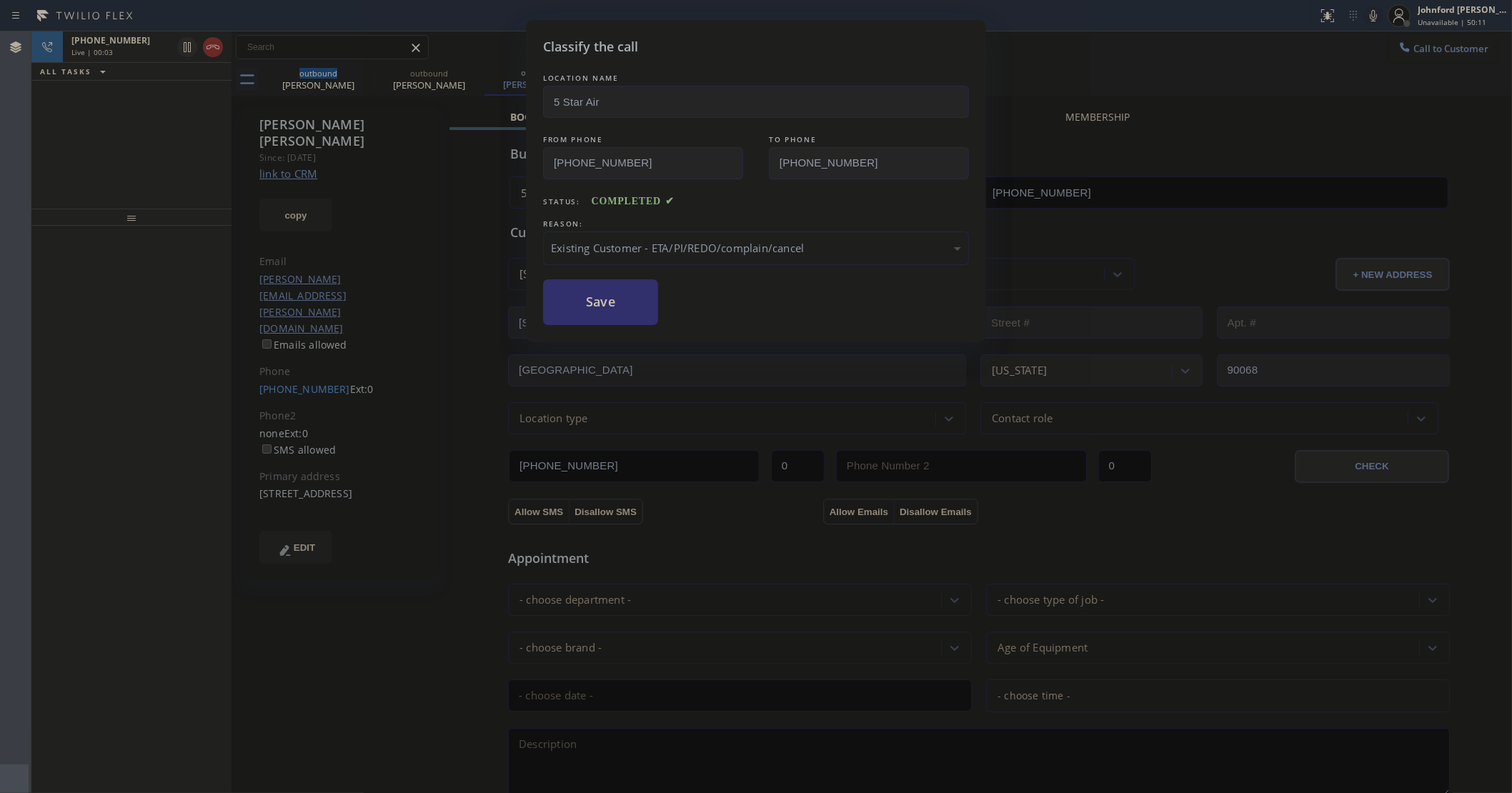
click at [634, 316] on button "Save" at bounding box center [601, 302] width 115 height 45
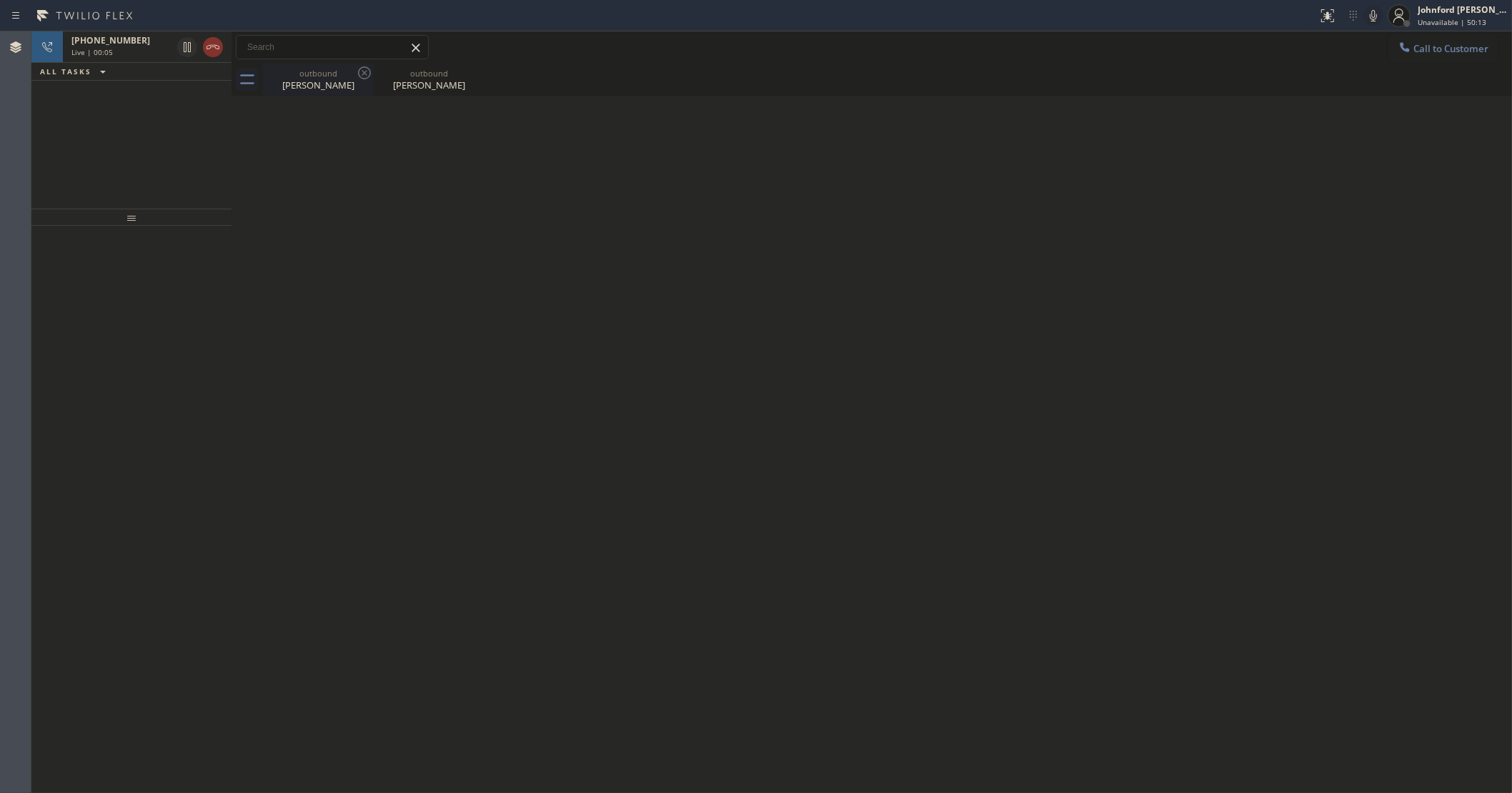
drag, startPoint x: 311, startPoint y: 86, endPoint x: 285, endPoint y: 84, distance: 26.1
click at [311, 86] on div "Suzanne Ogilvie" at bounding box center [318, 85] width 108 height 13
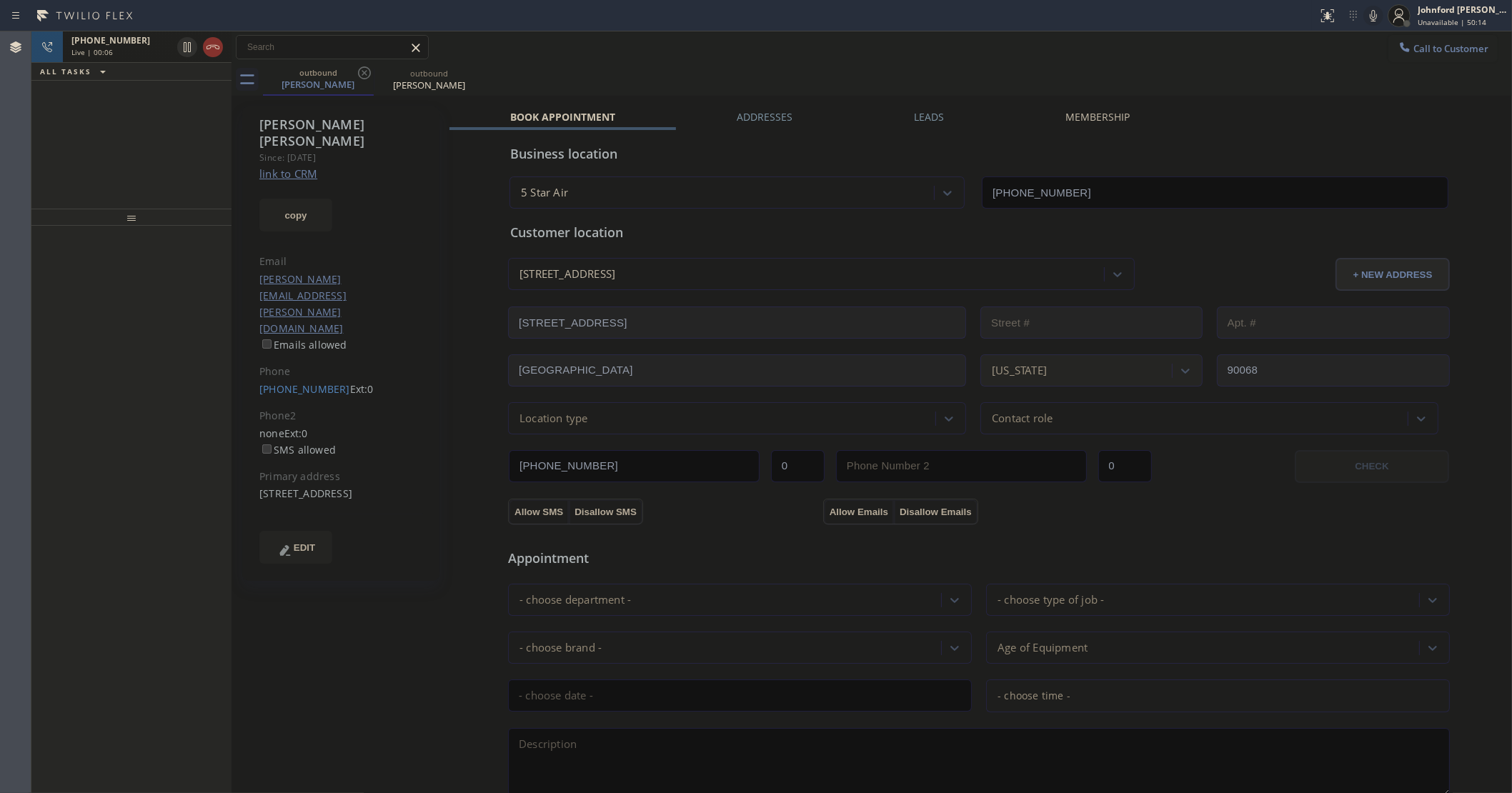
click at [141, 55] on div "Live | 00:06" at bounding box center [122, 52] width 100 height 10
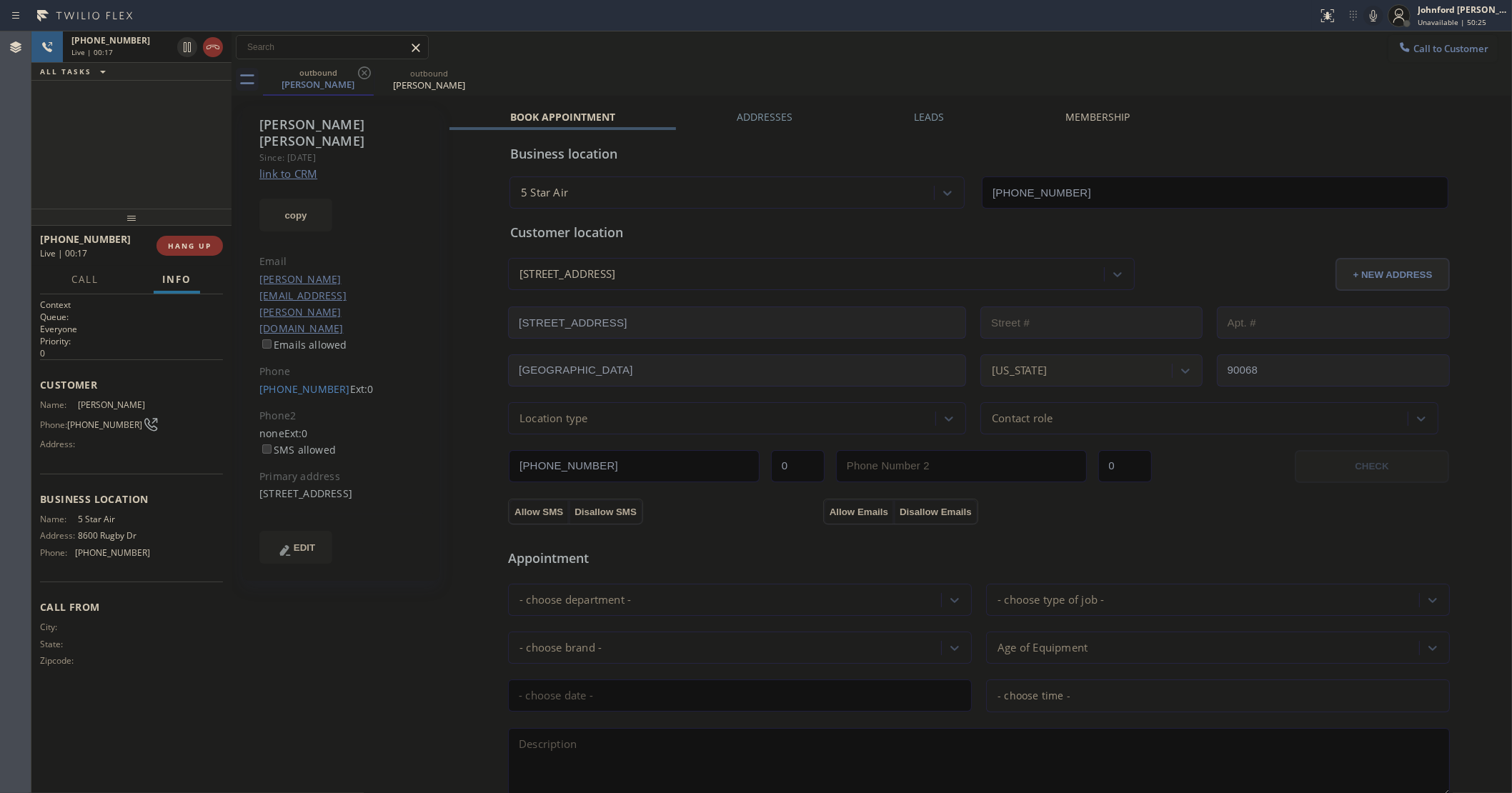
click at [964, 62] on div "Call to Customer Outbound call Location 5 Star Air Your caller id phone number …" at bounding box center [871, 47] width 1280 height 32
click at [121, 150] on div "+13238073197 Live | 00:48 ALL TASKS ALL TASKS ACTIVE TASKS TASKS IN WRAP UP" at bounding box center [131, 119] width 200 height 177
click at [177, 250] on span "HANG UP" at bounding box center [189, 245] width 44 height 10
click at [187, 235] on div "+13238073197 Wrap up | 00:01 COMPLETE" at bounding box center [131, 245] width 183 height 37
click at [185, 241] on span "COMPLETE" at bounding box center [186, 245] width 49 height 10
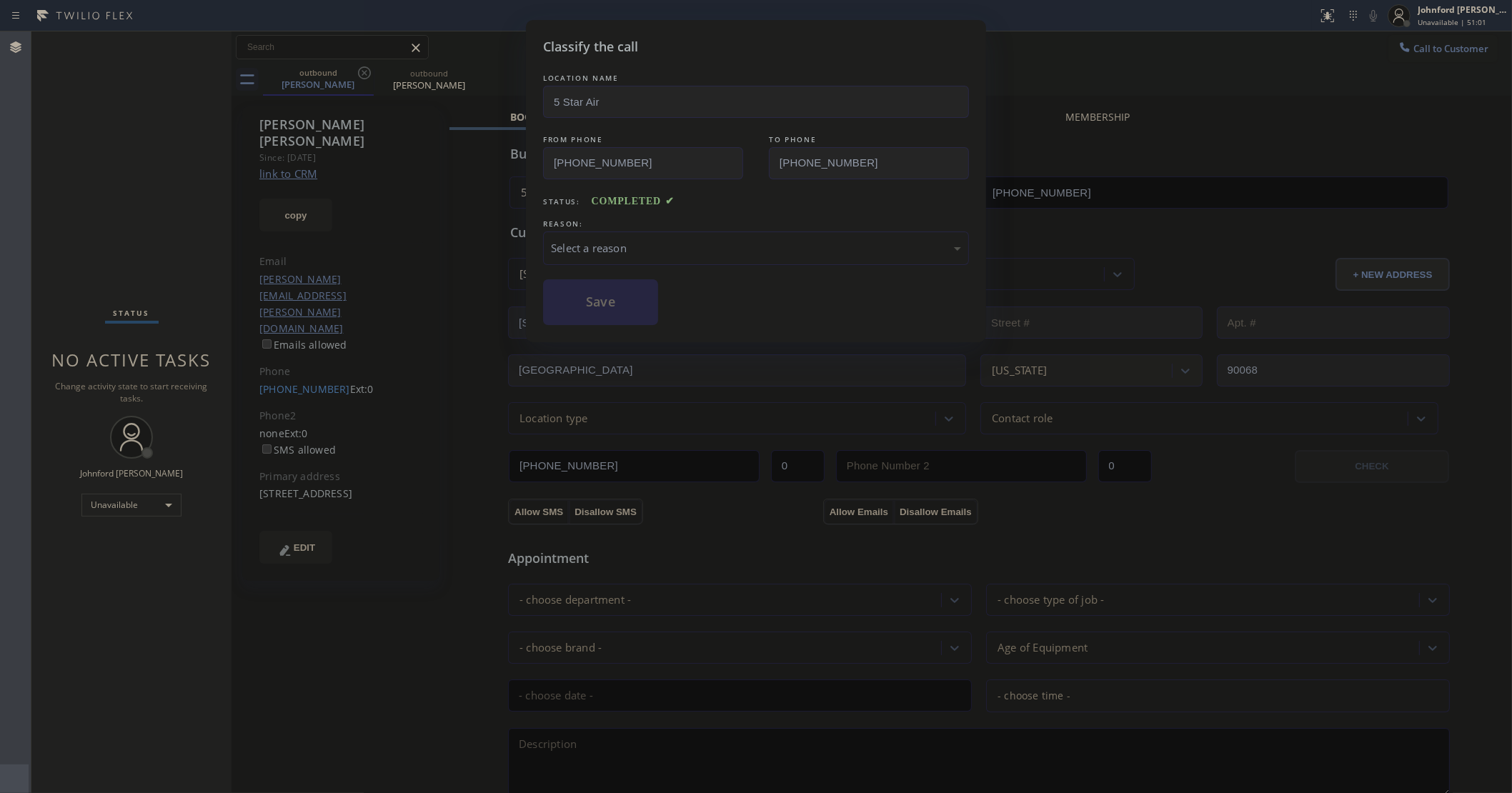
click at [661, 256] on div "Select a reason" at bounding box center [756, 248] width 426 height 33
click at [625, 302] on button "Save" at bounding box center [601, 302] width 115 height 45
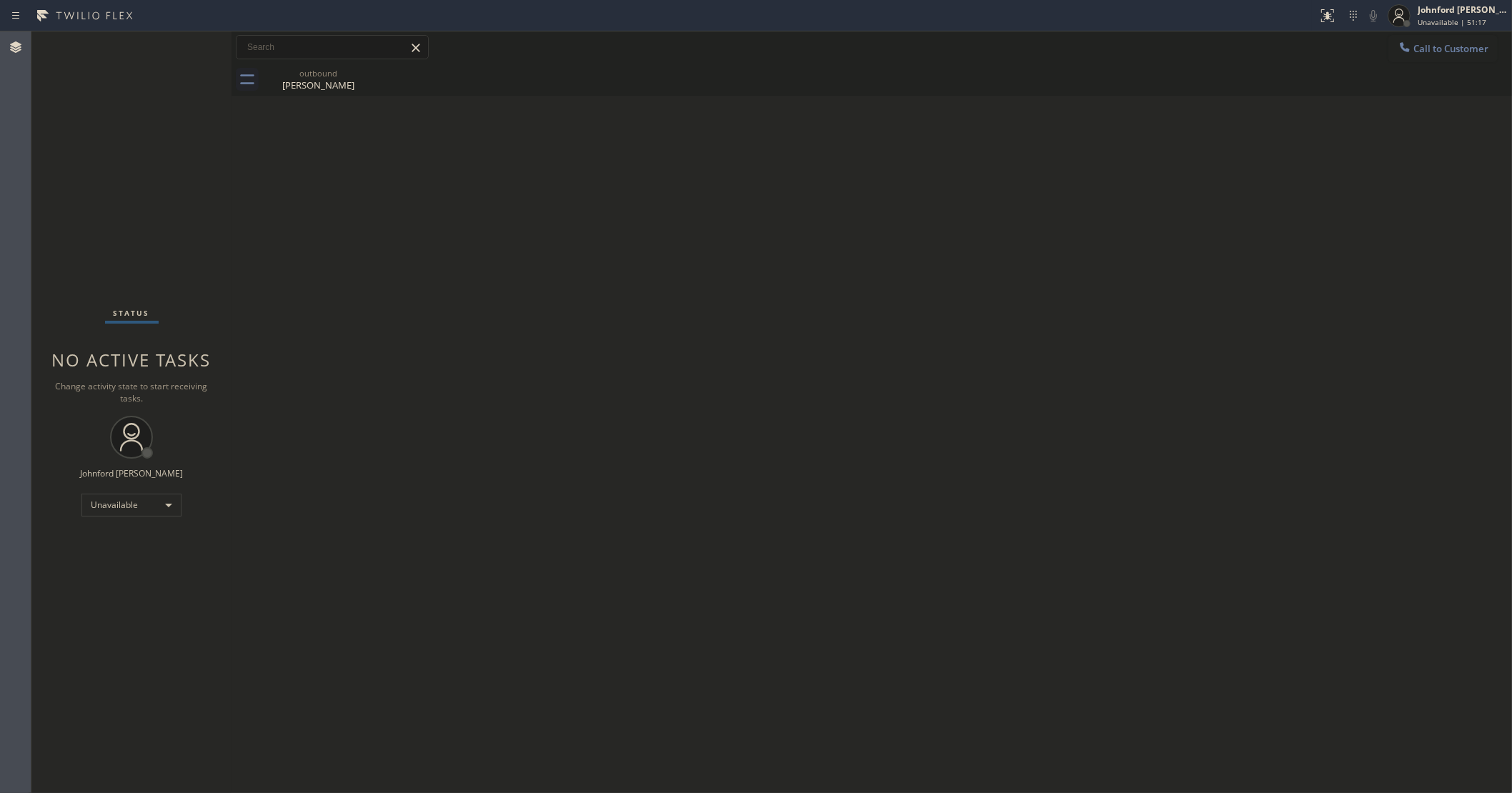
click at [1436, 51] on span "Call to Customer" at bounding box center [1450, 49] width 75 height 13
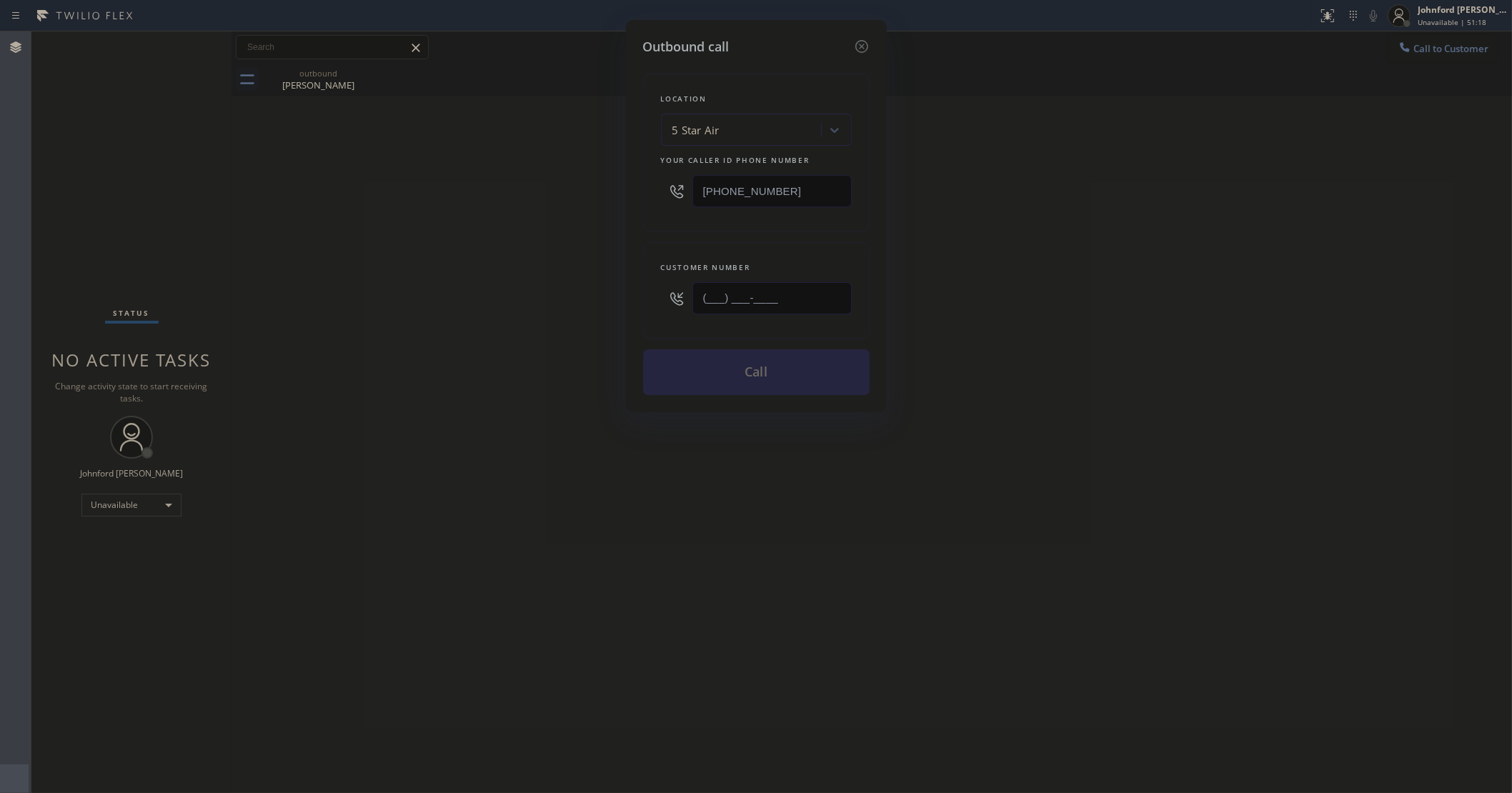
drag, startPoint x: 798, startPoint y: 302, endPoint x: 498, endPoint y: 299, distance: 300.0
click at [588, 302] on div "Outbound call Location 5 Star Air Your caller id phone number [PHONE_NUMBER] Cu…" at bounding box center [756, 396] width 1512 height 793
paste input "707) 334-2298"
type input "(707) 334-2298"
click at [436, 288] on div "Outbound call Location 5 Star Air Your caller id phone number (800) 686-5038 Cu…" at bounding box center [756, 396] width 1512 height 793
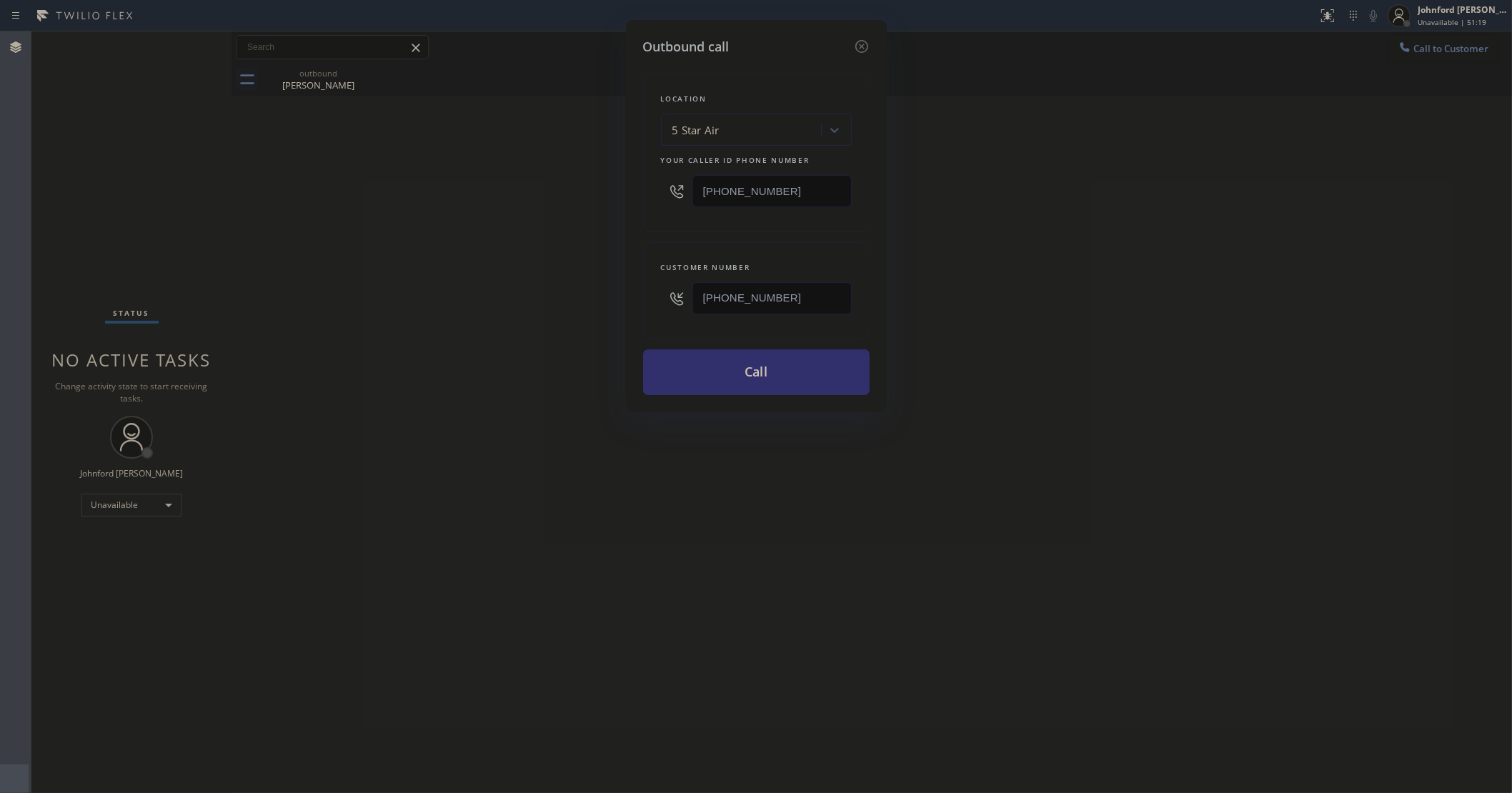
click at [737, 368] on button "Call" at bounding box center [756, 372] width 226 height 45
drag, startPoint x: 1144, startPoint y: 280, endPoint x: 1180, endPoint y: 241, distance: 53.1
click at [1180, 241] on div "Outbound call Location 5 Star Air Your caller id phone number (800) 686-5038 Cu…" at bounding box center [756, 396] width 1512 height 793
click at [973, 220] on div "Outbound call Location 5 Star Air Your caller id phone number (800) 686-5038 Cu…" at bounding box center [756, 396] width 1512 height 793
click at [827, 383] on button "Call" at bounding box center [756, 372] width 226 height 45
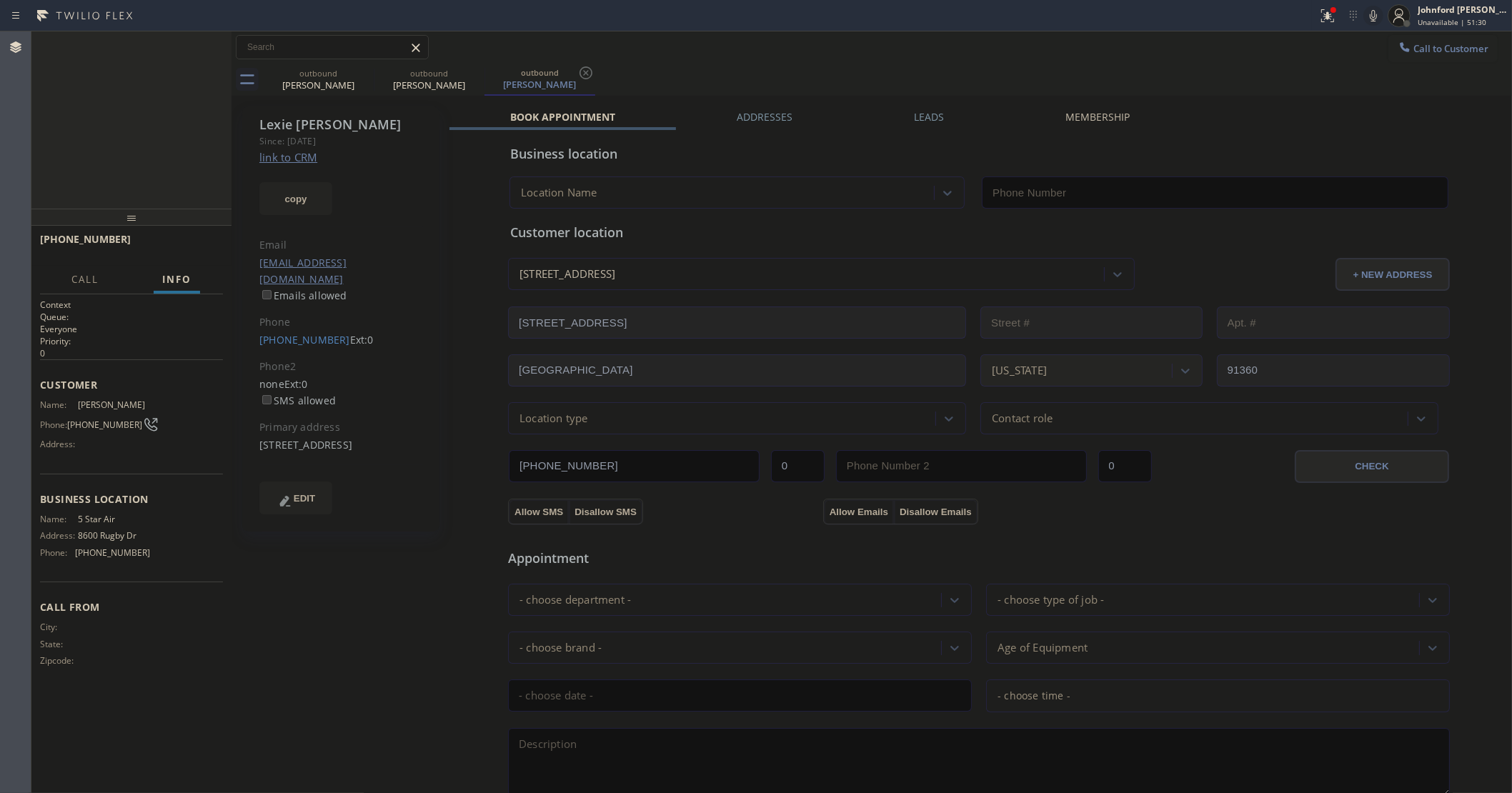
type input "[PHONE_NUMBER]"
click at [173, 248] on span "HANG UP" at bounding box center [189, 245] width 44 height 10
click at [308, 333] on link "(707) 334-2298" at bounding box center [305, 340] width 91 height 13
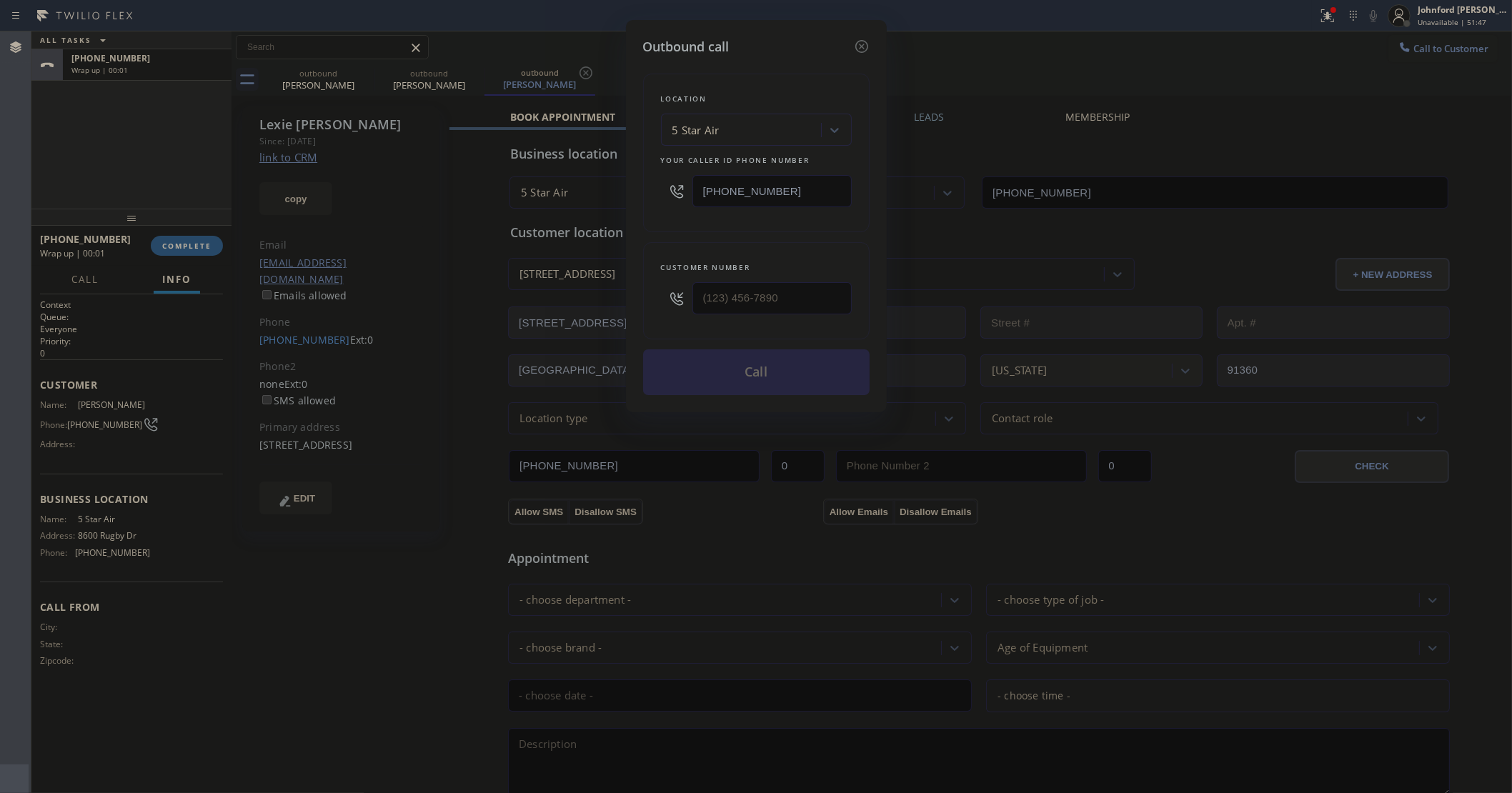
type input "(707) 334-2298"
click at [704, 123] on div "5 Star Air" at bounding box center [696, 130] width 47 height 16
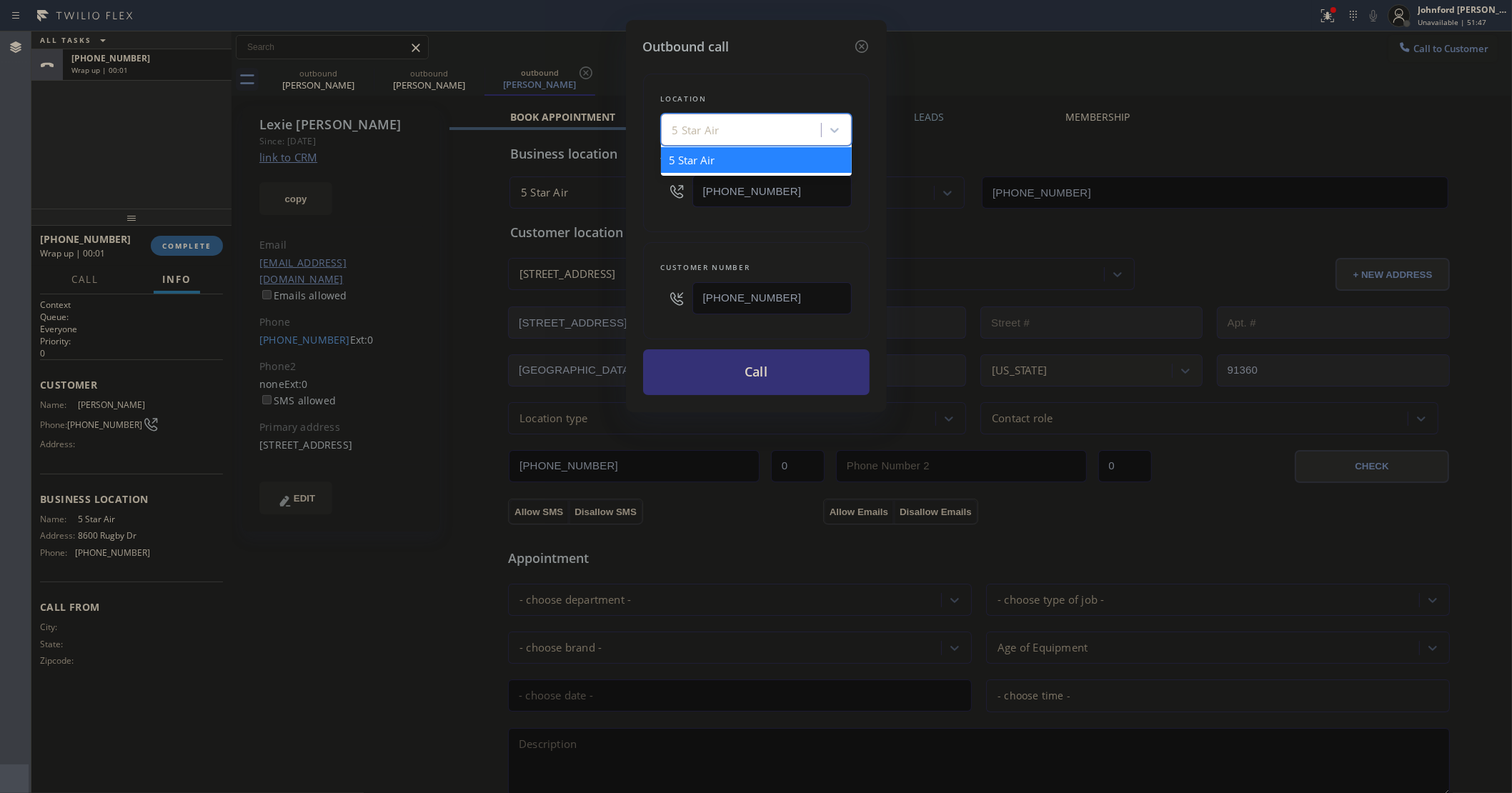
paste input "Arrowhead Air Duct Cleaning Thousand Oaks"
type input "Arrowhead Air Duct Cleaning Thousand Oaks"
click at [718, 161] on div "Arrowhead Air Duct Cleaning Thousand Oaks" at bounding box center [756, 167] width 191 height 40
type input "(805) 262-9209"
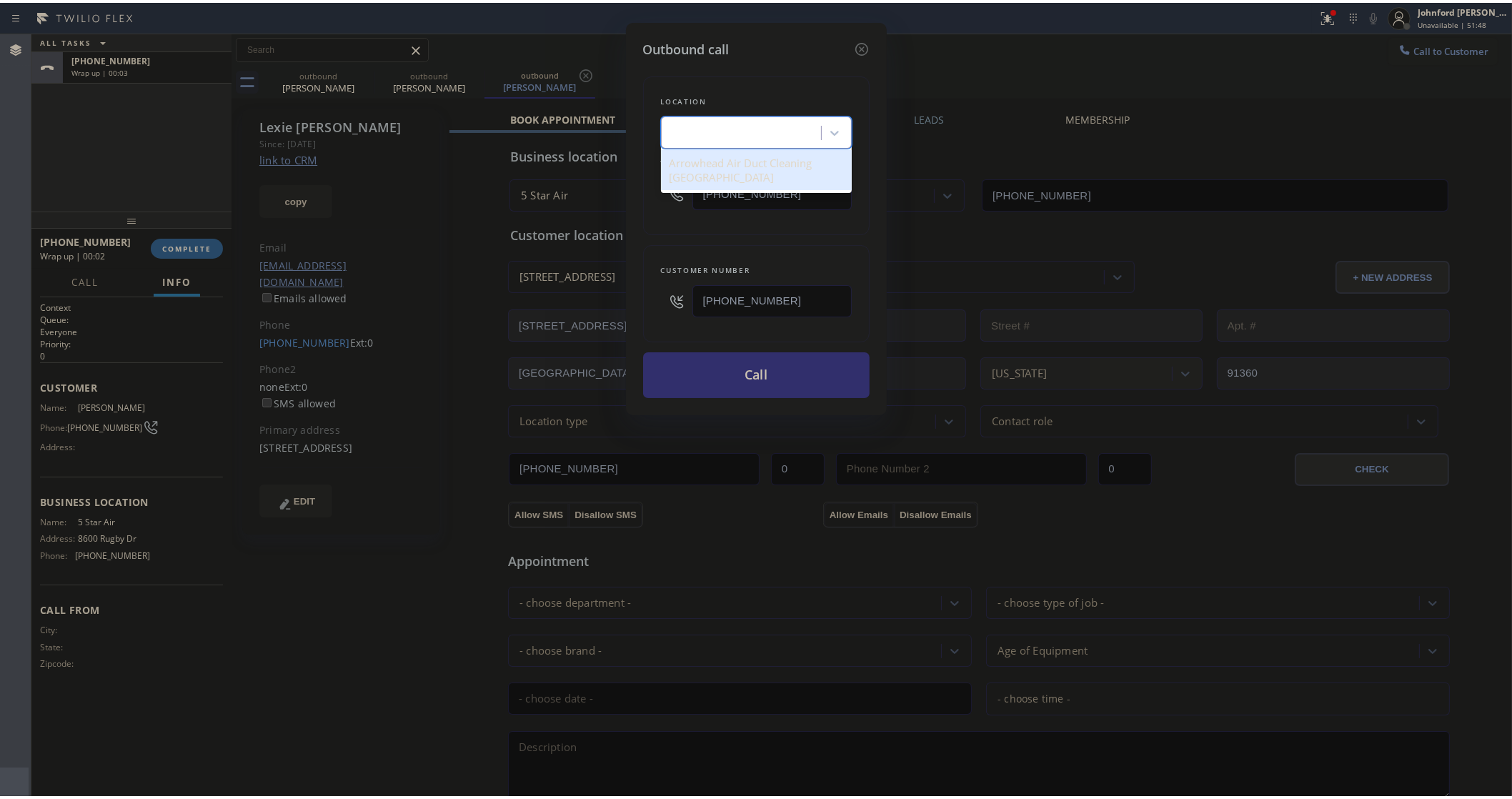
scroll to position [0, 0]
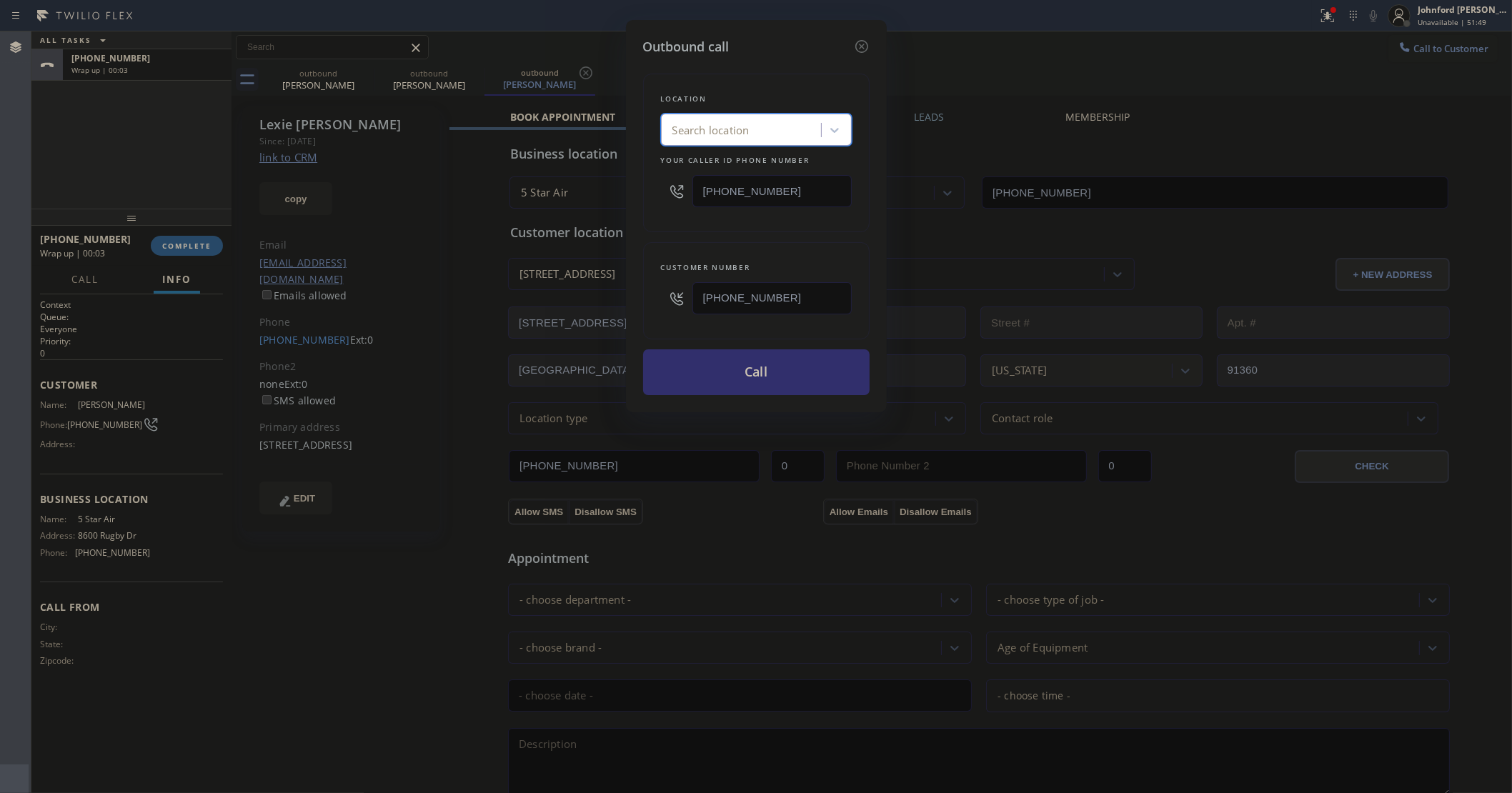
click at [719, 366] on button "Call" at bounding box center [756, 372] width 226 height 45
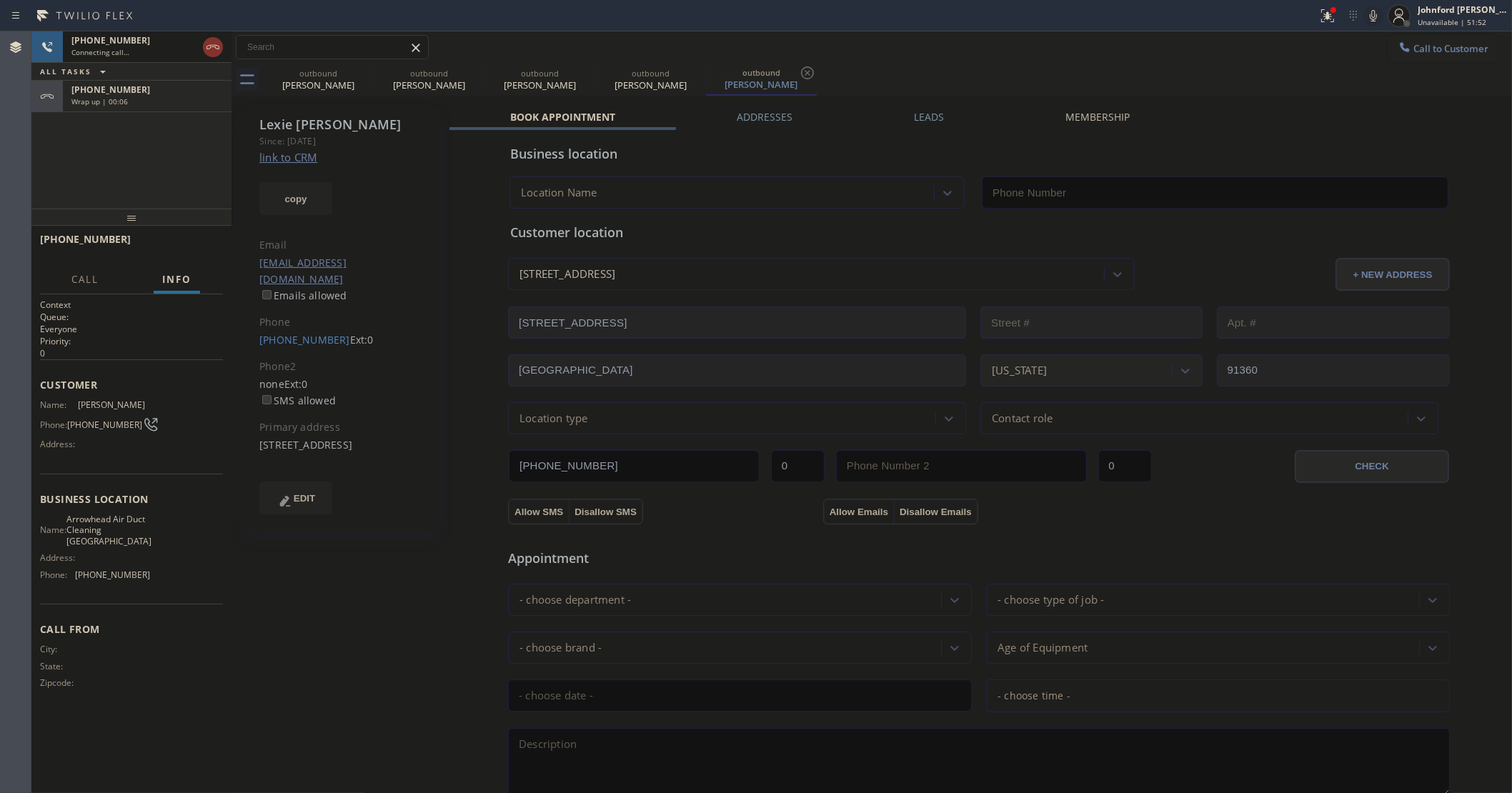
type input "(805) 262-9209"
click at [362, 72] on icon at bounding box center [364, 73] width 13 height 13
click at [0, 0] on icon at bounding box center [0, 0] width 0 height 0
type input "(805) 262-9209"
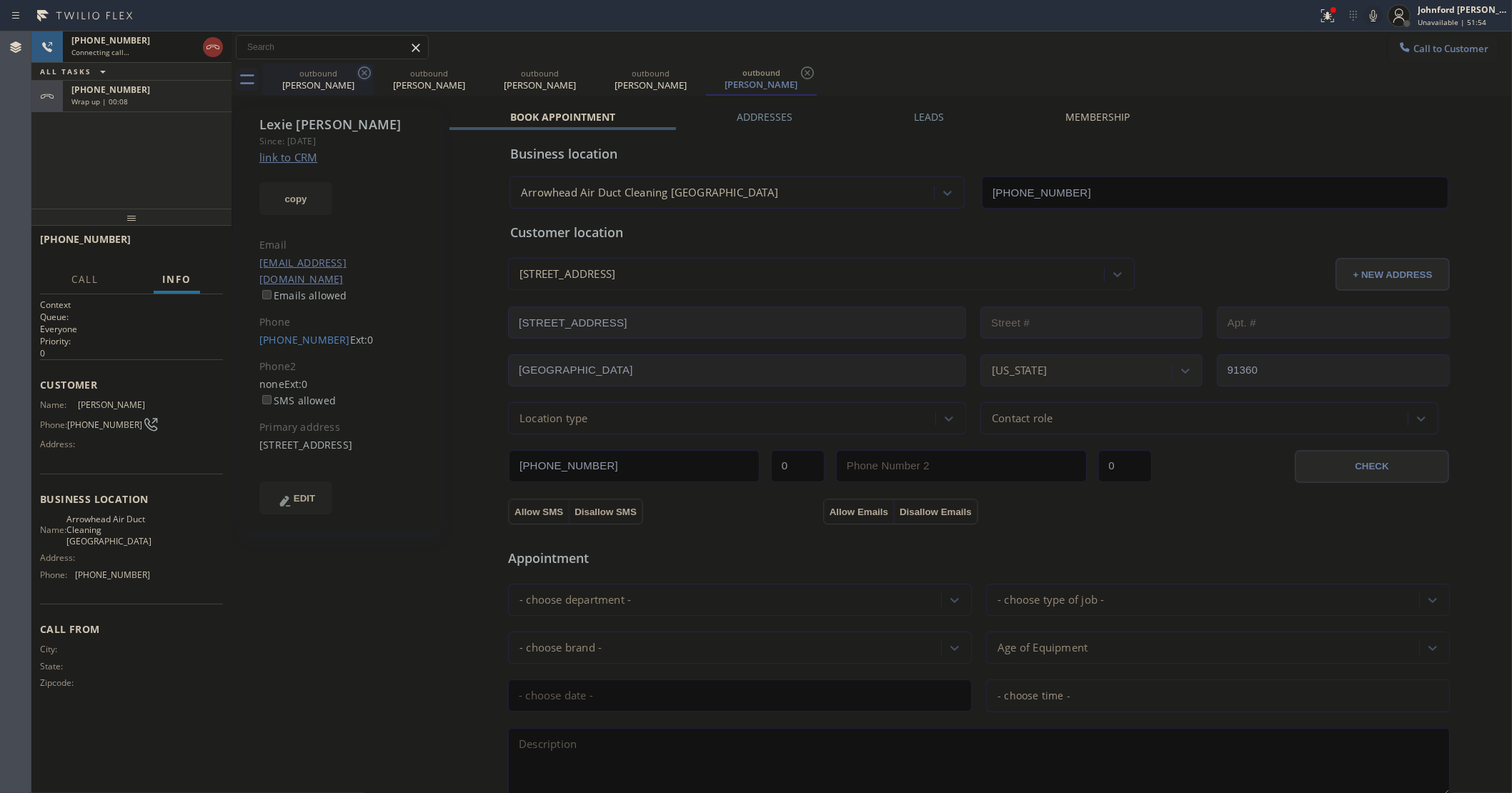
type input "(805) 262-9209"
click at [191, 90] on div "+17073342298" at bounding box center [148, 89] width 151 height 12
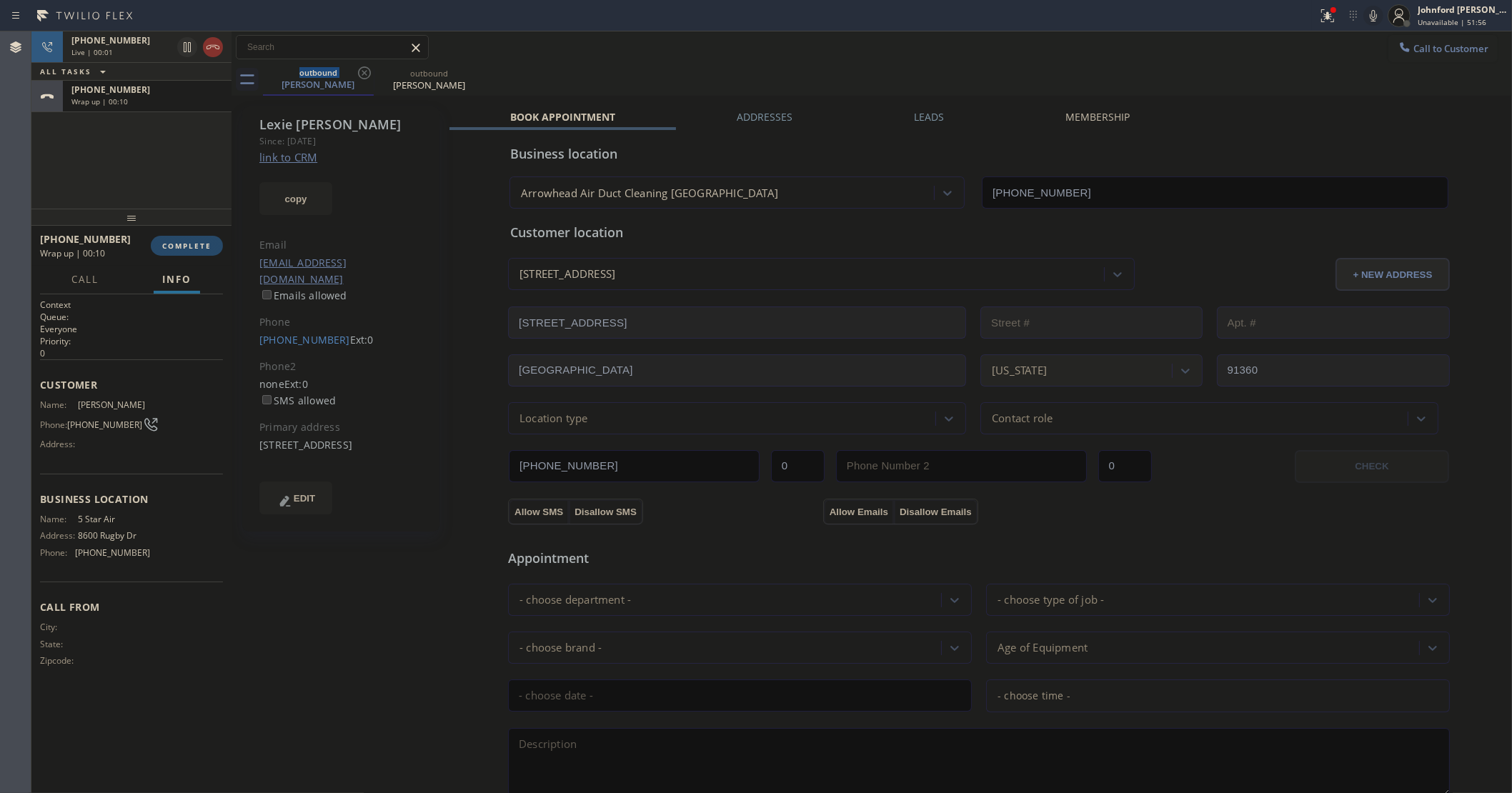
click at [203, 247] on span "COMPLETE" at bounding box center [186, 245] width 49 height 10
type input "[PHONE_NUMBER]"
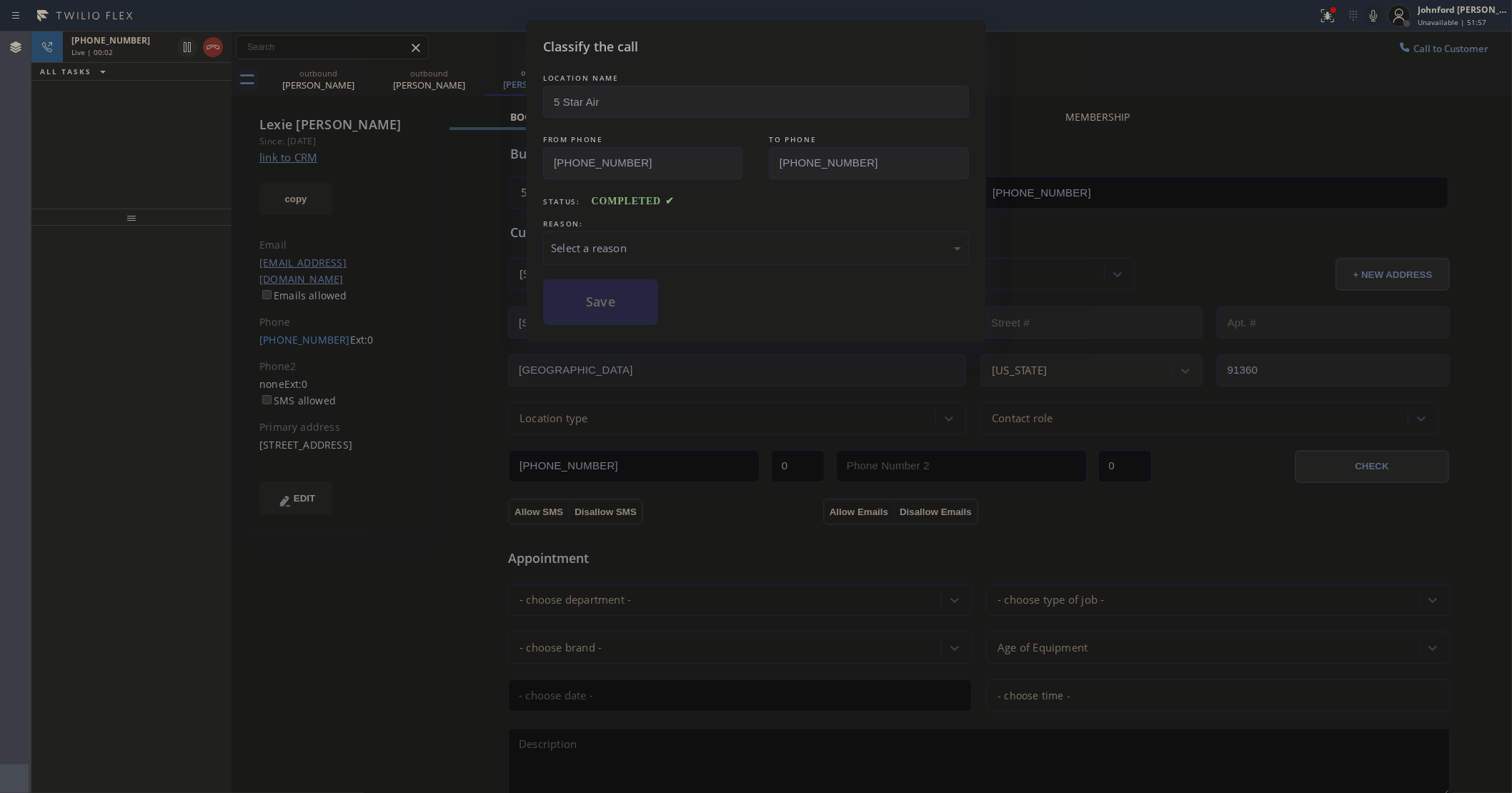
click at [750, 262] on div "LOCATION NAME 5 Star Air FROM PHONE (800) 686-5038 TO PHONE (707) 334-2298 Stat…" at bounding box center [756, 198] width 426 height 255
click at [754, 253] on div "Select a reason" at bounding box center [756, 248] width 426 height 33
drag, startPoint x: 584, startPoint y: 311, endPoint x: 284, endPoint y: 172, distance: 330.6
click at [583, 310] on button "Save" at bounding box center [601, 302] width 115 height 45
click at [205, 46] on div "Classify the call LOCATION NAME 5 Star Air FROM PHONE (800) 686-5038 TO PHONE (…" at bounding box center [756, 396] width 1512 height 793
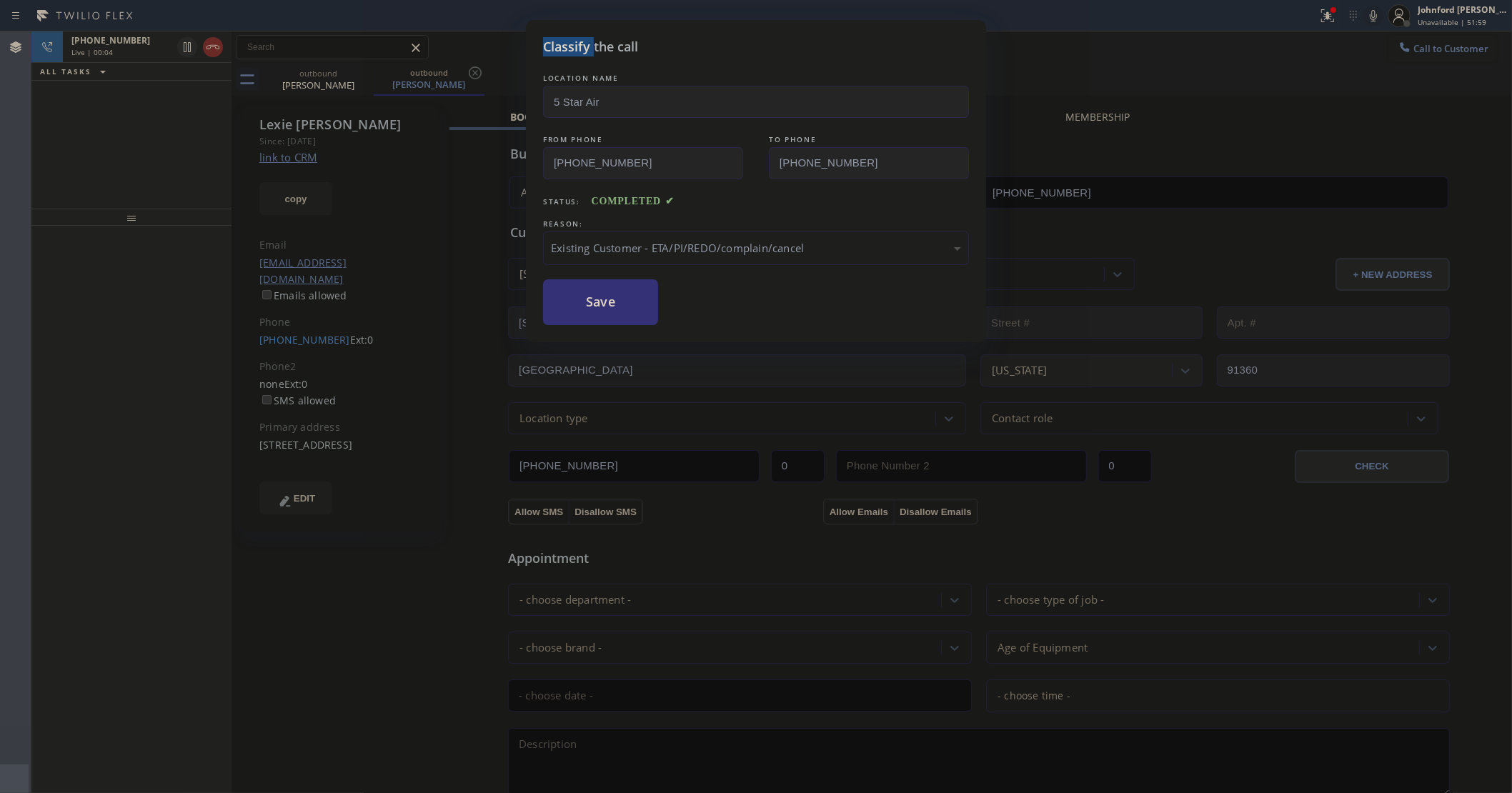
click at [205, 46] on div "Classify the call LOCATION NAME 5 Star Air FROM PHONE (800) 686-5038 TO PHONE (…" at bounding box center [756, 396] width 1512 height 793
click at [205, 46] on icon at bounding box center [213, 47] width 17 height 17
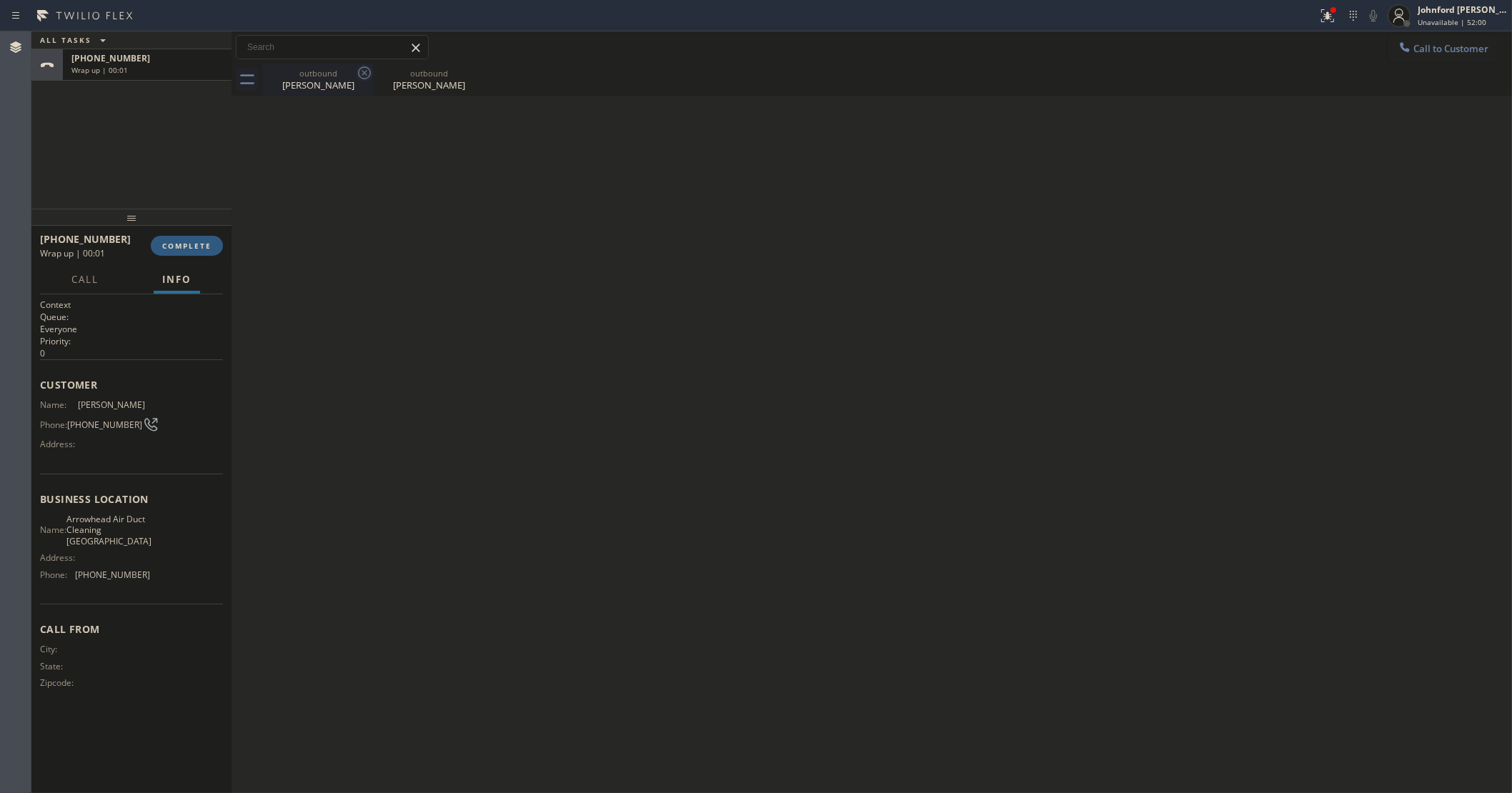
click at [356, 72] on icon at bounding box center [364, 73] width 17 height 17
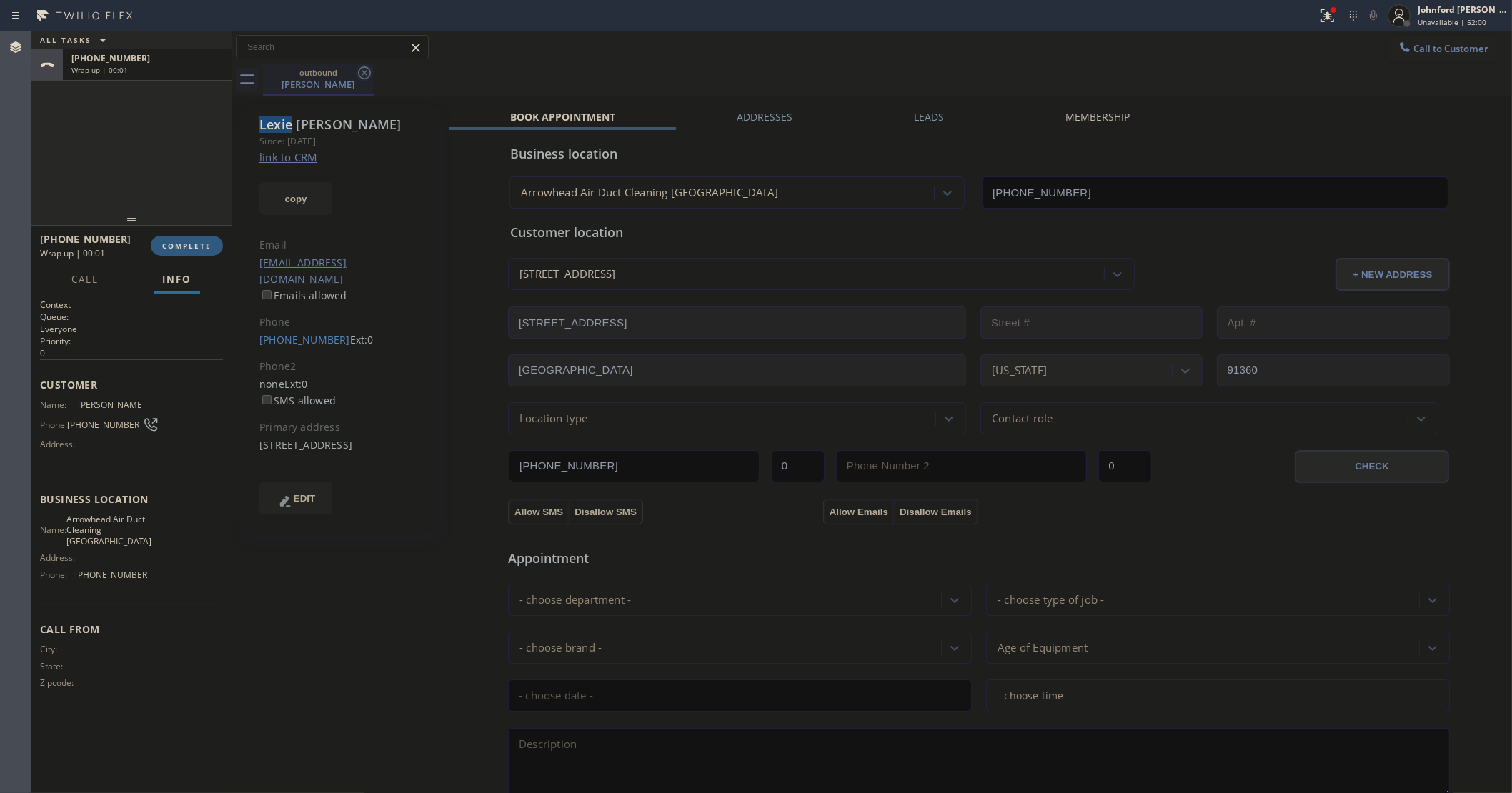
click at [356, 72] on icon at bounding box center [364, 73] width 17 height 17
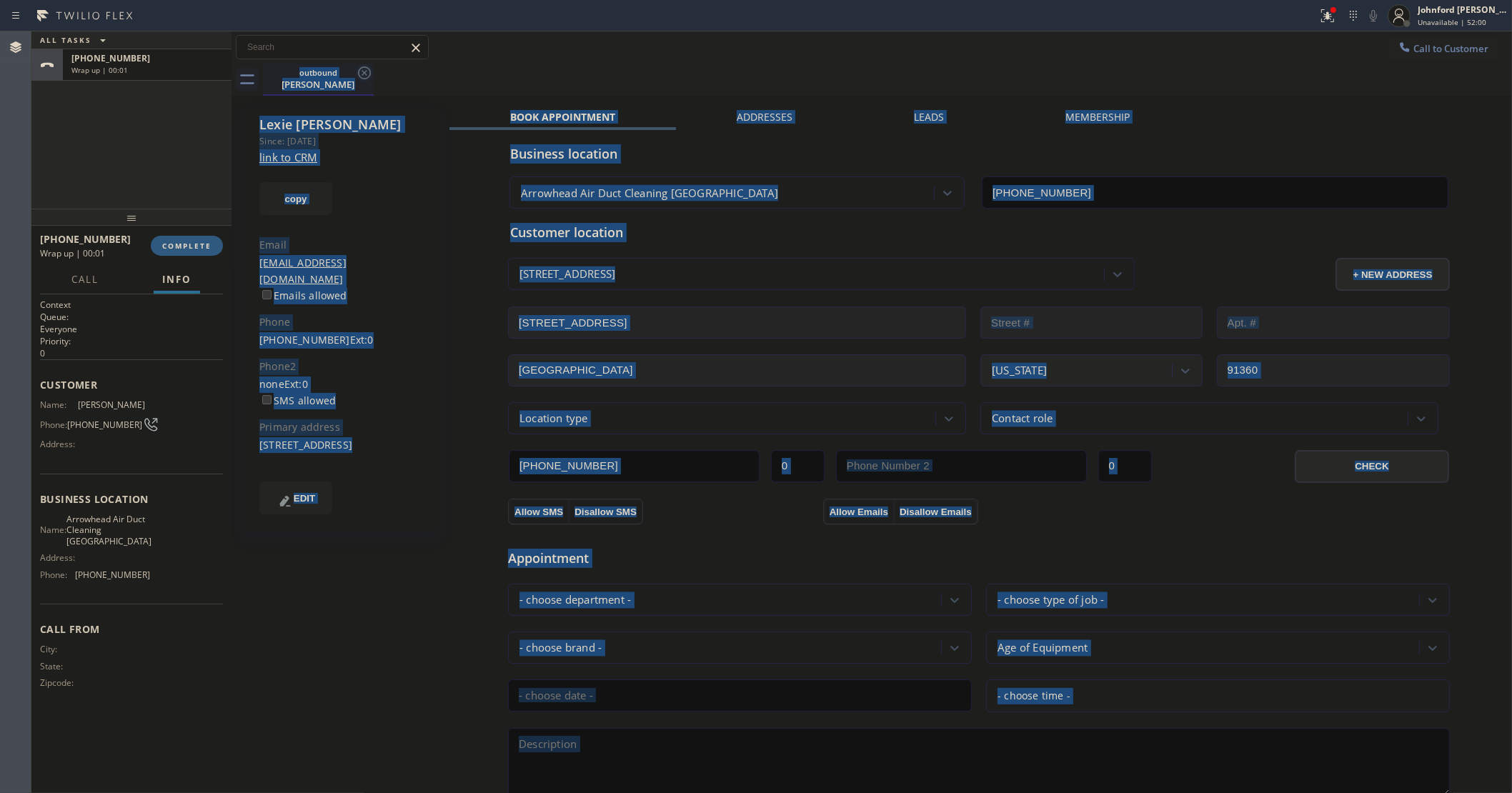
click at [356, 72] on div "outbound Lexie Cataldo" at bounding box center [888, 79] width 1249 height 32
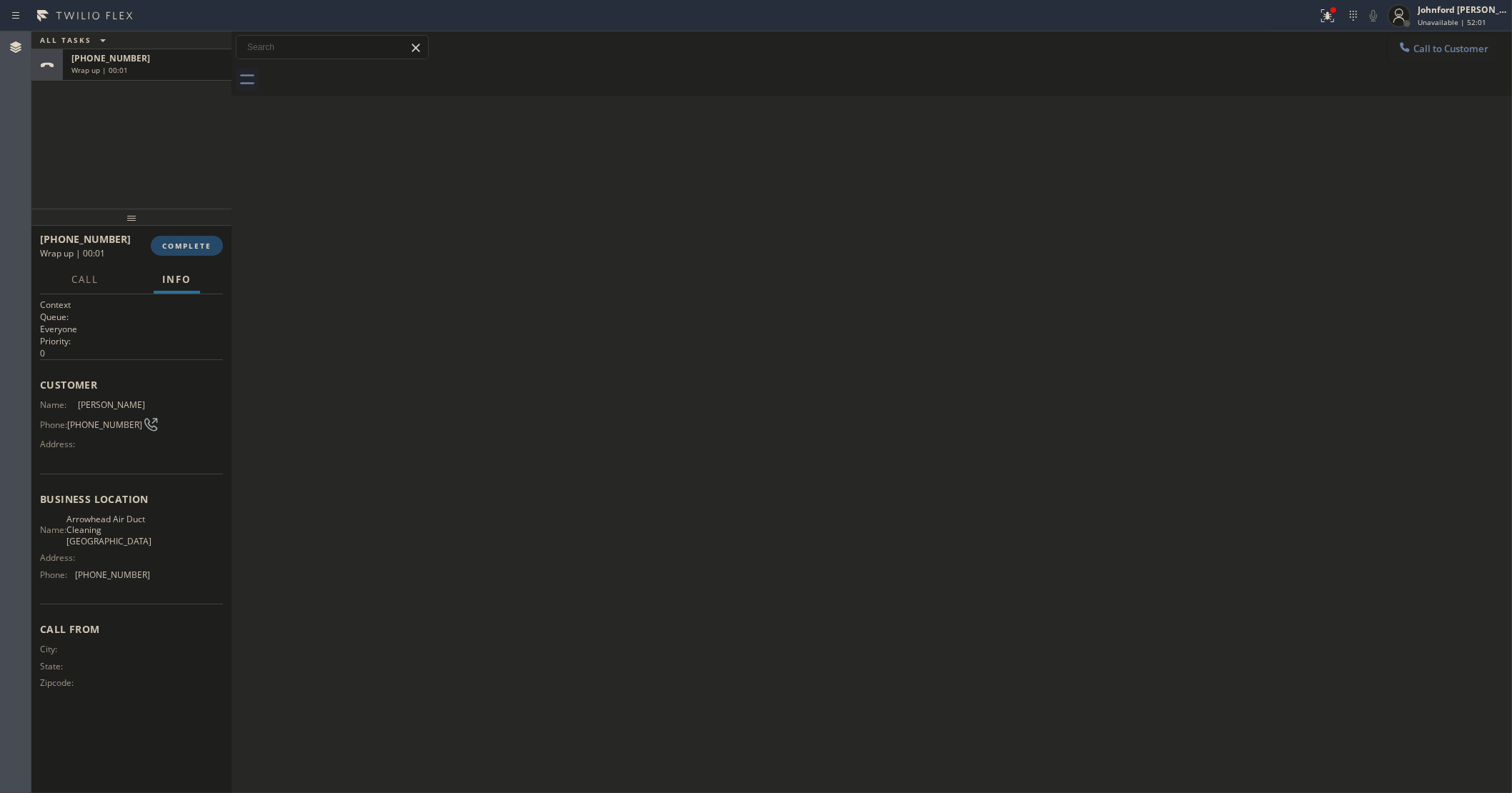
click at [189, 249] on span "COMPLETE" at bounding box center [186, 245] width 49 height 10
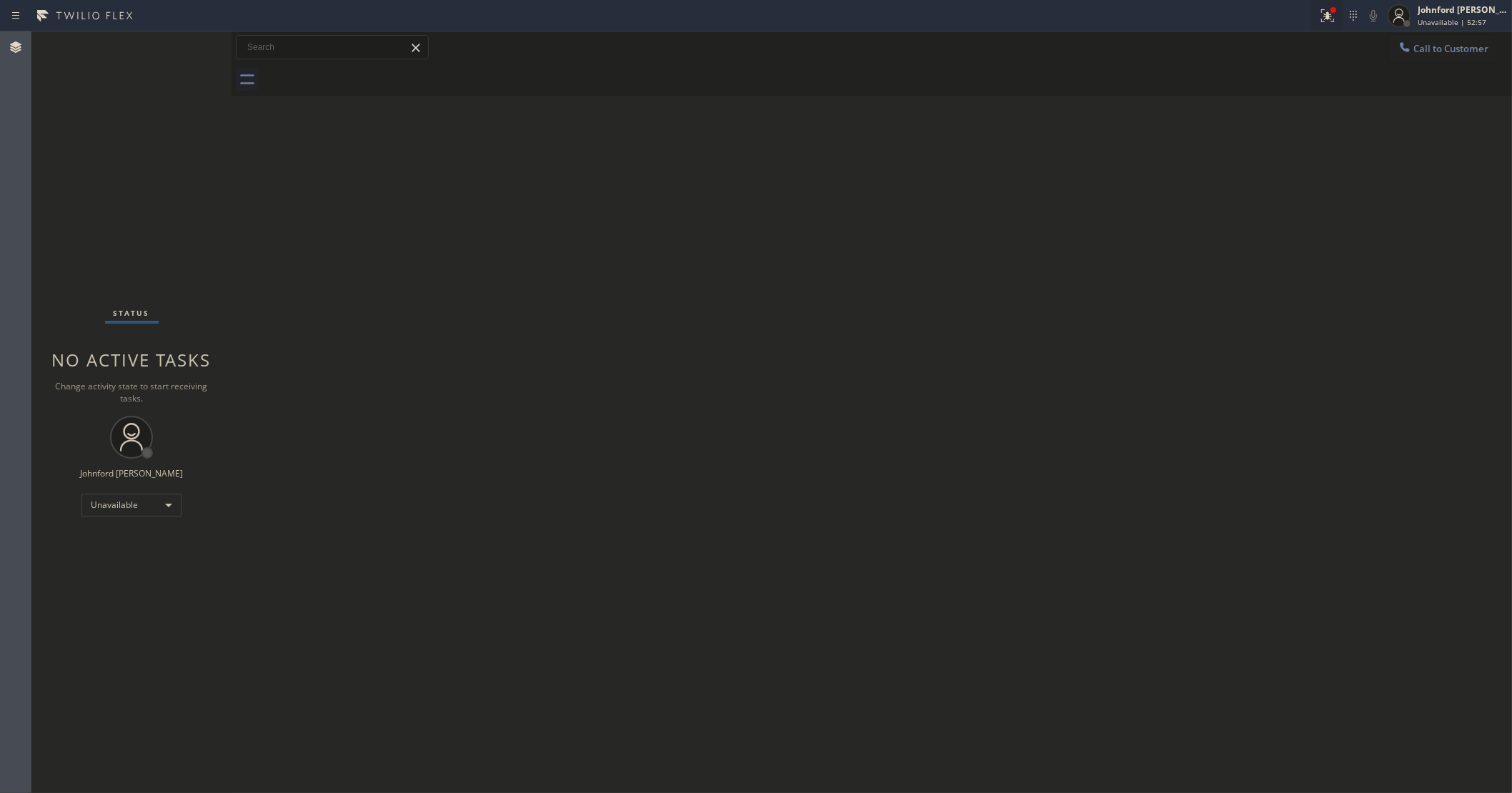
click at [1337, 23] on div at bounding box center [1327, 16] width 31 height 17
click at [1215, 186] on button "Clear issue" at bounding box center [1250, 186] width 167 height 20
drag, startPoint x: 1431, startPoint y: 59, endPoint x: 1401, endPoint y: 51, distance: 31.0
click at [1431, 56] on button "Call to Customer" at bounding box center [1443, 48] width 110 height 27
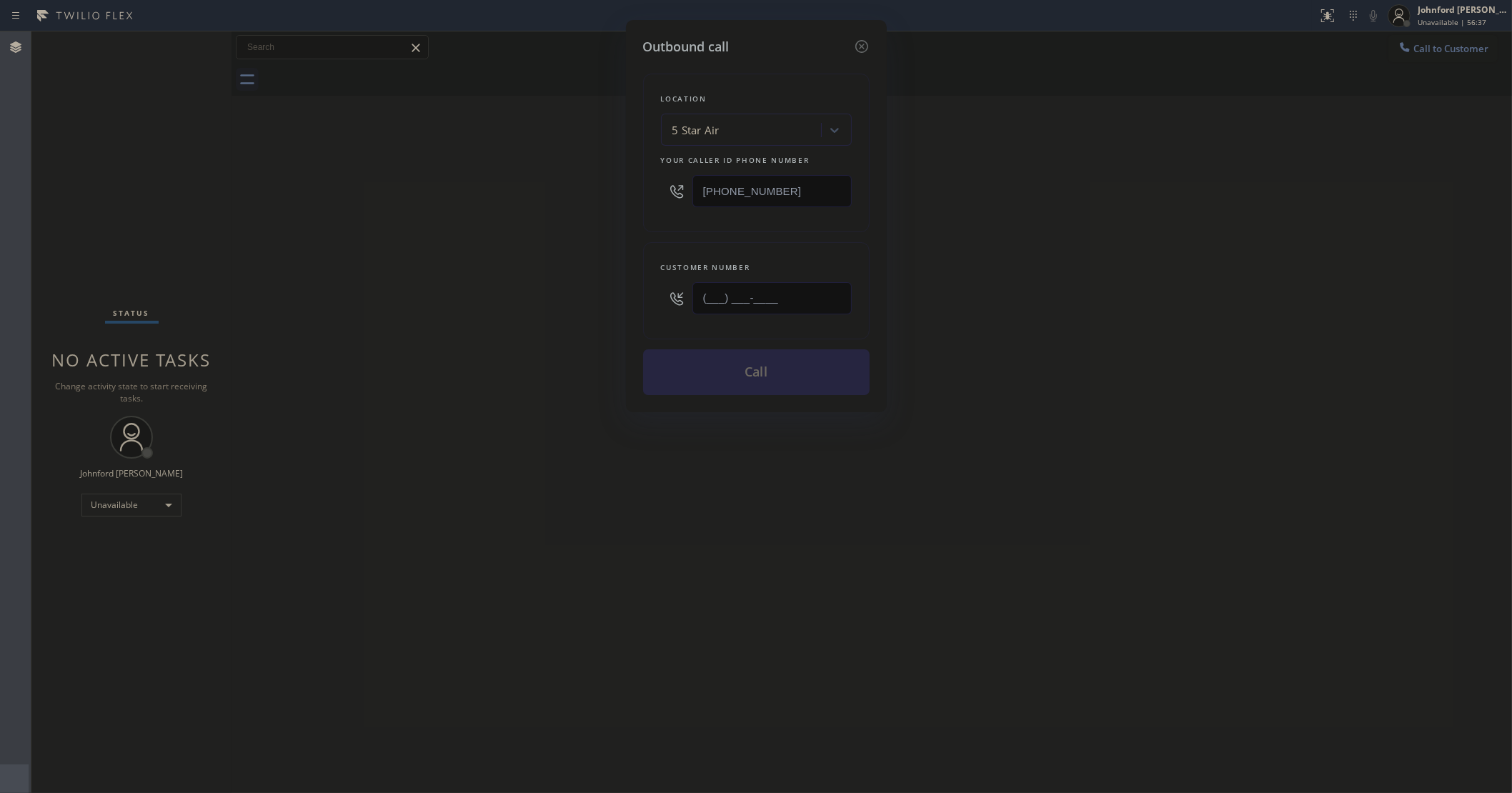
click at [523, 298] on div "Outbound call Location 5 Star Air Your caller id phone number [PHONE_NUMBER] Cu…" at bounding box center [756, 396] width 1512 height 793
paste input "333) 842-1523"
type input "(333) 842-1523"
click at [431, 305] on div "Outbound call Location 5 Star Air Your caller id phone number (800) 686-5038 Cu…" at bounding box center [756, 396] width 1512 height 793
click at [781, 355] on button "Call" at bounding box center [756, 372] width 226 height 45
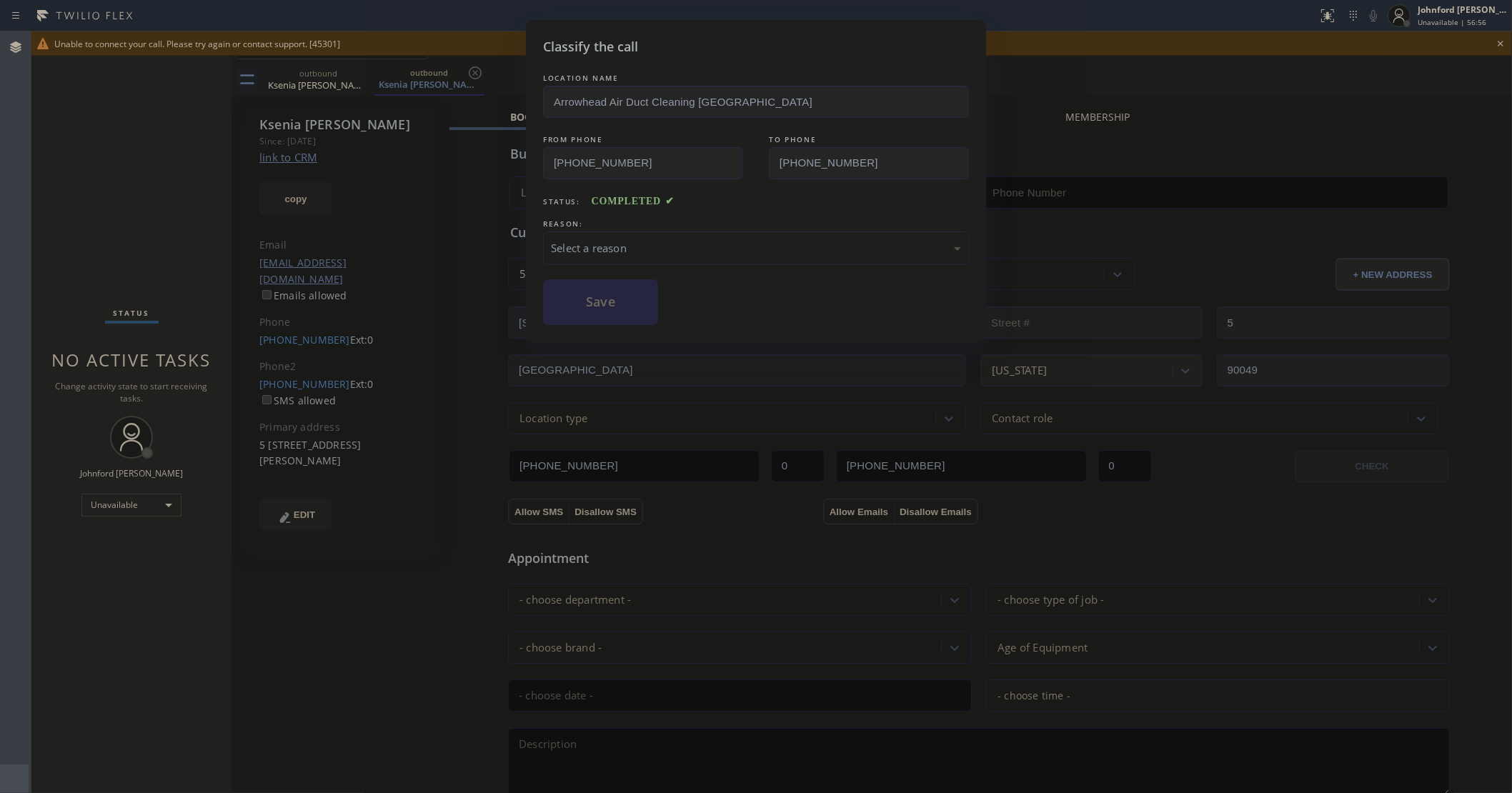
type input "[PHONE_NUMBER]"
click at [711, 240] on div "Select a reason" at bounding box center [755, 248] width 410 height 16
click at [593, 308] on button "Save" at bounding box center [601, 302] width 115 height 45
click at [1495, 40] on div "Classify the call LOCATION NAME Arrowhead Air Duct Cleaning Thousand Oaks FROM …" at bounding box center [756, 396] width 1512 height 793
click at [1503, 48] on div "Unable to connect your call. Please try again or contact support. [45301] Class…" at bounding box center [771, 412] width 1480 height 762
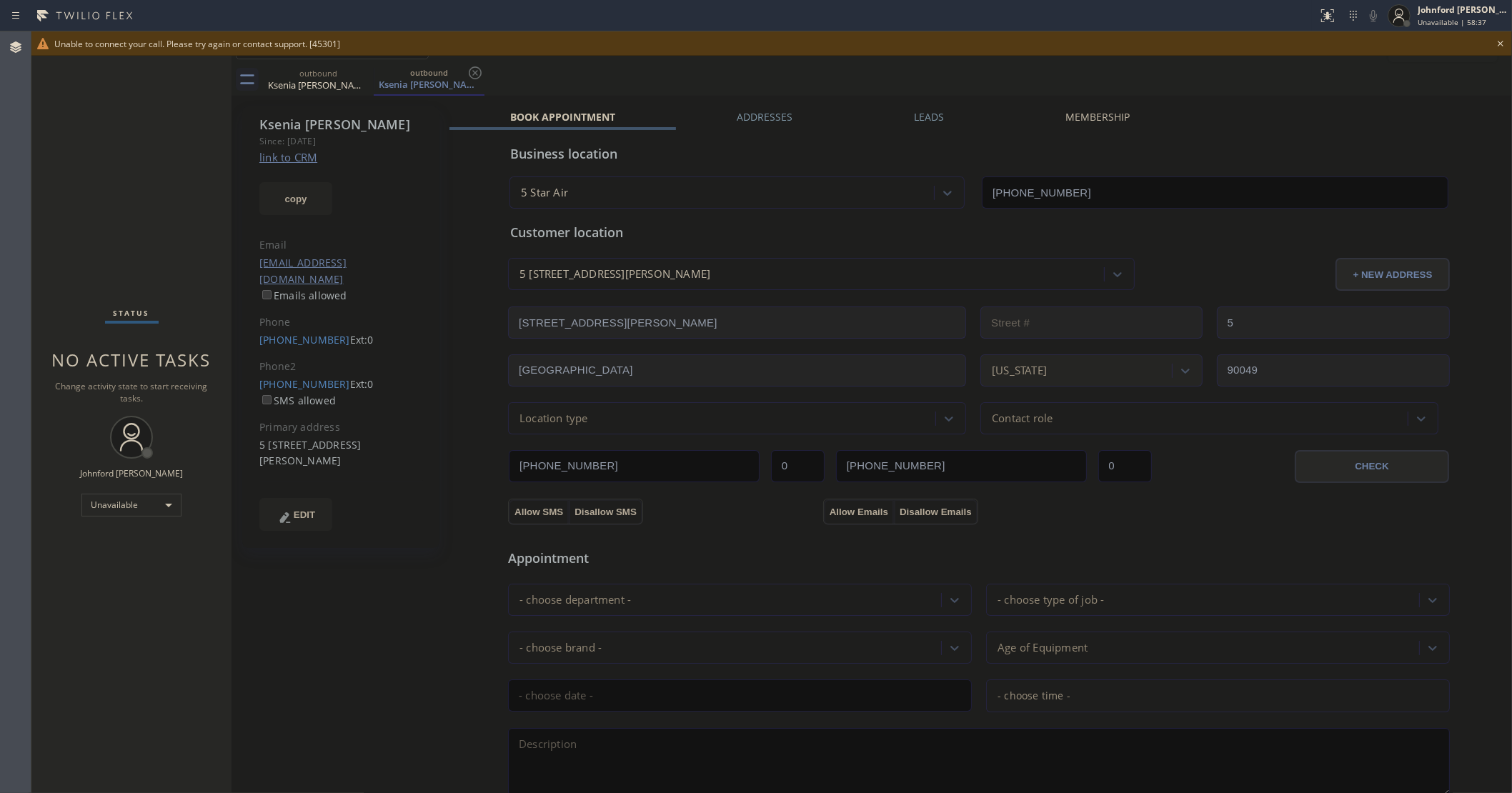
click at [1503, 44] on icon at bounding box center [1501, 44] width 17 height 17
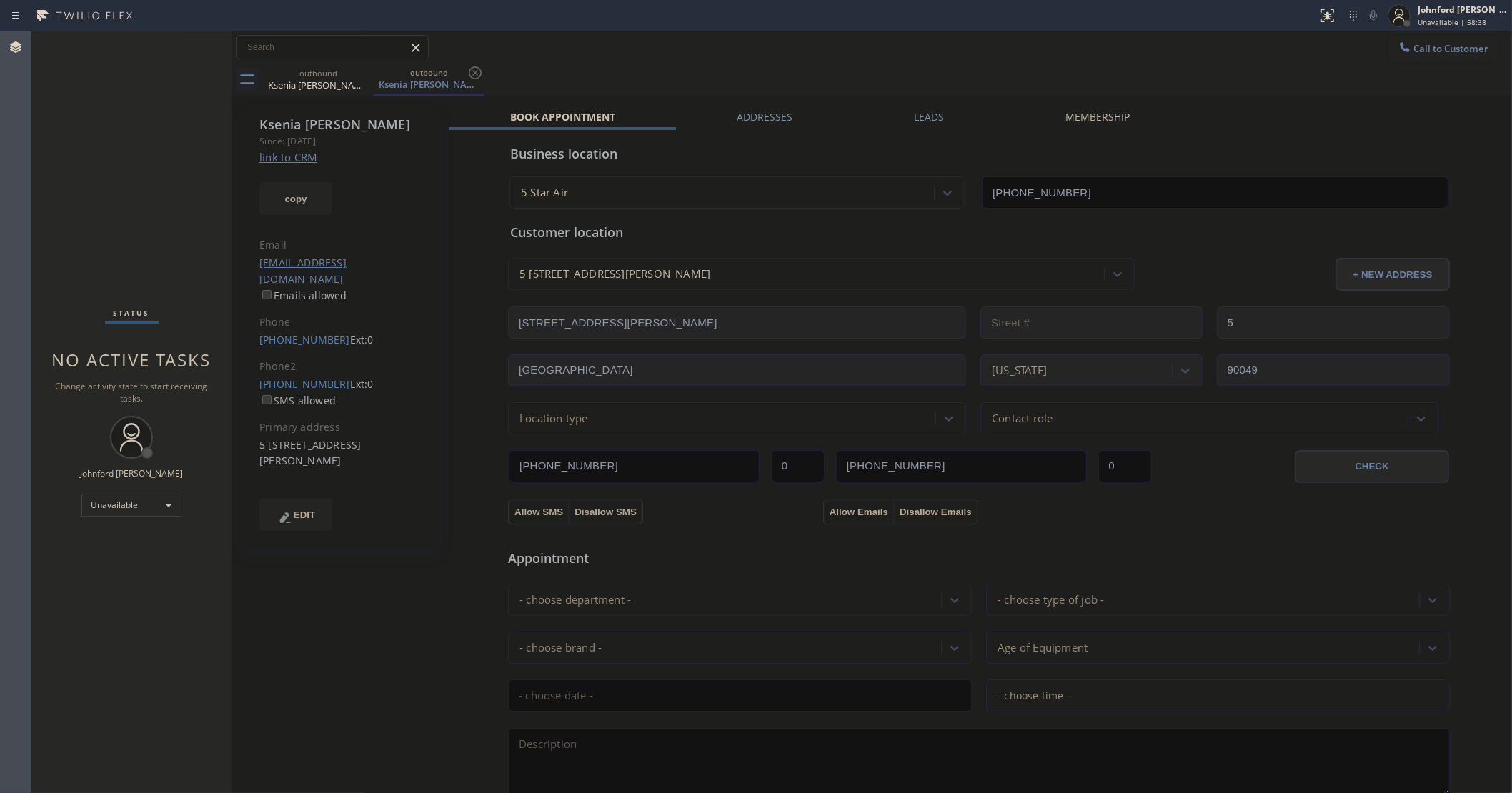
drag, startPoint x: 1380, startPoint y: 47, endPoint x: 1040, endPoint y: 191, distance: 369.2
click at [1373, 50] on div "Call to Customer Outbound call Location 5 Star Air Your caller id phone number …" at bounding box center [871, 47] width 1280 height 25
click at [1426, 41] on button "Call to Customer" at bounding box center [1443, 48] width 110 height 27
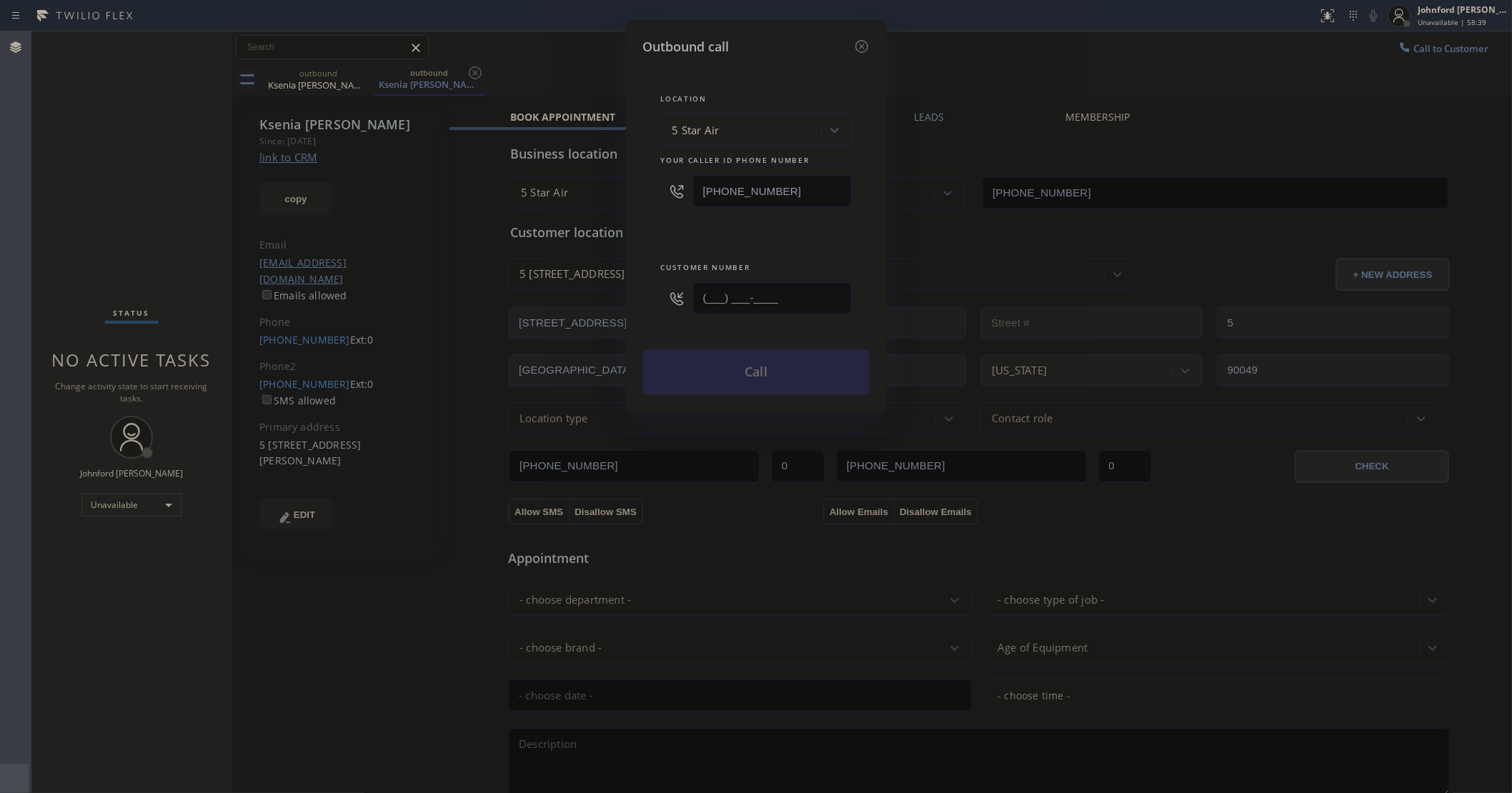
drag, startPoint x: 763, startPoint y: 296, endPoint x: 645, endPoint y: 296, distance: 118.0
click at [666, 296] on div "(___) ___-____" at bounding box center [756, 298] width 191 height 46
paste input "310) 471-1083"
type input "(310) 471-1083"
click at [726, 369] on button "Call" at bounding box center [756, 372] width 226 height 45
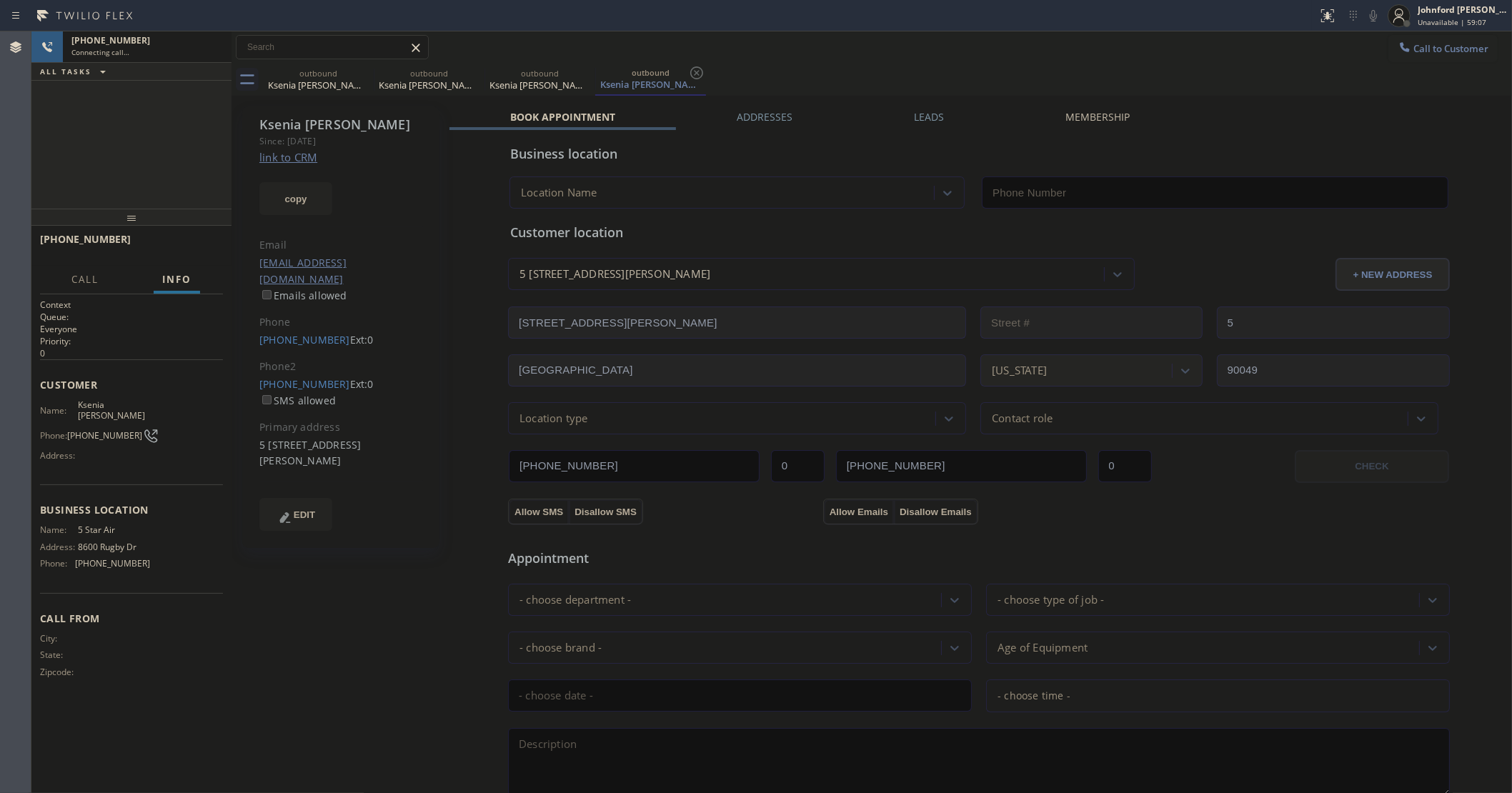
type input "[PHONE_NUMBER]"
click at [361, 80] on icon at bounding box center [364, 73] width 17 height 17
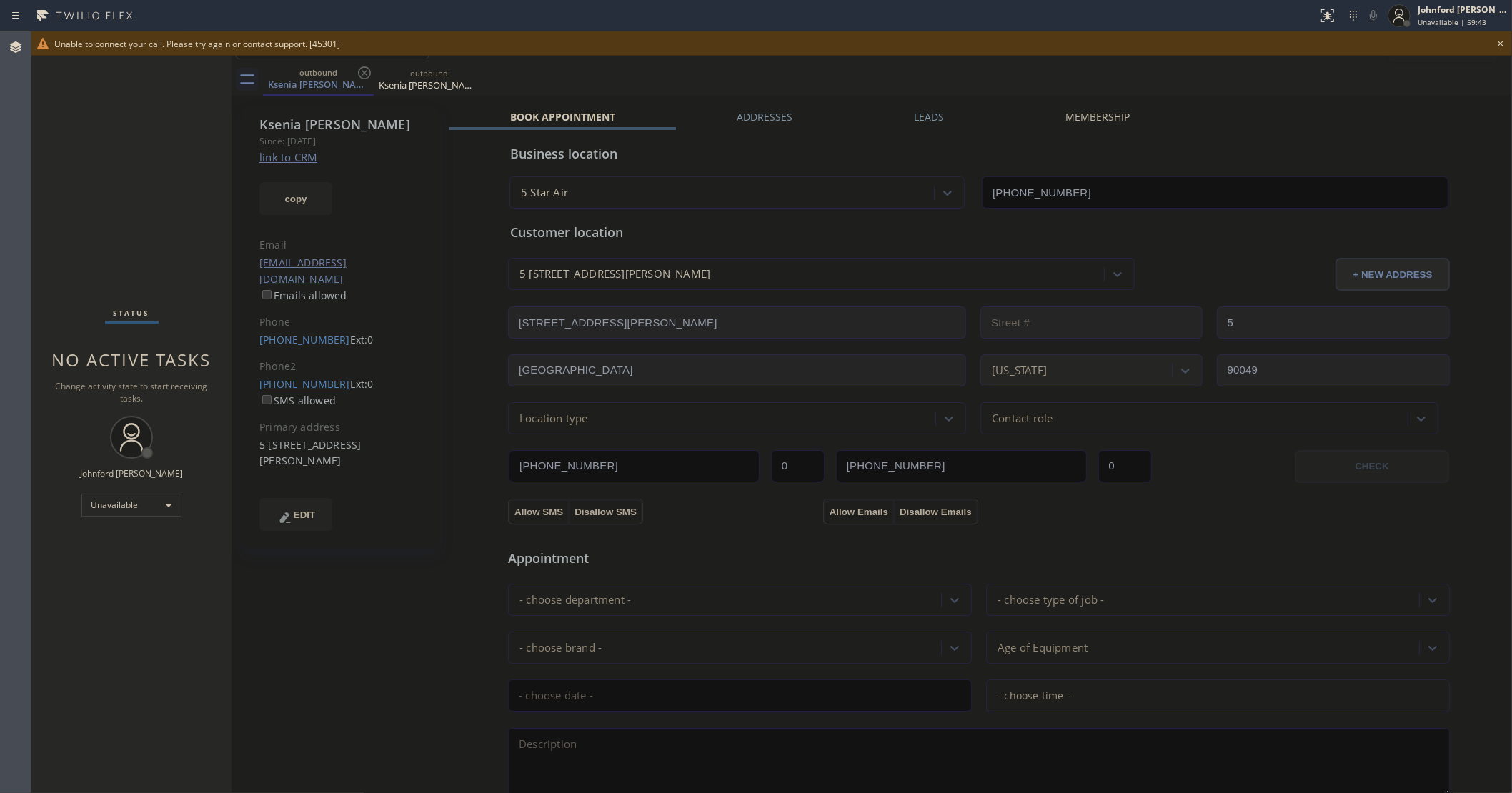
click at [296, 378] on link "(310) 471-1083" at bounding box center [305, 384] width 91 height 13
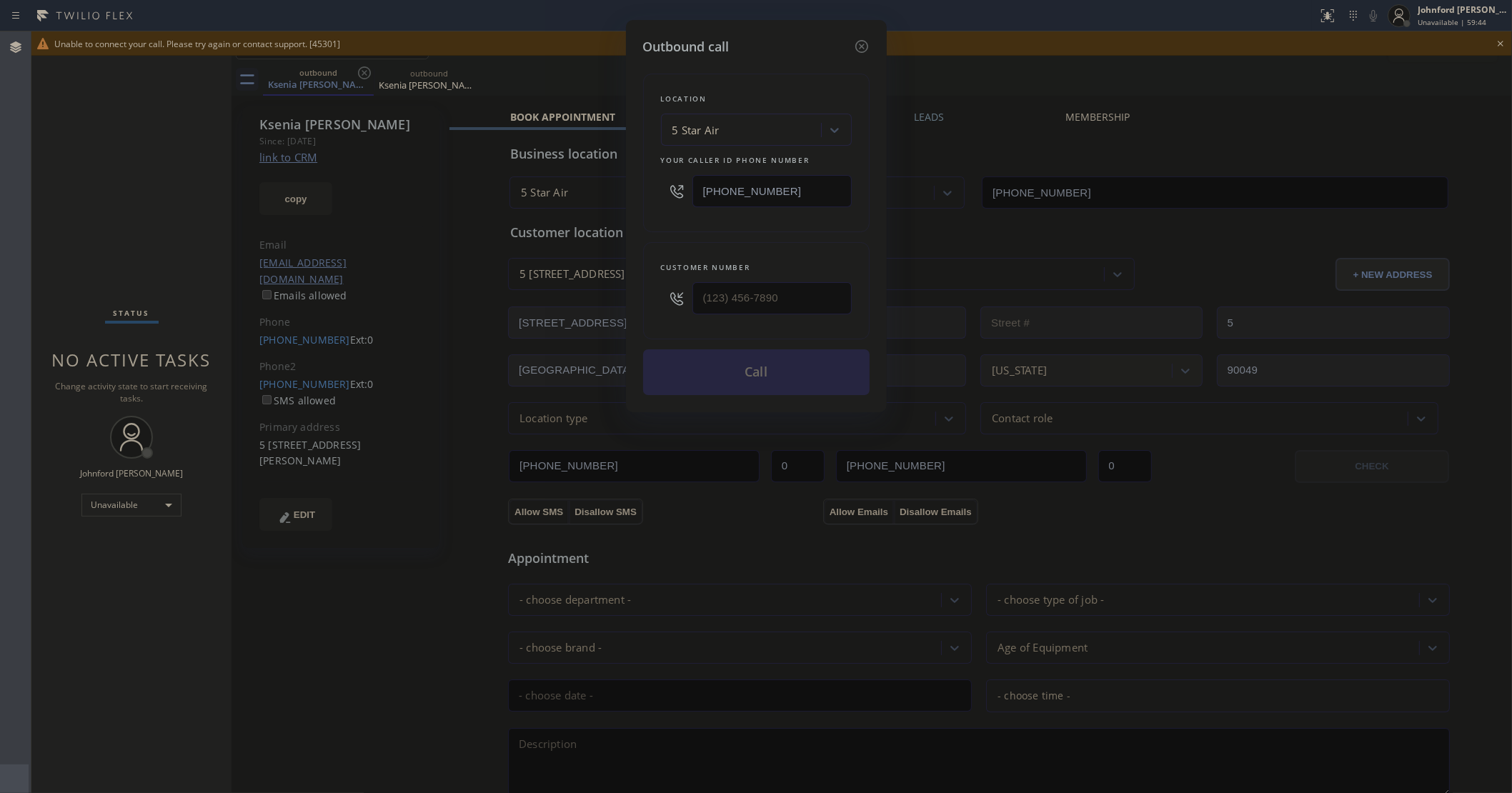
type input "(310) 471-1083"
drag, startPoint x: 803, startPoint y: 167, endPoint x: 622, endPoint y: 167, distance: 181.0
click at [622, 167] on div "Outbound call Location 5 Star Air Your caller id phone number (800) 686-5038 Cu…" at bounding box center [756, 396] width 1512 height 793
click at [777, 183] on input "(___) ___-____" at bounding box center [772, 191] width 159 height 32
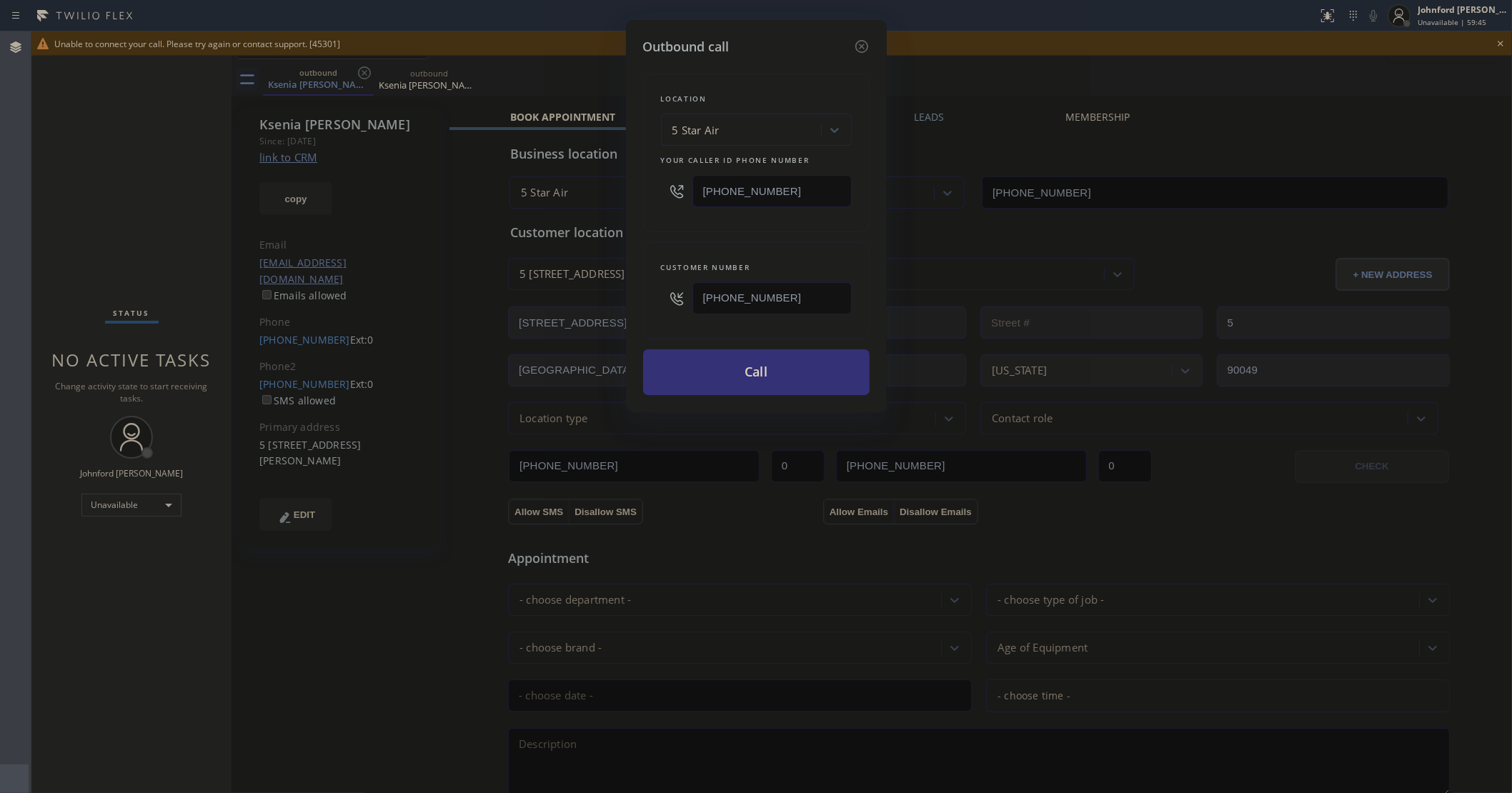
click at [777, 183] on input "[PHONE_NUMBER]" at bounding box center [772, 191] width 159 height 32
paste input "310) 340-0466"
type input "(310) 340-0466"
click at [759, 372] on button "Call" at bounding box center [756, 372] width 226 height 45
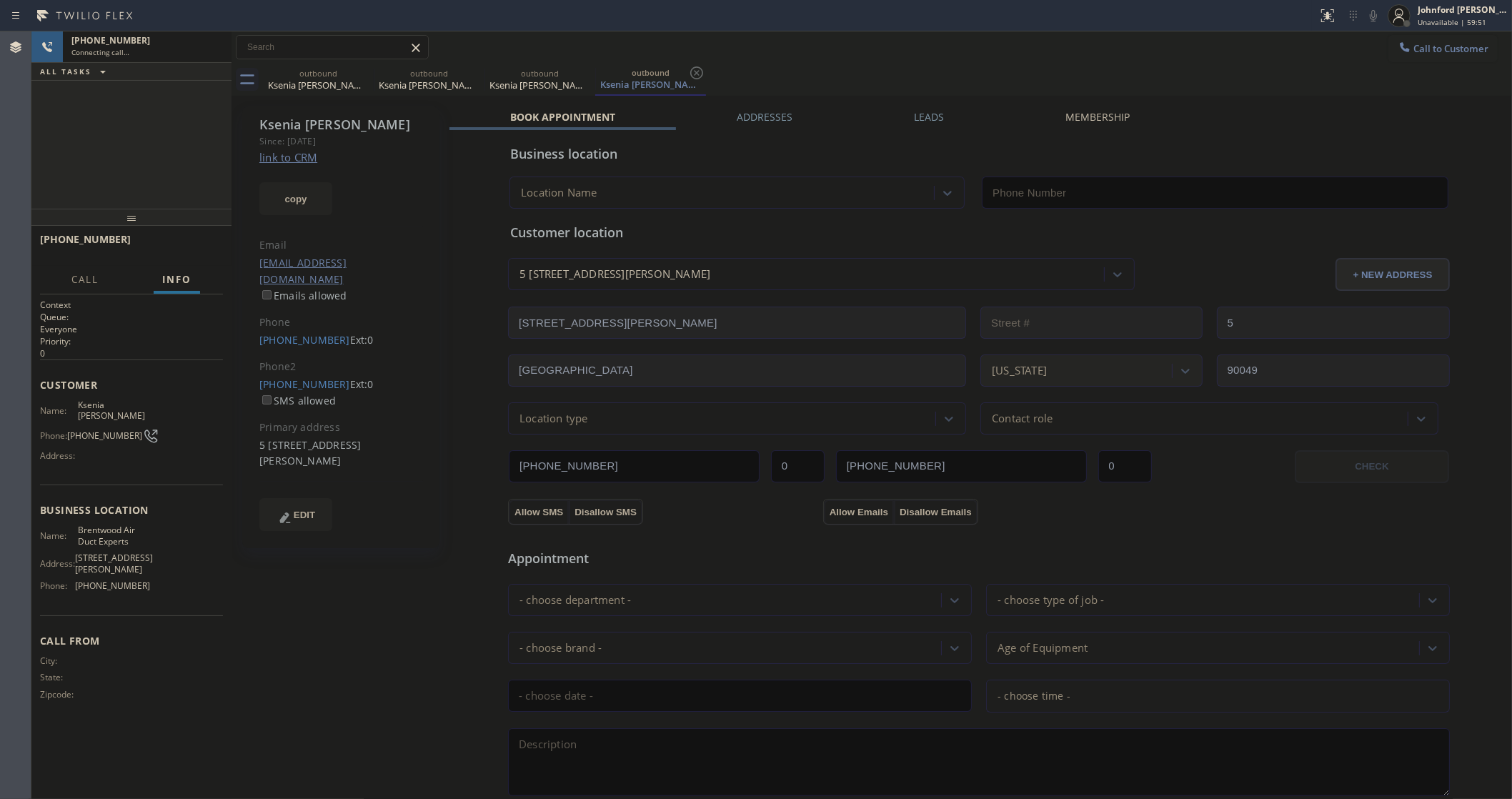
type input "(310) 340-0466"
click at [0, 0] on icon at bounding box center [0, 0] width 0 height 0
click at [360, 70] on icon at bounding box center [364, 73] width 17 height 17
type input "(310) 340-0466"
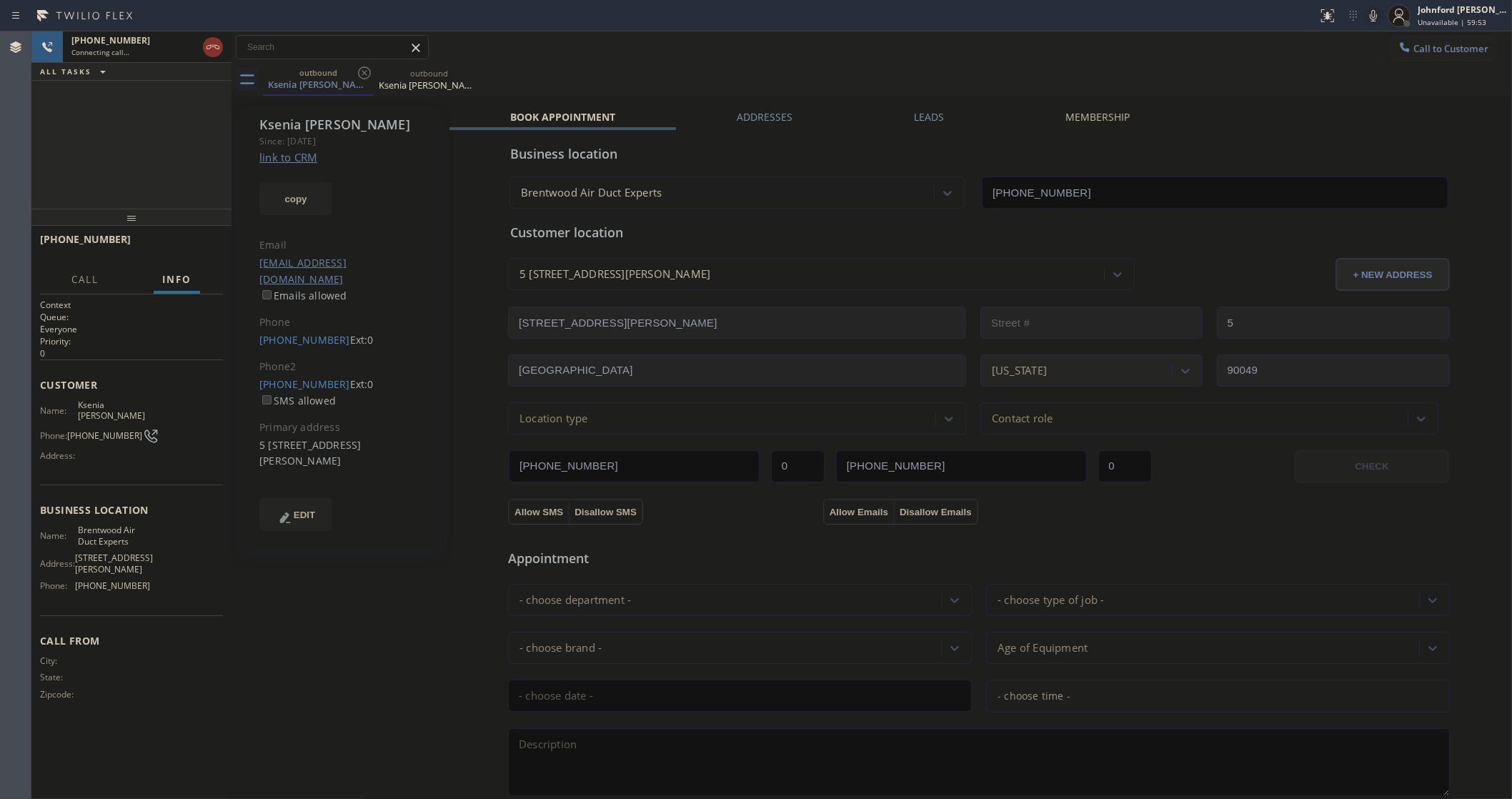
click at [145, 130] on div "+13104711083 Connecting call… ALL TASKS ALL TASKS ACTIVE TASKS TASKS IN WRAP UP" at bounding box center [131, 119] width 200 height 177
click at [176, 45] on div "+13104711083" at bounding box center [134, 40] width 126 height 12
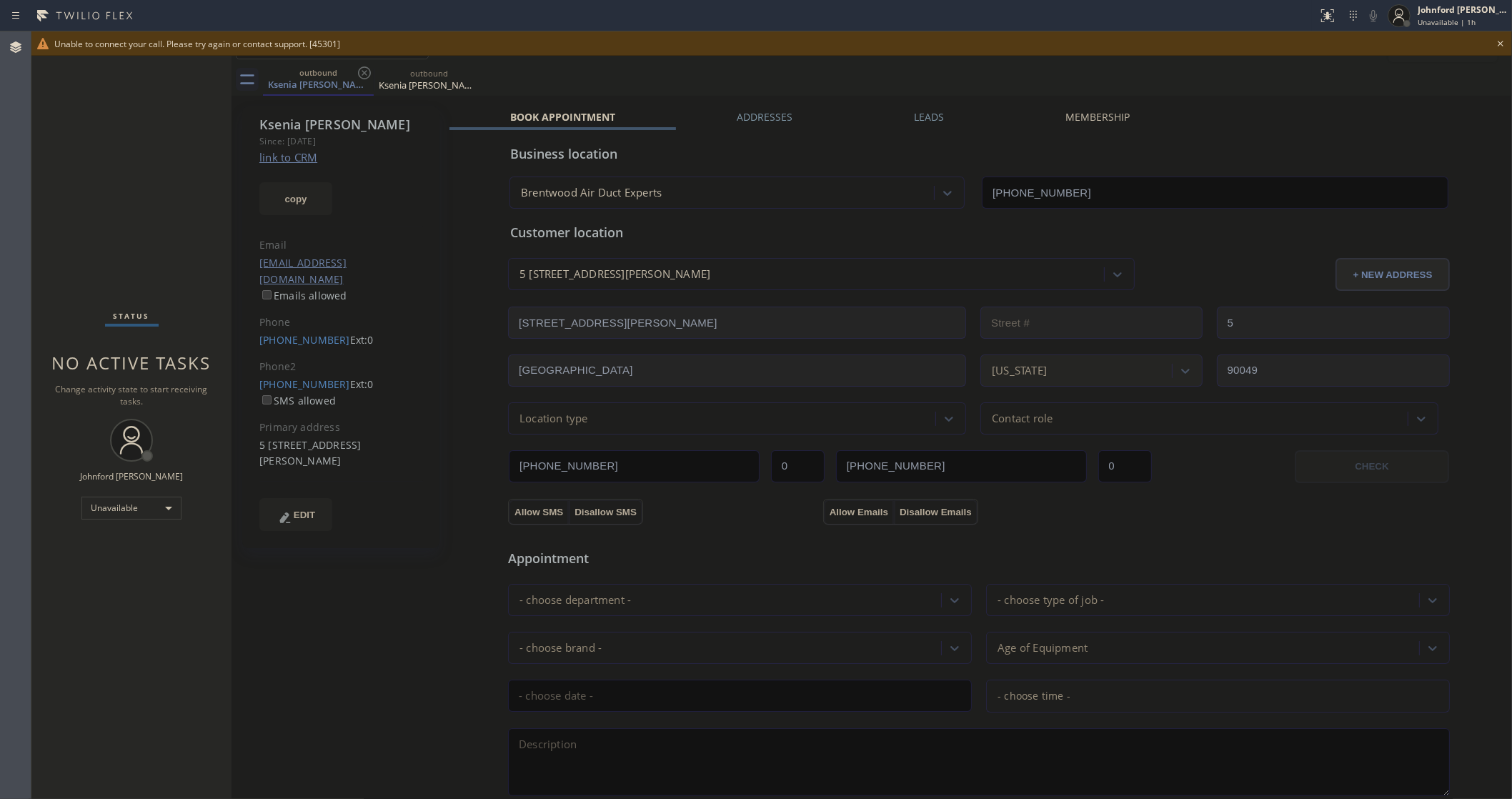
click at [127, 221] on div "Status No active tasks Change activity state to start receiving tasks. [PERSON_…" at bounding box center [131, 415] width 200 height 768
click at [1501, 45] on icon at bounding box center [1501, 44] width 17 height 17
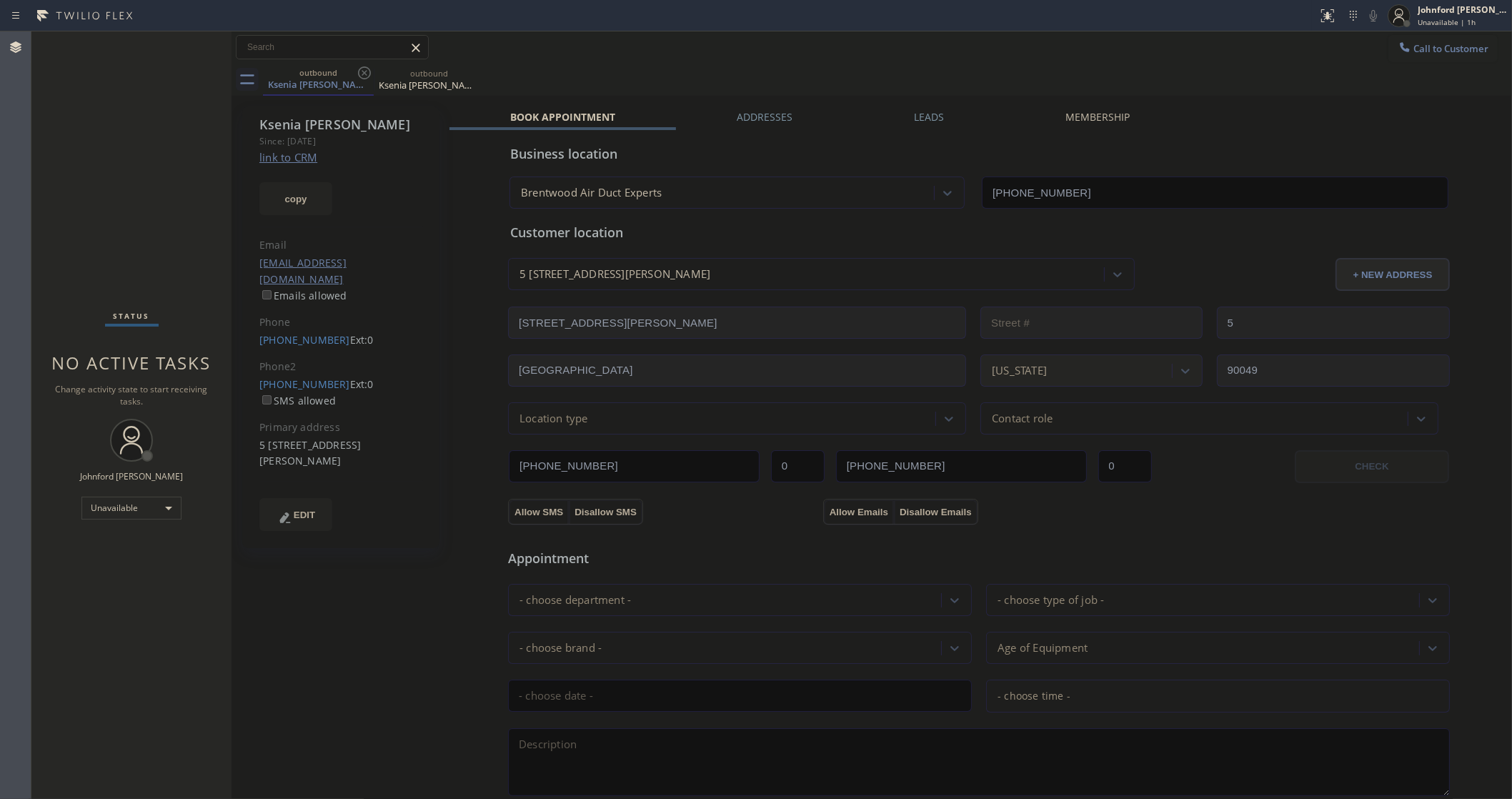
click at [1398, 48] on icon at bounding box center [1404, 46] width 14 height 14
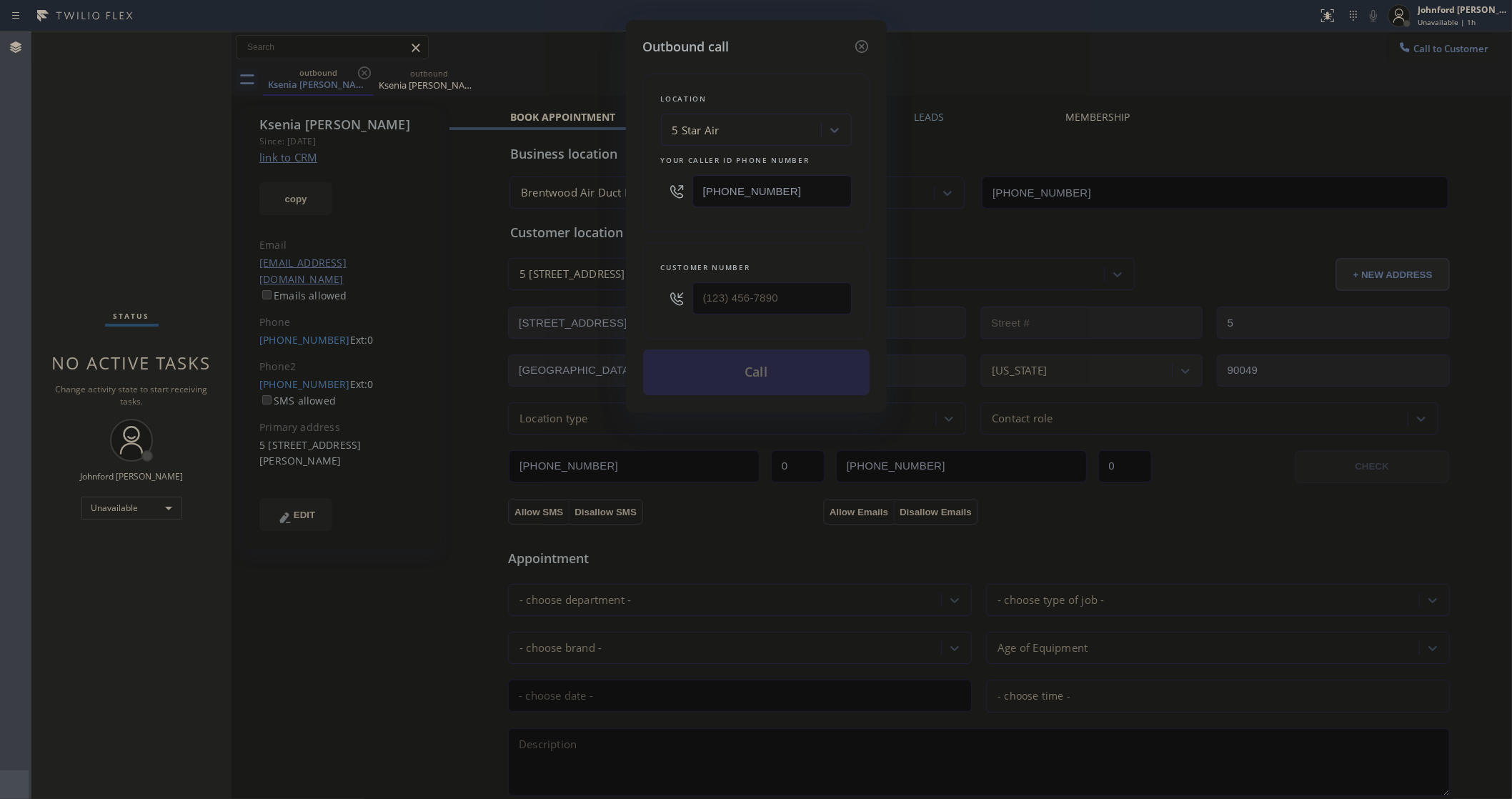
drag, startPoint x: 666, startPoint y: 311, endPoint x: 648, endPoint y: 311, distance: 18.0
click at [648, 311] on div "Customer number" at bounding box center [756, 291] width 226 height 98
click at [723, 287] on input "(___) ___-____" at bounding box center [772, 298] width 159 height 32
paste input "530) 864-1350"
type input "(530) 864-1350"
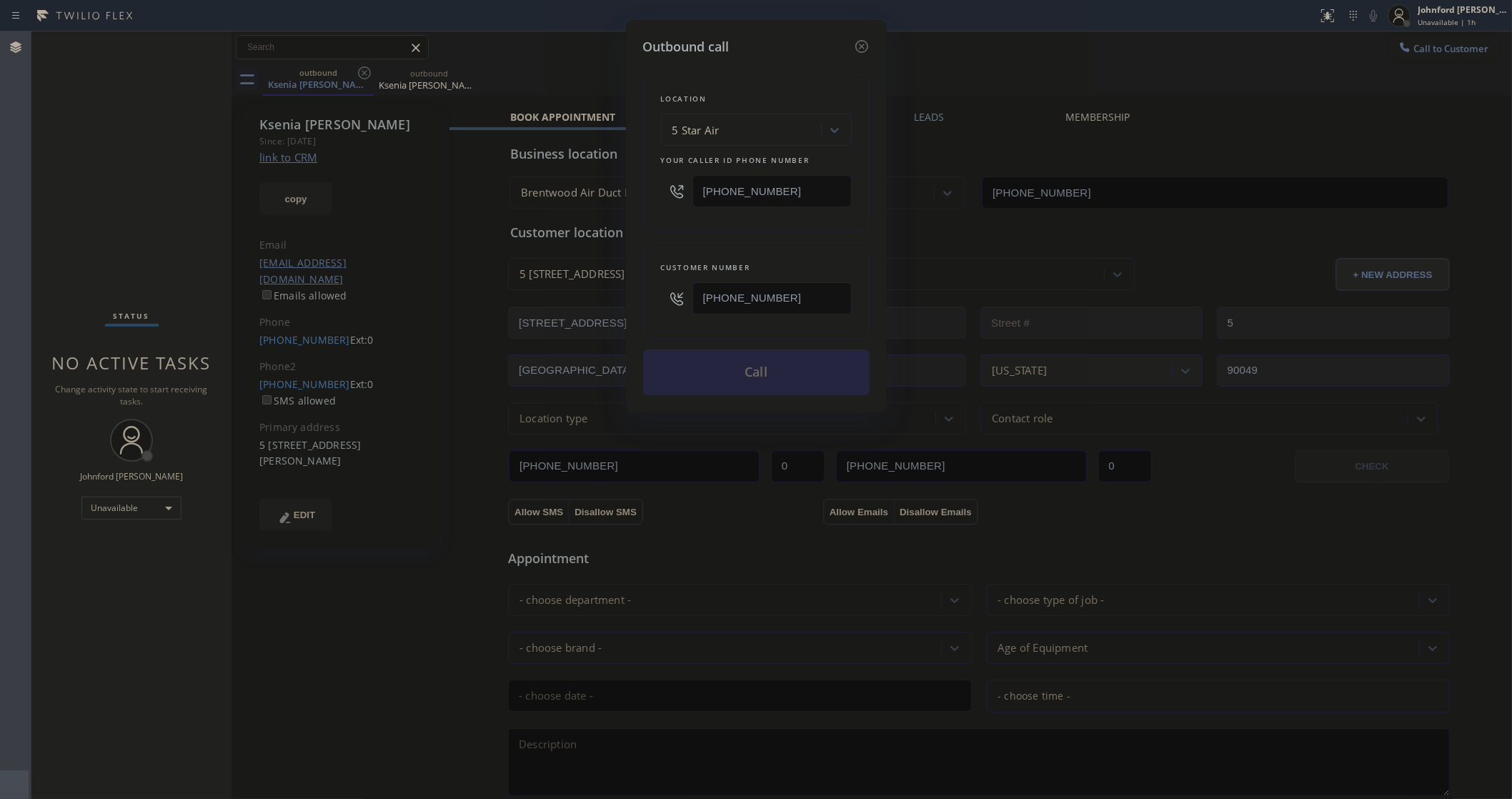
click at [733, 243] on div "Customer number (530) 864-1350" at bounding box center [756, 291] width 226 height 98
click at [743, 366] on button "Call" at bounding box center [756, 372] width 226 height 45
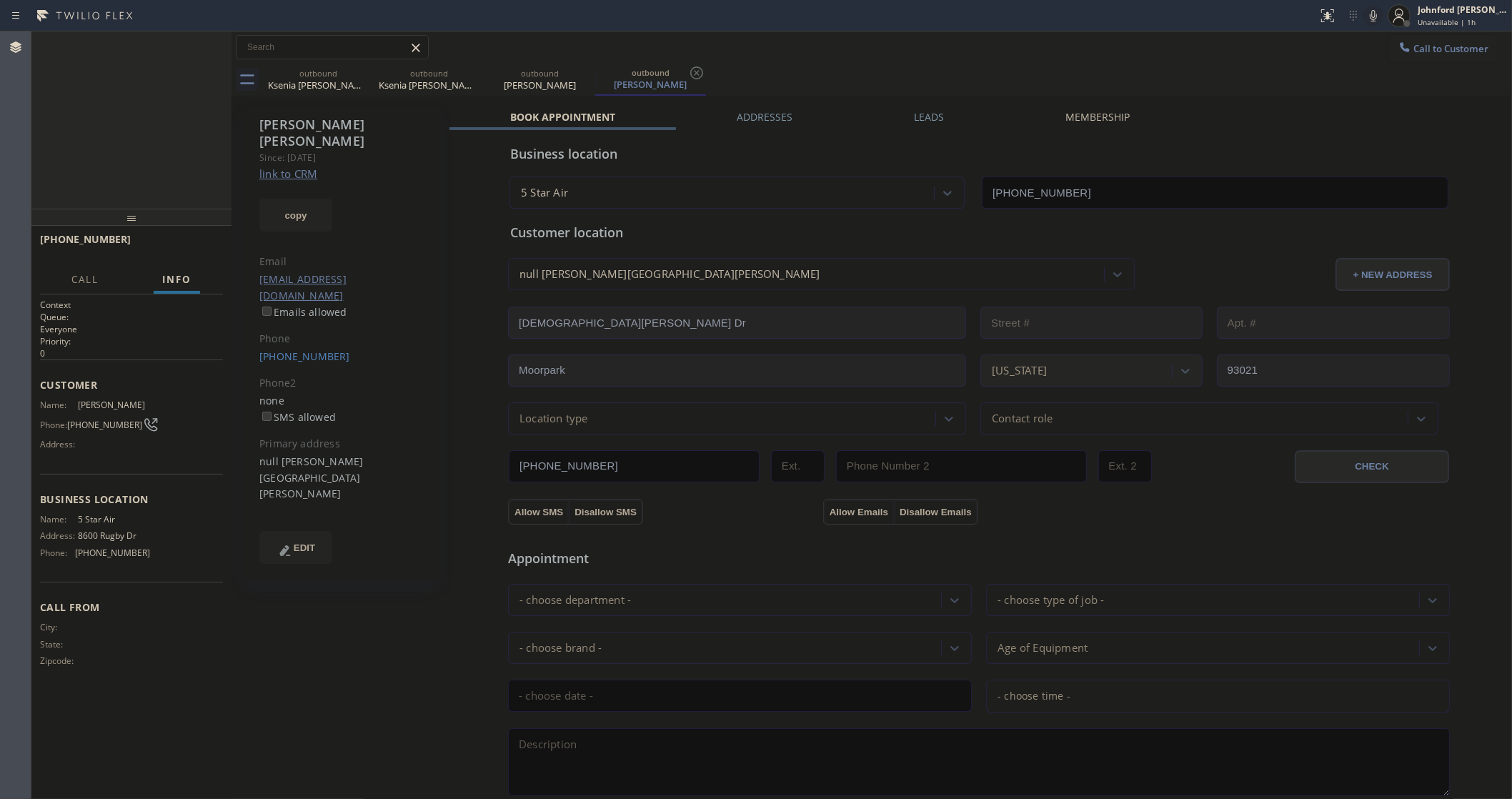
type input "[PHONE_NUMBER]"
click at [185, 246] on span "HANG UP" at bounding box center [189, 245] width 44 height 10
click at [1431, 41] on button "Call to Customer" at bounding box center [1443, 48] width 110 height 27
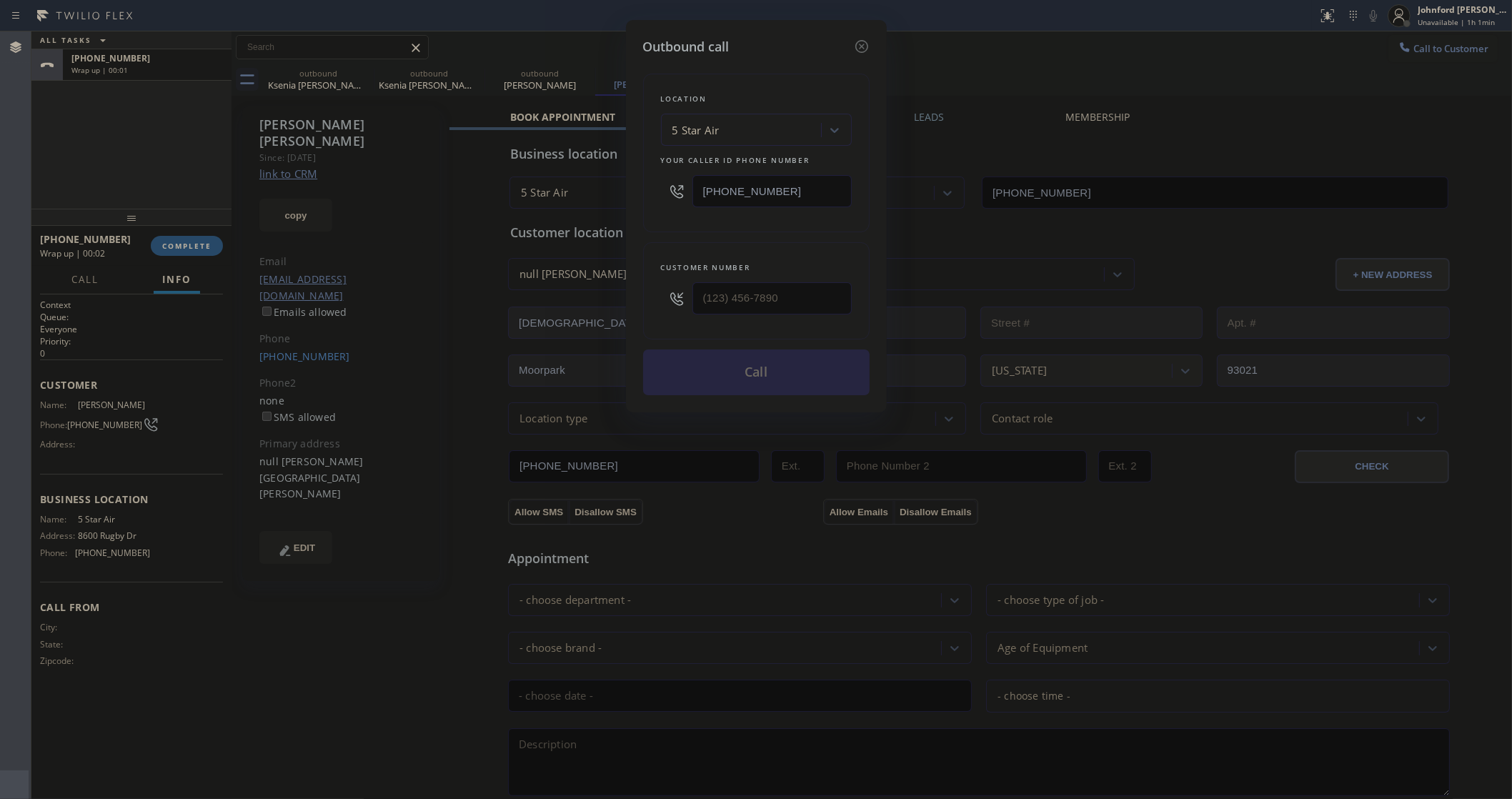
drag, startPoint x: 783, startPoint y: 185, endPoint x: 620, endPoint y: 188, distance: 163.0
click at [660, 188] on div "[PHONE_NUMBER]" at bounding box center [756, 190] width 191 height 46
paste input "5) 919-8383"
type input "(805) 919-8383"
drag, startPoint x: 867, startPoint y: 43, endPoint x: 706, endPoint y: 149, distance: 192.8
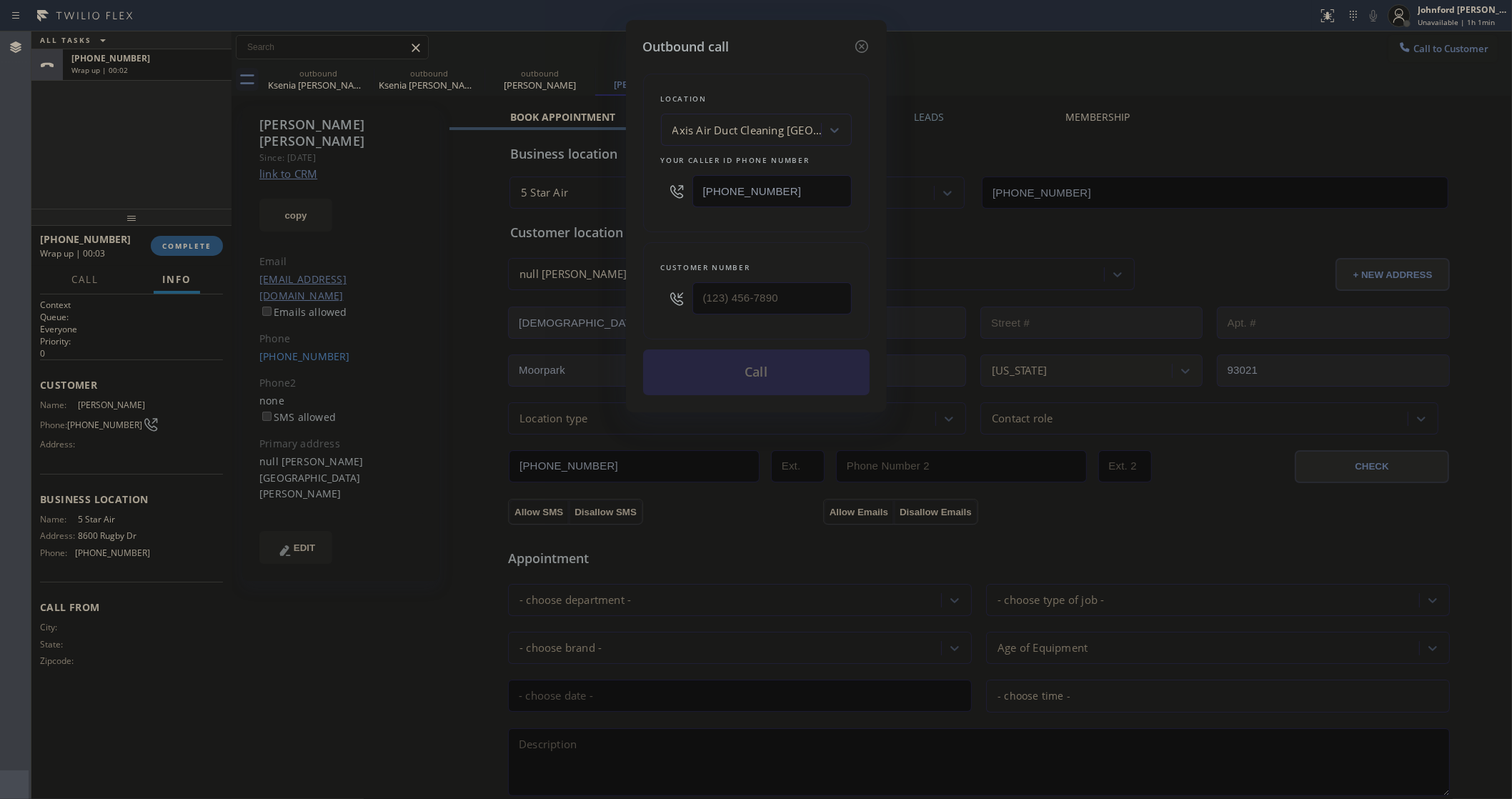
click at [868, 42] on icon at bounding box center [862, 46] width 17 height 17
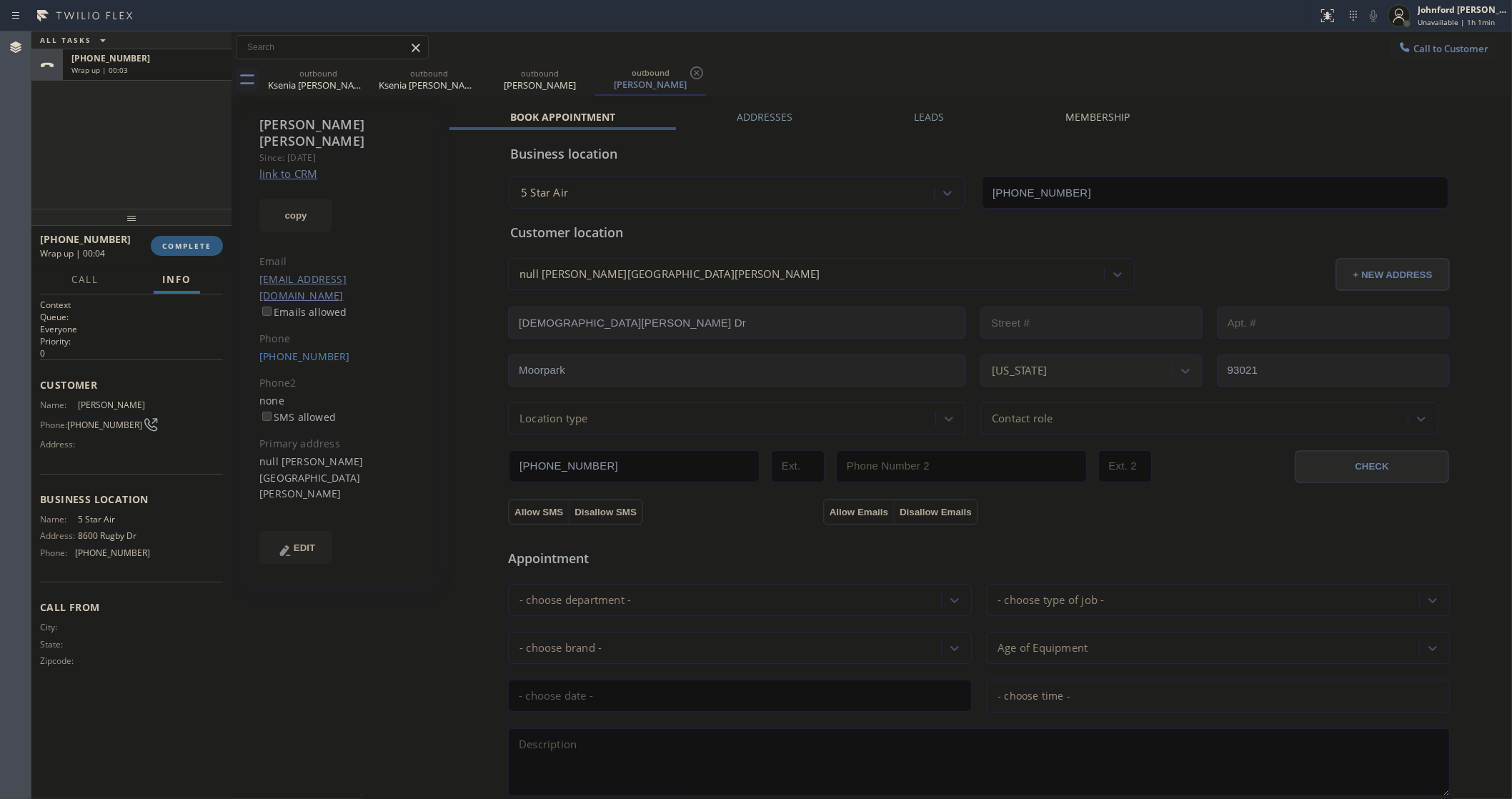
click at [320, 331] on div "Phone" at bounding box center [341, 339] width 164 height 16
click at [308, 349] on link "(530) 864-1350" at bounding box center [305, 356] width 91 height 13
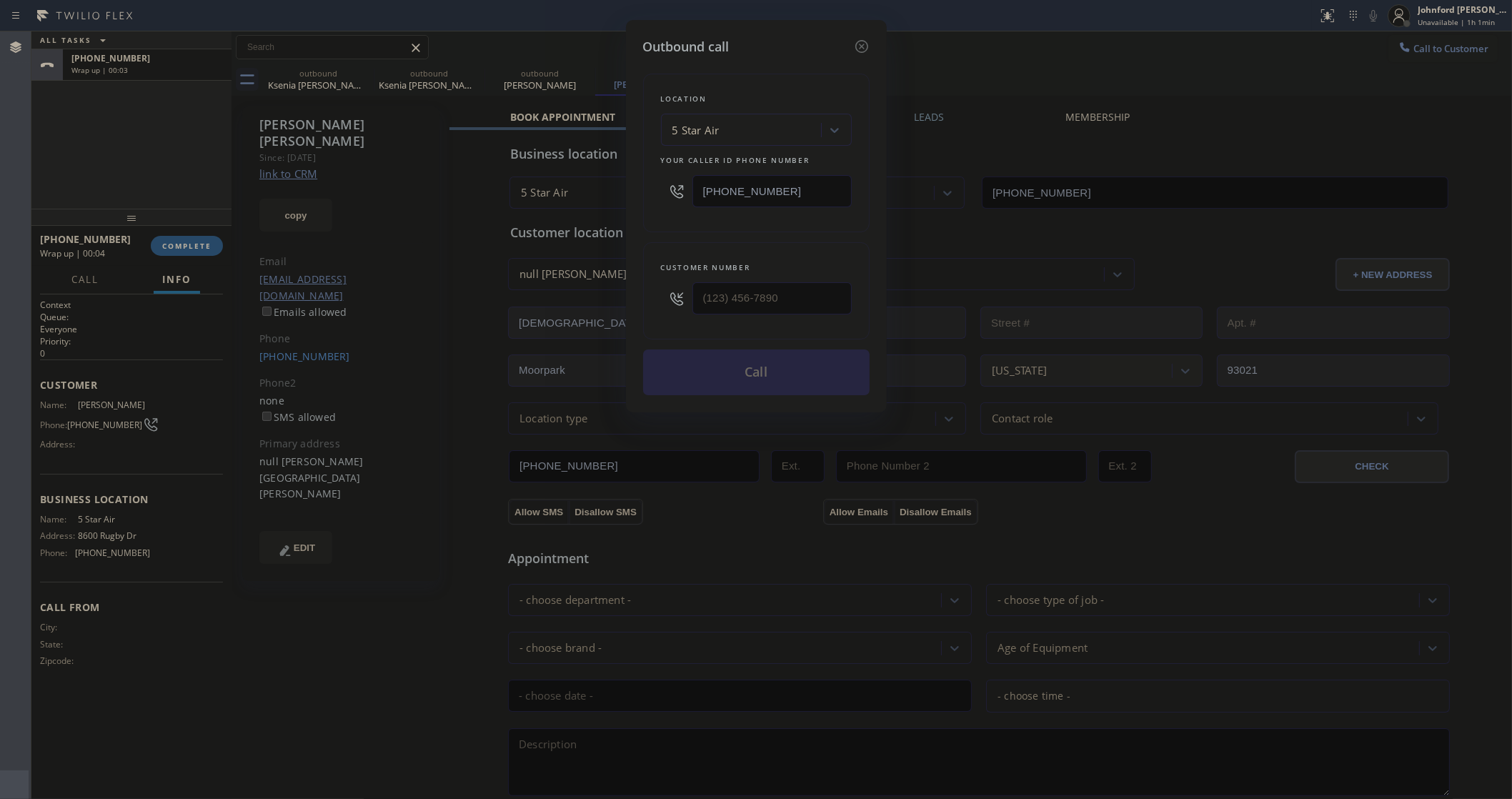
type input "(530) 864-1350"
drag, startPoint x: 800, startPoint y: 191, endPoint x: 660, endPoint y: 193, distance: 140.0
click at [664, 186] on div "[PHONE_NUMBER]" at bounding box center [756, 190] width 191 height 46
paste input "5) 919-8383"
type input "(805) 919-8383"
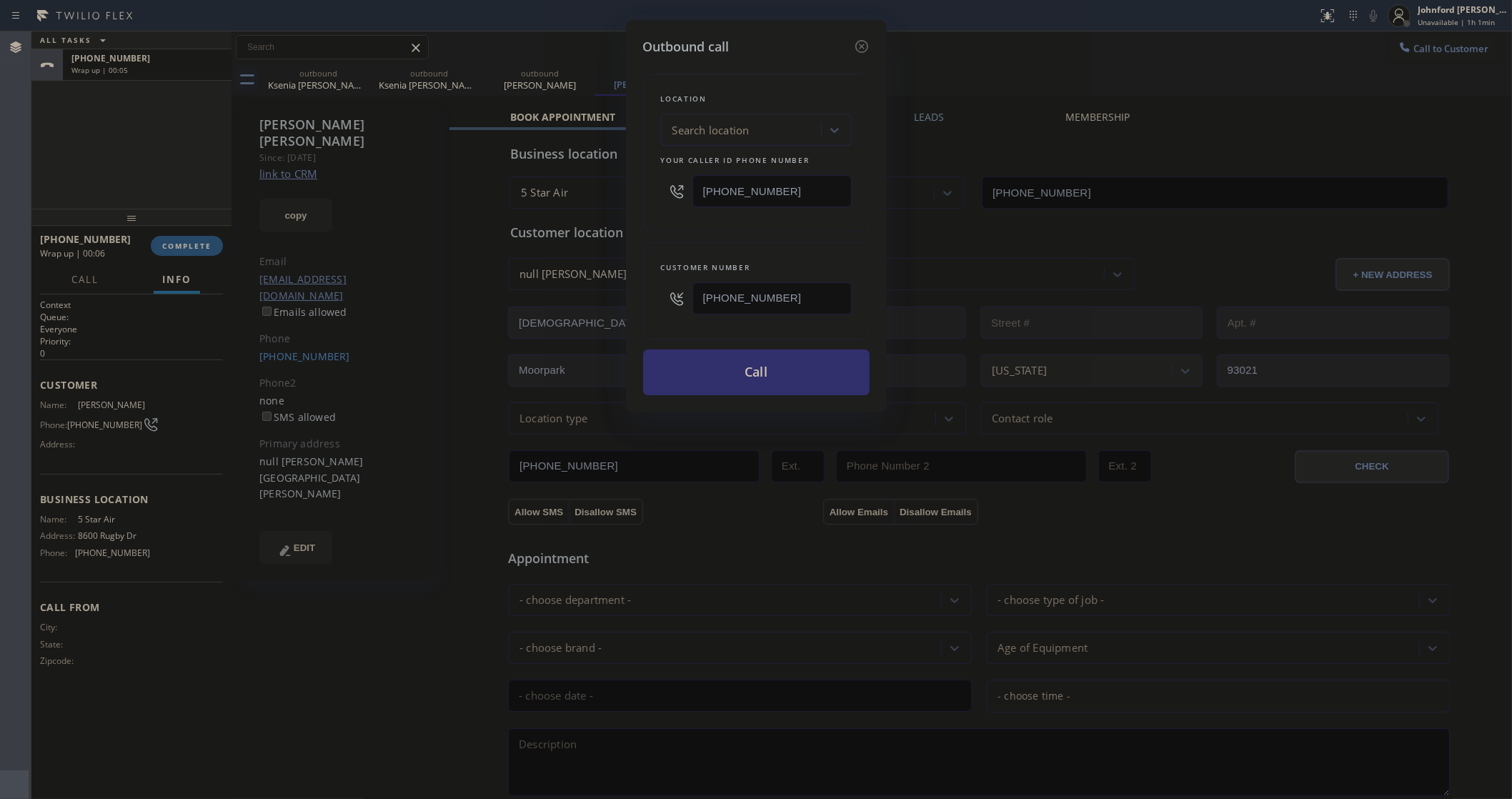
click at [765, 368] on button "Call" at bounding box center [756, 372] width 226 height 45
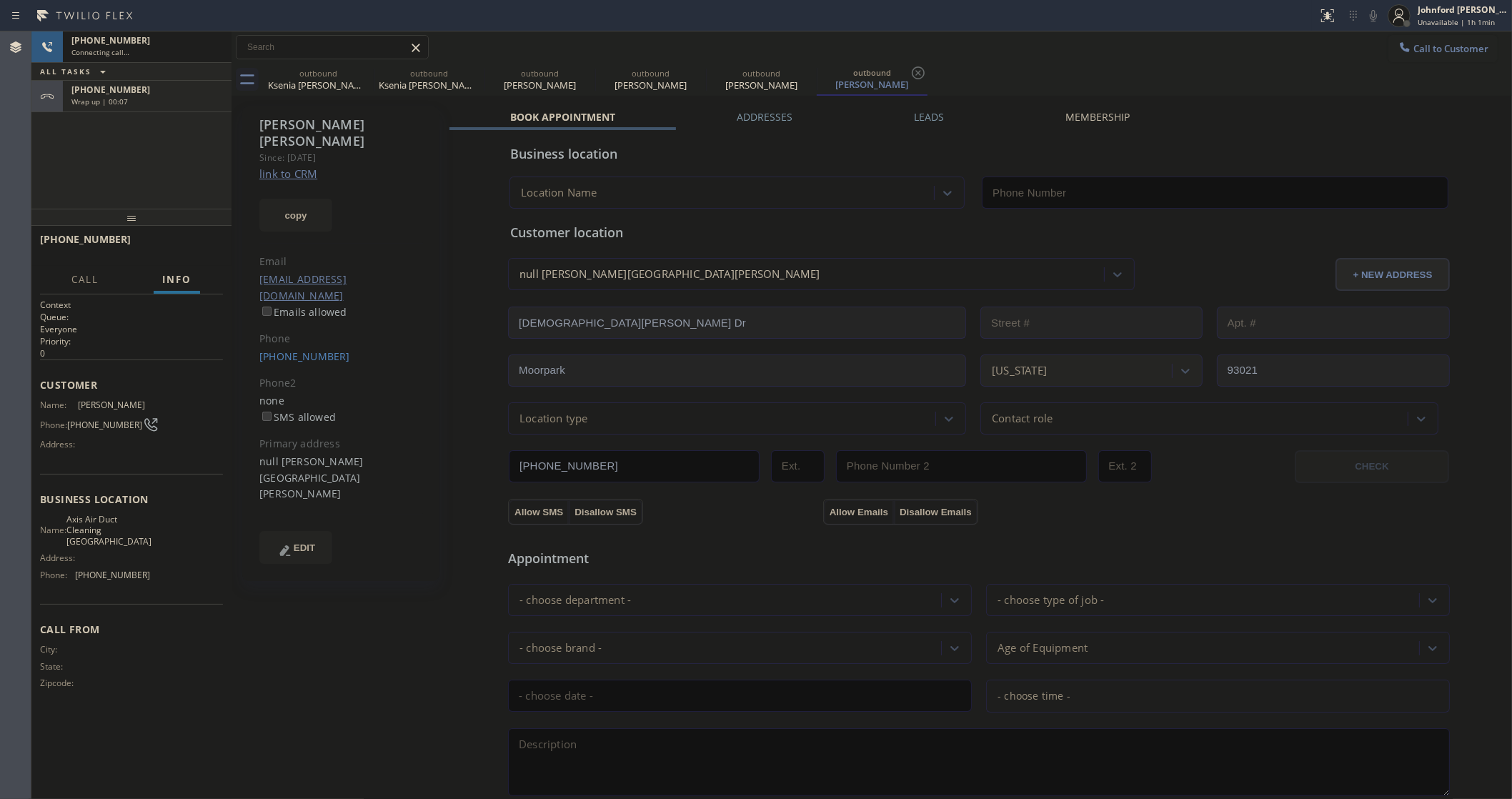
type input "(805) 919-8383"
click at [0, 0] on icon at bounding box center [0, 0] width 0 height 0
click at [466, 68] on icon at bounding box center [475, 73] width 17 height 17
click at [356, 68] on icon at bounding box center [364, 73] width 17 height 17
click at [0, 0] on icon at bounding box center [0, 0] width 0 height 0
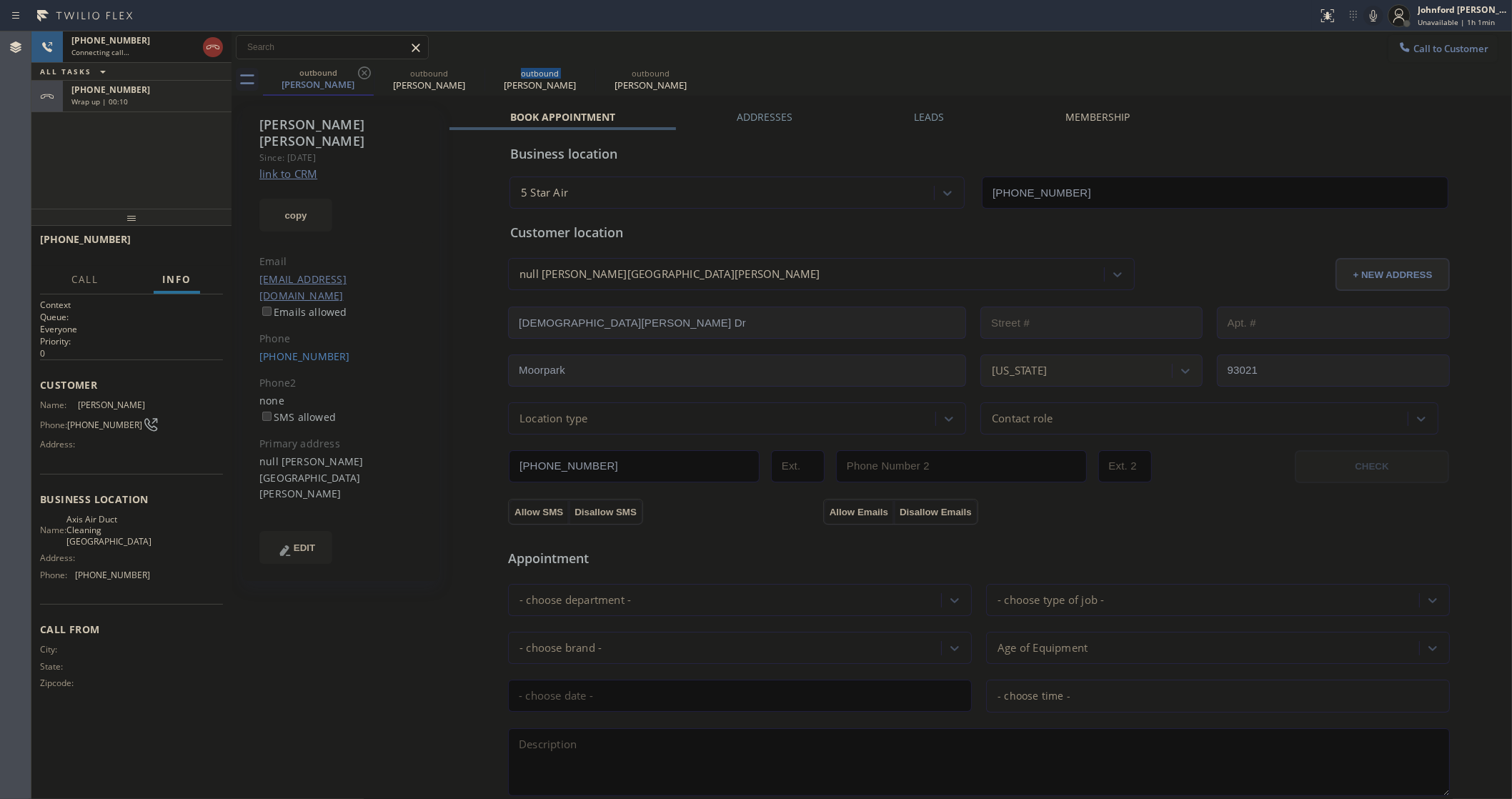
type input "(805) 919-8383"
click at [185, 244] on span "HANG UP" at bounding box center [189, 245] width 44 height 10
click at [185, 244] on span "COMPLETE" at bounding box center [186, 245] width 49 height 10
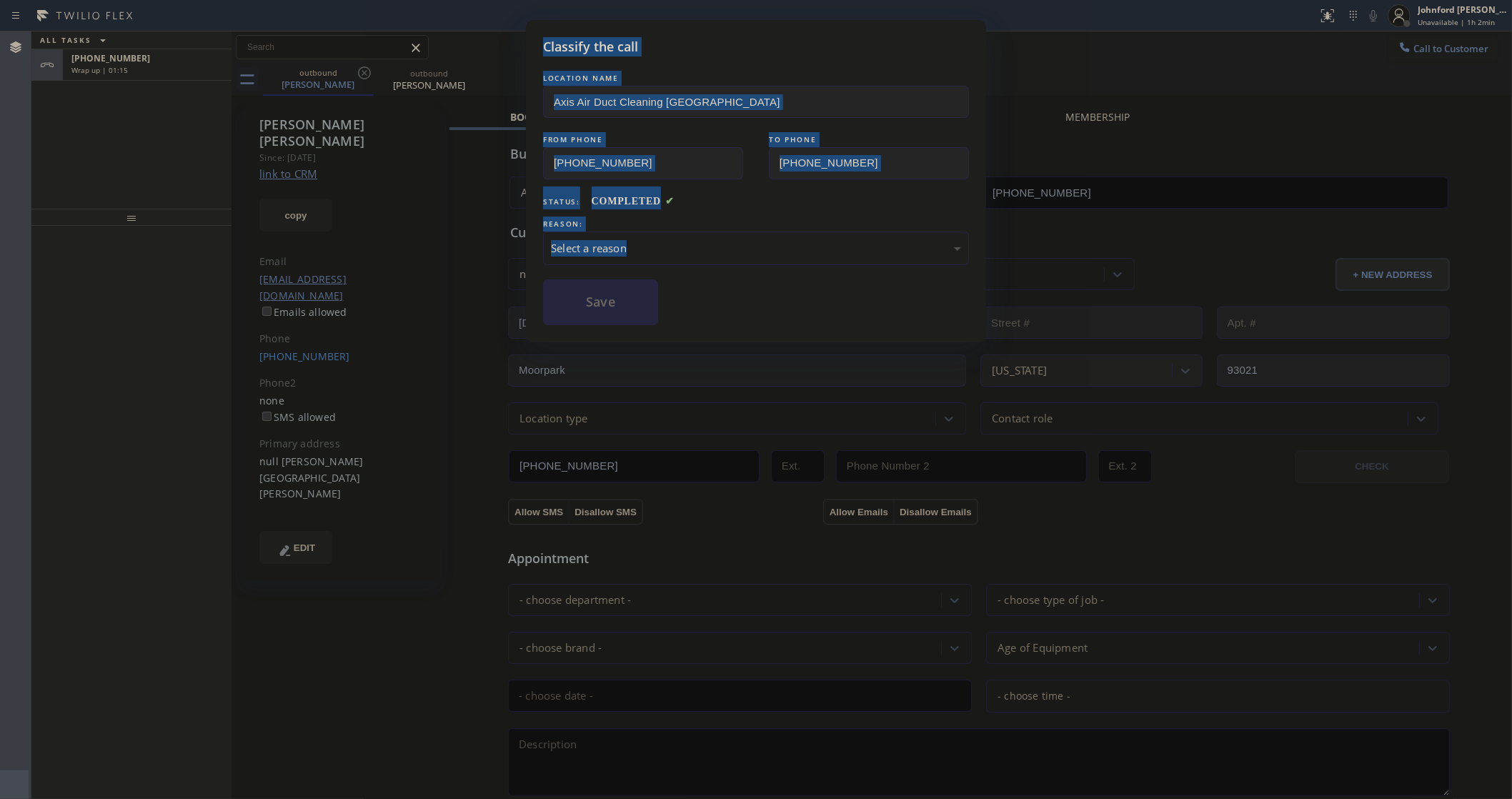
drag, startPoint x: 395, startPoint y: 273, endPoint x: -202, endPoint y: 269, distance: 597.0
click at [0, 269] on html "Status report No issues detected If you experience an issue, please download th…" at bounding box center [756, 400] width 1512 height 799
click at [654, 232] on div "Select a reason" at bounding box center [756, 248] width 426 height 33
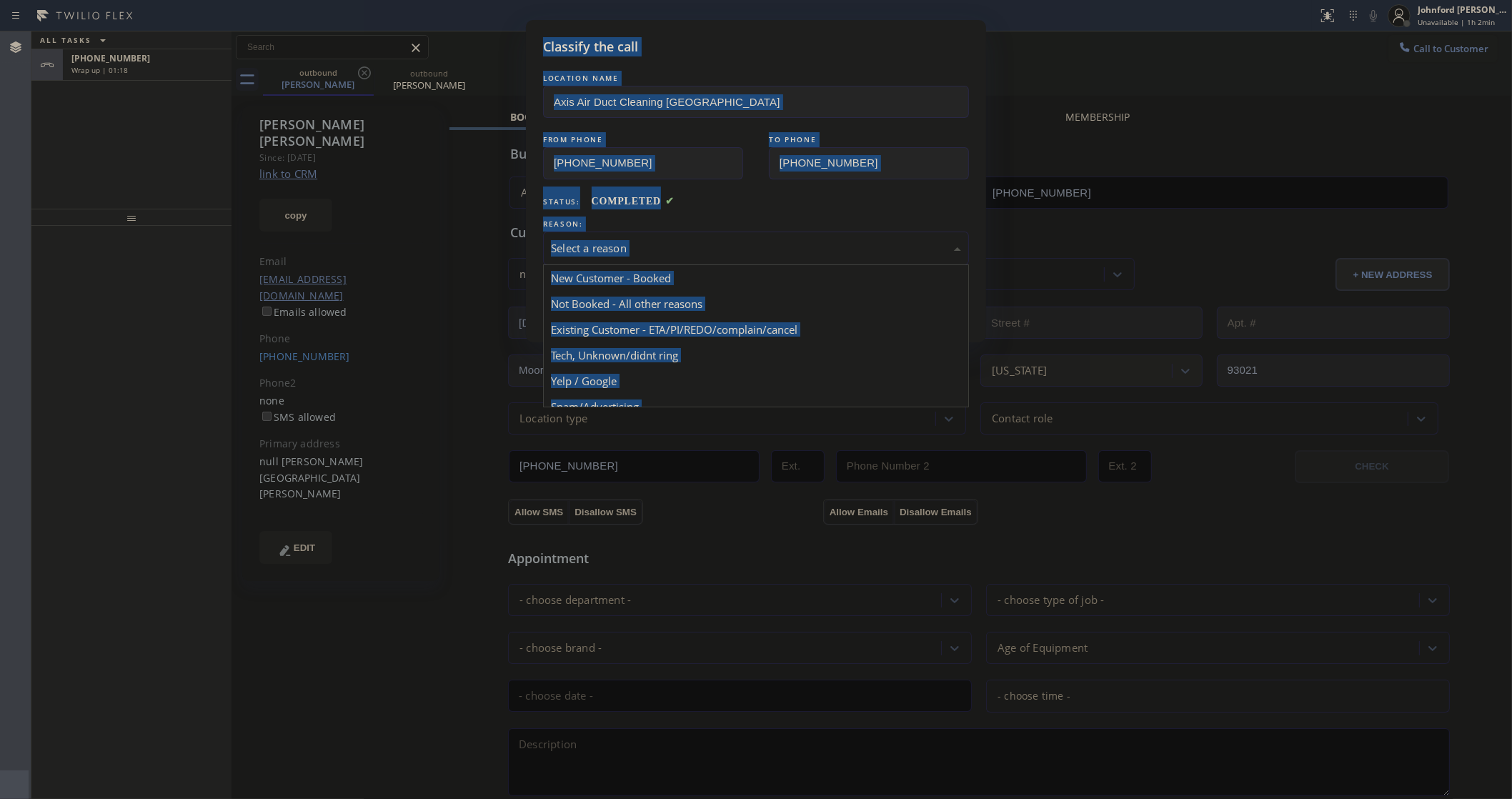
click at [659, 253] on div "Select a reason" at bounding box center [756, 248] width 426 height 33
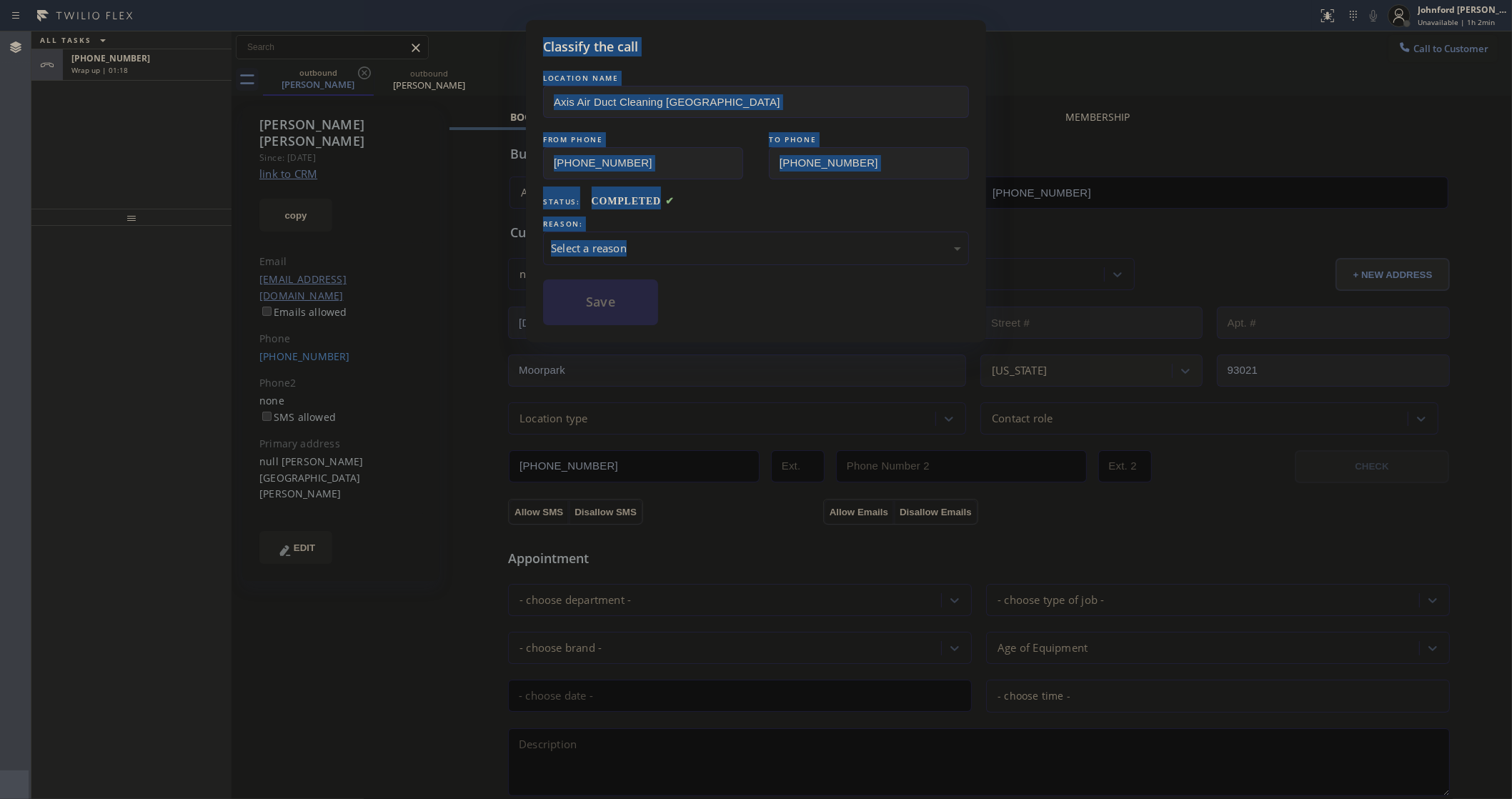
click at [659, 253] on div "Select a reason" at bounding box center [756, 248] width 426 height 33
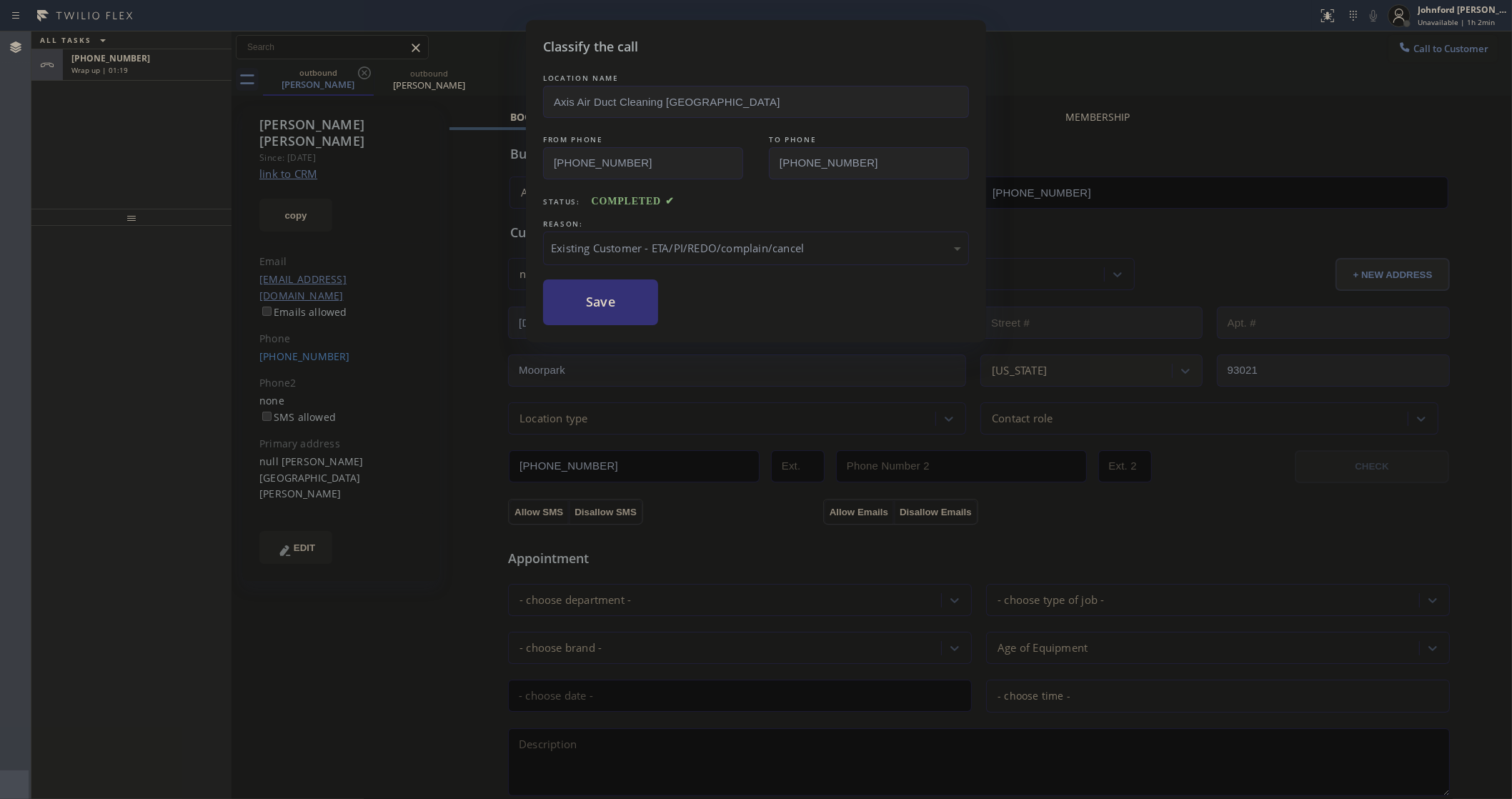
click at [690, 221] on div "REASON:" at bounding box center [756, 224] width 426 height 15
click at [687, 246] on div "Existing Customer - ETA/PI/REDO/complain/cancel" at bounding box center [755, 248] width 410 height 16
click at [622, 310] on button "Save" at bounding box center [601, 302] width 115 height 45
click at [187, 80] on div "Classify the call LOCATION NAME Axis Air Duct Cleaning Moorpark FROM PHONE (805…" at bounding box center [756, 400] width 1512 height 799
click at [173, 68] on div "Classify the call LOCATION NAME Axis Air Duct Cleaning Moorpark FROM PHONE (805…" at bounding box center [756, 400] width 1512 height 799
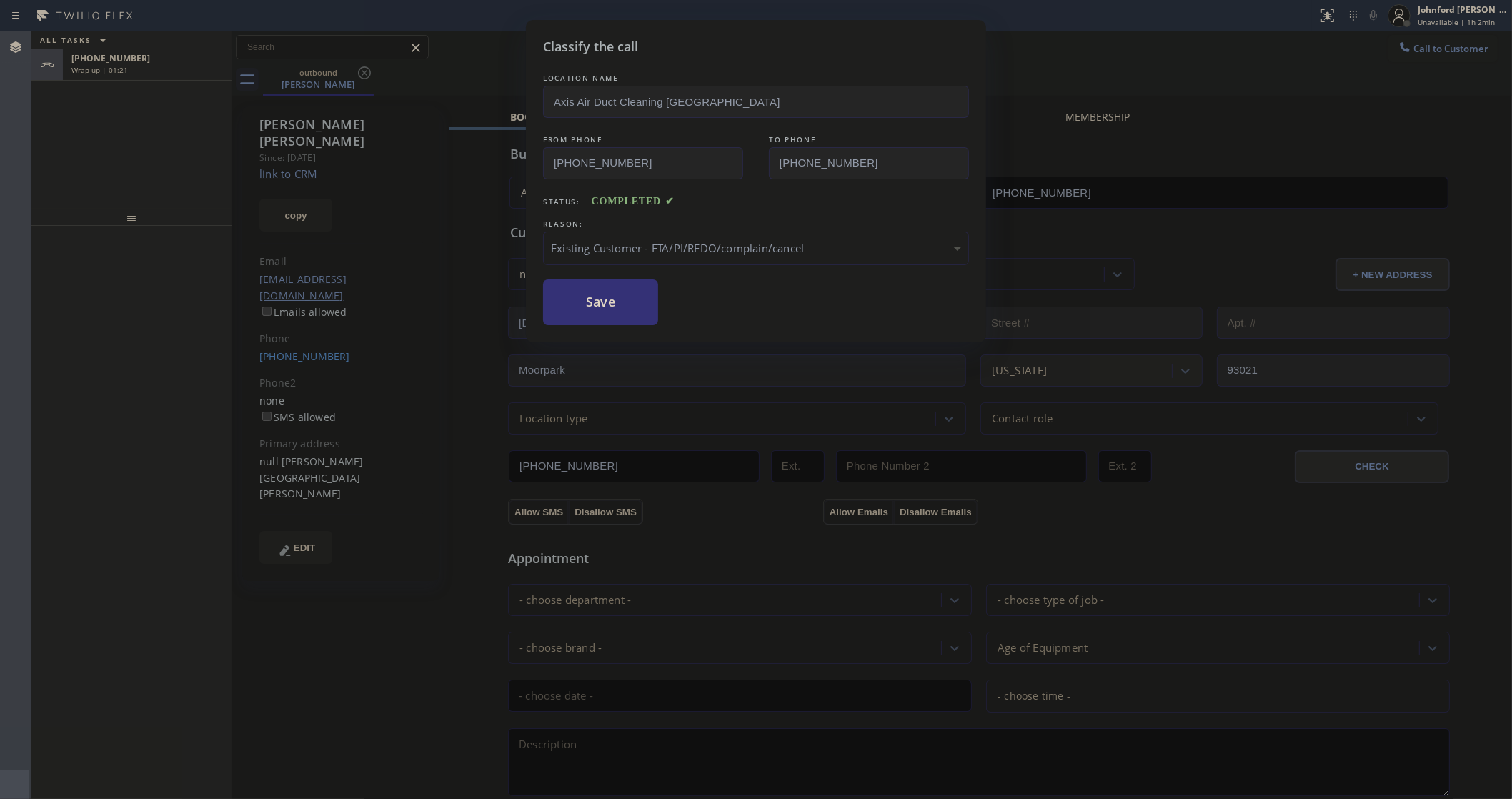
click at [173, 68] on div "Wrap up | 01:21" at bounding box center [148, 70] width 151 height 10
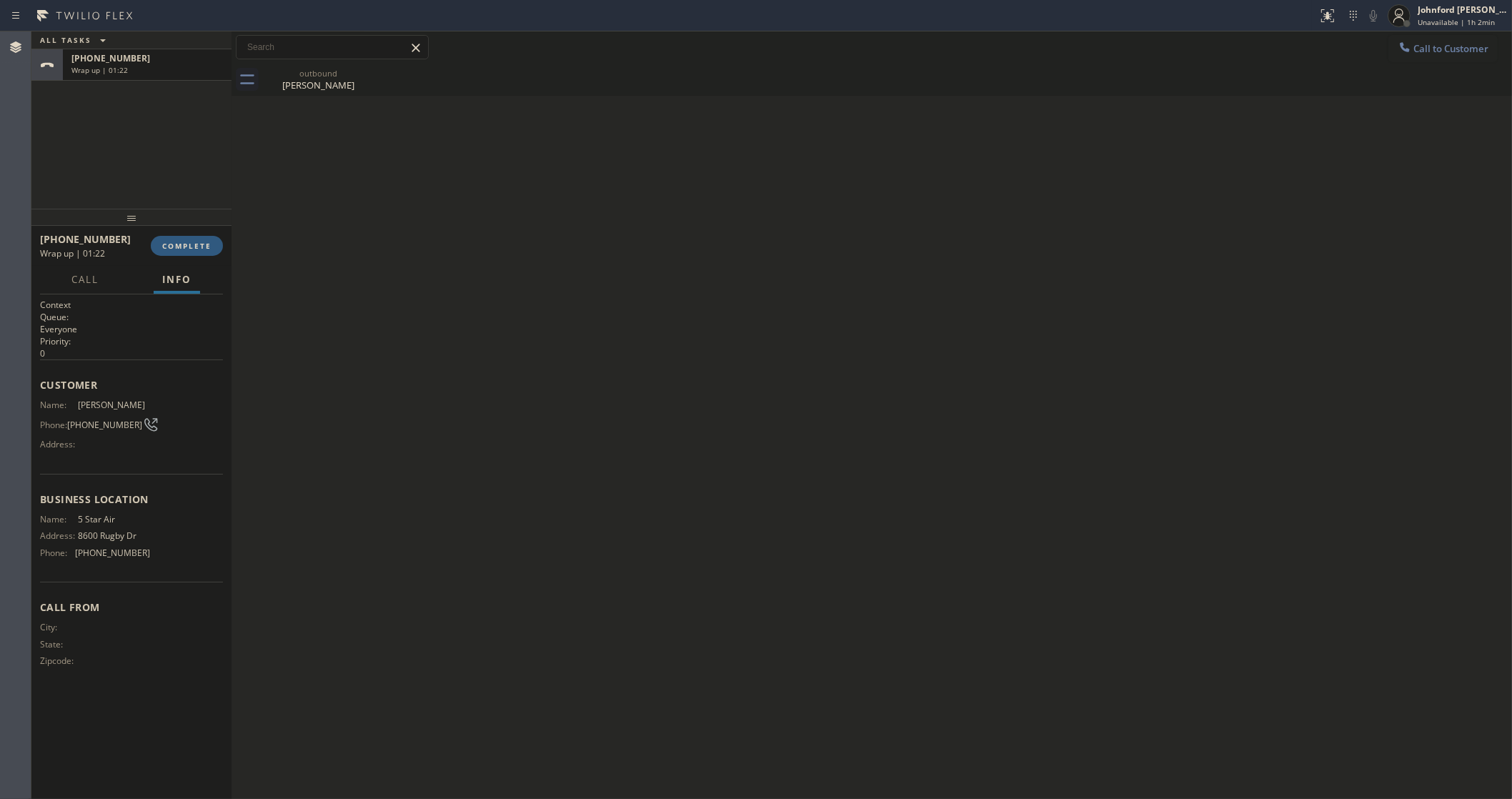
click at [173, 68] on div "Wrap up | 01:22" at bounding box center [148, 70] width 151 height 10
click at [187, 241] on span "COMPLETE" at bounding box center [186, 245] width 49 height 10
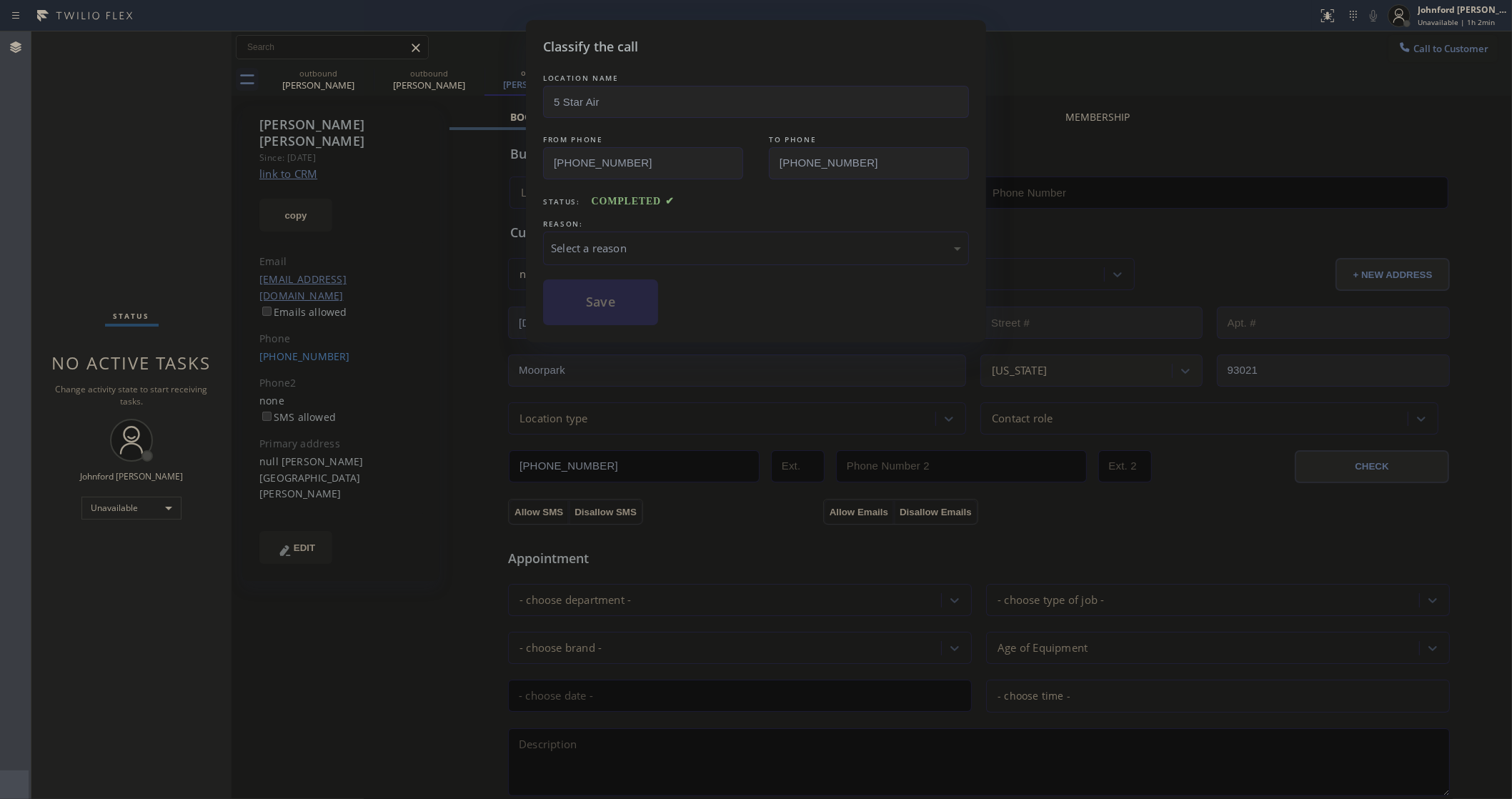
drag, startPoint x: 625, startPoint y: 274, endPoint x: 641, endPoint y: 258, distance: 22.6
click at [625, 270] on div "LOCATION NAME 5 Star Air FROM PHONE (800) 686-5038 TO PHONE (530) 864-1350 Stat…" at bounding box center [756, 198] width 426 height 255
type input "[PHONE_NUMBER]"
click at [649, 256] on div "Select a reason" at bounding box center [756, 248] width 426 height 33
click at [603, 308] on button "Save" at bounding box center [601, 302] width 115 height 45
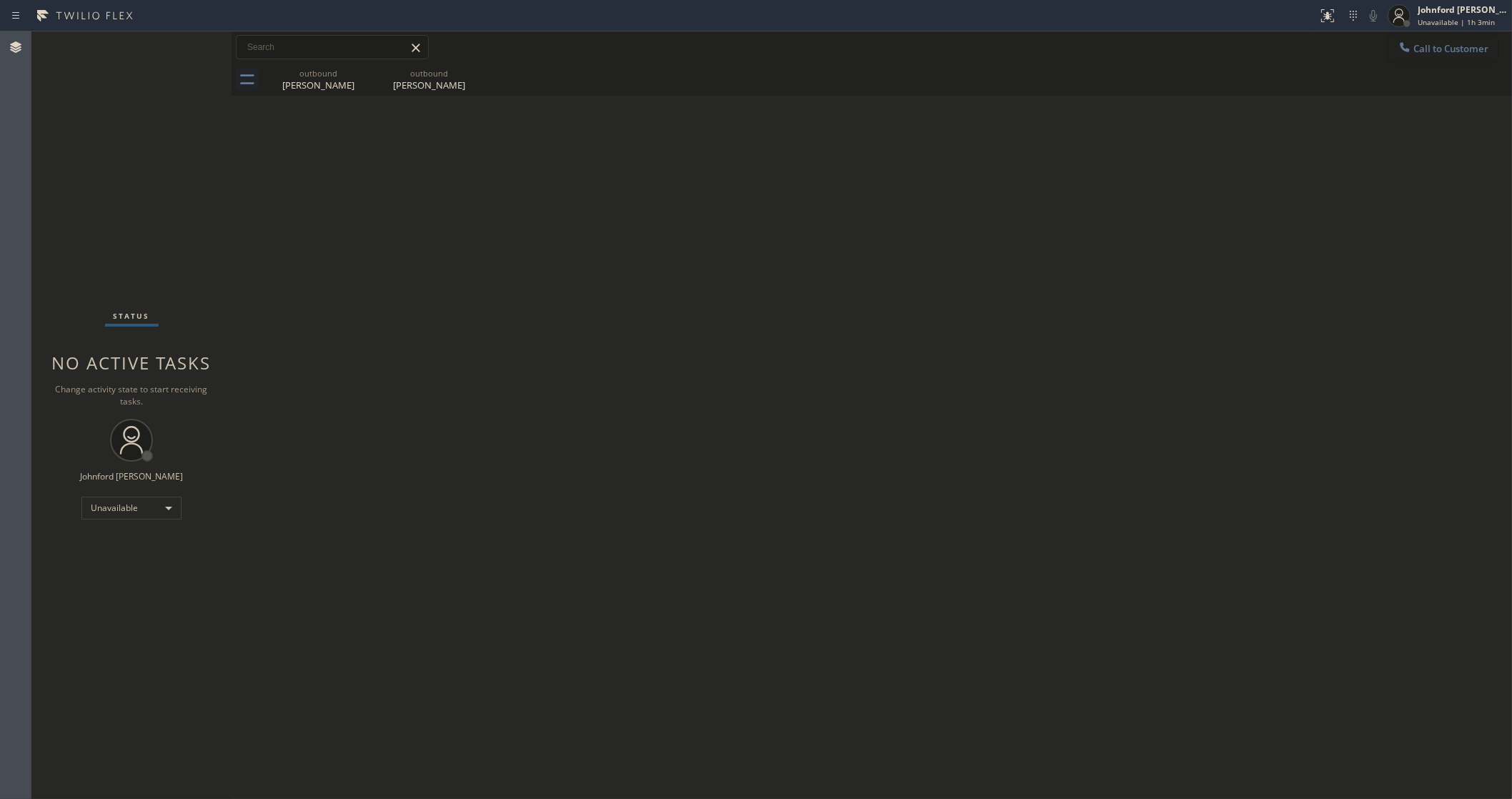
drag, startPoint x: 1431, startPoint y: 51, endPoint x: 932, endPoint y: 230, distance: 530.1
click at [1429, 51] on span "Call to Customer" at bounding box center [1450, 49] width 75 height 13
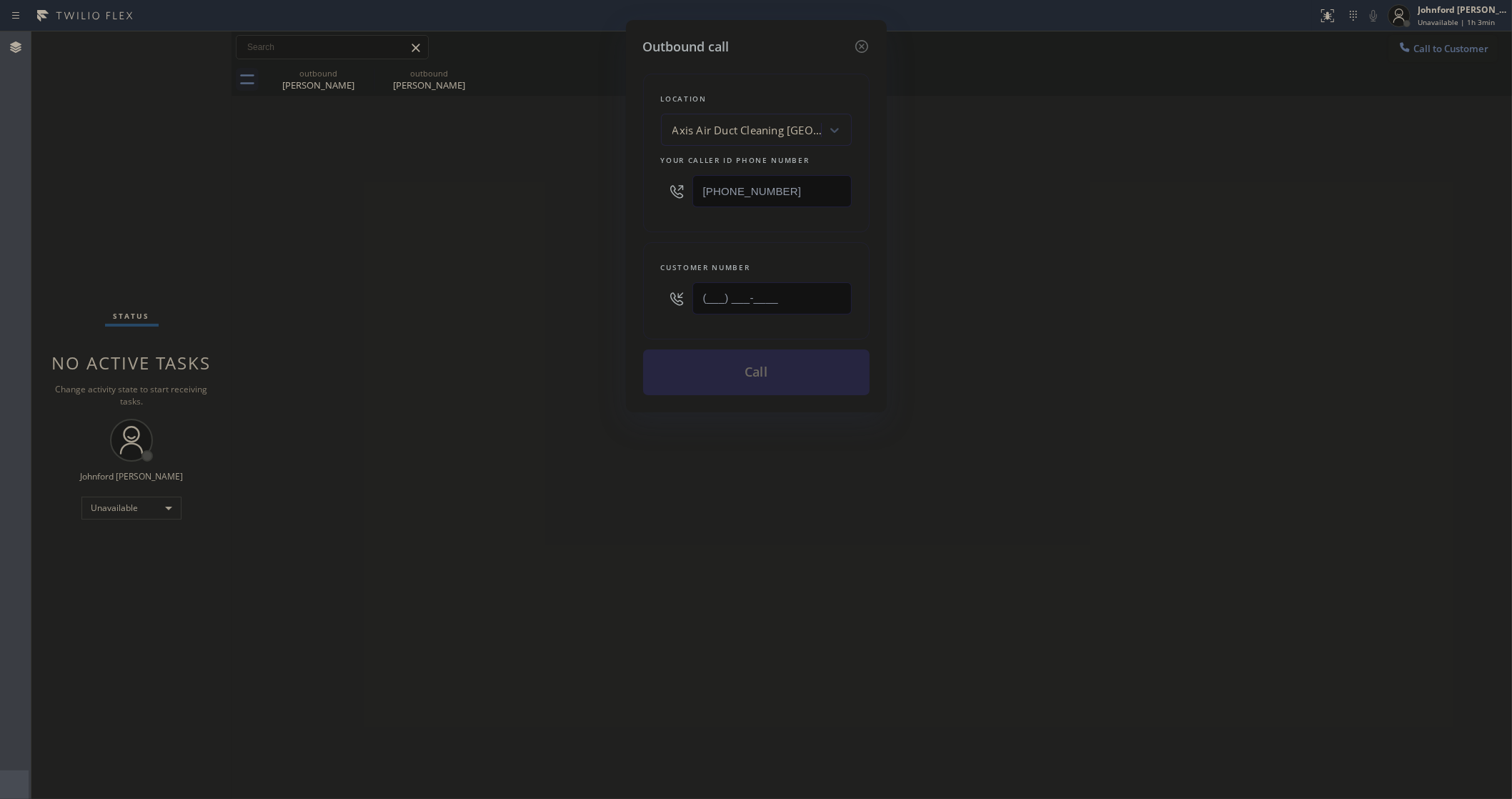
drag, startPoint x: 806, startPoint y: 284, endPoint x: 571, endPoint y: 290, distance: 235.1
click at [572, 290] on div "Outbound call Location Axis Air Duct Cleaning Moorpark Your caller id phone num…" at bounding box center [756, 400] width 1512 height 799
paste input "310) 699-1755"
type input "(310) 699-1755"
click at [571, 290] on div "Outbound call Location Axis Air Duct Cleaning Moorpark Your caller id phone num…" at bounding box center [756, 400] width 1512 height 799
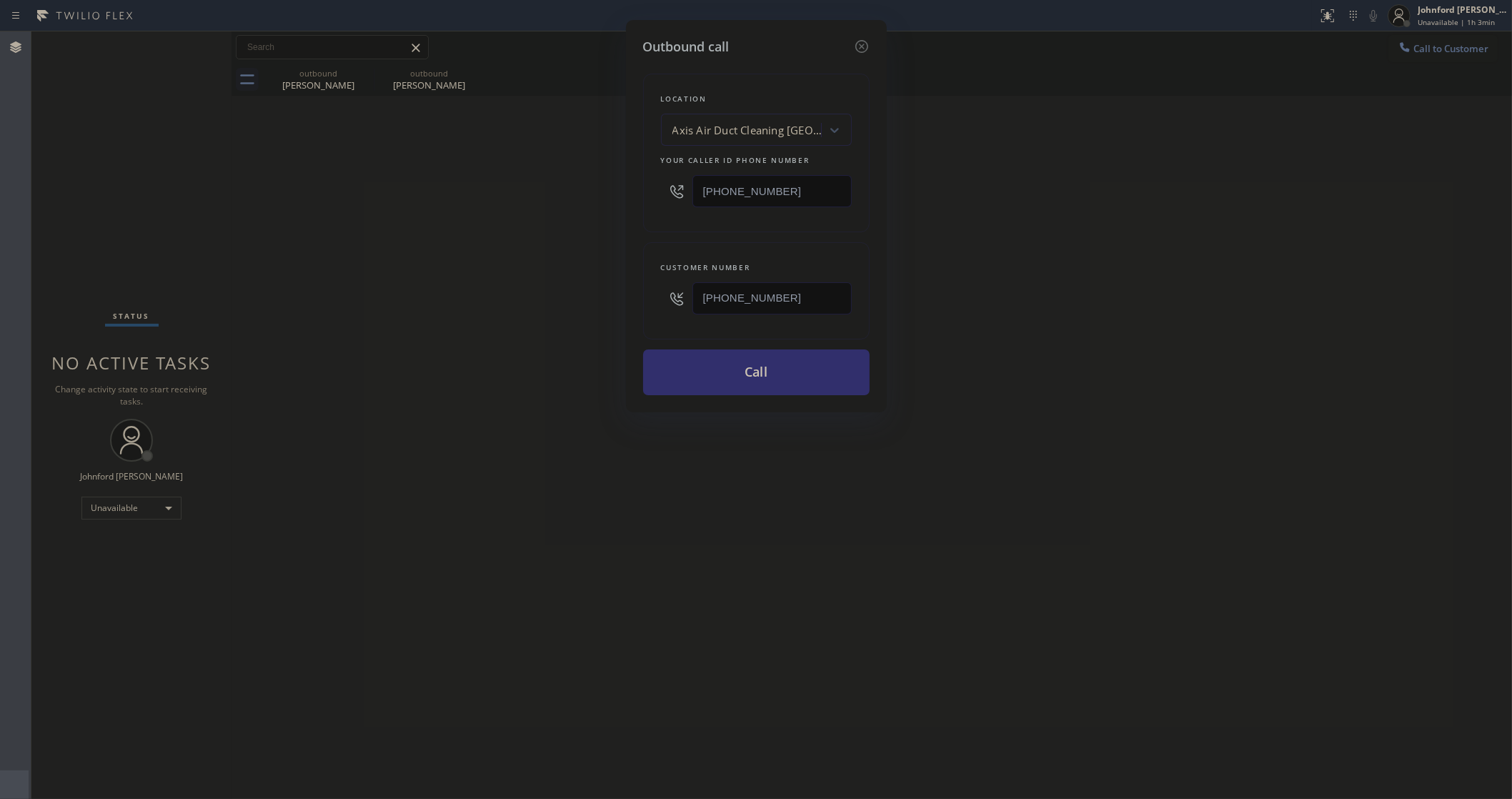
click at [776, 383] on button "Call" at bounding box center [756, 372] width 226 height 45
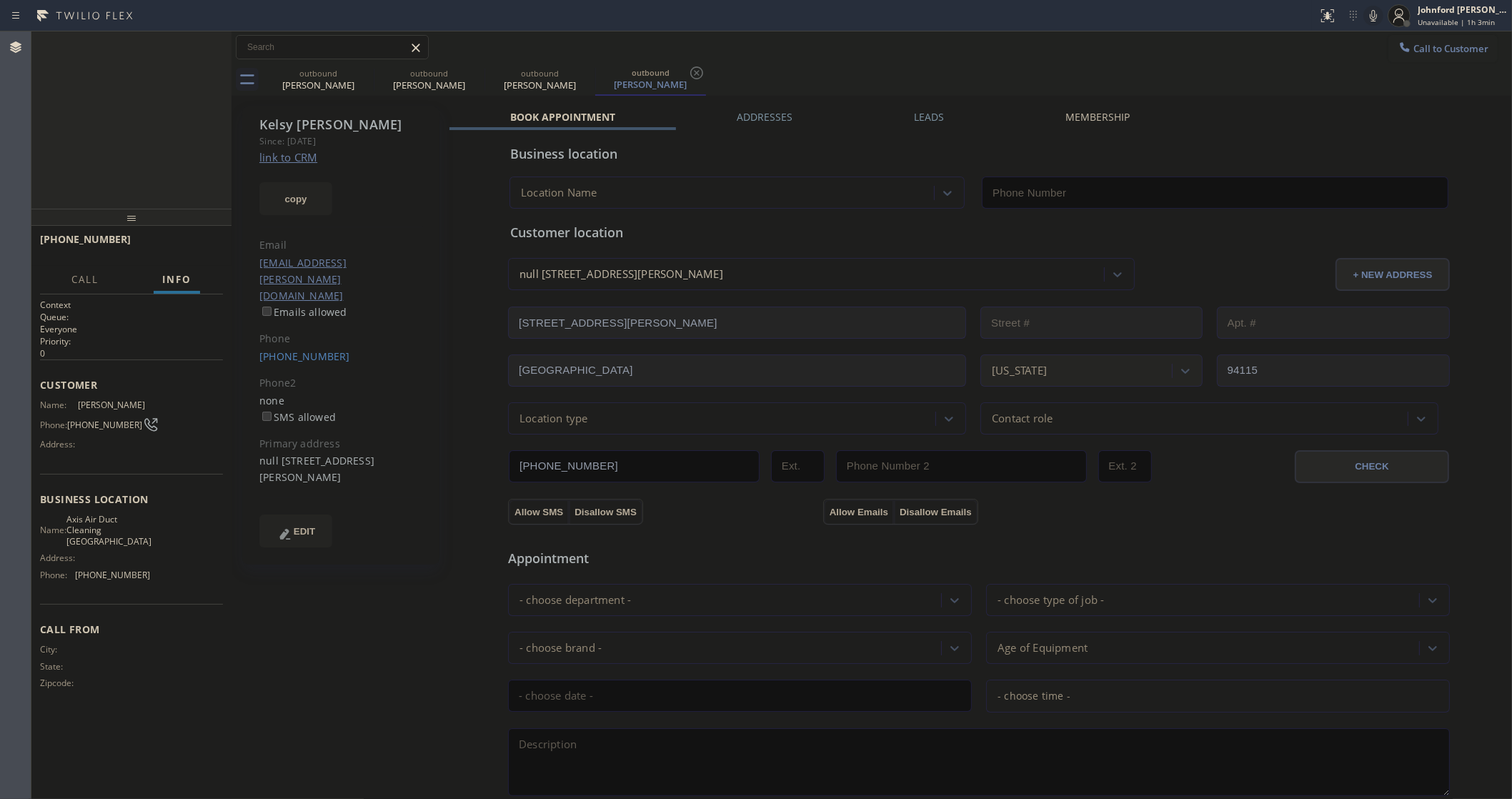
type input "(805) 919-8383"
click at [191, 248] on span "HANG UP" at bounding box center [189, 245] width 44 height 10
click at [310, 349] on link "(310) 699-1755" at bounding box center [305, 356] width 91 height 13
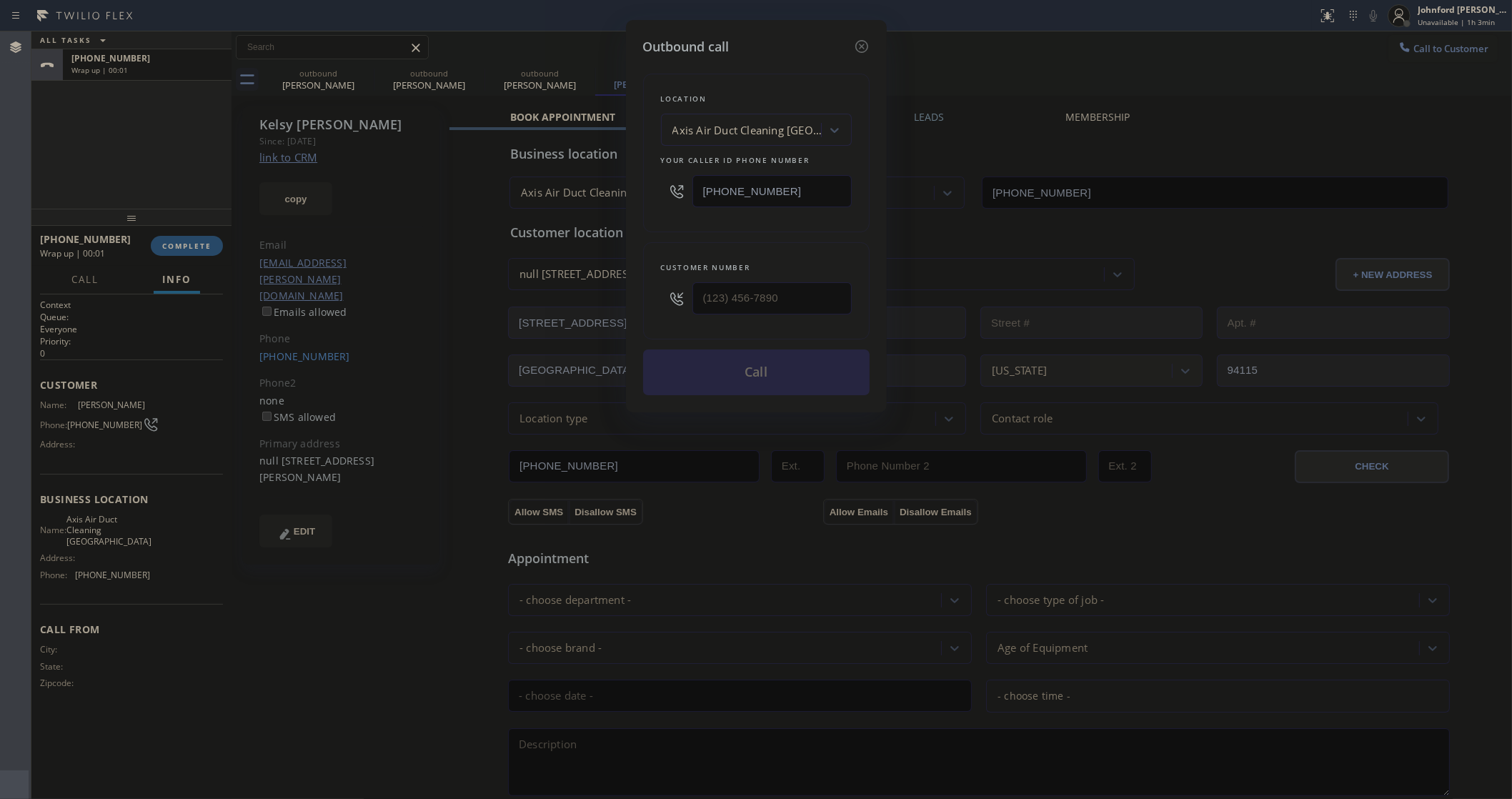
click at [768, 184] on input "(805) 919-8383" at bounding box center [772, 191] width 159 height 32
type input "(310) 699-1755"
click at [768, 184] on input "(805) 919-8383" at bounding box center [772, 191] width 159 height 32
paste input "415) 364-8160"
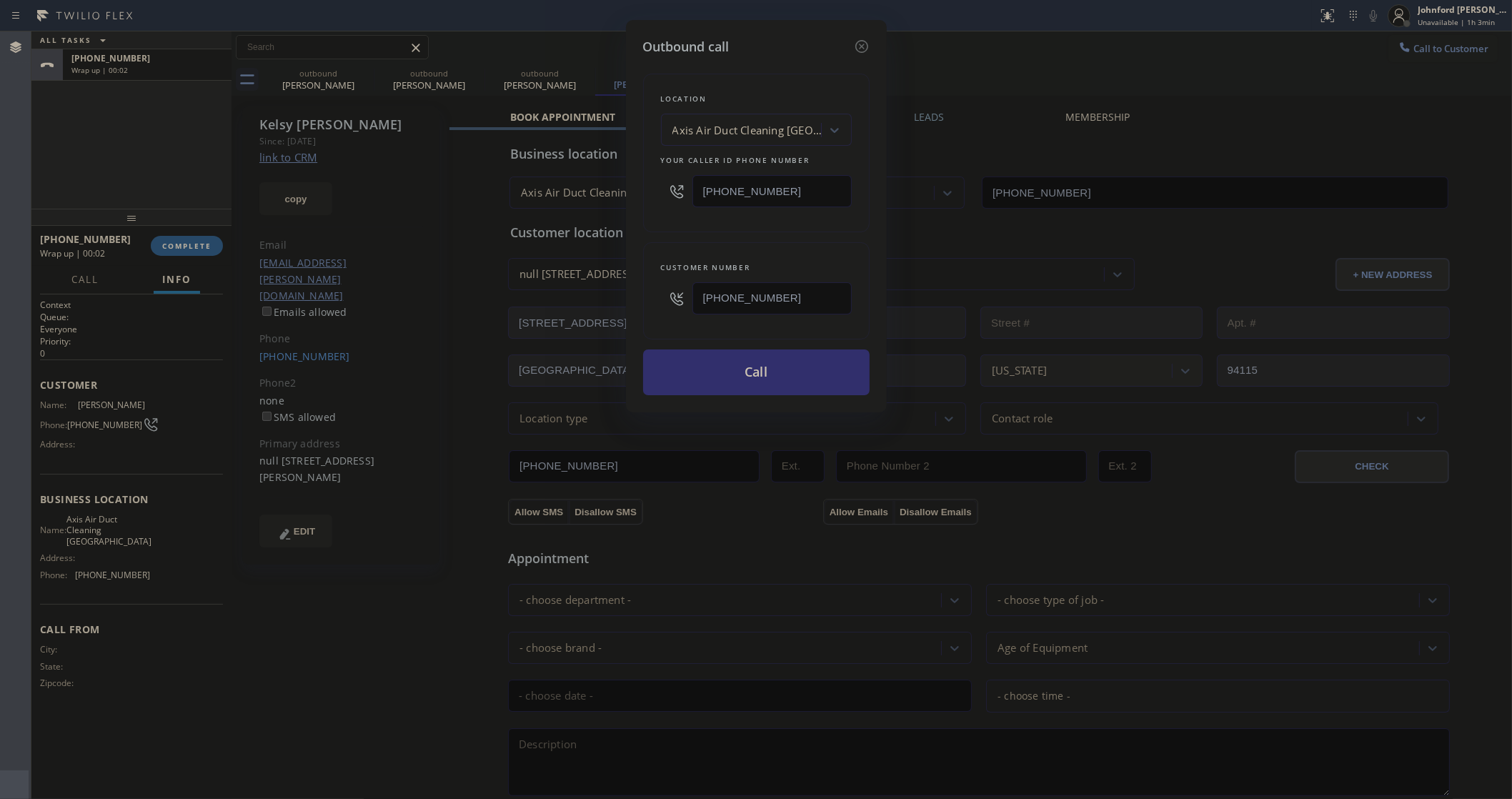
type input "[PHONE_NUMBER]"
click at [745, 369] on button "Call" at bounding box center [756, 372] width 226 height 45
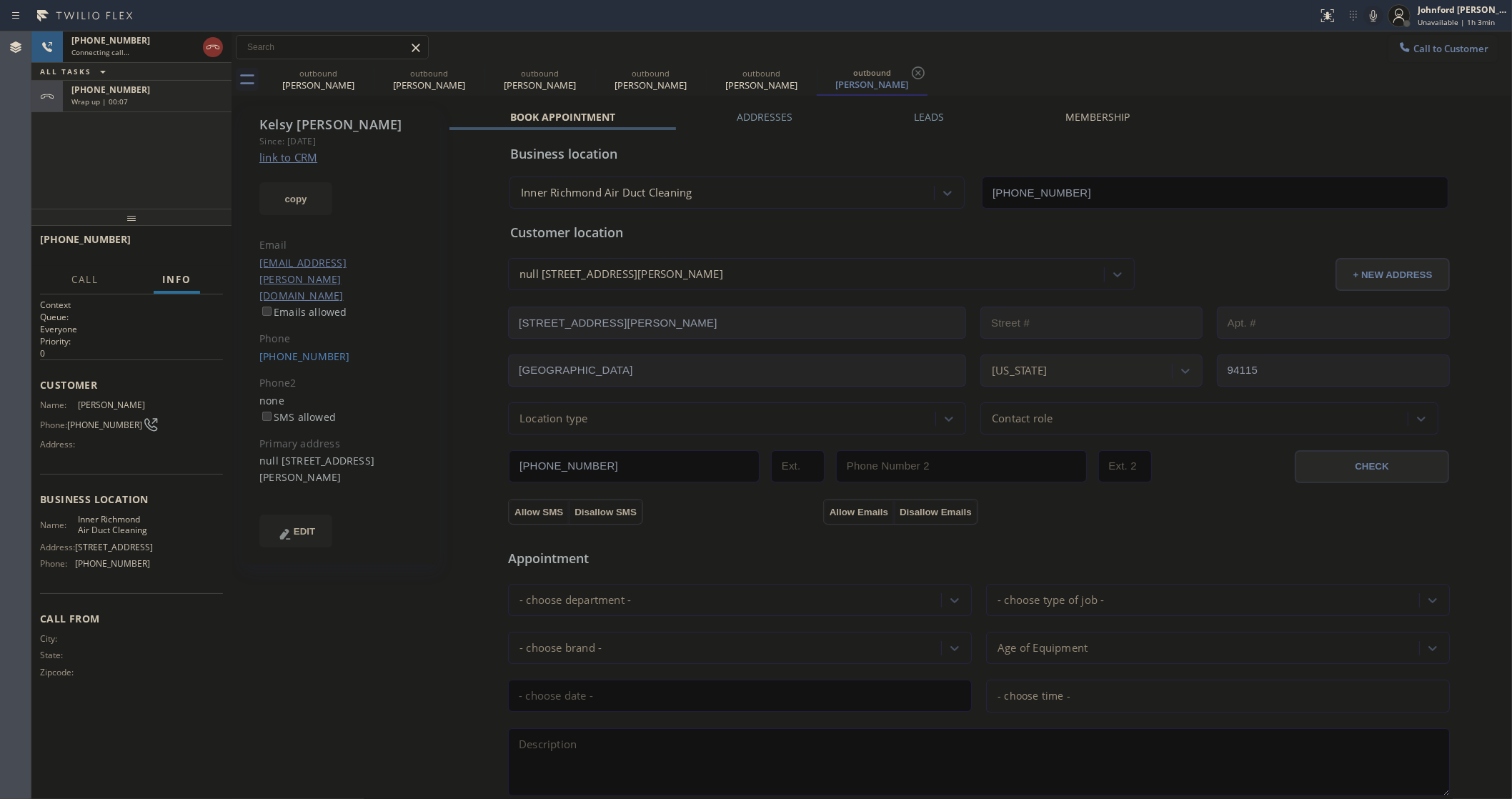
type input "[PHONE_NUMBER]"
click at [165, 221] on div at bounding box center [131, 217] width 200 height 17
click at [170, 250] on span "HANG UP" at bounding box center [189, 245] width 44 height 10
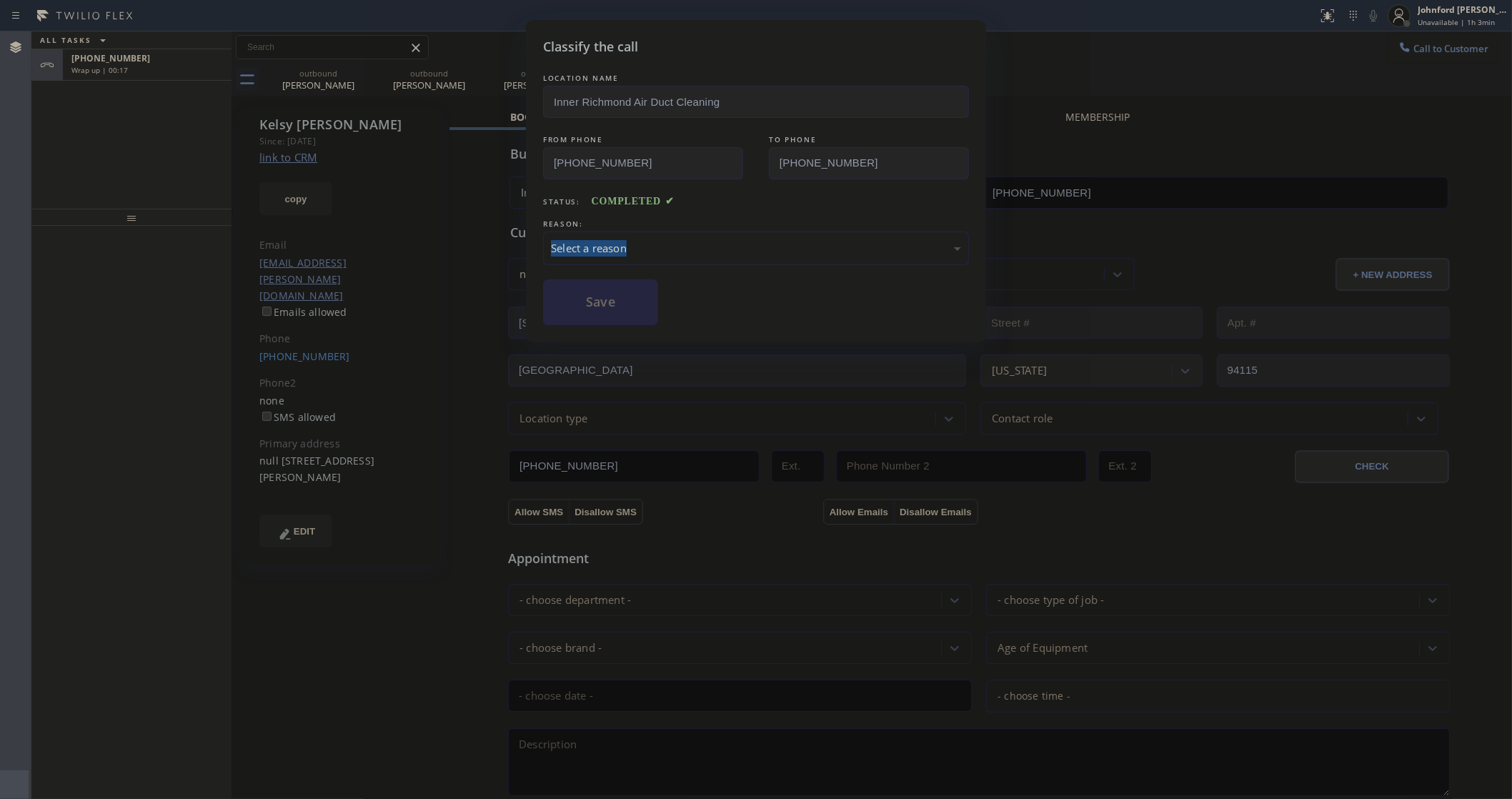
click at [593, 240] on div "Select a reason" at bounding box center [755, 248] width 410 height 16
click at [638, 316] on button "Save" at bounding box center [601, 302] width 115 height 45
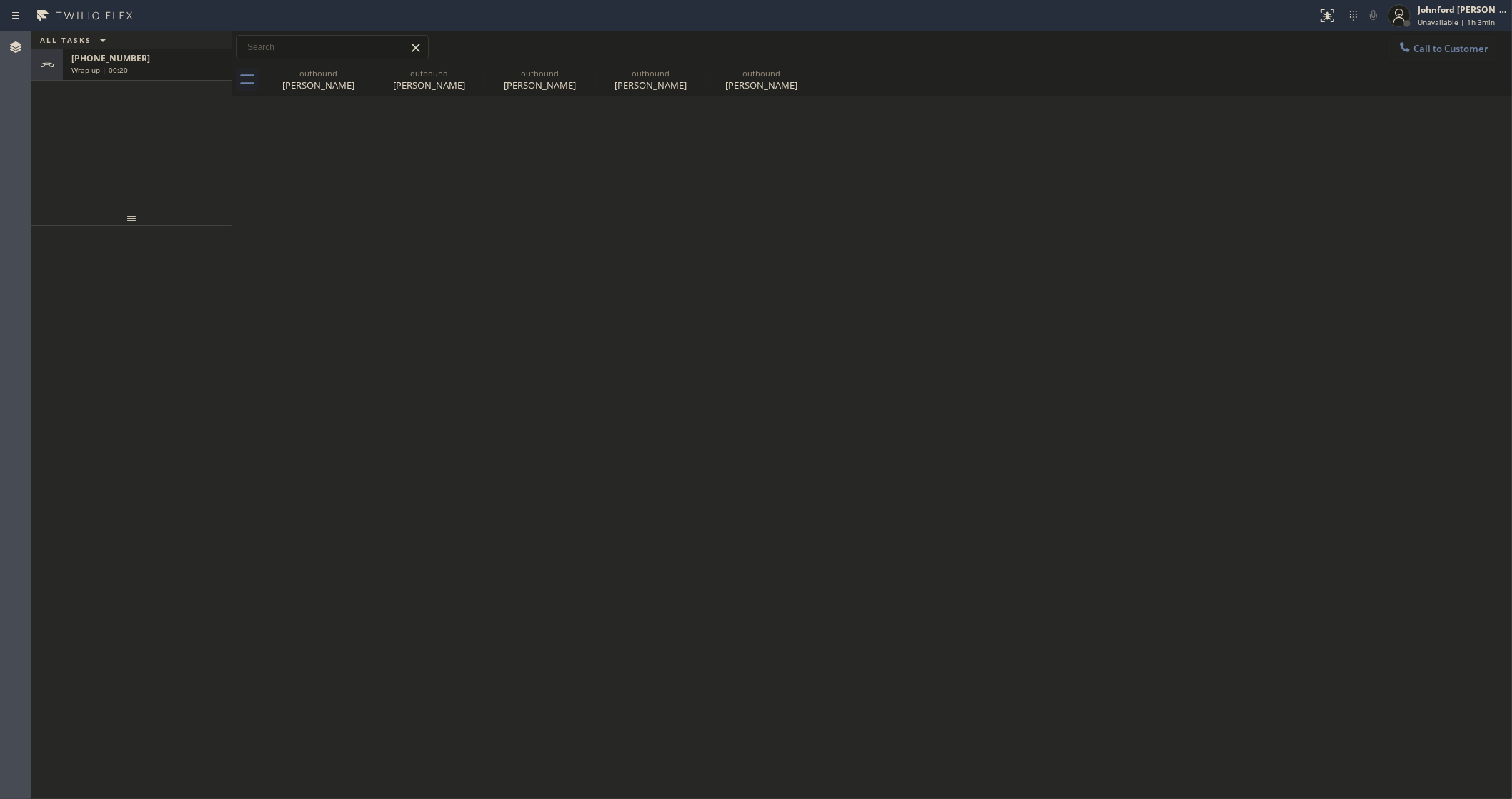
click at [216, 72] on div "Wrap up | 00:20" at bounding box center [148, 70] width 151 height 10
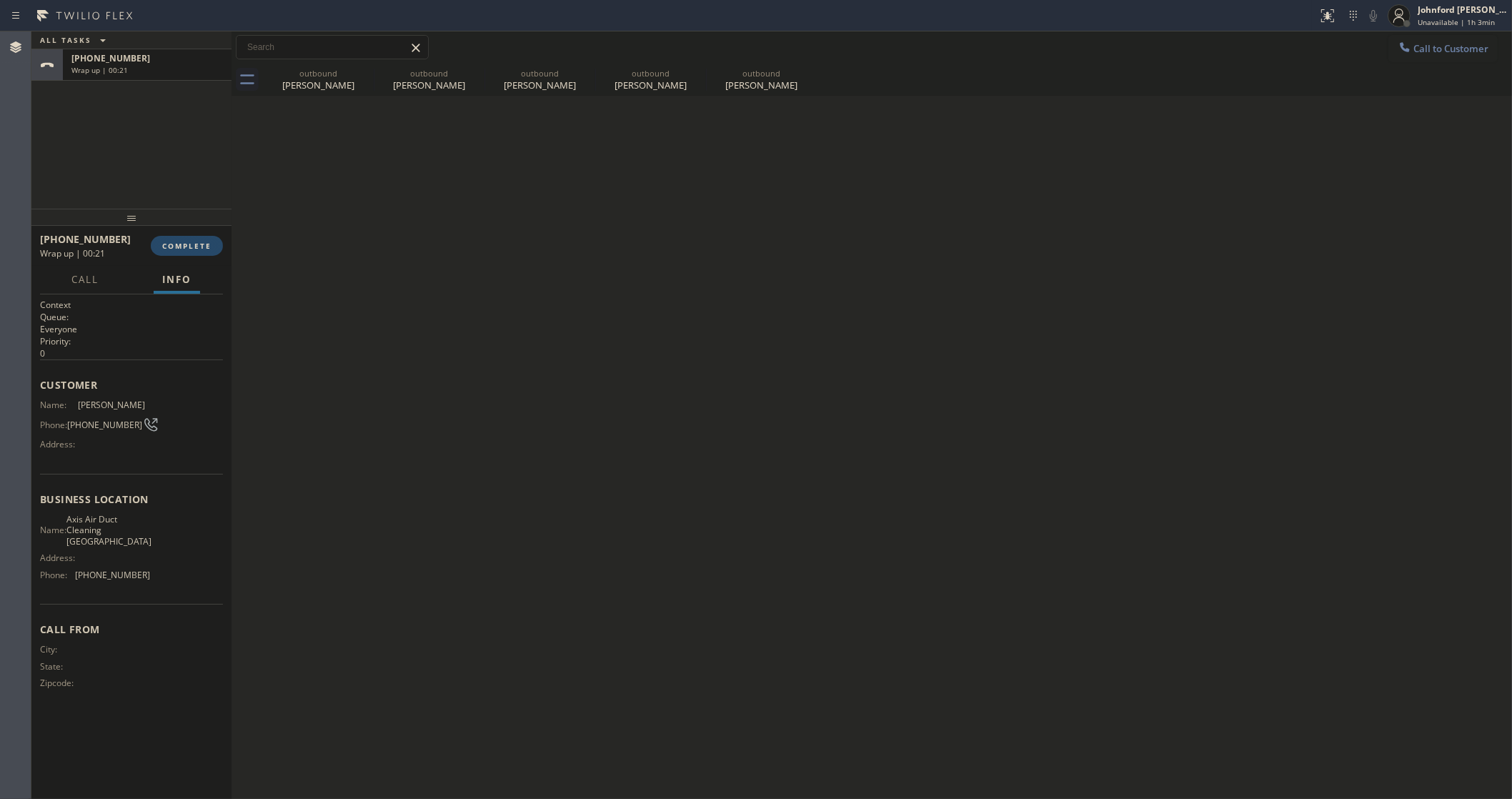
click at [215, 240] on button "COMPLETE" at bounding box center [186, 245] width 72 height 20
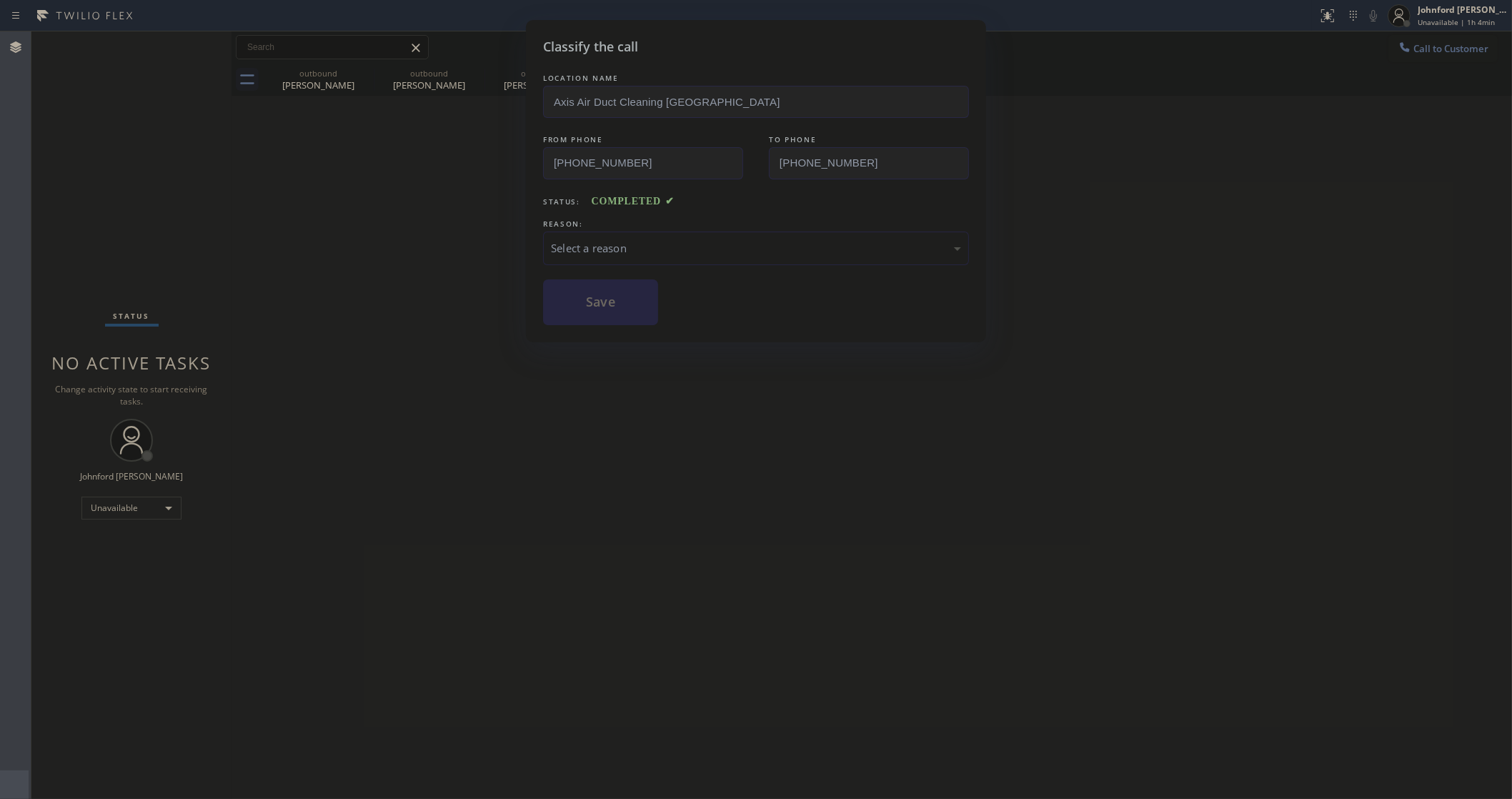
drag, startPoint x: 547, startPoint y: 320, endPoint x: 422, endPoint y: 240, distance: 148.4
click at [422, 240] on div "Classify the call LOCATION NAME Axis Air Duct Cleaning Moorpark FROM PHONE (805…" at bounding box center [756, 400] width 1512 height 799
click at [694, 232] on div "Select a reason" at bounding box center [756, 248] width 426 height 33
drag, startPoint x: 641, startPoint y: 344, endPoint x: 589, endPoint y: 312, distance: 61.1
click at [589, 312] on button "Save" at bounding box center [601, 302] width 115 height 45
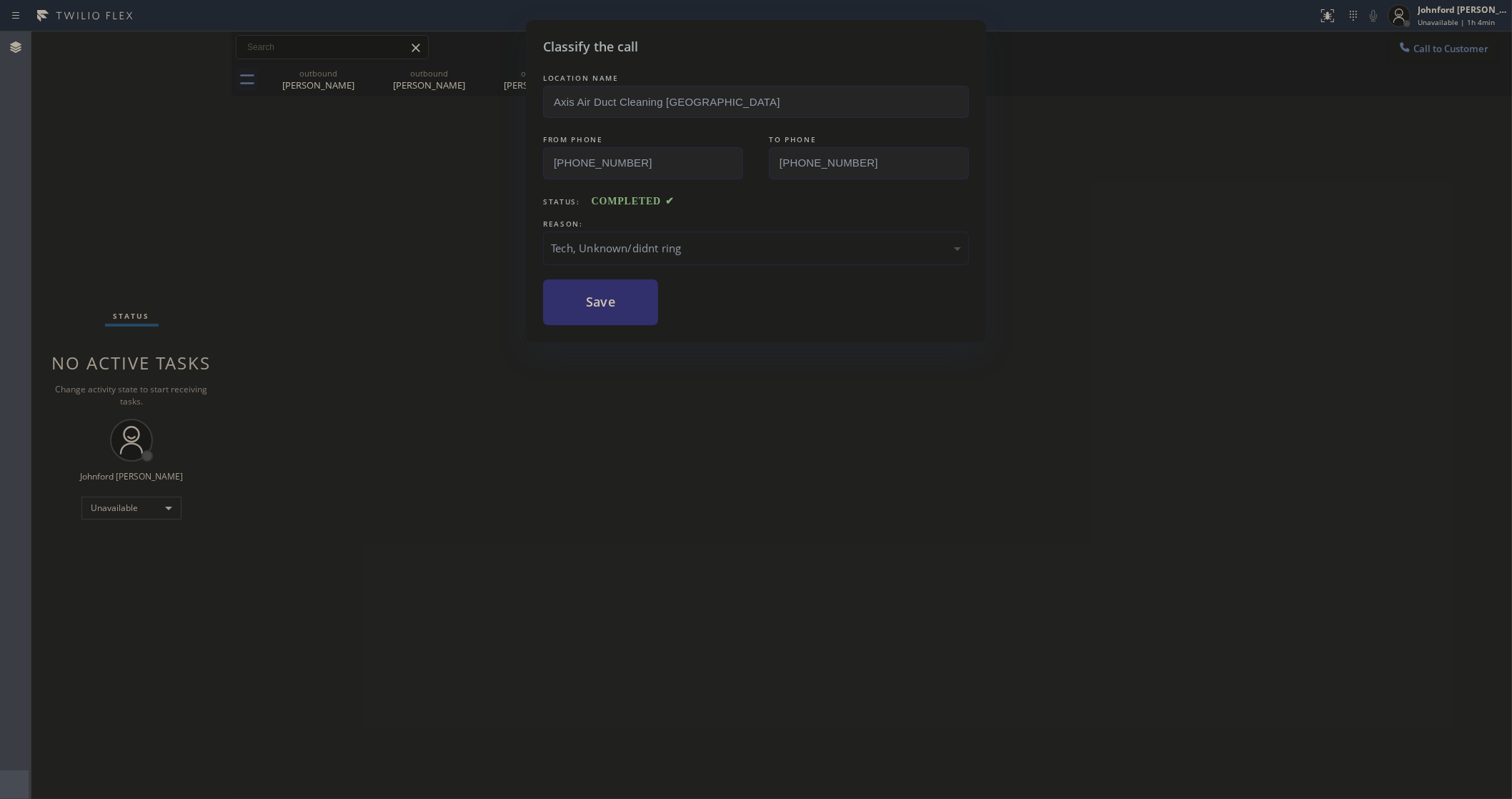
type input "(805) 919-8383"
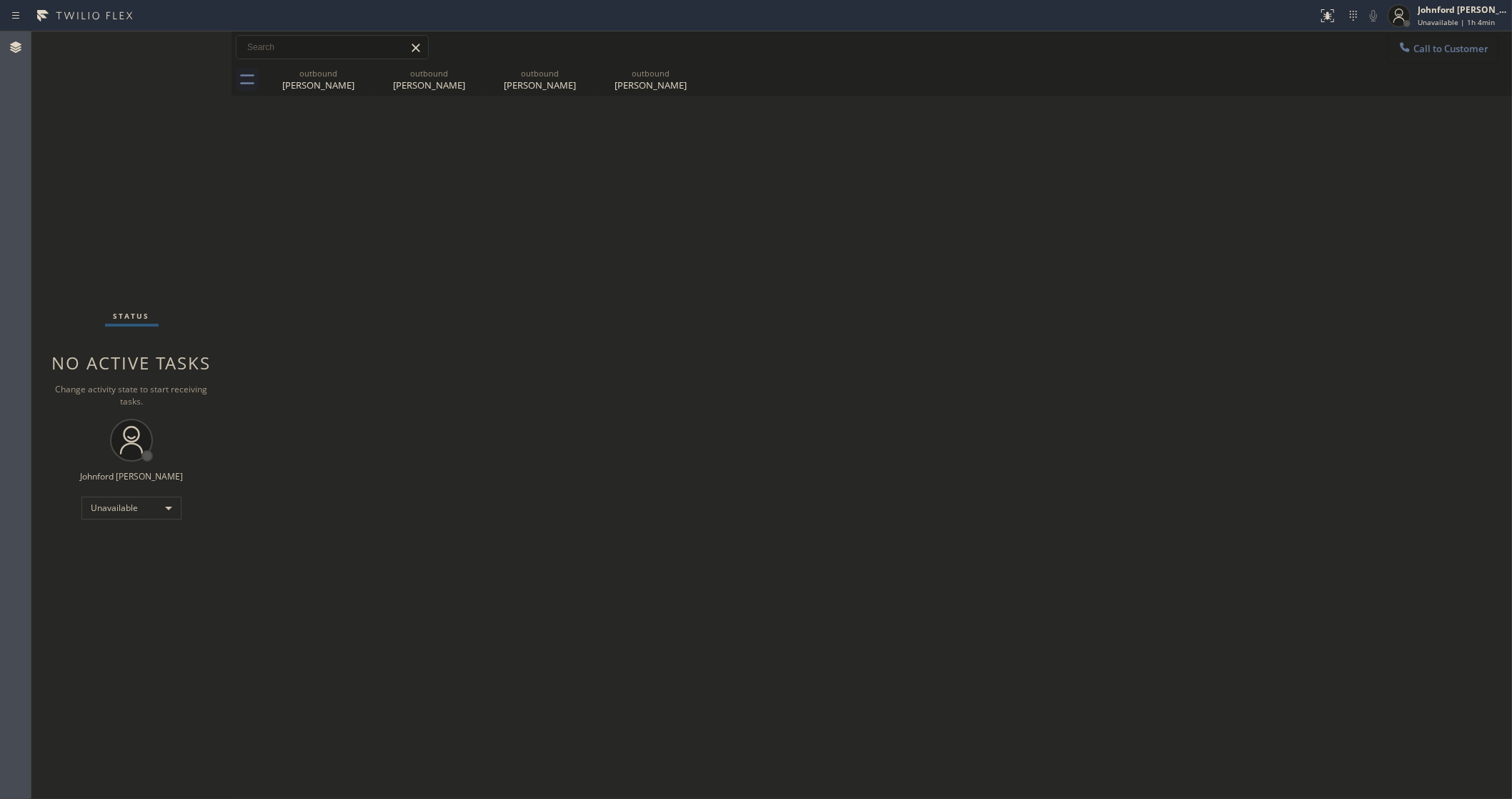
click at [1423, 46] on span "Call to Customer" at bounding box center [1450, 49] width 75 height 13
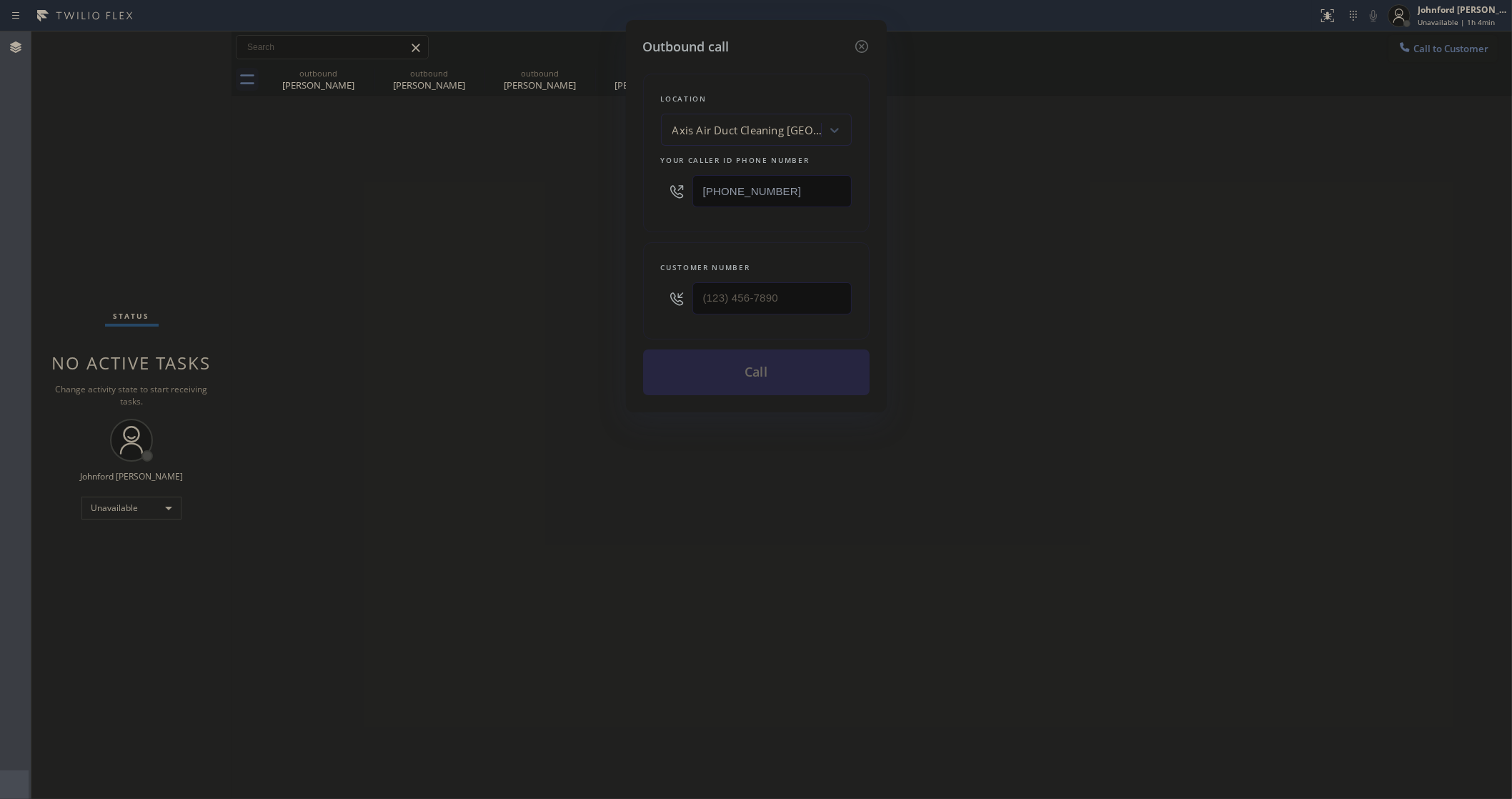
drag, startPoint x: 787, startPoint y: 311, endPoint x: 612, endPoint y: 311, distance: 175.0
click at [633, 311] on div "Outbound call Location Axis Air Duct Cleaning Moorpark Your caller id phone num…" at bounding box center [756, 216] width 261 height 393
click at [795, 293] on input "(___) ___-____" at bounding box center [772, 298] width 159 height 32
paste input "415) 640-1742"
type input "(415) 640-1742"
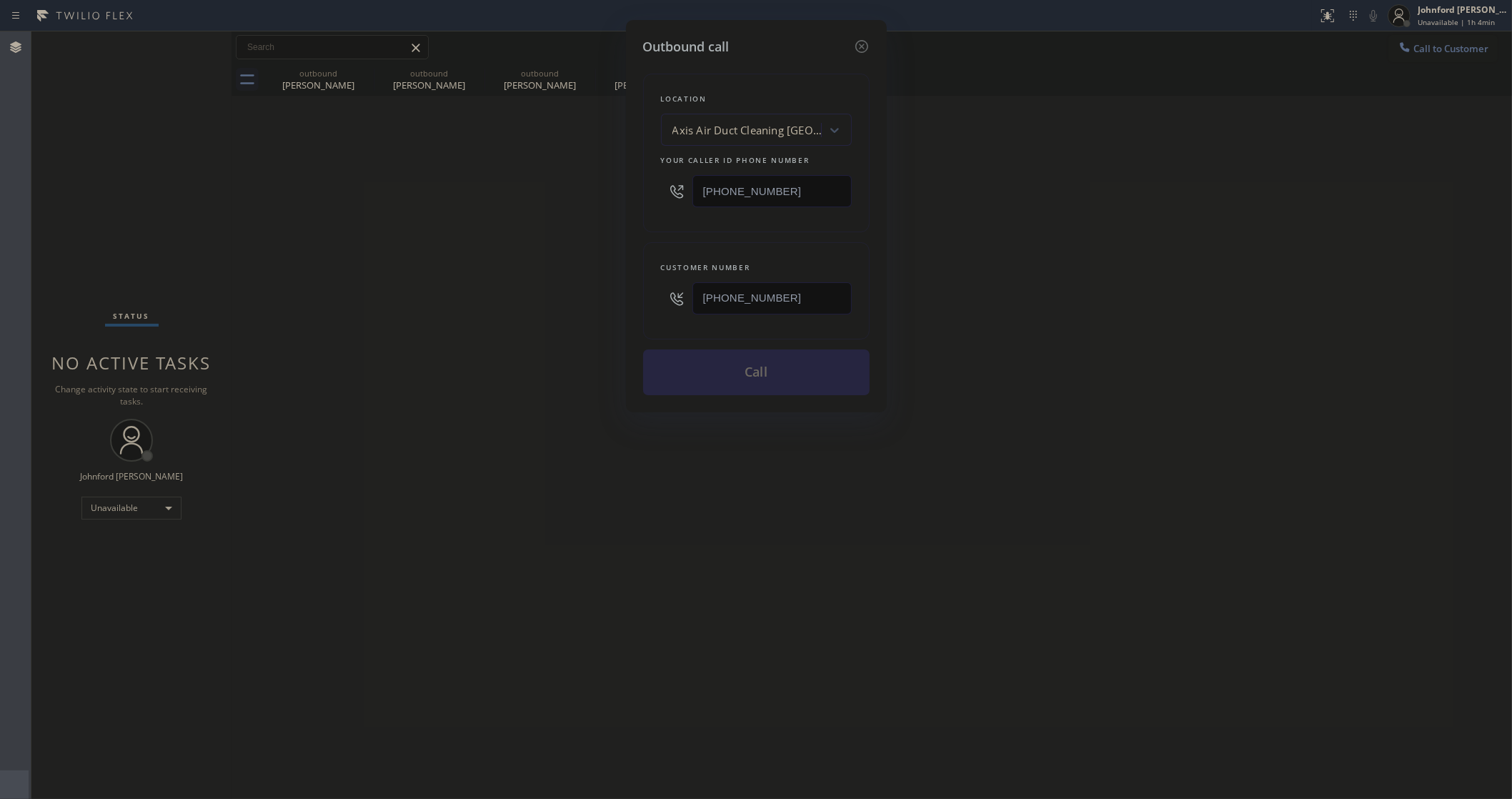
click at [648, 358] on div "Outbound call Location Axis Air Duct Cleaning Moorpark Your caller id phone num…" at bounding box center [756, 400] width 1512 height 799
click at [762, 384] on button "Call" at bounding box center [756, 372] width 226 height 45
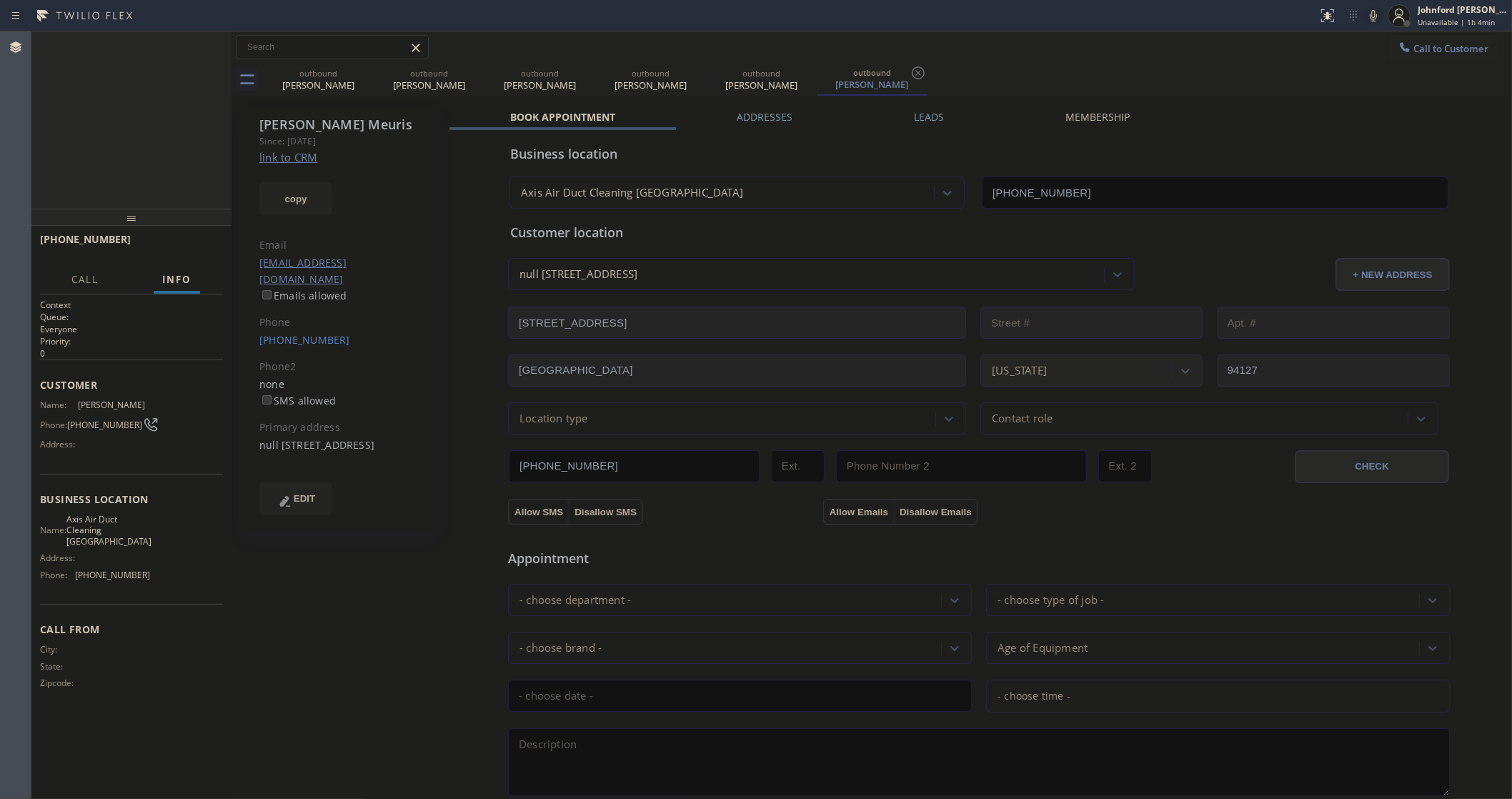
type input "(805) 919-8383"
click at [358, 74] on icon at bounding box center [364, 73] width 17 height 17
click at [466, 74] on icon at bounding box center [475, 73] width 17 height 17
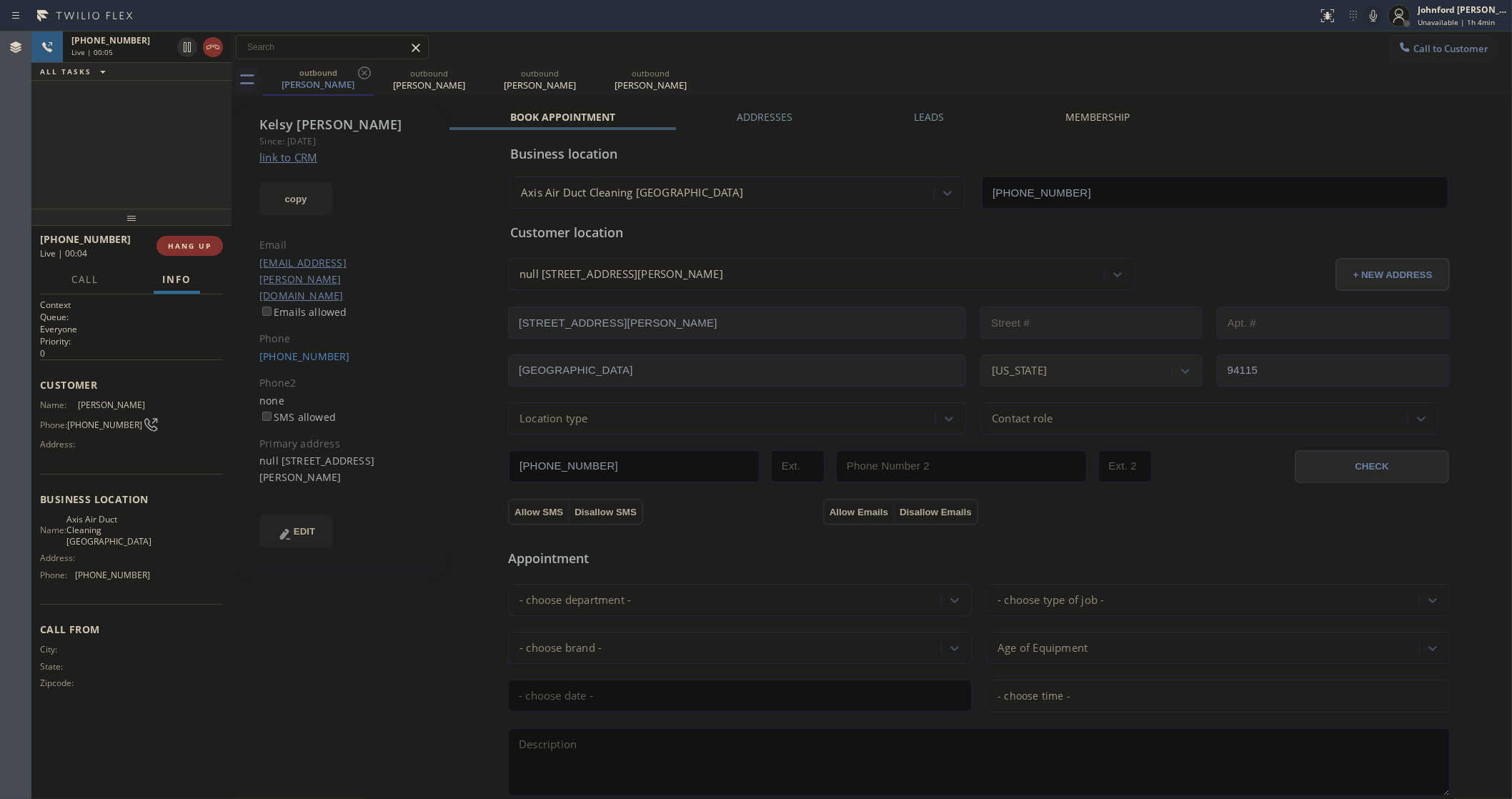
click at [358, 74] on icon at bounding box center [364, 73] width 17 height 17
type input "[PHONE_NUMBER]"
click at [176, 226] on div at bounding box center [131, 217] width 200 height 17
click at [176, 240] on button "HANG UP" at bounding box center [189, 245] width 66 height 20
click at [365, 69] on icon at bounding box center [364, 73] width 17 height 17
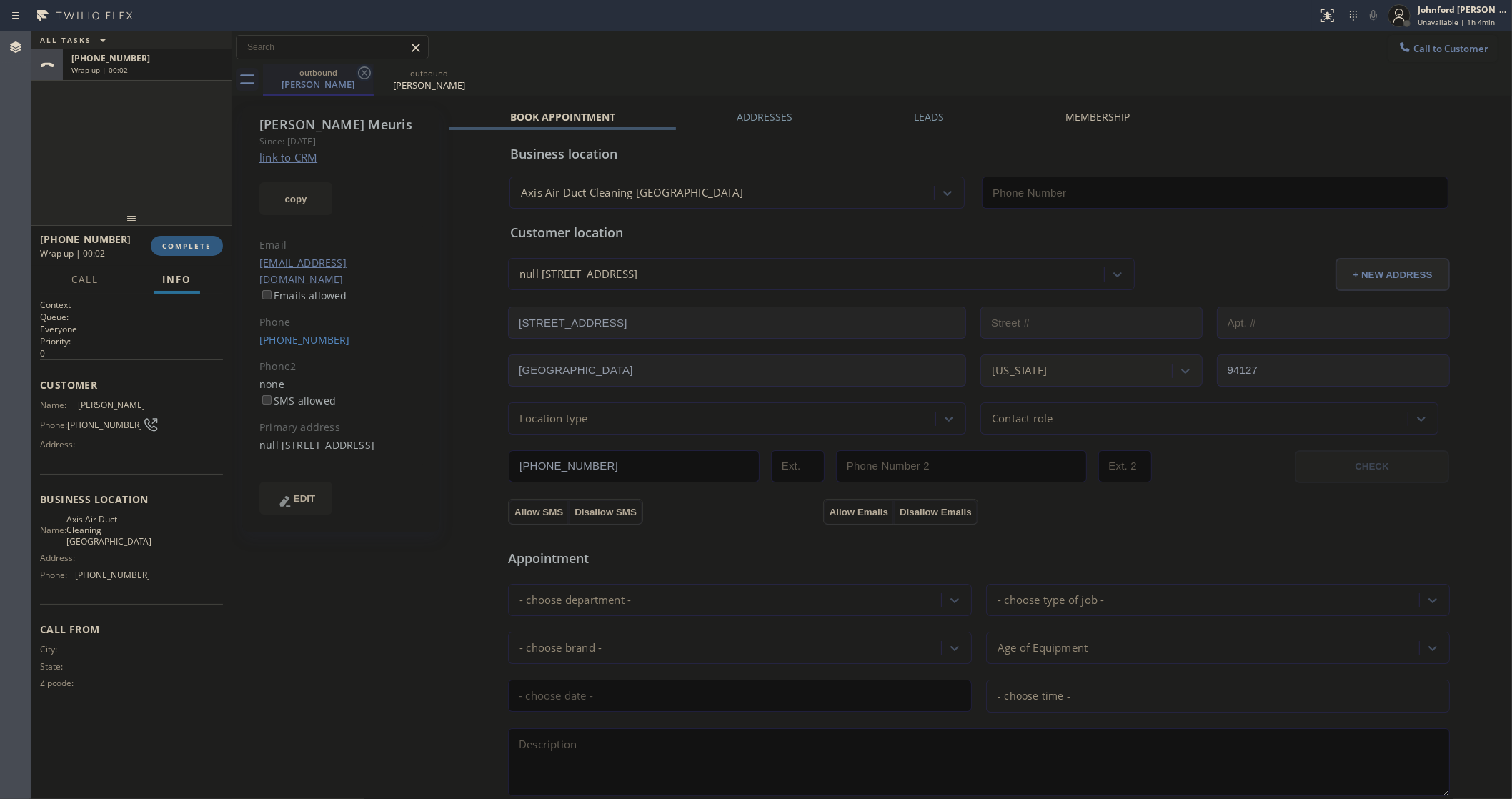
type input "(805) 919-8383"
click at [365, 69] on icon at bounding box center [364, 73] width 17 height 17
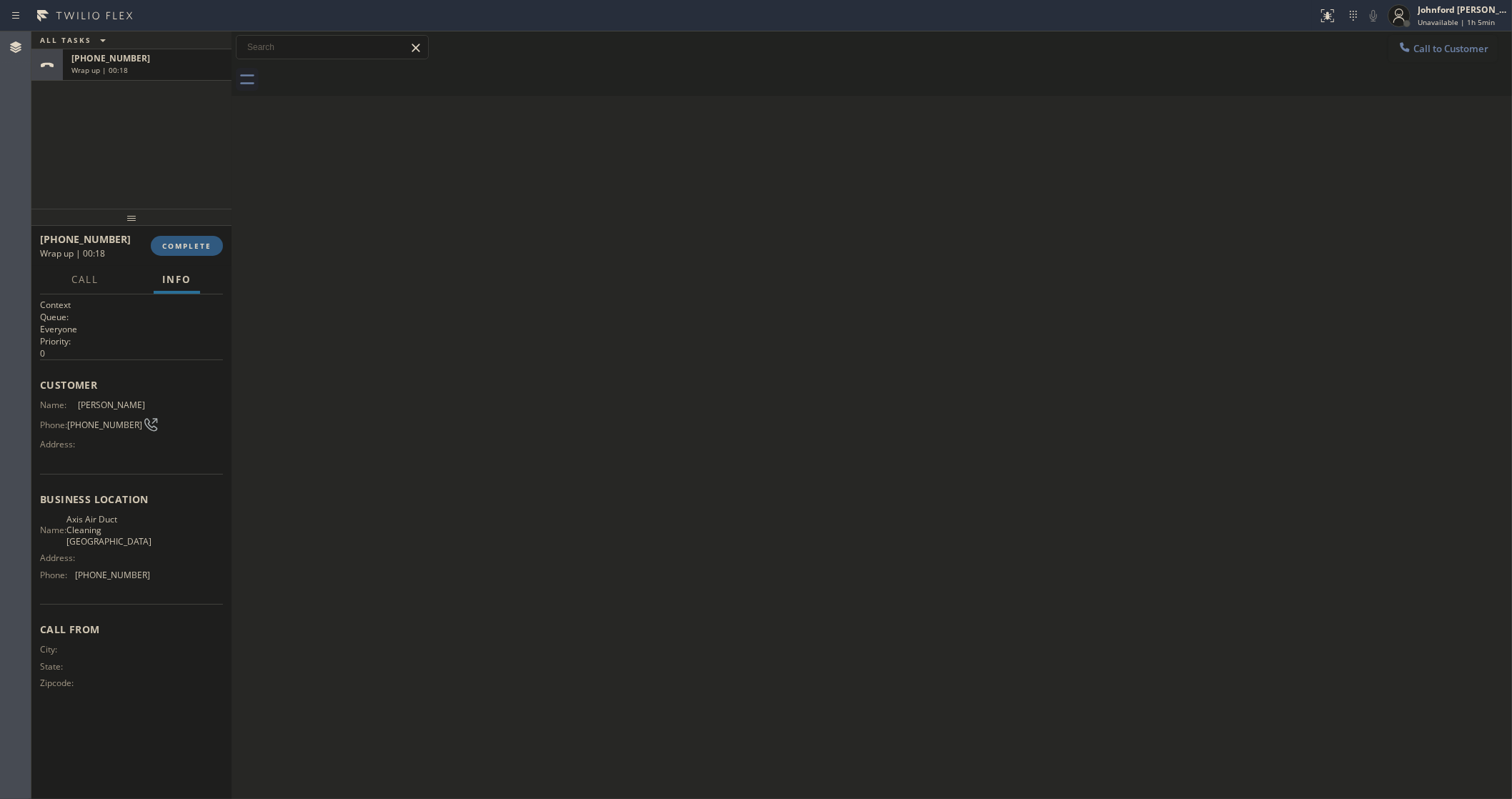
click at [889, 430] on div "Back to Dashboard Change Sender ID Customers Technicians Select a contact Outbo…" at bounding box center [871, 415] width 1280 height 768
click at [176, 243] on span "COMPLETE" at bounding box center [186, 245] width 49 height 10
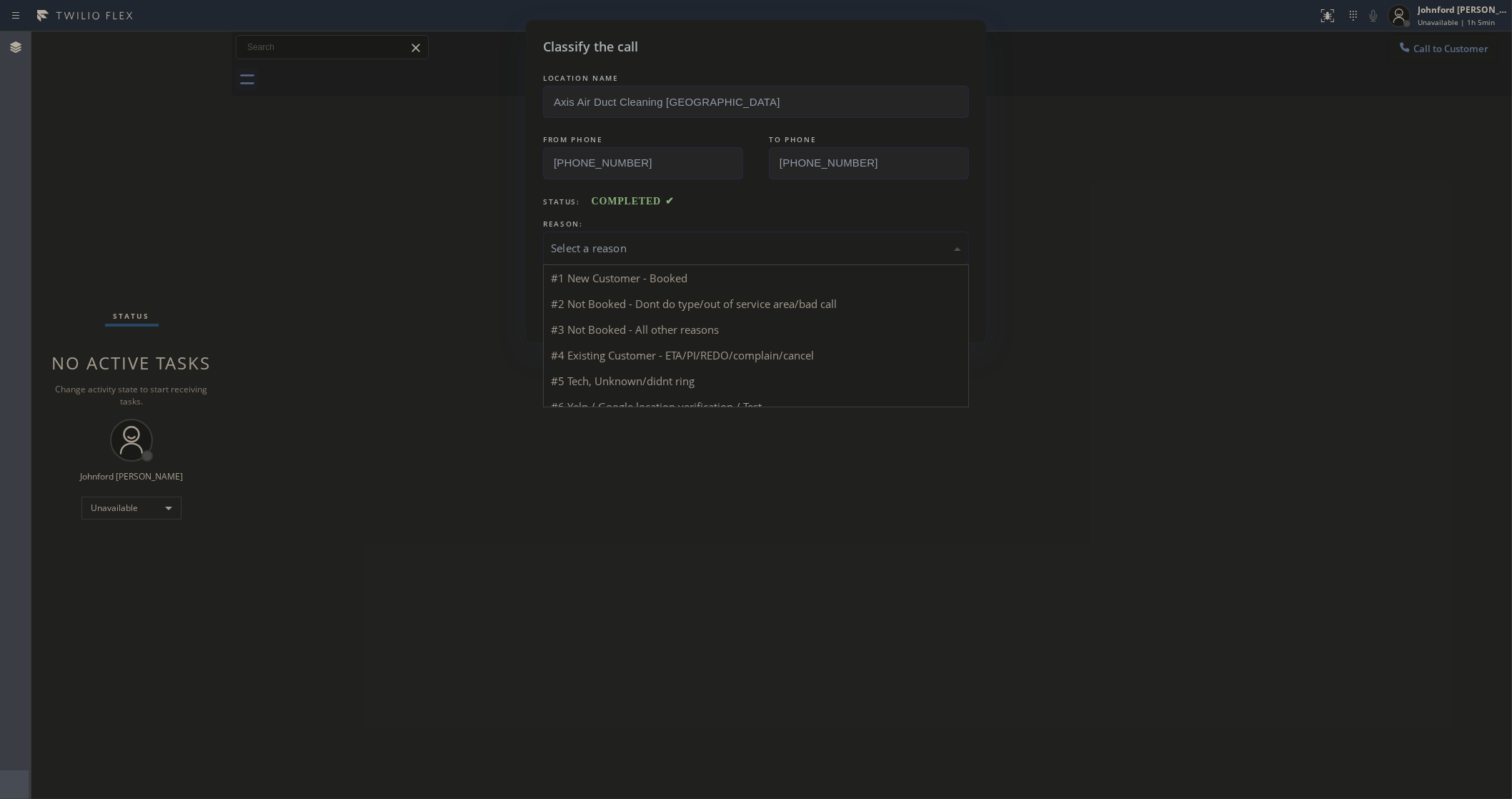
drag, startPoint x: 709, startPoint y: 258, endPoint x: 720, endPoint y: 258, distance: 11.0
click at [716, 258] on div "Select a reason" at bounding box center [756, 248] width 426 height 33
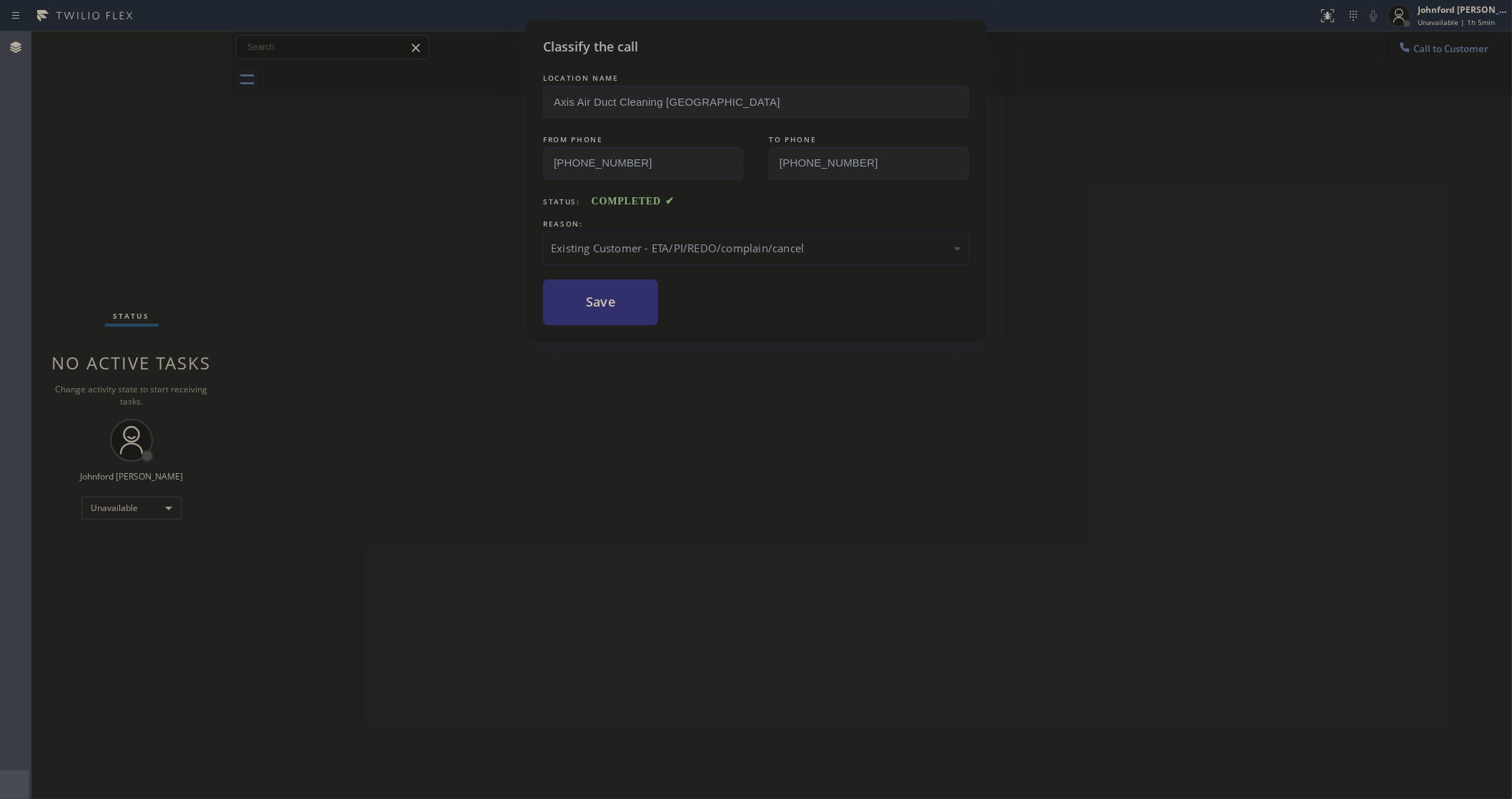
drag, startPoint x: 688, startPoint y: 330, endPoint x: 613, endPoint y: 304, distance: 79.4
drag, startPoint x: 613, startPoint y: 304, endPoint x: 851, endPoint y: 120, distance: 300.8
click at [612, 298] on button "Save" at bounding box center [601, 302] width 115 height 45
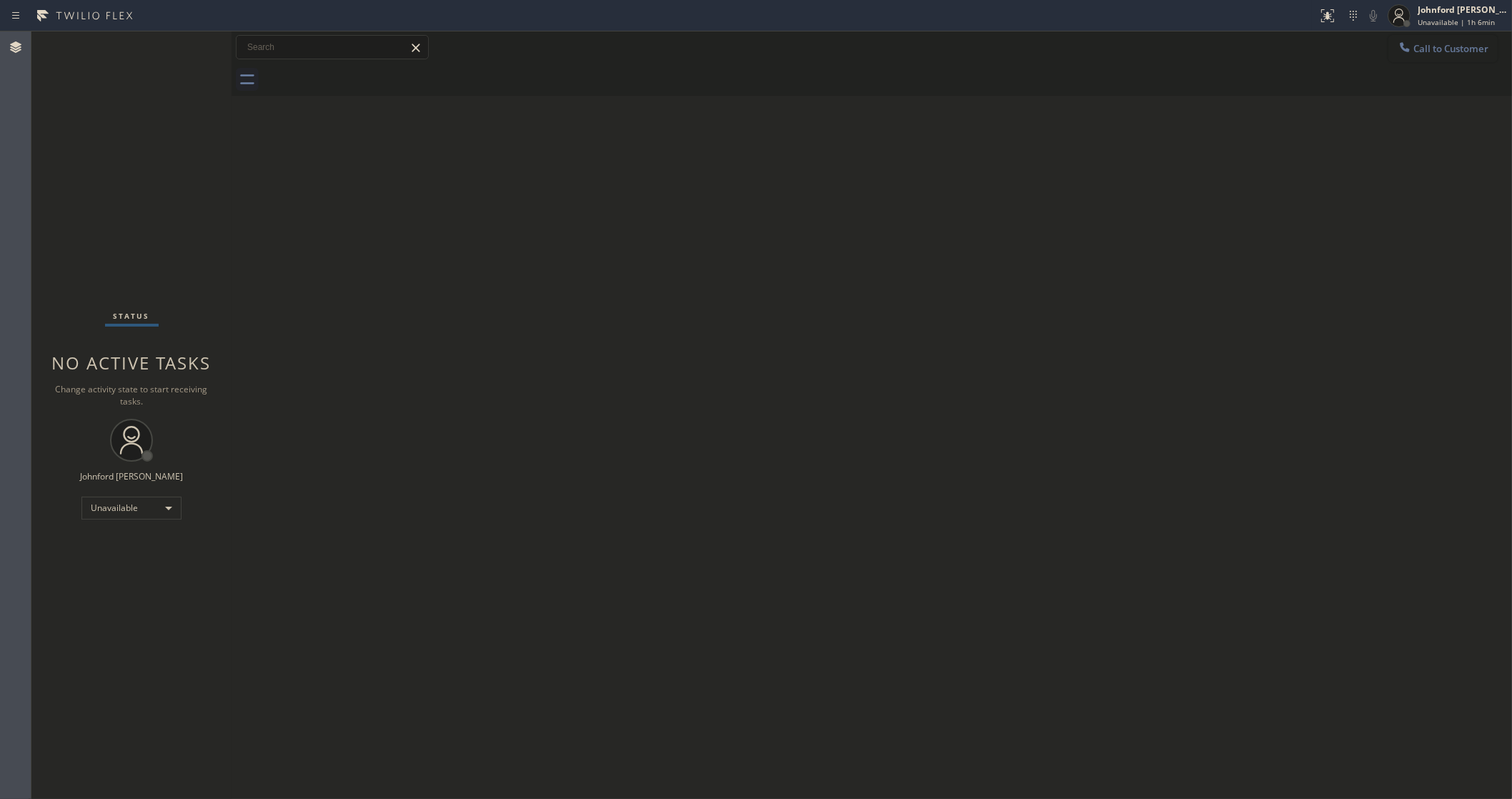
click at [1451, 40] on button "Call to Customer" at bounding box center [1443, 48] width 110 height 27
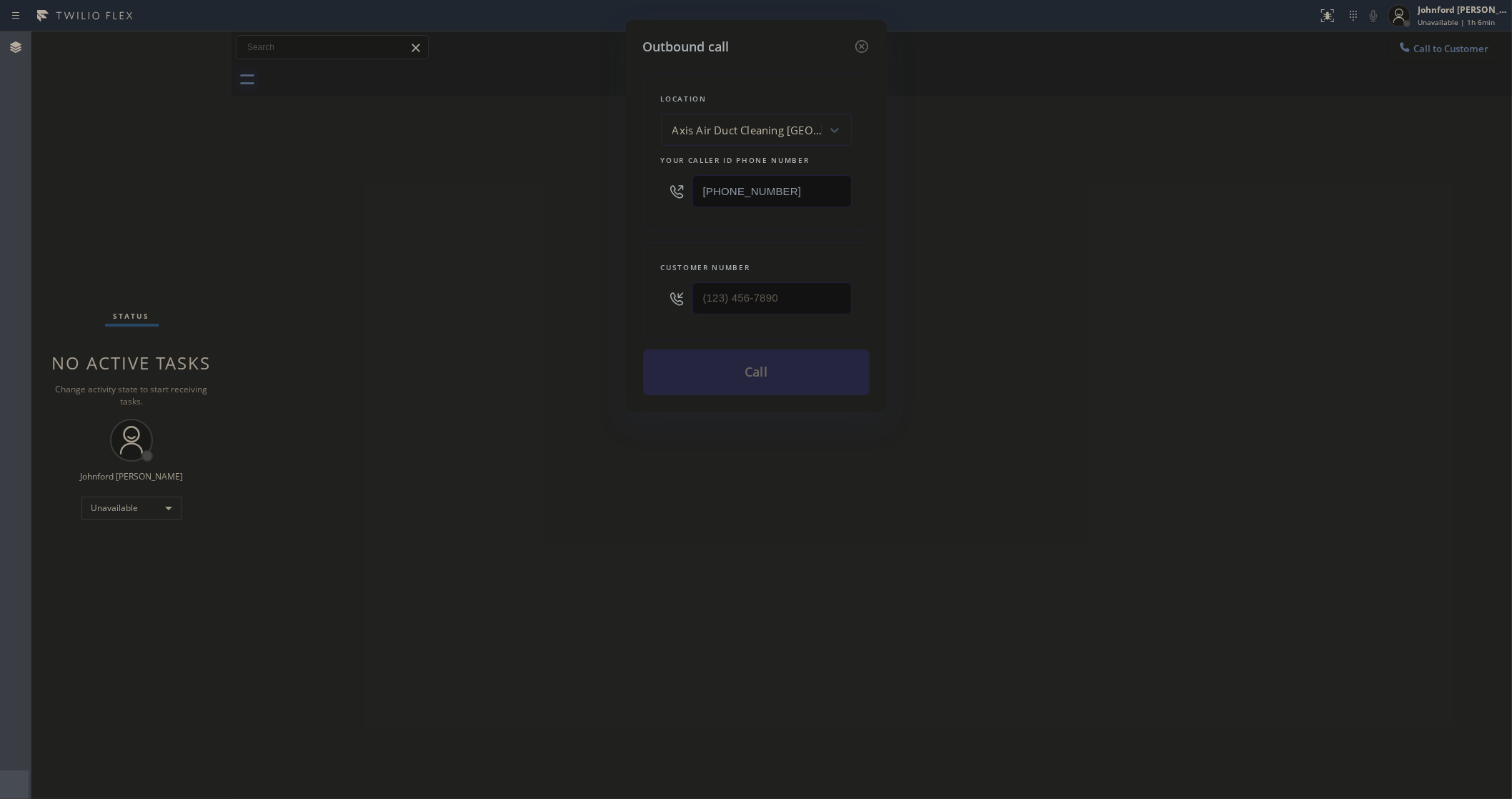
drag, startPoint x: 784, startPoint y: 323, endPoint x: 708, endPoint y: 311, distance: 76.9
click at [694, 323] on div "Customer number" at bounding box center [756, 291] width 226 height 98
click at [775, 294] on input "(___) ___-____" at bounding box center [772, 298] width 159 height 32
paste input "714) 928-6697"
type input "(714) 928-6697"
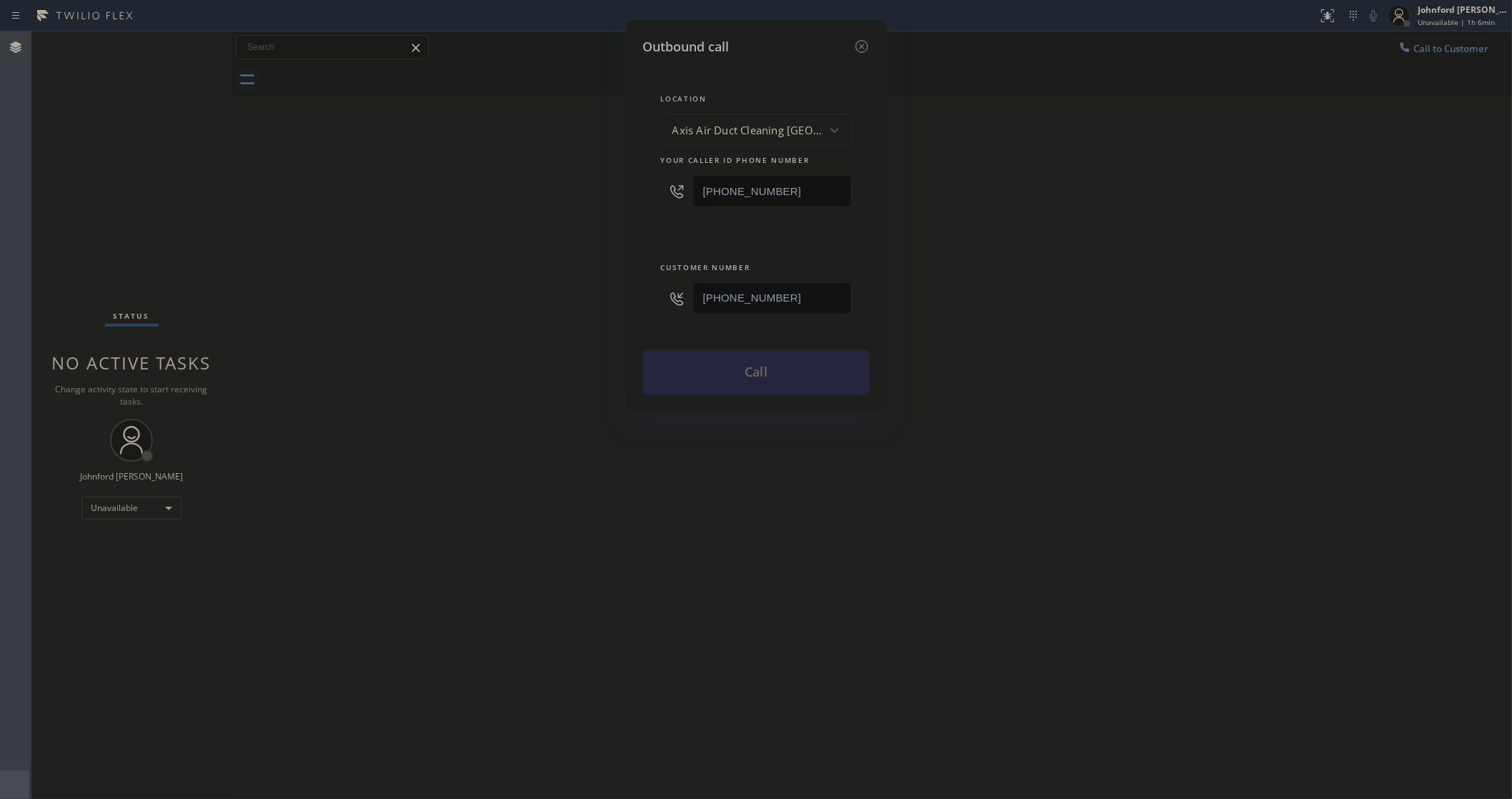
click at [471, 316] on div "Outbound call Location Axis Air Duct Cleaning Moorpark Your caller id phone num…" at bounding box center [756, 400] width 1512 height 799
click at [765, 366] on button "Call" at bounding box center [756, 372] width 226 height 45
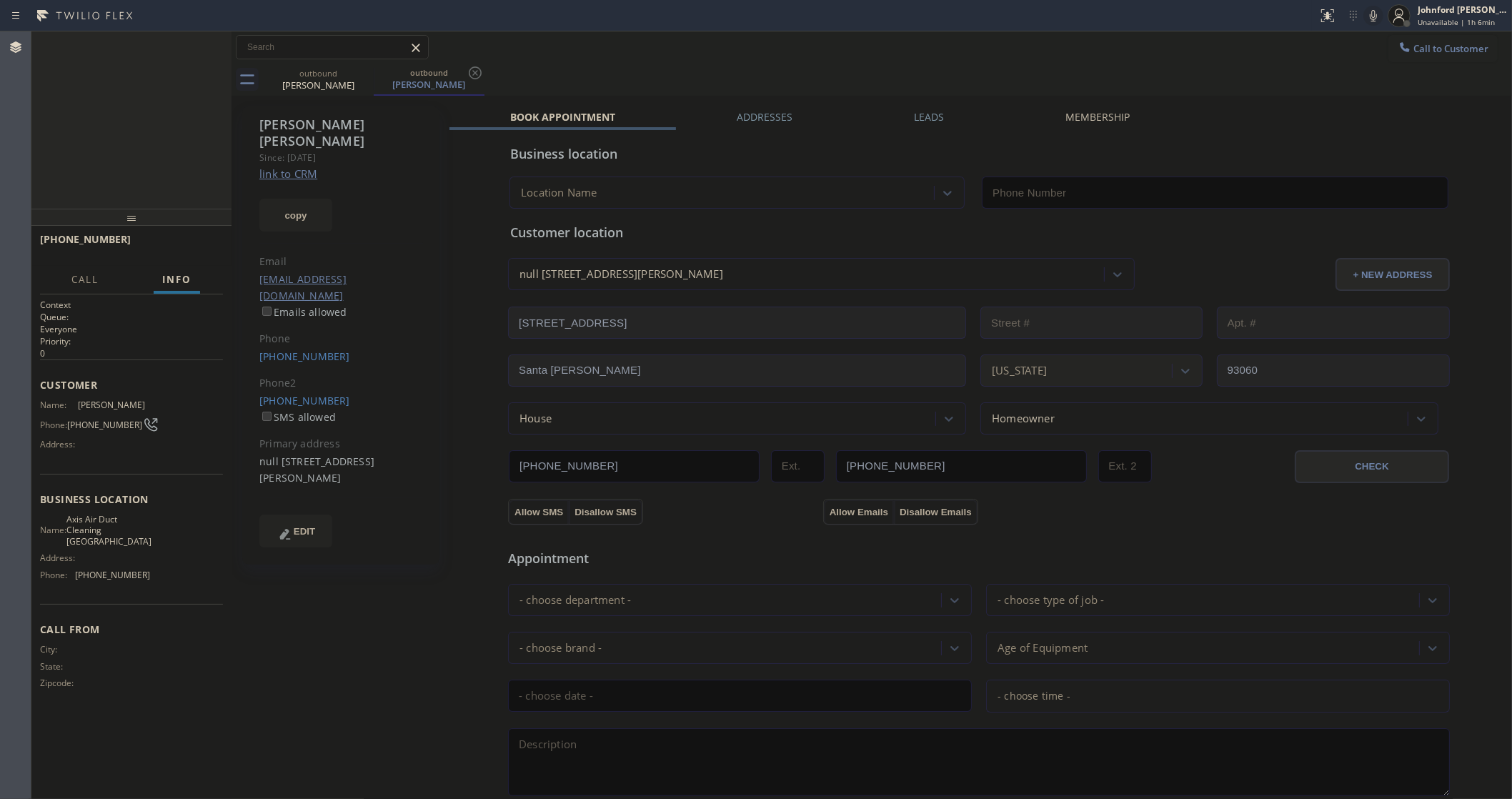
type input "(805) 919-8383"
click at [1366, 15] on icon at bounding box center [1373, 16] width 17 height 17
click at [129, 191] on div "+17149286697 Live | 00:30 ALL TASKS ALL TASKS ACTIVE TASKS TASKS IN WRAP UP" at bounding box center [131, 119] width 200 height 177
click at [189, 247] on span "HANG UP" at bounding box center [189, 245] width 44 height 10
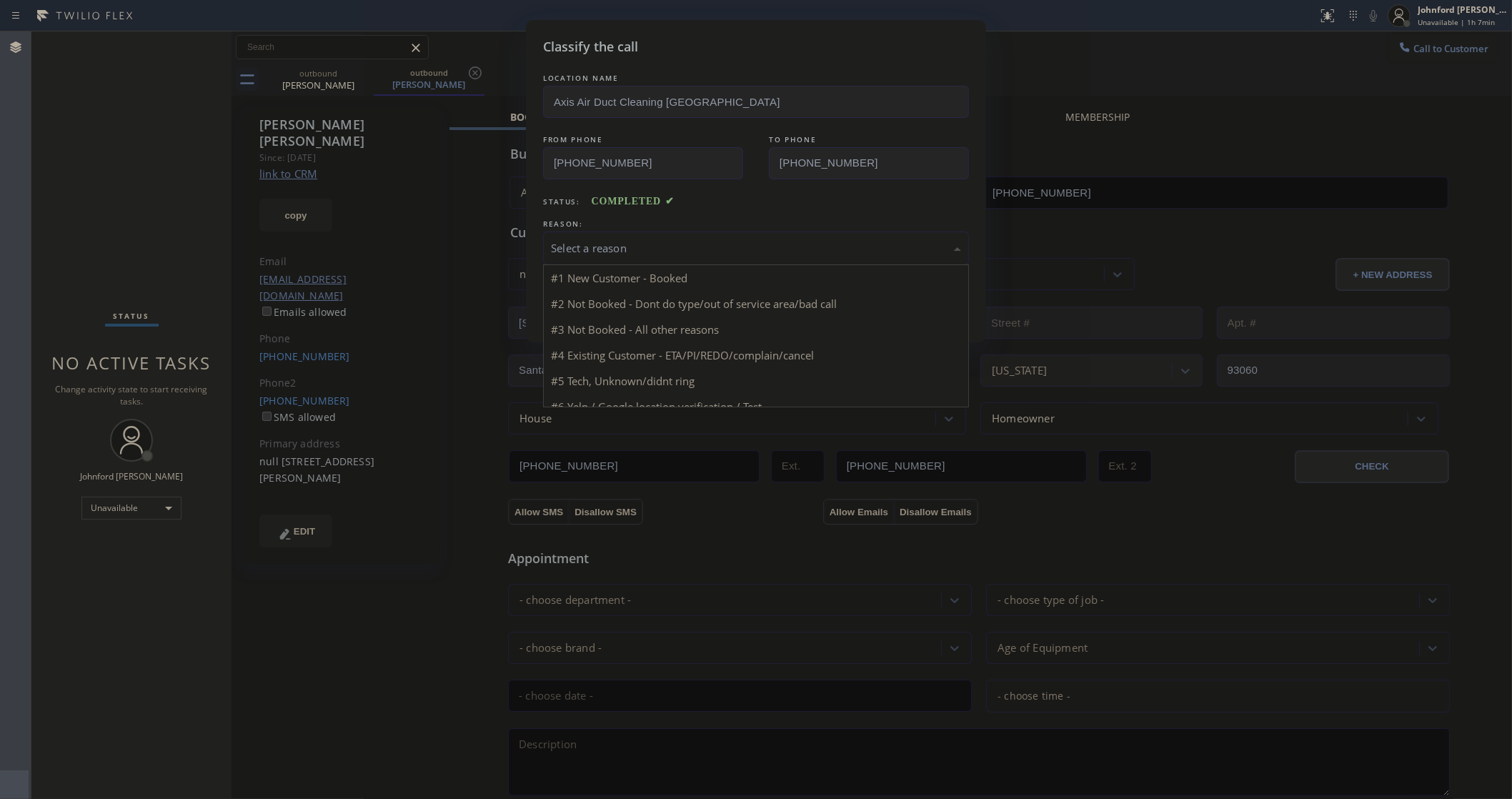
click at [684, 245] on div "Select a reason" at bounding box center [755, 248] width 410 height 16
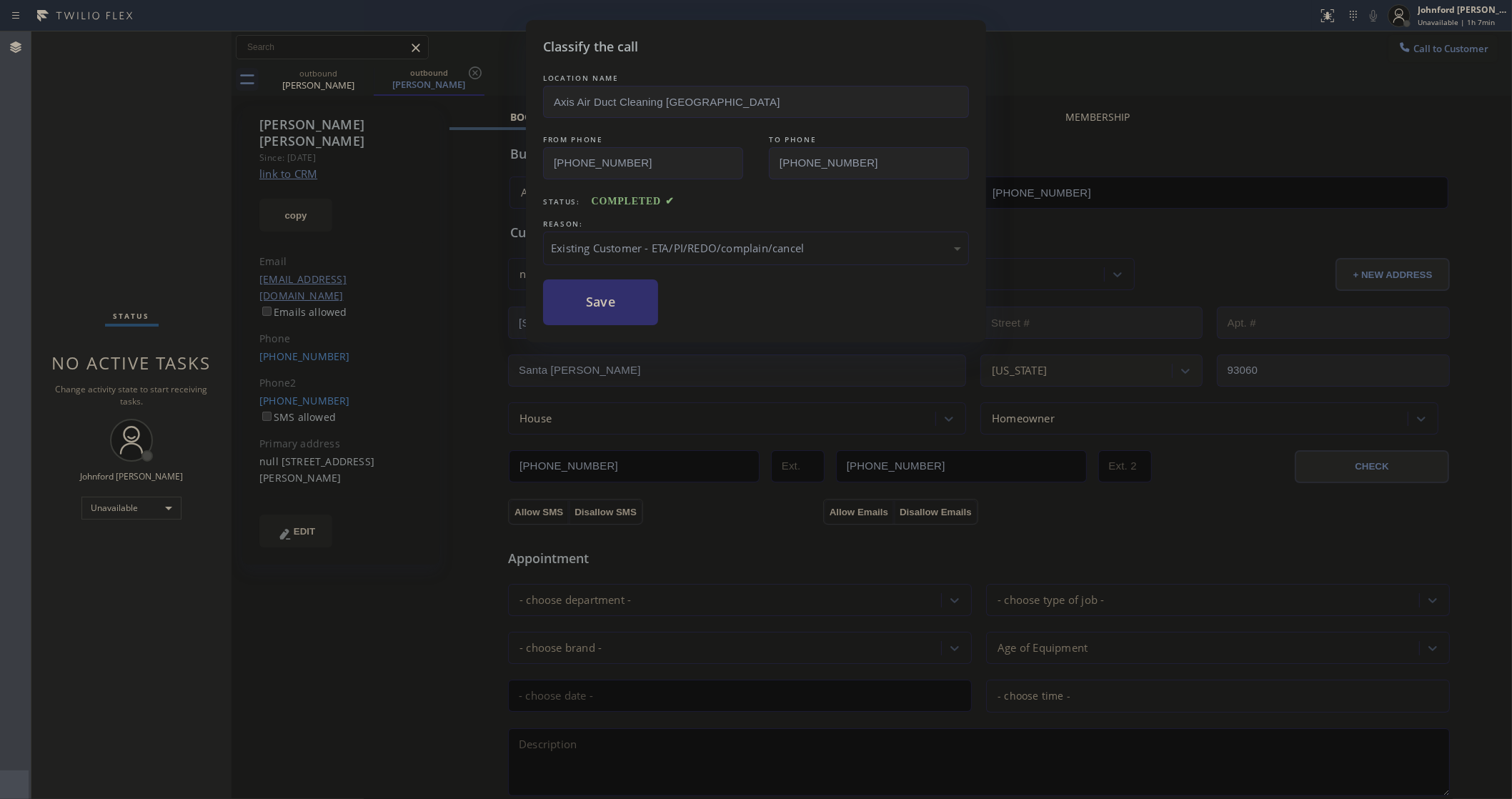
click at [633, 314] on button "Save" at bounding box center [601, 302] width 115 height 45
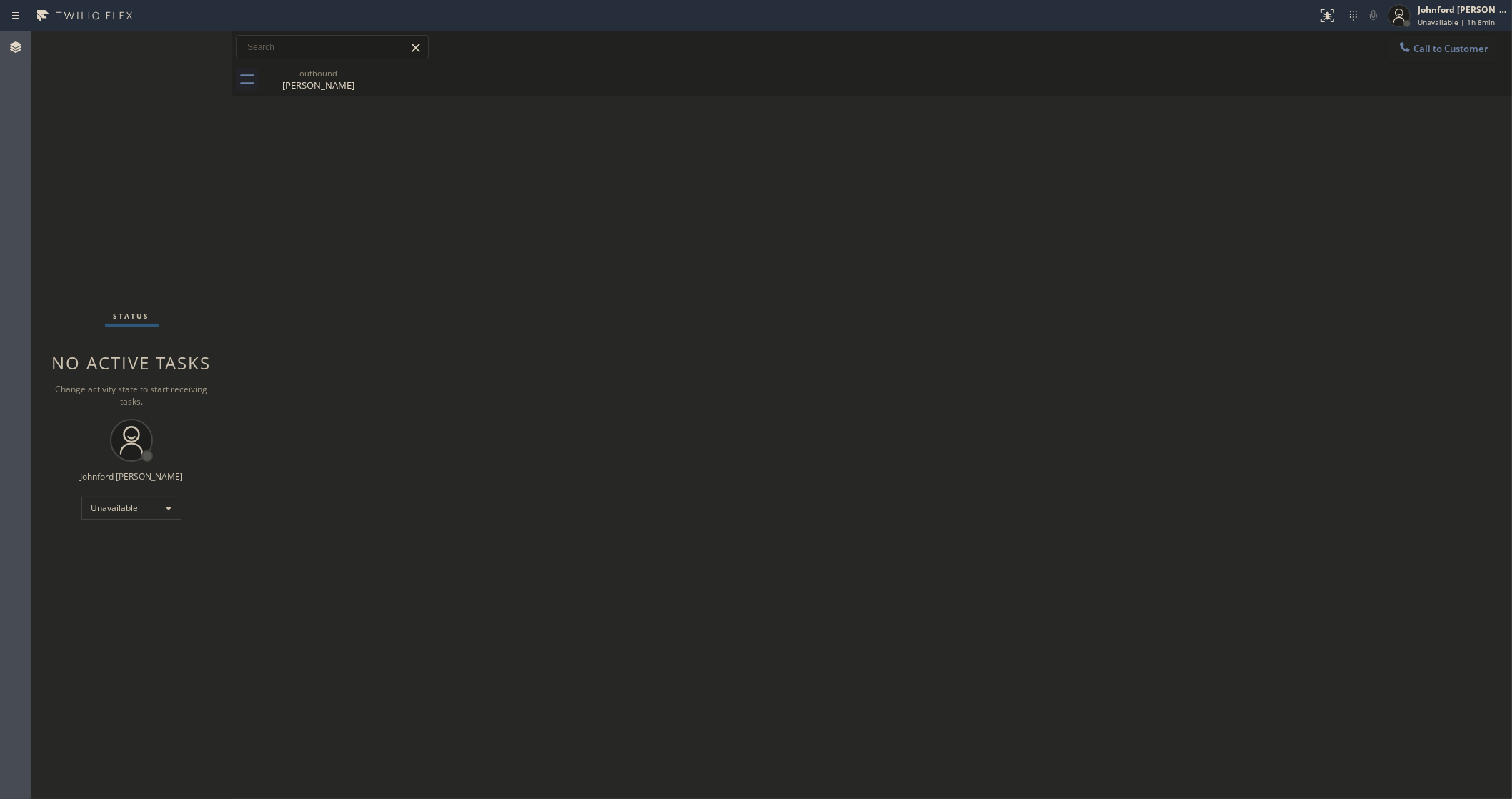
click at [1445, 51] on span "Call to Customer" at bounding box center [1450, 49] width 75 height 13
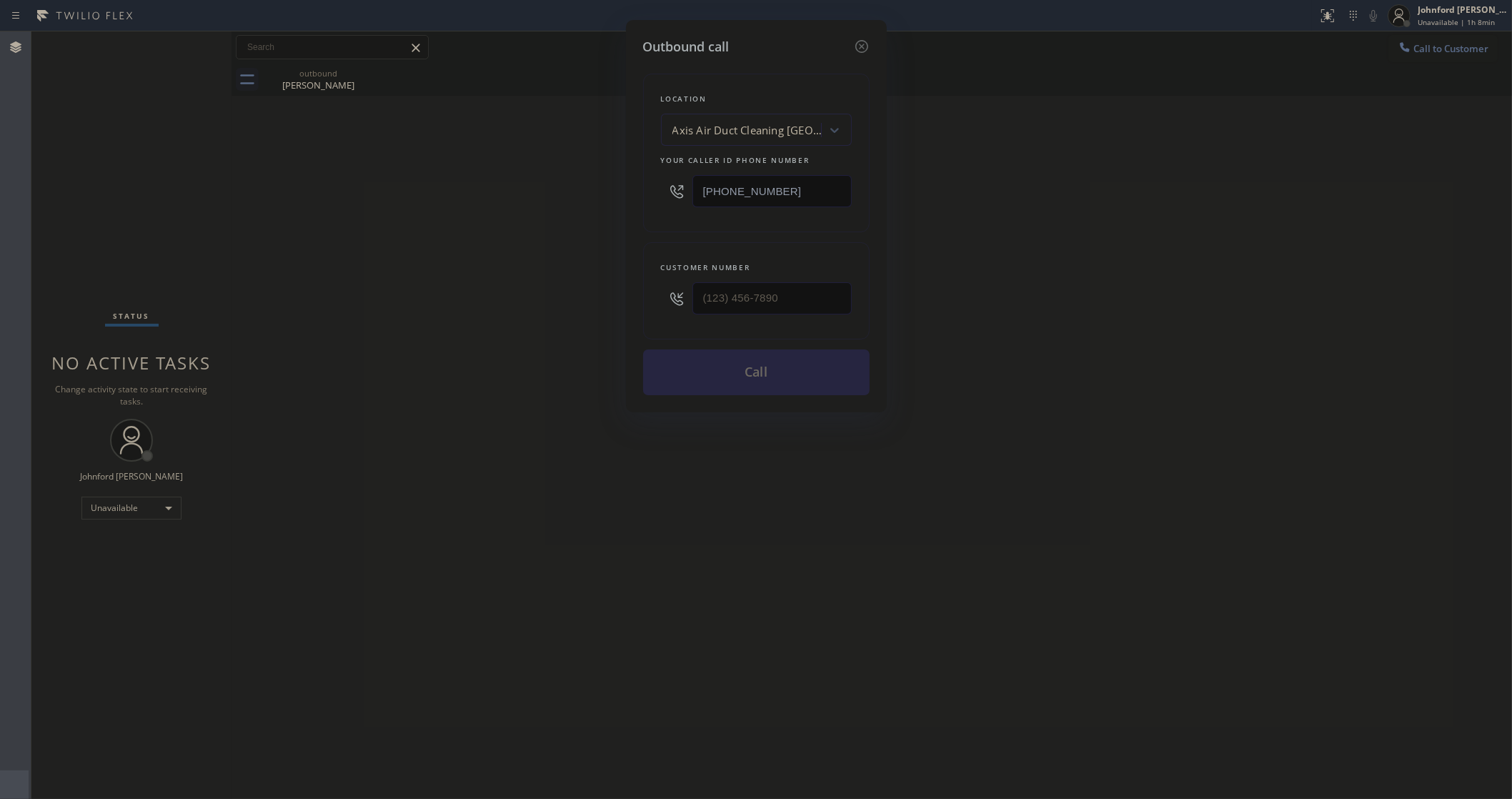
drag, startPoint x: 752, startPoint y: 191, endPoint x: 664, endPoint y: 187, distance: 88.1
click at [655, 191] on div "Location Axis Air Duct Cleaning Moorpark Your caller id phone number (805) 919-…" at bounding box center [756, 153] width 226 height 159
paste input "551) 239-9816"
type input "(551) 239-9816"
drag, startPoint x: 730, startPoint y: 296, endPoint x: 630, endPoint y: 298, distance: 100.0
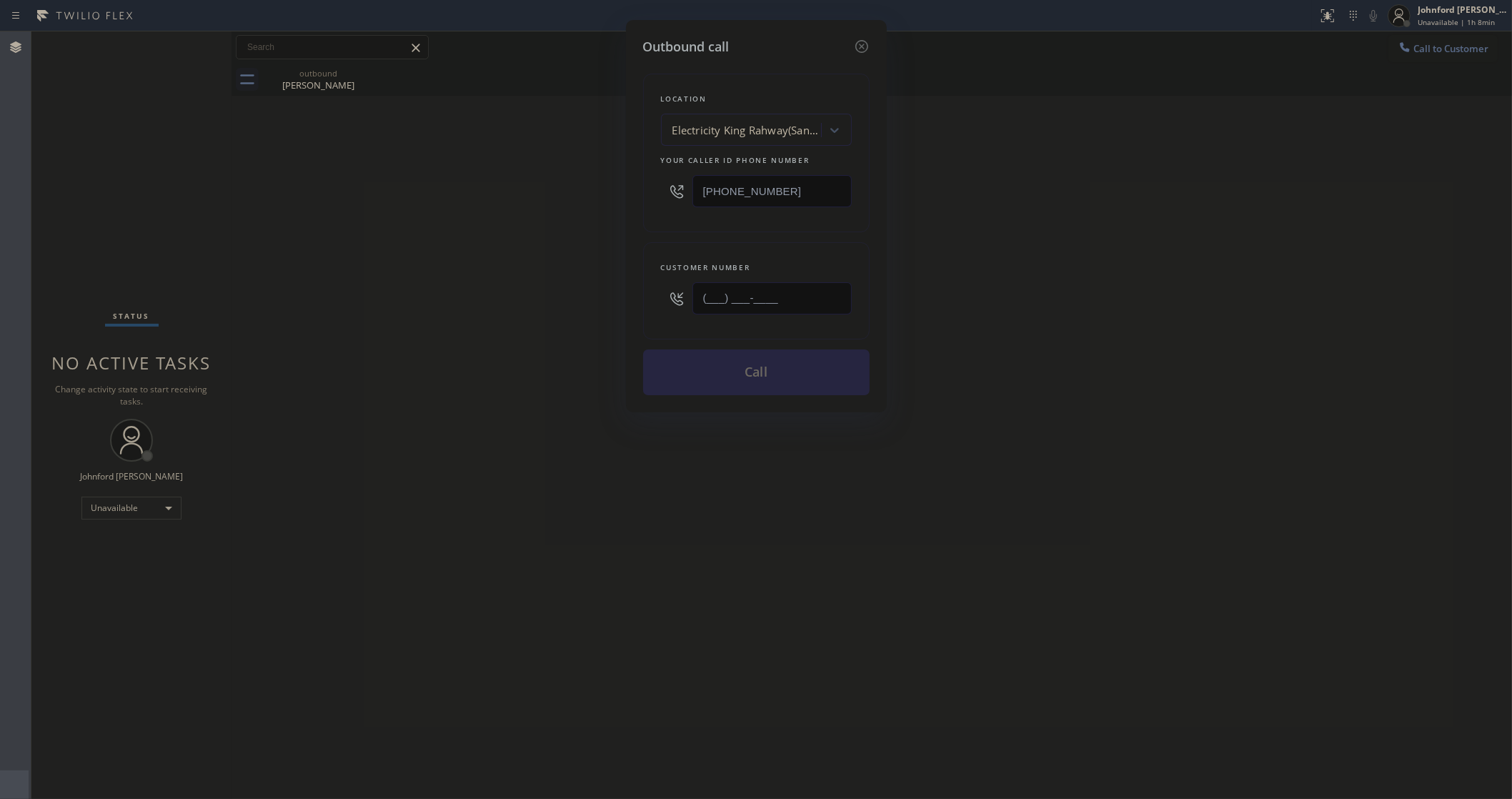
click at [643, 298] on div "Customer number (___) ___-____" at bounding box center [756, 291] width 226 height 98
paste input "732) 910-2134"
type input "(732) 910-2134"
click at [1037, 240] on div "Outbound call Location Electricity King Rahway(Sanron Electric Inc) Your caller…" at bounding box center [756, 400] width 1512 height 799
click at [730, 372] on button "Call" at bounding box center [756, 372] width 226 height 45
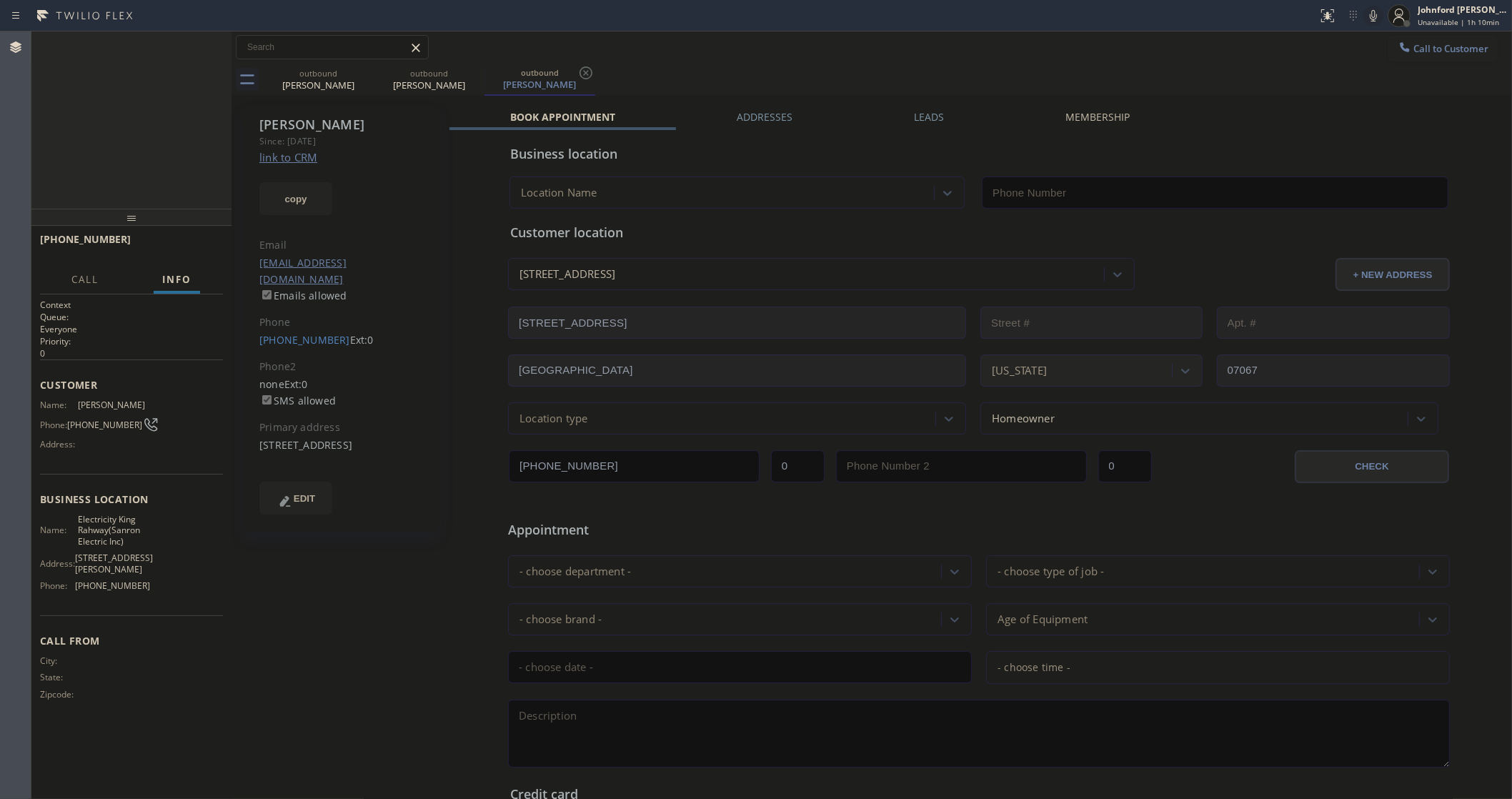
type input "(551) 239-9816"
click at [191, 249] on span "HANG UP" at bounding box center [189, 245] width 44 height 10
drag, startPoint x: 259, startPoint y: 327, endPoint x: 250, endPoint y: 327, distance: 9.0
click at [250, 327] on div "Emil Since: 20 may 2020 link to CRM copy Email no@gmail.com Emails allowed Phon…" at bounding box center [341, 319] width 197 height 425
drag, startPoint x: 250, startPoint y: 327, endPoint x: 329, endPoint y: 327, distance: 79.0
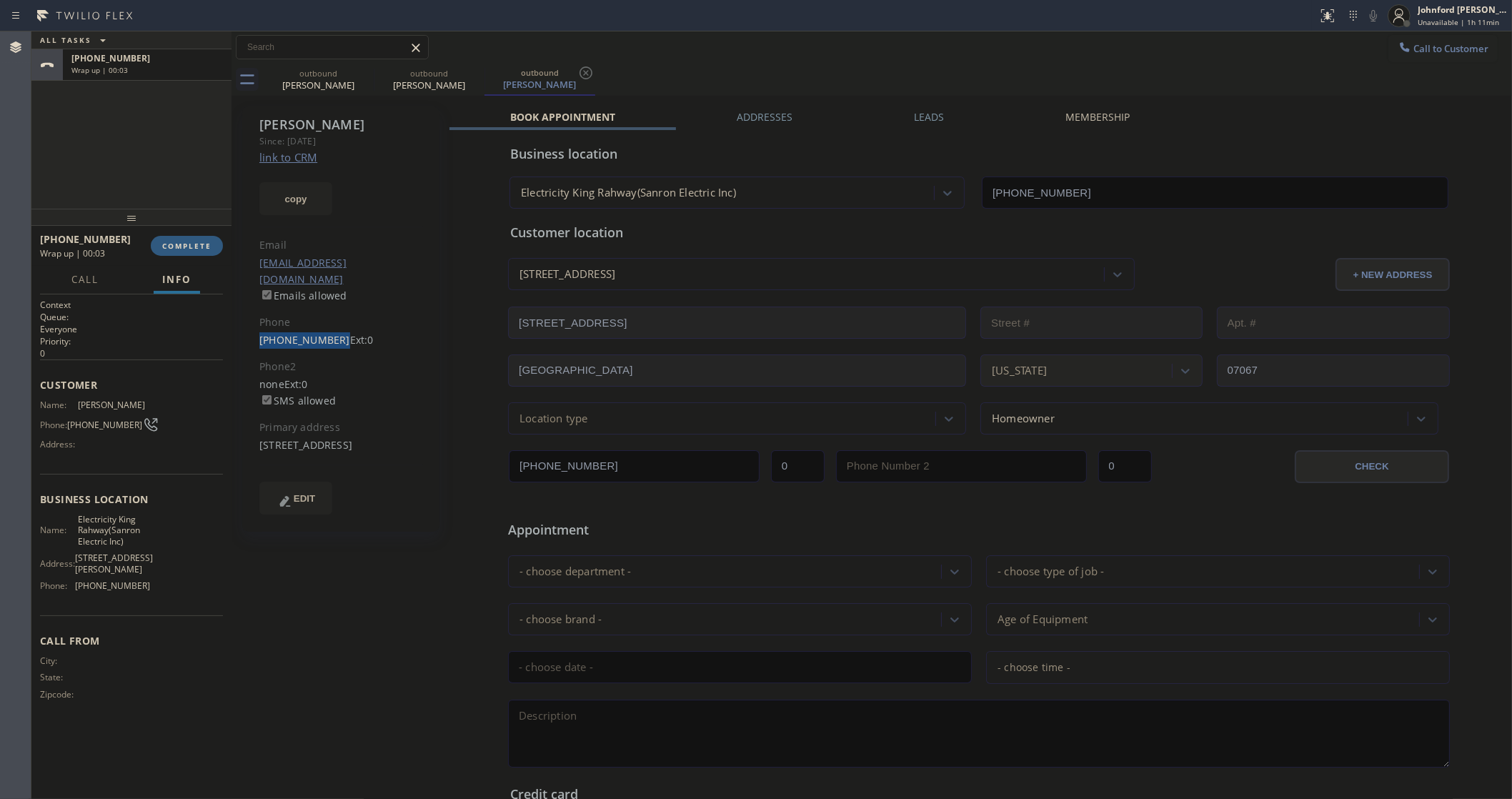
click at [329, 327] on div "Emil Since: 20 may 2020 link to CRM copy Email no@gmail.com Emails allowed Phon…" at bounding box center [341, 319] width 197 height 425
copy link "(732) 910-2134"
click at [110, 520] on span "Electricity King Rahway(Sanron Electric Inc)" at bounding box center [114, 530] width 72 height 33
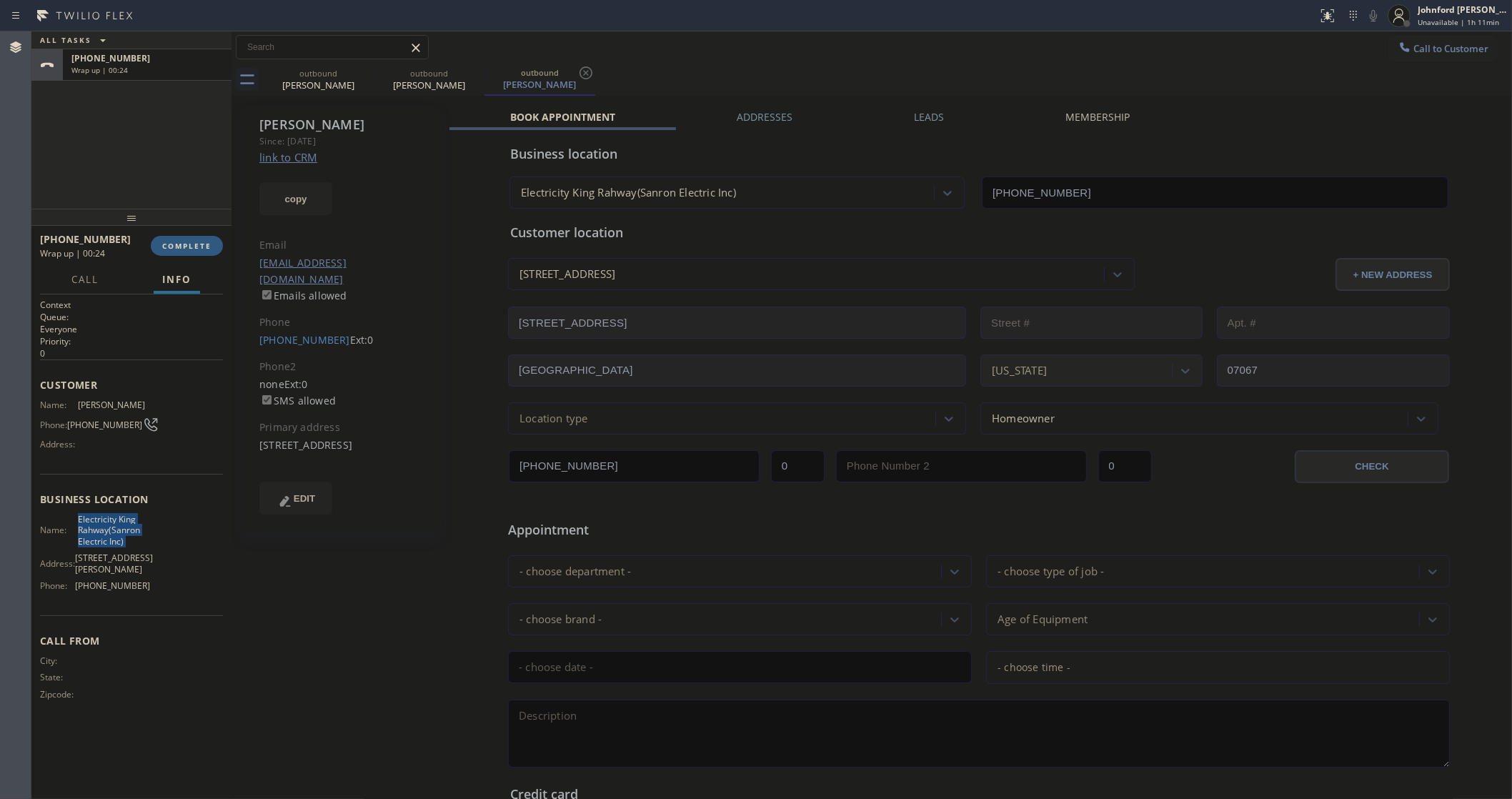
copy span "Electricity King Rahway(Sanron Electric Inc)"
click at [177, 250] on span "COMPLETE" at bounding box center [186, 245] width 49 height 10
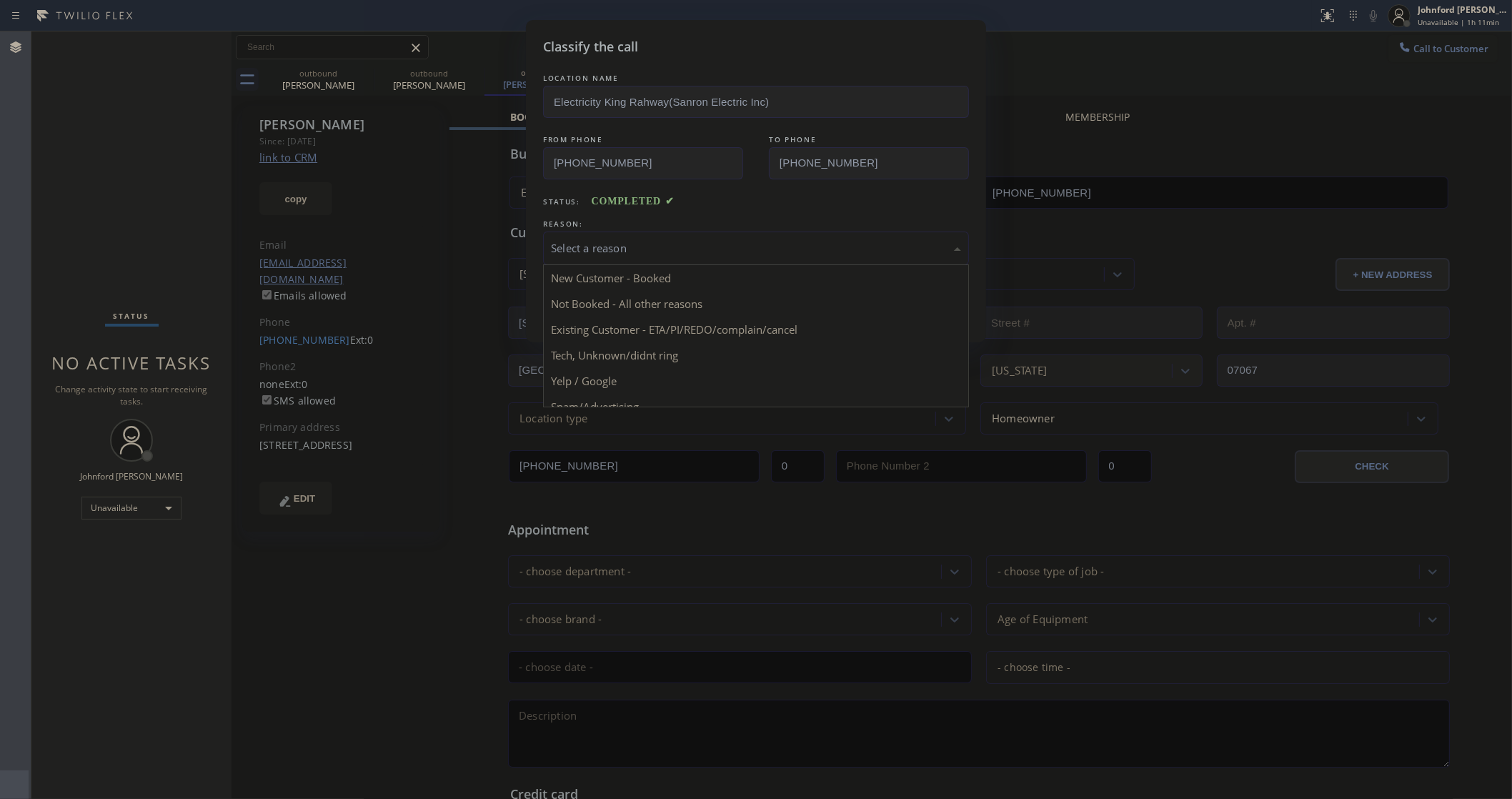
click at [604, 256] on div "Select a reason" at bounding box center [756, 248] width 426 height 33
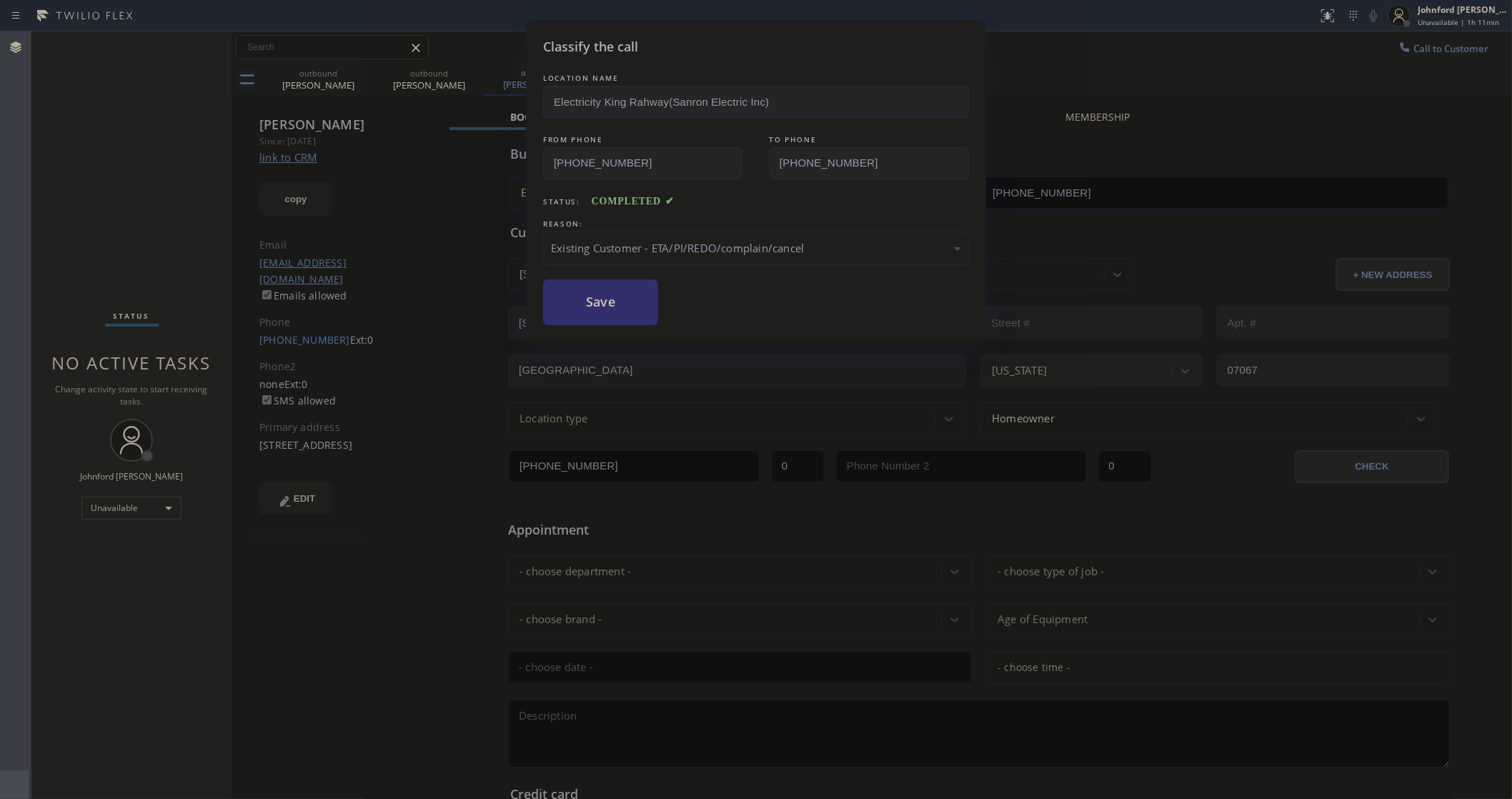
click at [596, 296] on button "Save" at bounding box center [601, 302] width 115 height 45
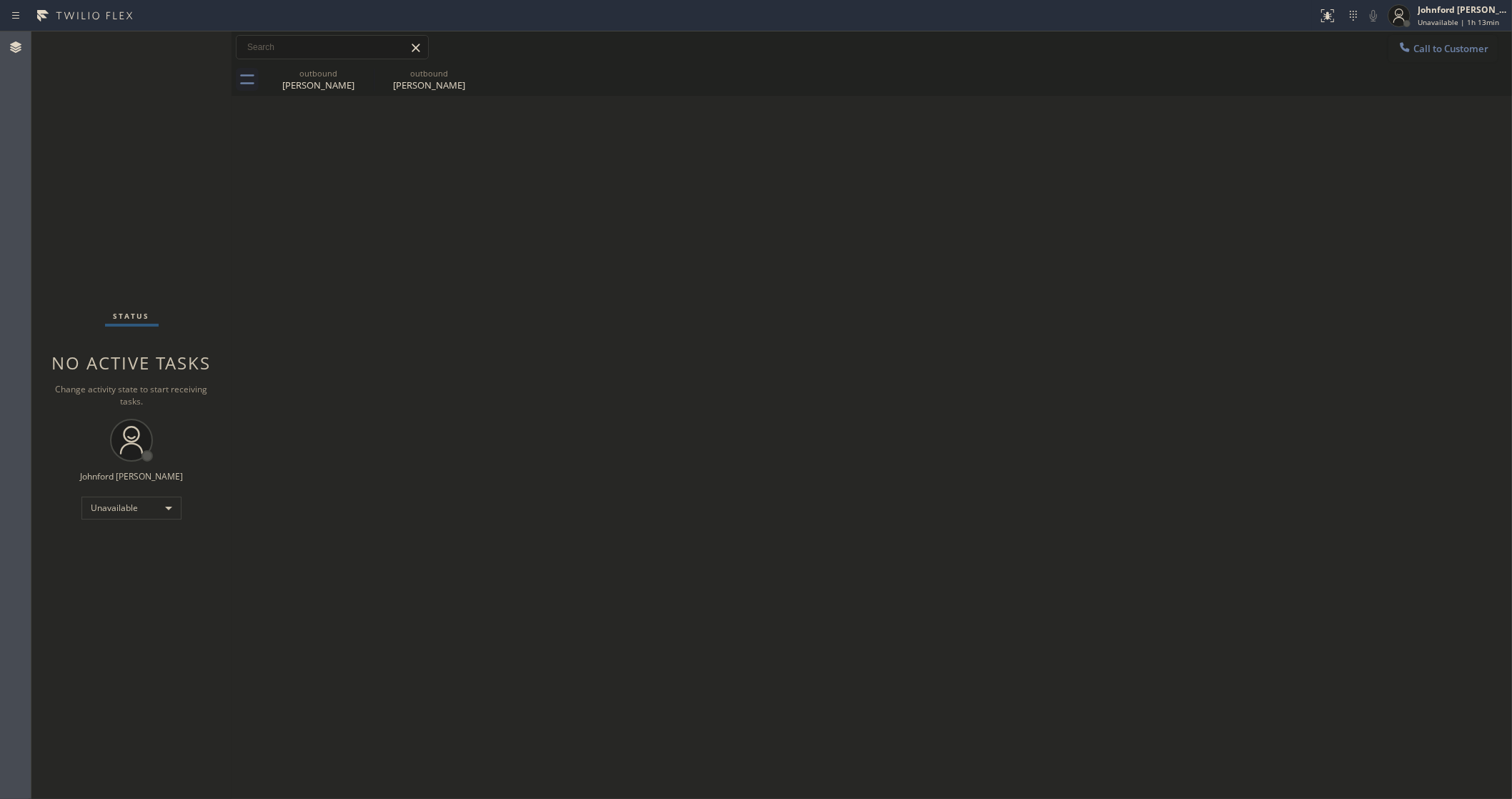
click at [1116, 205] on div "Back to Dashboard Change Sender ID Customers Technicians Select a contact Outbo…" at bounding box center [871, 415] width 1280 height 768
click at [1431, 58] on button "Call to Customer" at bounding box center [1443, 48] width 110 height 27
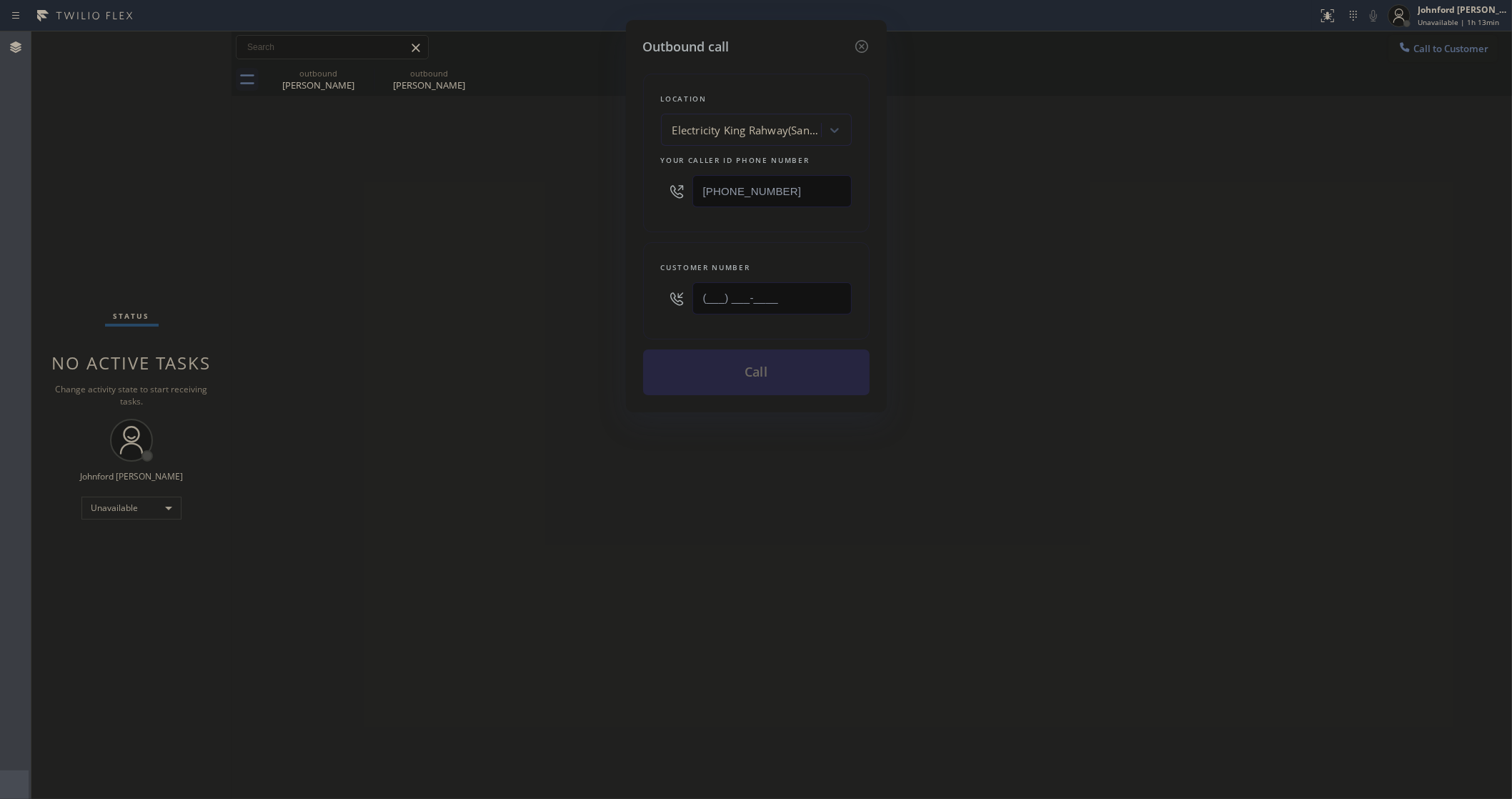
drag, startPoint x: 781, startPoint y: 291, endPoint x: 533, endPoint y: 291, distance: 248.0
click at [533, 291] on div "Outbound call Location Electricity King Rahway(Sanron Electric Inc) Your caller…" at bounding box center [756, 400] width 1512 height 799
paste input "424) 302-9994"
type input "(424) 302-9994"
click at [419, 308] on div "Outbound call Location Electricity King Rahway(Sanron Electric Inc) Your caller…" at bounding box center [756, 400] width 1512 height 799
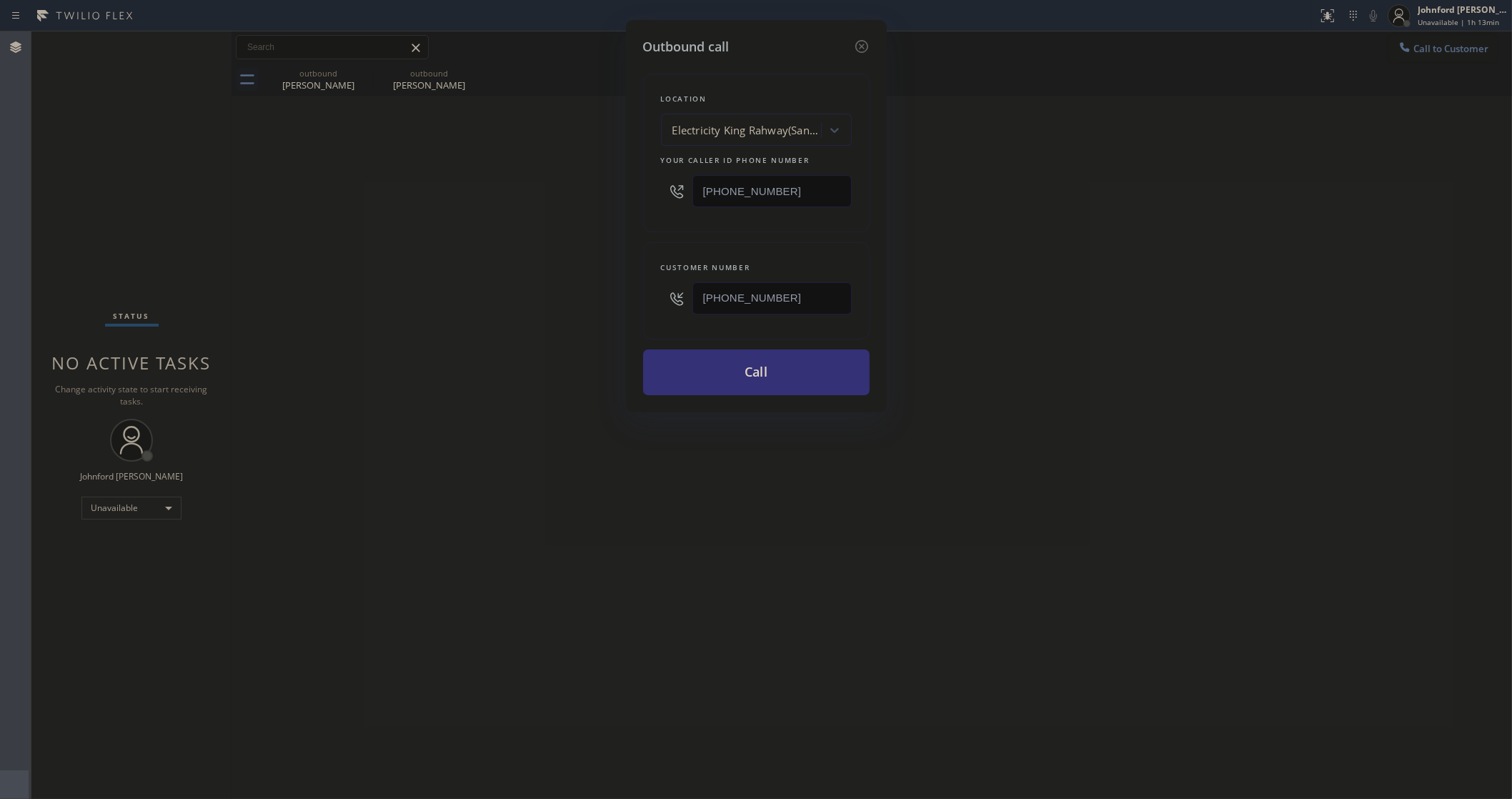
drag, startPoint x: 794, startPoint y: 186, endPoint x: 584, endPoint y: 184, distance: 210.0
click at [588, 184] on div "Outbound call Location Electricity King Rahway(Sanron Electric Inc) Your caller…" at bounding box center [756, 400] width 1512 height 799
paste input "833) 341-0170"
type input "(833) 341-0170"
click at [494, 234] on div "Outbound call Location Electricity King Rahway(Sanron Electric Inc) Your caller…" at bounding box center [756, 400] width 1512 height 799
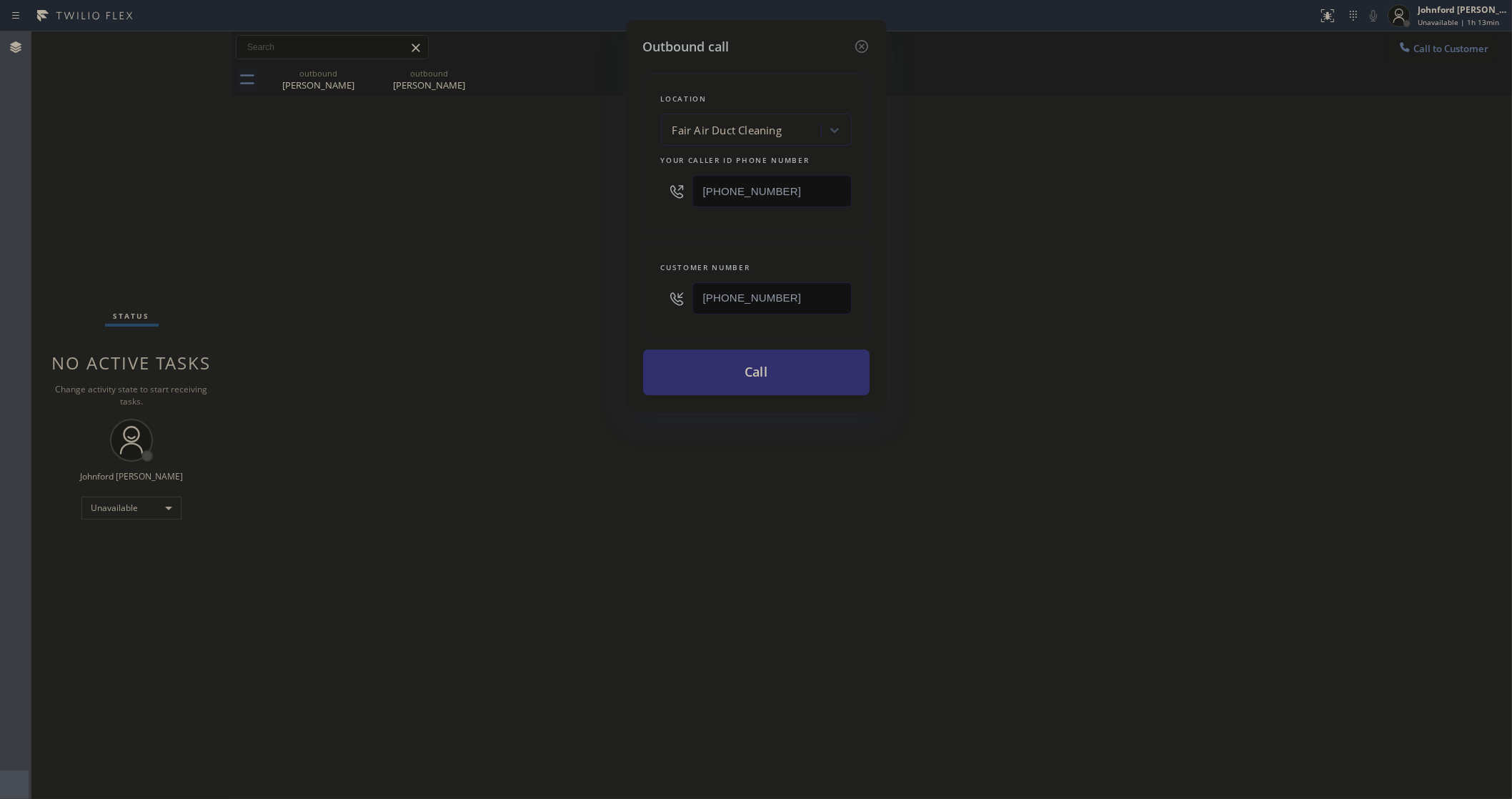
click at [722, 381] on button "Call" at bounding box center [756, 372] width 226 height 45
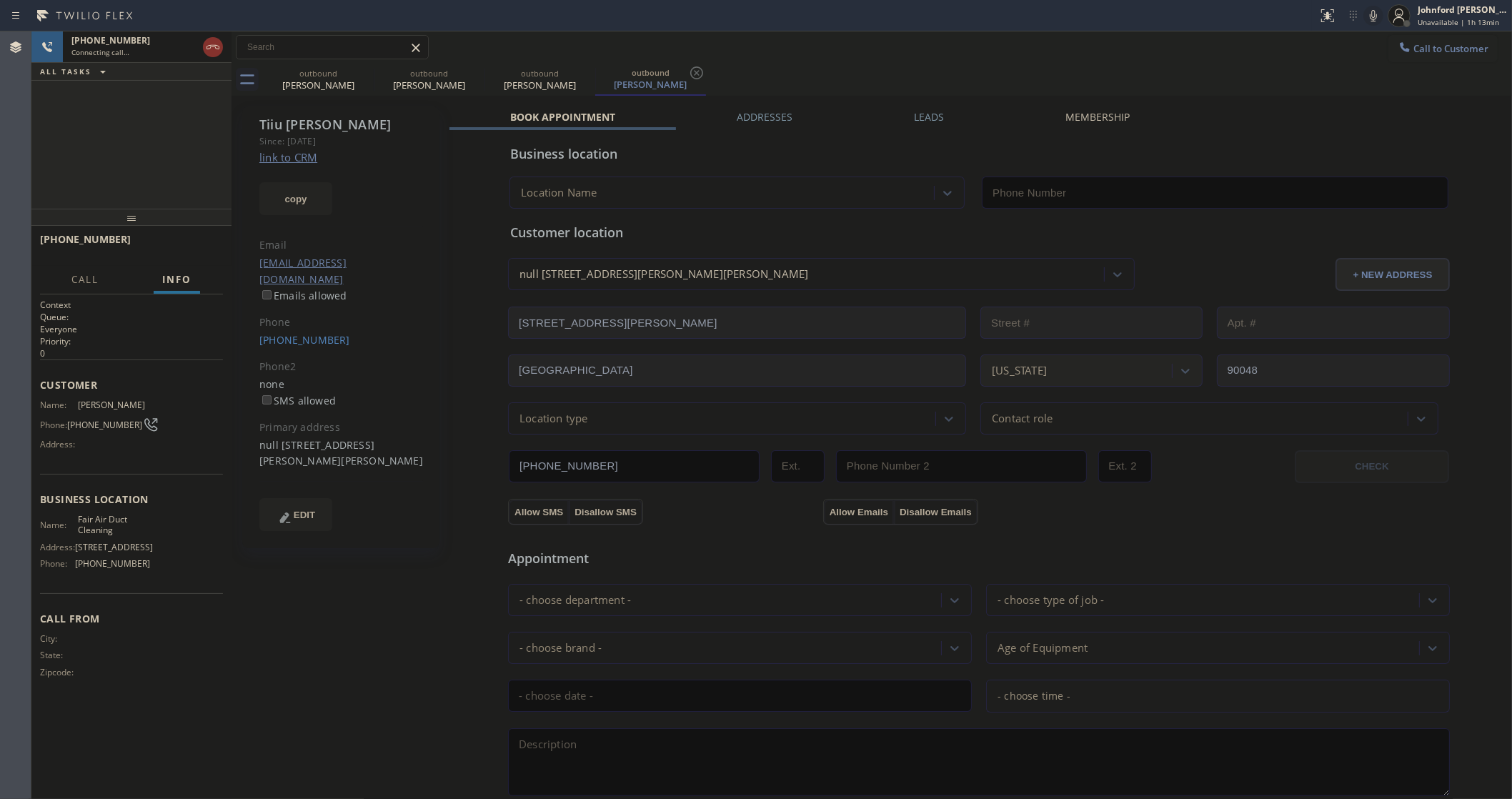
type input "(833) 341-0170"
click at [369, 77] on icon at bounding box center [364, 73] width 13 height 13
click at [0, 0] on icon at bounding box center [0, 0] width 0 height 0
type input "(833) 341-0170"
click at [740, 72] on div "outbound Tiiu Jacobson outbound Tiiu Jacobson" at bounding box center [888, 80] width 1249 height 32
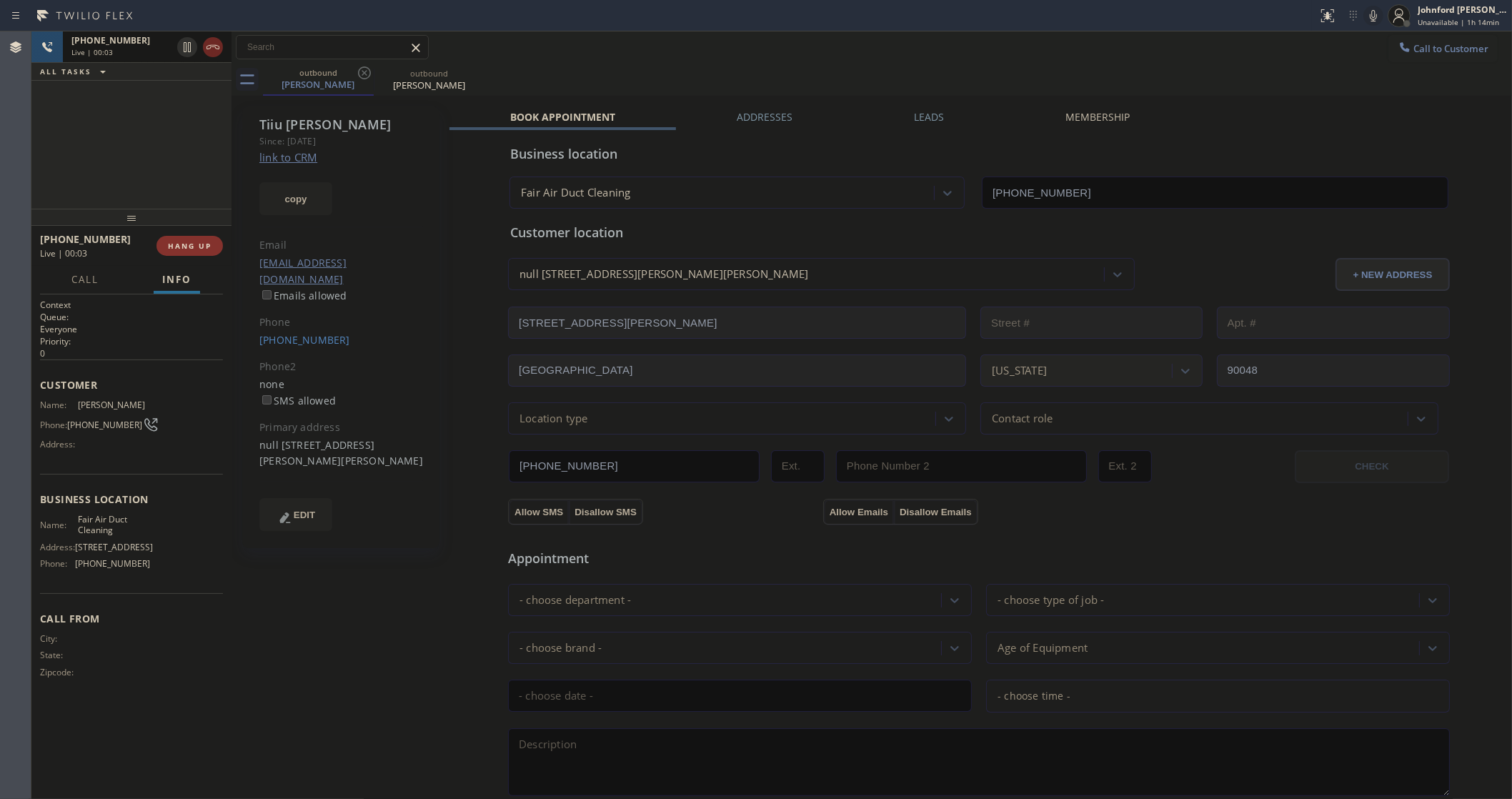
click at [208, 45] on icon at bounding box center [213, 47] width 13 height 5
click at [291, 333] on link "(424) 302-9994" at bounding box center [305, 340] width 91 height 13
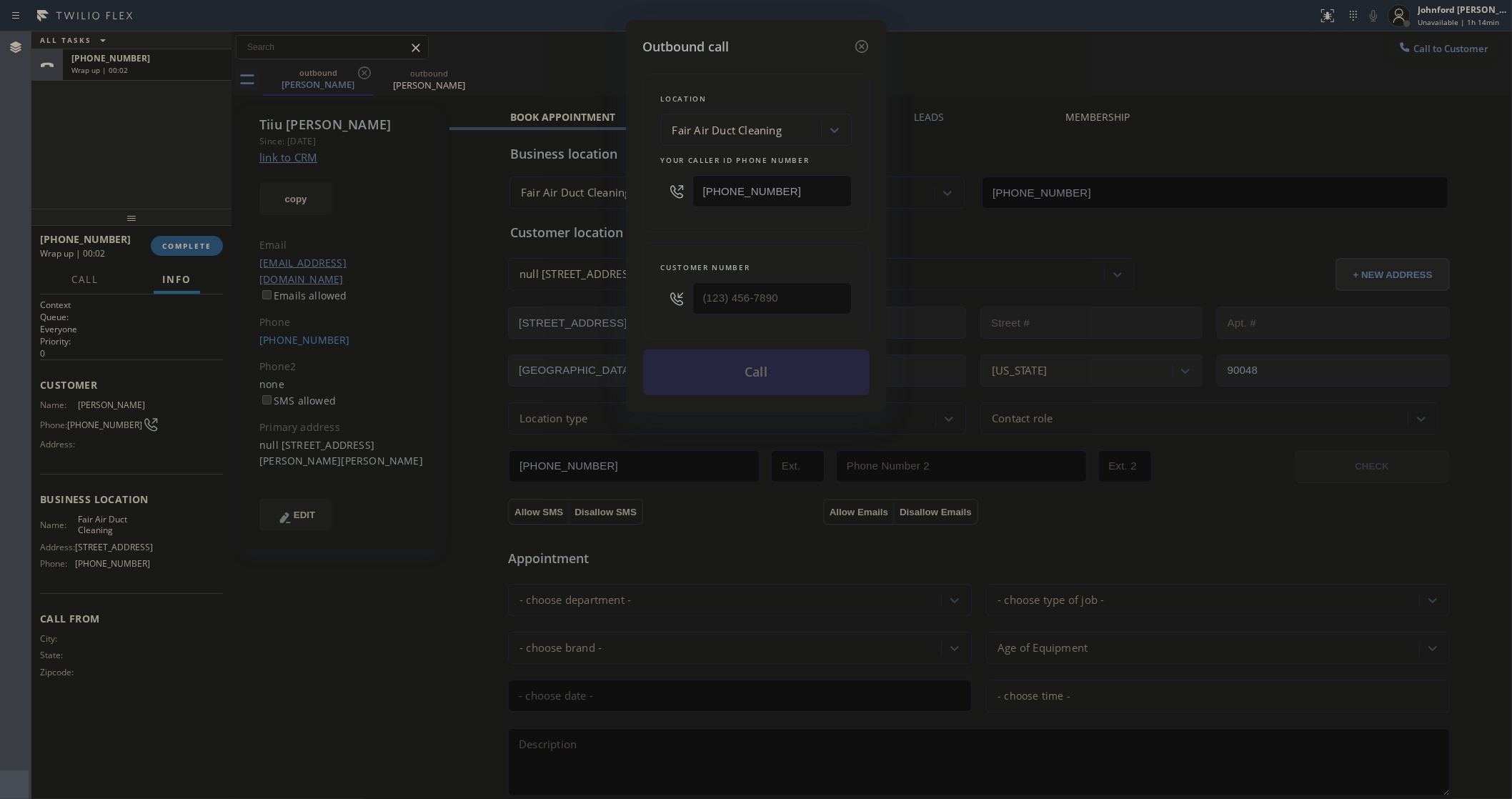
type input "(424) 302-9994"
paste input "00) 686-5038"
drag, startPoint x: 792, startPoint y: 191, endPoint x: 644, endPoint y: 208, distance: 149.0
click at [644, 208] on div "Location Fair Air Duct Cleaning Your caller id phone number (833) 341-0170" at bounding box center [756, 153] width 226 height 159
type input "[PHONE_NUMBER]"
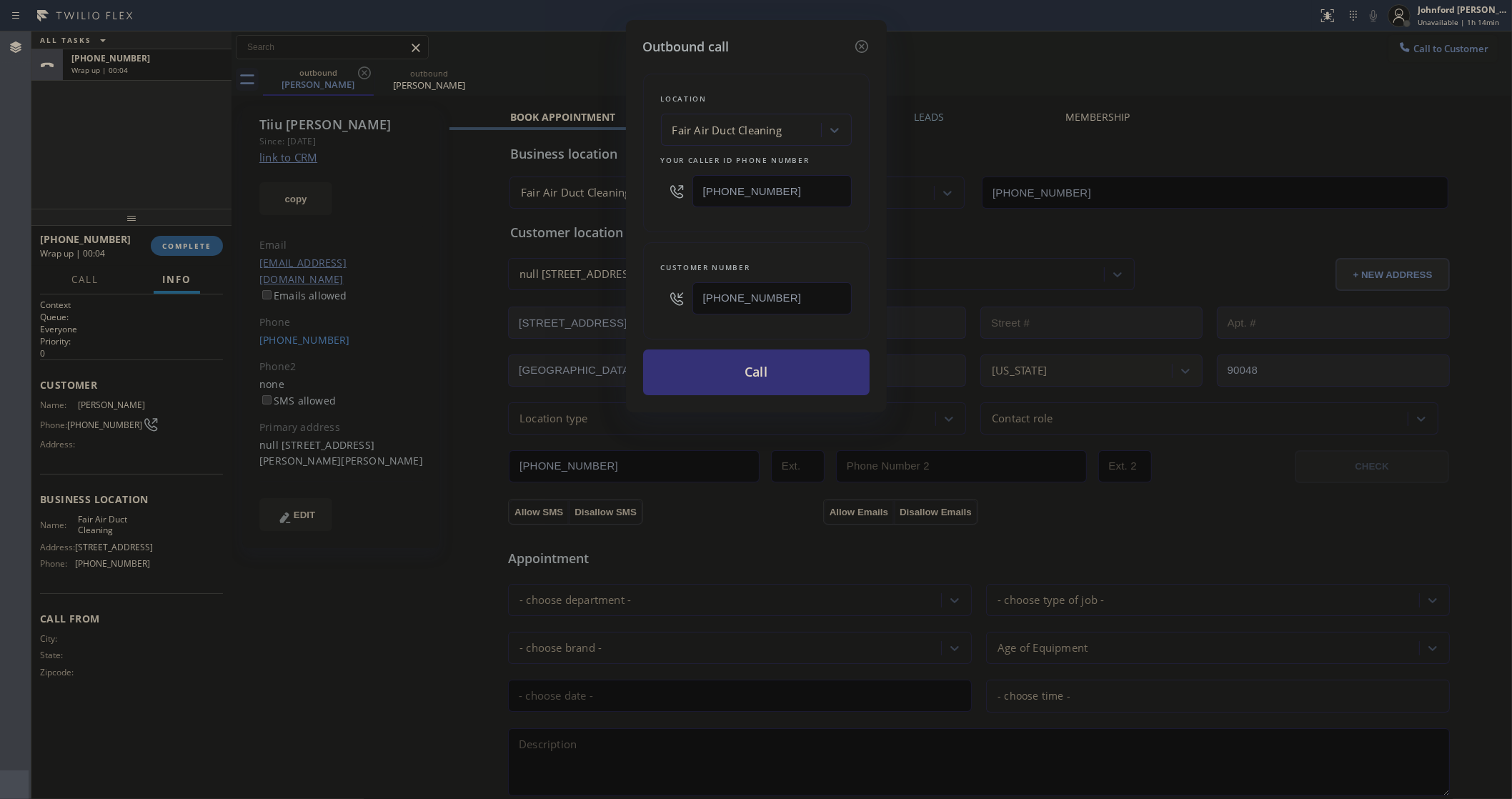
click at [711, 220] on div "Location Fair Air Duct Cleaning Your caller id phone number (800) 686-5038" at bounding box center [756, 153] width 226 height 159
click at [746, 372] on button "Call" at bounding box center [756, 372] width 226 height 45
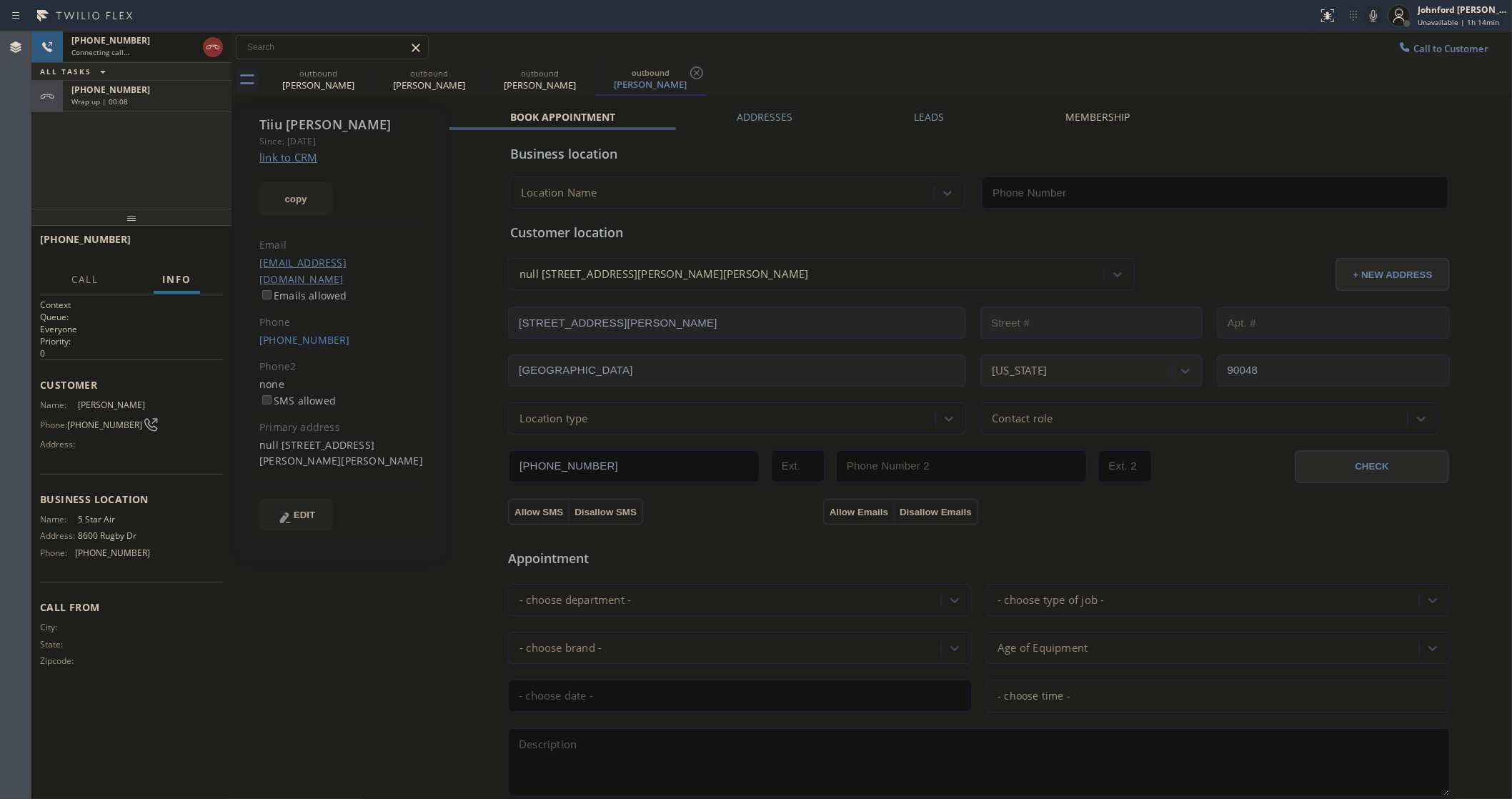
type input "[PHONE_NUMBER]"
click at [369, 79] on icon at bounding box center [364, 73] width 17 height 17
click at [0, 0] on icon at bounding box center [0, 0] width 0 height 0
type input "[PHONE_NUMBER]"
click at [173, 101] on div "Wrap up | 00:10" at bounding box center [148, 101] width 151 height 10
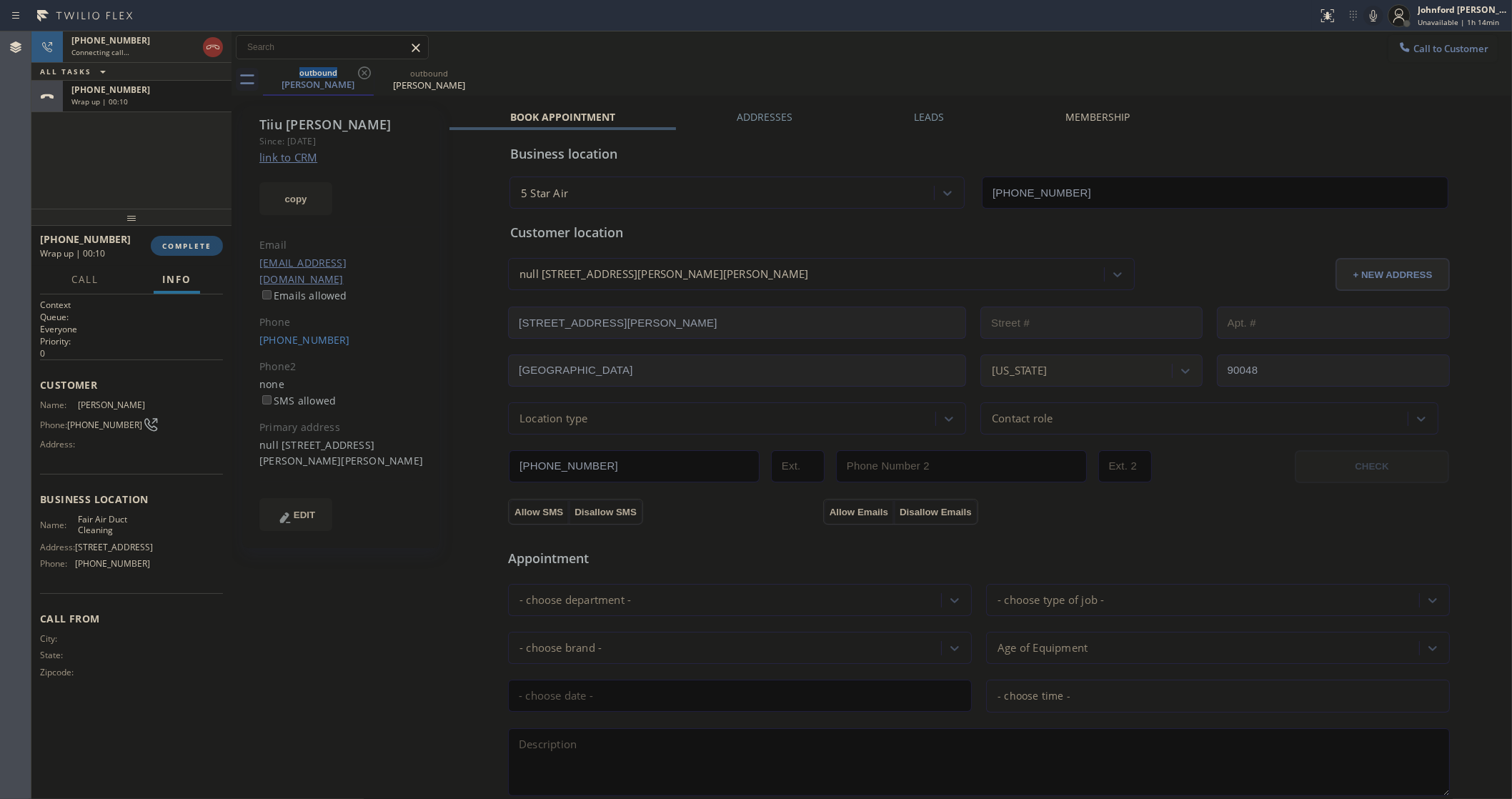
click at [198, 243] on span "COMPLETE" at bounding box center [186, 245] width 49 height 10
type input "(833) 341-0170"
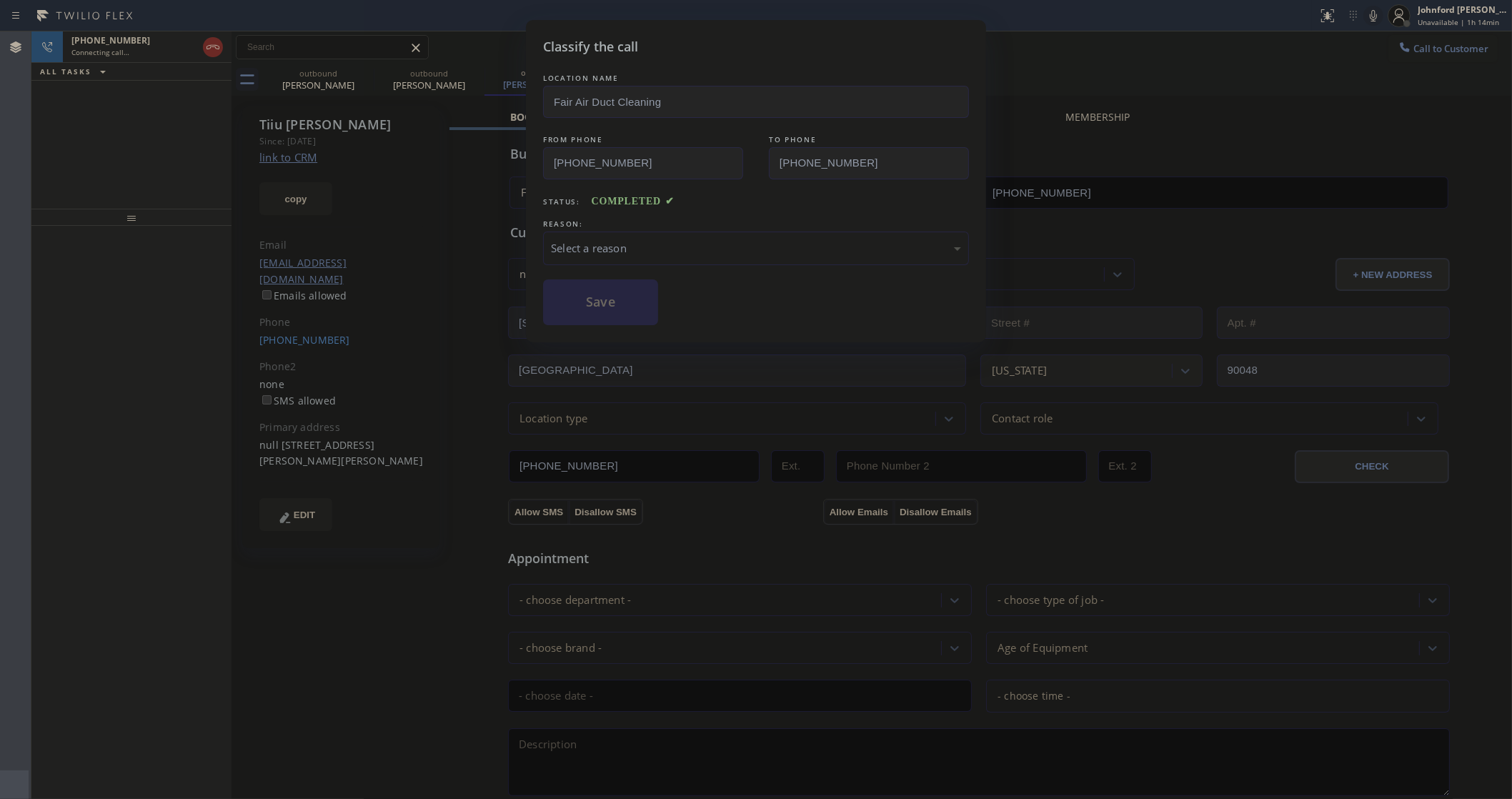
click at [603, 263] on div "LOCATION NAME Fair Air Duct Cleaning FROM PHONE (833) 341-0170 TO PHONE (424) 3…" at bounding box center [756, 198] width 426 height 255
click at [609, 248] on div "Select a reason" at bounding box center [755, 248] width 410 height 16
click at [617, 311] on button "Save" at bounding box center [601, 302] width 115 height 45
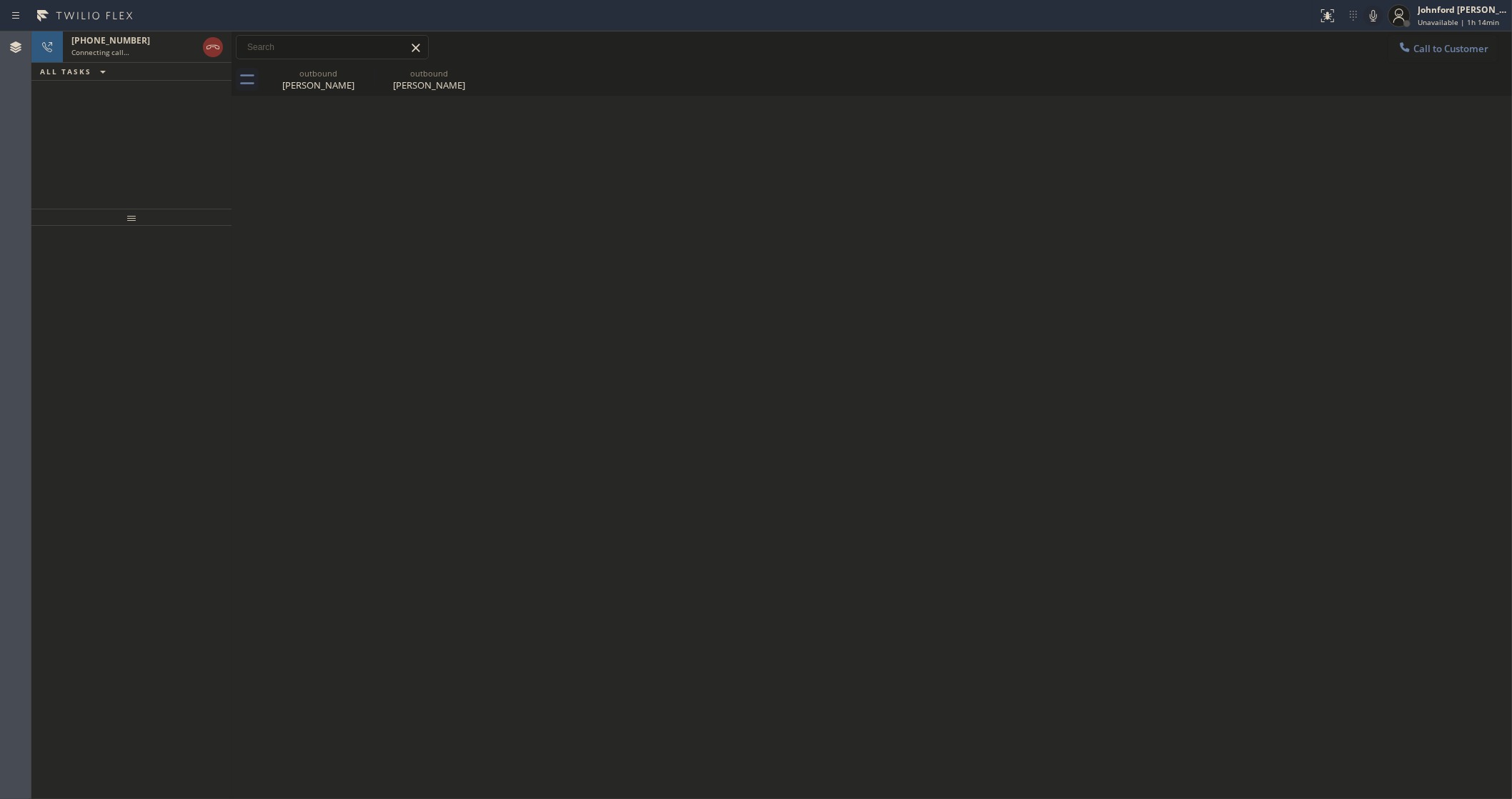
click at [152, 116] on div "+14243029994 Connecting call… ALL TASKS ALL TASKS ACTIVE TASKS TASKS IN WRAP UP" at bounding box center [131, 119] width 200 height 177
click at [148, 52] on div "Connecting call…" at bounding box center [134, 52] width 126 height 10
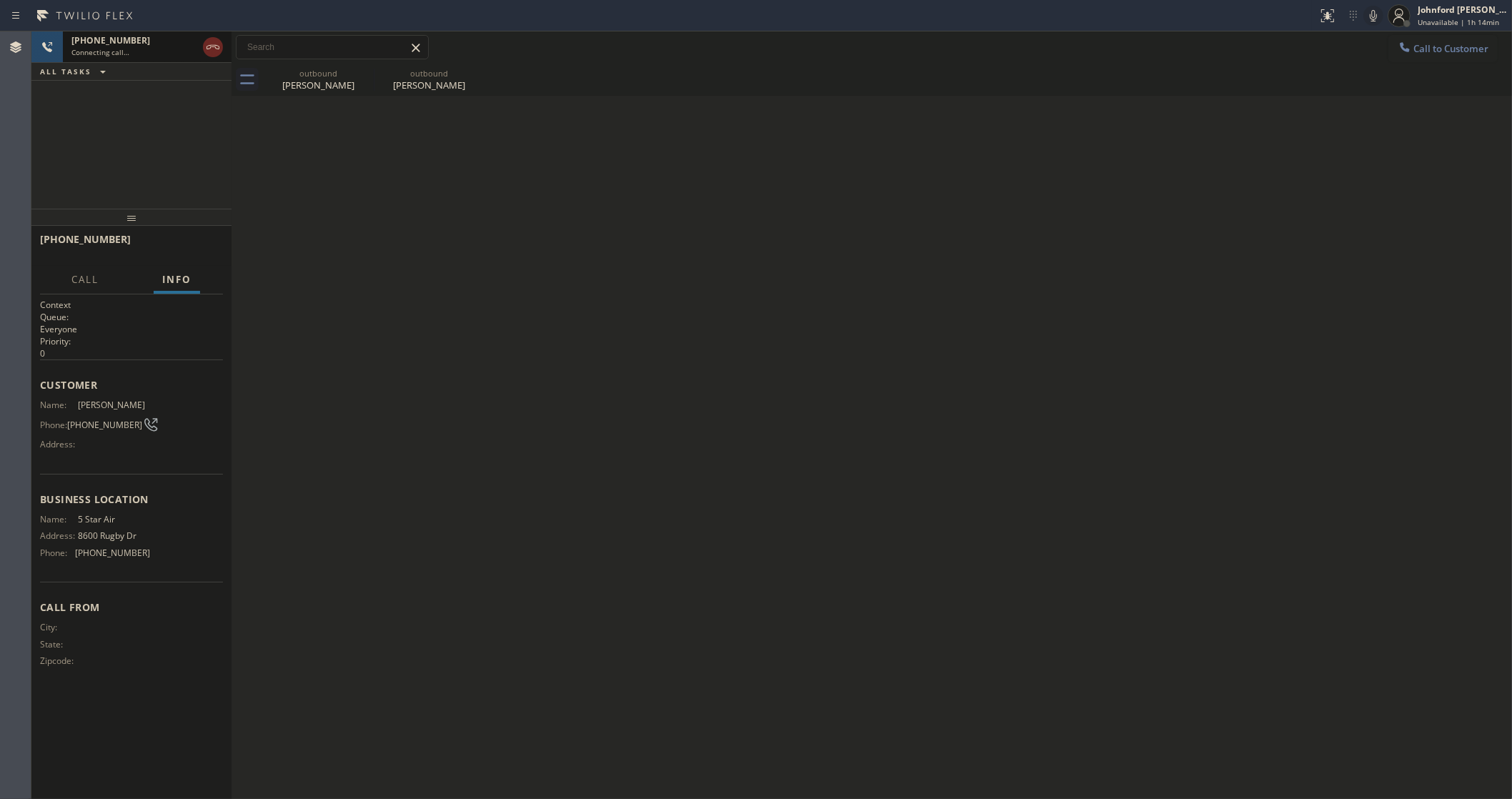
click at [204, 47] on icon at bounding box center [213, 47] width 17 height 17
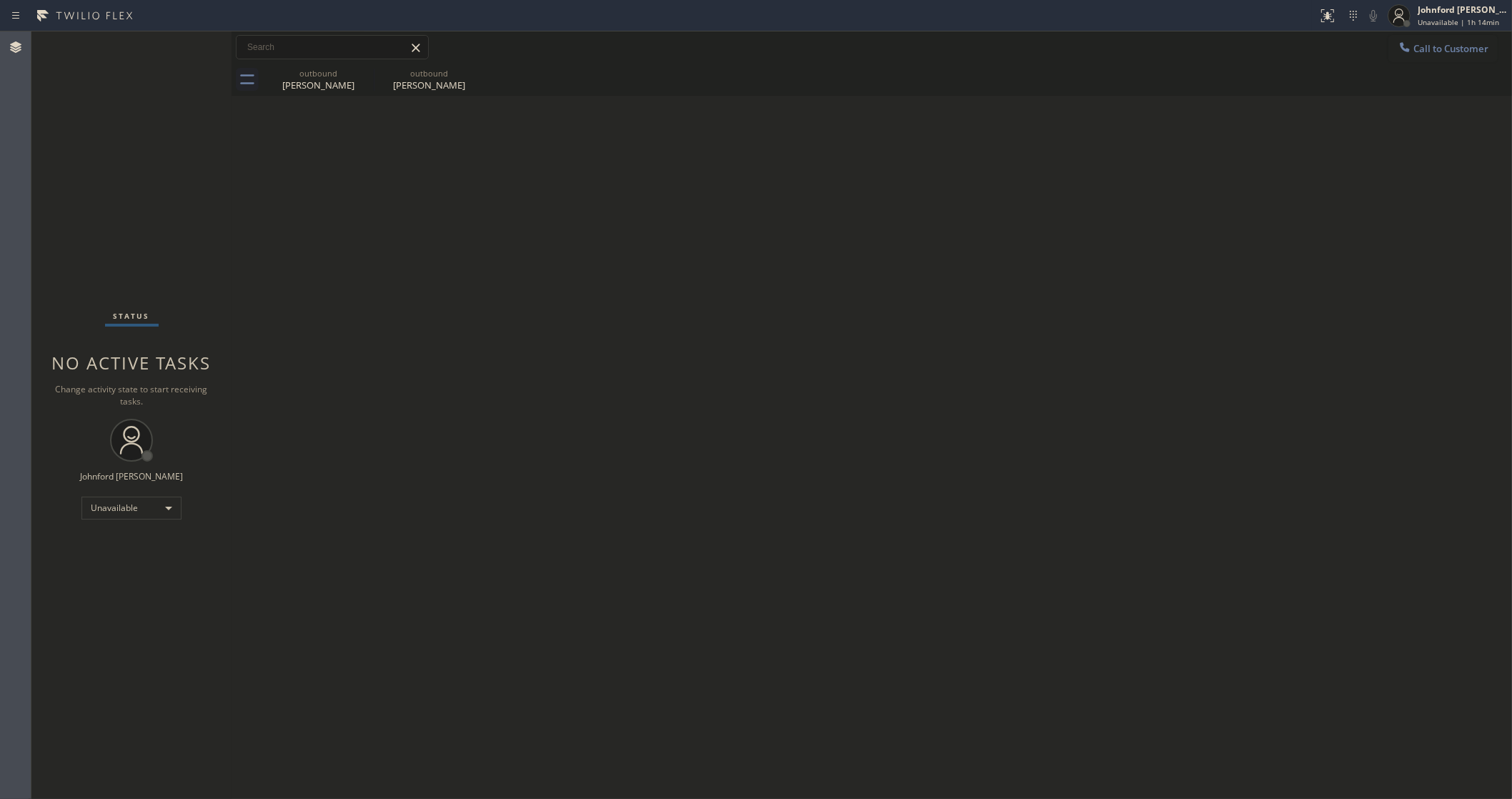
drag, startPoint x: 1440, startPoint y: 43, endPoint x: 1285, endPoint y: 118, distance: 172.2
click at [1443, 43] on button "Call to Customer" at bounding box center [1443, 48] width 110 height 27
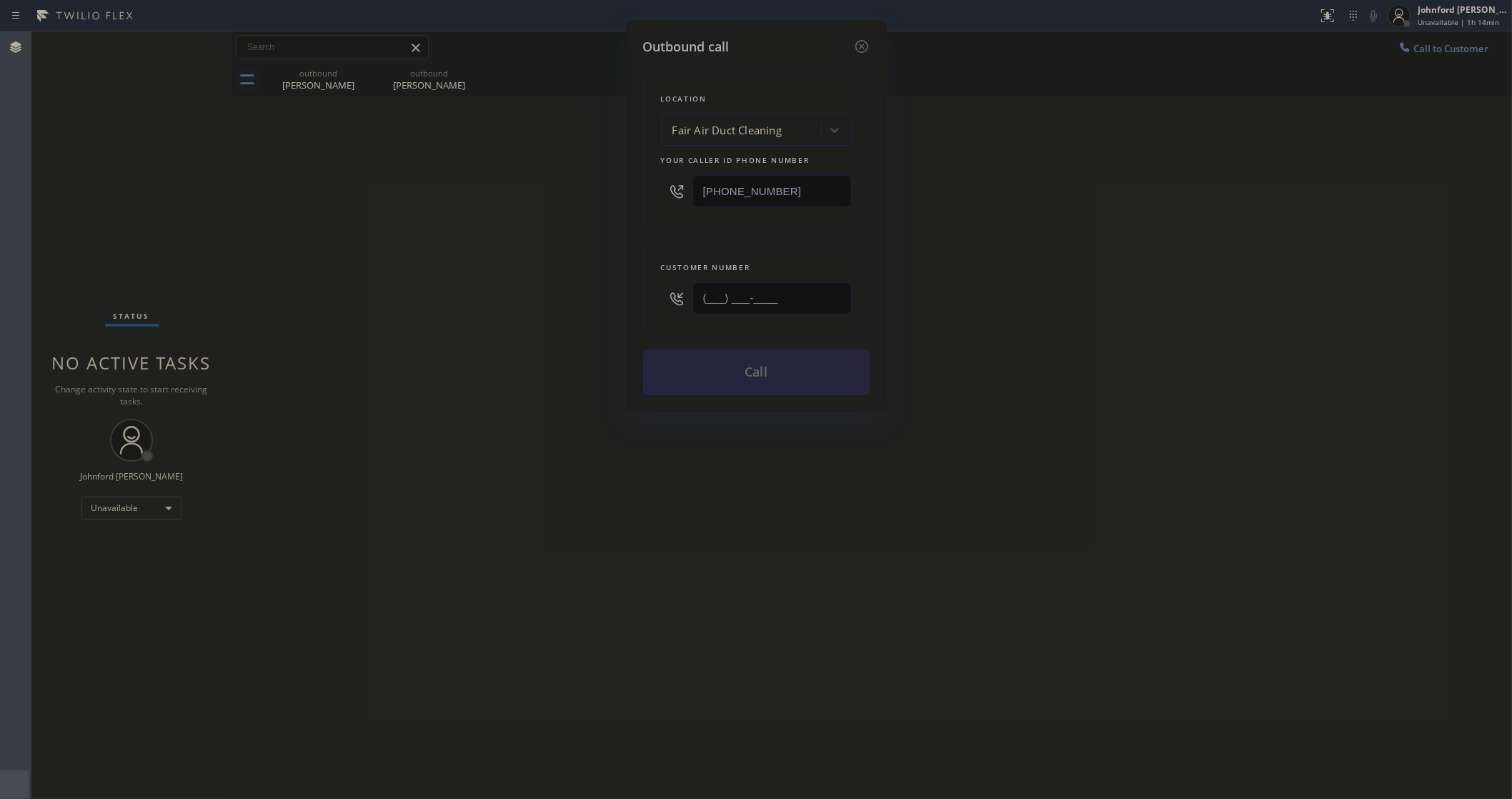
drag, startPoint x: 774, startPoint y: 294, endPoint x: 631, endPoint y: 302, distance: 143.2
click at [631, 302] on div "Outbound call Location Fair Air Duct Cleaning Your caller id phone number (833)…" at bounding box center [756, 216] width 261 height 393
paste input "818) 518-6005"
type input "(818) 518-6005"
drag, startPoint x: 821, startPoint y: 198, endPoint x: 704, endPoint y: 202, distance: 117.1
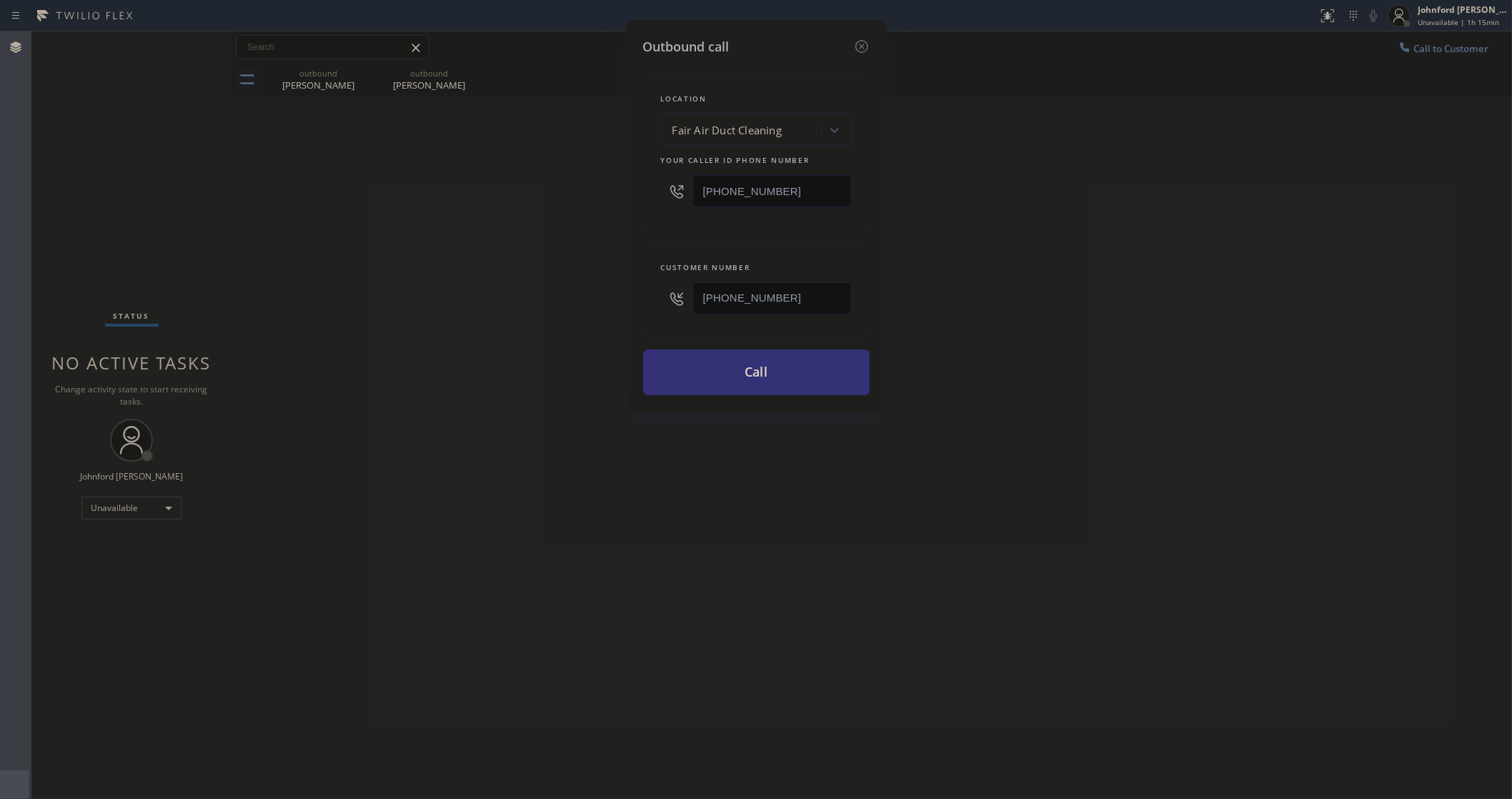
click at [713, 197] on input "(833) 341-0170" at bounding box center [772, 191] width 159 height 32
paste input "80) 068-6503"
click at [523, 230] on div "Outbound call Location Fair Air Duct Cleaning Your caller id phone number (880)…" at bounding box center [756, 400] width 1512 height 799
drag, startPoint x: 809, startPoint y: 170, endPoint x: 604, endPoint y: 198, distance: 206.9
click at [604, 198] on div "Outbound call Location Fair Air Duct Cleaning Your caller id phone number (833)…" at bounding box center [756, 400] width 1512 height 799
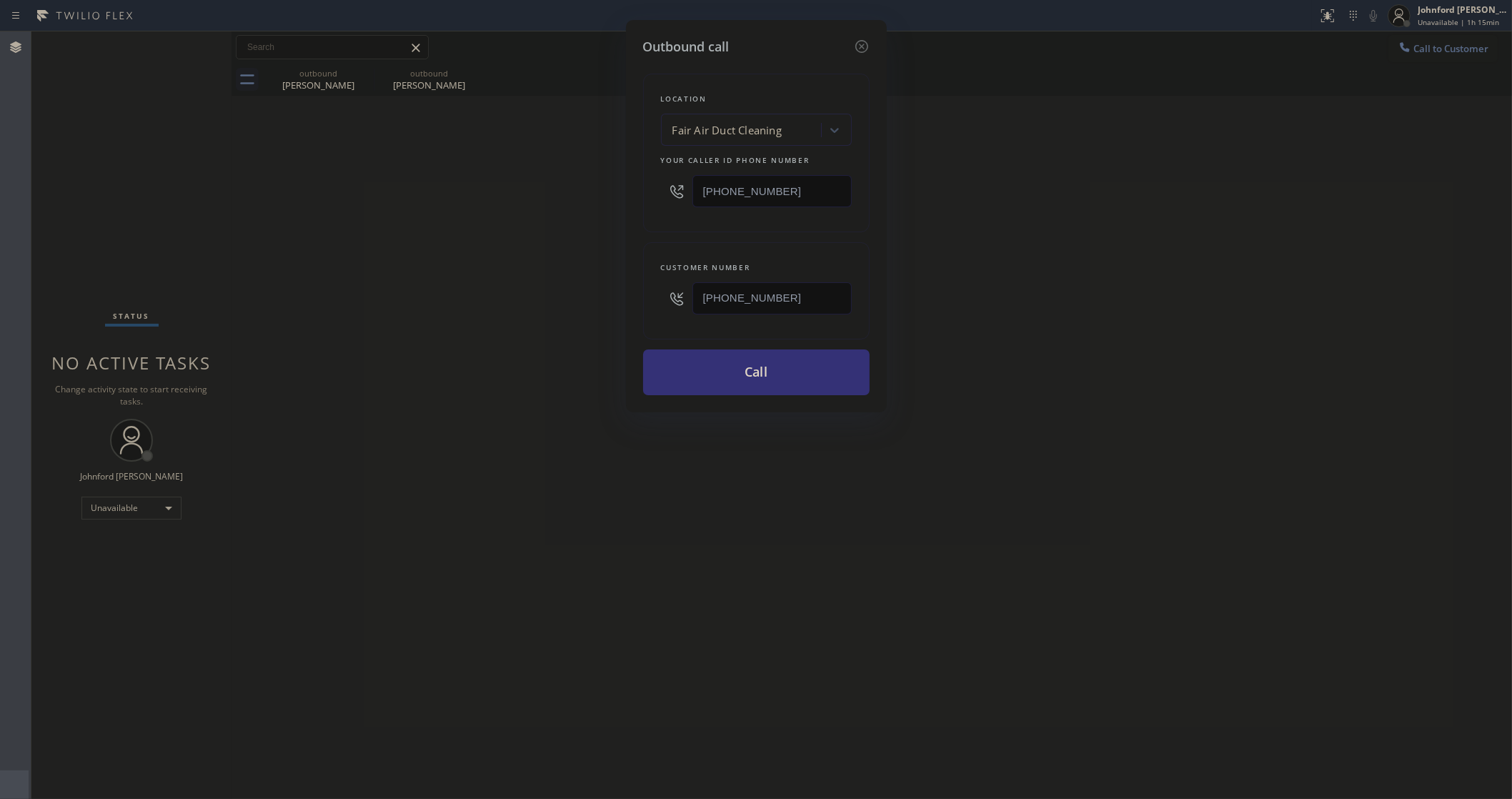
paste input "00) 686-5038"
type input "[PHONE_NUMBER]"
click at [738, 380] on button "Call" at bounding box center [756, 372] width 226 height 45
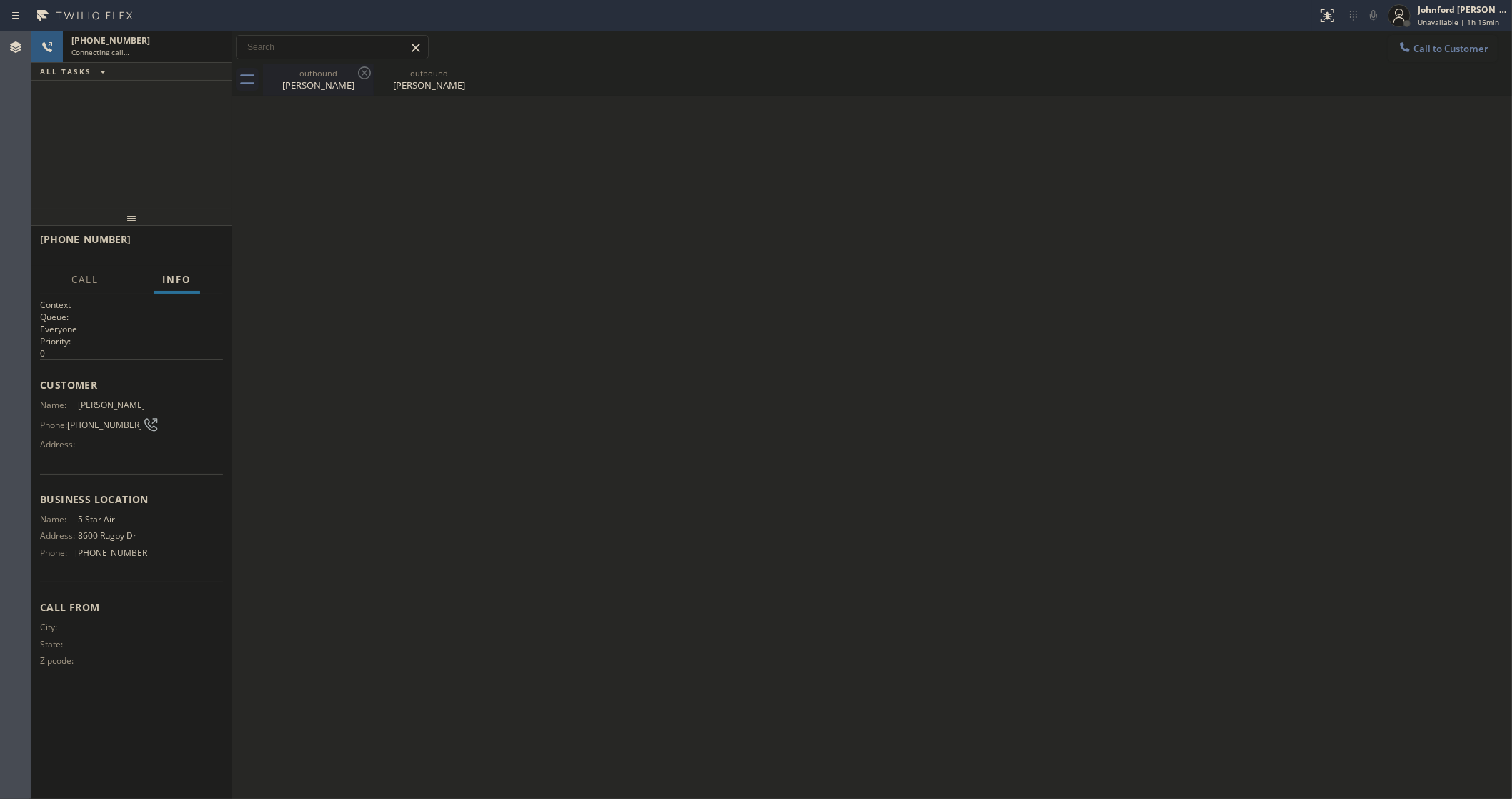
click at [356, 78] on icon at bounding box center [364, 73] width 17 height 17
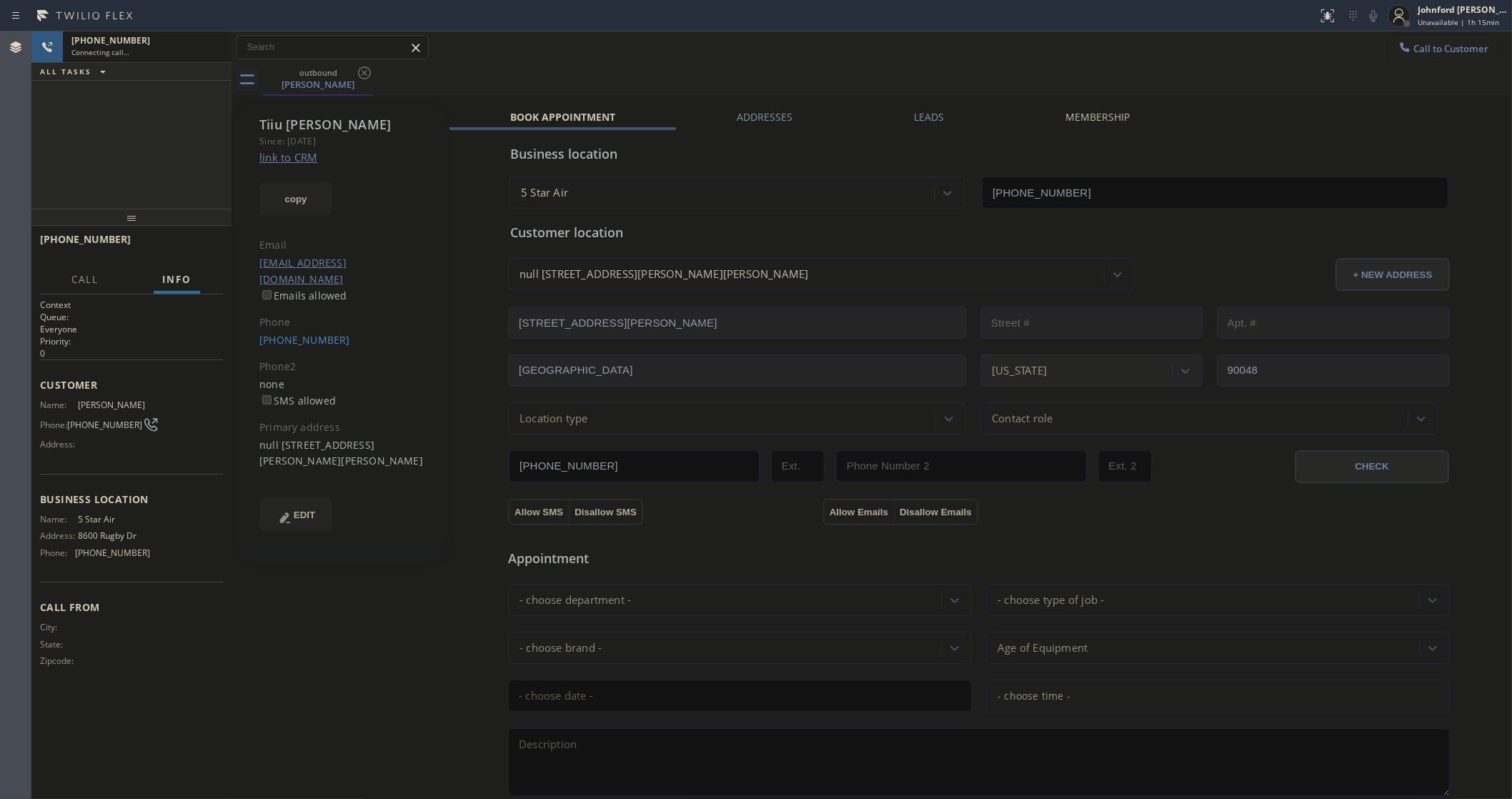
click at [356, 78] on icon at bounding box center [364, 73] width 17 height 17
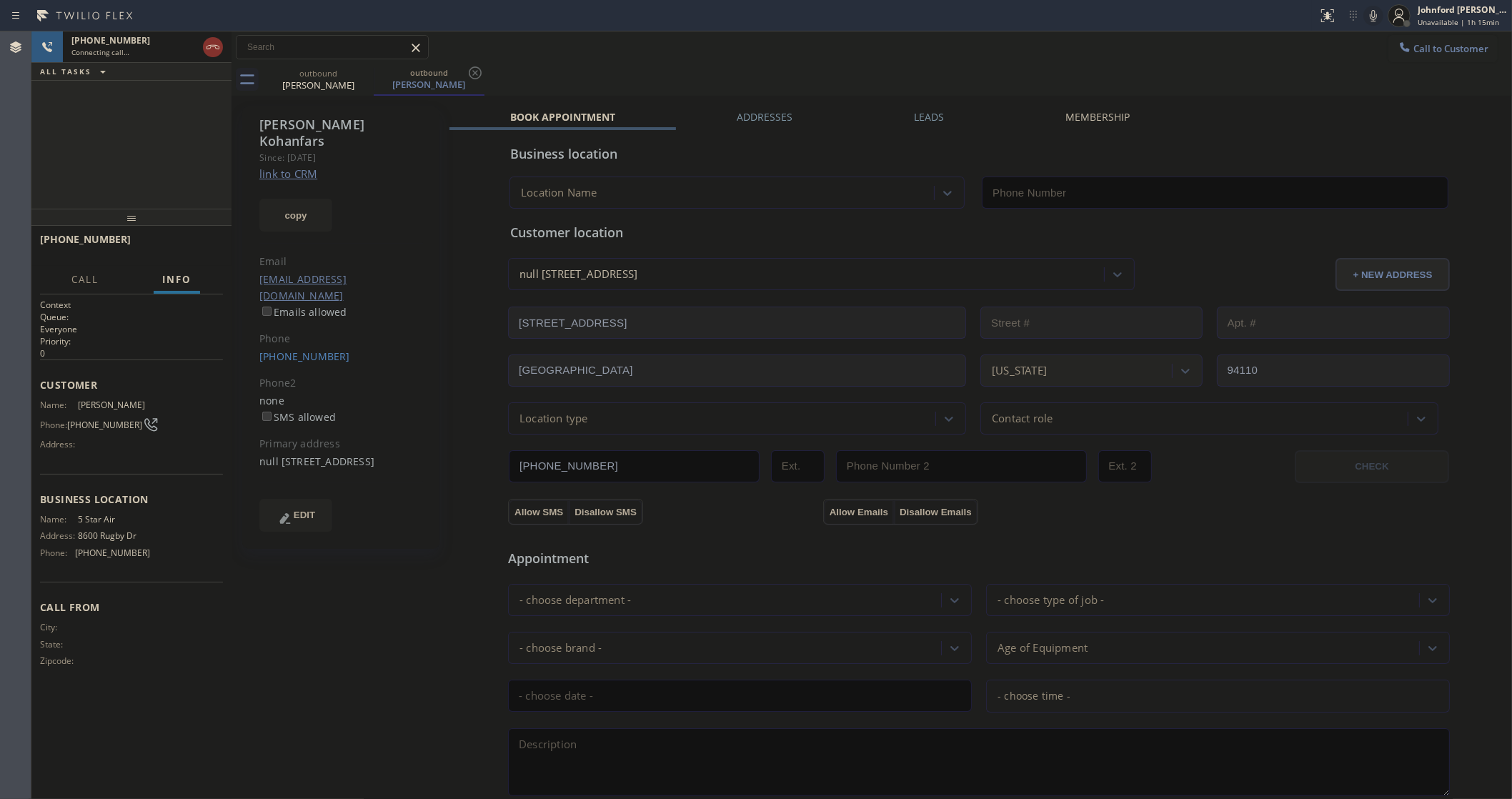
type input "[PHONE_NUMBER]"
click at [205, 247] on span "HANG UP" at bounding box center [189, 245] width 44 height 10
click at [297, 349] on link "(818) 518-6005" at bounding box center [305, 356] width 91 height 13
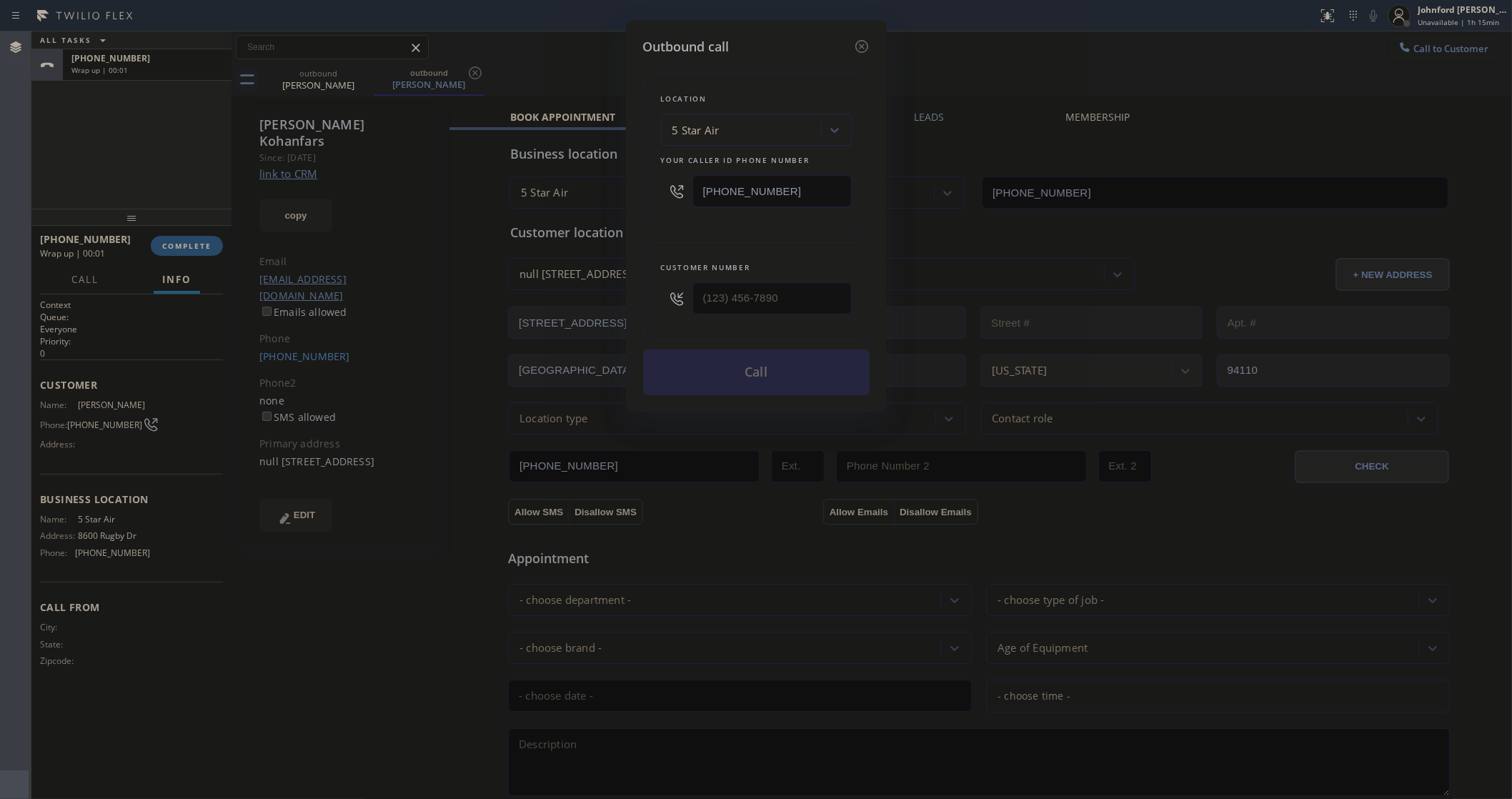
type input "(818) 518-6005"
click at [733, 197] on input "[PHONE_NUMBER]" at bounding box center [772, 191] width 159 height 32
paste input "415) 477-1391"
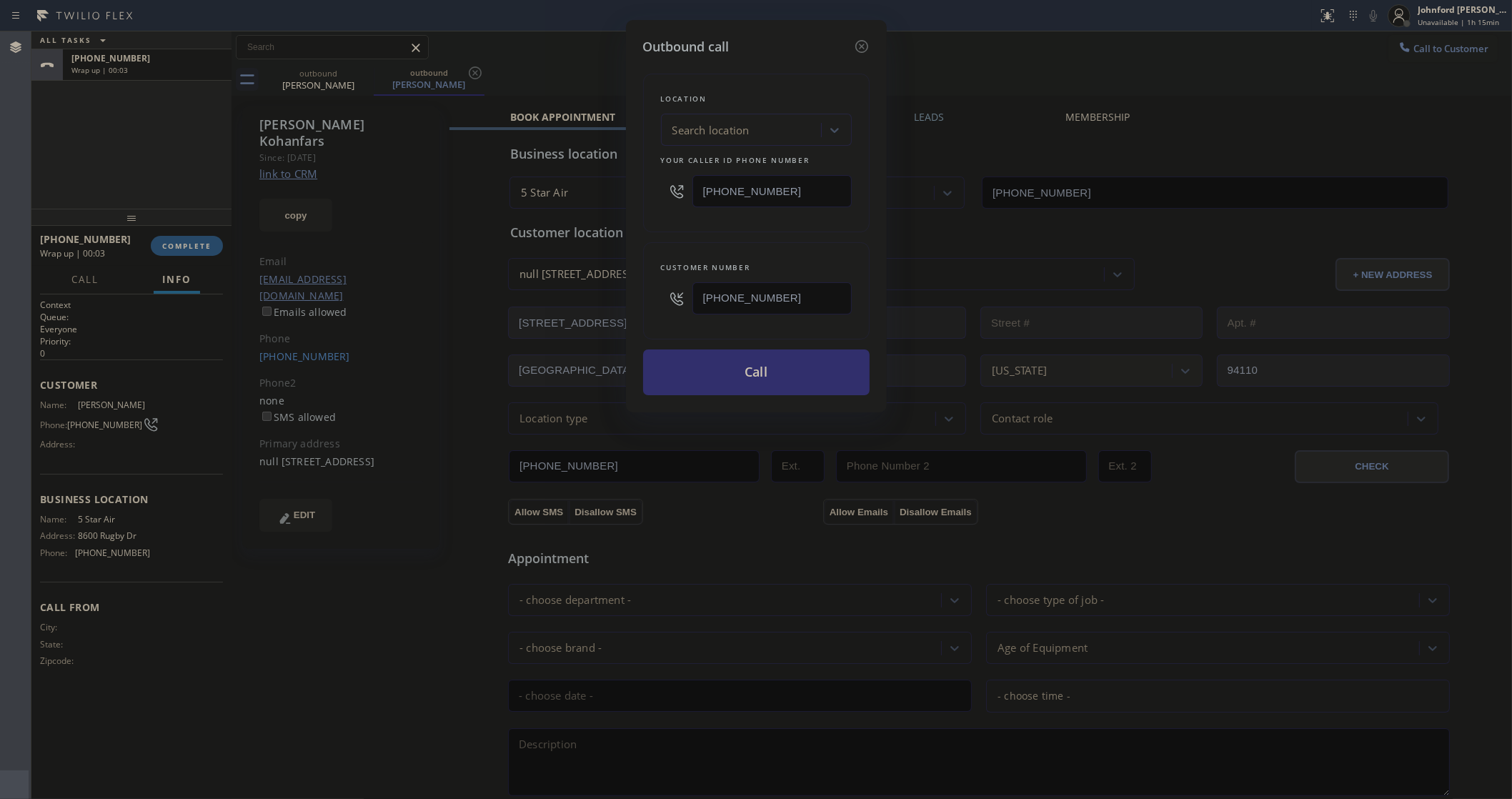
type input "(415) 477-1391"
click at [704, 364] on button "Call" at bounding box center [756, 372] width 226 height 45
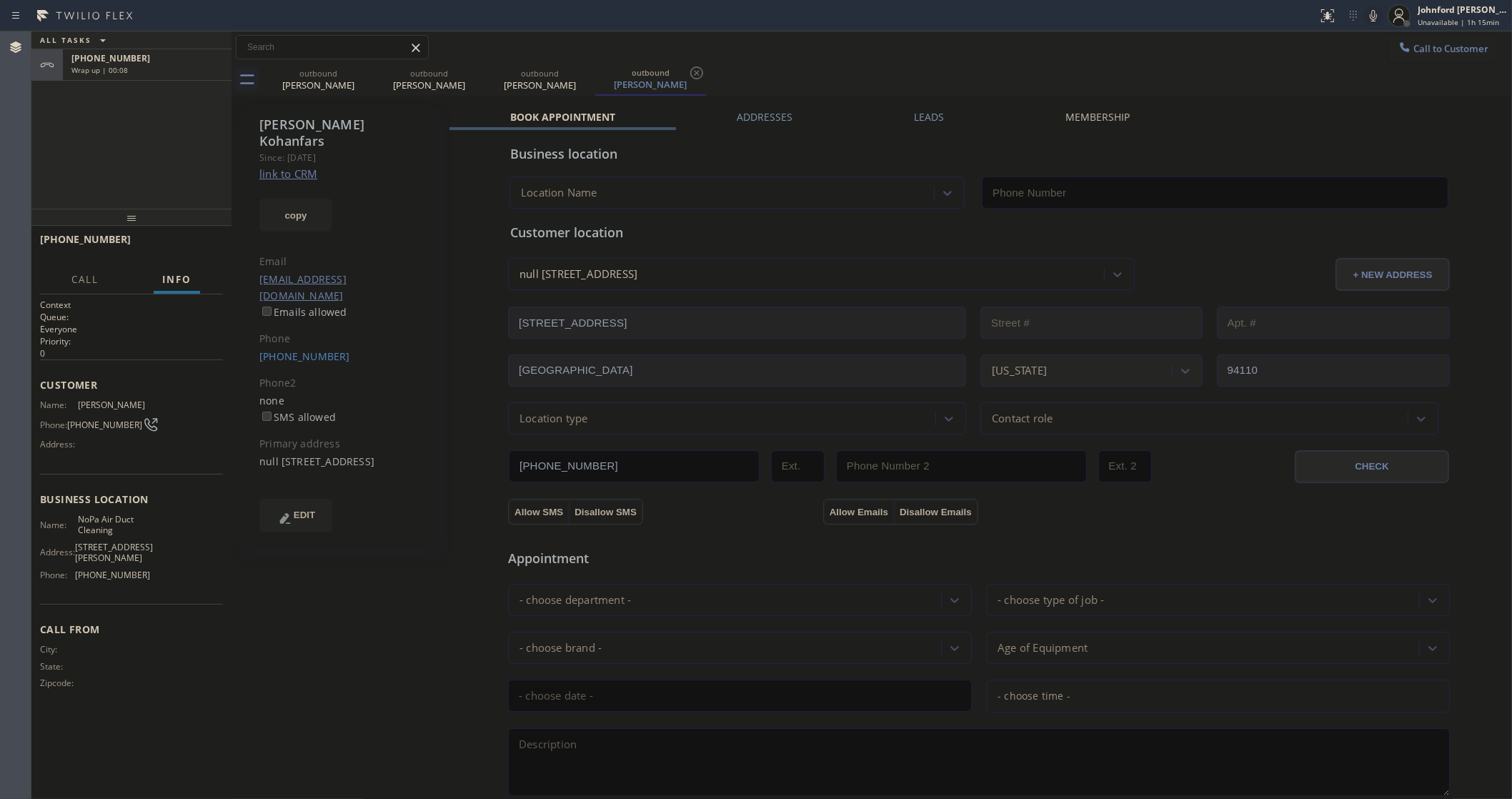
type input "(415) 477-1391"
click at [194, 243] on span "HANG UP" at bounding box center [189, 245] width 44 height 10
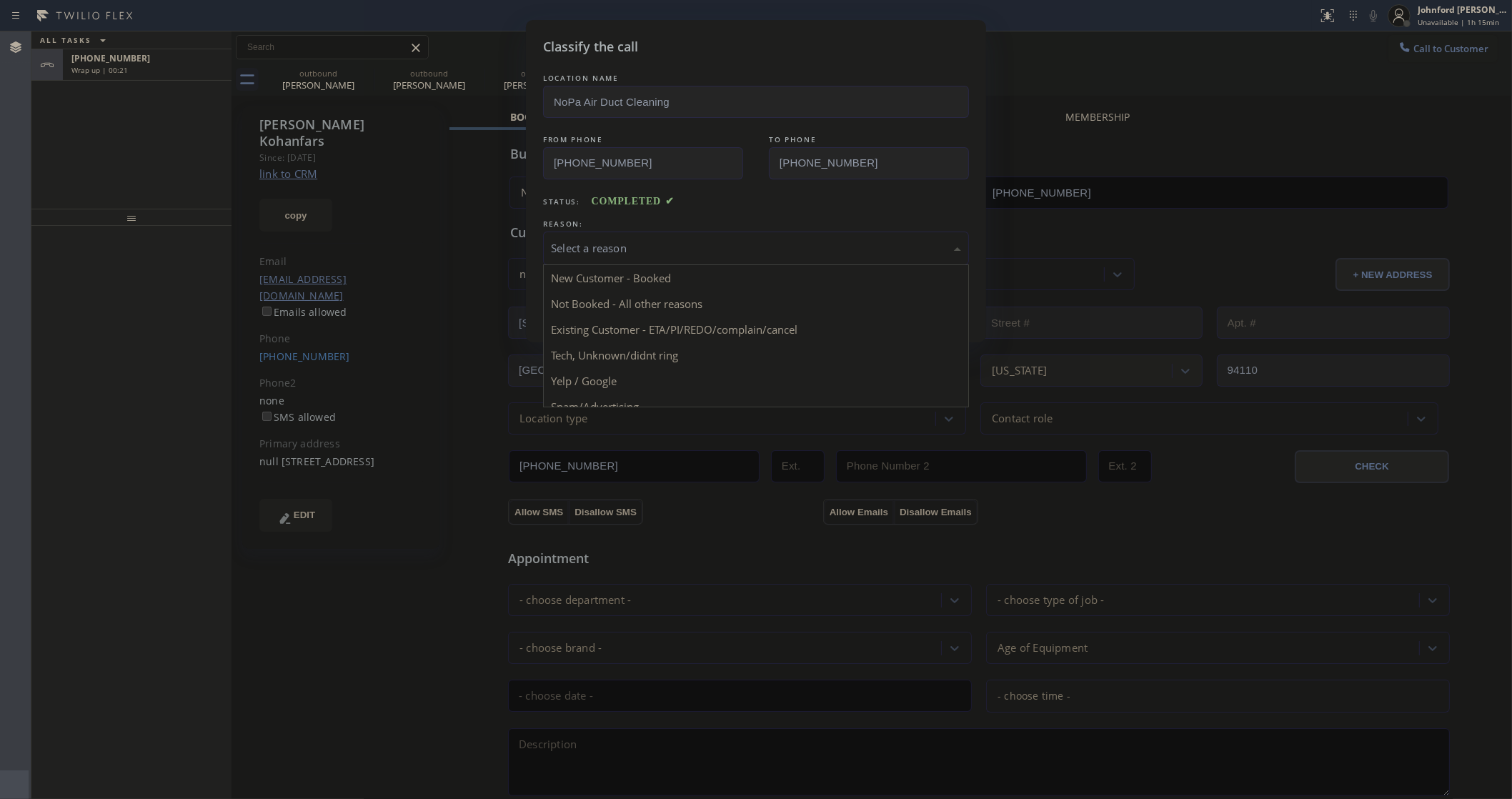
click at [829, 261] on div "Select a reason New Customer - Booked Not Booked - All other reasons Existing C…" at bounding box center [756, 248] width 426 height 33
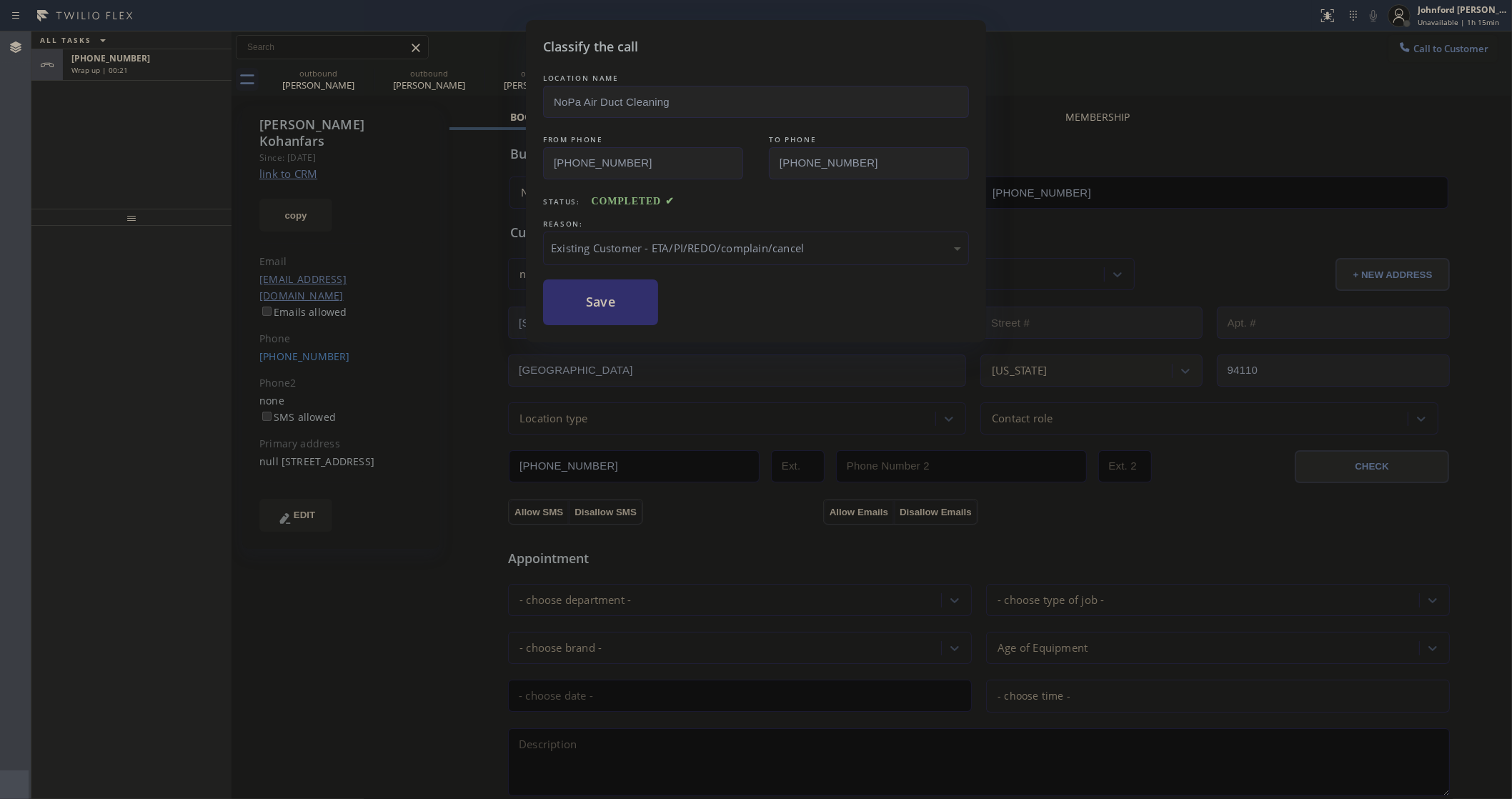
click at [593, 301] on button "Save" at bounding box center [601, 302] width 115 height 45
click at [199, 66] on div "Classify the call LOCATION NAME NoPa Air Duct Cleaning FROM PHONE (415) 477-139…" at bounding box center [756, 400] width 1512 height 799
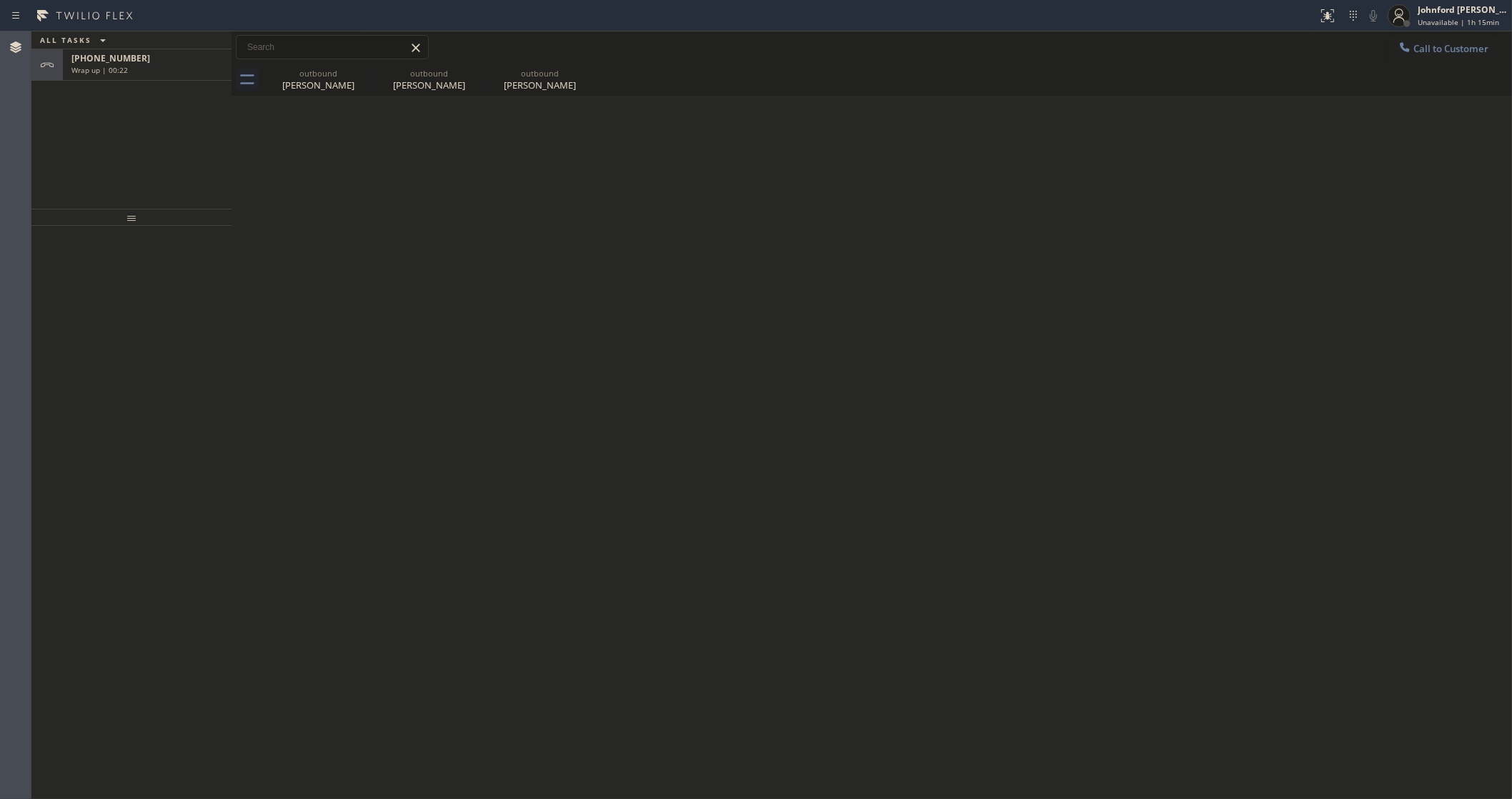
click at [199, 66] on div "Wrap up | 00:22" at bounding box center [148, 70] width 151 height 10
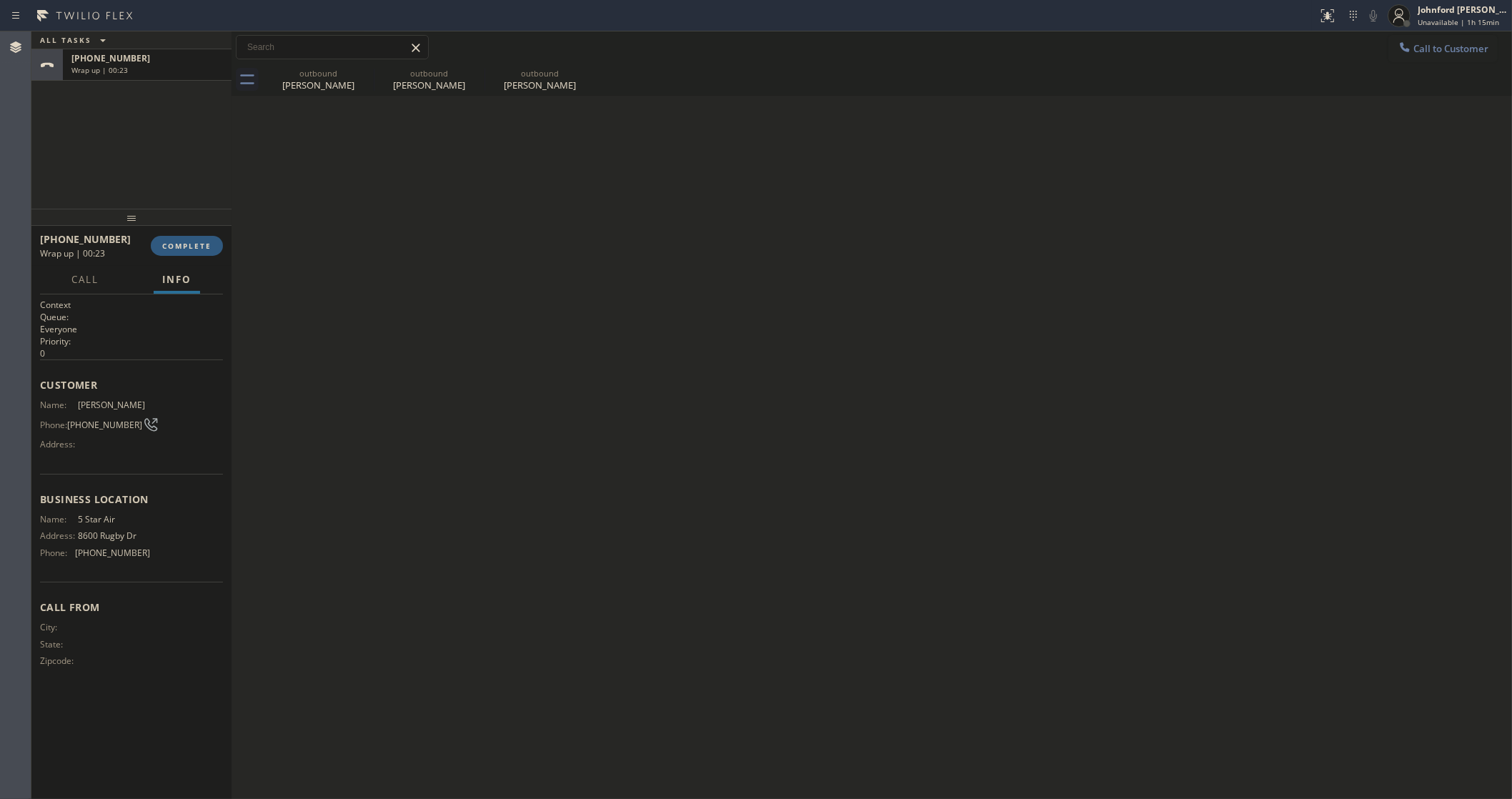
click at [199, 66] on div "Wrap up | 00:23" at bounding box center [148, 70] width 151 height 10
click at [202, 255] on button "COMPLETE" at bounding box center [186, 245] width 72 height 20
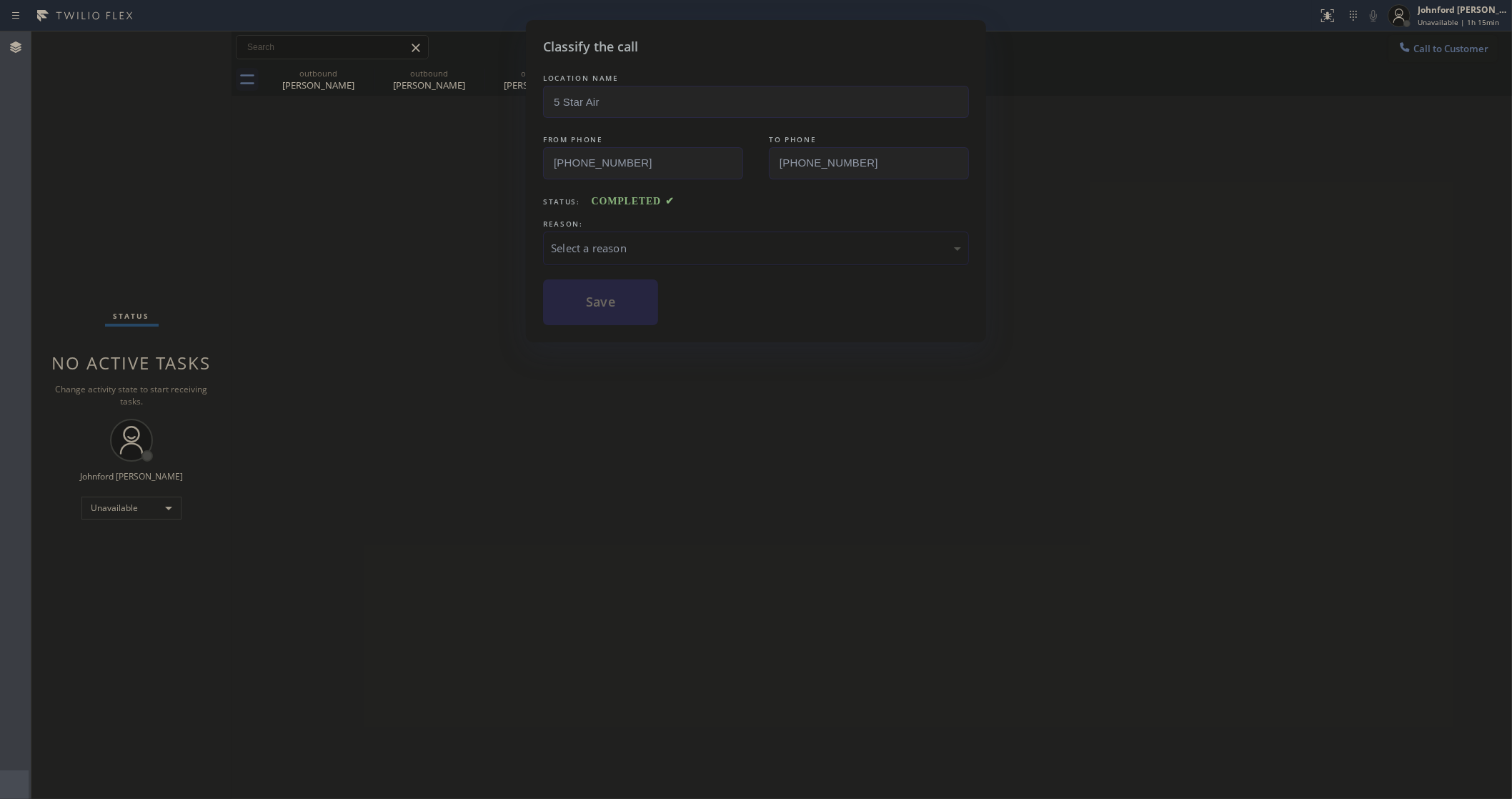
click at [708, 243] on div "Select a reason" at bounding box center [755, 248] width 410 height 16
drag, startPoint x: 669, startPoint y: 326, endPoint x: 590, endPoint y: 311, distance: 80.4
click at [581, 308] on button "Save" at bounding box center [601, 302] width 115 height 45
type input "[PHONE_NUMBER]"
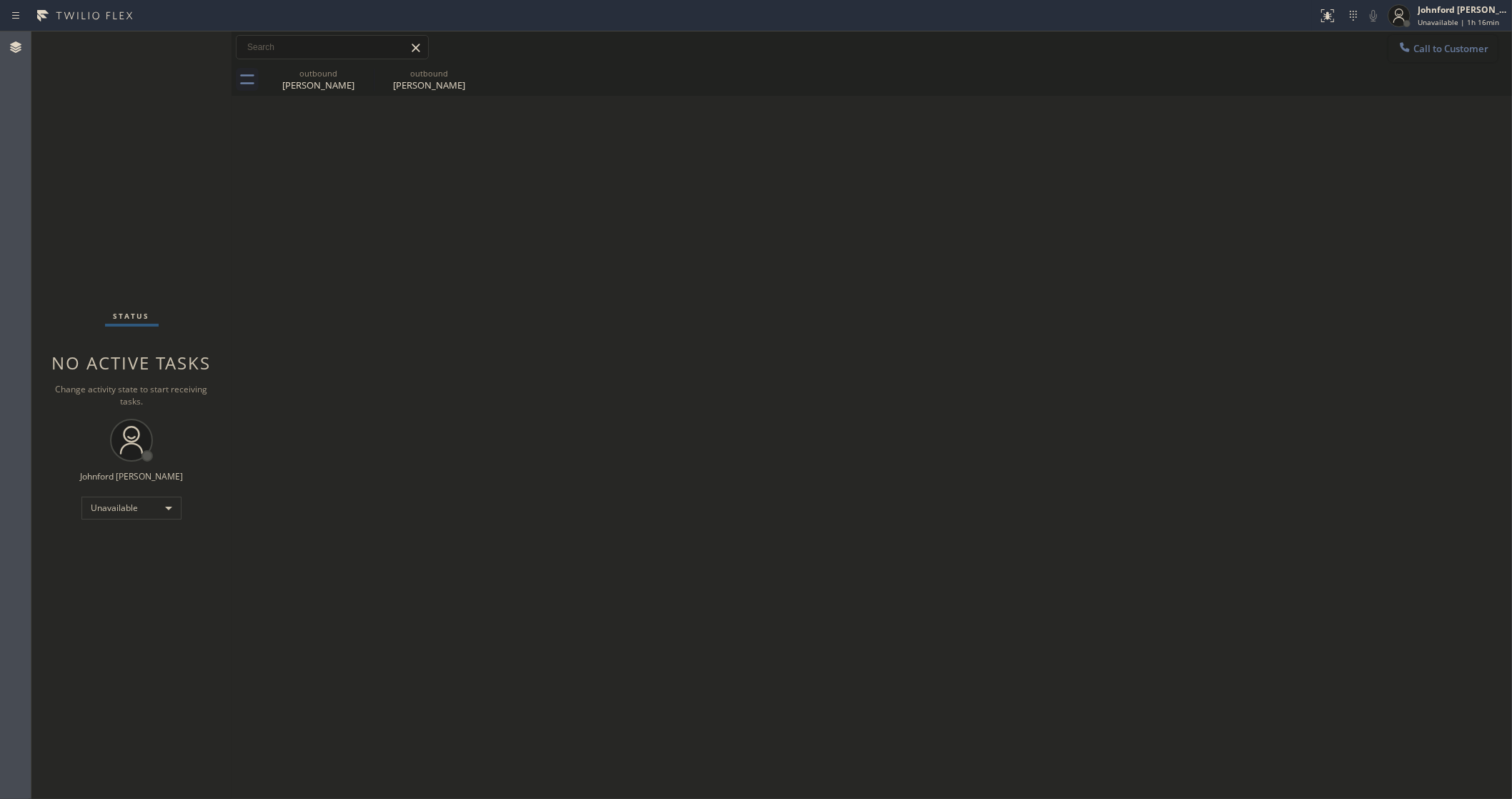
click at [1450, 59] on button "Call to Customer" at bounding box center [1443, 48] width 110 height 27
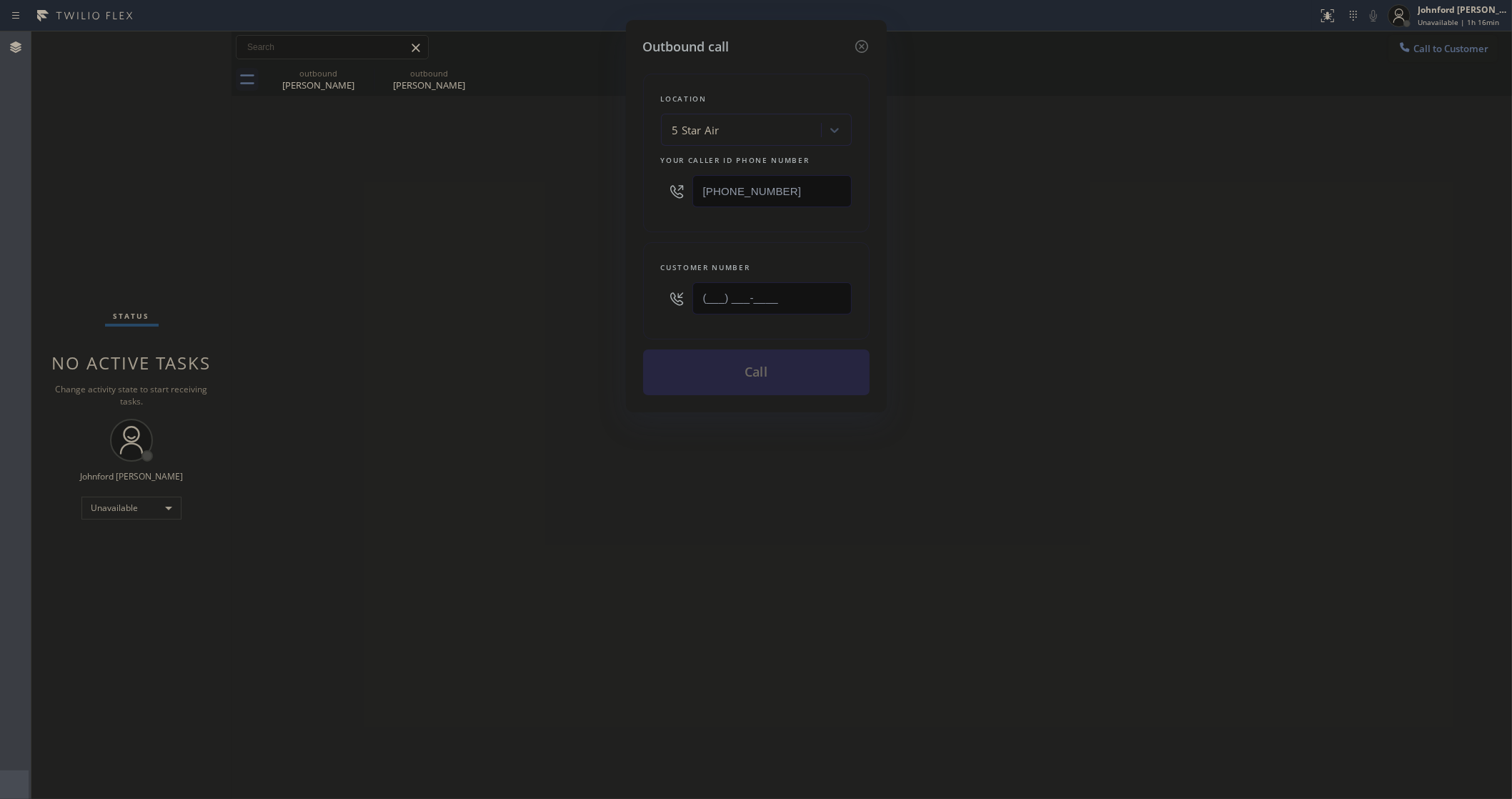
drag, startPoint x: 730, startPoint y: 297, endPoint x: 555, endPoint y: 311, distance: 175.6
click at [641, 297] on div "Outbound call Location 5 Star Air Your caller id phone number [PHONE_NUMBER] Cu…" at bounding box center [756, 216] width 261 height 393
paste input "424) 353-0078"
type input "(424) 353-0078"
click at [440, 328] on div "Outbound call Location 5 Star Air Your caller id phone number (800) 686-5038 Cu…" at bounding box center [756, 400] width 1512 height 799
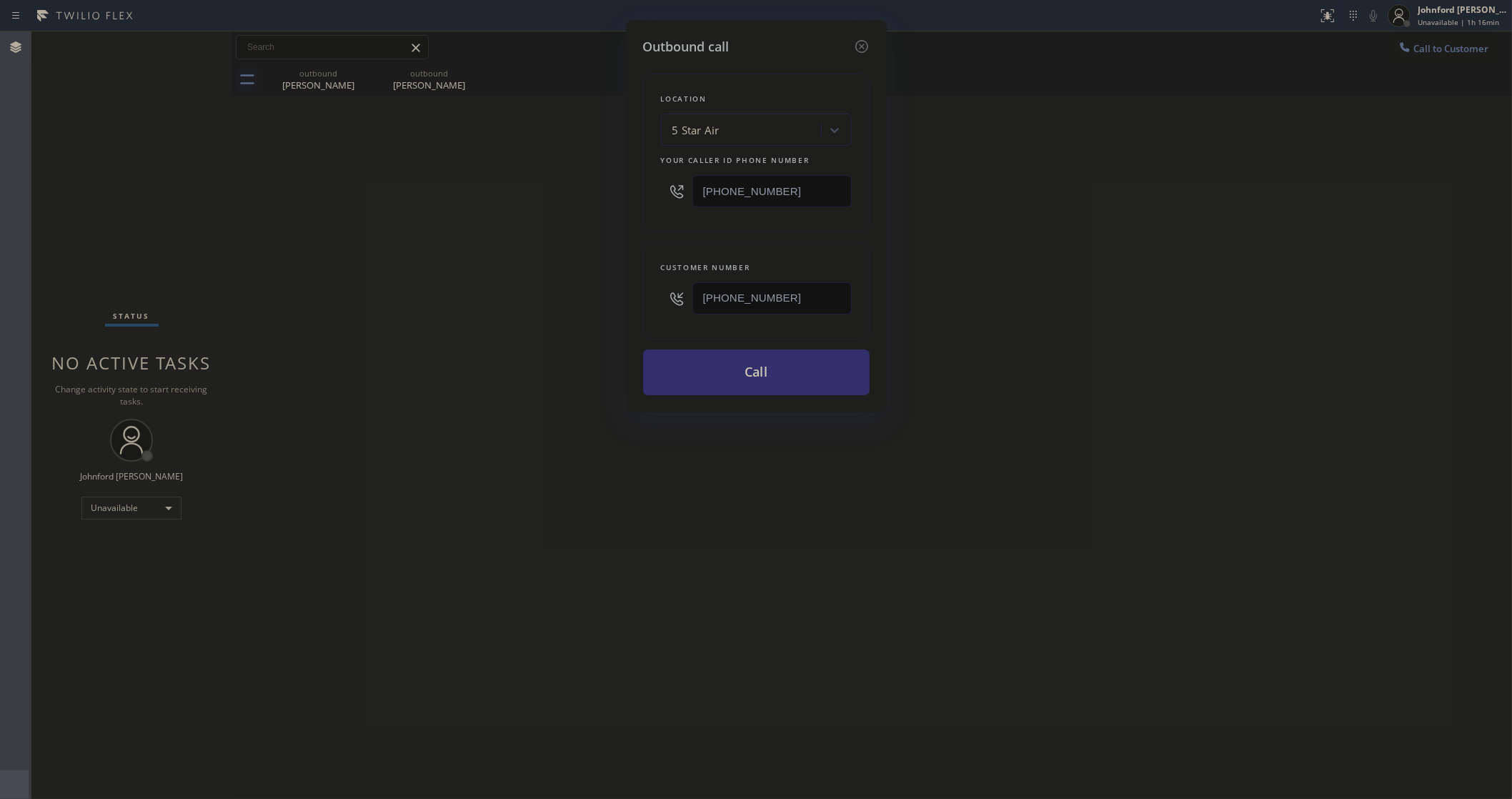
click at [719, 366] on button "Call" at bounding box center [756, 372] width 226 height 45
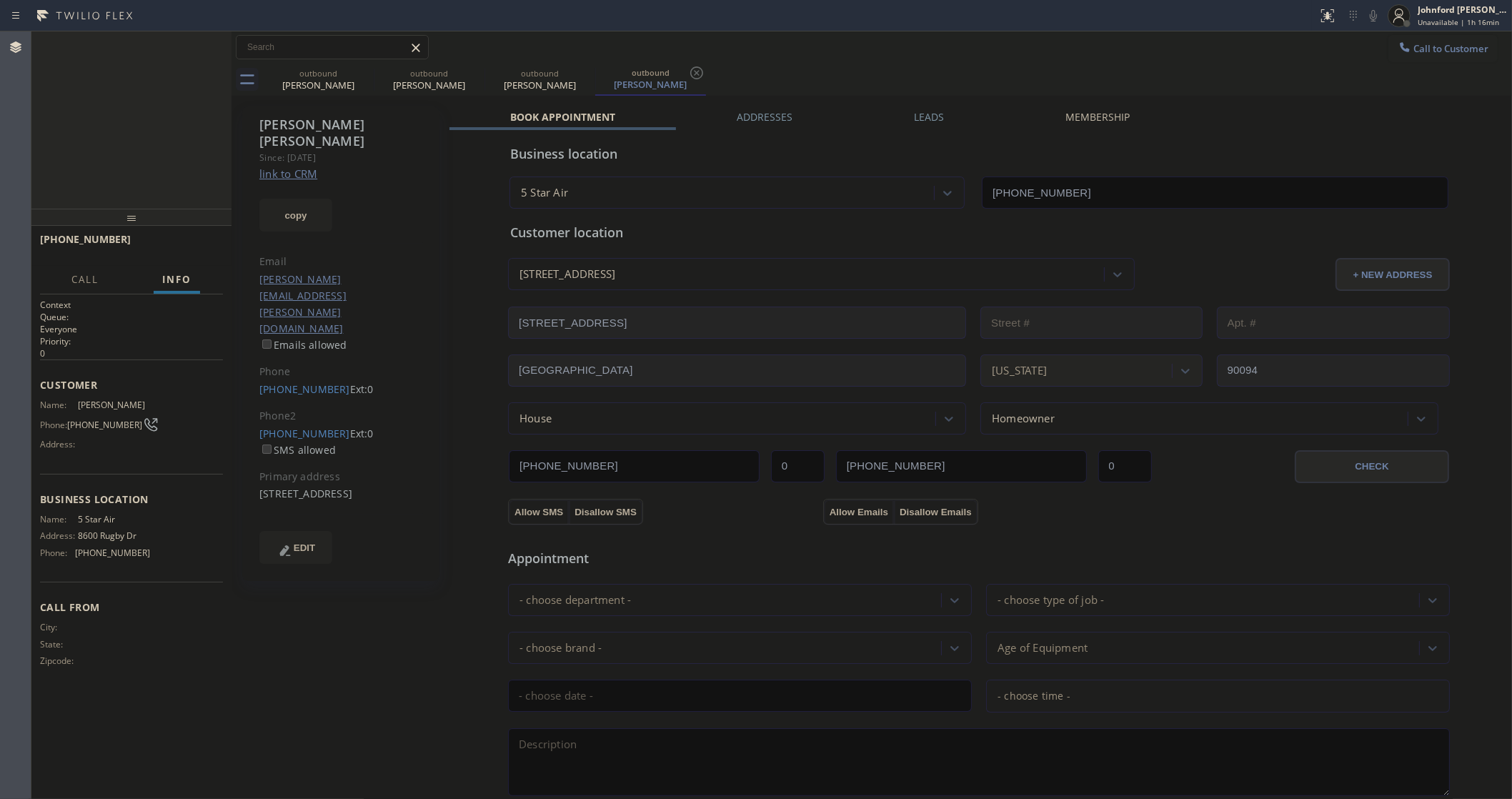
type input "[PHONE_NUMBER]"
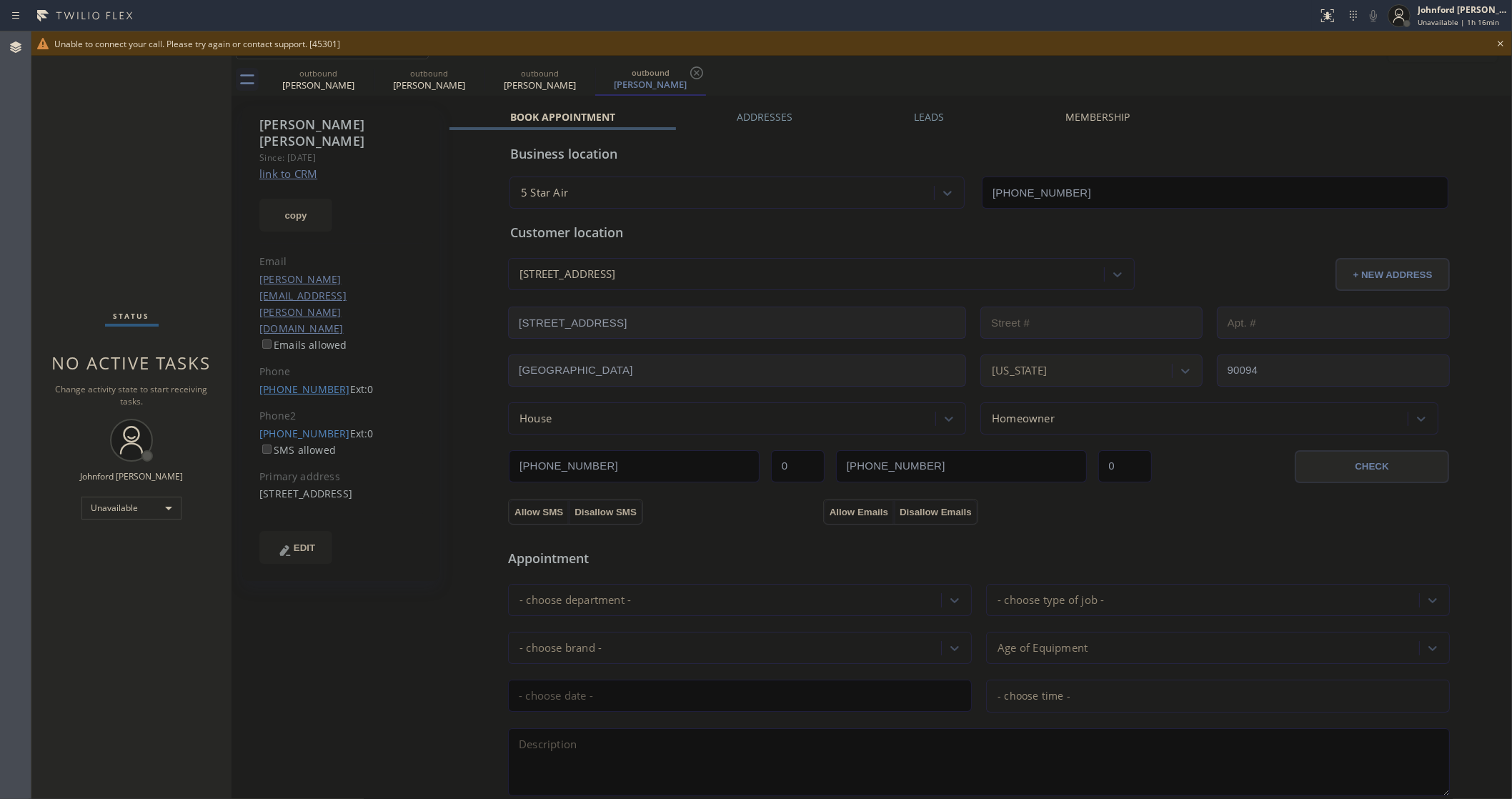
click at [301, 382] on link "(424) 353-0078" at bounding box center [305, 389] width 91 height 13
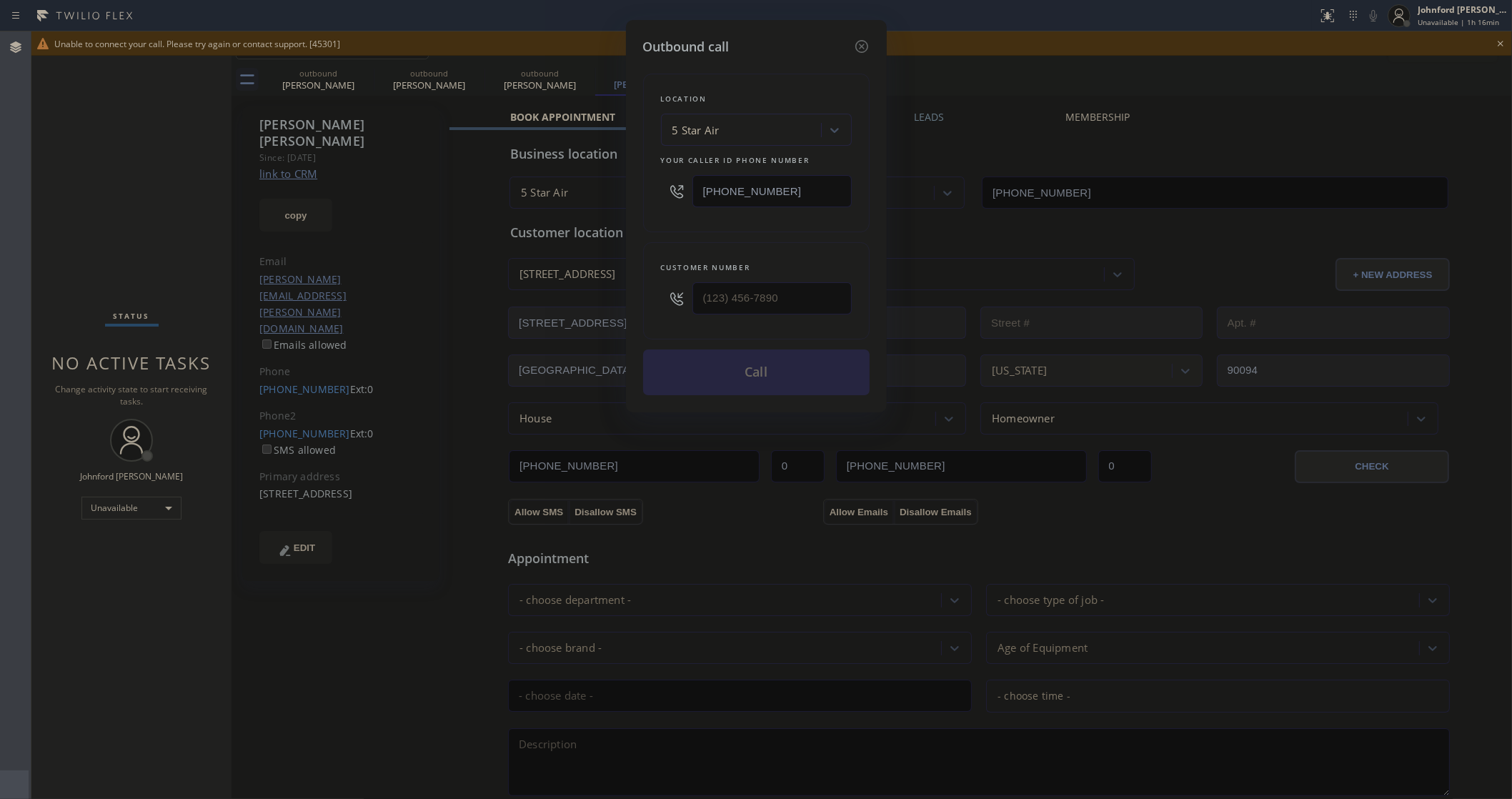
click at [306, 323] on div "Outbound call Location 5 Star Air Your caller id phone number (800) 686-5038 Cu…" at bounding box center [756, 400] width 1512 height 799
type input "(424) 353-0078"
click at [765, 180] on input "[PHONE_NUMBER]" at bounding box center [772, 191] width 159 height 32
click at [765, 191] on input "[PHONE_NUMBER]" at bounding box center [772, 191] width 159 height 32
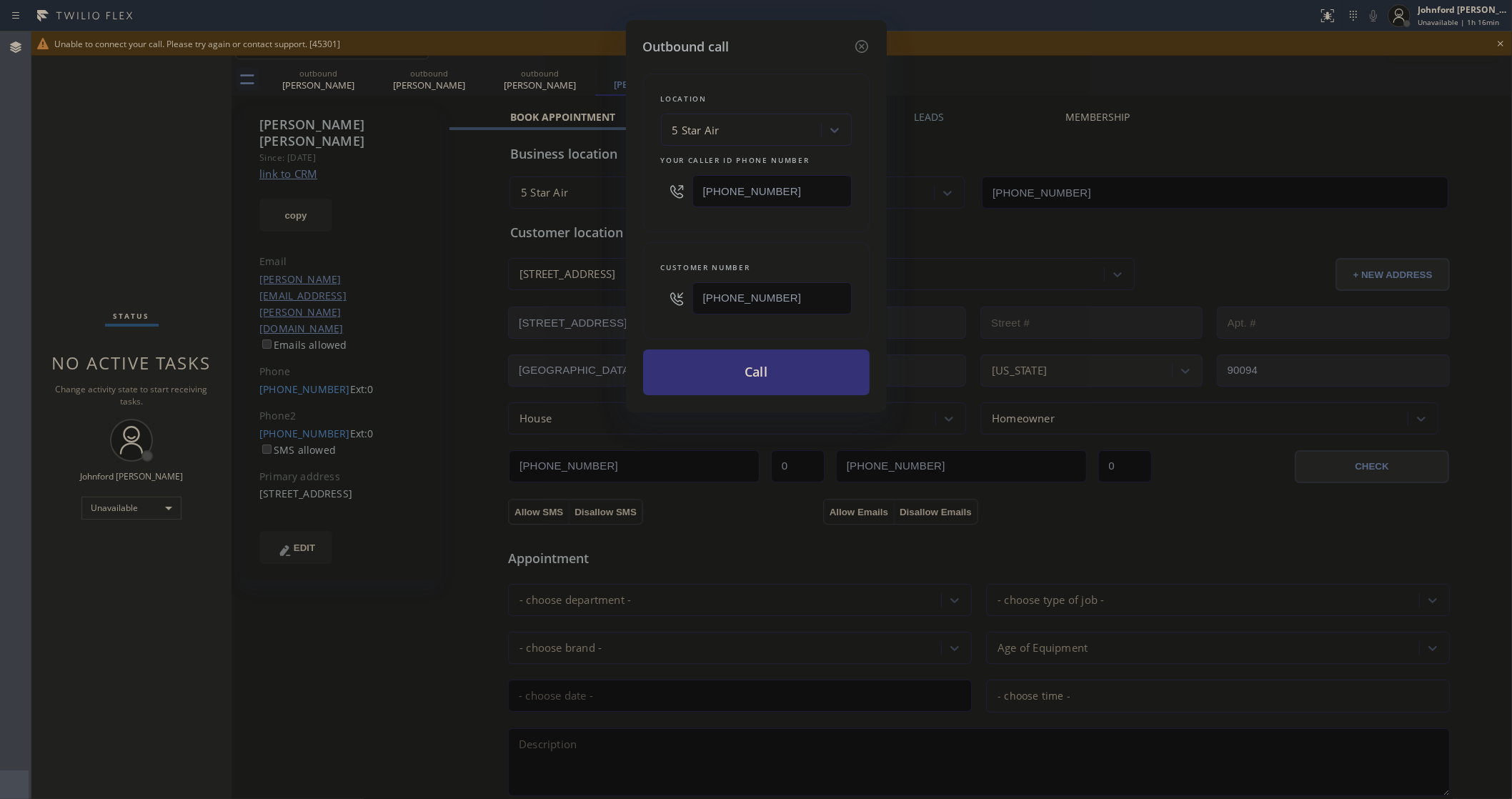
click at [765, 191] on input "[PHONE_NUMBER]" at bounding box center [772, 191] width 159 height 32
paste input "424) 383-8186"
type input "(424) 383-8186"
click at [744, 359] on button "Call" at bounding box center [756, 372] width 226 height 45
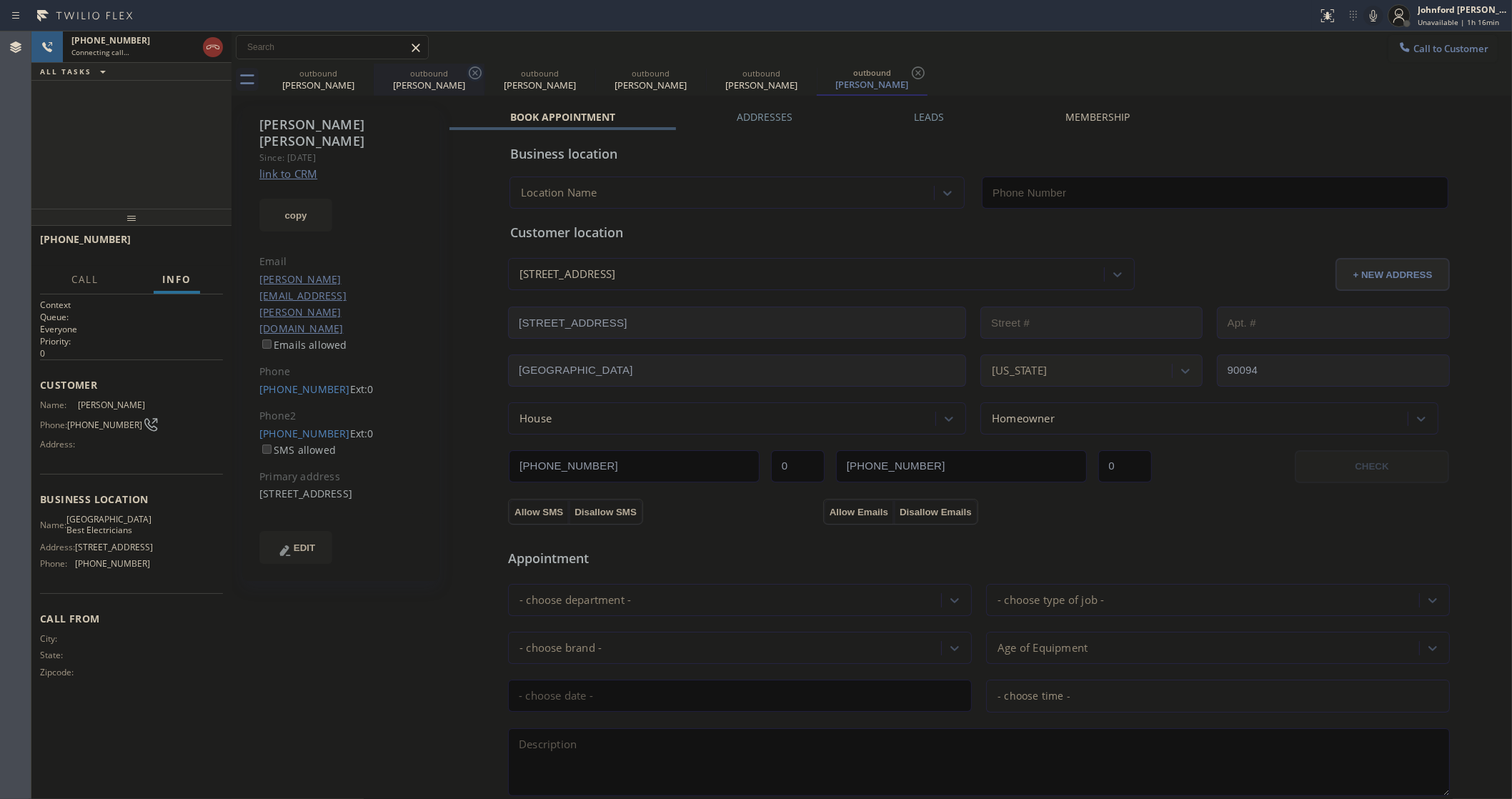
click at [0, 0] on icon at bounding box center [0, 0] width 0 height 0
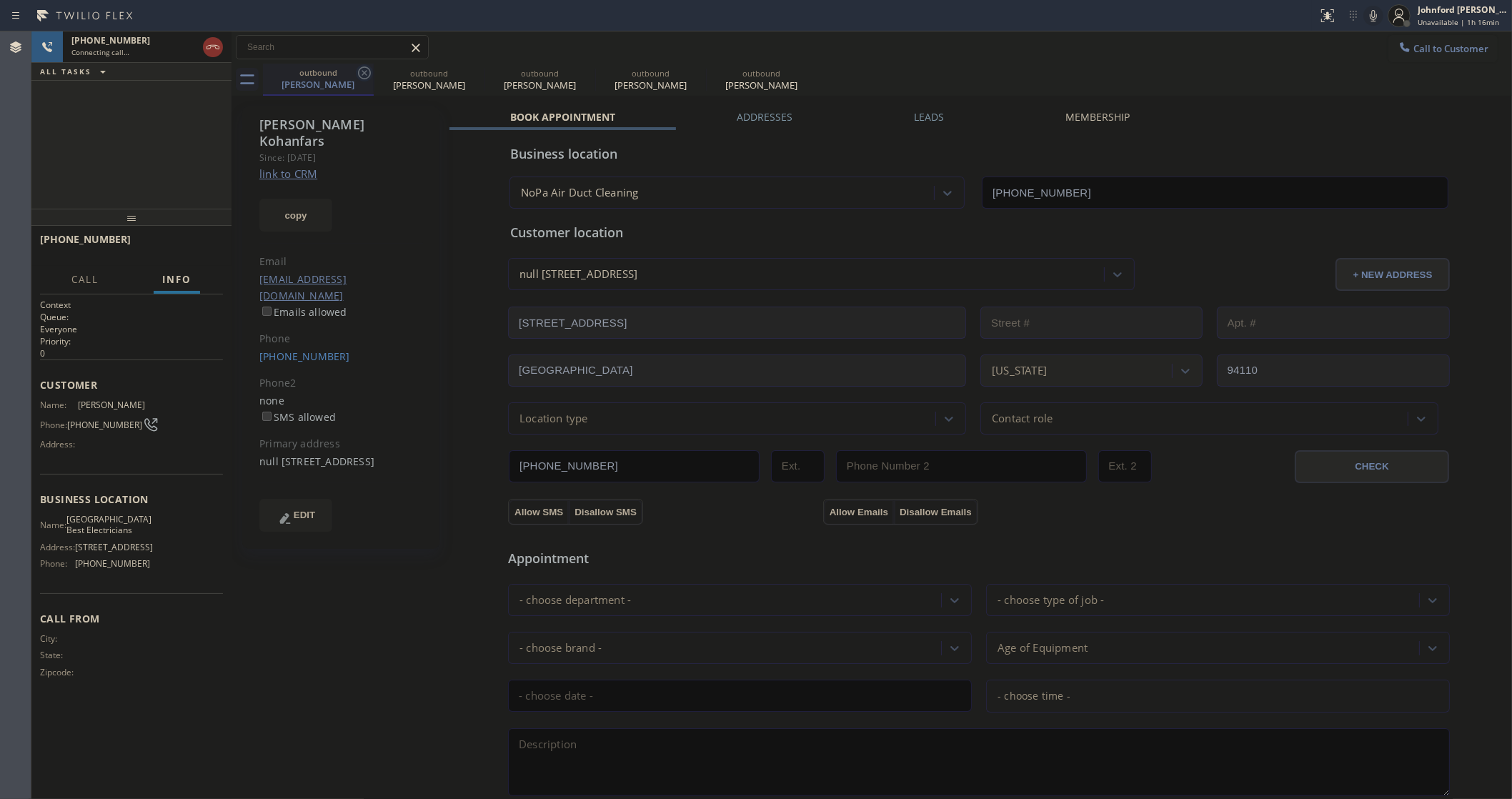
click at [360, 72] on icon at bounding box center [364, 73] width 17 height 17
click at [0, 0] on icon at bounding box center [0, 0] width 0 height 0
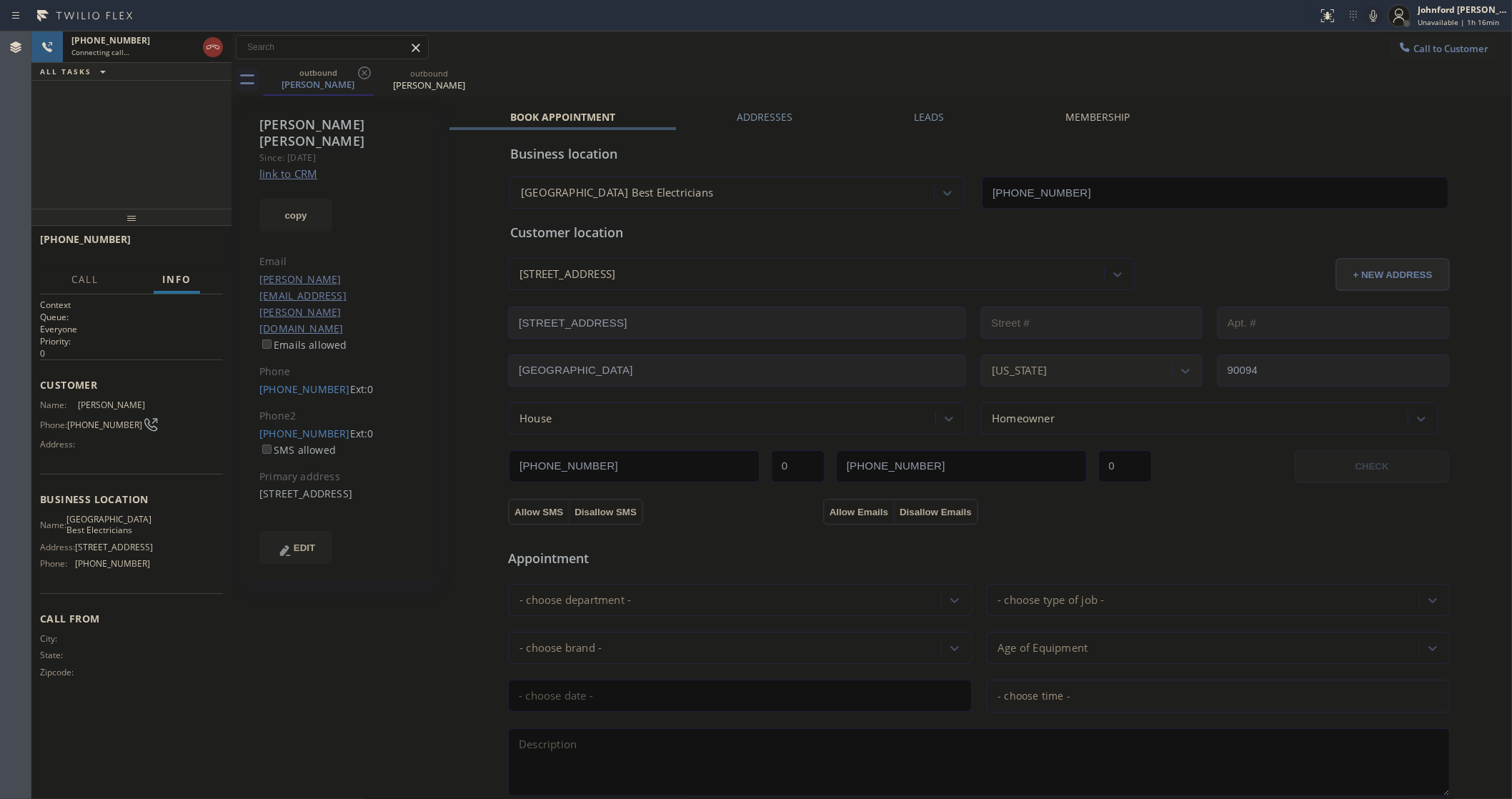
type input "(424) 383-8186"
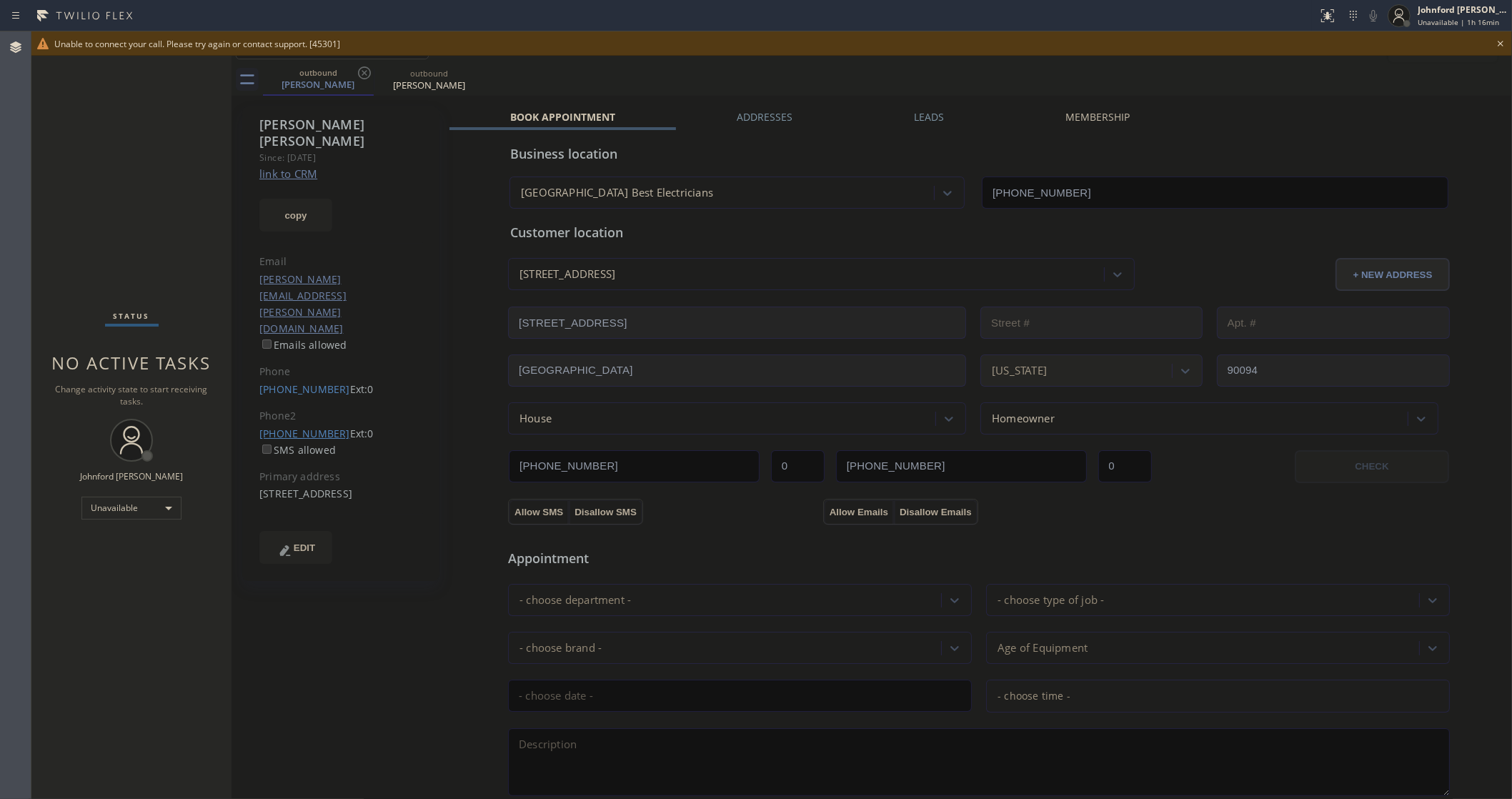
click at [314, 427] on link "(310) 729-1213" at bounding box center [305, 434] width 91 height 13
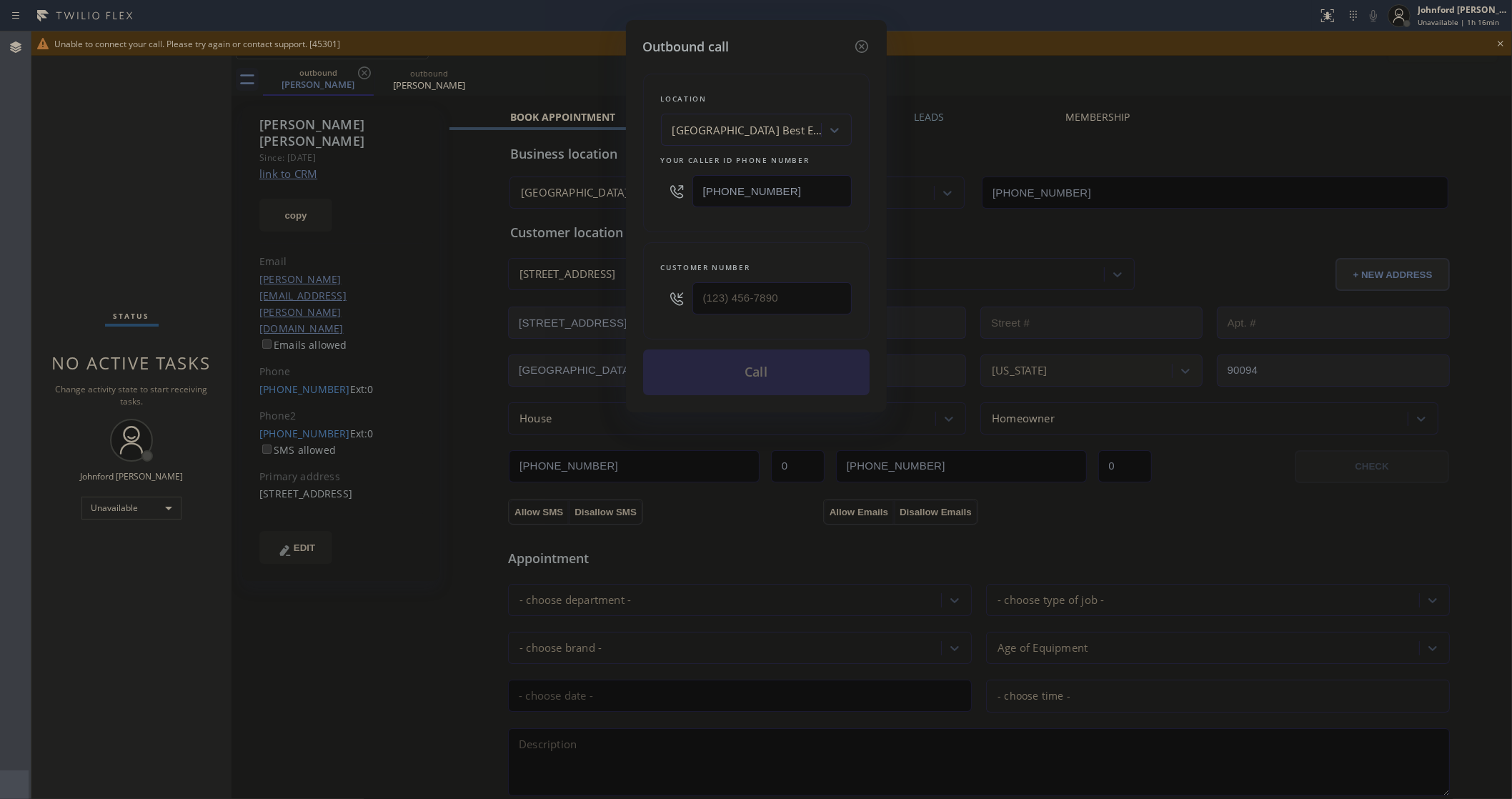
type input "(310) 729-1213"
click at [771, 370] on button "Call" at bounding box center [756, 372] width 226 height 45
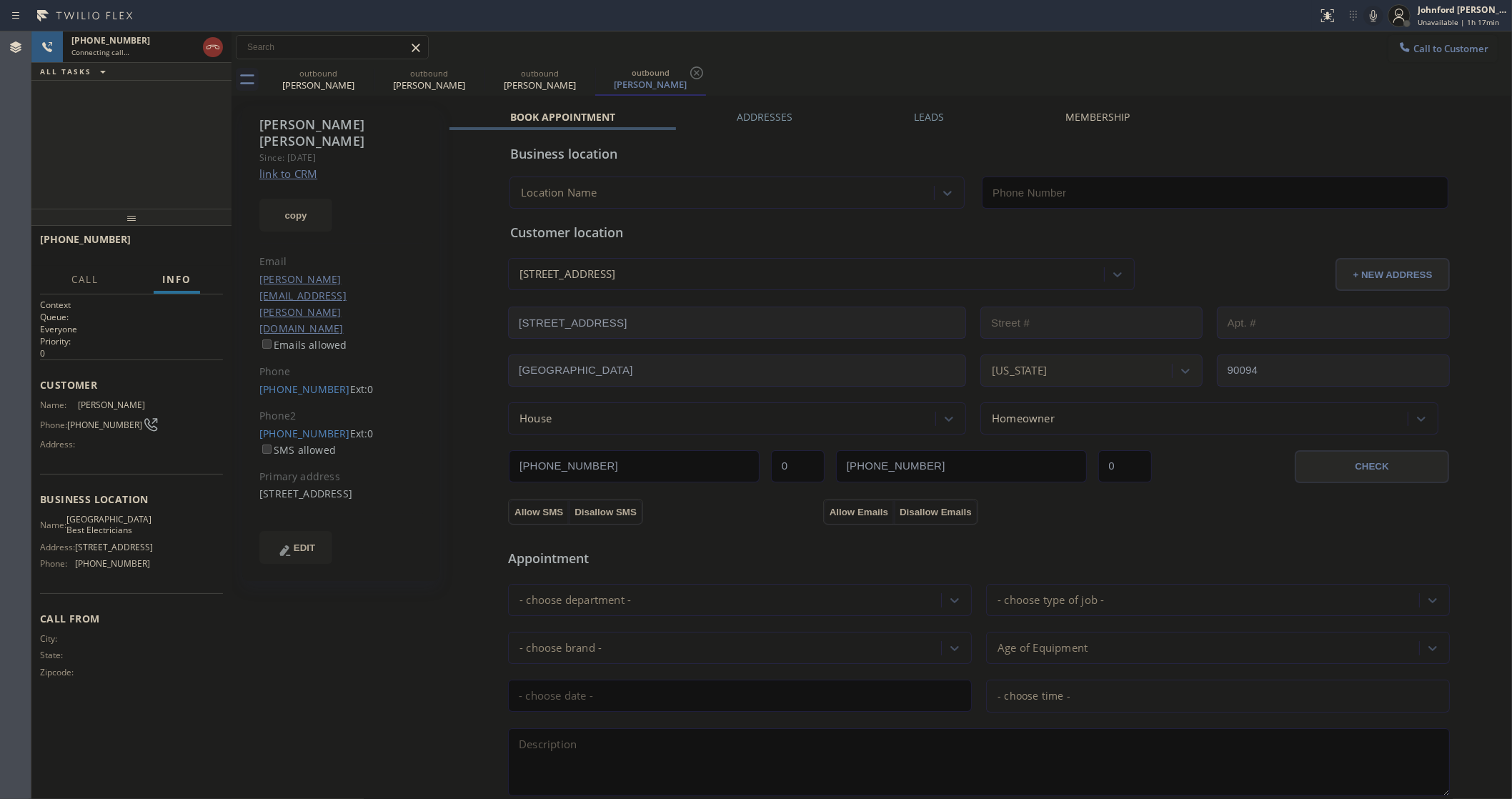
type input "(424) 383-8186"
click at [363, 73] on icon at bounding box center [364, 73] width 13 height 13
click at [0, 0] on icon at bounding box center [0, 0] width 0 height 0
click at [183, 245] on span "HANG UP" at bounding box center [189, 245] width 44 height 10
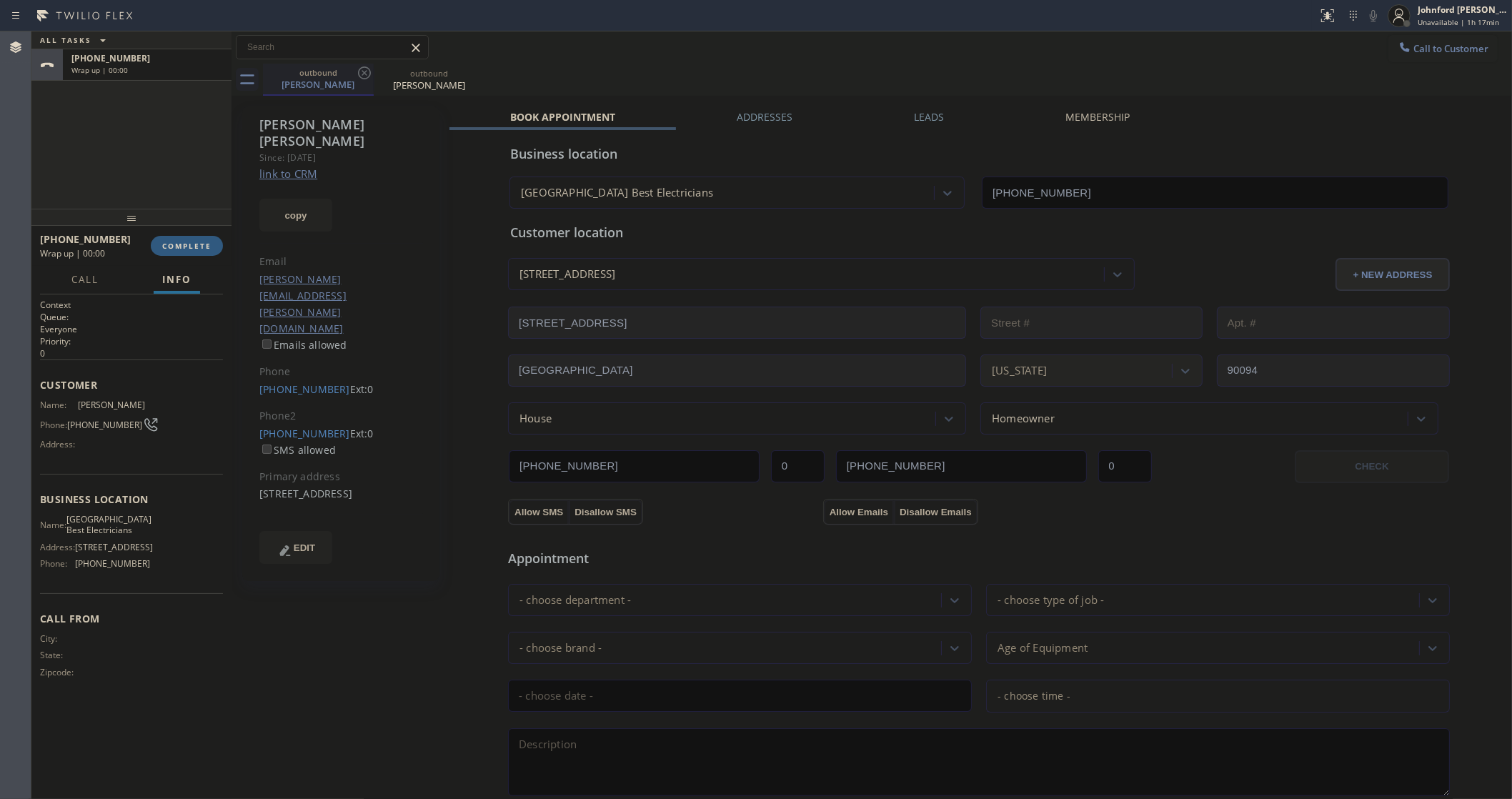
click at [358, 92] on div "outbound Beth Berke" at bounding box center [318, 79] width 108 height 30
click at [364, 69] on icon at bounding box center [364, 73] width 17 height 17
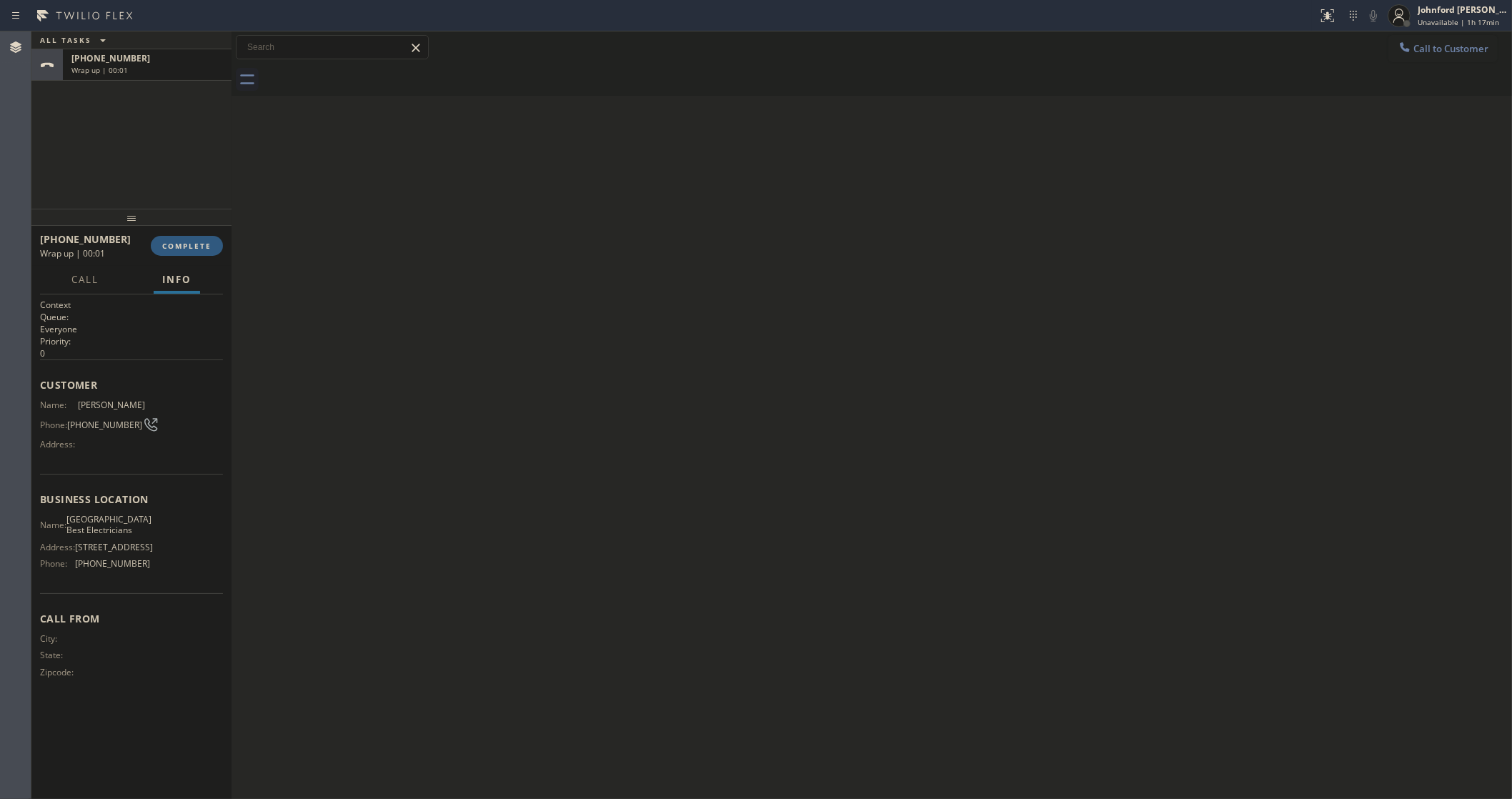
click at [364, 69] on div at bounding box center [888, 80] width 1249 height 32
click at [159, 240] on button "COMPLETE" at bounding box center [186, 245] width 72 height 20
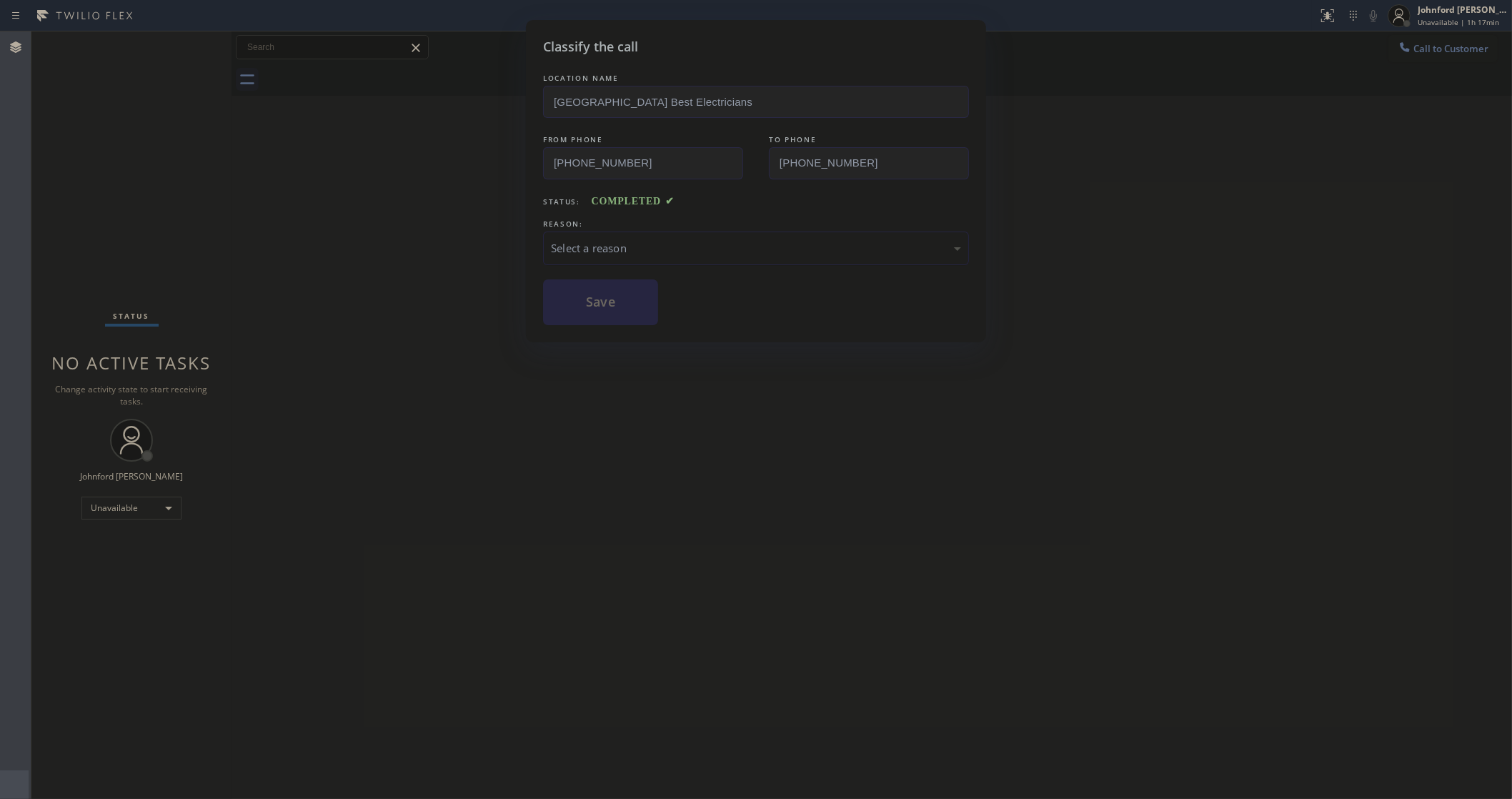
click at [616, 256] on div "LOCATION NAME Playa Vista Best Electricians FROM PHONE (424) 383-8186 TO PHONE …" at bounding box center [756, 198] width 426 height 255
click at [625, 240] on div "Select a reason" at bounding box center [755, 248] width 410 height 16
click at [631, 318] on button "Save" at bounding box center [601, 302] width 115 height 45
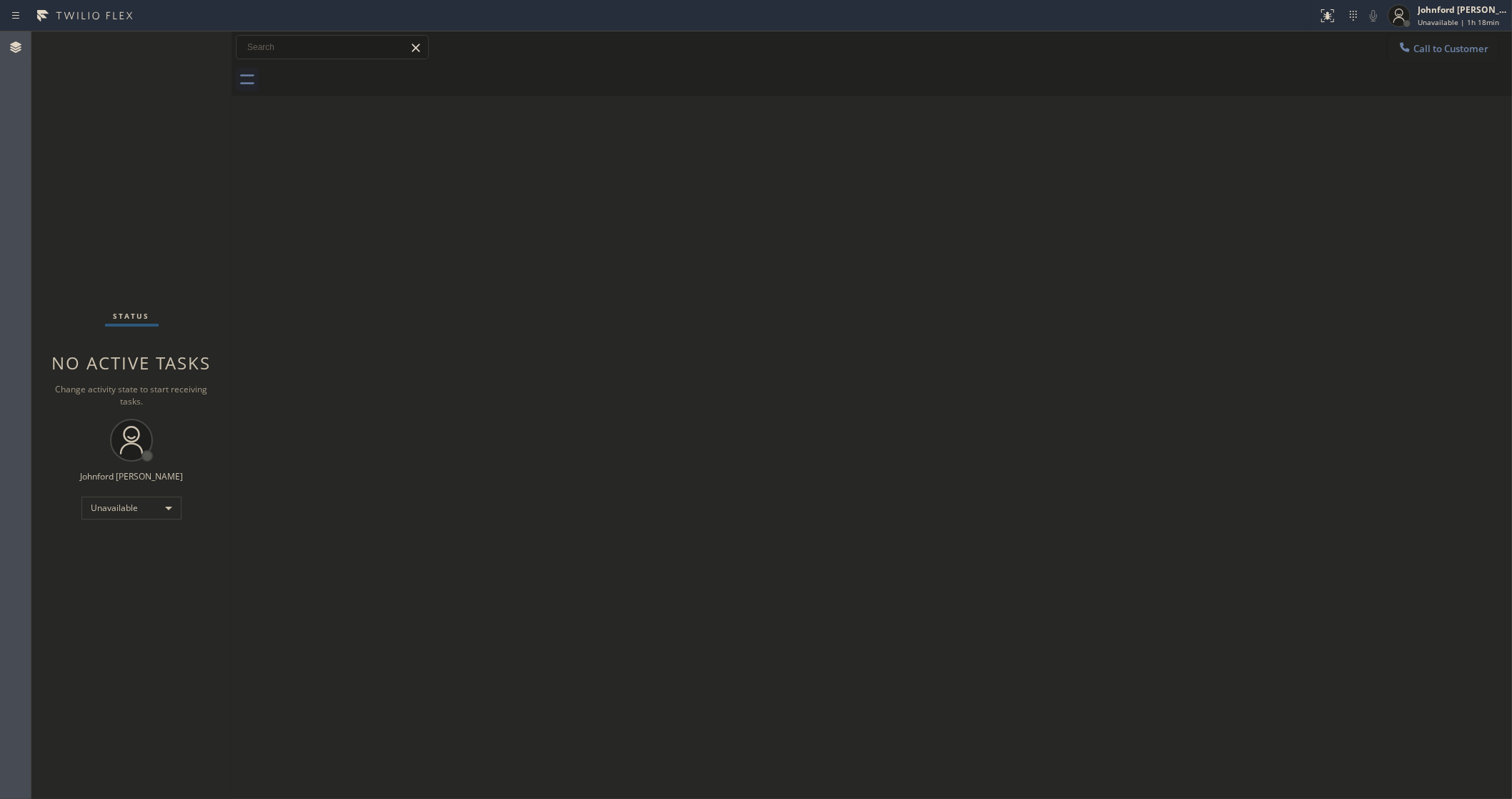
drag, startPoint x: 1157, startPoint y: 205, endPoint x: 1162, endPoint y: 179, distance: 26.5
click at [1162, 179] on div "Back to Dashboard Change Sender ID Customers Technicians Select a contact Outbo…" at bounding box center [871, 415] width 1280 height 768
click at [1395, 45] on button "Call to Customer" at bounding box center [1443, 48] width 110 height 27
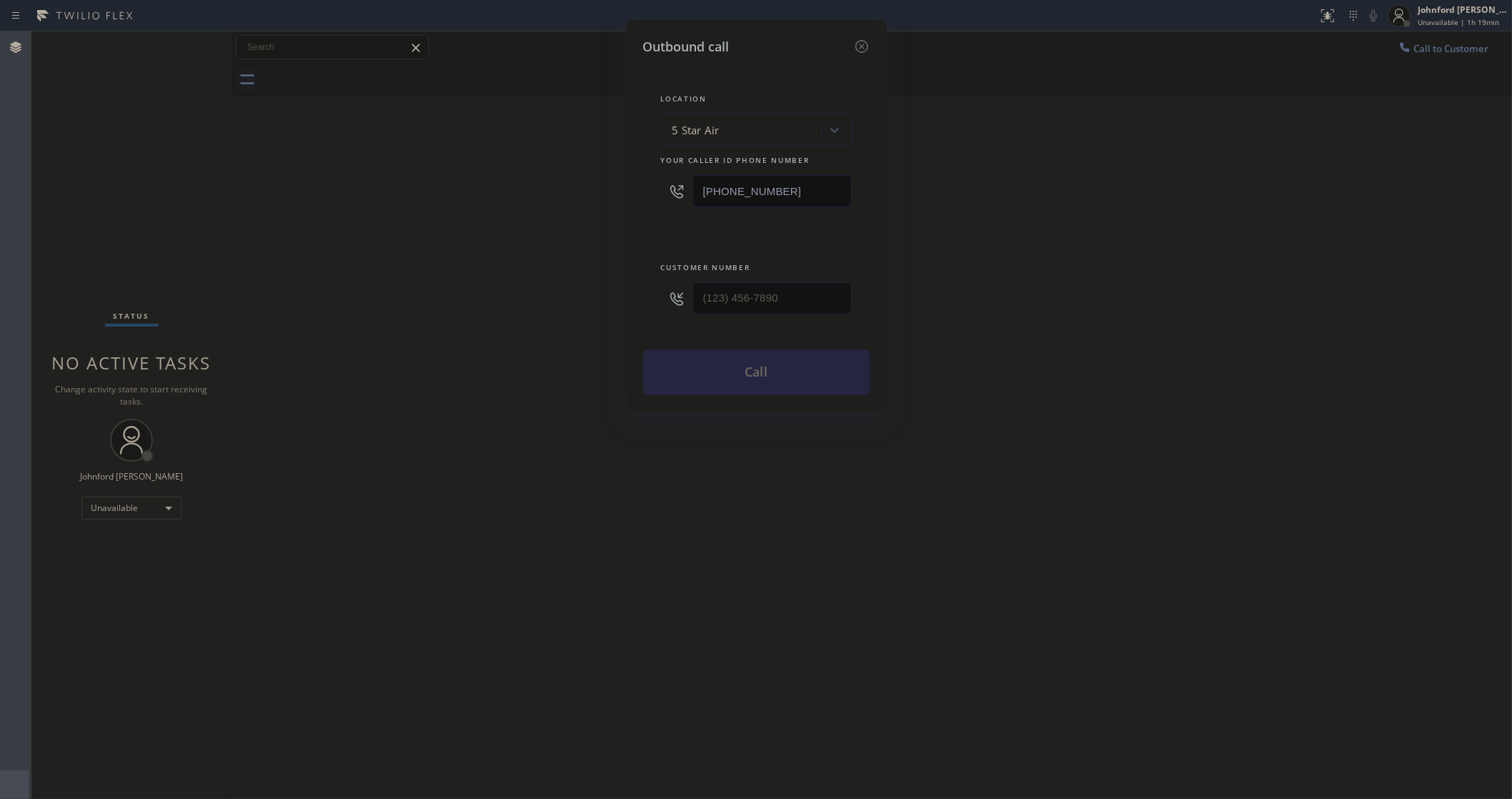
drag, startPoint x: 795, startPoint y: 194, endPoint x: 571, endPoint y: 209, distance: 224.5
click at [594, 203] on div "Outbound call Location 5 Star Air Your caller id phone number (800) 686-5038 Cu…" at bounding box center [756, 400] width 1512 height 799
paste input "88) 909-0120"
type input "(888) 909-0120"
drag, startPoint x: 719, startPoint y: 316, endPoint x: 509, endPoint y: 337, distance: 211.0
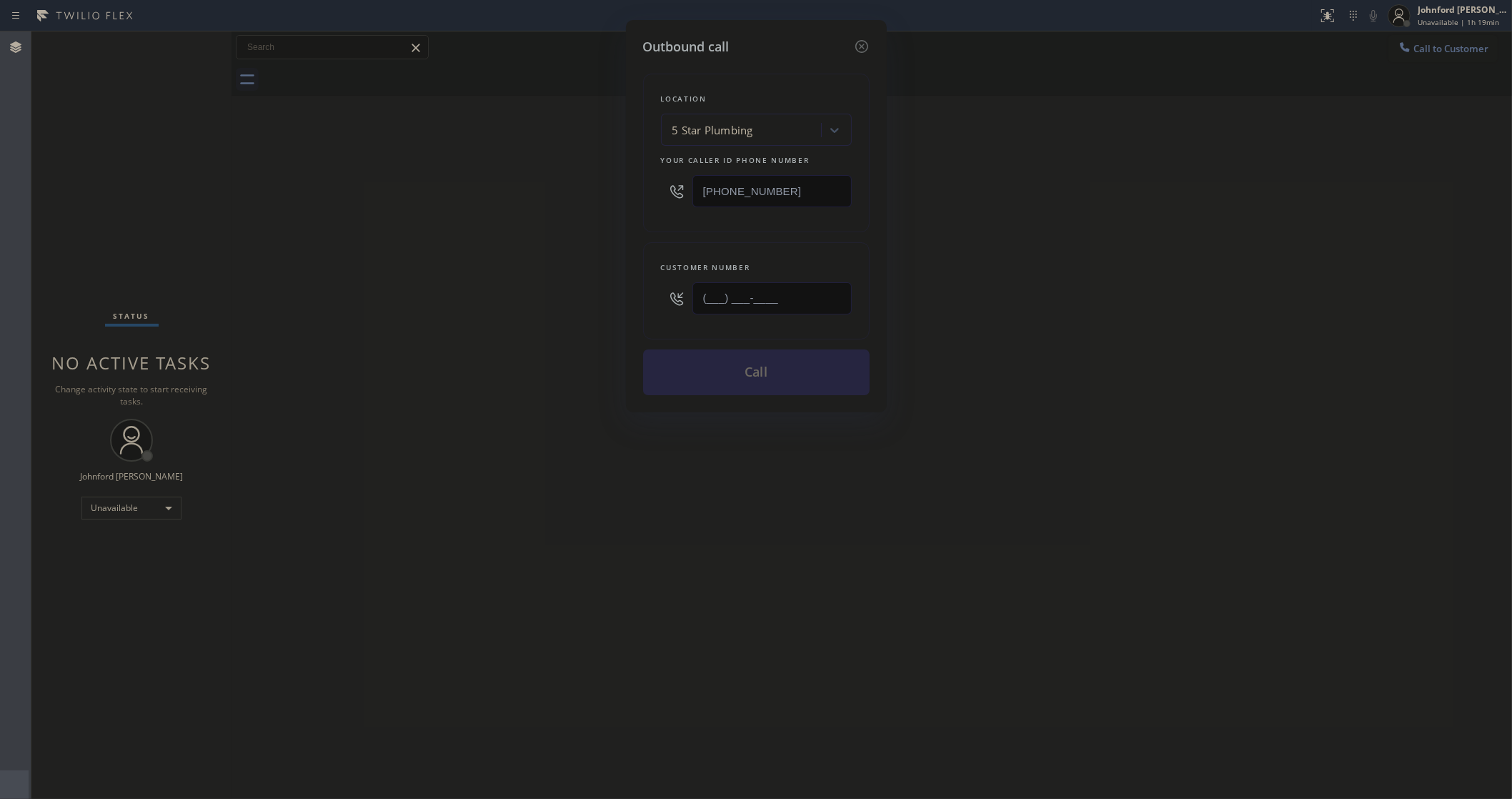
click at [547, 328] on div "Outbound call Location 5 Star Plumbing Your caller id phone number (888) 909-01…" at bounding box center [756, 400] width 1512 height 799
paste input "888) 909-0120"
type input "(888) 909-0120"
click at [463, 355] on div "Outbound call Location 5 Star Plumbing Your caller id phone number (888) 909-01…" at bounding box center [756, 400] width 1512 height 799
click at [790, 376] on button "Call" at bounding box center [756, 372] width 226 height 45
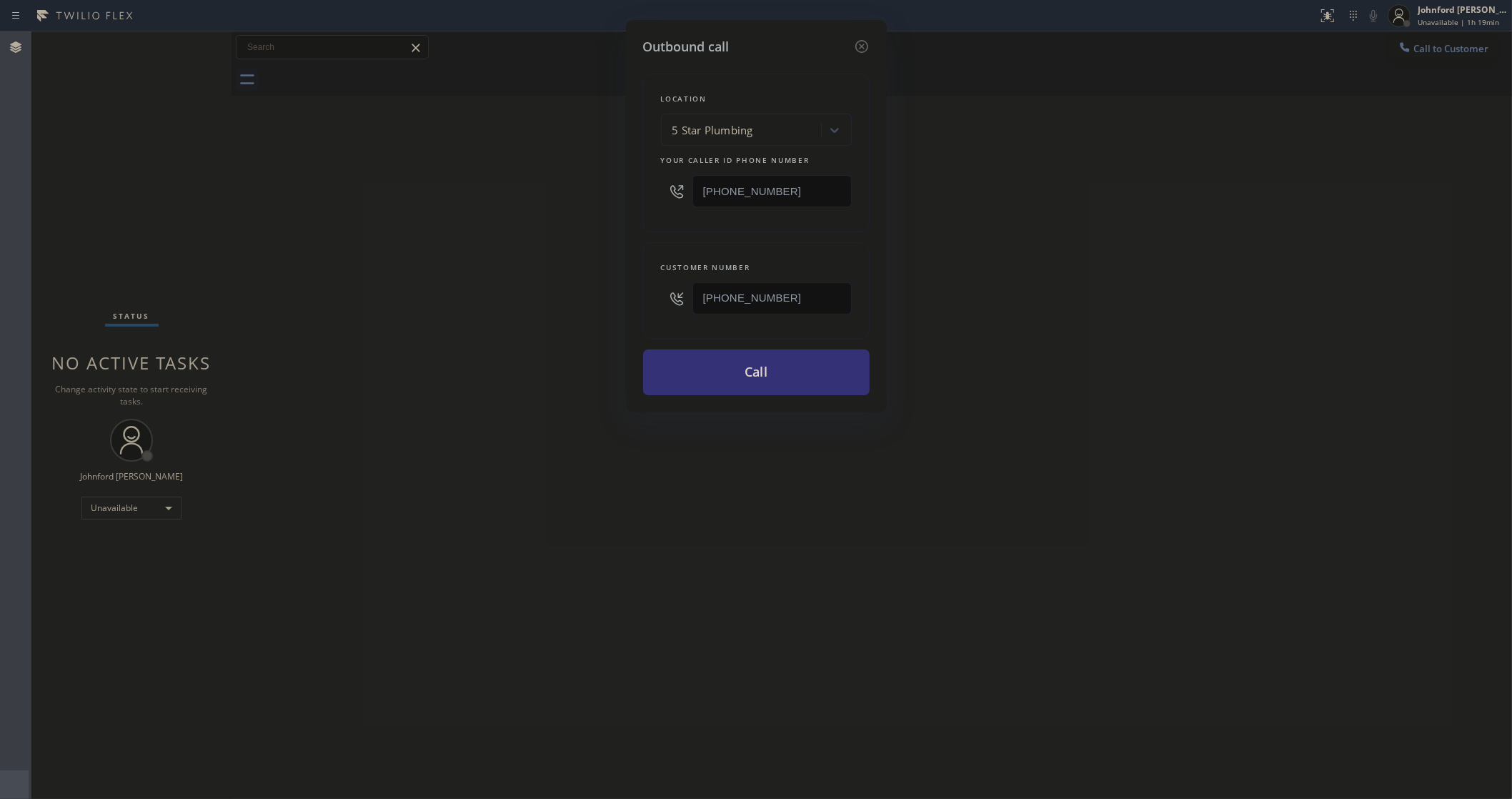
click at [1101, 243] on div "Outbound call Location 5 Star Plumbing Your caller id phone number (888) 909-01…" at bounding box center [756, 400] width 1512 height 799
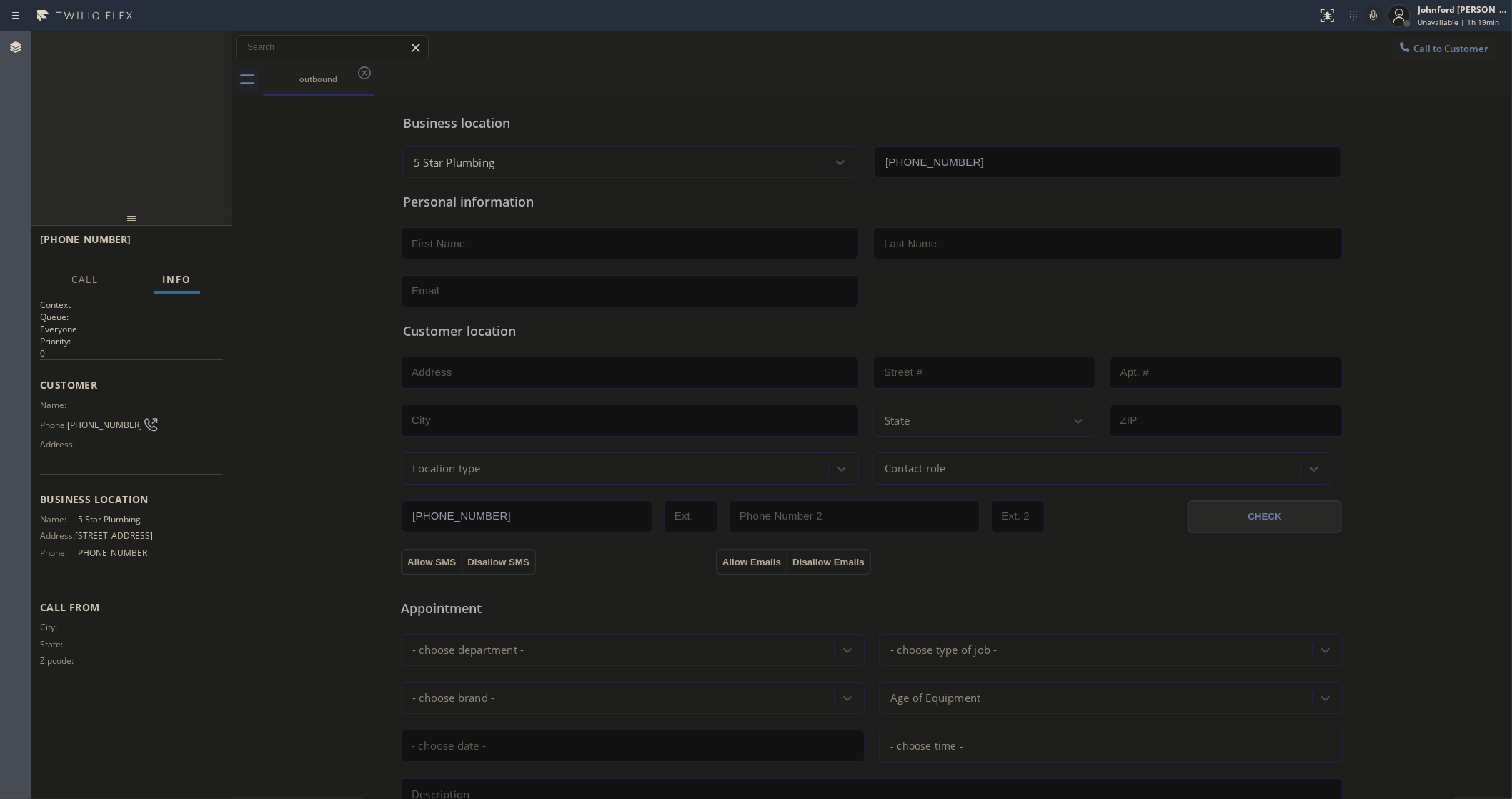
type input "(888) 909-0120"
click at [209, 246] on span "COMPLETE" at bounding box center [186, 245] width 49 height 10
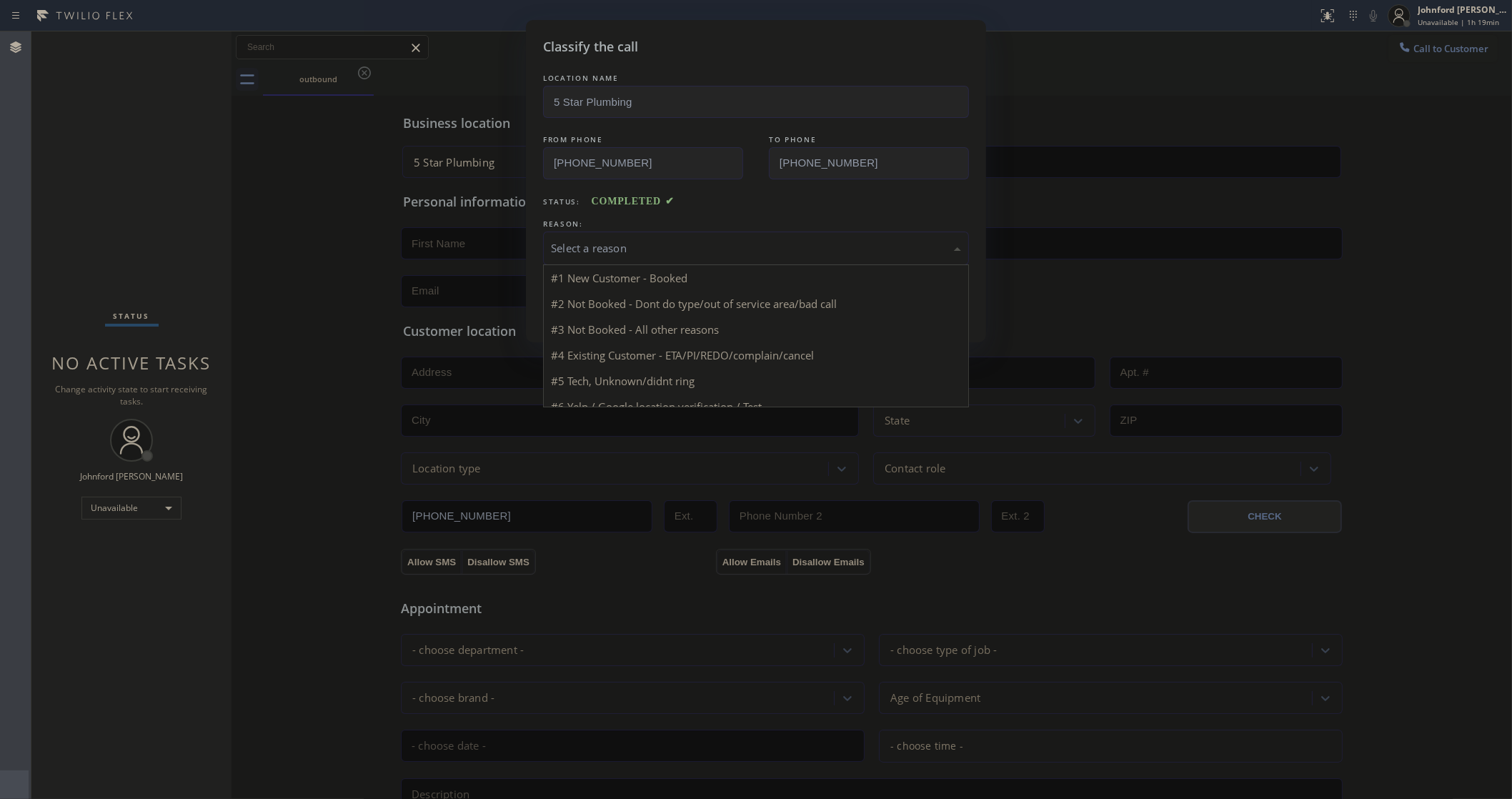
click at [669, 240] on div "Select a reason" at bounding box center [755, 248] width 410 height 16
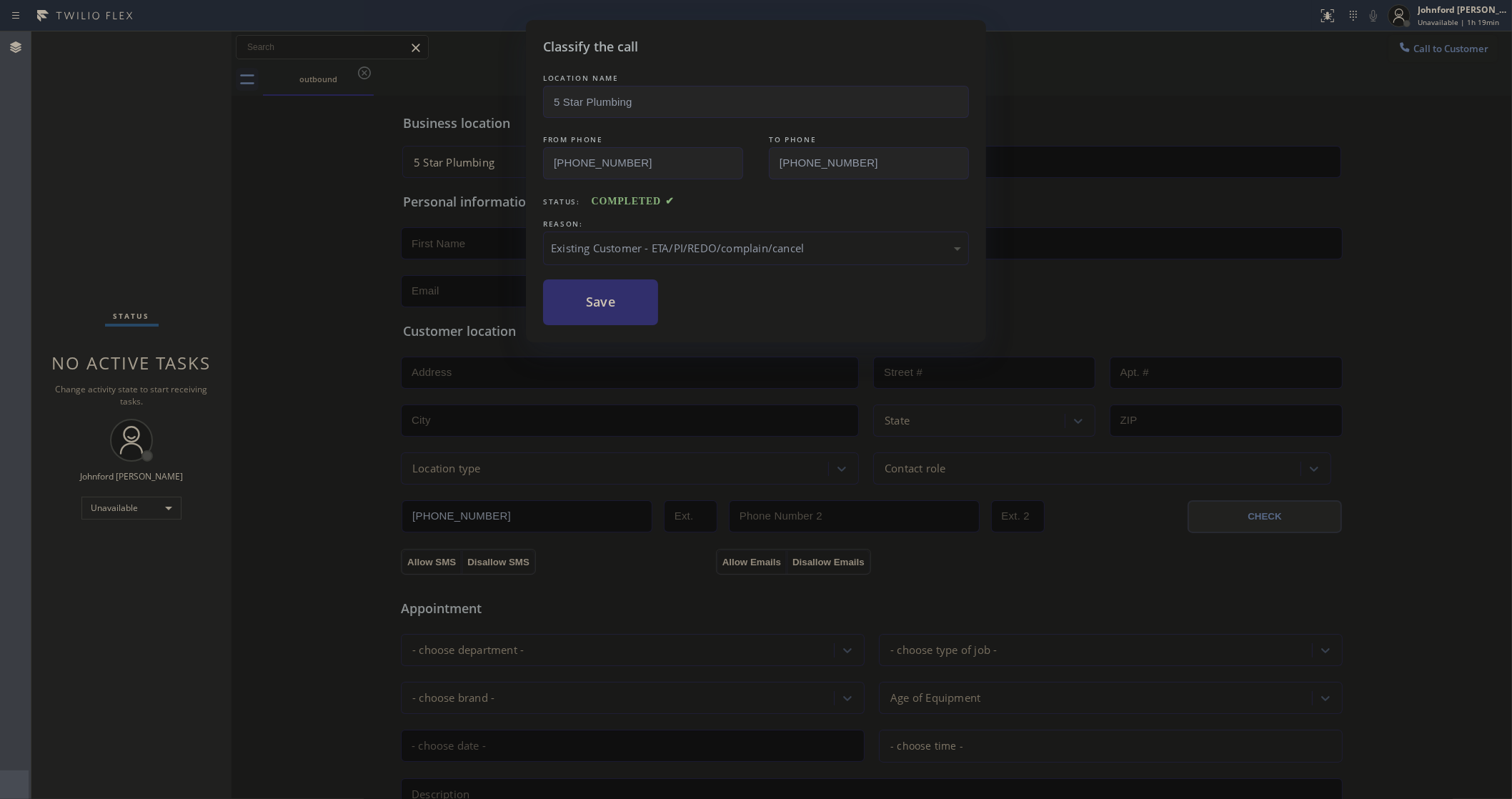
click at [605, 306] on button "Save" at bounding box center [601, 302] width 115 height 45
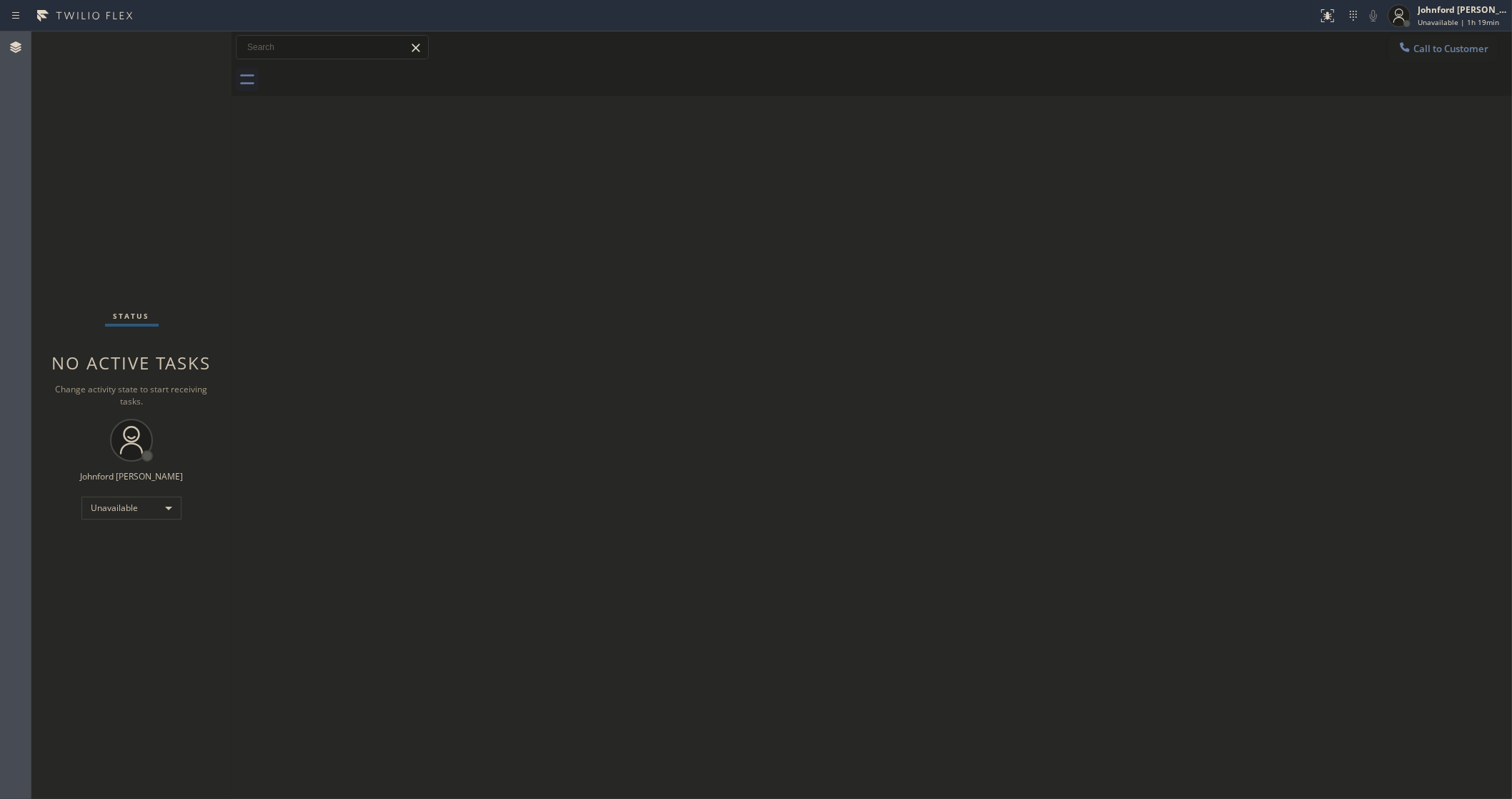
click at [1398, 43] on icon at bounding box center [1404, 46] width 14 height 14
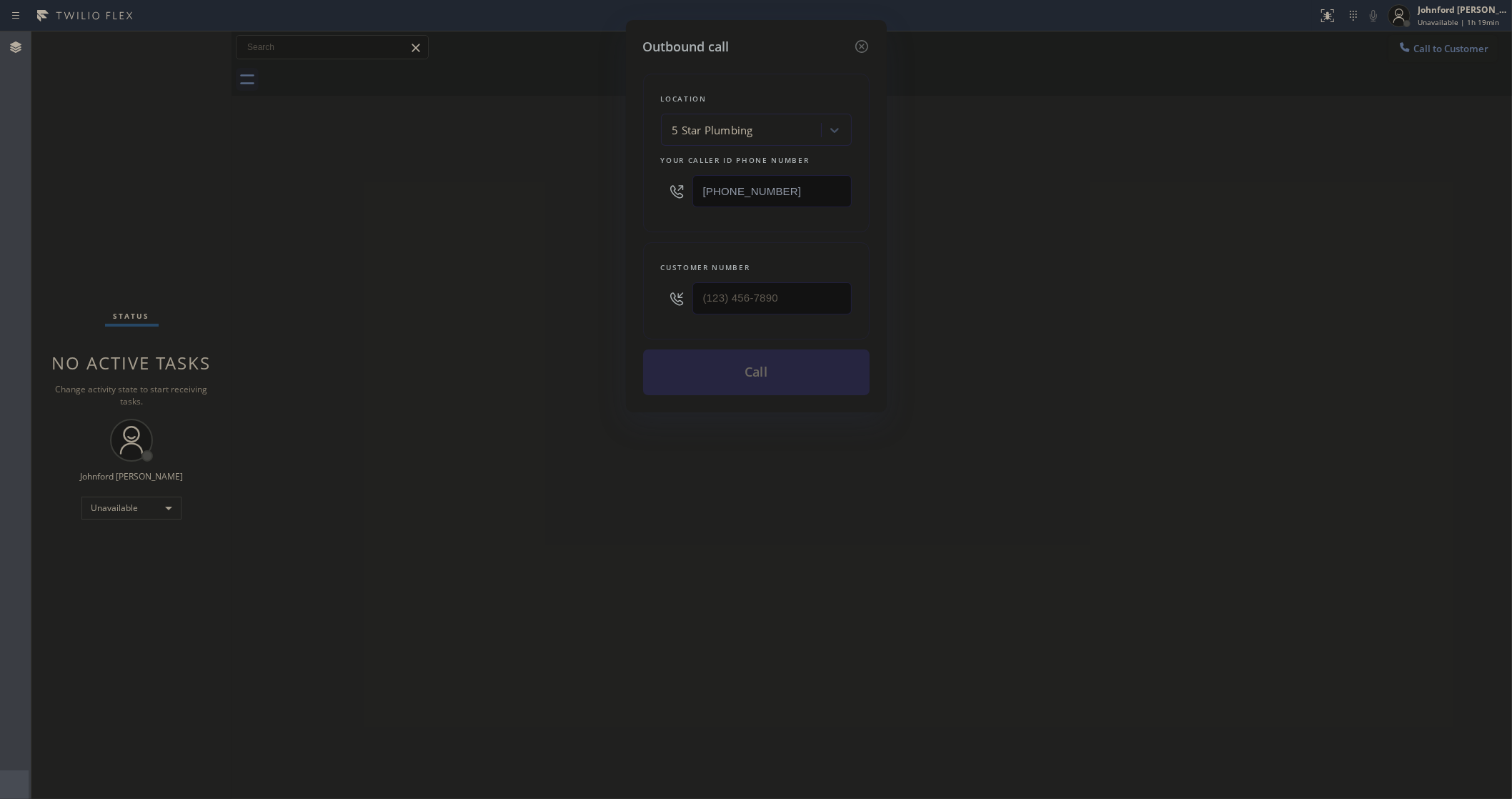
drag, startPoint x: 794, startPoint y: 186, endPoint x: 619, endPoint y: 186, distance: 175.0
click at [619, 186] on div "Outbound call Location 5 Star Plumbing Your caller id phone number (888) 909-01…" at bounding box center [756, 400] width 1512 height 799
paste input "323) 377-1677"
type input "(888) 909-0120"
click at [555, 323] on div "Outbound call Location 5 Star Plumbing Your caller id phone number (888) 909-01…" at bounding box center [756, 400] width 1512 height 799
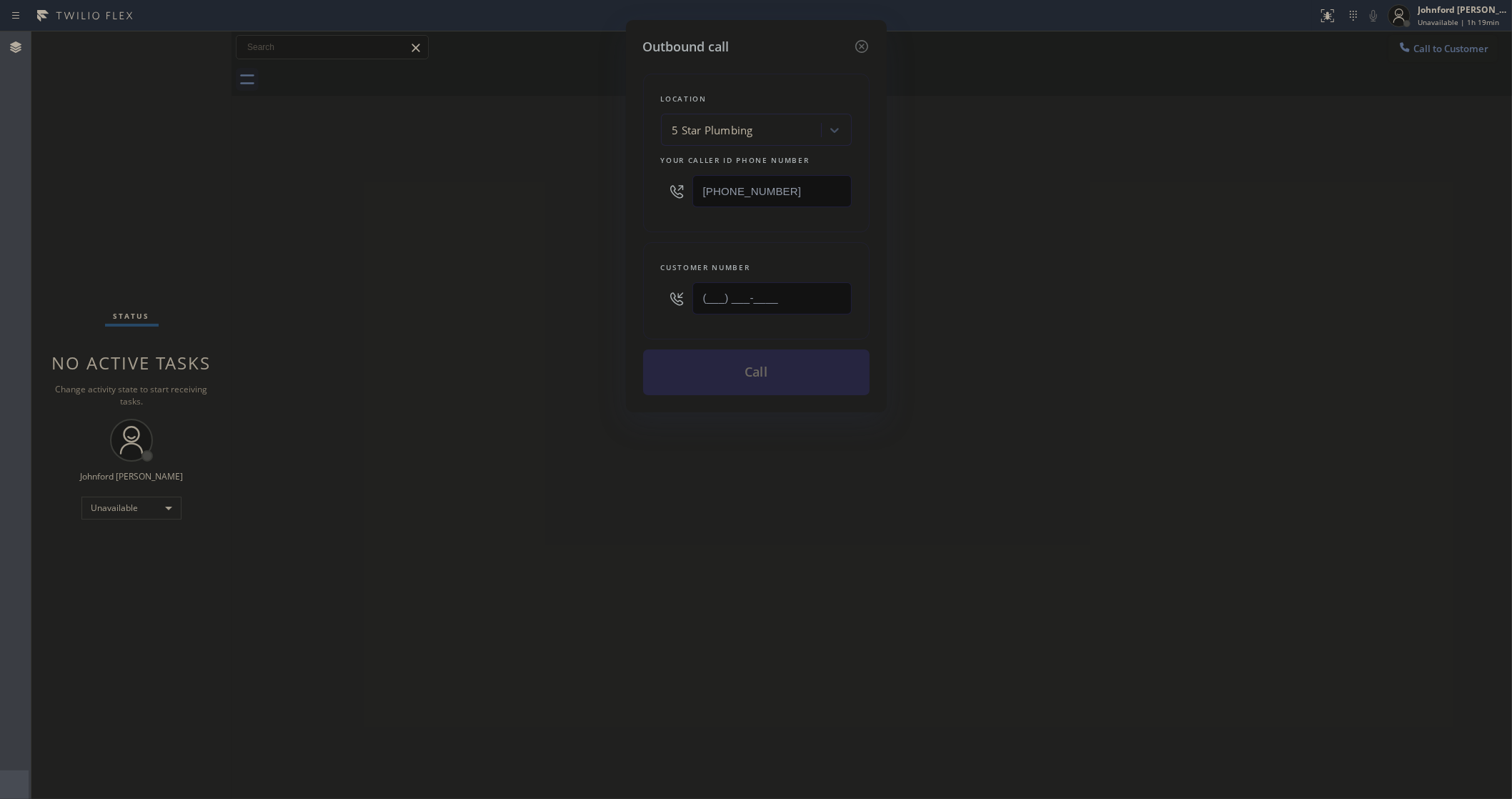
paste input "323) 377-1677"
type input "(323) 377-1677"
click at [520, 323] on div "Outbound call Location 5 Star Plumbing Your caller id phone number (888) 909-01…" at bounding box center [756, 400] width 1512 height 799
click at [752, 383] on button "Call" at bounding box center [756, 372] width 226 height 45
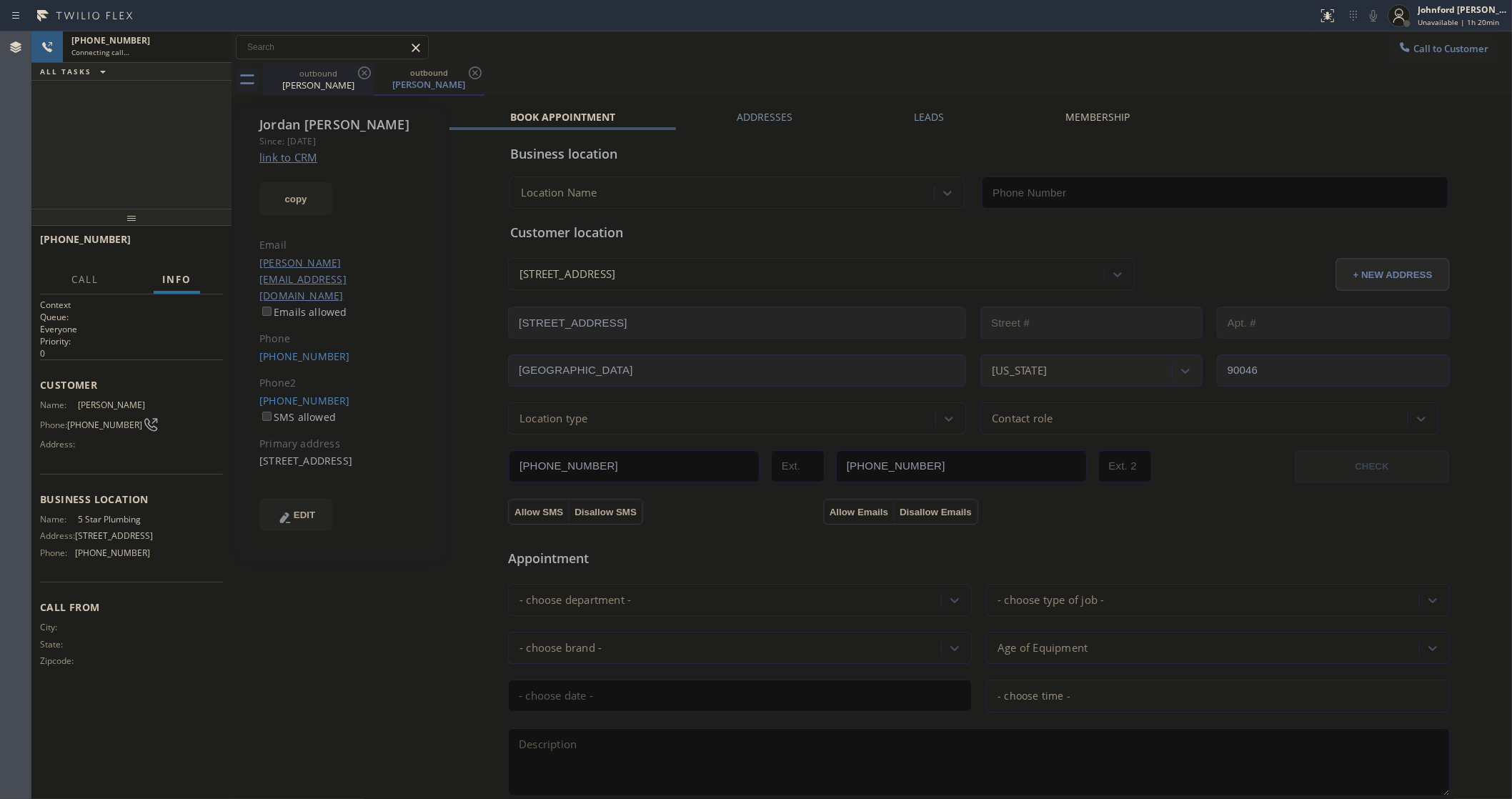
drag, startPoint x: 232, startPoint y: 180, endPoint x: 334, endPoint y: 95, distance: 132.8
click at [232, 180] on div at bounding box center [232, 415] width 0 height 768
type input "(888) 909-0120"
click at [183, 240] on span "HANG UP" at bounding box center [189, 245] width 44 height 10
click at [295, 394] on link "(323) 650-1061" at bounding box center [305, 400] width 91 height 13
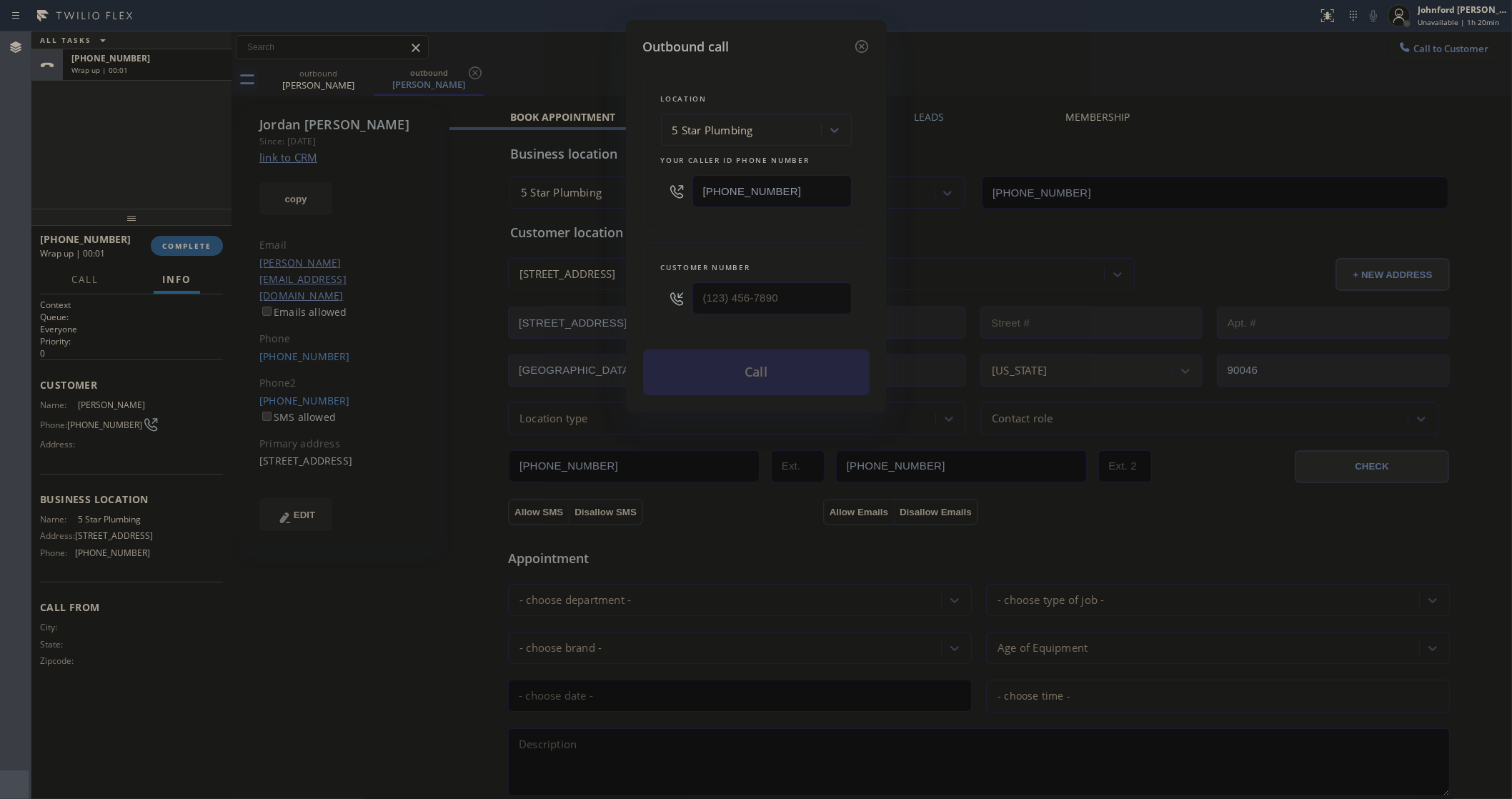
type input "(323) 650-1061"
click at [711, 364] on button "Call" at bounding box center [756, 372] width 226 height 45
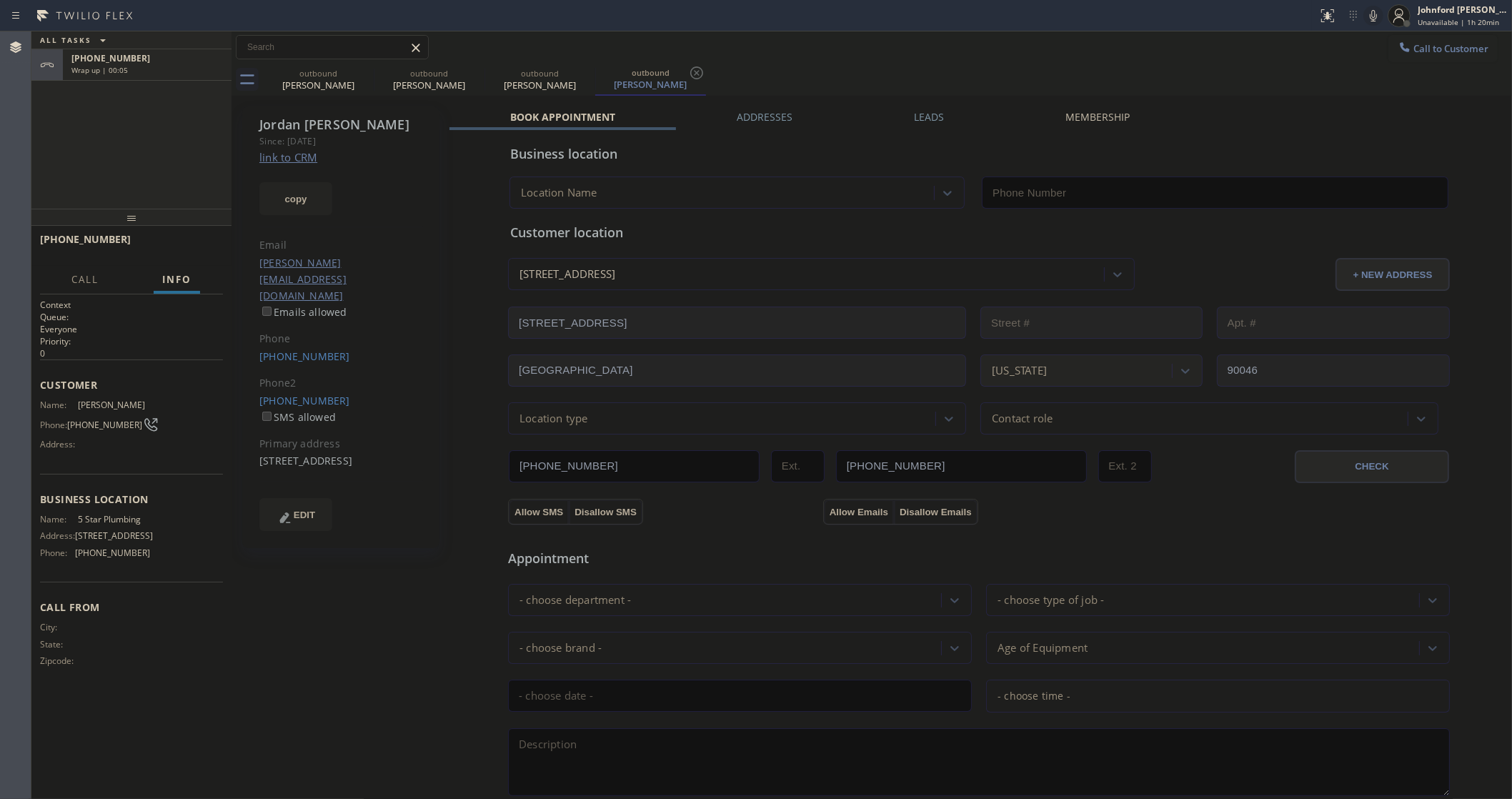
type input "(888) 909-0120"
click at [150, 95] on div "+13233771677" at bounding box center [148, 89] width 151 height 12
click at [180, 245] on span "COMPLETE" at bounding box center [186, 245] width 49 height 10
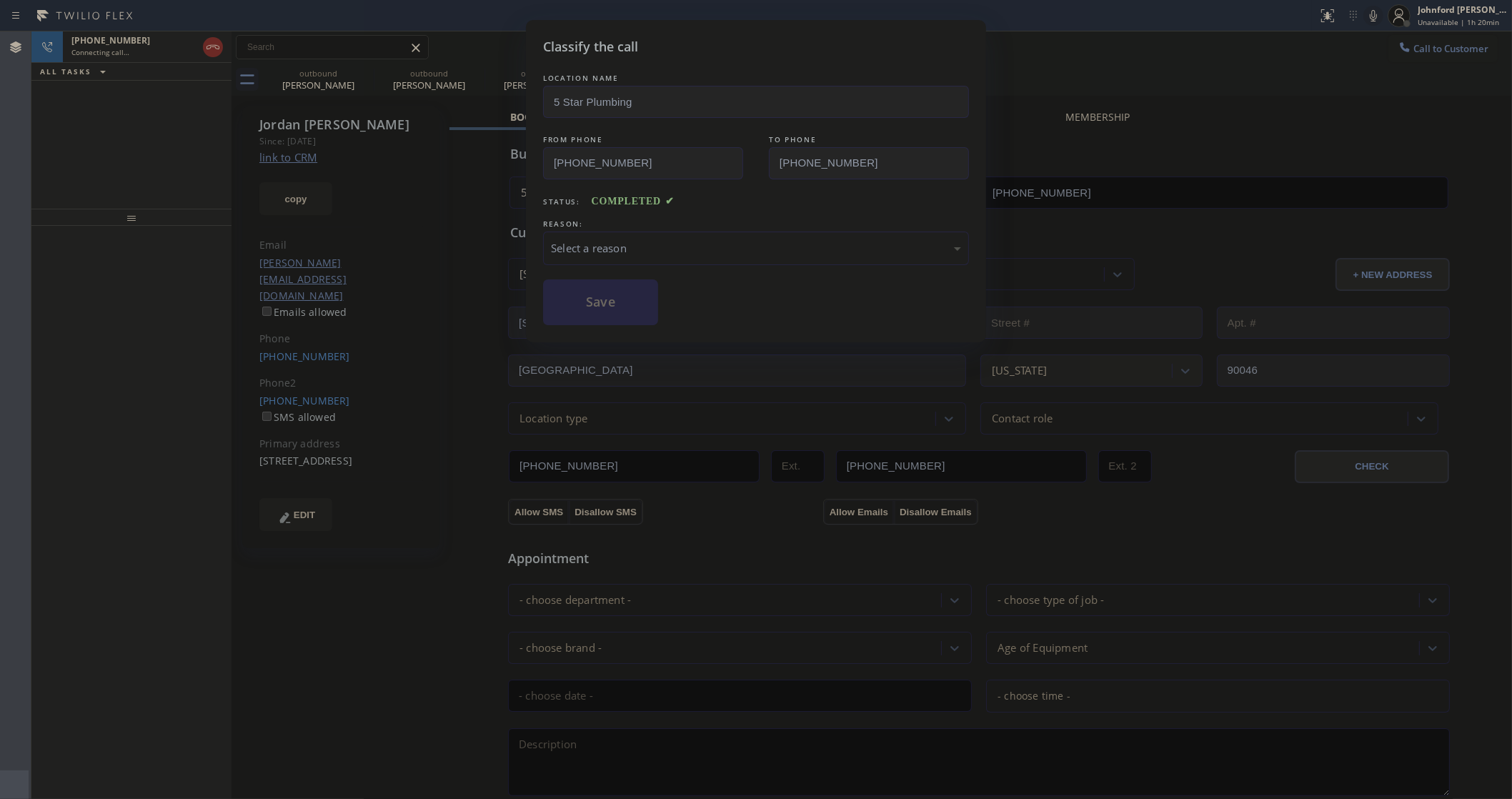
click at [551, 240] on div "Select a reason" at bounding box center [755, 248] width 410 height 16
click at [608, 309] on button "Save" at bounding box center [601, 302] width 115 height 45
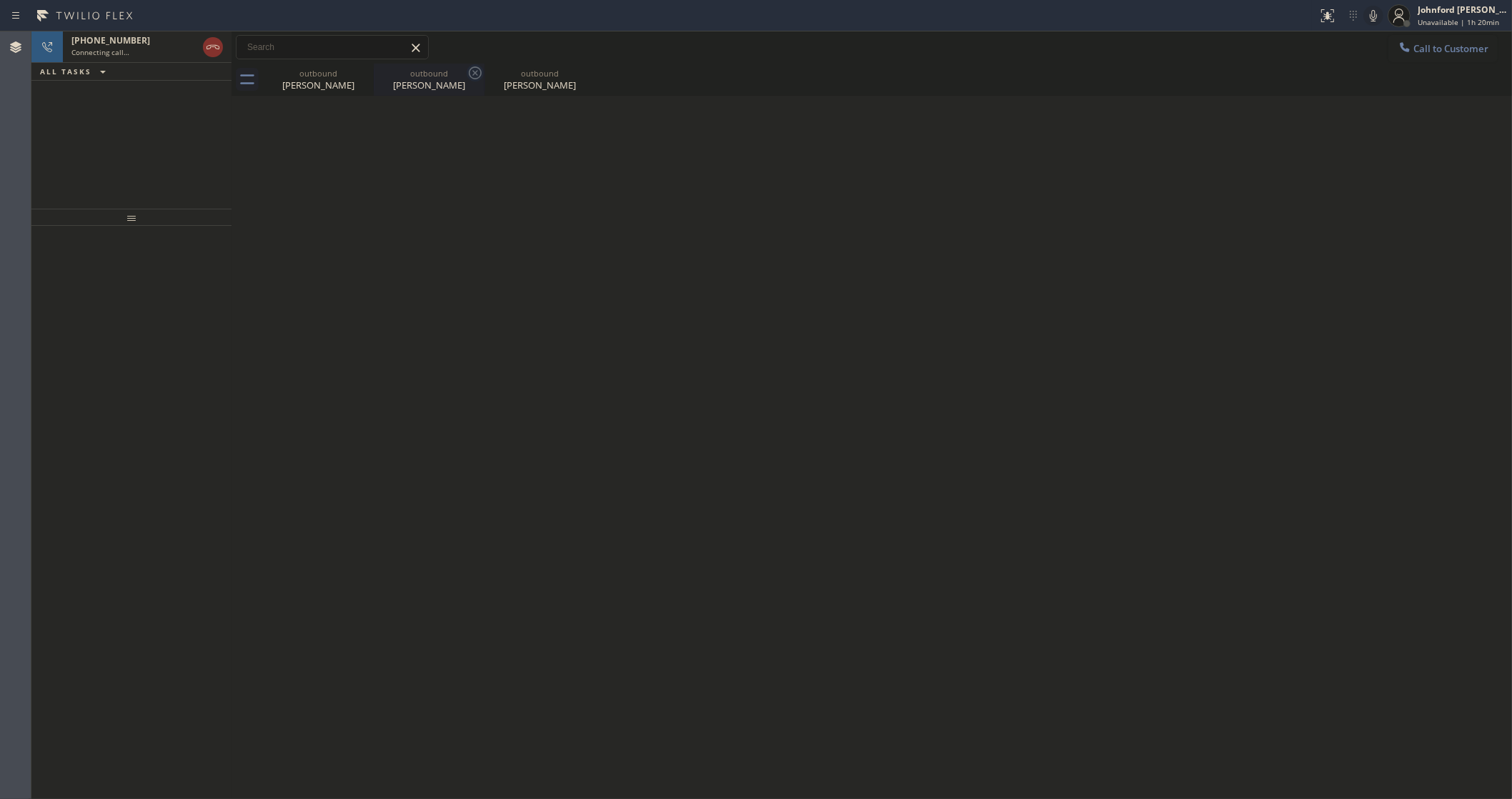
click at [0, 0] on icon at bounding box center [0, 0] width 0 height 0
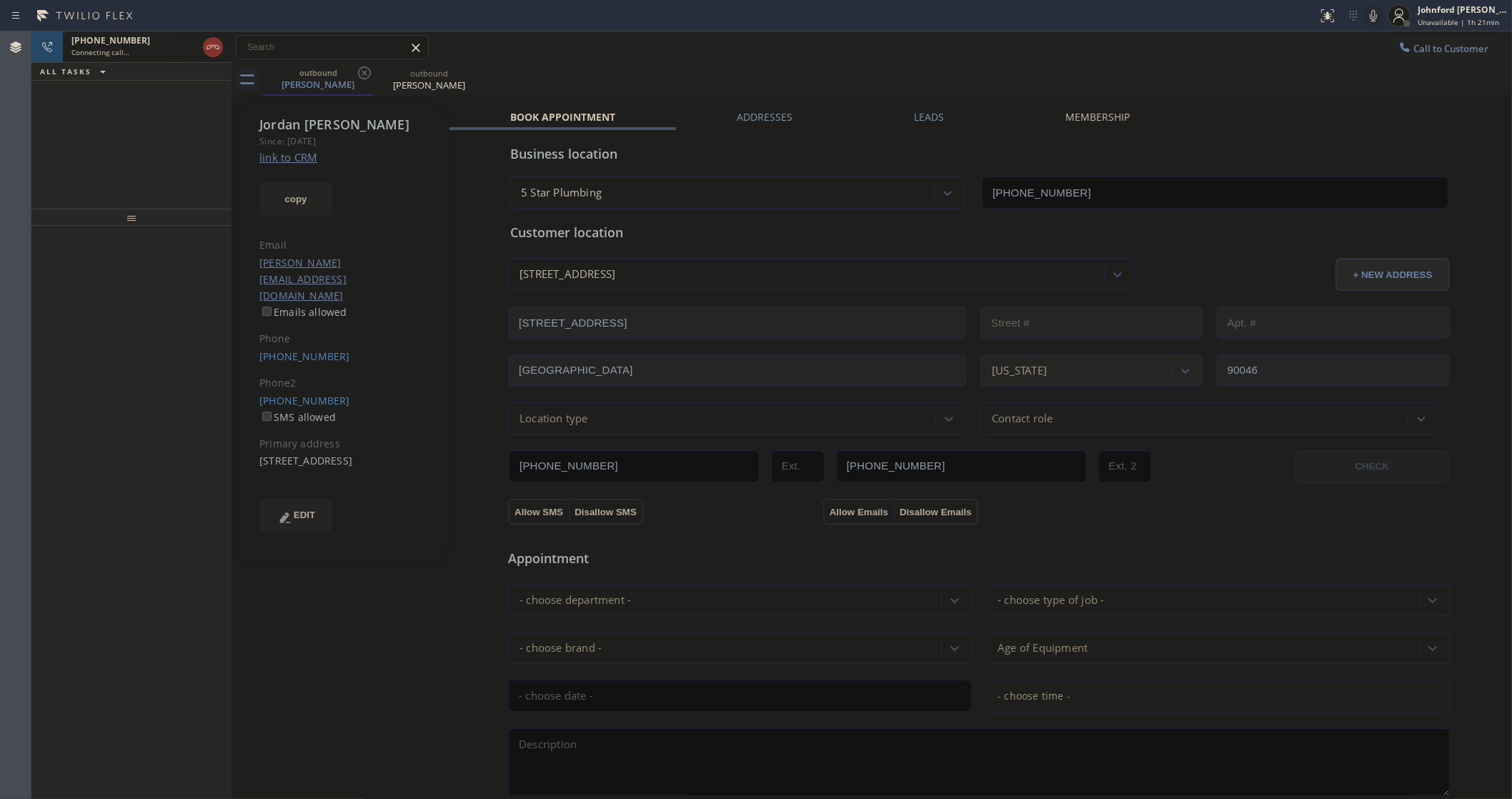
click at [161, 41] on div "+13236501061" at bounding box center [134, 40] width 126 height 12
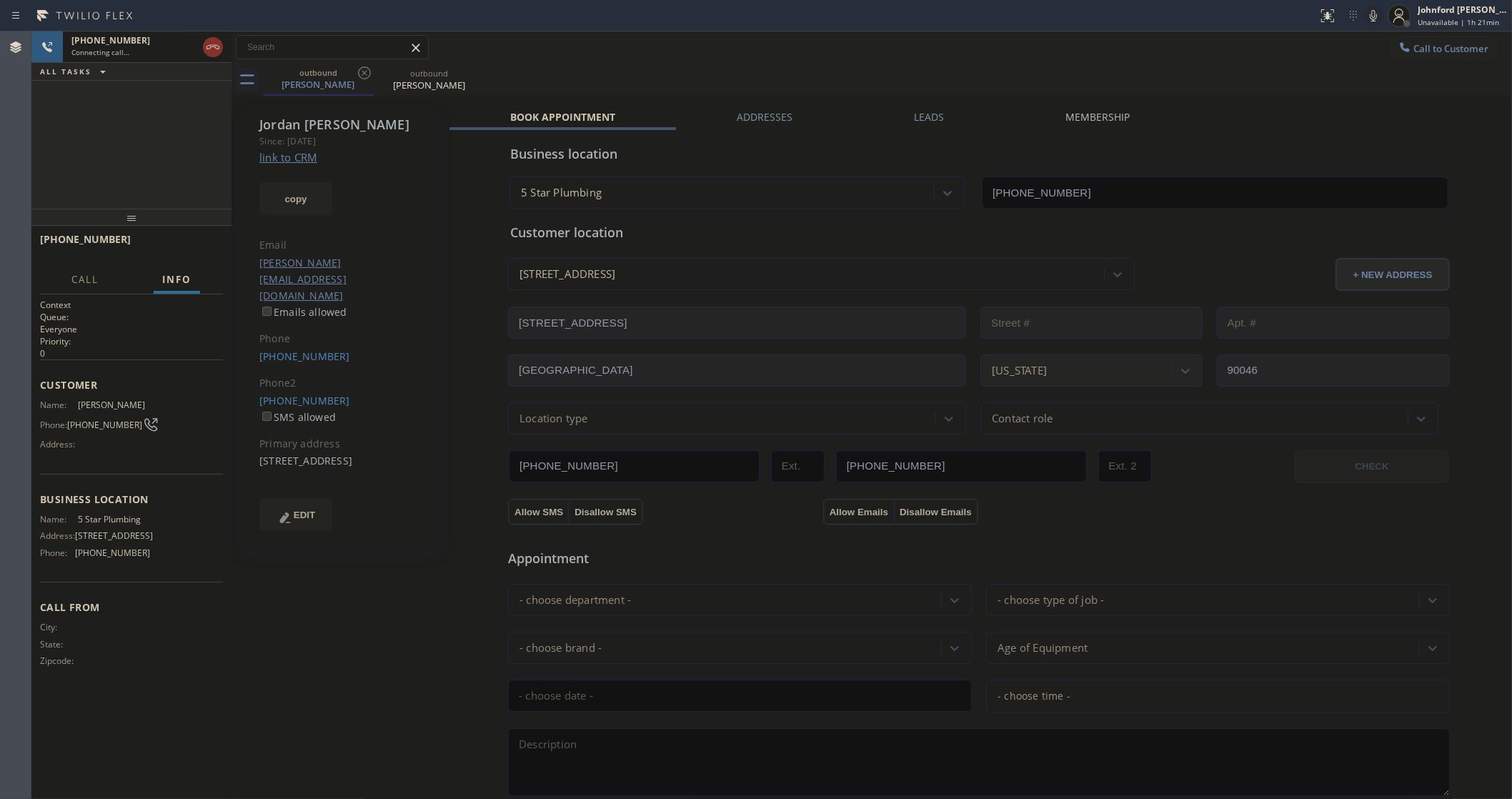
click at [447, 608] on div "Jordan Hawley Since: 20 may 2020 link to CRM copy Email jordanhawley@me.com Ema…" at bounding box center [342, 577] width 215 height 955
click at [127, 161] on div "+13236501061 Live | 00:06 ALL TASKS ALL TASKS ACTIVE TASKS TASKS IN WRAP UP" at bounding box center [131, 119] width 200 height 177
click at [197, 240] on span "HANG UP" at bounding box center [189, 245] width 44 height 10
click at [194, 244] on span "COMPLETE" at bounding box center [186, 245] width 49 height 10
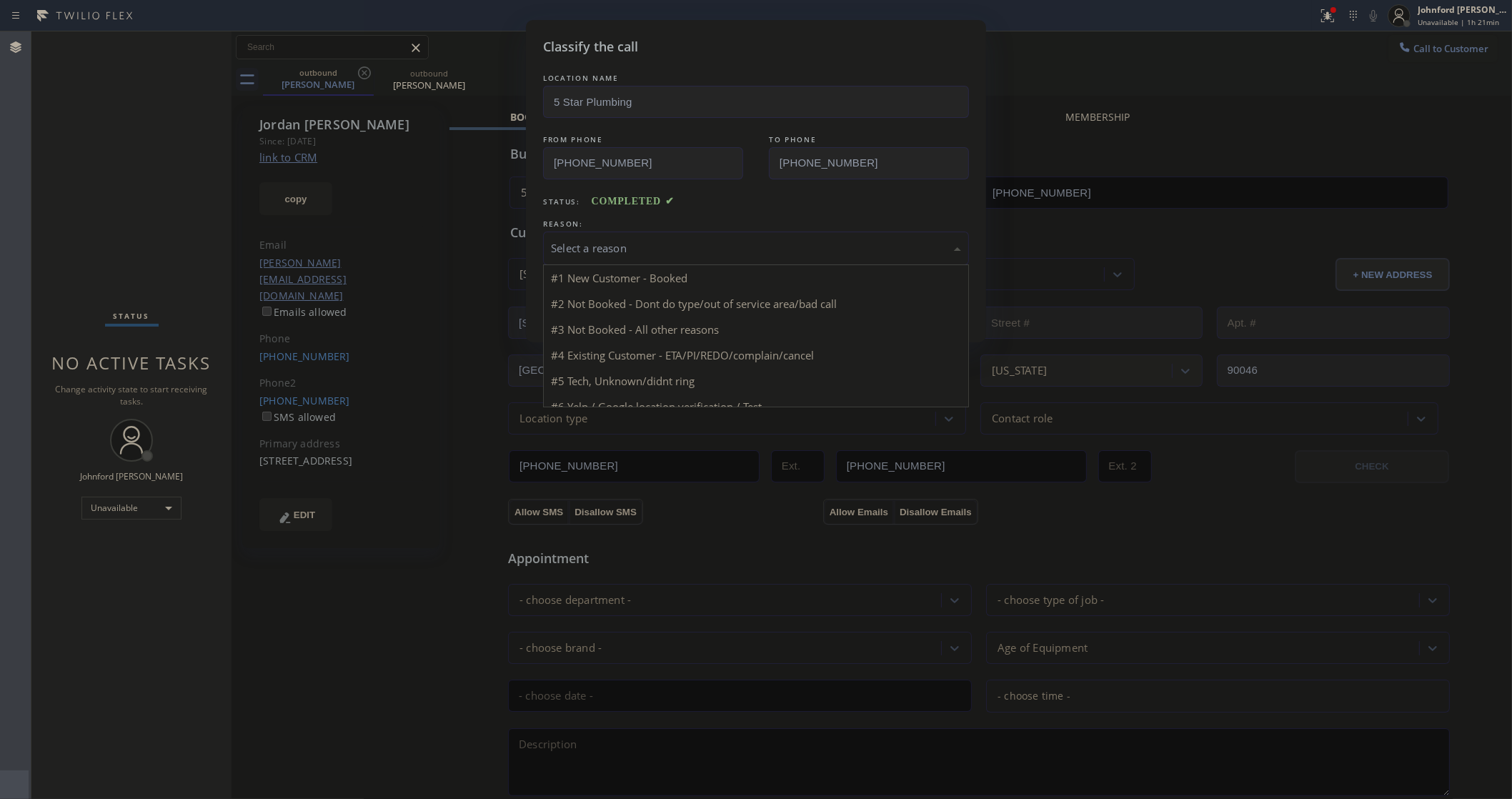
click at [603, 254] on div "Select a reason" at bounding box center [756, 248] width 426 height 33
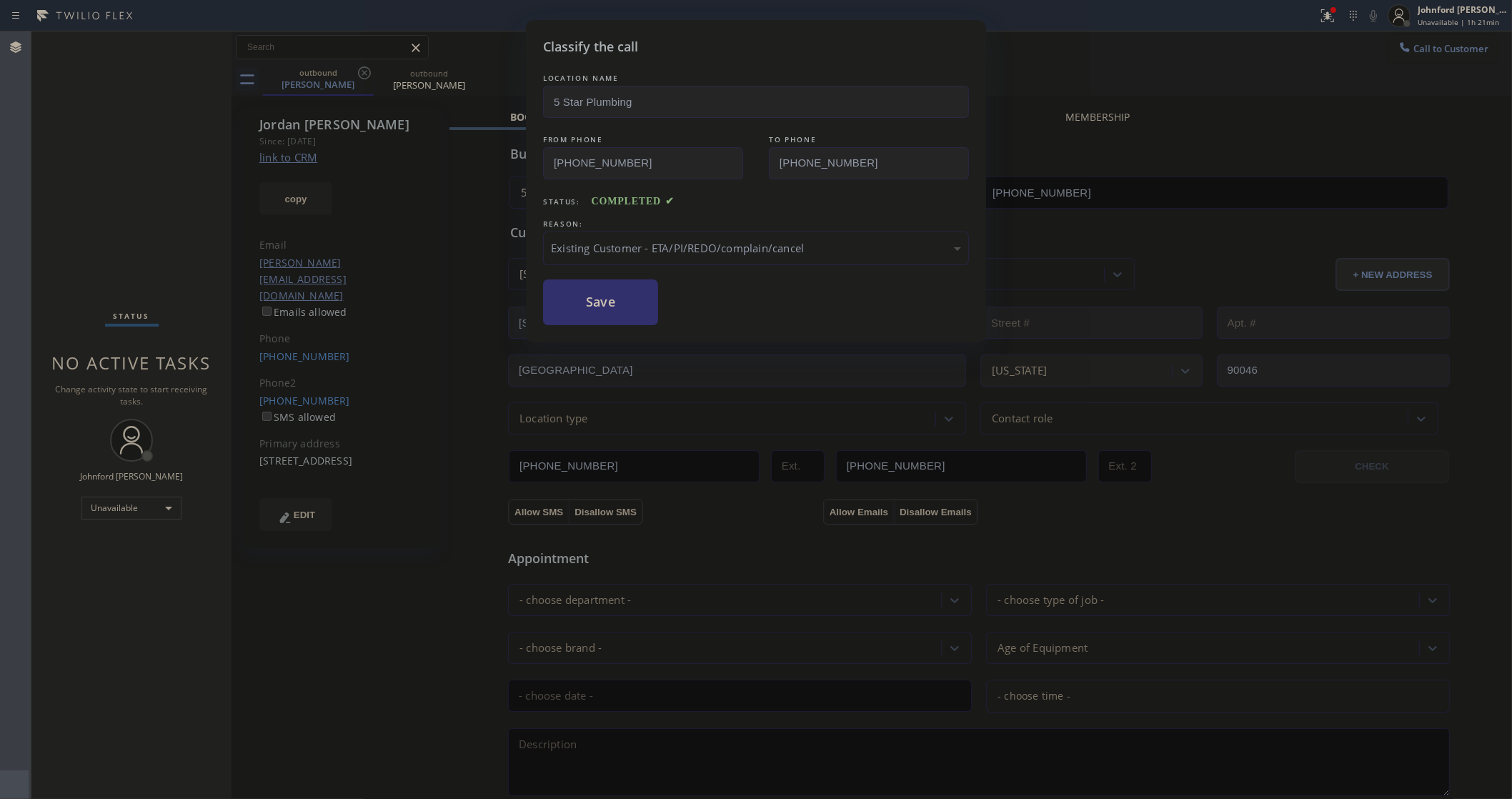
click at [595, 309] on button "Save" at bounding box center [601, 302] width 115 height 45
click at [1332, 19] on icon at bounding box center [1327, 16] width 17 height 17
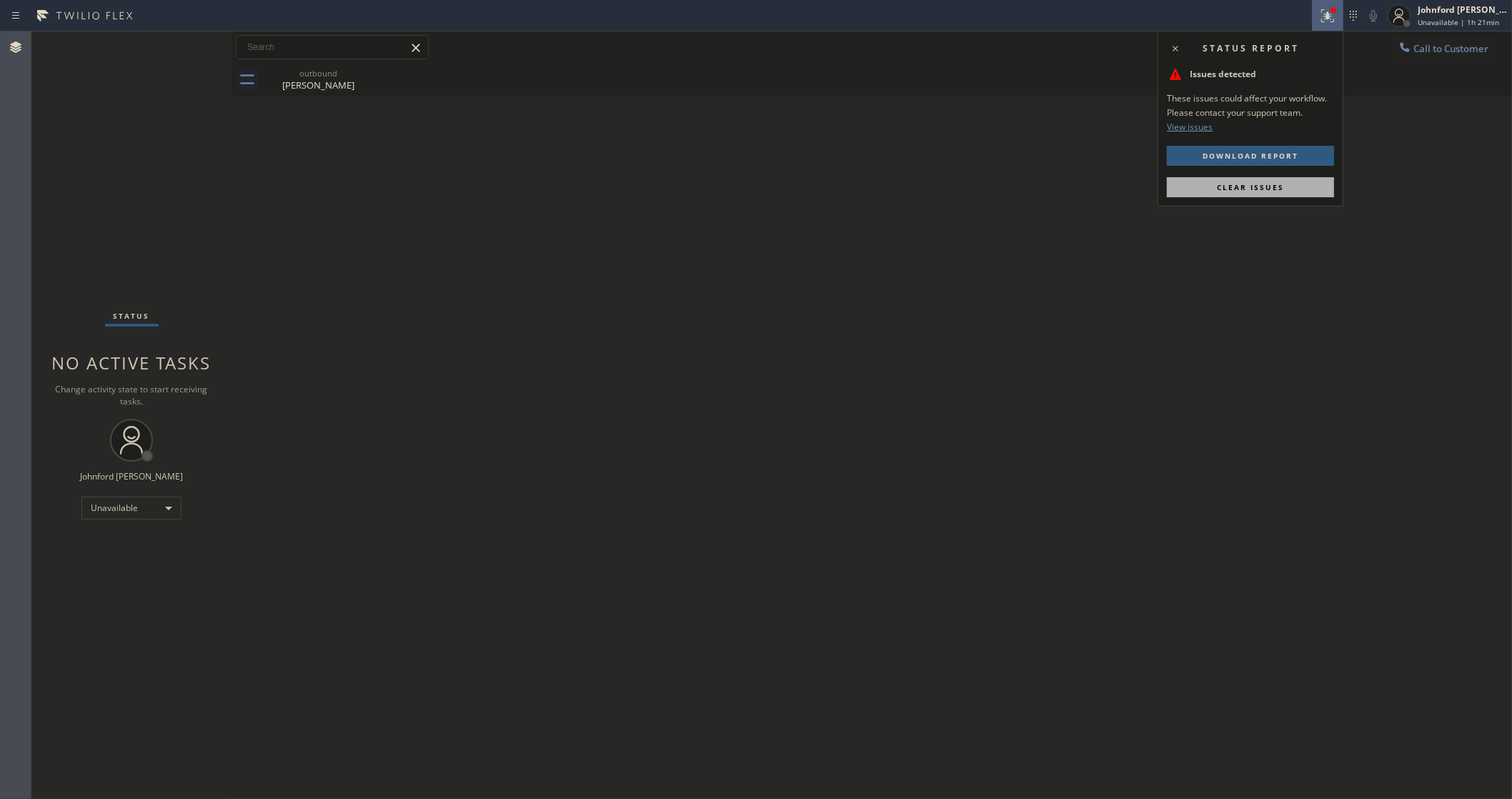
click at [1205, 193] on button "Clear issues" at bounding box center [1250, 186] width 167 height 20
click at [114, 199] on div "Status No active tasks Change activity state to start receiving tasks. [PERSON_…" at bounding box center [131, 415] width 200 height 768
click at [168, 507] on div "Unavailable" at bounding box center [132, 508] width 100 height 23
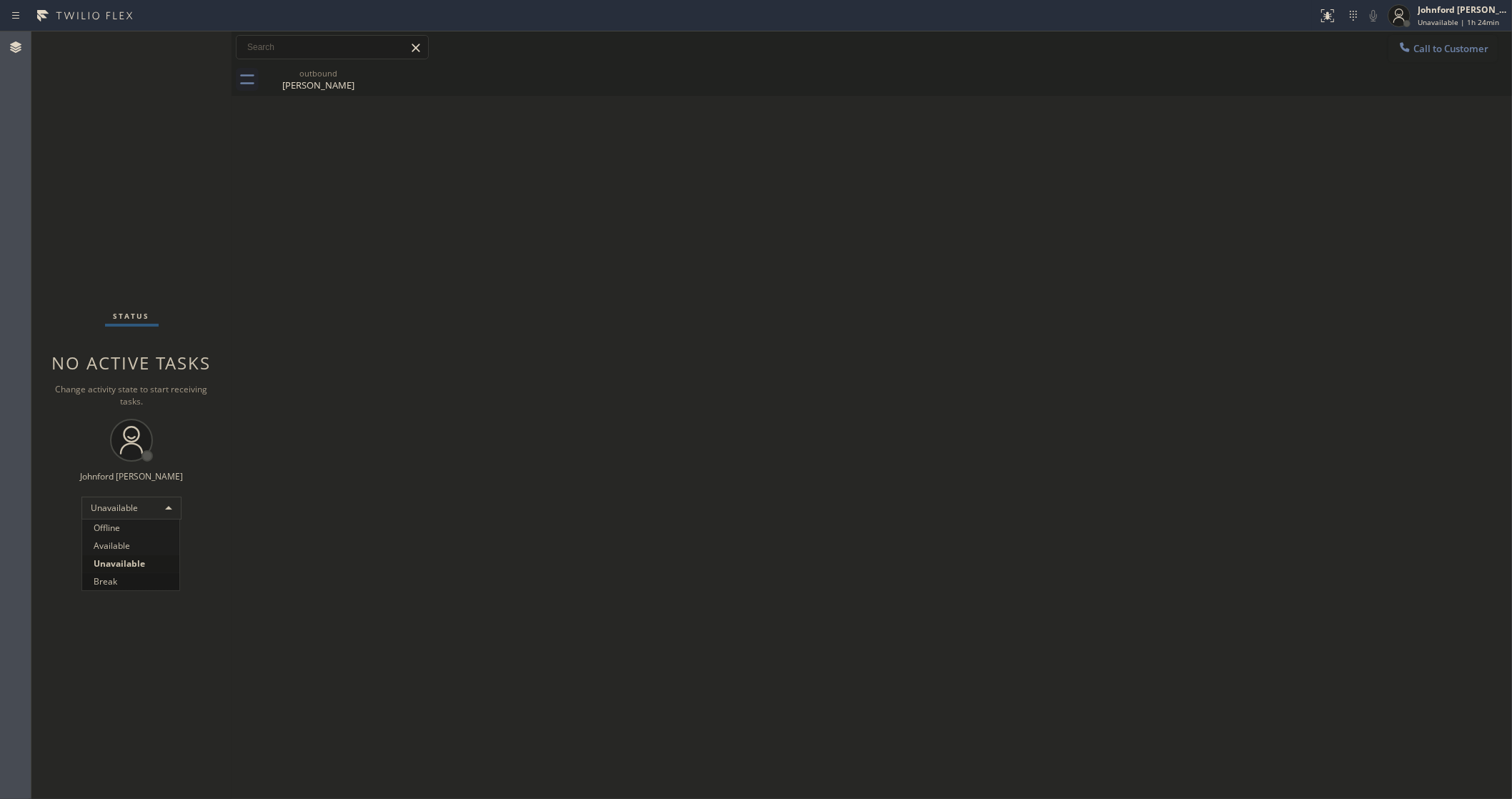
click at [123, 579] on li "Break" at bounding box center [131, 582] width 97 height 17
click at [565, 373] on div "Back to Dashboard Change Sender ID Customers Technicians Select a contact Outbo…" at bounding box center [871, 415] width 1280 height 768
